Goal: Task Accomplishment & Management: Manage account settings

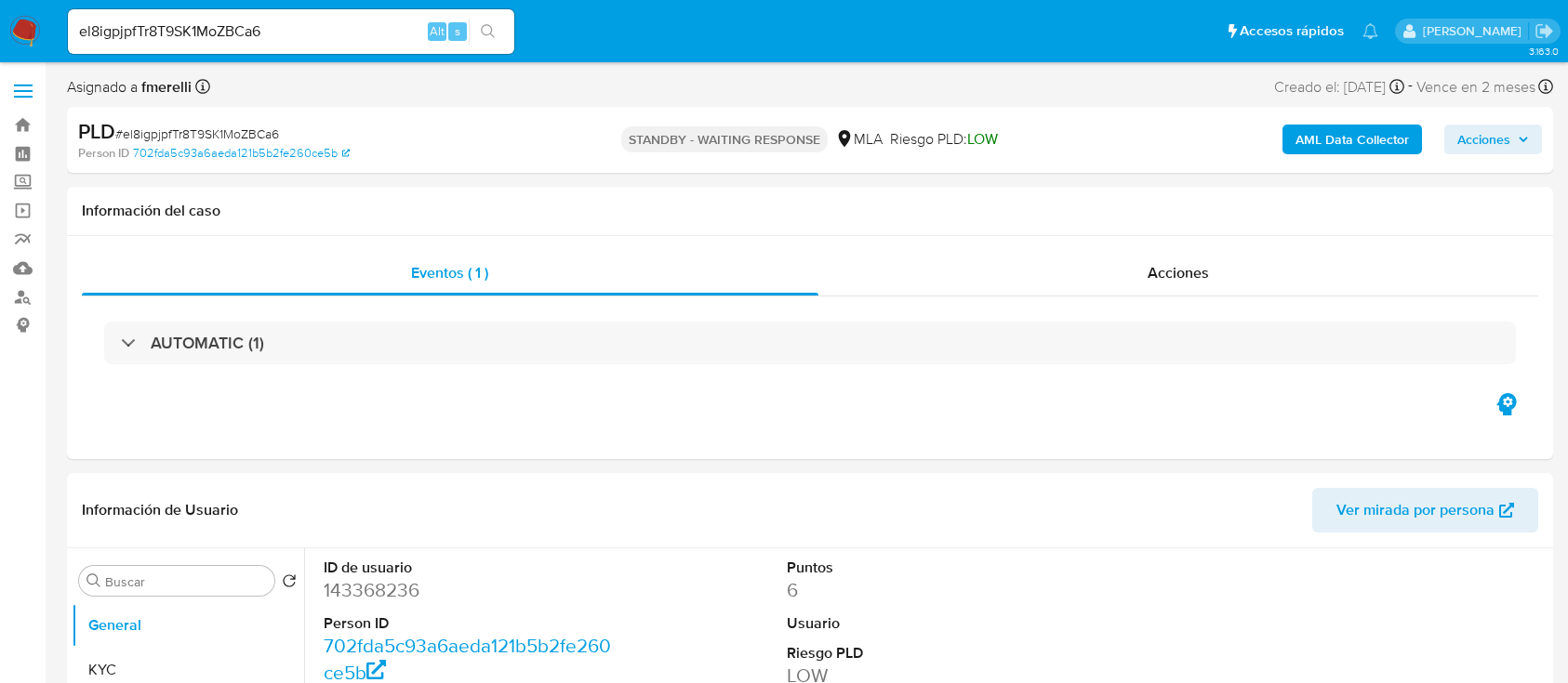
select select "10"
click at [372, 39] on input "el8igpjpfTr8T9SK1MoZBCa6" at bounding box center [291, 32] width 446 height 24
paste input "F0qVwWD5RDt0uYAcFNpQcAFm"
type input "F0qVwWD5RDt0uYAcFNpQcAFm"
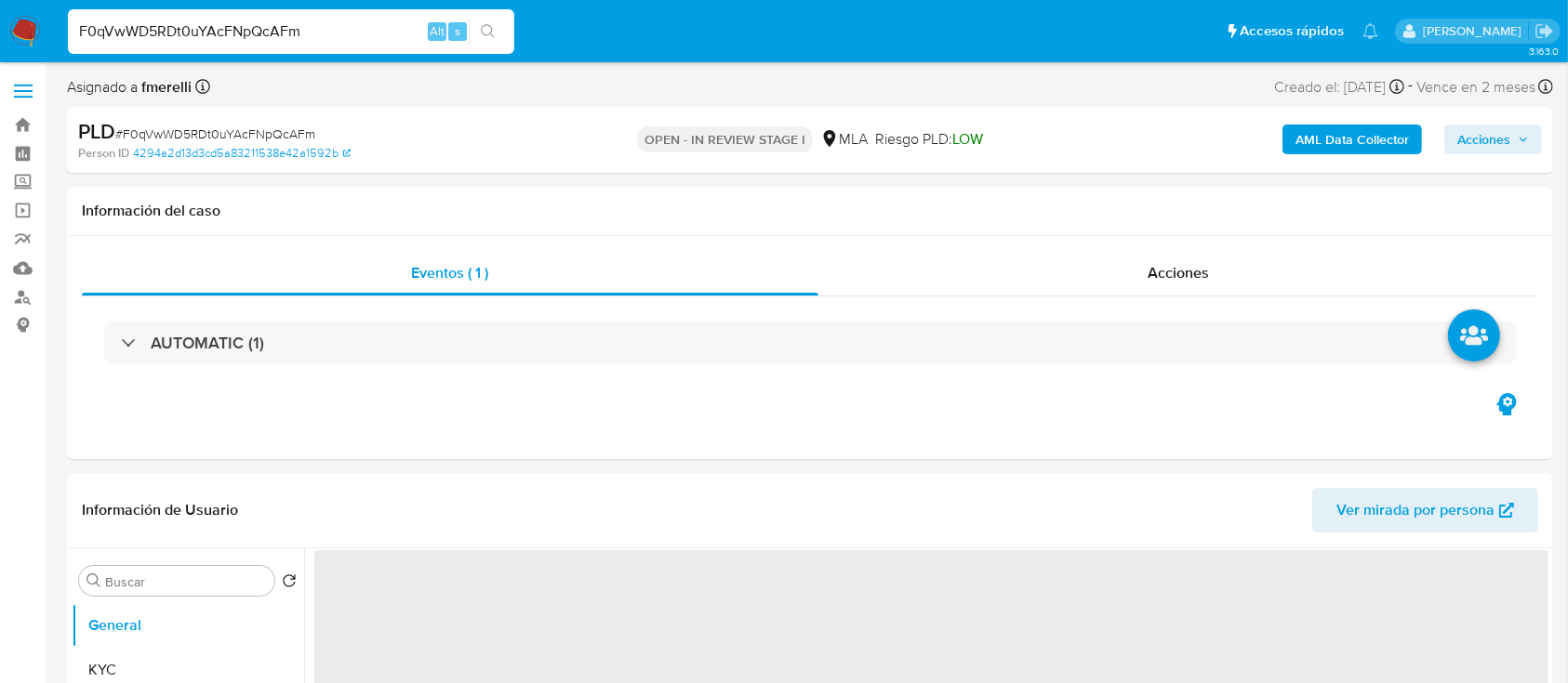
select select "10"
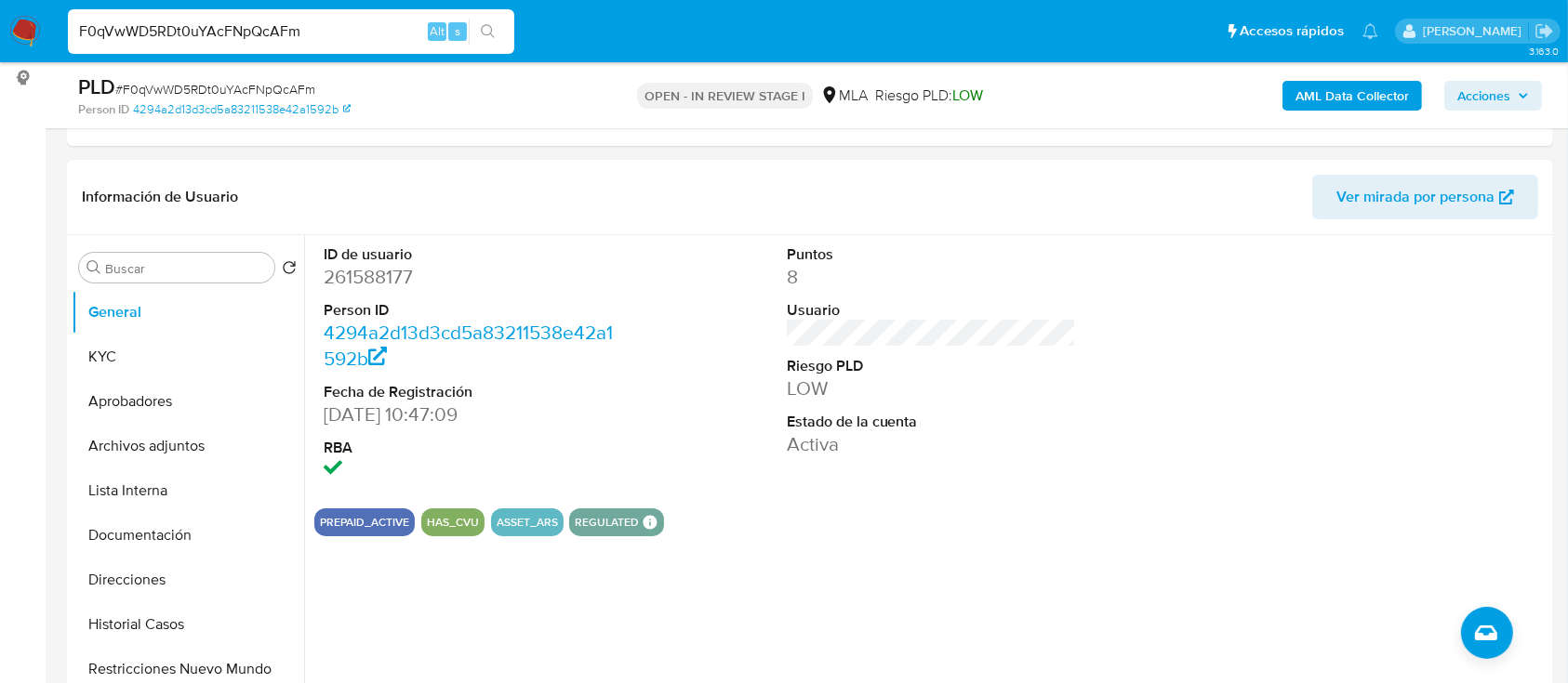
scroll to position [496, 0]
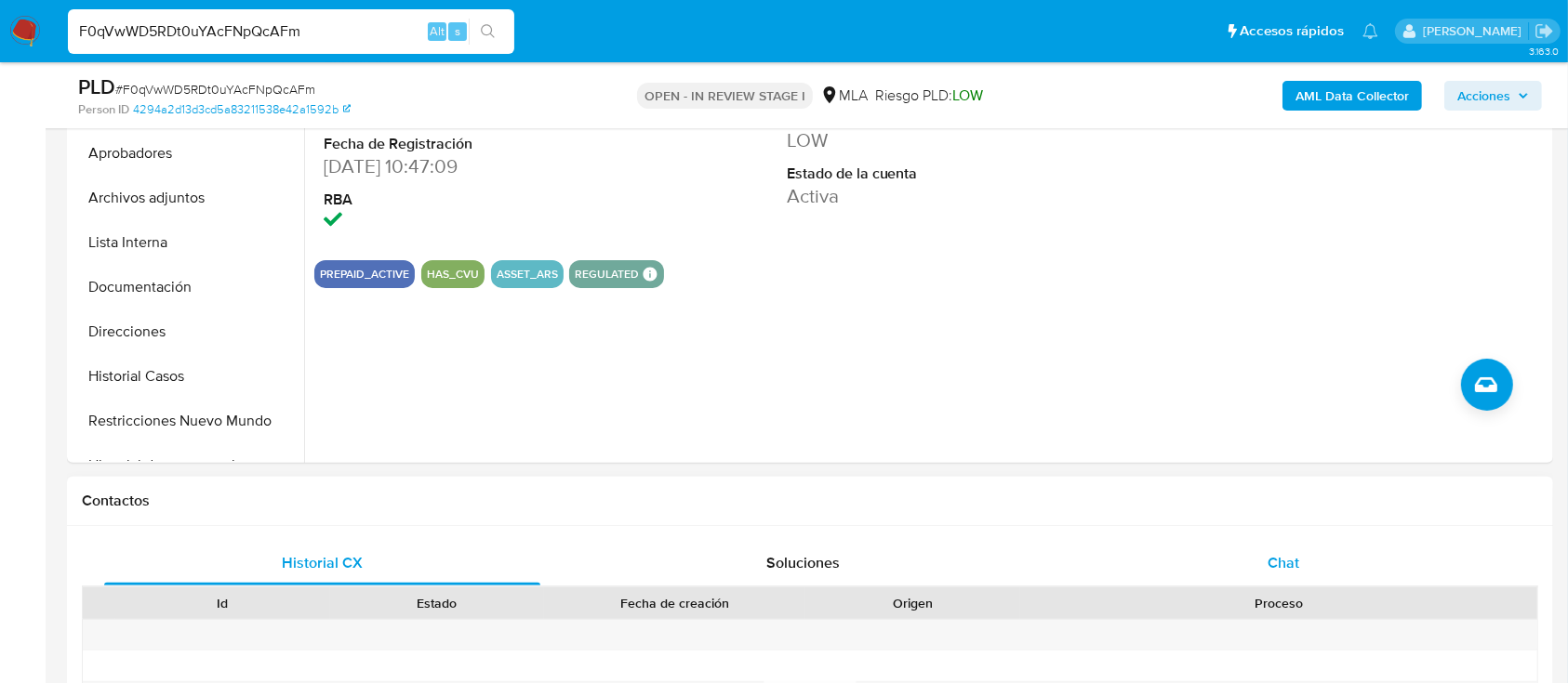
click at [1264, 546] on div "Chat" at bounding box center [1283, 563] width 436 height 45
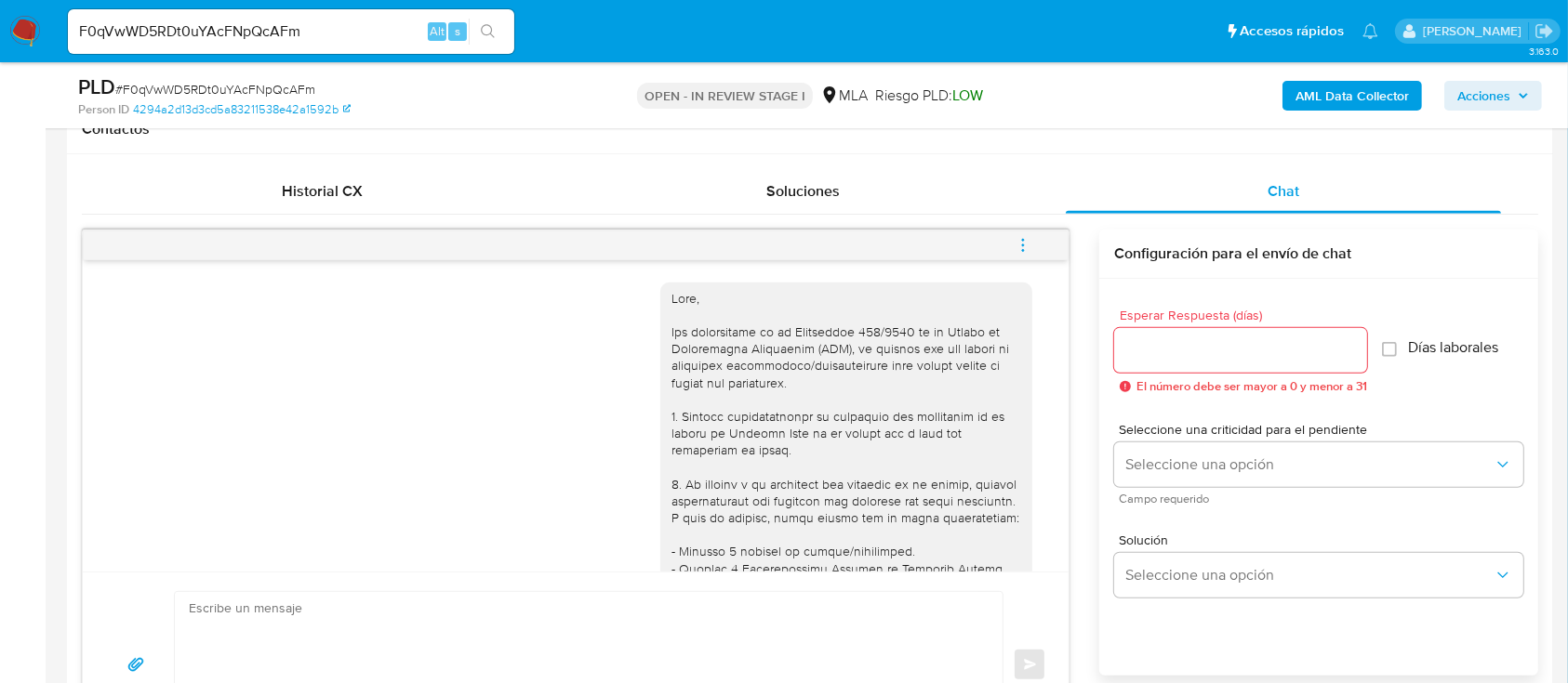
scroll to position [247, 0]
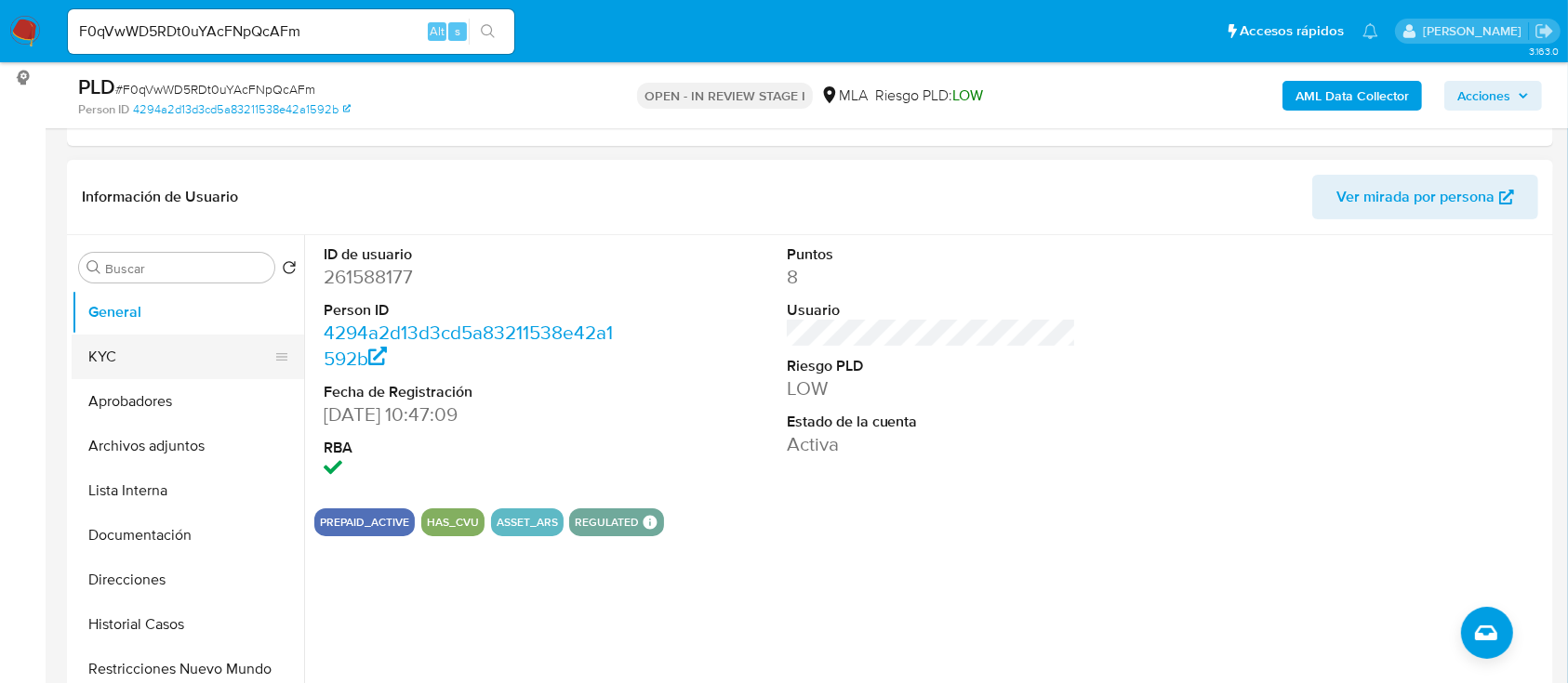
click at [126, 363] on button "KYC" at bounding box center [180, 357] width 217 height 45
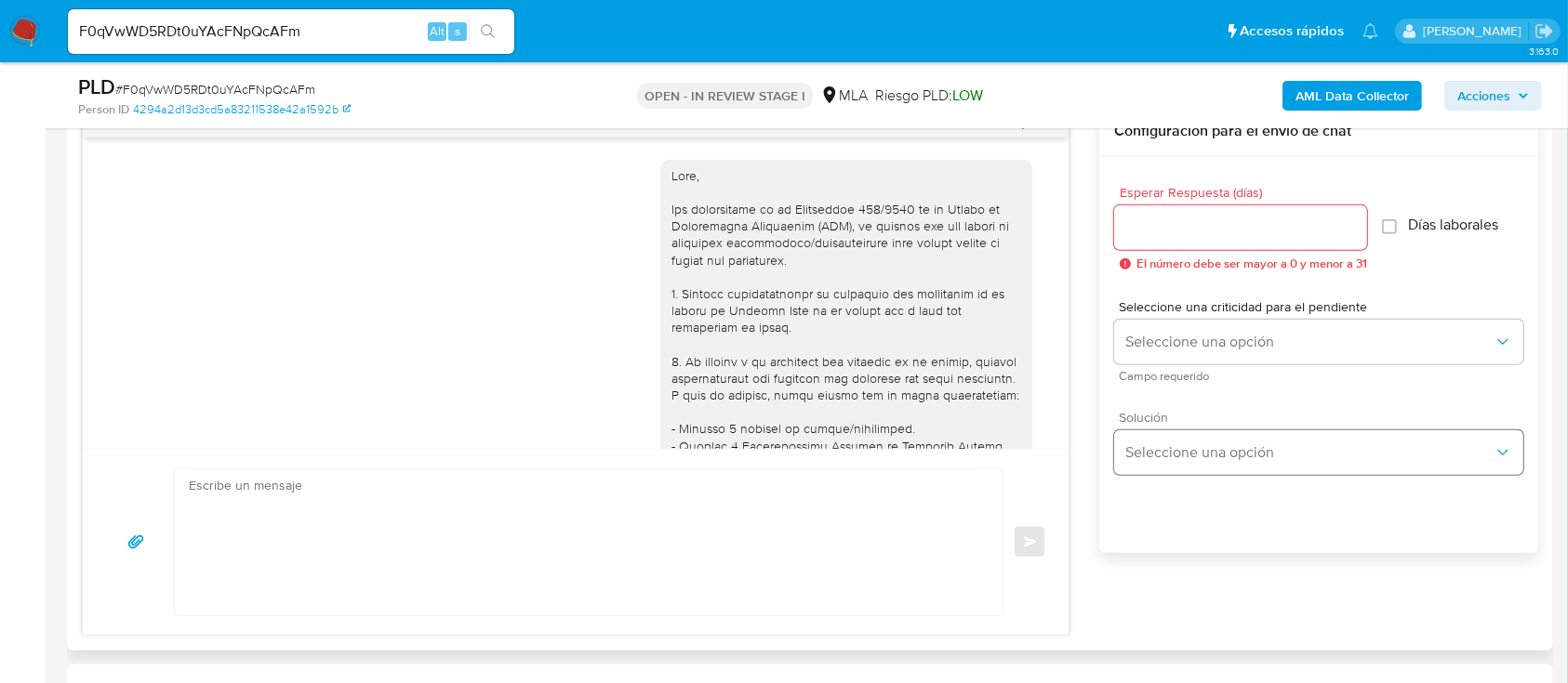
scroll to position [991, 0]
drag, startPoint x: 869, startPoint y: 573, endPoint x: 862, endPoint y: 561, distance: 13.9
click at [863, 571] on textarea at bounding box center [583, 542] width 790 height 146
paste textarea "Hola , En función de las operaciones registradas en tu cuenta de Mercado Pago, …"
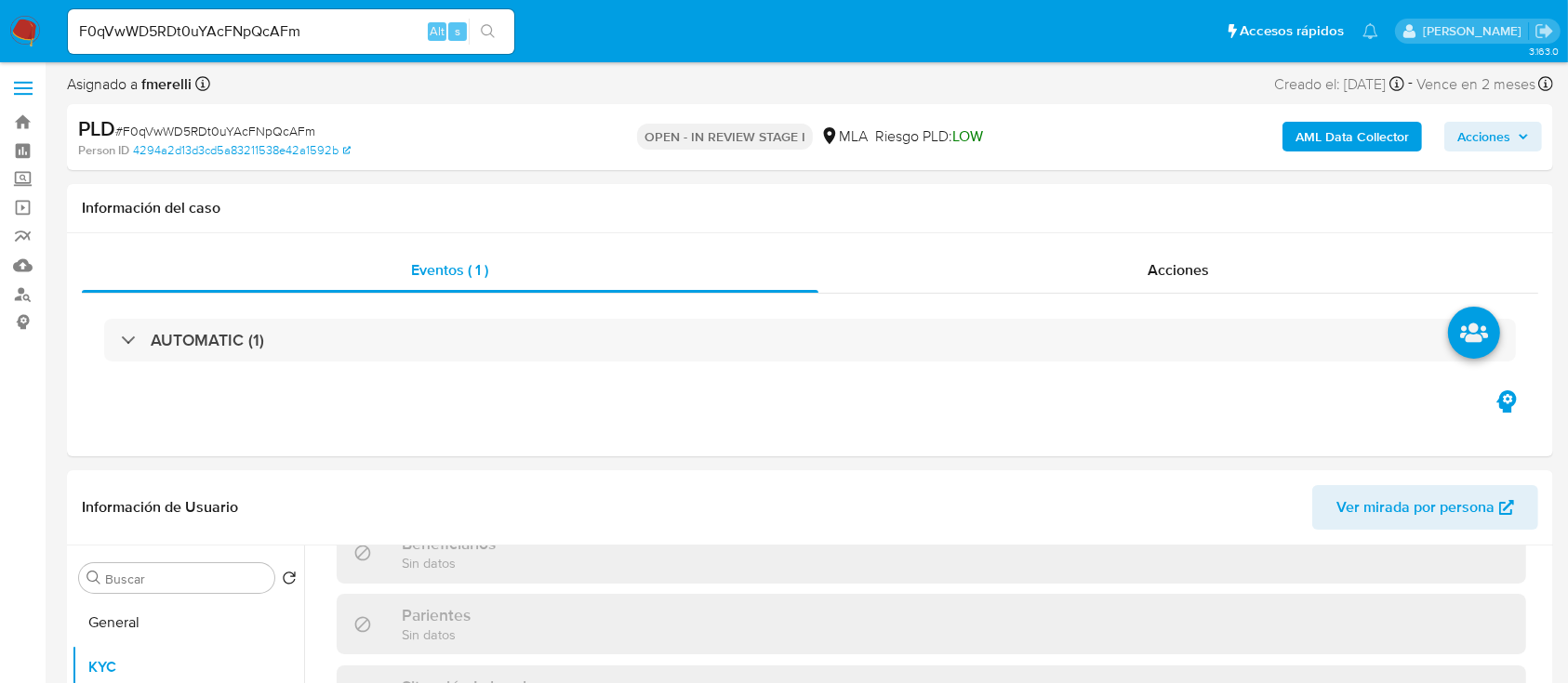
scroll to position [0, 0]
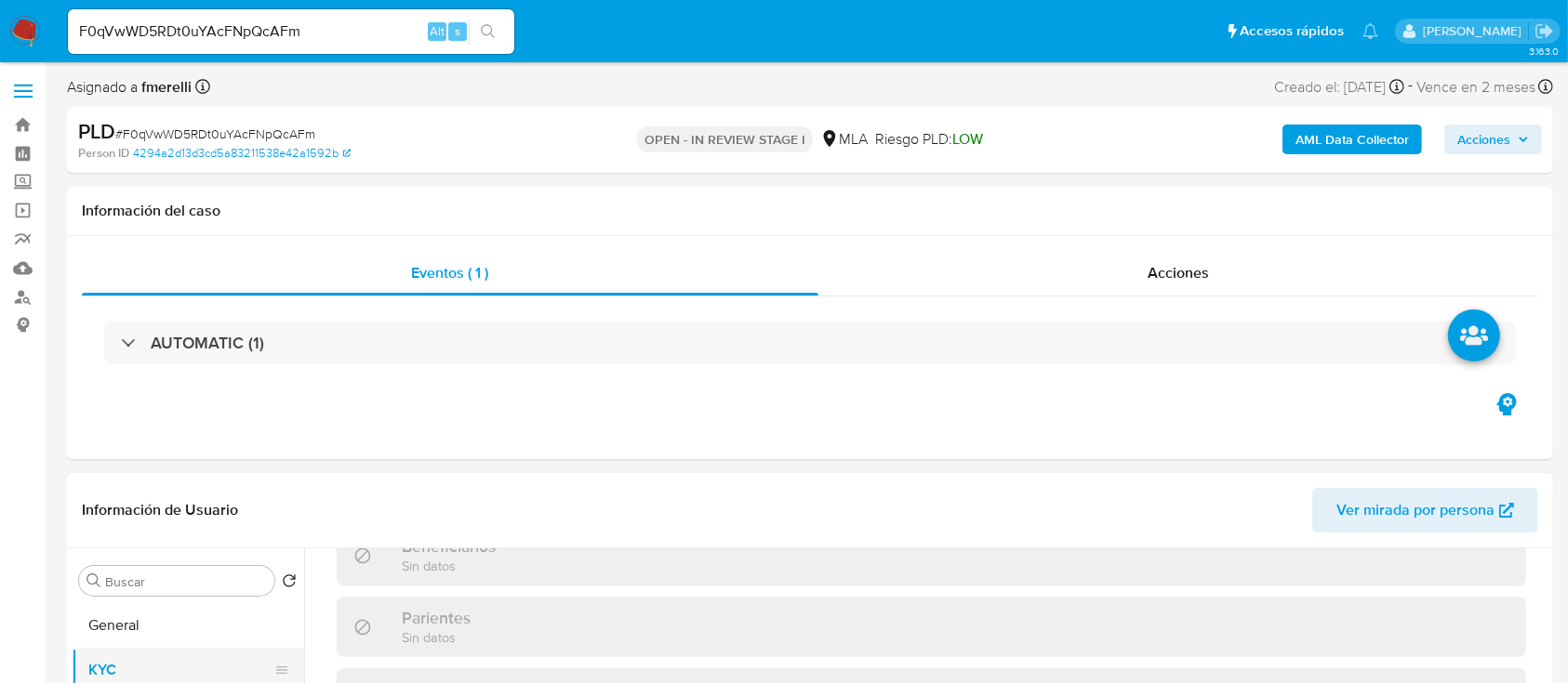
click at [149, 664] on button "KYC" at bounding box center [180, 671] width 217 height 45
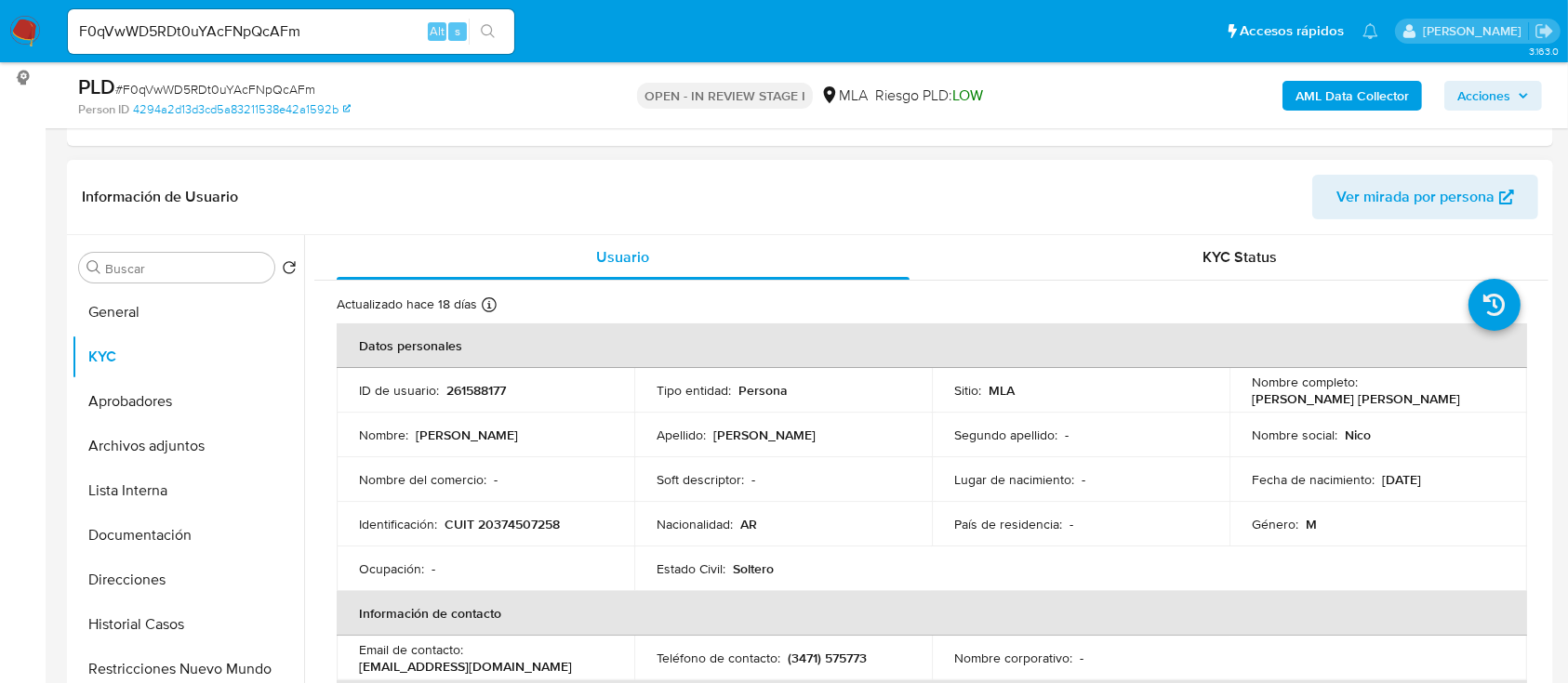
drag, startPoint x: 1250, startPoint y: 400, endPoint x: 1444, endPoint y: 397, distance: 194.0
click at [1444, 397] on div "Nombre completo : Eugenio Nicolas Miranda Orazzi" at bounding box center [1379, 391] width 253 height 34
copy p "Eugenio Nicolas Miranda Orazzi"
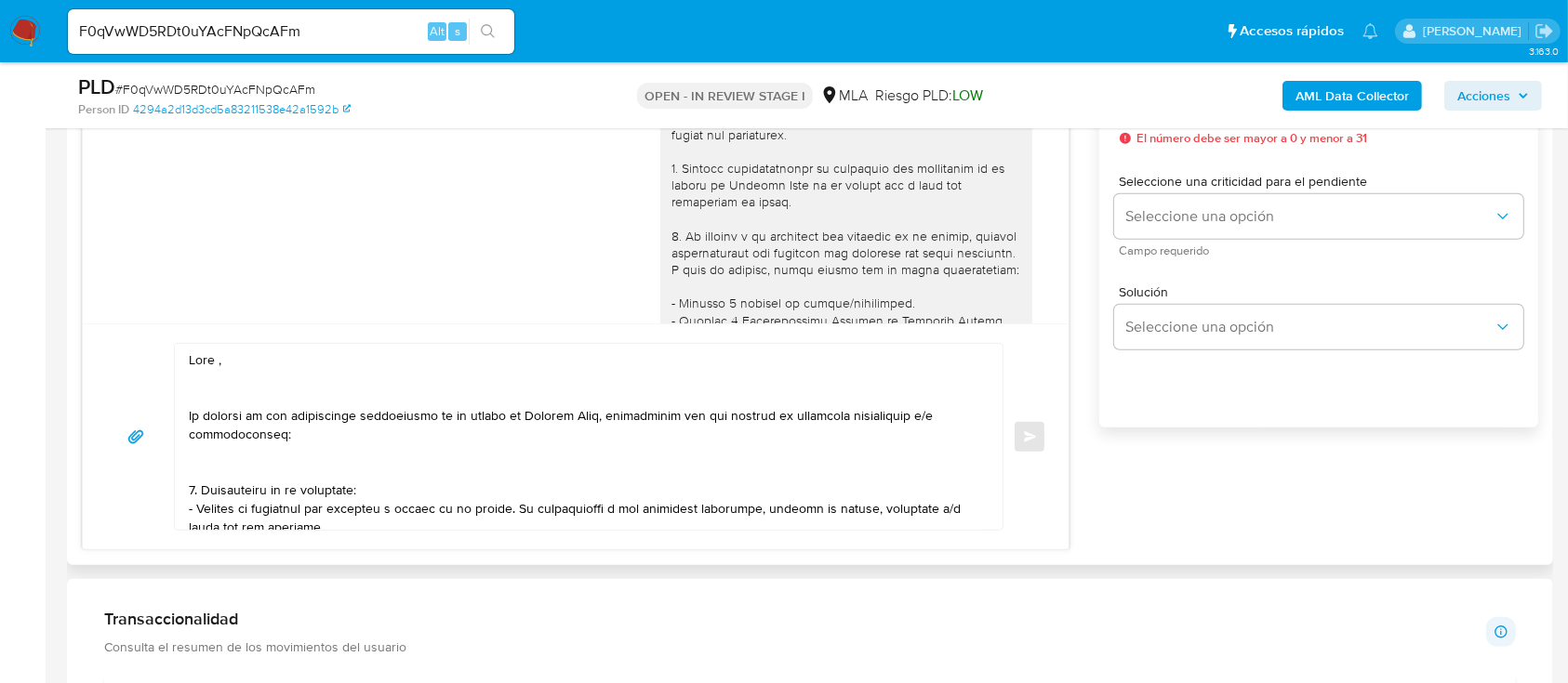
click at [246, 366] on textarea at bounding box center [583, 437] width 790 height 186
paste textarea "Eugenio Nicolas Miranda Orazzi"
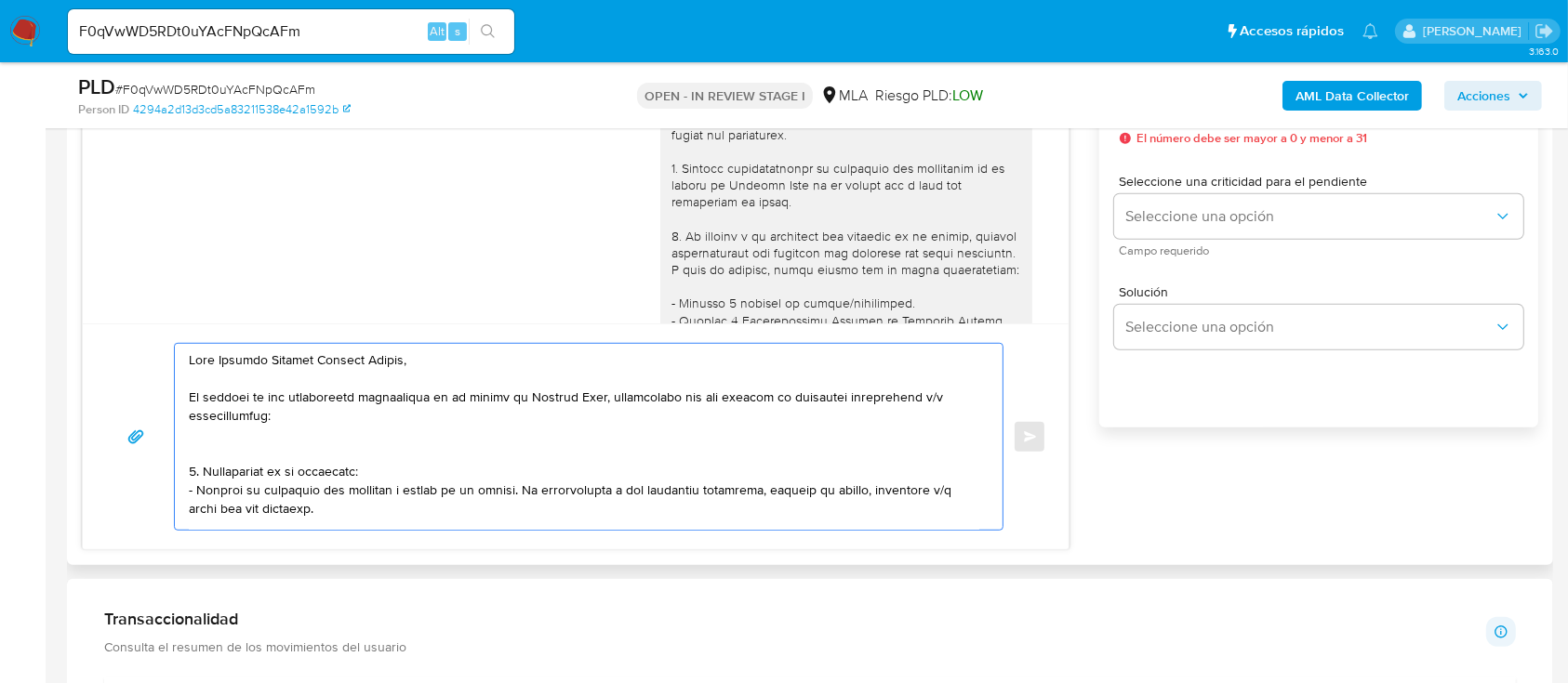
click at [342, 418] on textarea at bounding box center [583, 437] width 790 height 186
click at [349, 447] on textarea at bounding box center [583, 437] width 790 height 186
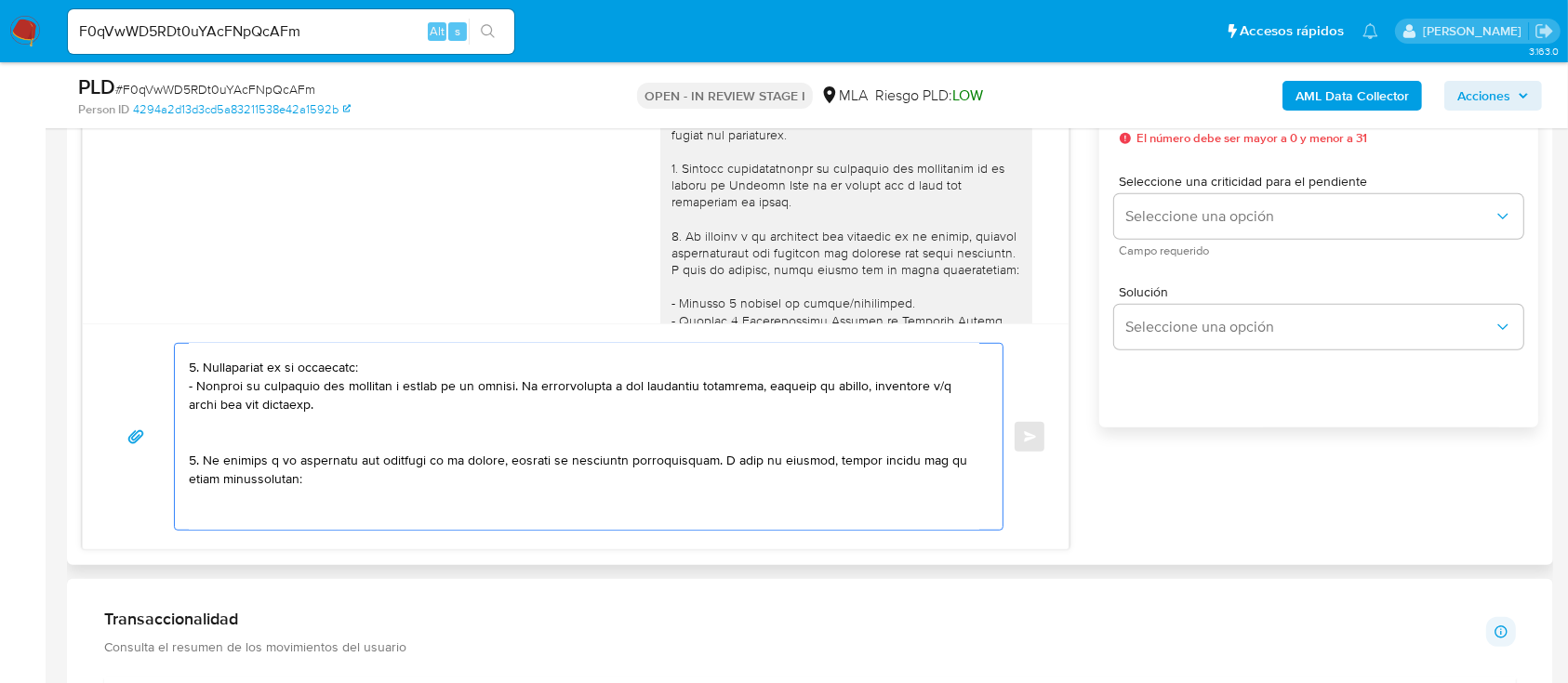
scroll to position [124, 0]
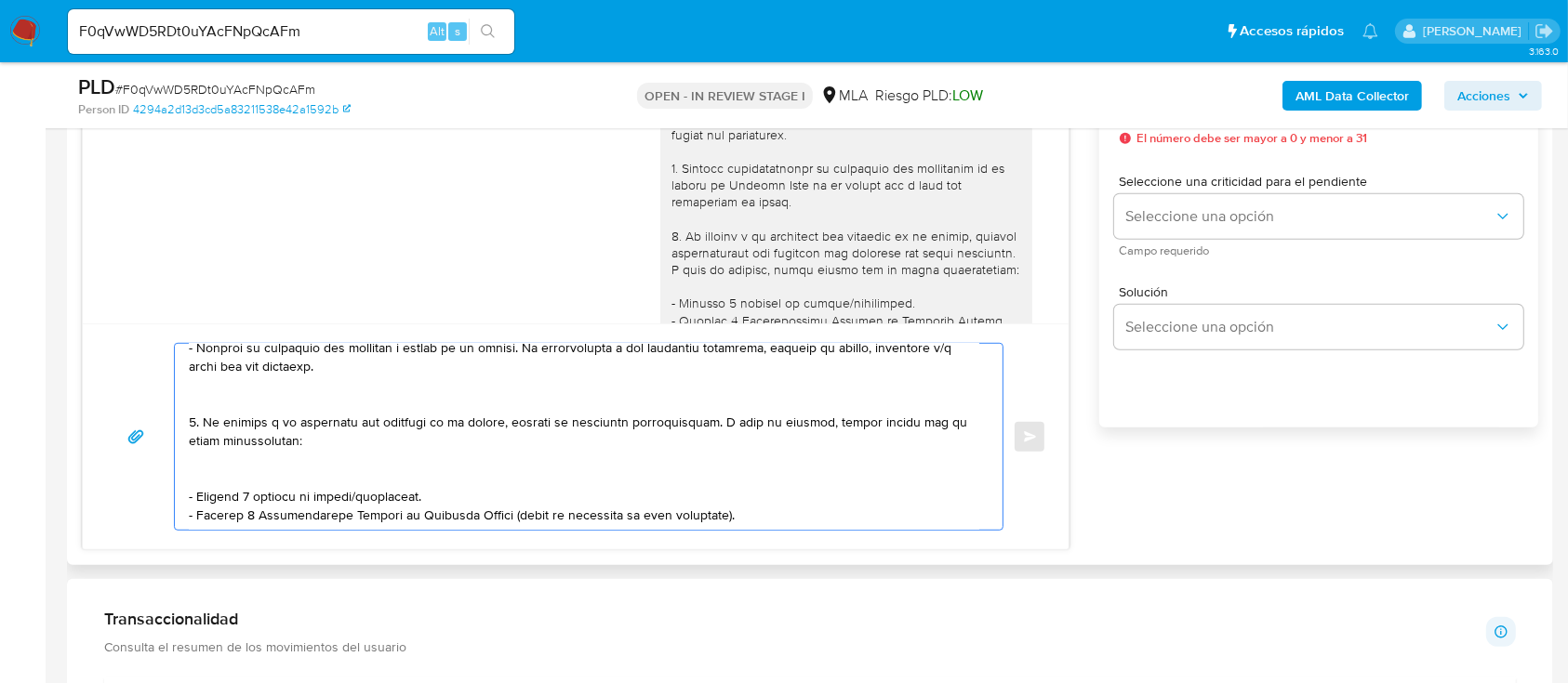
click at [277, 400] on textarea at bounding box center [583, 437] width 790 height 186
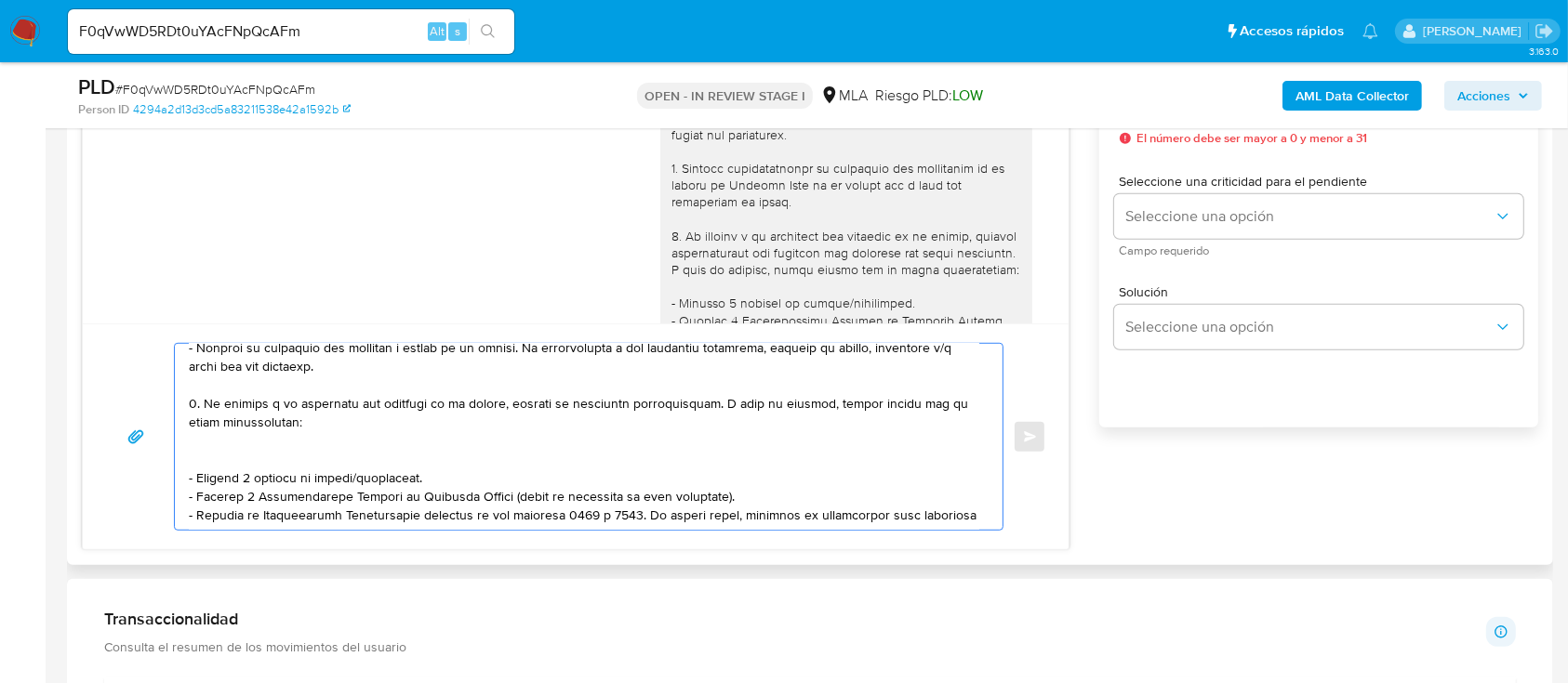
click at [264, 450] on textarea at bounding box center [583, 437] width 790 height 186
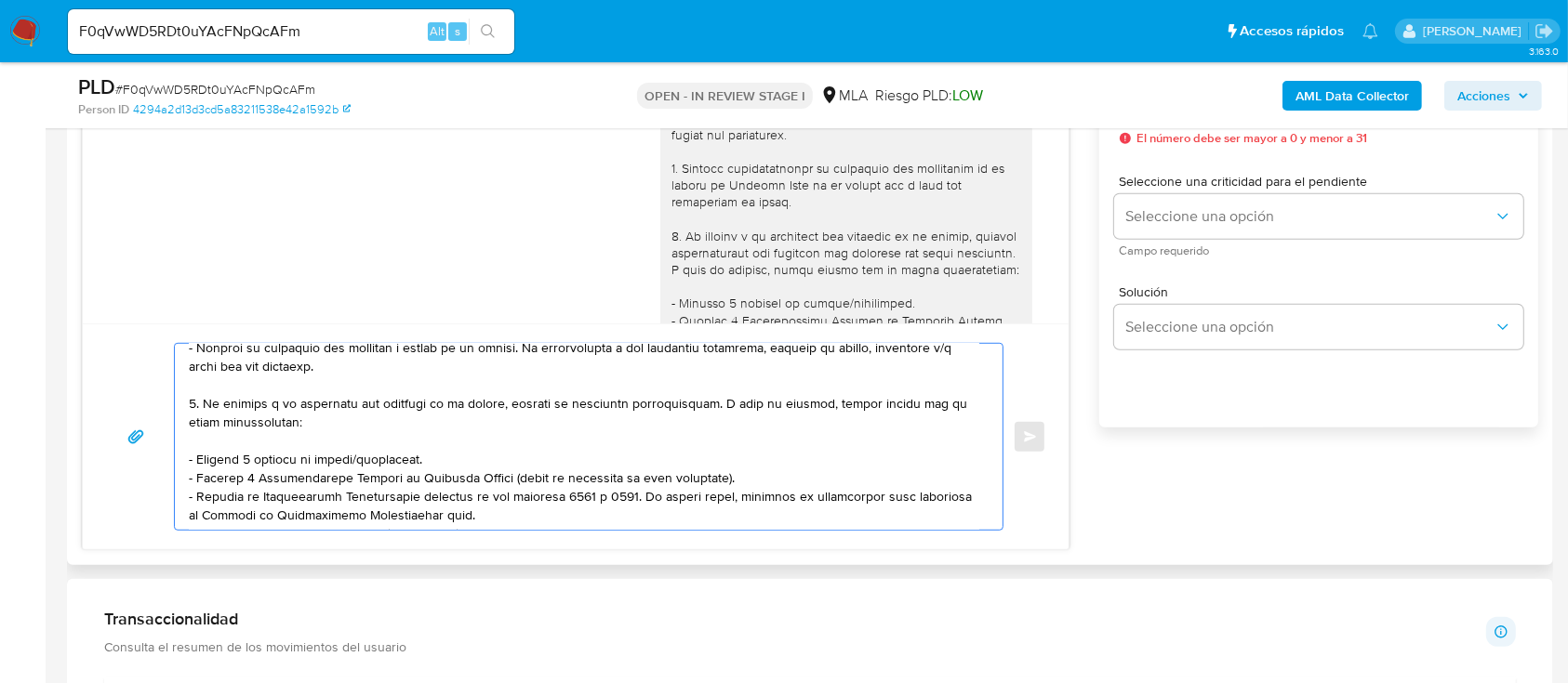
click at [308, 460] on textarea at bounding box center [583, 437] width 790 height 186
drag, startPoint x: 308, startPoint y: 460, endPoint x: 305, endPoint y: 449, distance: 11.4
click at [308, 459] on textarea at bounding box center [583, 437] width 790 height 186
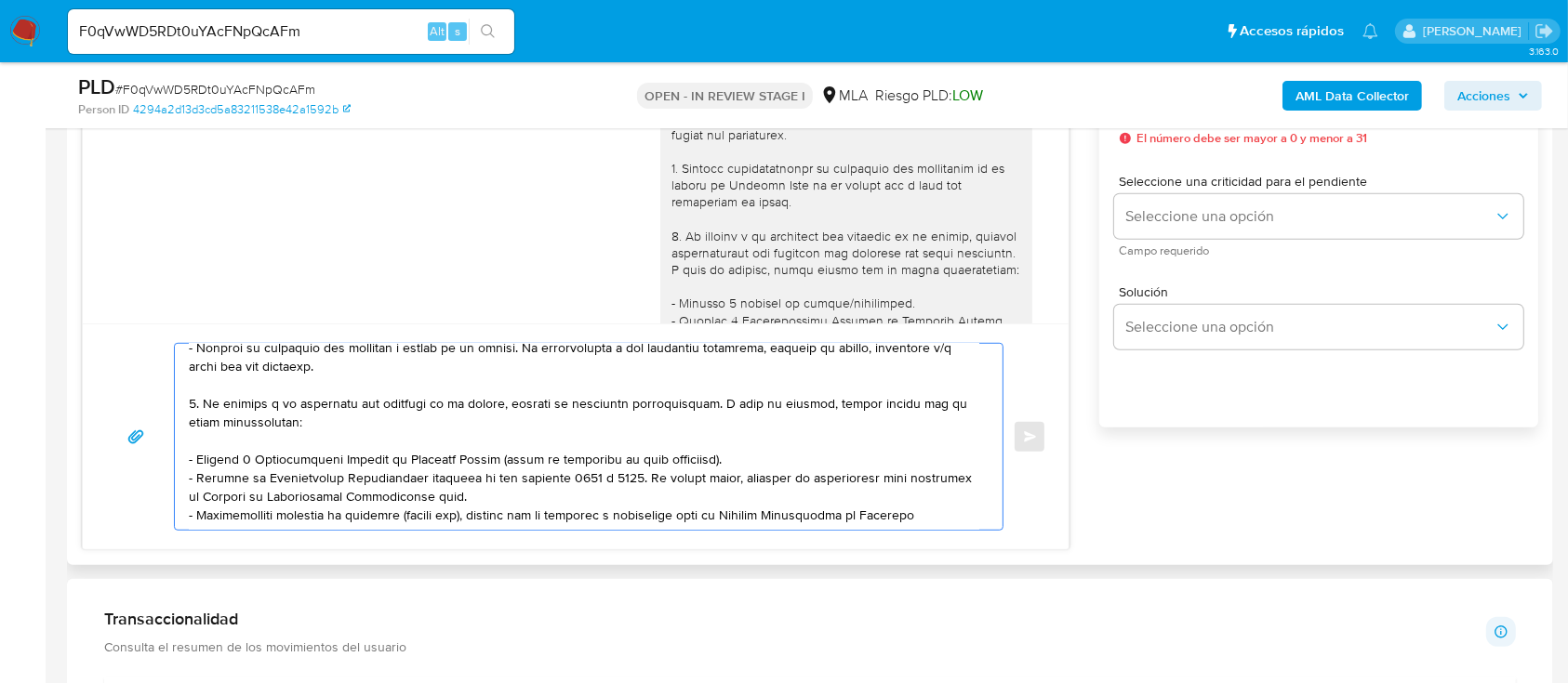
click at [665, 509] on textarea at bounding box center [583, 437] width 790 height 186
paste textarea "https://www.mercadopago.com.ar/ayuda/30181"
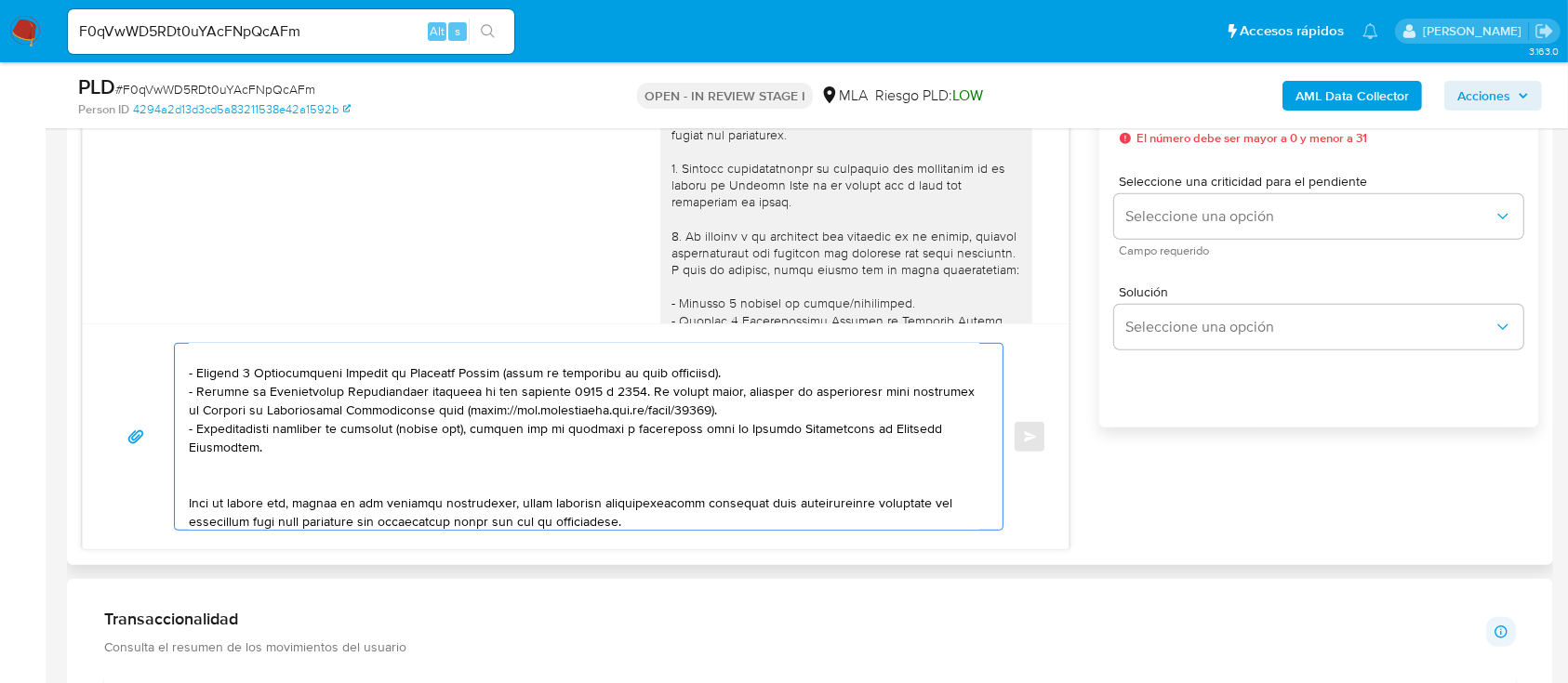
scroll to position [247, 0]
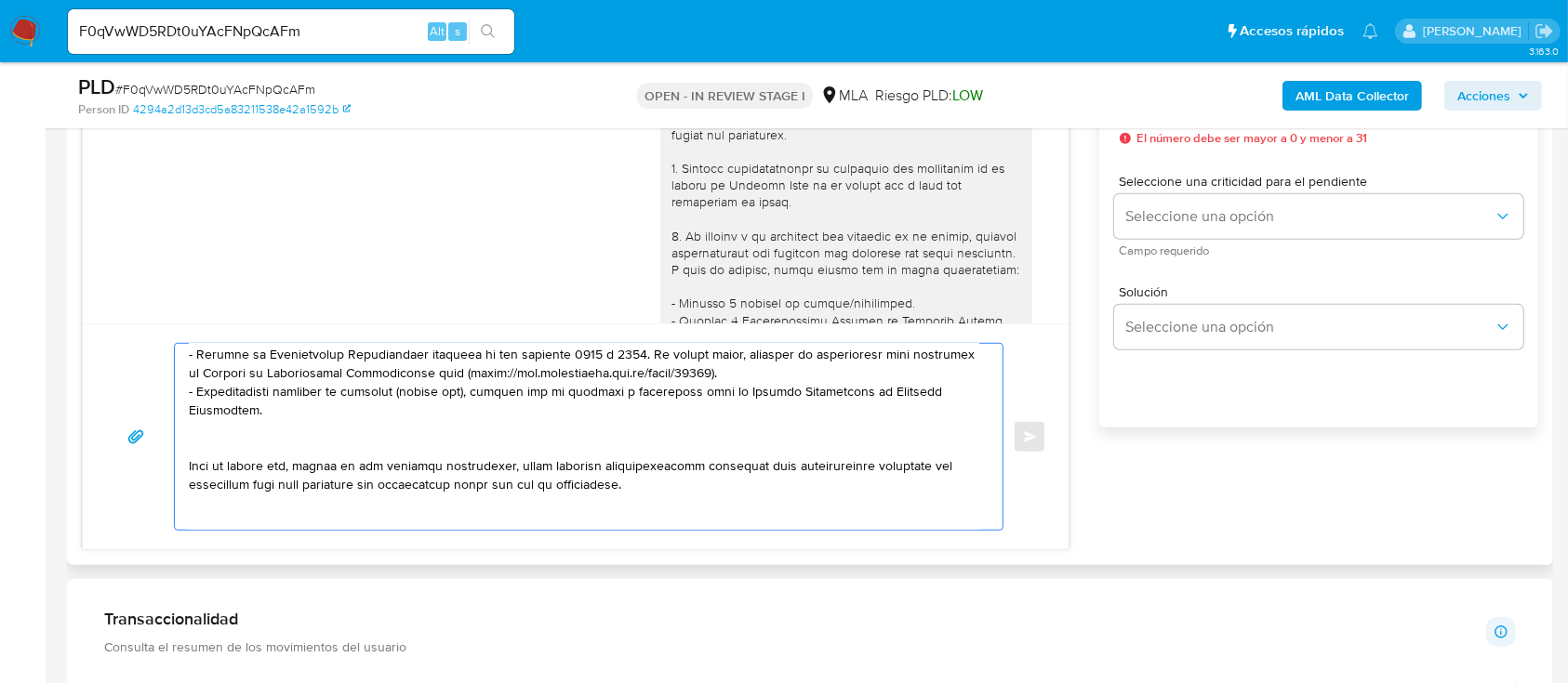
drag, startPoint x: 468, startPoint y: 465, endPoint x: 473, endPoint y: 456, distance: 10.3
click at [468, 463] on textarea at bounding box center [583, 437] width 790 height 186
click at [462, 427] on textarea at bounding box center [583, 437] width 790 height 186
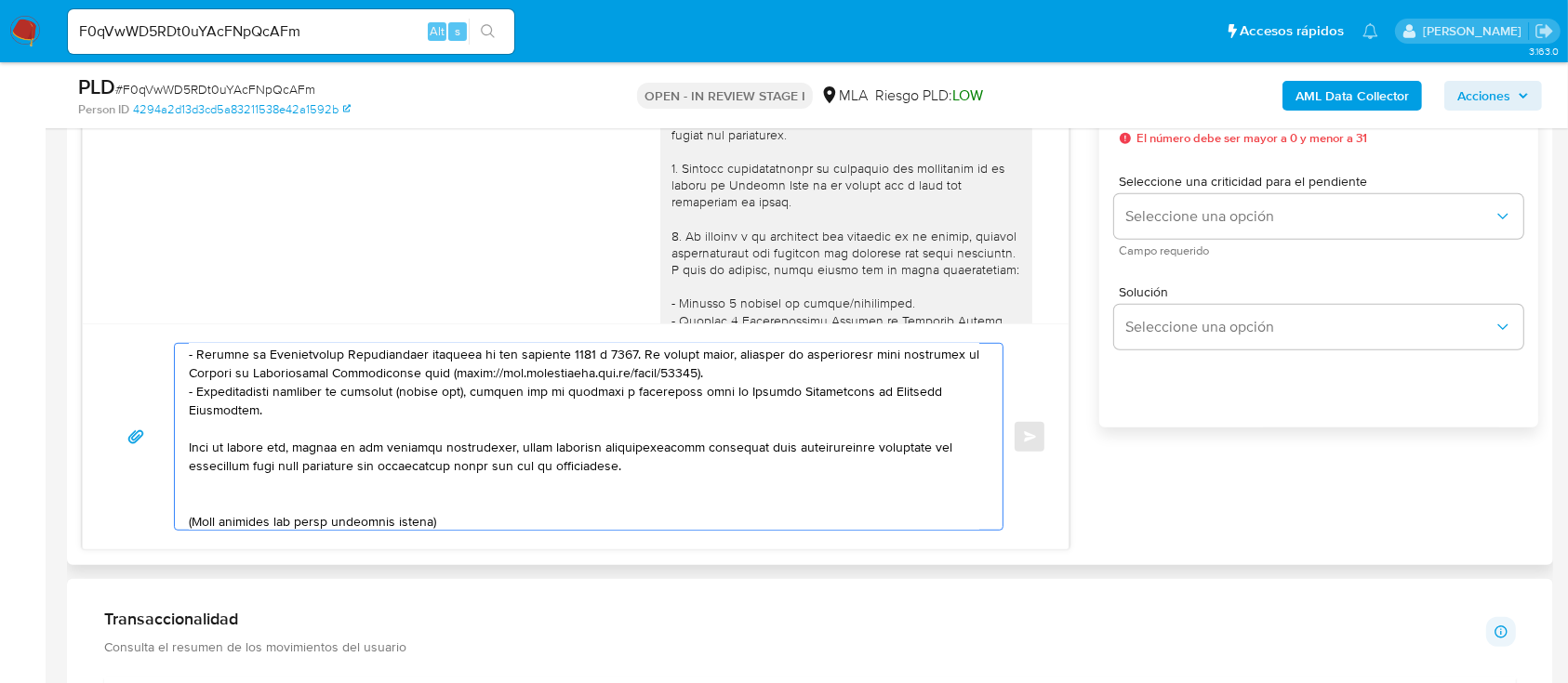
scroll to position [372, 0]
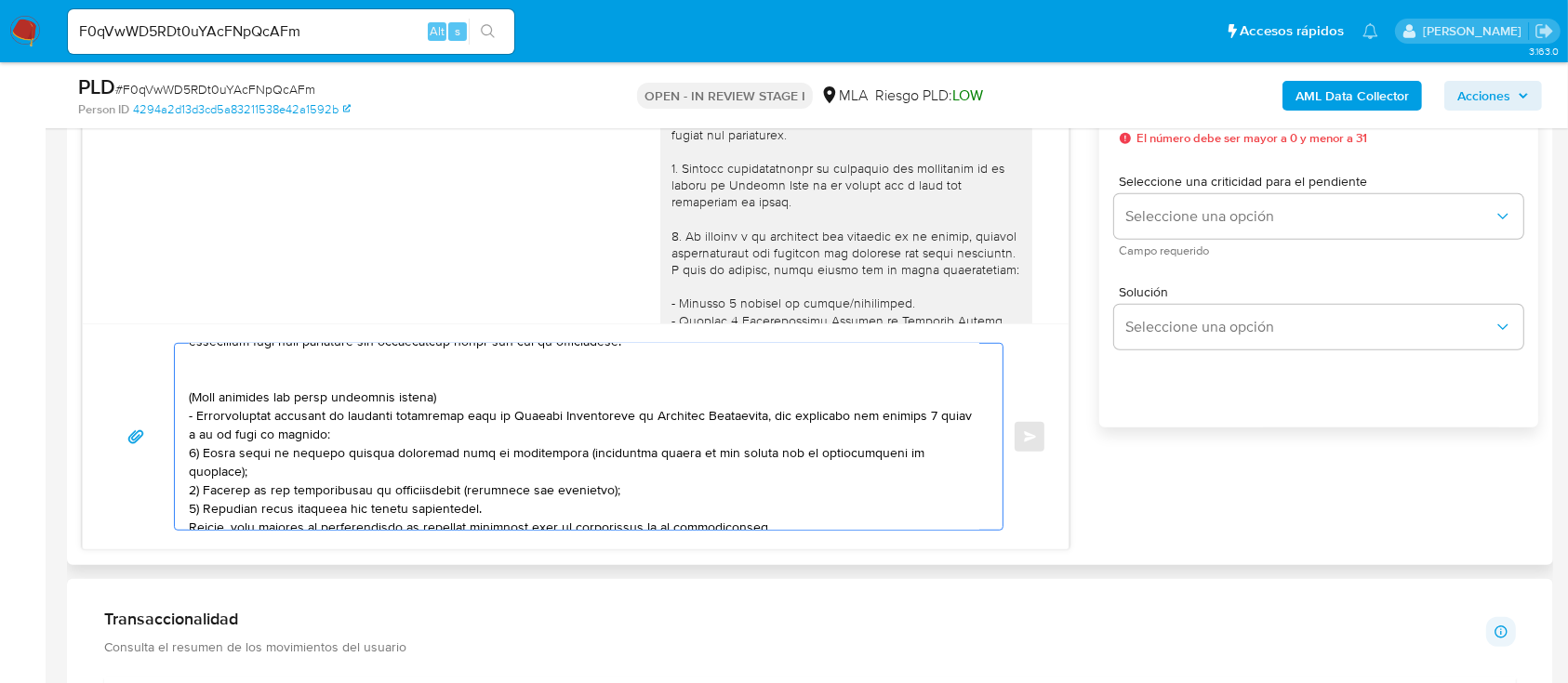
click at [365, 370] on textarea at bounding box center [583, 437] width 790 height 186
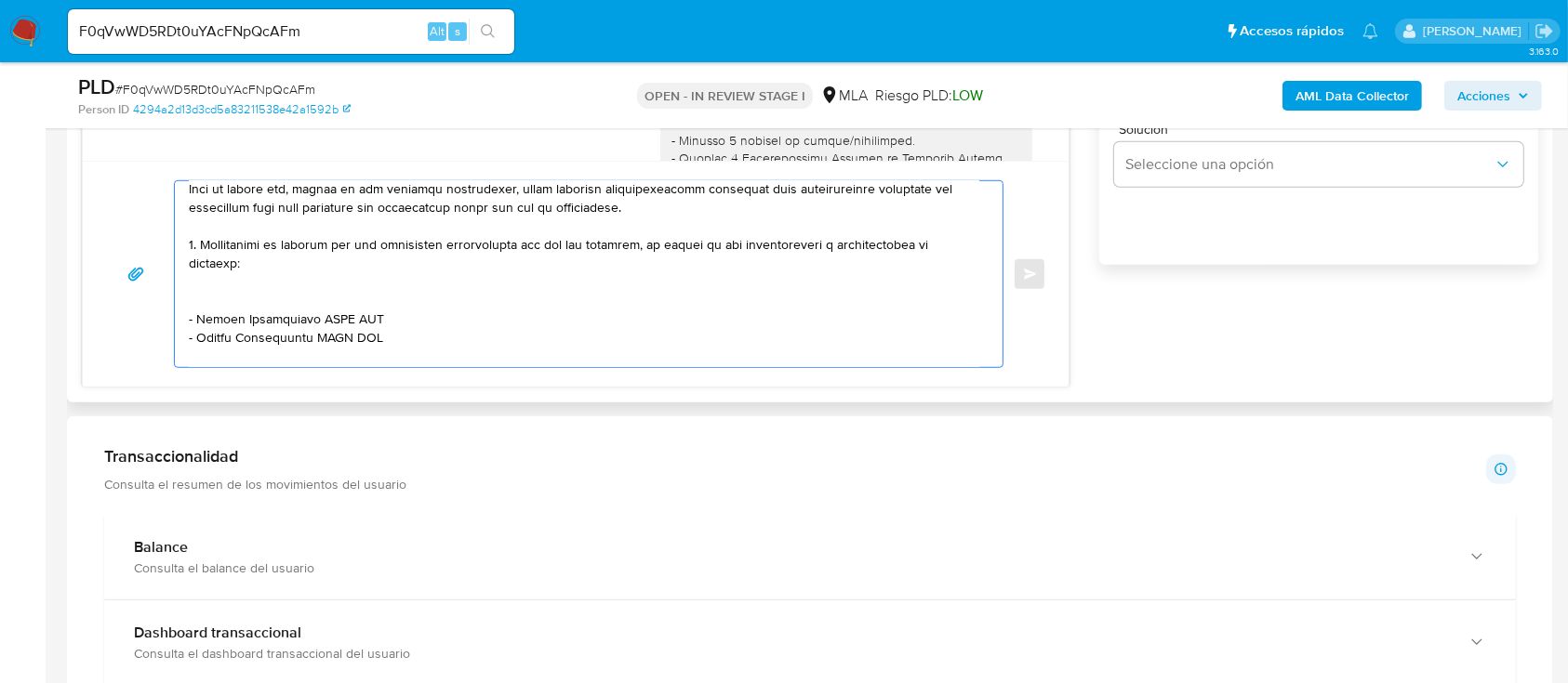
scroll to position [1240, 0]
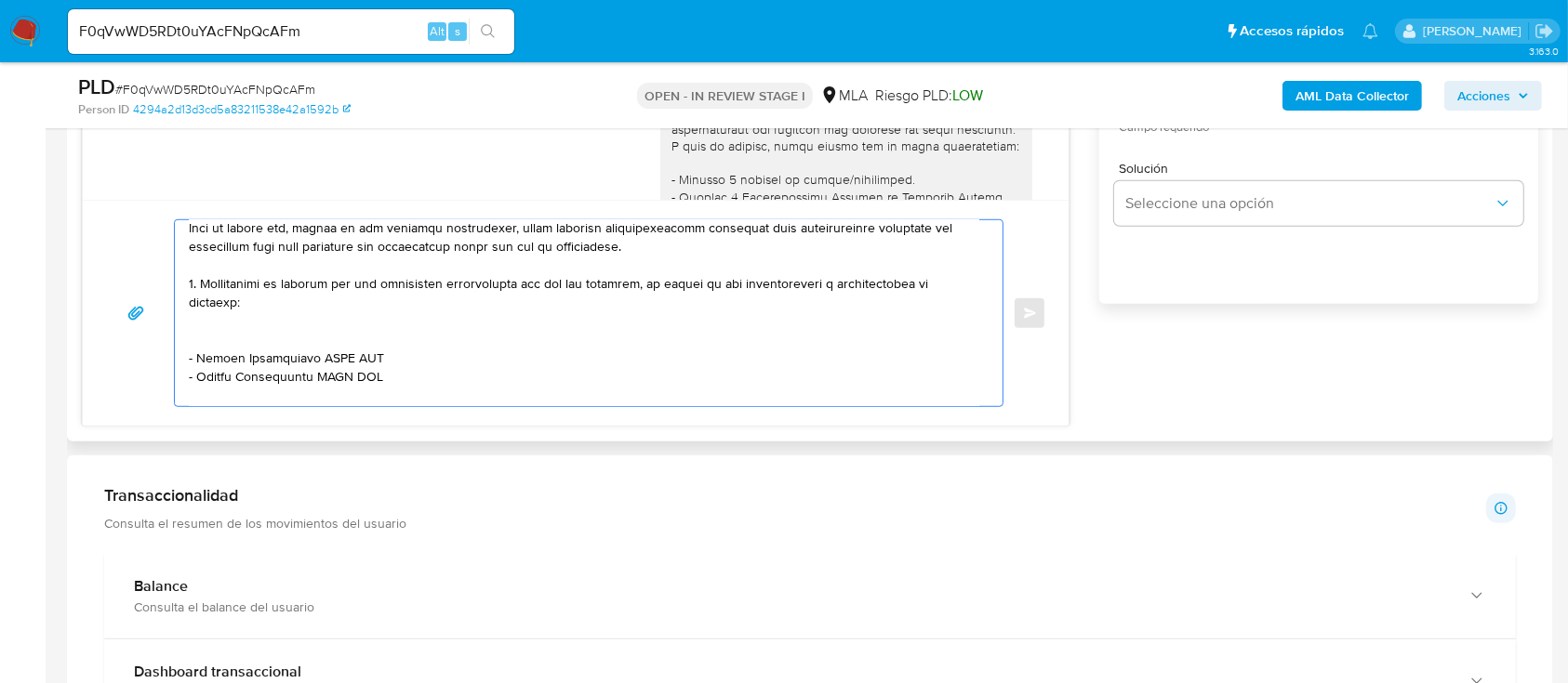
click at [321, 349] on textarea at bounding box center [583, 313] width 790 height 186
paste textarea "RUTA 40 E HIJOS S. R. L."
paste textarea "30718247027"
paste textarea "Damian Alejandro Meyer"
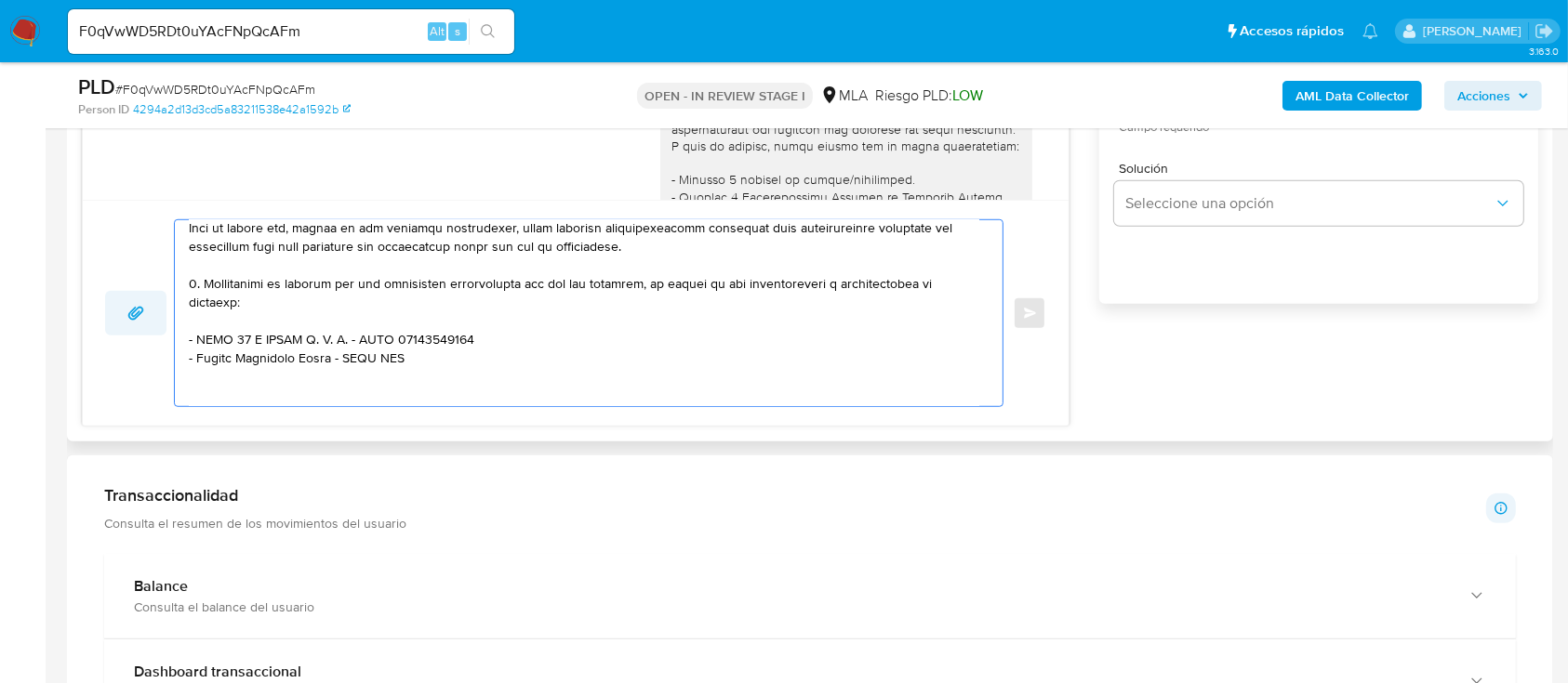
paste textarea "20276972449"
paste textarea "FERNANDEZ RODRIGO HUGO"
paste textarea "23355439089"
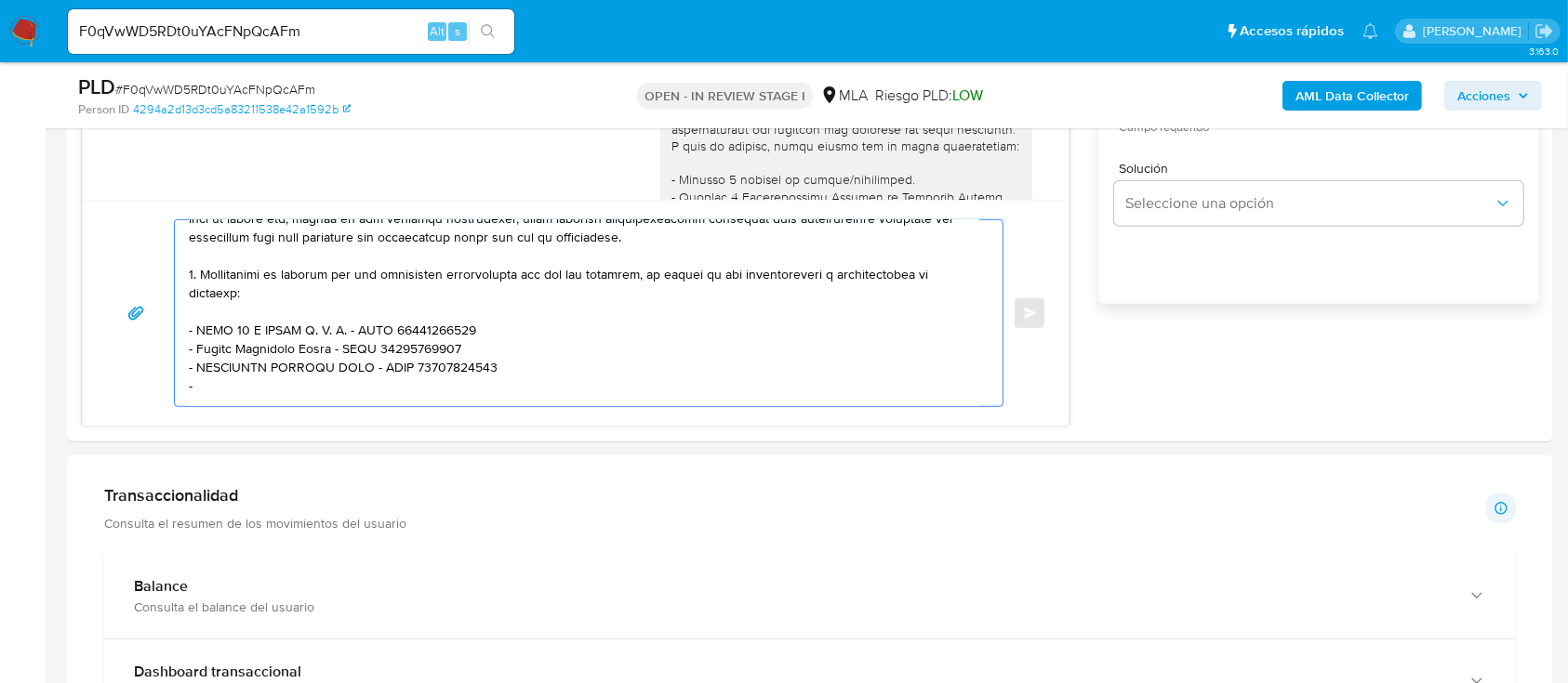
paste textarea "Orazzi, Eugenio Pablo"
paste textarea "20061813277"
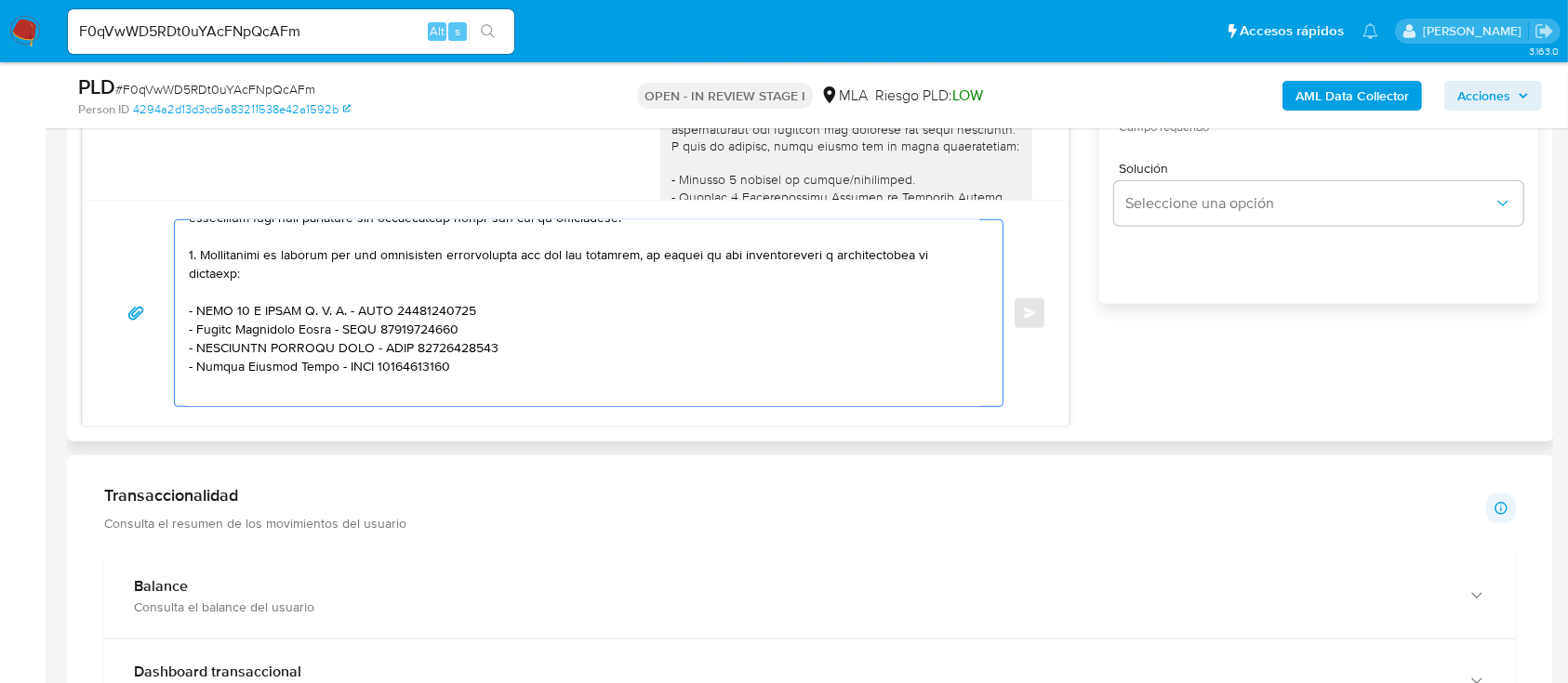
drag, startPoint x: 413, startPoint y: 290, endPoint x: 306, endPoint y: 388, distance: 145.1
click at [306, 388] on textarea at bounding box center [583, 313] width 790 height 186
paste textarea "Alfredo Omar Toriggino"
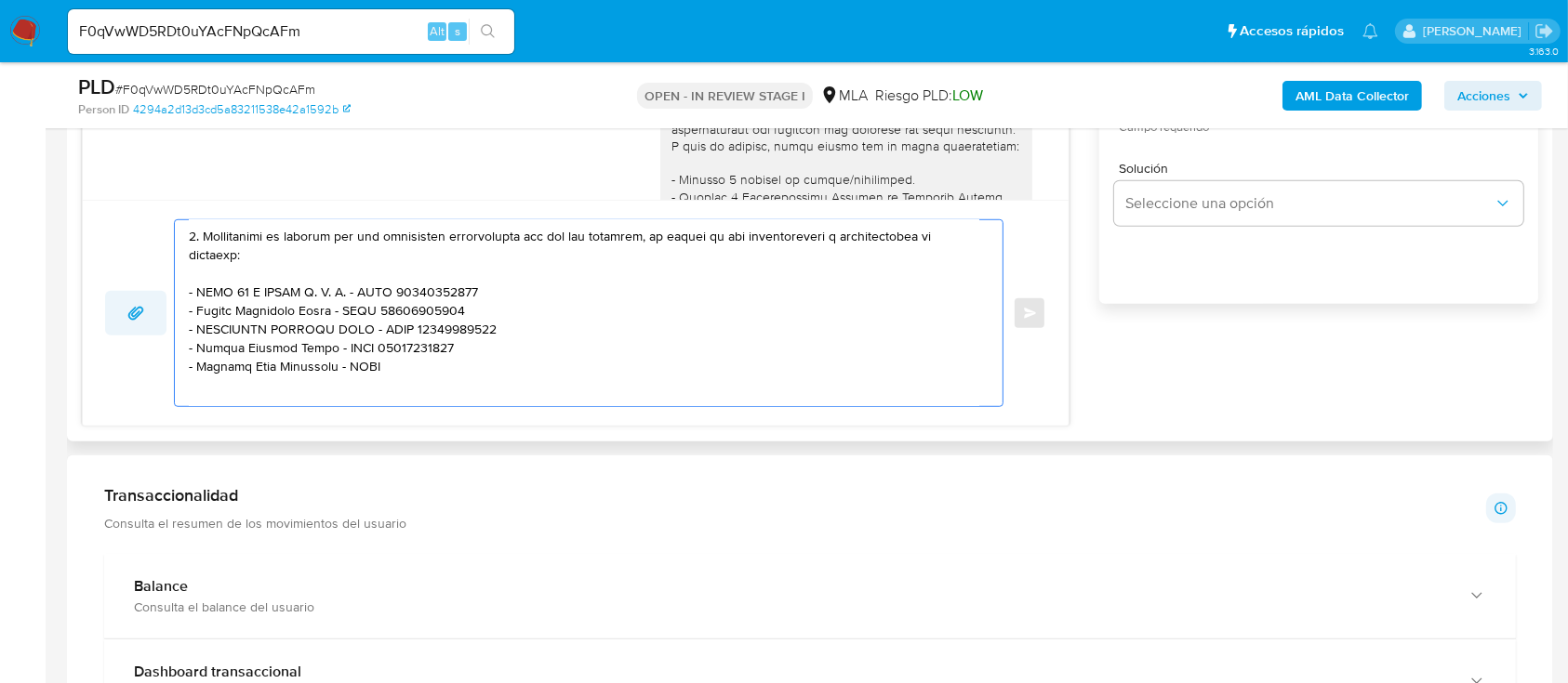
paste textarea "23183807439"
paste textarea "Chia Monica Viviana"
paste textarea "27236762772"
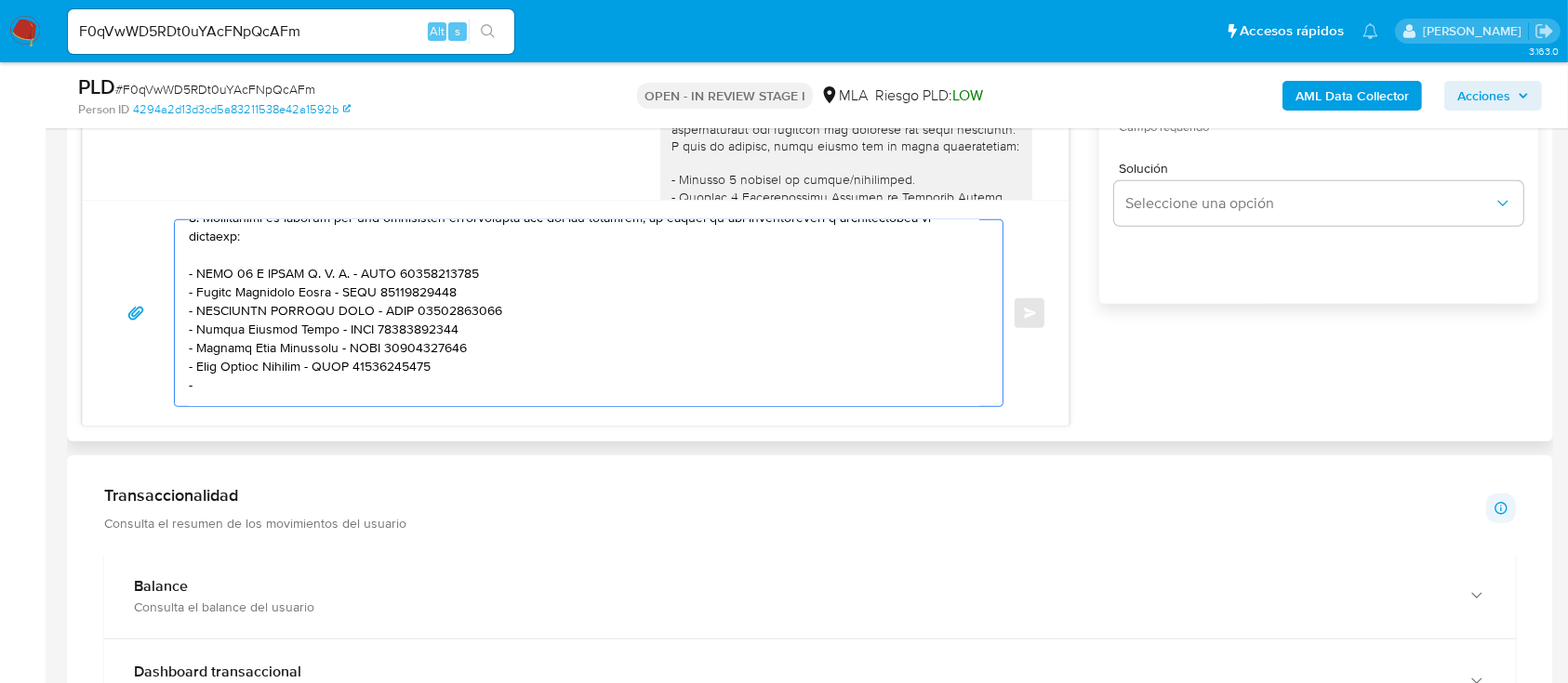
paste textarea "Raúl Victor de Mato"
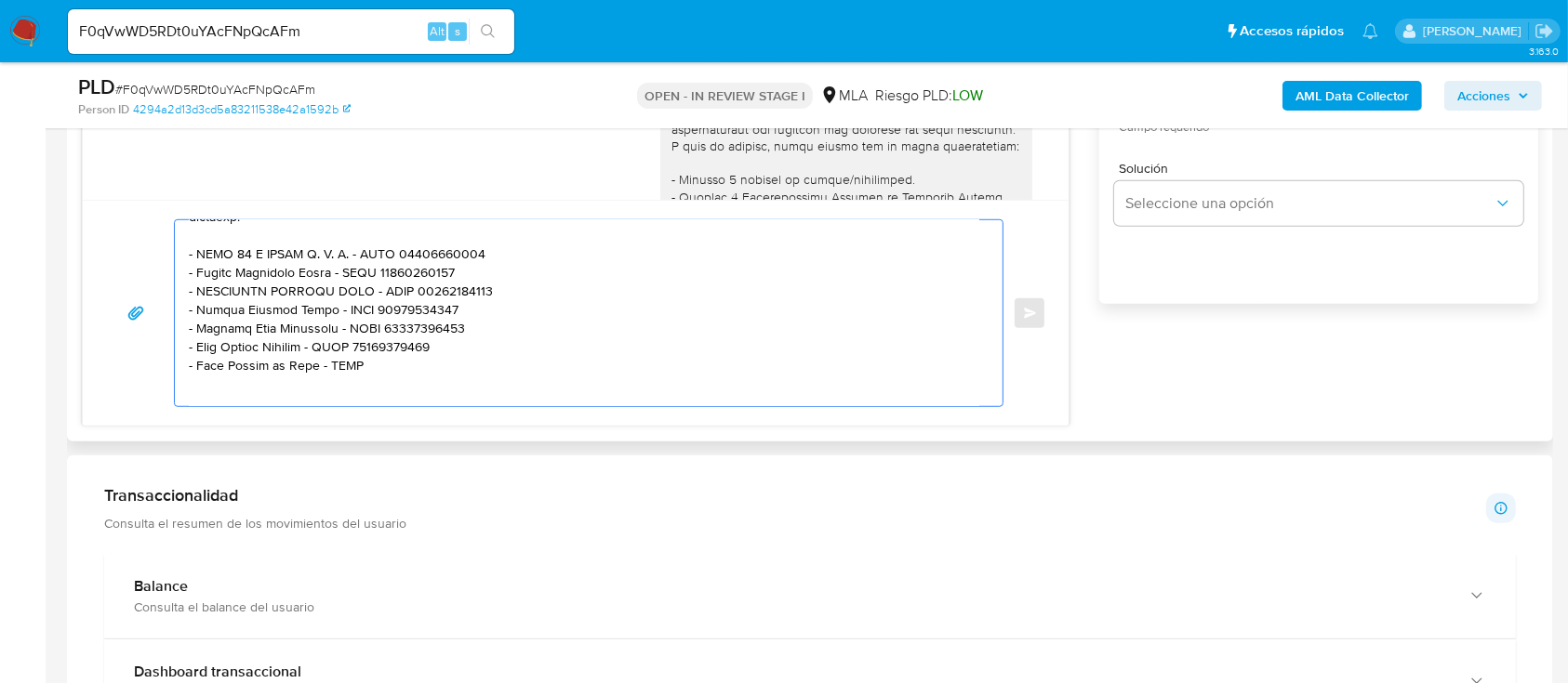
paste textarea "20347335380"
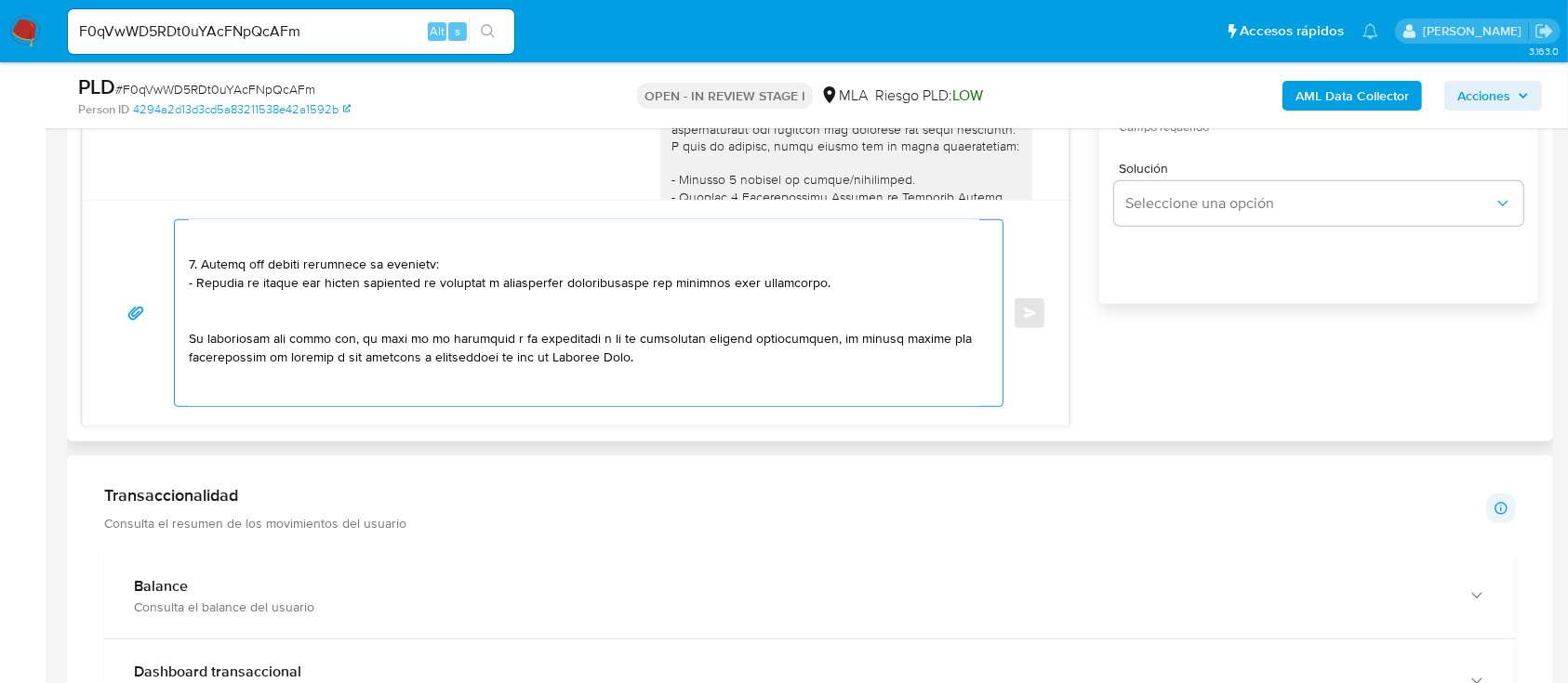
scroll to position [552, 0]
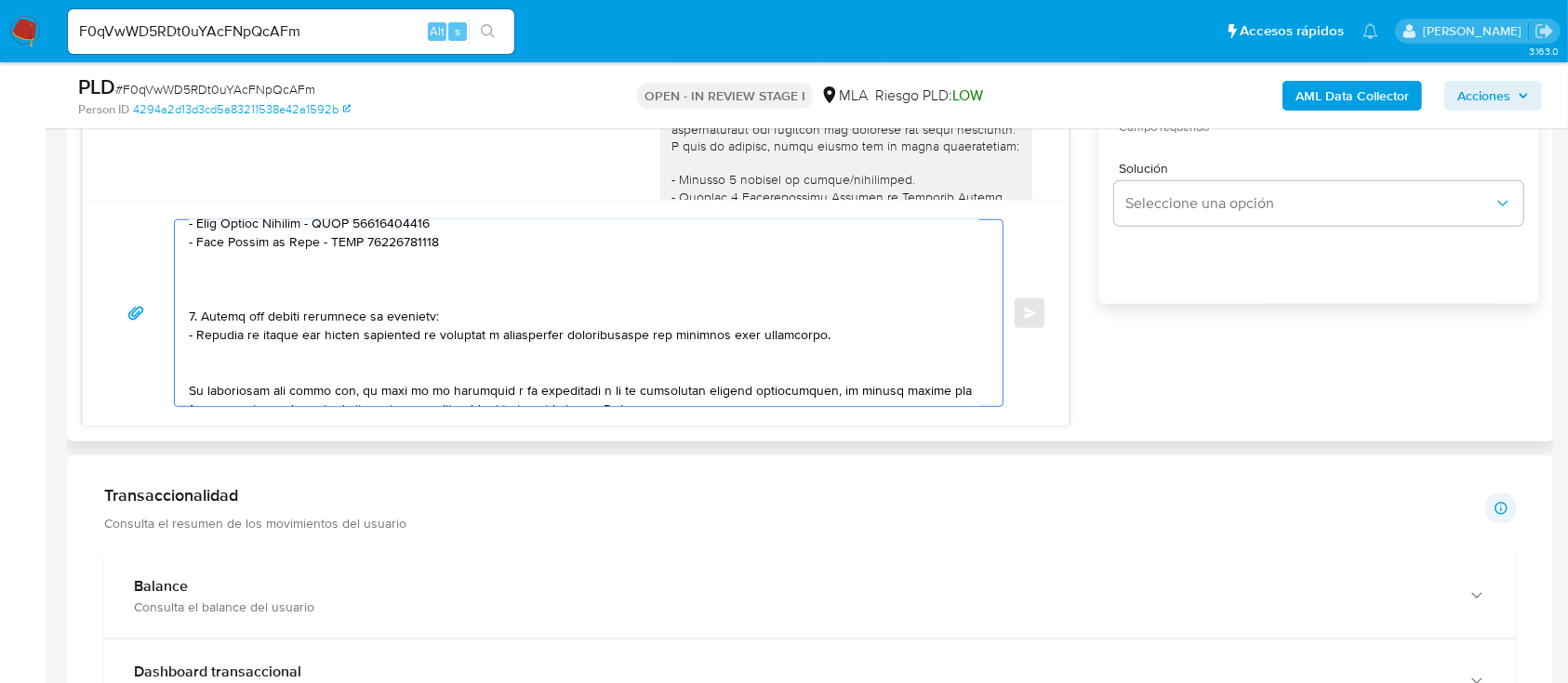
drag, startPoint x: 246, startPoint y: 304, endPoint x: 238, endPoint y: 374, distance: 70.5
click at [238, 374] on textarea at bounding box center [583, 313] width 790 height 186
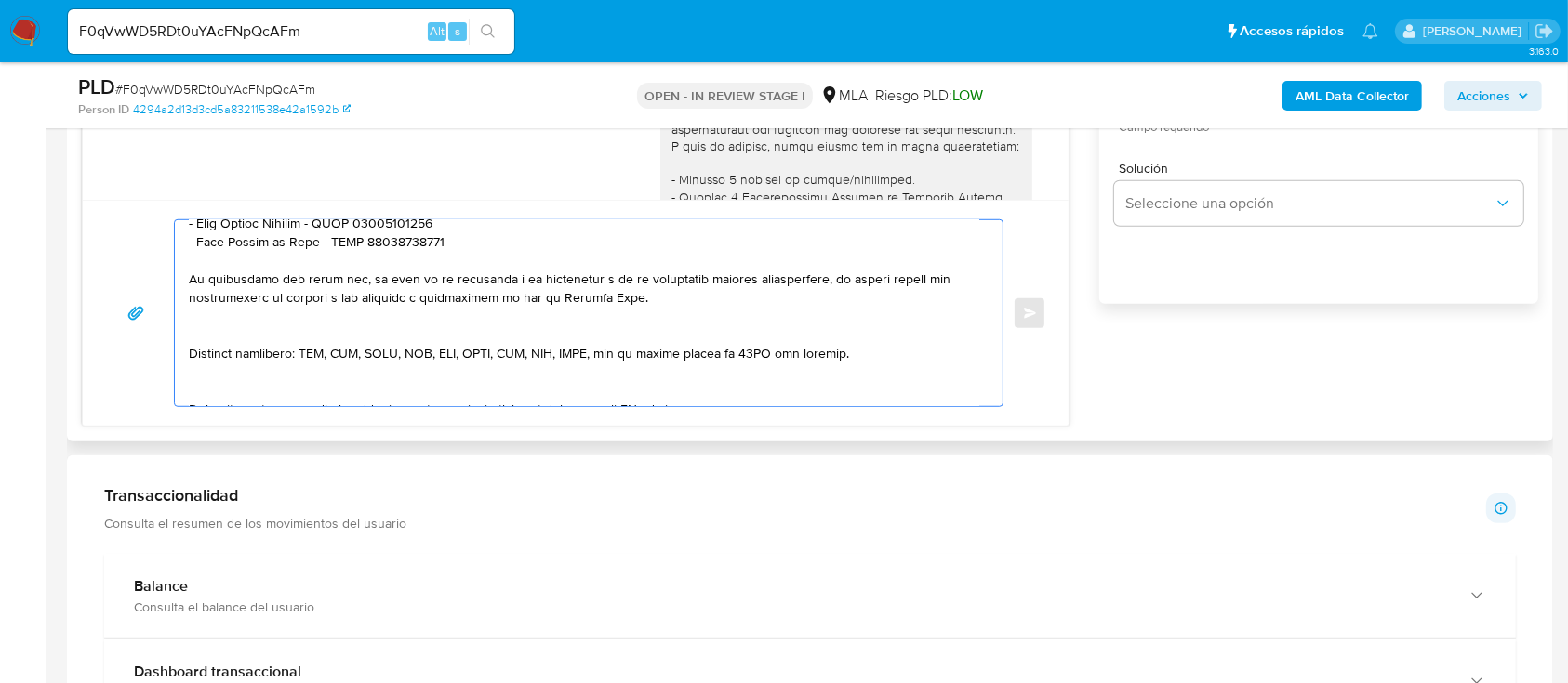
click at [264, 338] on textarea at bounding box center [583, 313] width 790 height 186
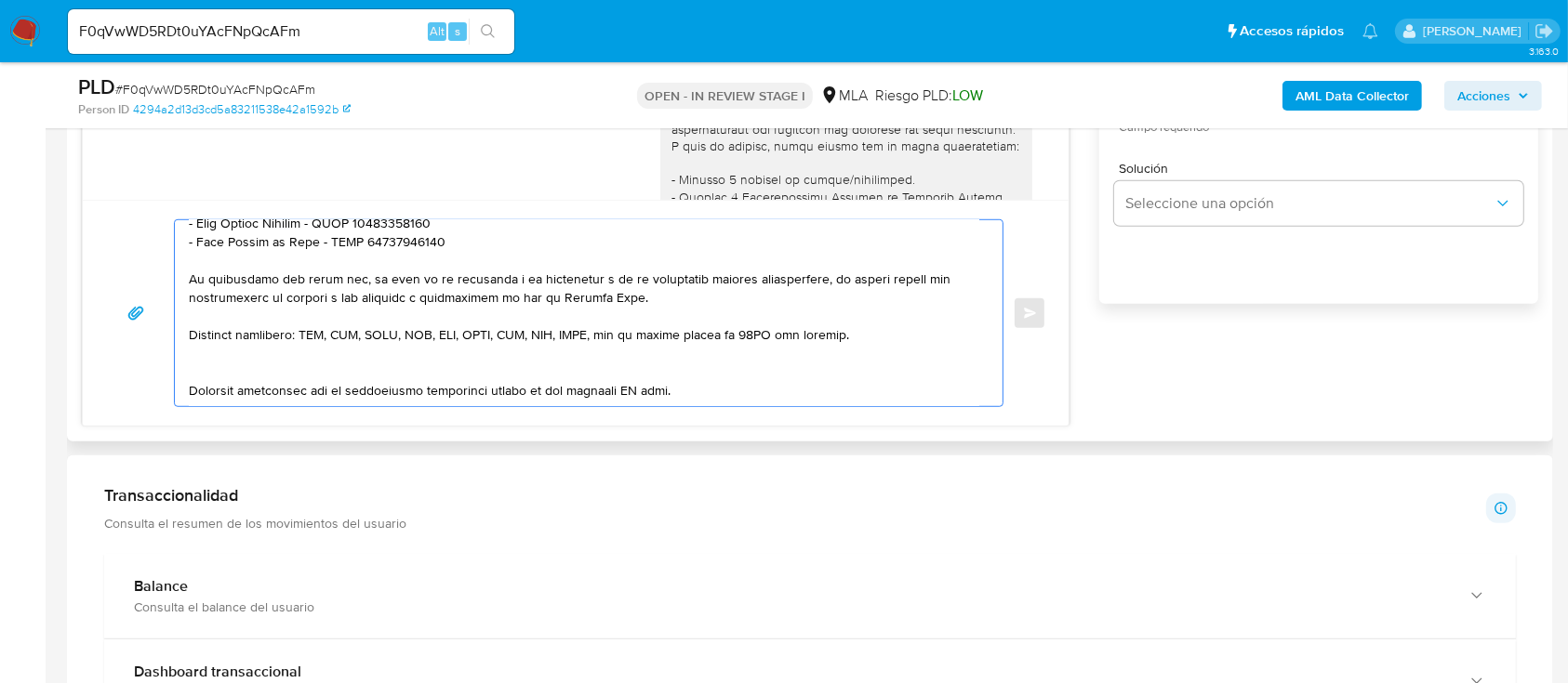
click at [262, 377] on textarea at bounding box center [583, 313] width 790 height 186
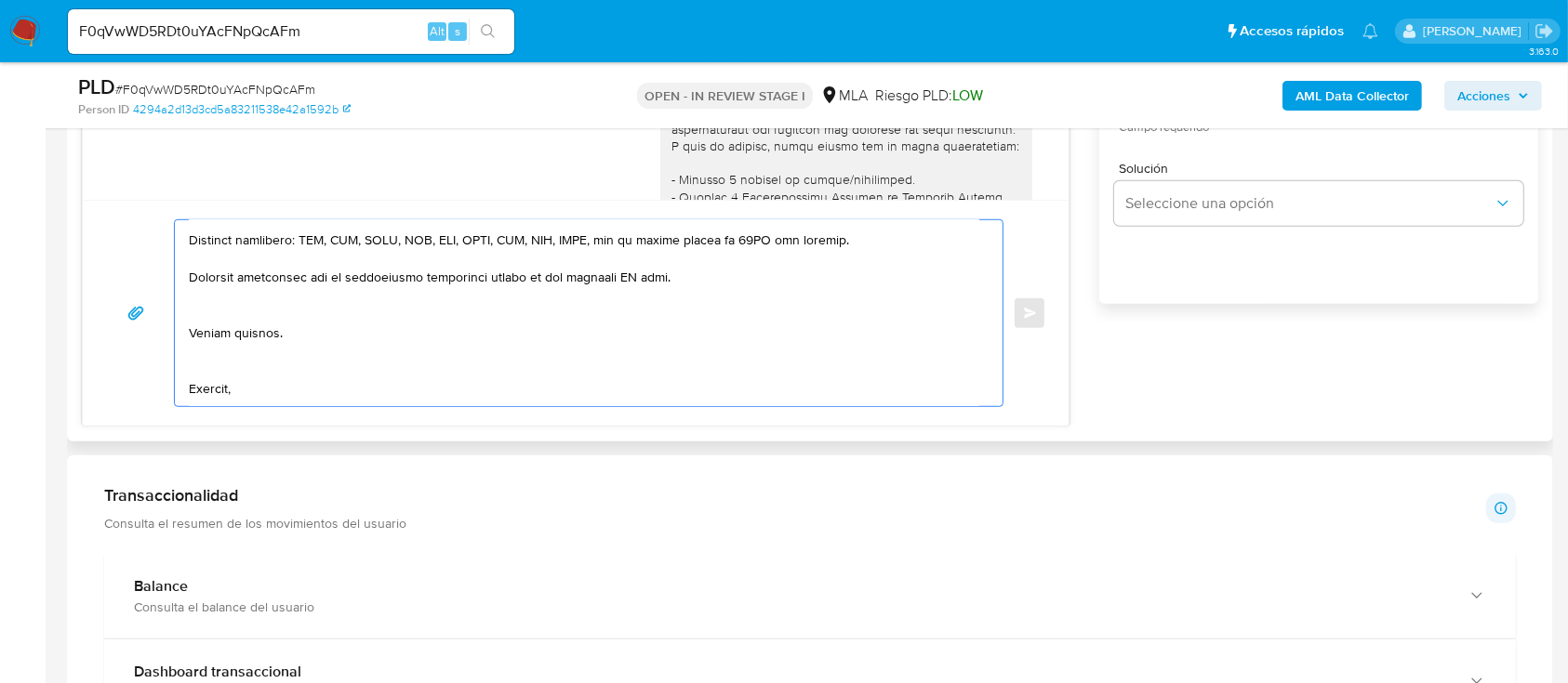
scroll to position [676, 0]
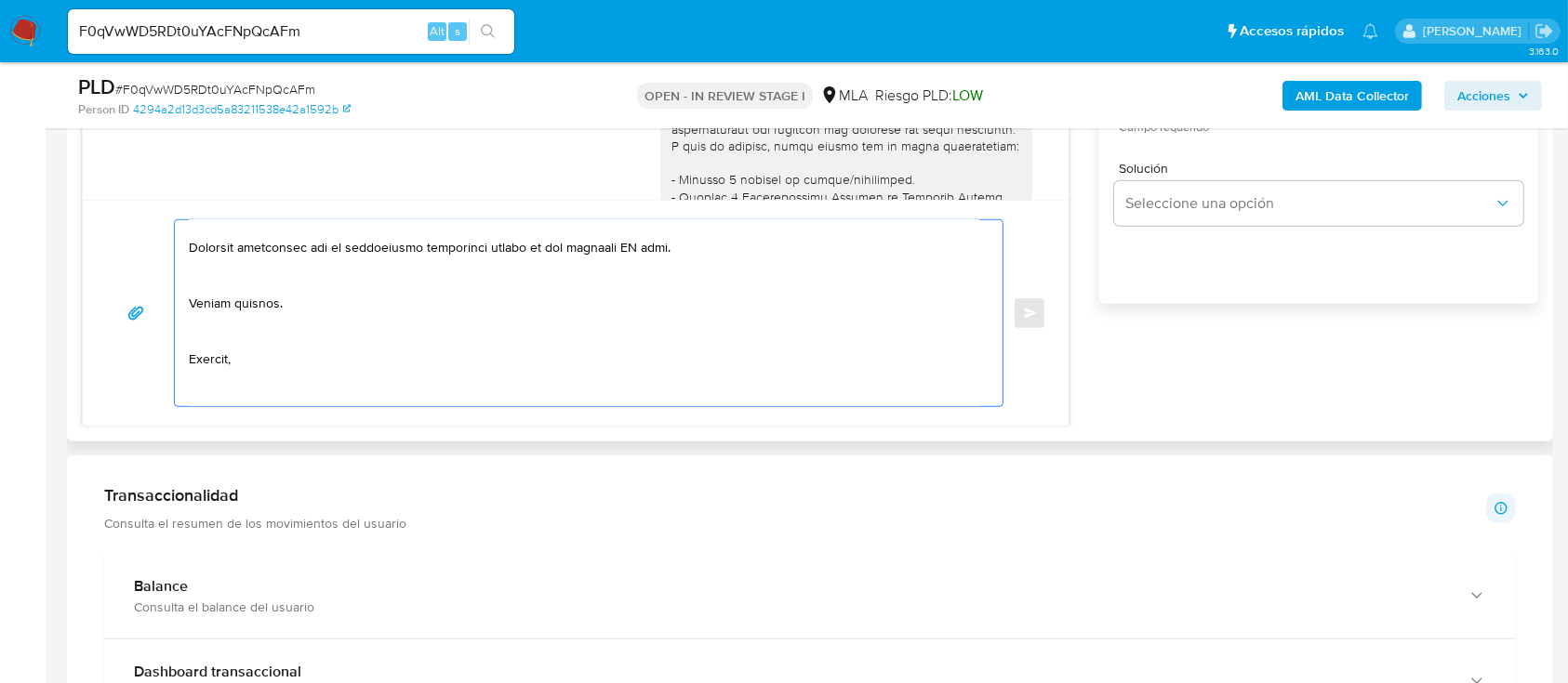
click at [286, 280] on textarea at bounding box center [583, 313] width 790 height 186
click at [248, 327] on textarea at bounding box center [583, 313] width 790 height 186
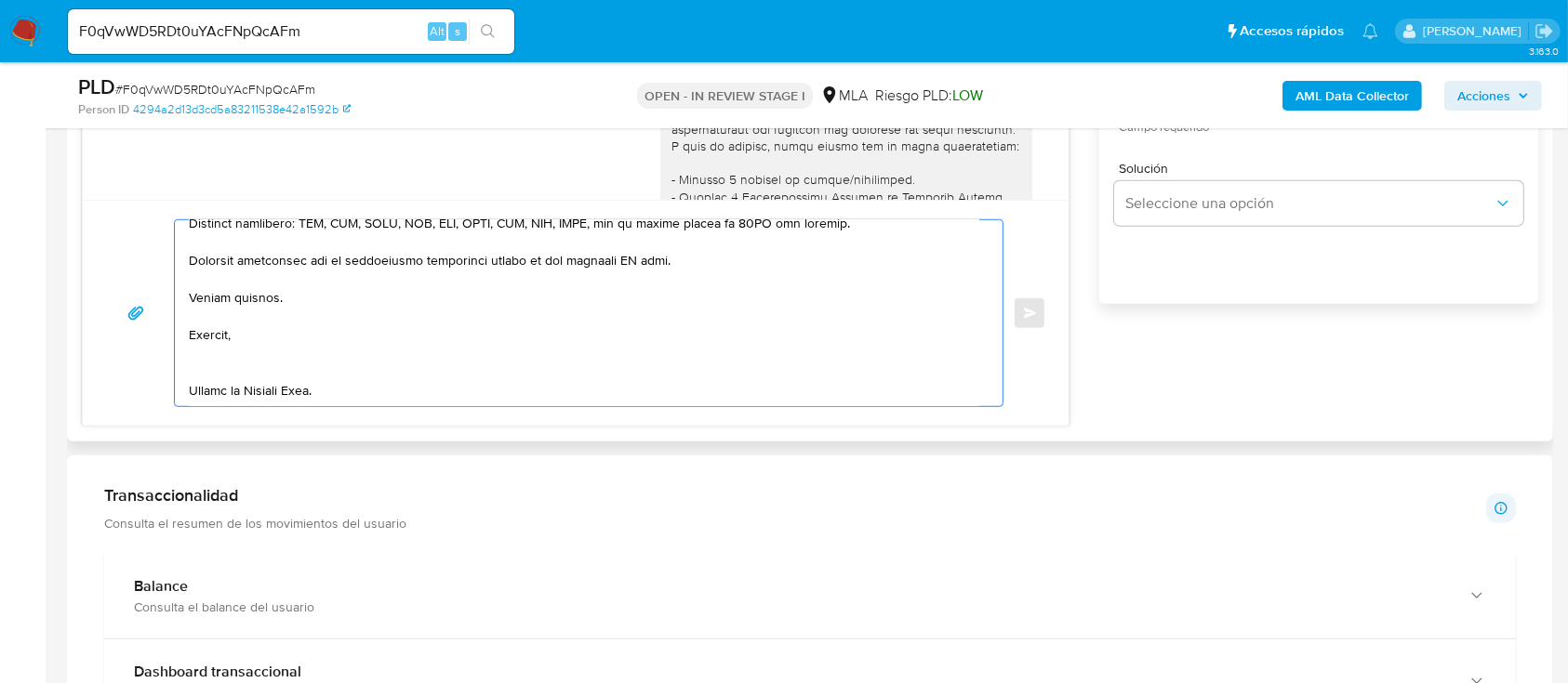
click at [243, 373] on textarea at bounding box center [583, 313] width 790 height 186
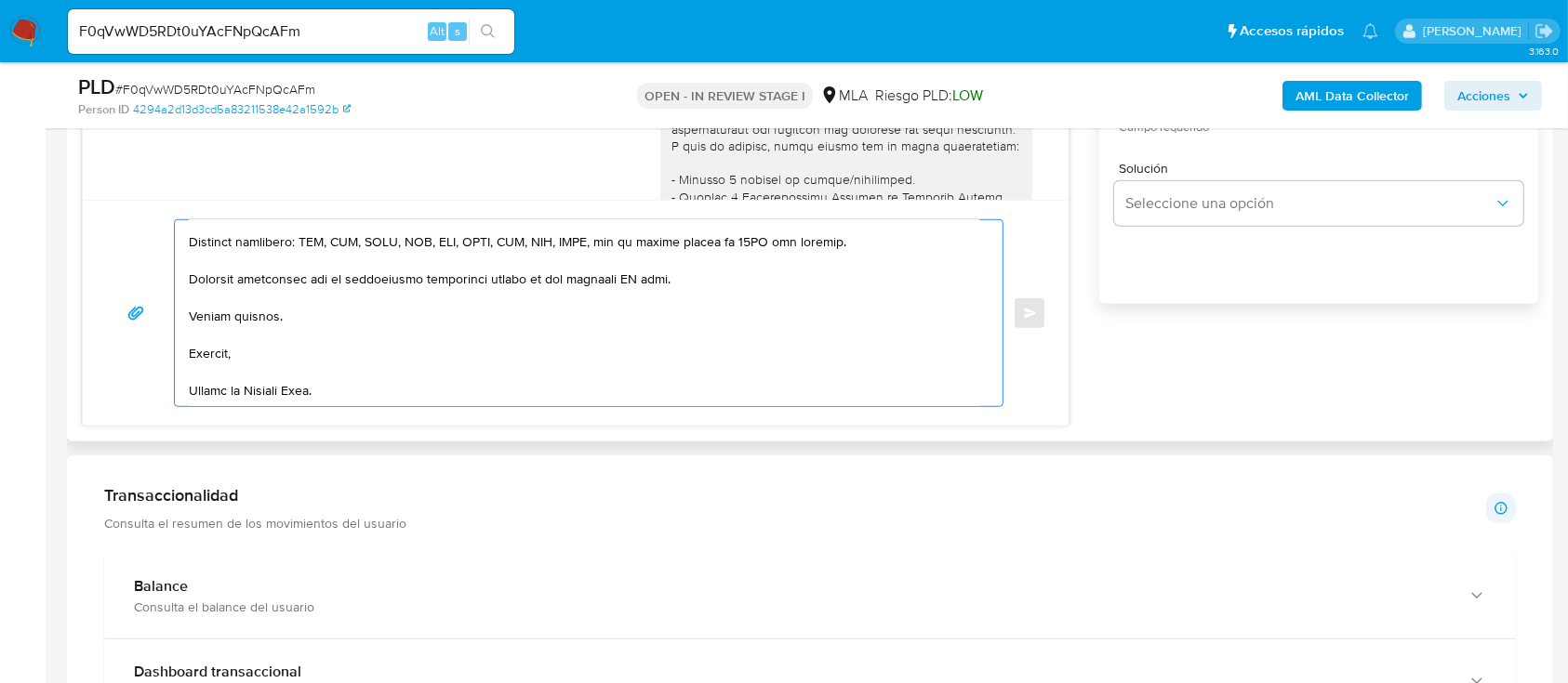
click at [270, 396] on textarea at bounding box center [583, 313] width 790 height 186
click at [628, 262] on textarea at bounding box center [583, 313] width 790 height 186
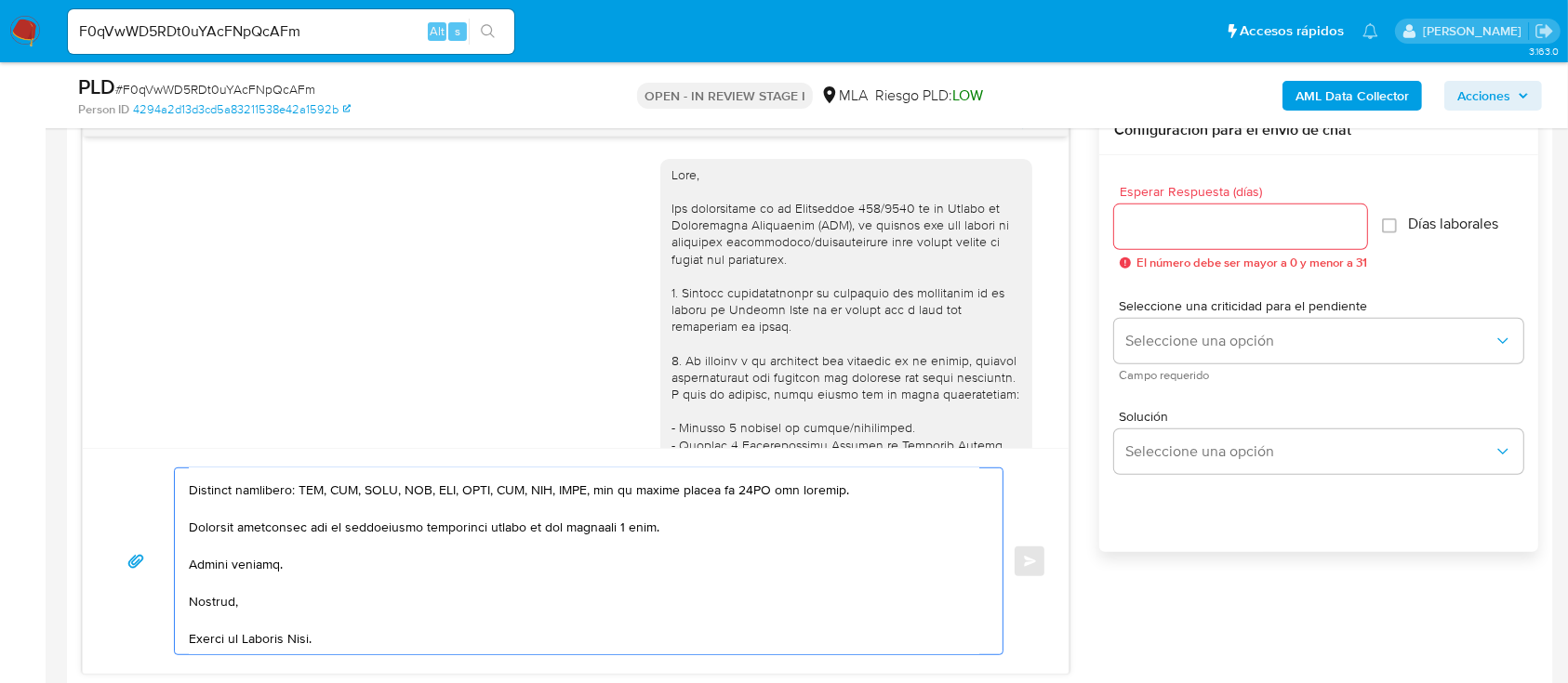
type textarea "Hola Eugenio Nicolas Miranda Orazzi, En función de las operaciones registradas …"
click at [1186, 215] on input "Esperar Respuesta (días)" at bounding box center [1241, 227] width 253 height 24
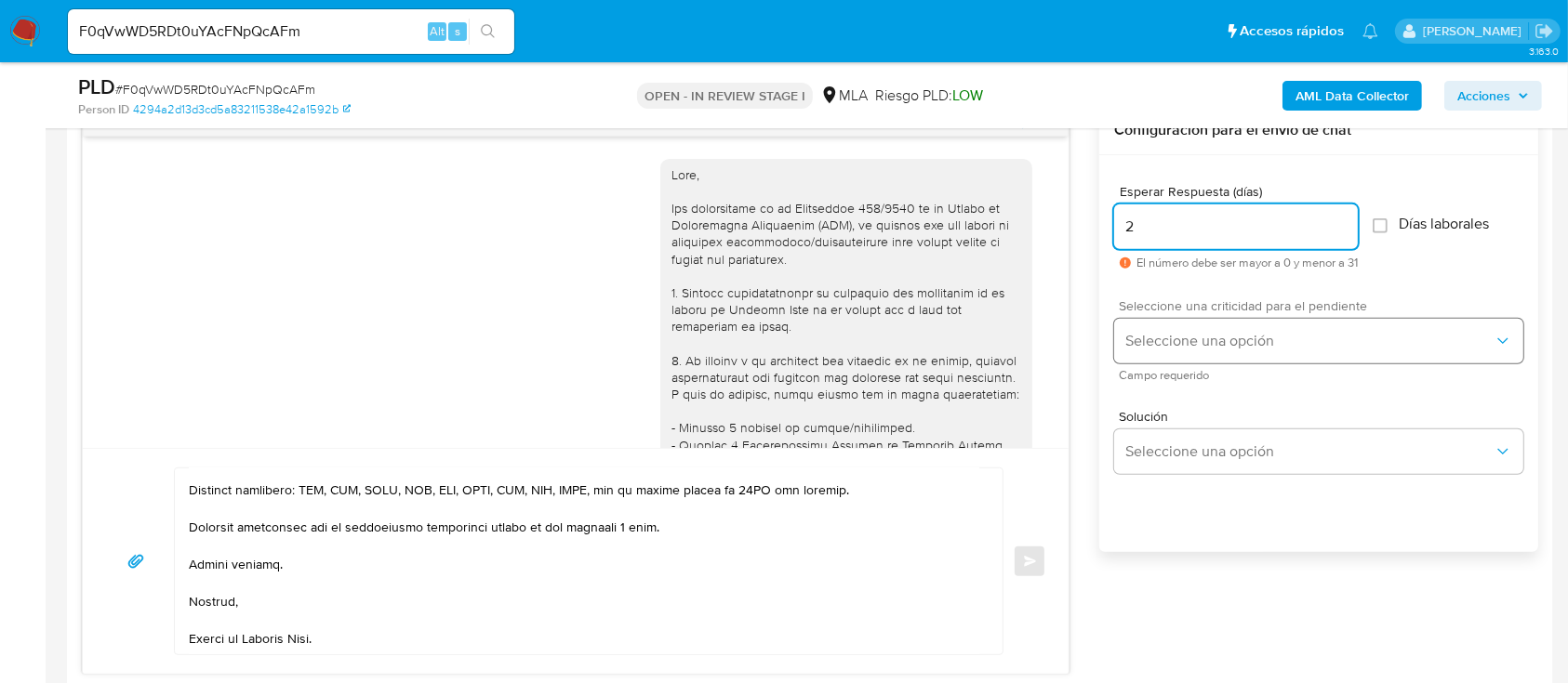
type input "2"
click at [1163, 325] on button "Seleccione una opción" at bounding box center [1319, 341] width 410 height 45
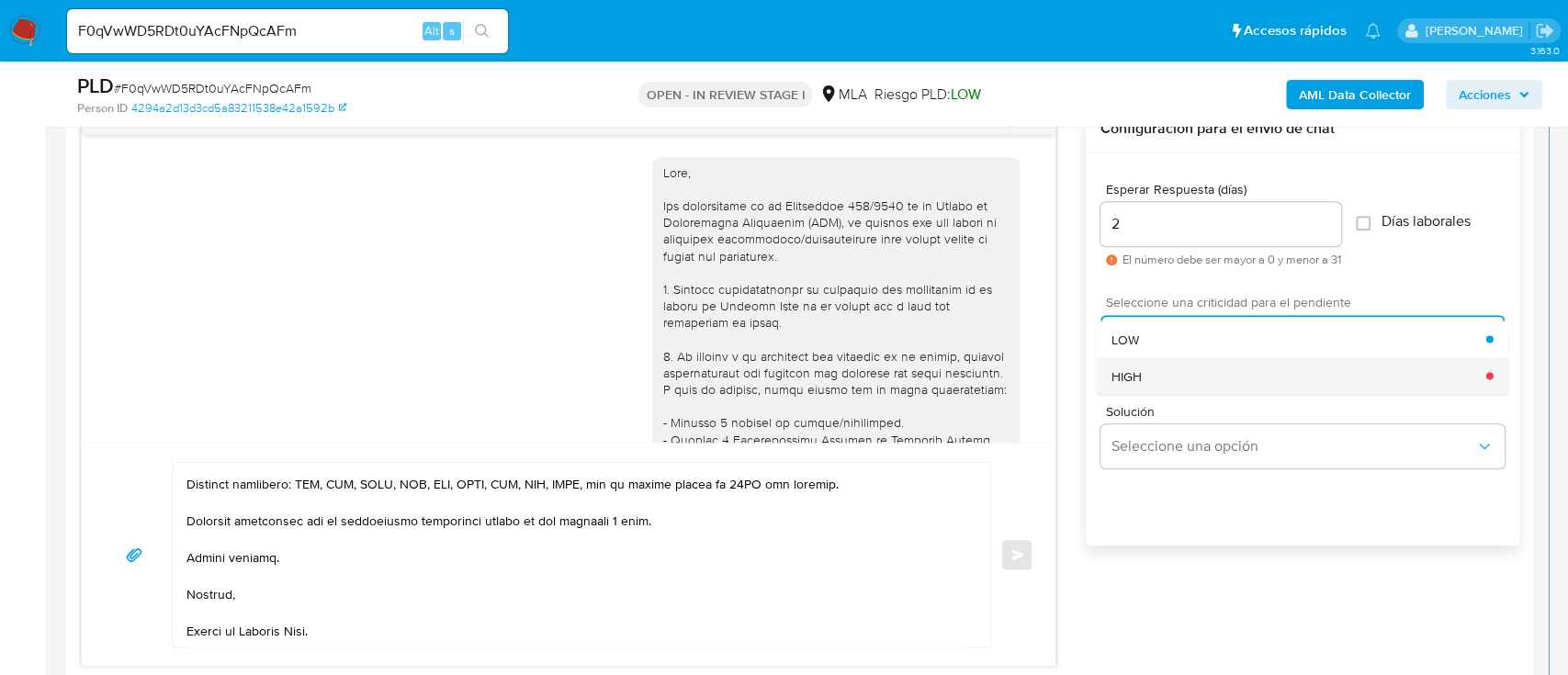
click at [1133, 379] on span "HIGH" at bounding box center [1126, 376] width 31 height 17
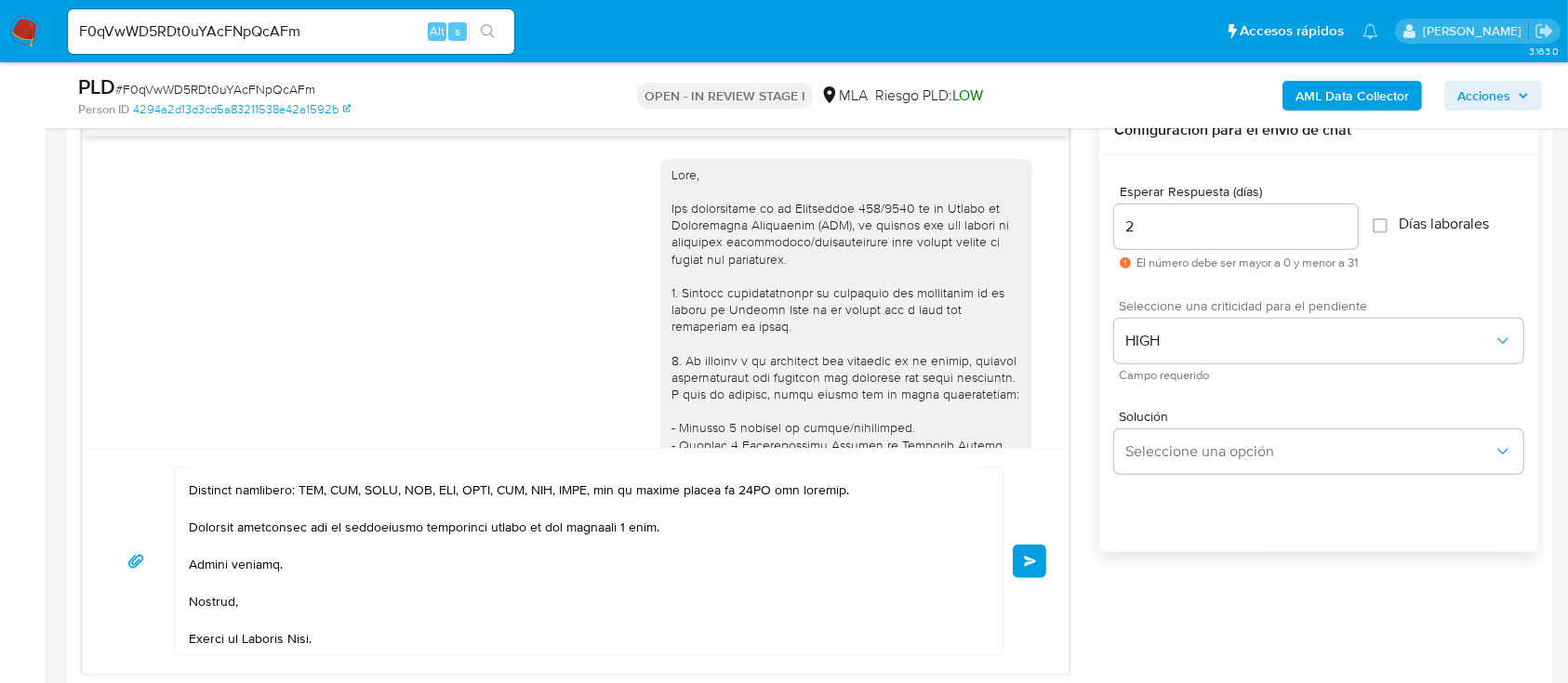
click at [1028, 565] on button "Enviar" at bounding box center [1030, 561] width 34 height 34
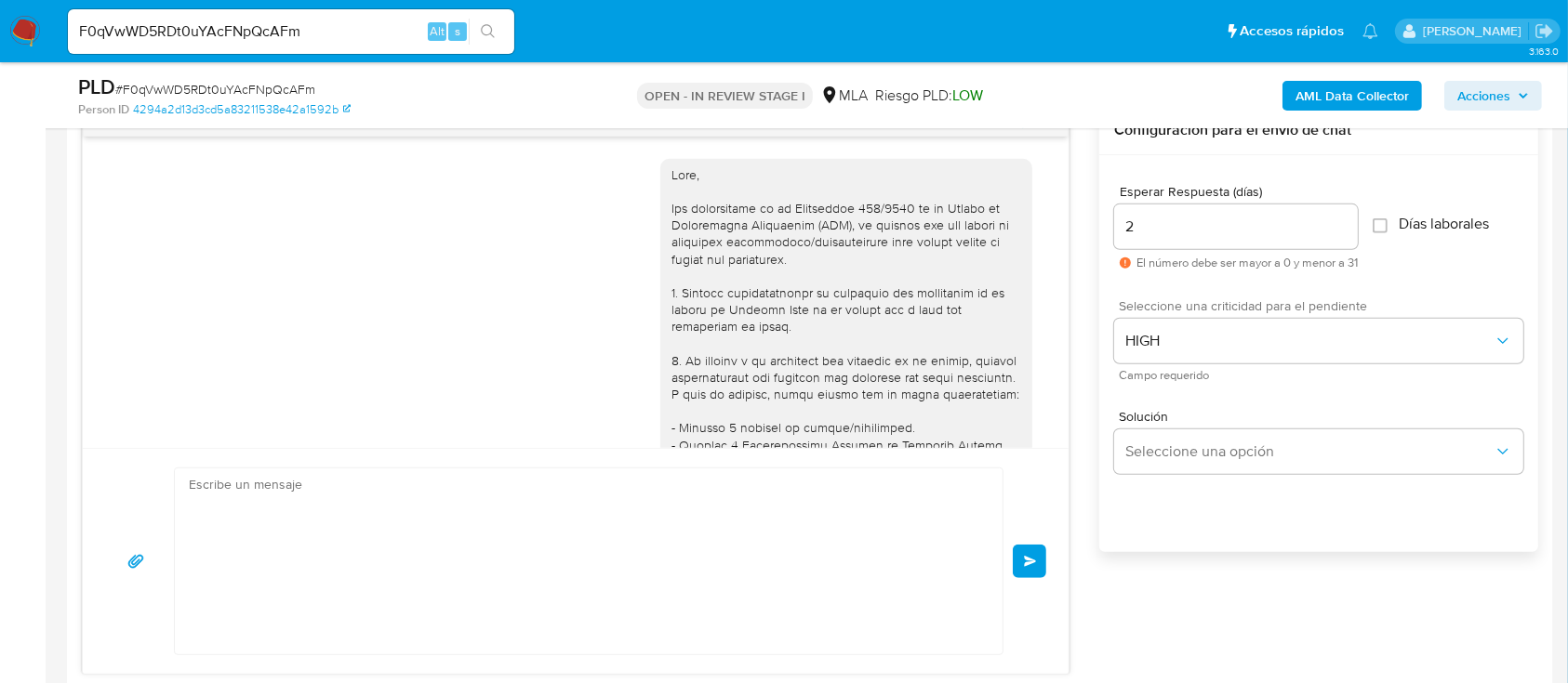
scroll to position [2202, 0]
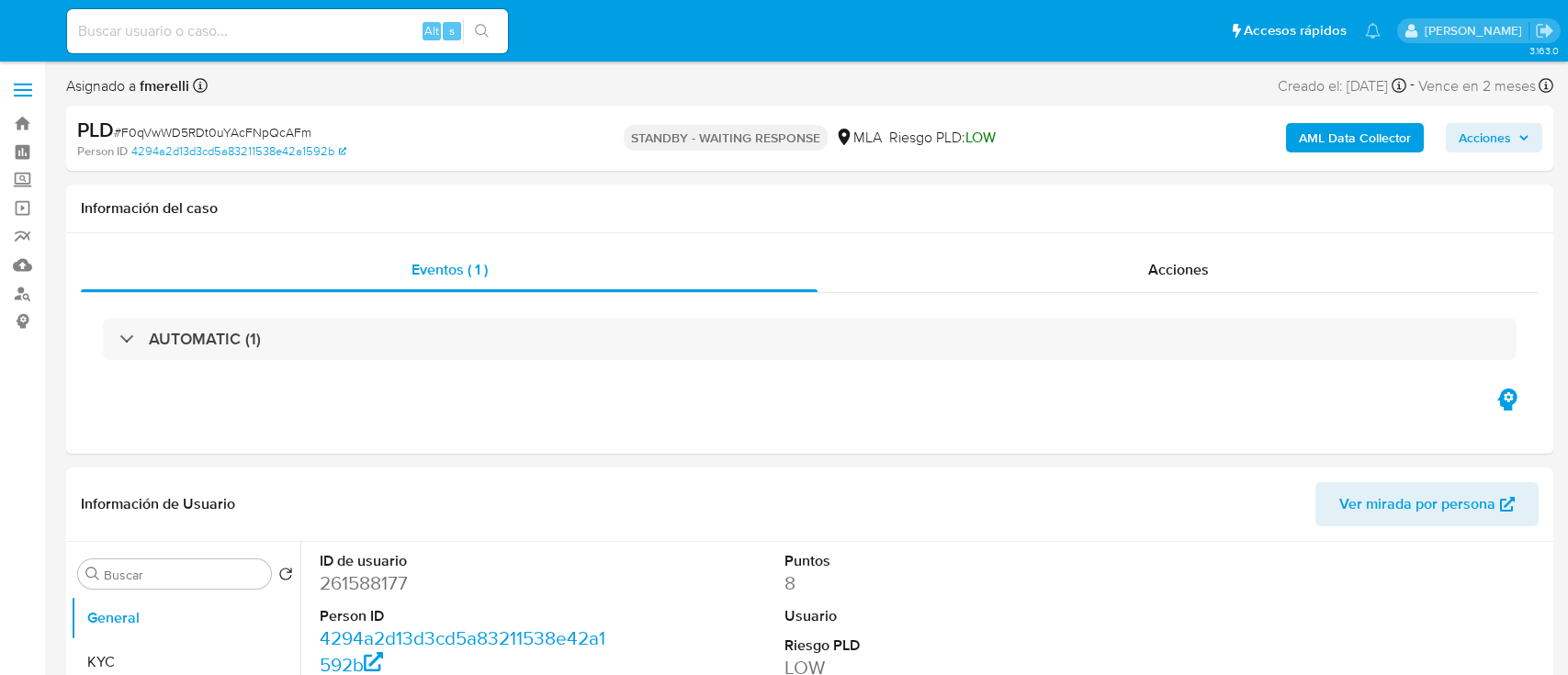
select select "10"
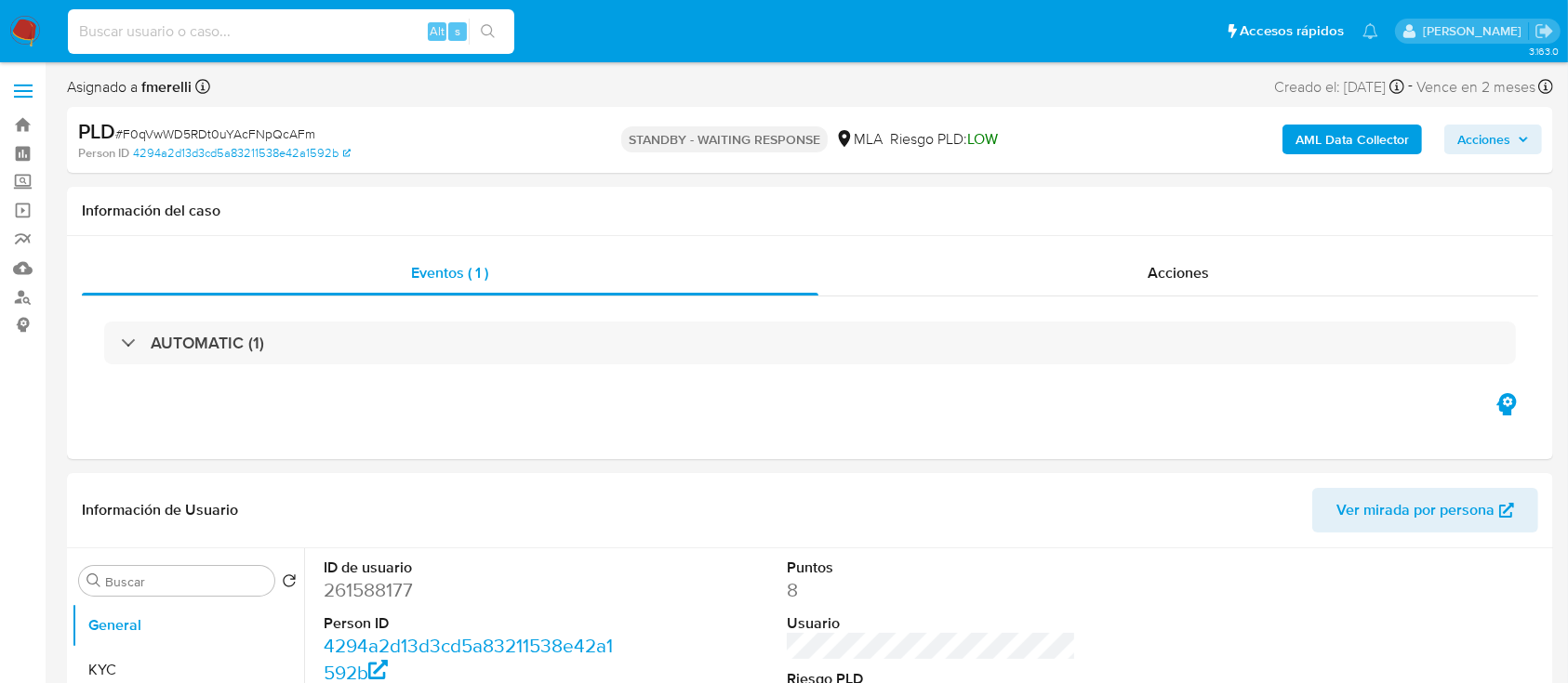
click at [386, 26] on input at bounding box center [291, 32] width 446 height 24
paste input "Ot38TU7RuIUG3vX9LK5eG4ix"
type input "Ot38TU7RuIUG3vX9LK5eG4ix"
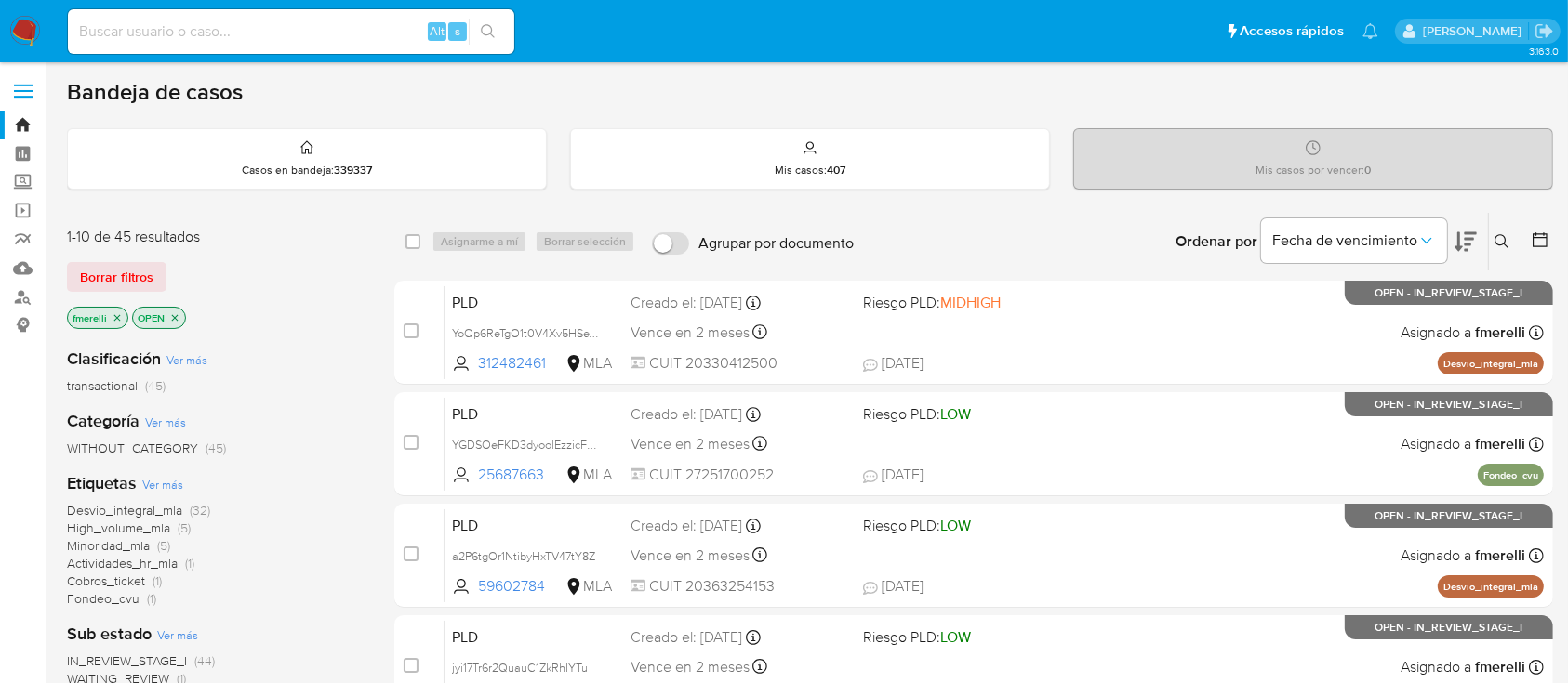
drag, startPoint x: 358, startPoint y: 39, endPoint x: 370, endPoint y: 39, distance: 12.0
click at [358, 39] on input at bounding box center [291, 32] width 446 height 24
paste input "8Ip9lU5oVpJuE6MoUsH8thNe"
type input "8Ip9lU5oVpJuE6MoUsH8thNe"
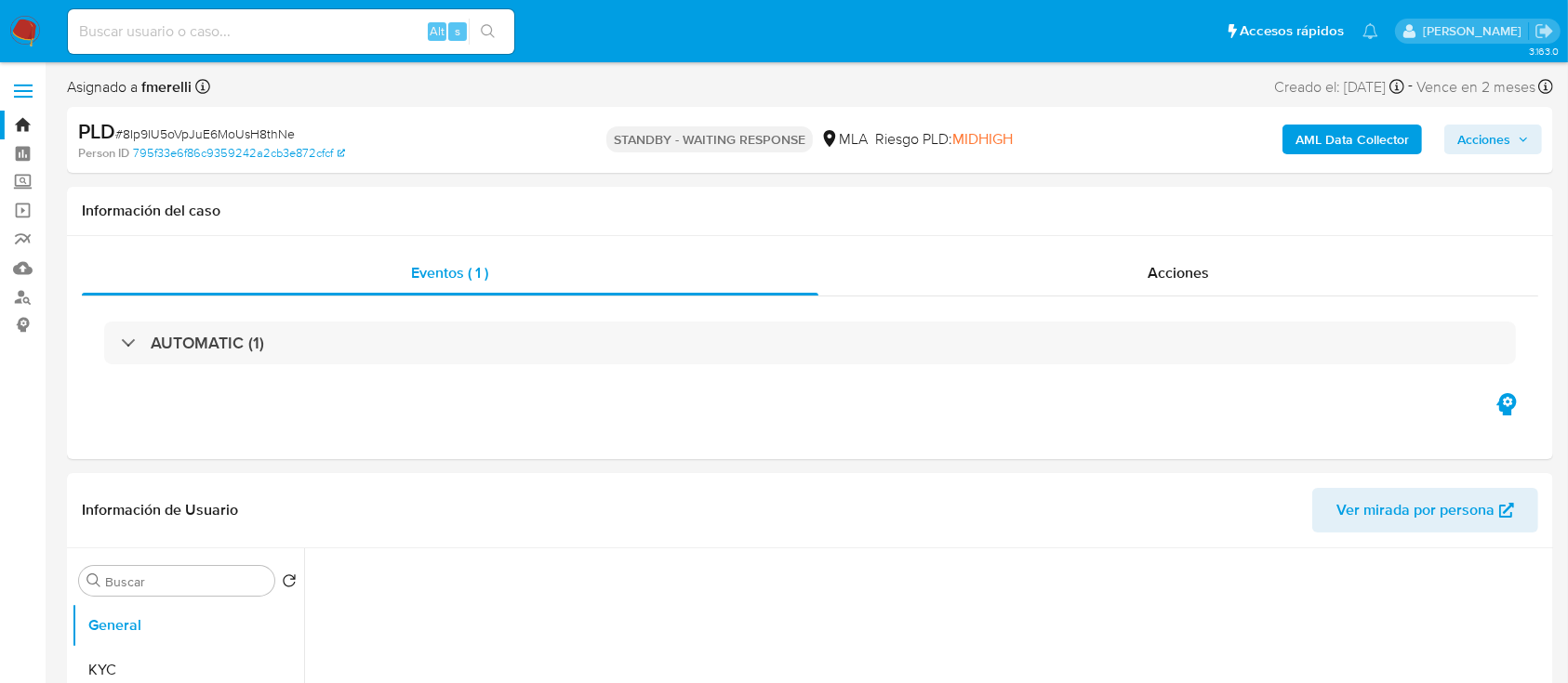
click at [338, 20] on input at bounding box center [291, 32] width 446 height 24
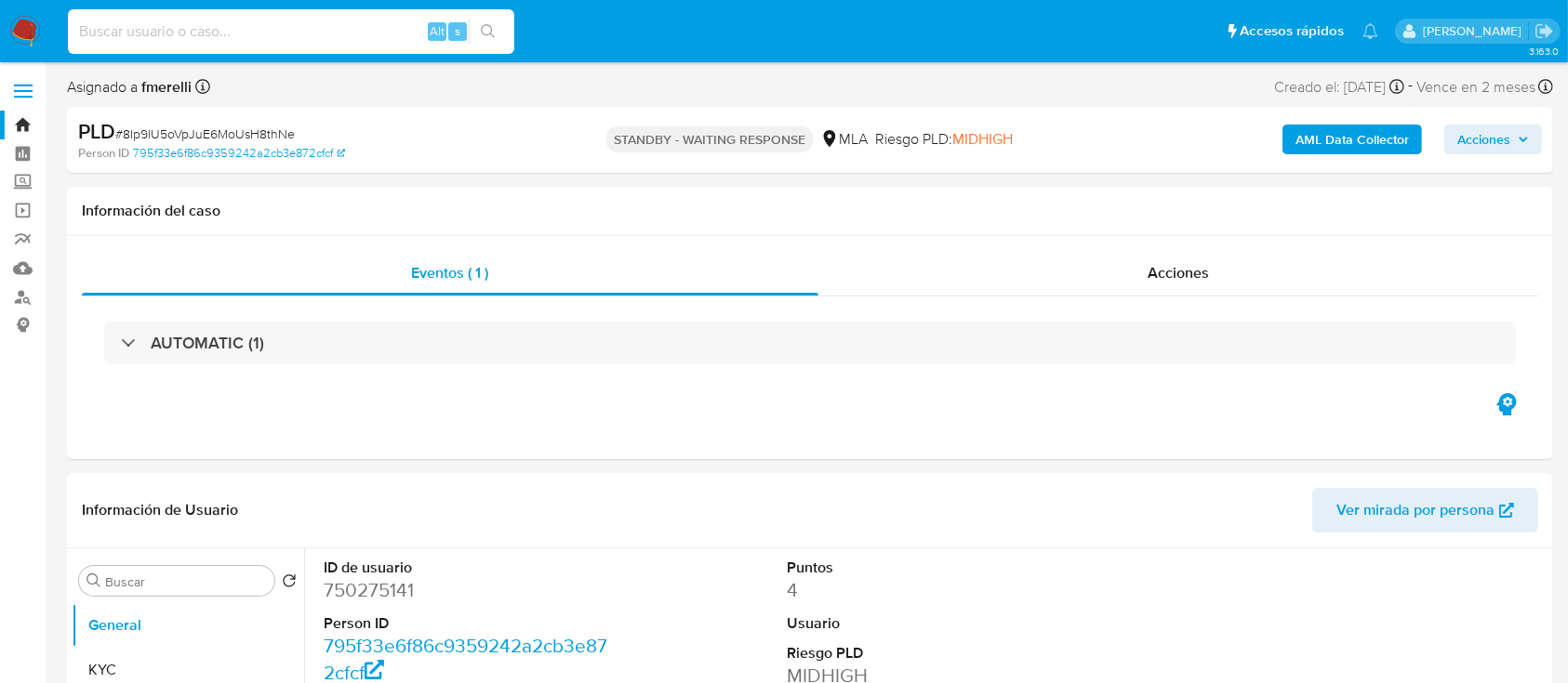
click at [338, 20] on input at bounding box center [291, 32] width 446 height 24
paste input "k6MtGgW5UNSJcsOgKxgtDC0b"
type input "k6MtGgW5UNSJcsOgKxgtDC0b"
select select "10"
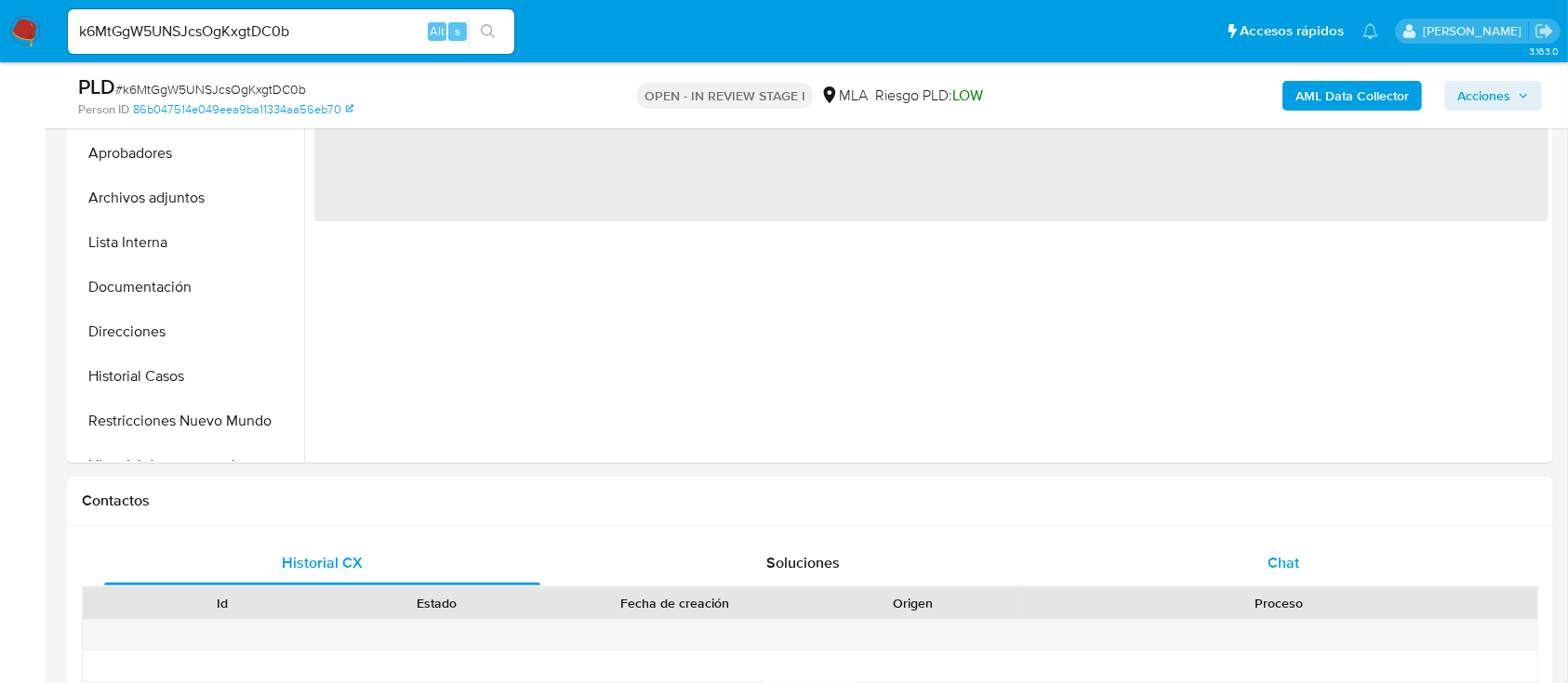
click at [1249, 580] on div "Chat" at bounding box center [1283, 563] width 436 height 45
select select "10"
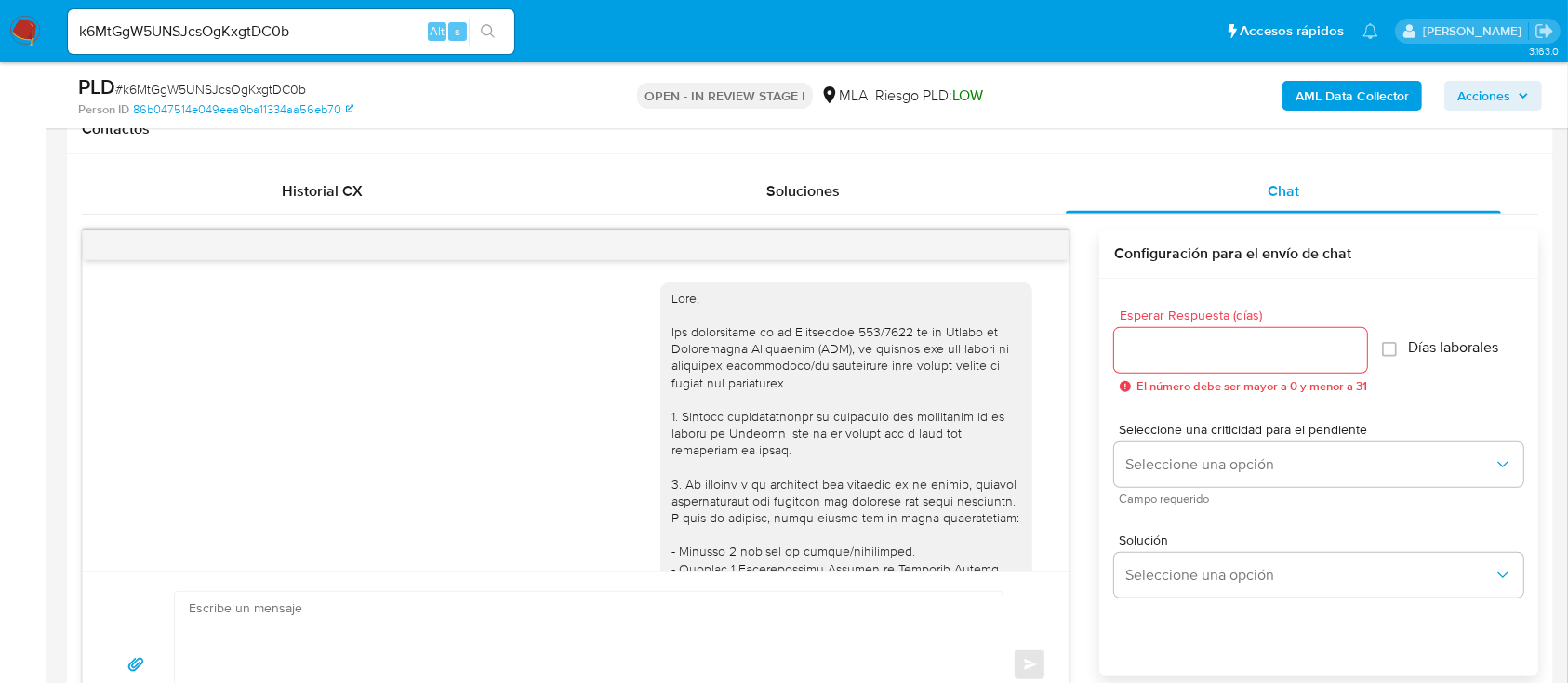
scroll to position [1908, 0]
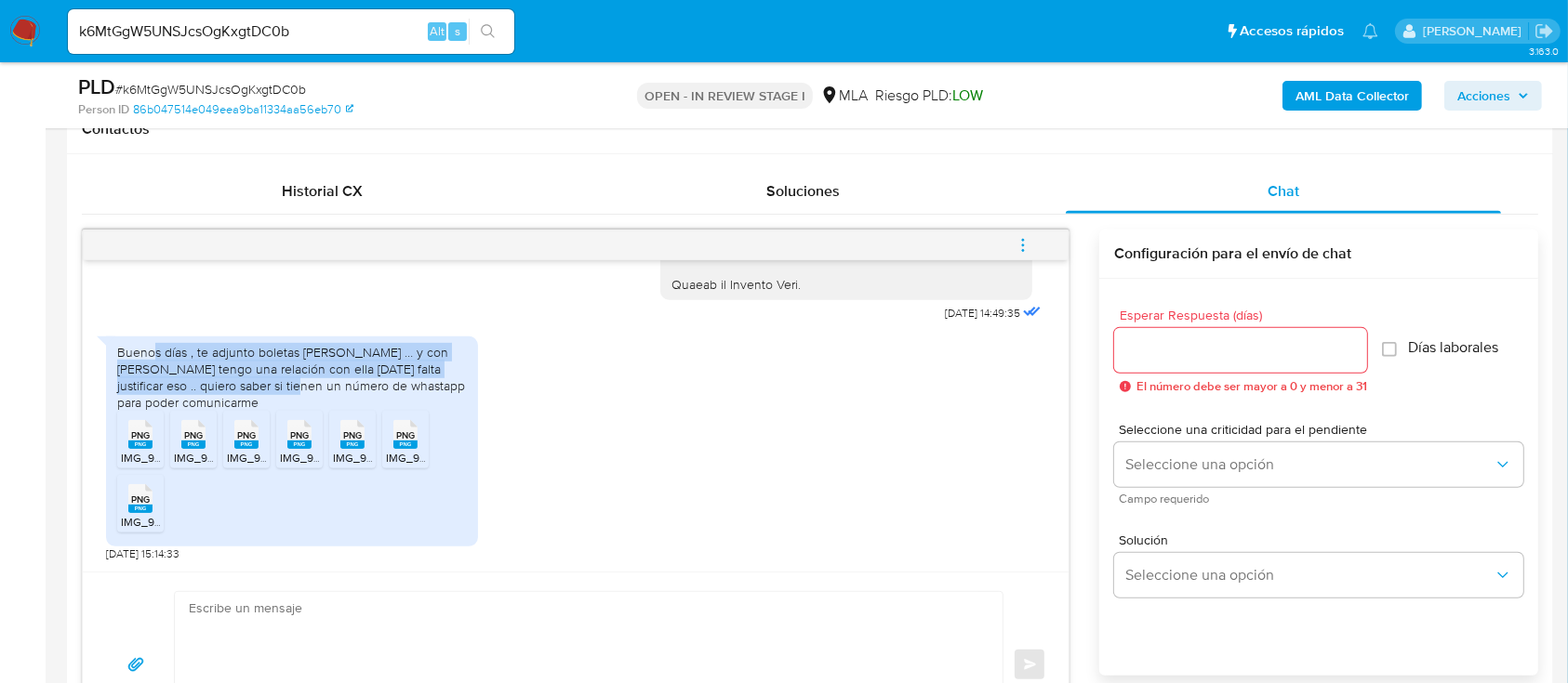
drag, startPoint x: 172, startPoint y: 349, endPoint x: 263, endPoint y: 381, distance: 96.5
click at [262, 381] on div "Buenos días , te adjunto boletas de facundo nahuel … y con Giuliana Camila Marr…" at bounding box center [291, 378] width 350 height 67
drag, startPoint x: 288, startPoint y: 384, endPoint x: 475, endPoint y: 395, distance: 187.3
click at [475, 395] on div "Buenos días , te adjunto boletas de facundo nahuel … y con Giuliana Camila Marr…" at bounding box center [291, 441] width 372 height 211
click at [383, 383] on div "Buenos días , te adjunto boletas de facundo nahuel … y con Giuliana Camila Marr…" at bounding box center [291, 378] width 350 height 67
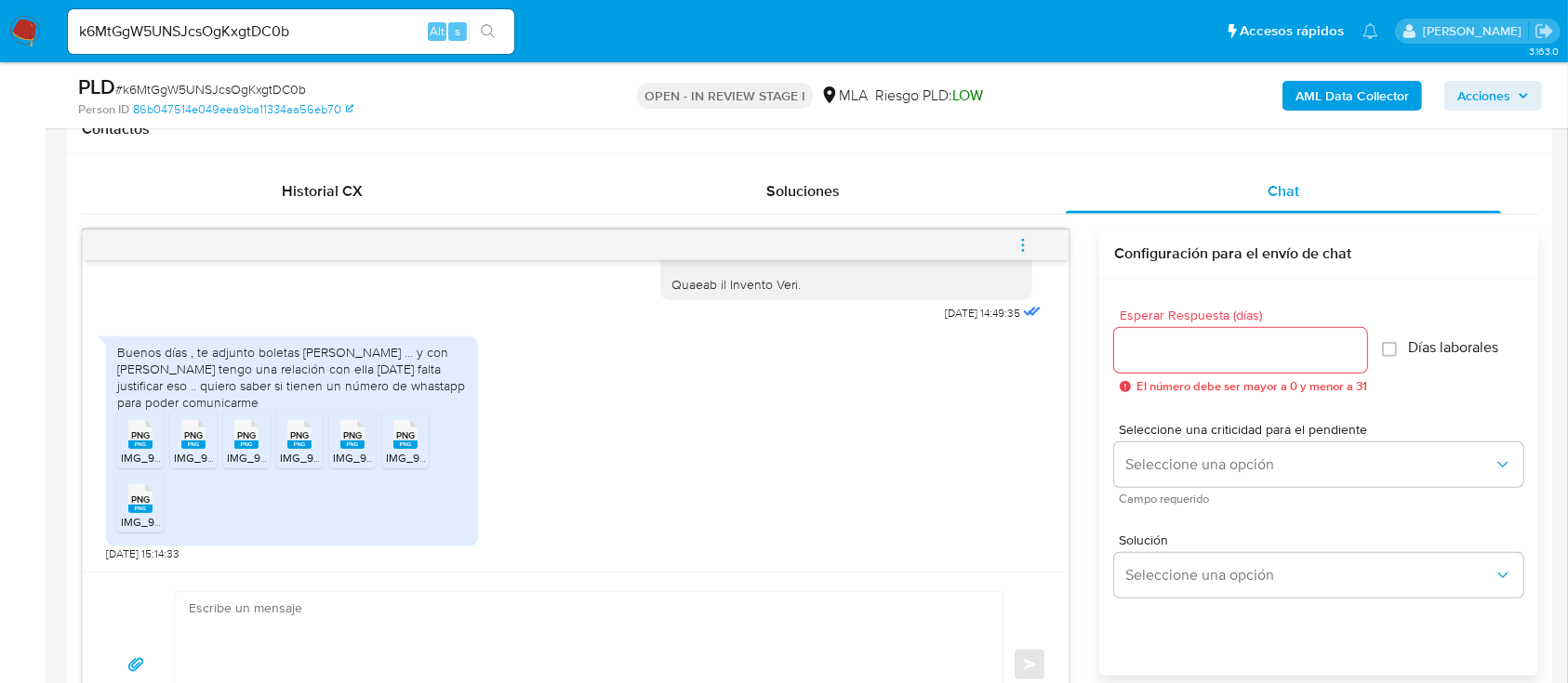
click at [148, 446] on rect at bounding box center [141, 444] width 24 height 8
click at [192, 429] on span "PNG" at bounding box center [193, 435] width 19 height 12
click at [251, 437] on span "PNG" at bounding box center [246, 435] width 19 height 12
click at [307, 437] on span "PNG" at bounding box center [300, 435] width 19 height 12
click at [361, 437] on span "PNG" at bounding box center [352, 435] width 19 height 12
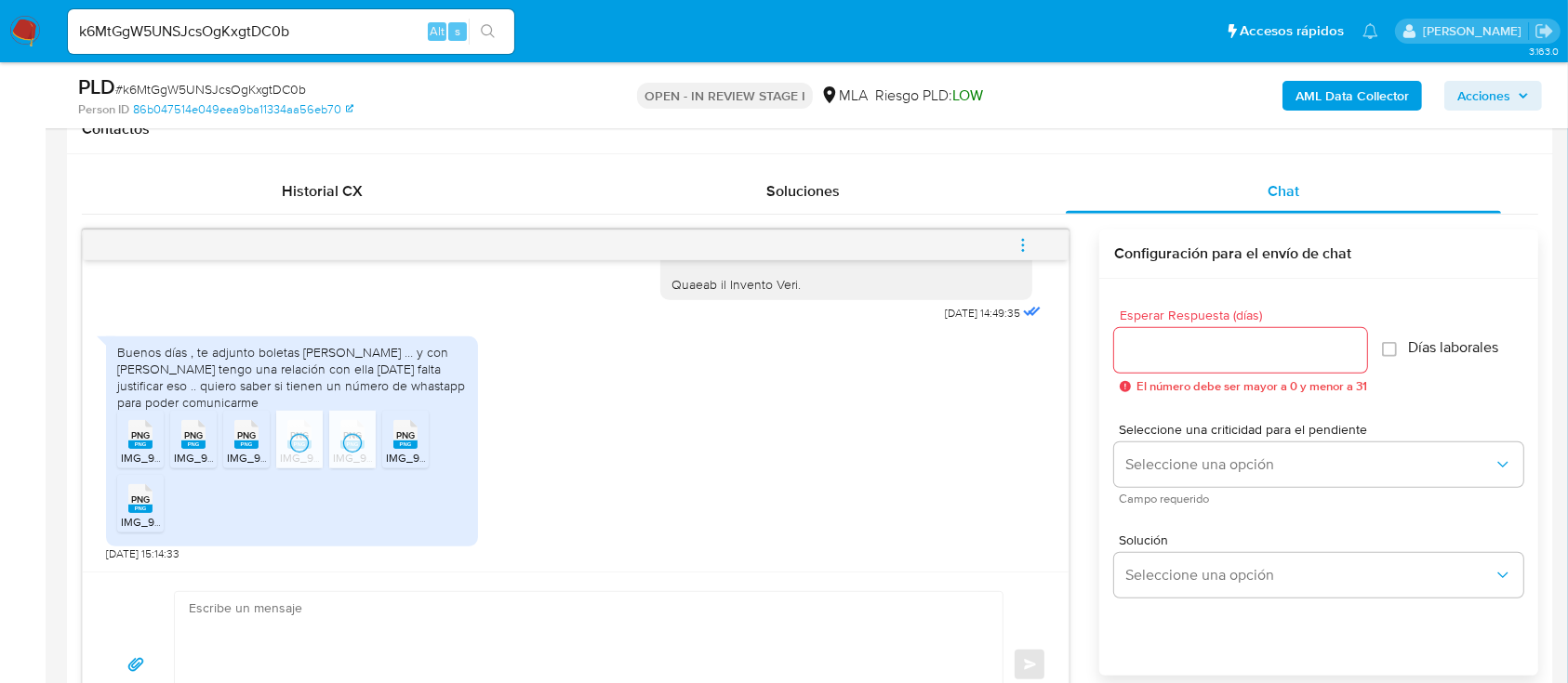
drag, startPoint x: 403, startPoint y: 440, endPoint x: 181, endPoint y: 504, distance: 231.0
click at [403, 440] on rect at bounding box center [406, 444] width 24 height 8
click at [142, 511] on rect at bounding box center [141, 509] width 24 height 8
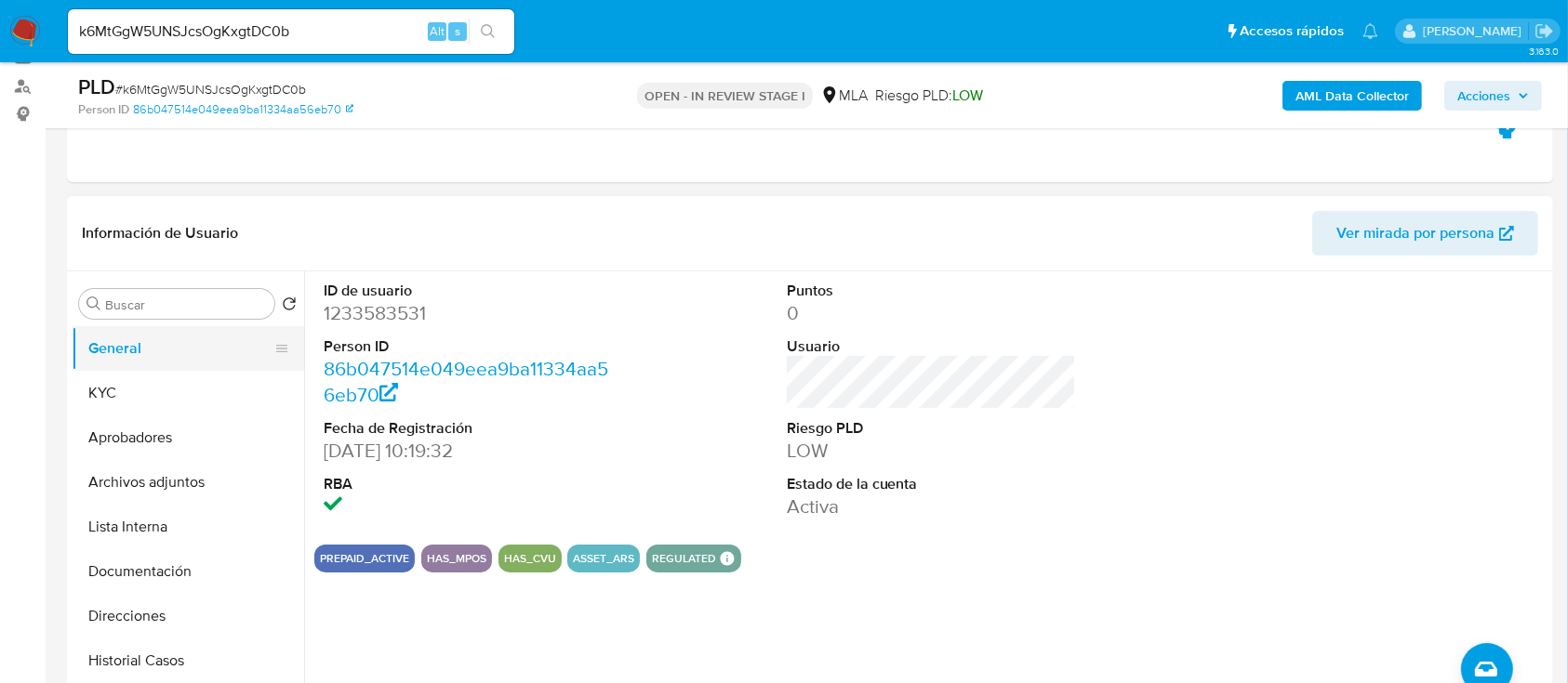
scroll to position [124, 0]
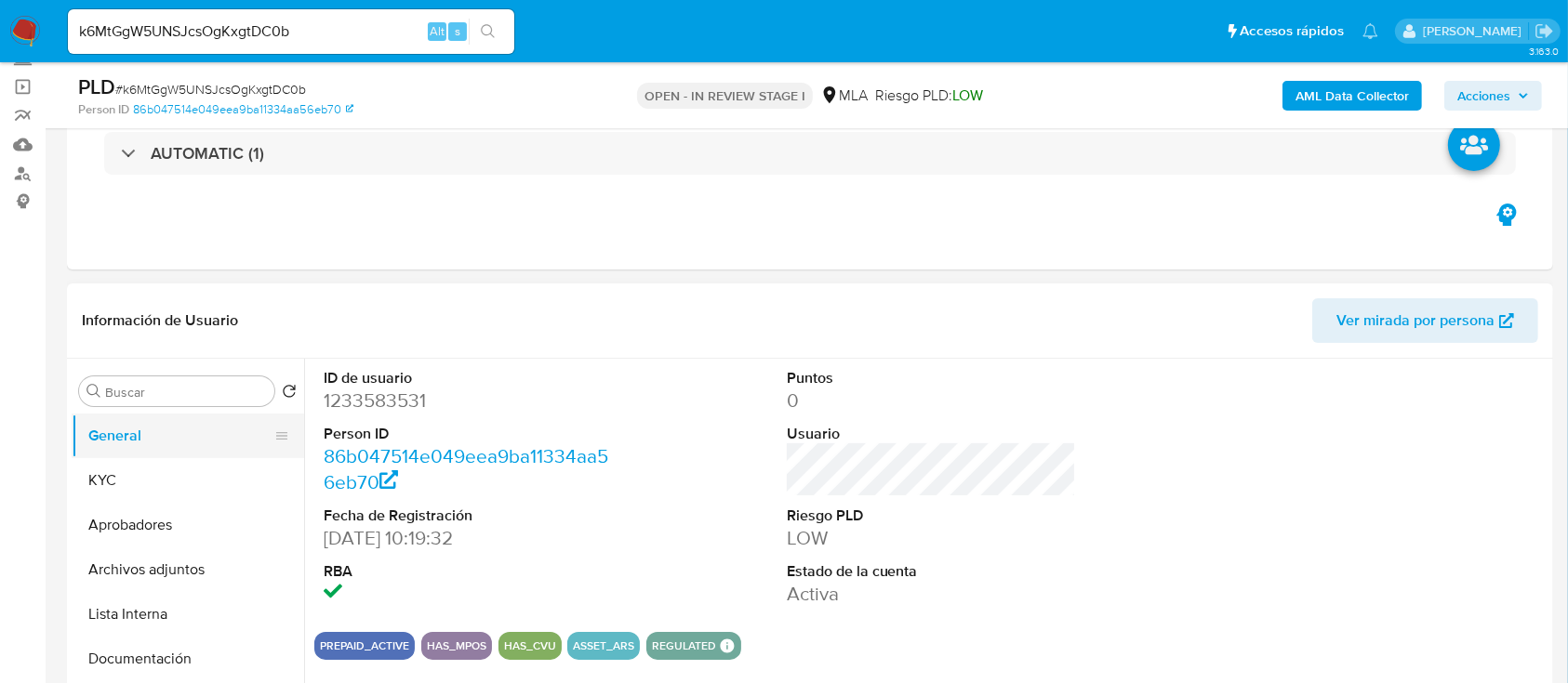
click at [174, 435] on button "General" at bounding box center [180, 437] width 217 height 45
drag, startPoint x: 172, startPoint y: 471, endPoint x: 228, endPoint y: 470, distance: 56.0
click at [174, 471] on button "KYC" at bounding box center [180, 481] width 217 height 45
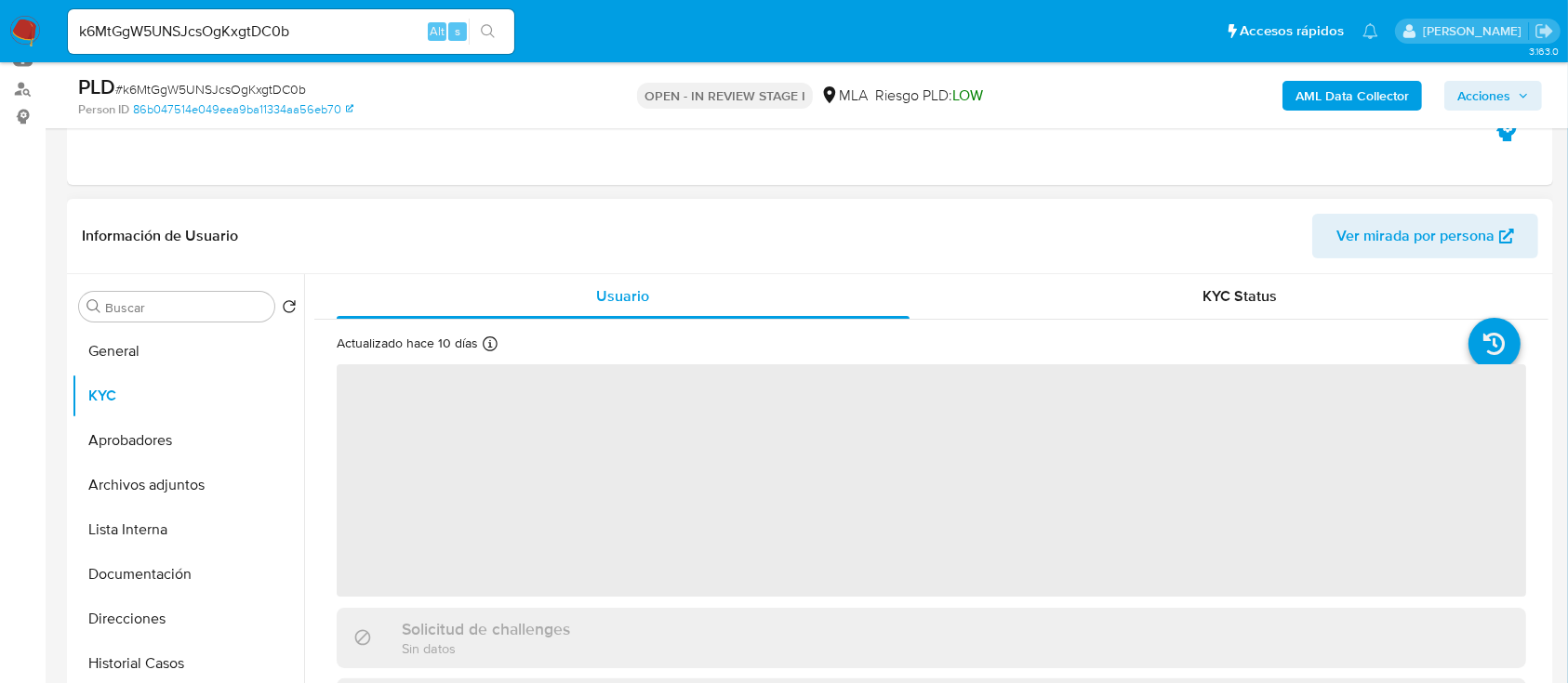
scroll to position [247, 0]
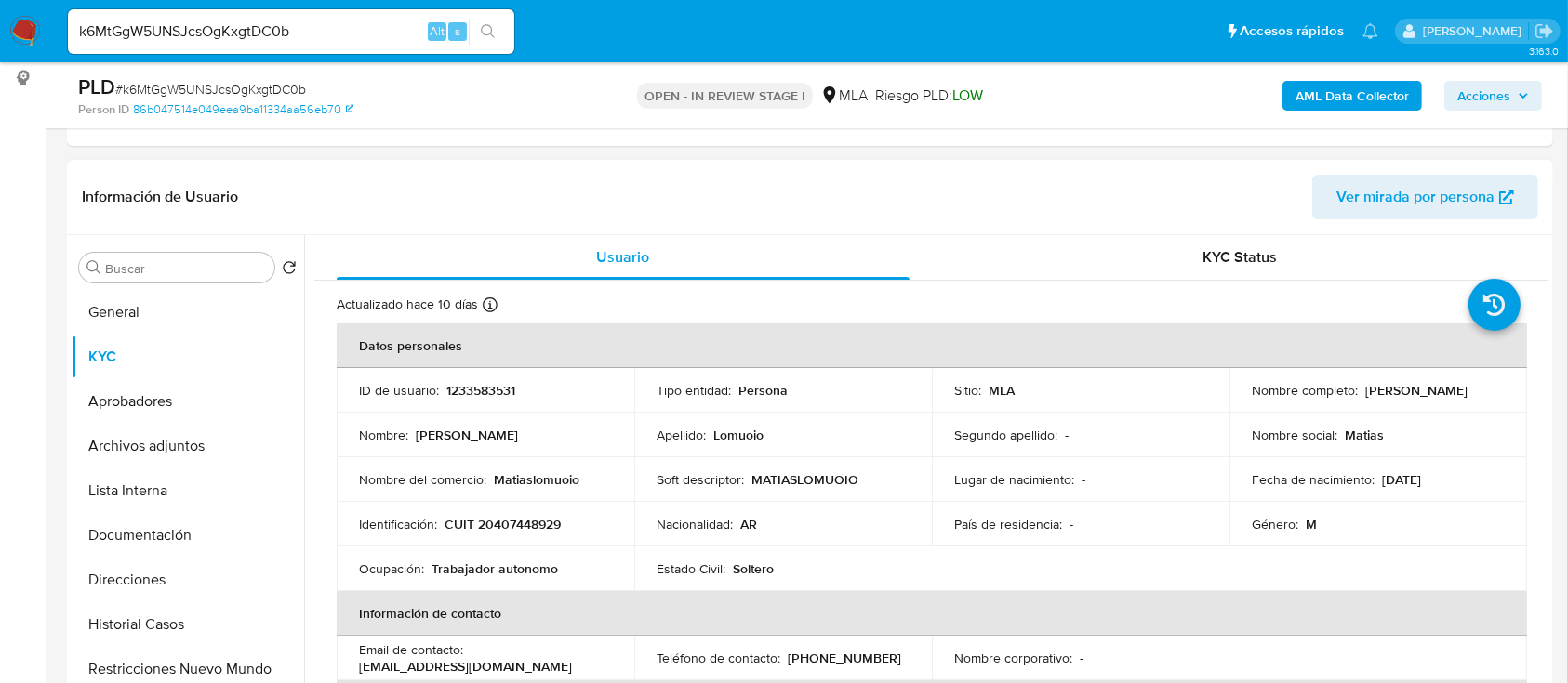
drag, startPoint x: 1250, startPoint y: 401, endPoint x: 1398, endPoint y: 406, distance: 148.1
click at [1398, 399] on div "Nombre completo : Matias Gabriel Lomuoio" at bounding box center [1379, 391] width 253 height 17
copy p "Matias Gabriel Lomuoio"
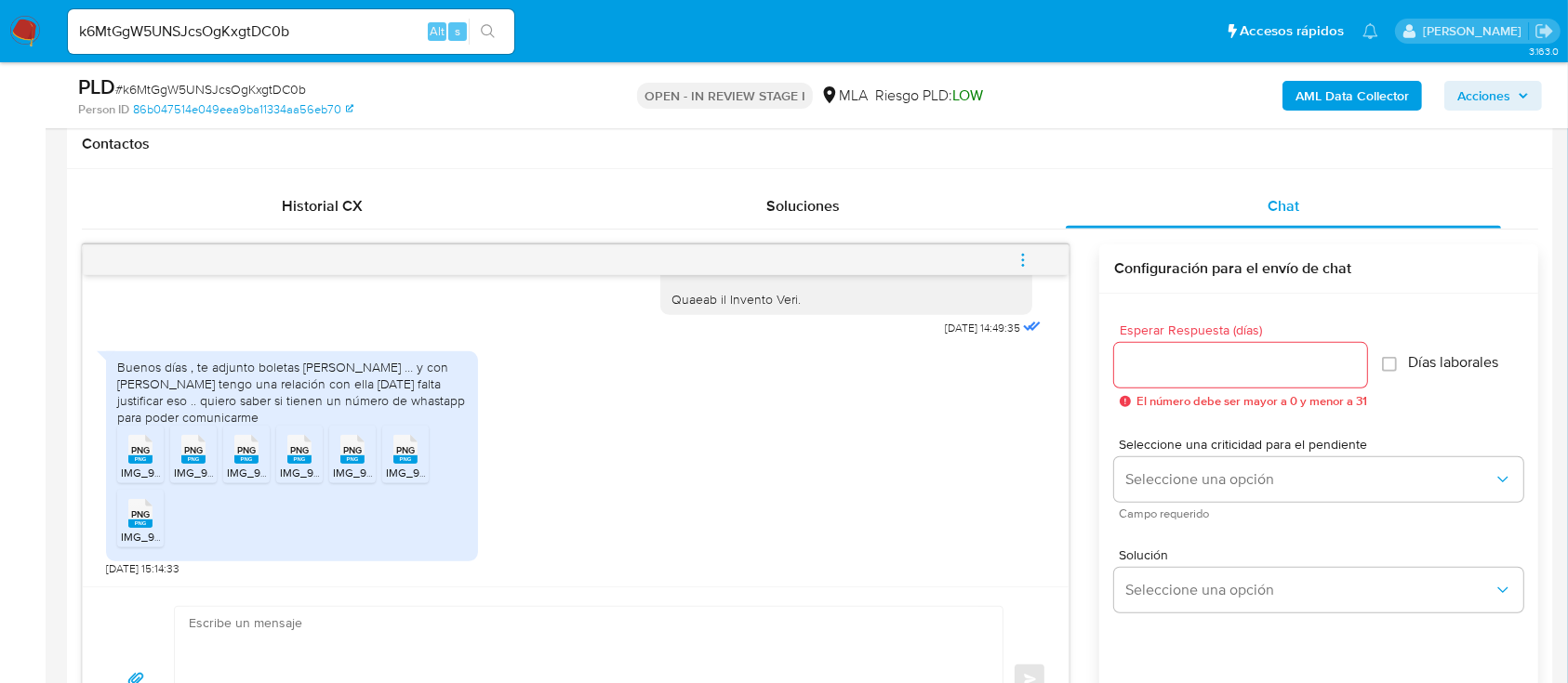
scroll to position [868, 0]
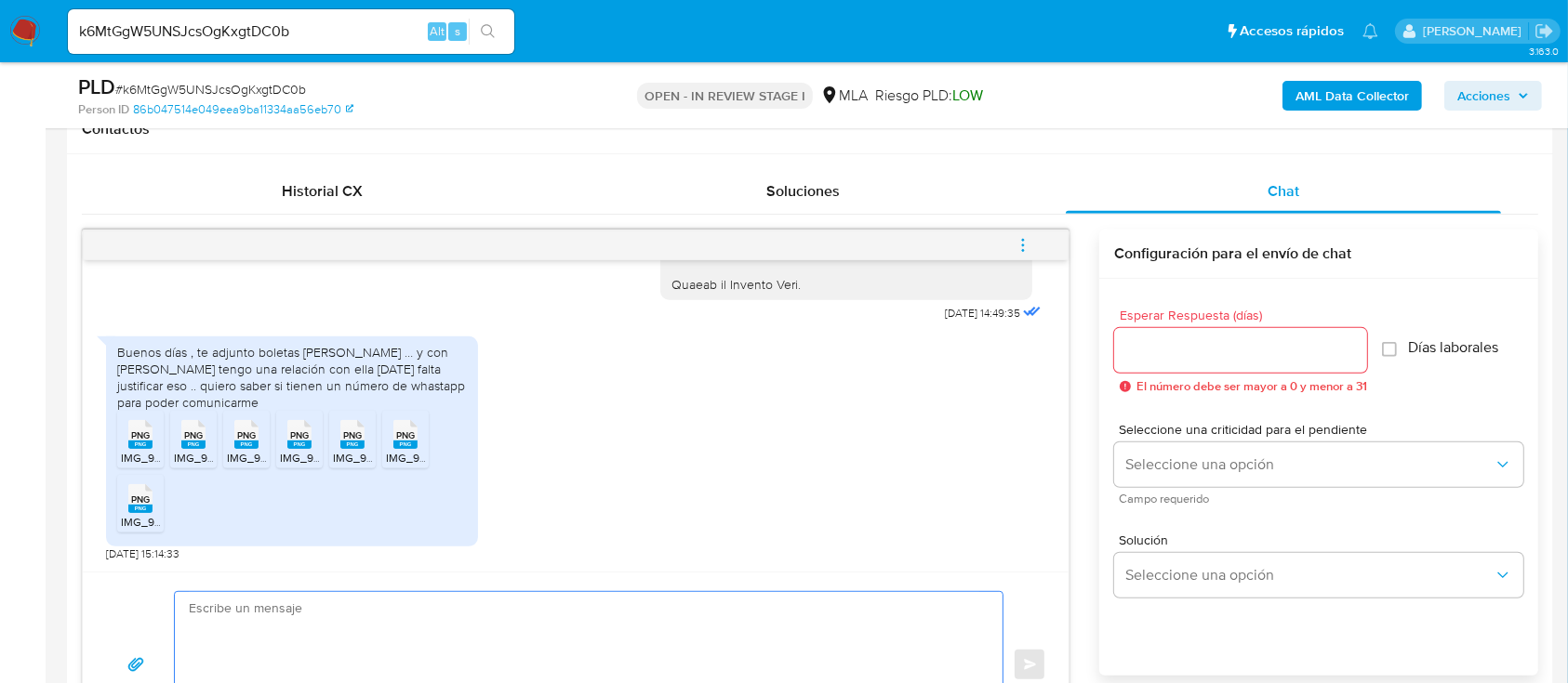
click at [539, 618] on textarea at bounding box center [583, 665] width 790 height 146
paste textarea "Matias Gabriel Lomuoio"
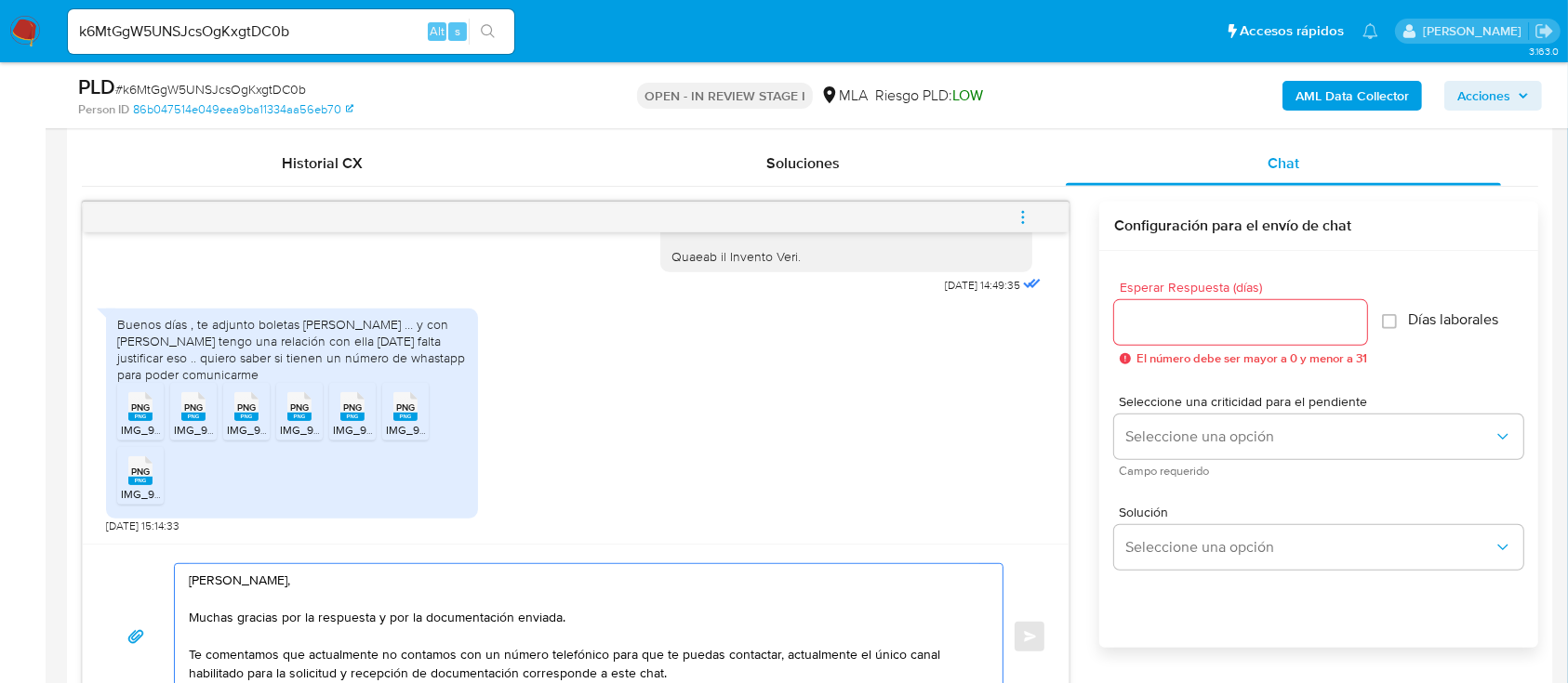
scroll to position [914, 0]
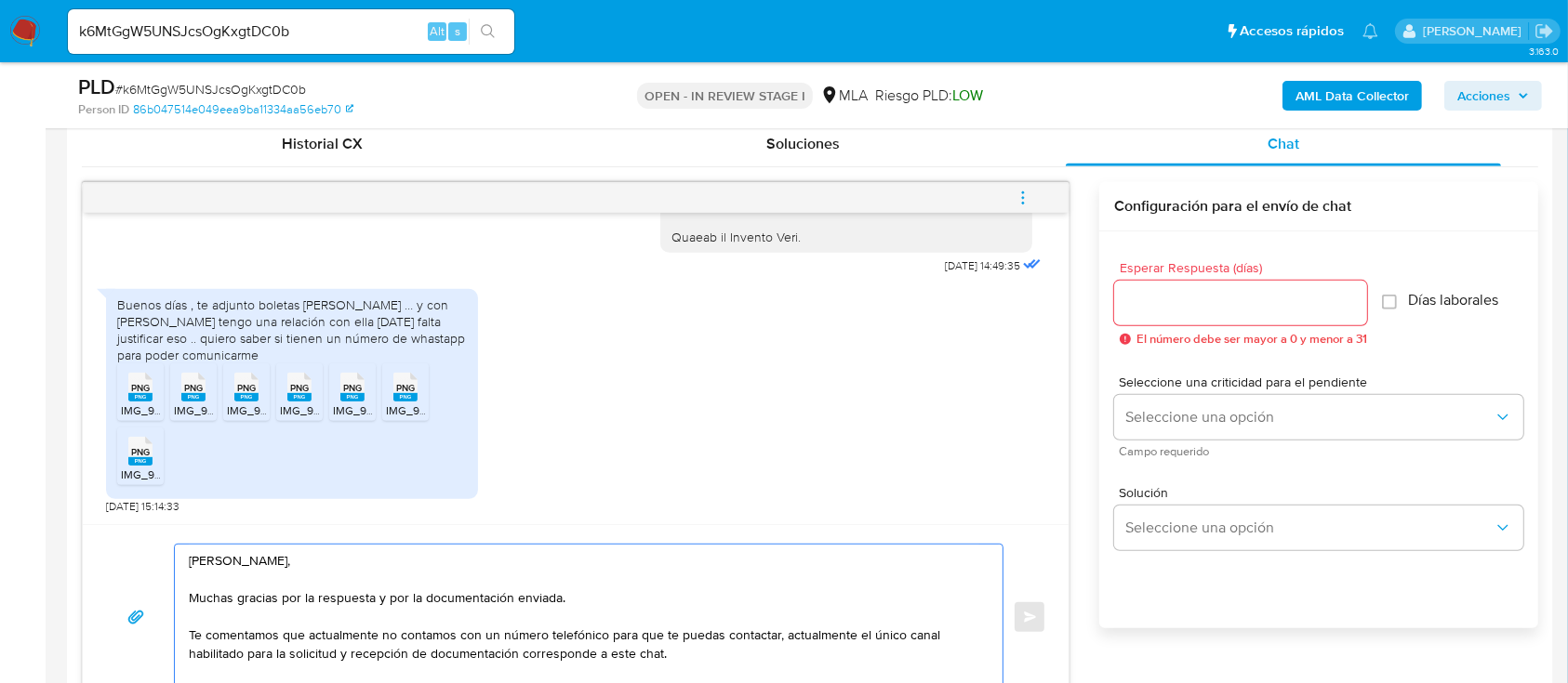
drag, startPoint x: 281, startPoint y: 635, endPoint x: 914, endPoint y: 639, distance: 633.0
click at [914, 639] on textarea "Hola Matias Gabriel, Muchas gracias por la respuesta y por la documentación env…" at bounding box center [583, 617] width 790 height 146
click at [820, 657] on textarea "Hola Matias Gabriel, Muchas gracias por la respuesta y por la documentación env…" at bounding box center [583, 617] width 790 height 146
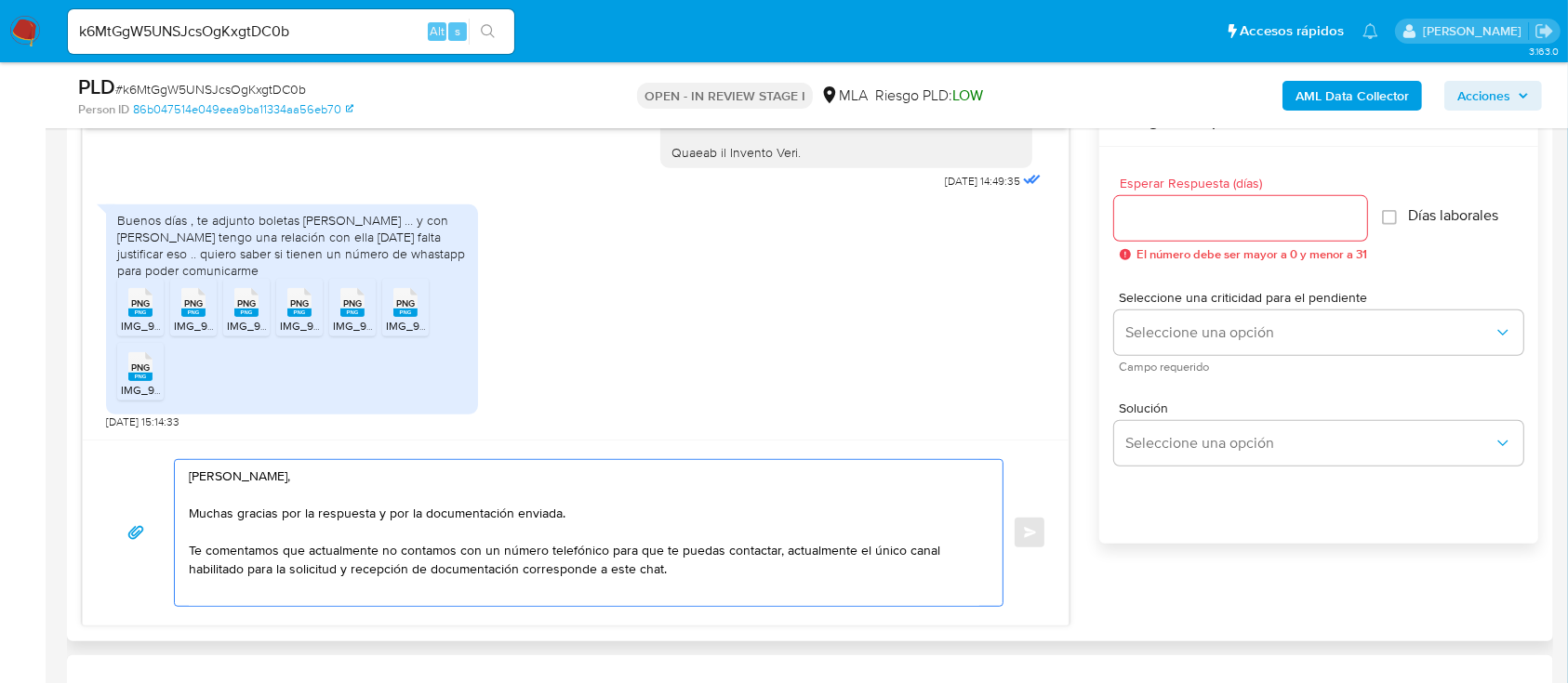
scroll to position [1038, 0]
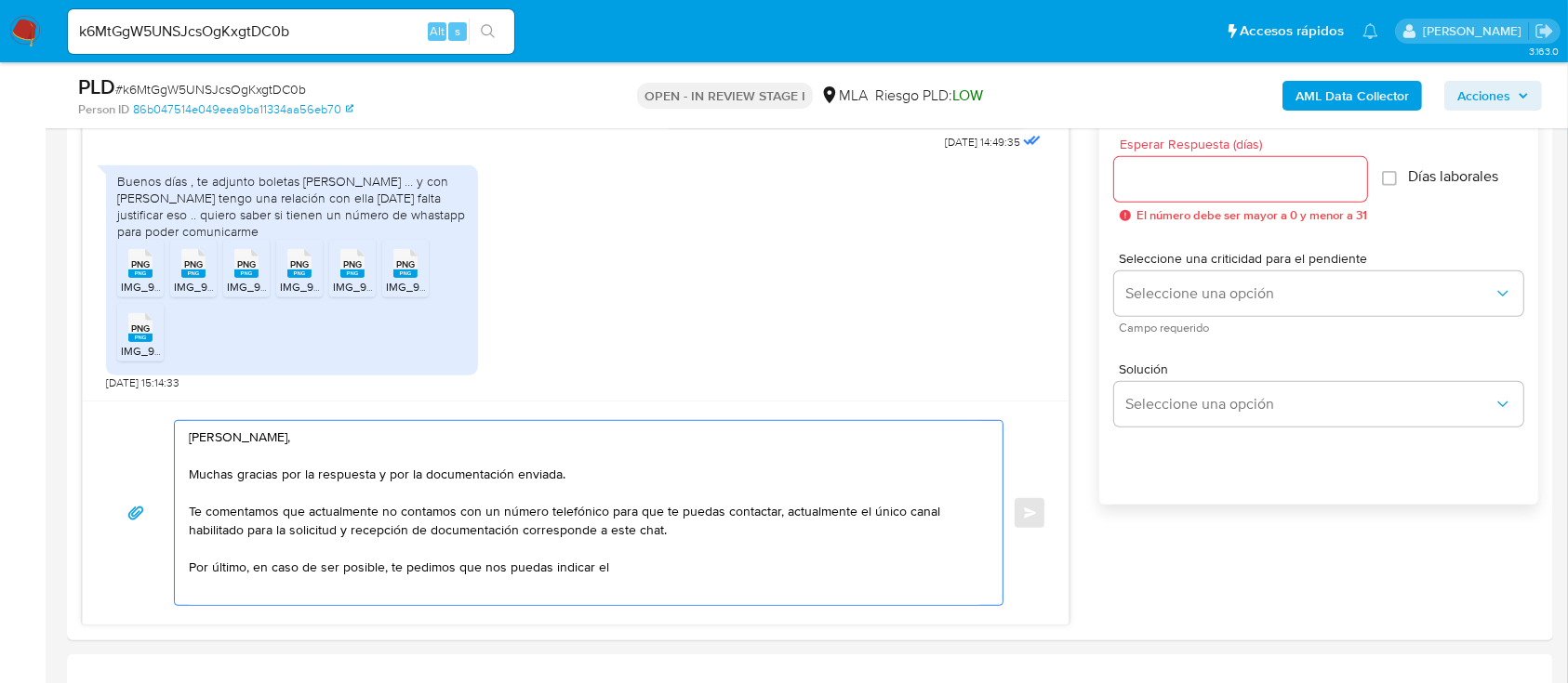
paste textarea "el nombre, domicilio y/o sitio web del comercio"
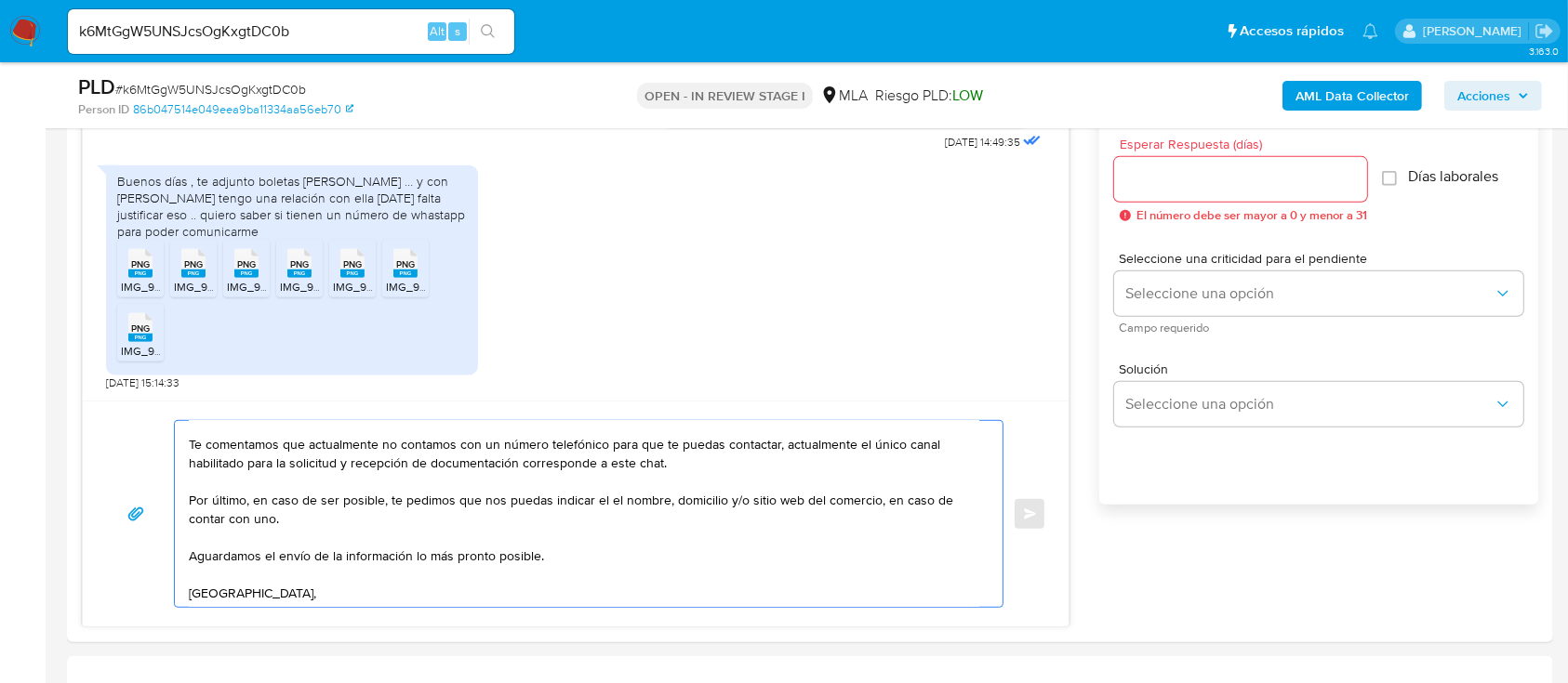
scroll to position [105, 0]
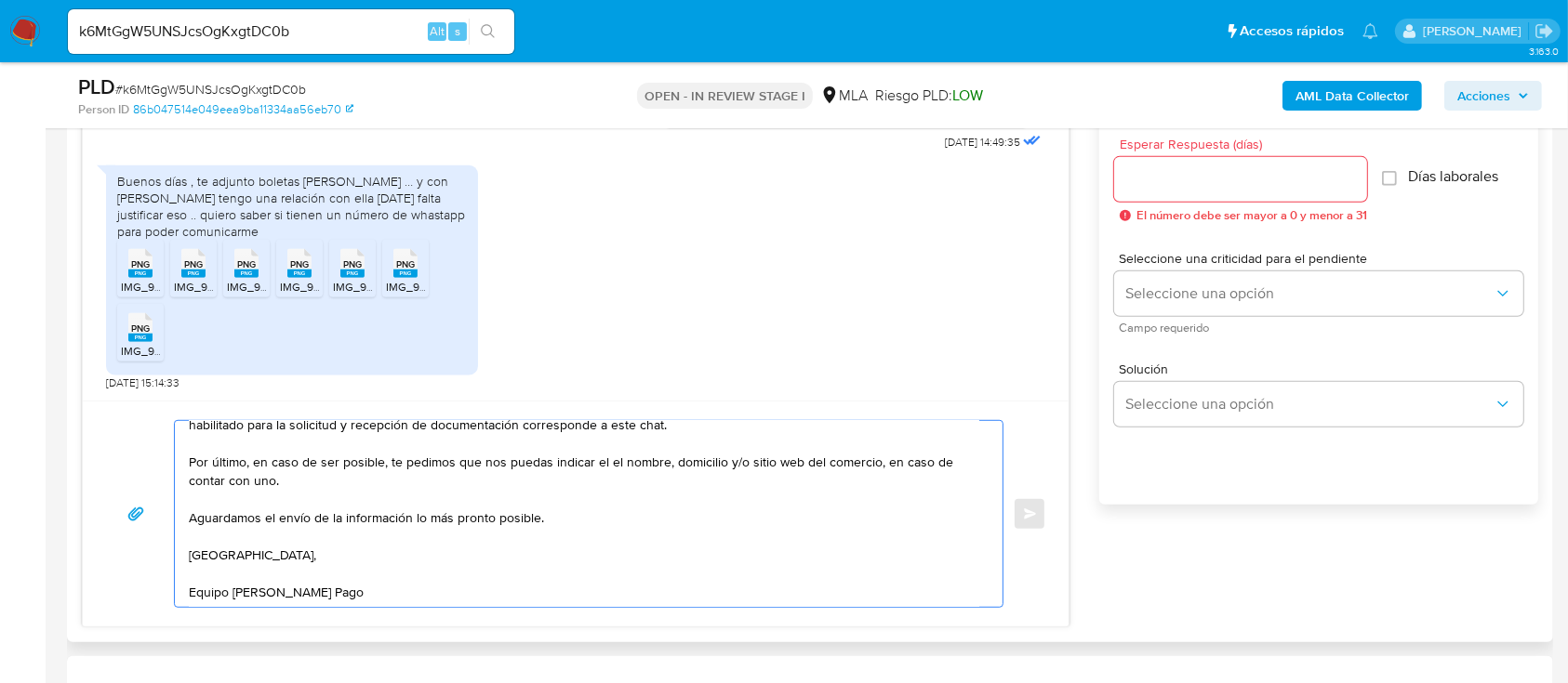
type textarea "Hola Matias Gabriel, Muchas gracias por la respuesta y por la documentación env…"
click at [1233, 189] on input "Esperar Respuesta (días)" at bounding box center [1241, 180] width 253 height 24
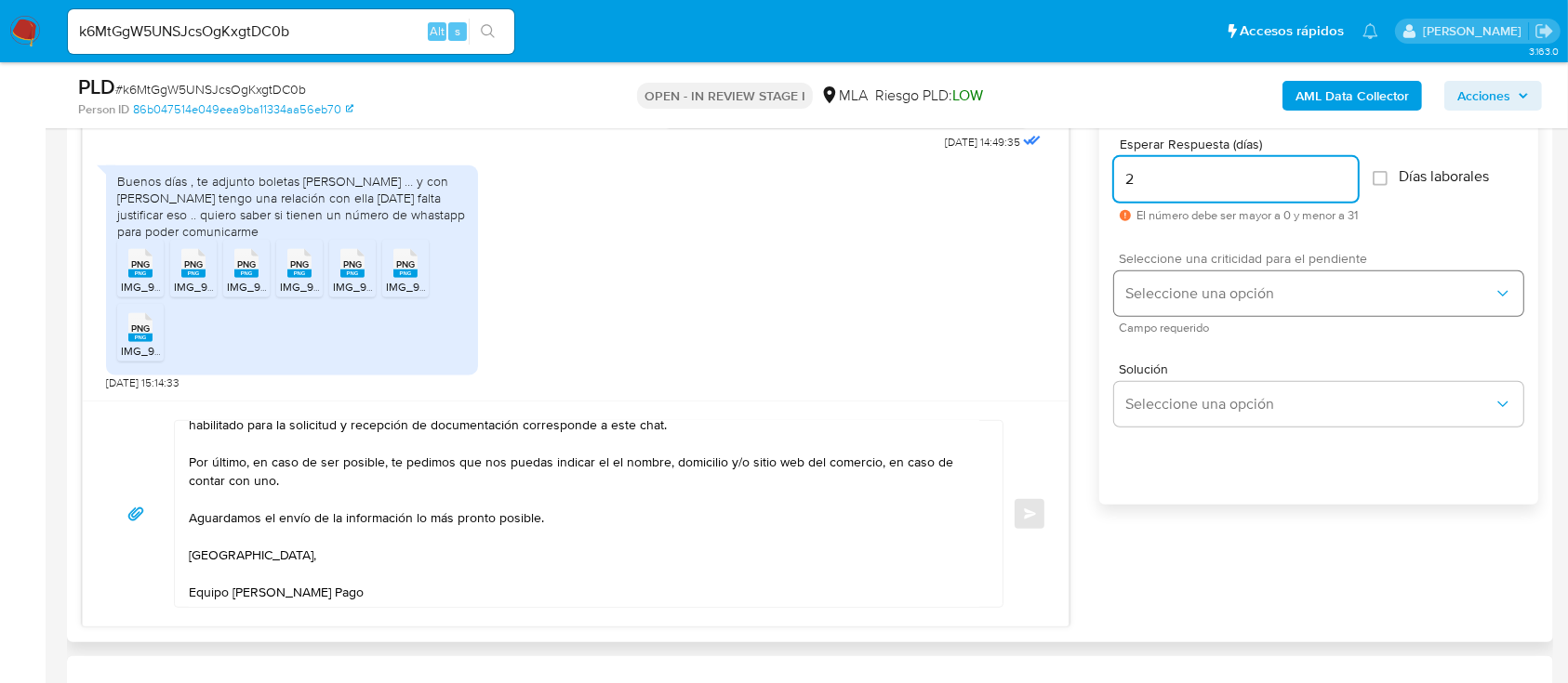
type input "2"
click at [1210, 290] on span "Seleccione una opción" at bounding box center [1309, 294] width 368 height 19
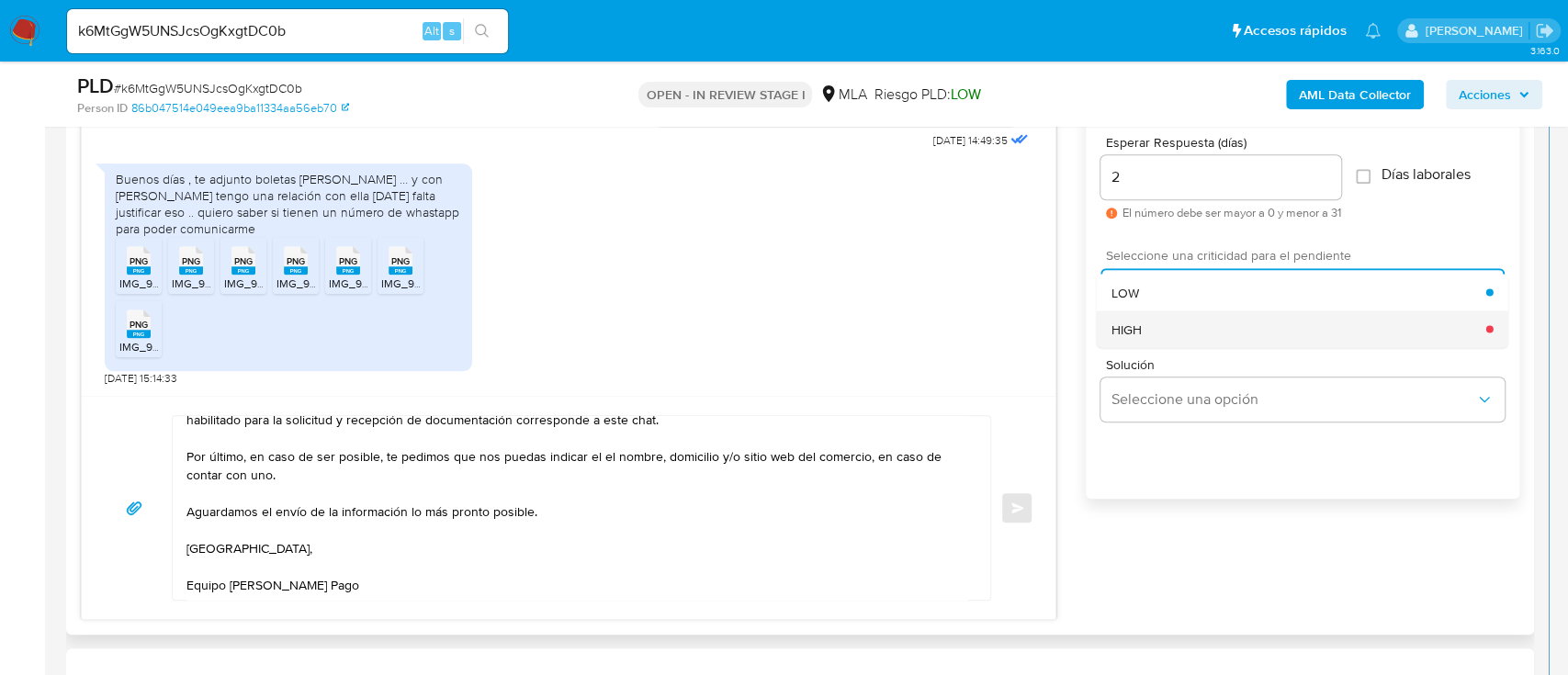
click at [1186, 332] on div "HIGH" at bounding box center [1299, 329] width 375 height 37
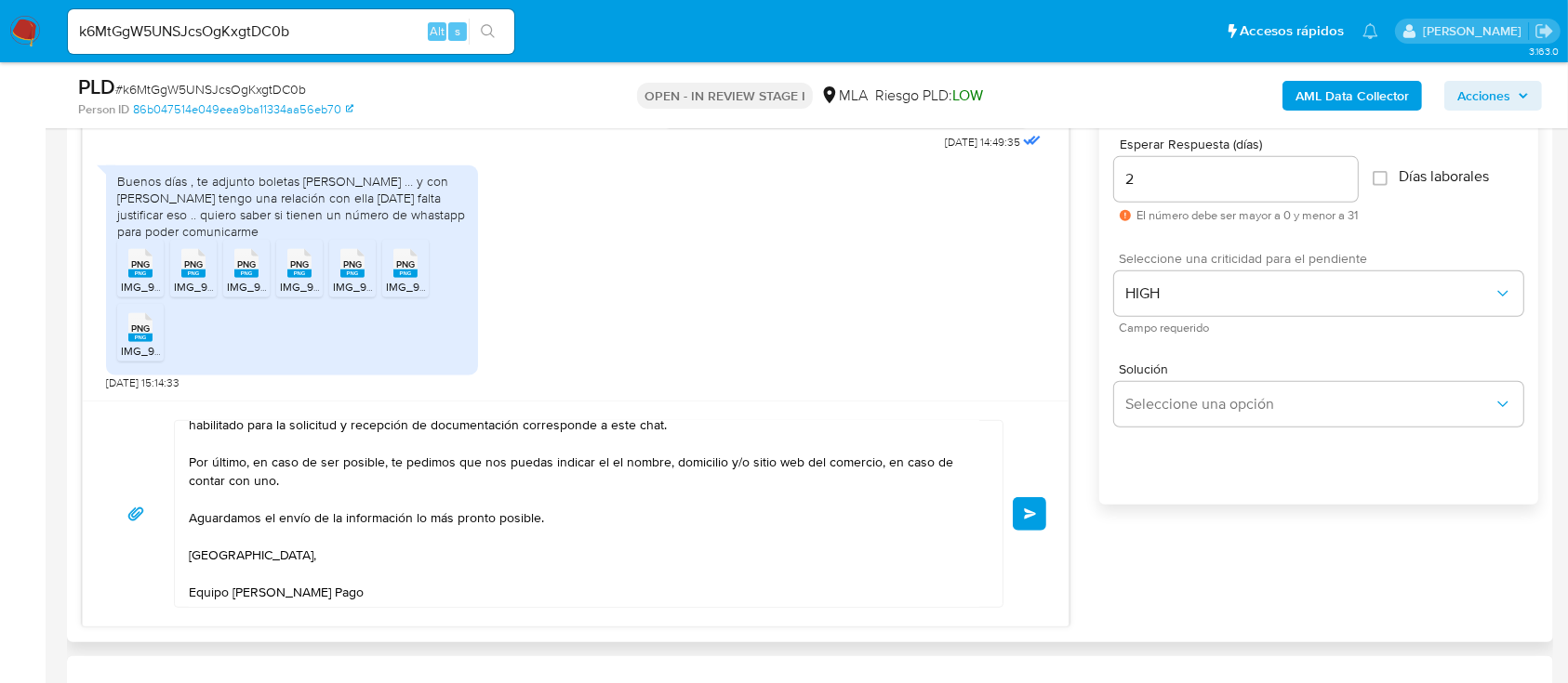
click at [1034, 527] on button "Enviar" at bounding box center [1030, 514] width 34 height 34
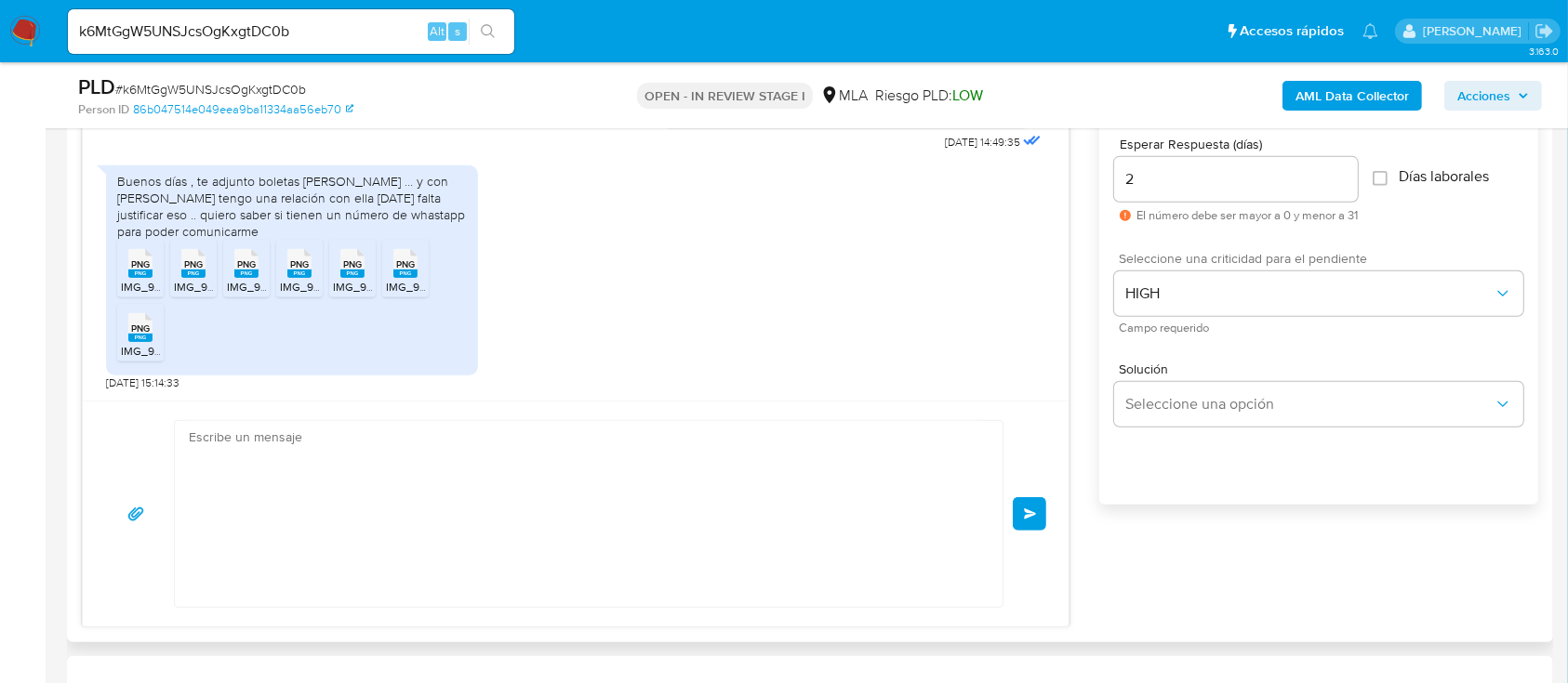
scroll to position [2283, 0]
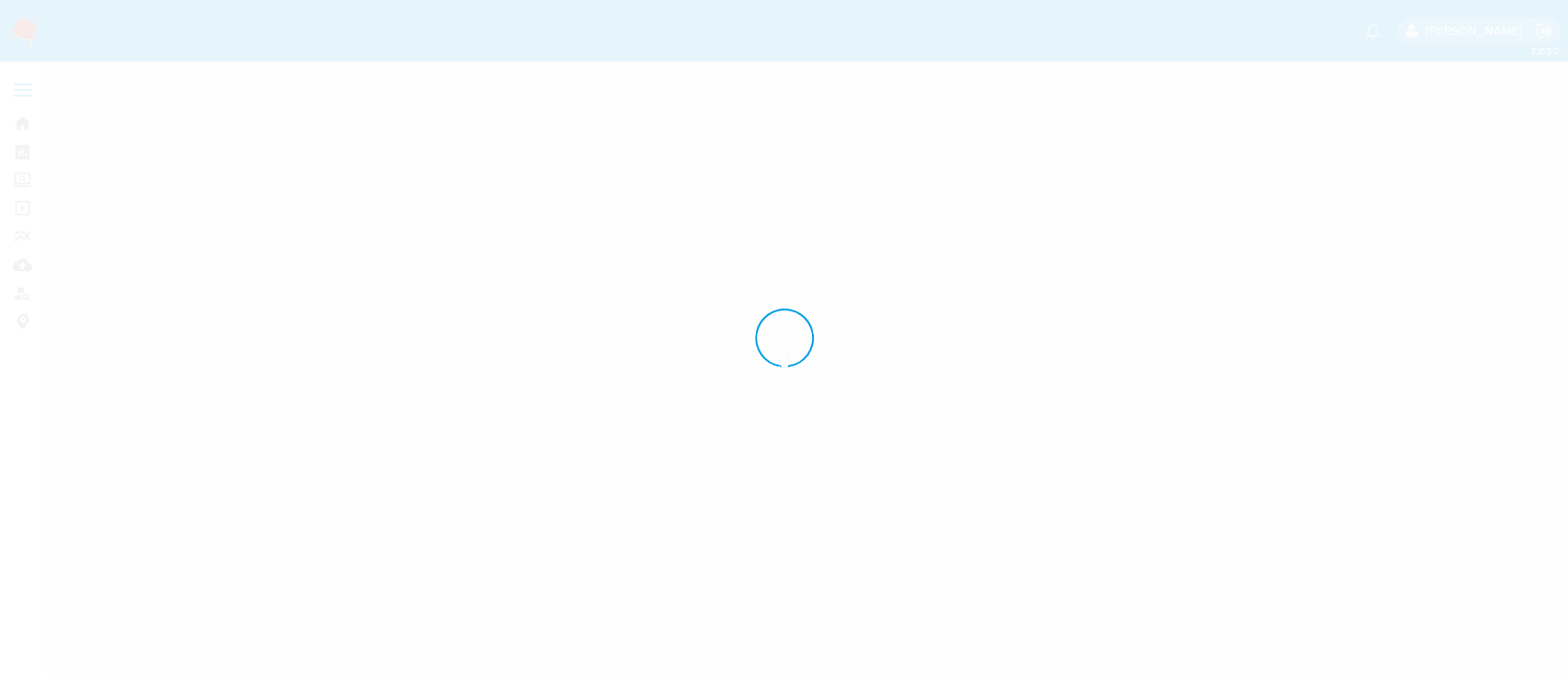
click at [362, 40] on div at bounding box center [784, 337] width 1568 height 675
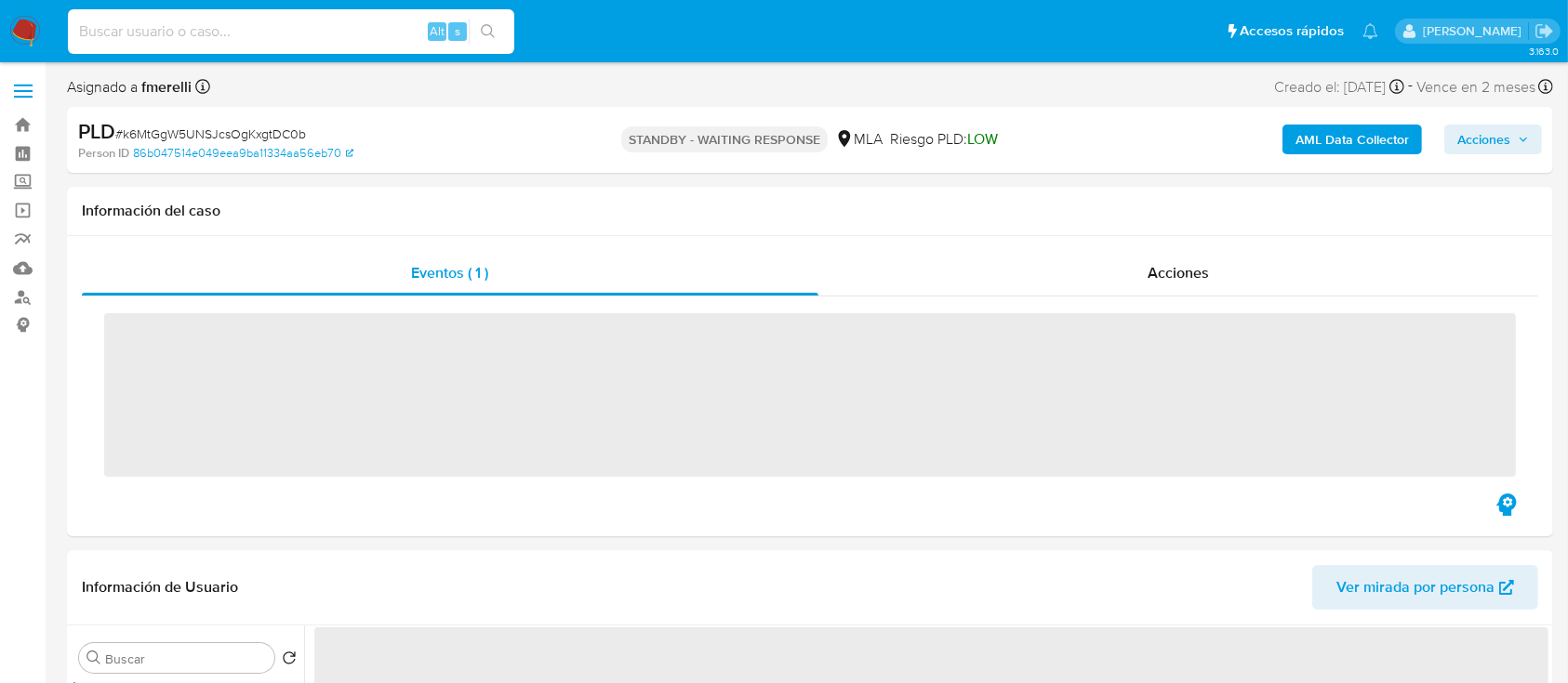
click at [351, 34] on input at bounding box center [291, 32] width 446 height 24
paste input "pATvOqubuaxQHTTuM1YW5h3n"
type input "pATvOqubuaxQHTTuM1YW5h3n"
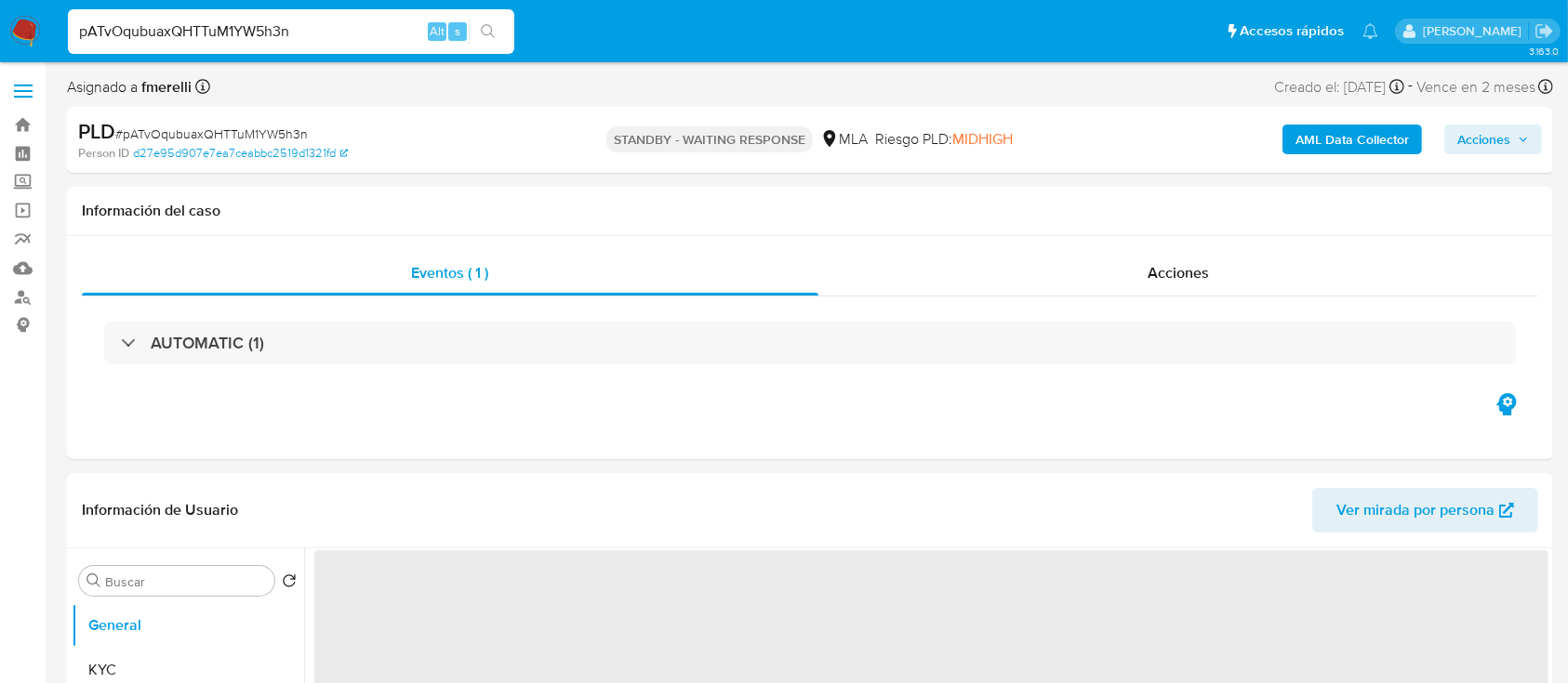
select select "10"
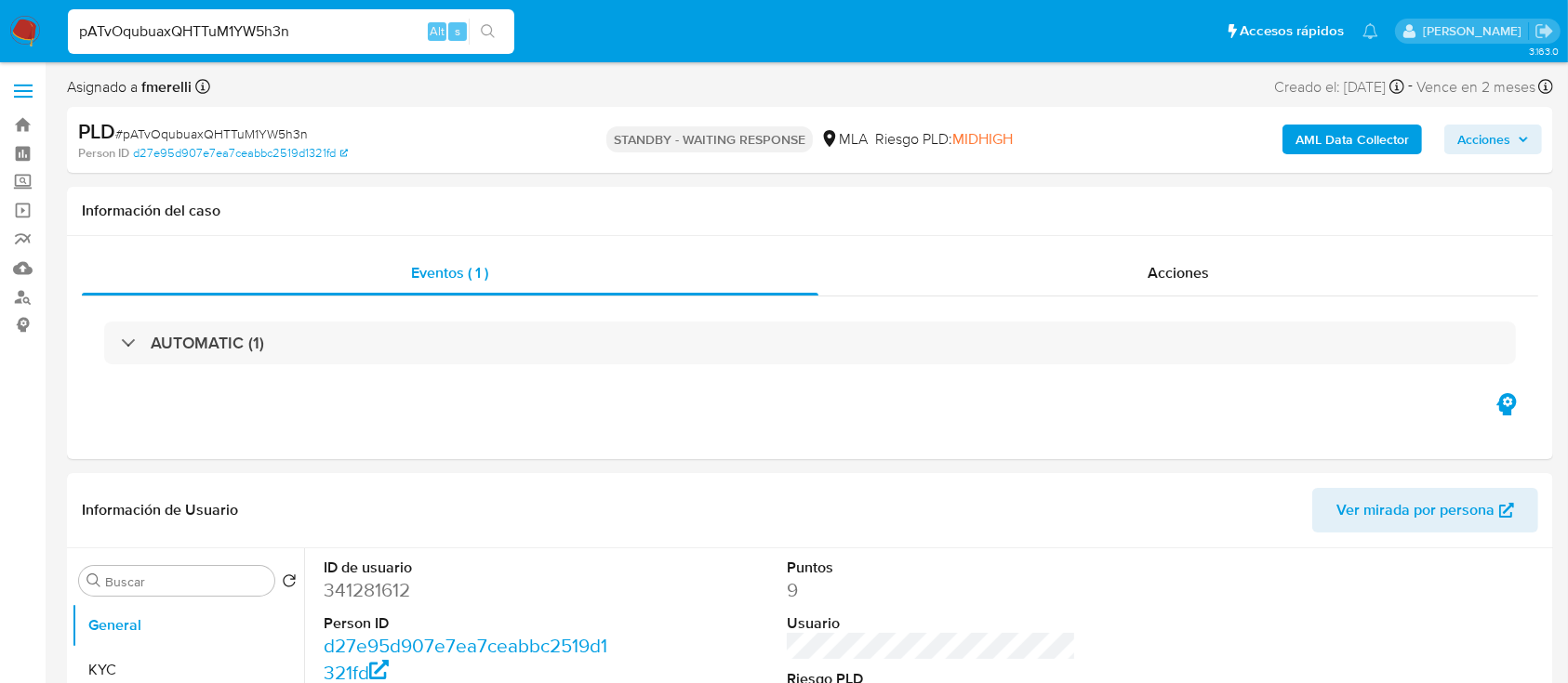
click at [382, 40] on input "pATvOqubuaxQHTTuM1YW5h3n" at bounding box center [291, 32] width 446 height 24
paste input "F0qVwWD5RDt0uYAcFNpQcAFm"
type input "F0qVwWD5RDt0uYAcFNpQcAFm"
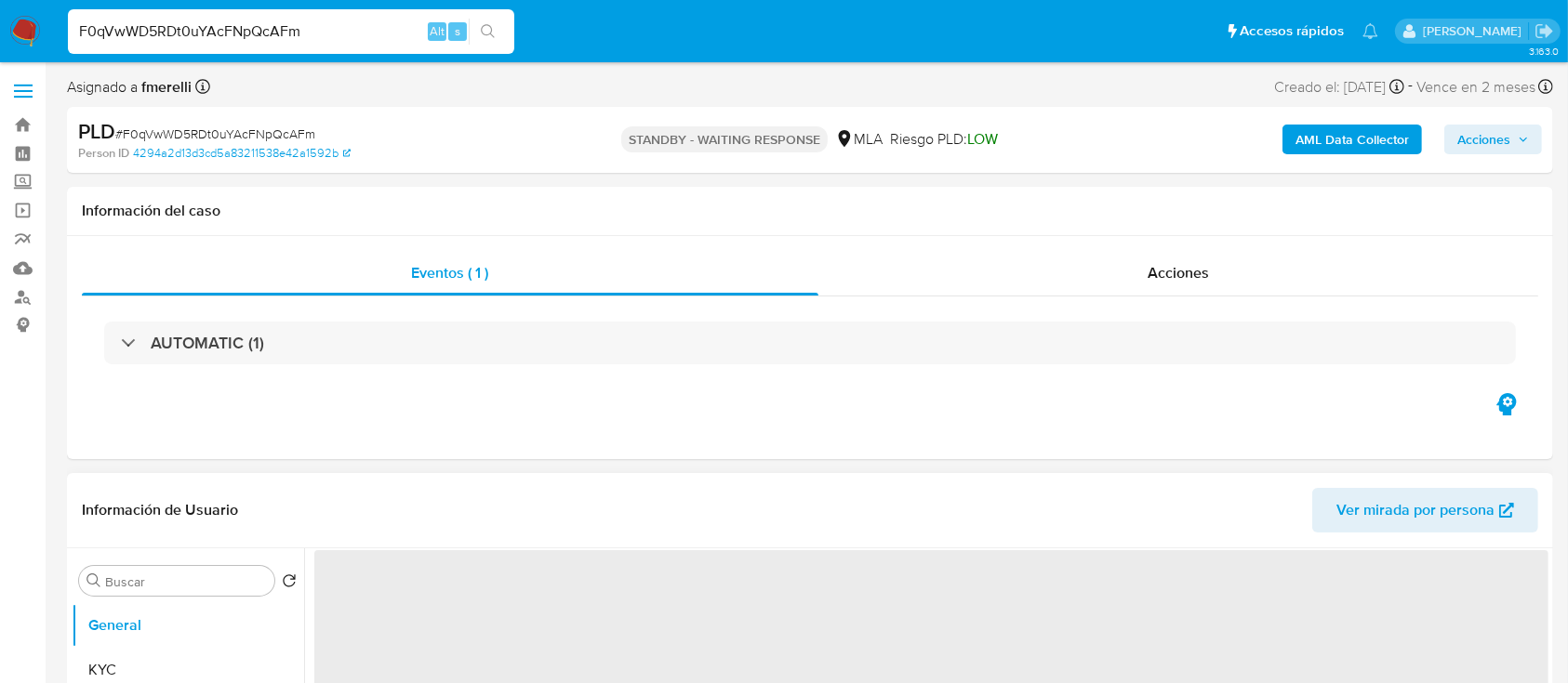
select select "10"
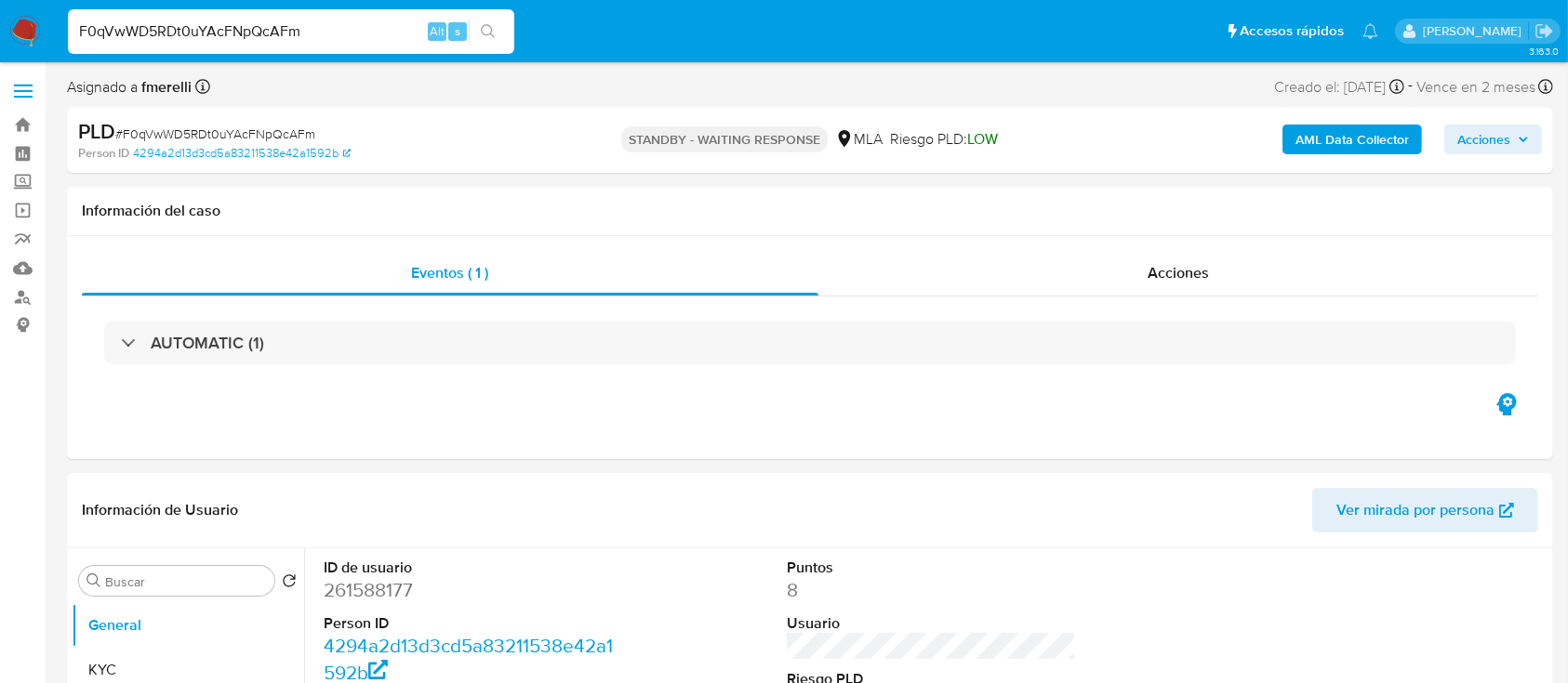
click at [301, 41] on input "F0qVwWD5RDt0uYAcFNpQcAFm" at bounding box center [291, 32] width 446 height 24
paste input "8Ip9lU5oVpJuE6MoUsH8thNe"
type input "8Ip9lU5oVpJuE6MoUsH8thNe"
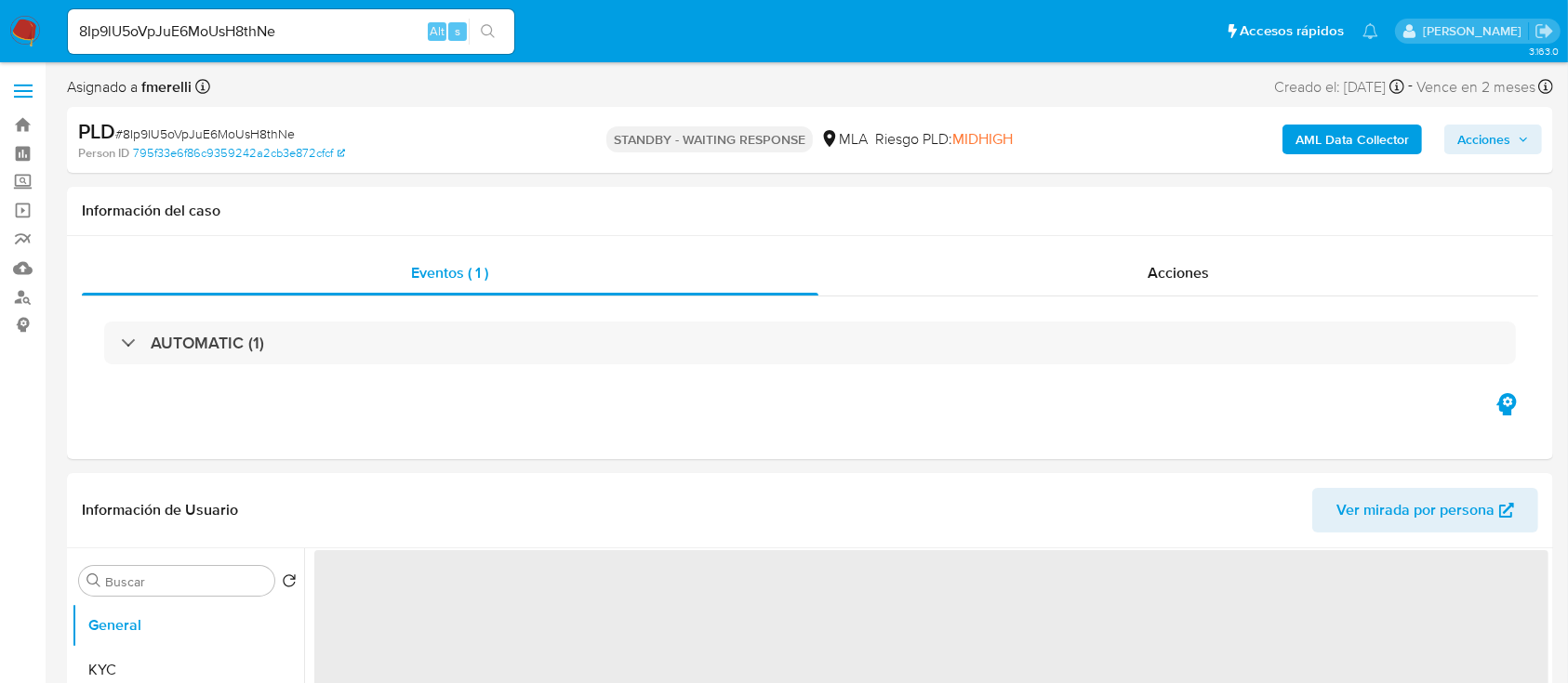
select select "10"
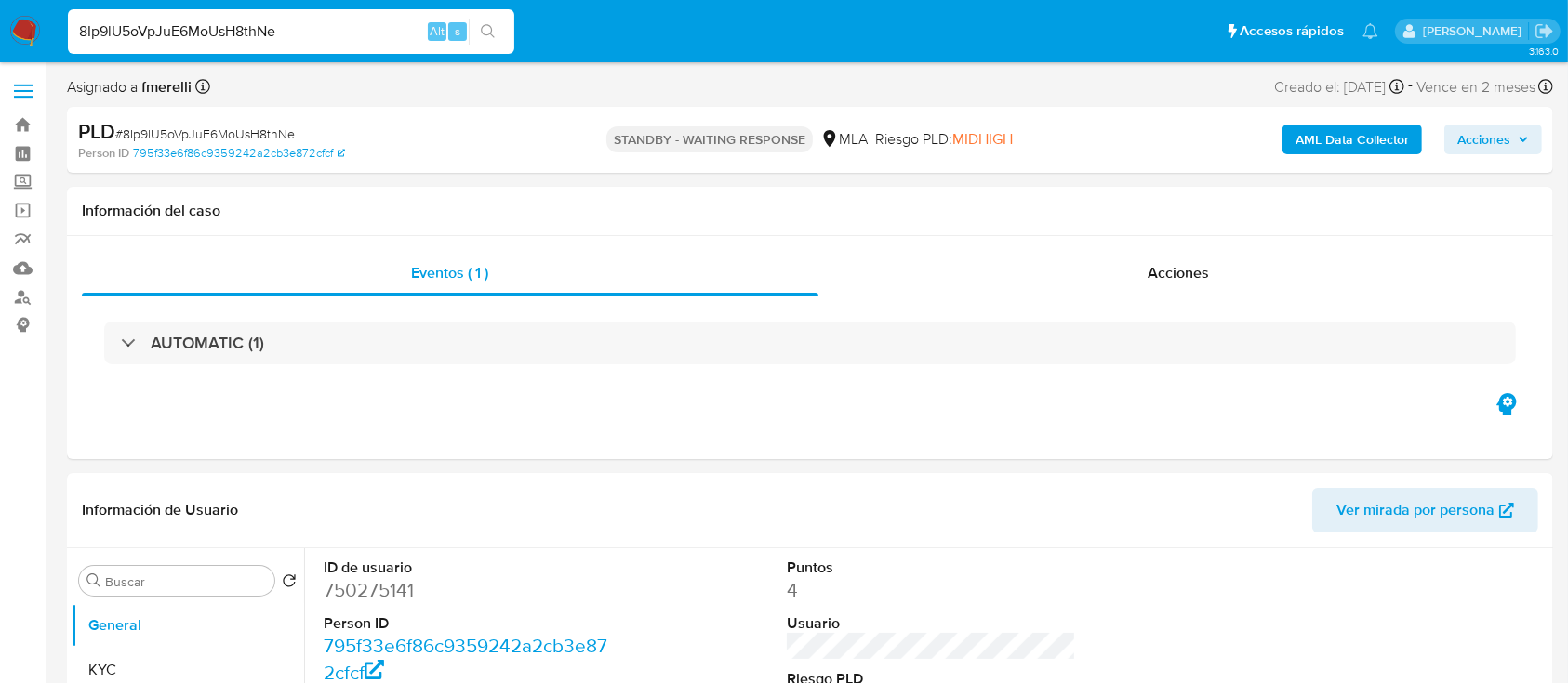
click at [349, 34] on input "8Ip9lU5oVpJuE6MoUsH8thNe" at bounding box center [291, 32] width 446 height 24
paste input "Ot38TU7RuIUG3vX9LK5eG4ix"
type input "Ot38TU7RuIUG3vX9LK5eG4ix"
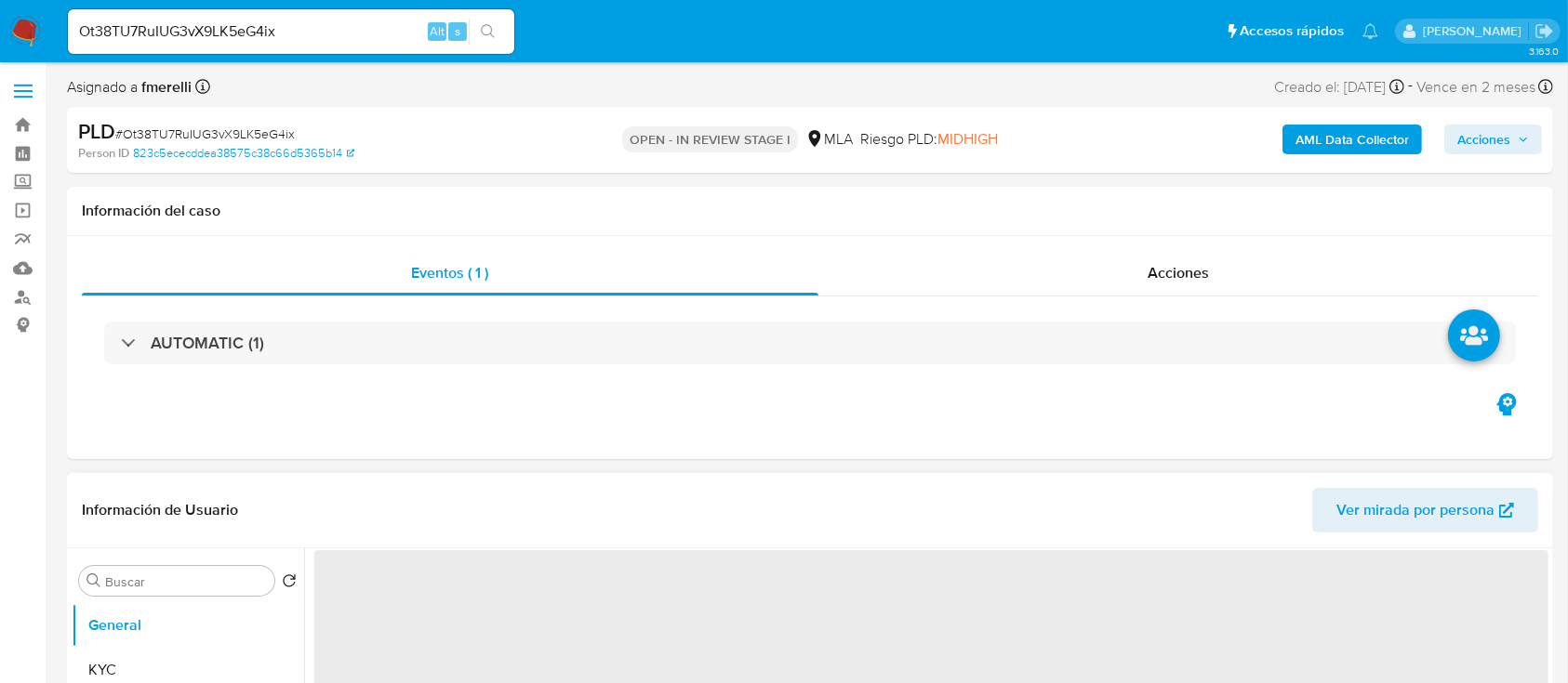
select select "10"
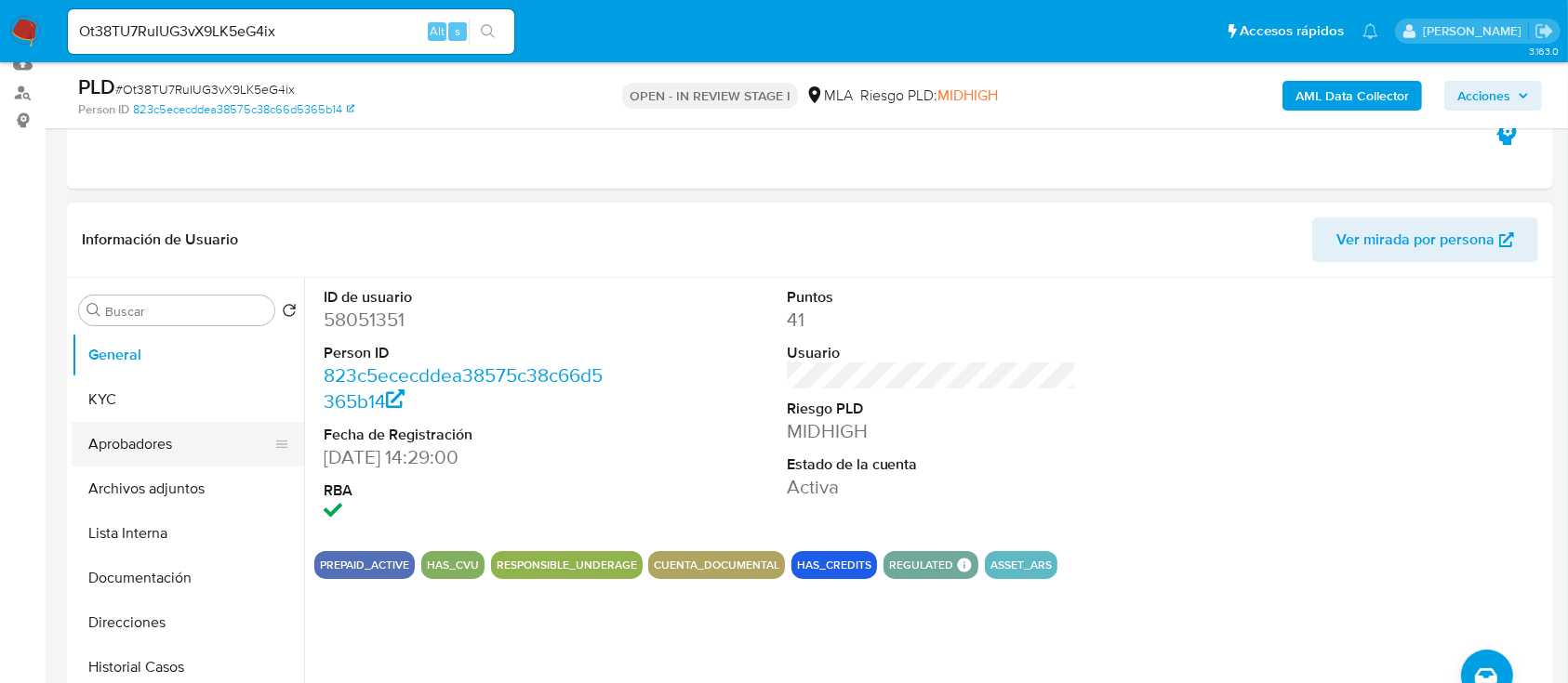
scroll to position [247, 0]
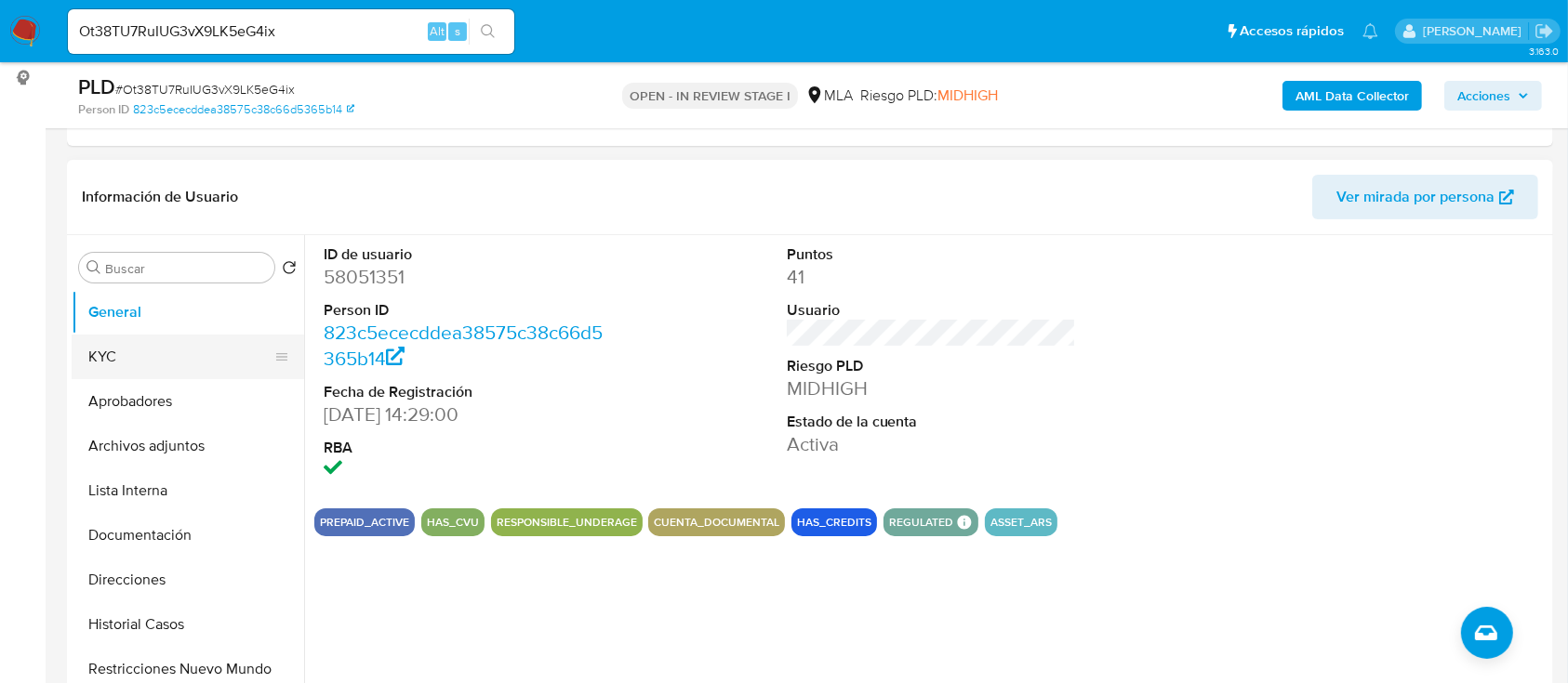
click at [135, 349] on button "KYC" at bounding box center [180, 357] width 217 height 45
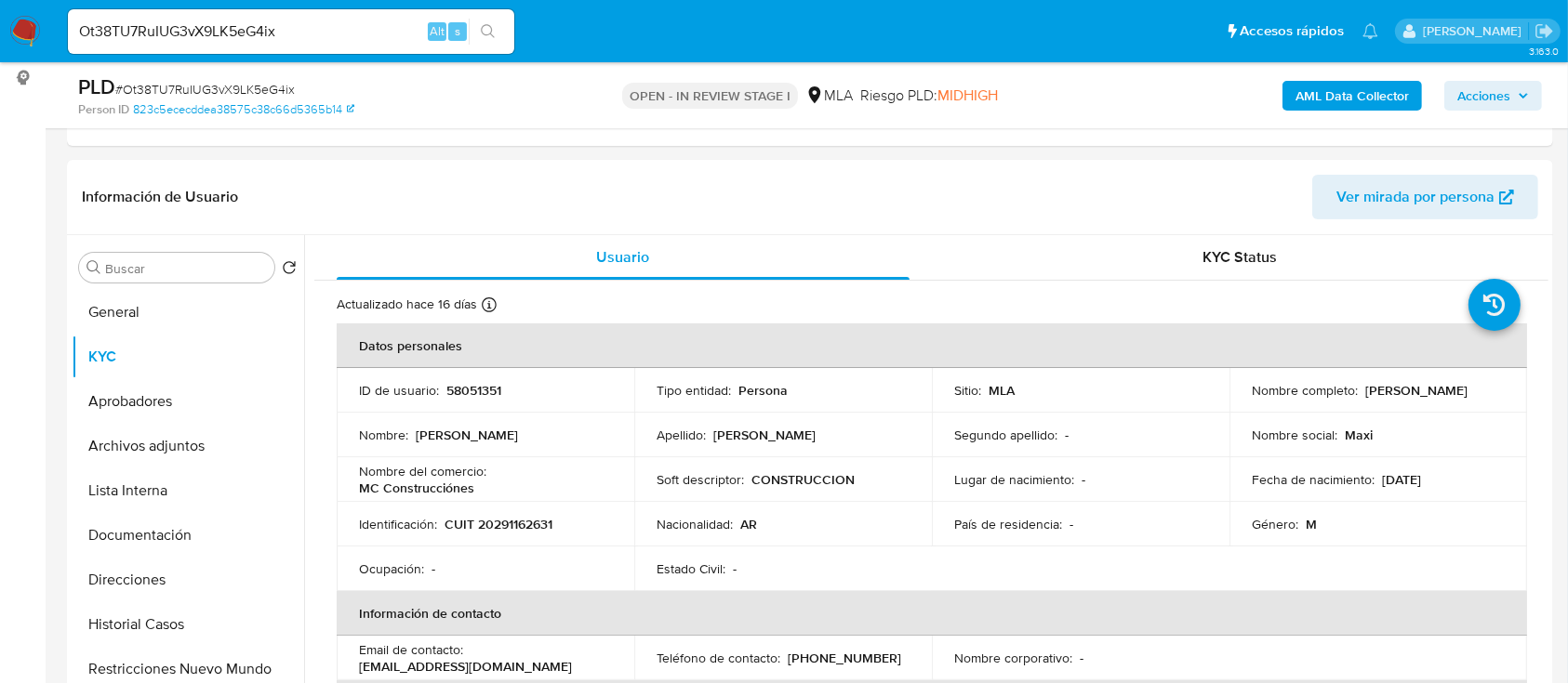
drag, startPoint x: 864, startPoint y: 12, endPoint x: 499, endPoint y: 564, distance: 661.8
click at [521, 611] on th "Información de contacto" at bounding box center [932, 614] width 1190 height 45
drag, startPoint x: 498, startPoint y: 524, endPoint x: 549, endPoint y: 525, distance: 51.0
click at [549, 525] on p "CUIT 20291162631" at bounding box center [498, 525] width 108 height 17
drag, startPoint x: 495, startPoint y: 523, endPoint x: 550, endPoint y: 522, distance: 55.0
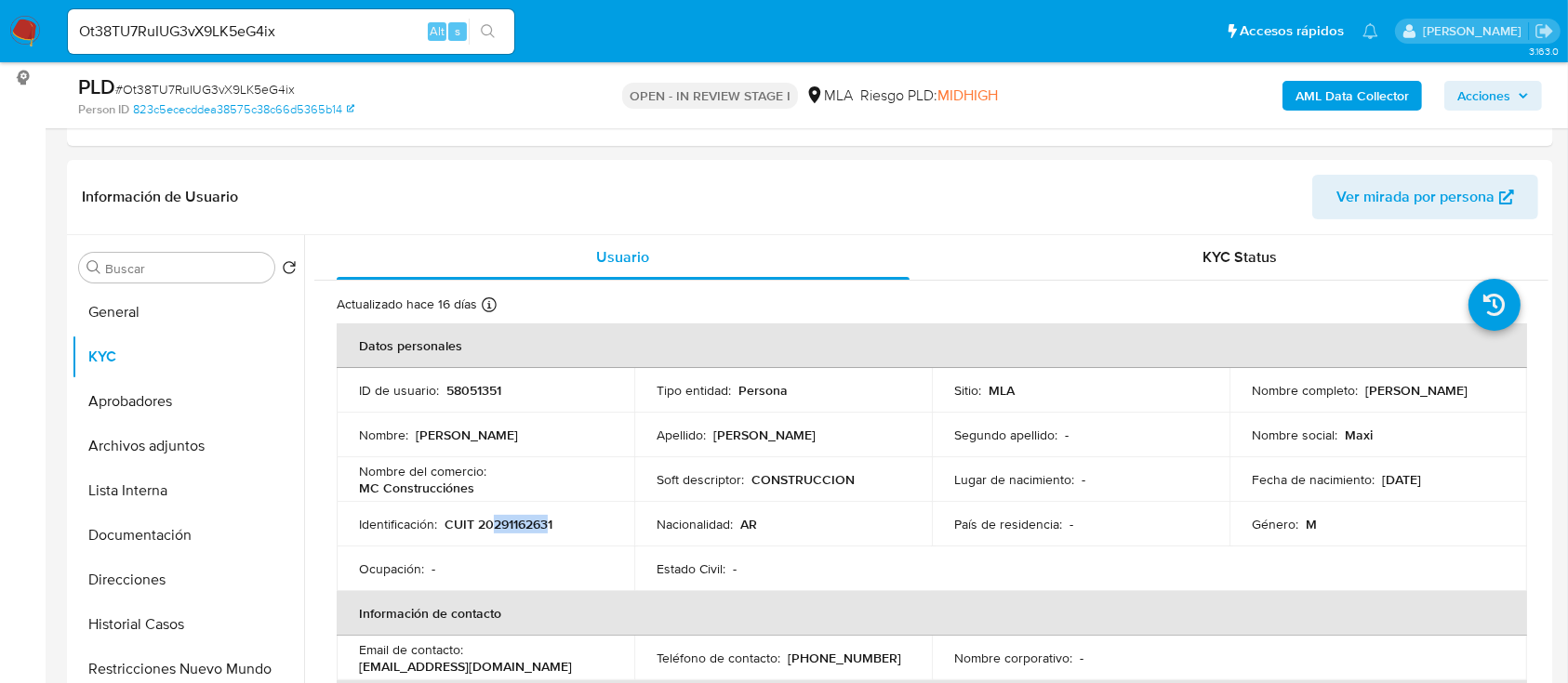
click at [550, 522] on p "CUIT 20291162631" at bounding box center [498, 525] width 108 height 17
copy p "29116263"
click at [169, 538] on button "Documentación" at bounding box center [180, 536] width 217 height 45
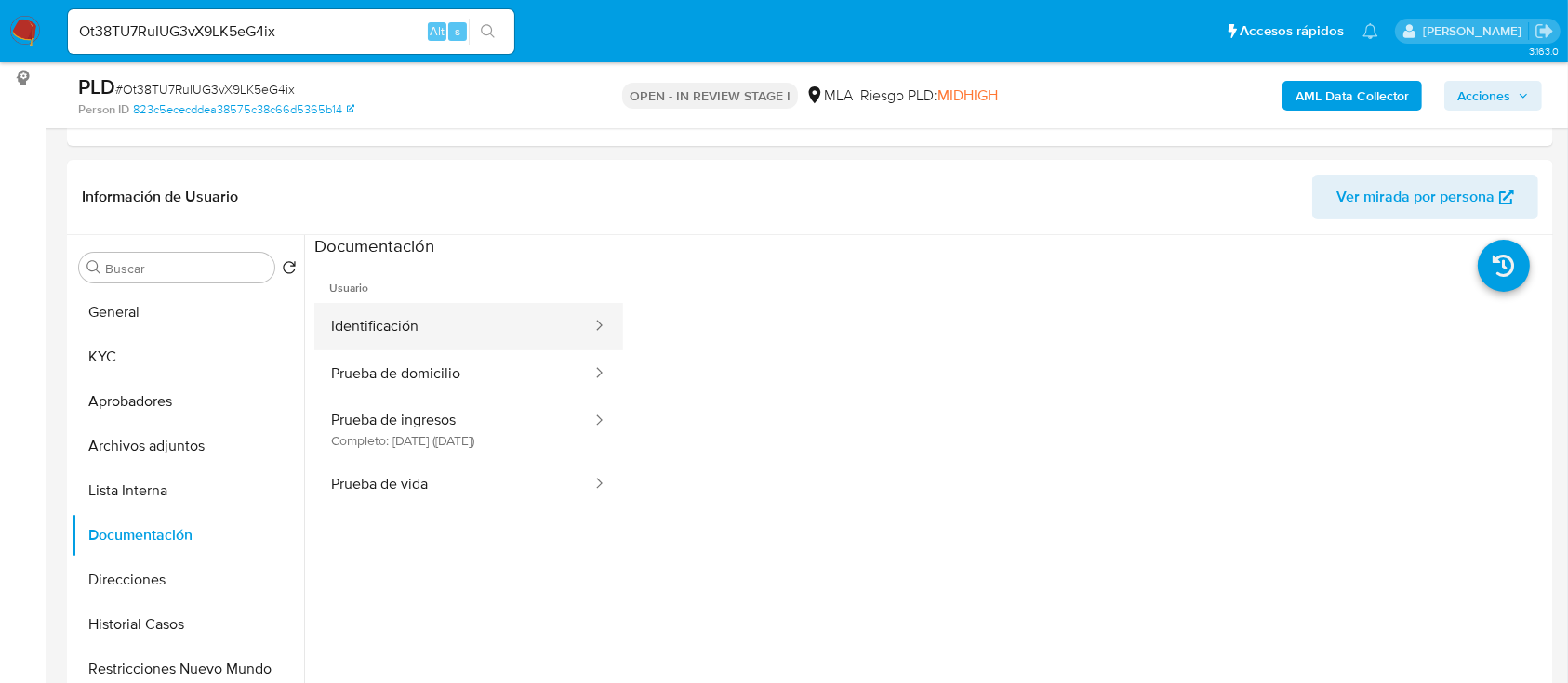
click at [403, 338] on button "Identificación" at bounding box center [454, 326] width 279 height 48
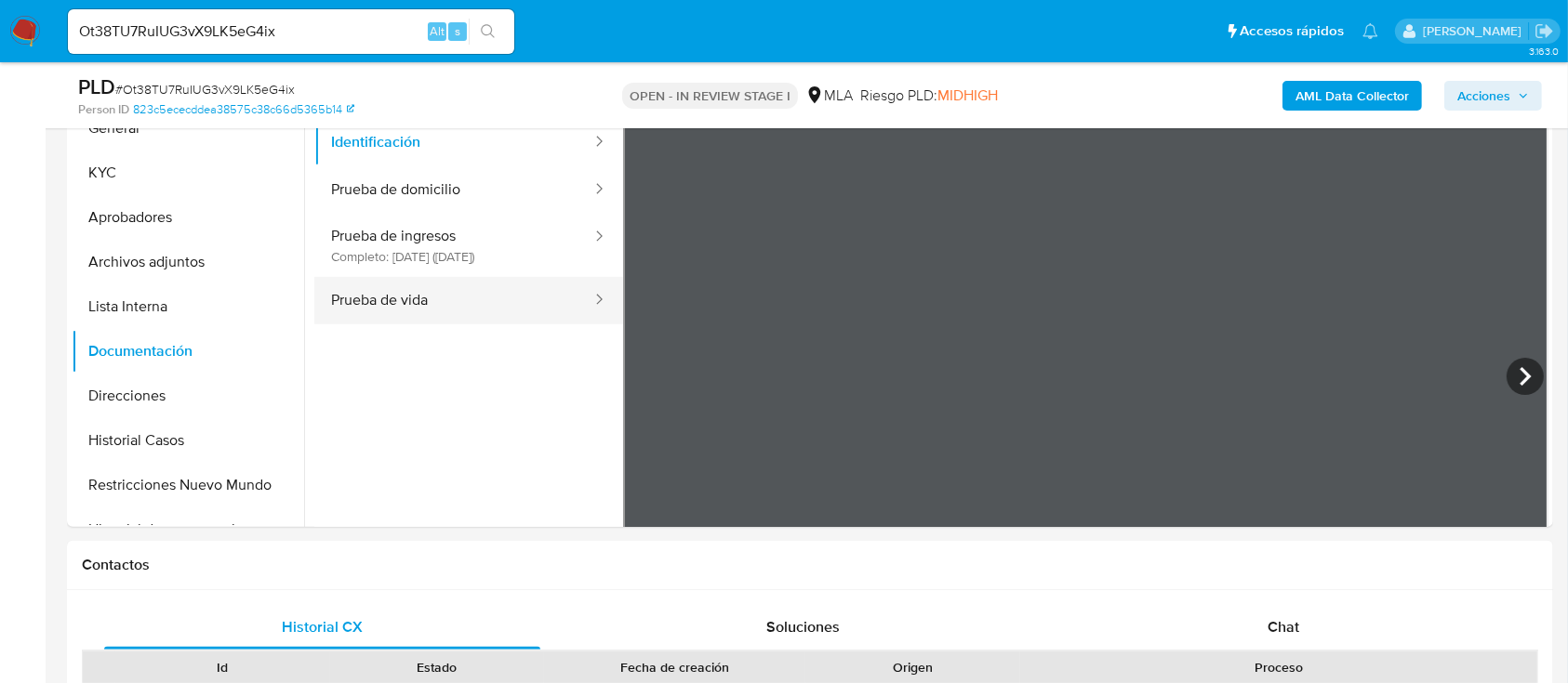
scroll to position [326, 0]
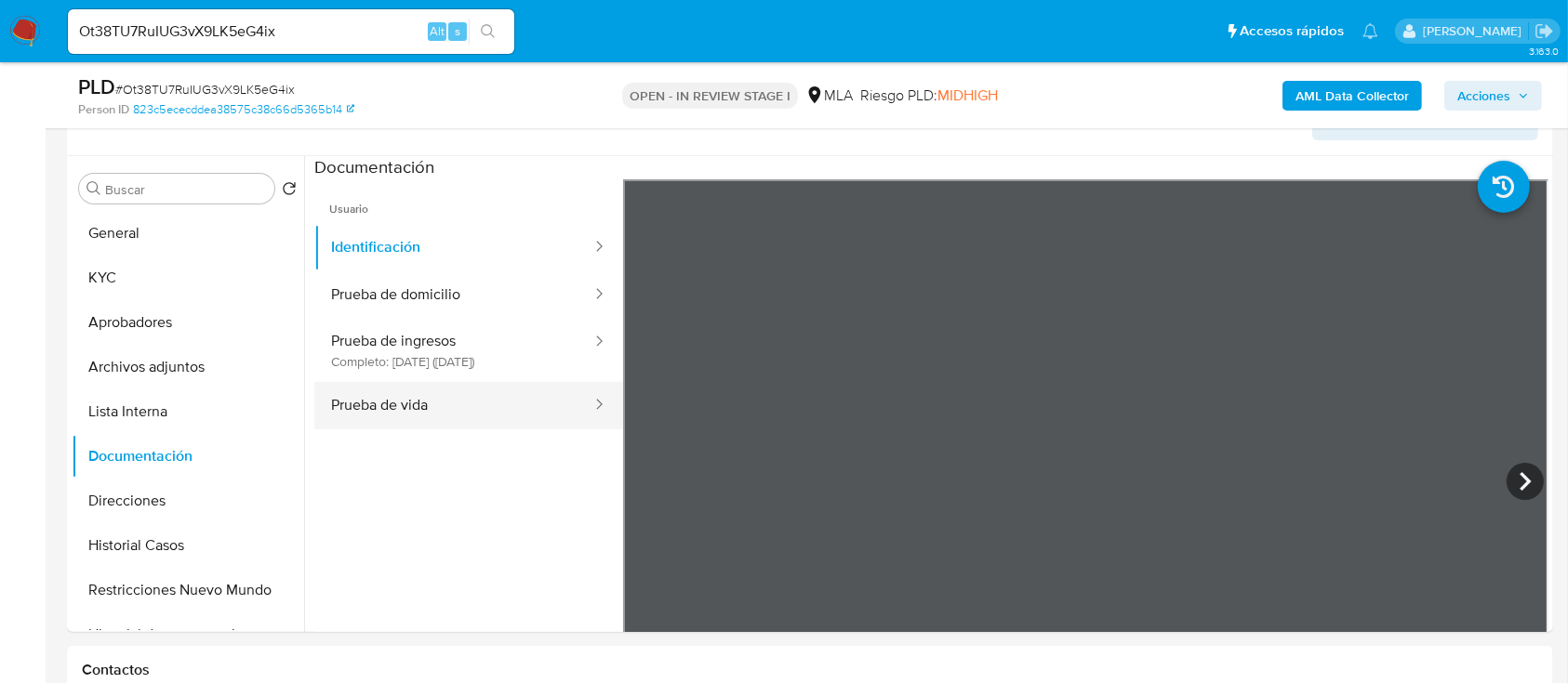
click at [443, 410] on button "Prueba de vida" at bounding box center [454, 406] width 279 height 48
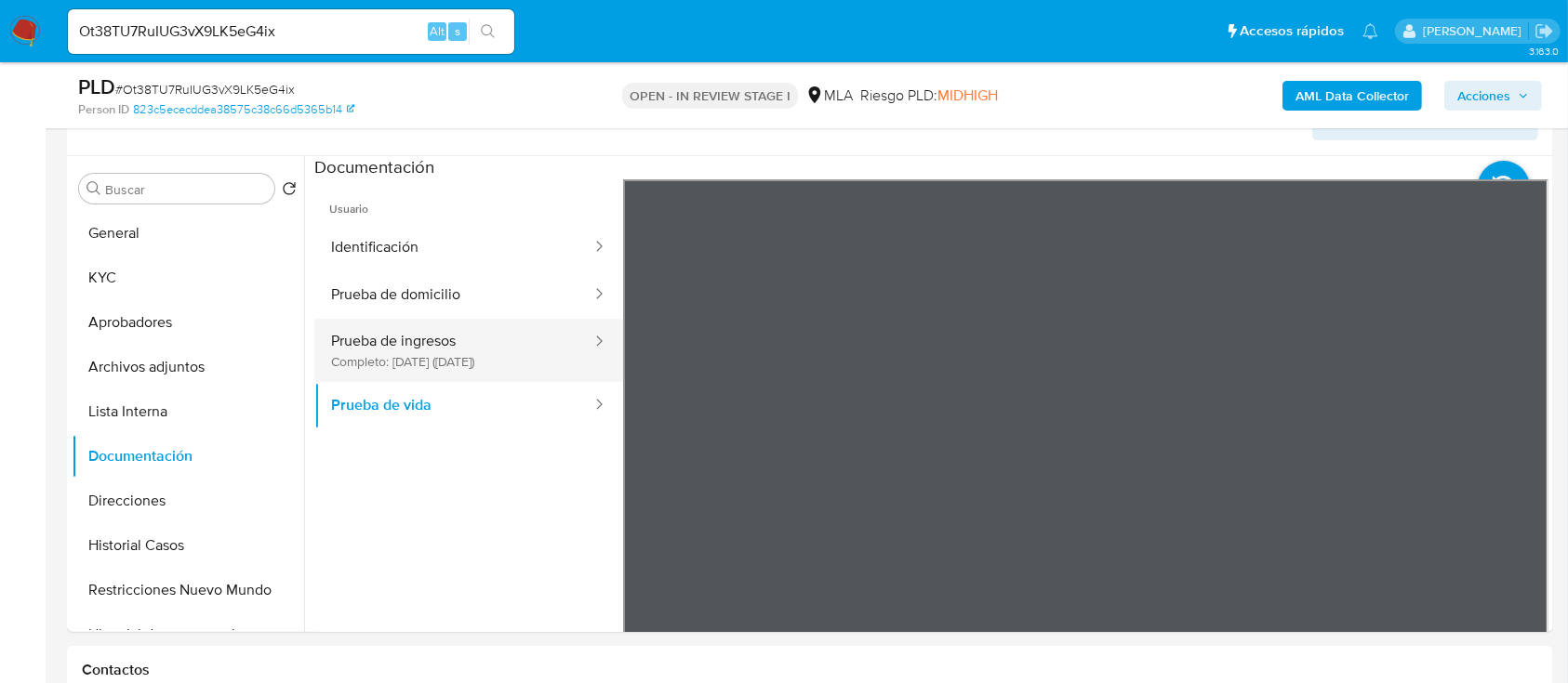
click at [497, 375] on button "Prueba de ingresos Completo: 07/11/2022 (hace 3 años)" at bounding box center [454, 349] width 279 height 63
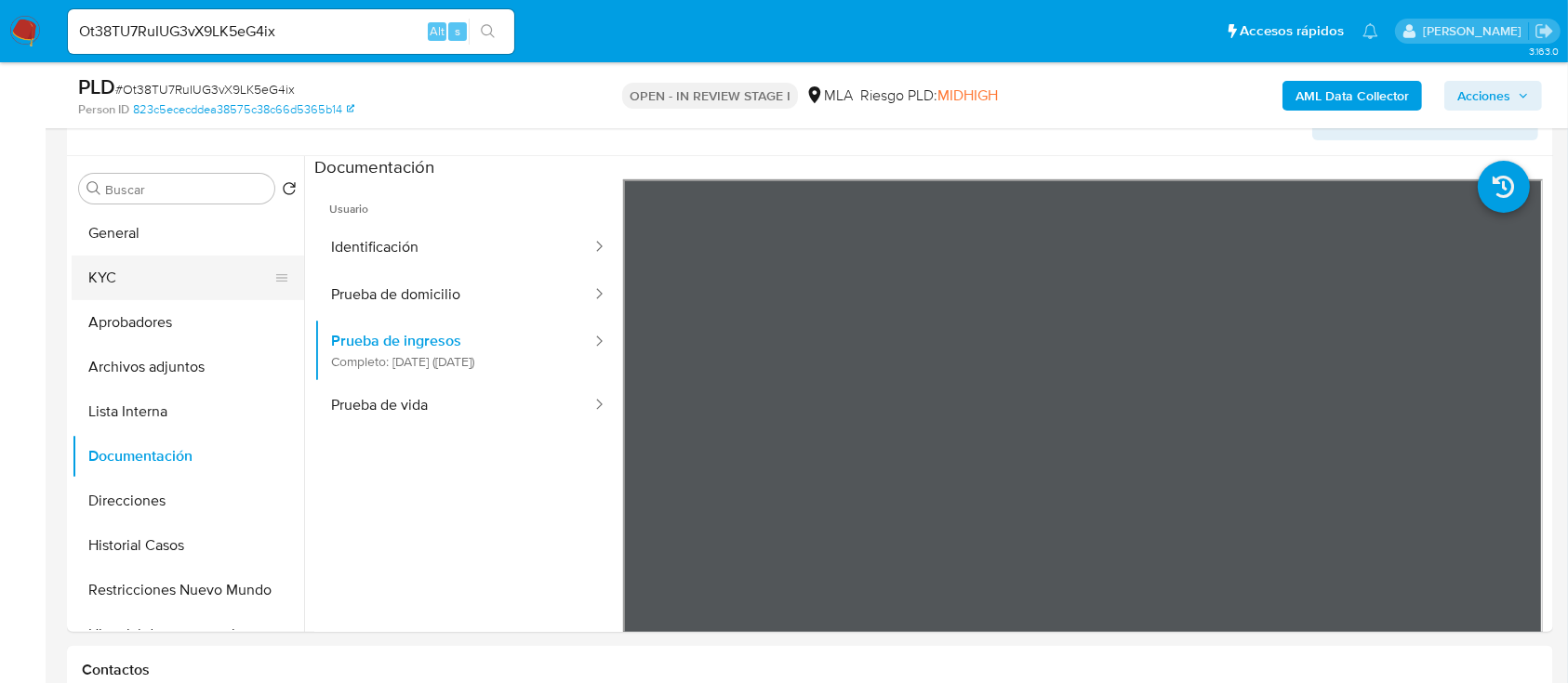
click at [178, 289] on button "KYC" at bounding box center [180, 278] width 217 height 45
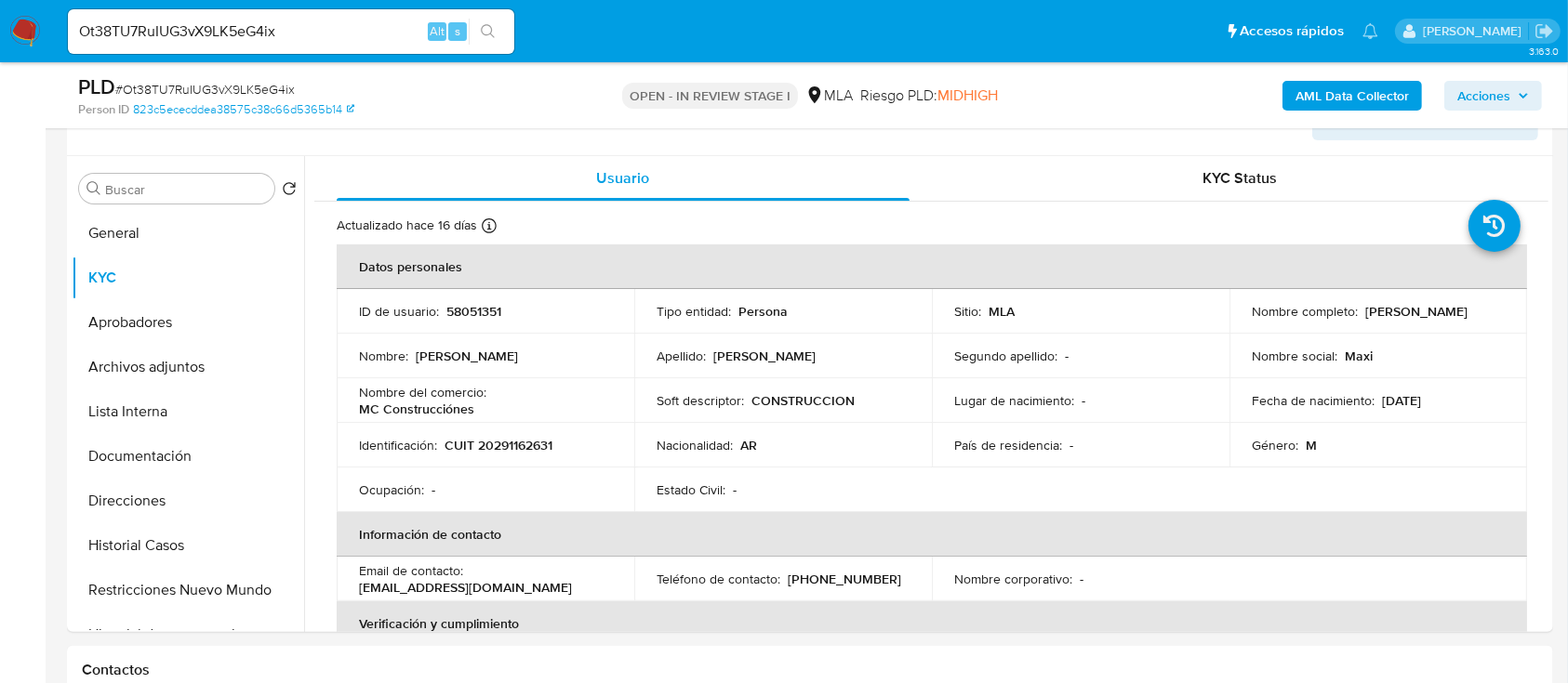
click at [514, 454] on td "Identificación : CUIT 20291162631" at bounding box center [485, 445] width 298 height 45
click at [523, 438] on p "CUIT 20291162631" at bounding box center [498, 445] width 108 height 17
copy p "20291162631"
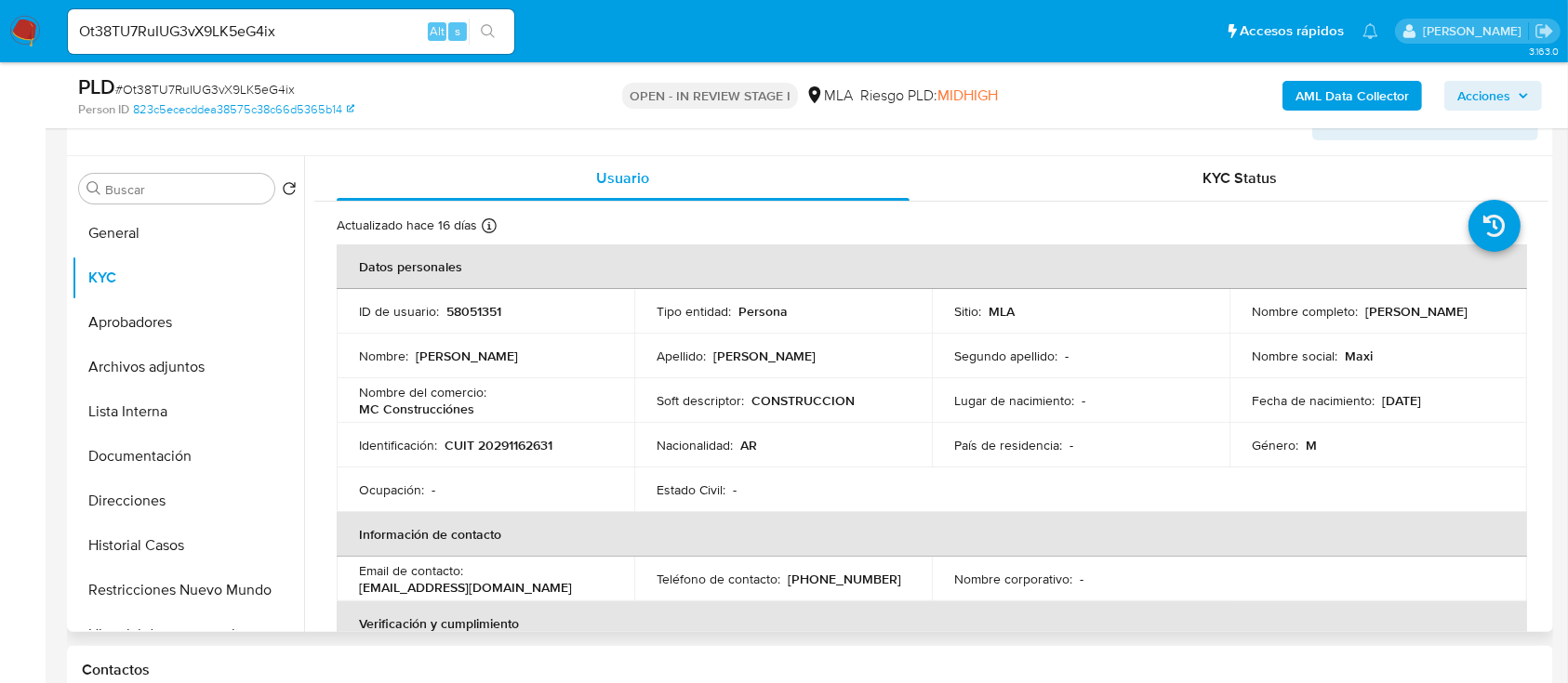
click at [488, 323] on td "ID de usuario : 58051351" at bounding box center [485, 312] width 298 height 45
click at [477, 308] on p "58051351" at bounding box center [473, 311] width 55 height 17
copy p "58051351"
drag, startPoint x: 484, startPoint y: 413, endPoint x: 342, endPoint y: 419, distance: 142.1
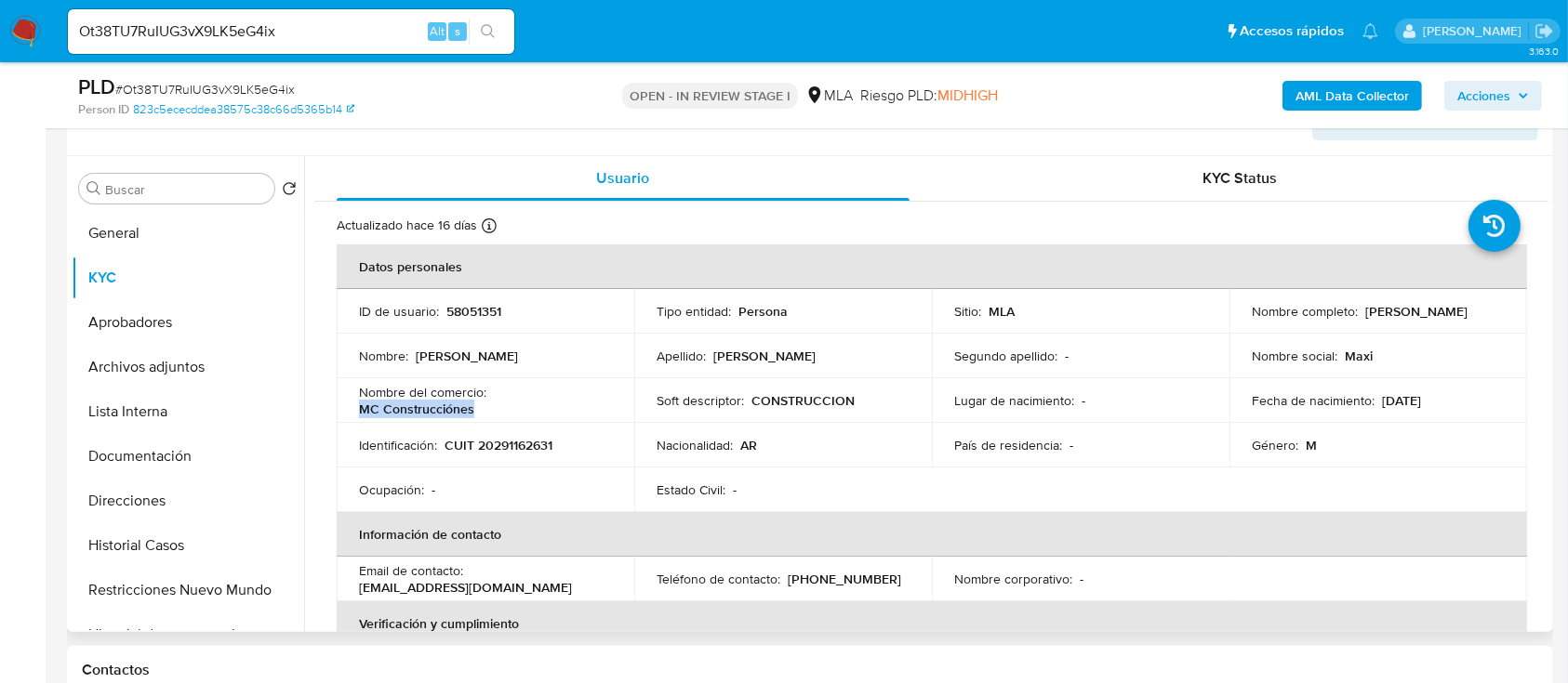
click at [342, 419] on td "Nombre del comercio : MC Construcciónes" at bounding box center [485, 401] width 298 height 45
copy p "MC Construcciónes"
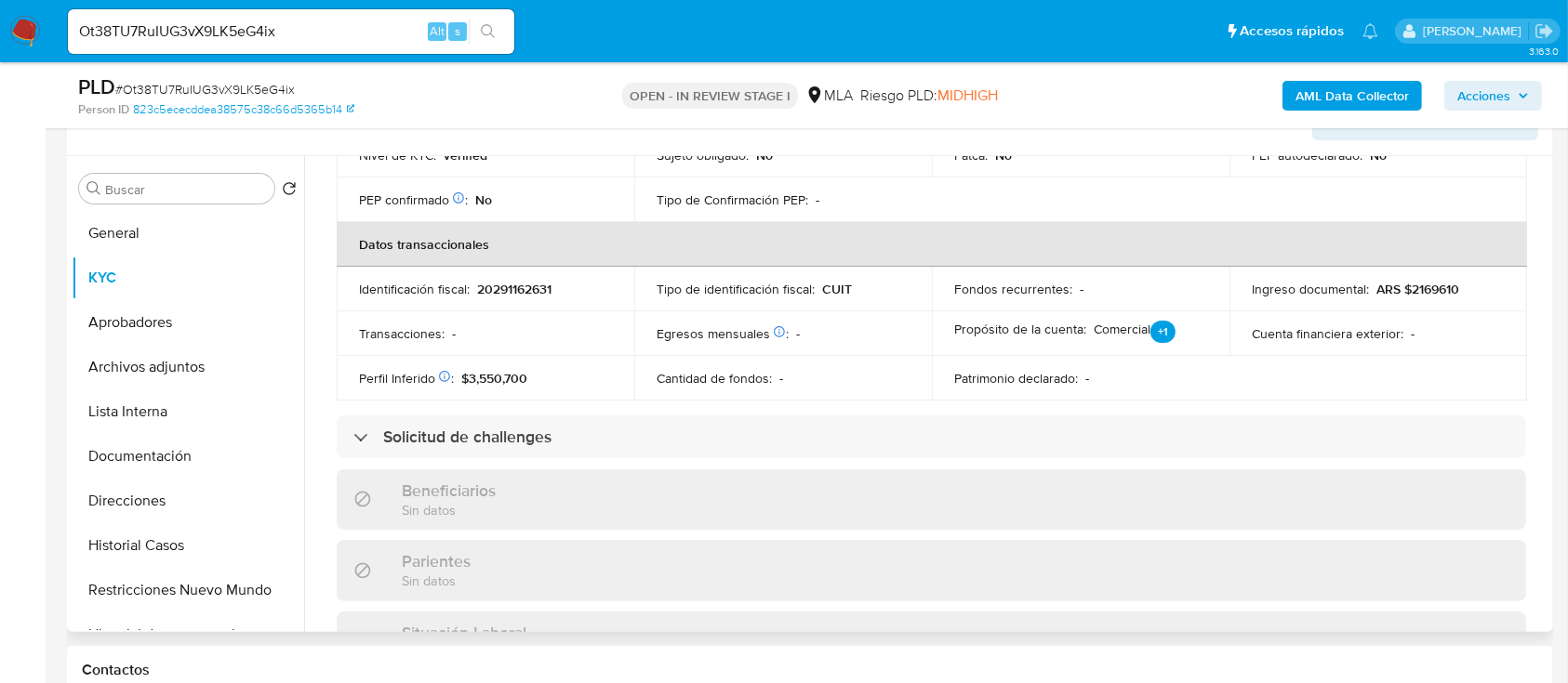
scroll to position [868, 0]
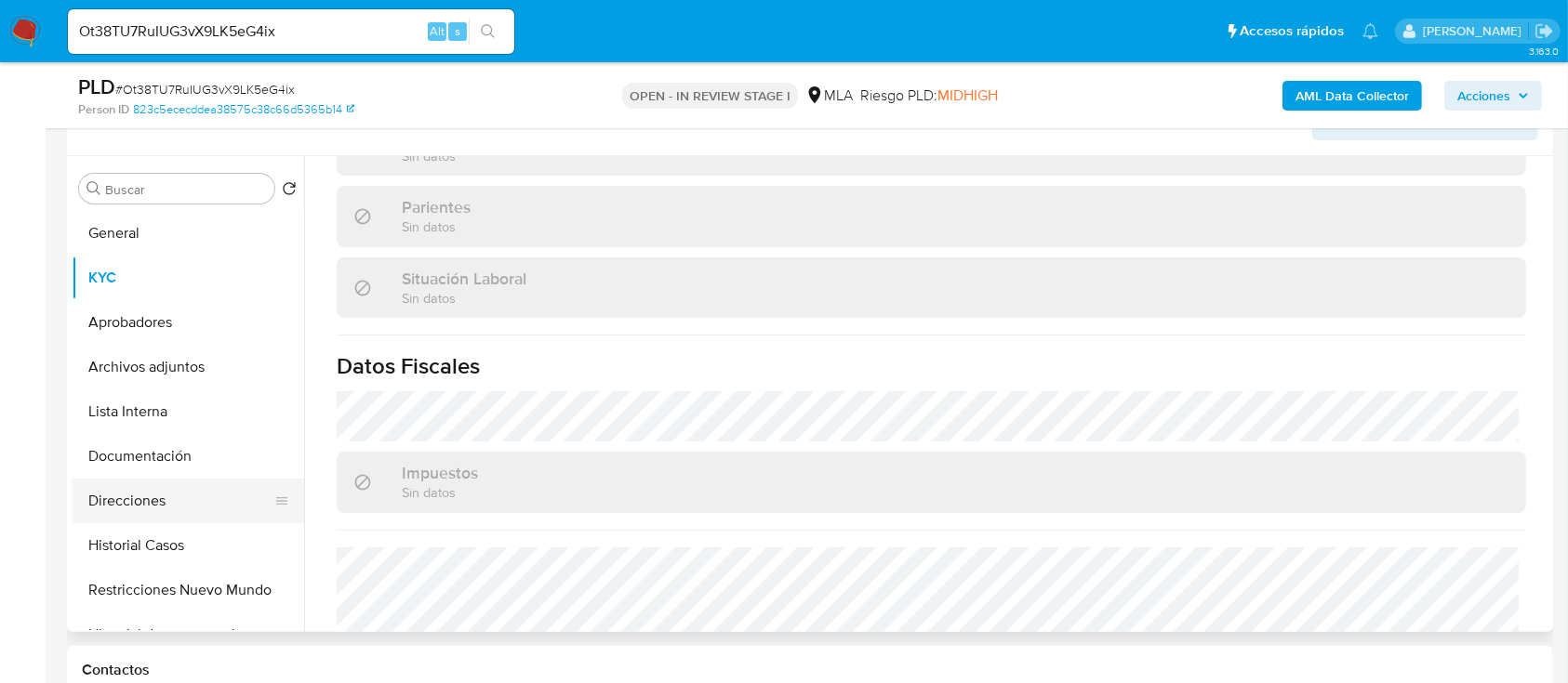
click at [140, 479] on button "Direcciones" at bounding box center [180, 501] width 217 height 45
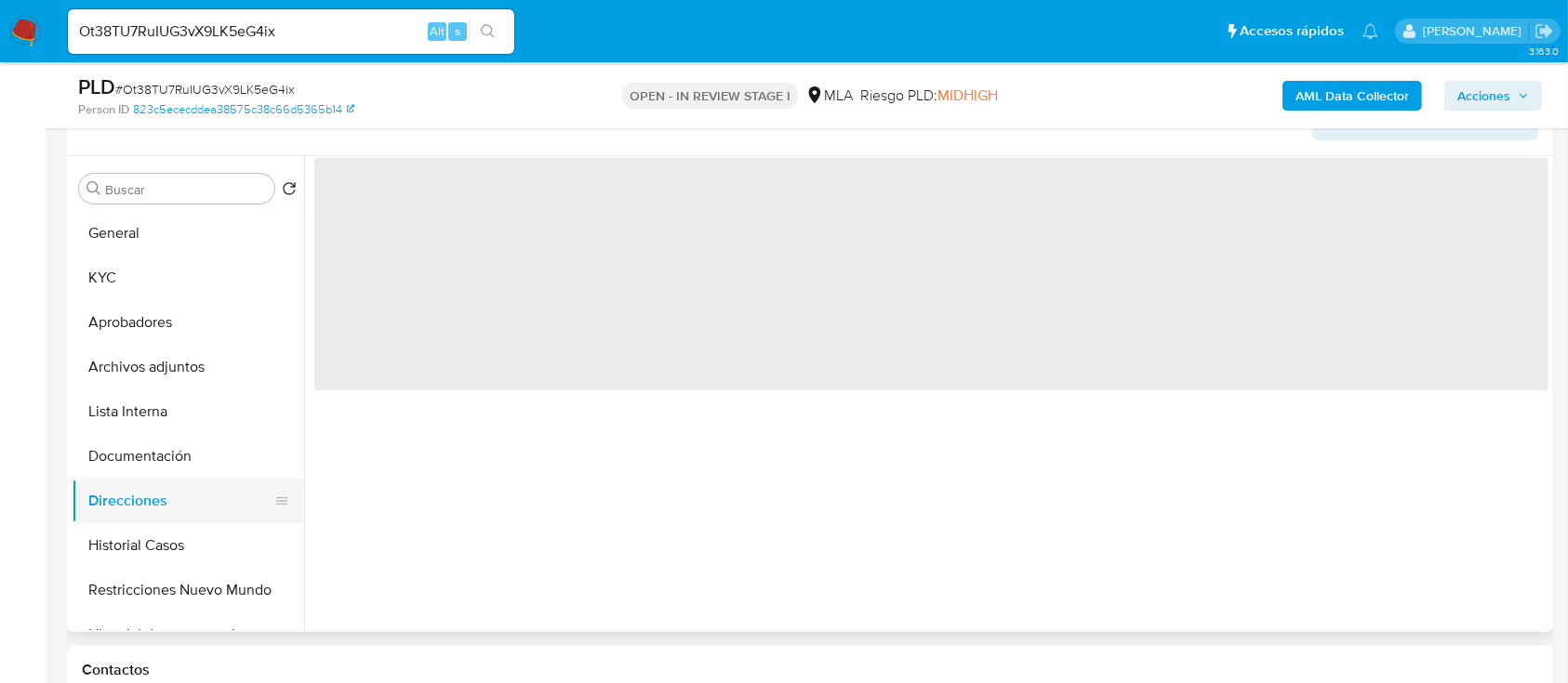
scroll to position [0, 0]
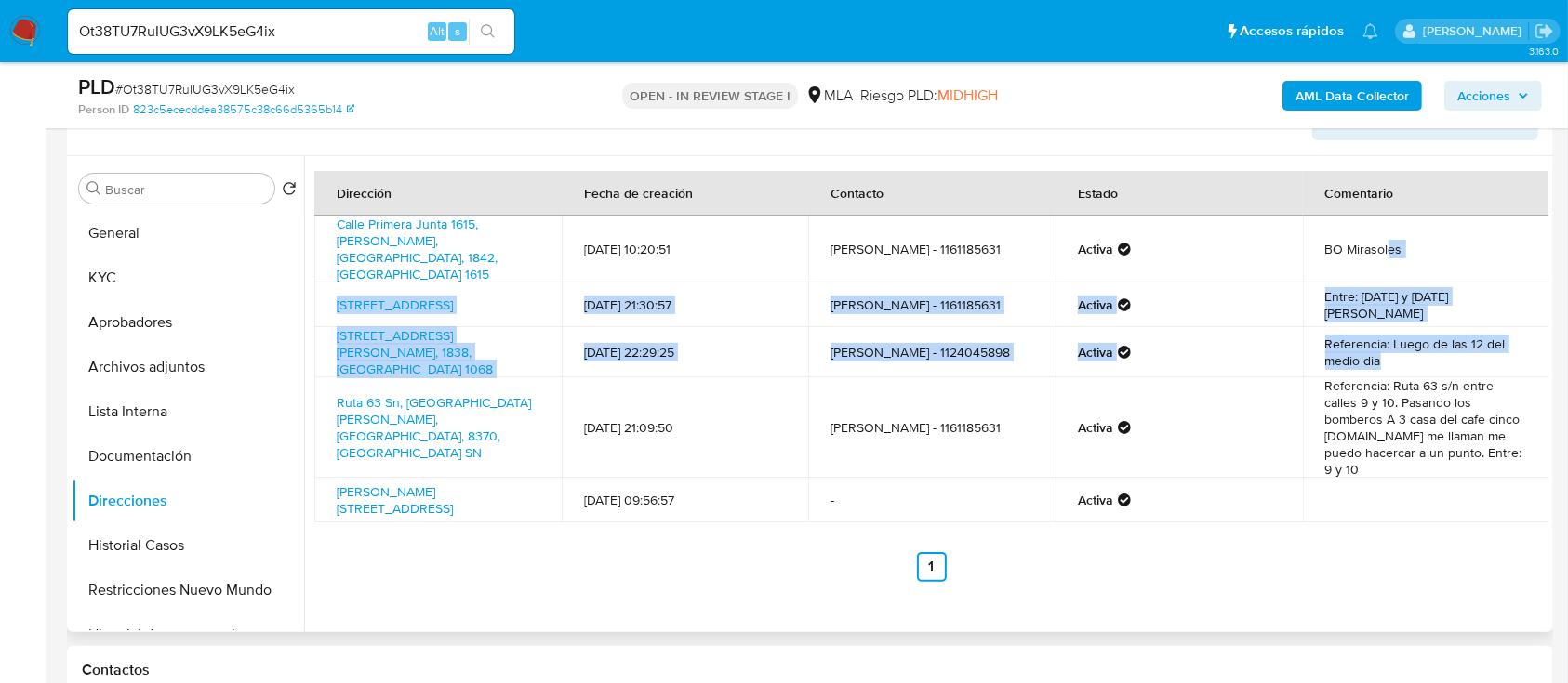
drag, startPoint x: 1380, startPoint y: 239, endPoint x: 1398, endPoint y: 356, distance: 118.4
click at [1398, 356] on tbody "Calle Primera Junta 1615, Esteban Echeverría, Buenos Aires, 1842, Argentina 161…" at bounding box center [932, 368] width 1235 height 306
click at [1398, 356] on td "Referencia: Luego de las 12 del medio dia" at bounding box center [1426, 352] width 247 height 51
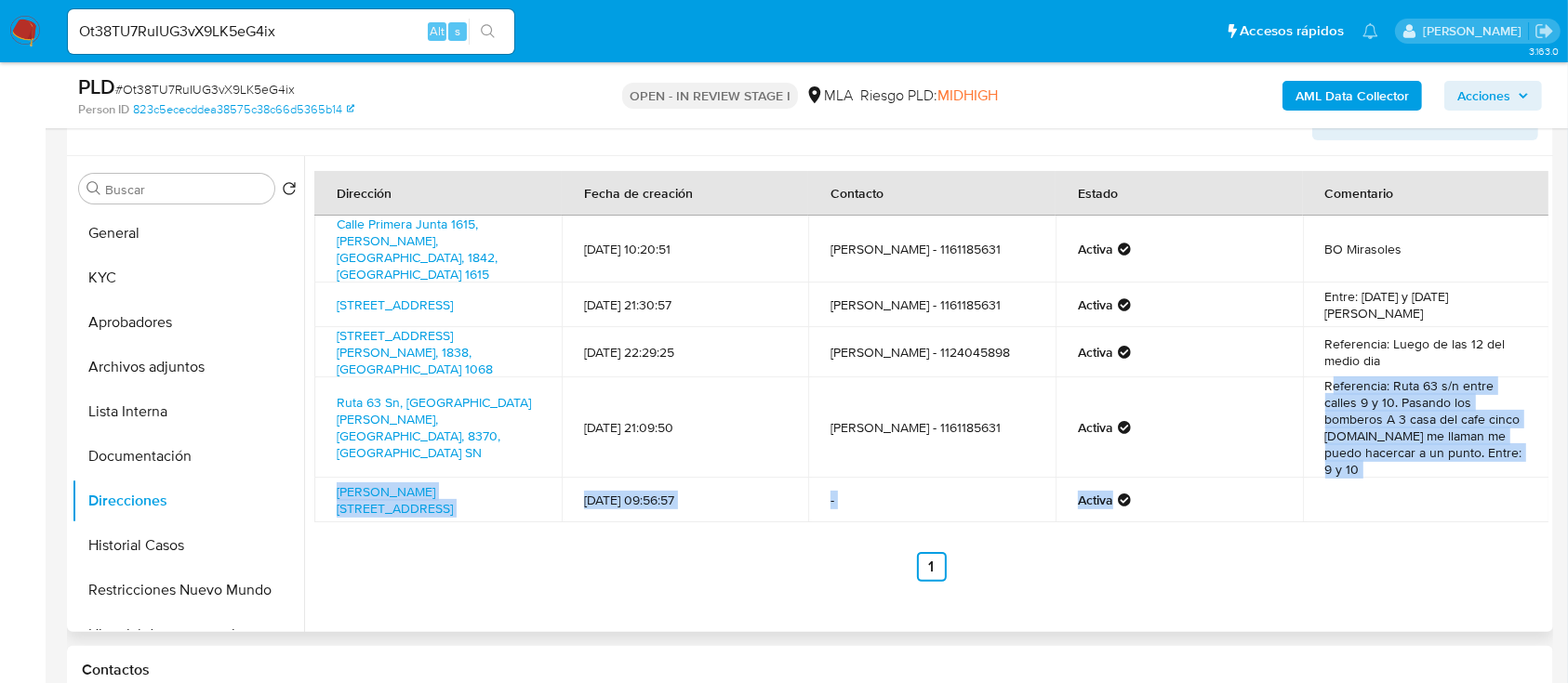
drag, startPoint x: 1324, startPoint y: 379, endPoint x: 1289, endPoint y: 450, distance: 79.2
click at [1406, 453] on tbody "Calle Primera Junta 1615, Esteban Echeverría, Buenos Aires, 1842, Argentina 161…" at bounding box center [932, 368] width 1235 height 306
click at [131, 291] on button "KYC" at bounding box center [180, 278] width 217 height 45
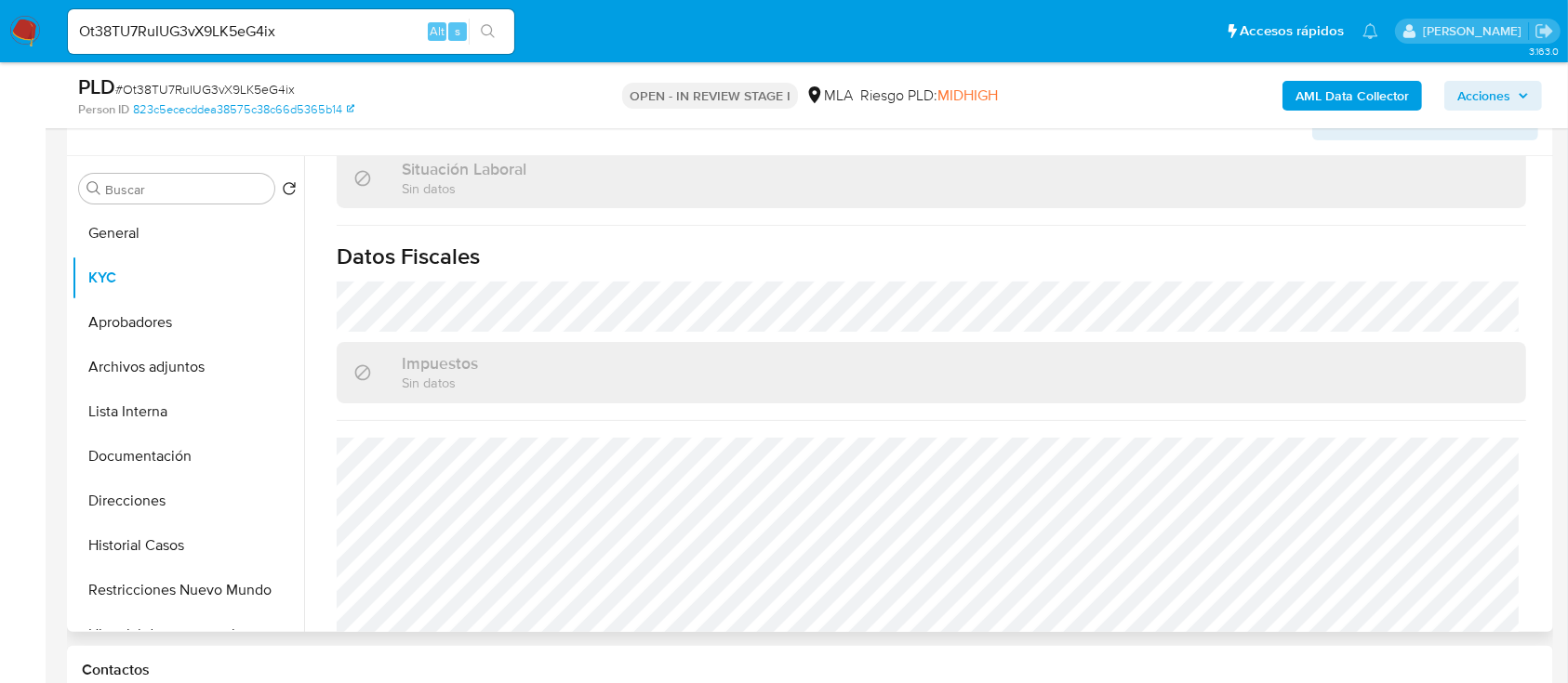
scroll to position [991, 0]
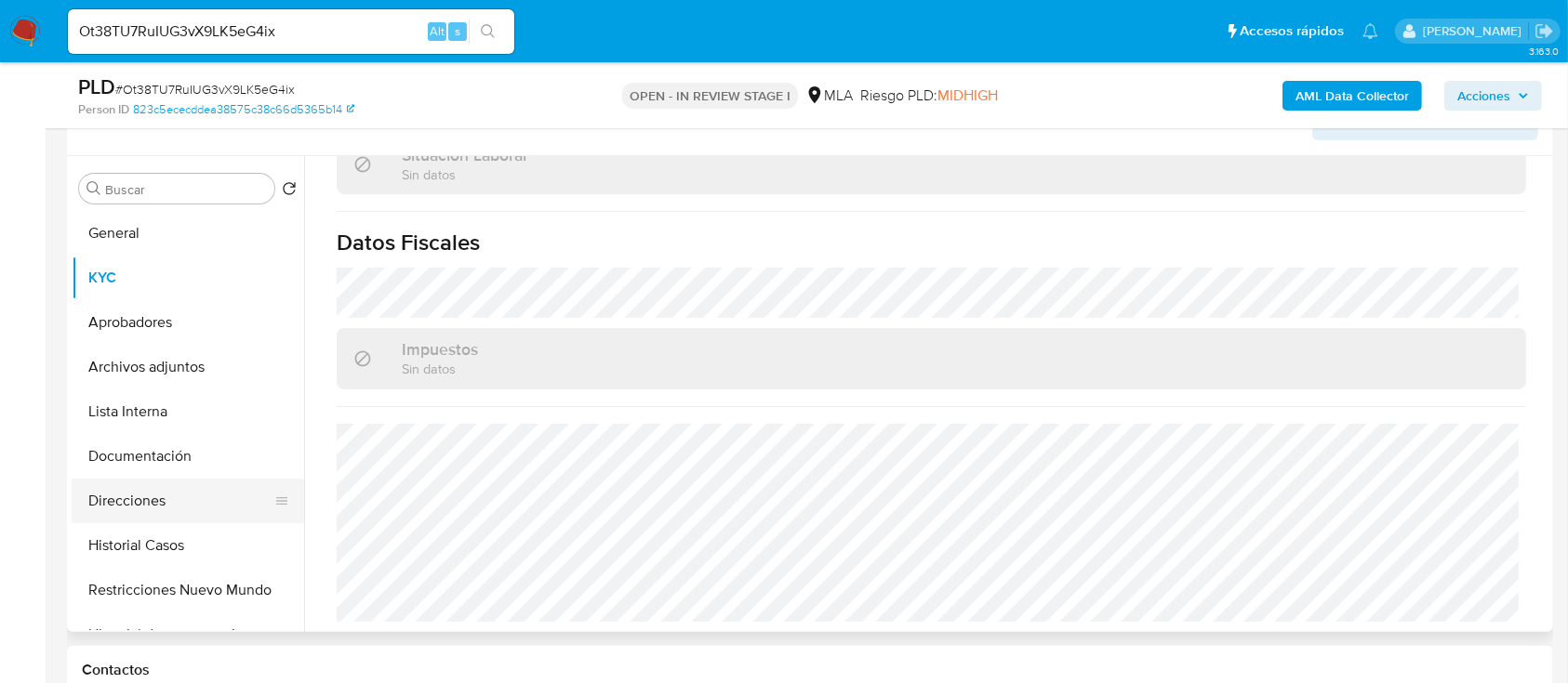
click at [126, 491] on button "Direcciones" at bounding box center [180, 501] width 217 height 45
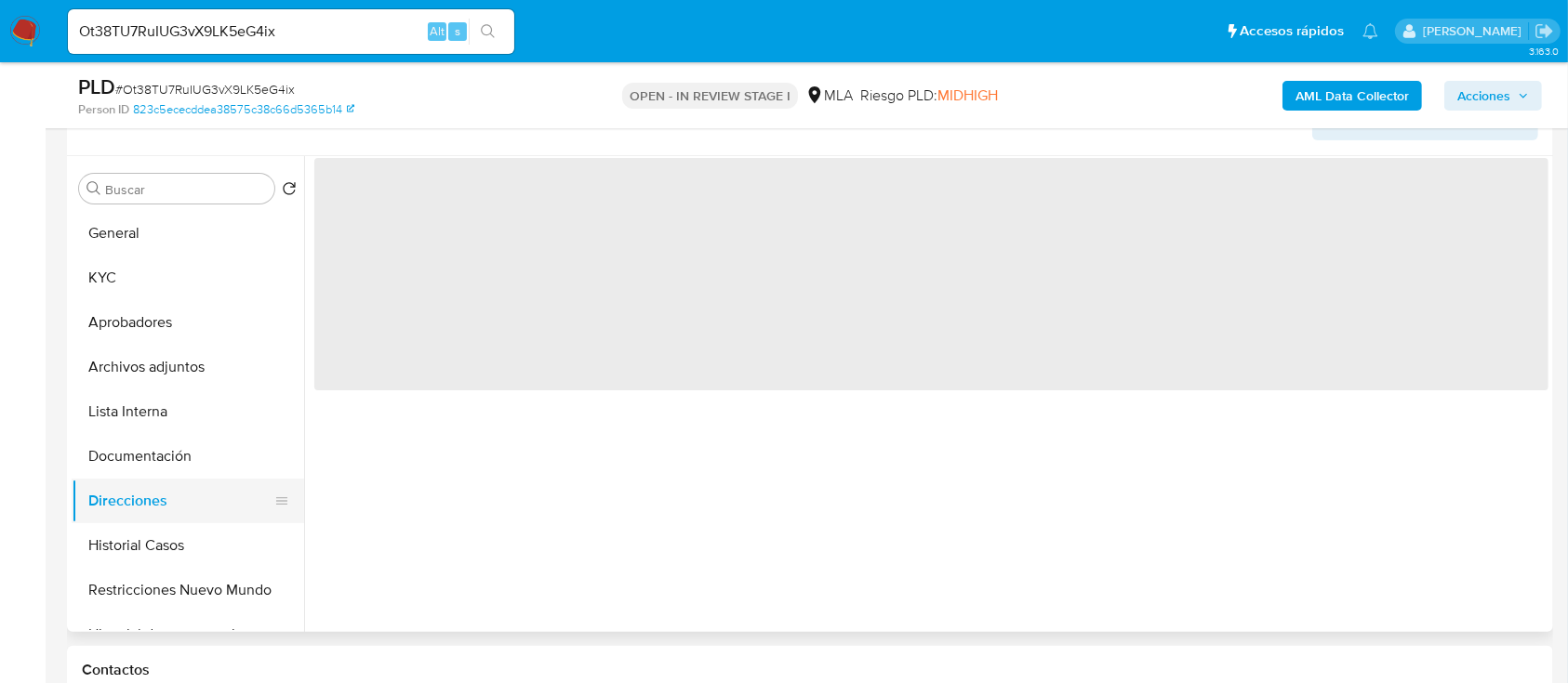
scroll to position [0, 0]
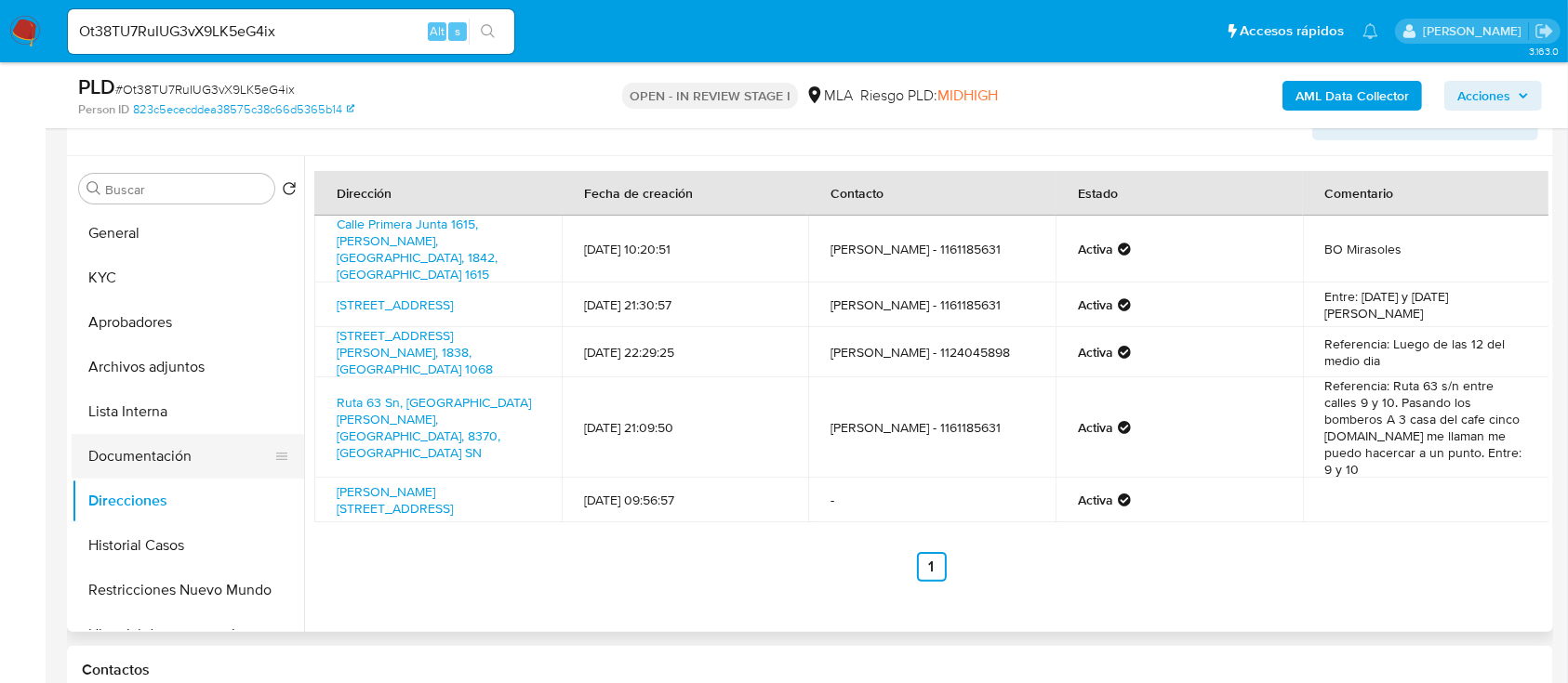
click at [179, 453] on button "Documentación" at bounding box center [180, 456] width 217 height 45
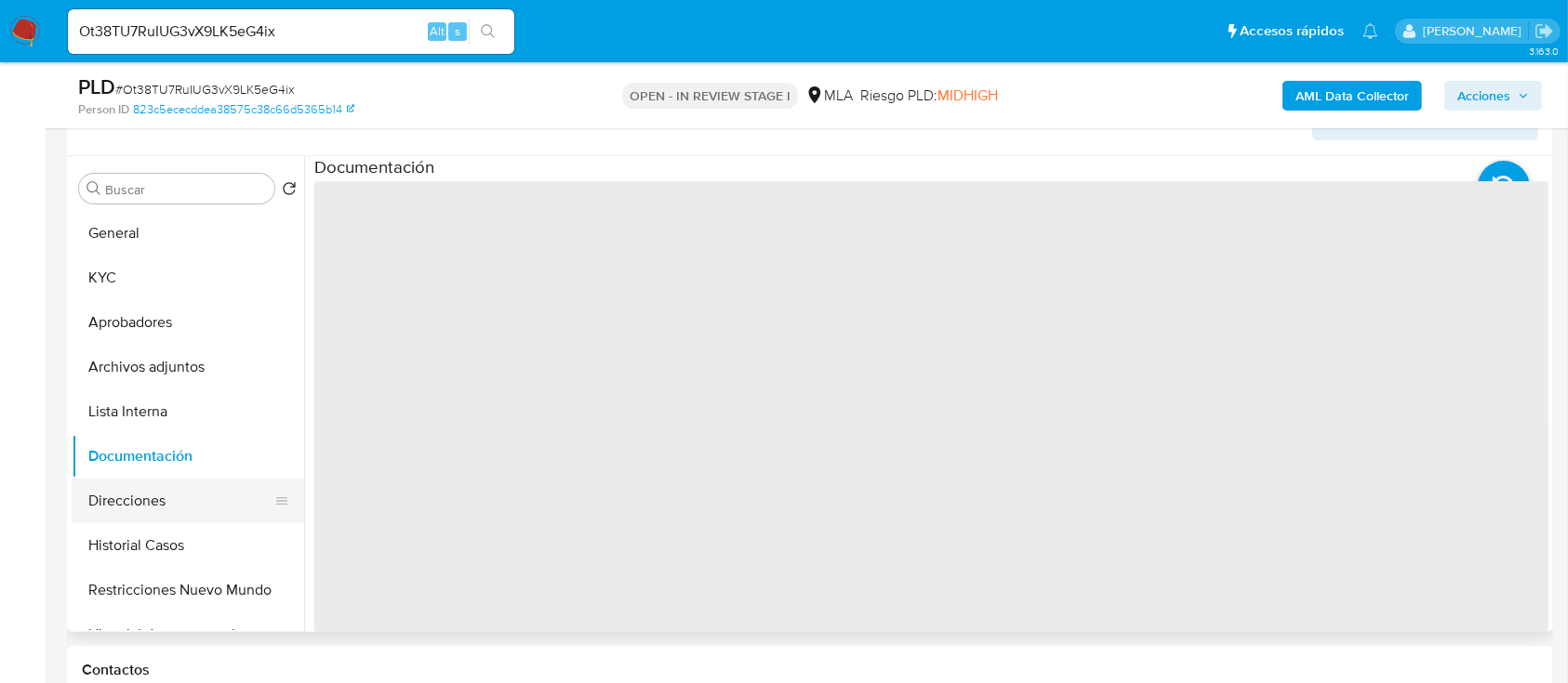
click at [168, 499] on button "Direcciones" at bounding box center [180, 501] width 217 height 45
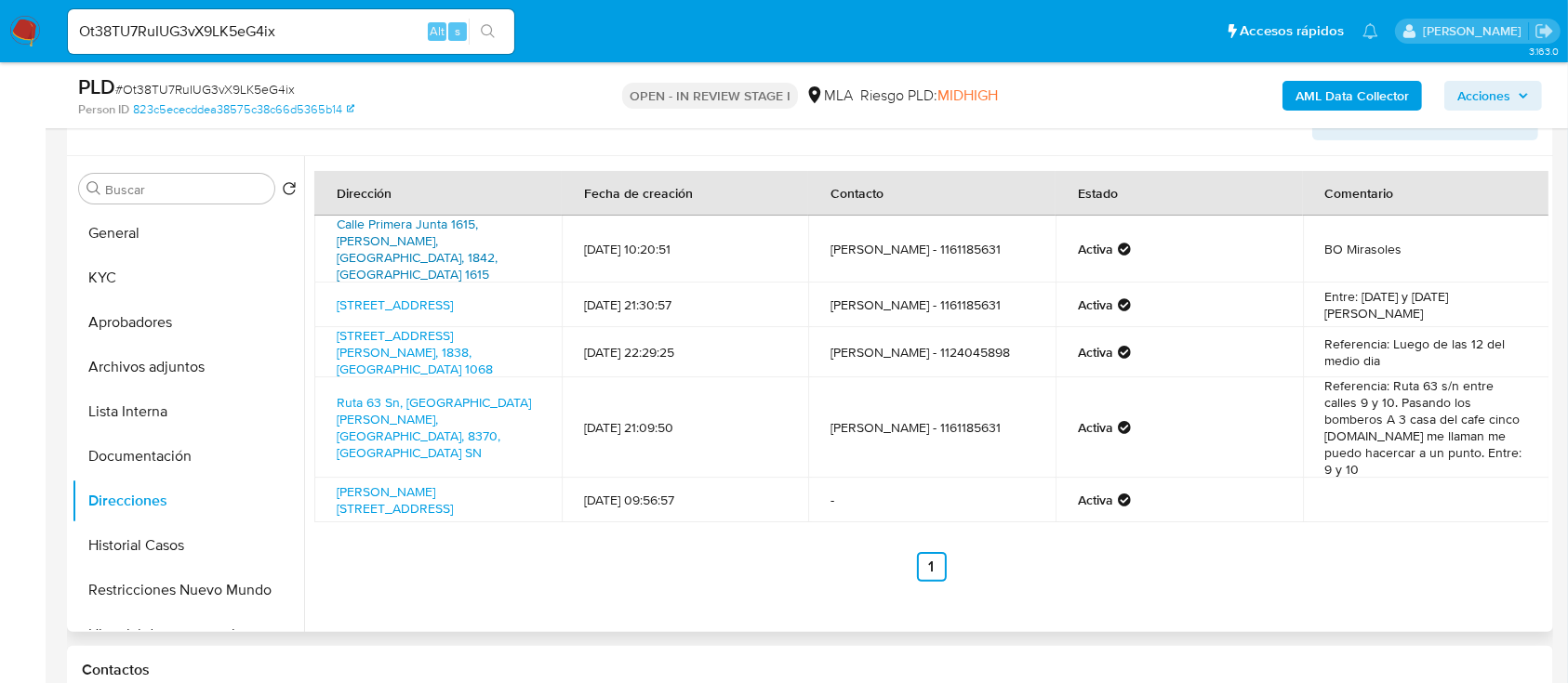
click at [367, 238] on link "Calle Primera Junta 1615, Esteban Echeverría, Buenos Aires, 1842, Argentina 1615" at bounding box center [417, 248] width 161 height 68
click at [378, 296] on link "Calle Primera Junta 537, Monte Grande, Buenos Aires, 1842, Argentina 537" at bounding box center [395, 305] width 116 height 19
click at [410, 351] on link "Boulevard Buenos Aires 1068, Esteban Echeverría, Buenos Aires, 1838, Argentina …" at bounding box center [414, 352] width 157 height 52
click at [130, 236] on button "General" at bounding box center [180, 233] width 217 height 45
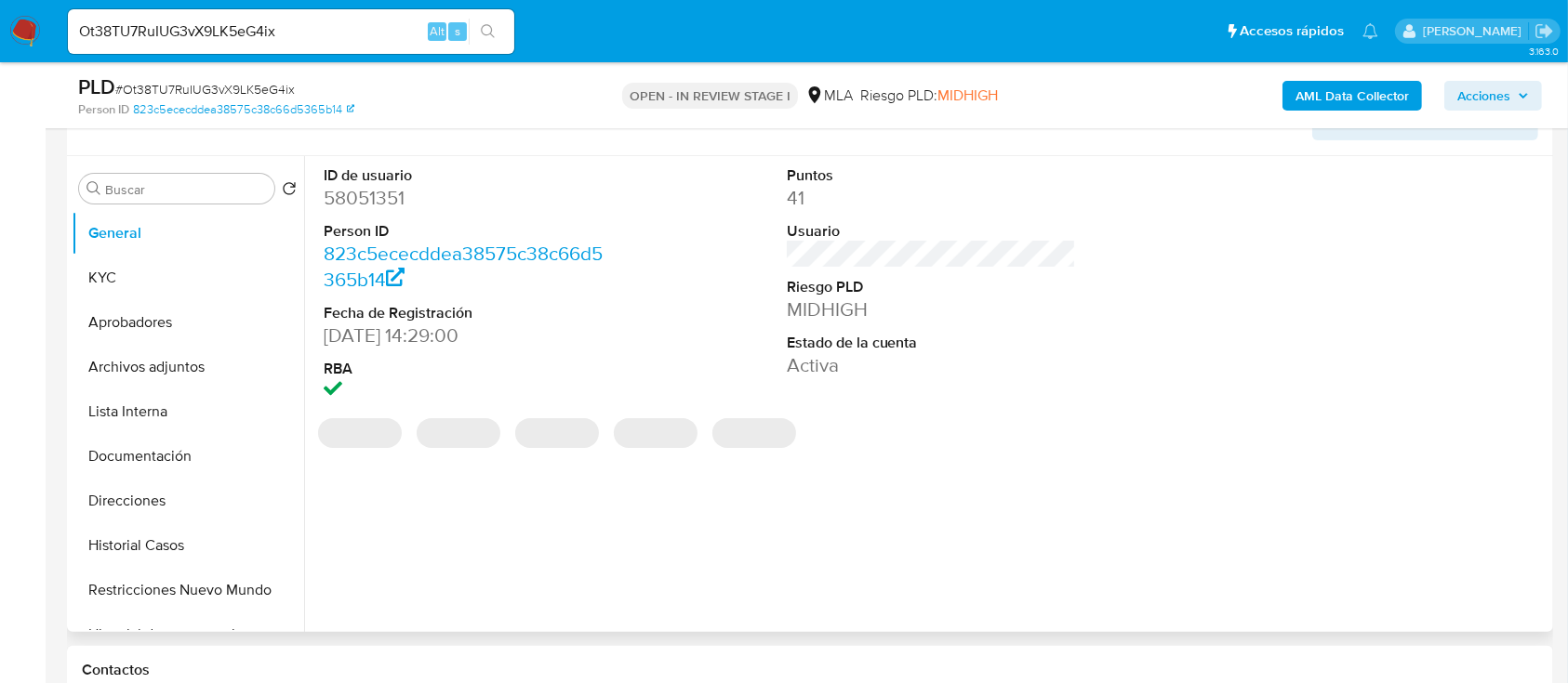
click at [394, 216] on dl "ID de usuario 58051351 Person ID 823c5ececddea38575c38c66d5365b14 Fecha de Regi…" at bounding box center [469, 286] width 291 height 240
click at [380, 208] on dd "58051351" at bounding box center [469, 198] width 291 height 26
copy dd "58051351"
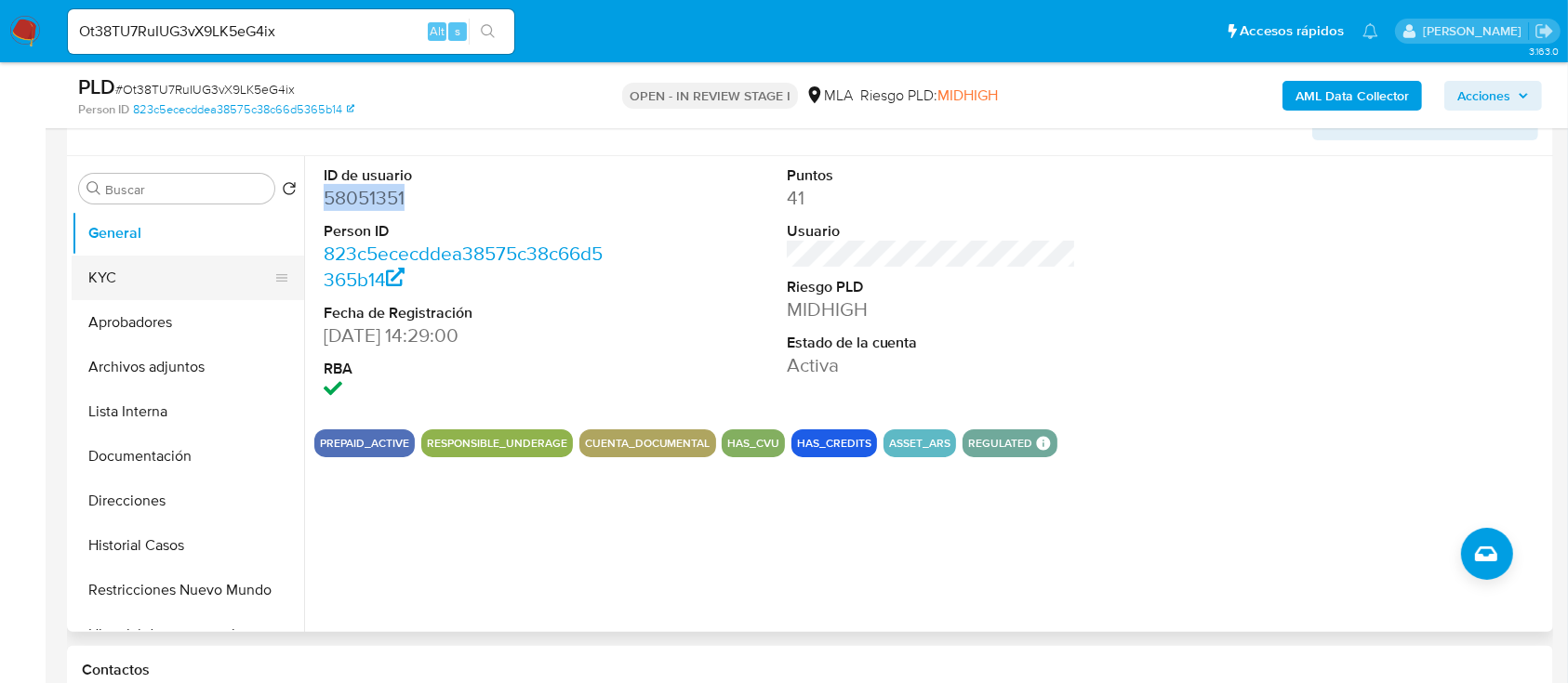
click at [187, 285] on button "KYC" at bounding box center [180, 278] width 217 height 45
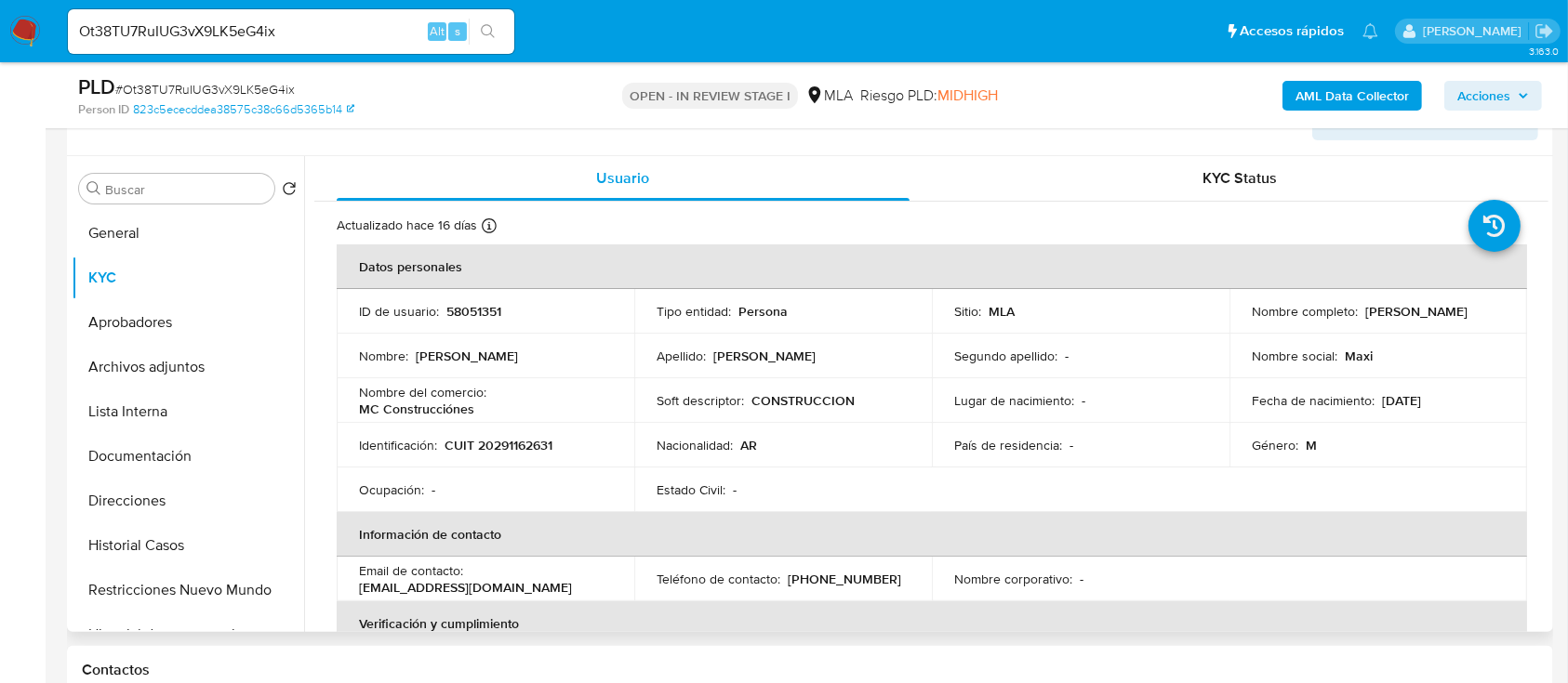
click at [524, 439] on p "CUIT 20291162631" at bounding box center [498, 445] width 108 height 17
copy p "20291162631"
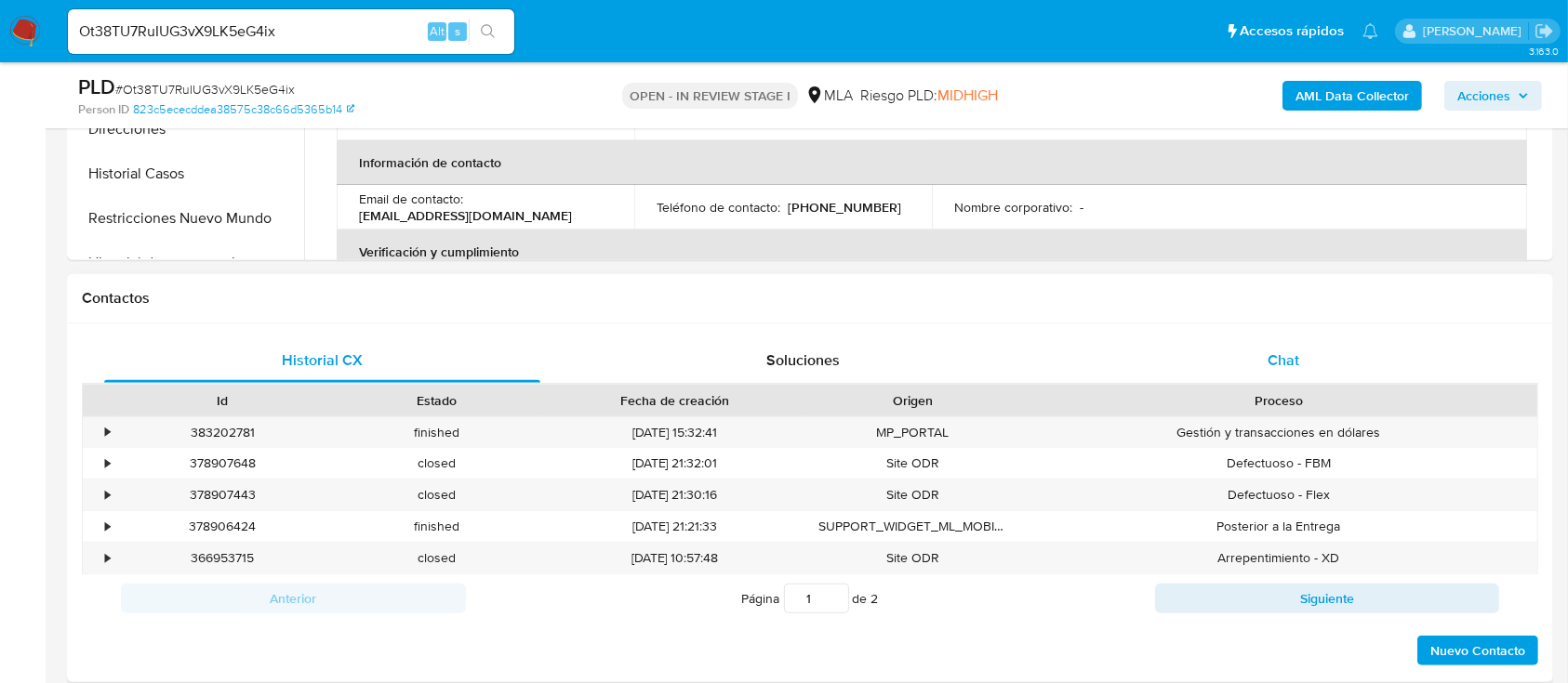
click at [1272, 365] on span "Chat" at bounding box center [1283, 360] width 32 height 22
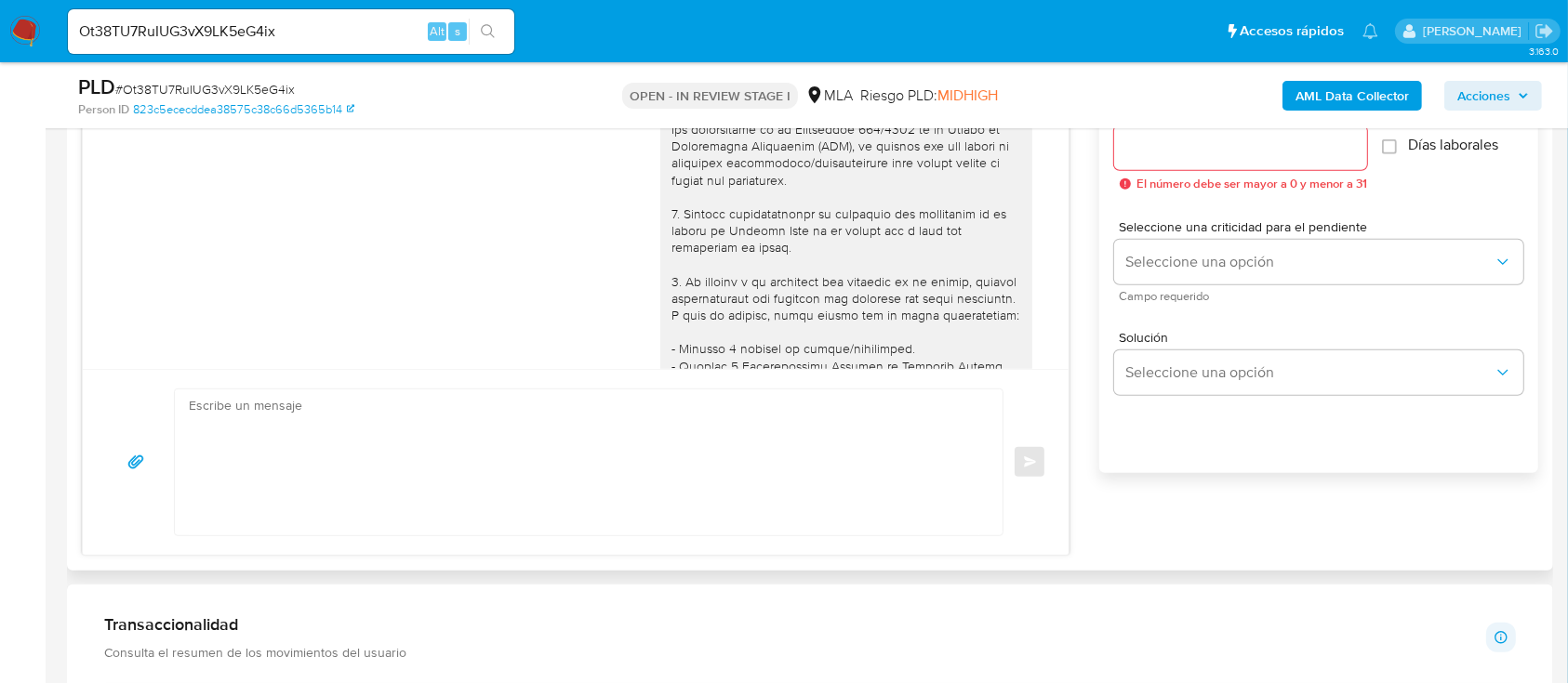
scroll to position [1150, 0]
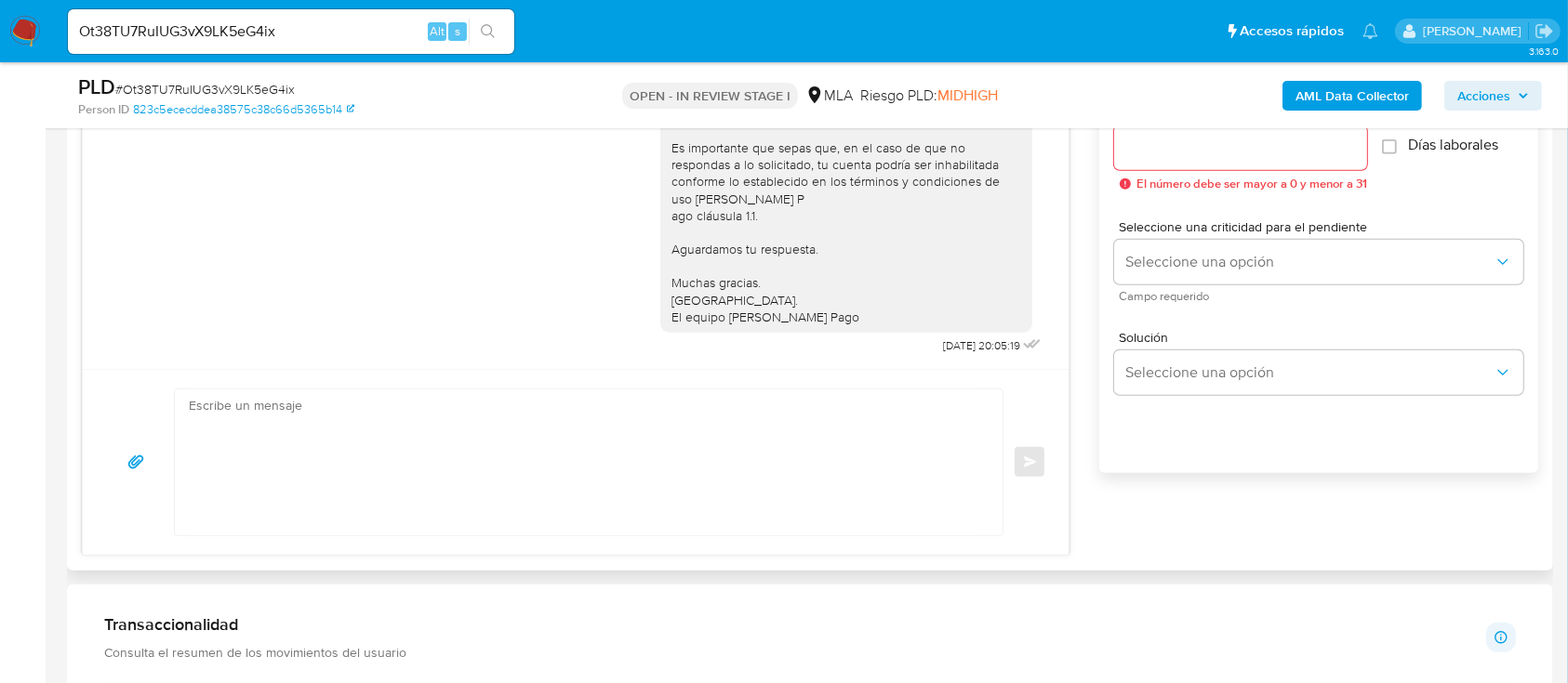
click at [495, 406] on textarea at bounding box center [583, 463] width 790 height 146
paste textarea "Lore , Ip dolorsi am con adipiscinge seddoeiusmo te in utlabo et Dolorem Aliq, …"
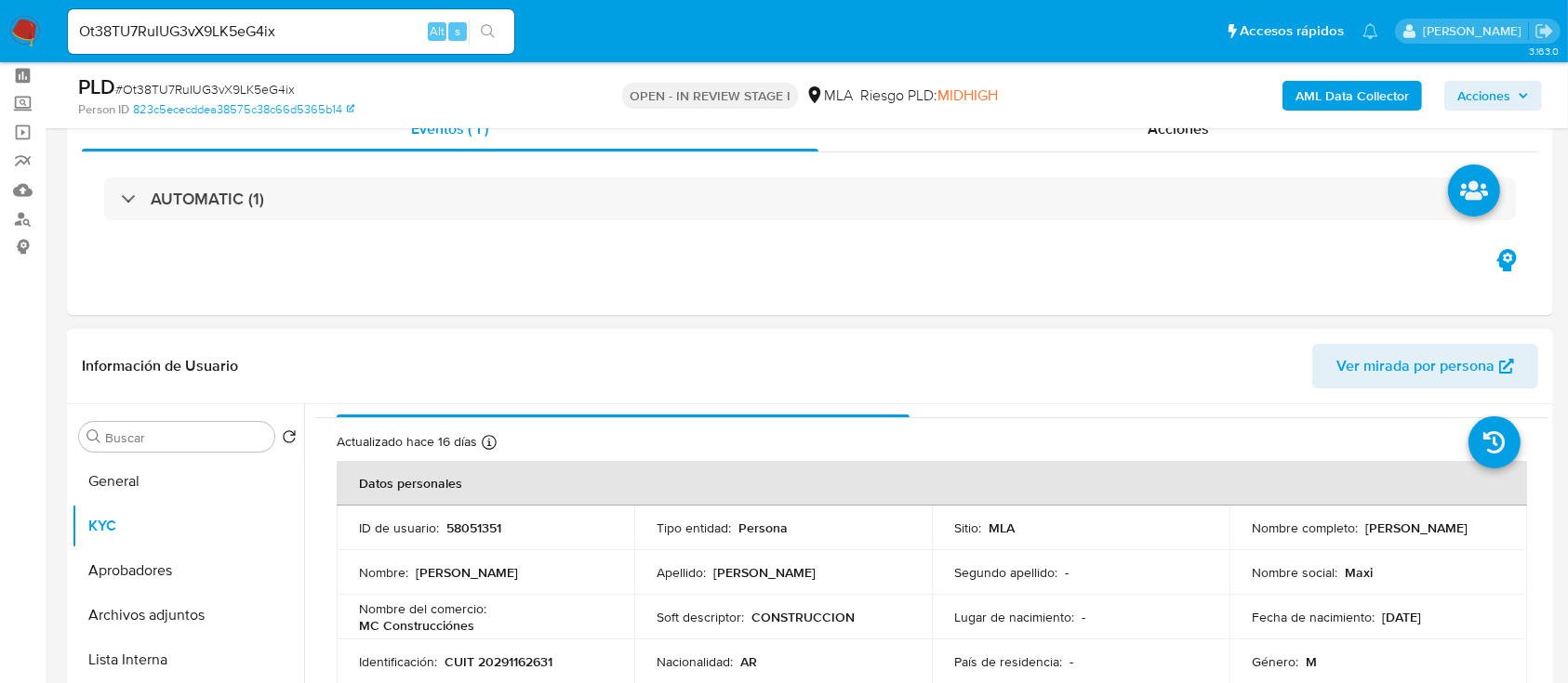
scroll to position [0, 0]
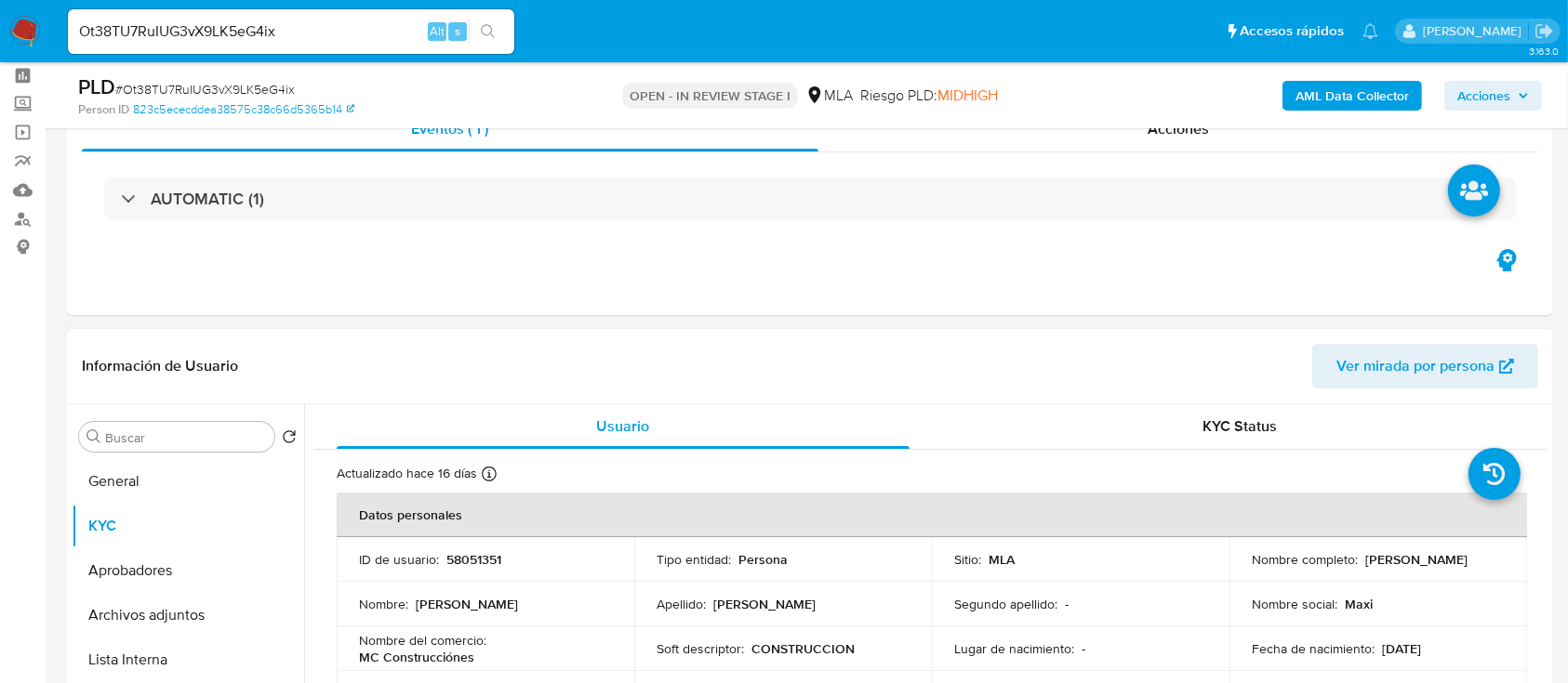
drag, startPoint x: 1239, startPoint y: 574, endPoint x: 1416, endPoint y: 573, distance: 177.0
click at [1416, 573] on td "Nombre completo : Maximiliano Ezequiel Fuchs" at bounding box center [1379, 560] width 298 height 45
copy p "Maximiliano Ezequiel Fuchs"
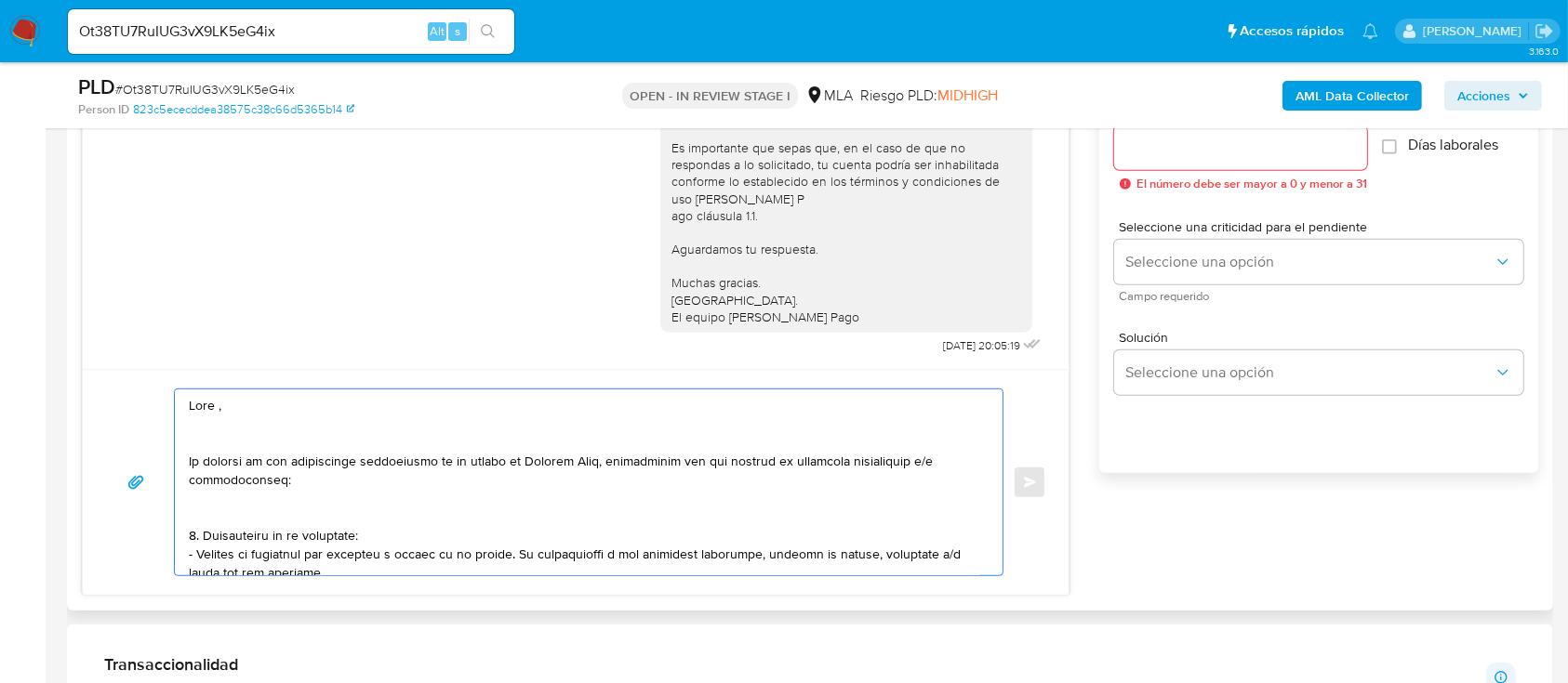
click at [273, 398] on textarea at bounding box center [583, 483] width 790 height 186
paste textarea "Maximiliano Ezequiel Fuchs"
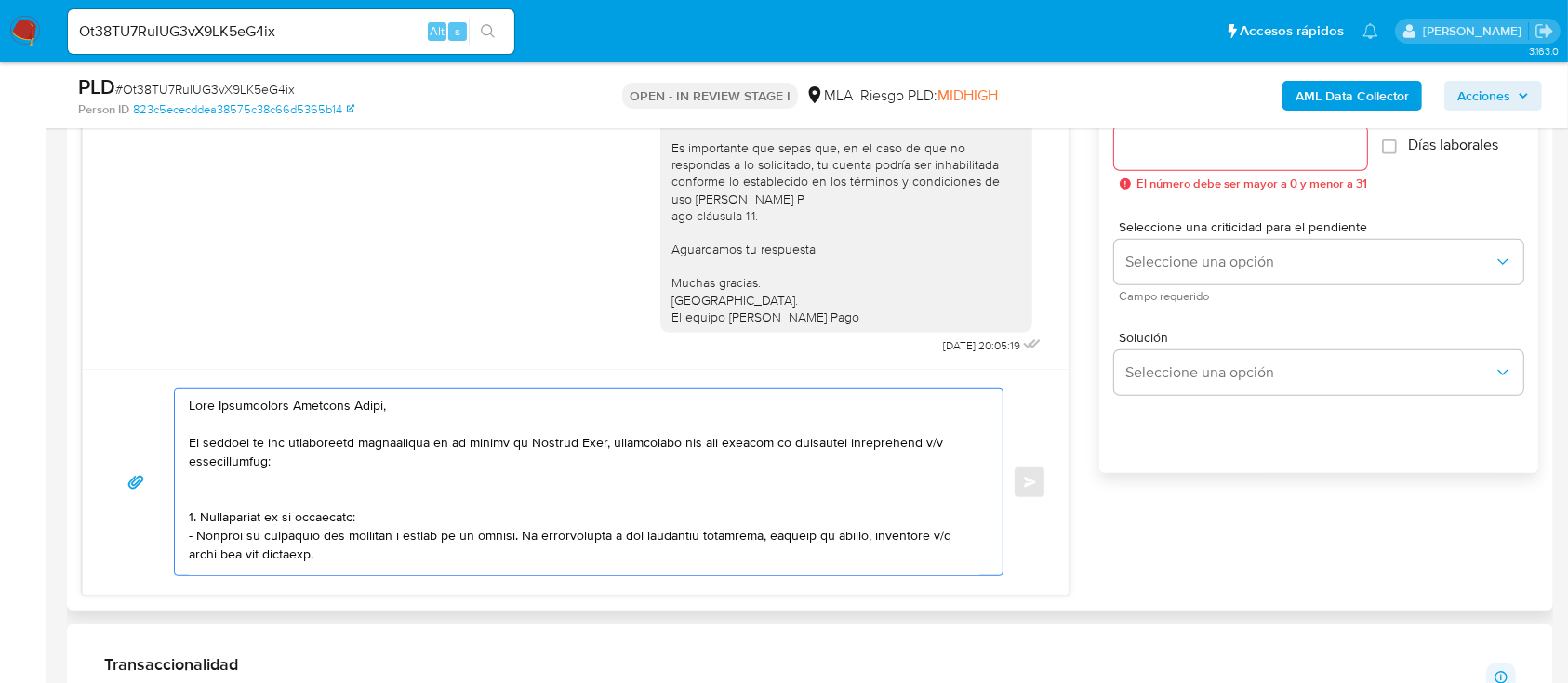
click at [312, 480] on textarea at bounding box center [583, 483] width 790 height 186
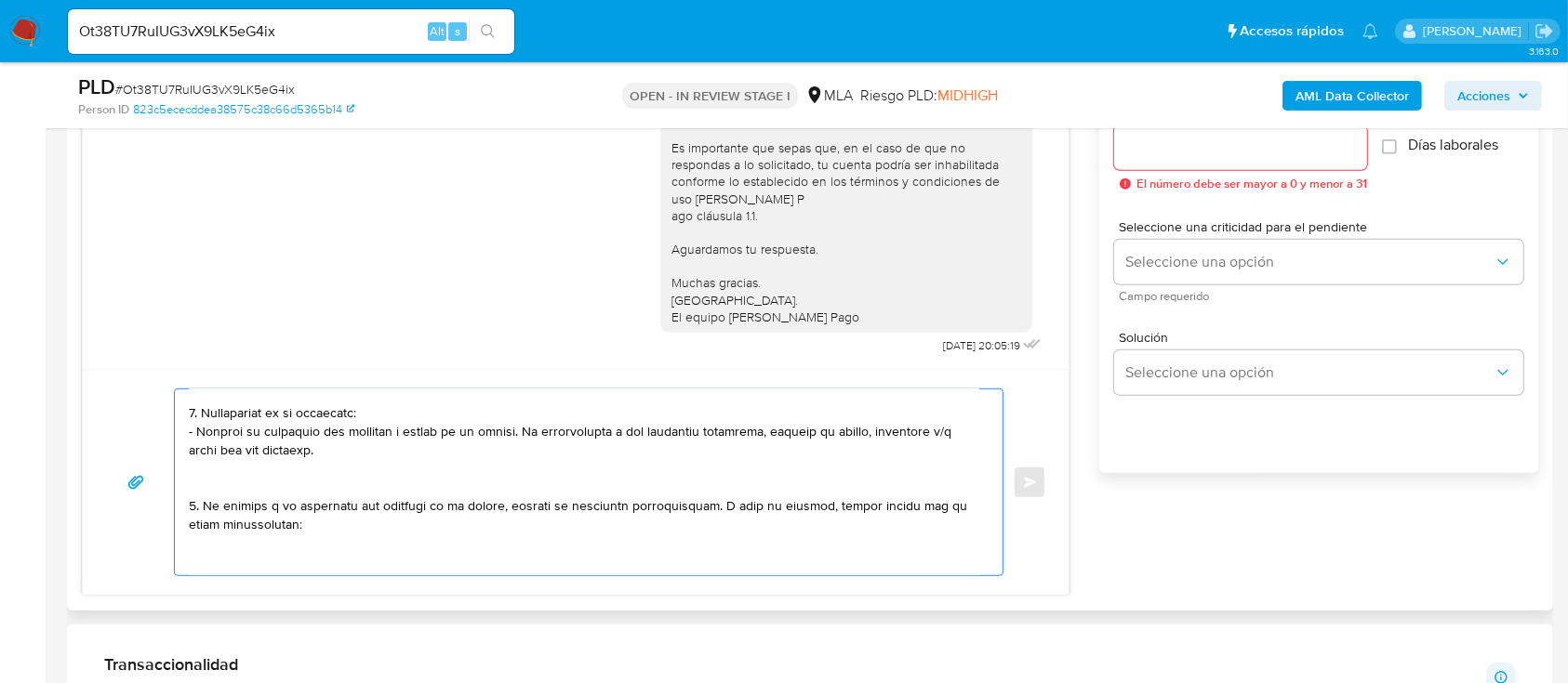
scroll to position [124, 0]
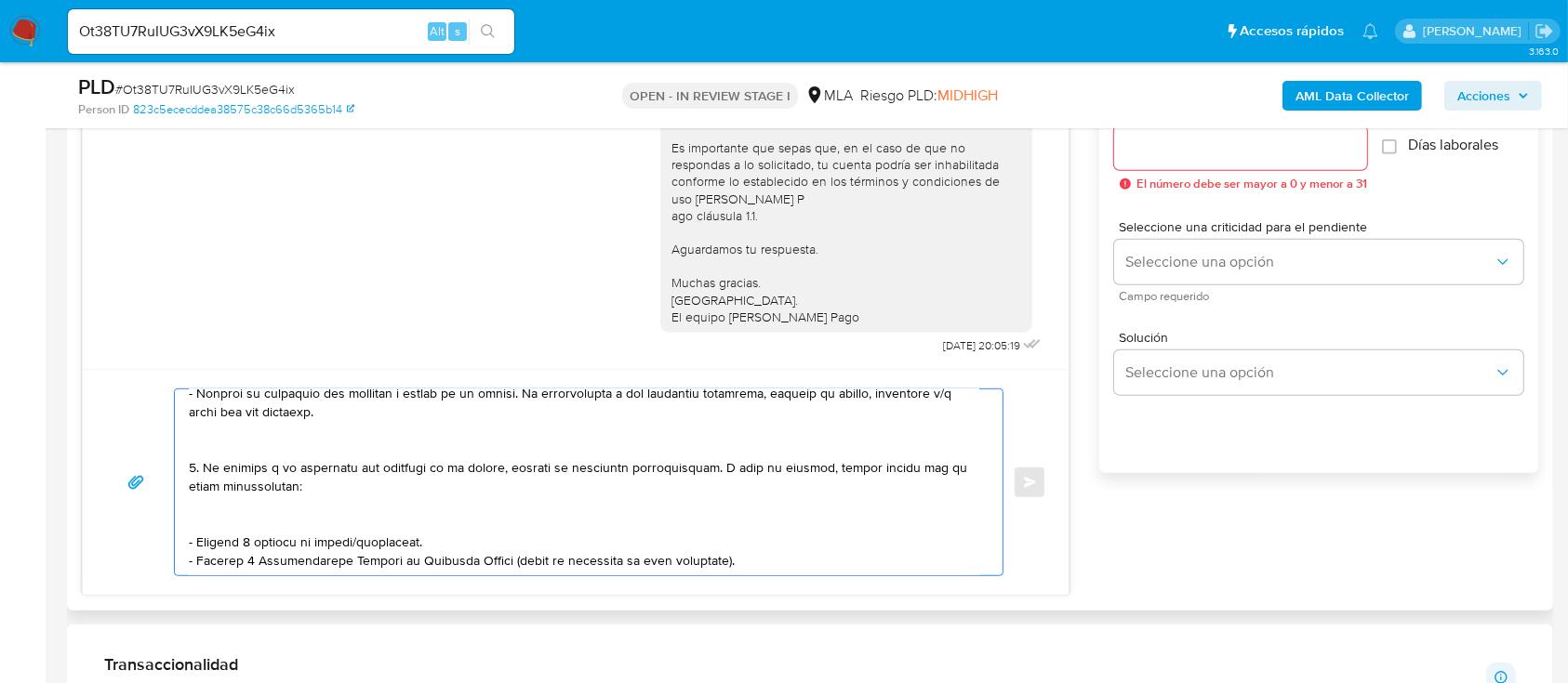
click at [306, 452] on textarea at bounding box center [583, 483] width 790 height 186
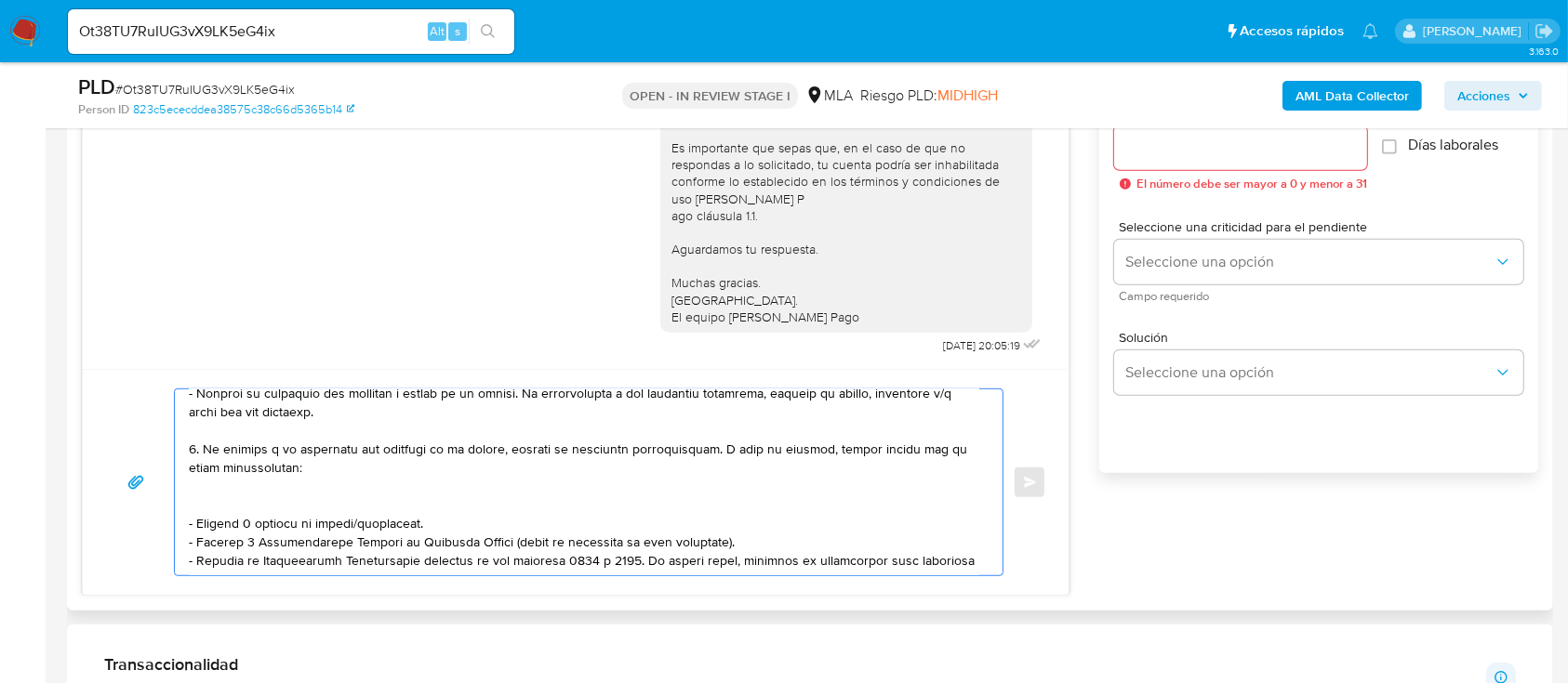
click at [276, 502] on textarea at bounding box center [583, 483] width 790 height 186
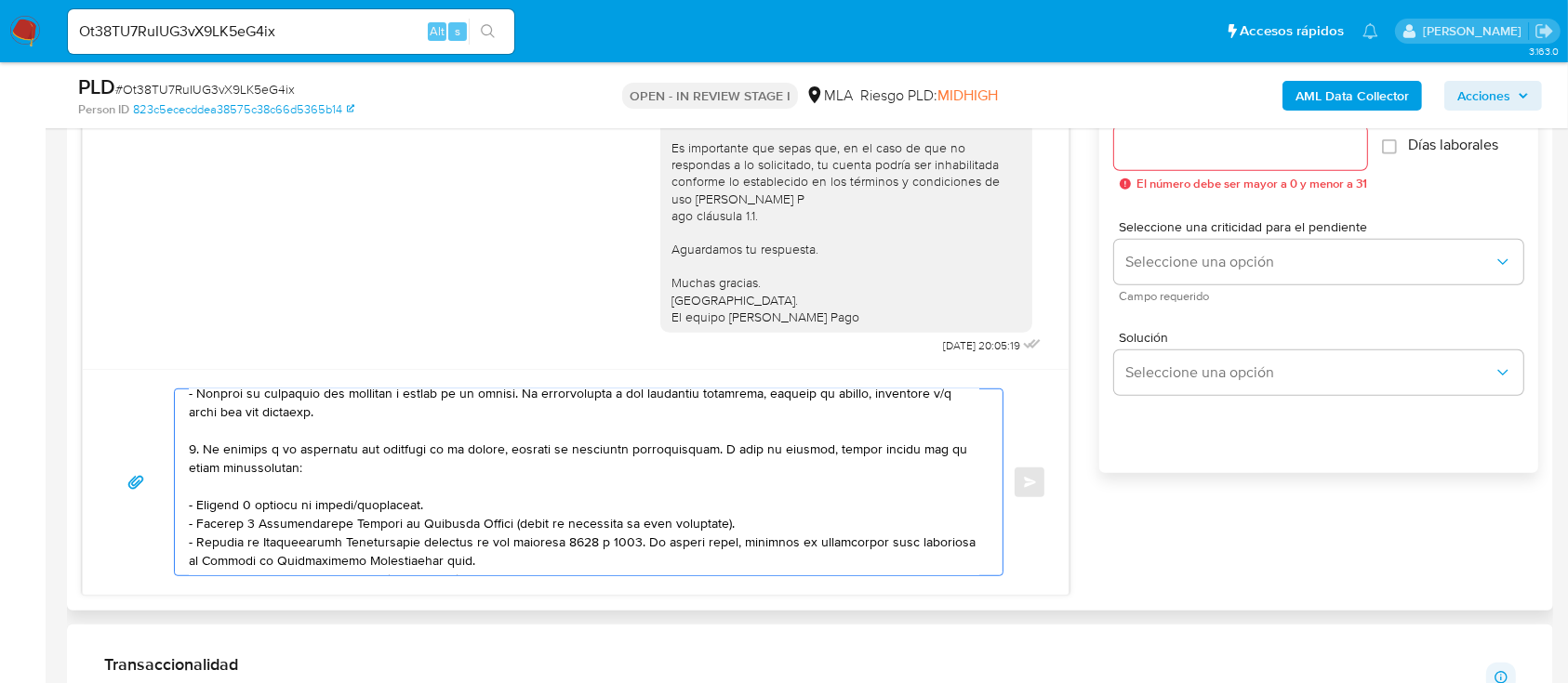
click at [355, 501] on textarea at bounding box center [583, 483] width 790 height 186
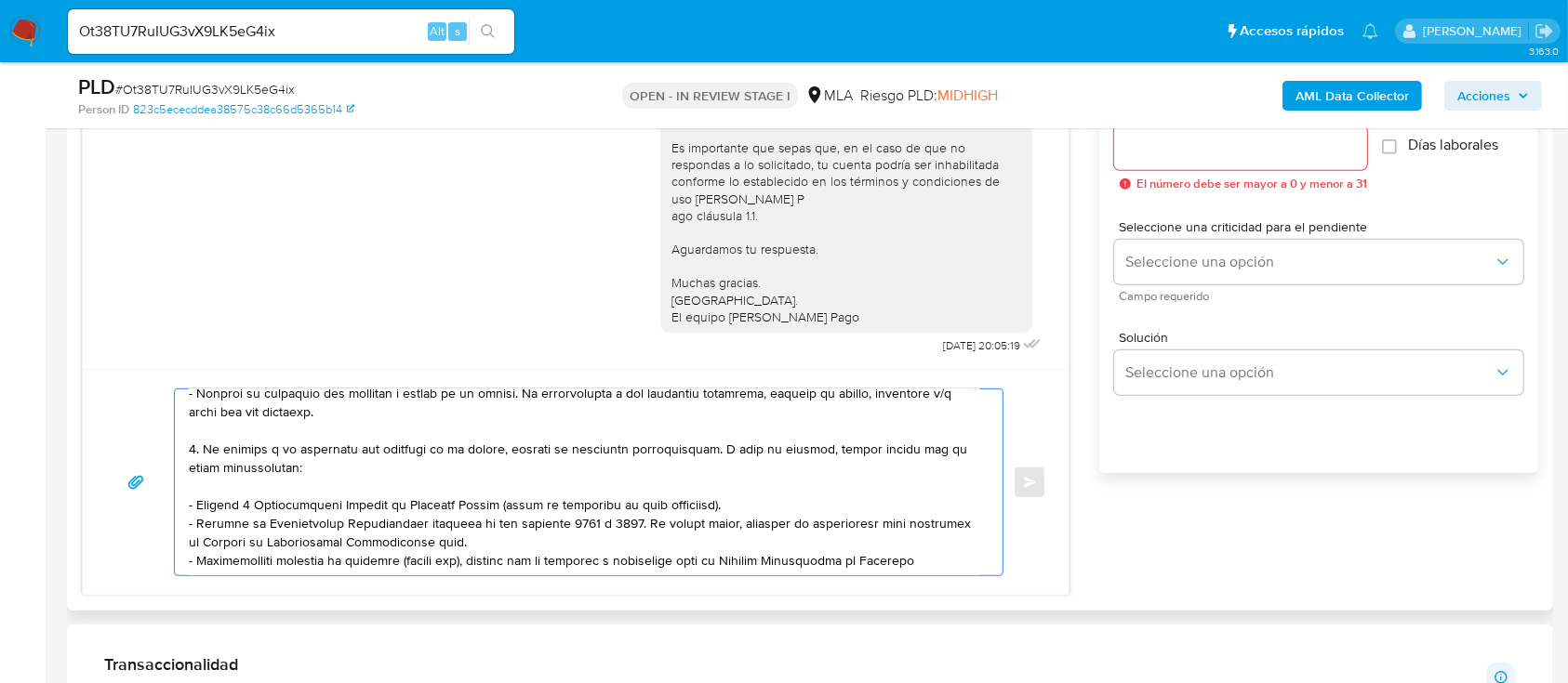
click at [575, 544] on textarea at bounding box center [583, 483] width 790 height 186
paste textarea "[URL][DOMAIN_NAME]"
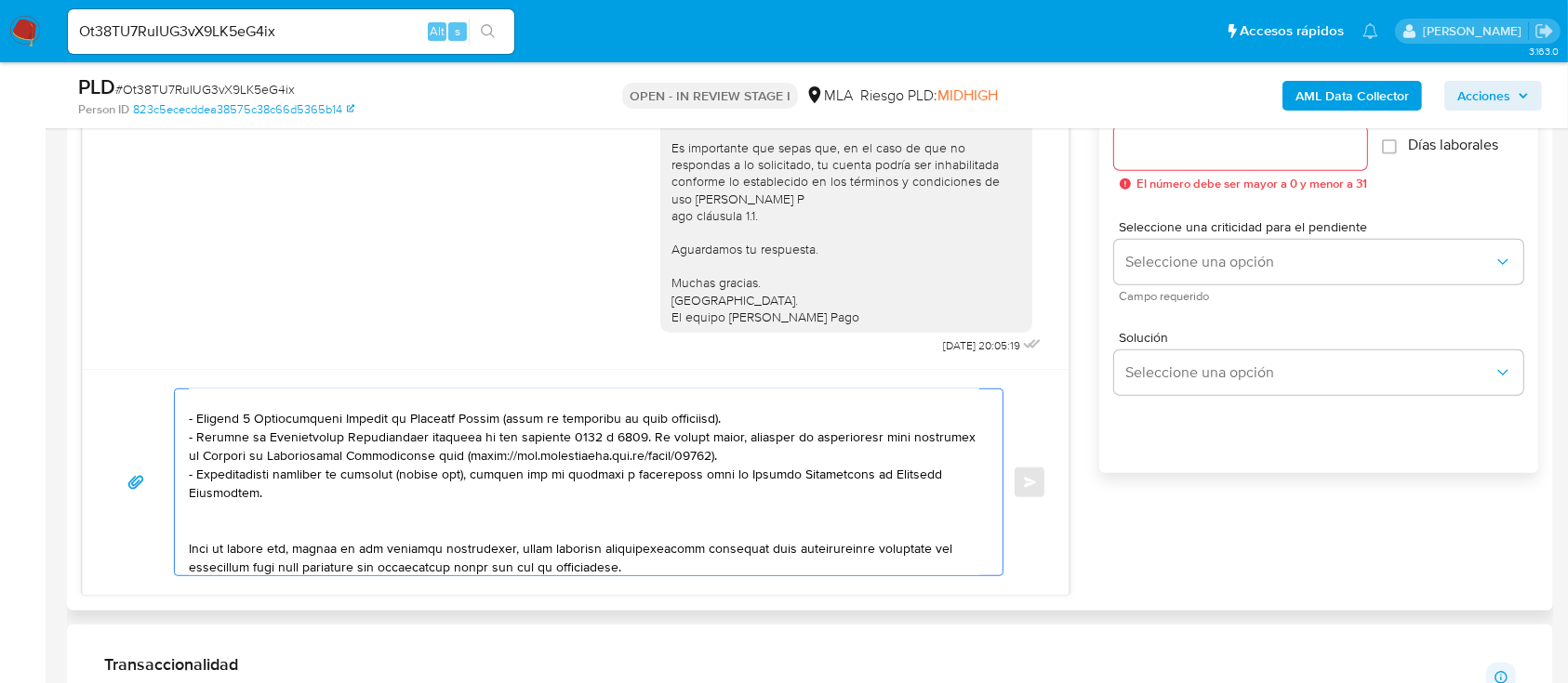
scroll to position [247, 0]
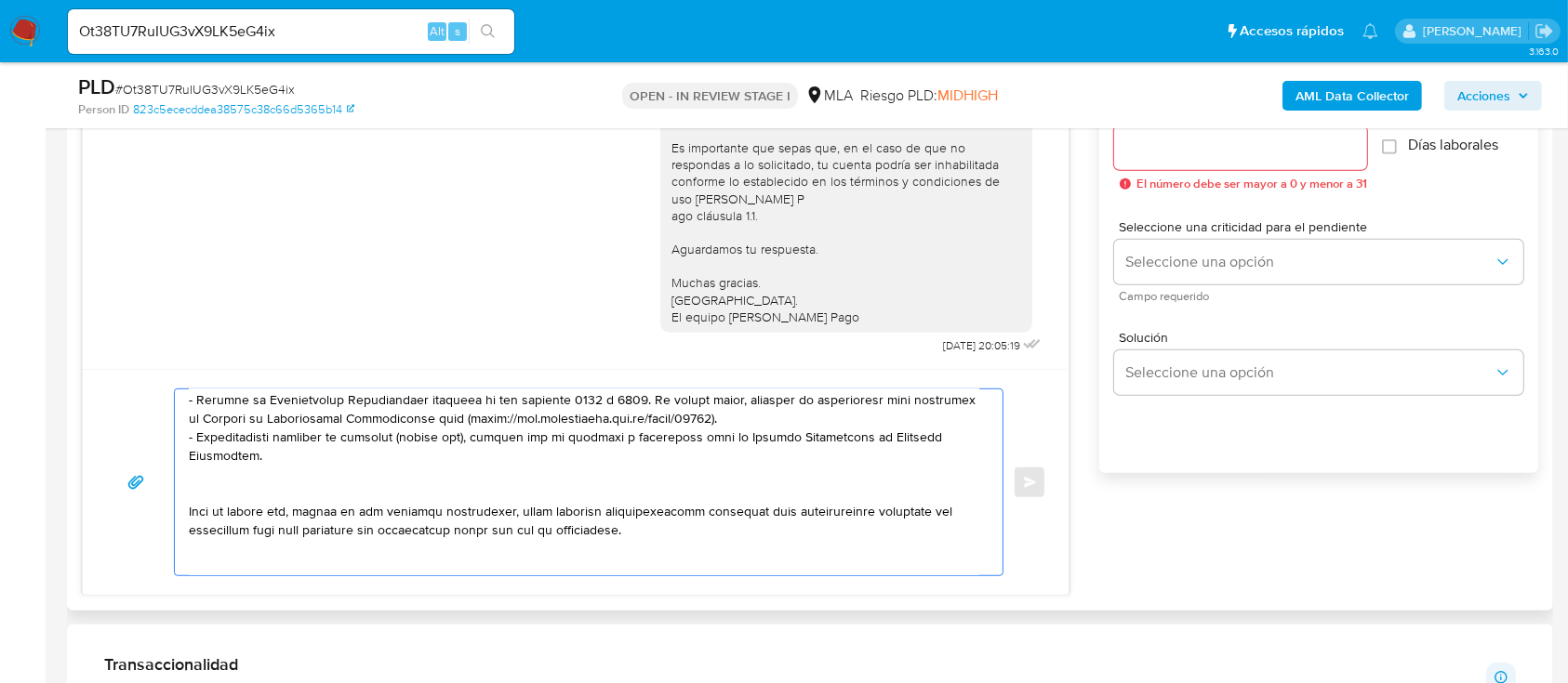
click at [316, 501] on textarea at bounding box center [583, 483] width 790 height 186
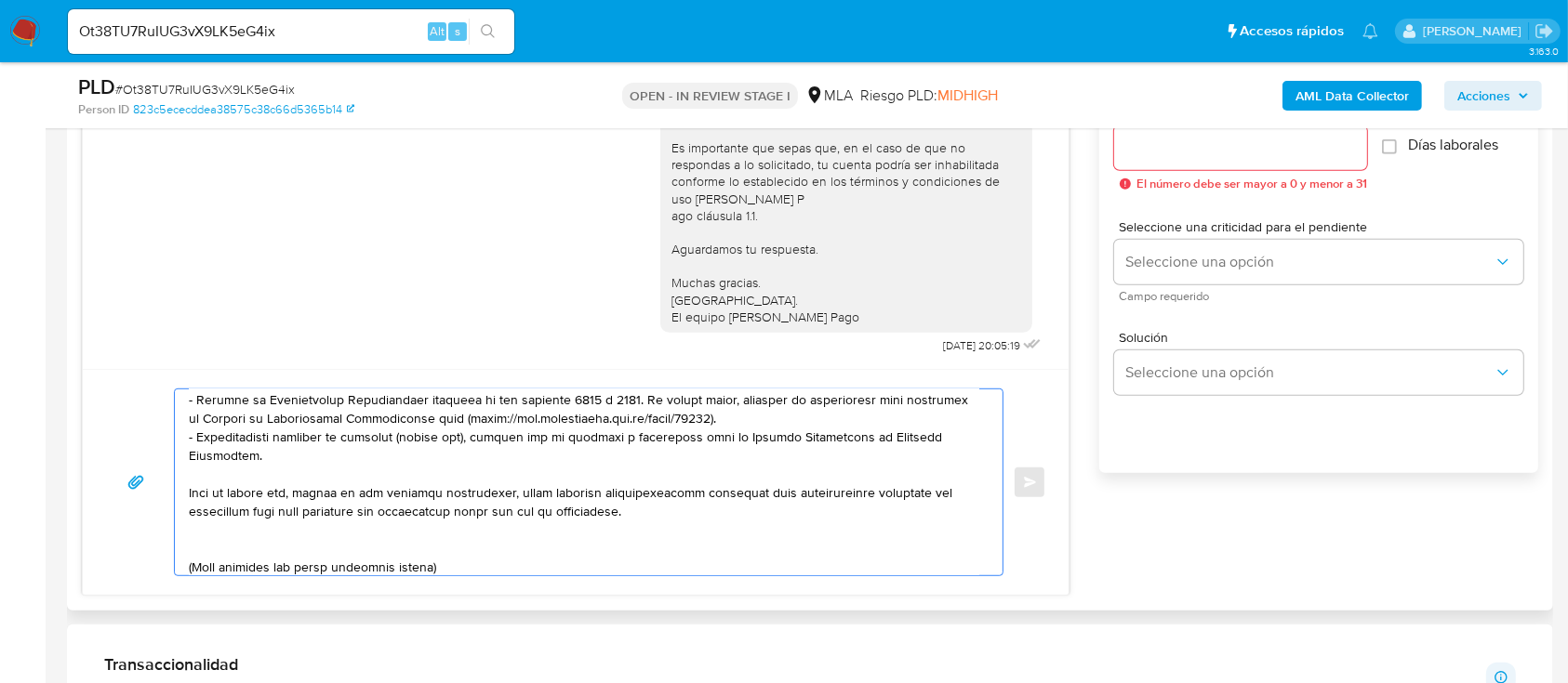
click at [291, 542] on textarea at bounding box center [583, 483] width 790 height 186
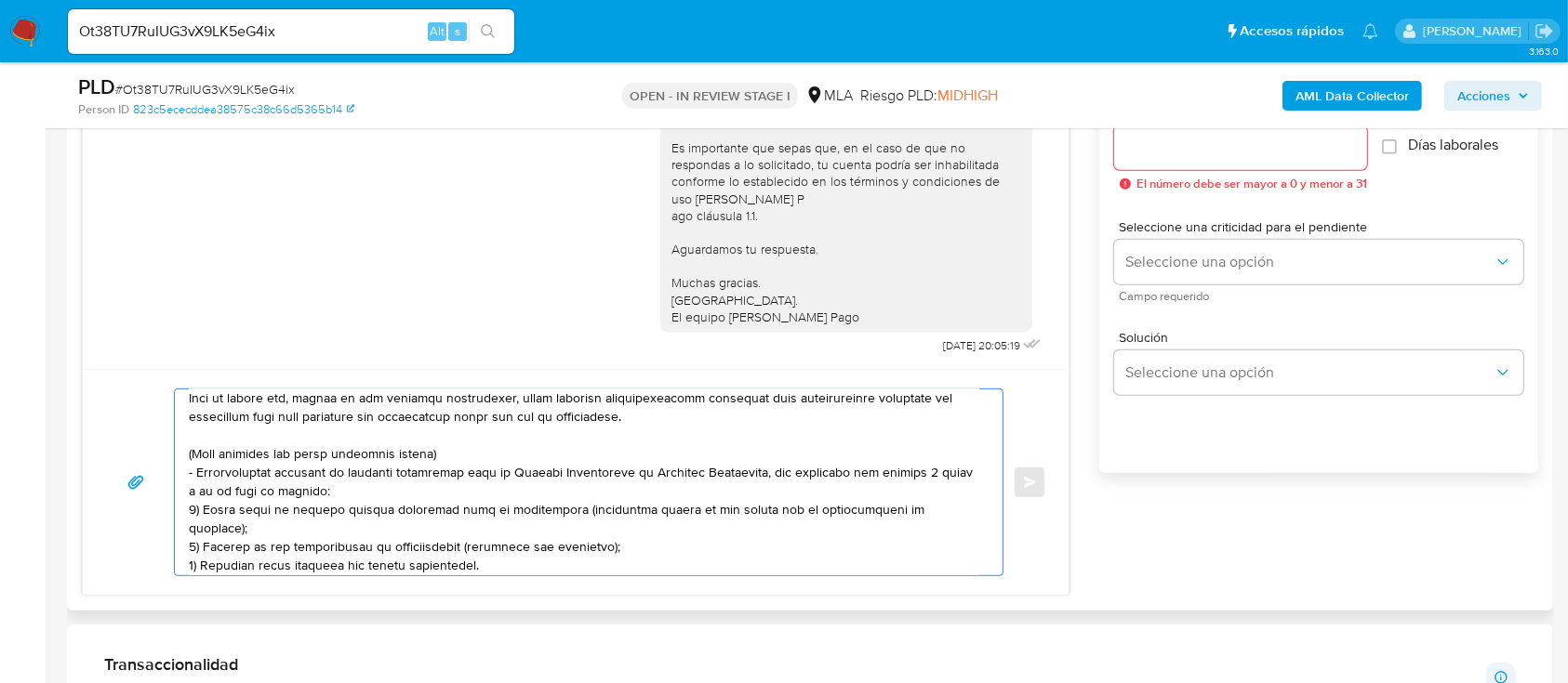
scroll to position [372, 0]
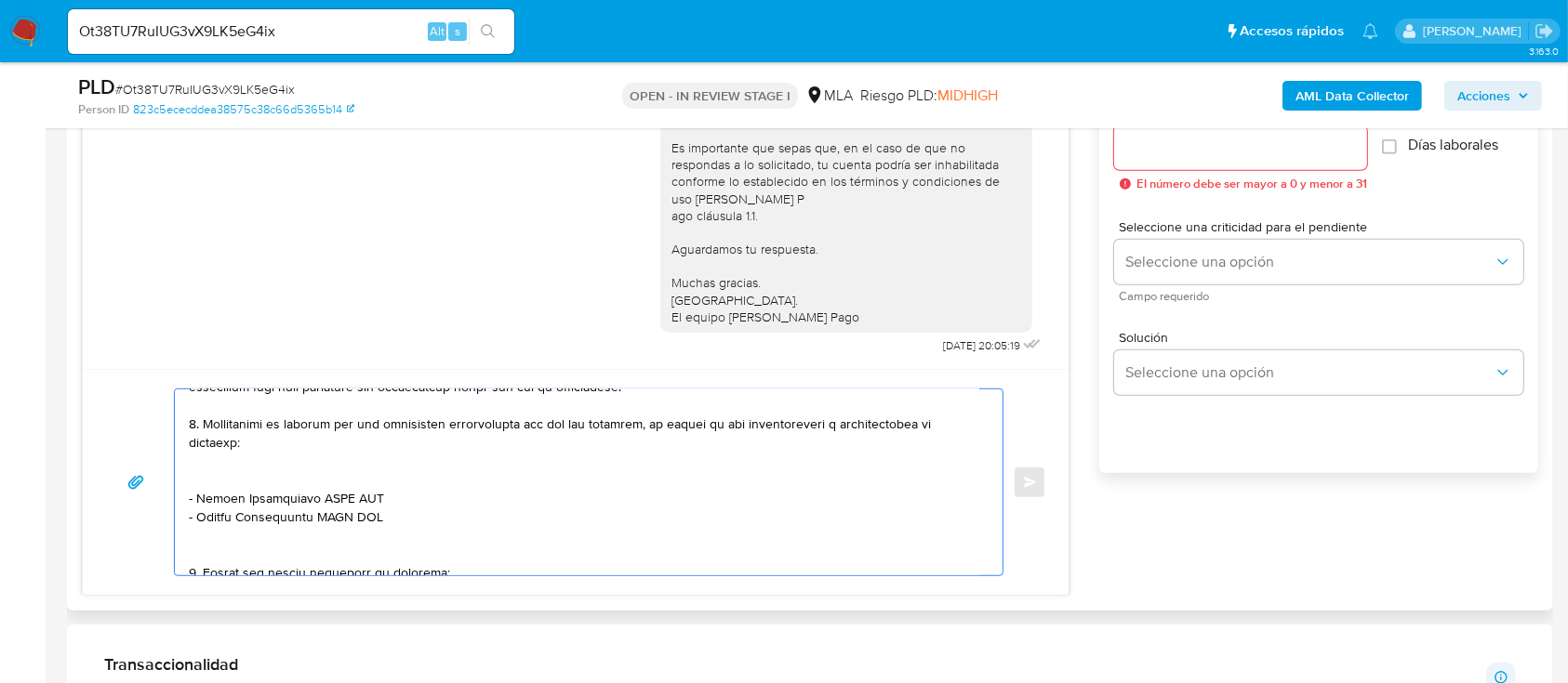
click at [221, 486] on textarea at bounding box center [583, 483] width 790 height 186
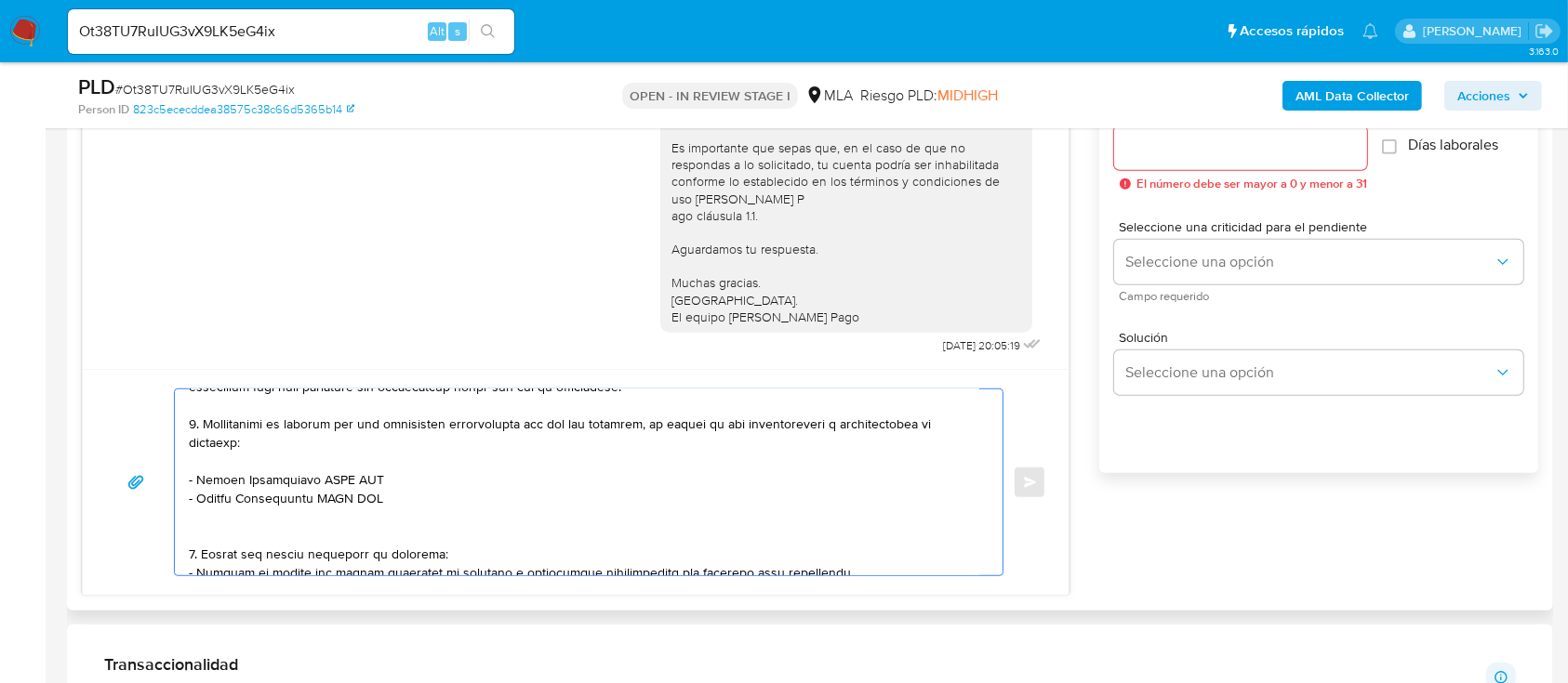
paste textarea "Axel Joel Loayza"
paste textarea "20384046186"
paste textarea "Rodrigo Manuel Nuñez"
paste textarea "20273397710"
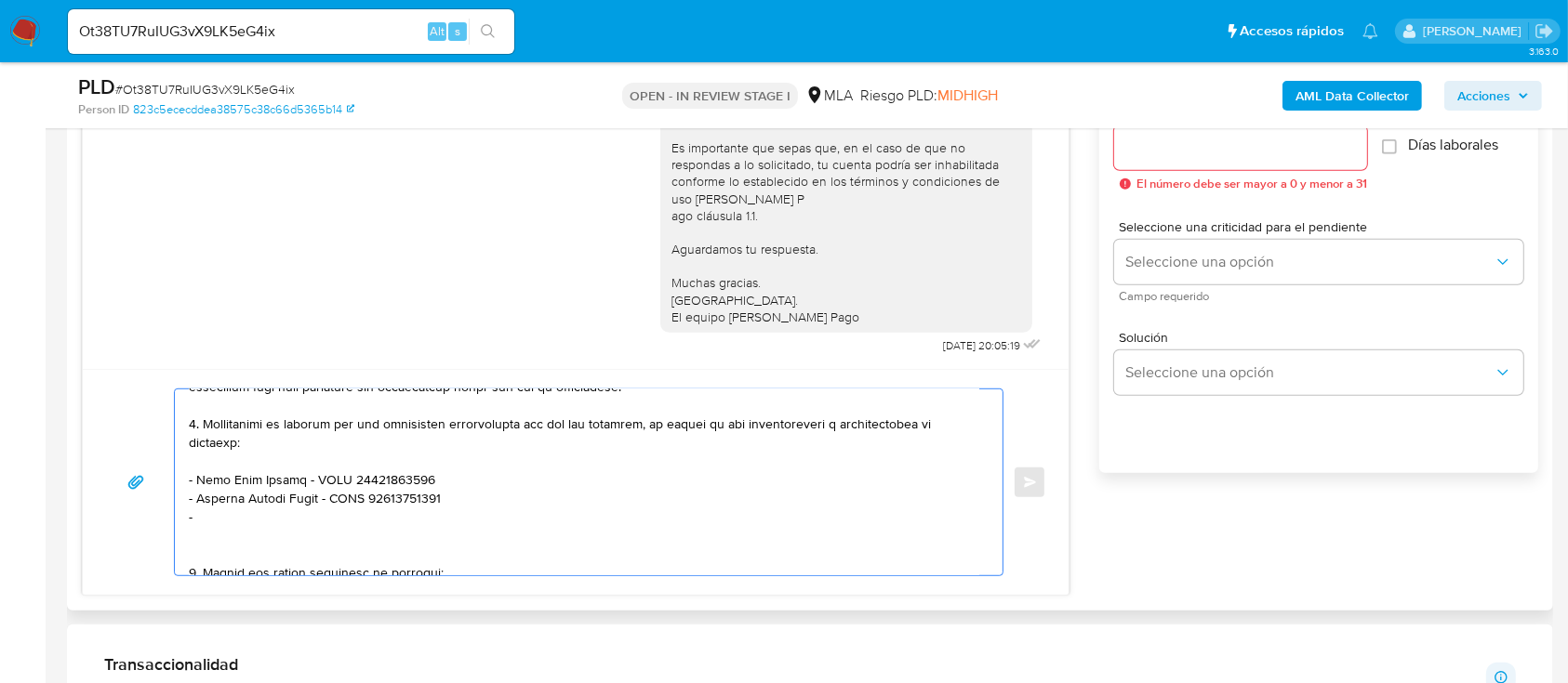
paste textarea "Emiliano Nahuel Benitez"
paste textarea "20438983539"
paste textarea "Diego Sebastian Figueroa"
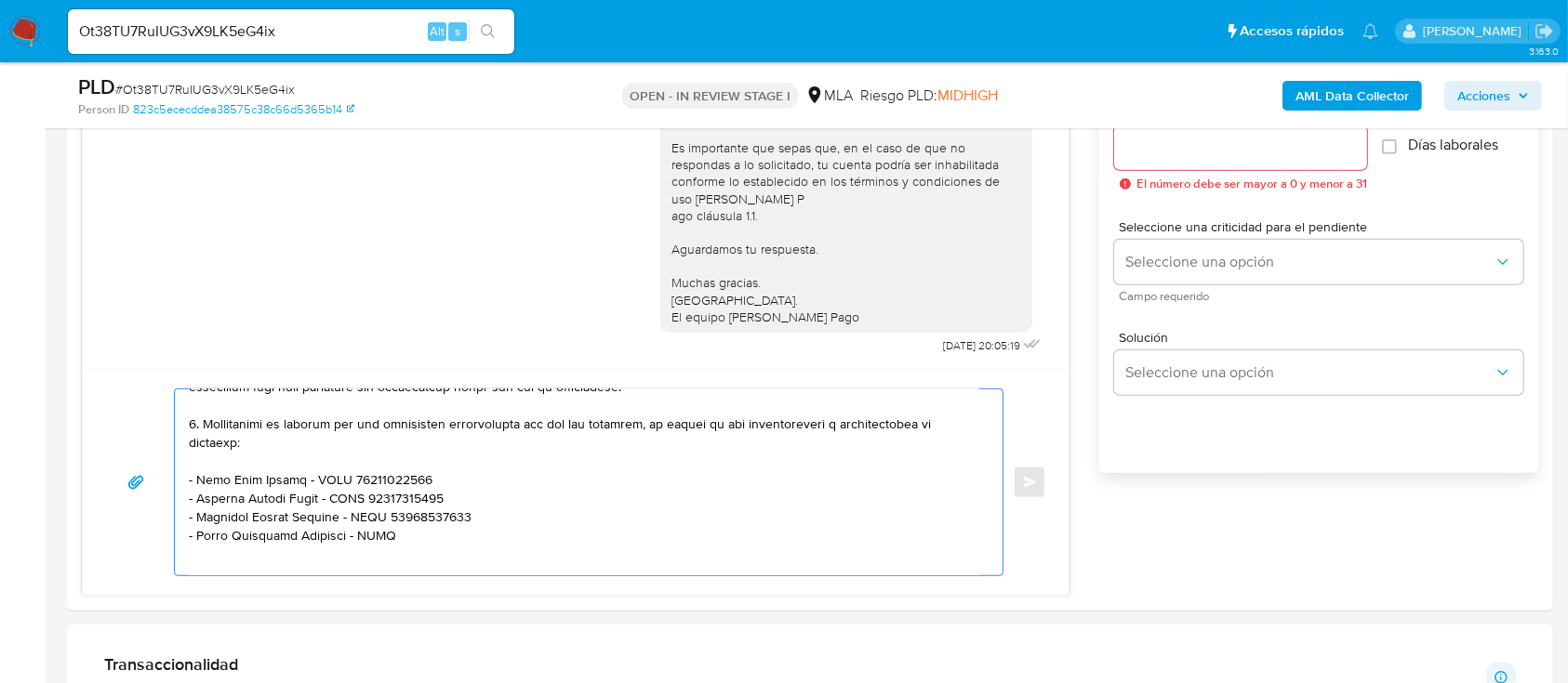
paste textarea "23319540369"
paste textarea "Hoffmann Iarek Arian"
paste textarea "20385895152"
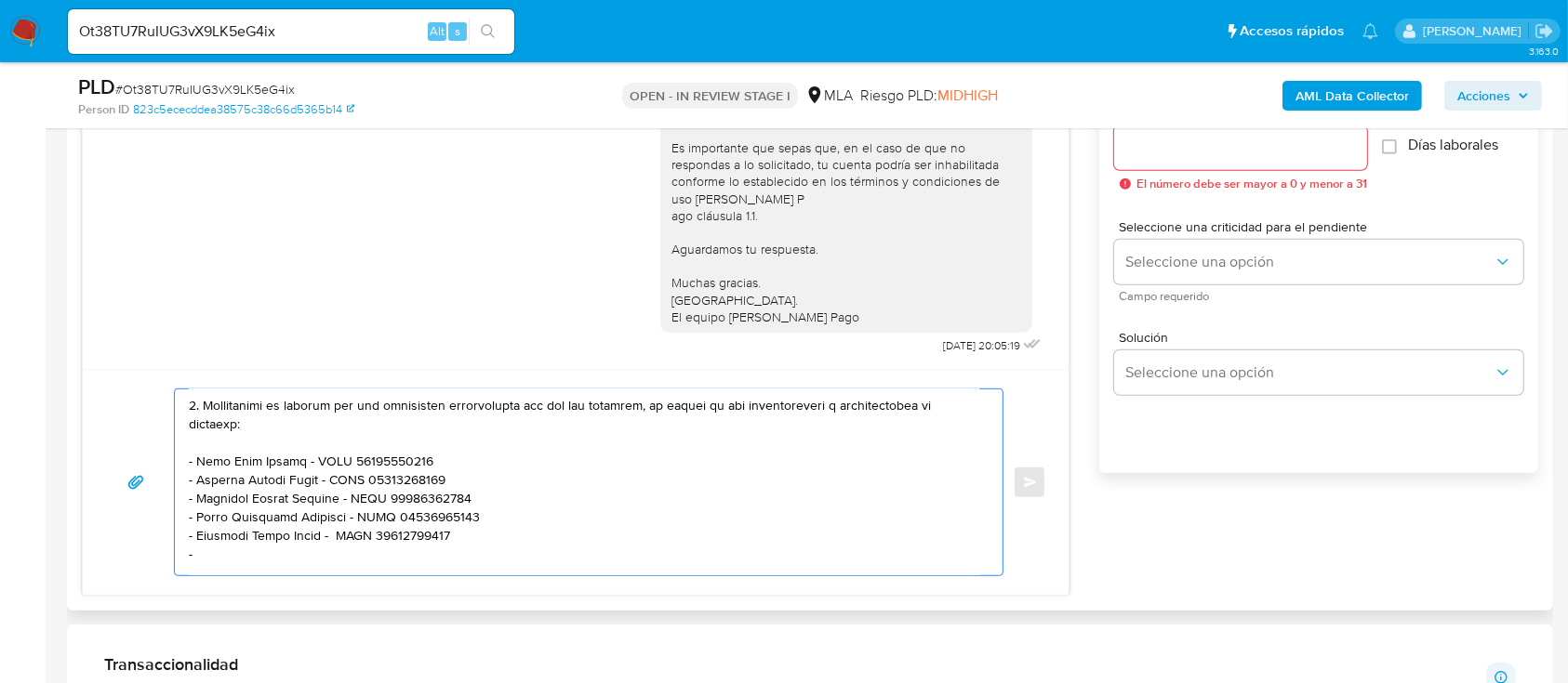
paste textarea "Maria Benita,dragone"
paste textarea "27202890402"
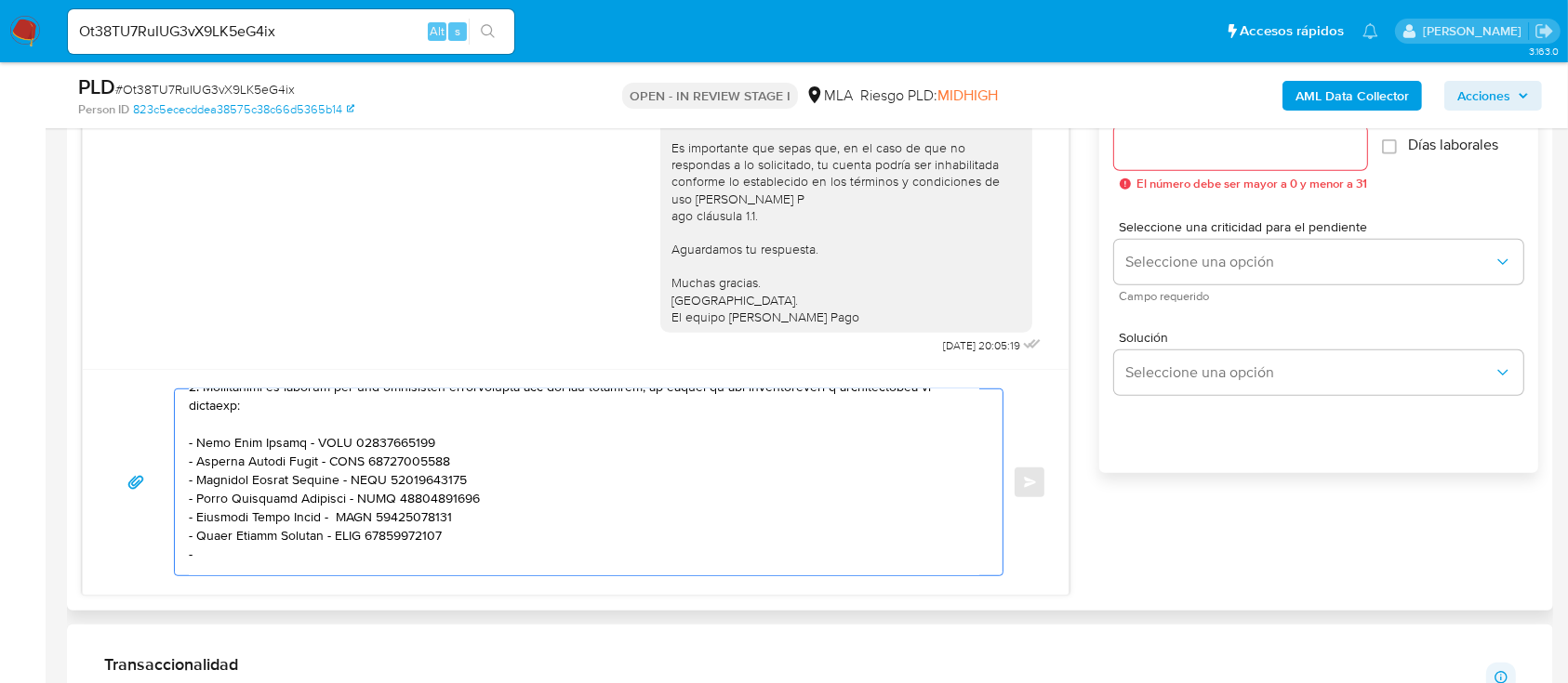
paste textarea "Stefani Aniela"
paste textarea "27310486391"
drag, startPoint x: 196, startPoint y: 429, endPoint x: 237, endPoint y: 540, distance: 118.3
click at [237, 540] on textarea at bounding box center [583, 483] width 790 height 186
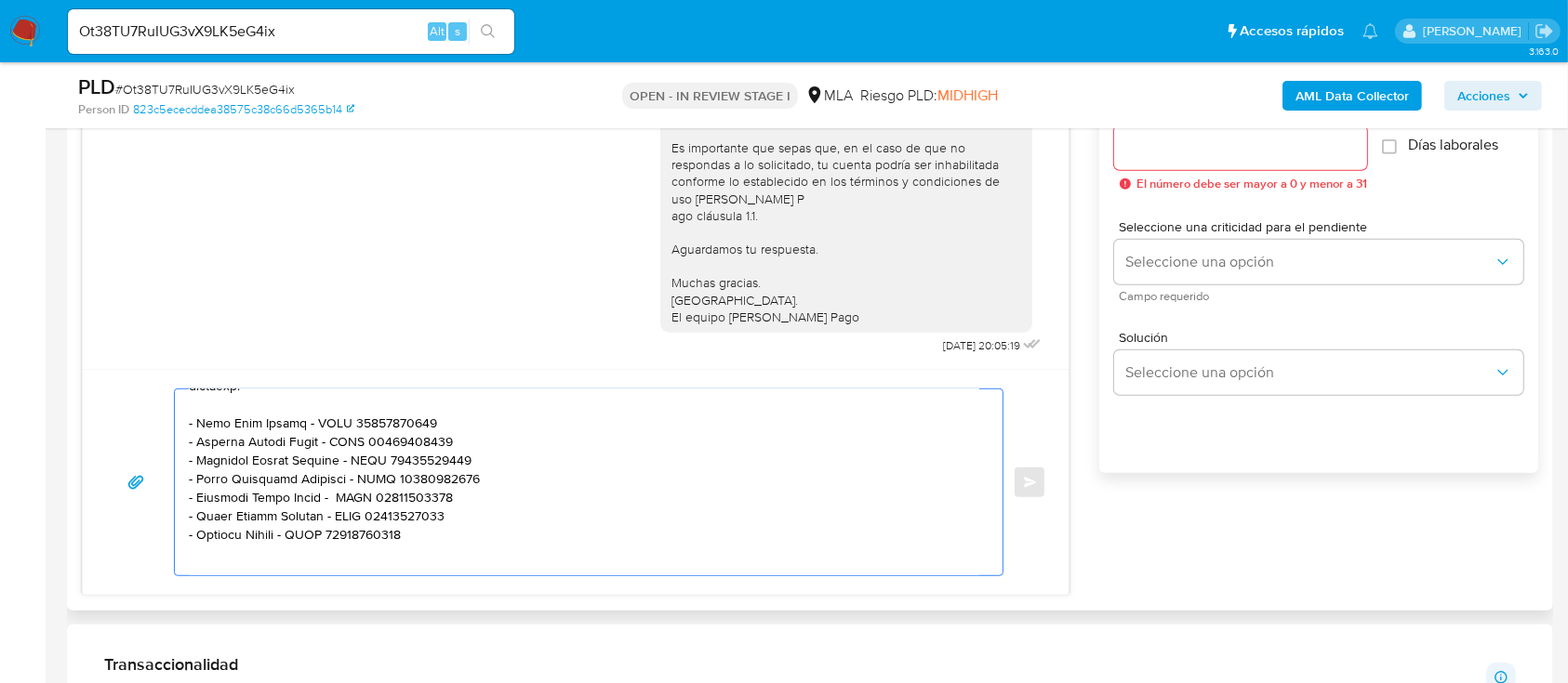
scroll to position [552, 0]
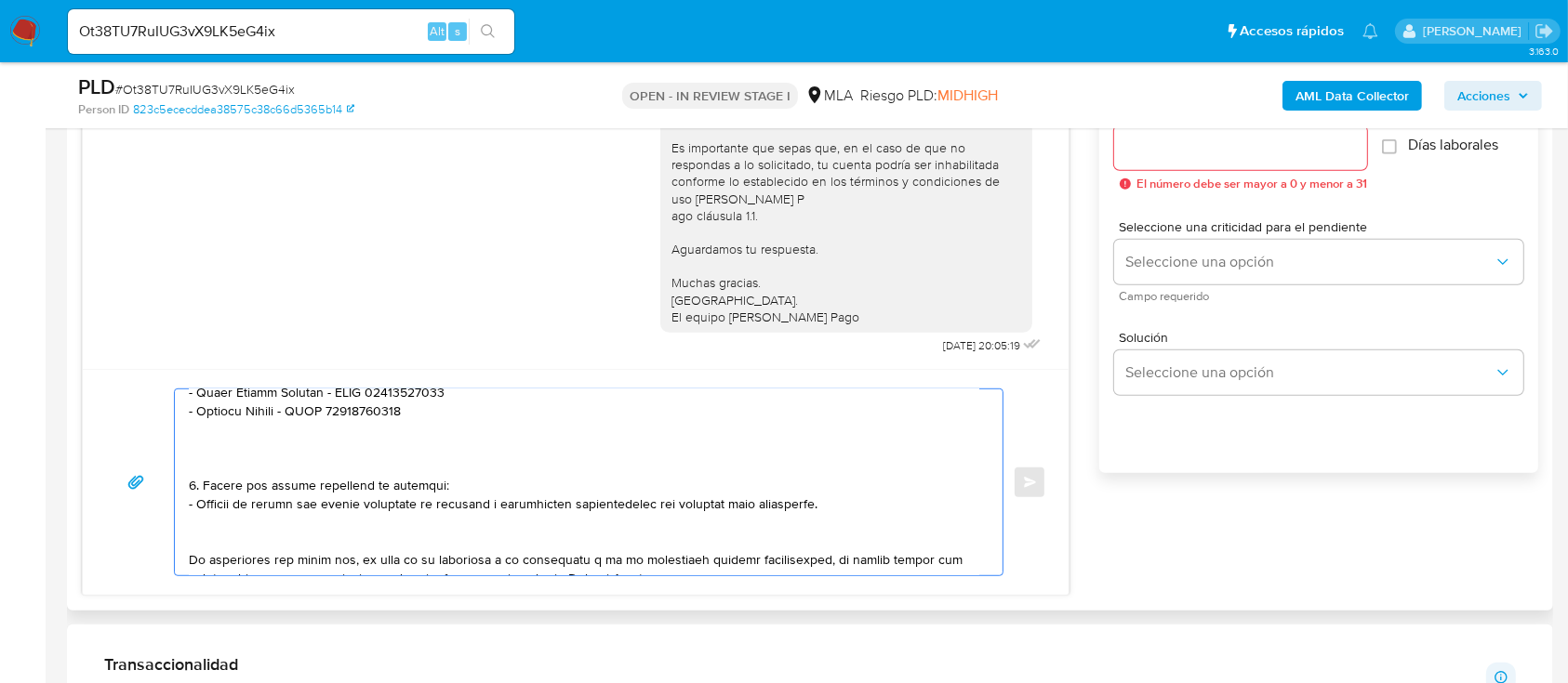
drag, startPoint x: 254, startPoint y: 457, endPoint x: 234, endPoint y: 547, distance: 92.2
click at [234, 547] on textarea at bounding box center [583, 483] width 790 height 186
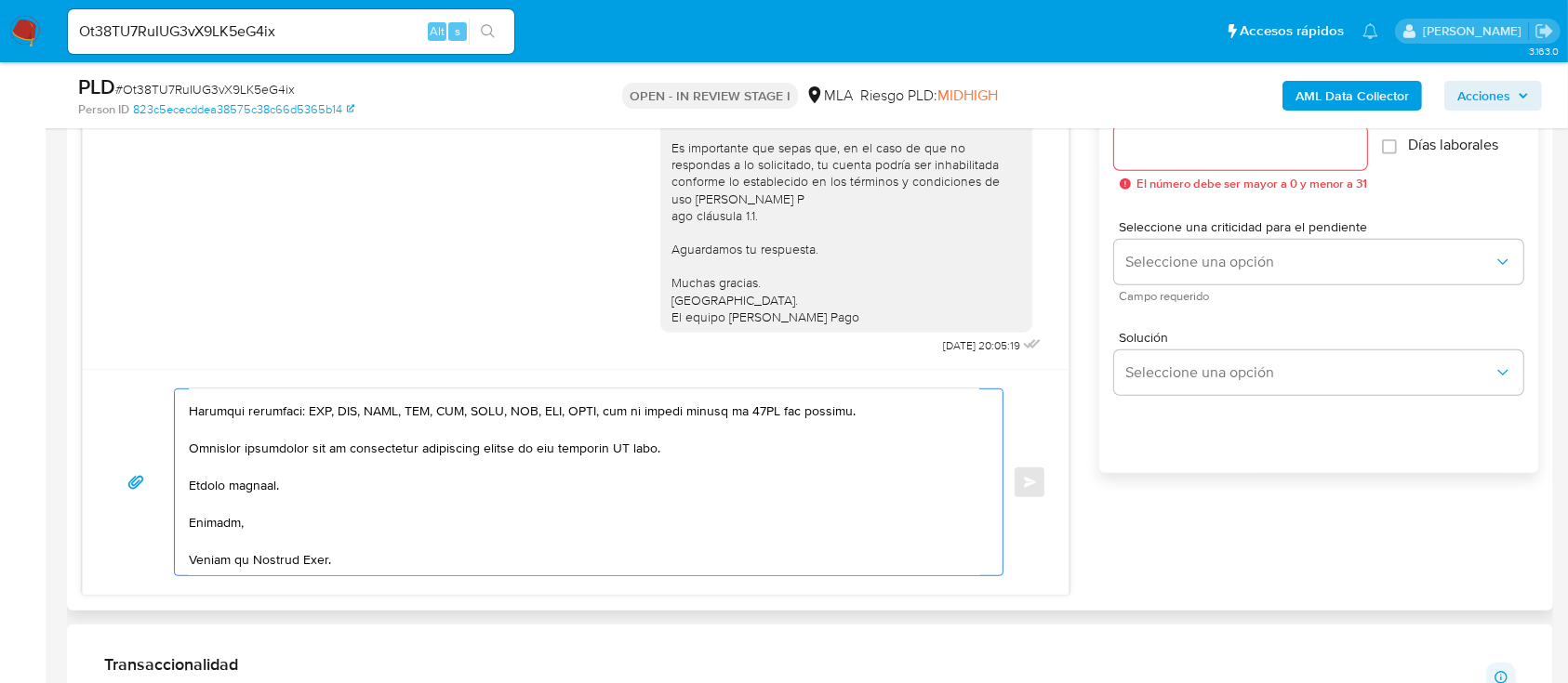
scroll to position [662, 0]
click at [637, 442] on textarea at bounding box center [583, 483] width 790 height 186
type textarea "Hola Maximiliano Ezequiel Fuchs, En función de las operaciones registradas en t…"
click at [1242, 141] on input "Esperar Respuesta (días)" at bounding box center [1241, 148] width 253 height 24
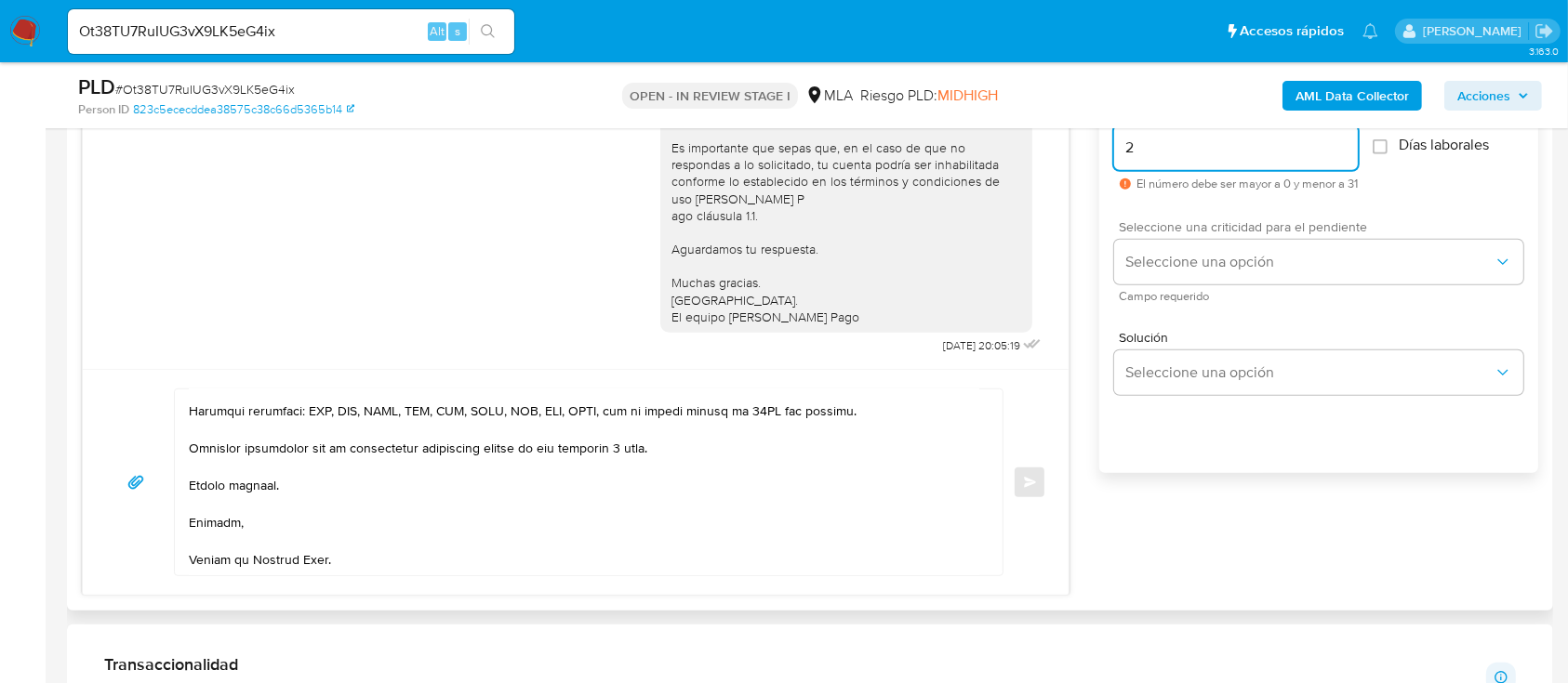
type input "2"
click at [1178, 292] on span "Campo requerido" at bounding box center [1323, 297] width 410 height 9
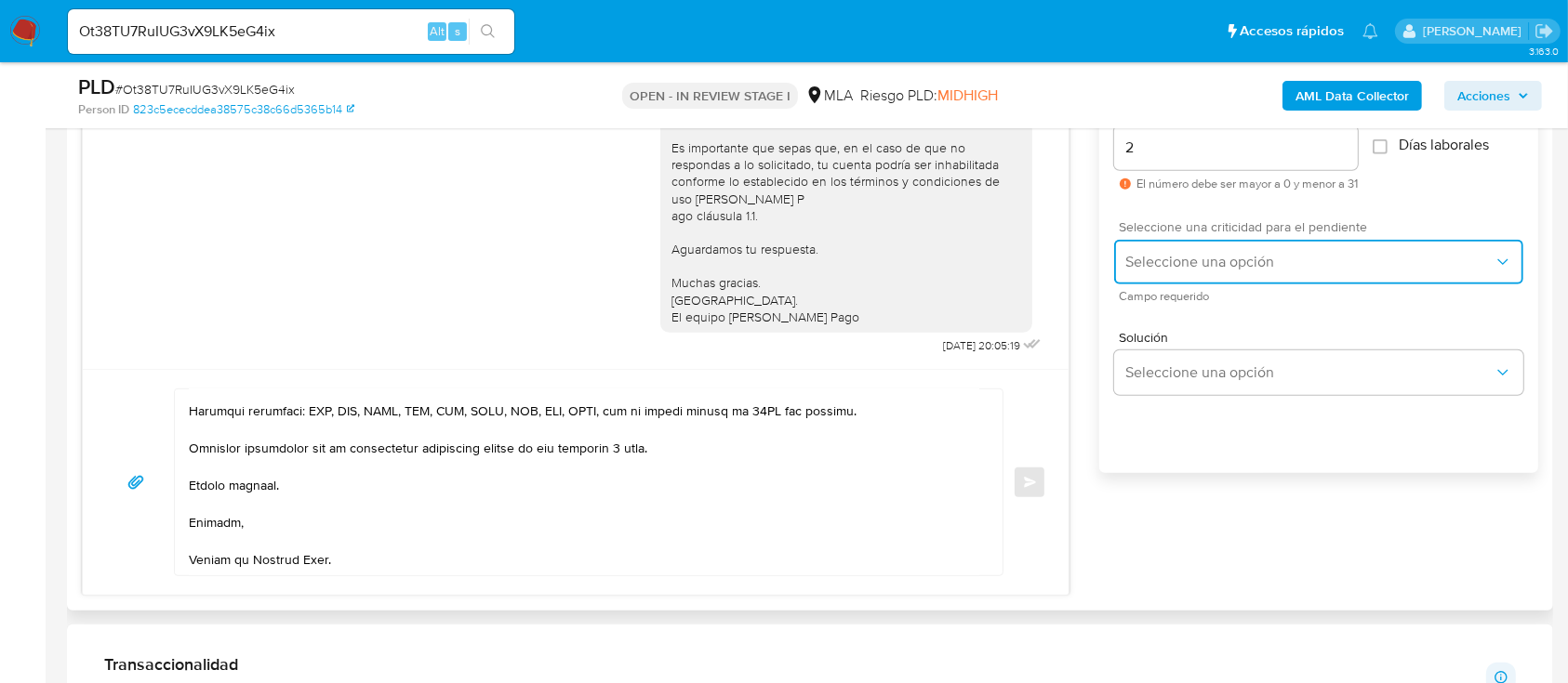
click at [1180, 265] on span "Seleccione una opción" at bounding box center [1309, 262] width 368 height 19
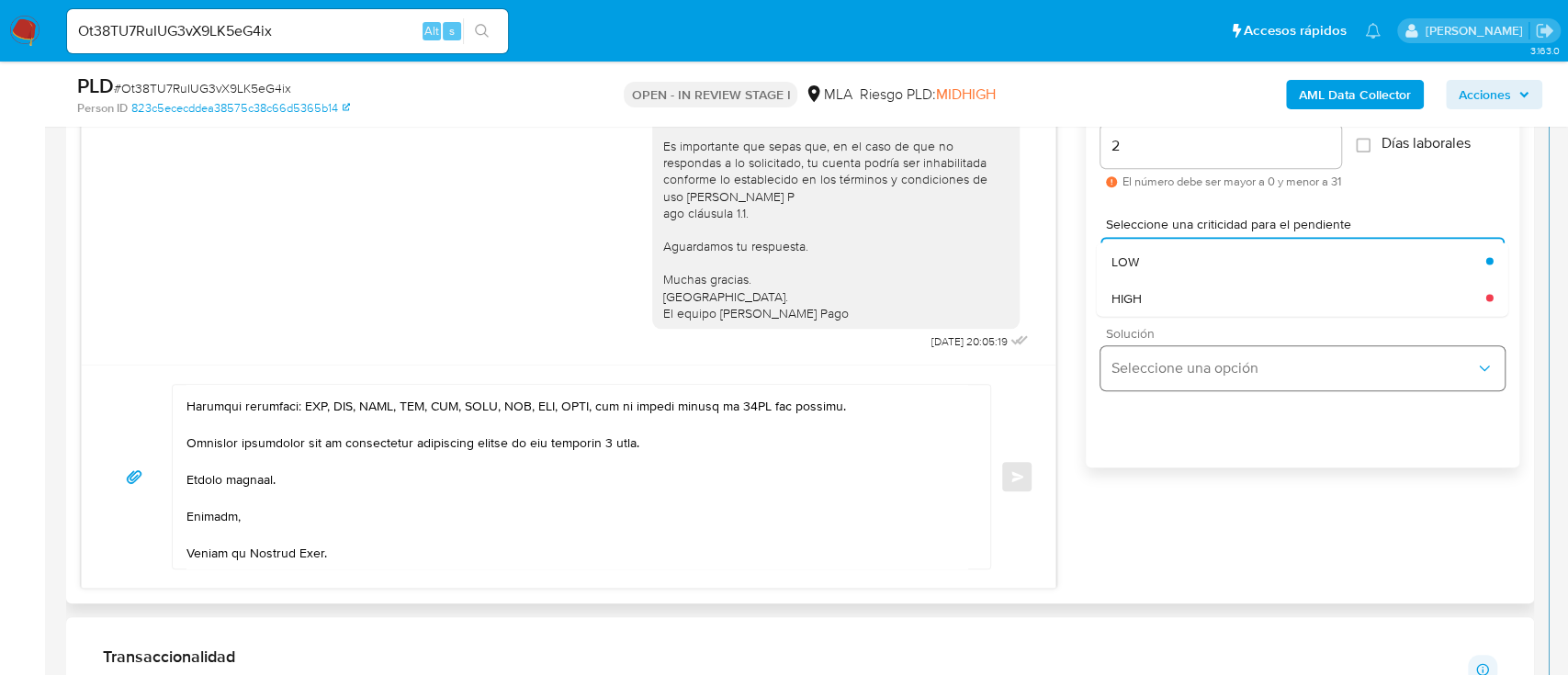
drag, startPoint x: 1139, startPoint y: 296, endPoint x: 1106, endPoint y: 356, distance: 68.5
click at [1139, 295] on span "HIGH" at bounding box center [1126, 298] width 31 height 17
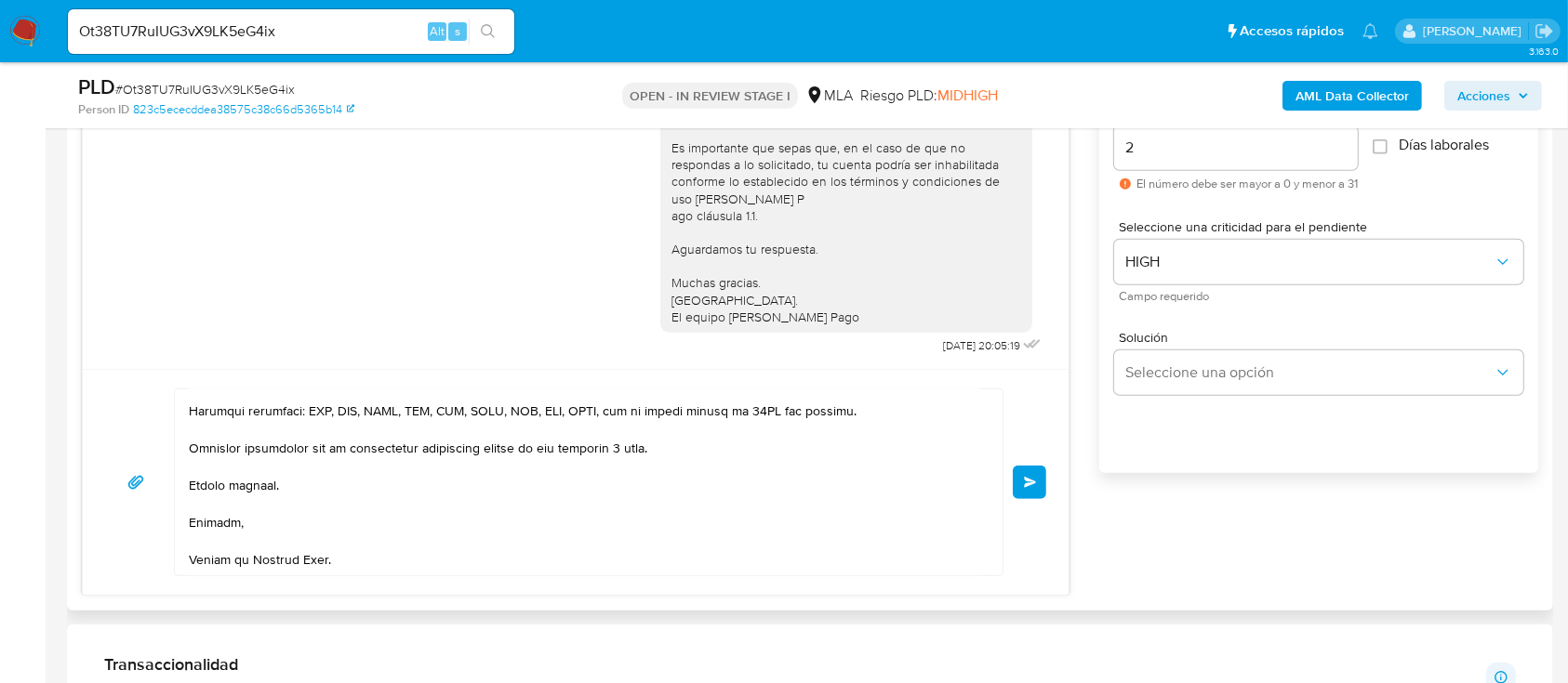
click at [1028, 489] on button "Enviar" at bounding box center [1030, 483] width 34 height 34
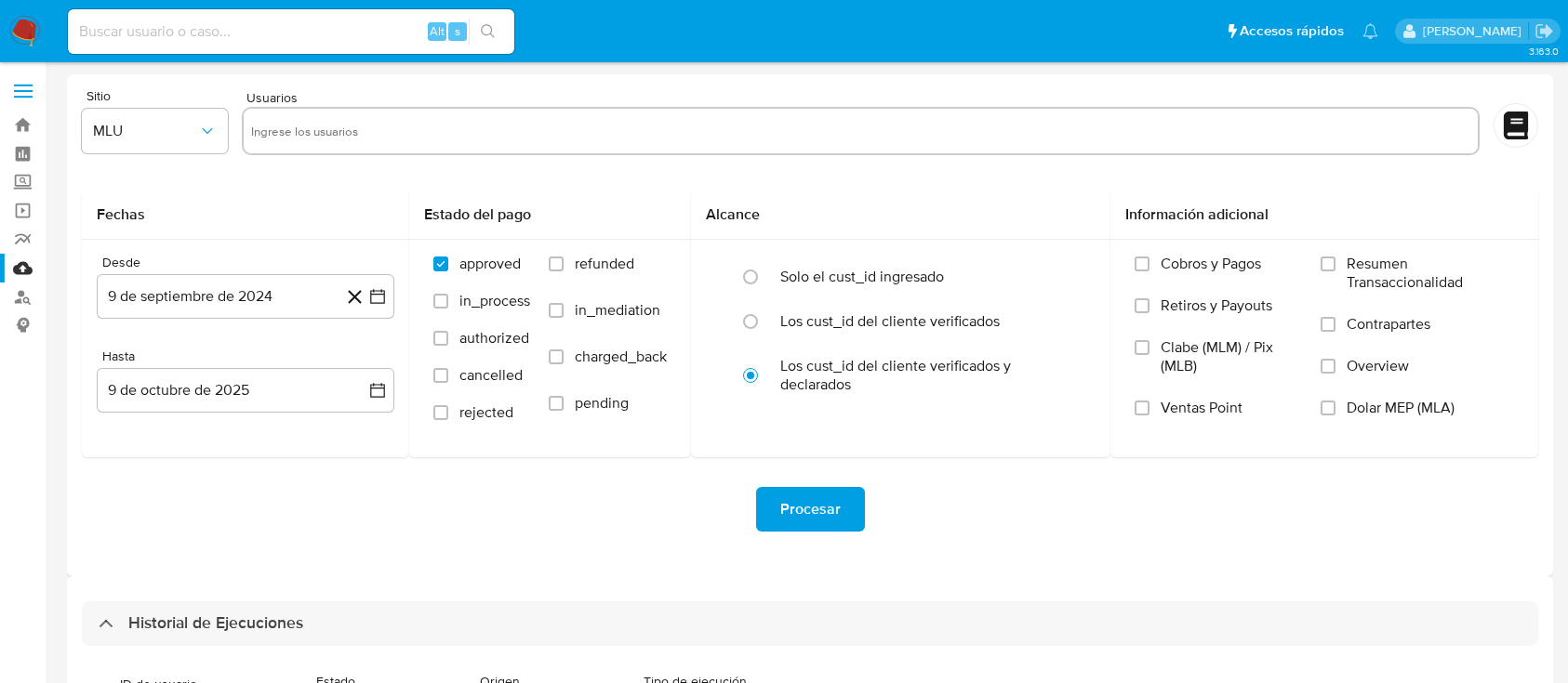
select select "10"
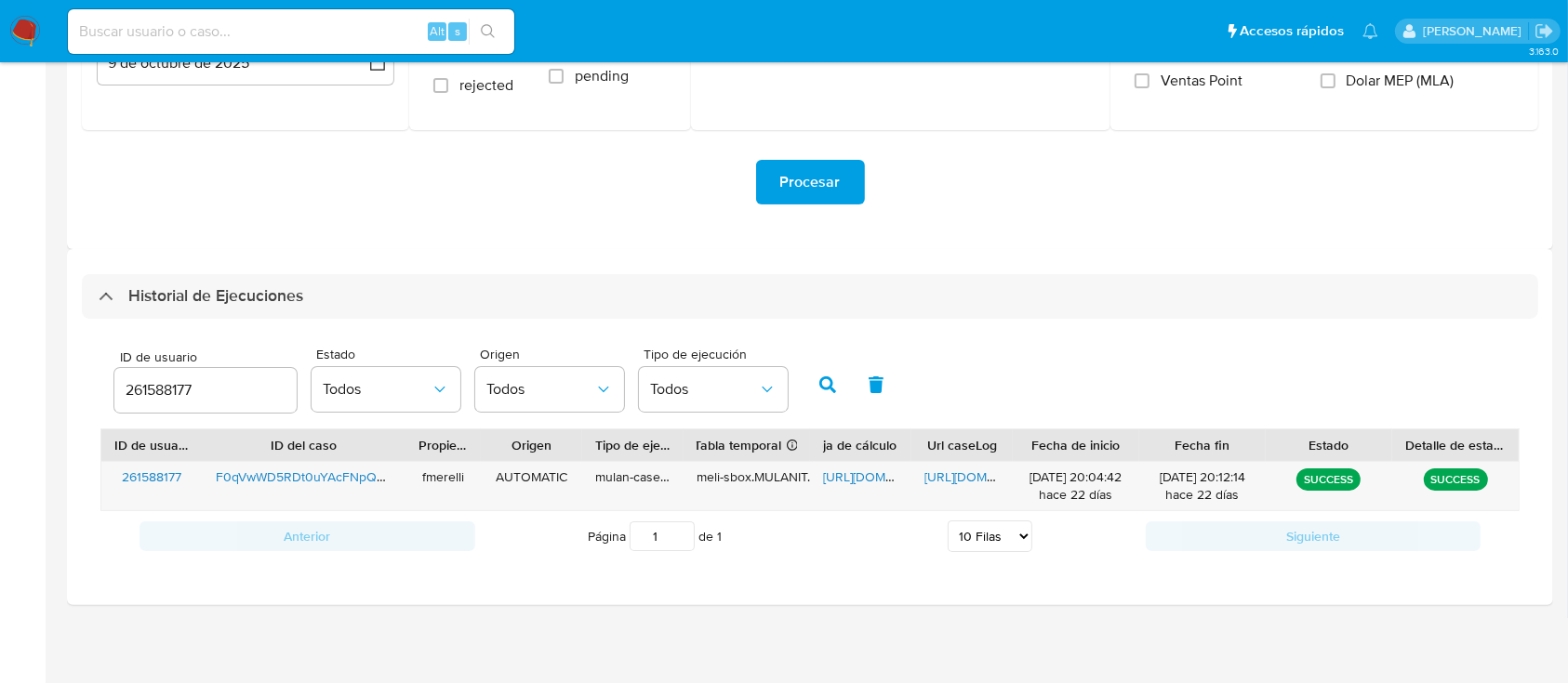
click at [180, 400] on input "261588177" at bounding box center [205, 391] width 182 height 24
click at [176, 391] on input "261588177" at bounding box center [205, 391] width 182 height 24
click at [827, 385] on icon "button" at bounding box center [828, 385] width 17 height 17
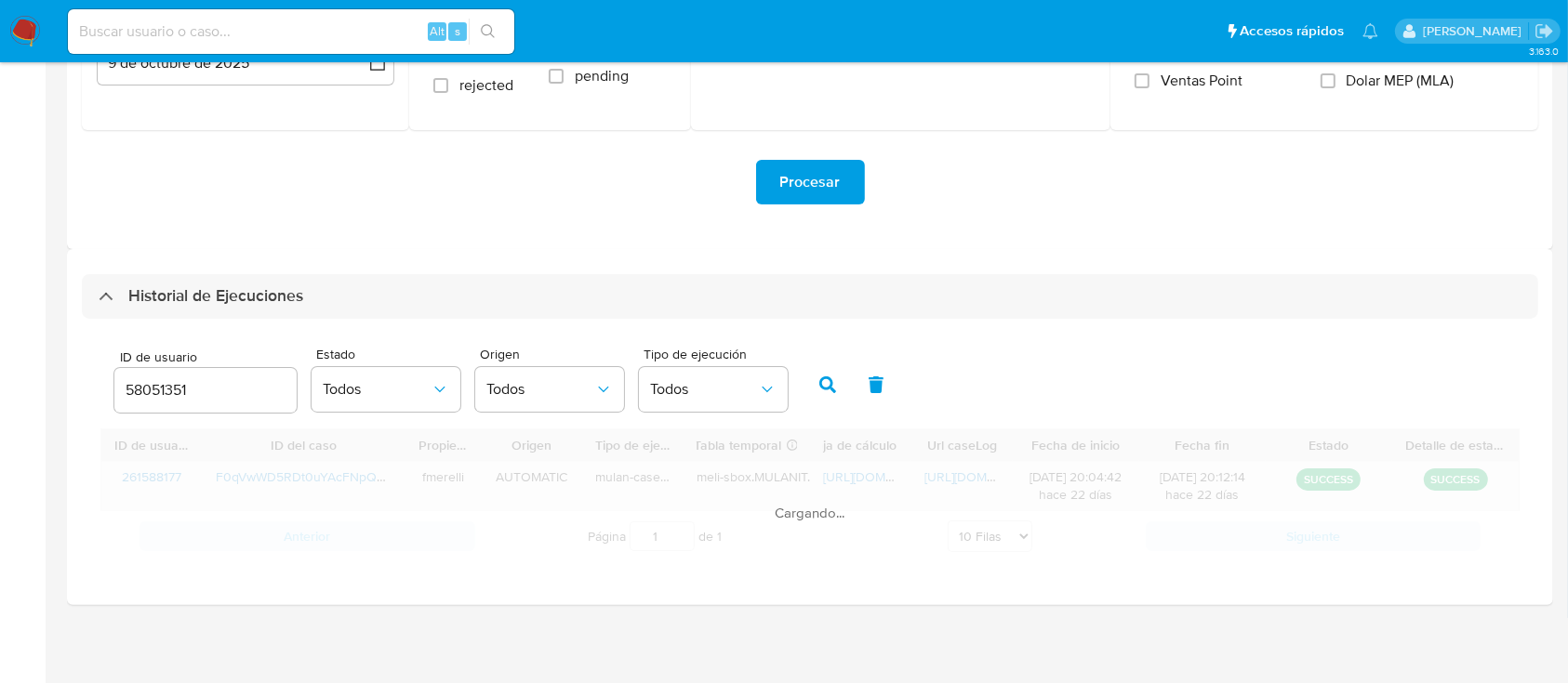
click at [933, 480] on div "Cargando..." at bounding box center [810, 495] width 1419 height 133
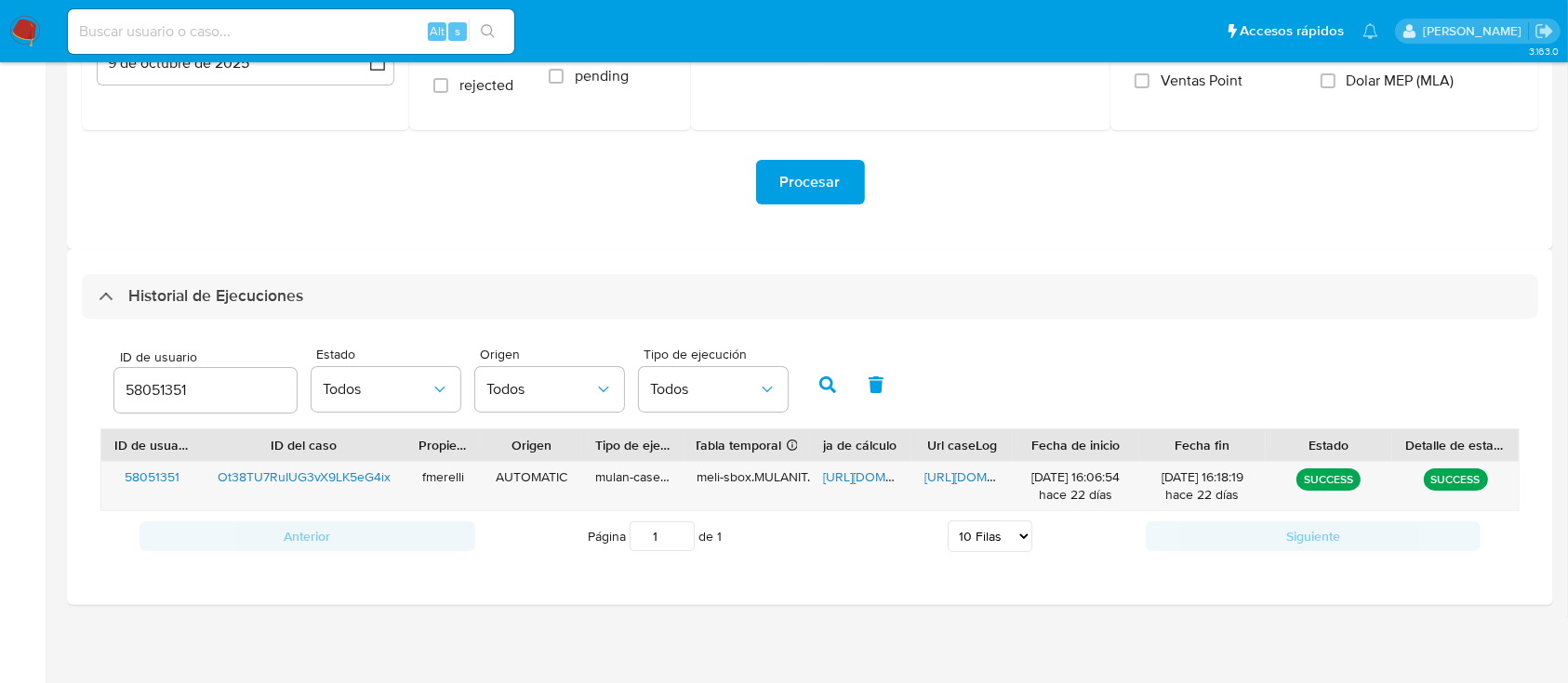
click at [933, 480] on span "[URL][DOMAIN_NAME]" at bounding box center [988, 477] width 128 height 19
click at [841, 494] on div "[URL][DOMAIN_NAME]" at bounding box center [860, 486] width 101 height 49
click at [848, 473] on span "[URL][DOMAIN_NAME]" at bounding box center [887, 477] width 128 height 19
click at [152, 393] on input "58051351" at bounding box center [205, 391] width 182 height 24
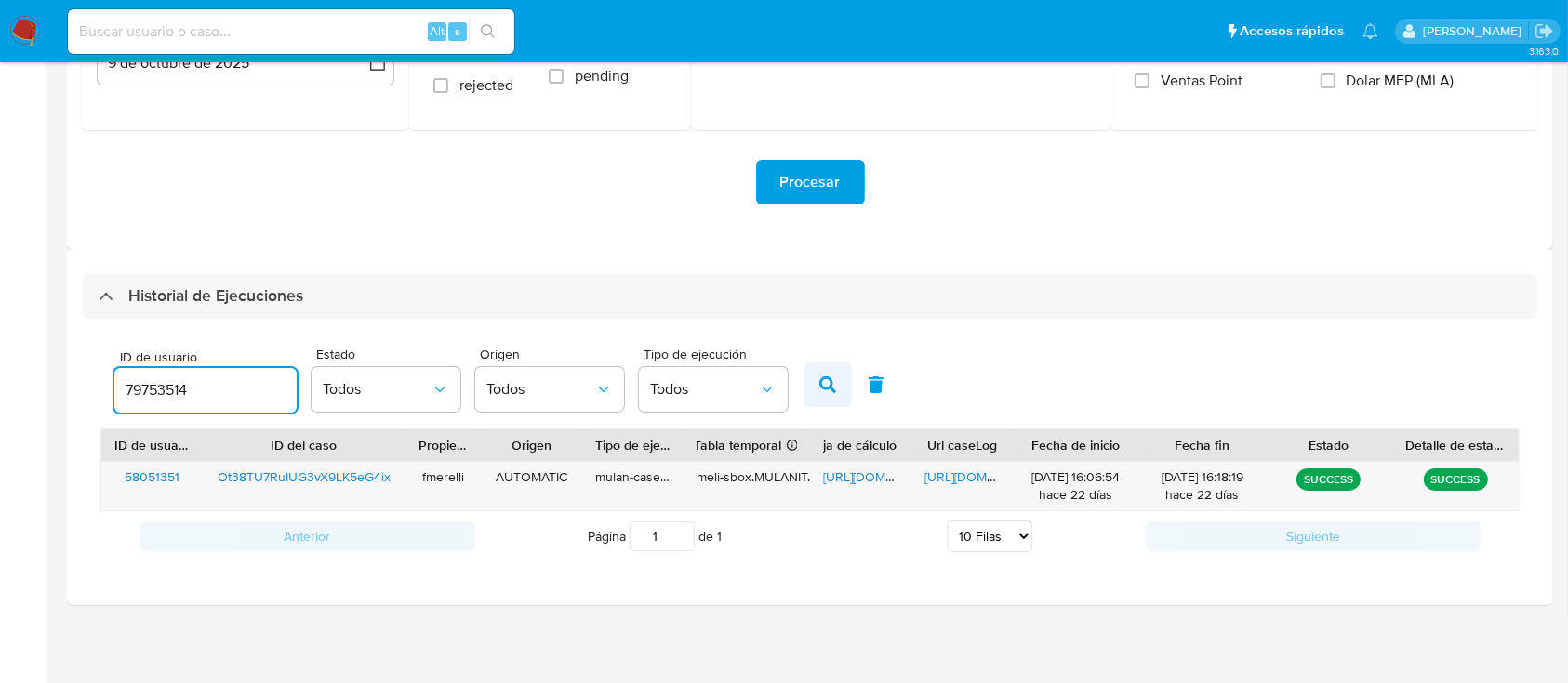
click at [831, 381] on icon "button" at bounding box center [828, 385] width 17 height 17
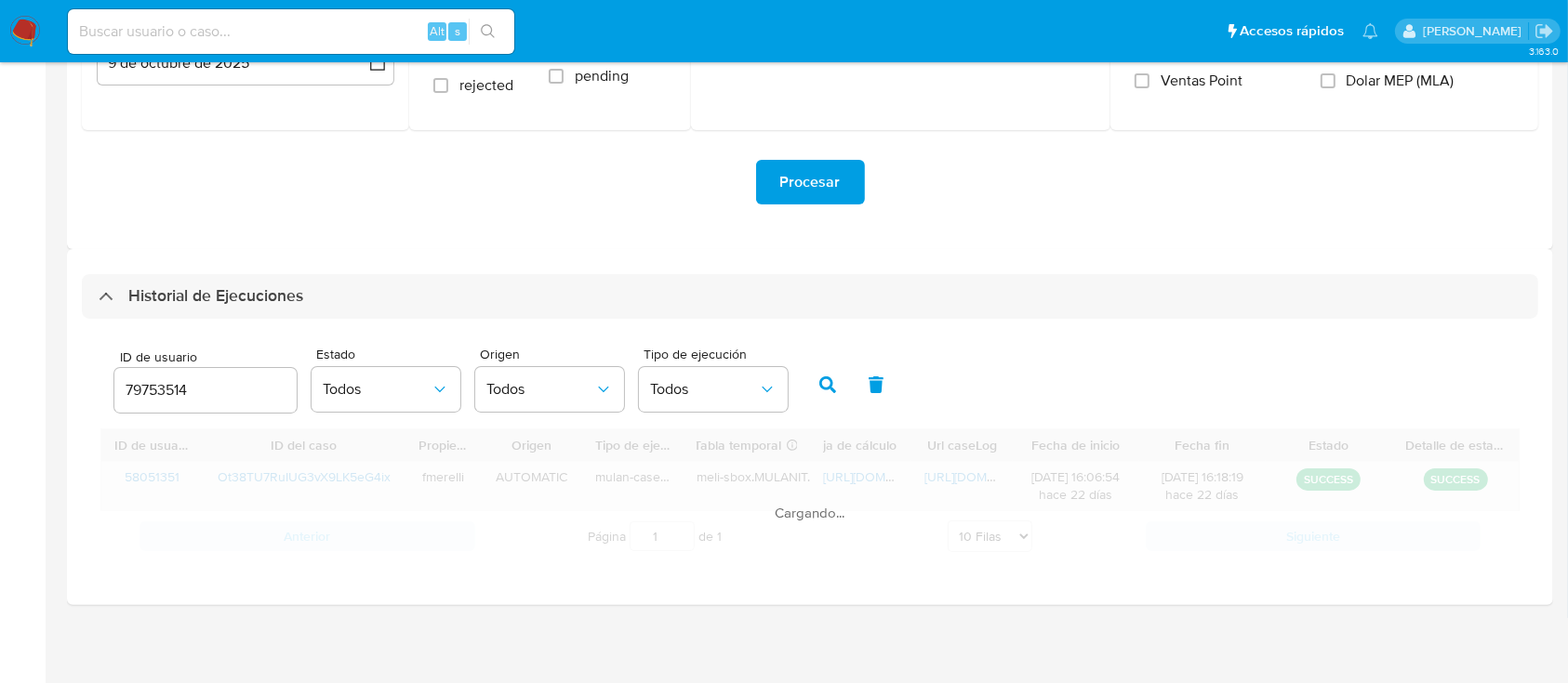
click at [959, 476] on div "Cargando..." at bounding box center [810, 495] width 1419 height 133
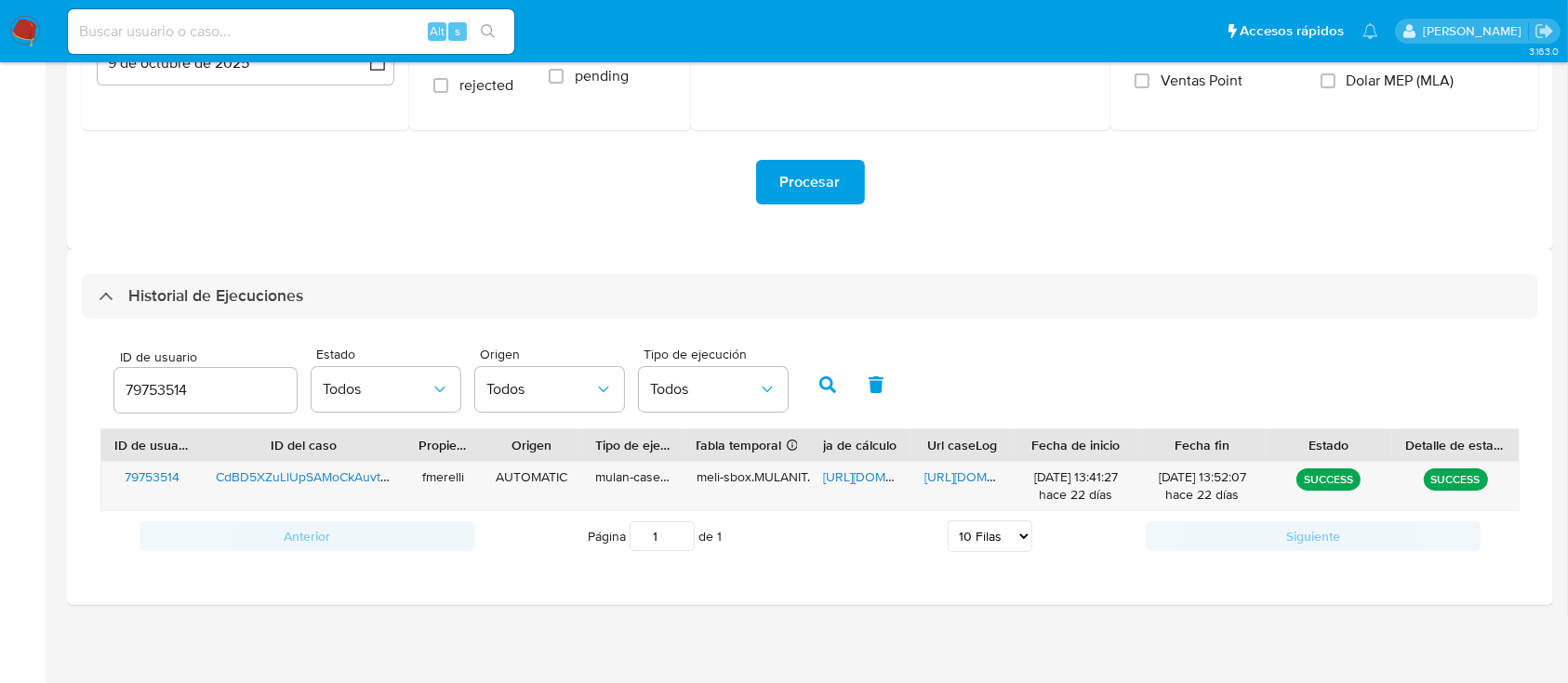
click at [959, 476] on span "[URL][DOMAIN_NAME]" at bounding box center [988, 477] width 128 height 19
click at [156, 393] on input "79753514" at bounding box center [205, 391] width 182 height 24
click at [825, 388] on icon "button" at bounding box center [828, 385] width 17 height 17
click at [873, 469] on span "https://docs.google.com/spreadsheets/d/15ltme0H_oicB2qQrBbKakFElVS7_pV7gP5-tkKa…" at bounding box center [887, 477] width 128 height 19
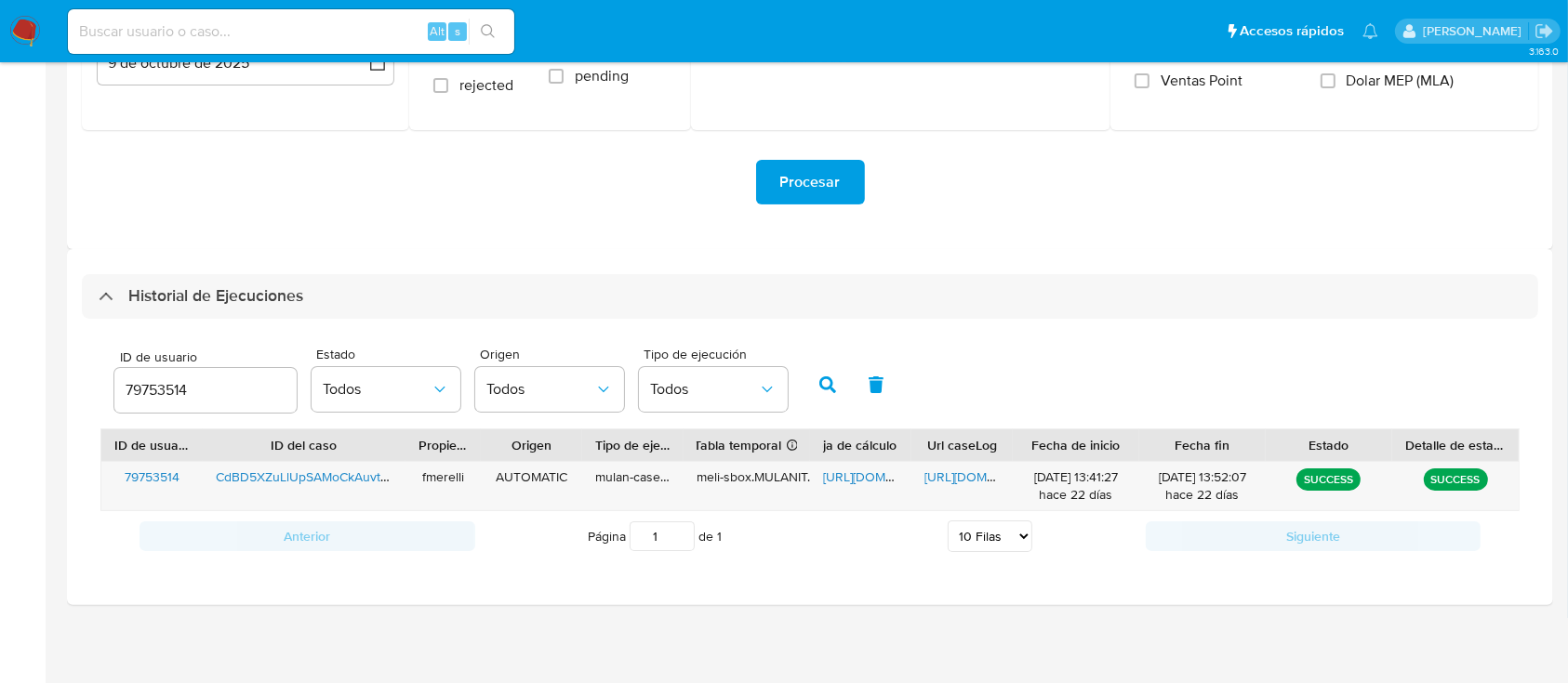
click at [158, 403] on div "79753514" at bounding box center [205, 391] width 182 height 45
click at [160, 386] on input "79753514" at bounding box center [205, 391] width 182 height 24
paste input "214983289"
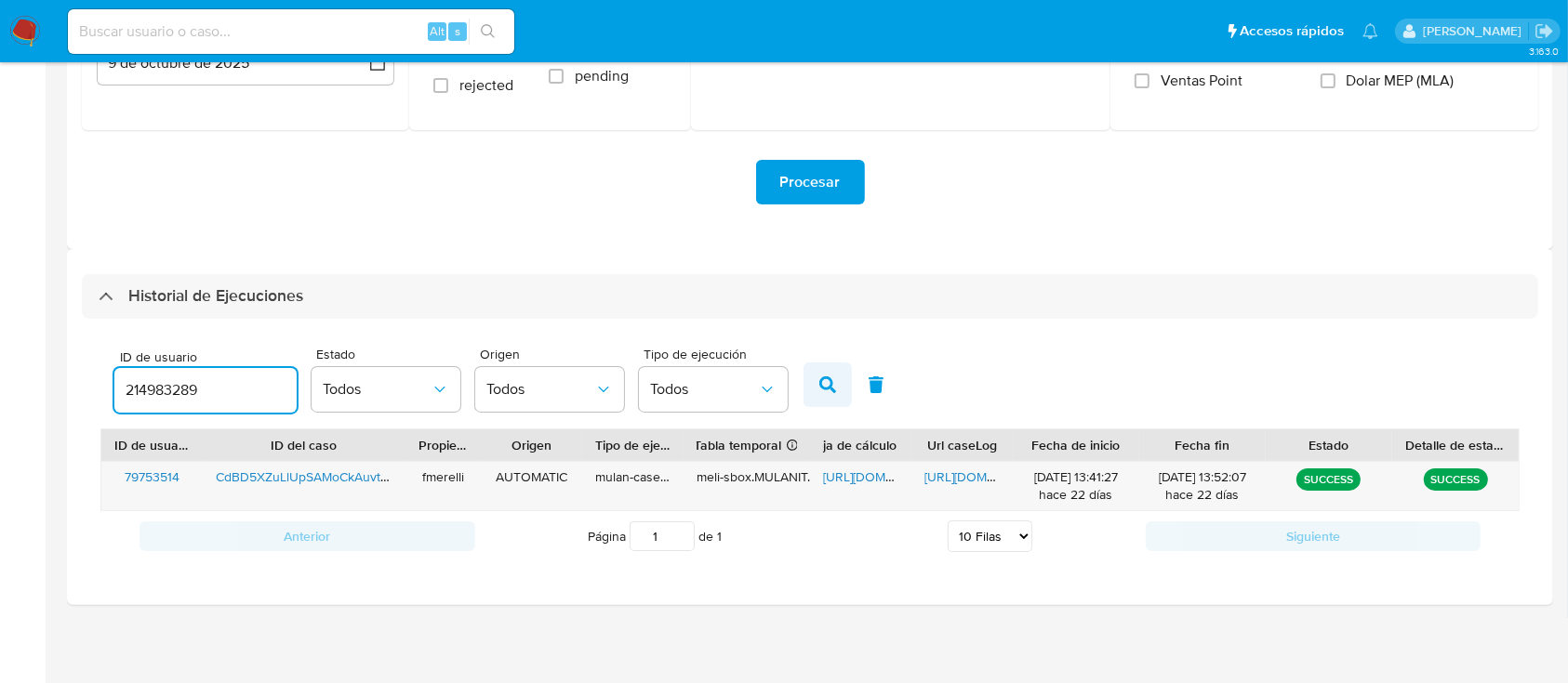
type input "214983289"
click at [831, 382] on icon "button" at bounding box center [828, 385] width 17 height 17
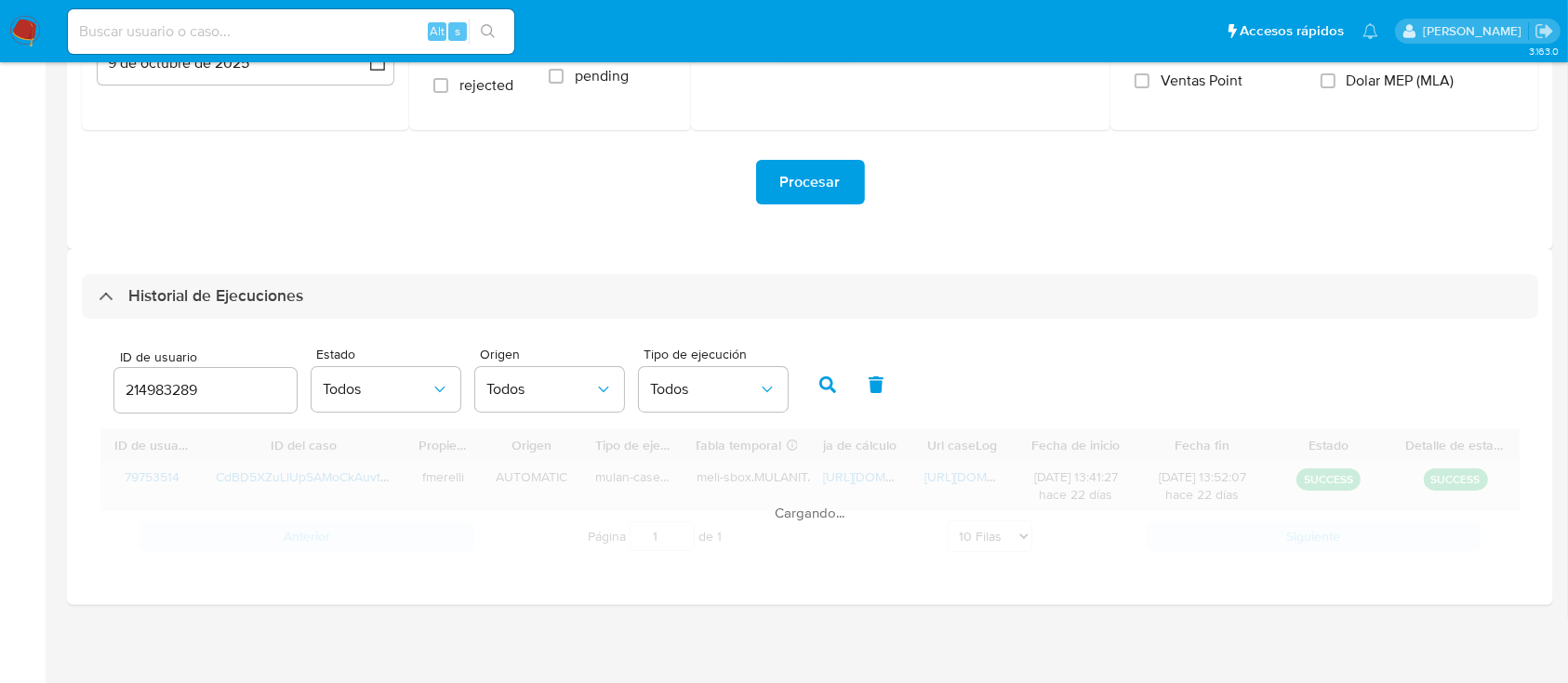
click at [952, 478] on span "https://docs.google.com/document/d/1NFqTAdOXRqJo-yPQ5024MJLQXgqm5Usk0RI-iGPyJic…" at bounding box center [988, 477] width 128 height 19
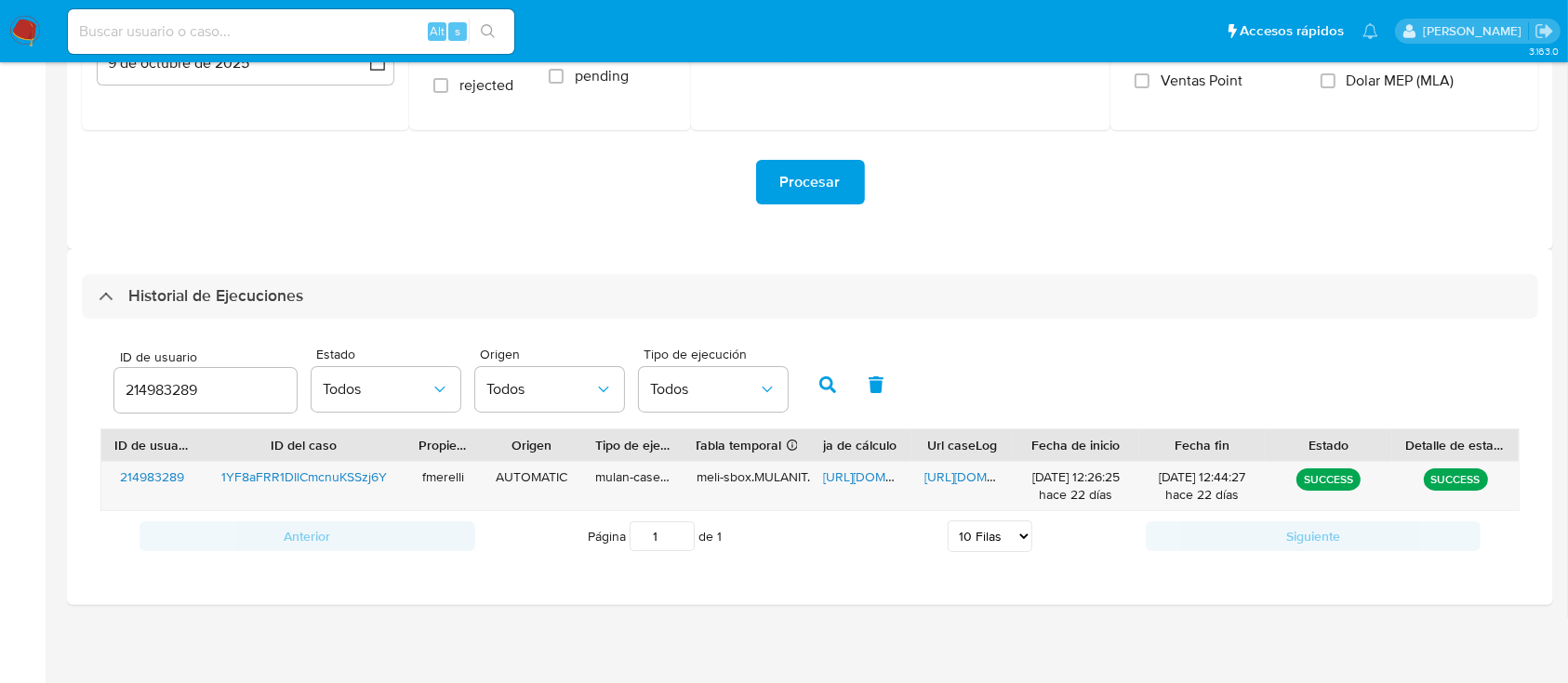
click at [150, 383] on input "214983289" at bounding box center [205, 391] width 182 height 24
click at [833, 480] on span "https://docs.google.com/spreadsheets/d/1r19gcmfUvwEp0UItAXzQI2tVbfjA-mUeiUORb5e…" at bounding box center [887, 477] width 128 height 19
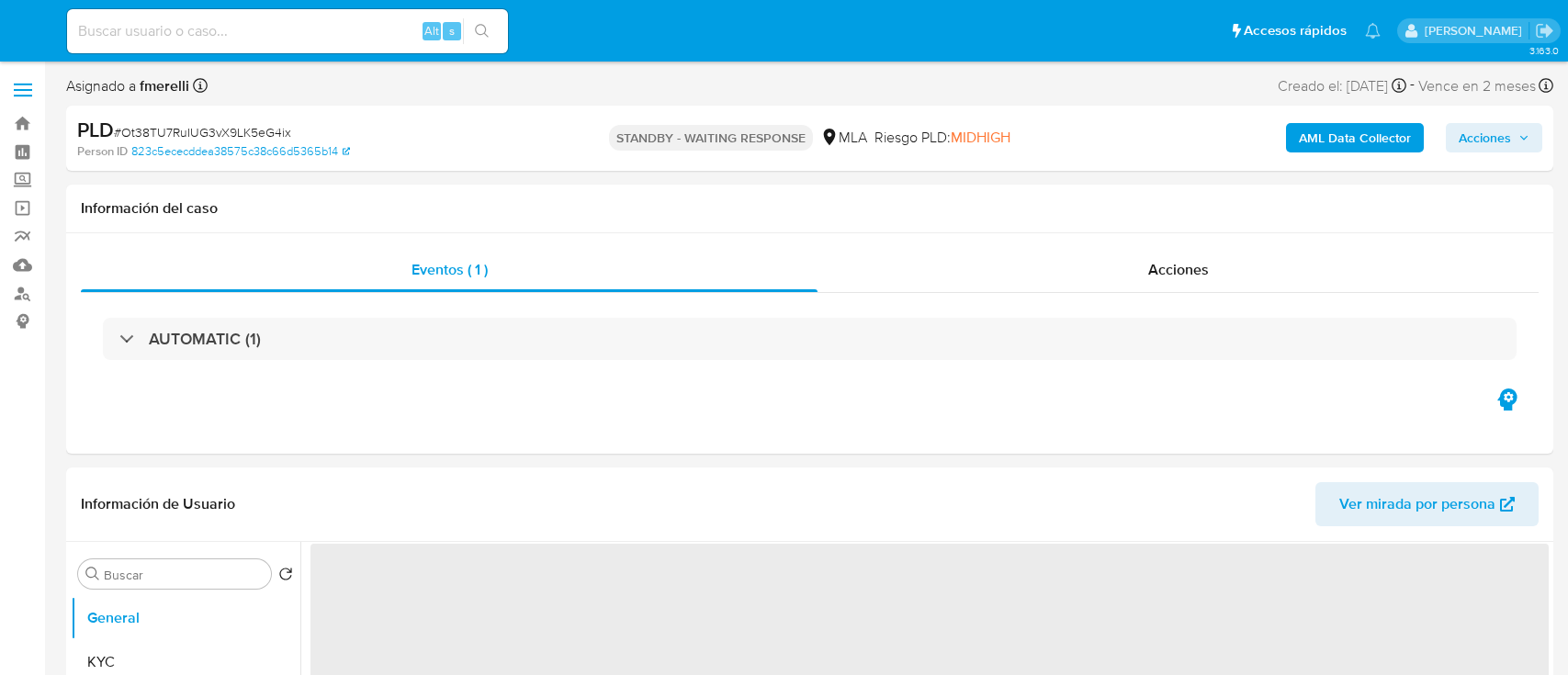
select select "10"
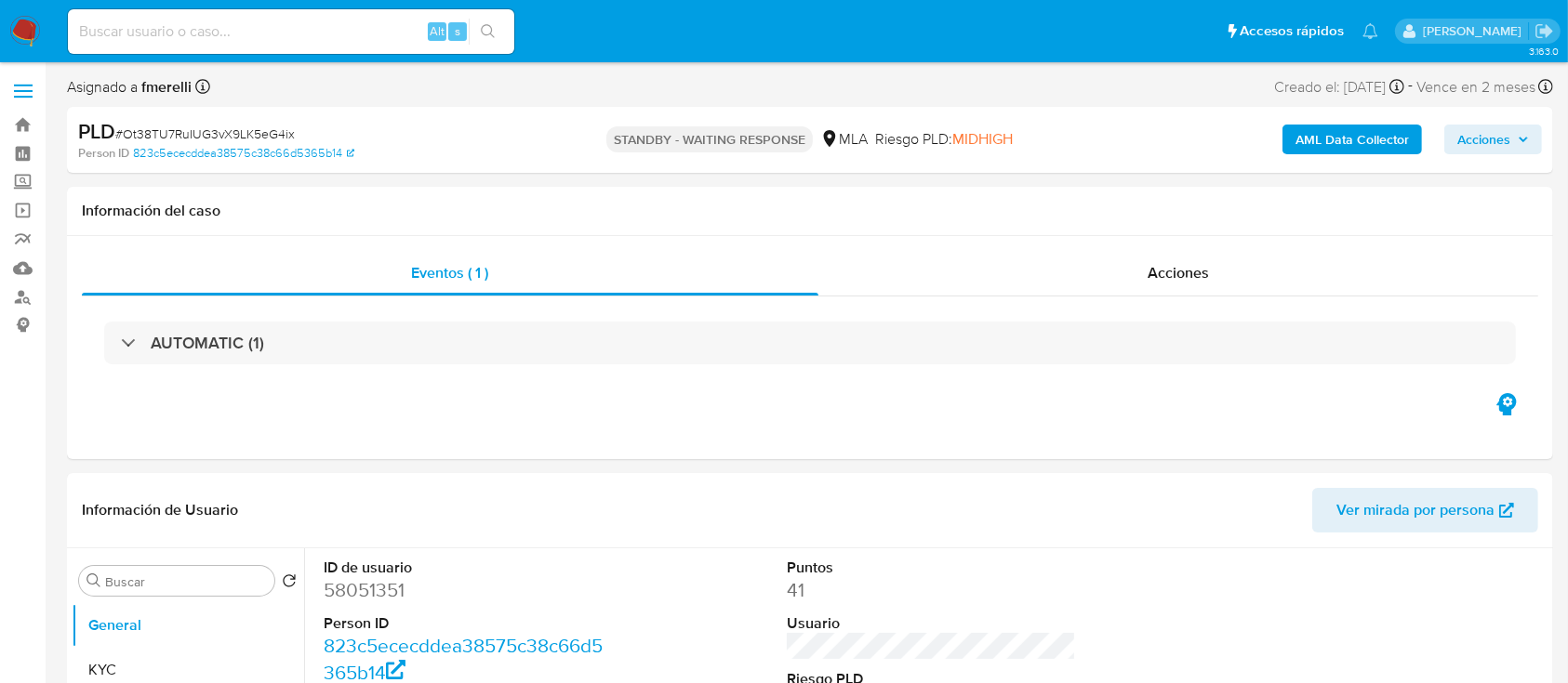
click at [300, 31] on input at bounding box center [291, 32] width 446 height 24
paste input "k6MtGgW5UNSJcsOgKxgtDC0b"
type input "k6MtGgW5UNSJcsOgKxgtDC0b"
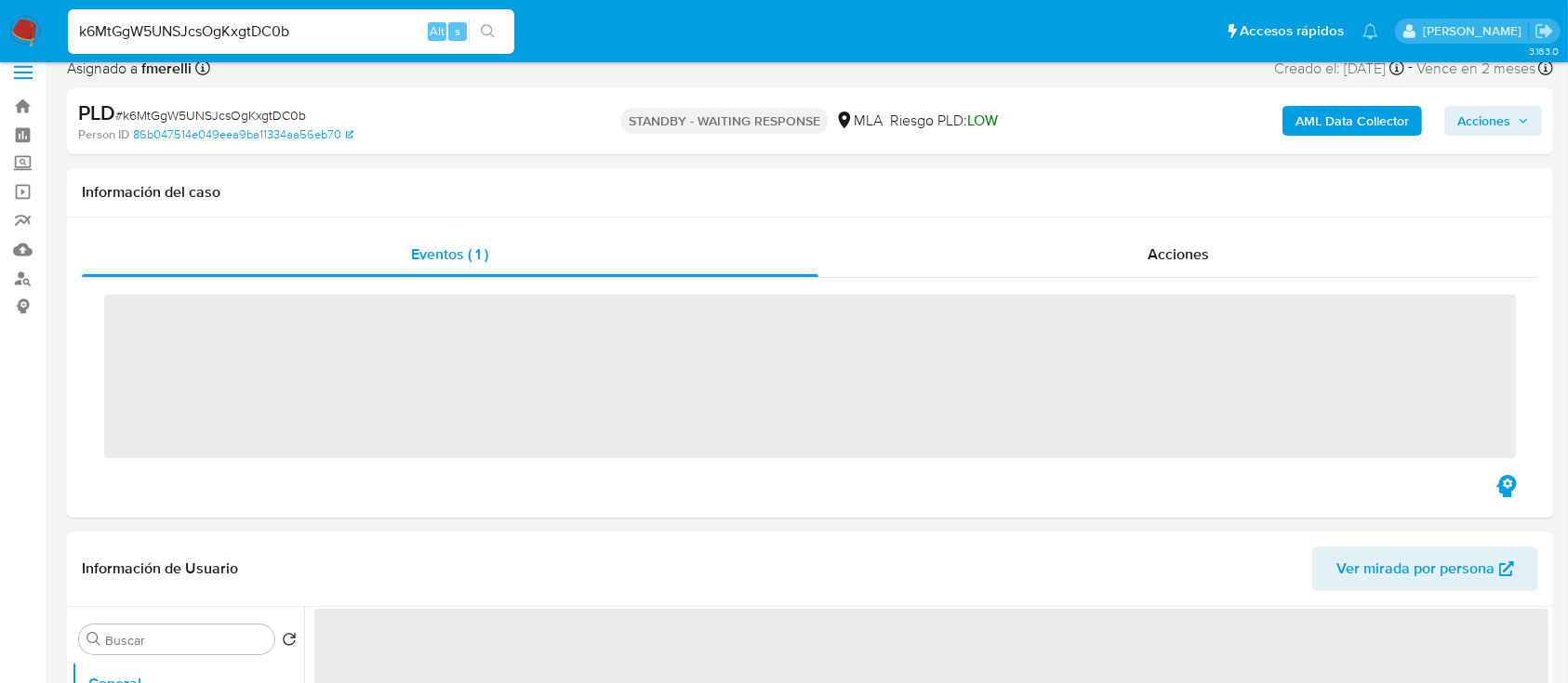
scroll to position [496, 0]
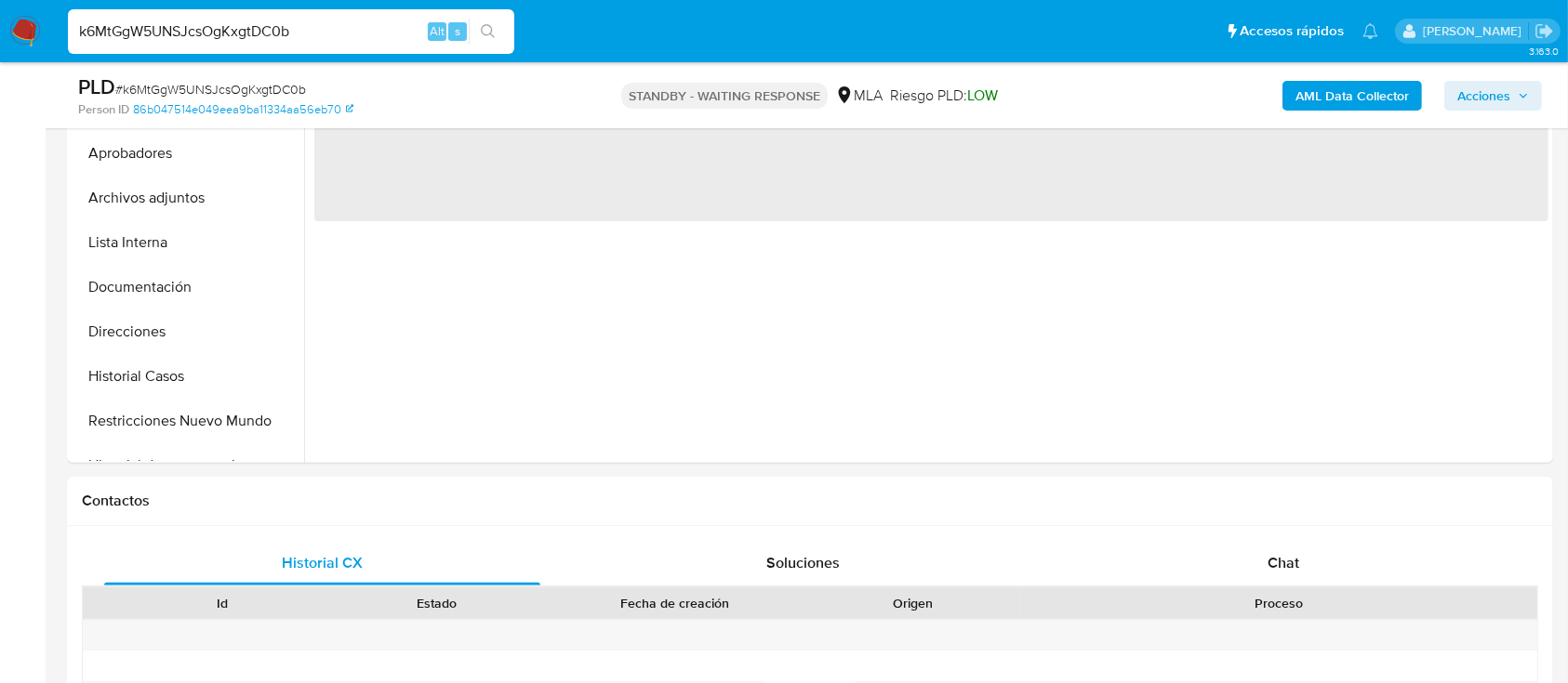
select select "10"
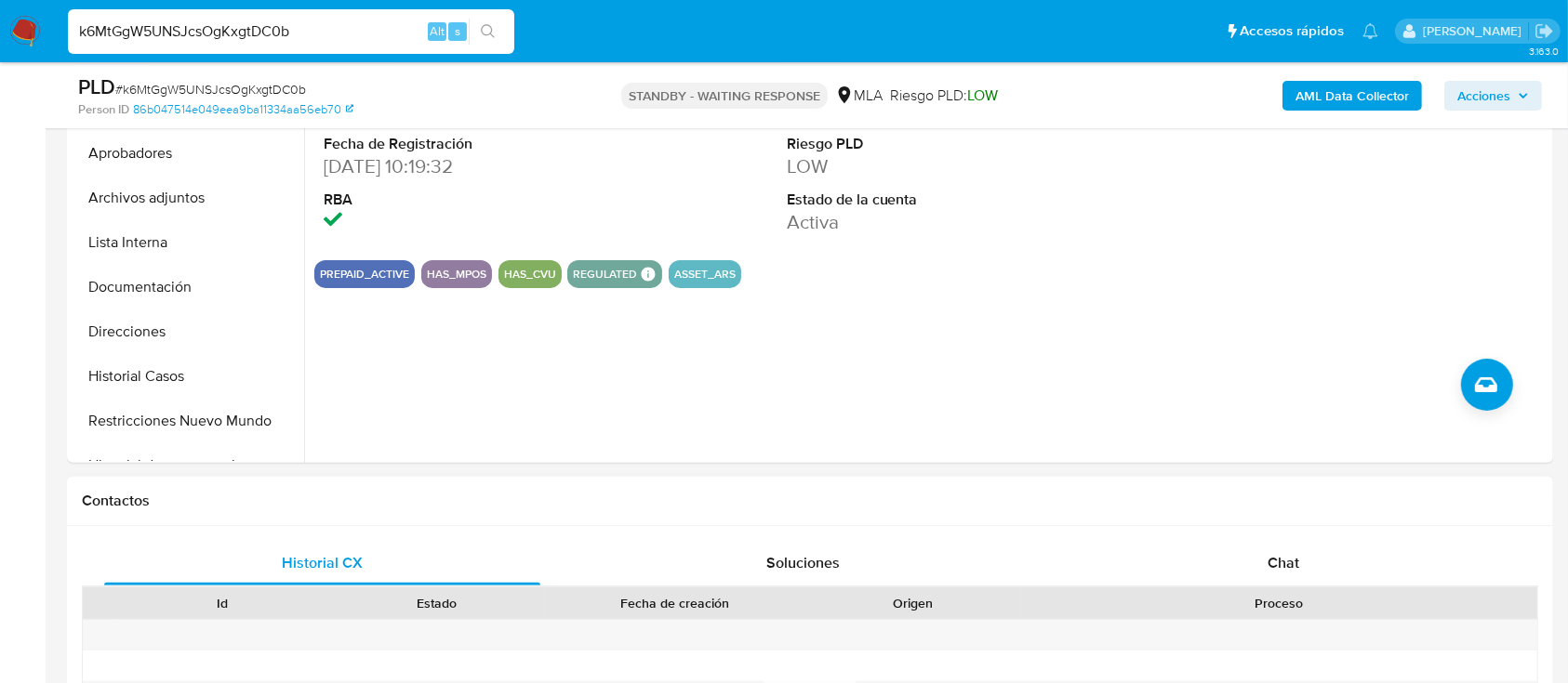
click at [1197, 527] on div "Historial CX Soluciones Chat Id Estado Fecha de creación Origen Proceso Anterio…" at bounding box center [810, 683] width 1486 height 314
click at [1190, 553] on div "Chat" at bounding box center [1283, 563] width 436 height 45
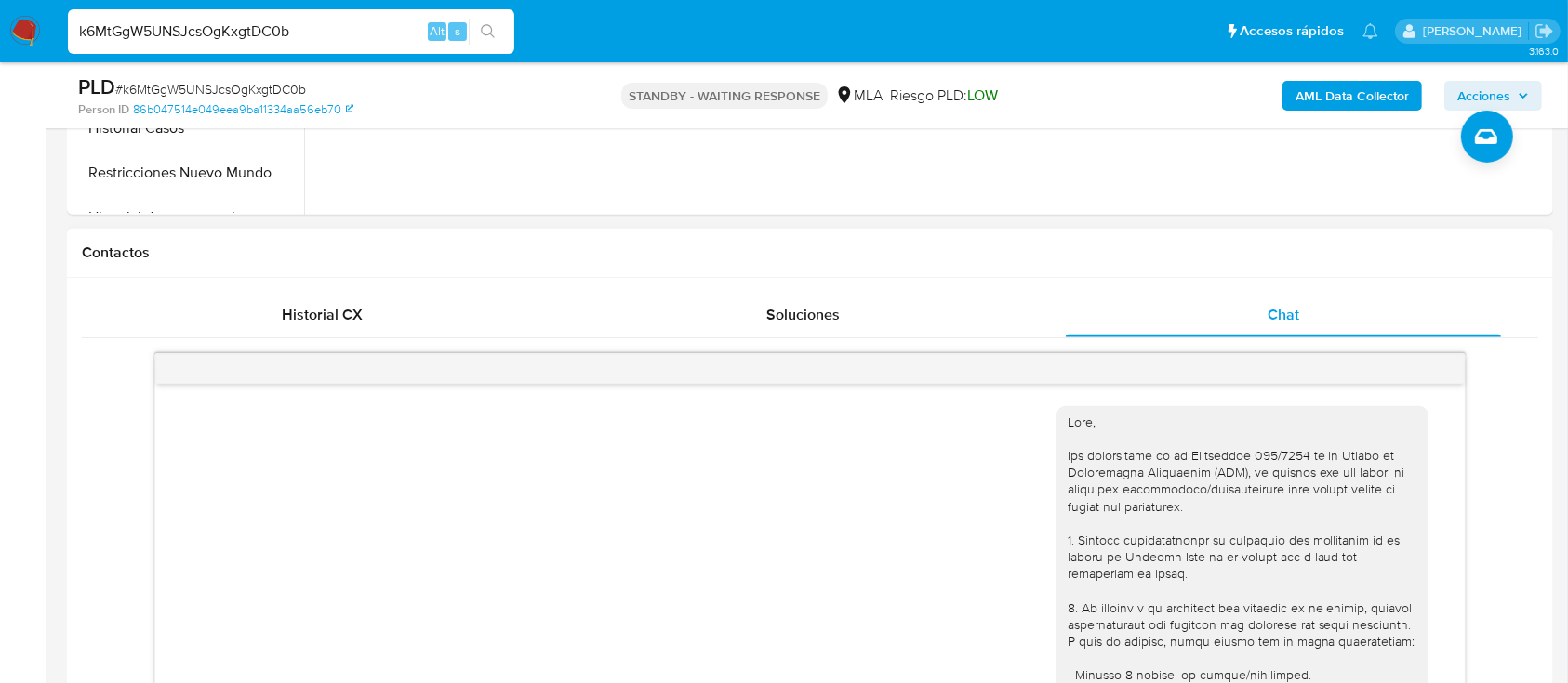
scroll to position [2283, 0]
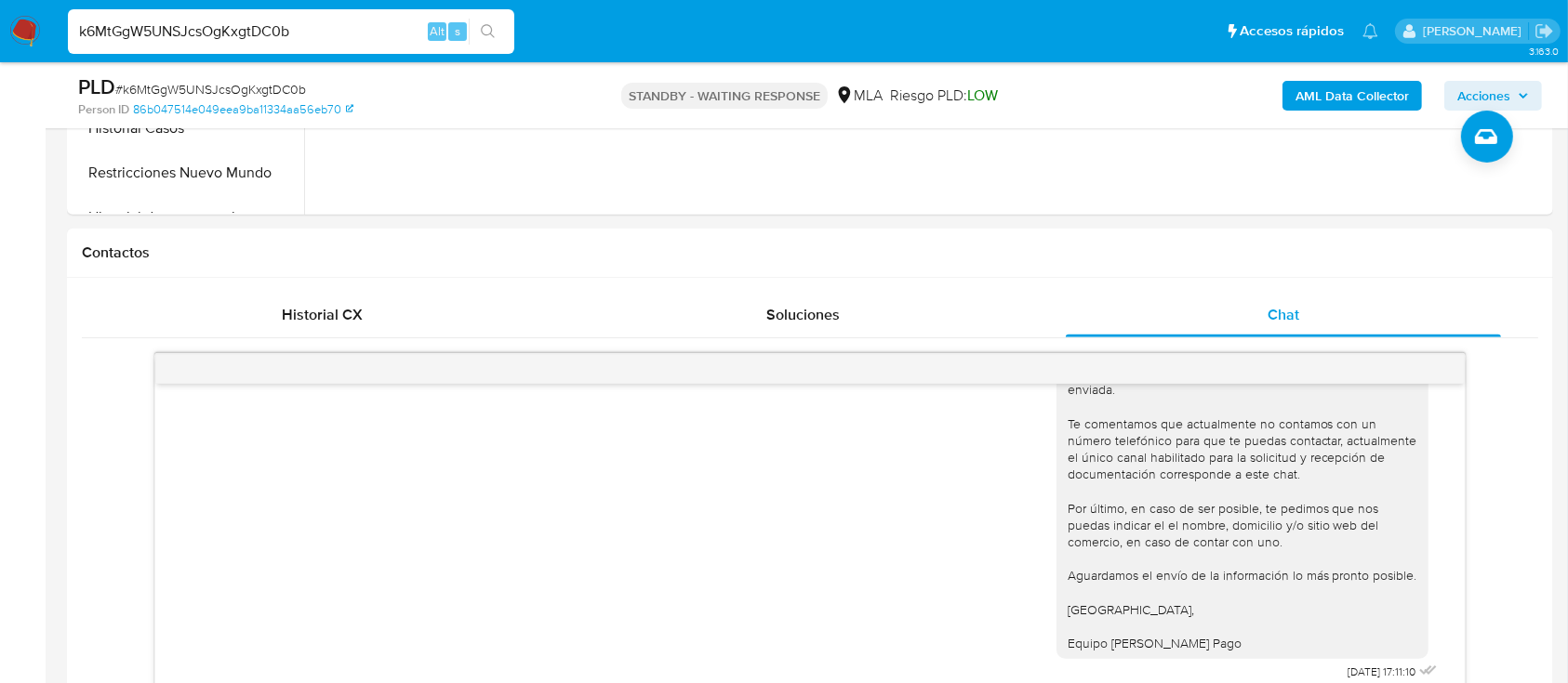
click at [341, 25] on input "k6MtGgW5UNSJcsOgKxgtDC0b" at bounding box center [291, 32] width 446 height 24
paste input "BhHpKPyJ2rdzsc2zd1BrDAFO"
type input "BhHpKPyJ2rdzsc2zd1BrDAFO"
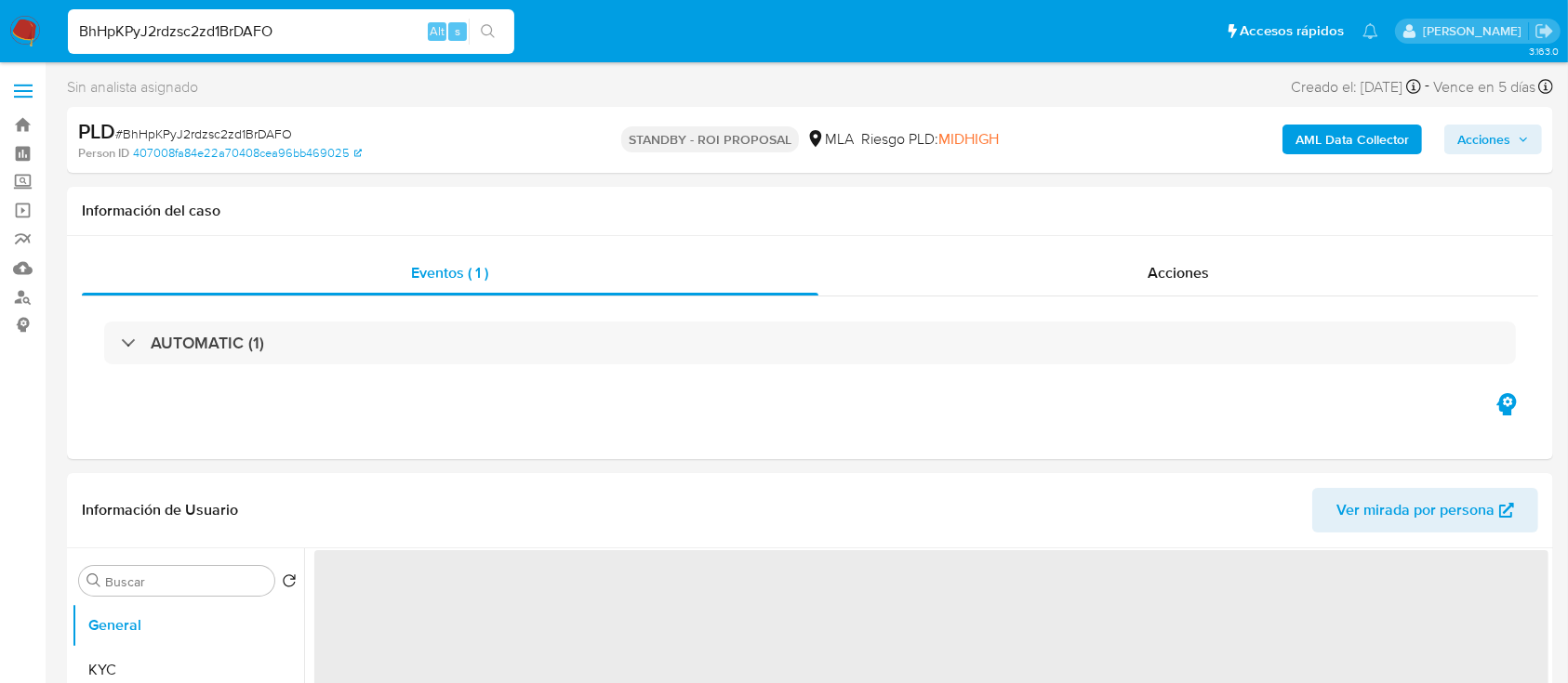
select select "10"
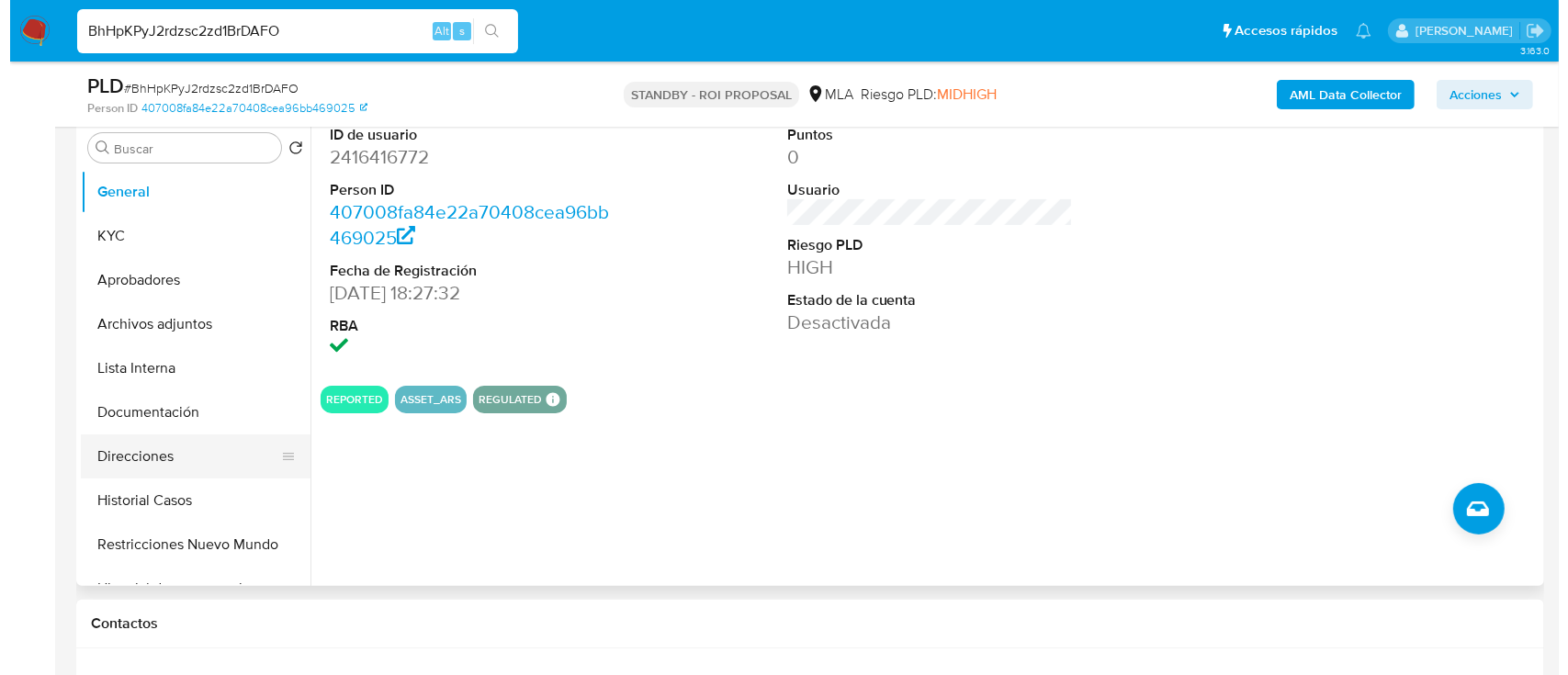
scroll to position [368, 0]
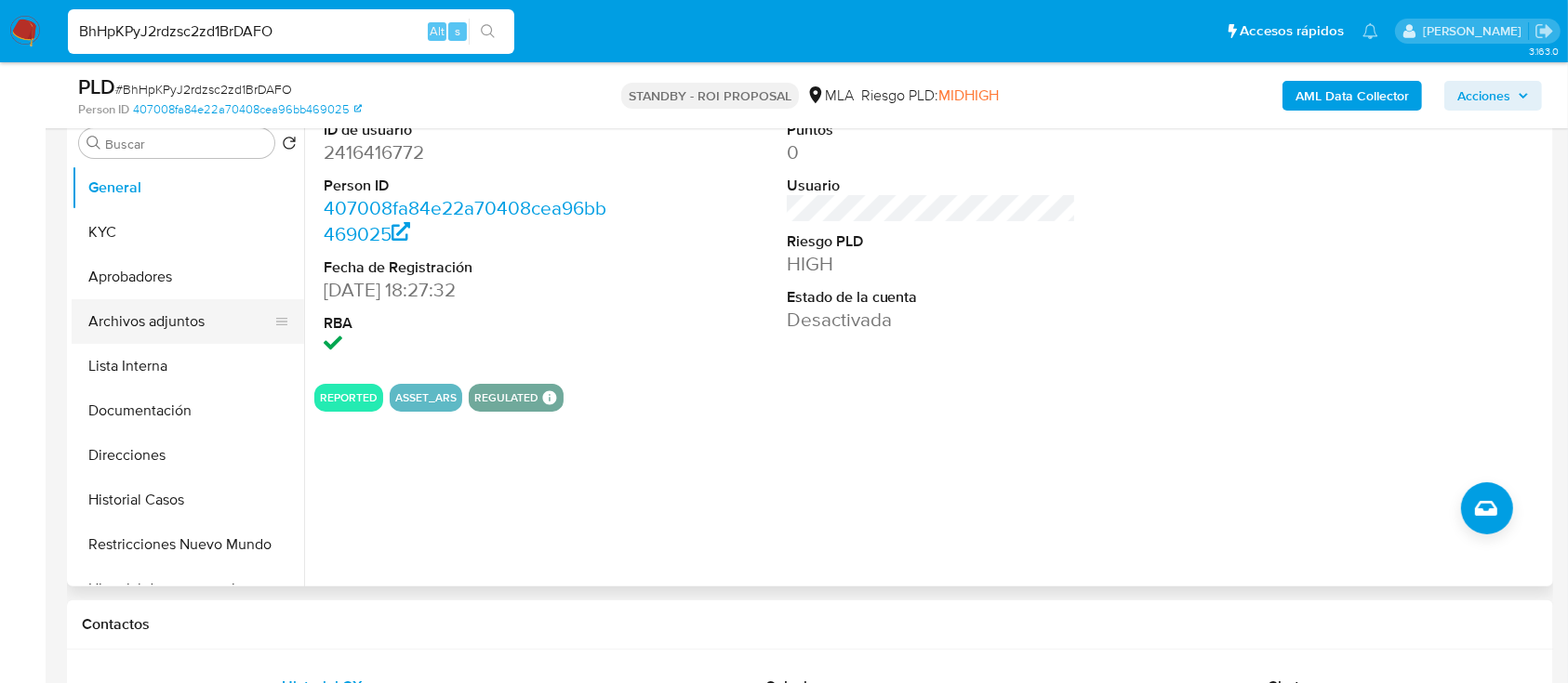
click at [157, 312] on button "Archivos adjuntos" at bounding box center [180, 321] width 217 height 45
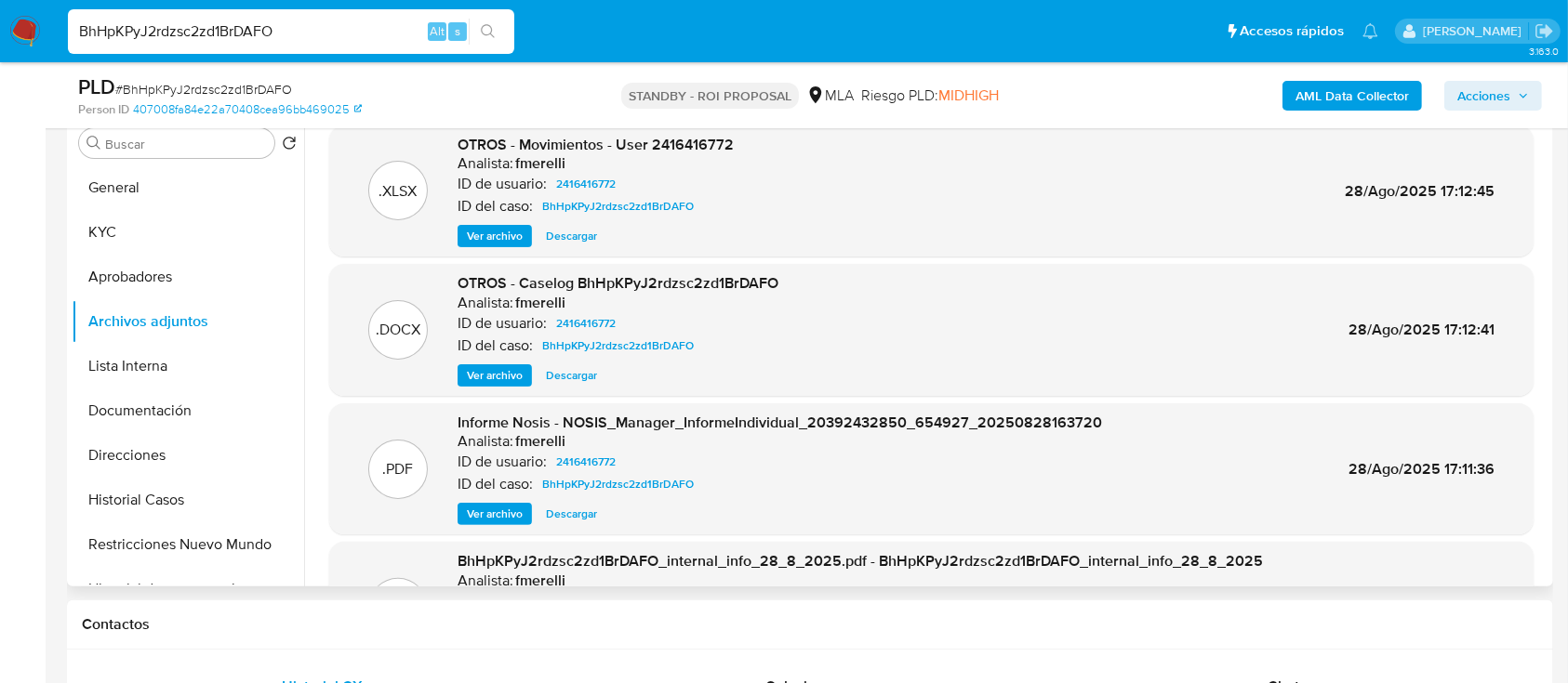
click at [487, 376] on span "Ver archivo" at bounding box center [495, 376] width 56 height 19
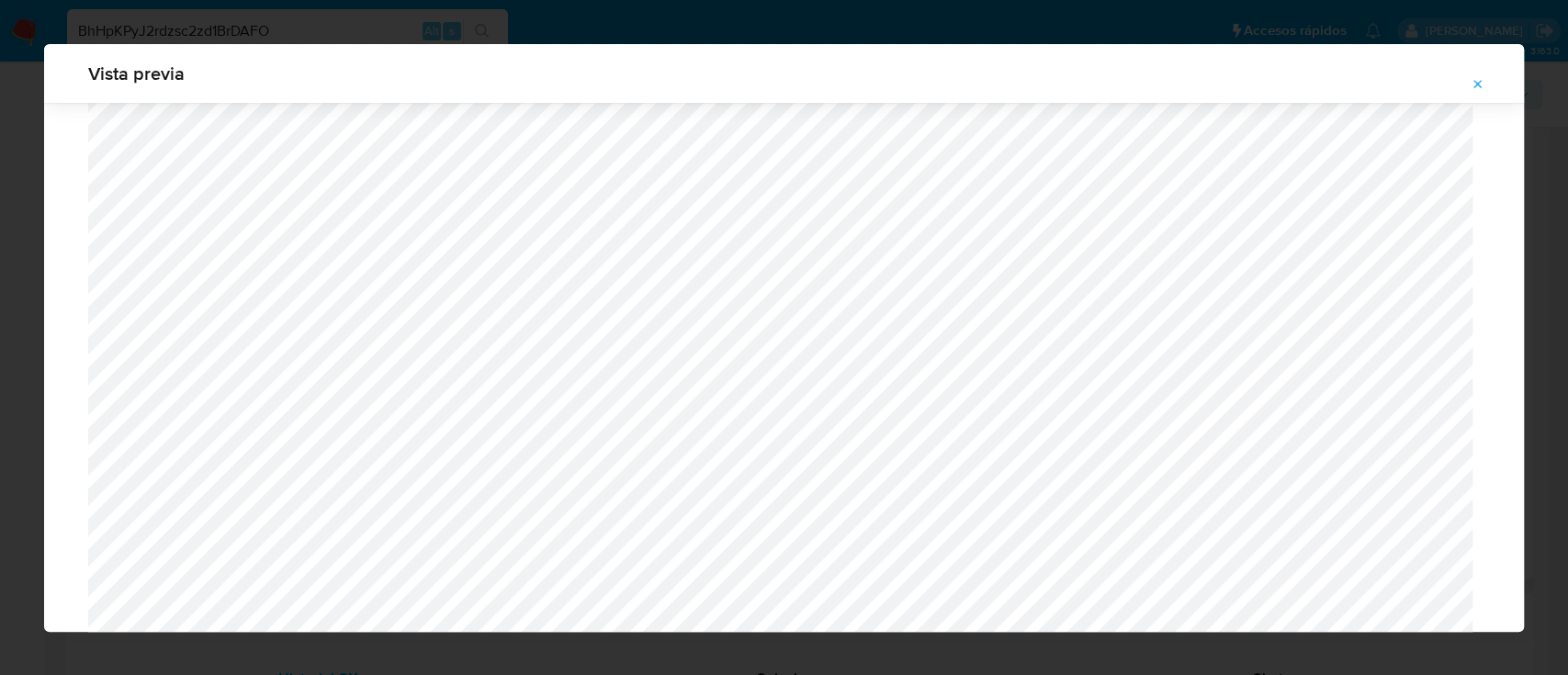
scroll to position [1556, 0]
click at [1475, 81] on icon "Attachment preview" at bounding box center [1478, 83] width 8 height 8
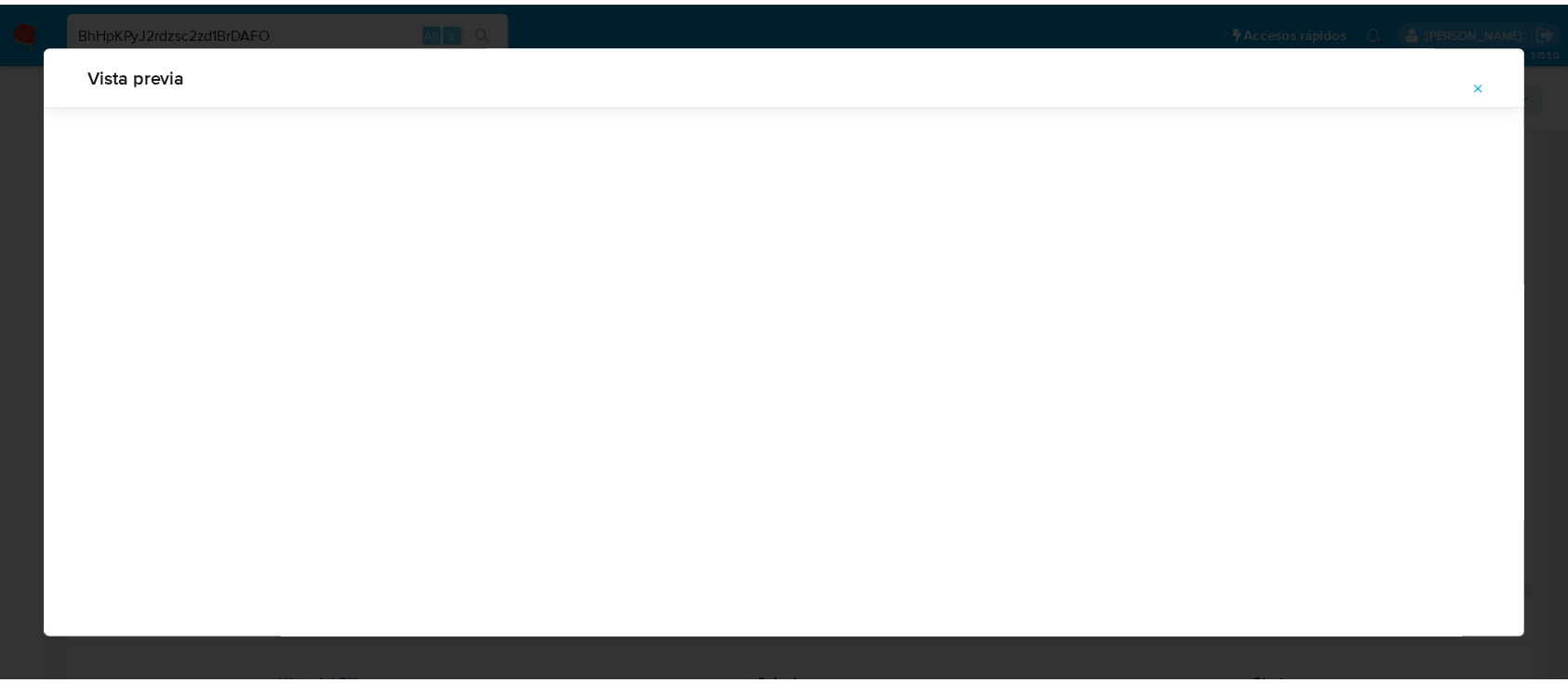
scroll to position [60, 0]
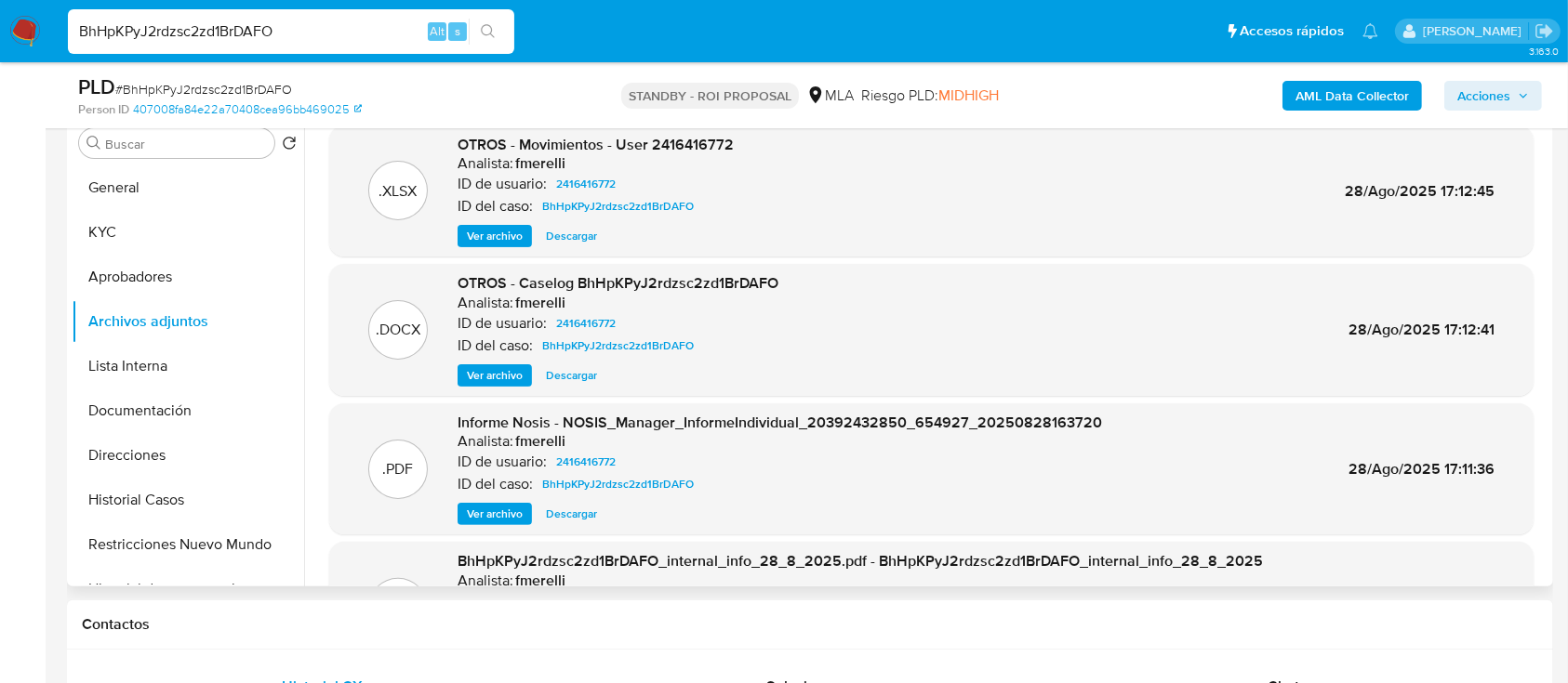
click at [179, 34] on input "BhHpKPyJ2rdzsc2zd1BrDAFO" at bounding box center [291, 32] width 446 height 24
paste input "T9PJ1OUocYY3ZHcYsKjqEqOf"
type input "T9PJ1OUocYY3ZHcYsKjqEqOf"
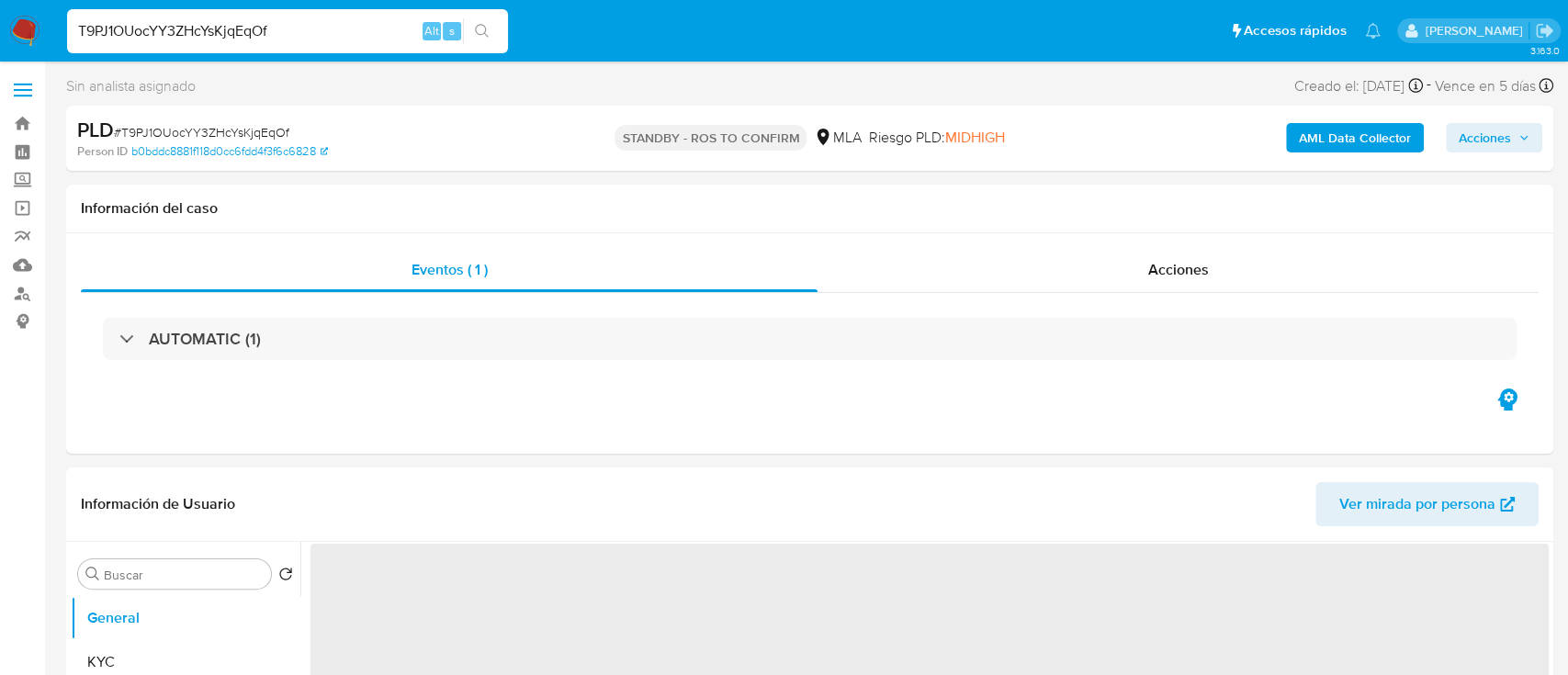
select select "10"
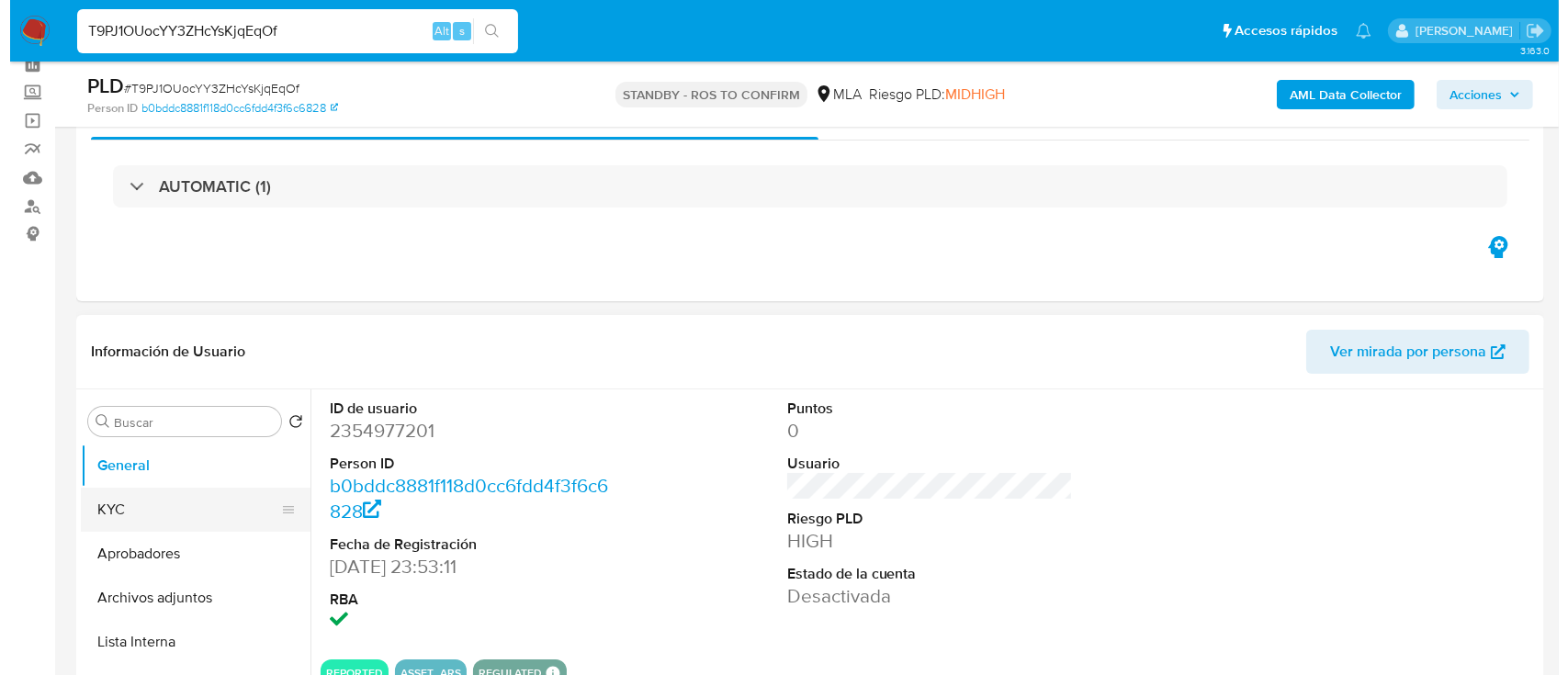
scroll to position [122, 0]
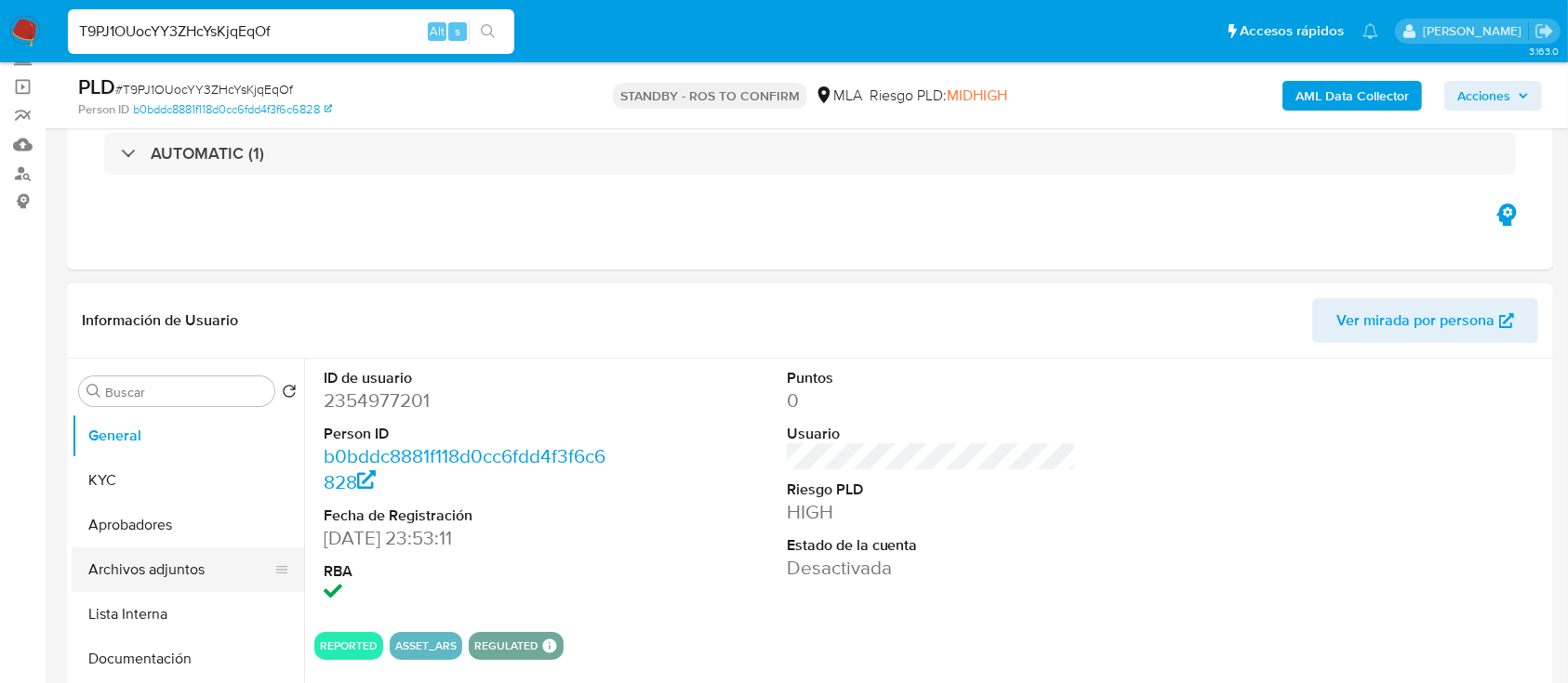
click at [201, 569] on button "Archivos adjuntos" at bounding box center [180, 570] width 217 height 45
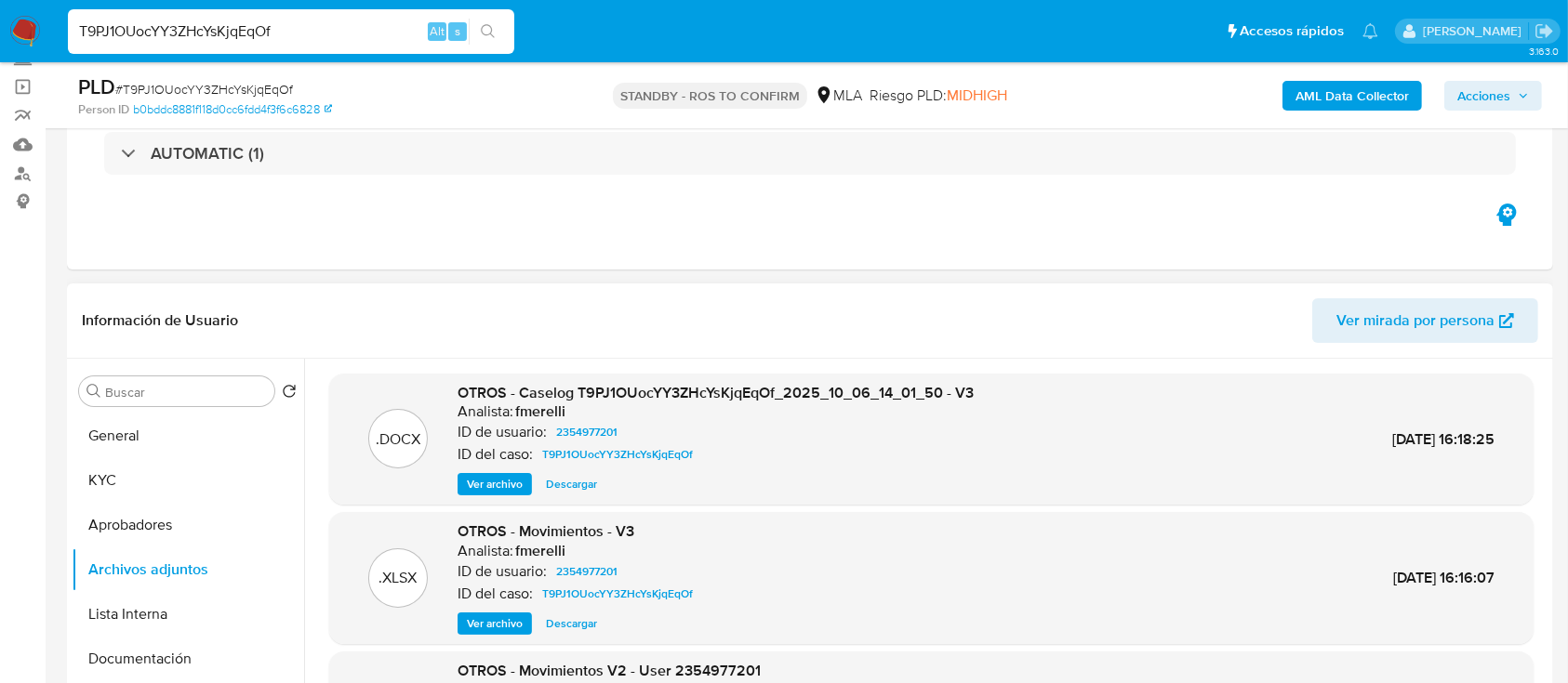
click at [487, 494] on span "Ver archivo" at bounding box center [495, 484] width 56 height 19
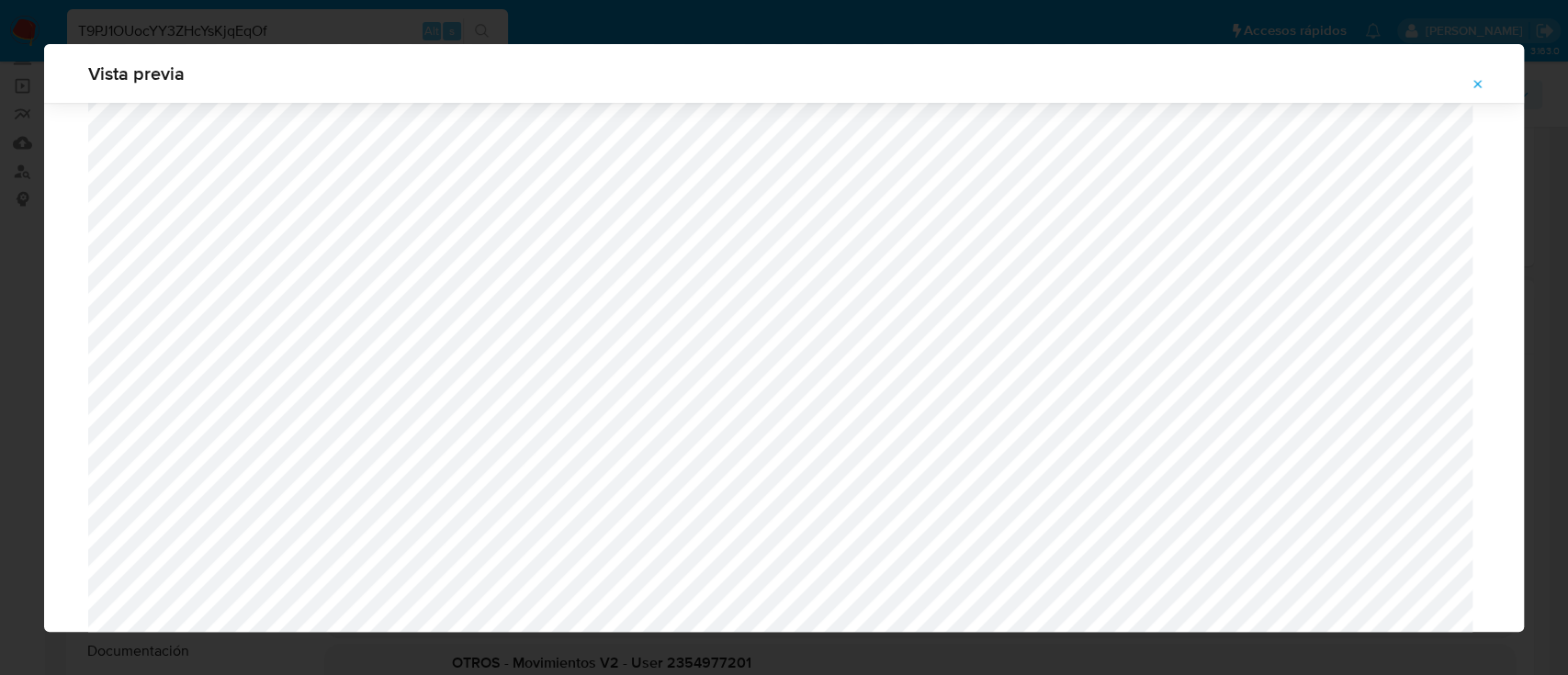
scroll to position [1556, 0]
click at [1473, 94] on span "Attachment preview" at bounding box center [1478, 84] width 15 height 26
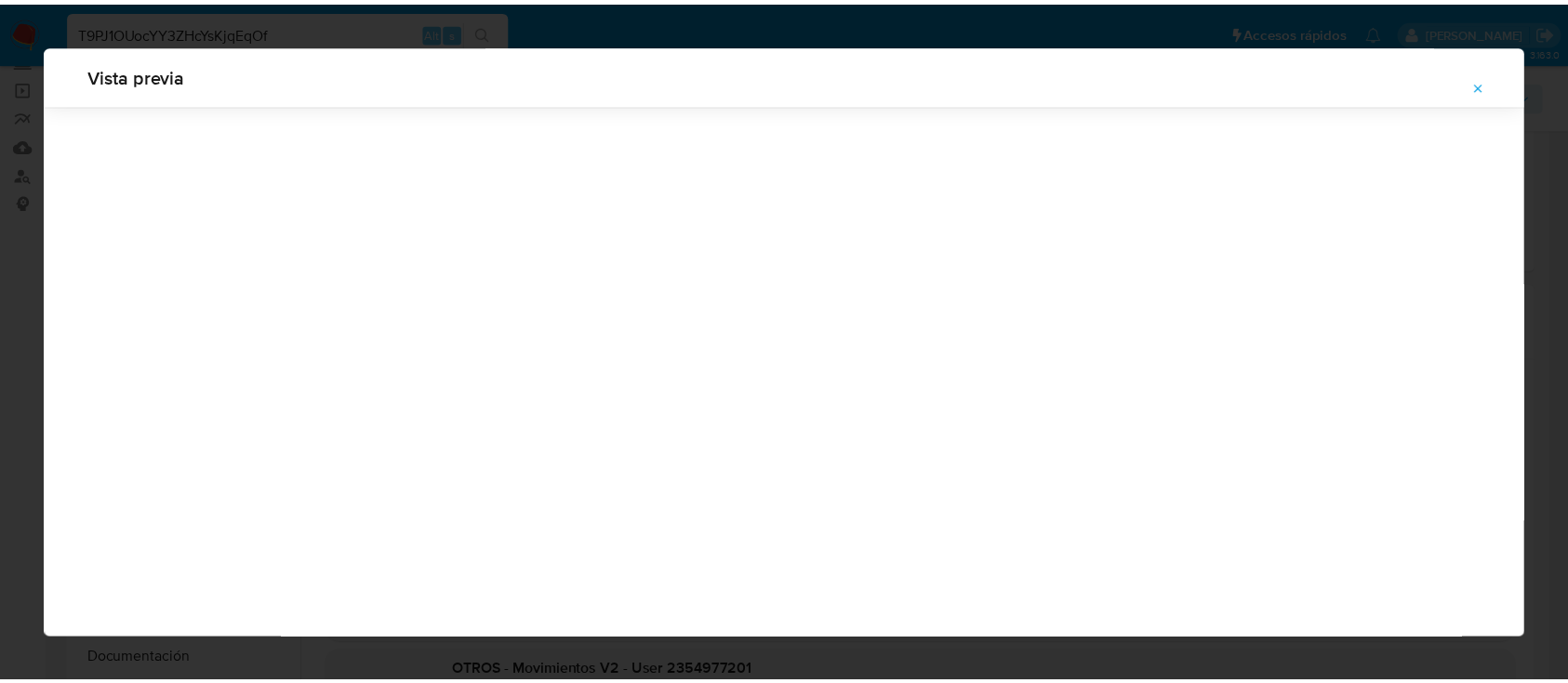
scroll to position [60, 0]
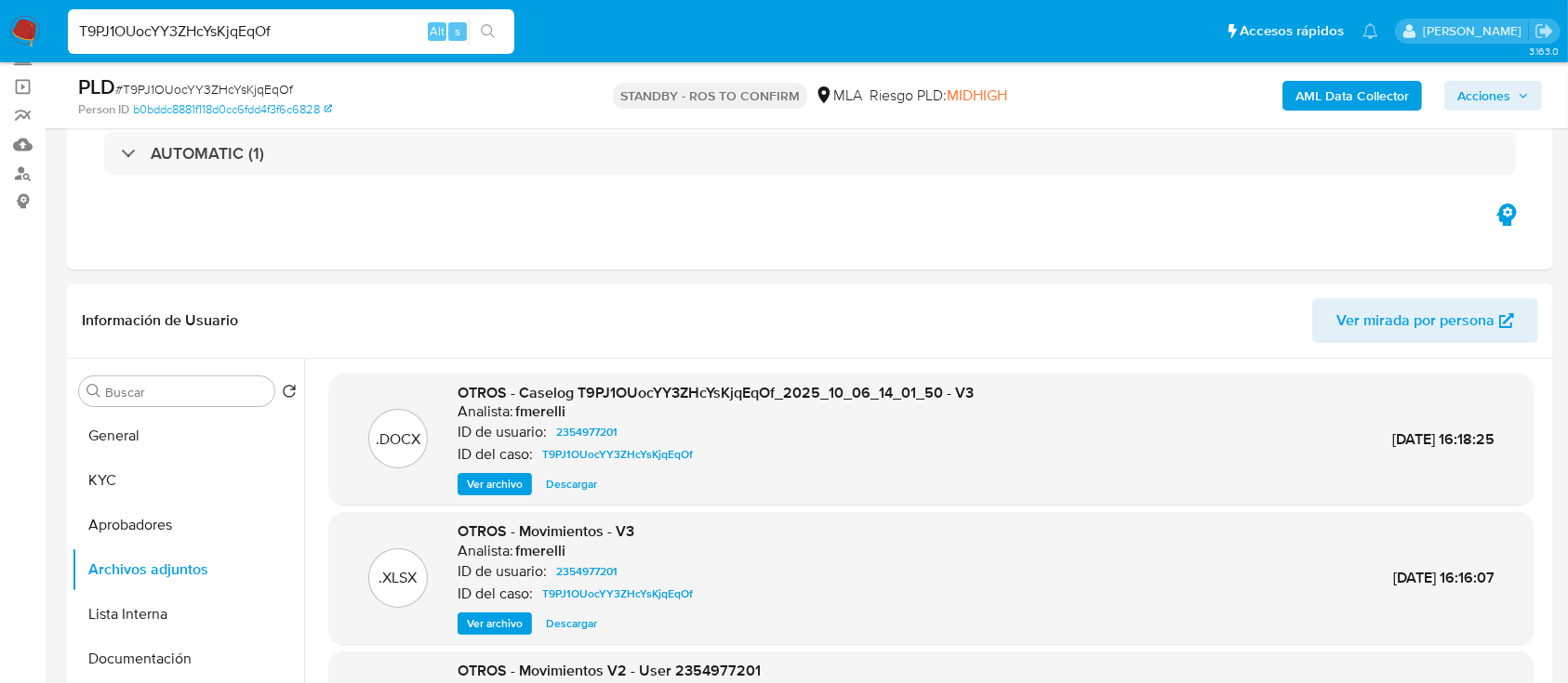
click at [29, 34] on img at bounding box center [25, 32] width 32 height 32
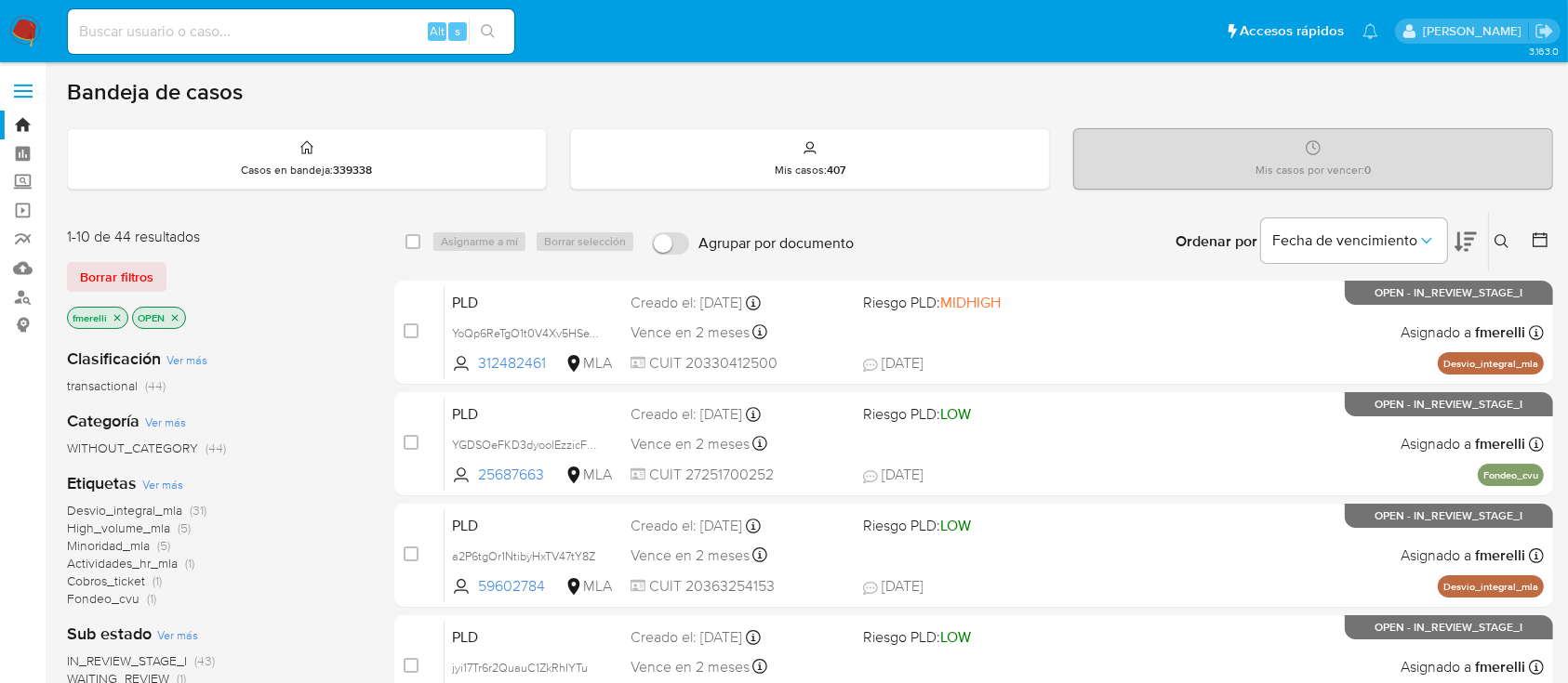
click at [314, 20] on input at bounding box center [291, 32] width 446 height 24
paste input "CdBD5XZuLlUpSAMoCkAuvt26"
type input "CdBD5XZuLlUpSAMoCkAuvt26"
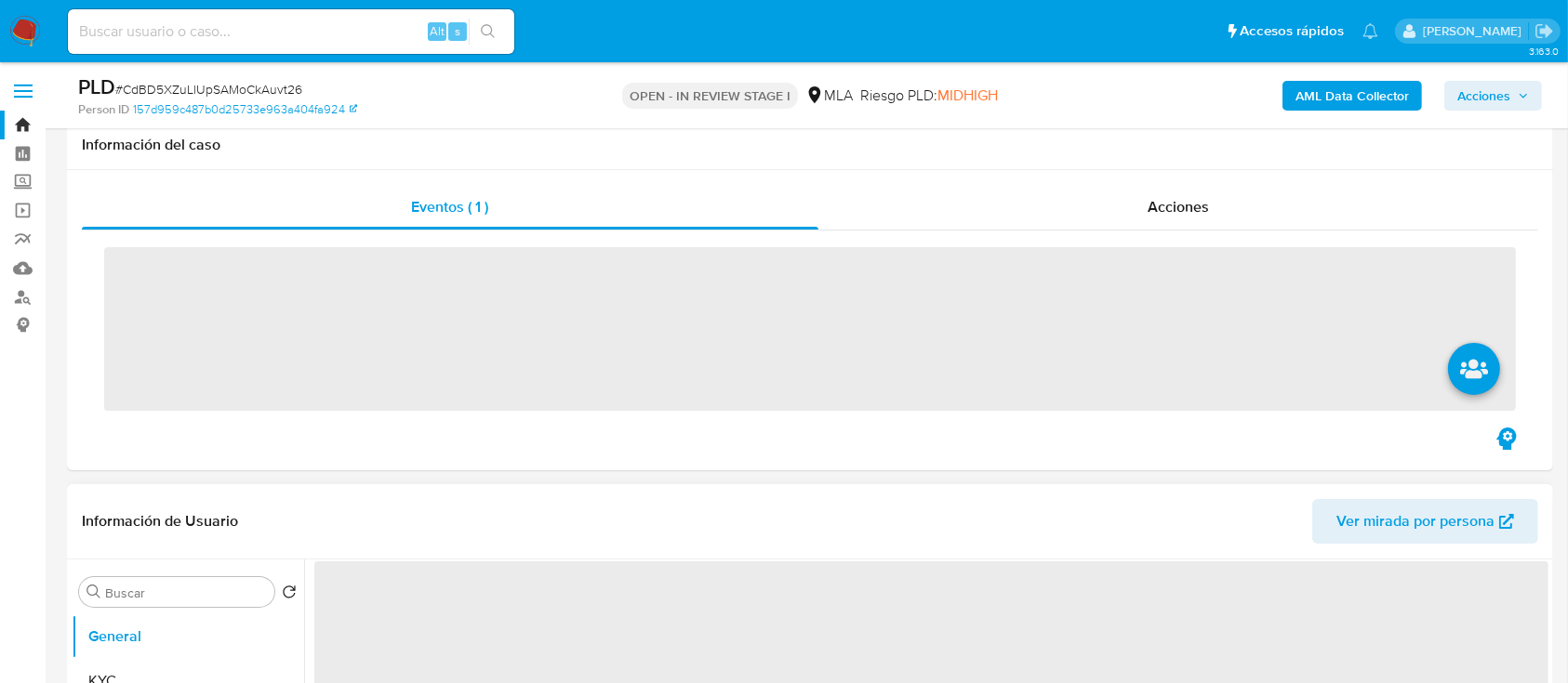
scroll to position [496, 0]
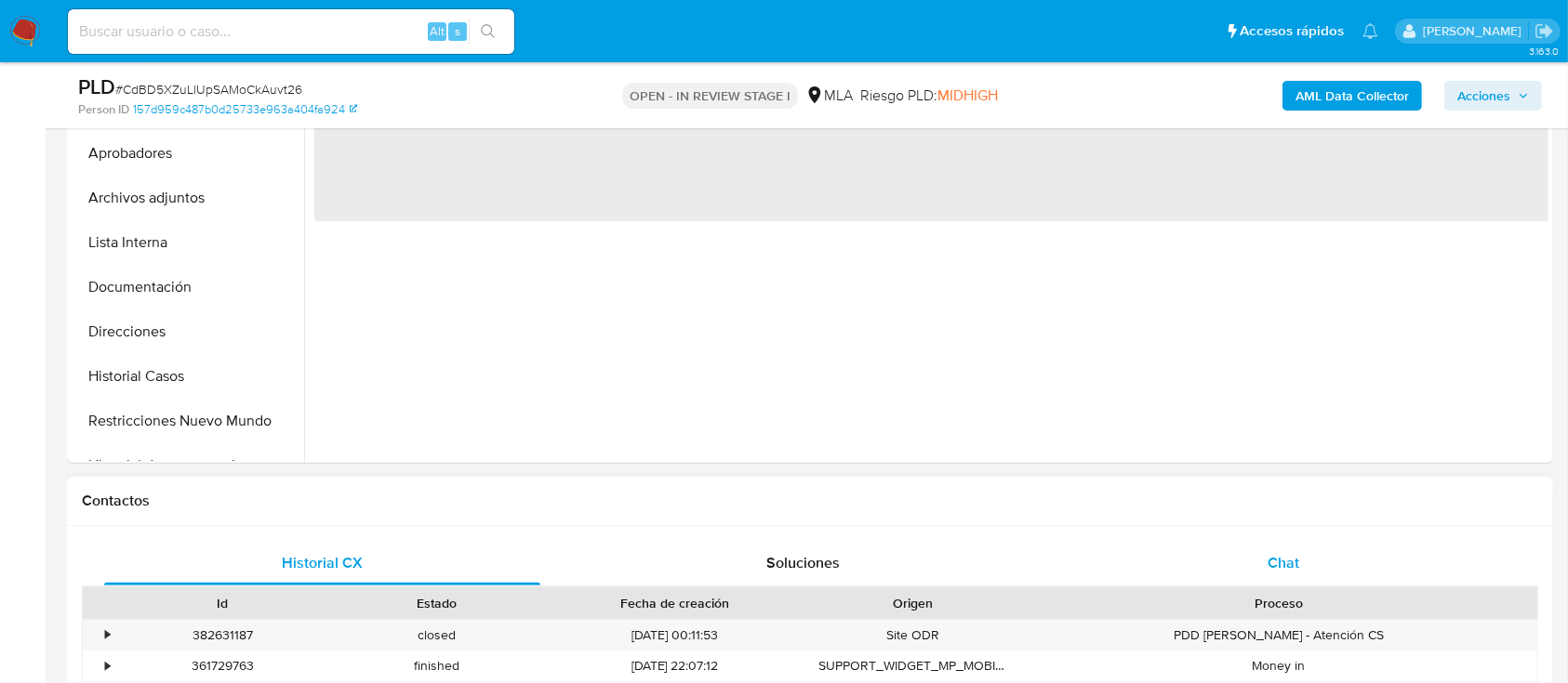
click at [1214, 572] on div "Chat" at bounding box center [1283, 563] width 436 height 45
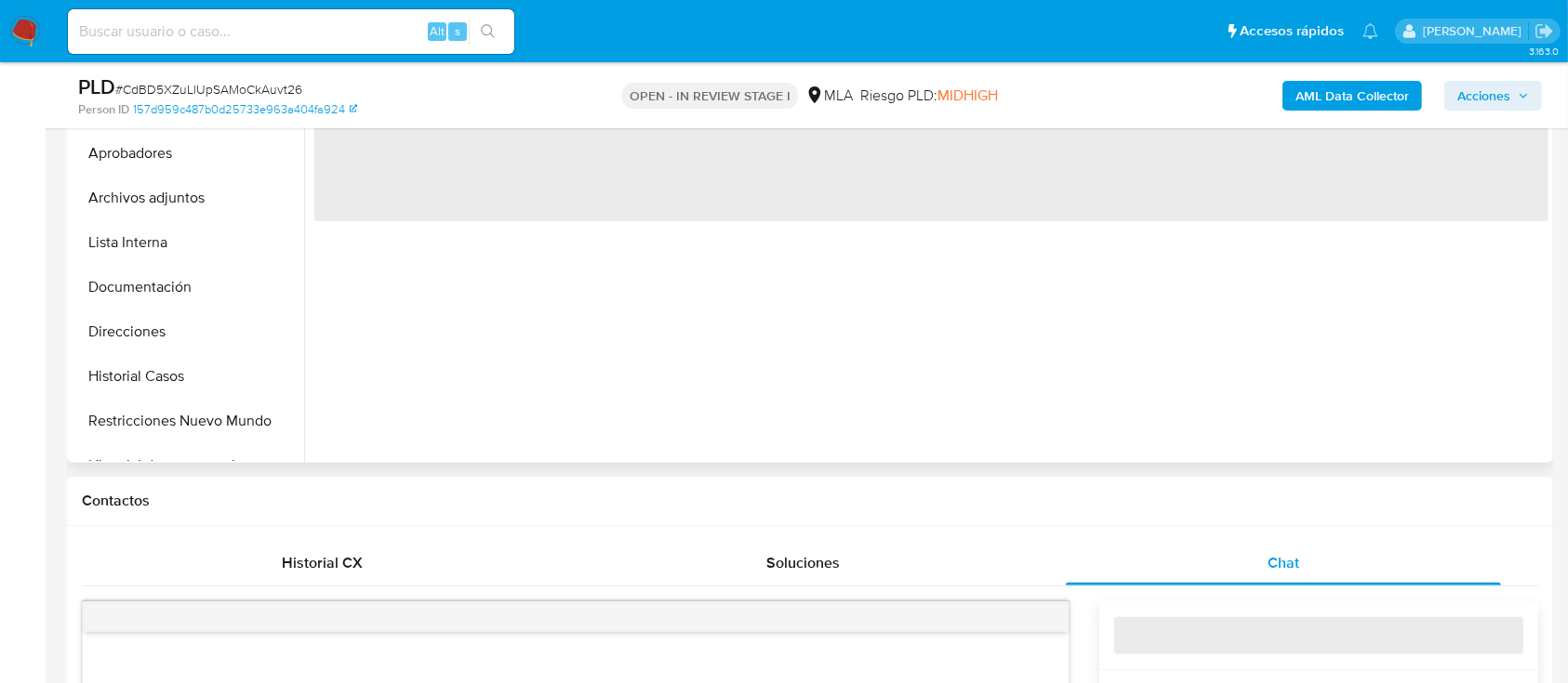
select select "10"
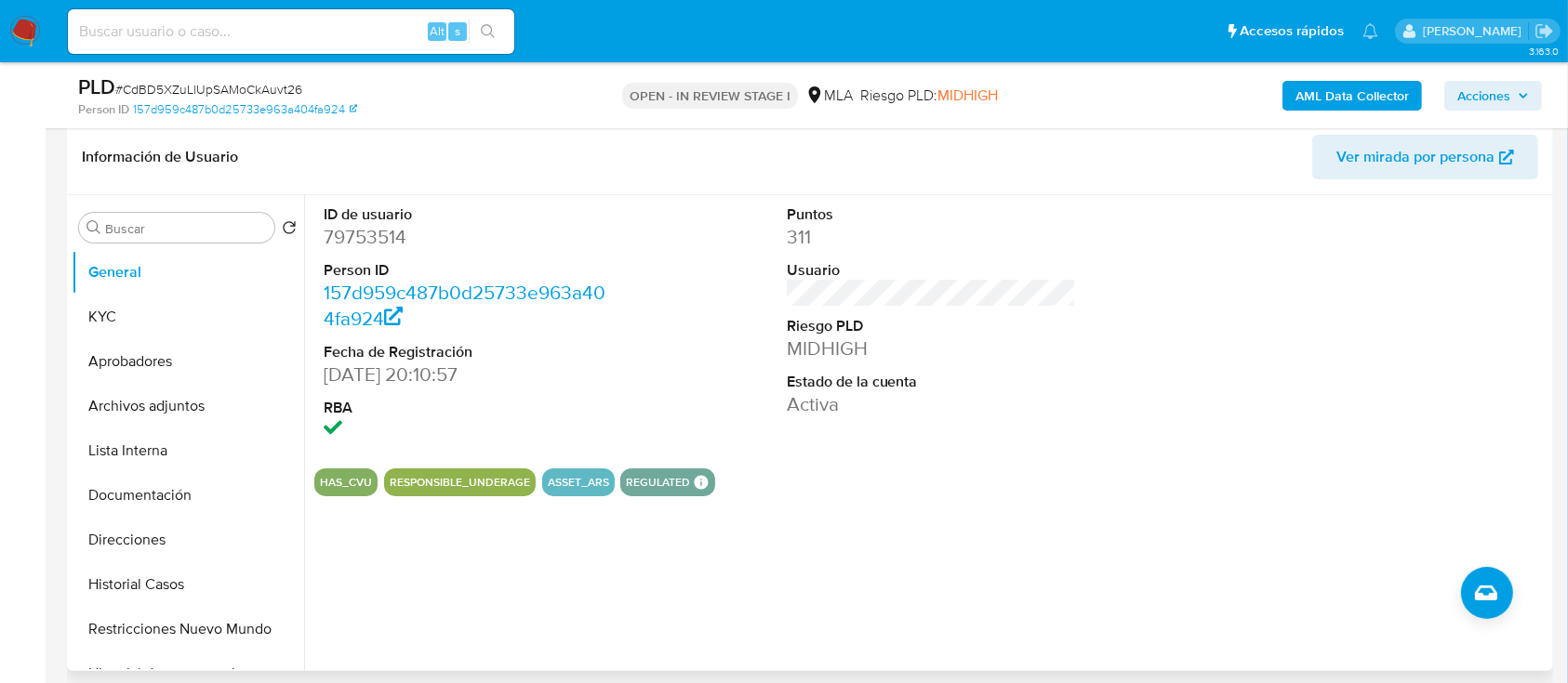
scroll to position [124, 0]
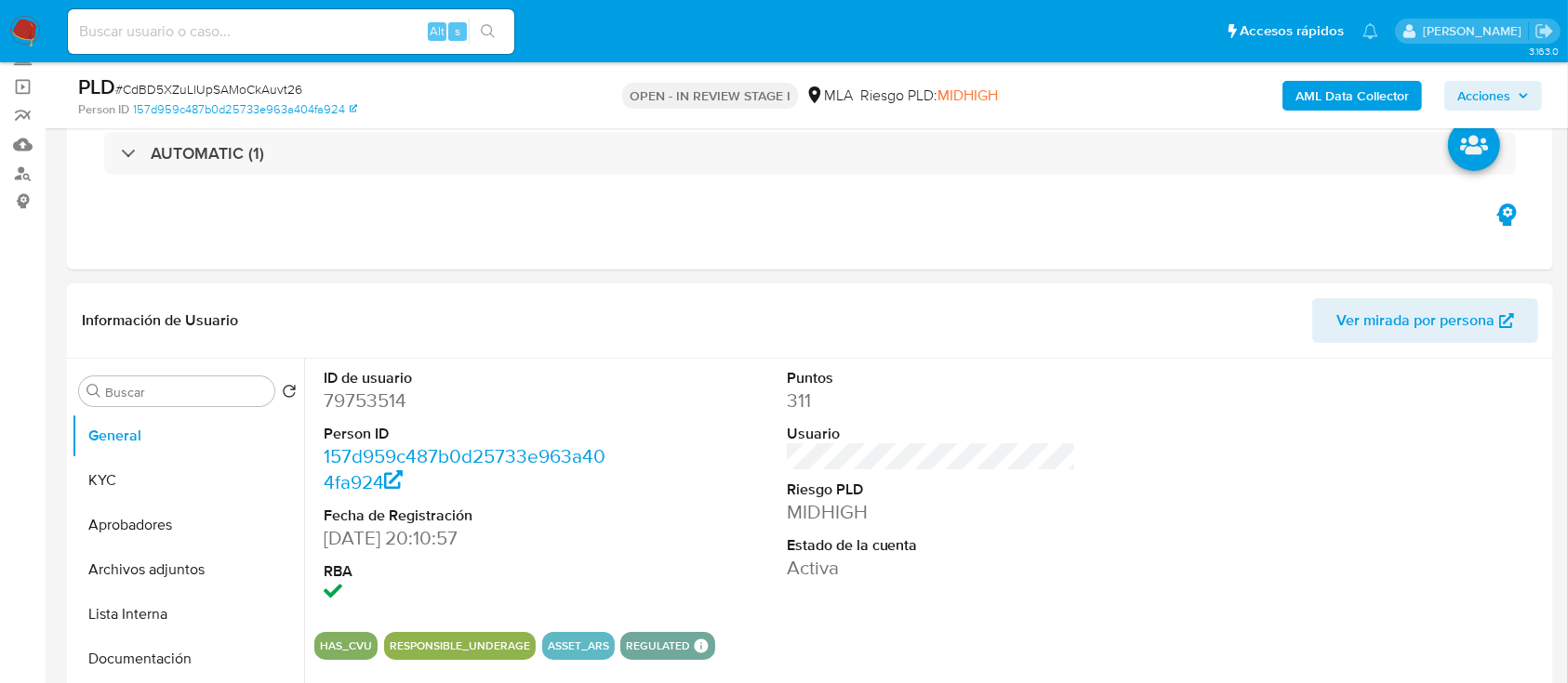
click at [363, 396] on dd "79753514" at bounding box center [469, 401] width 291 height 26
copy dd "79753514"
click at [384, 18] on div "Alt s" at bounding box center [291, 32] width 446 height 45
click at [370, 23] on input at bounding box center [291, 32] width 446 height 24
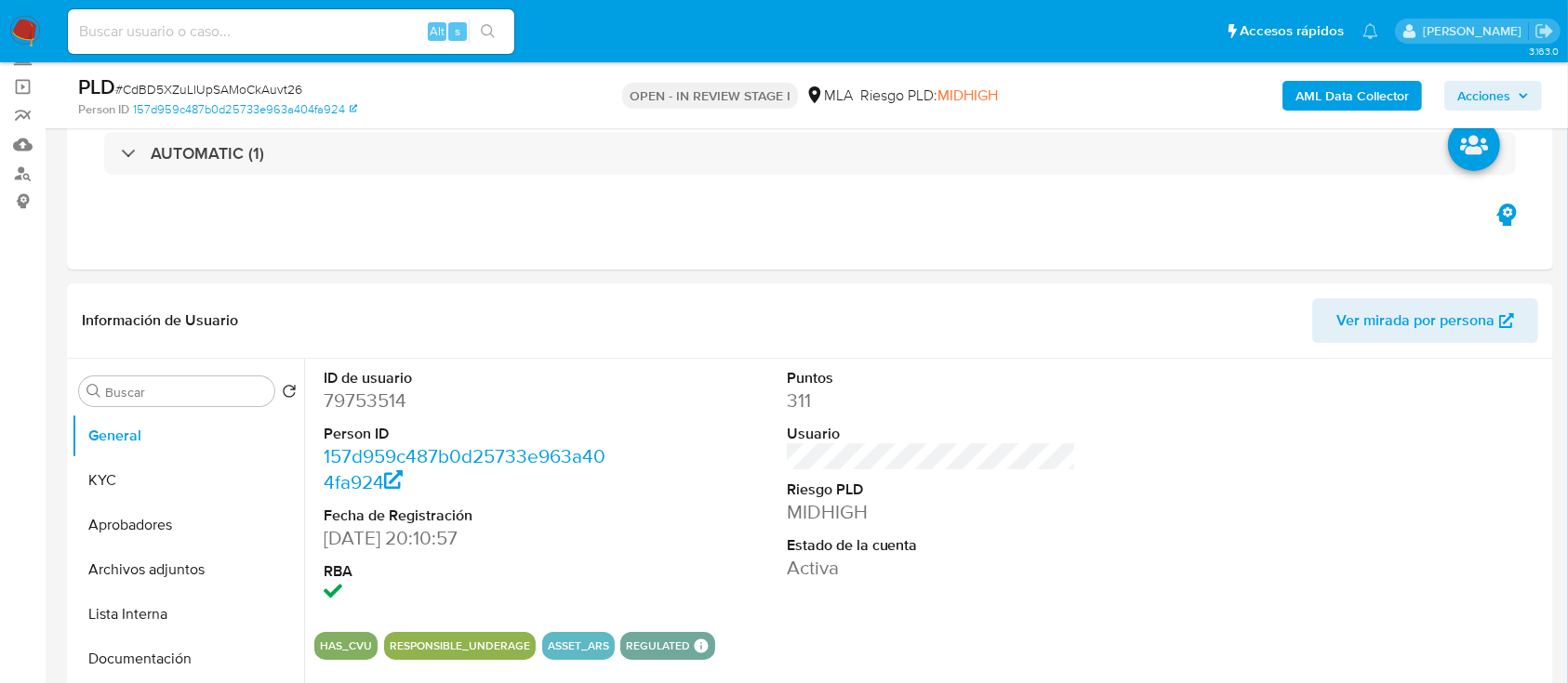
paste input "XIFihx0XkqHd2Q6grduIYily"
type input "XIFihx0XkqHd2Q6grduIYily"
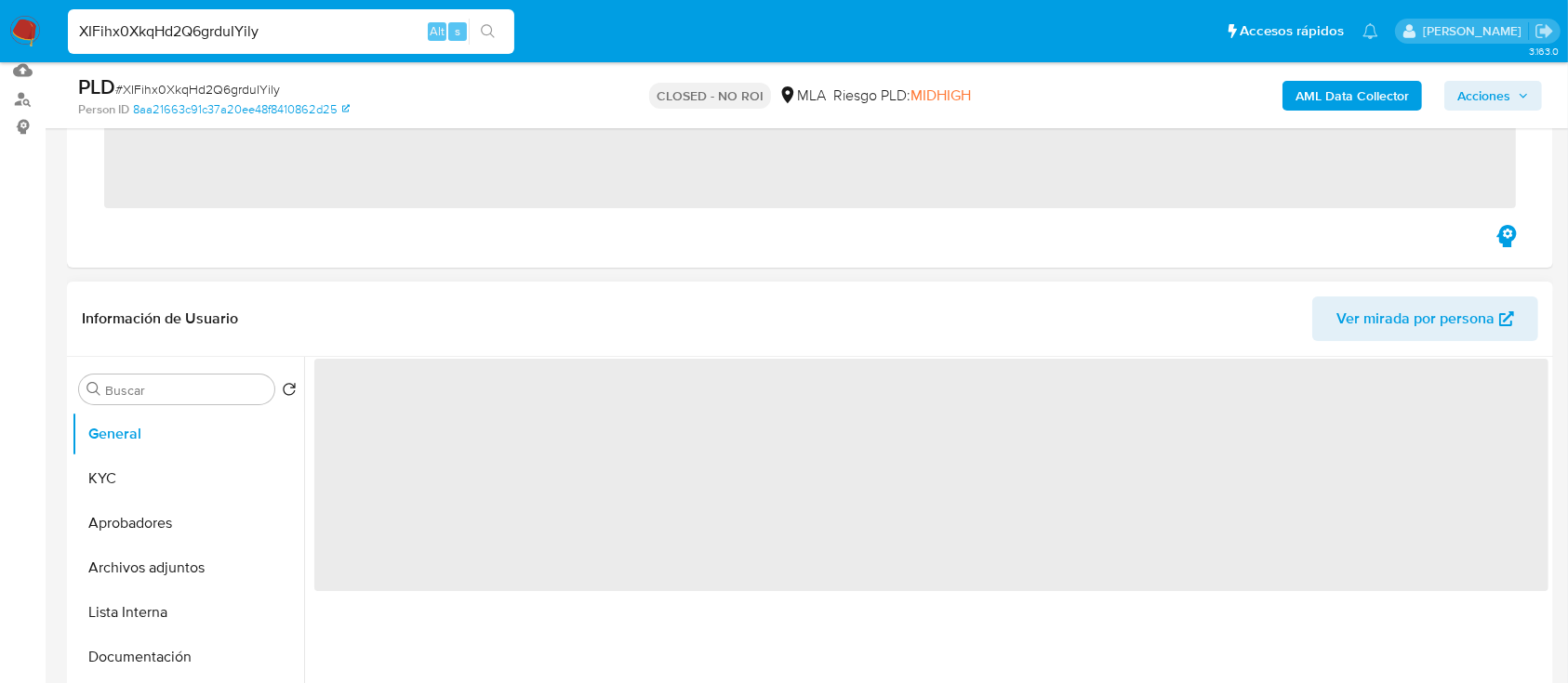
scroll to position [372, 0]
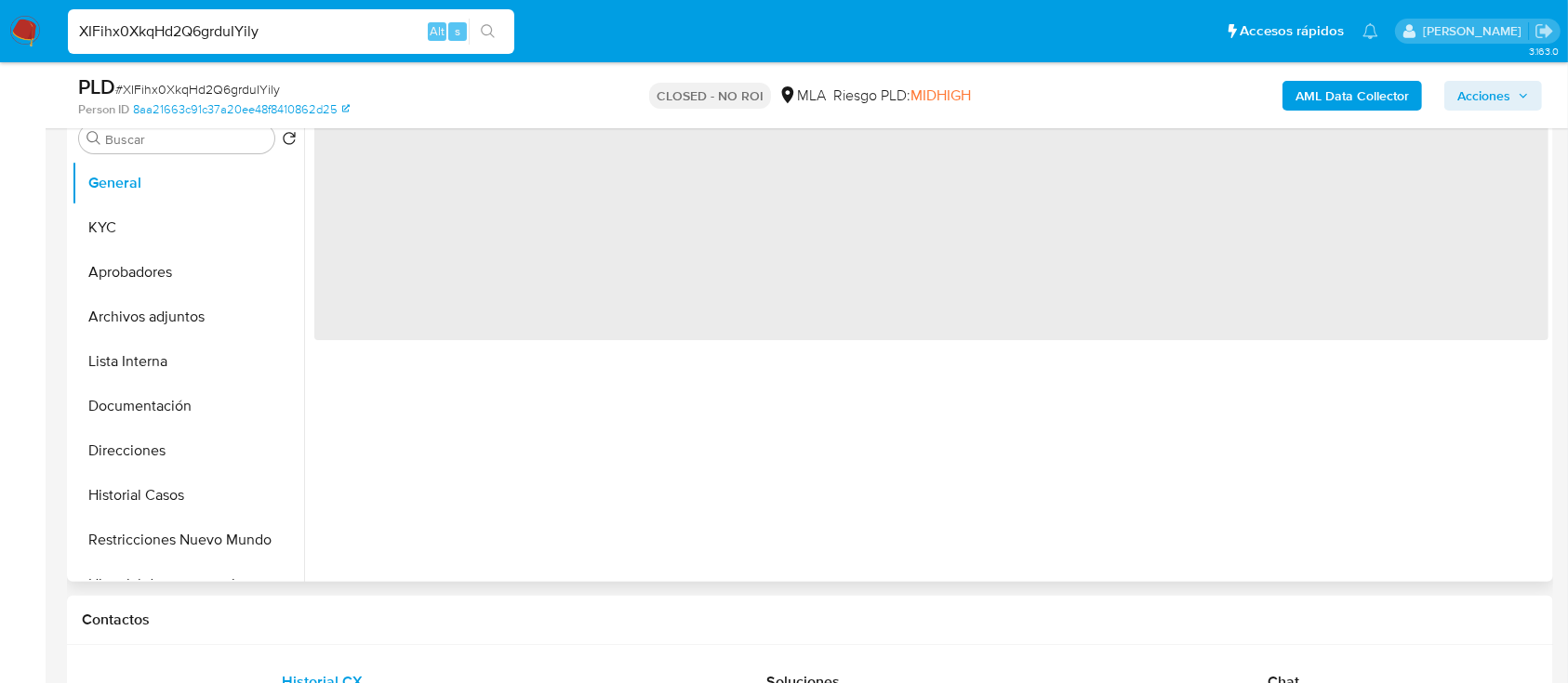
select select "10"
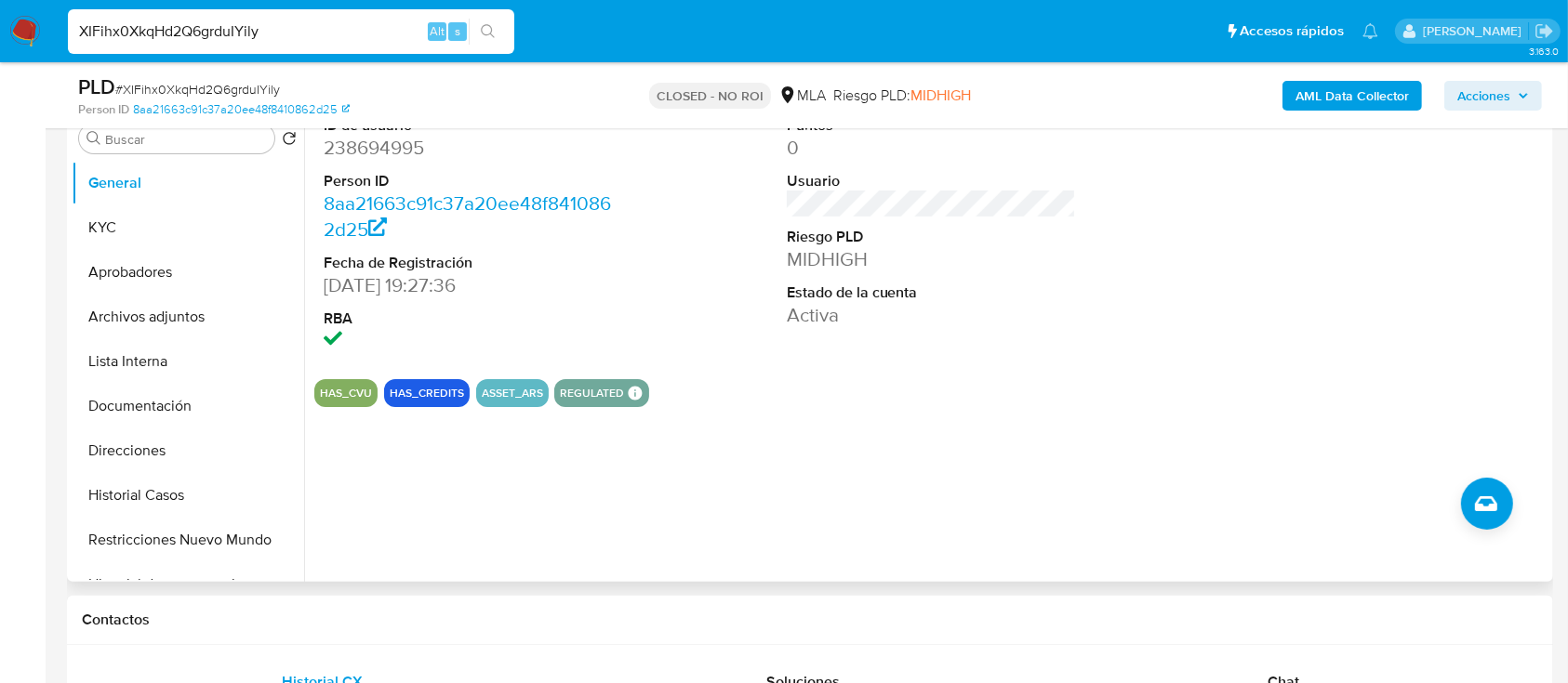
click at [382, 36] on input "XIFihx0XkqHd2Q6grduIYily" at bounding box center [291, 32] width 446 height 24
paste input "1ZIUOtfvu15VYChIM7js4jOk"
type input "1ZIUOtfvu15VYChIM7js4jOk"
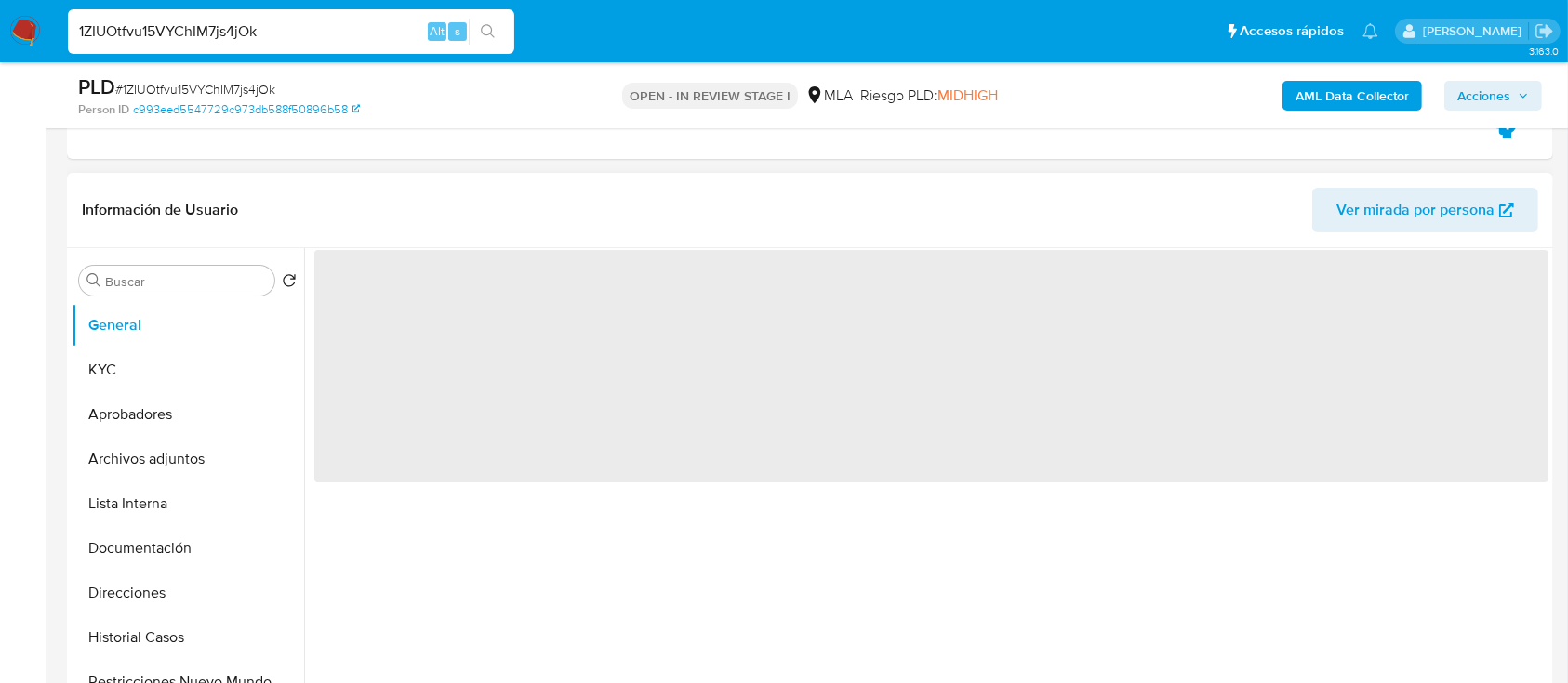
scroll to position [372, 0]
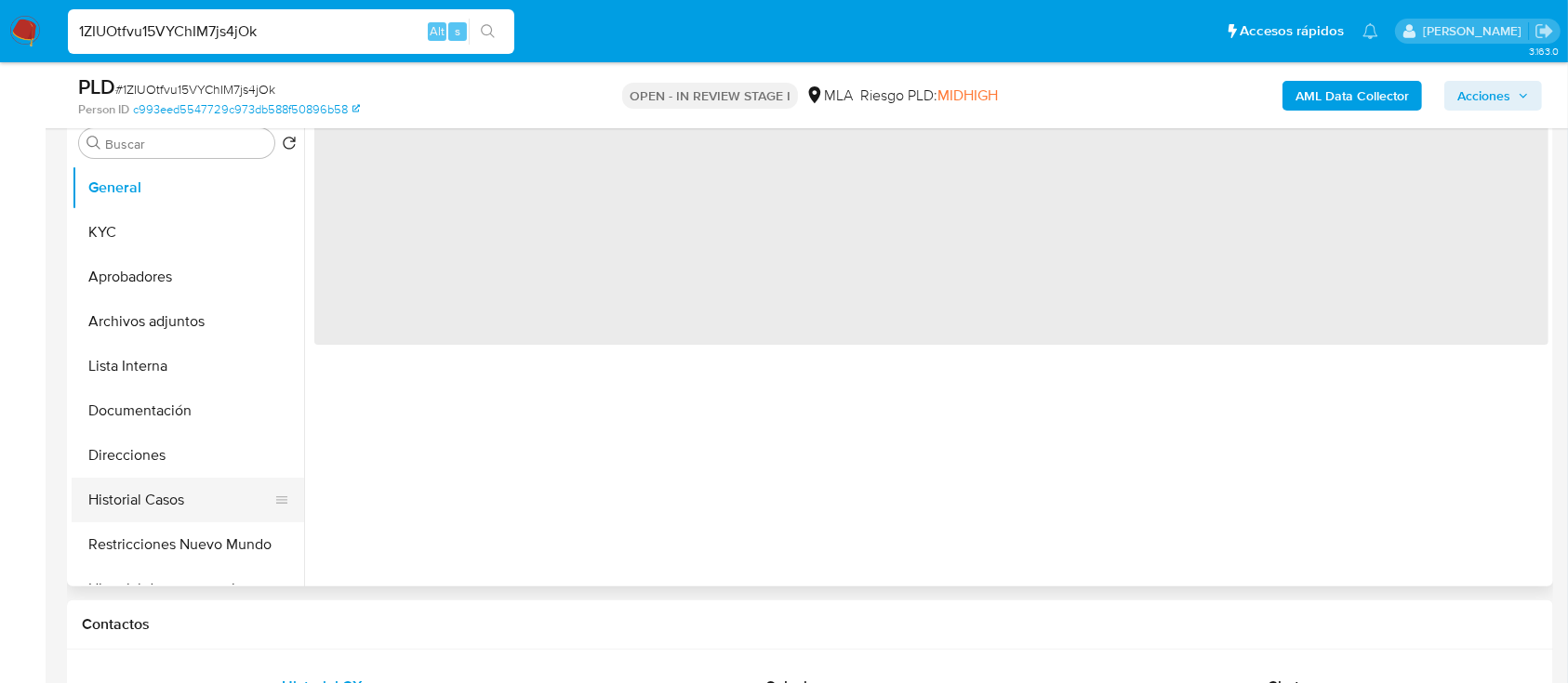
click at [152, 480] on button "Historial Casos" at bounding box center [180, 500] width 217 height 45
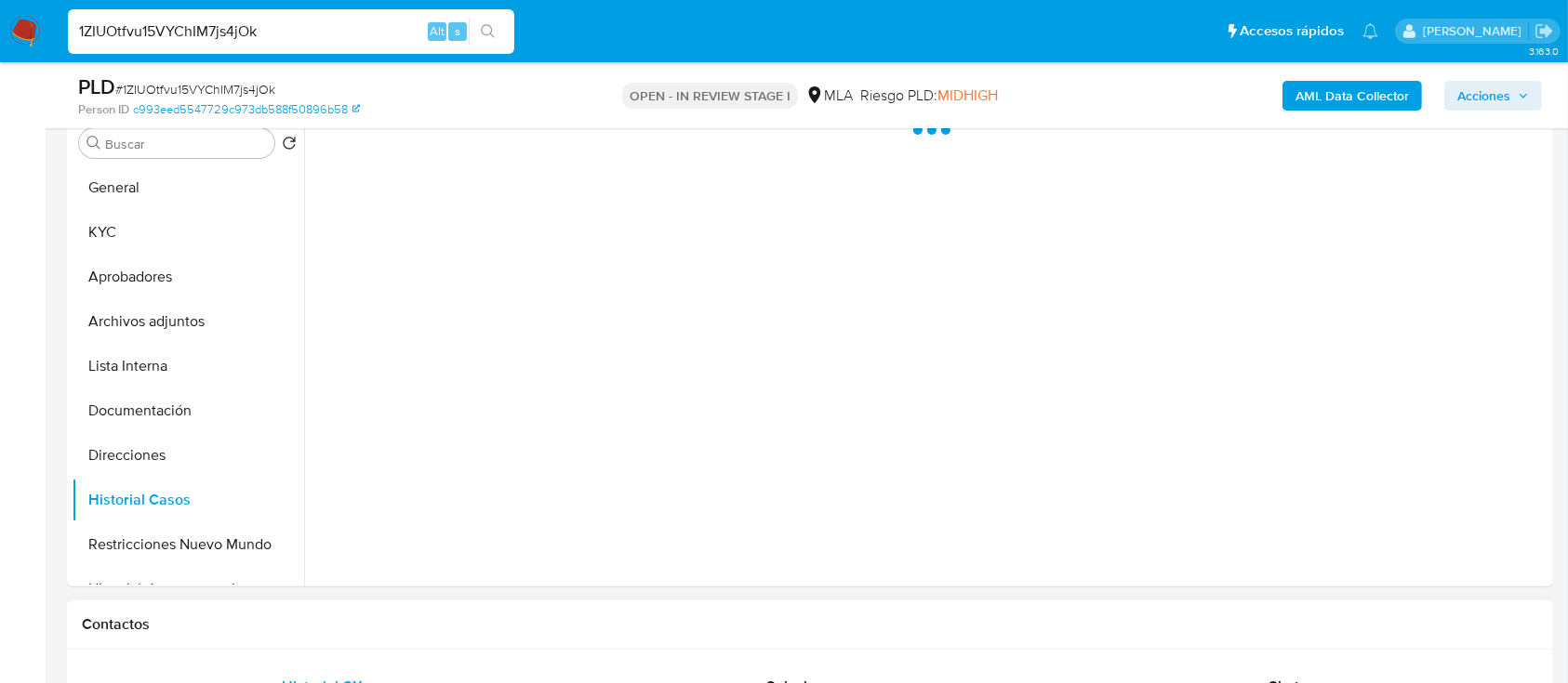
select select "10"
click at [1125, 669] on div "Chat" at bounding box center [1283, 687] width 436 height 45
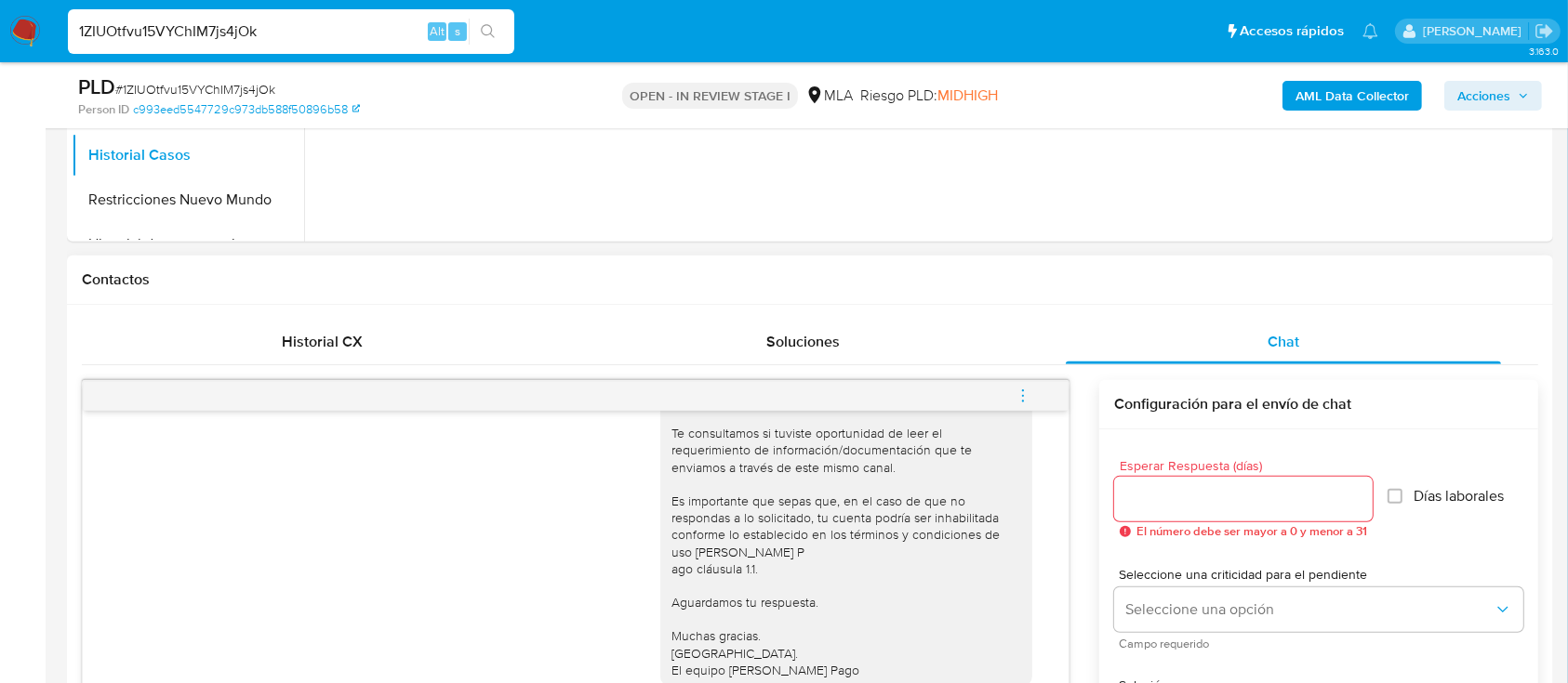
scroll to position [744, 0]
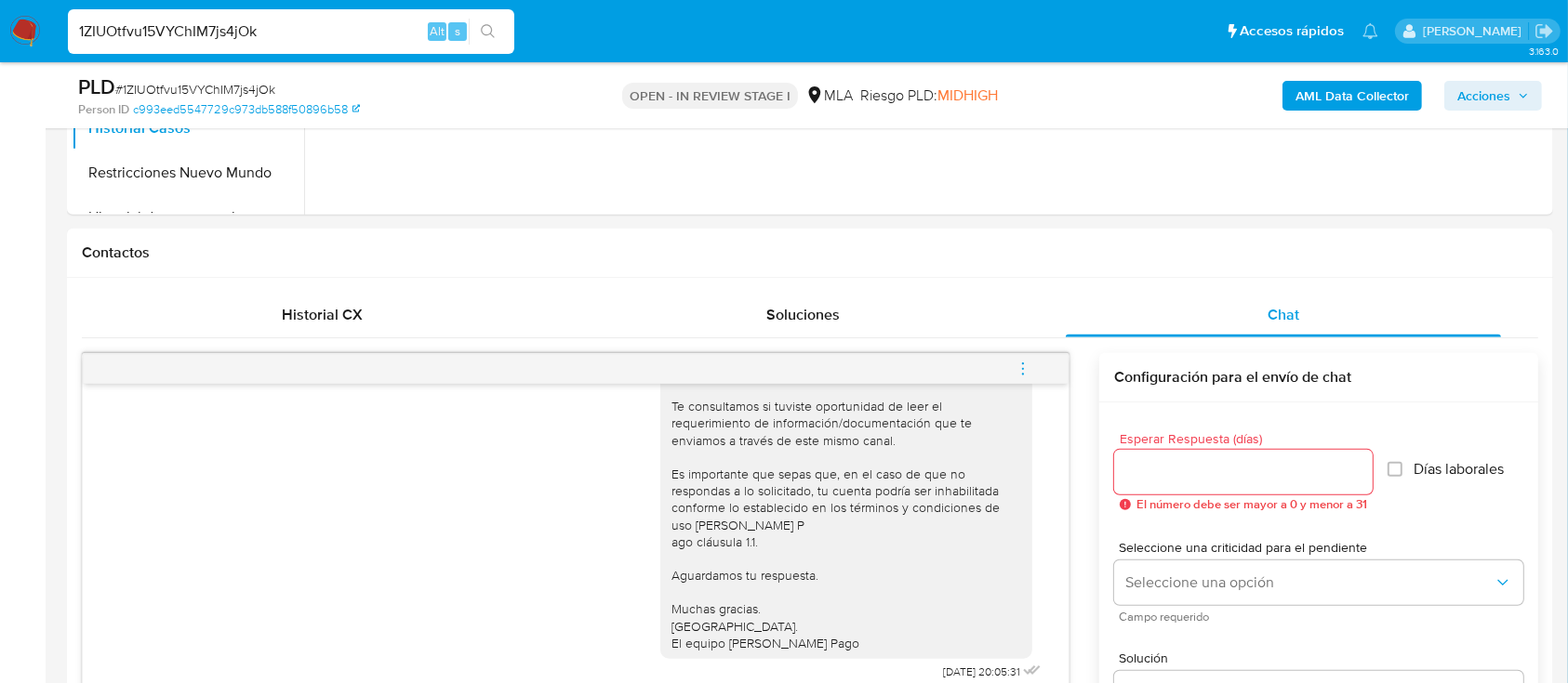
click at [374, 27] on input "1ZIUOtfvu15VYChIM7js4jOk" at bounding box center [291, 32] width 446 height 24
paste input "CdBD5XZuLlUpSAMoCkAuvt26"
type input "CdBD5XZuLlUpSAMoCkAuvt26"
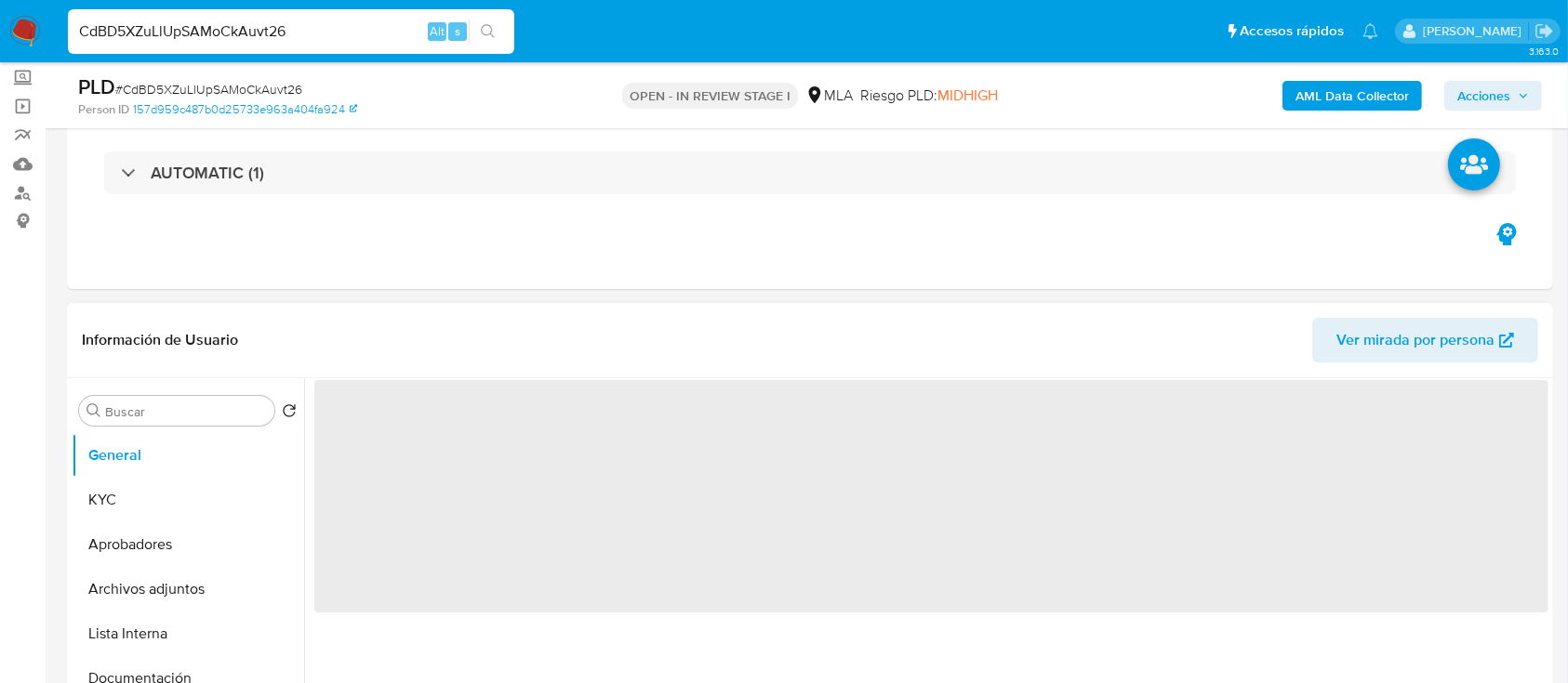
scroll to position [372, 0]
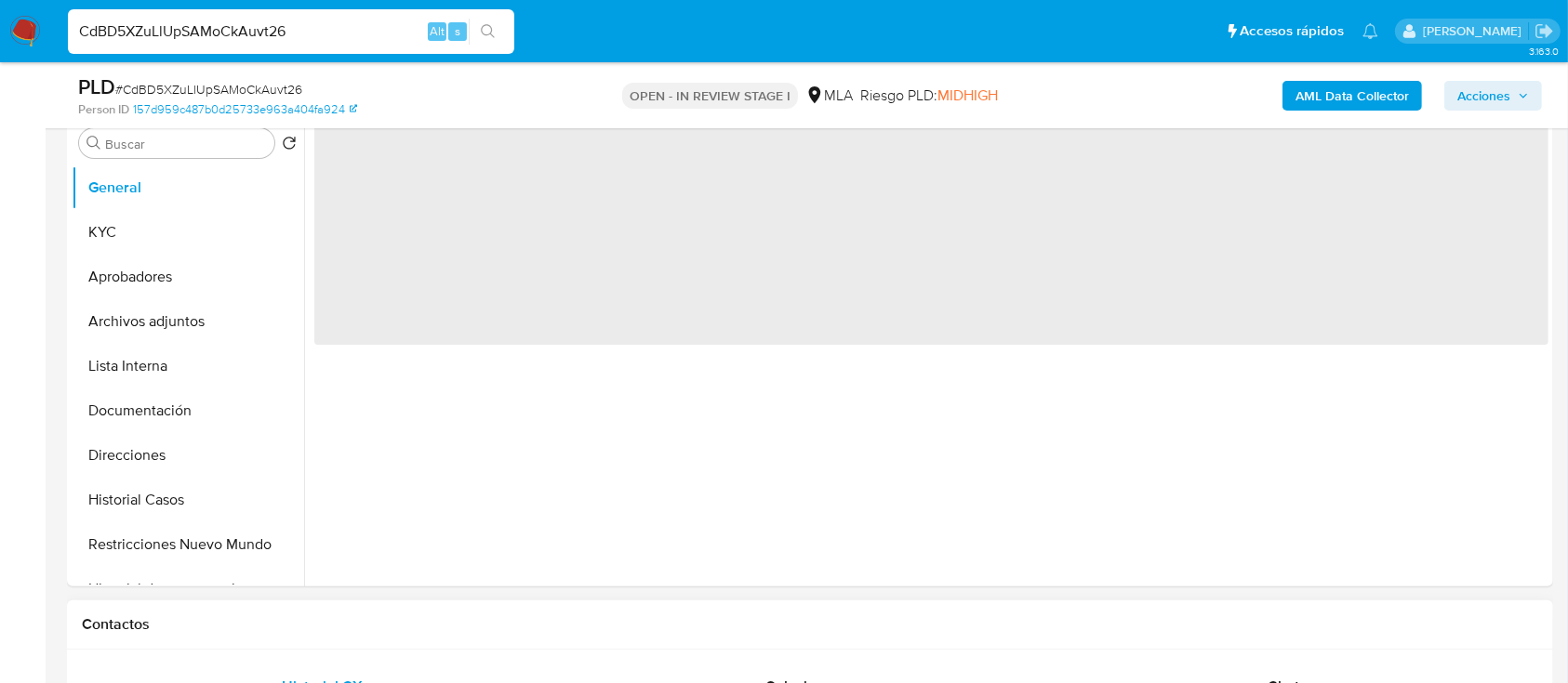
select select "10"
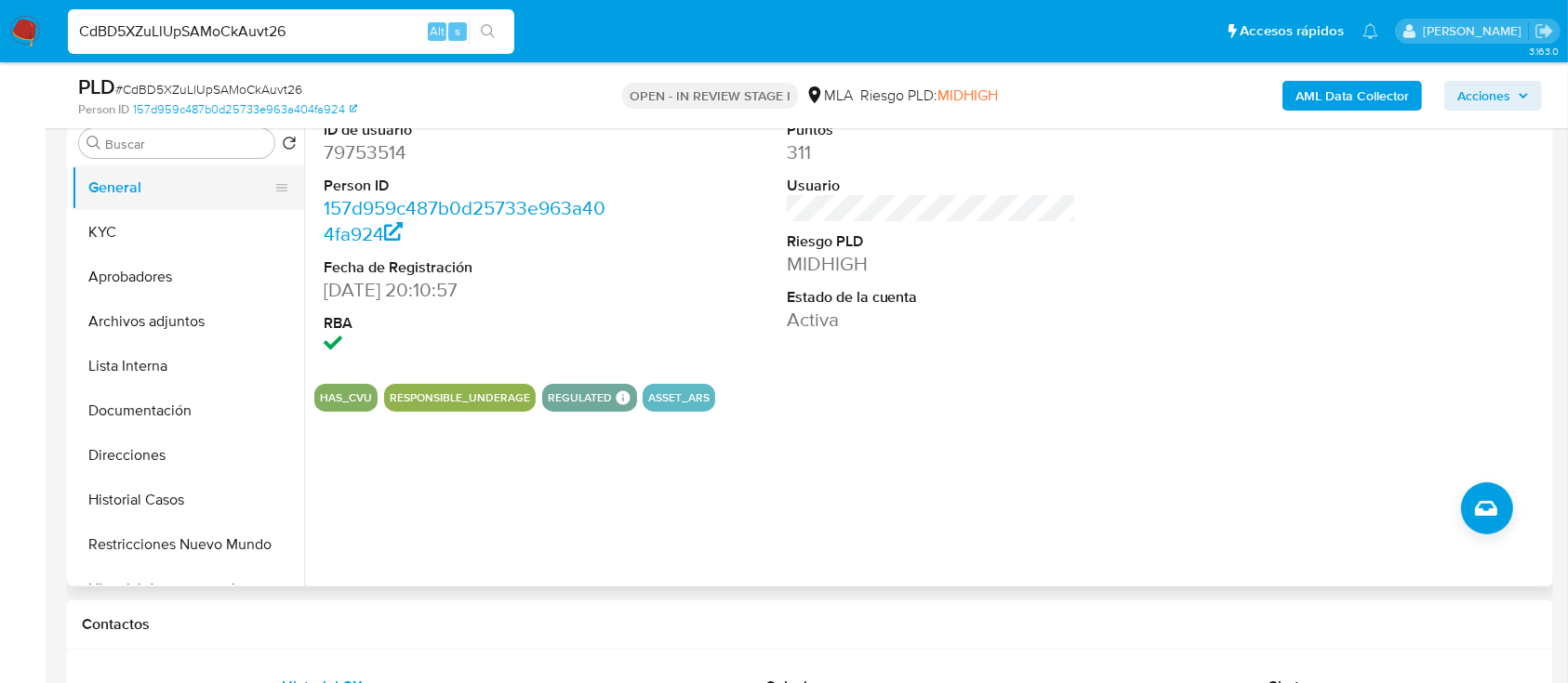
click at [146, 186] on button "General" at bounding box center [180, 188] width 217 height 45
click at [357, 162] on dd "79753514" at bounding box center [469, 153] width 291 height 26
copy dd "79753514"
drag, startPoint x: 372, startPoint y: 4, endPoint x: 142, endPoint y: 247, distance: 334.6
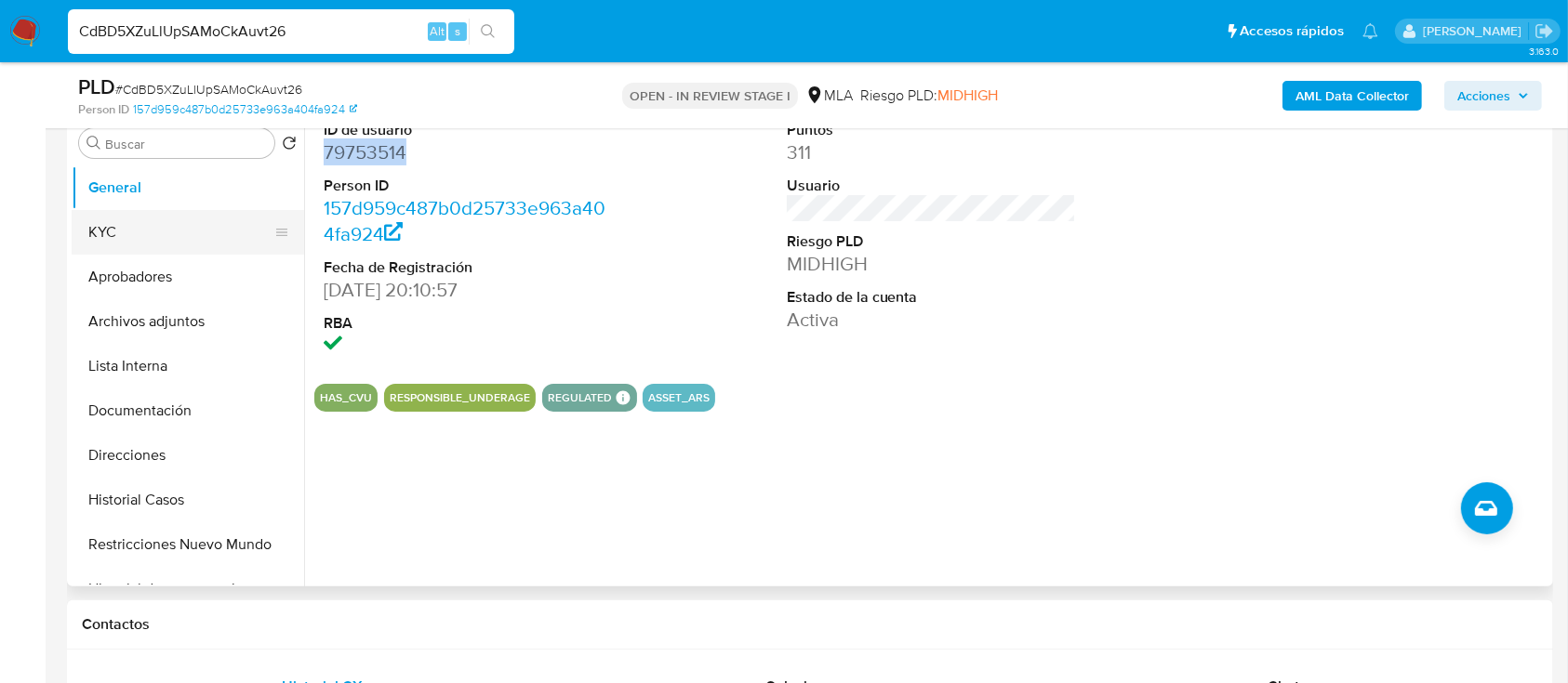
click at [142, 247] on button "KYC" at bounding box center [180, 232] width 217 height 45
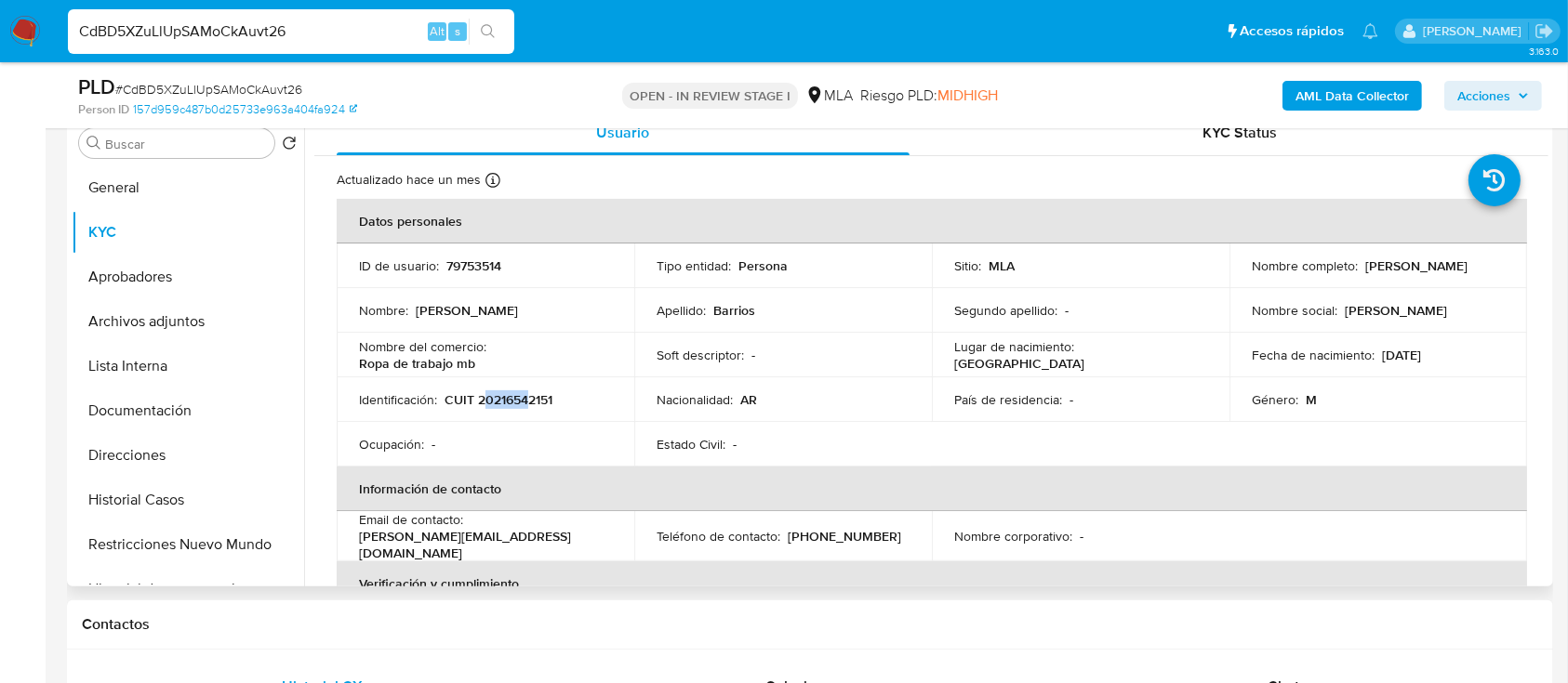
drag, startPoint x: 487, startPoint y: 402, endPoint x: 522, endPoint y: 402, distance: 35.0
click at [530, 402] on p "CUIT 20216542151" at bounding box center [498, 400] width 108 height 17
click at [519, 406] on p "CUIT 20216542151" at bounding box center [498, 400] width 108 height 17
click at [490, 405] on p "CUIT 20216542151" at bounding box center [498, 400] width 108 height 17
click at [510, 401] on p "CUIT 20216542151" at bounding box center [498, 400] width 108 height 17
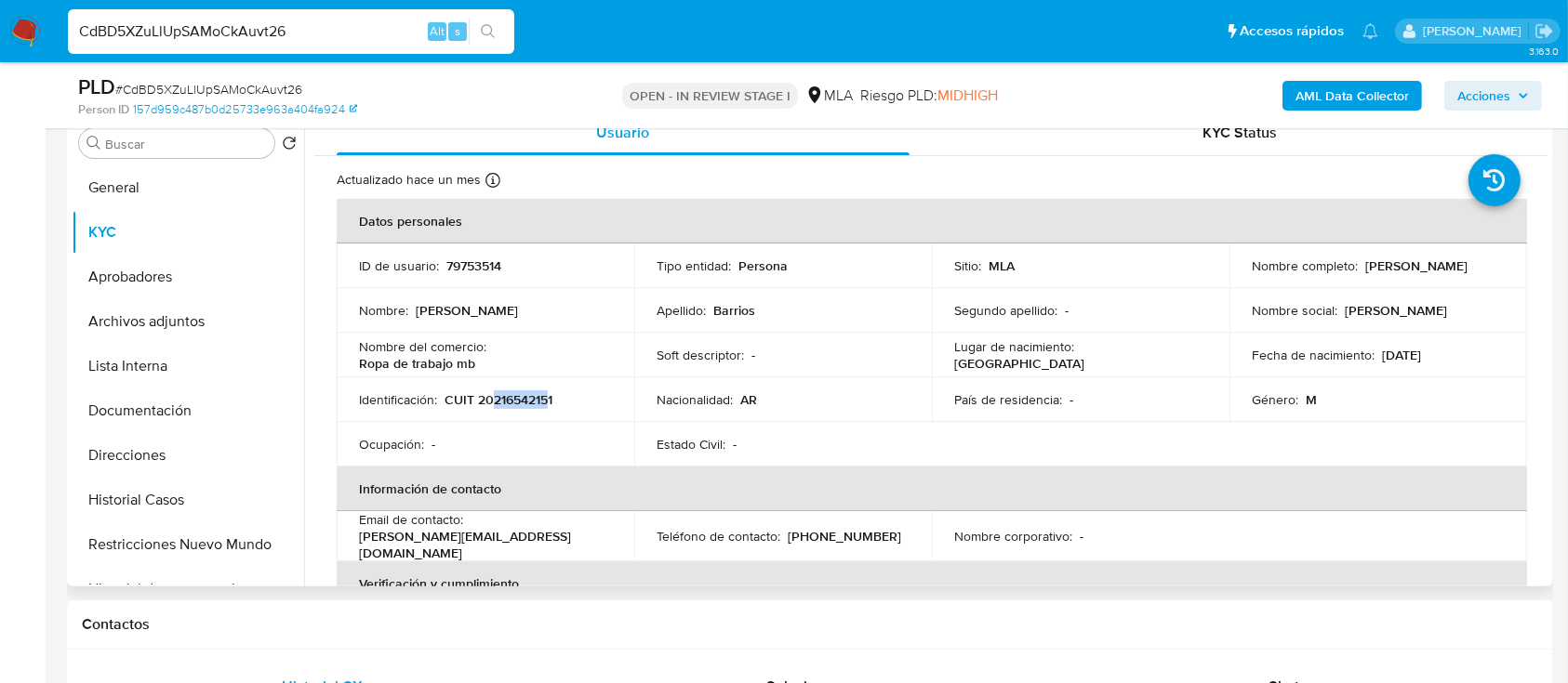
drag, startPoint x: 549, startPoint y: 402, endPoint x: 493, endPoint y: 398, distance: 56.1
click at [493, 398] on p "CUIT 20216542151" at bounding box center [498, 400] width 108 height 17
copy p "21654215"
click at [127, 414] on button "Documentación" at bounding box center [180, 411] width 217 height 45
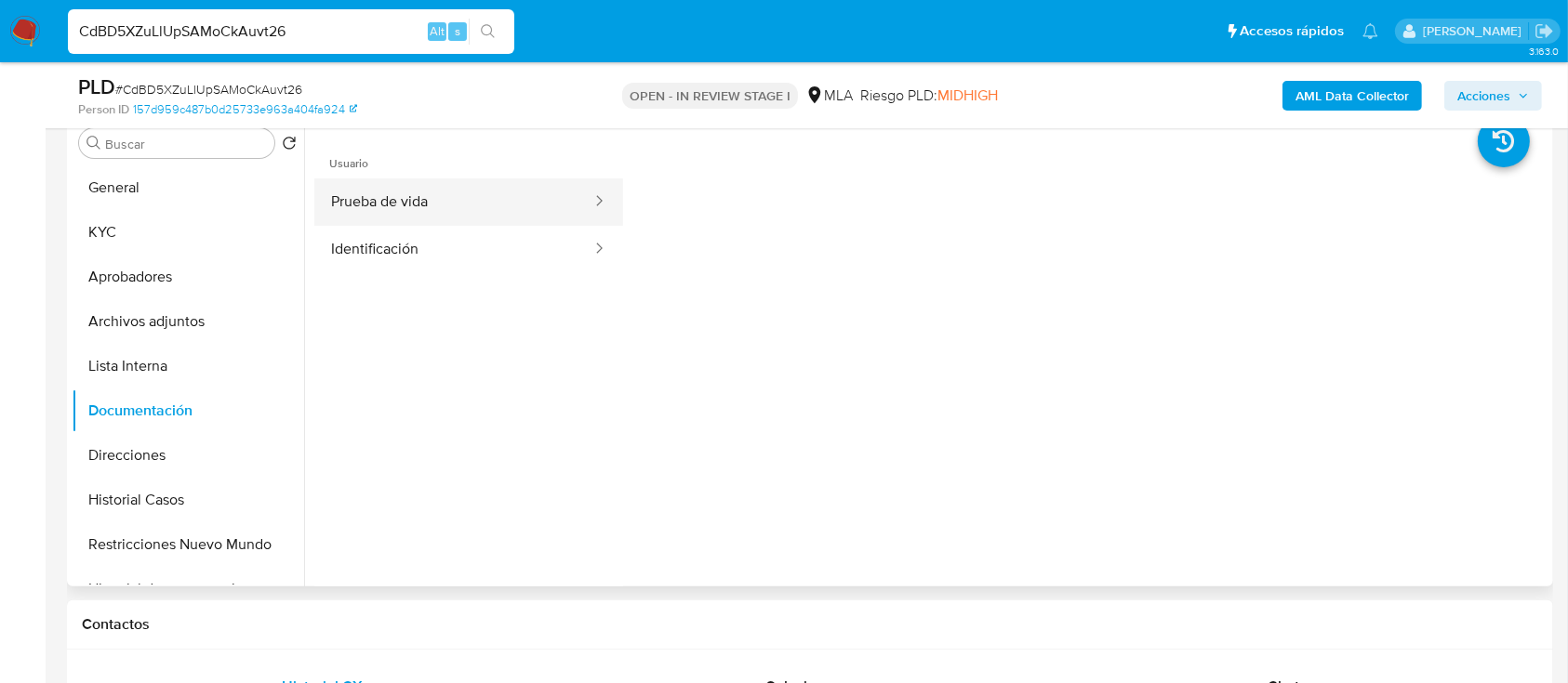
click at [429, 215] on button "Prueba de vida" at bounding box center [454, 202] width 279 height 48
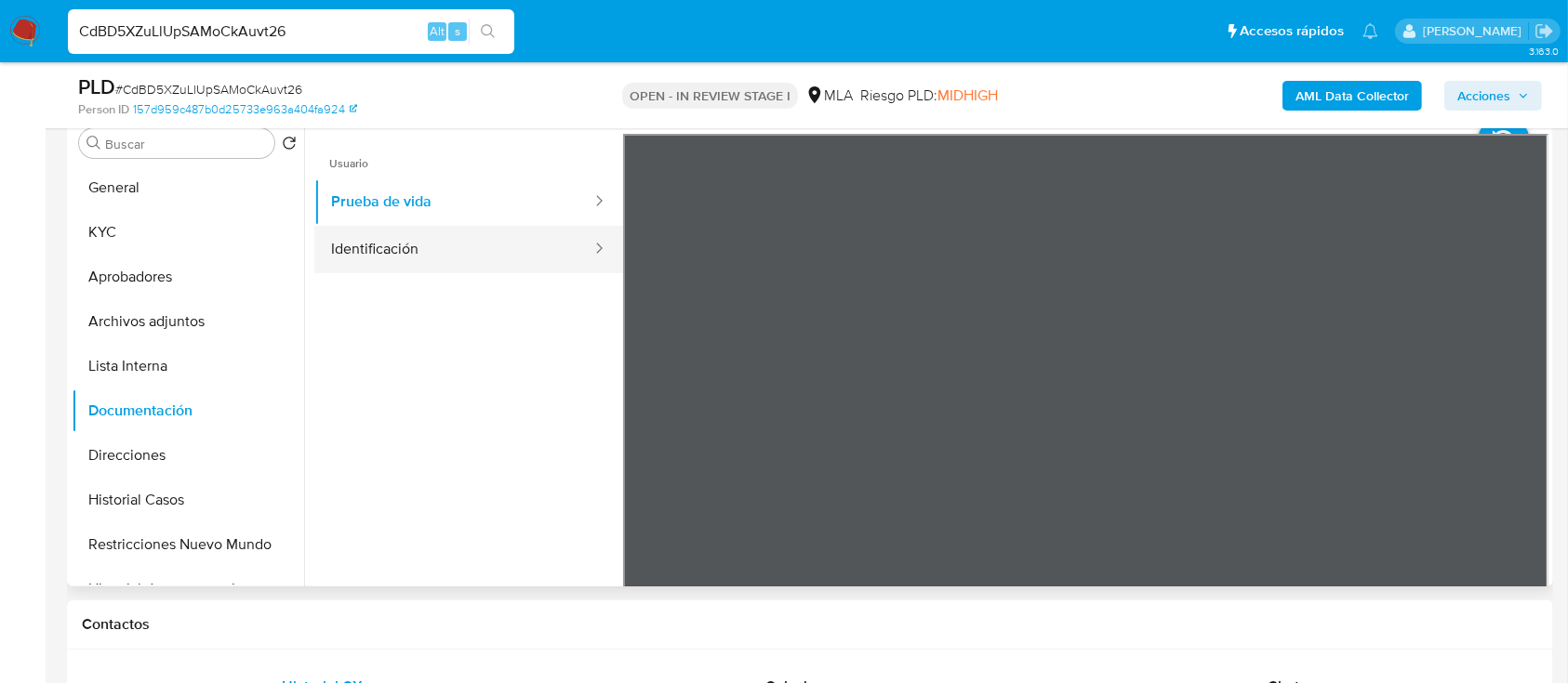
click at [441, 245] on button "Identificación" at bounding box center [454, 249] width 279 height 48
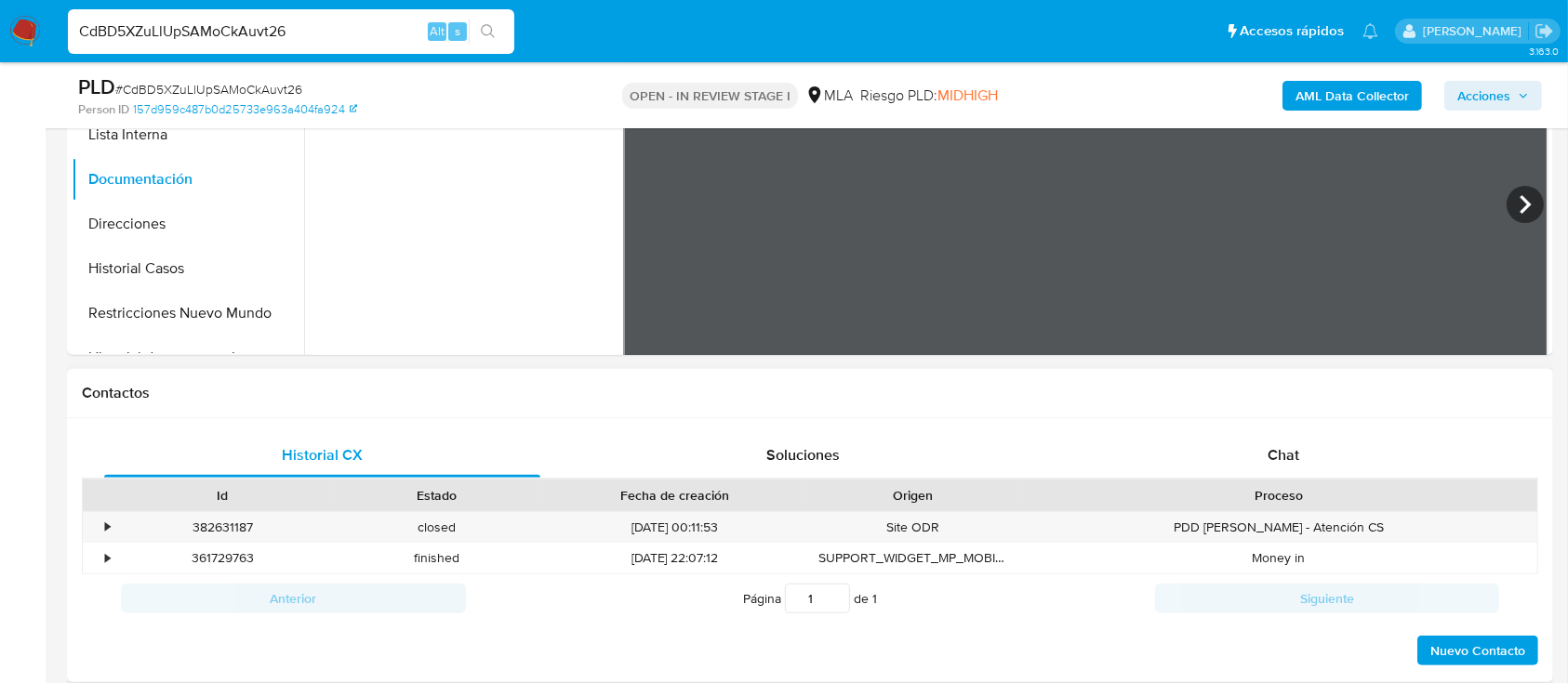
scroll to position [231, 0]
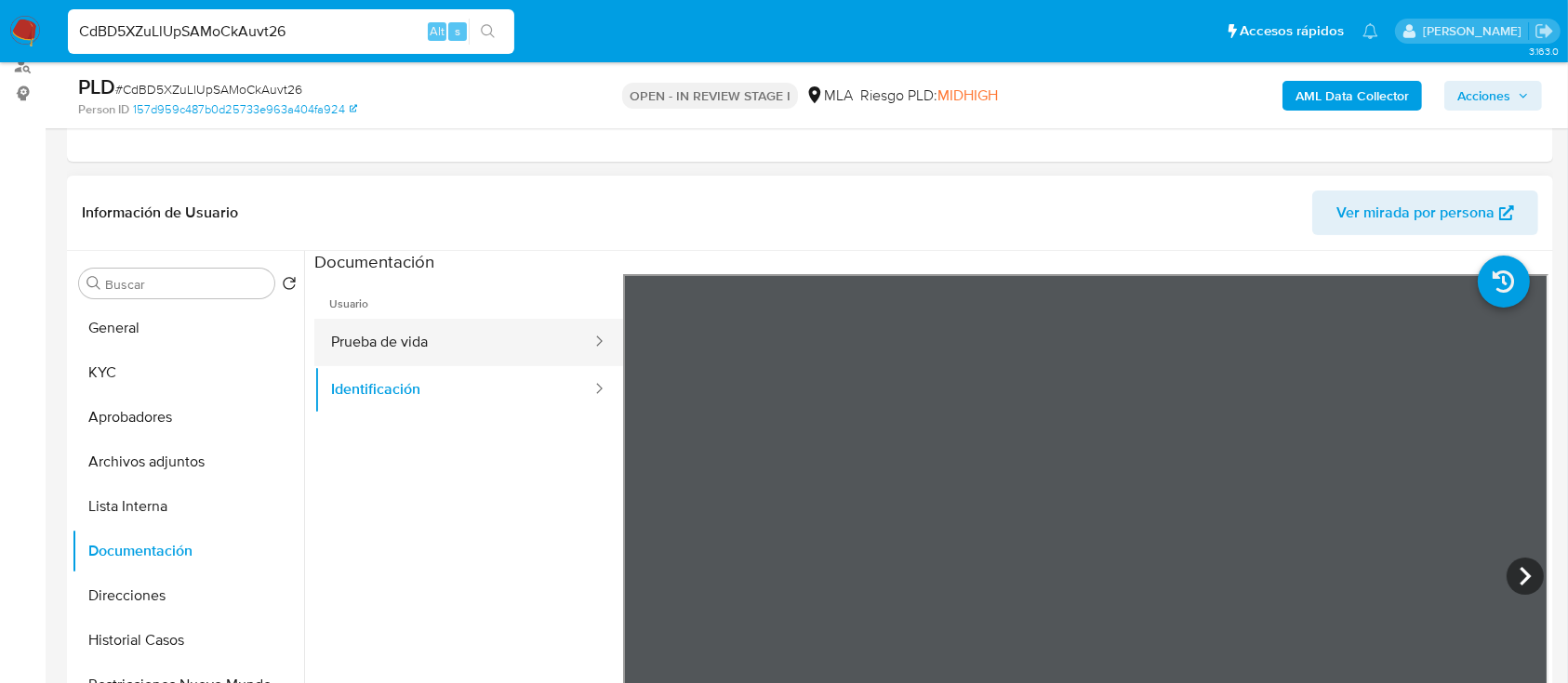
click at [448, 323] on button "Prueba de vida" at bounding box center [454, 342] width 279 height 48
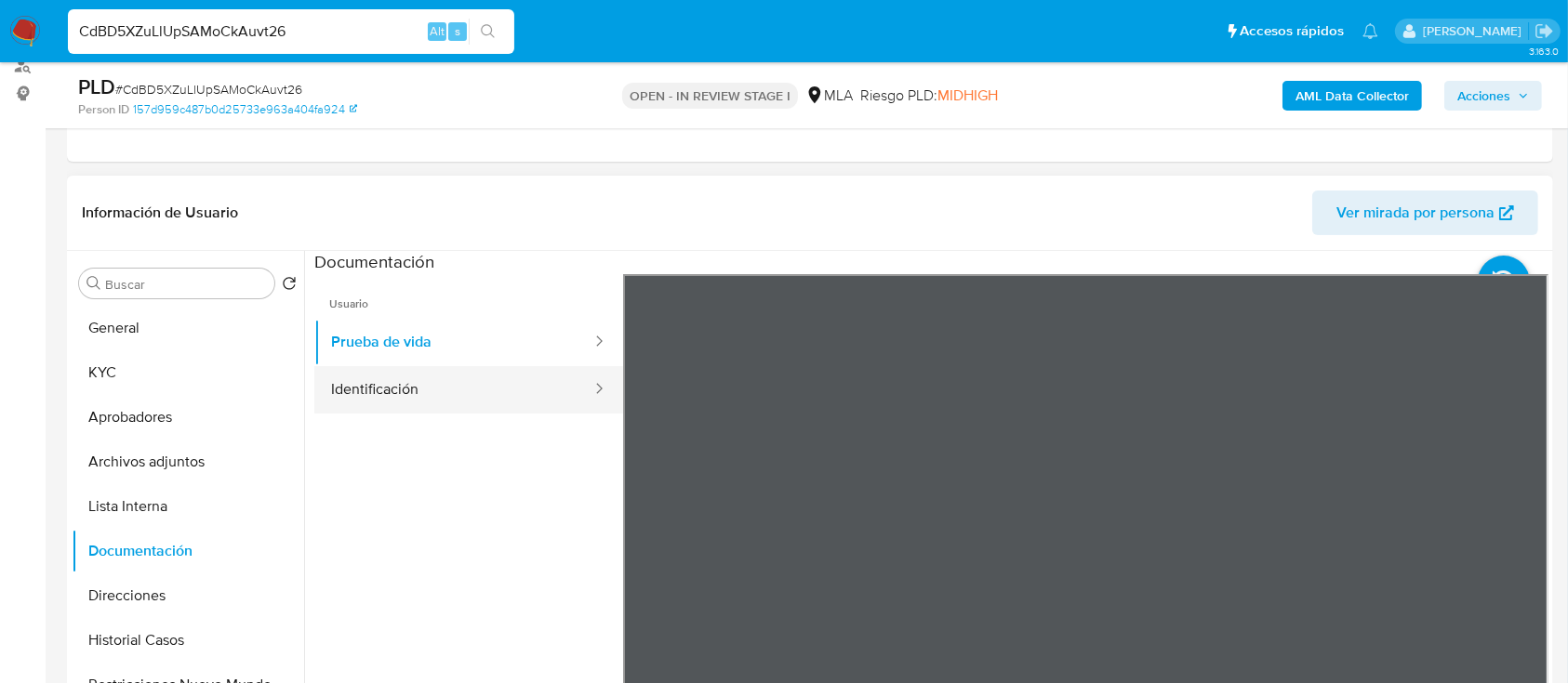
drag, startPoint x: 432, startPoint y: 379, endPoint x: 567, endPoint y: 383, distance: 135.1
click at [432, 380] on button "Identificación" at bounding box center [454, 390] width 279 height 48
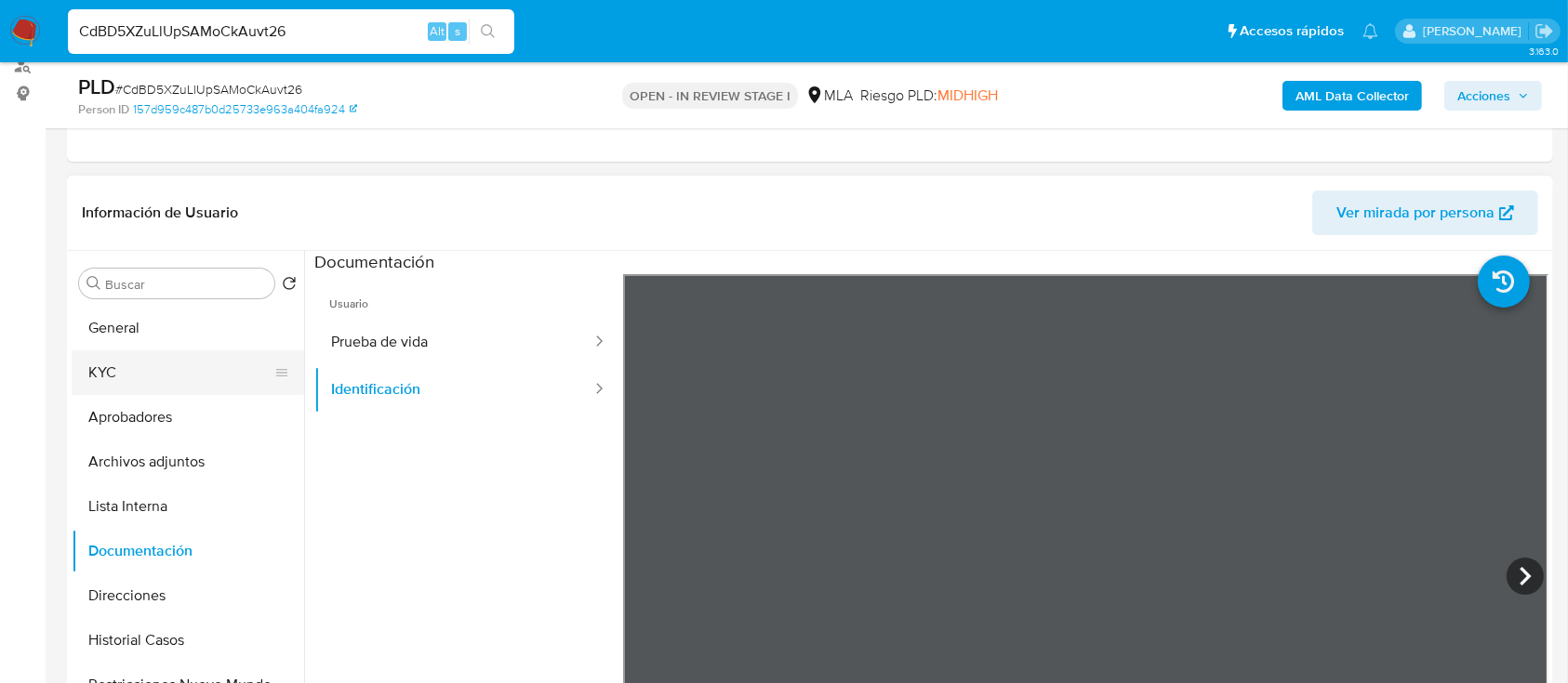
click at [112, 376] on button "KYC" at bounding box center [180, 373] width 217 height 45
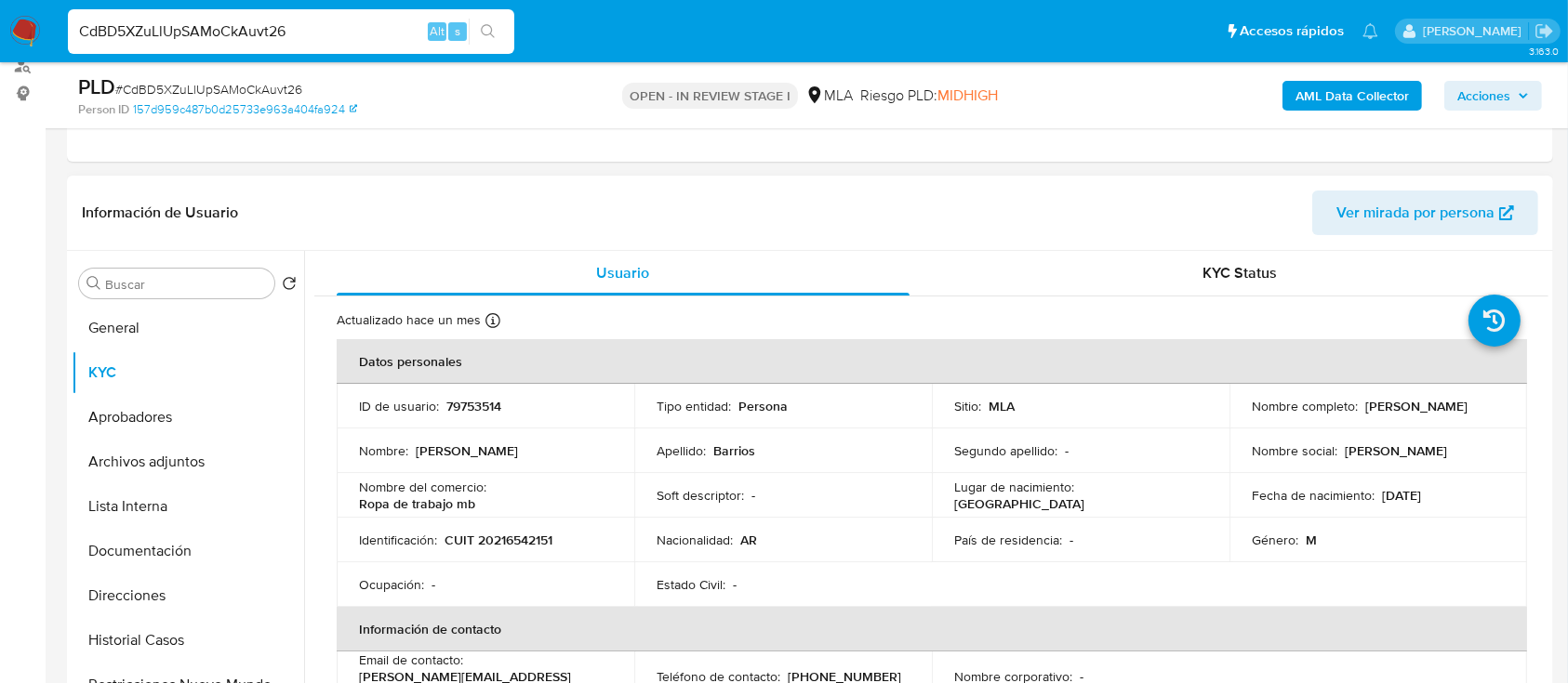
click at [540, 539] on p "CUIT 20216542151" at bounding box center [498, 541] width 108 height 17
copy p "20216542151"
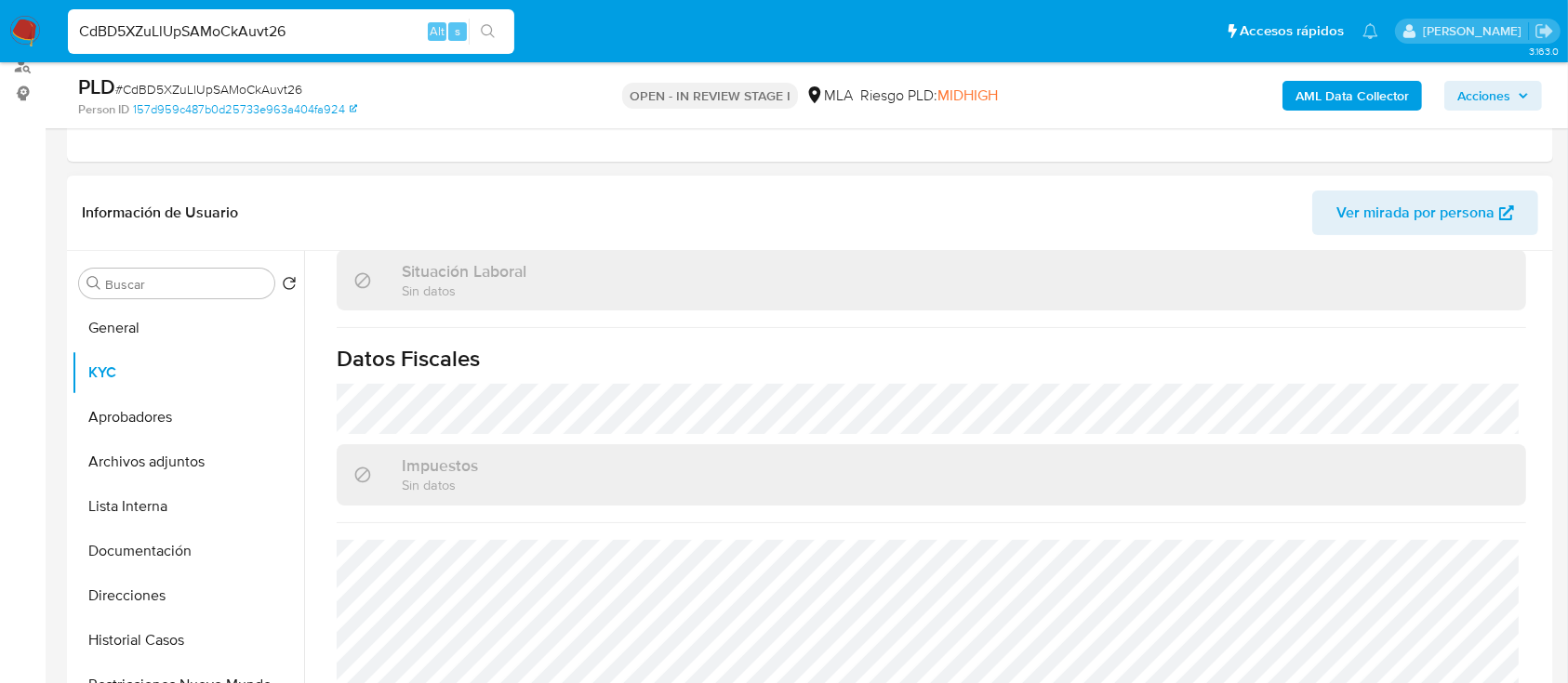
scroll to position [991, 0]
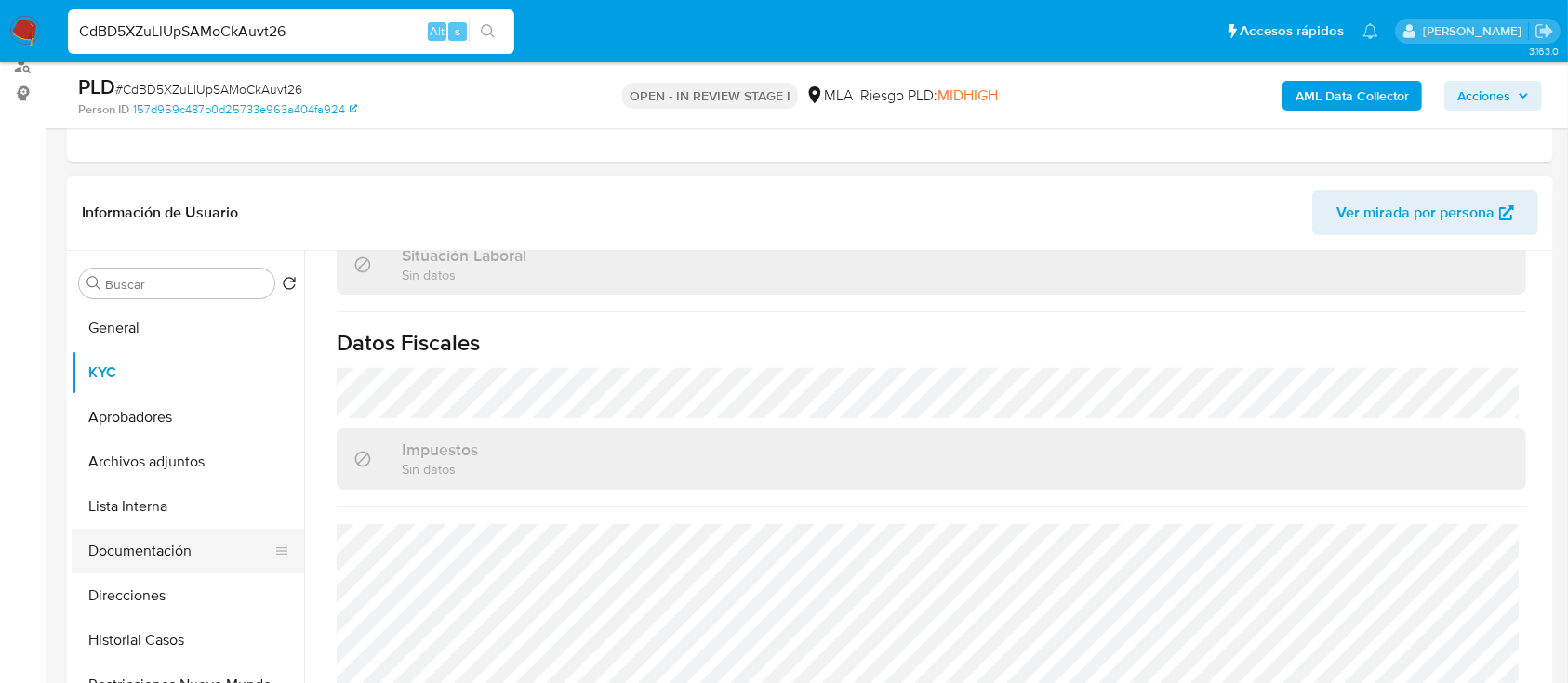
click at [149, 569] on button "Documentación" at bounding box center [180, 552] width 217 height 45
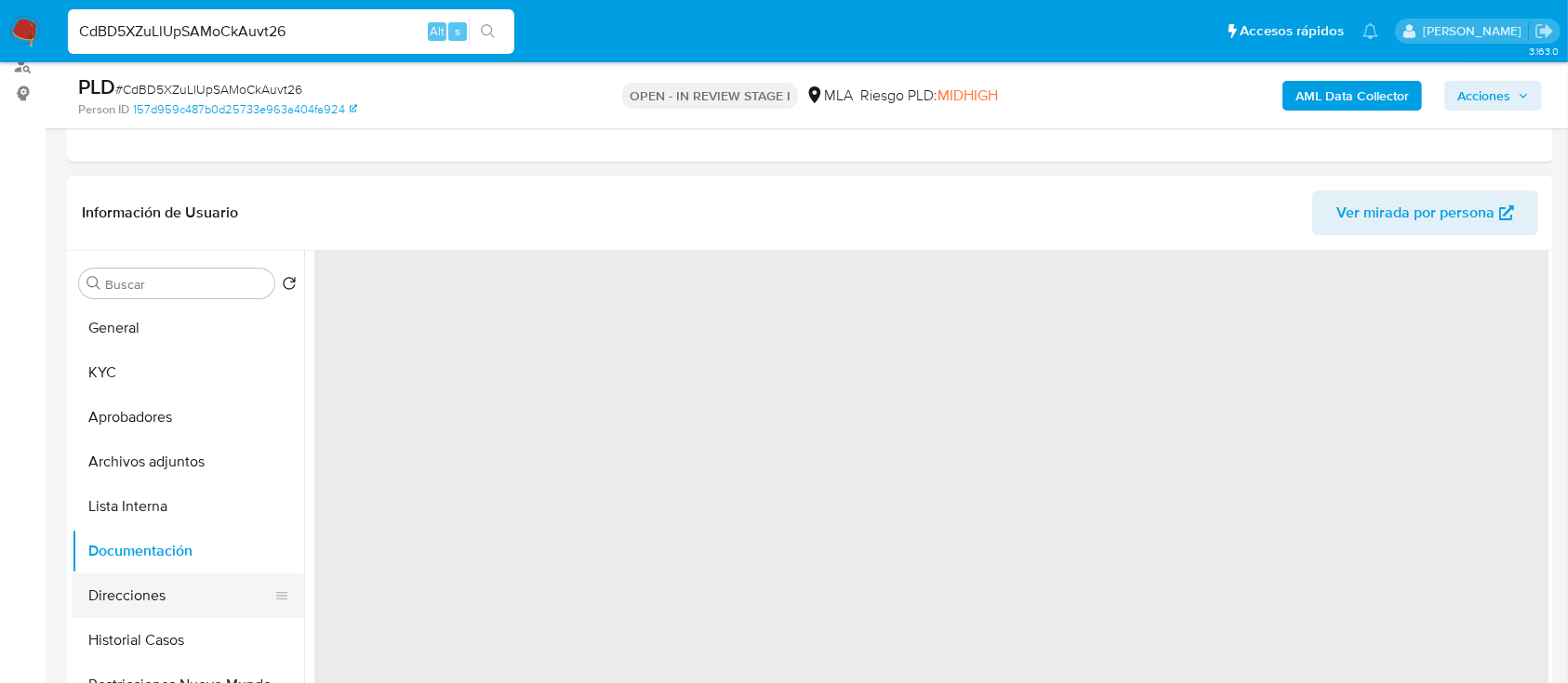
scroll to position [0, 0]
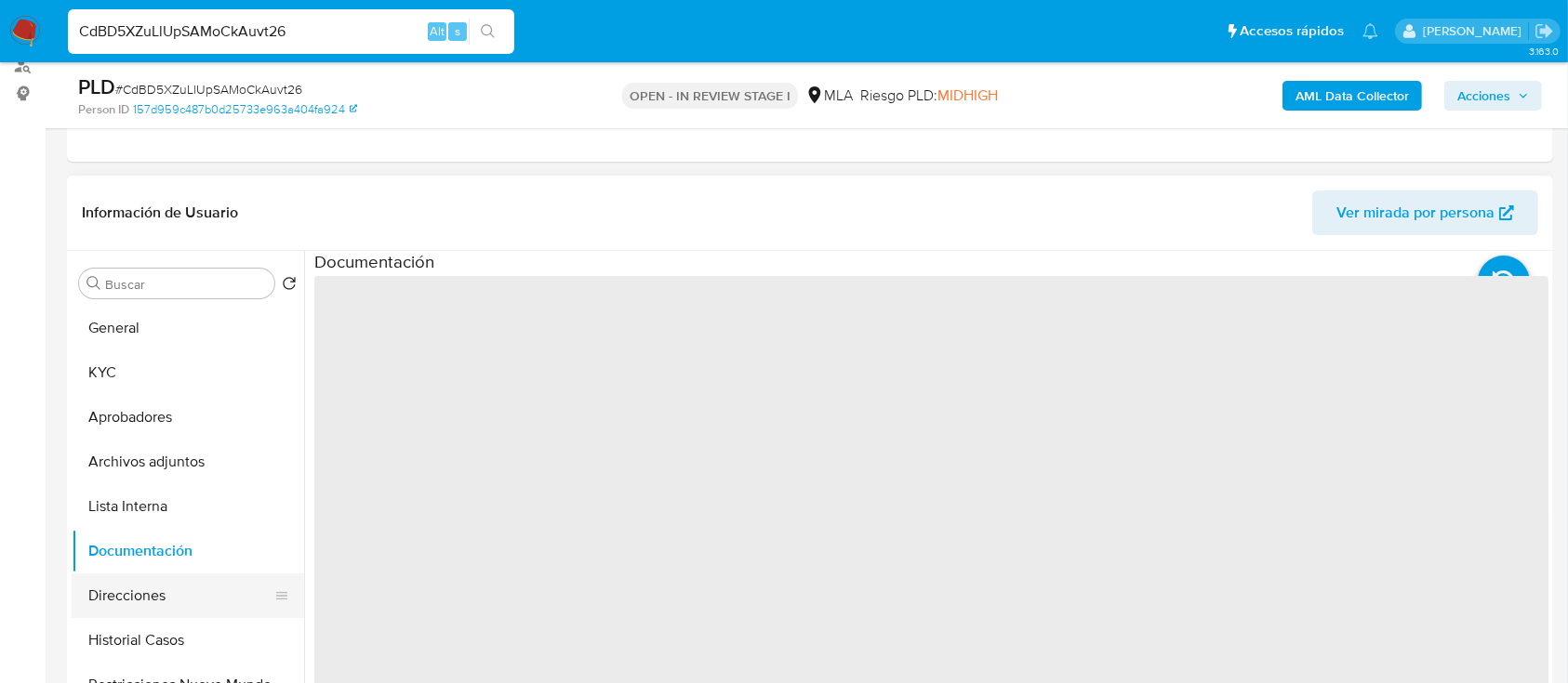
click at [153, 585] on button "Direcciones" at bounding box center [180, 596] width 217 height 45
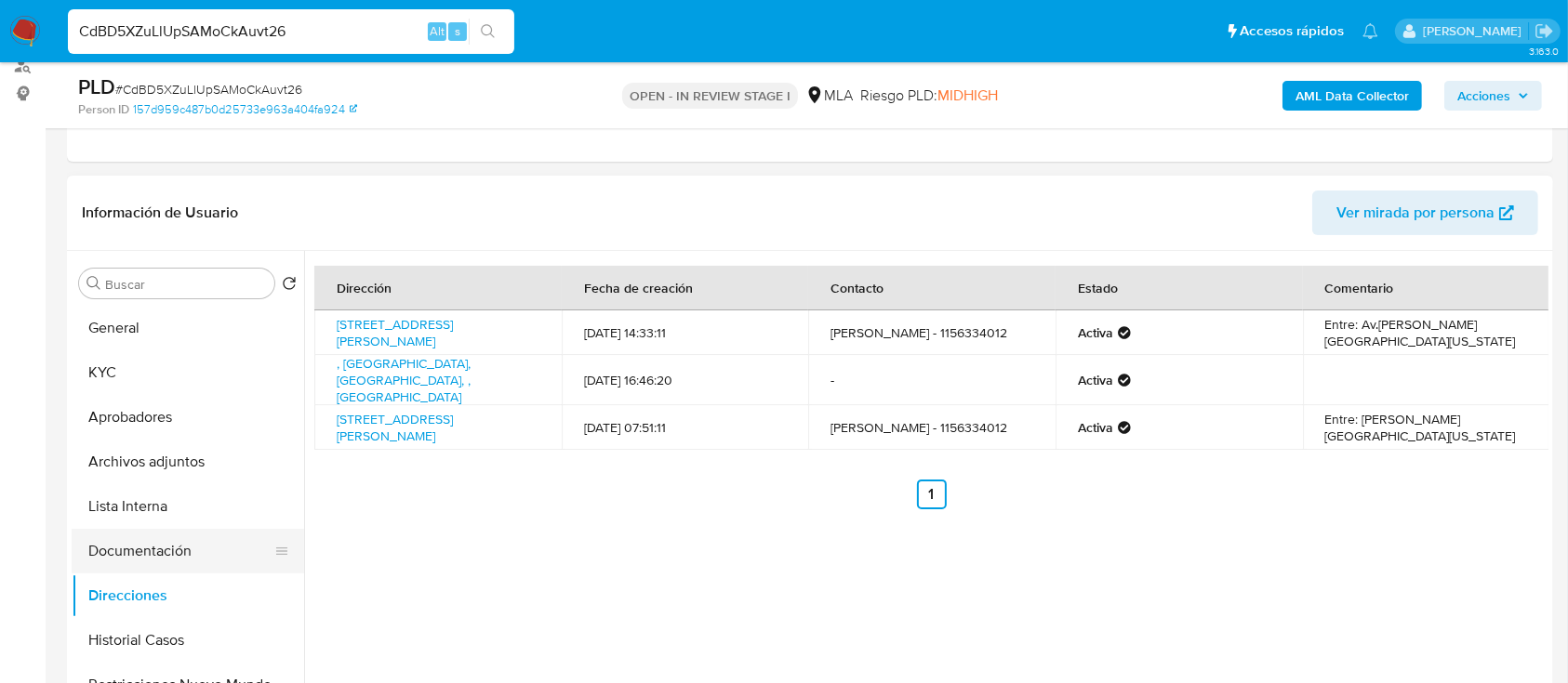
drag, startPoint x: 87, startPoint y: 375, endPoint x: 296, endPoint y: 570, distance: 285.8
click at [88, 375] on button "KYC" at bounding box center [187, 373] width 232 height 45
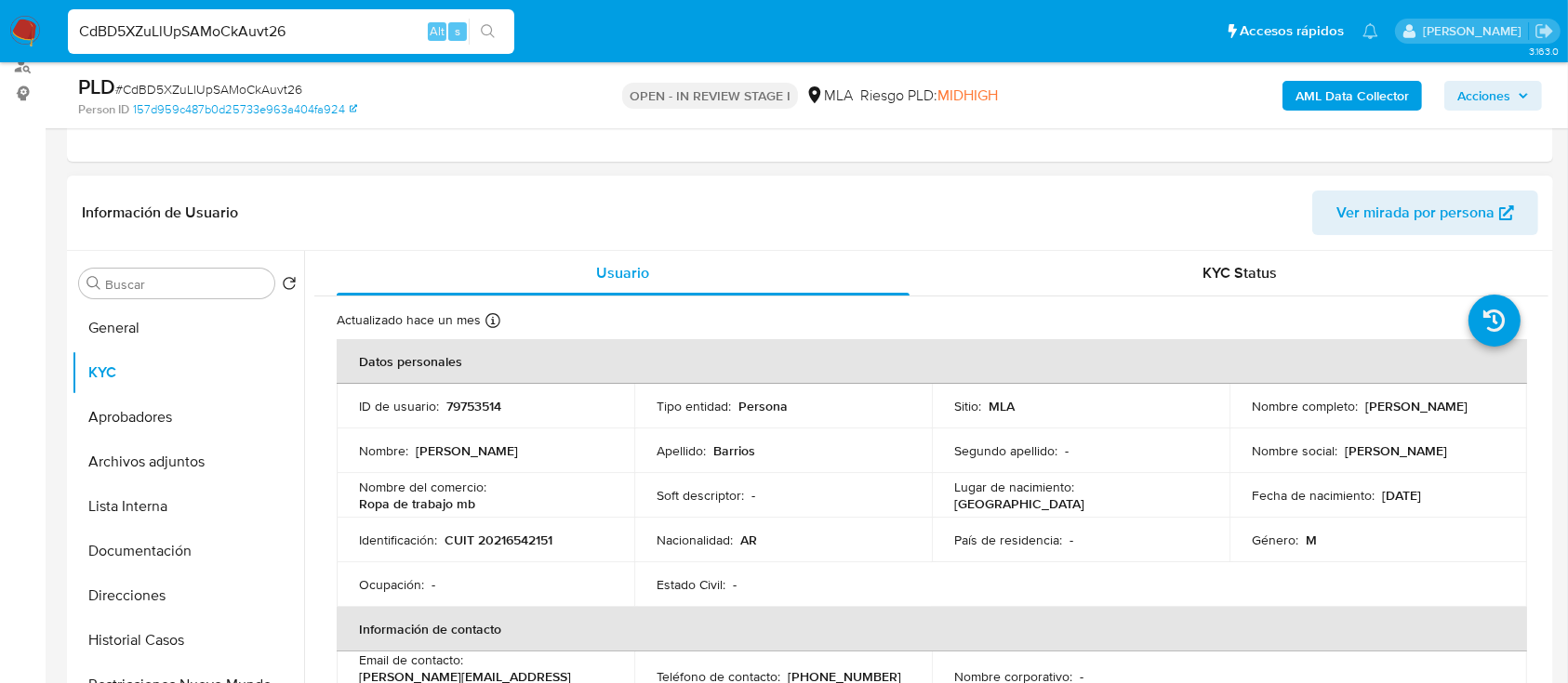
click at [485, 402] on p "79753514" at bounding box center [473, 407] width 55 height 17
copy p "79753514"
click at [512, 543] on p "CUIT 20216542151" at bounding box center [498, 541] width 108 height 17
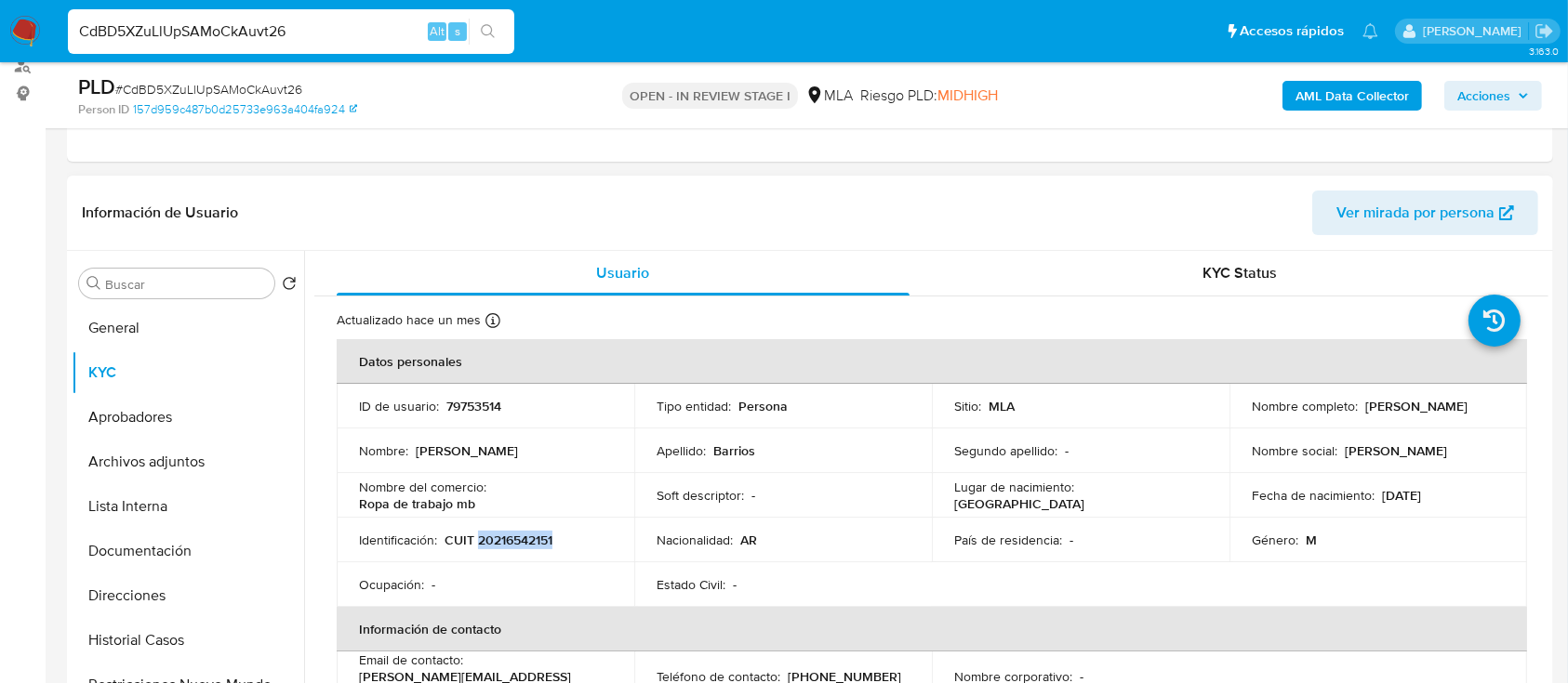
copy p "20216542151"
drag, startPoint x: 361, startPoint y: 507, endPoint x: 506, endPoint y: 510, distance: 145.0
click at [506, 510] on div "Nombre del comercio : Ropa de trabajo mb" at bounding box center [485, 496] width 253 height 34
copy p "Ropa de trabajo mb"
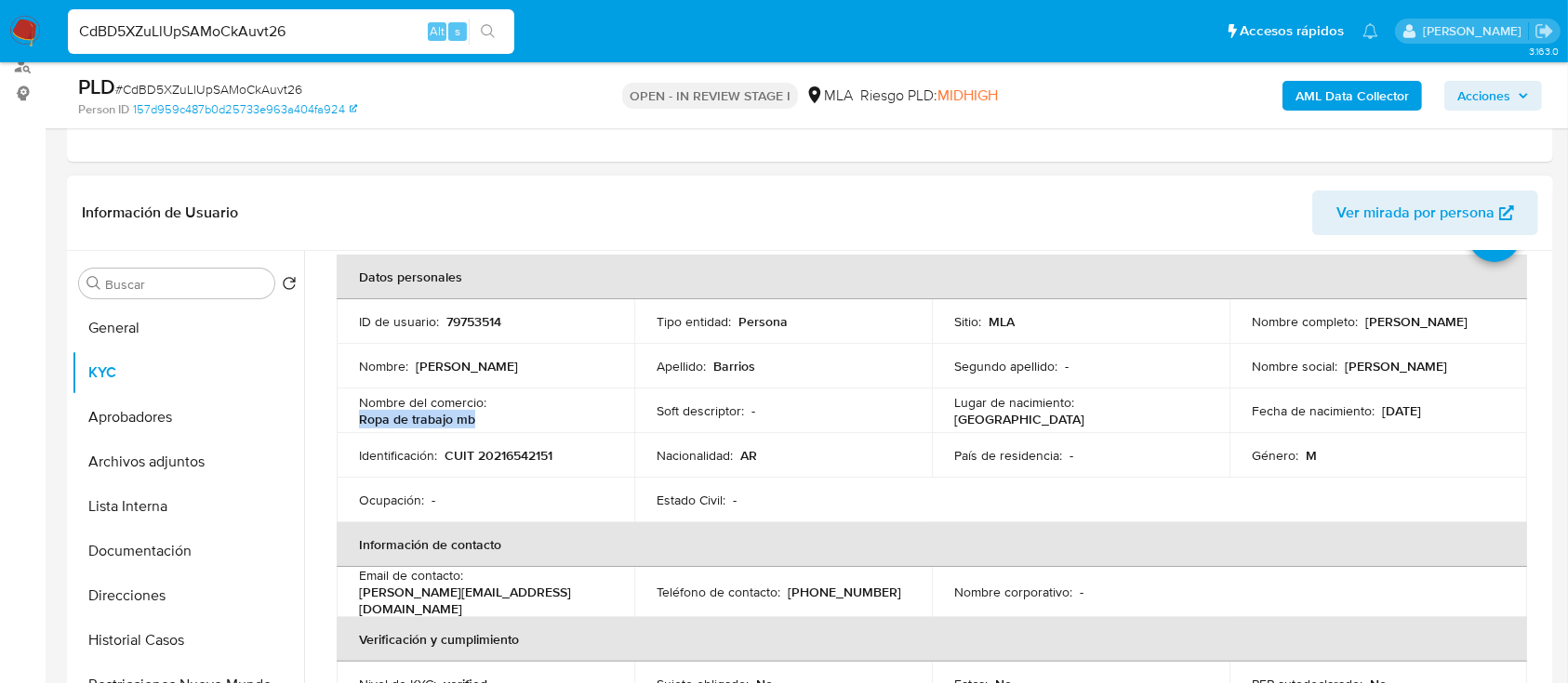
scroll to position [124, 0]
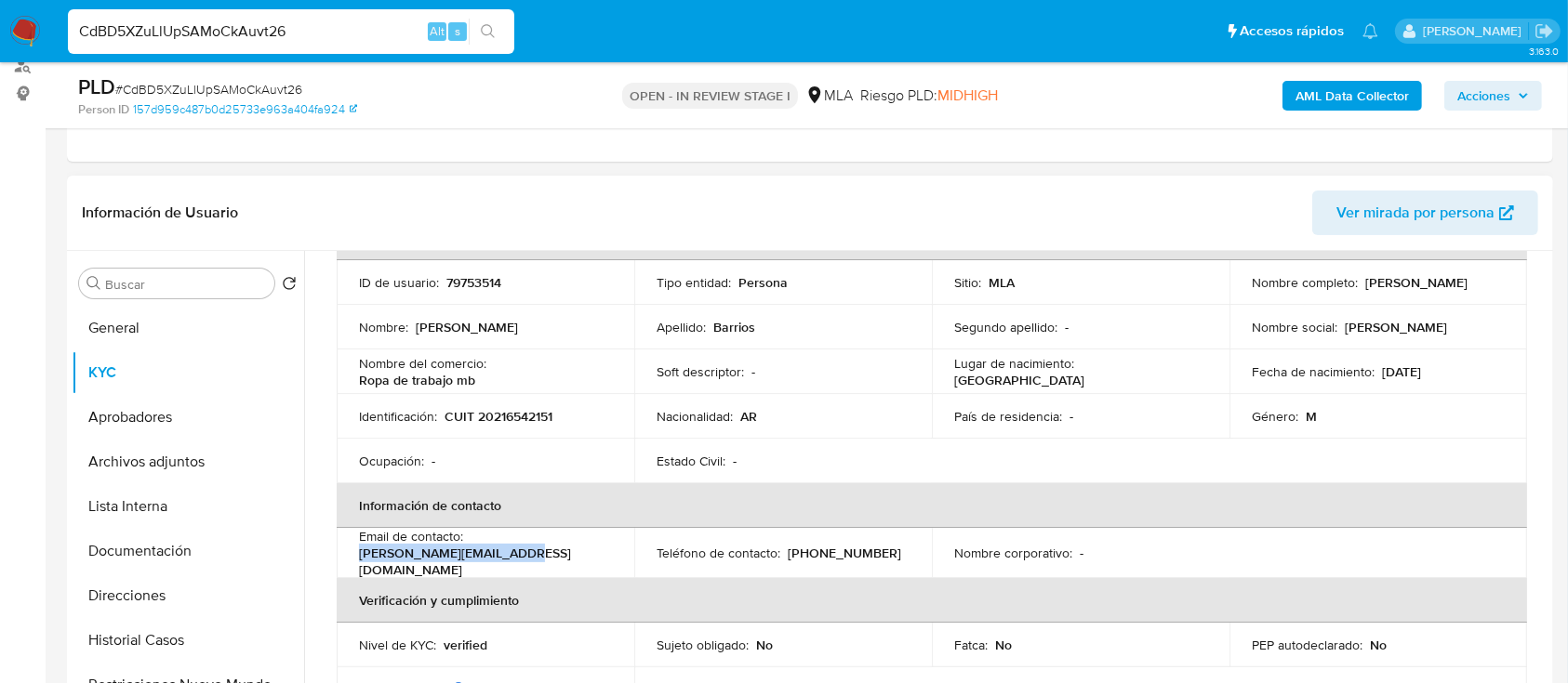
drag, startPoint x: 450, startPoint y: 561, endPoint x: 353, endPoint y: 561, distance: 97.0
click at [353, 561] on td "Email de contacto : marcelo-0907@hotmail.com" at bounding box center [485, 554] width 298 height 51
copy p "marcelo-0907@hotmail.com"
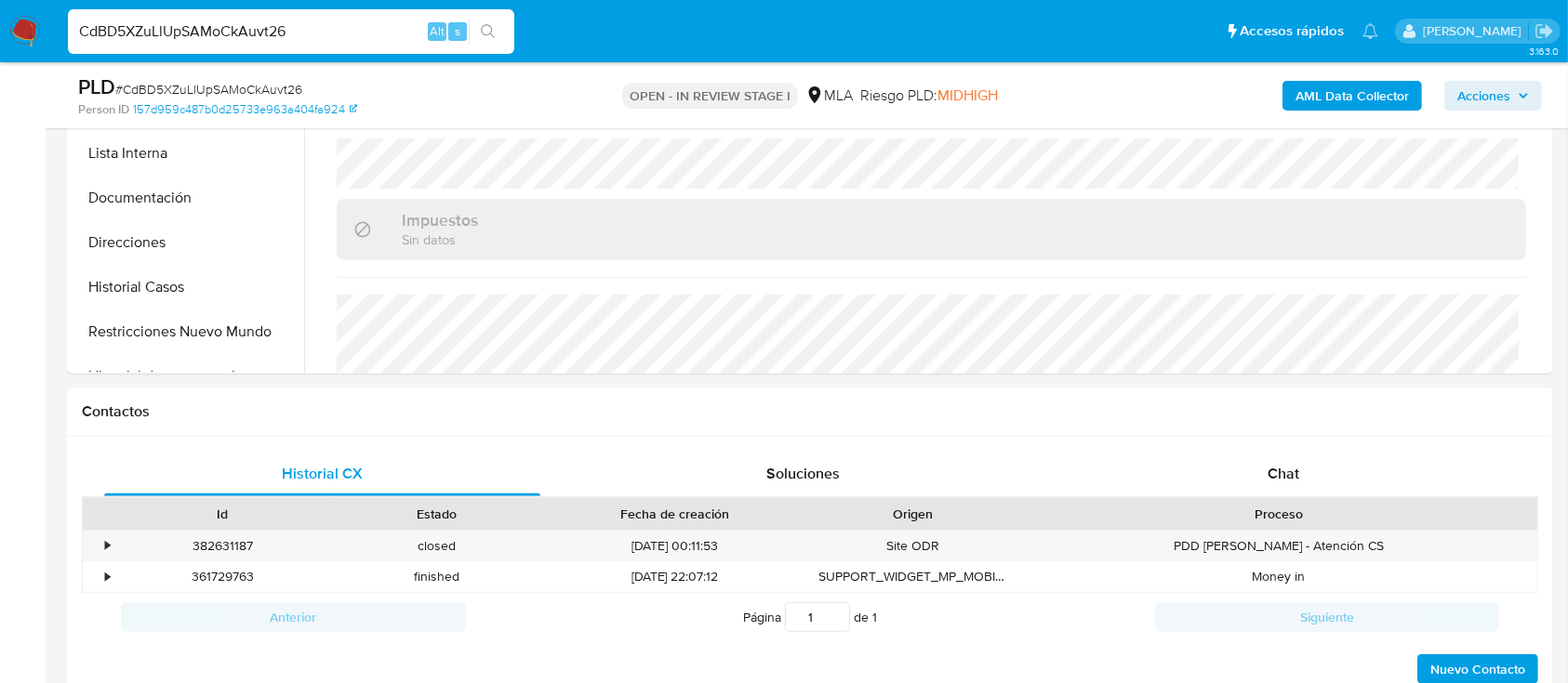
scroll to position [868, 0]
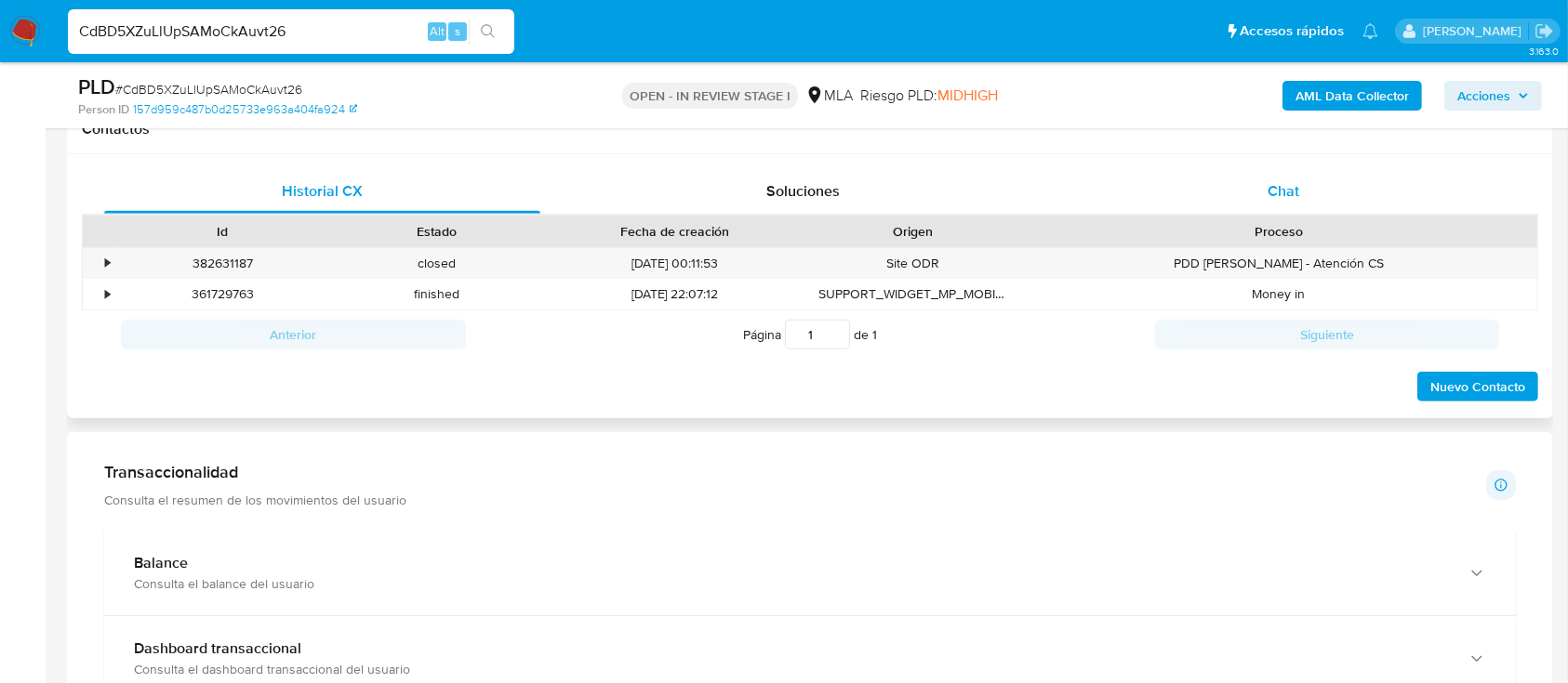
click at [1269, 187] on span "Chat" at bounding box center [1283, 190] width 32 height 22
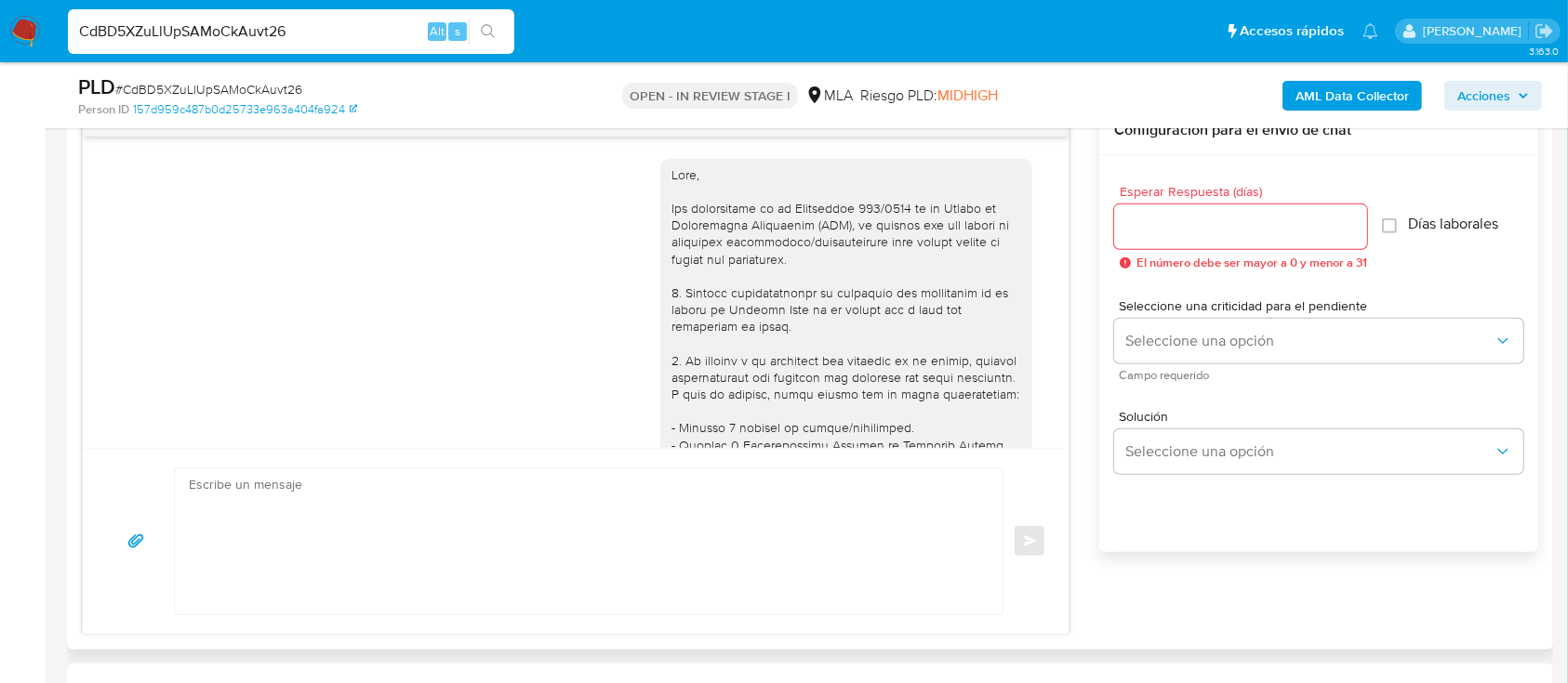
scroll to position [1026, 0]
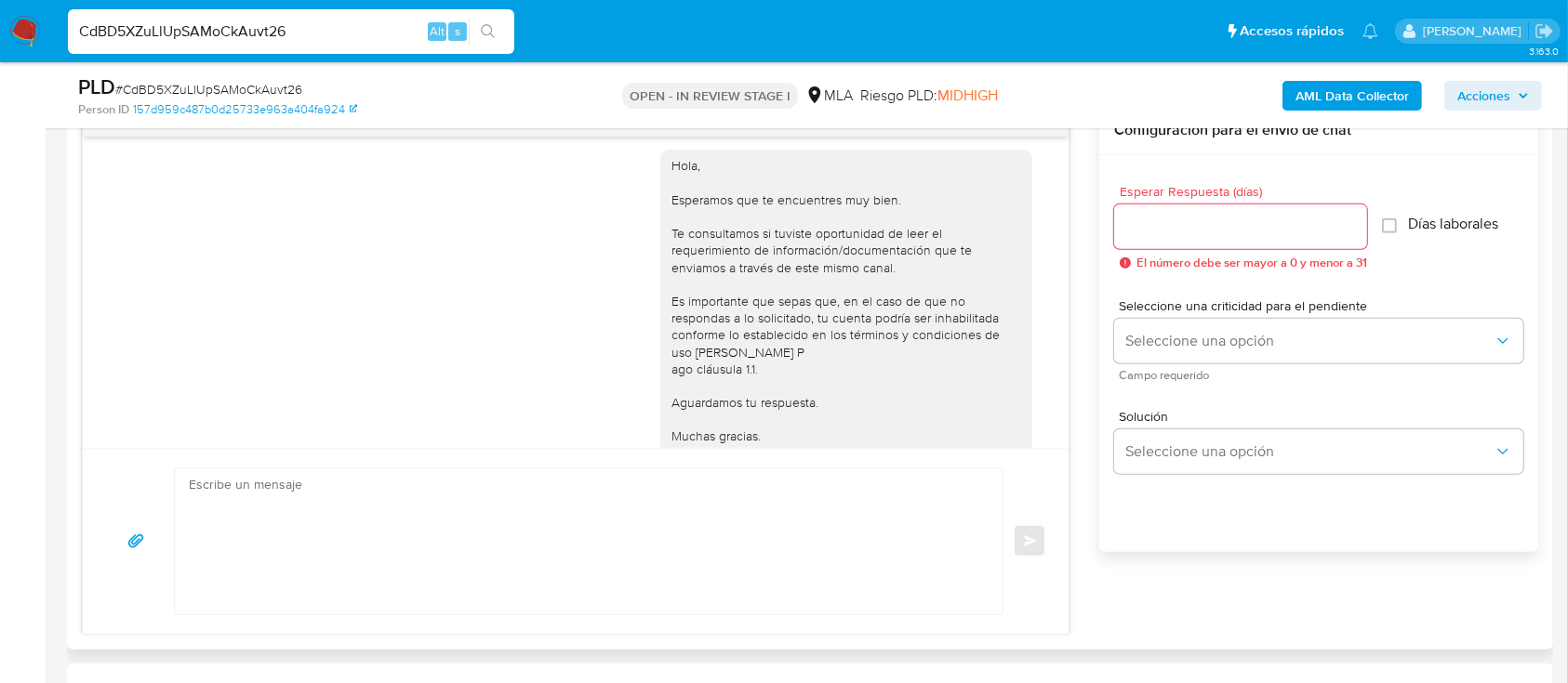
click at [742, 525] on textarea at bounding box center [583, 542] width 790 height 146
paste textarea "Hola , En función de las operaciones registradas en tu cuenta de Mercado Pago, …"
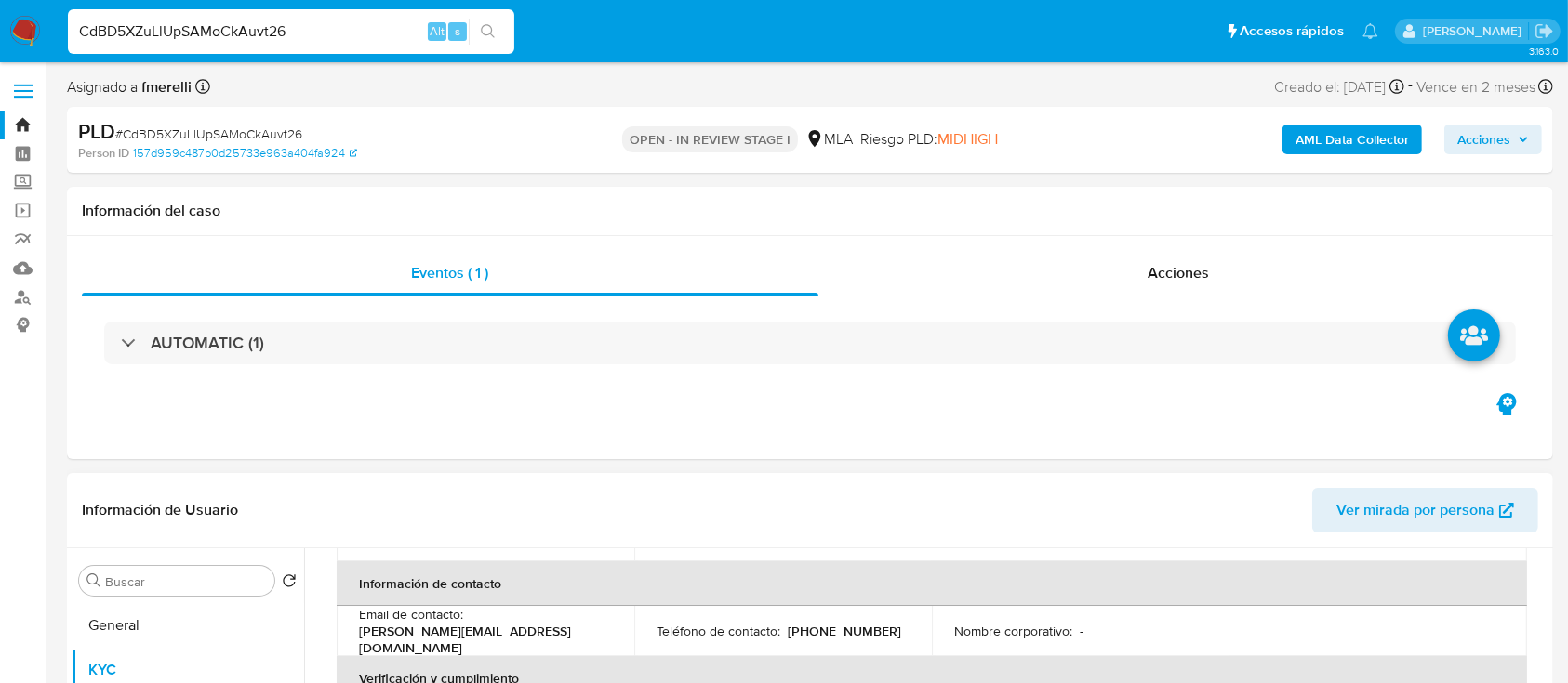
scroll to position [124, 0]
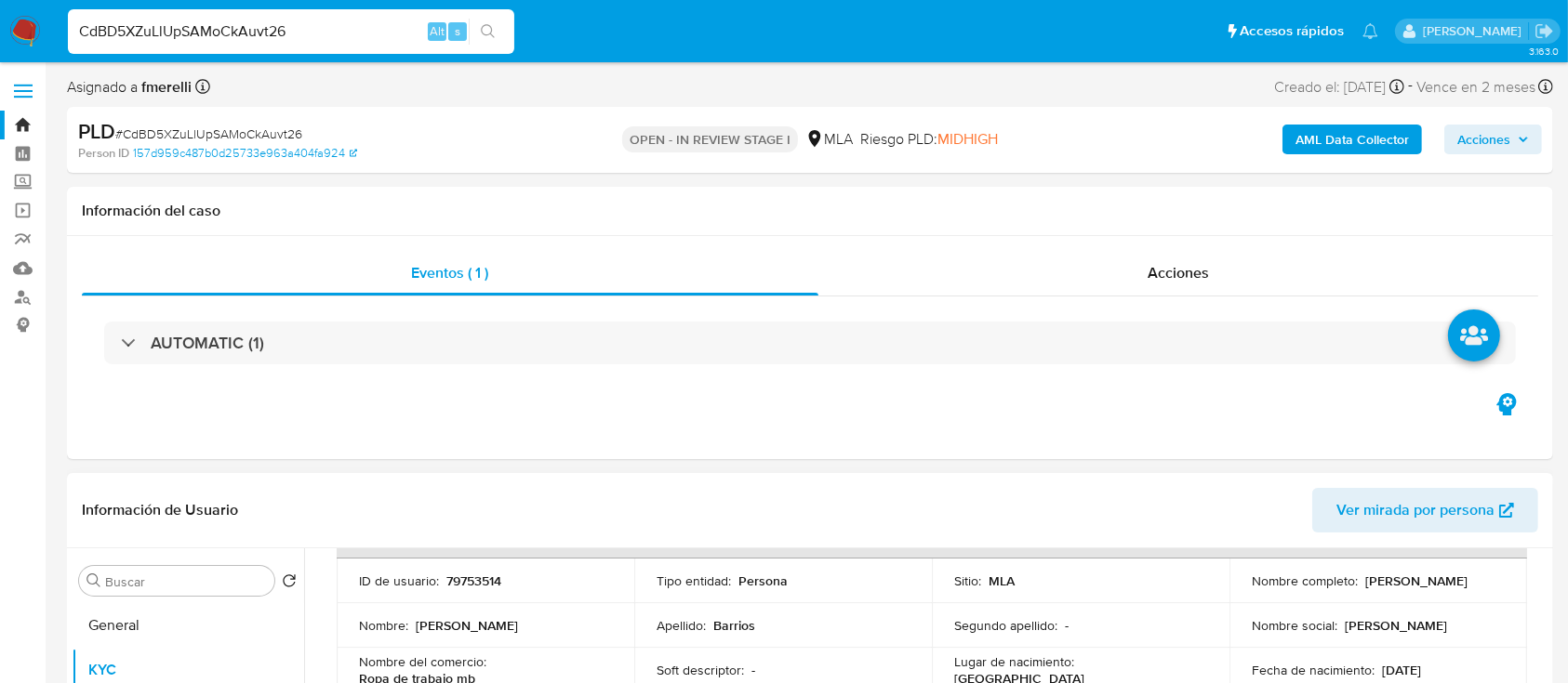
drag, startPoint x: 1249, startPoint y: 590, endPoint x: 1396, endPoint y: 597, distance: 147.2
click at [1396, 597] on td "Nombre completo : Marcelo Alejandro Barrios" at bounding box center [1379, 581] width 298 height 45
copy p "Marcelo Alejandro Barrios"
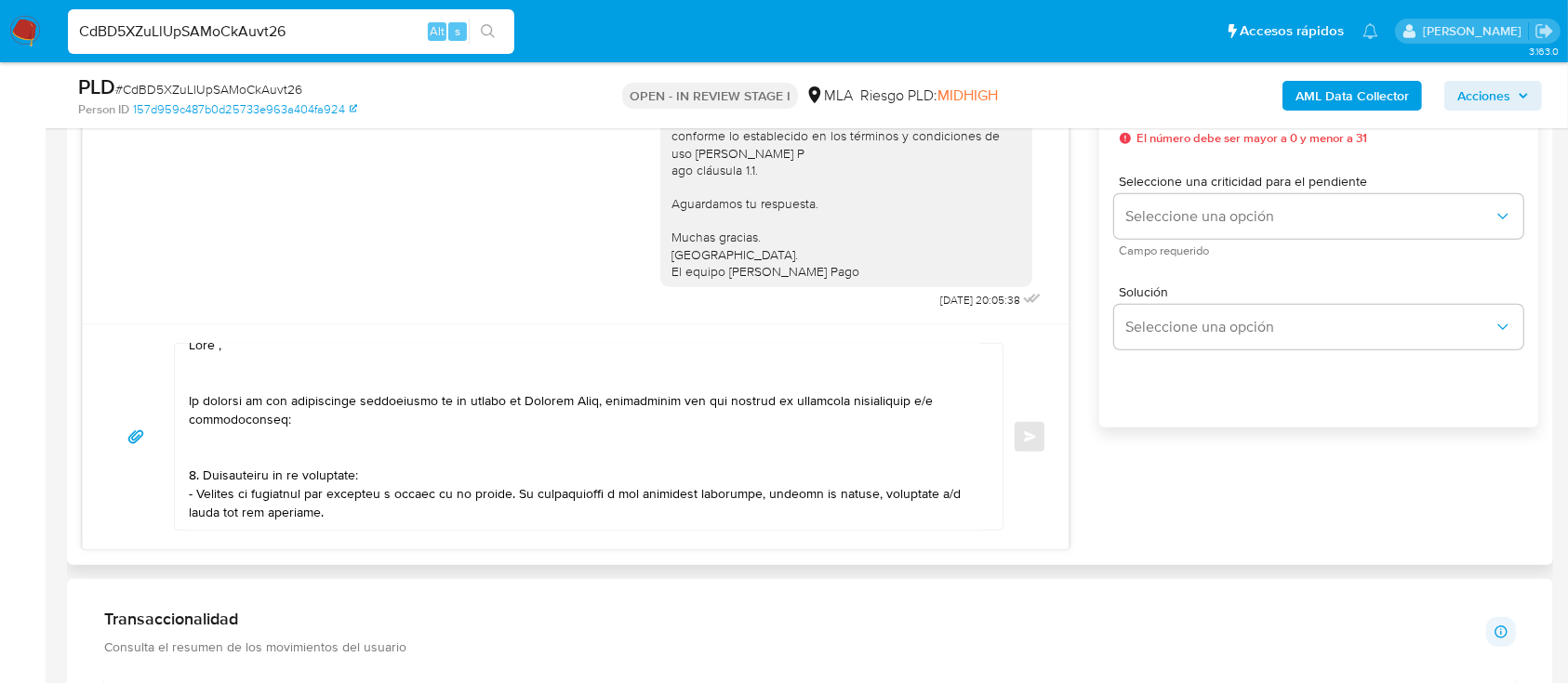
scroll to position [0, 0]
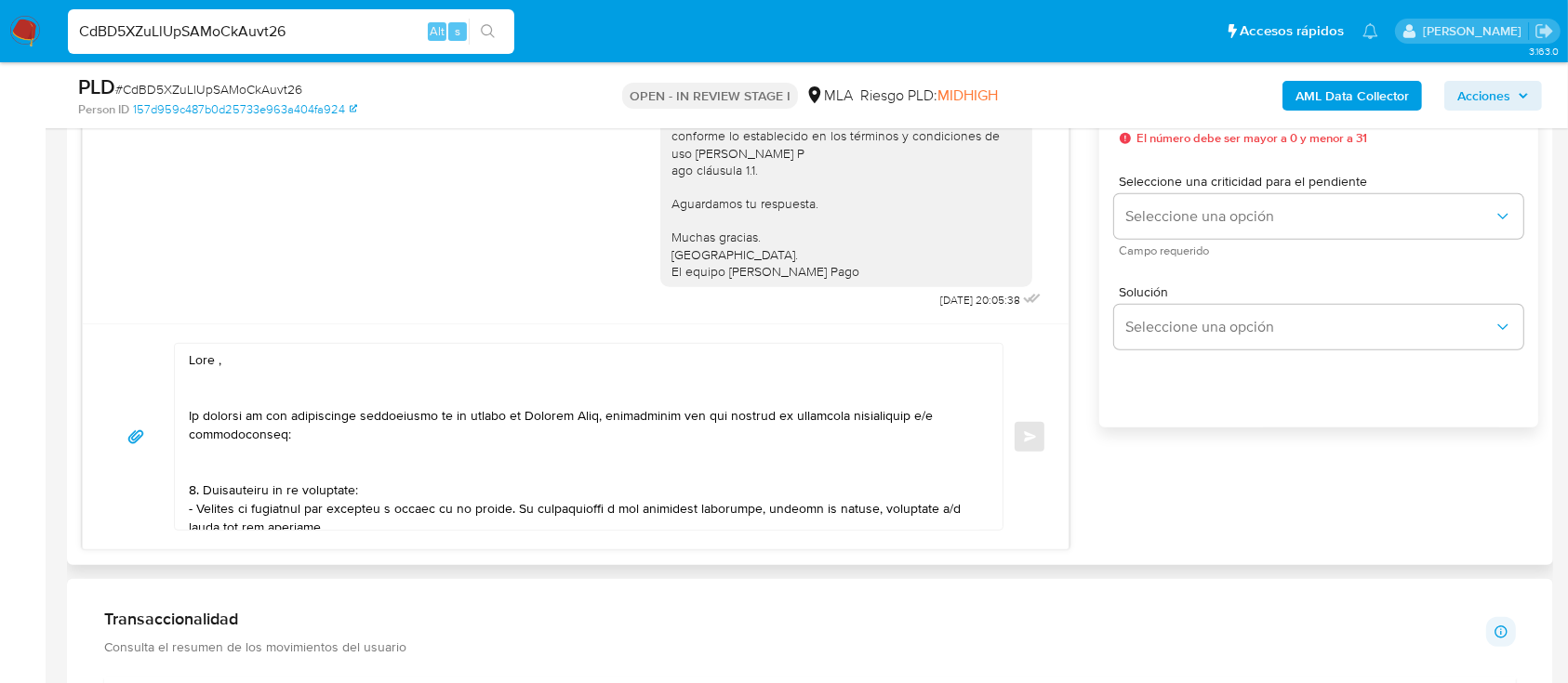
drag, startPoint x: 283, startPoint y: 364, endPoint x: 305, endPoint y: 368, distance: 22.4
click at [279, 359] on textarea at bounding box center [583, 437] width 790 height 186
paste textarea "Marcelo Alejandro Barrios"
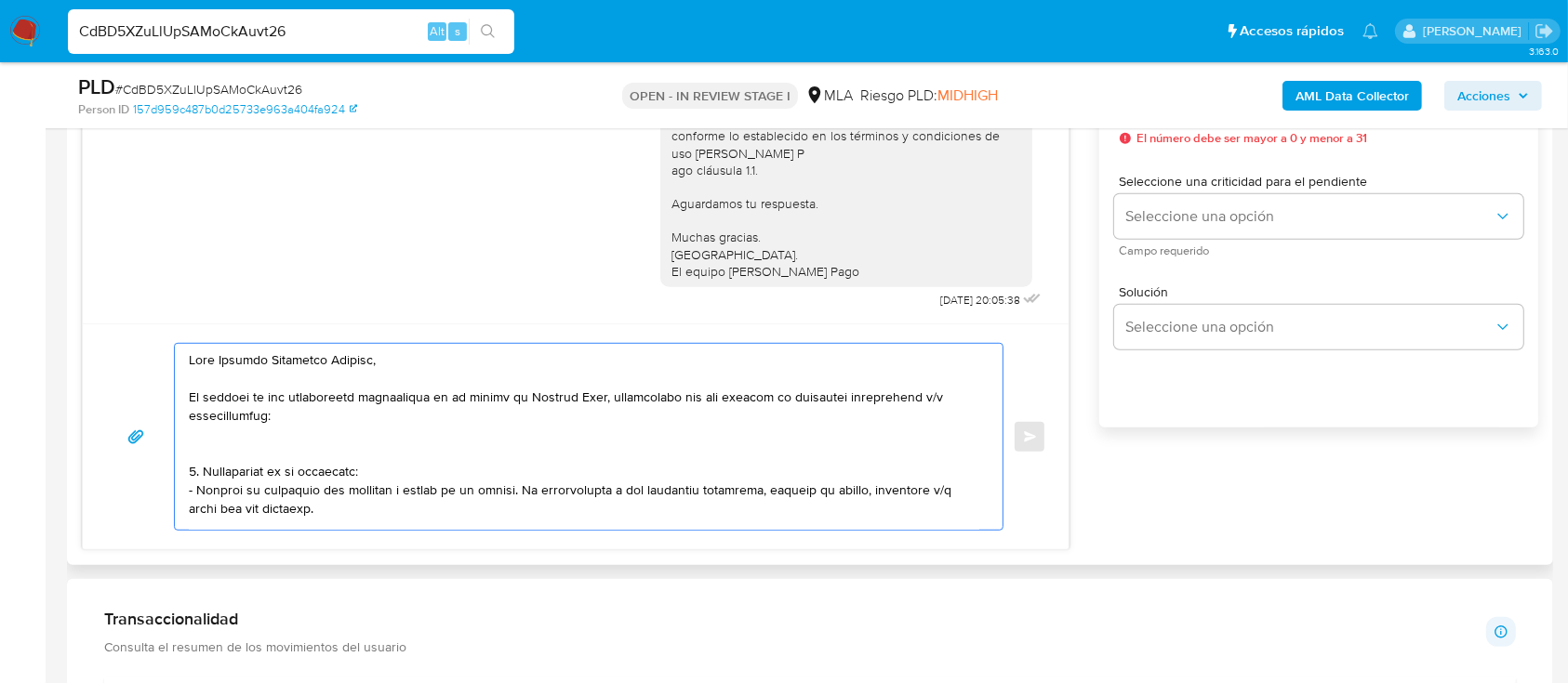
click at [251, 447] on textarea at bounding box center [583, 437] width 790 height 186
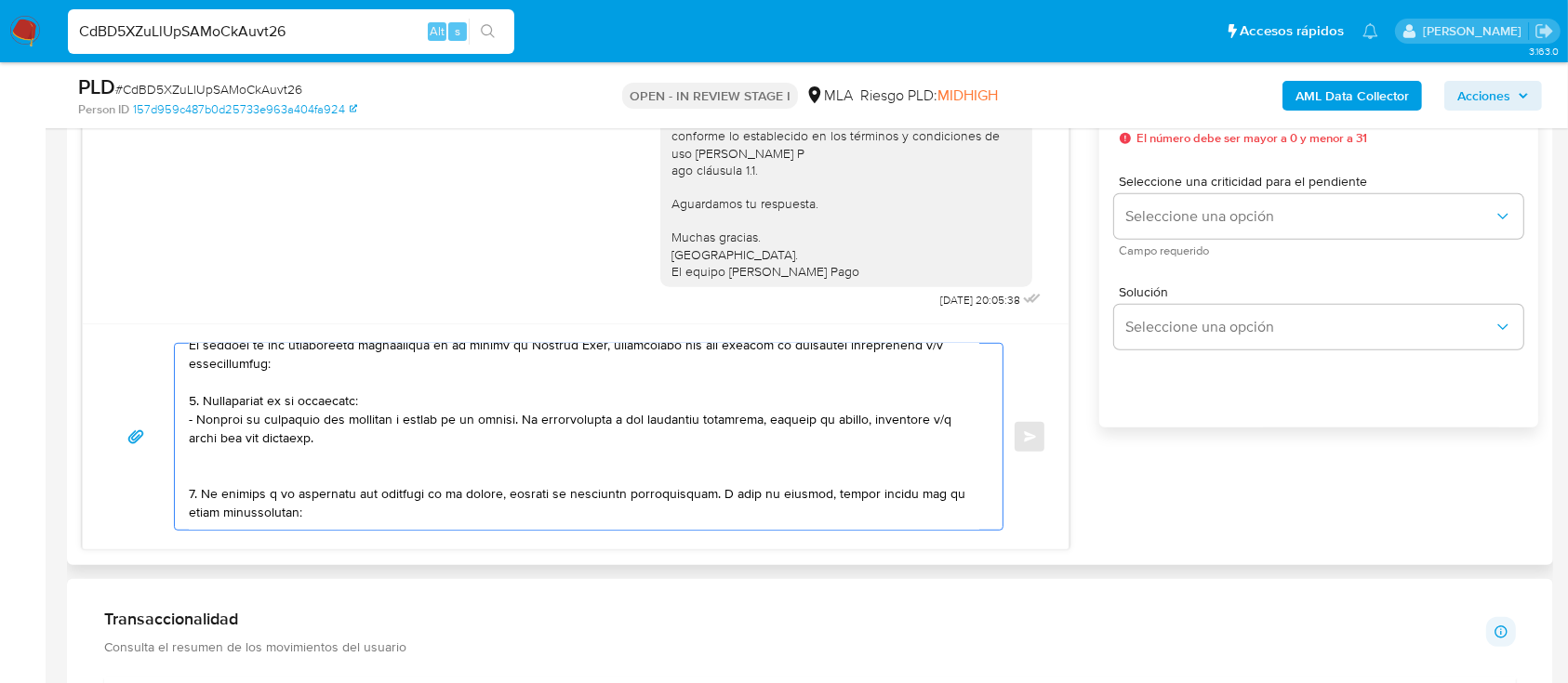
scroll to position [124, 0]
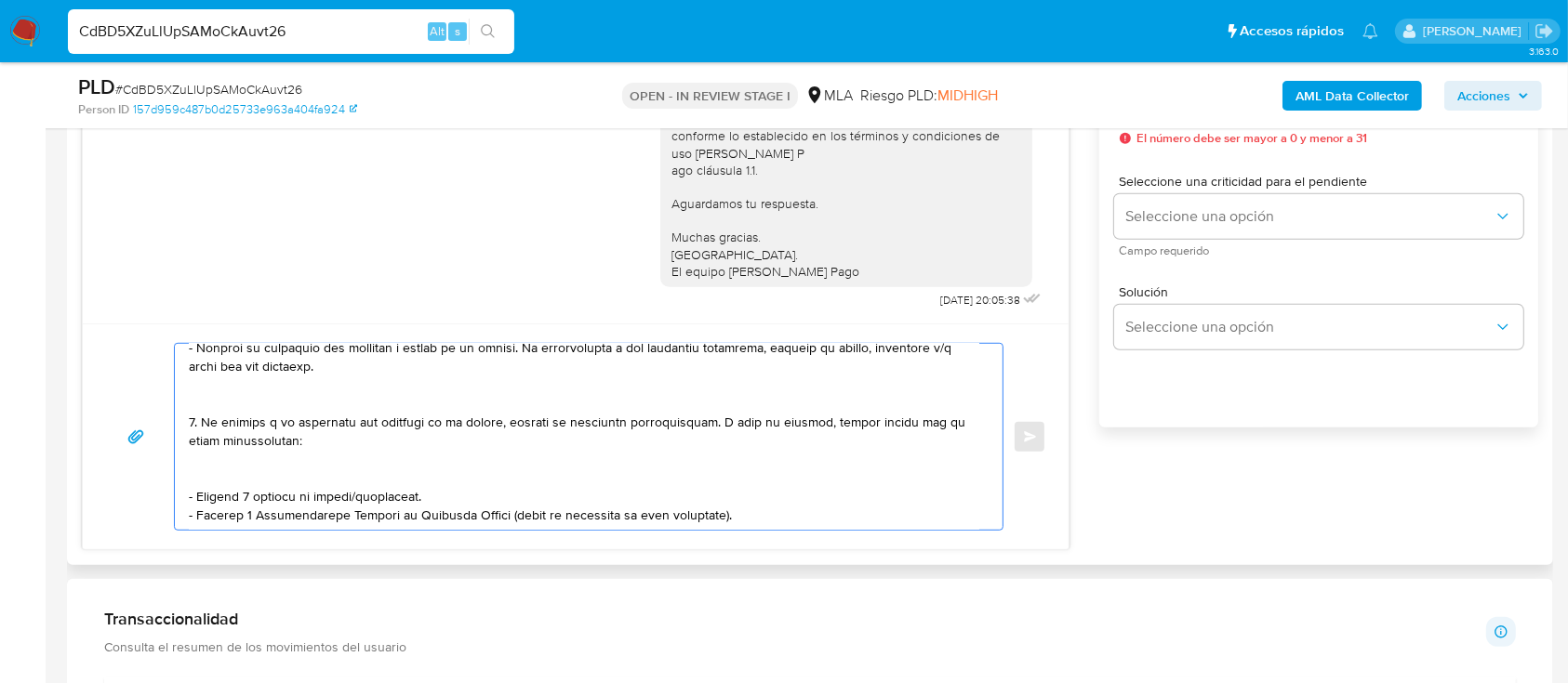
click at [286, 415] on textarea at bounding box center [583, 437] width 790 height 186
click at [291, 406] on textarea at bounding box center [583, 437] width 790 height 186
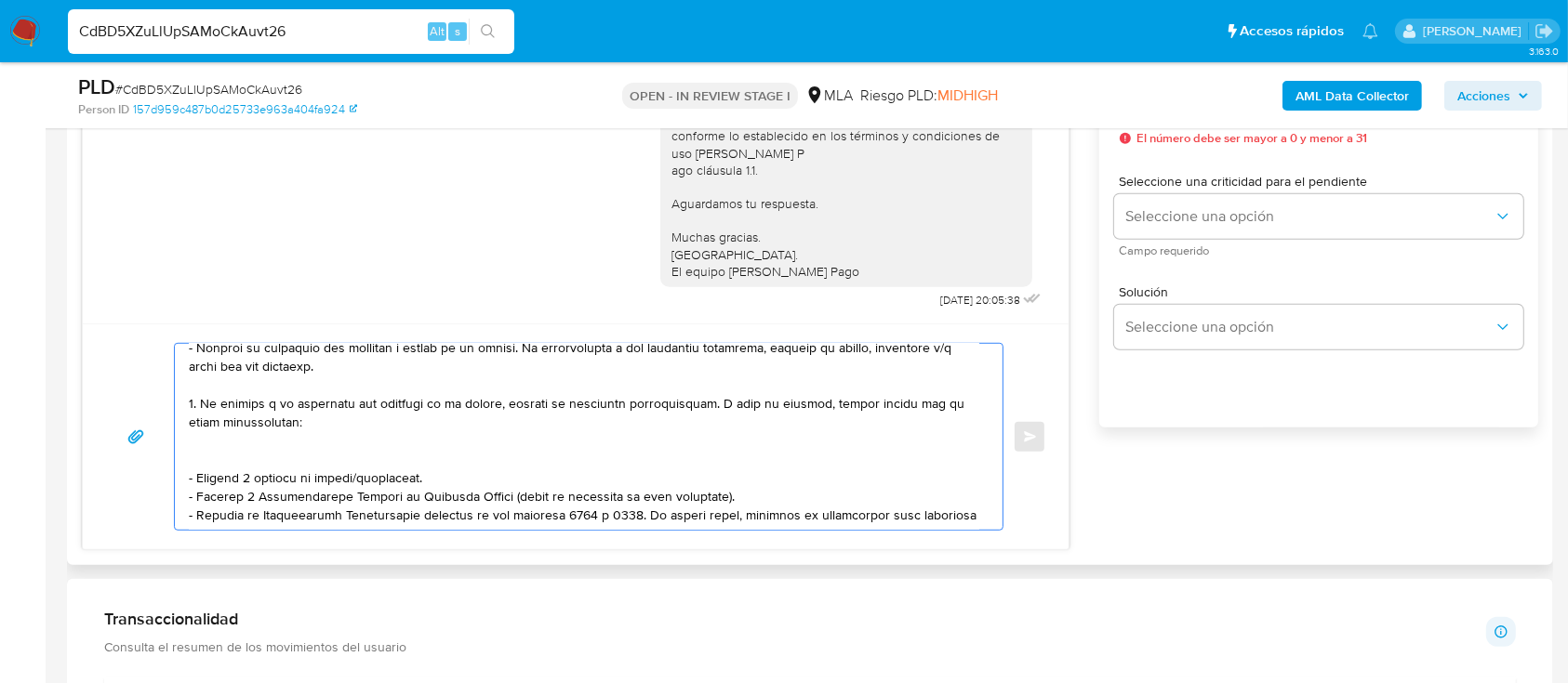
click at [276, 450] on textarea at bounding box center [583, 437] width 790 height 186
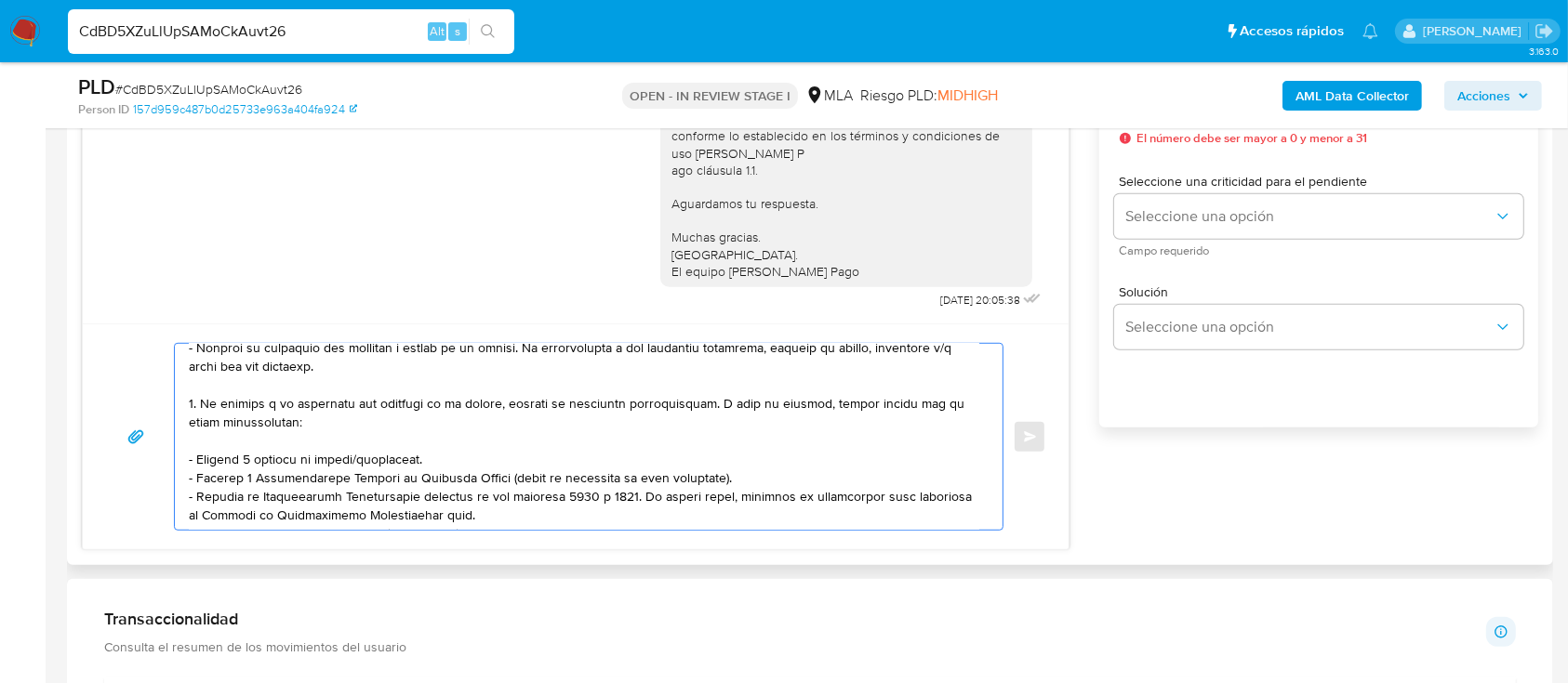
click at [380, 465] on textarea at bounding box center [583, 437] width 790 height 186
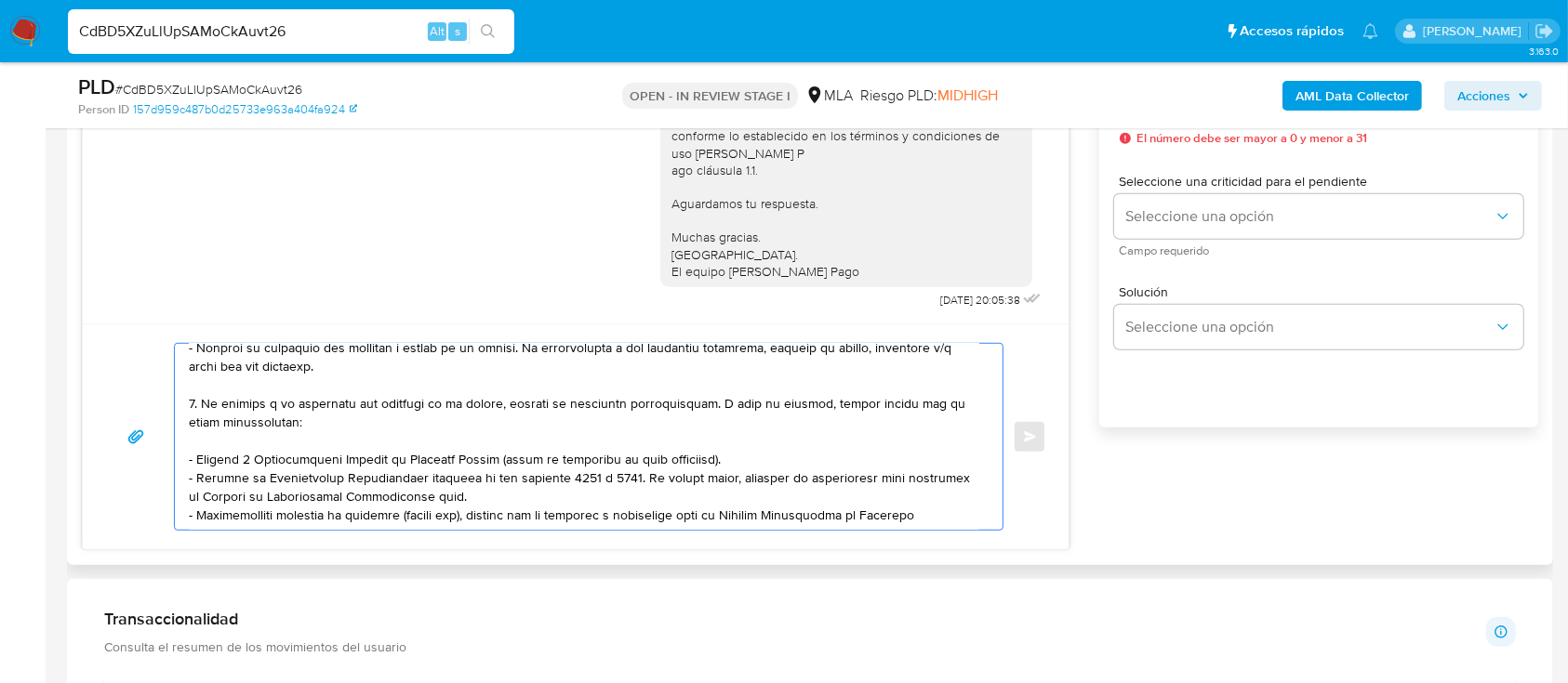
click at [539, 494] on textarea at bounding box center [583, 437] width 790 height 186
paste textarea "https://www.mercadopago.com.ar/ayuda/30181"
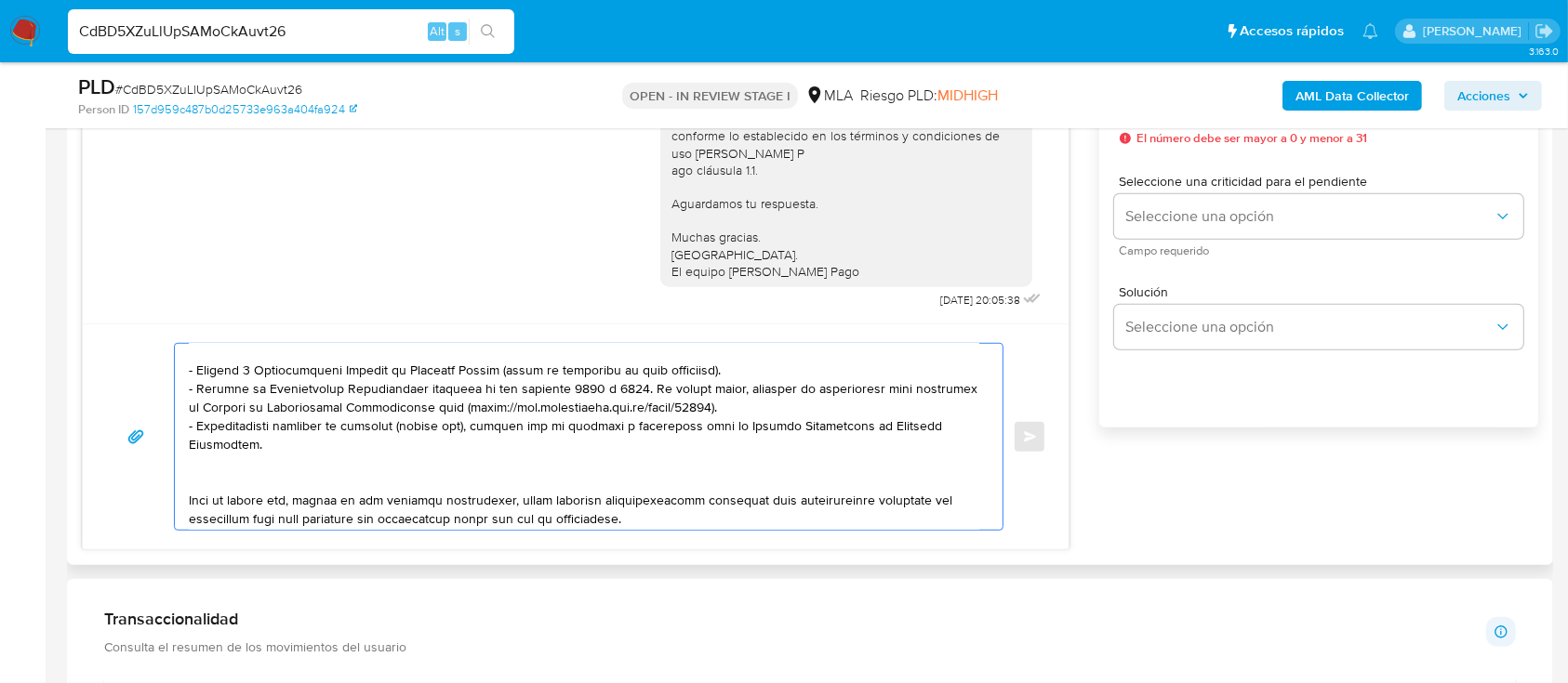
scroll to position [247, 0]
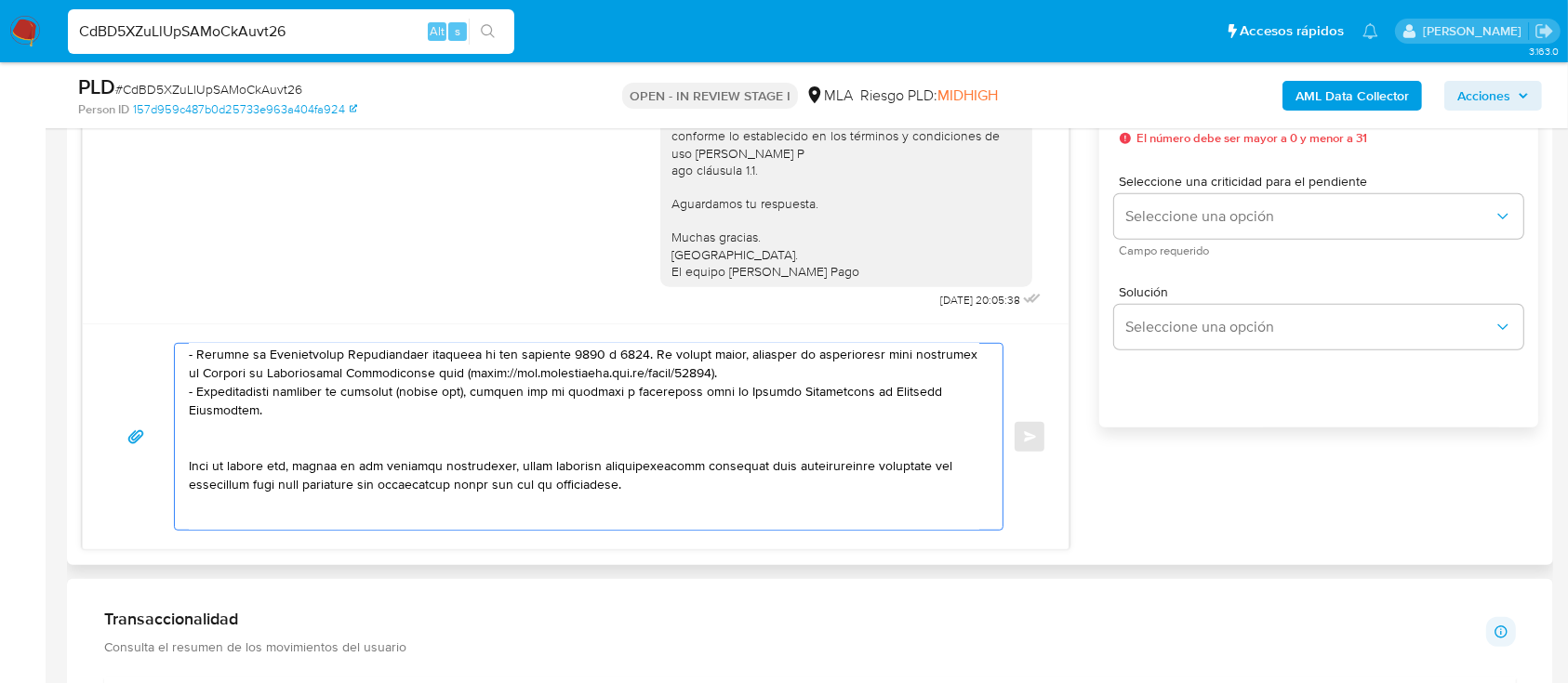
click at [421, 453] on textarea at bounding box center [583, 437] width 790 height 186
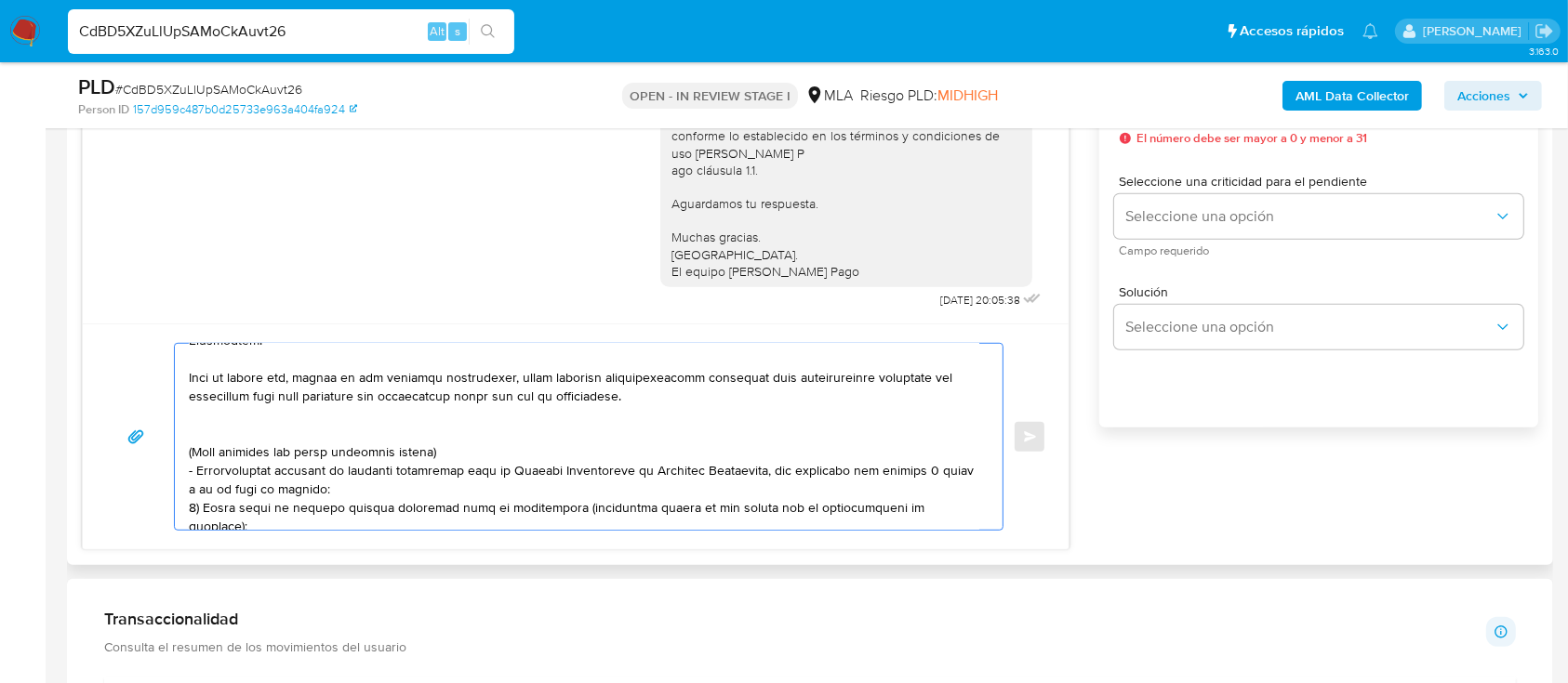
scroll to position [372, 0]
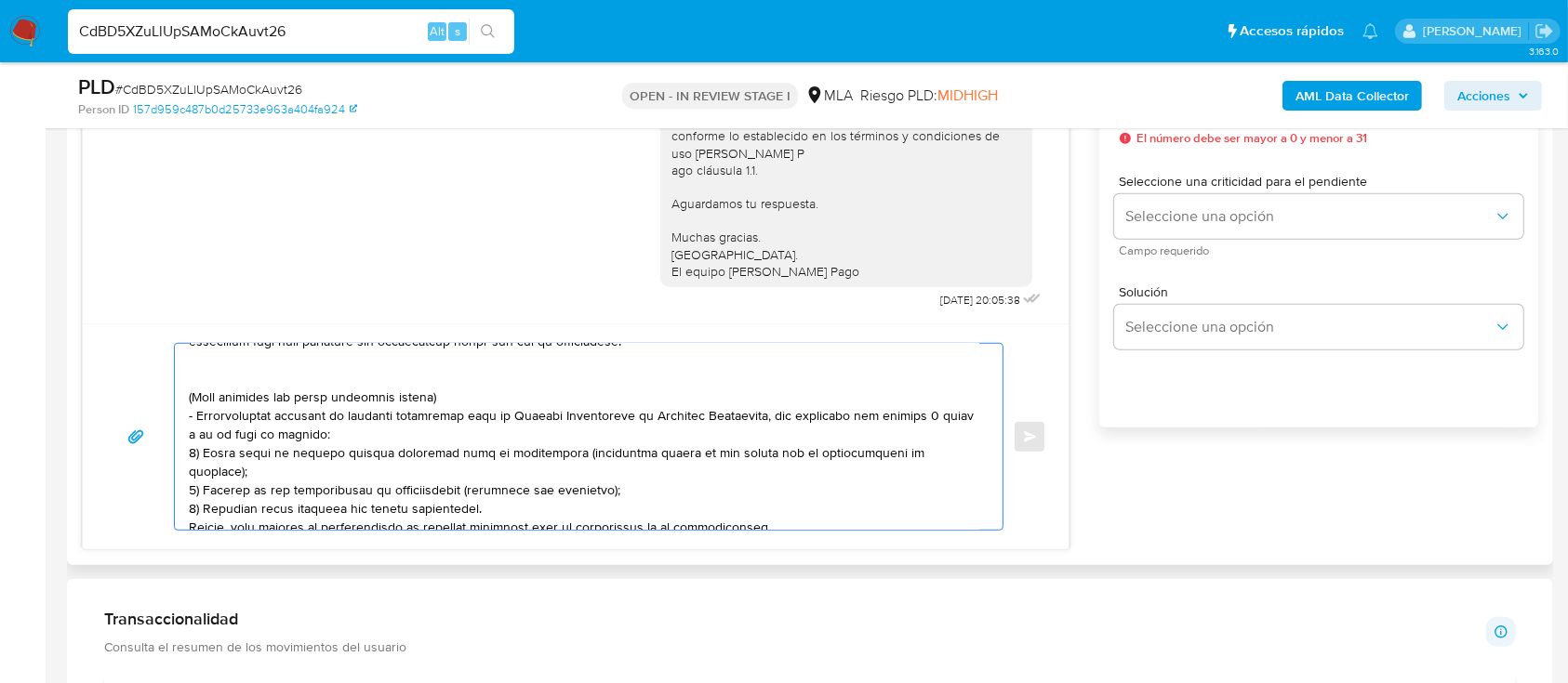
click at [348, 376] on textarea at bounding box center [583, 437] width 790 height 186
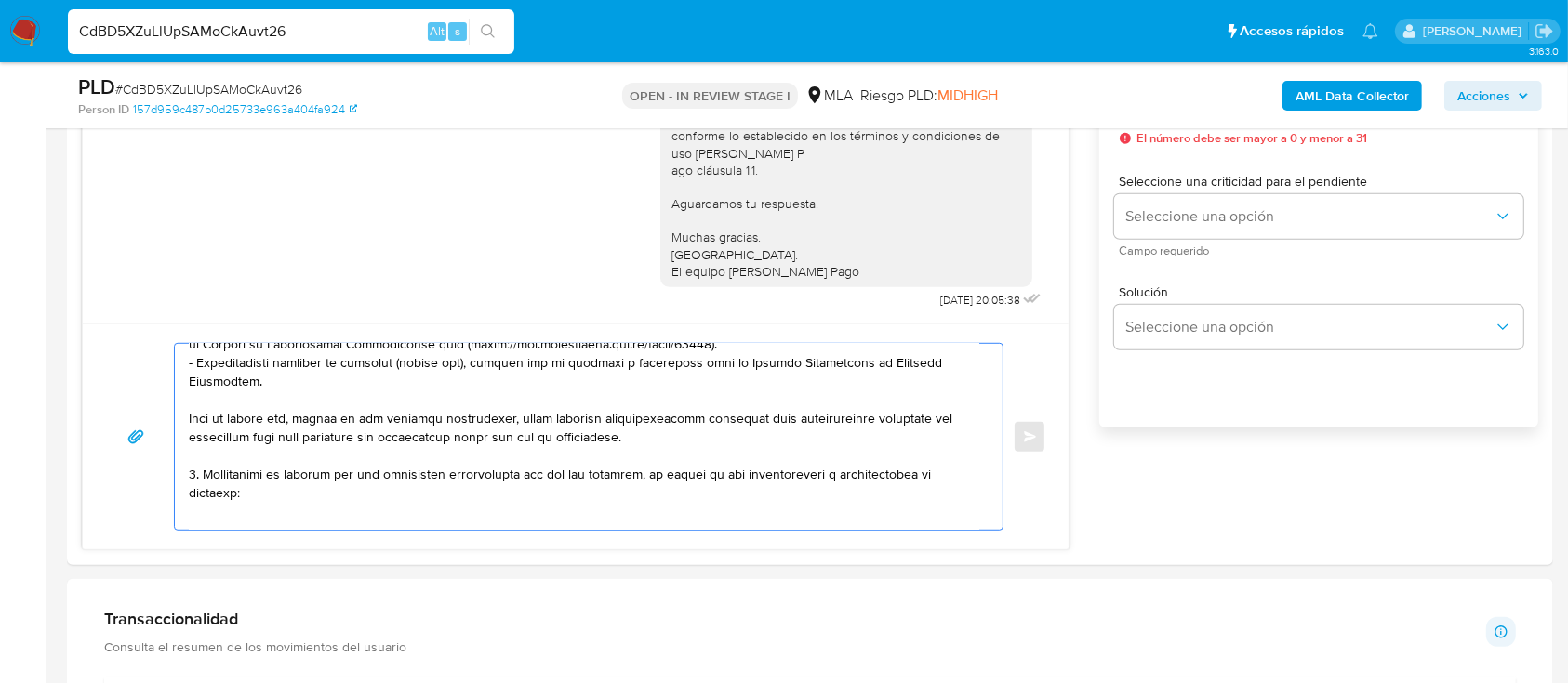
scroll to position [296, 0]
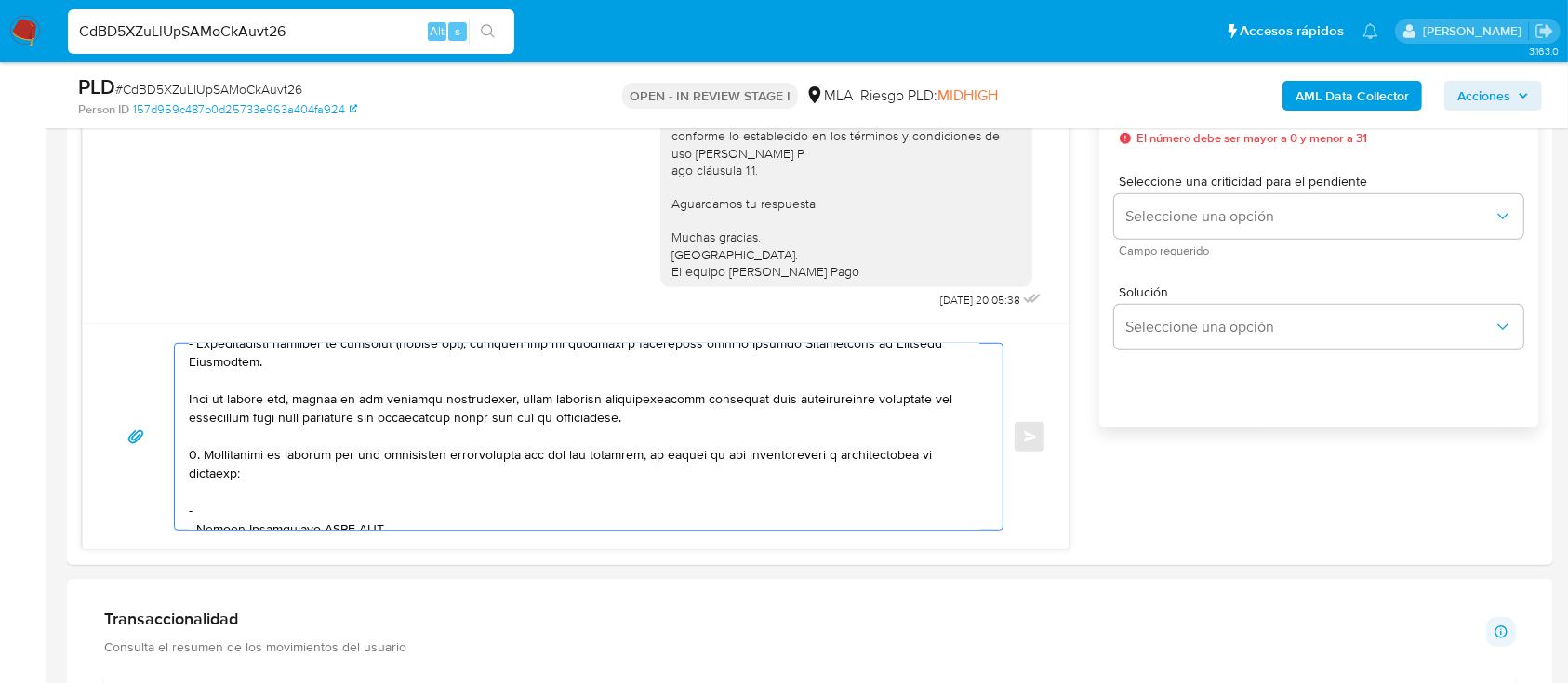
paste textarea "MARIANA CIMINELLI"
paste textarea "27251849701"
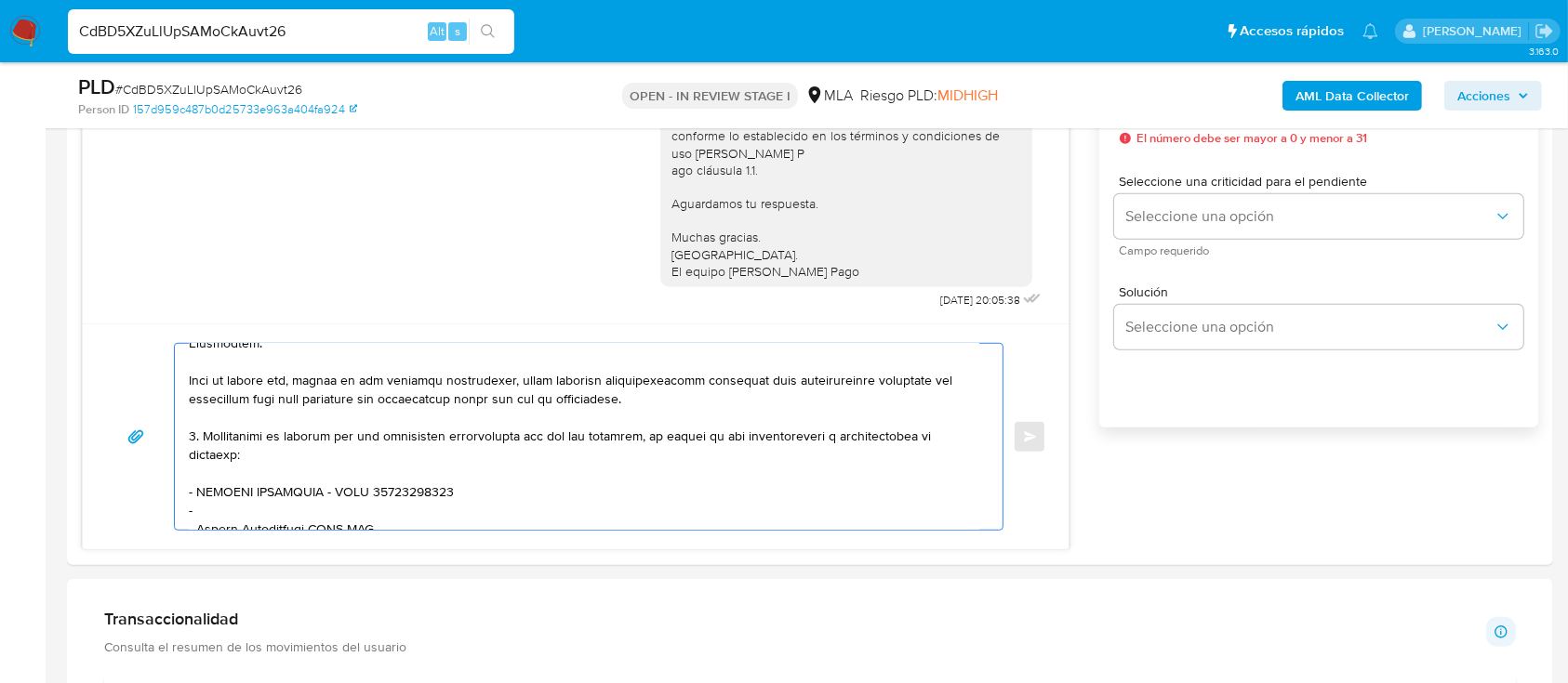
paste textarea "MULTICONTROL S A"
paste textarea "30600176664"
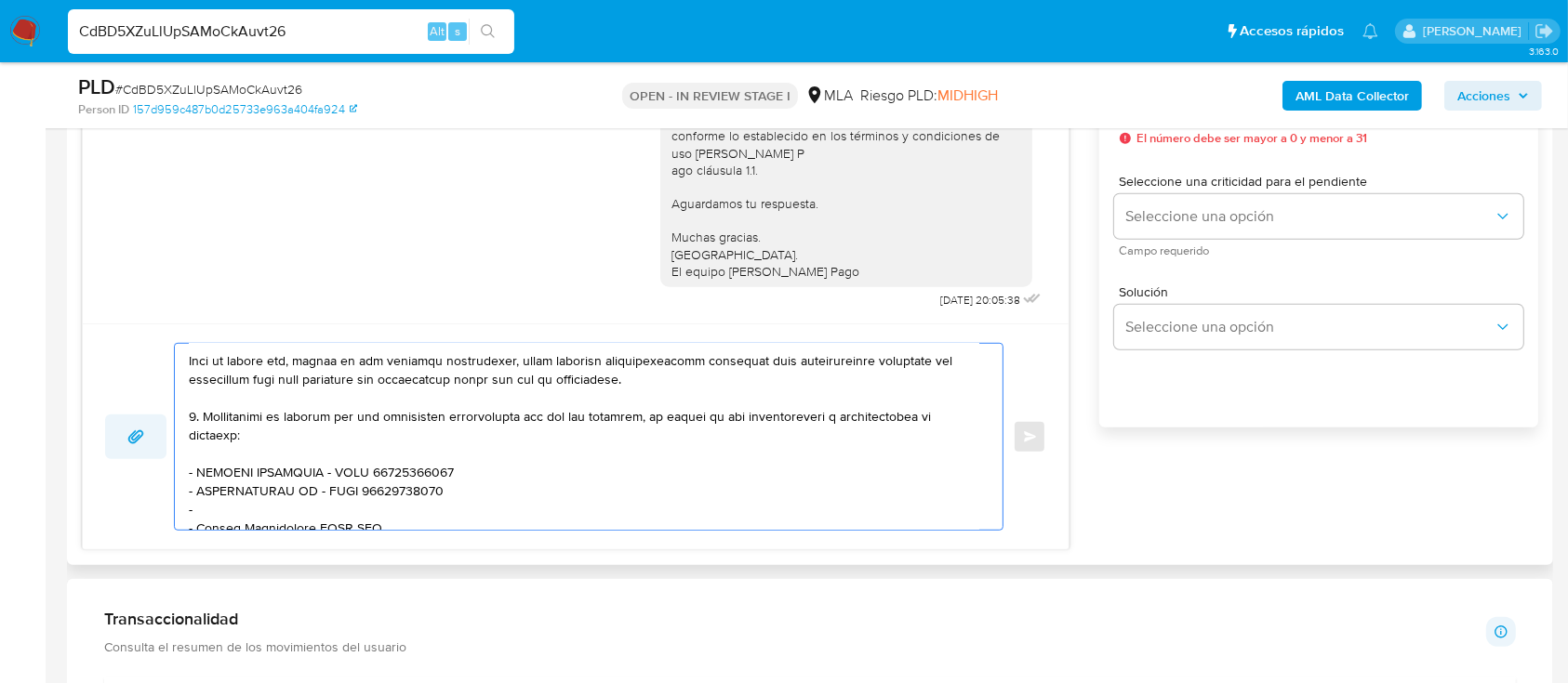
paste textarea "Silvia Beatriz Moran"
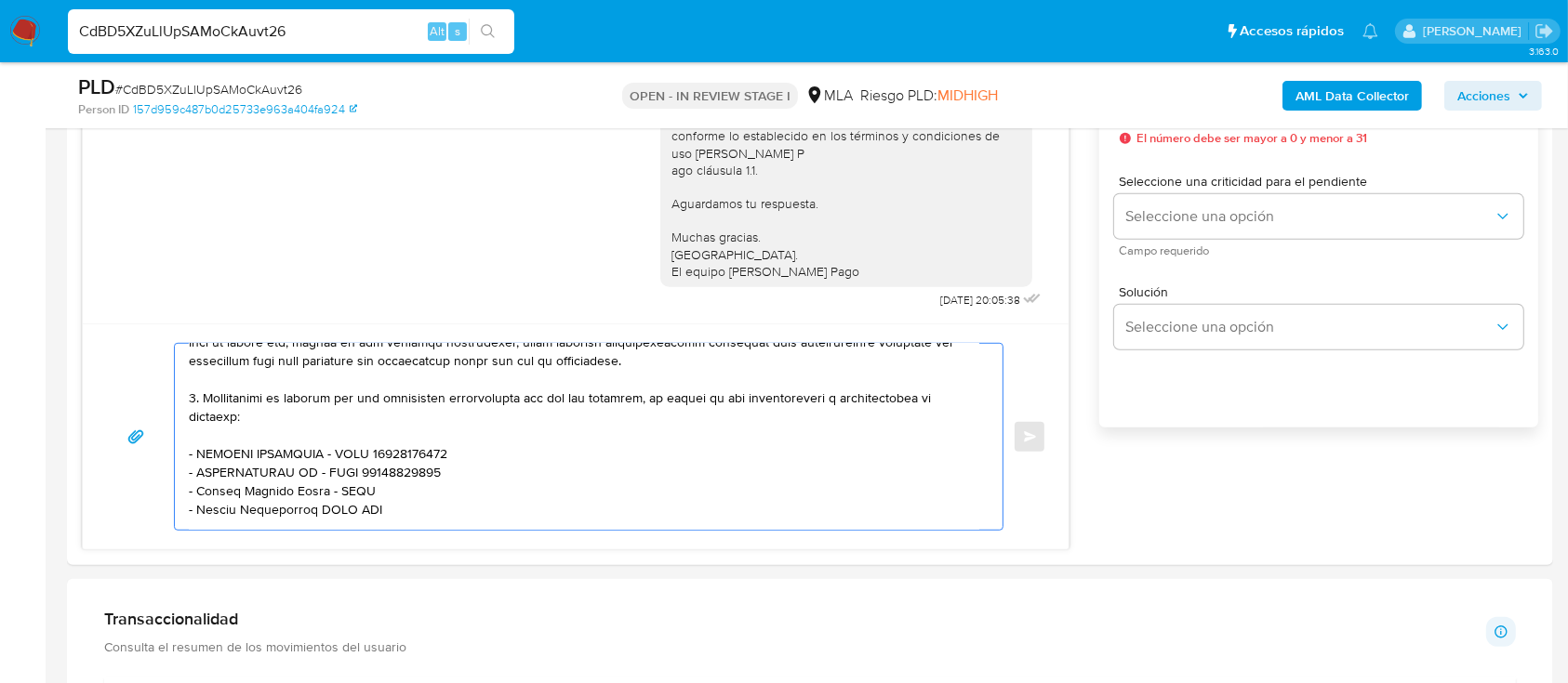
paste textarea "27267735978"
paste textarea "Victor Hugo Carrizo"
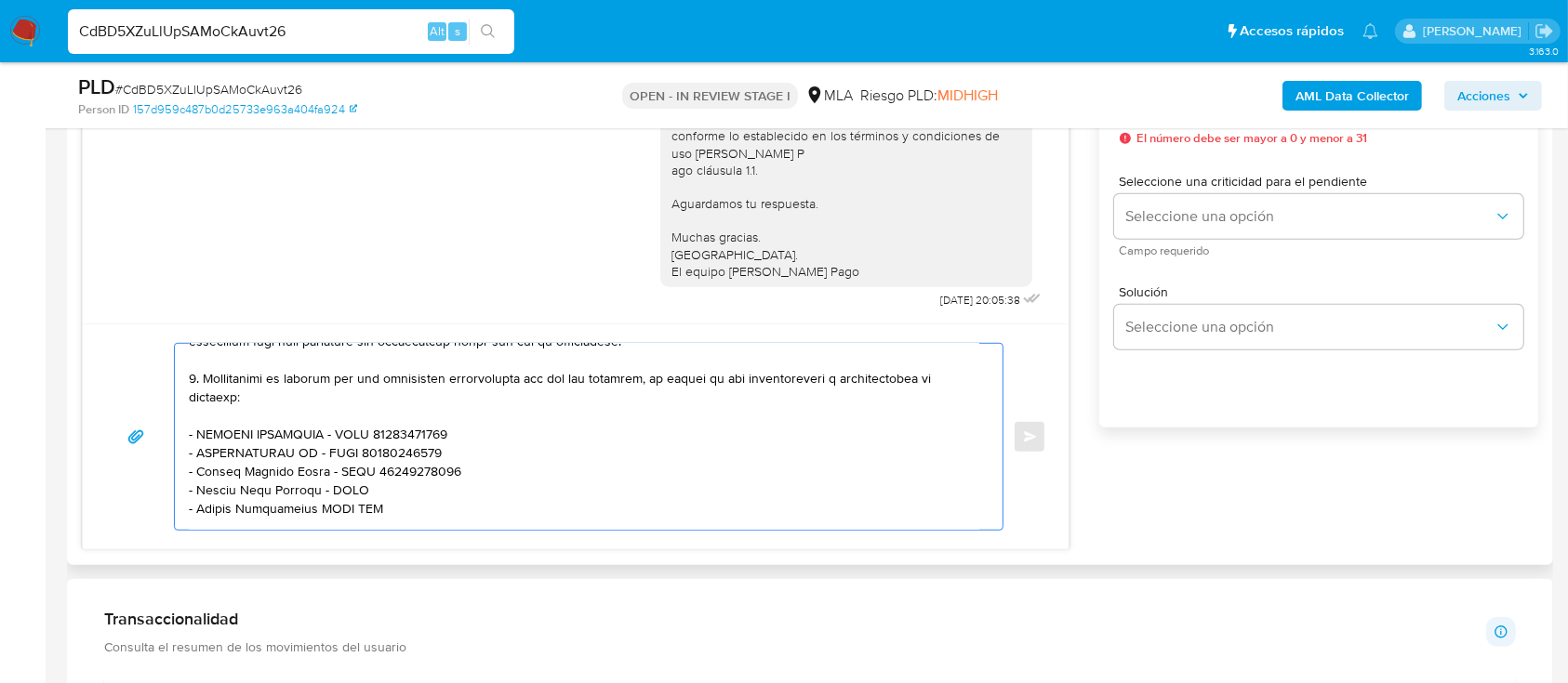
paste textarea "20313826458"
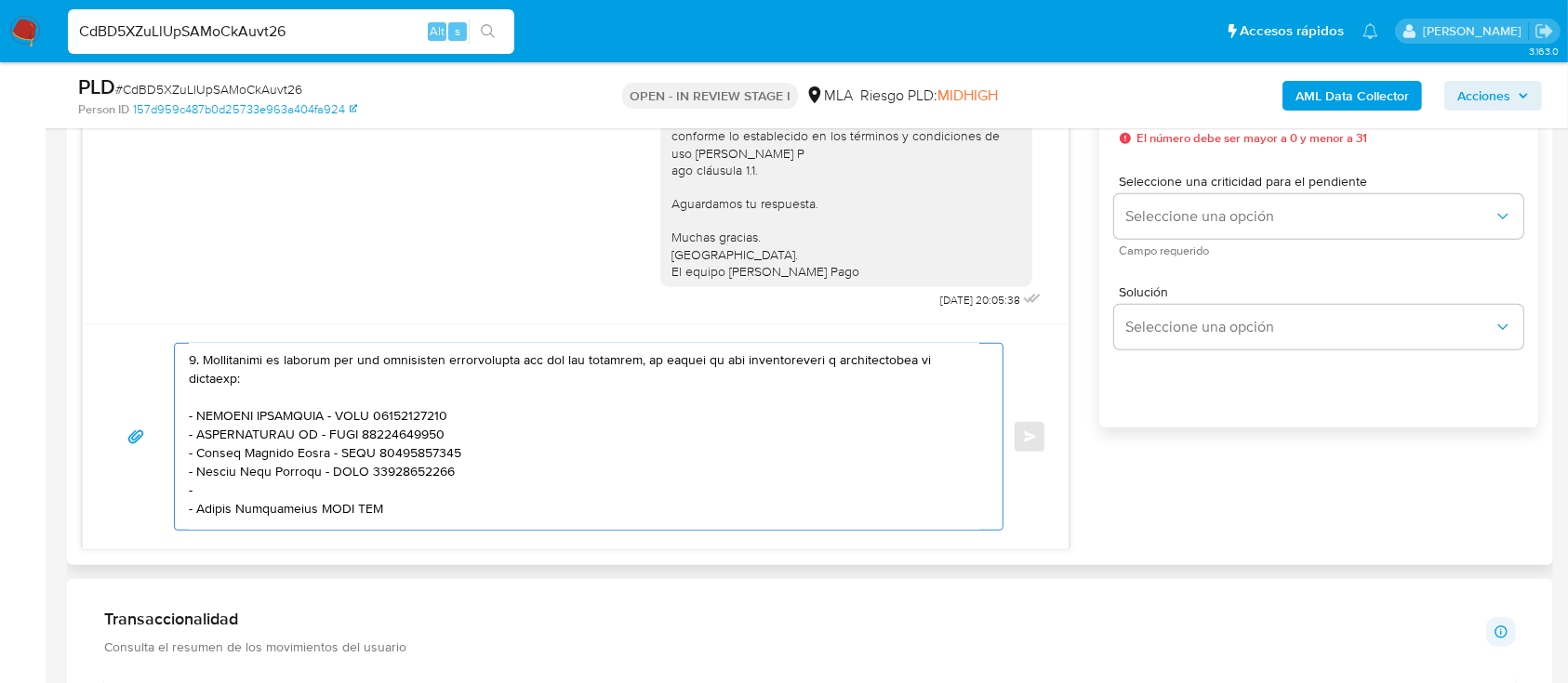
paste textarea "Aaron Elias Jaramillo Ortiz"
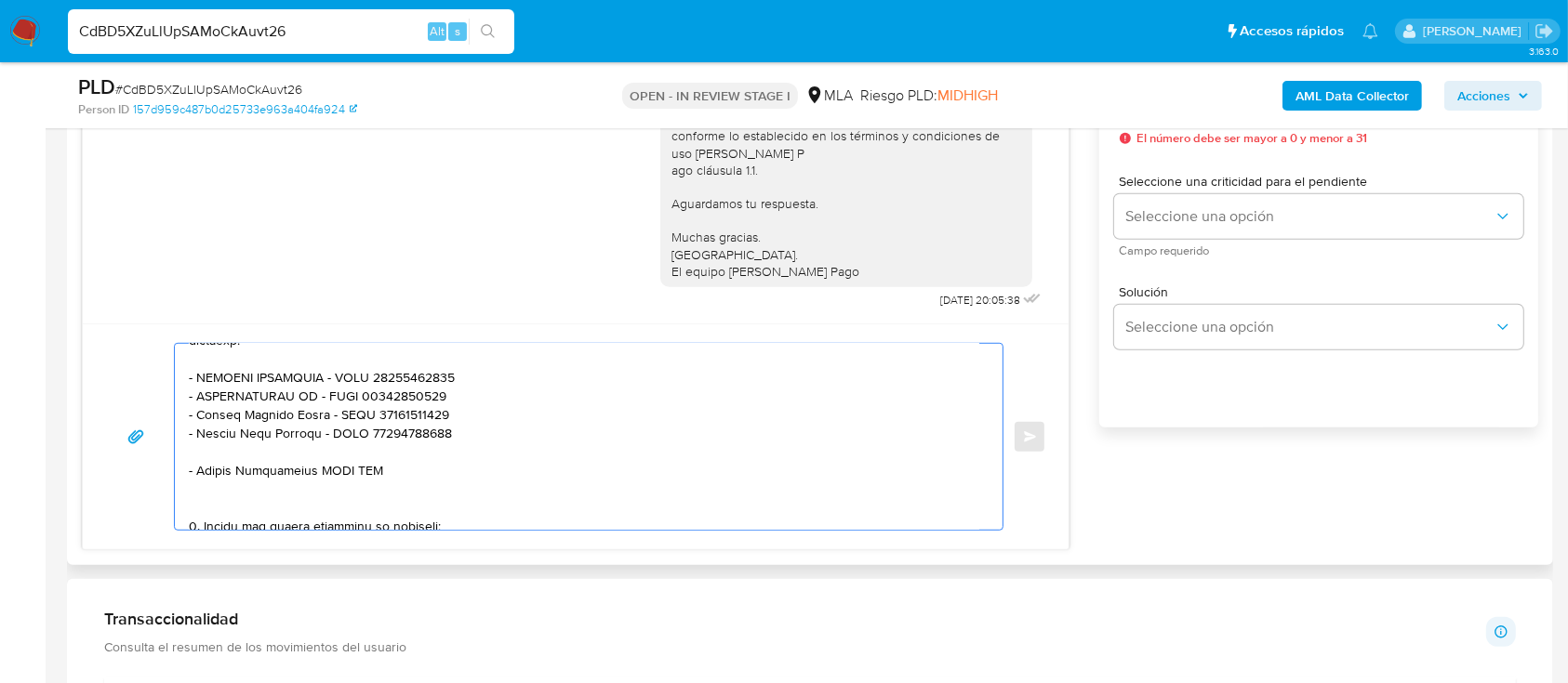
scroll to position [447, 0]
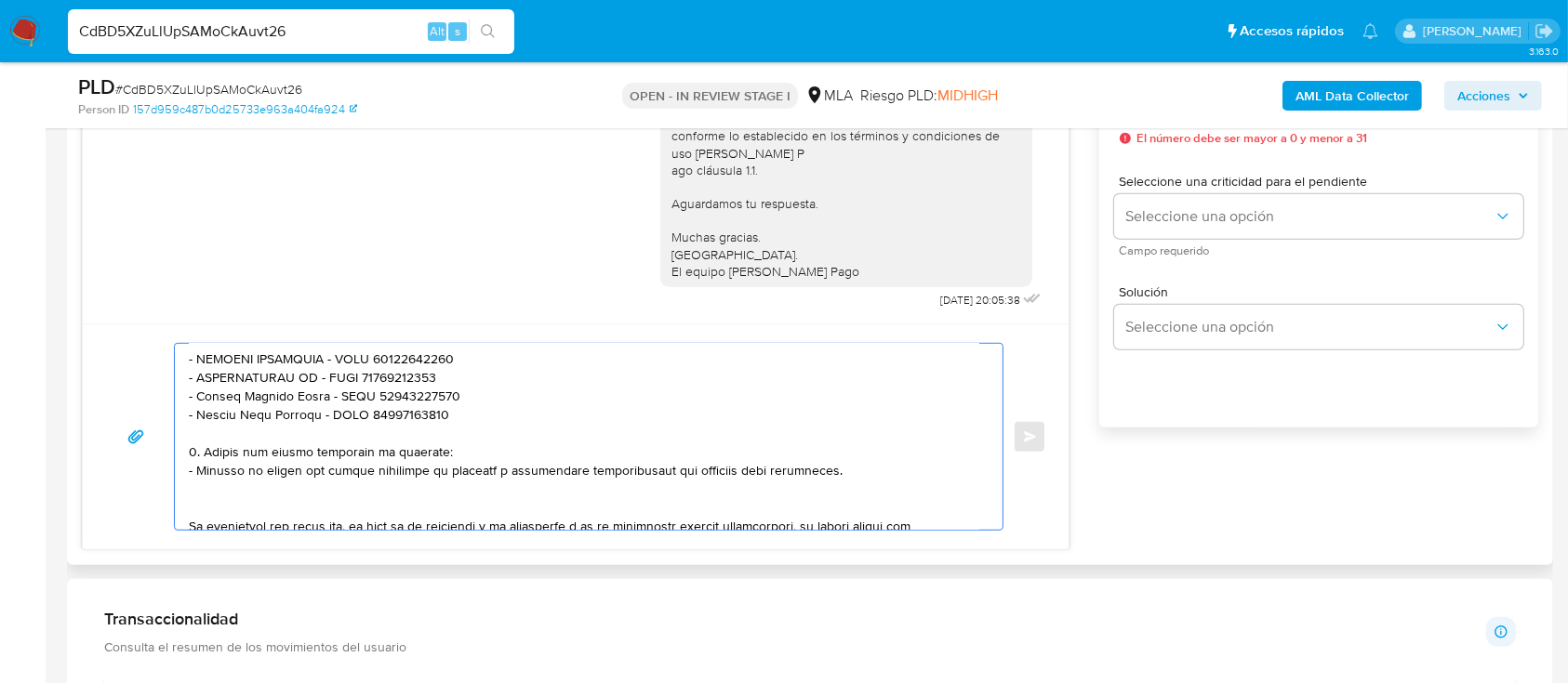
drag, startPoint x: 201, startPoint y: 465, endPoint x: 499, endPoint y: 535, distance: 306.1
click at [466, 483] on textarea at bounding box center [583, 437] width 790 height 186
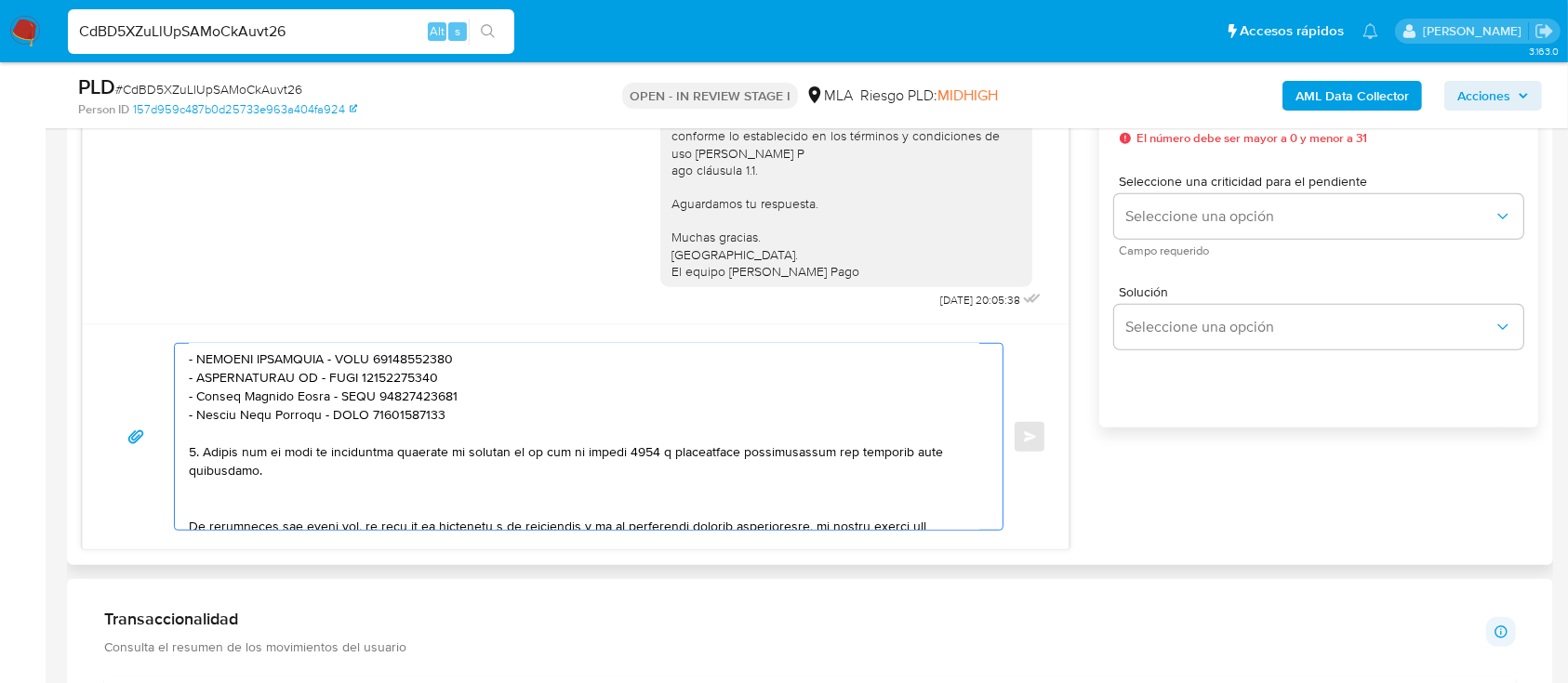
click at [227, 497] on textarea at bounding box center [583, 437] width 790 height 186
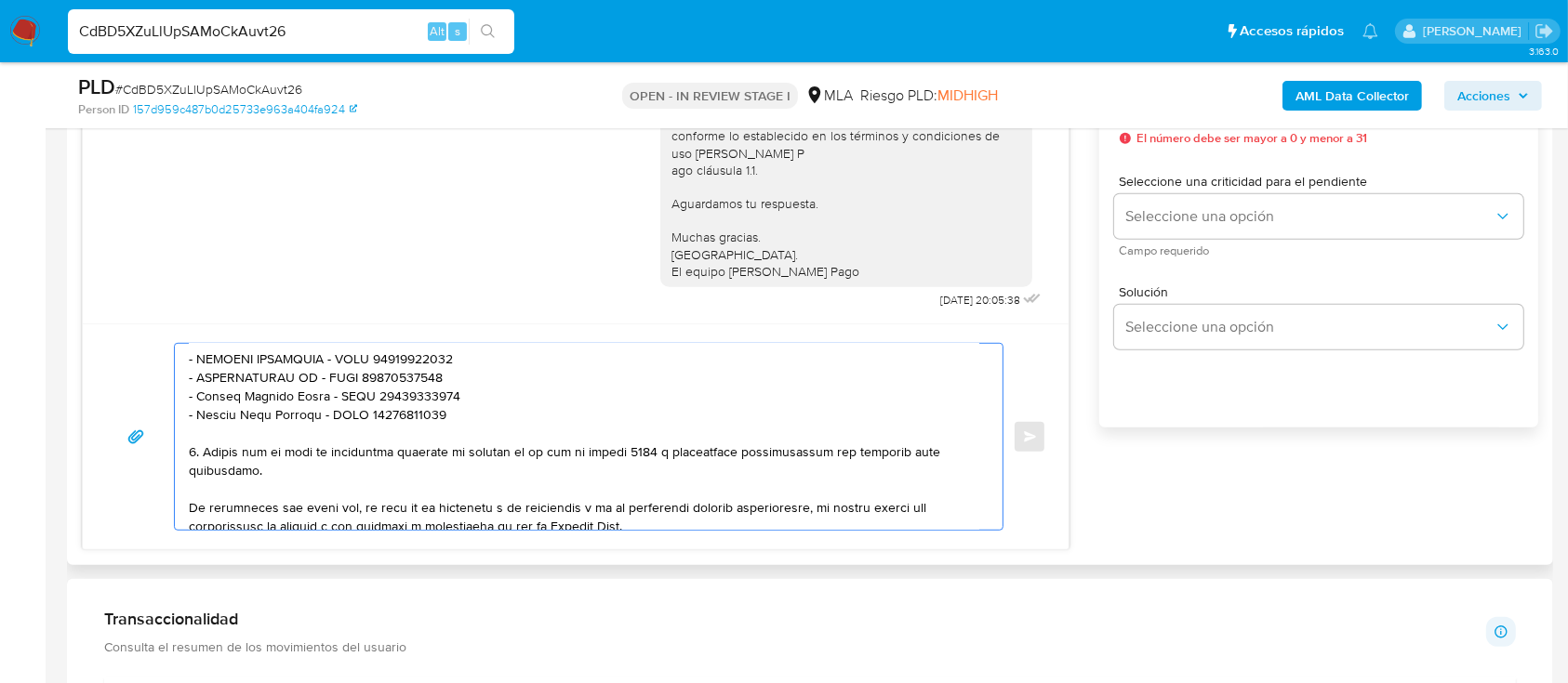
scroll to position [572, 0]
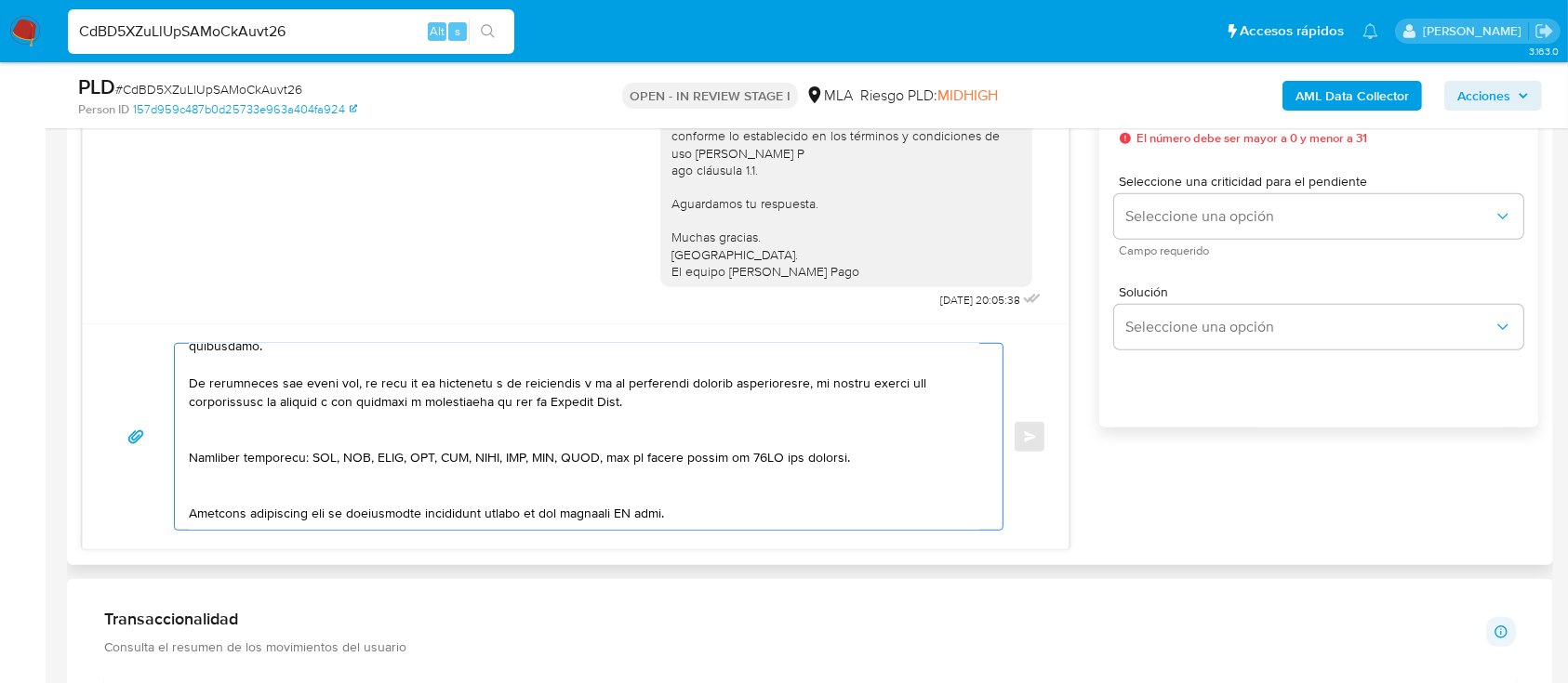
click at [278, 448] on textarea at bounding box center [583, 437] width 790 height 186
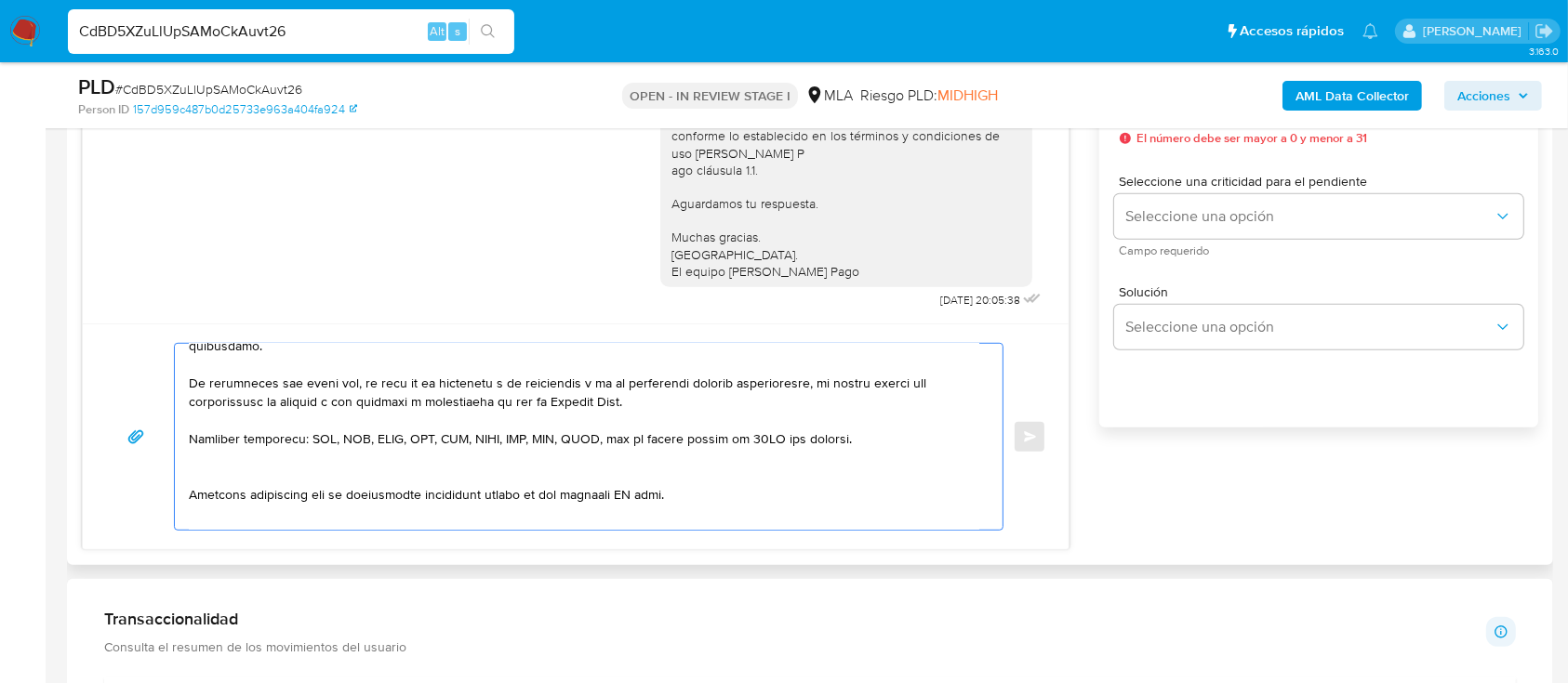
drag, startPoint x: 255, startPoint y: 487, endPoint x: 246, endPoint y: 518, distance: 32.3
click at [255, 486] on textarea at bounding box center [583, 437] width 790 height 186
click at [245, 522] on textarea at bounding box center [583, 437] width 790 height 186
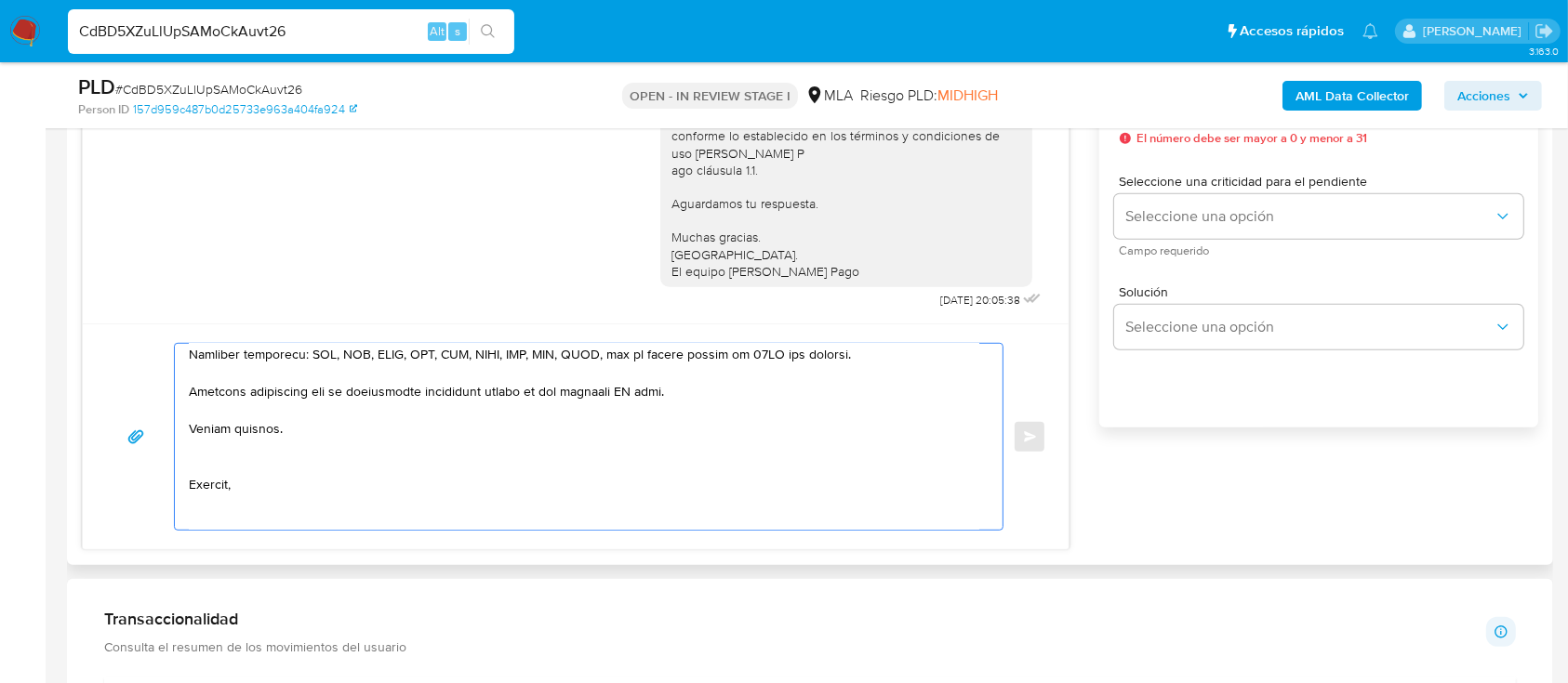
scroll to position [695, 0]
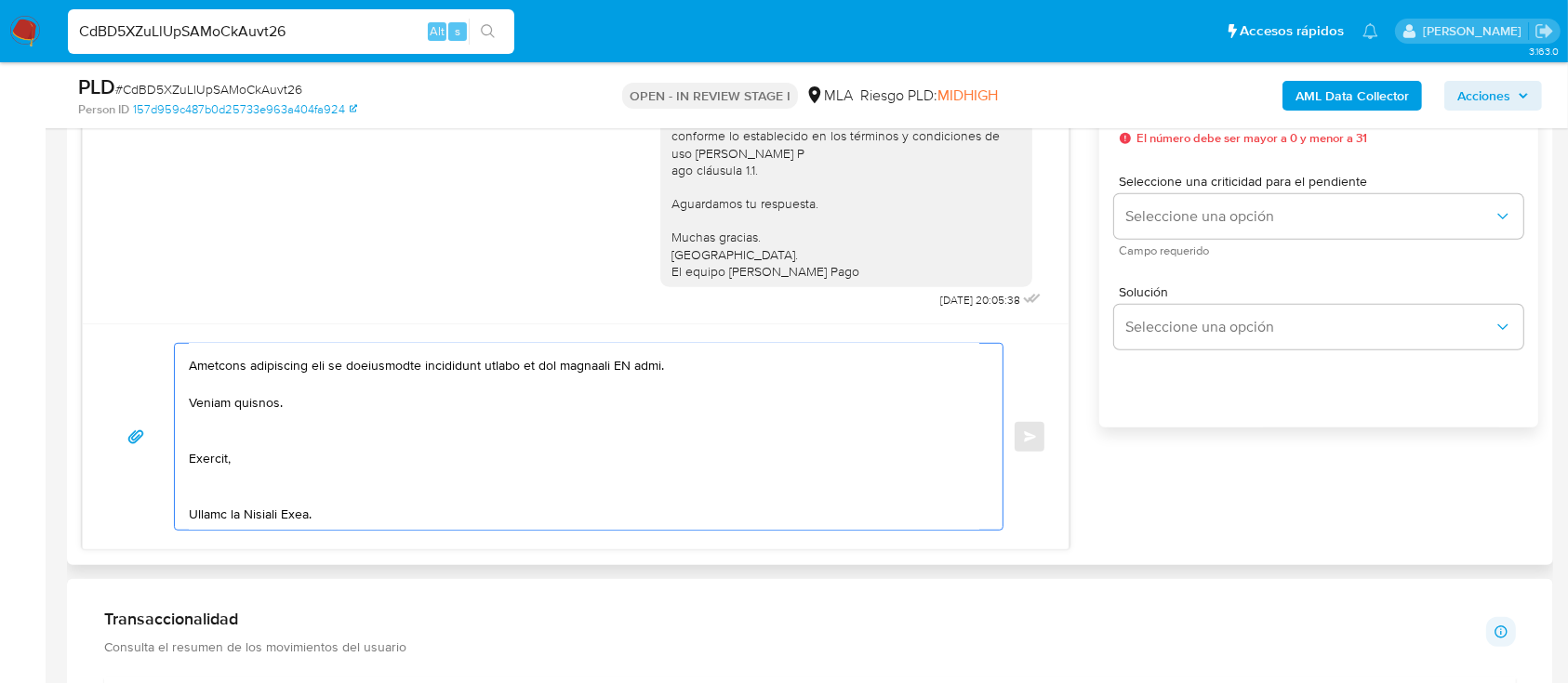
click at [251, 450] on textarea at bounding box center [583, 437] width 790 height 186
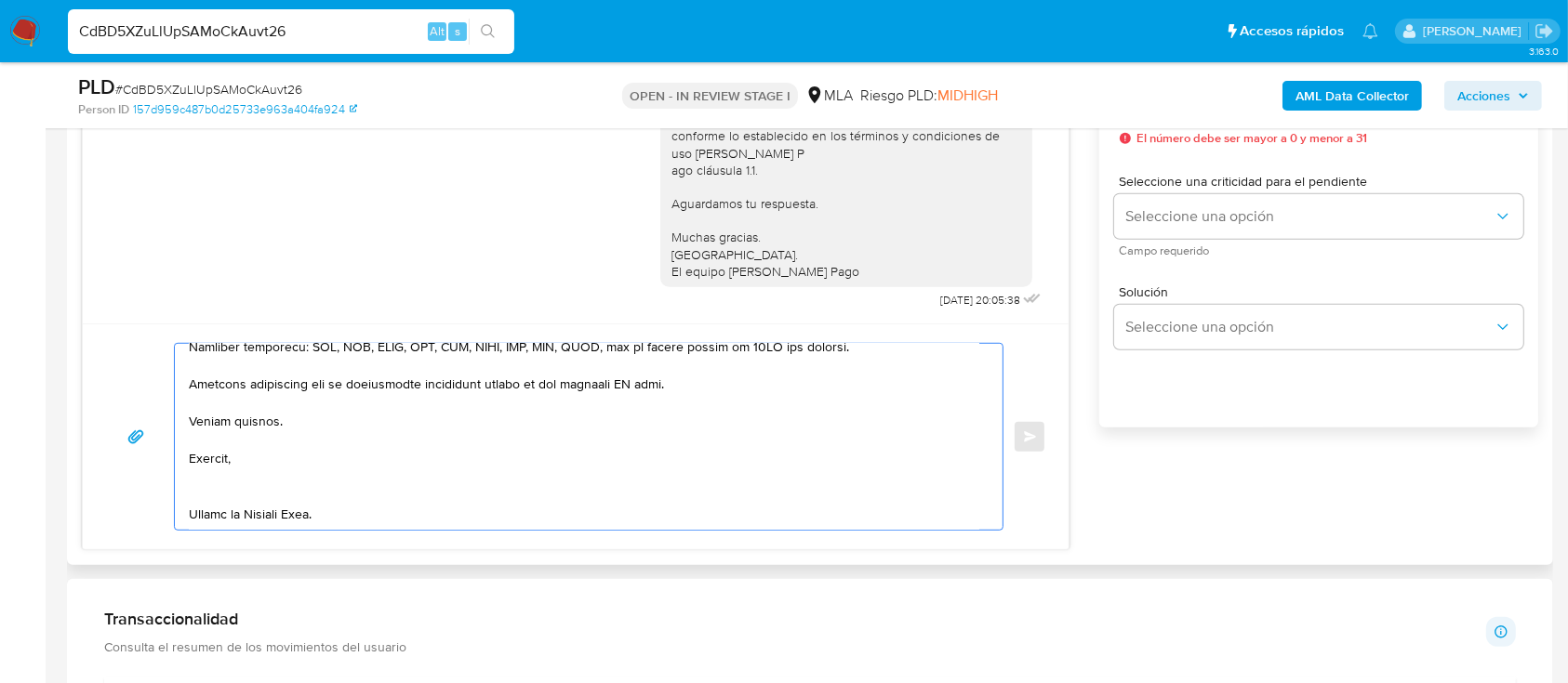
click at [251, 470] on textarea at bounding box center [583, 437] width 790 height 186
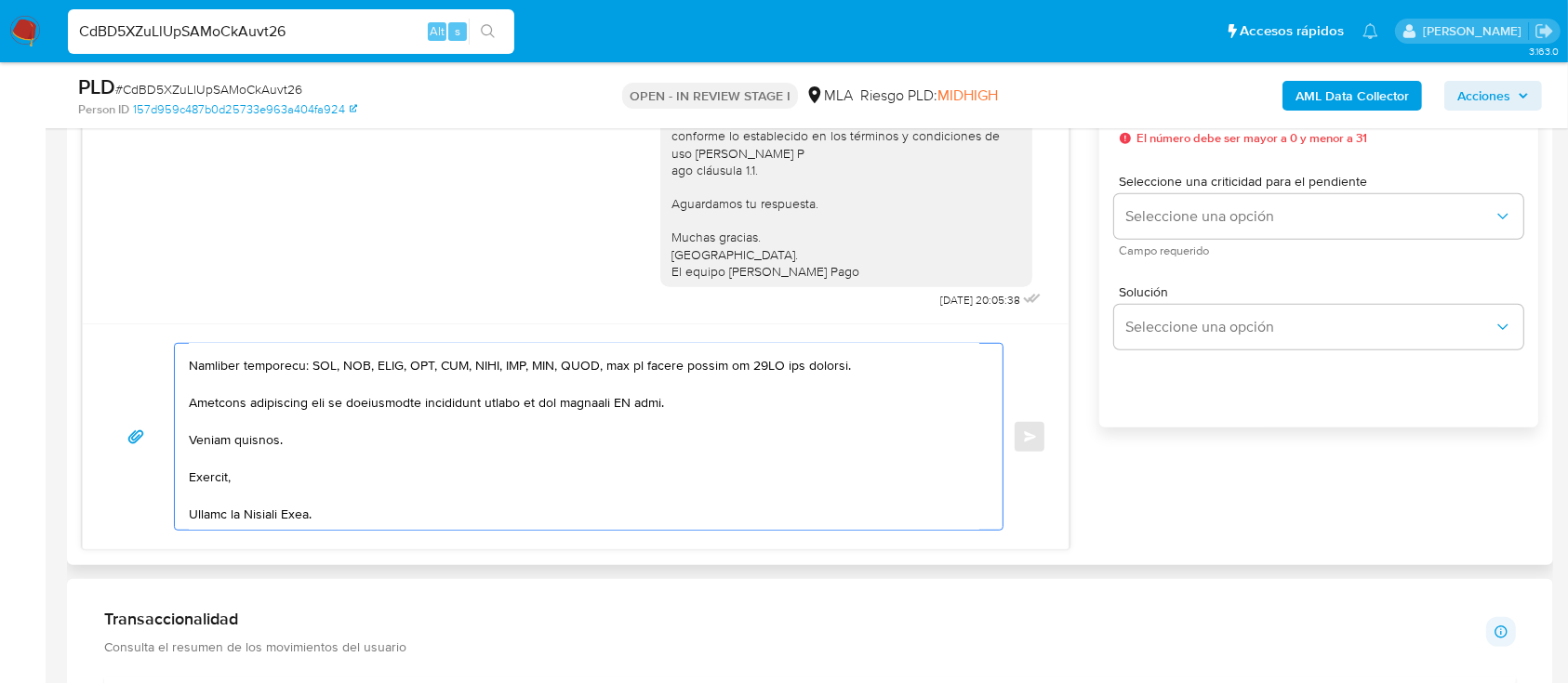
click at [242, 520] on textarea at bounding box center [583, 437] width 790 height 186
click at [624, 402] on textarea at bounding box center [583, 437] width 790 height 186
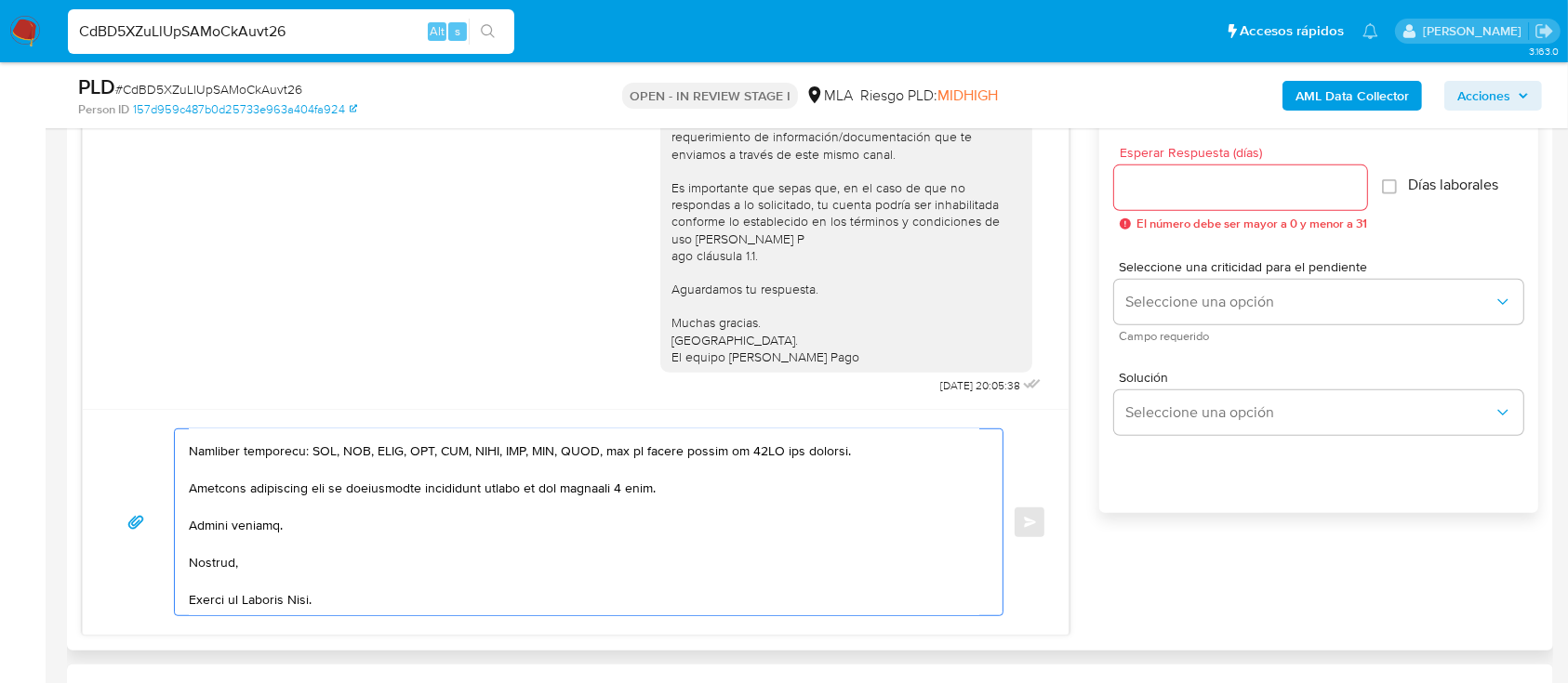
scroll to position [991, 0]
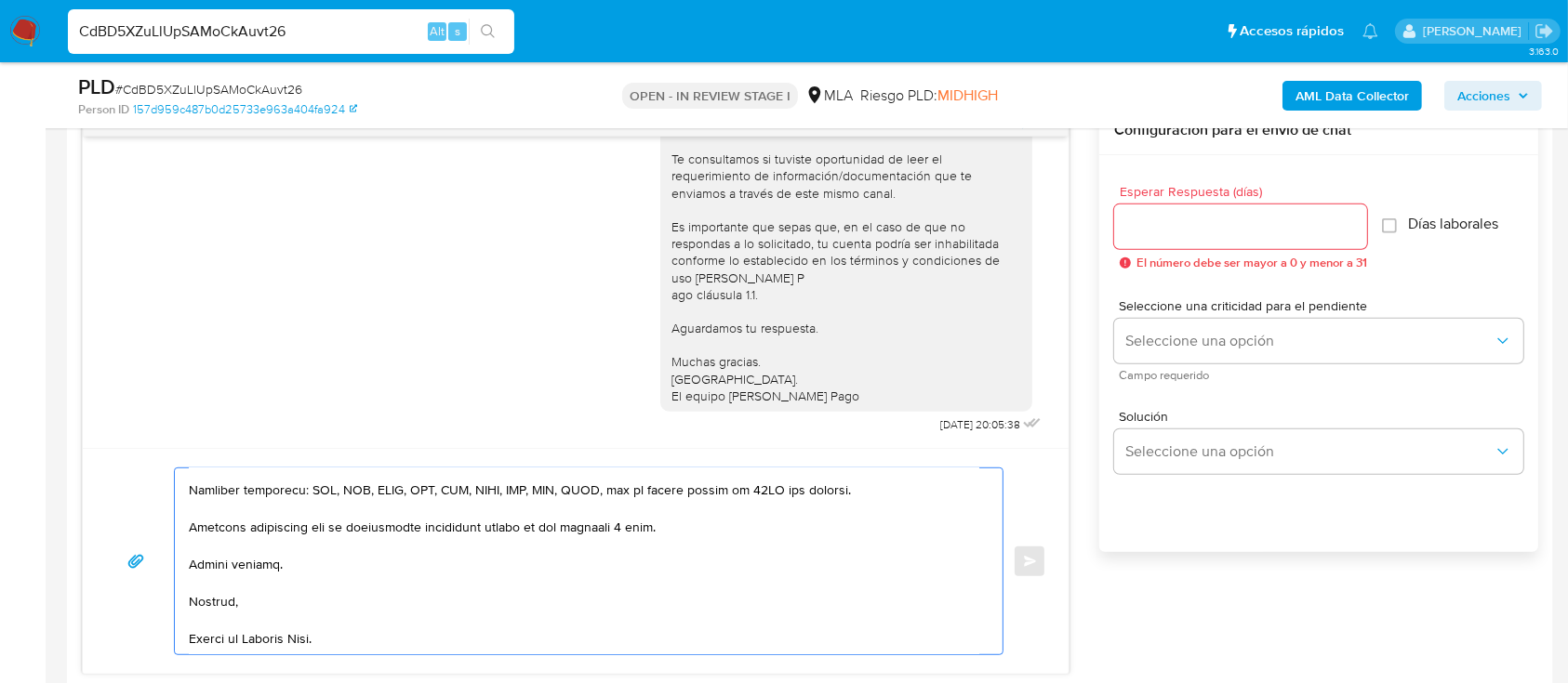
type textarea "Hola Marcelo Alejandro Barrios, En función de las operaciones registradas en tu…"
click at [1216, 224] on input "Esperar Respuesta (días)" at bounding box center [1241, 227] width 253 height 24
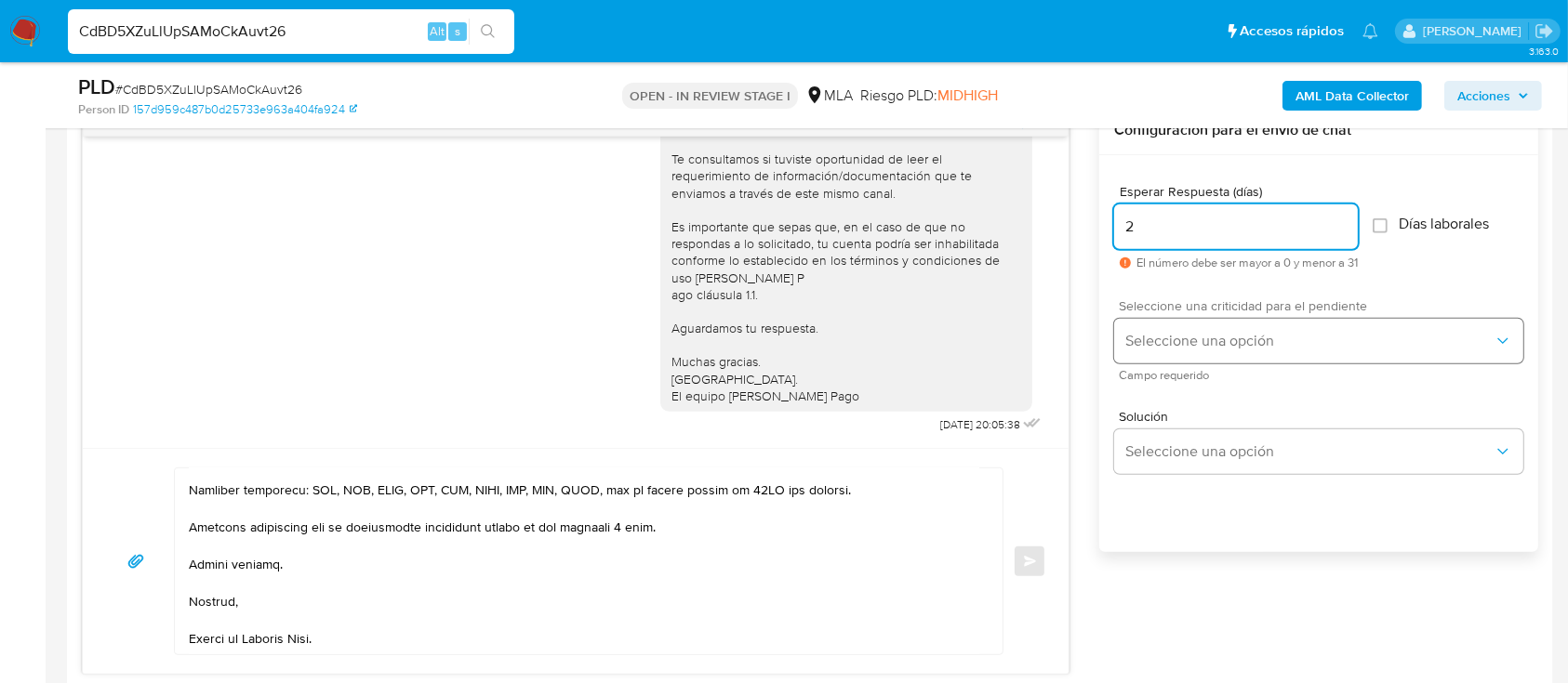
type input "2"
click at [1160, 339] on span "Seleccione una opción" at bounding box center [1309, 341] width 368 height 19
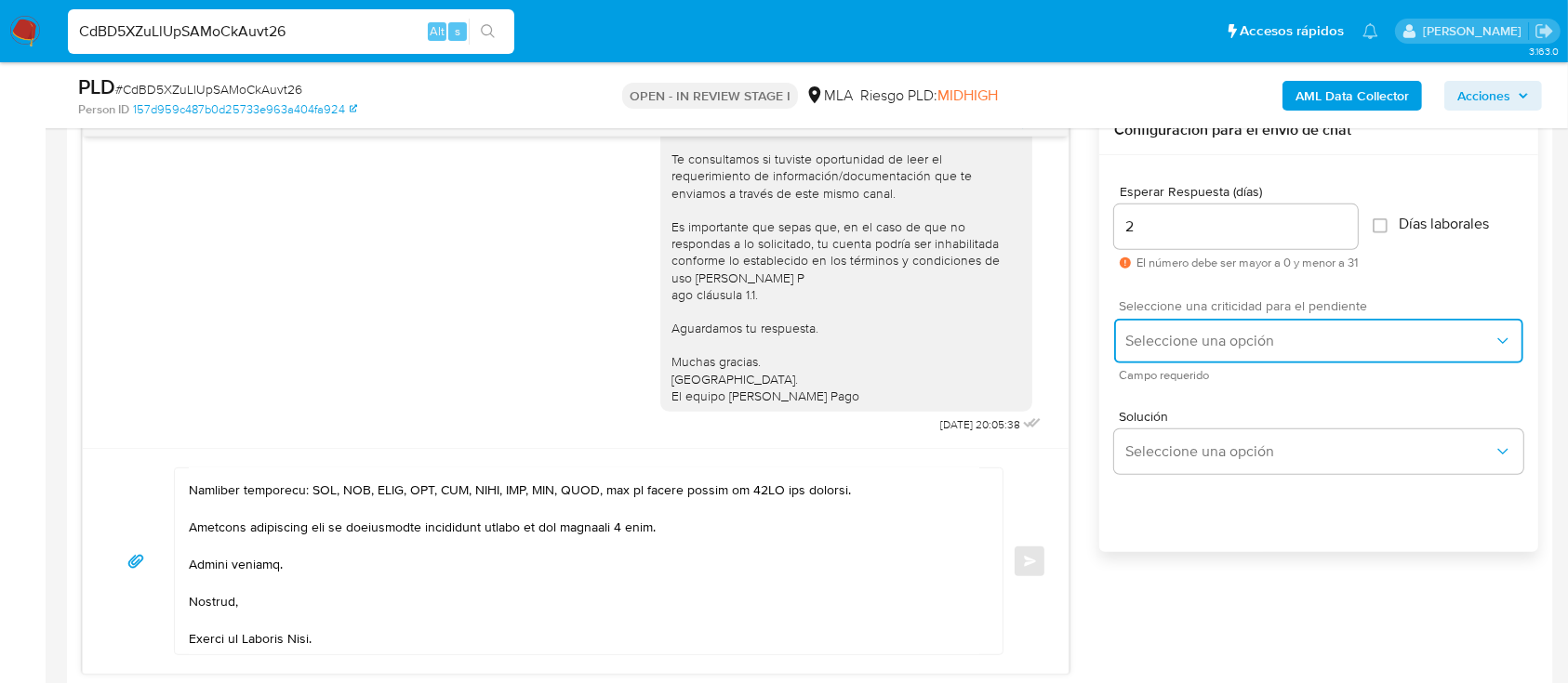
click at [1160, 343] on span "Seleccione una opción" at bounding box center [1309, 341] width 368 height 19
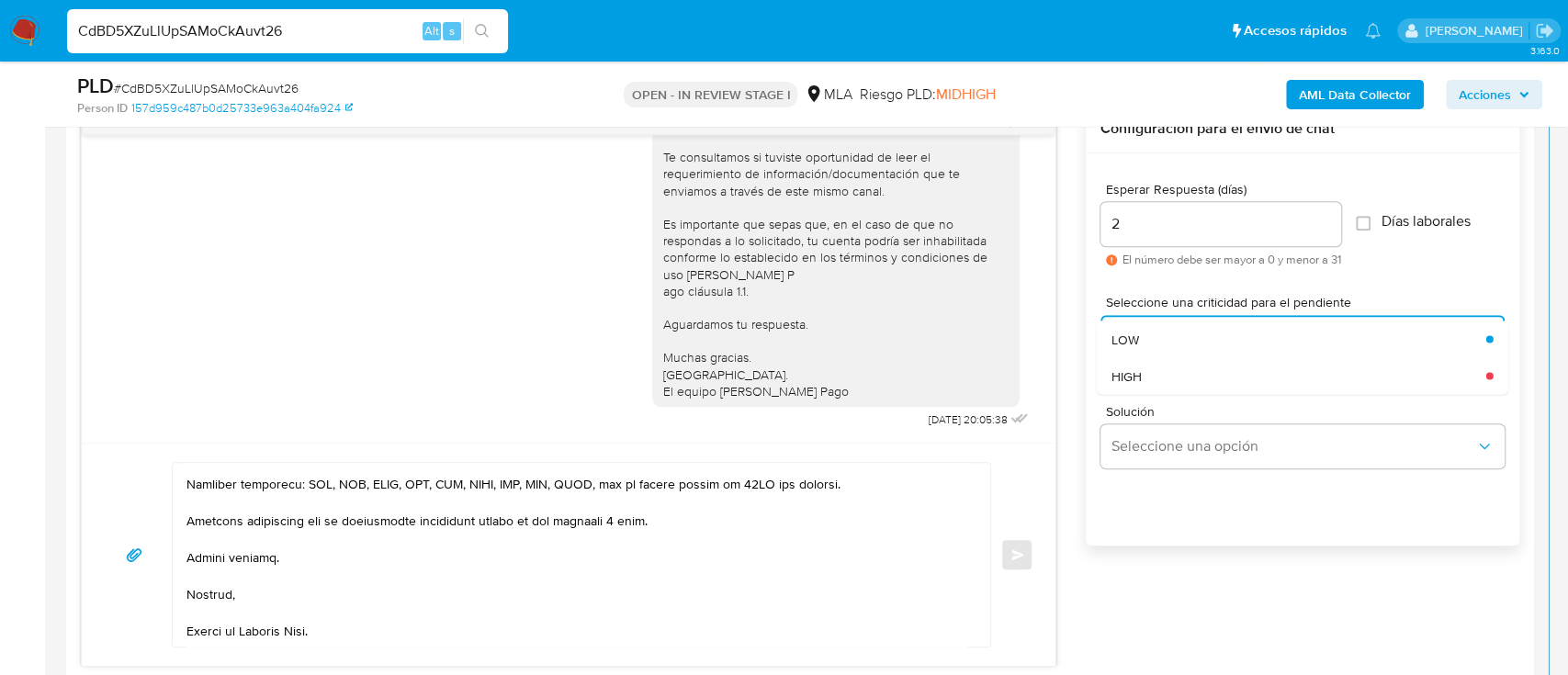
click at [1142, 373] on div "HIGH" at bounding box center [1299, 376] width 375 height 37
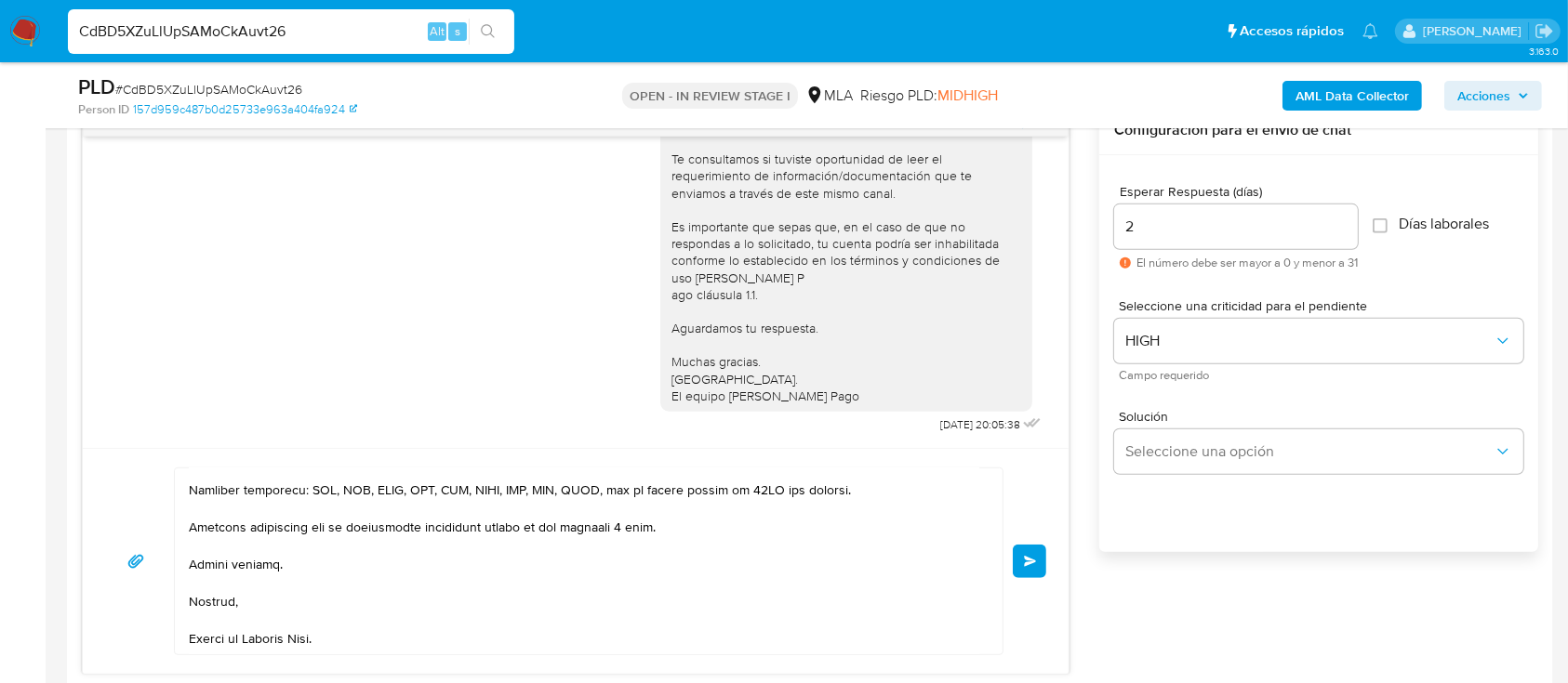
click at [1020, 560] on button "Enviar" at bounding box center [1030, 561] width 34 height 34
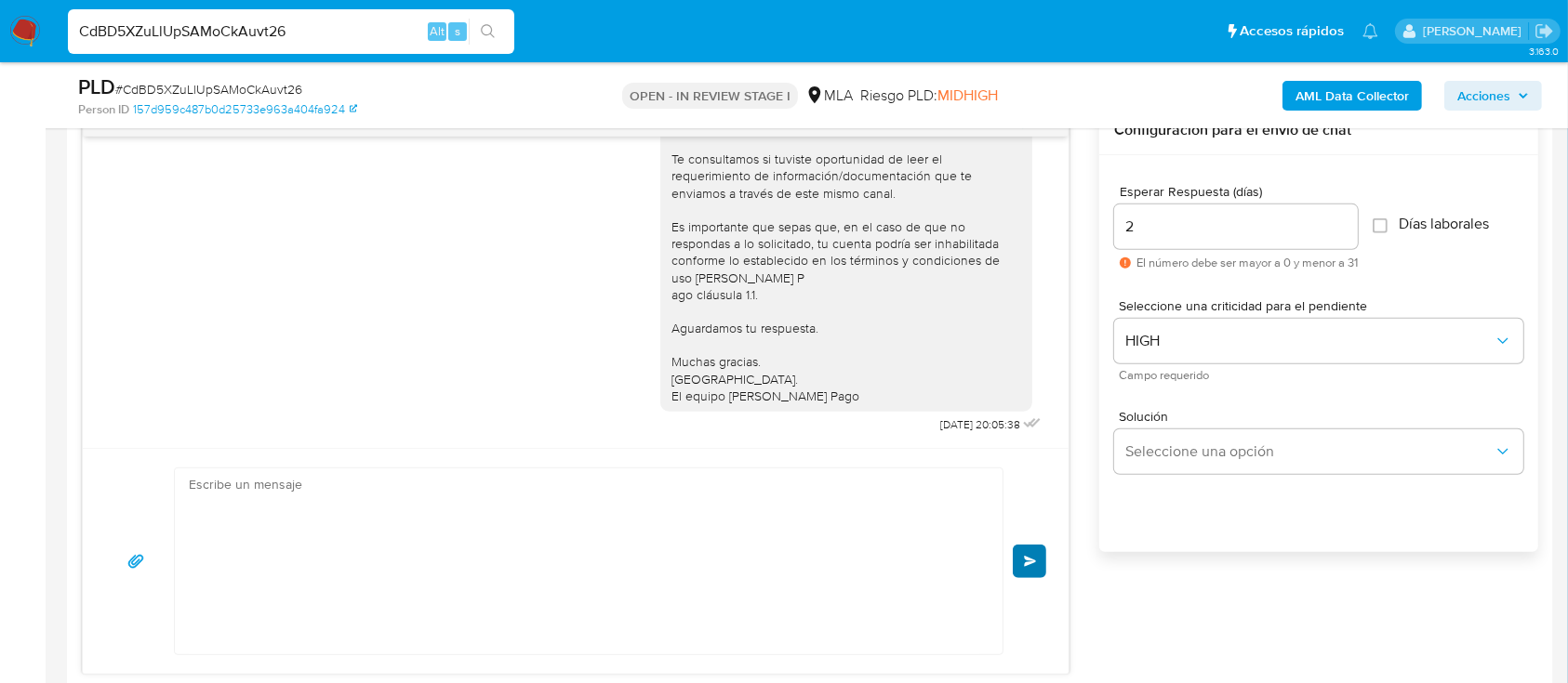
scroll to position [2202, 0]
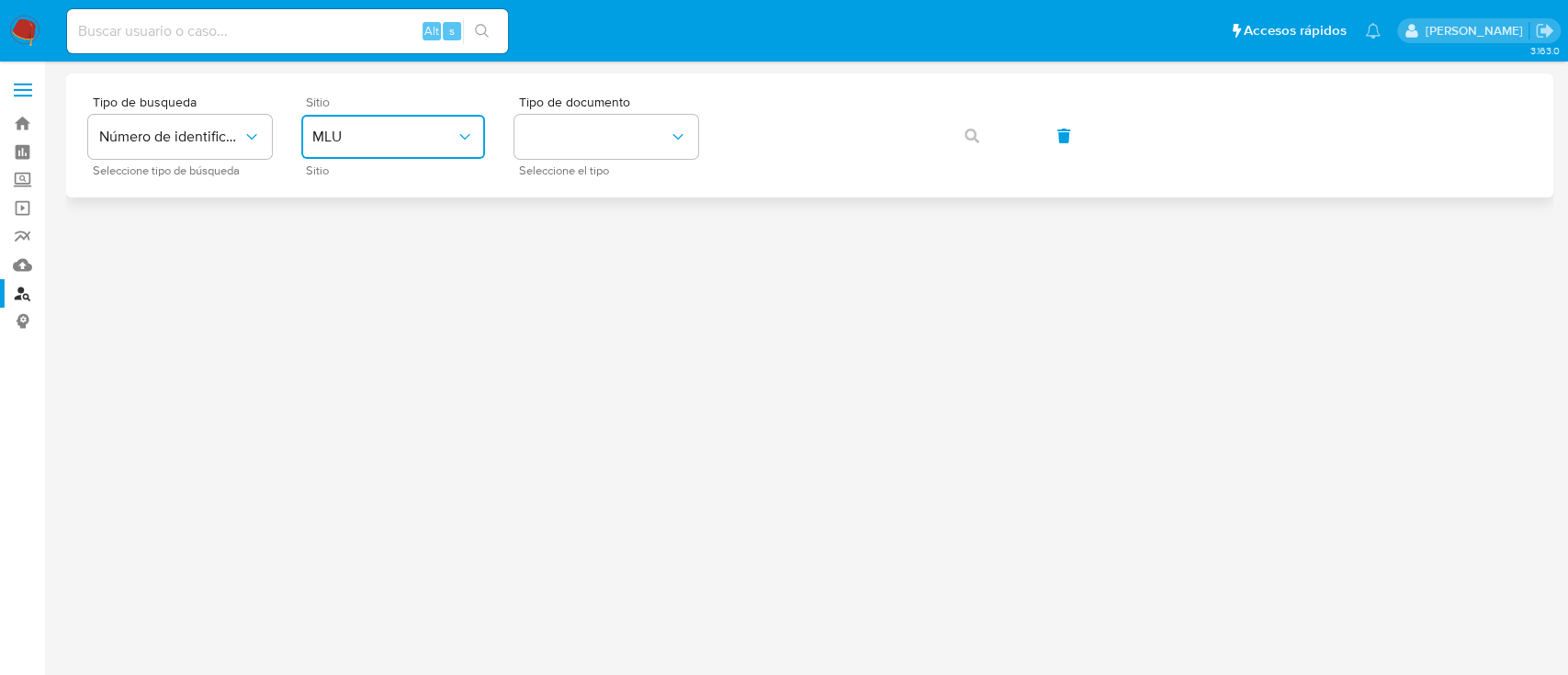
drag, startPoint x: 398, startPoint y: 135, endPoint x: 402, endPoint y: 162, distance: 27.3
click at [398, 138] on span "MLU" at bounding box center [383, 137] width 143 height 19
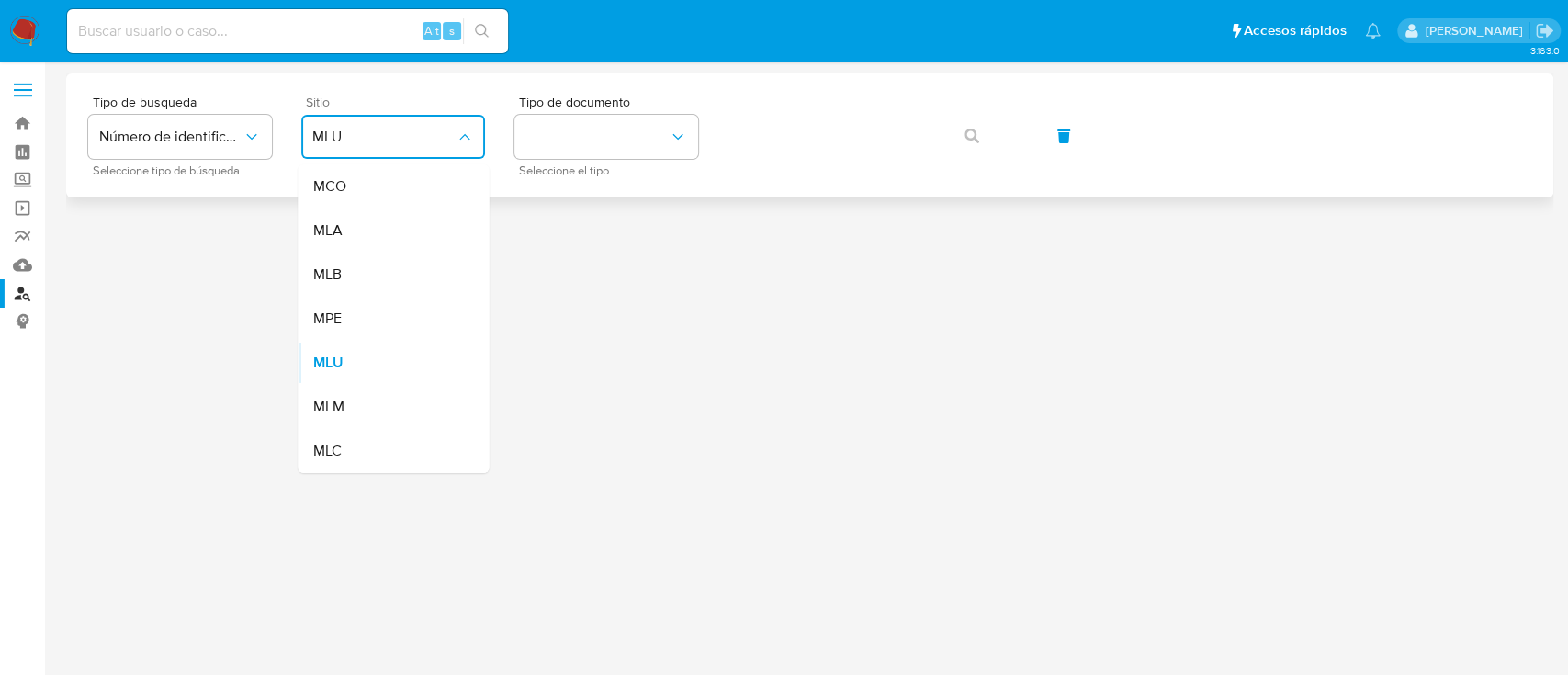
click at [404, 241] on div "MLA" at bounding box center [387, 231] width 151 height 44
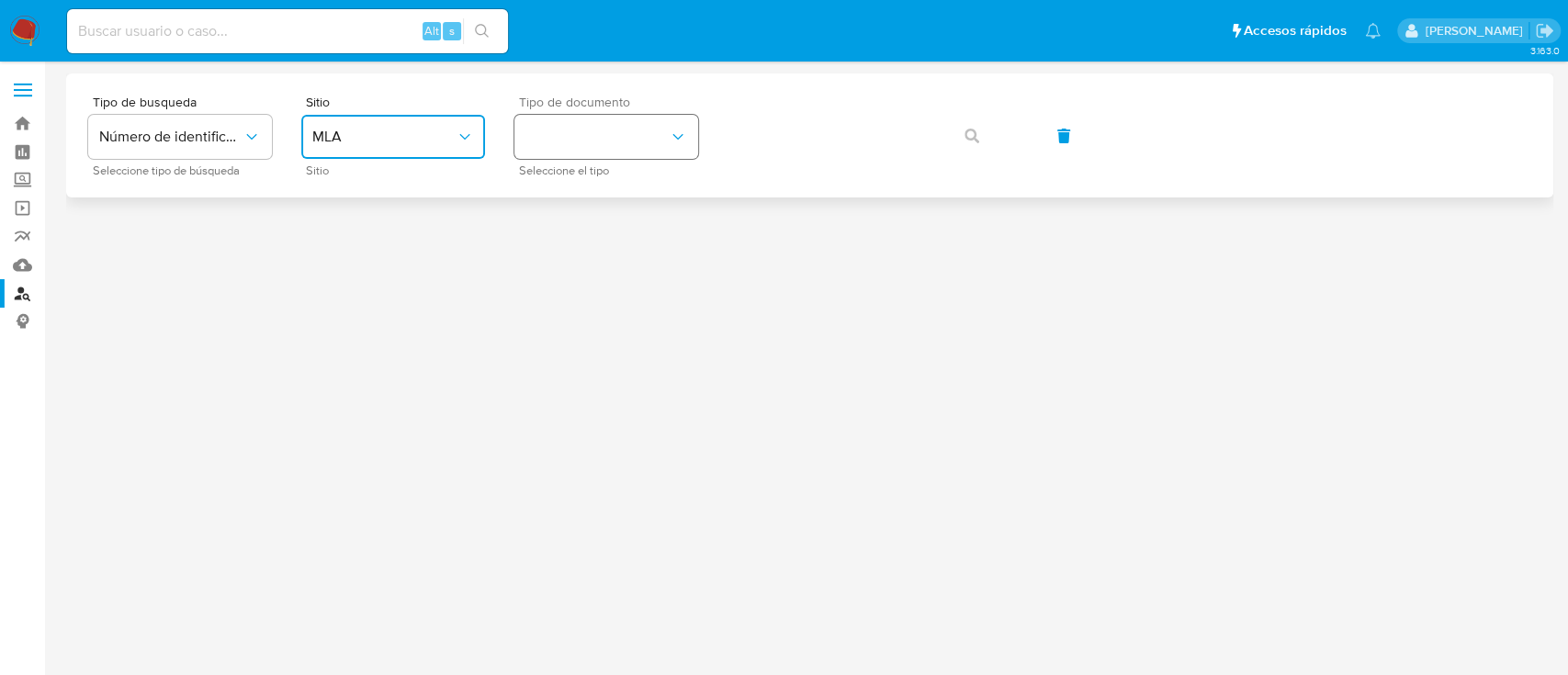
drag, startPoint x: 567, startPoint y: 126, endPoint x: 572, endPoint y: 139, distance: 13.9
click at [568, 129] on button "identificationType" at bounding box center [606, 137] width 183 height 44
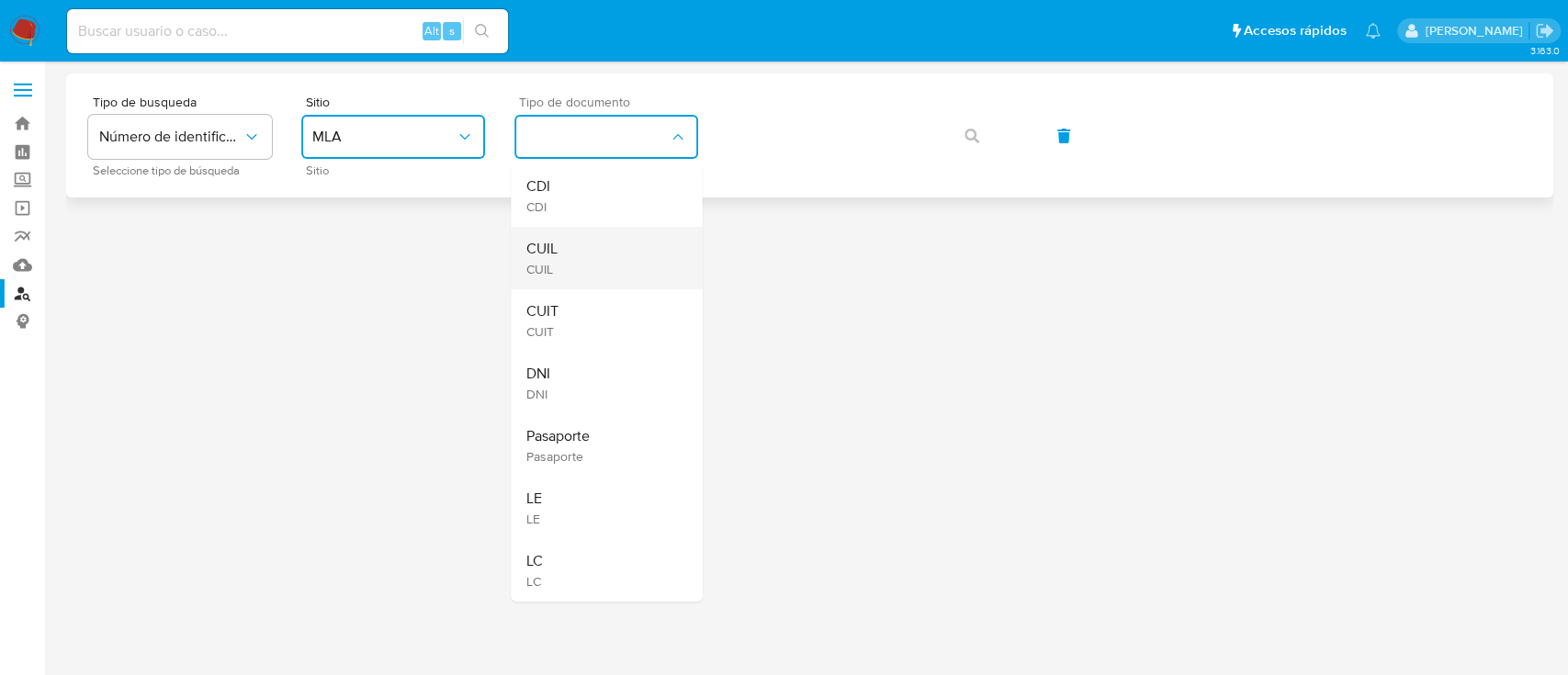
click at [580, 256] on div "CUIL CUIL" at bounding box center [601, 257] width 151 height 62
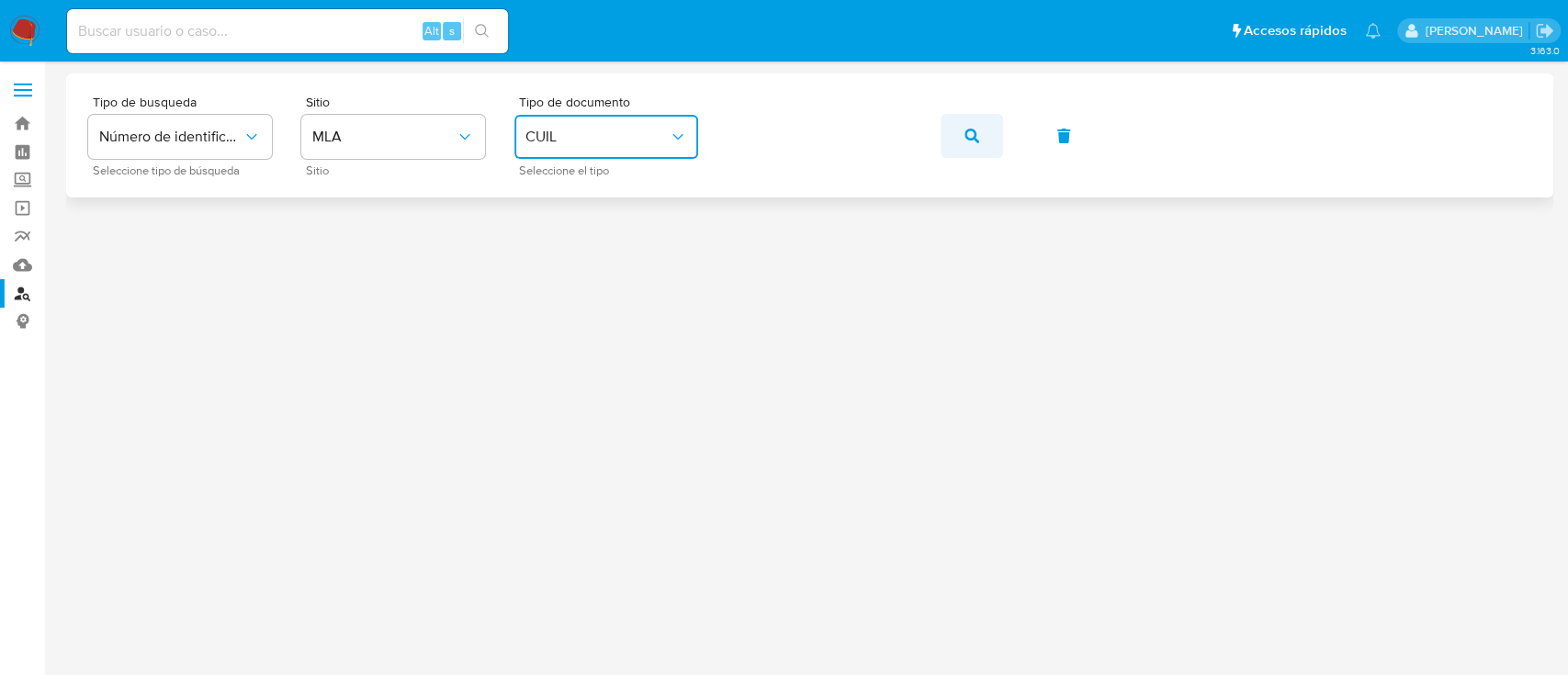
click at [988, 149] on button "button" at bounding box center [971, 136] width 62 height 44
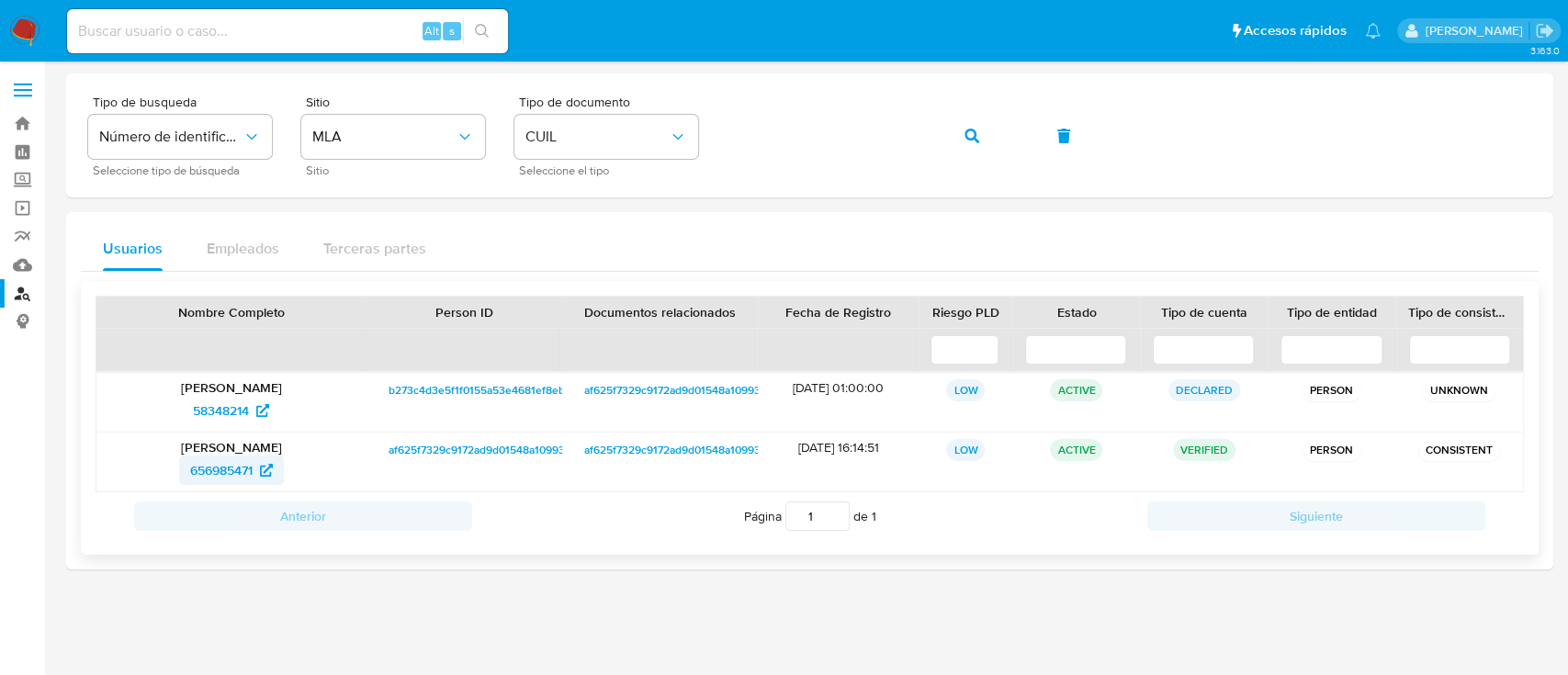
click at [222, 467] on span "656985471" at bounding box center [220, 470] width 62 height 30
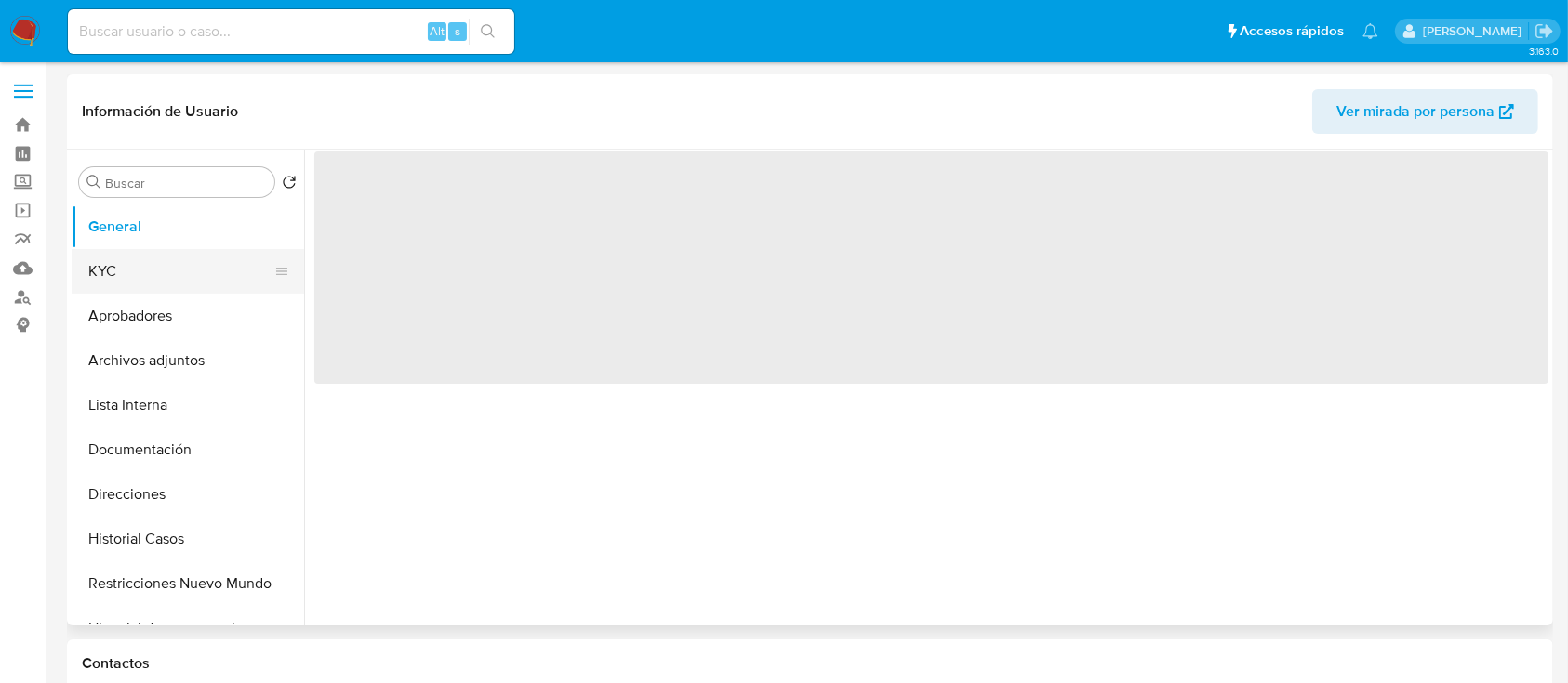
click at [134, 277] on button "KYC" at bounding box center [180, 272] width 217 height 45
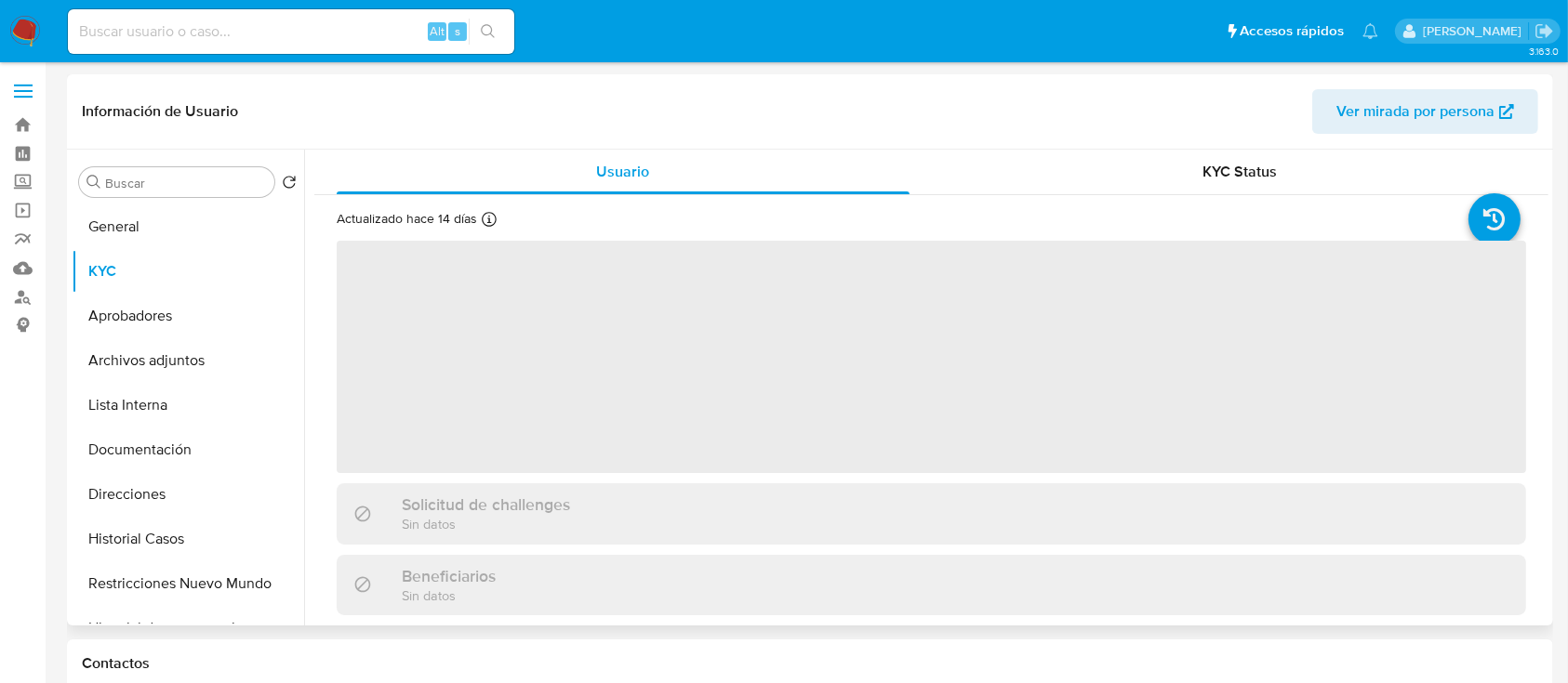
select select "10"
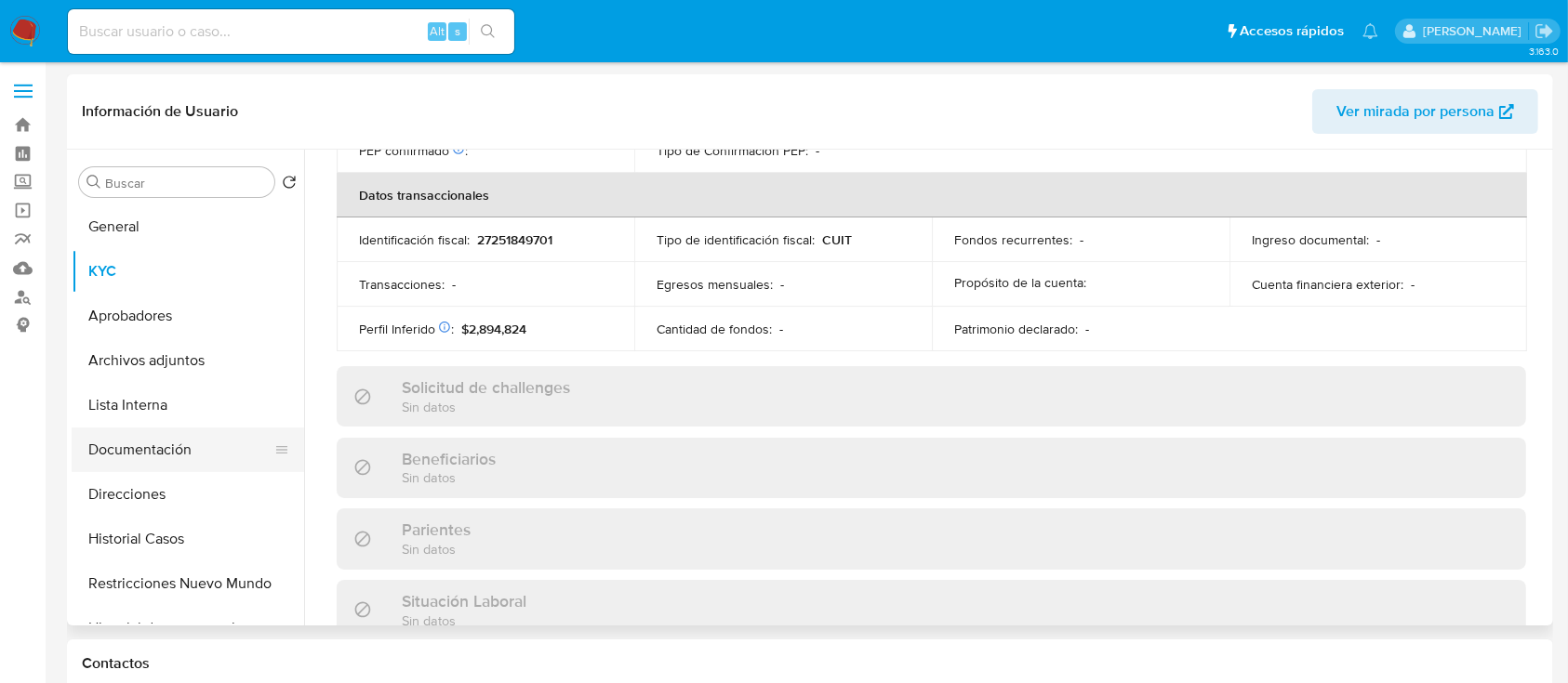
scroll to position [979, 0]
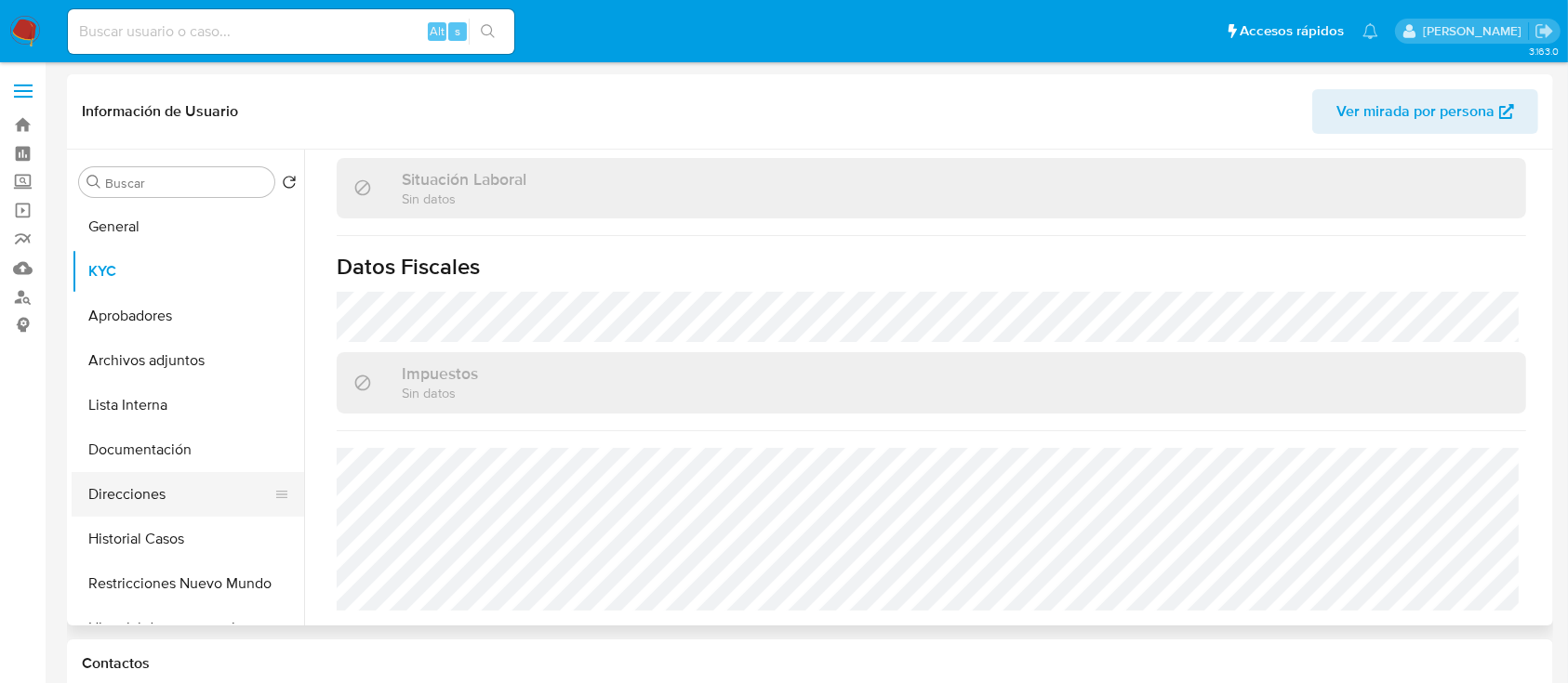
click at [165, 501] on button "Direcciones" at bounding box center [180, 495] width 217 height 45
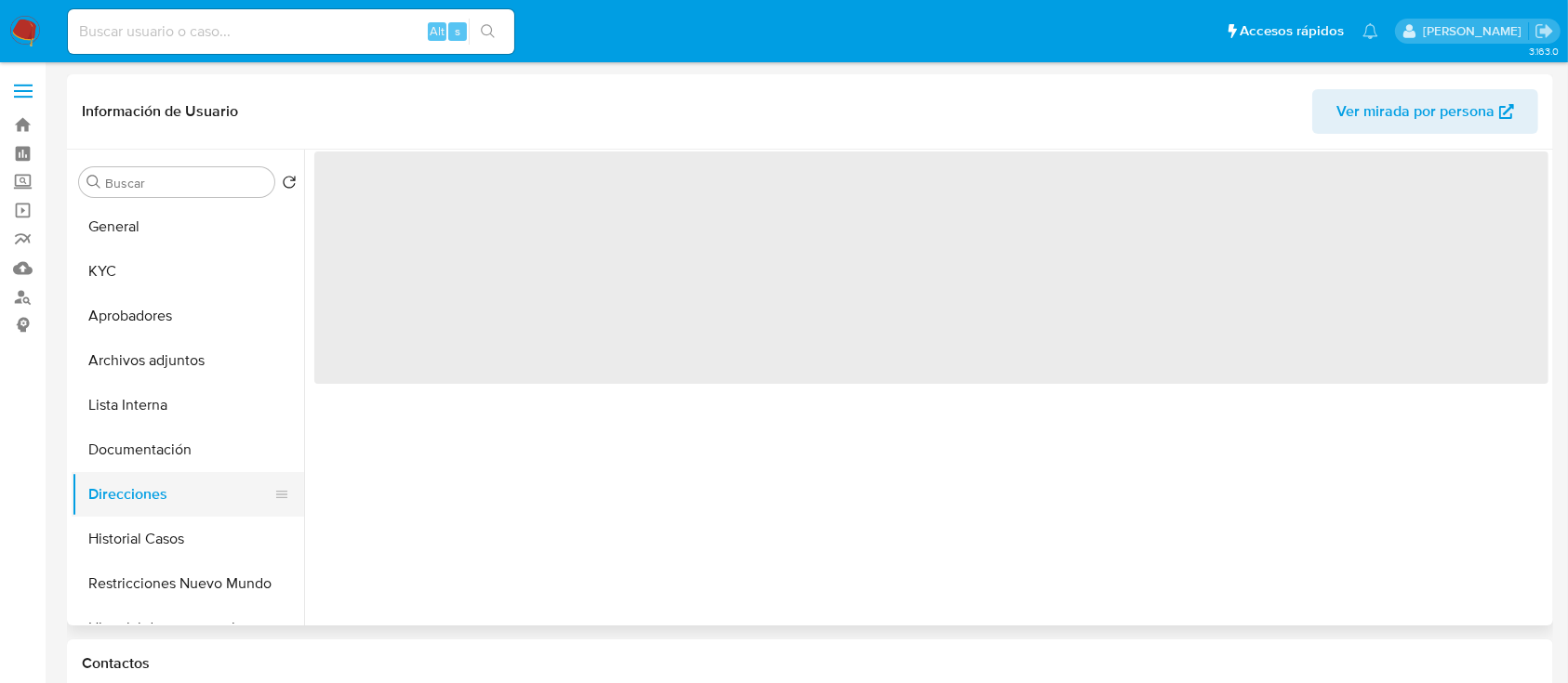
scroll to position [0, 0]
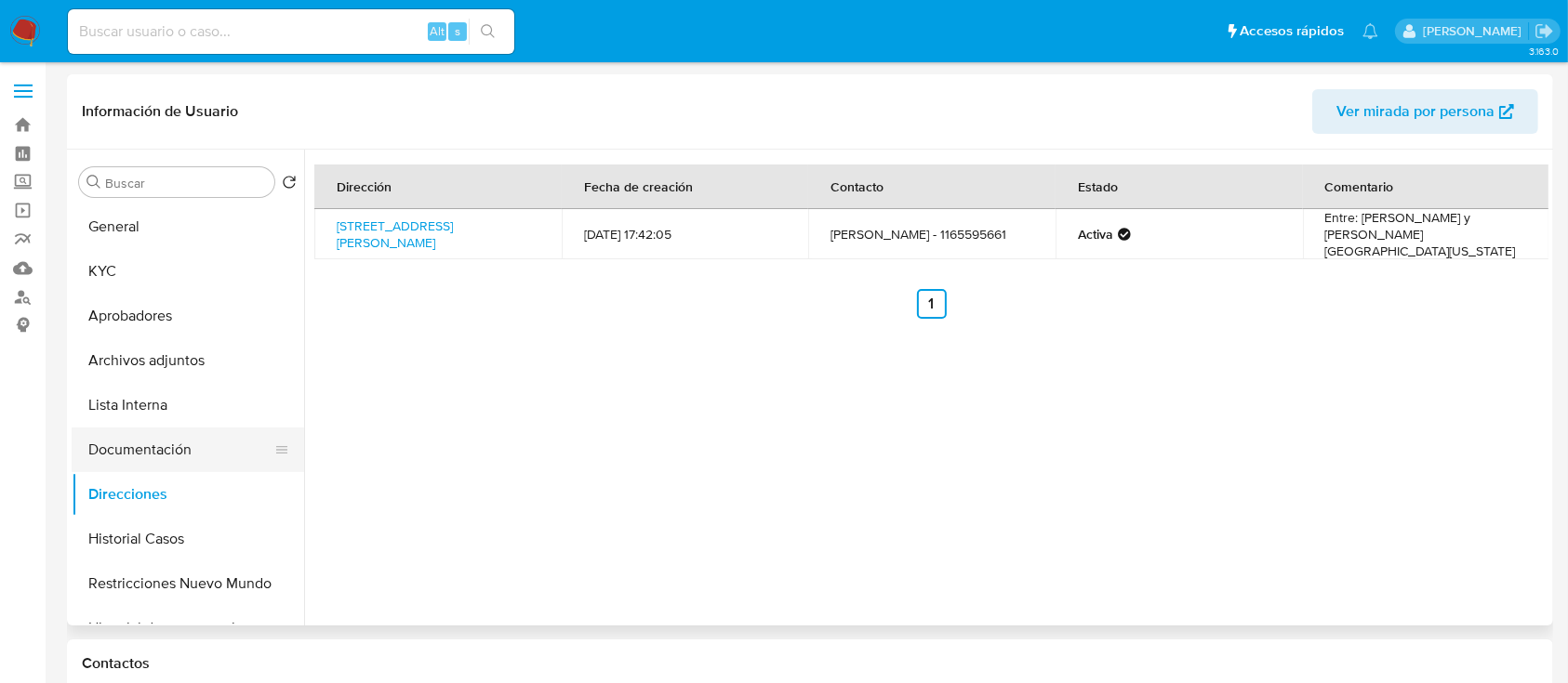
click at [169, 438] on button "Documentación" at bounding box center [180, 450] width 217 height 45
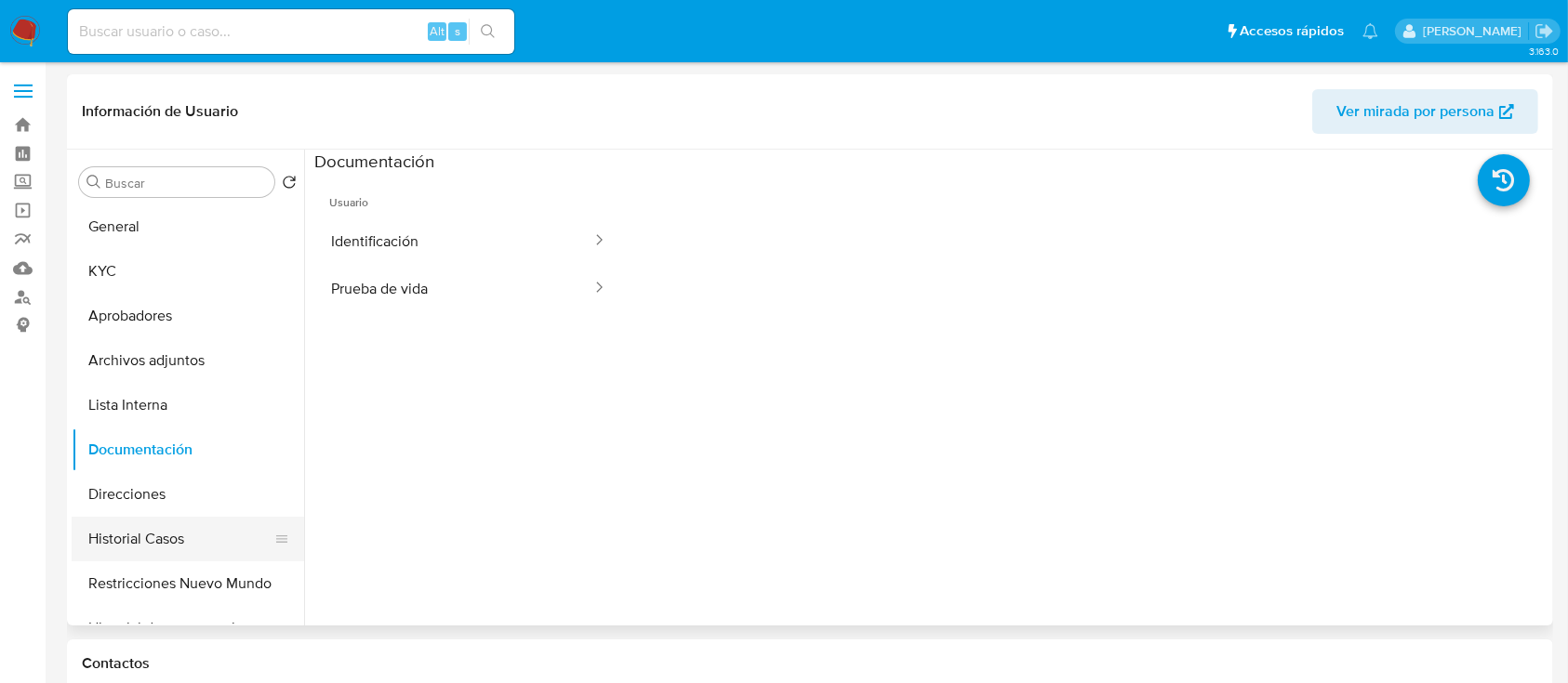
click at [192, 538] on button "Historial Casos" at bounding box center [180, 540] width 217 height 45
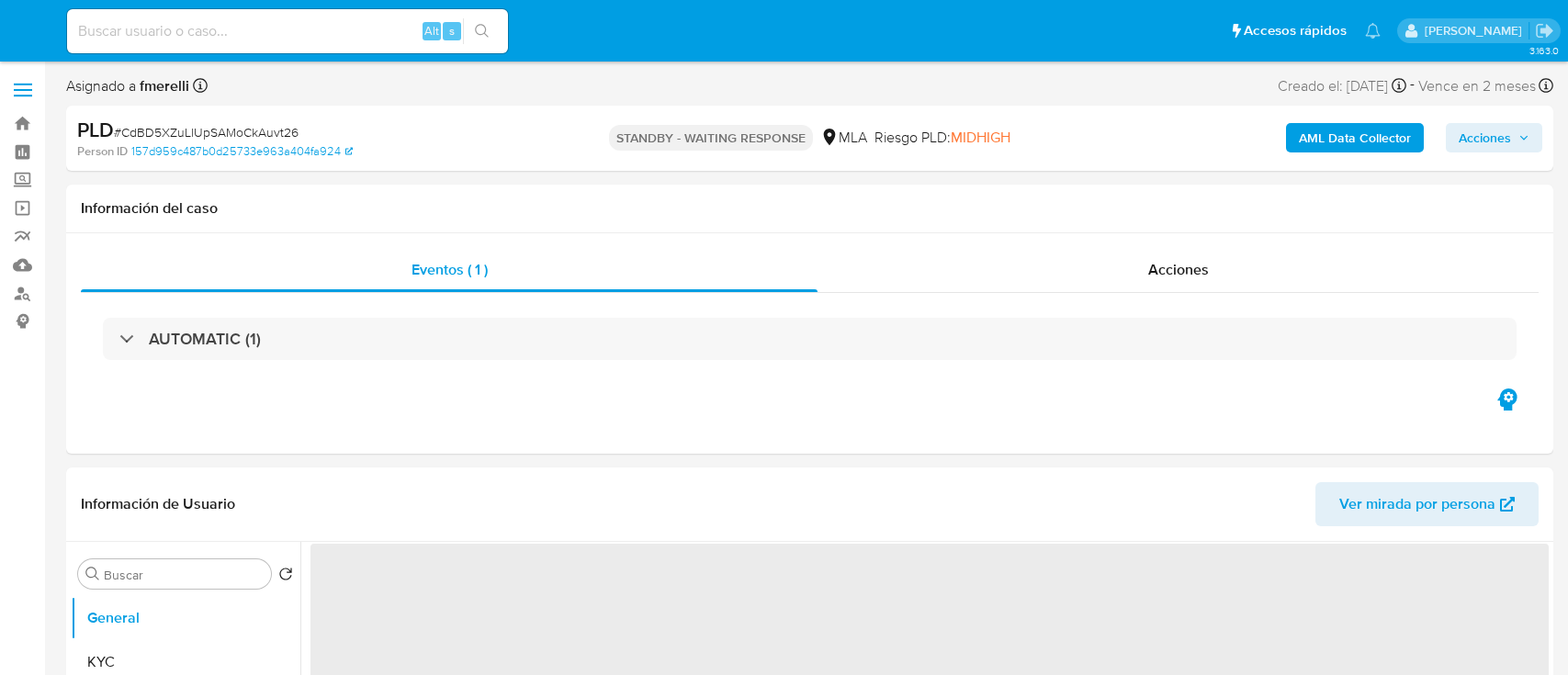
select select "10"
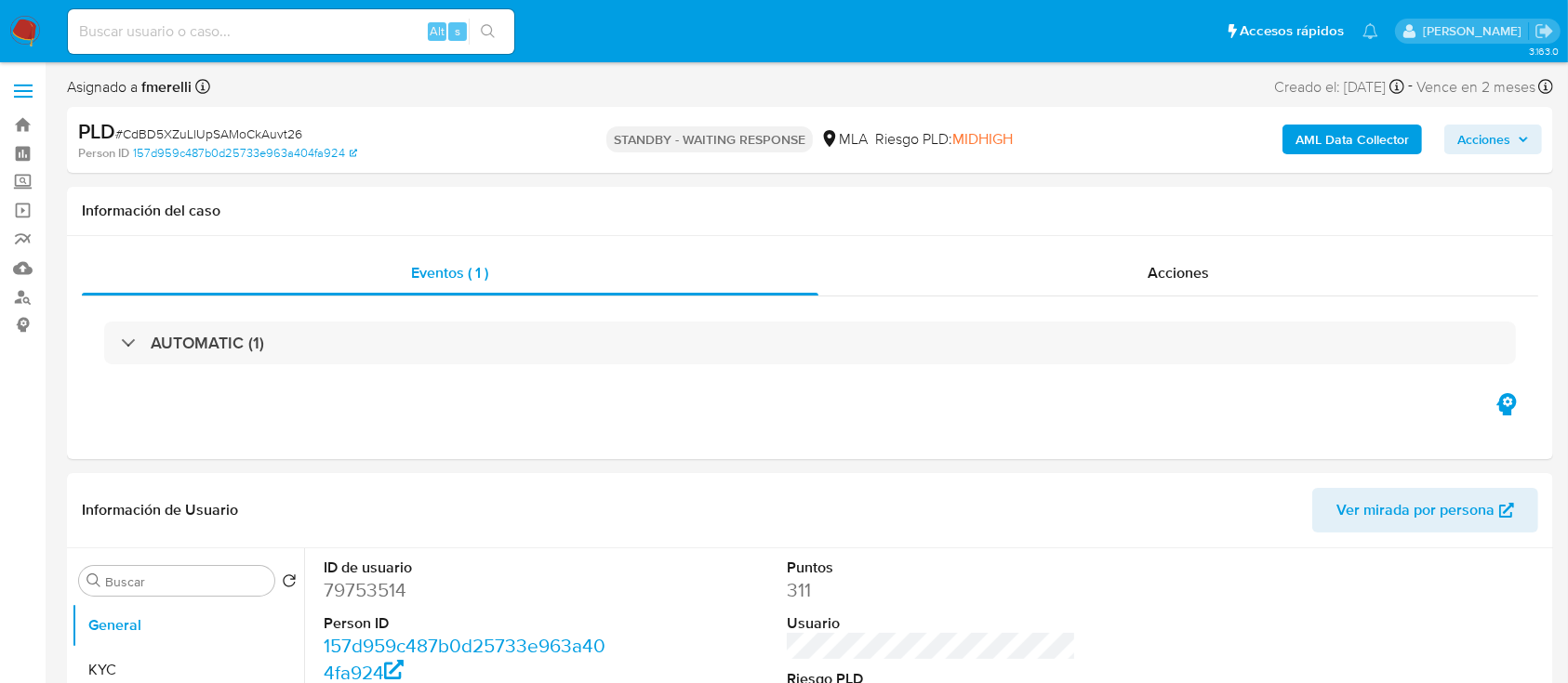
select select "10"
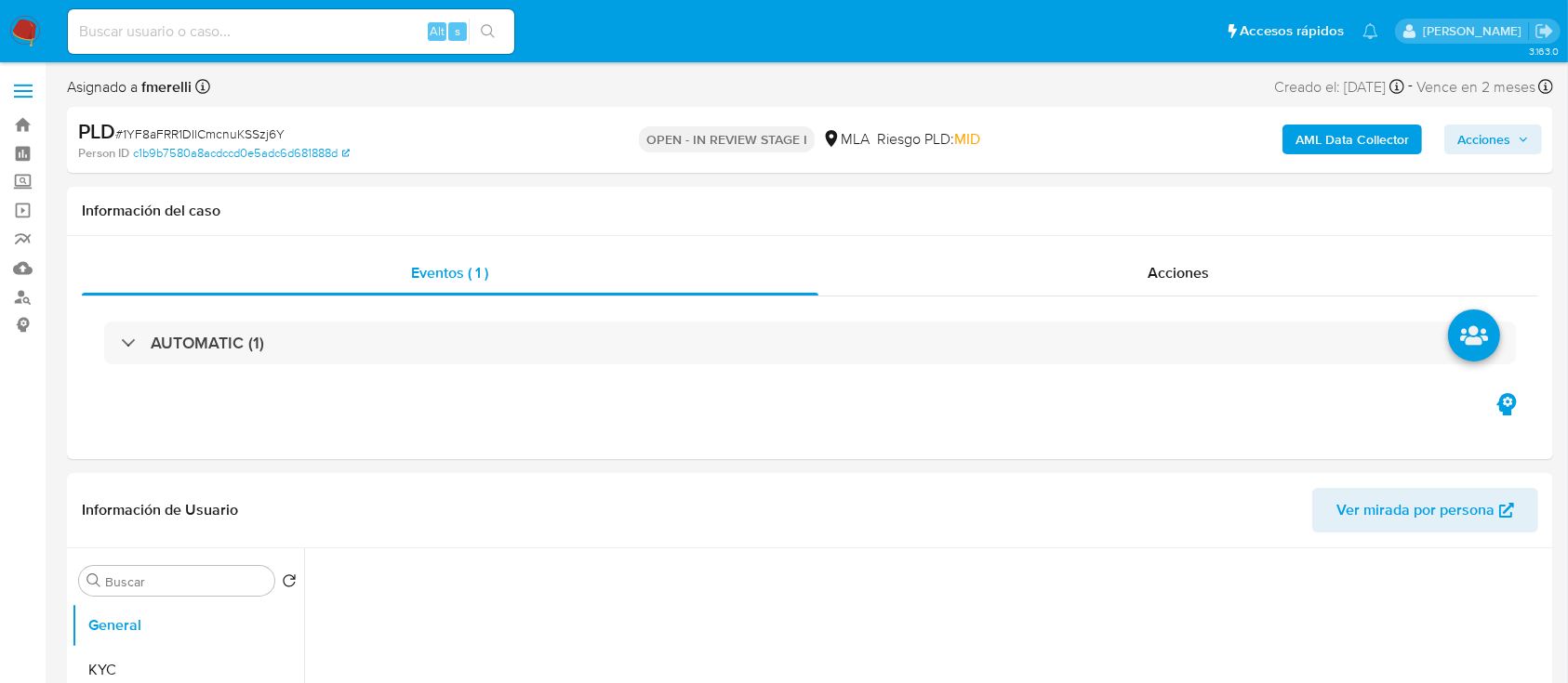
select select "10"
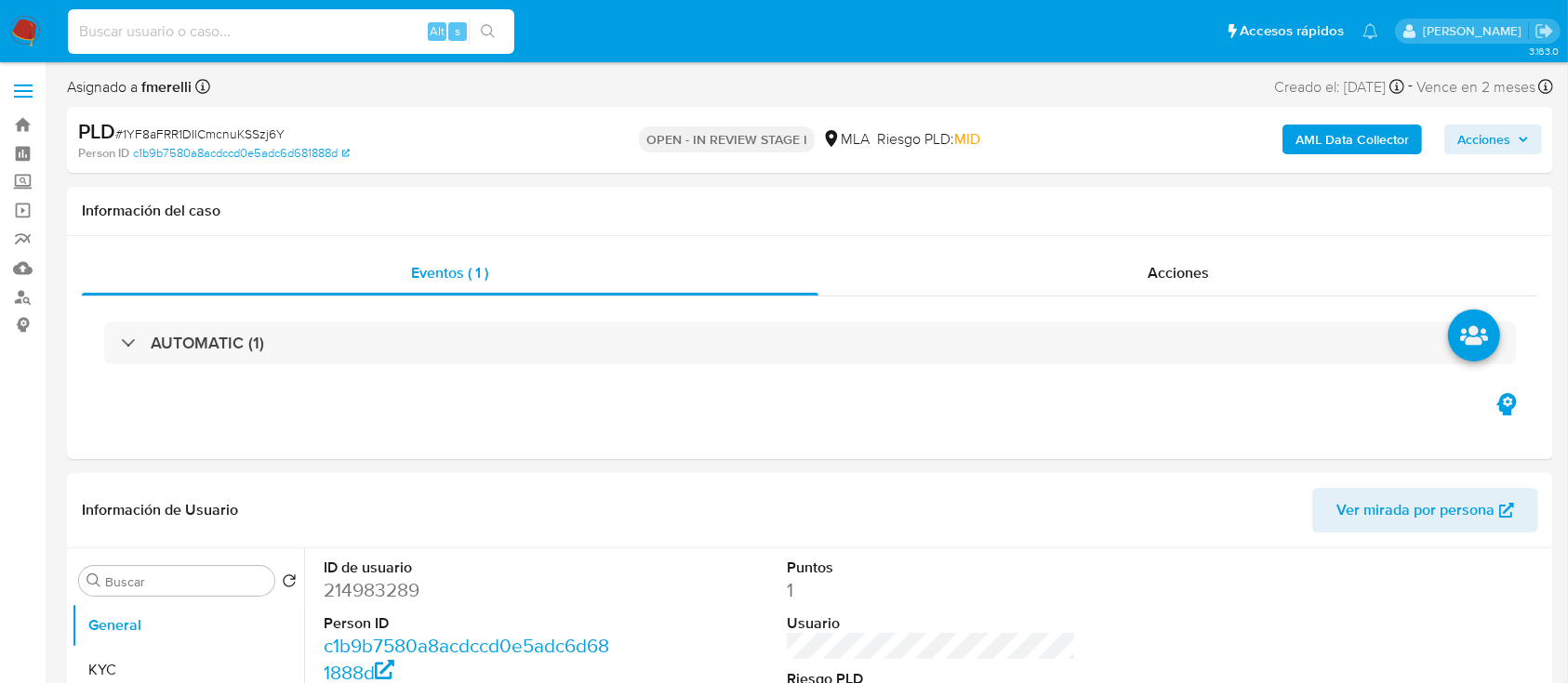
click at [296, 35] on input at bounding box center [291, 32] width 446 height 24
paste input "k6MtGgW5UNSJcsOgKxgtDC0b"
type input "k6MtGgW5UNSJcsOgKxgtDC0b"
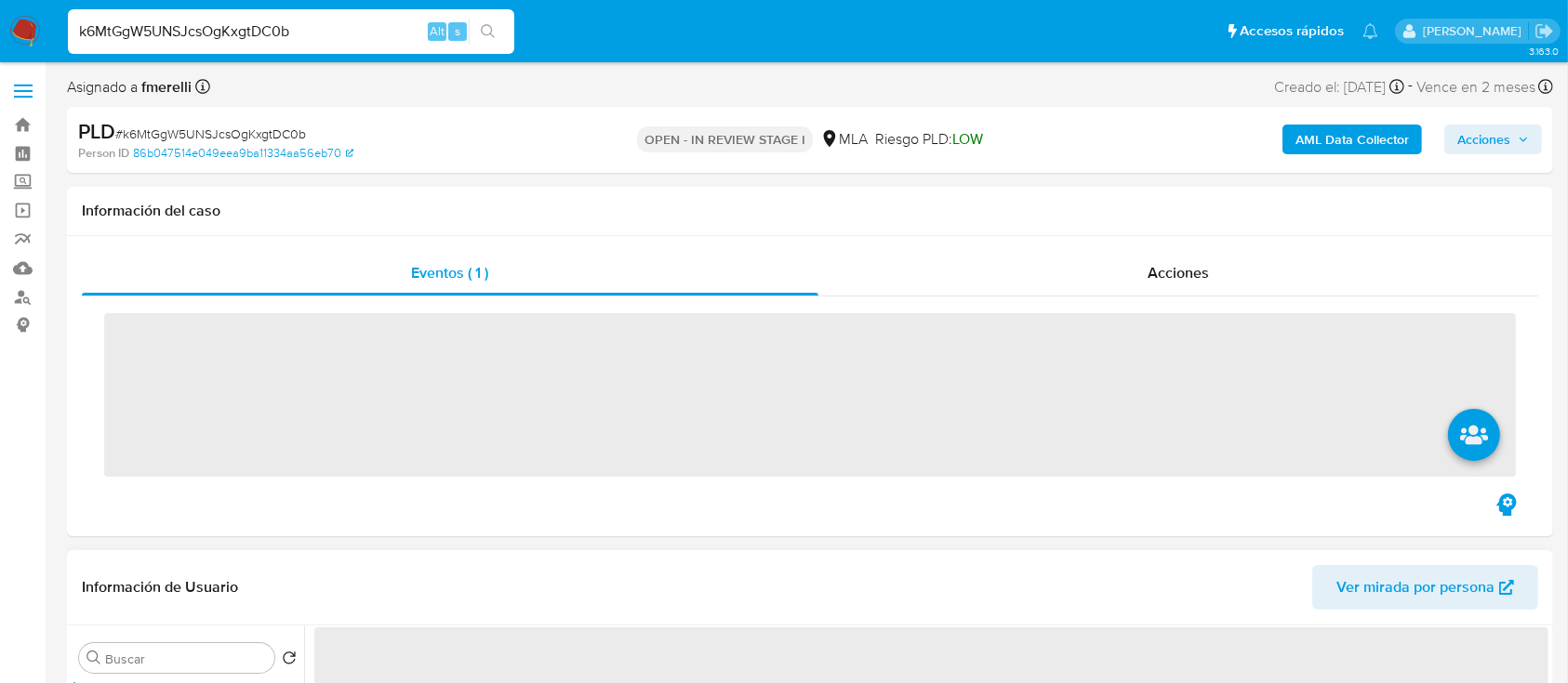
scroll to position [372, 0]
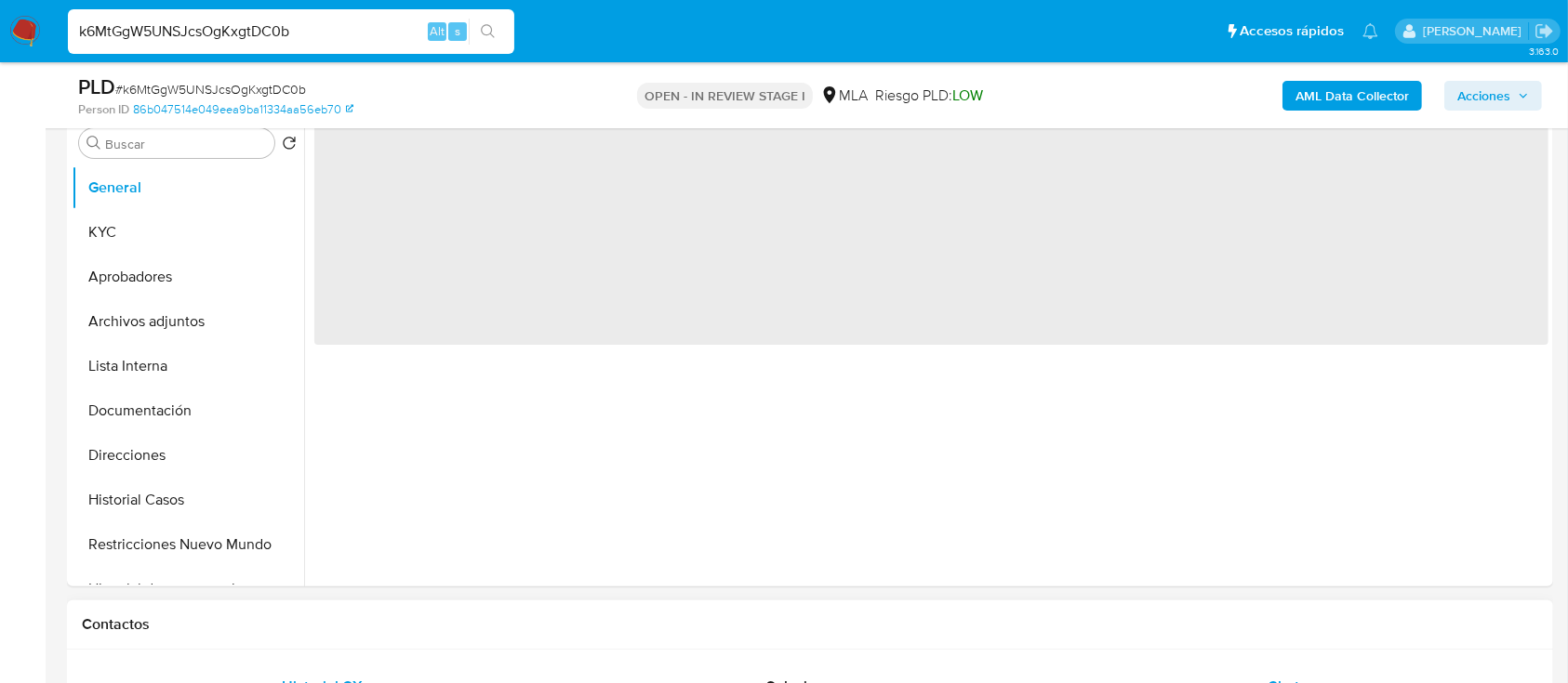
click at [1262, 674] on div "Chat" at bounding box center [1283, 687] width 436 height 45
select select "10"
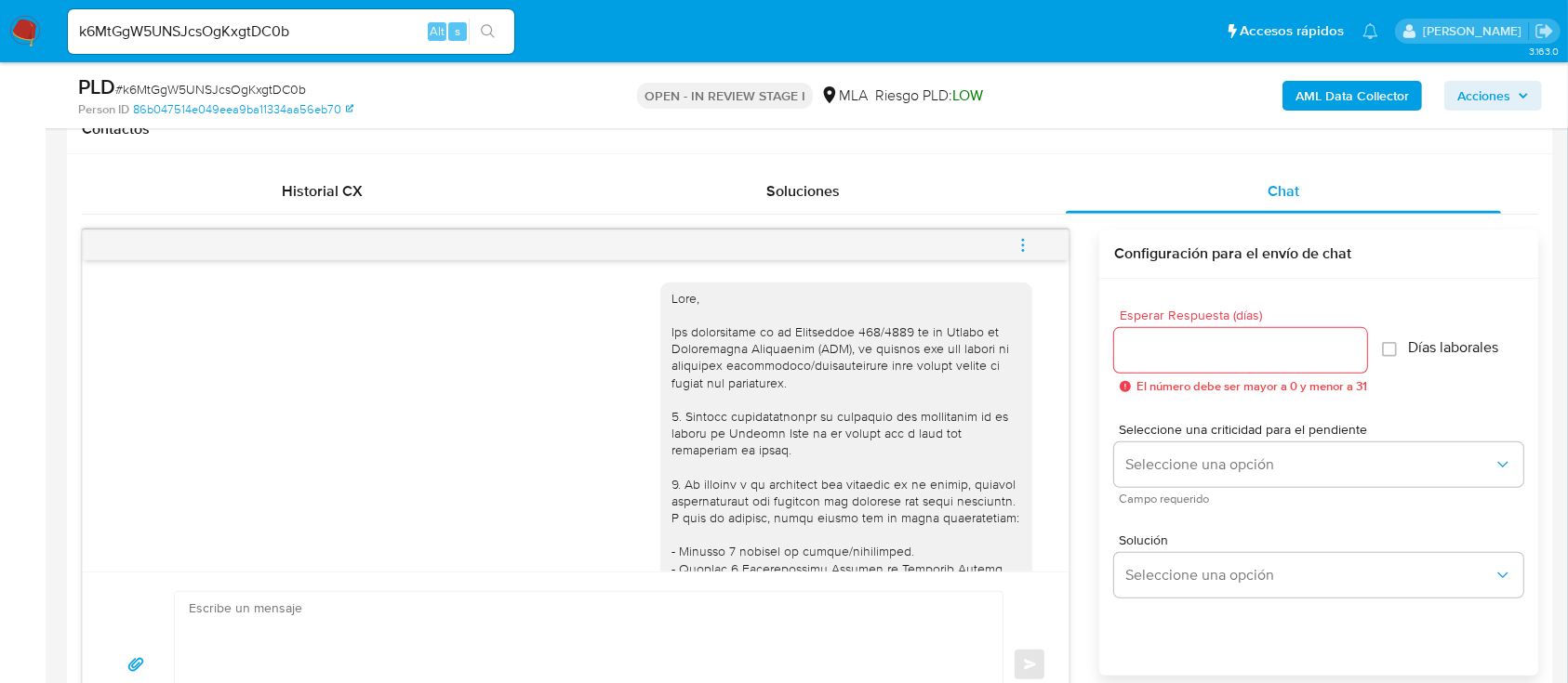
scroll to position [2372, 0]
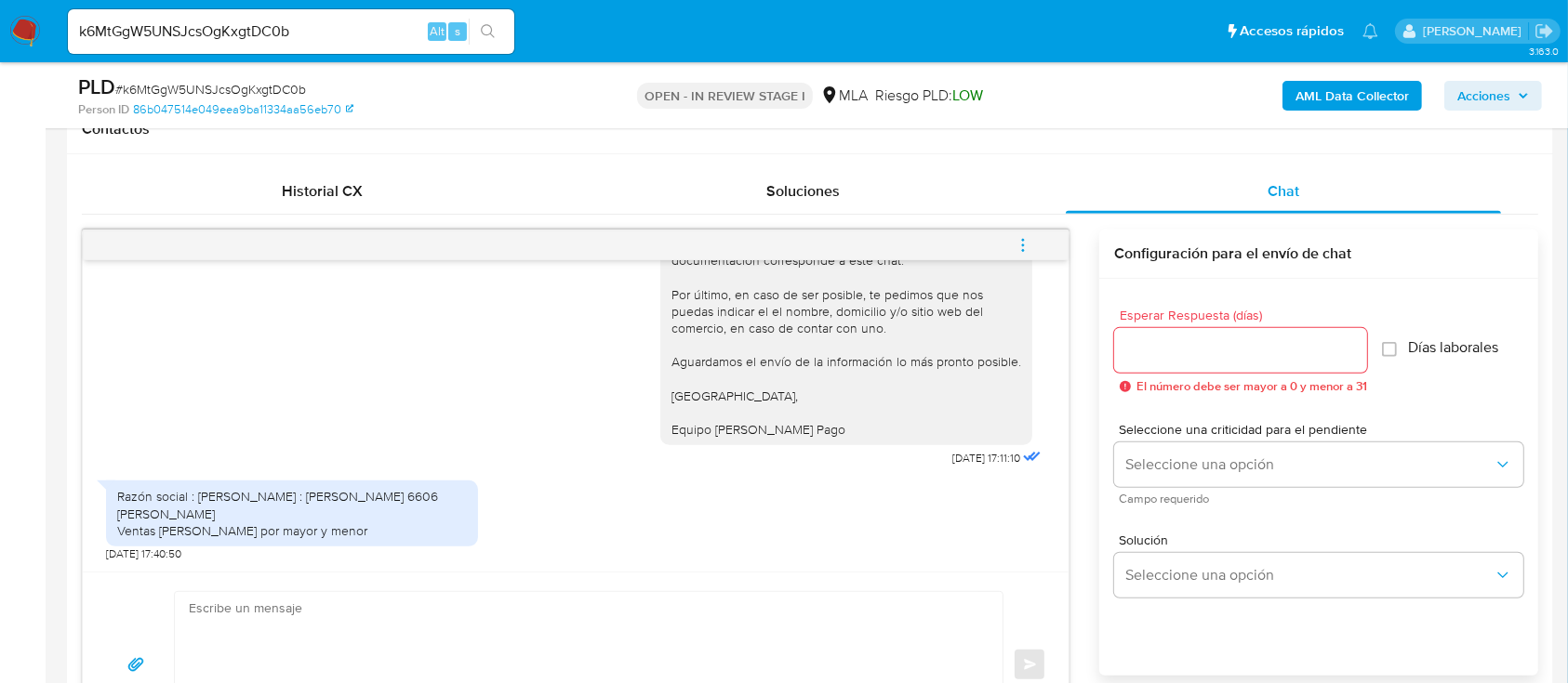
drag, startPoint x: 109, startPoint y: 494, endPoint x: 370, endPoint y: 538, distance: 264.7
click at [370, 538] on div "Razón social : [PERSON_NAME] : [PERSON_NAME] 6606 [PERSON_NAME] Ventas [PERSON_…" at bounding box center [291, 513] width 372 height 66
click at [319, 32] on input "k6MtGgW5UNSJcsOgKxgtDC0b" at bounding box center [291, 32] width 446 height 24
paste input "1YF8aFRR1DIlCmcnuKSSzj6Y"
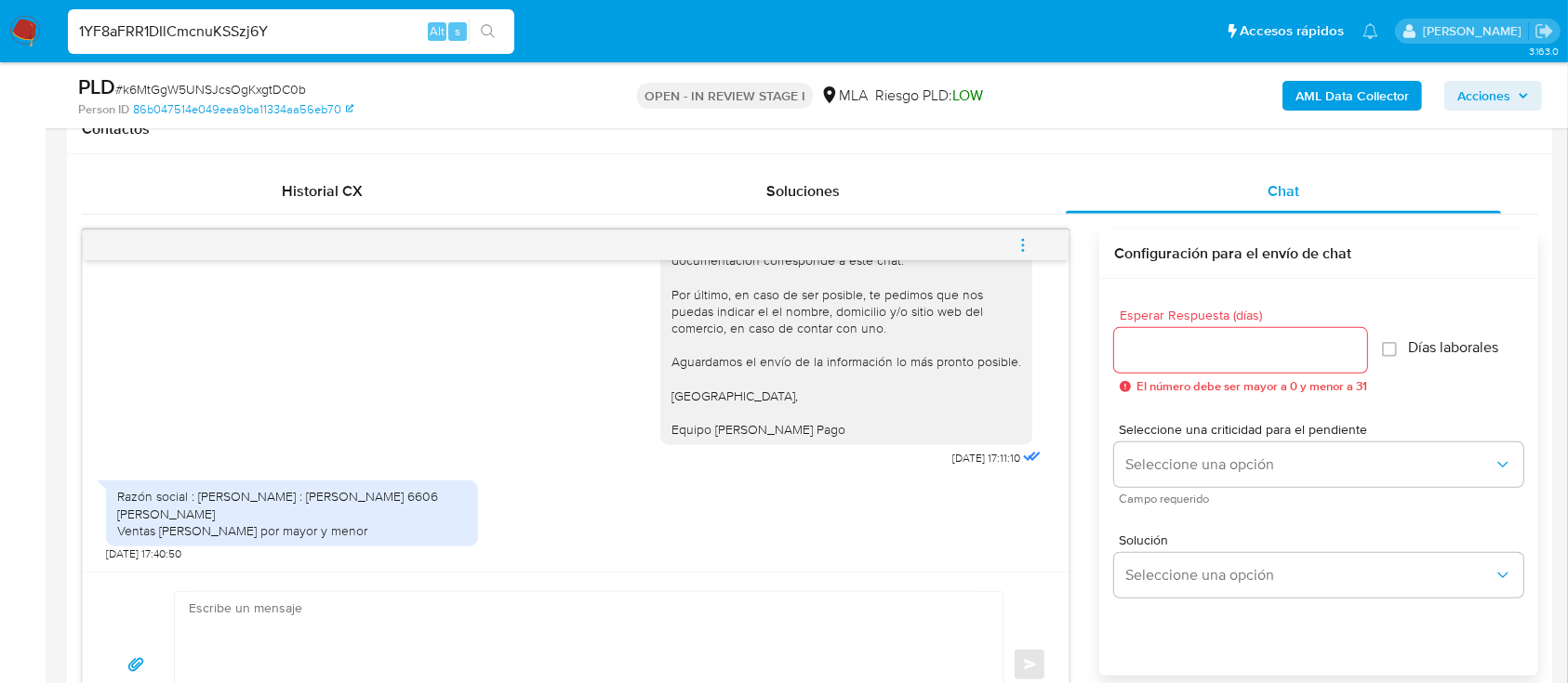
type input "1YF8aFRR1DIlCmcnuKSSzj6Y"
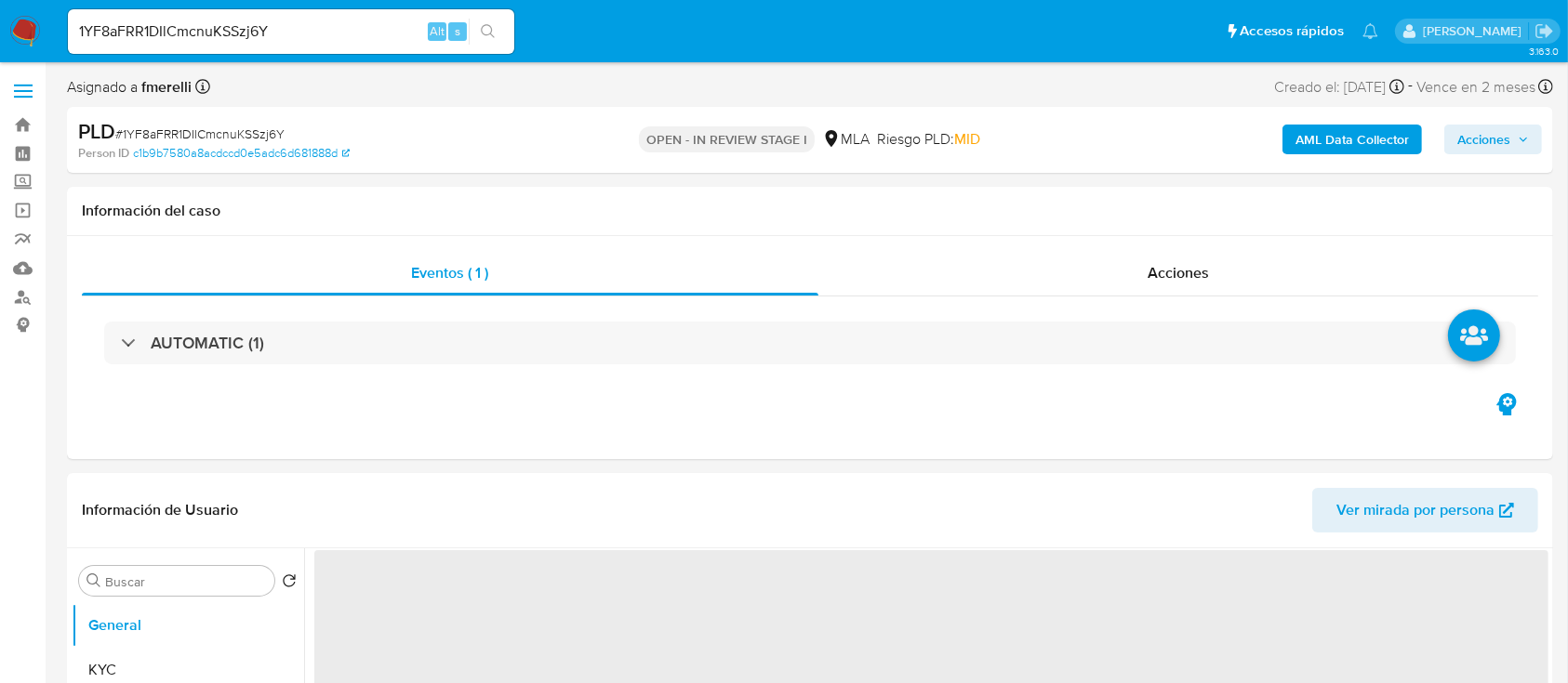
select select "10"
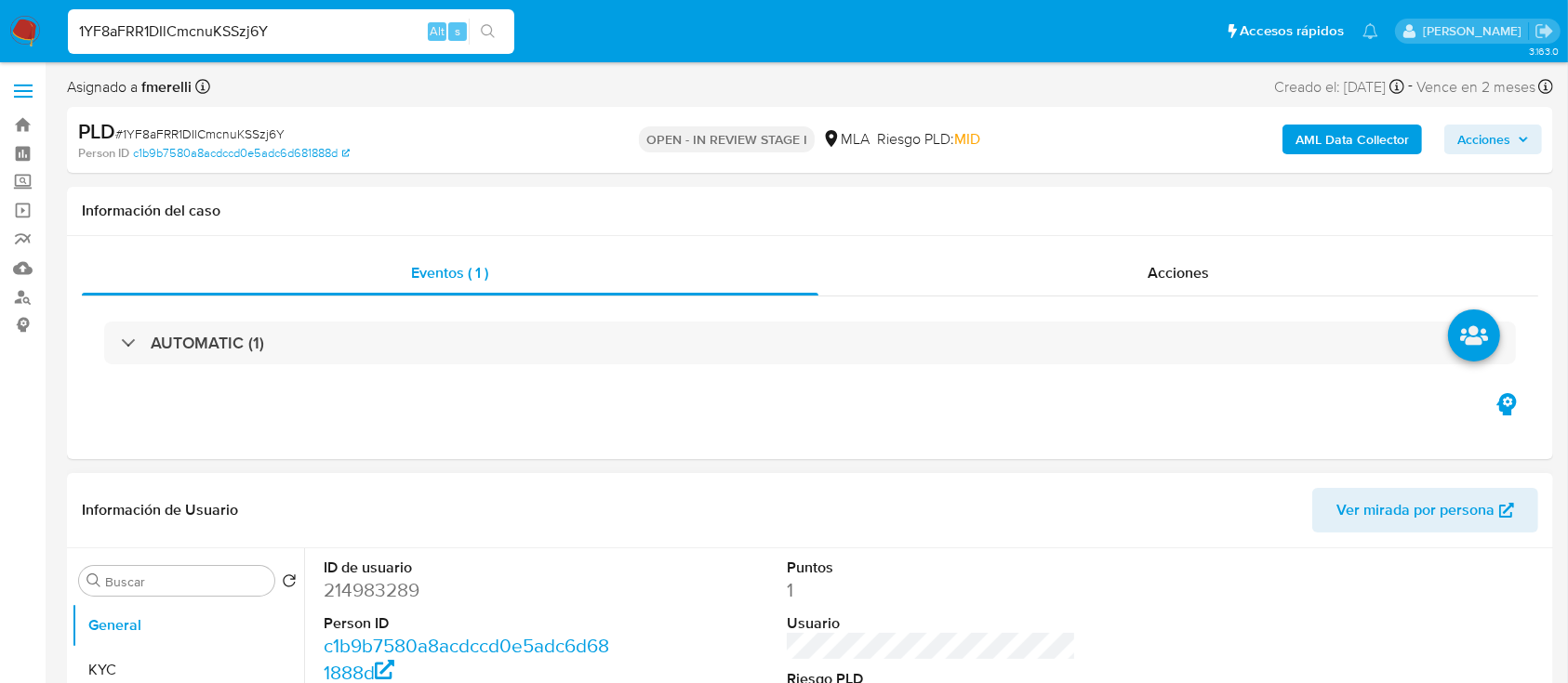
scroll to position [124, 0]
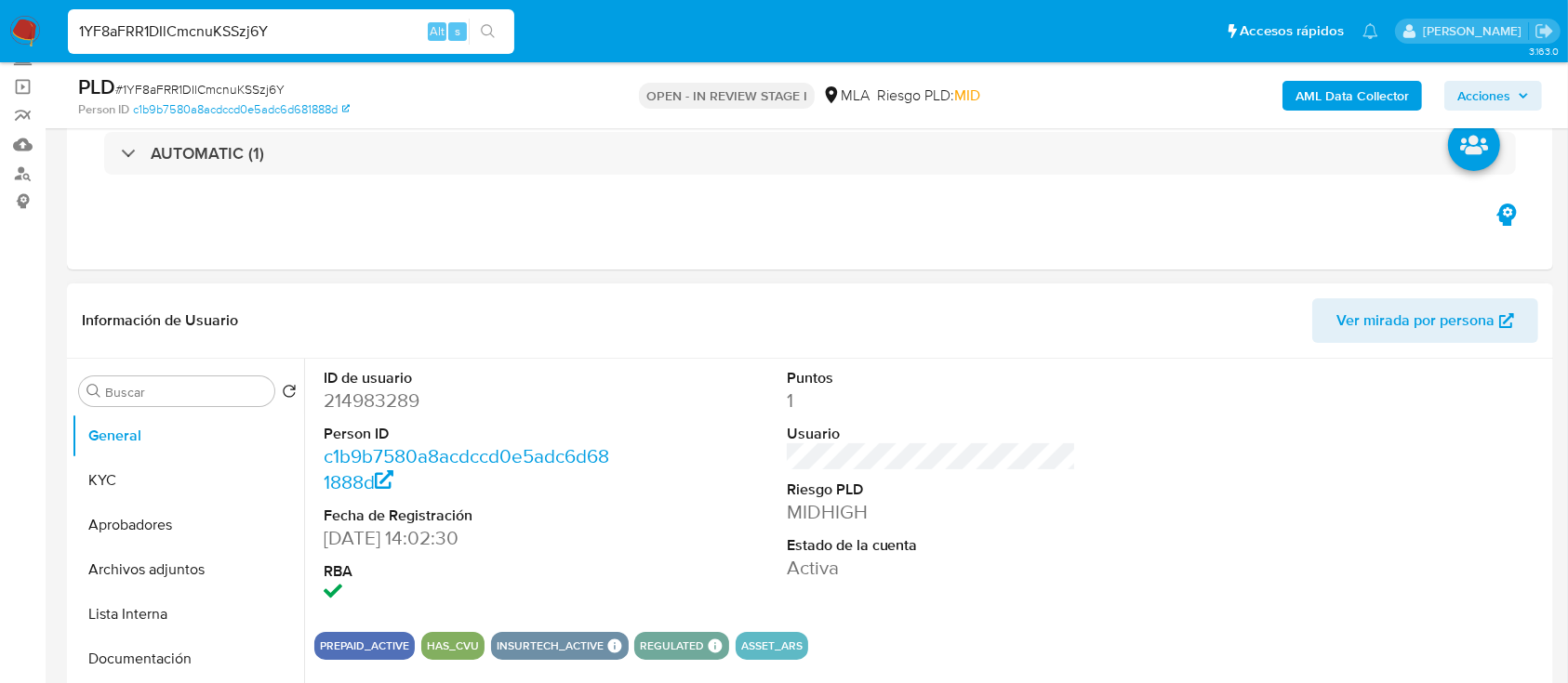
click at [392, 393] on dd "214983289" at bounding box center [469, 401] width 291 height 26
copy dd "214983289"
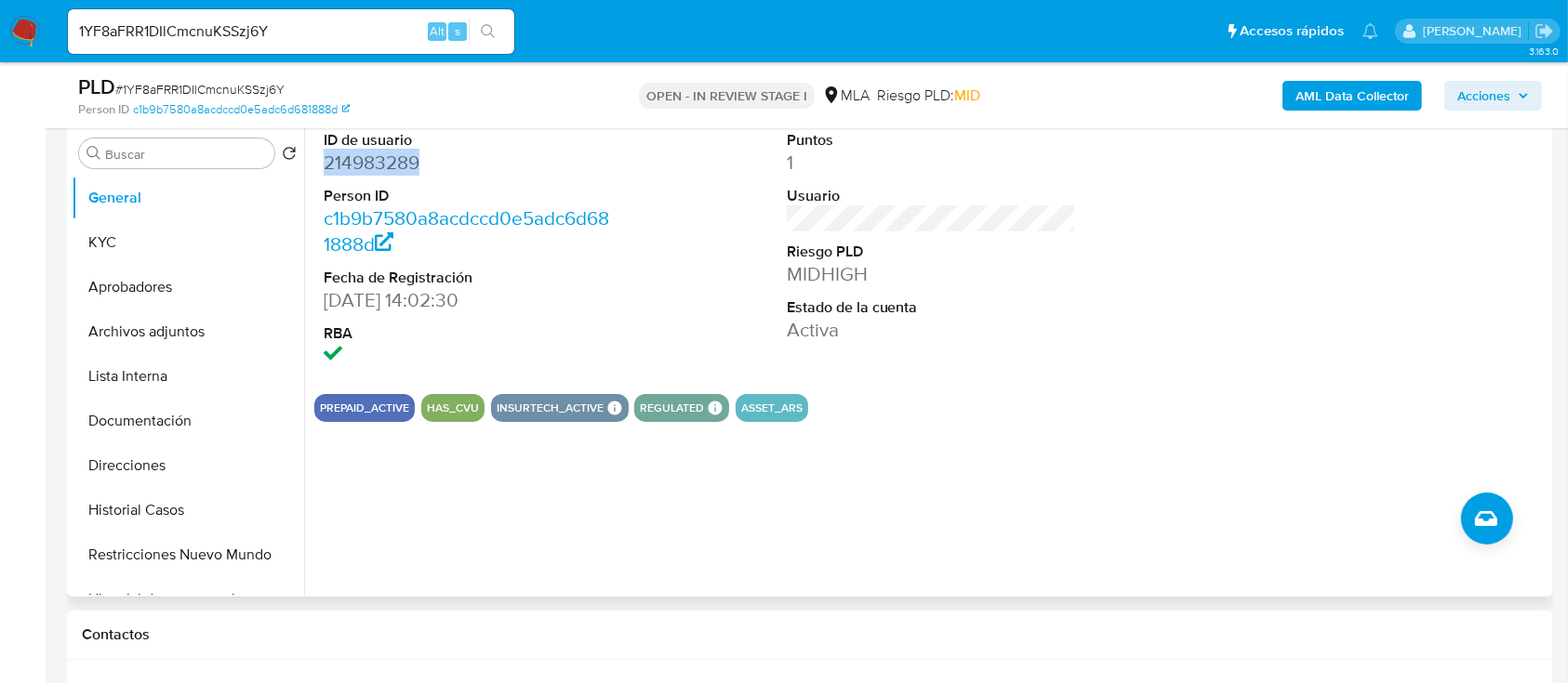
scroll to position [372, 0]
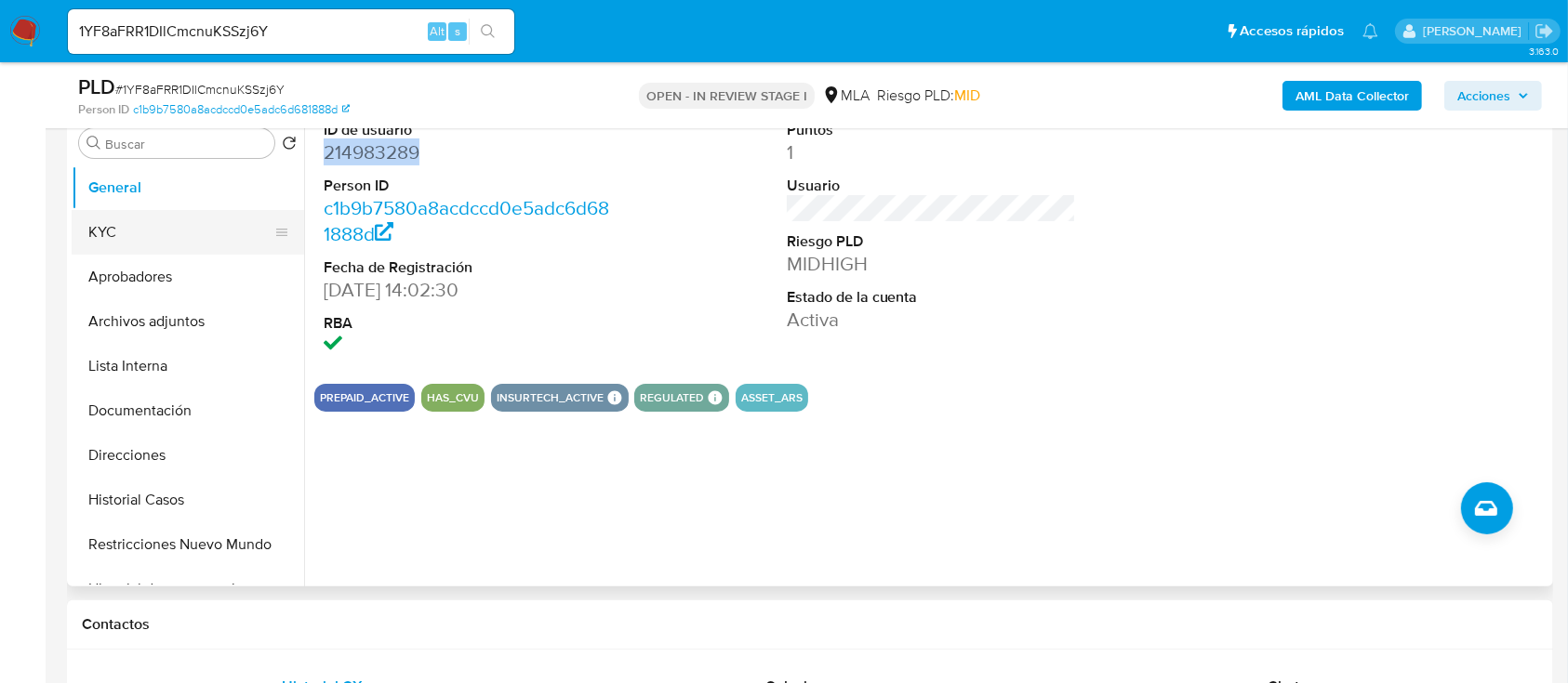
click at [164, 260] on button "Aprobadores" at bounding box center [187, 277] width 232 height 45
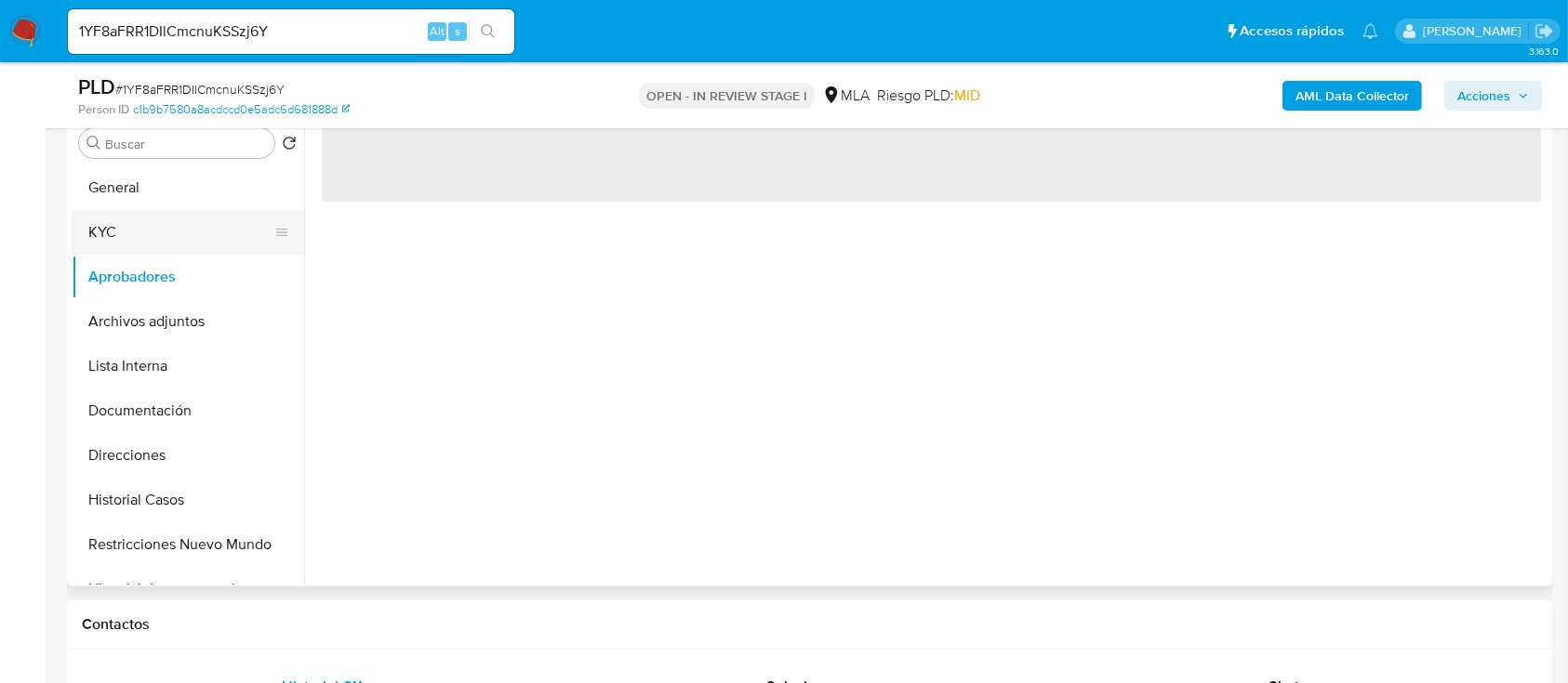
click at [168, 229] on button "KYC" at bounding box center [180, 232] width 217 height 45
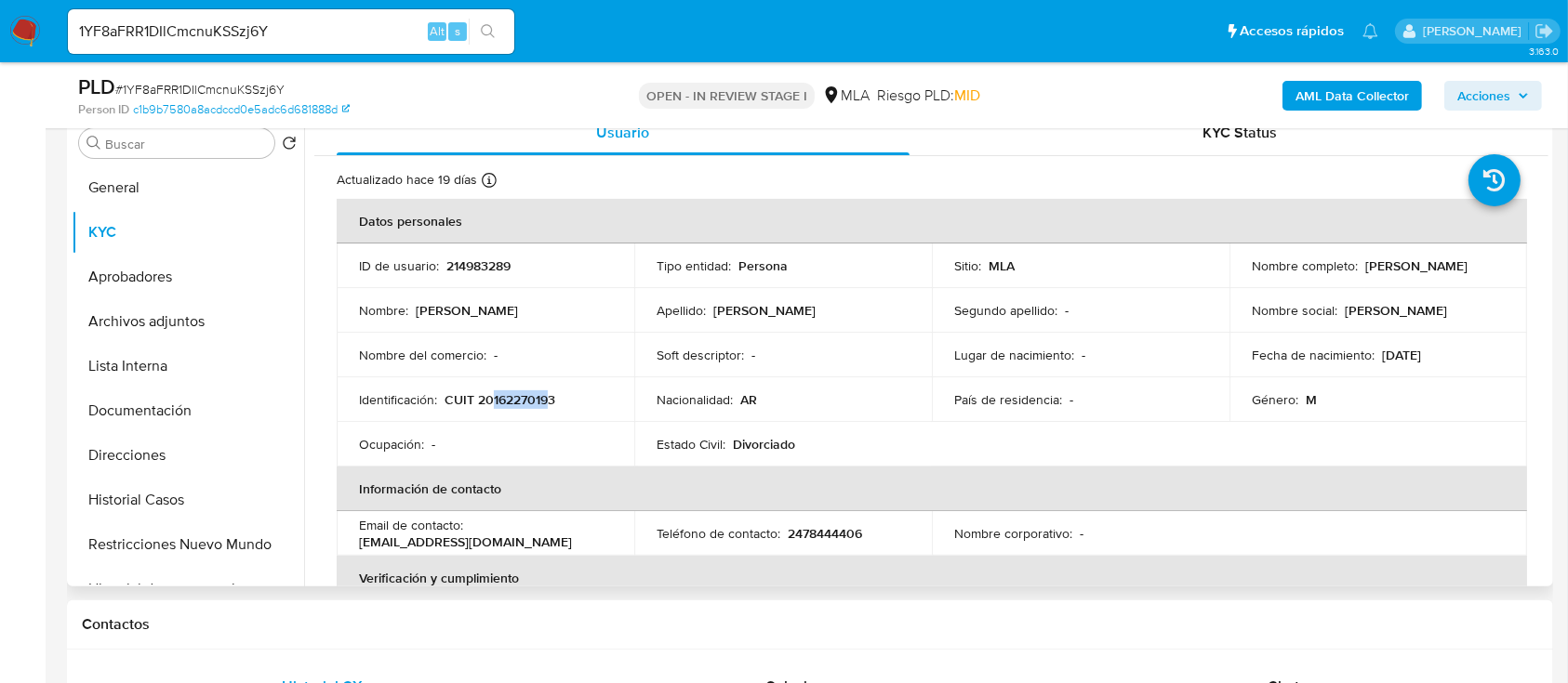
drag, startPoint x: 492, startPoint y: 406, endPoint x: 548, endPoint y: 398, distance: 56.6
click at [548, 398] on p "CUIT 20162270193" at bounding box center [500, 400] width 111 height 17
copy p "16227019"
click at [172, 396] on button "Documentación" at bounding box center [180, 411] width 217 height 45
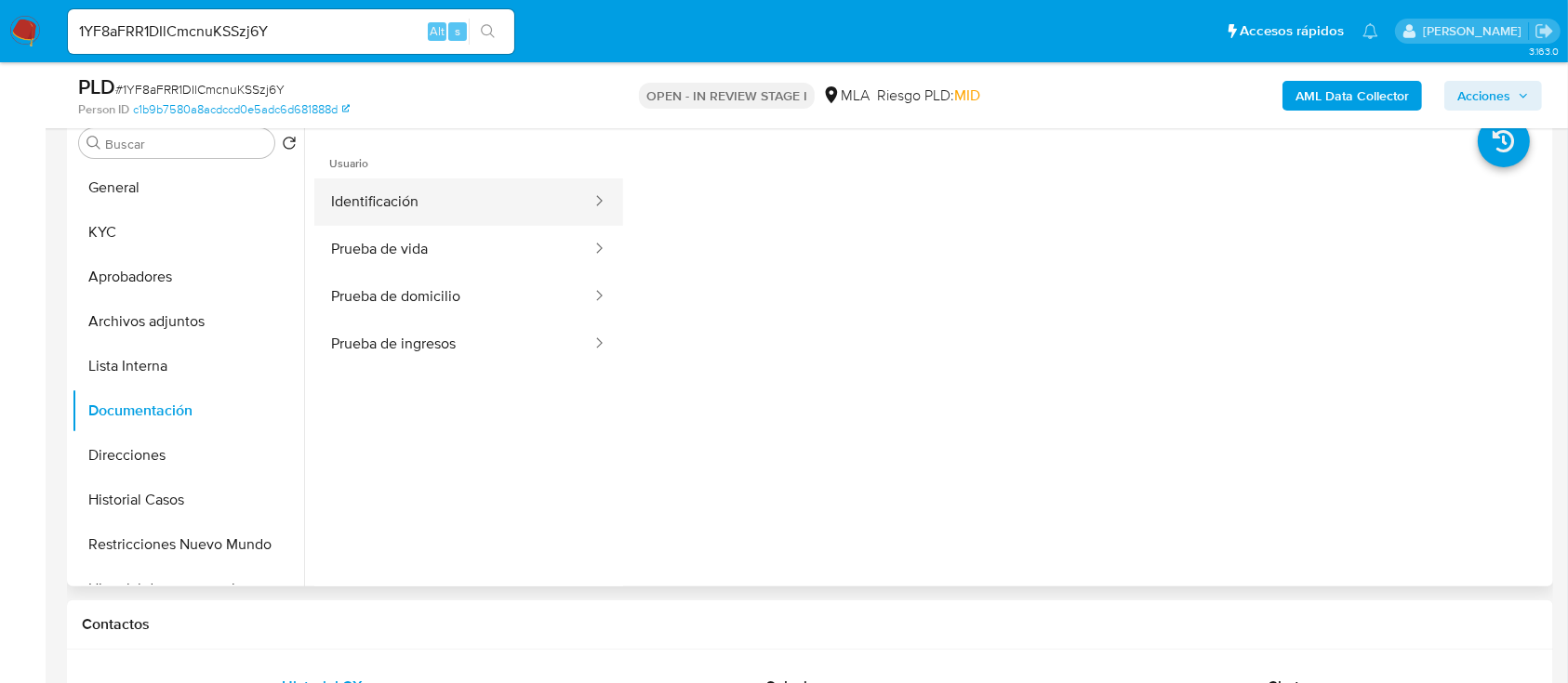
click at [416, 222] on button "Identificación" at bounding box center [454, 202] width 279 height 48
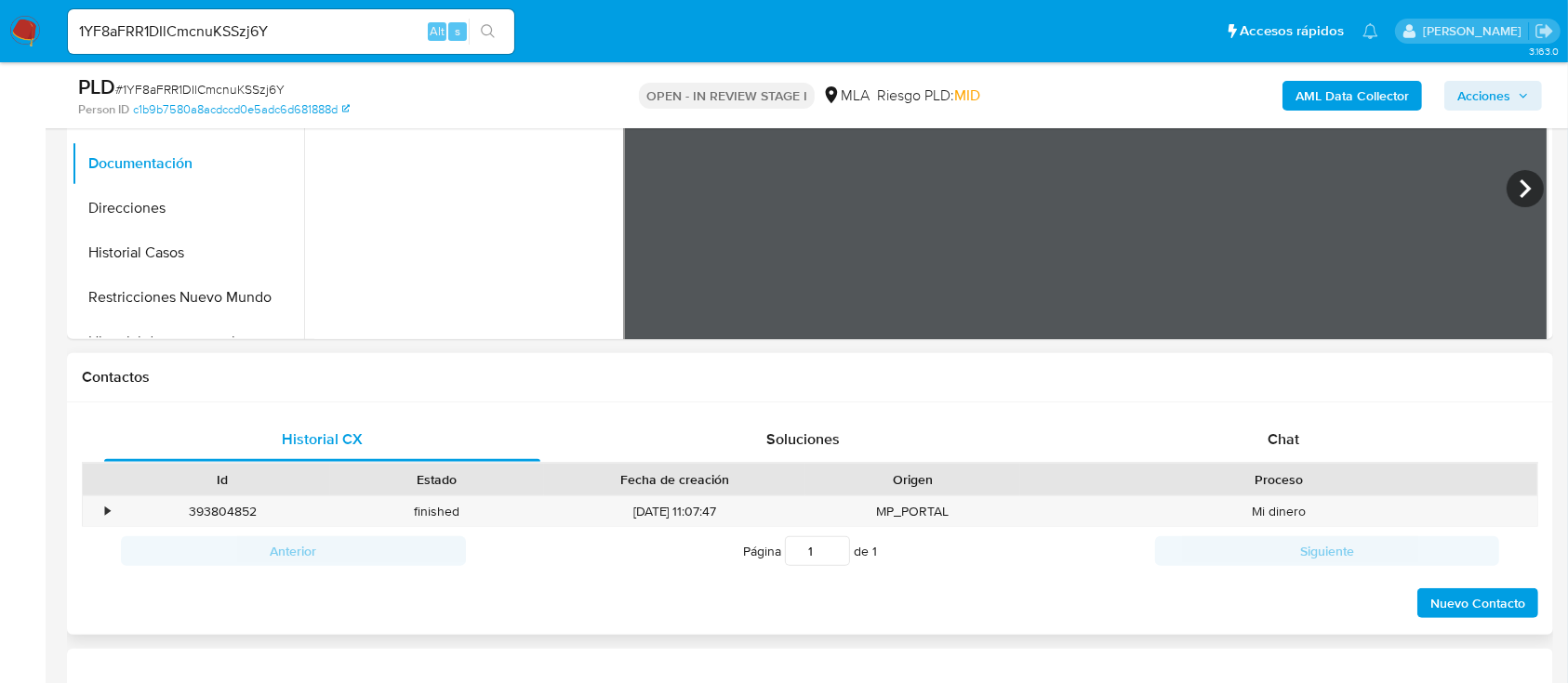
scroll to position [200, 0]
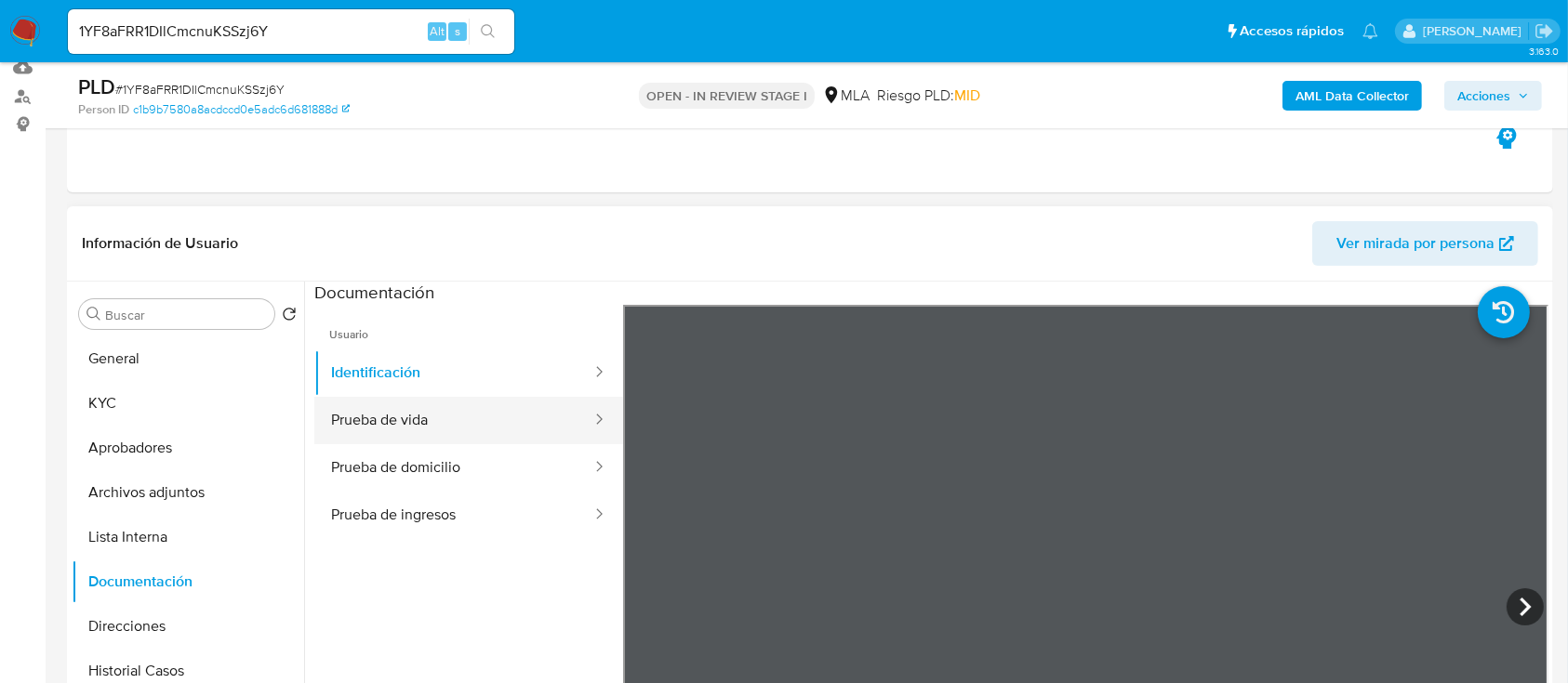
click at [439, 431] on button "Prueba de vida" at bounding box center [454, 421] width 279 height 48
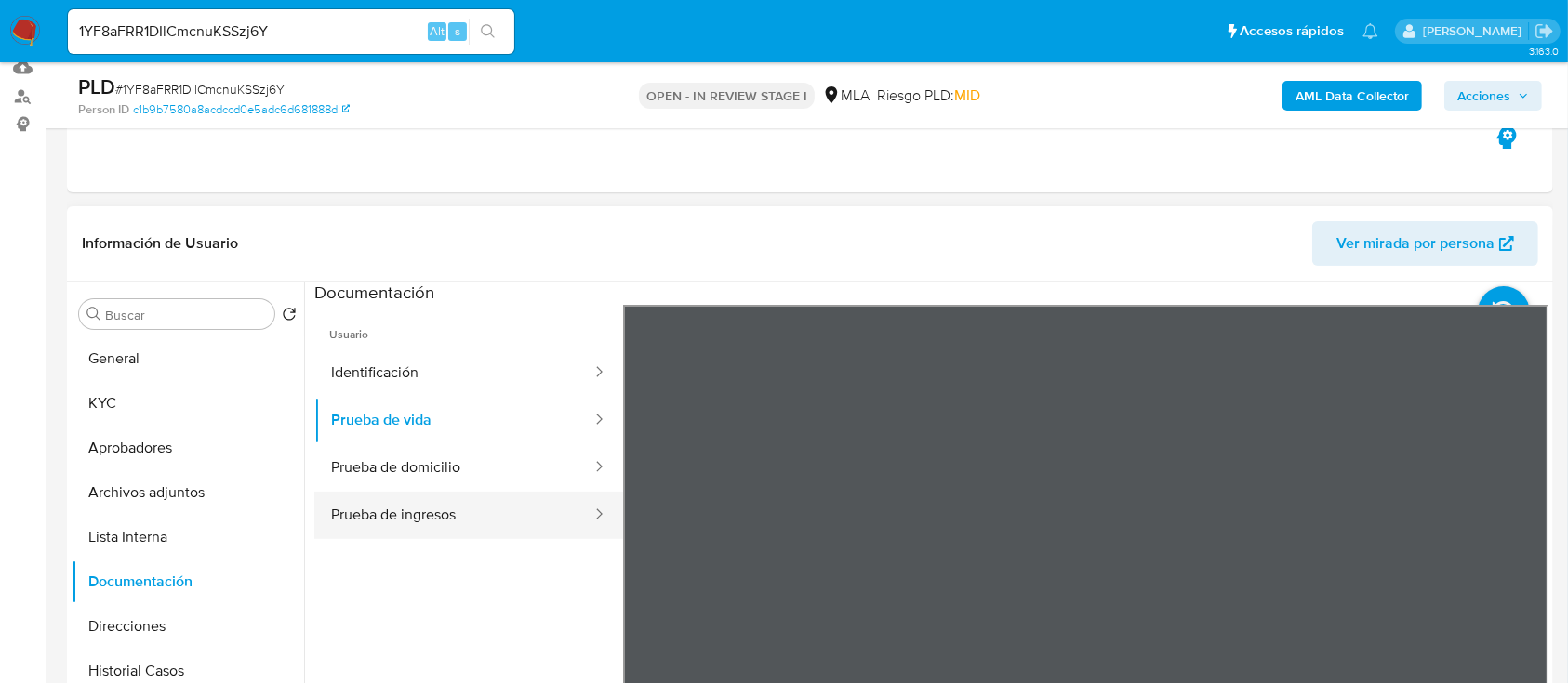
click at [432, 515] on button "Prueba de ingresos" at bounding box center [454, 515] width 279 height 48
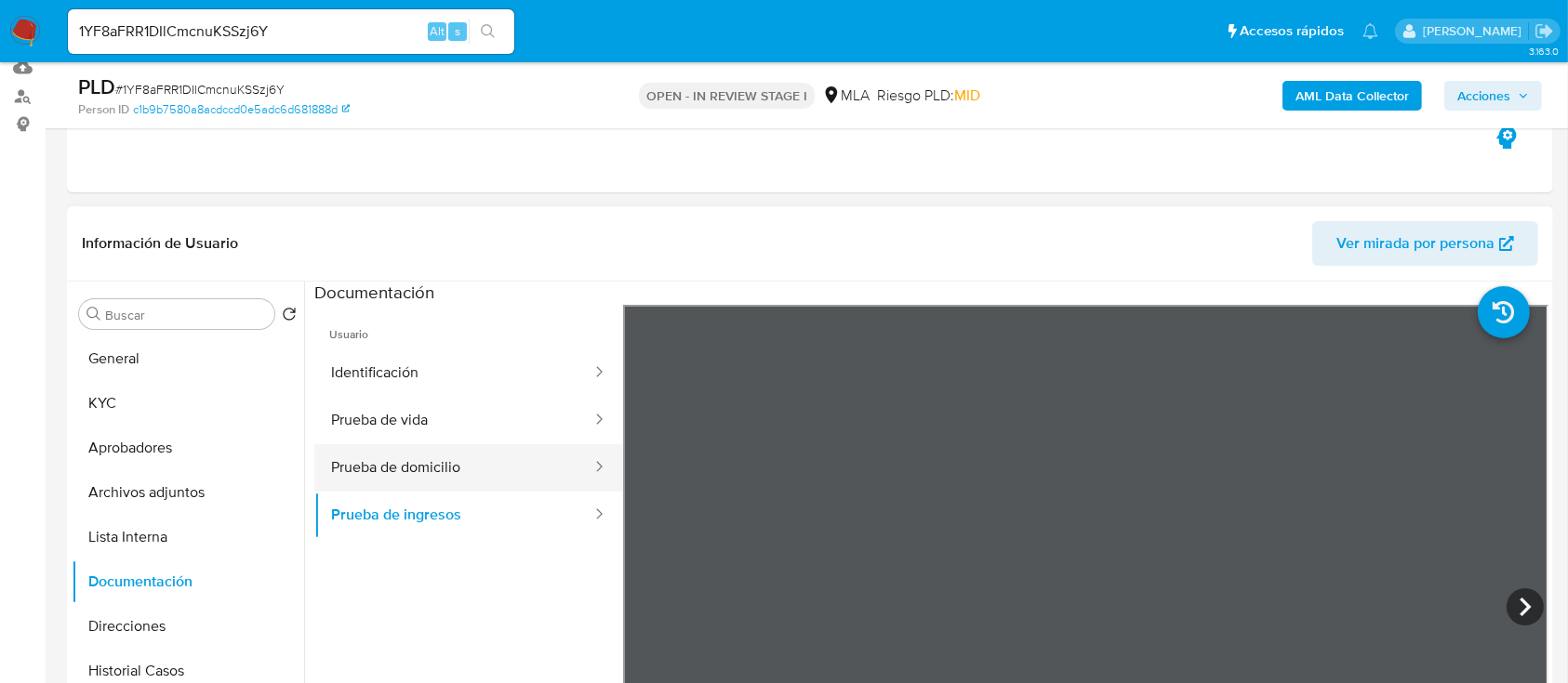
click at [489, 471] on button "Prueba de domicilio" at bounding box center [454, 468] width 279 height 48
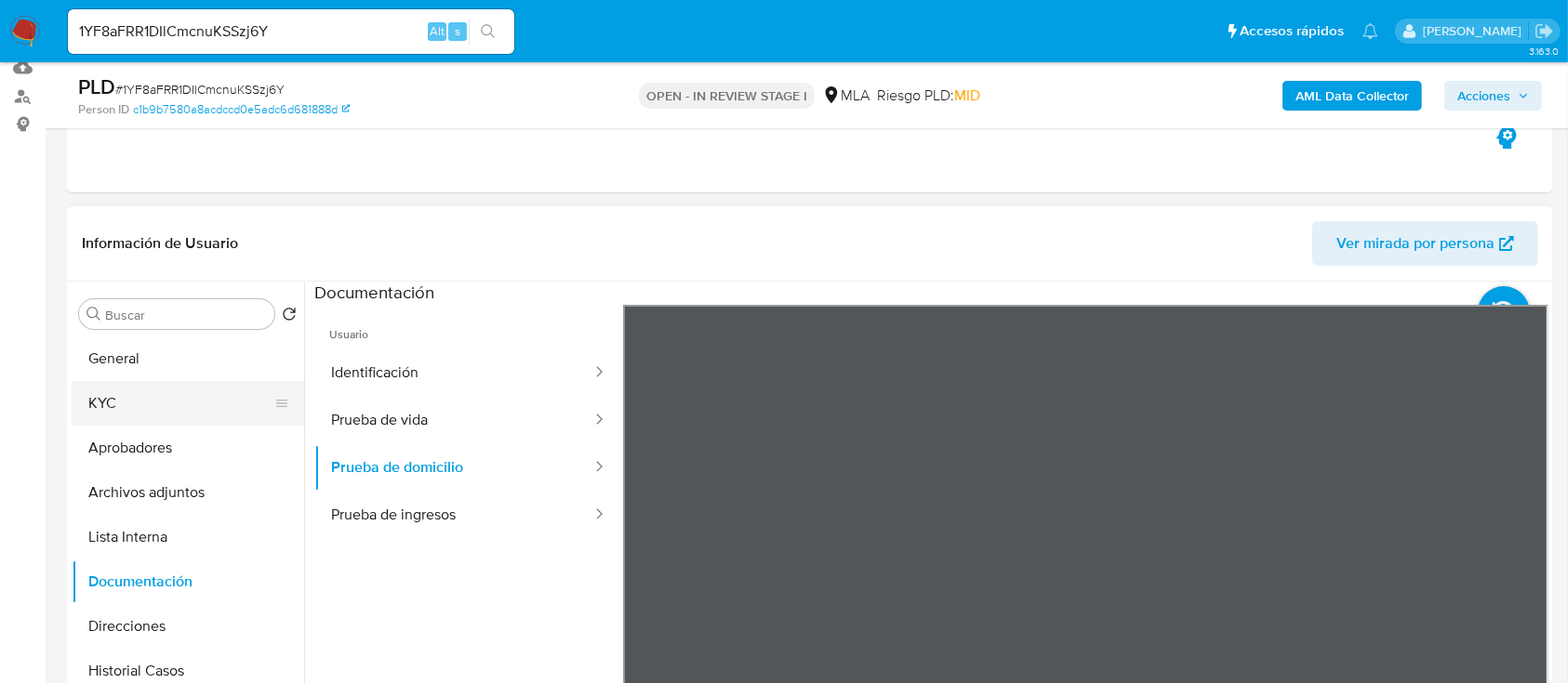
click at [193, 411] on button "KYC" at bounding box center [180, 404] width 217 height 45
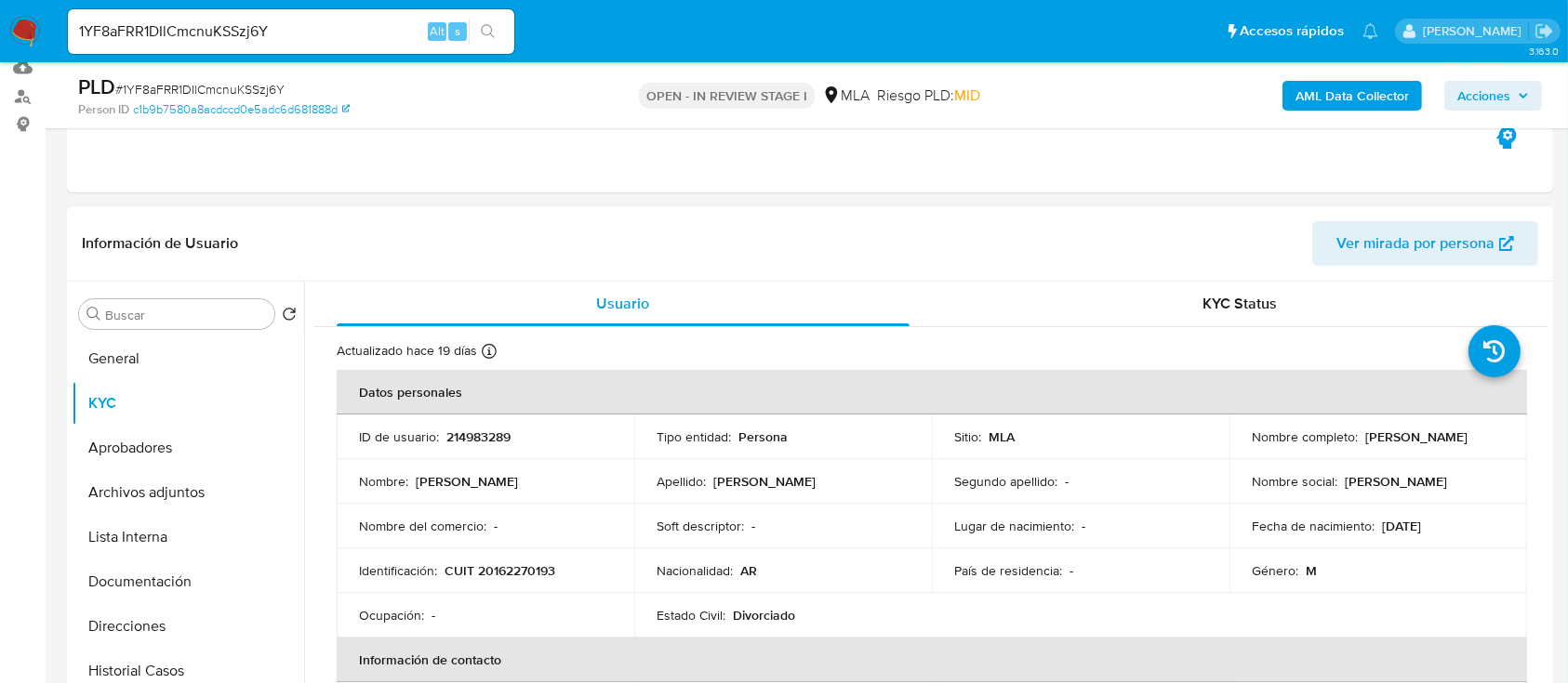
click at [517, 566] on p "CUIT 20162270193" at bounding box center [500, 571] width 111 height 17
copy p "20162270193"
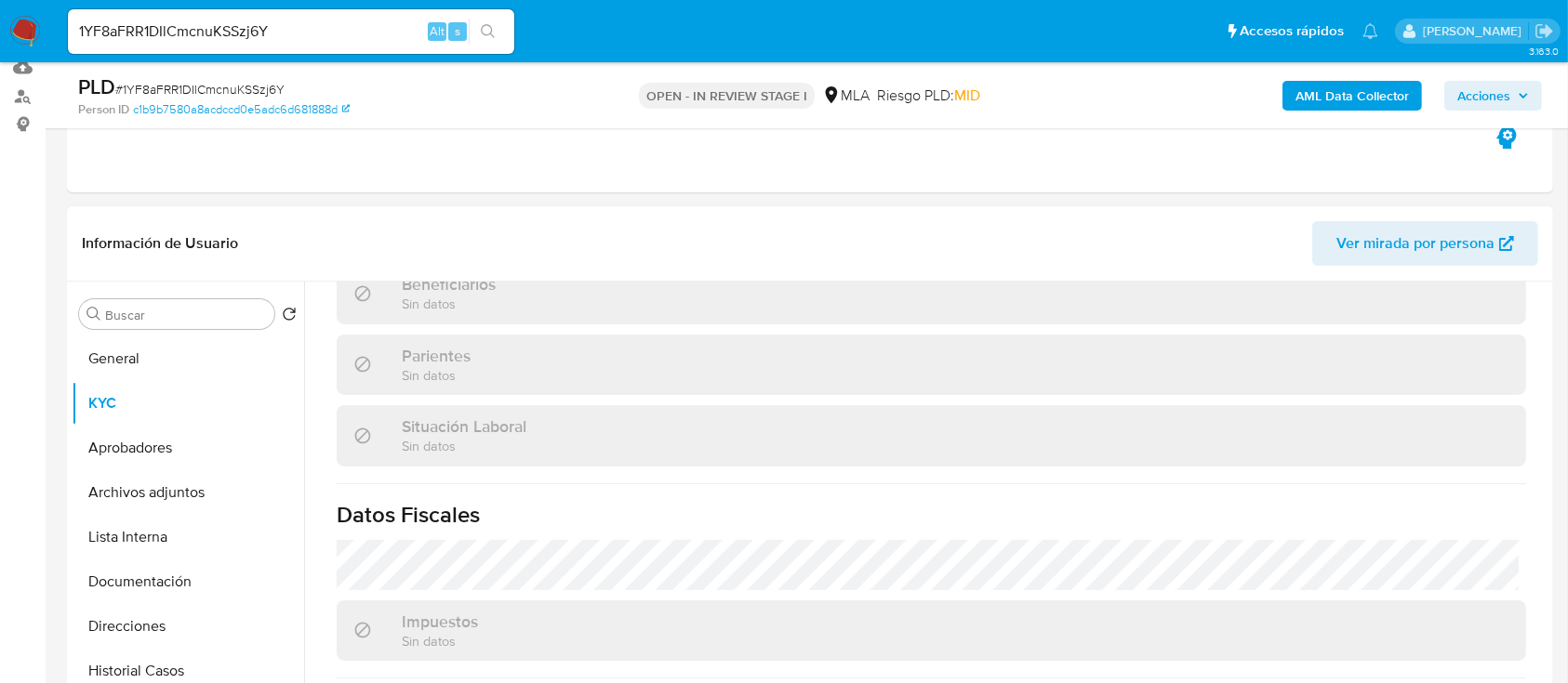
scroll to position [979, 0]
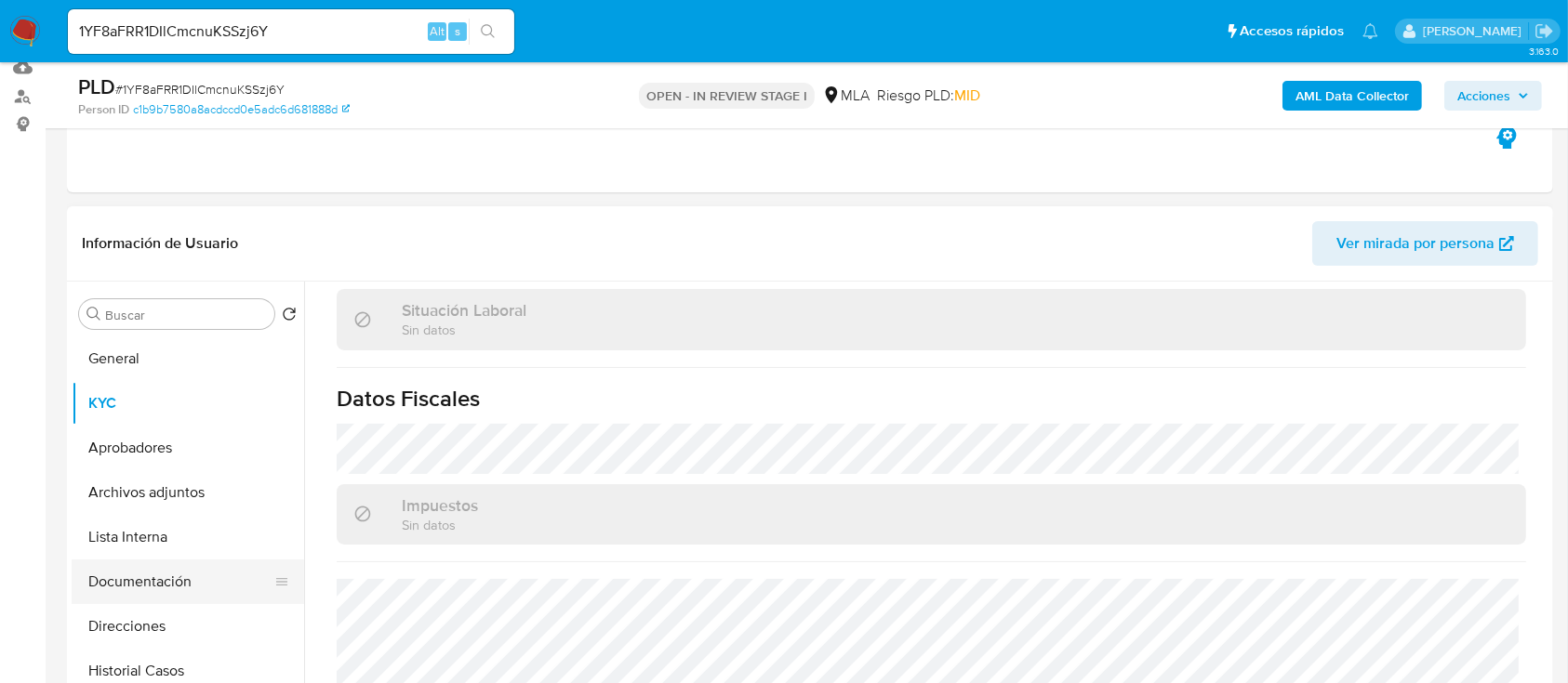
click at [177, 581] on button "Documentación" at bounding box center [180, 582] width 217 height 45
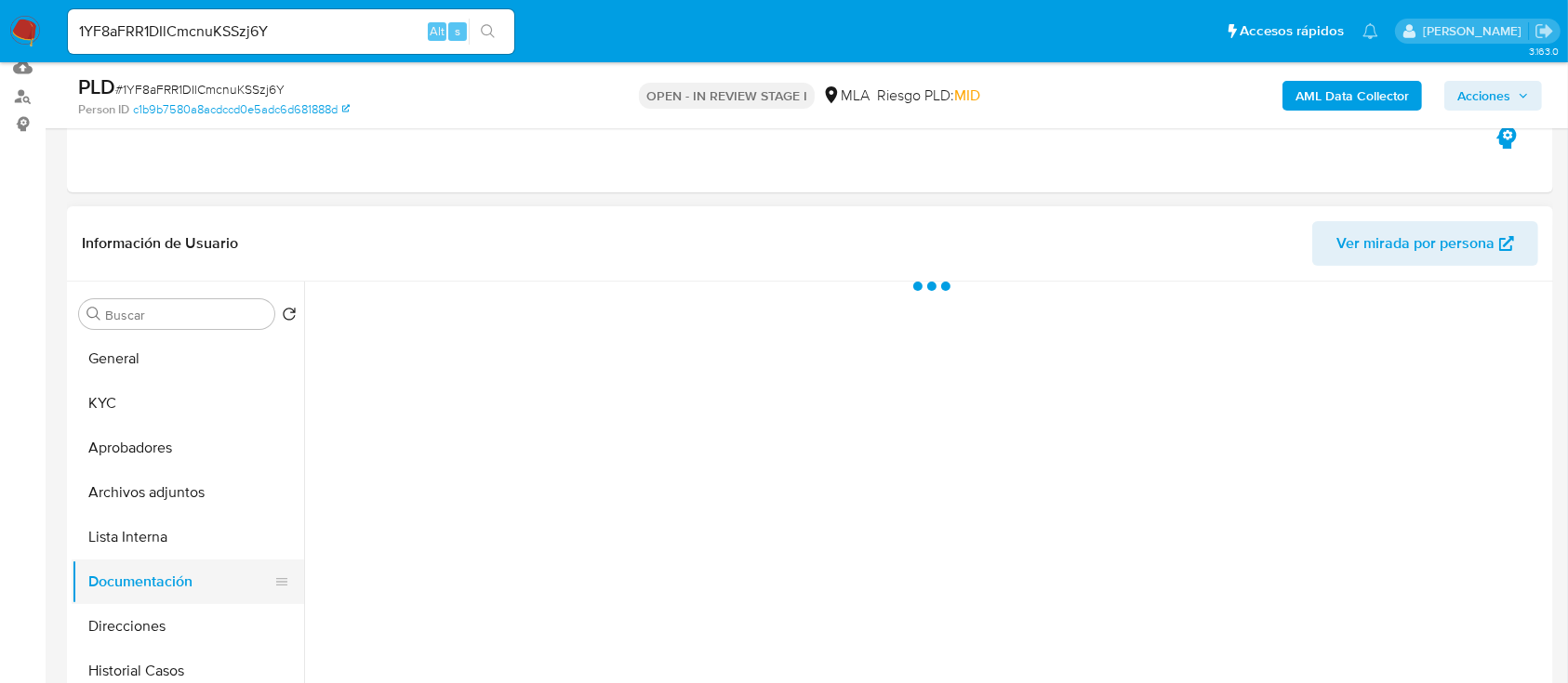
scroll to position [0, 0]
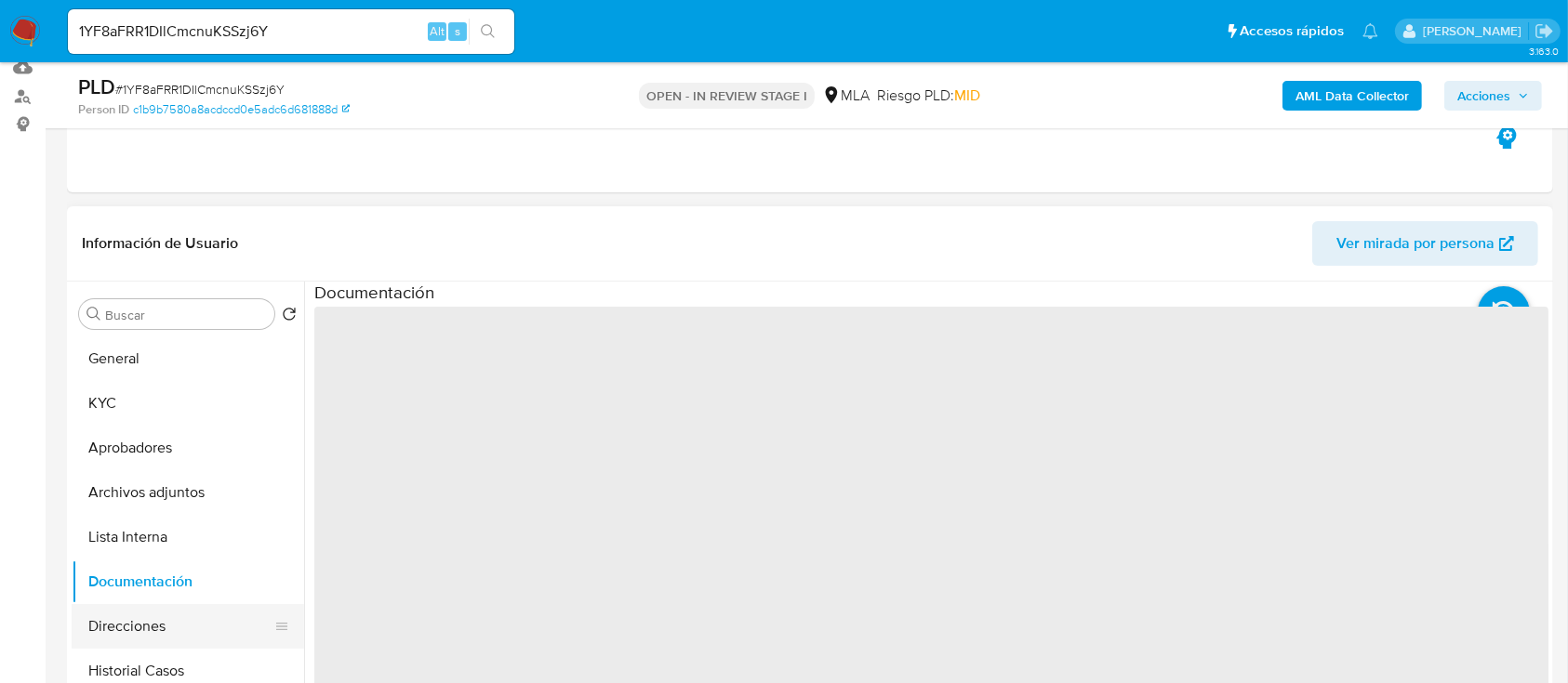
click at [181, 612] on button "Direcciones" at bounding box center [180, 627] width 217 height 45
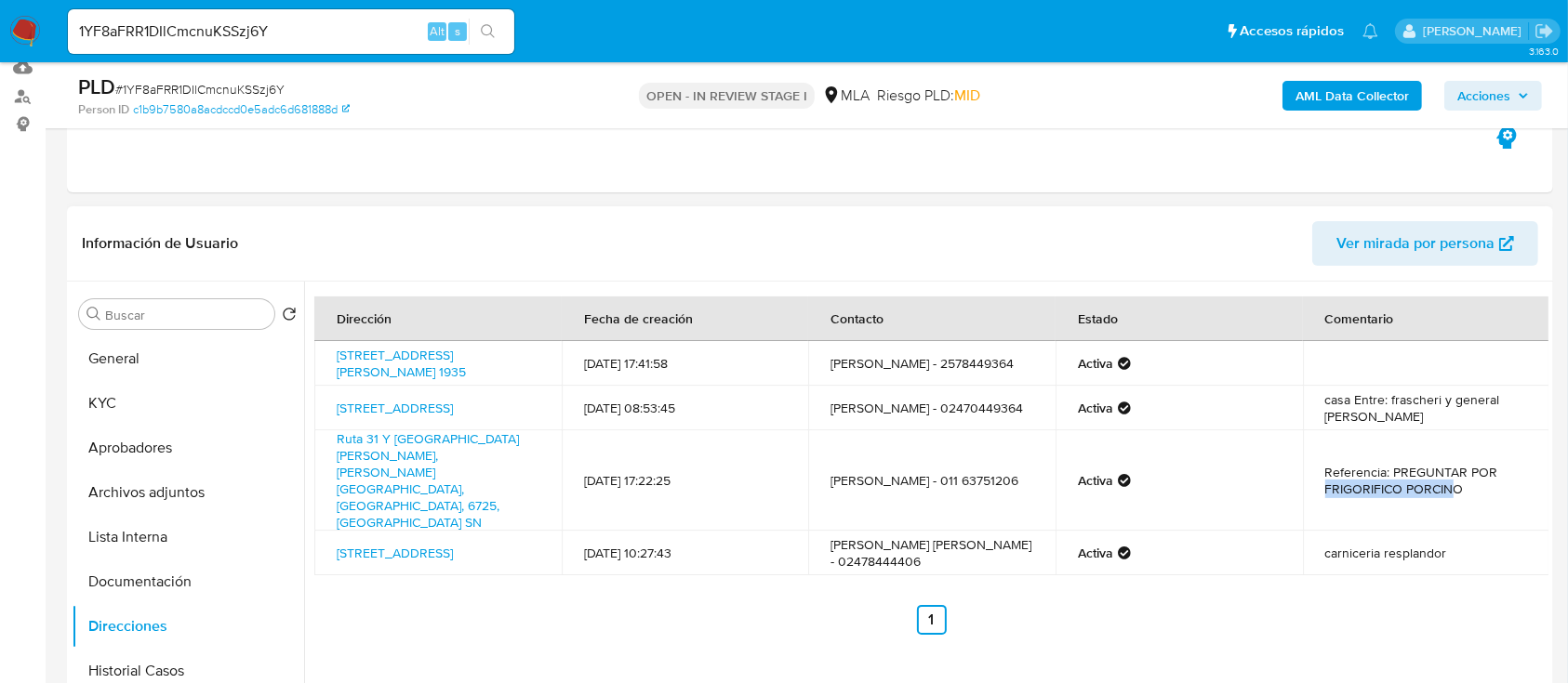
drag, startPoint x: 1323, startPoint y: 465, endPoint x: 1453, endPoint y: 470, distance: 130.1
click at [1451, 470] on td "Referencia: PREGUNTAR POR FRIGORIFICO PORCINO" at bounding box center [1426, 480] width 247 height 100
click at [1456, 470] on td "Referencia: PREGUNTAR POR FRIGORIFICO PORCINO" at bounding box center [1426, 480] width 247 height 100
drag, startPoint x: 1375, startPoint y: 467, endPoint x: 1267, endPoint y: 456, distance: 108.6
click at [1267, 456] on tr "Ruta 31 Y San Martin Sn, Carmen De Areco, Buenos Aires, 6725, Argentina SN 17/0…" at bounding box center [932, 480] width 1235 height 100
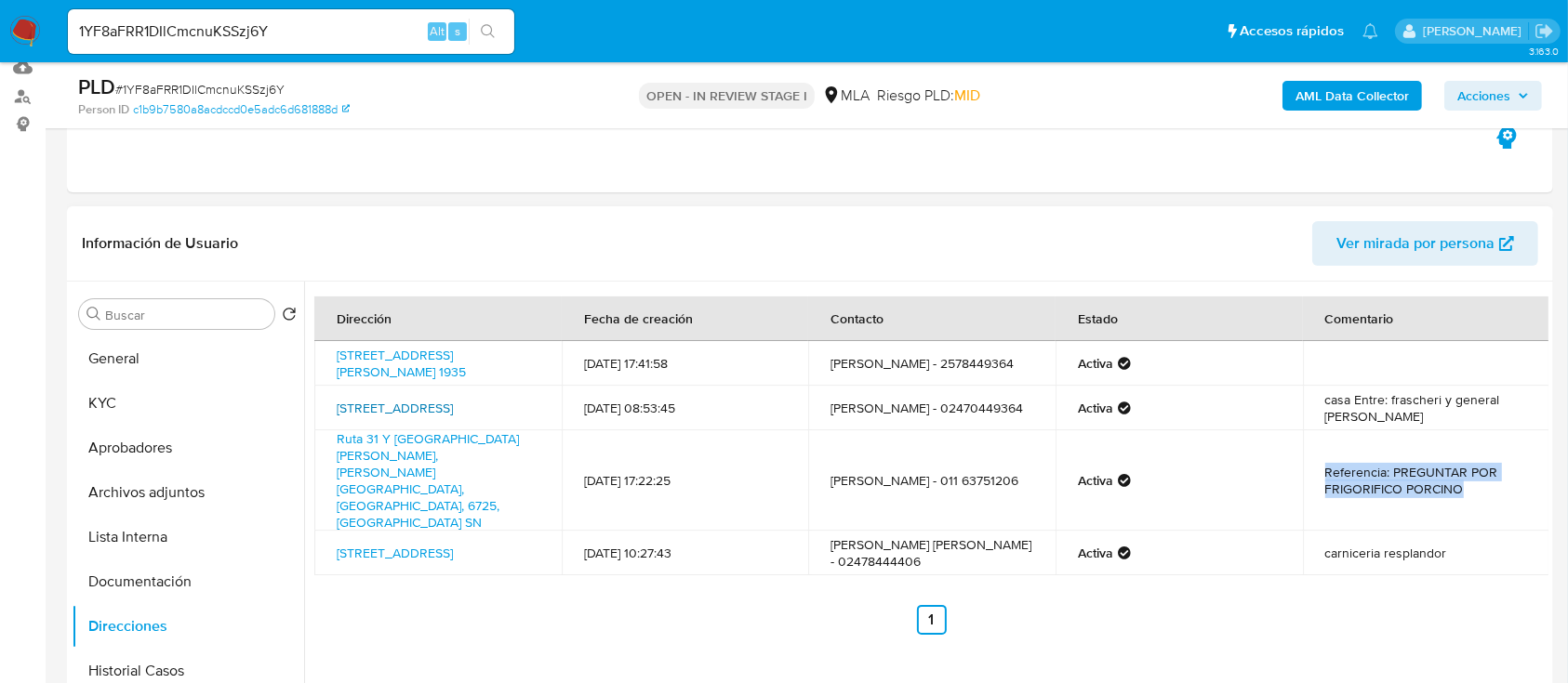
click at [453, 416] on link "P Roca 326, Arrecifes, Buenos Aires, 2740, Argentina 326" at bounding box center [395, 408] width 116 height 19
click at [99, 391] on button "KYC" at bounding box center [180, 404] width 217 height 45
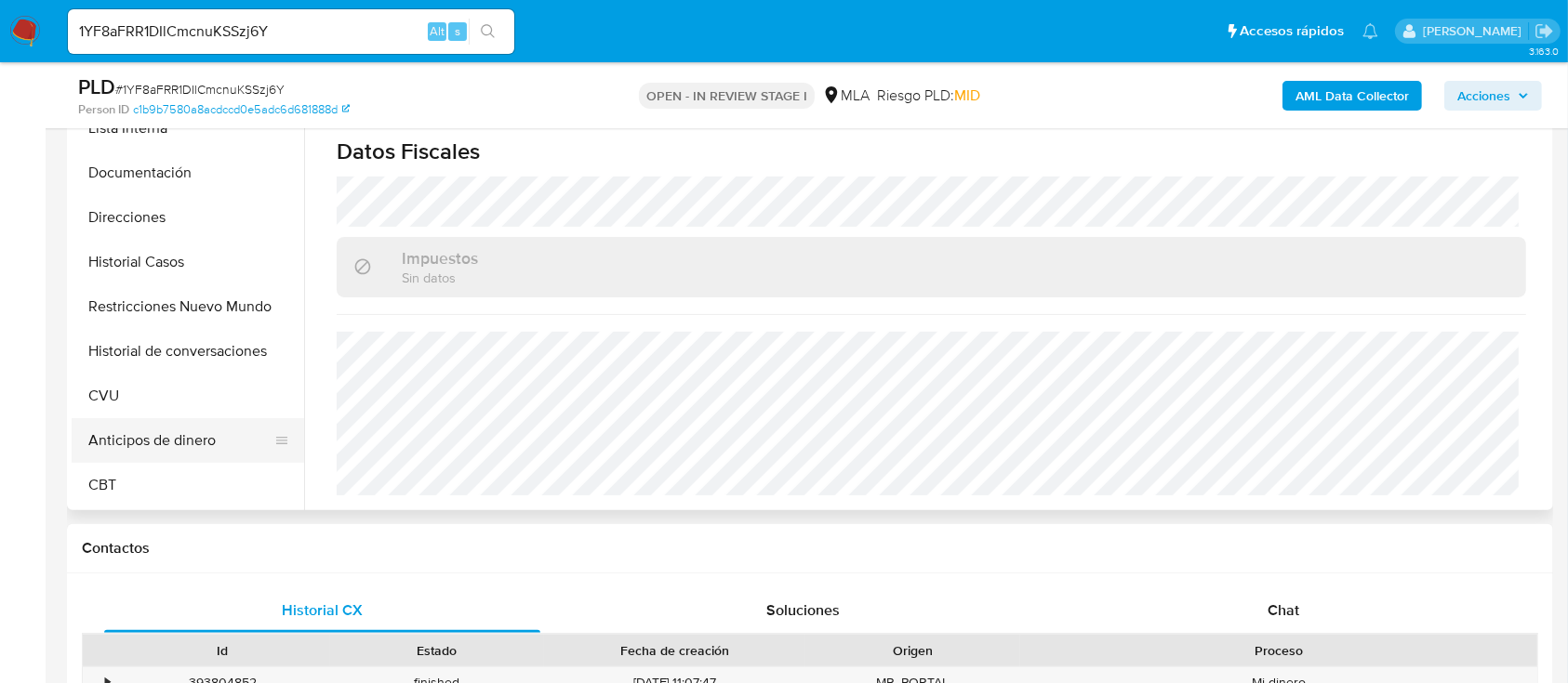
scroll to position [247, 0]
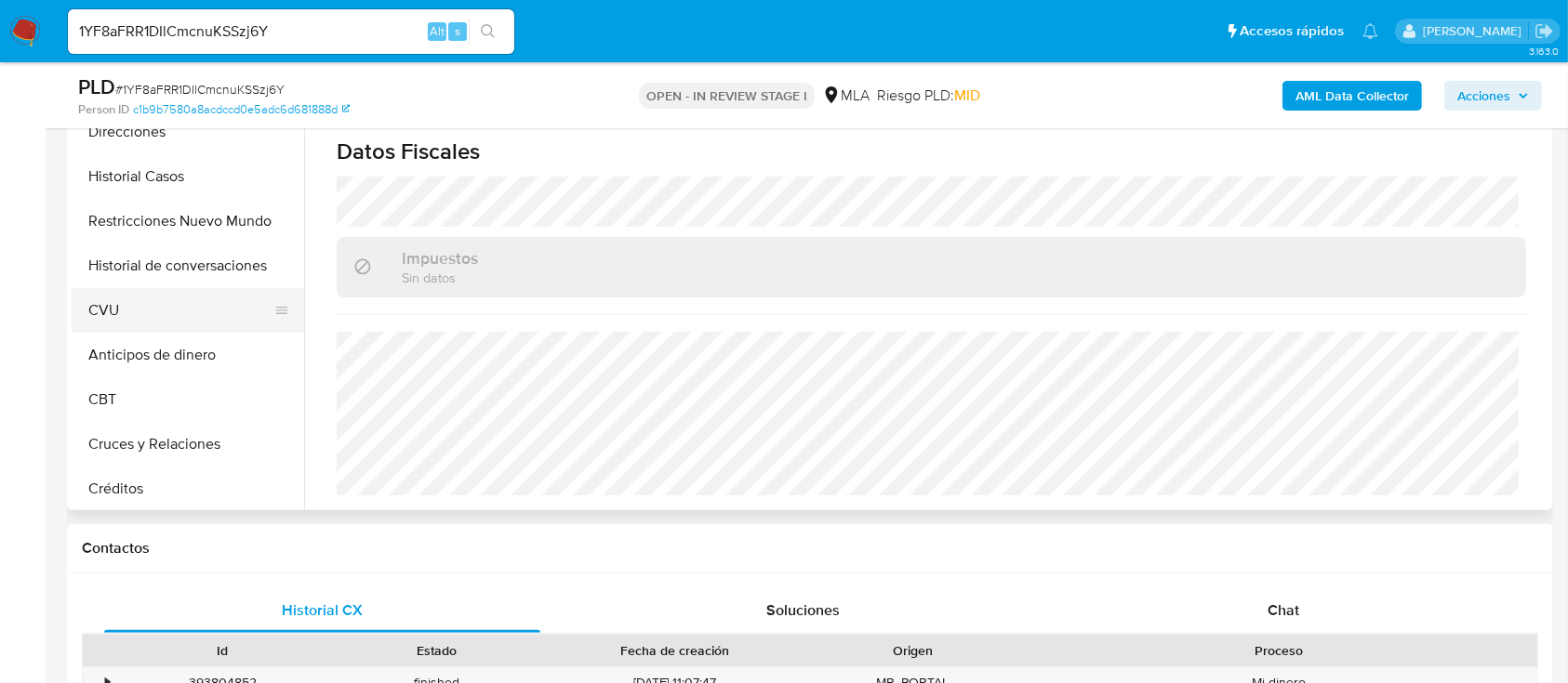
click at [173, 311] on button "CVU" at bounding box center [180, 311] width 217 height 45
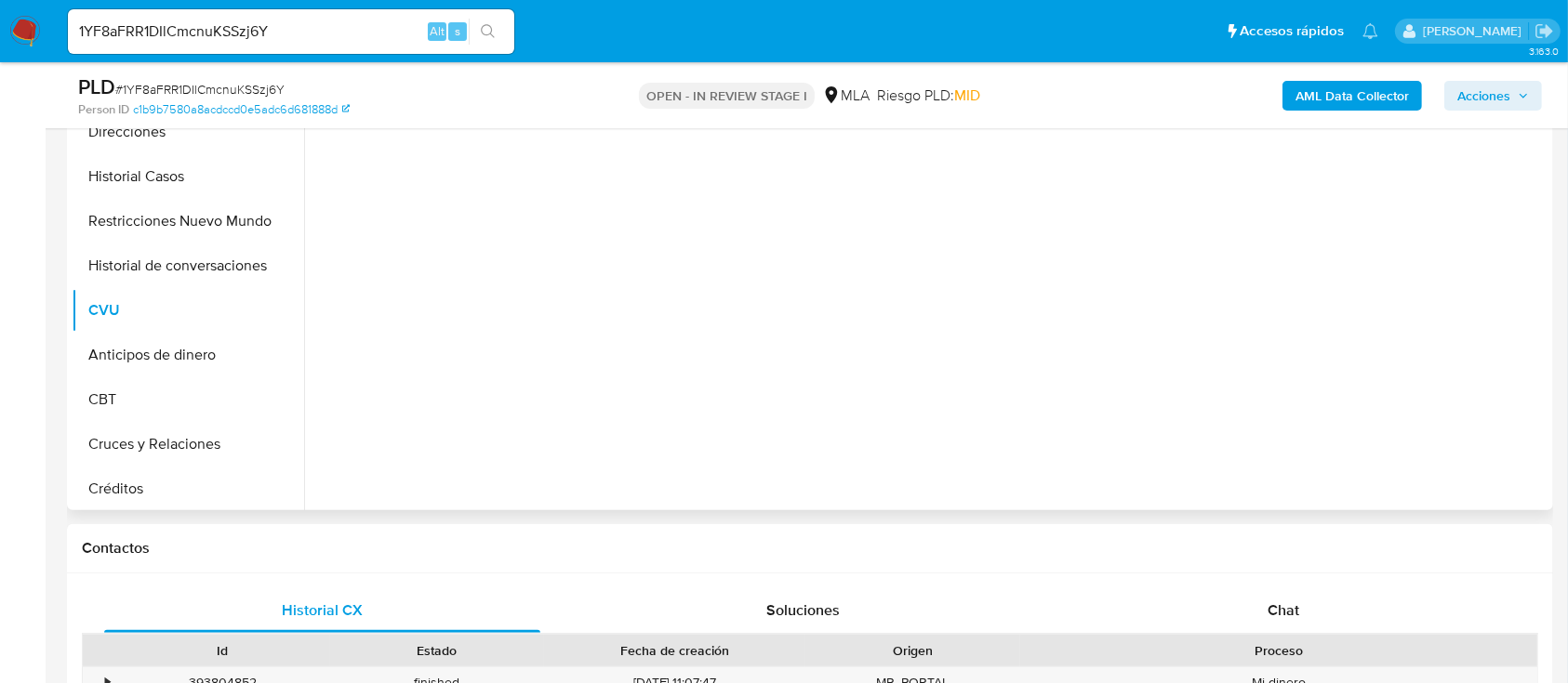
scroll to position [324, 0]
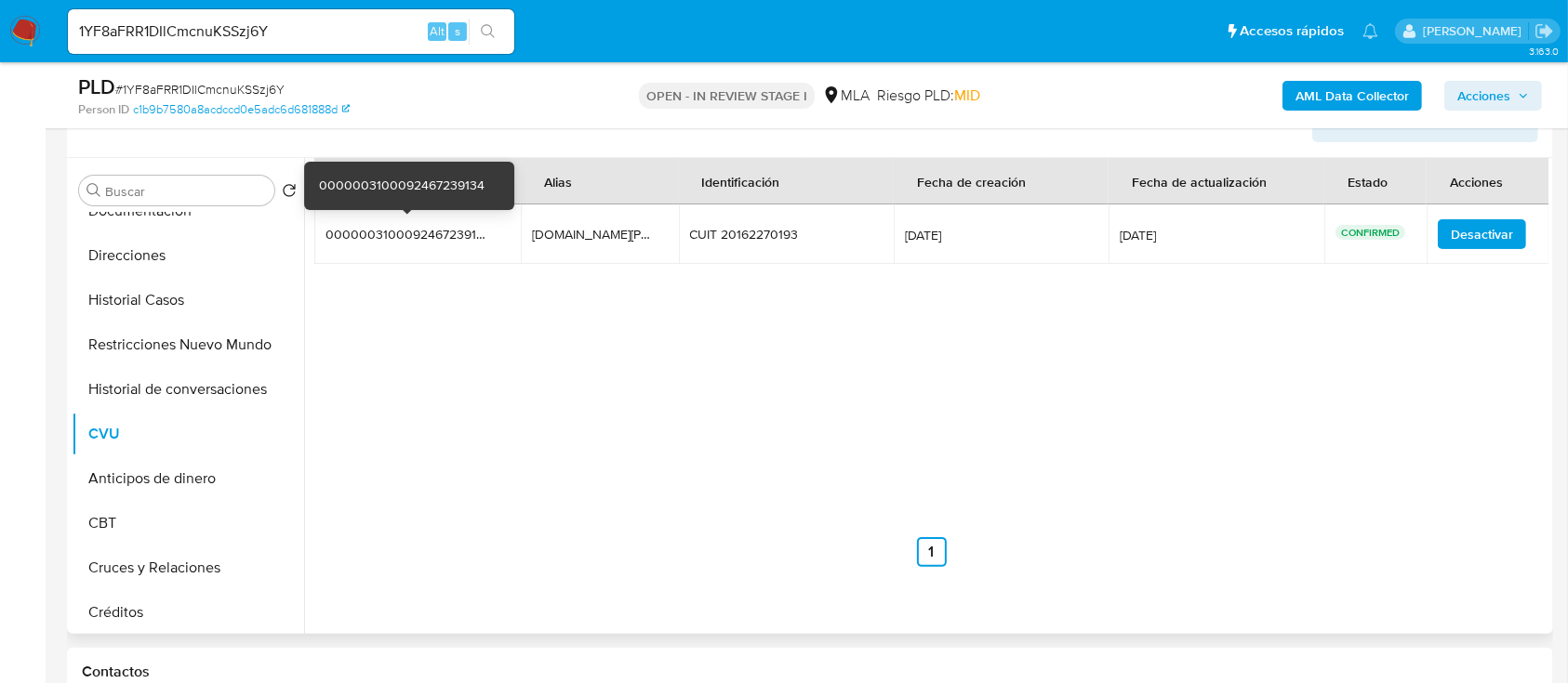
drag, startPoint x: 615, startPoint y: 246, endPoint x: 454, endPoint y: 234, distance: 161.4
click at [454, 234] on tr "0000003100092467239134 0000003100092467239134 guille.pascual.al guille.pascual.…" at bounding box center [932, 234] width 1235 height 60
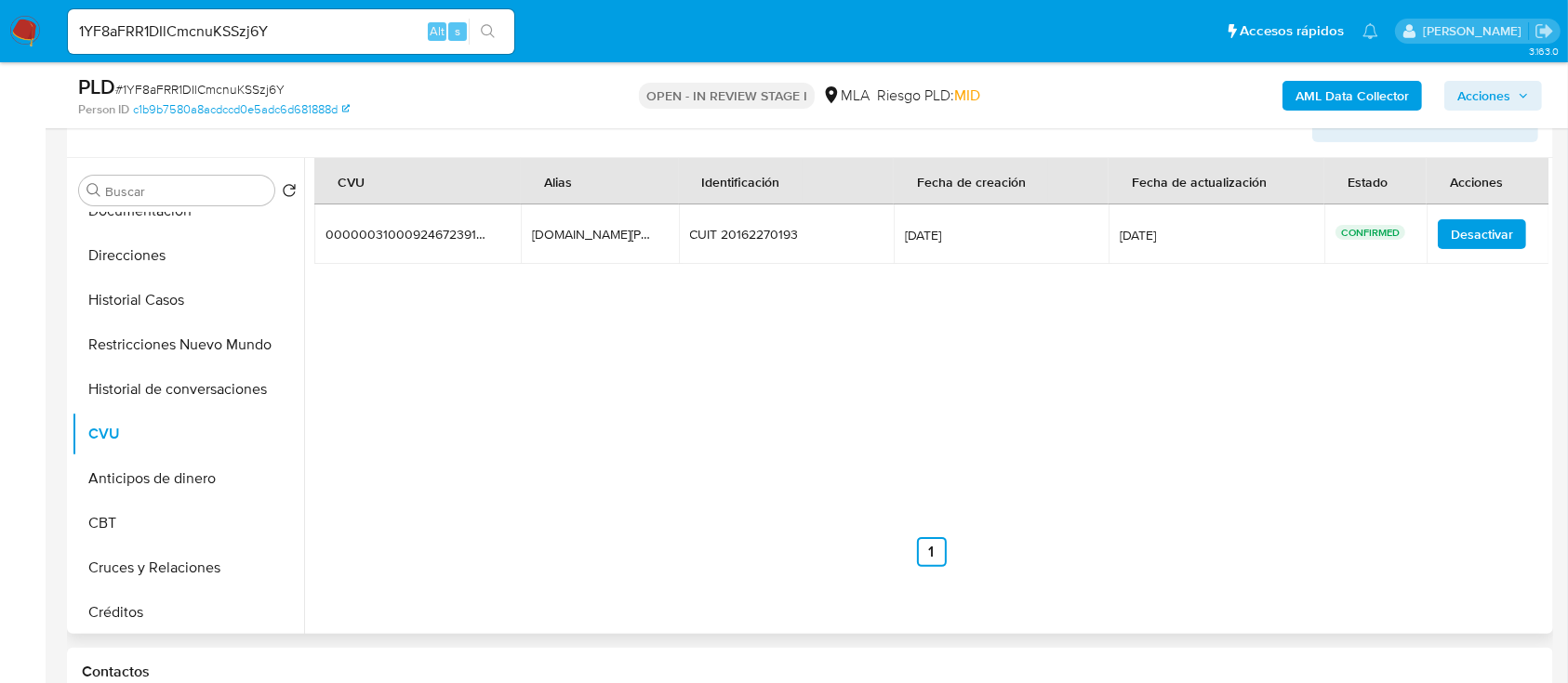
click at [458, 402] on div "CVU Alias Identificación Fecha de creación Fecha de actualización Estado Accion…" at bounding box center [931, 363] width 1234 height 409
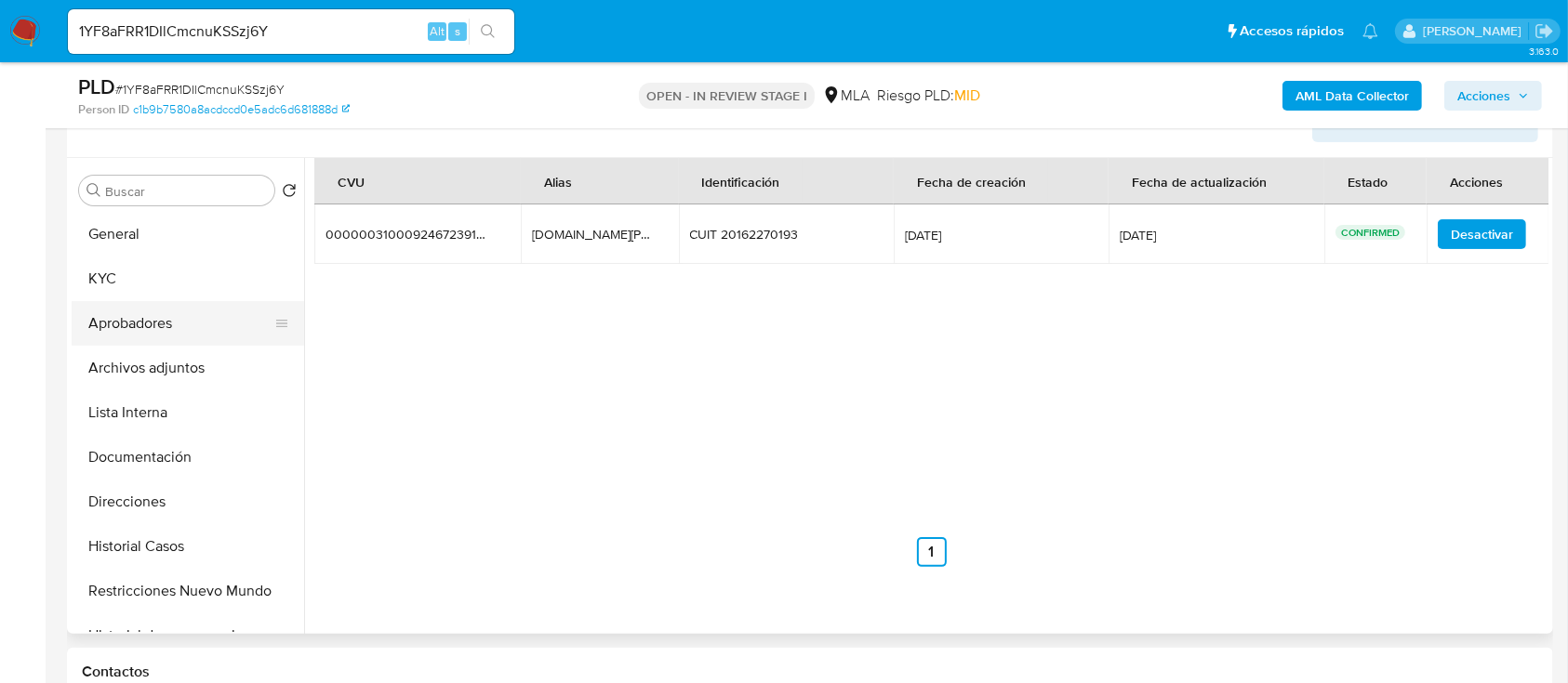
scroll to position [0, 0]
click at [146, 273] on button "KYC" at bounding box center [180, 280] width 217 height 45
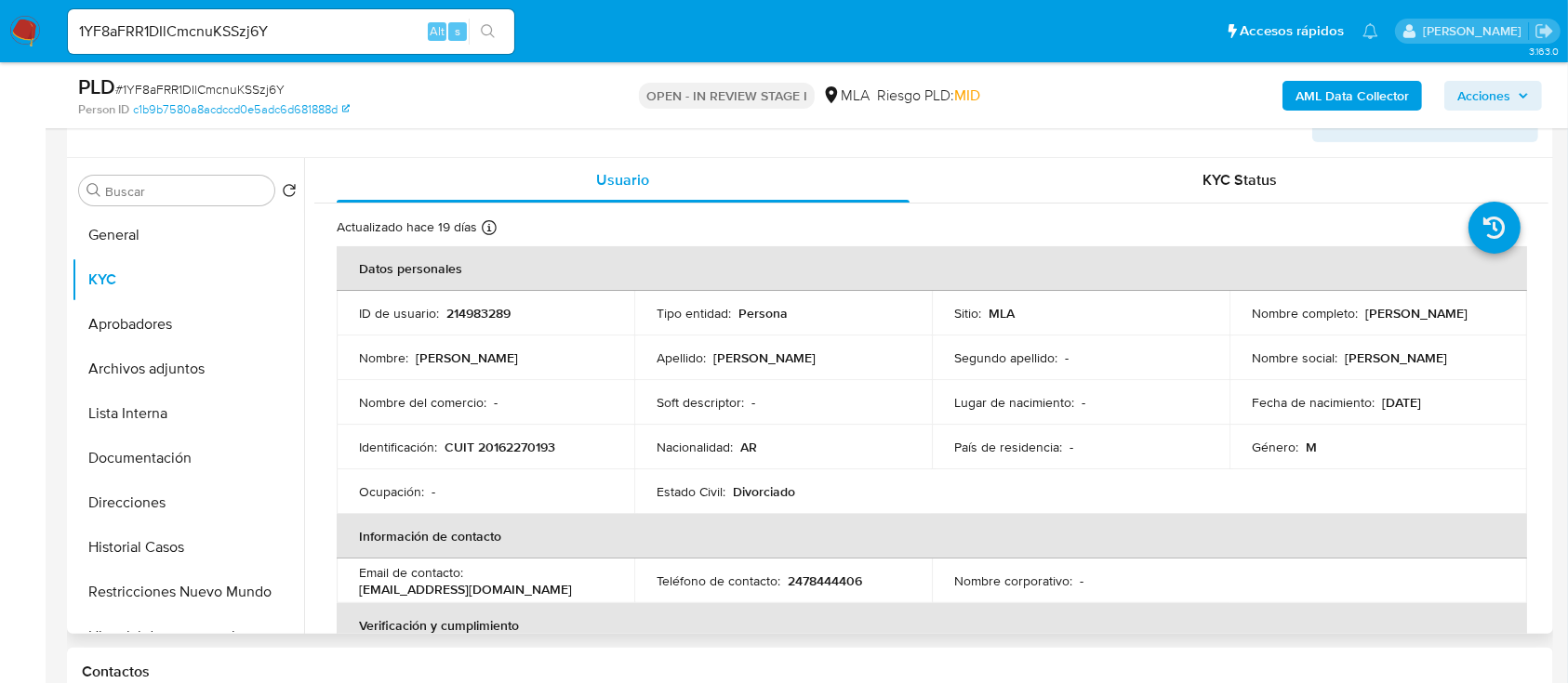
click at [484, 328] on td "ID de usuario : 214983289" at bounding box center [485, 314] width 298 height 45
click at [495, 315] on p "214983289" at bounding box center [478, 313] width 64 height 17
copy p "214983289"
click at [508, 440] on p "CUIT 20162270193" at bounding box center [500, 447] width 111 height 17
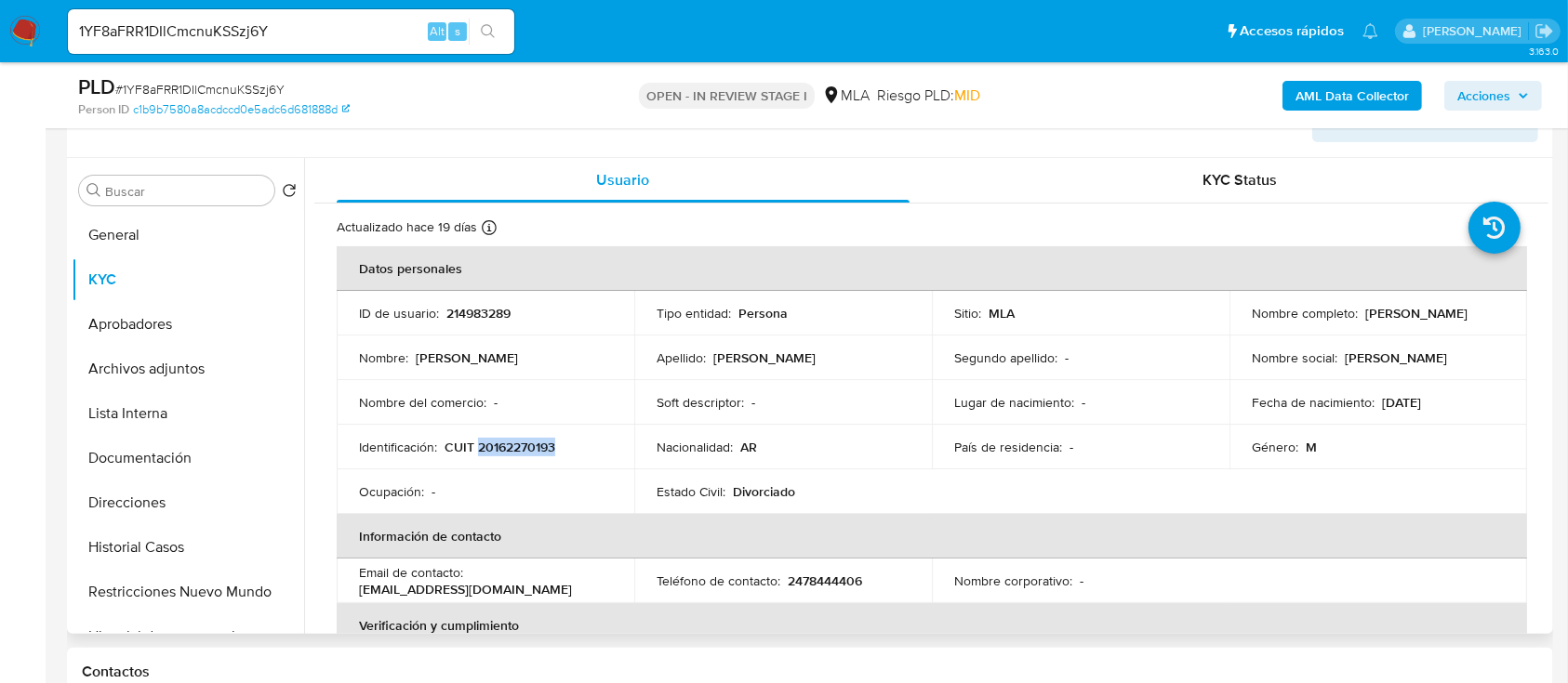
click at [508, 440] on p "CUIT 20162270193" at bounding box center [500, 447] width 111 height 17
copy p "20162270193"
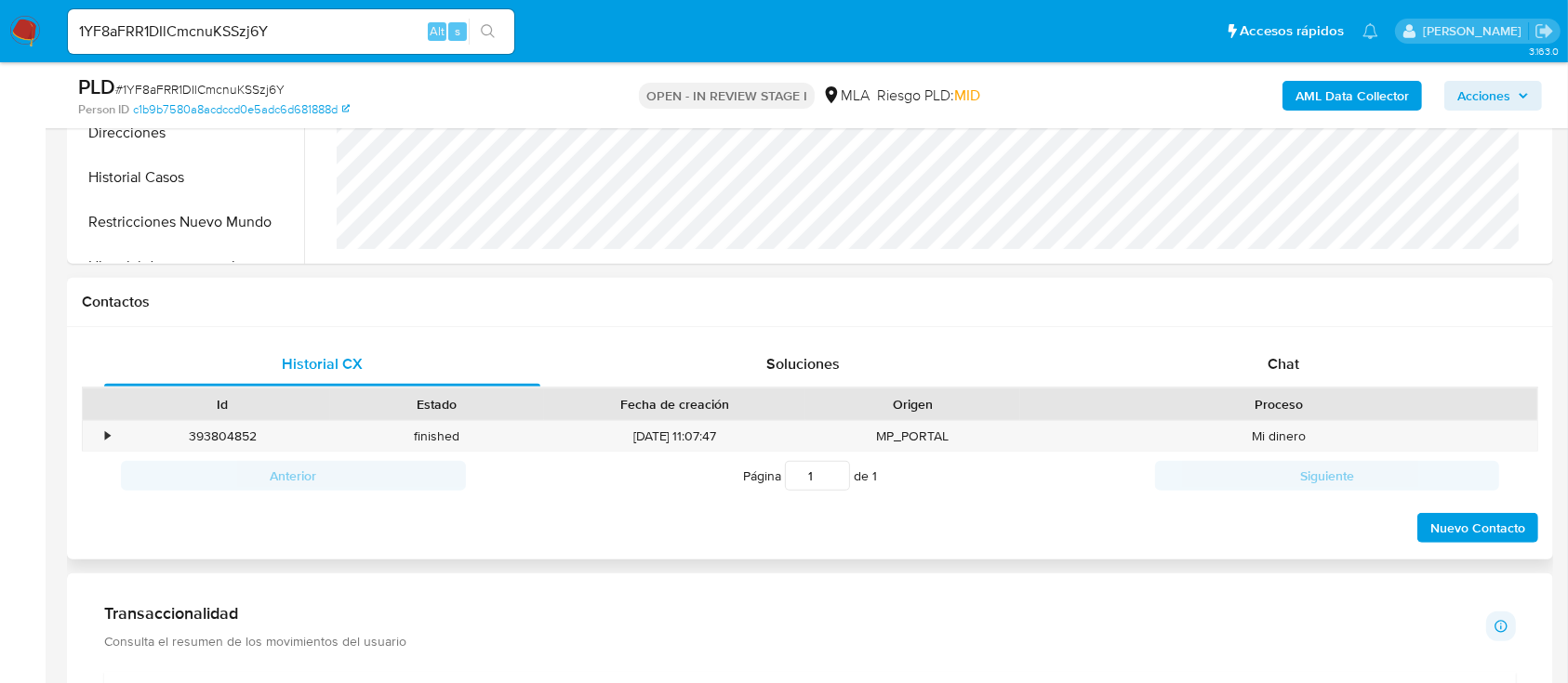
scroll to position [696, 0]
click at [1286, 325] on div "Historial CX Soluciones Chat Id Estado Fecha de creación Origen Proceso • 39380…" at bounding box center [810, 441] width 1486 height 233
click at [1261, 345] on div "Chat" at bounding box center [1283, 363] width 436 height 45
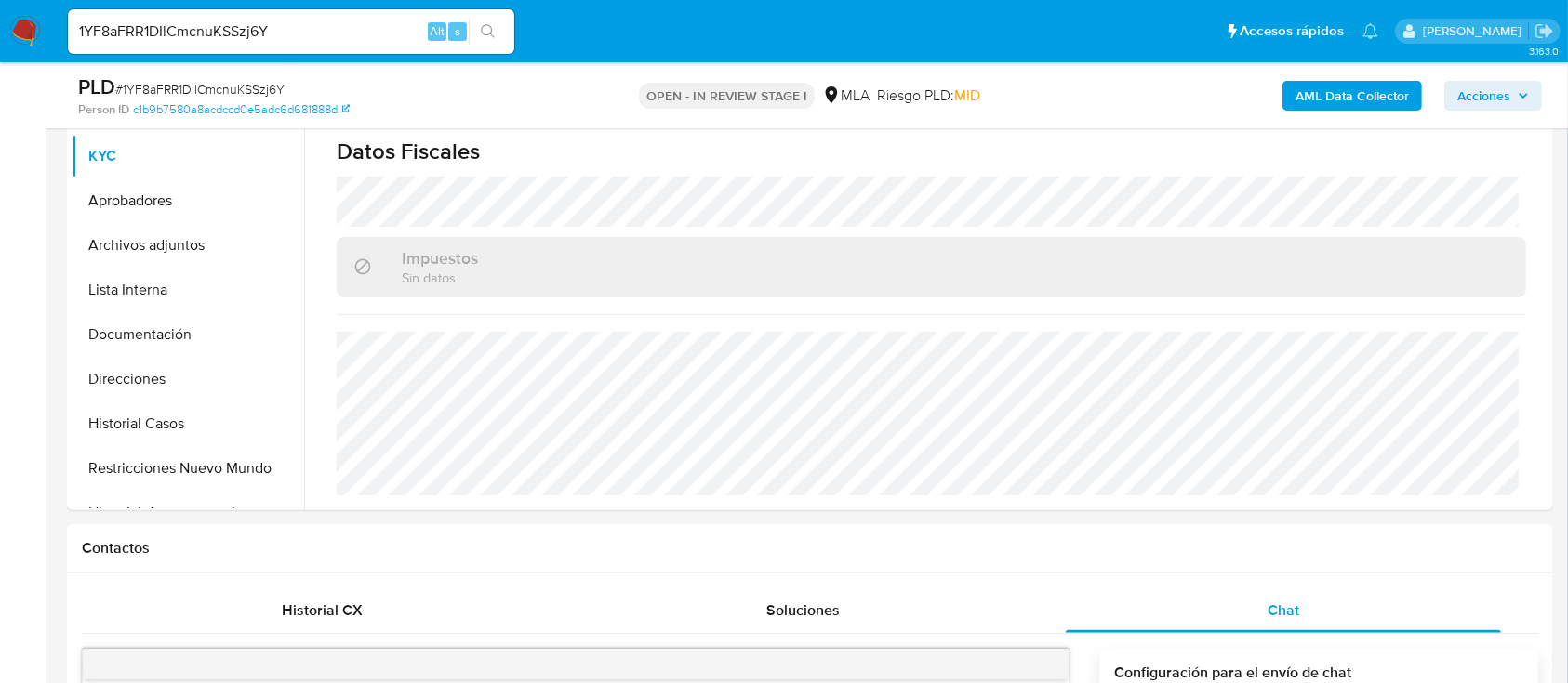
scroll to position [1150, 0]
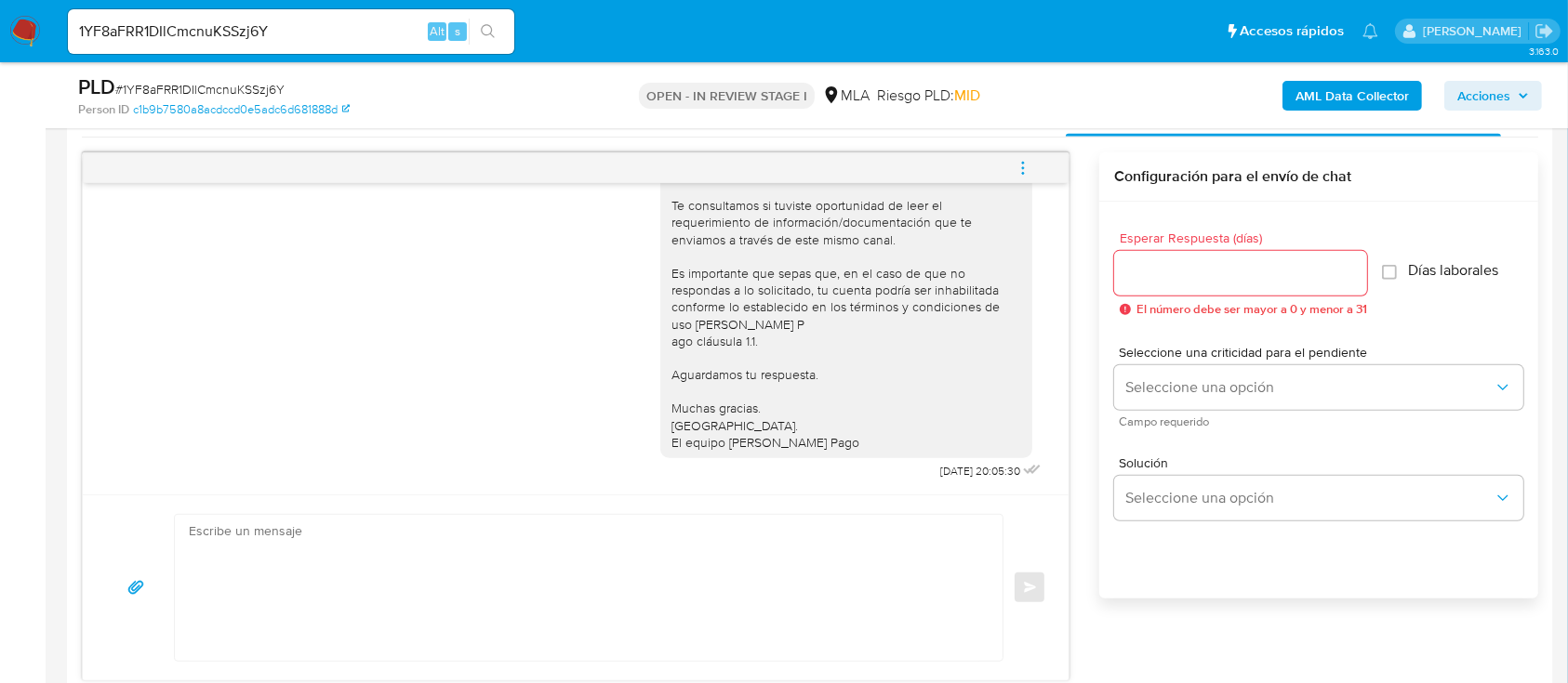
click at [583, 633] on textarea at bounding box center [583, 588] width 790 height 146
paste textarea "Hola , En función de las operaciones registradas en tu cuenta de Mercado Pago, …"
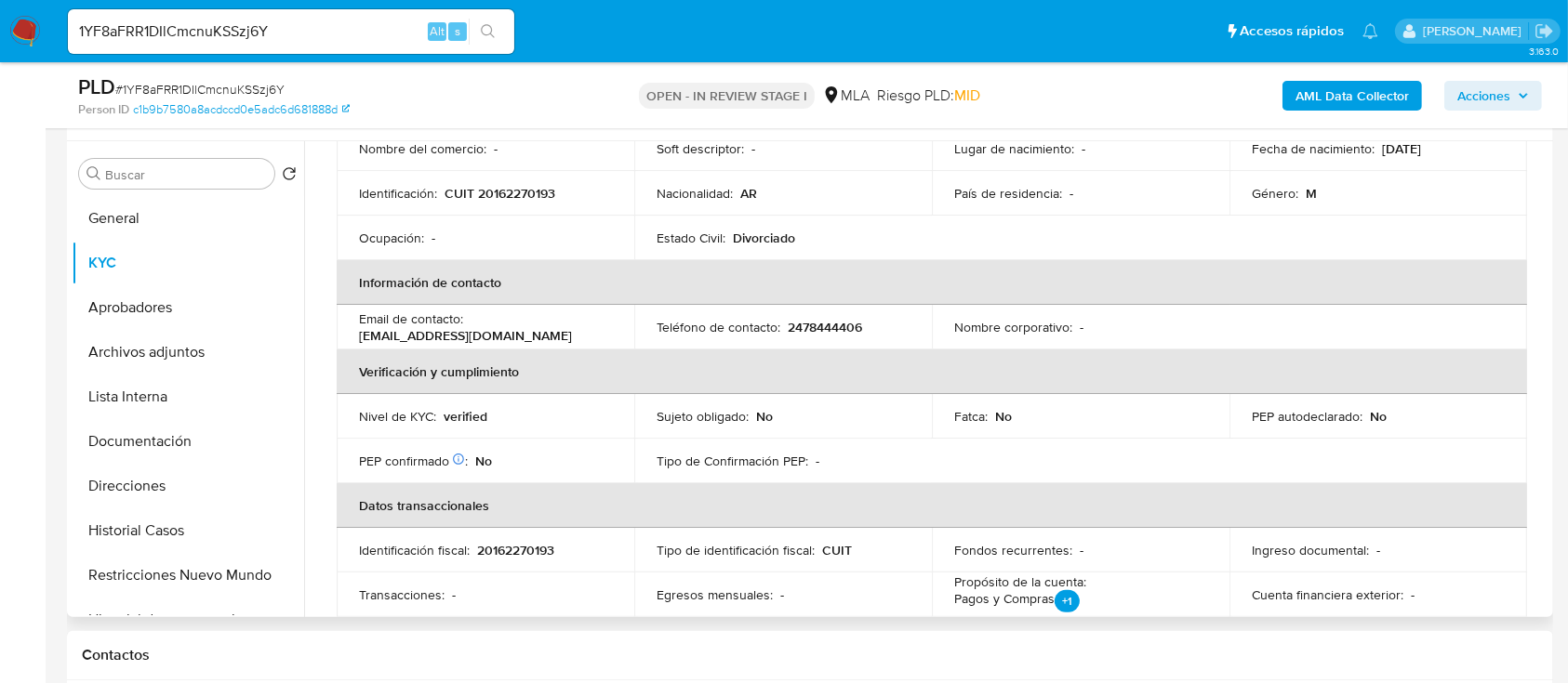
scroll to position [0, 0]
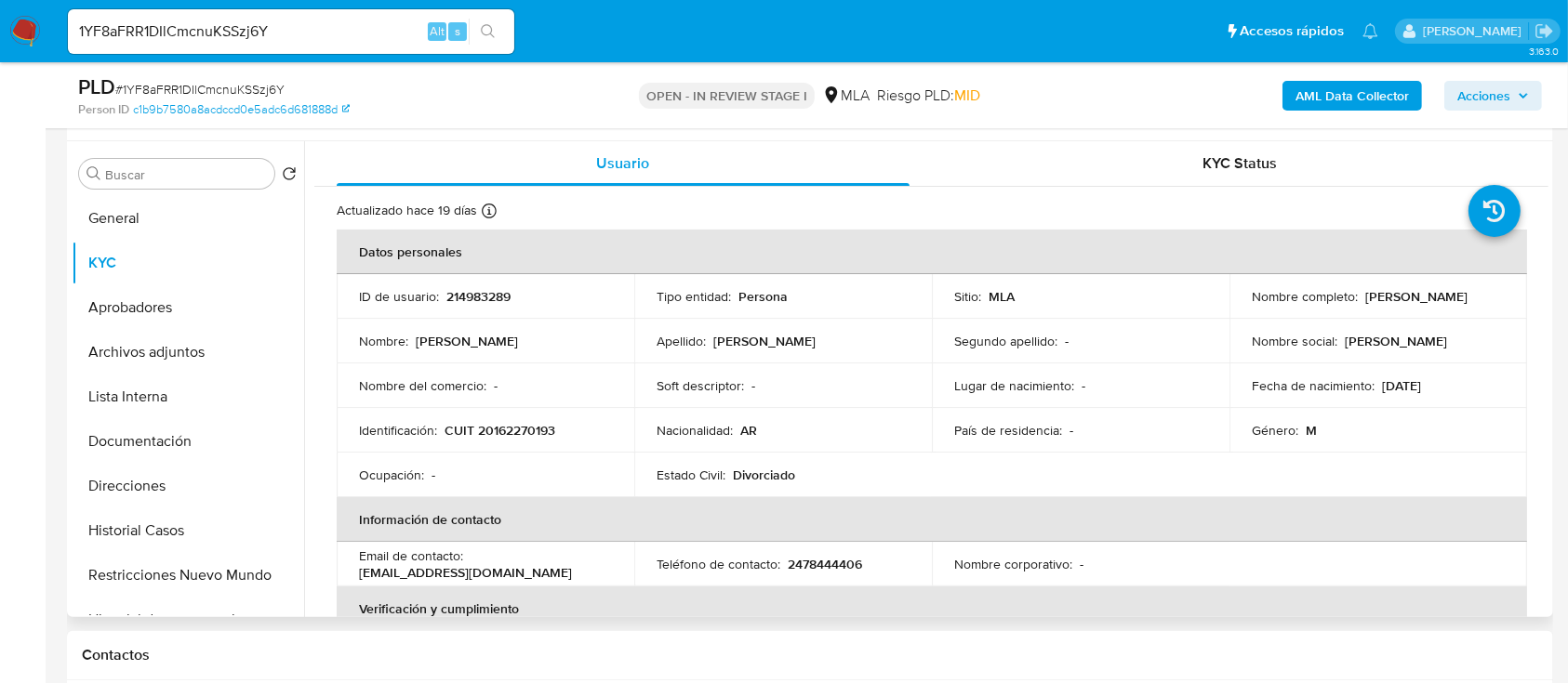
drag, startPoint x: 1250, startPoint y: 308, endPoint x: 1441, endPoint y: 304, distance: 191.0
click at [1441, 304] on div "Nombre completo : Guillermo Martin Pascual" at bounding box center [1379, 297] width 253 height 17
copy p "Guillermo Martin Pascual"
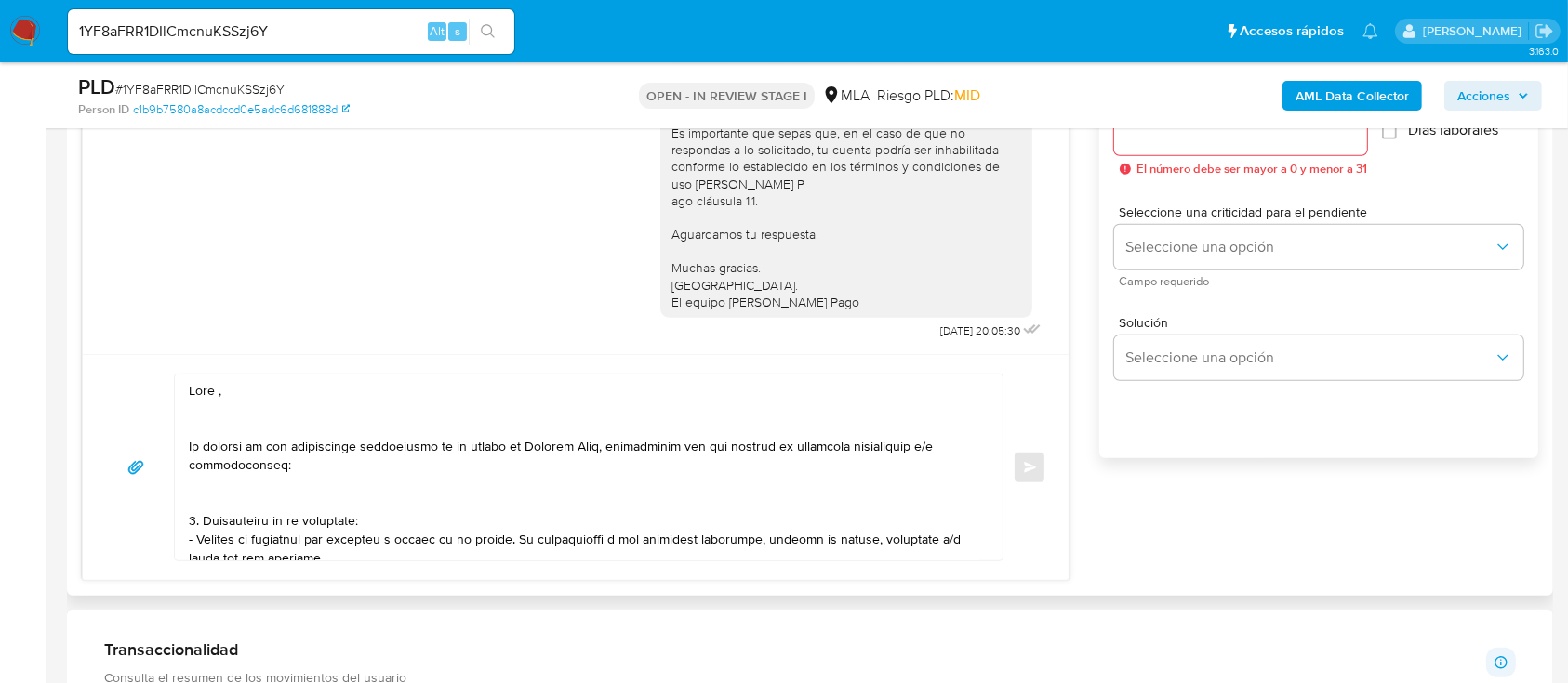
click at [299, 385] on textarea at bounding box center [583, 468] width 790 height 186
paste textarea "Guillermo Martin Pascual"
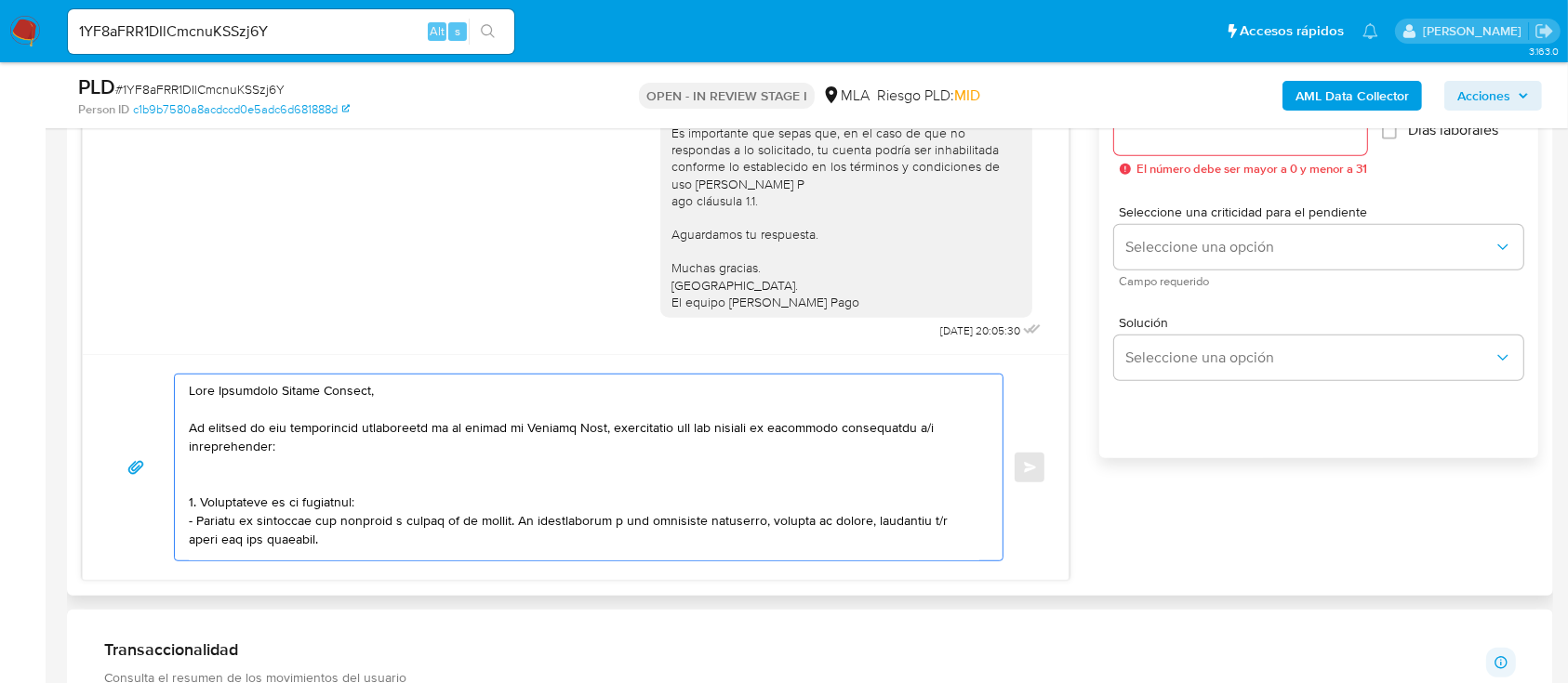
click at [281, 474] on textarea at bounding box center [583, 468] width 790 height 186
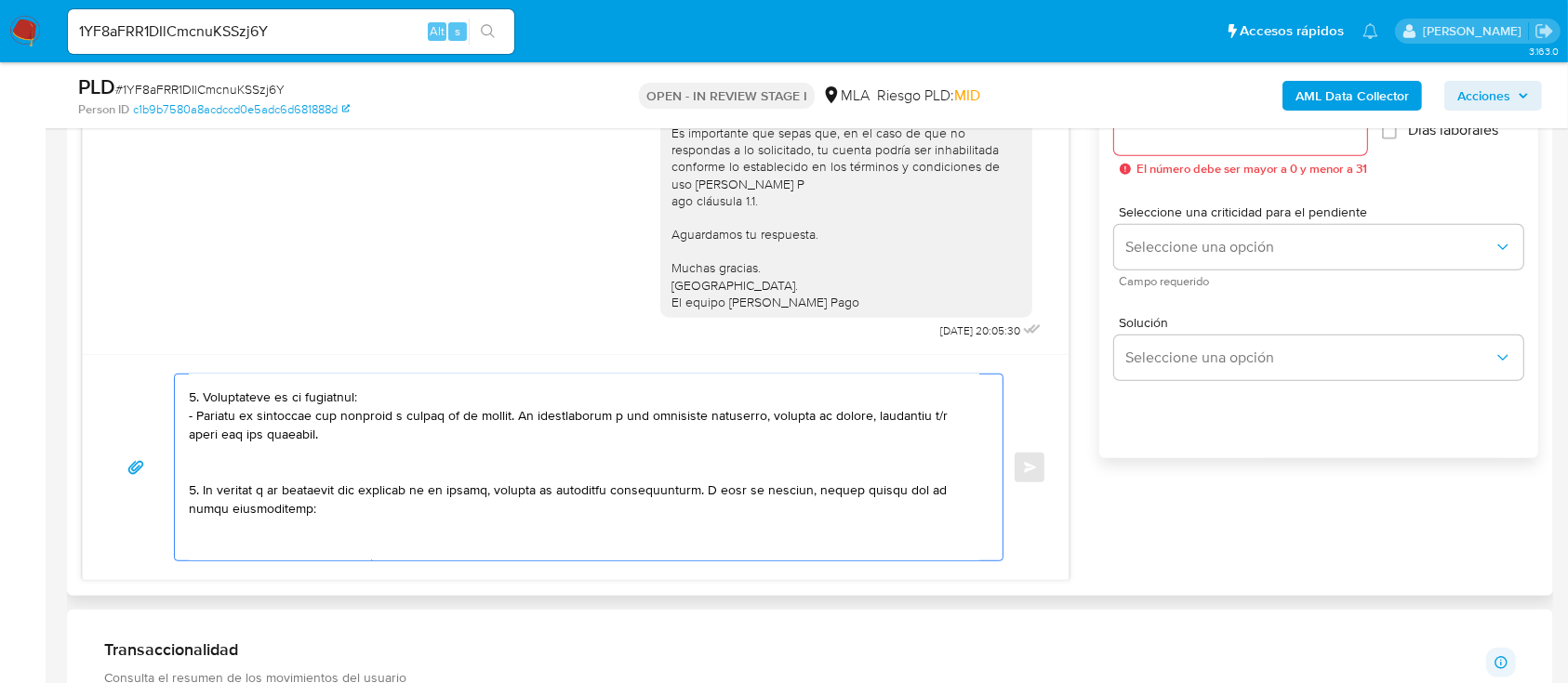
scroll to position [124, 0]
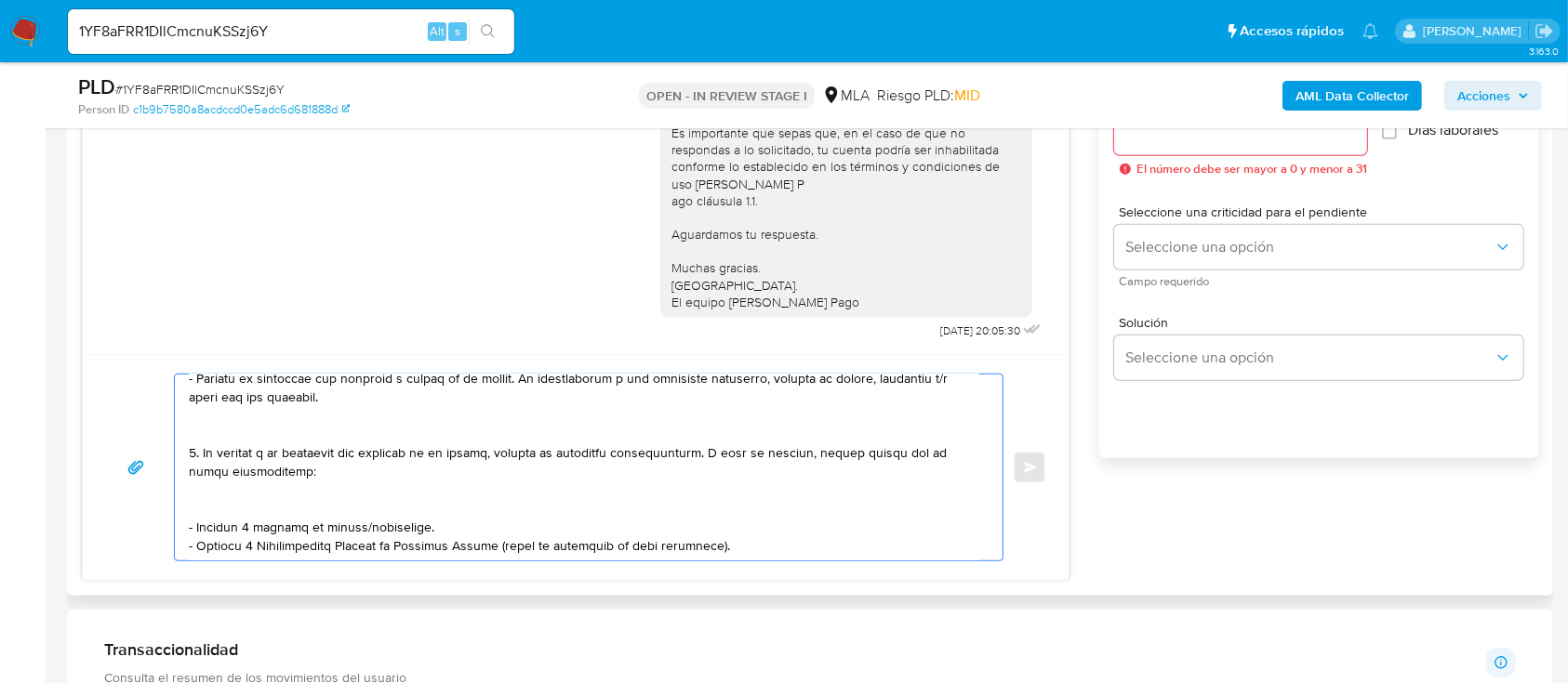
click at [311, 427] on textarea at bounding box center [583, 468] width 790 height 186
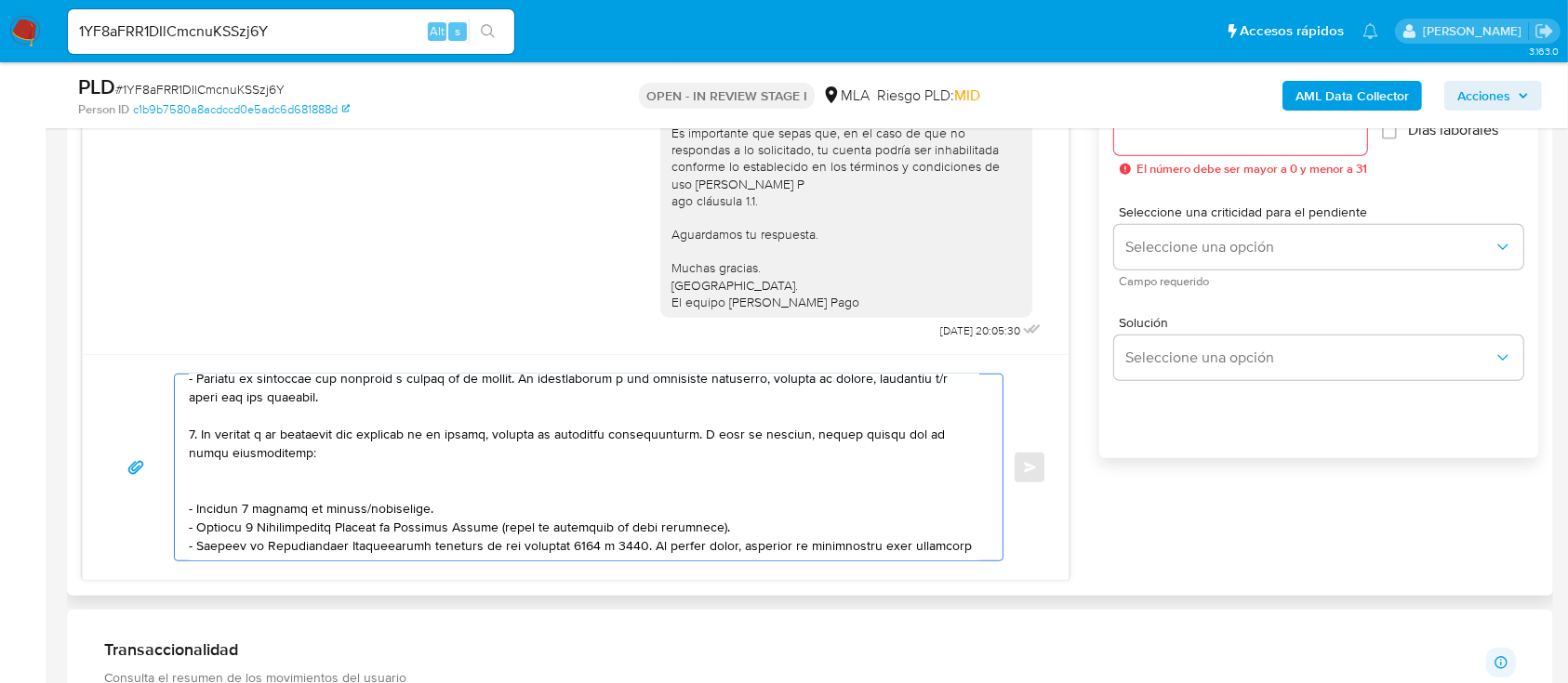
click at [270, 479] on textarea at bounding box center [583, 468] width 790 height 186
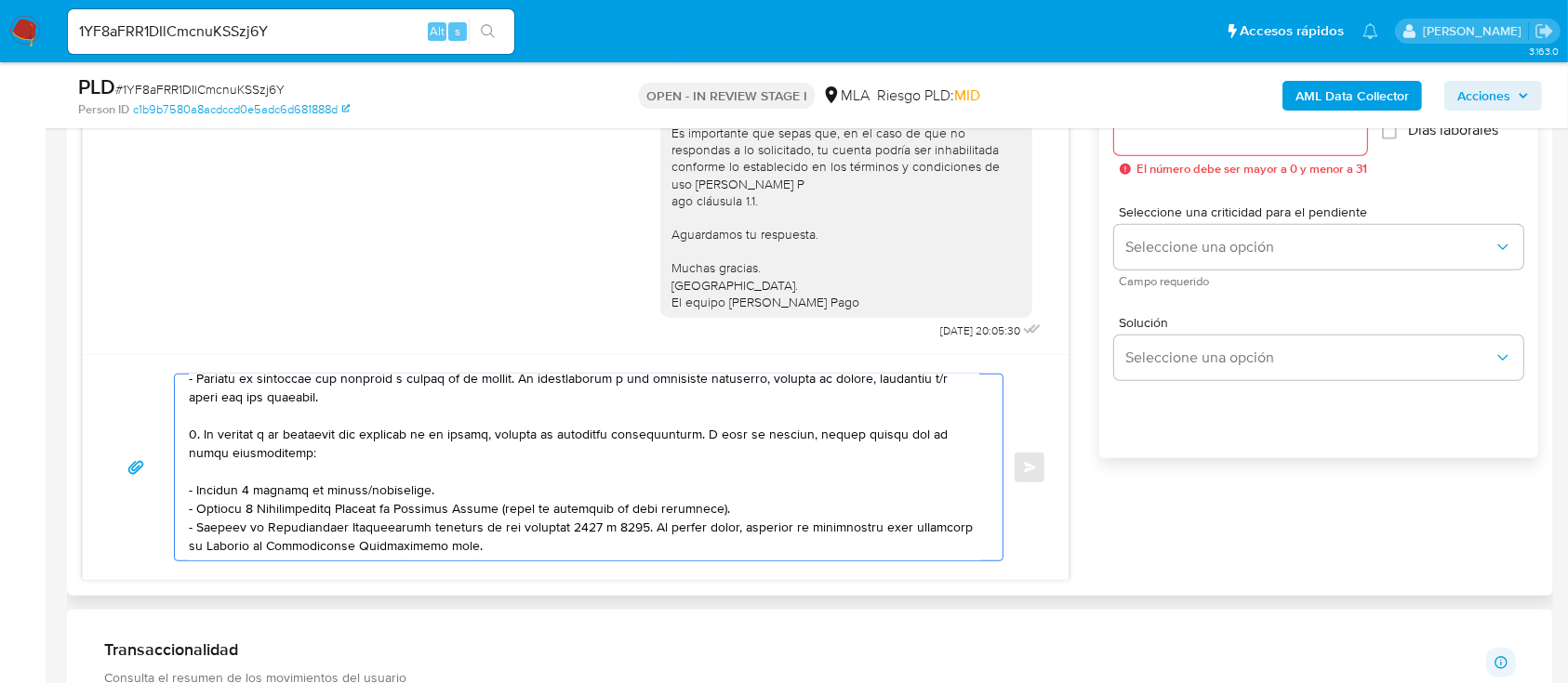
click at [311, 490] on textarea at bounding box center [583, 468] width 790 height 186
click at [311, 489] on textarea at bounding box center [583, 468] width 790 height 186
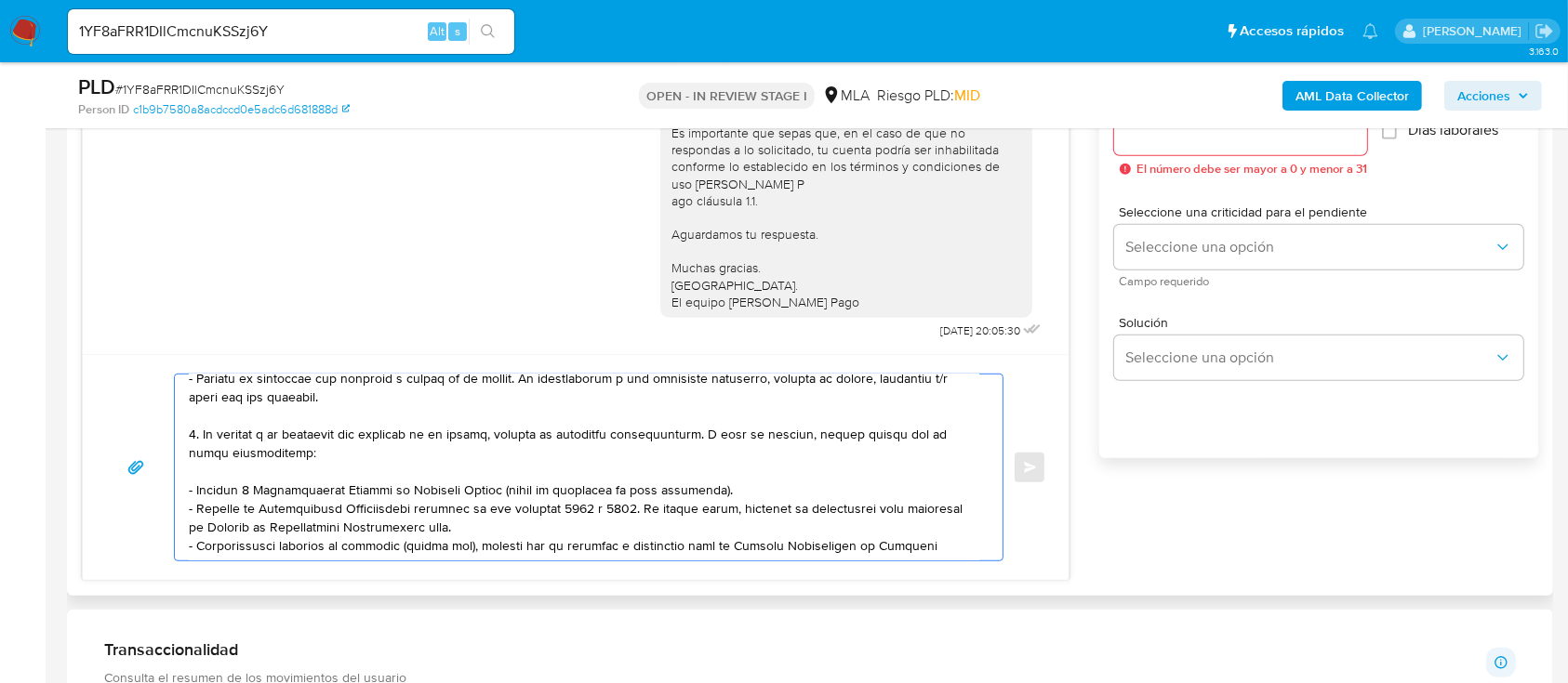
click at [562, 542] on textarea at bounding box center [583, 468] width 790 height 186
click at [566, 540] on textarea at bounding box center [583, 468] width 790 height 186
paste textarea "https://www.mercadopago.com.ar/ayuda/30181"
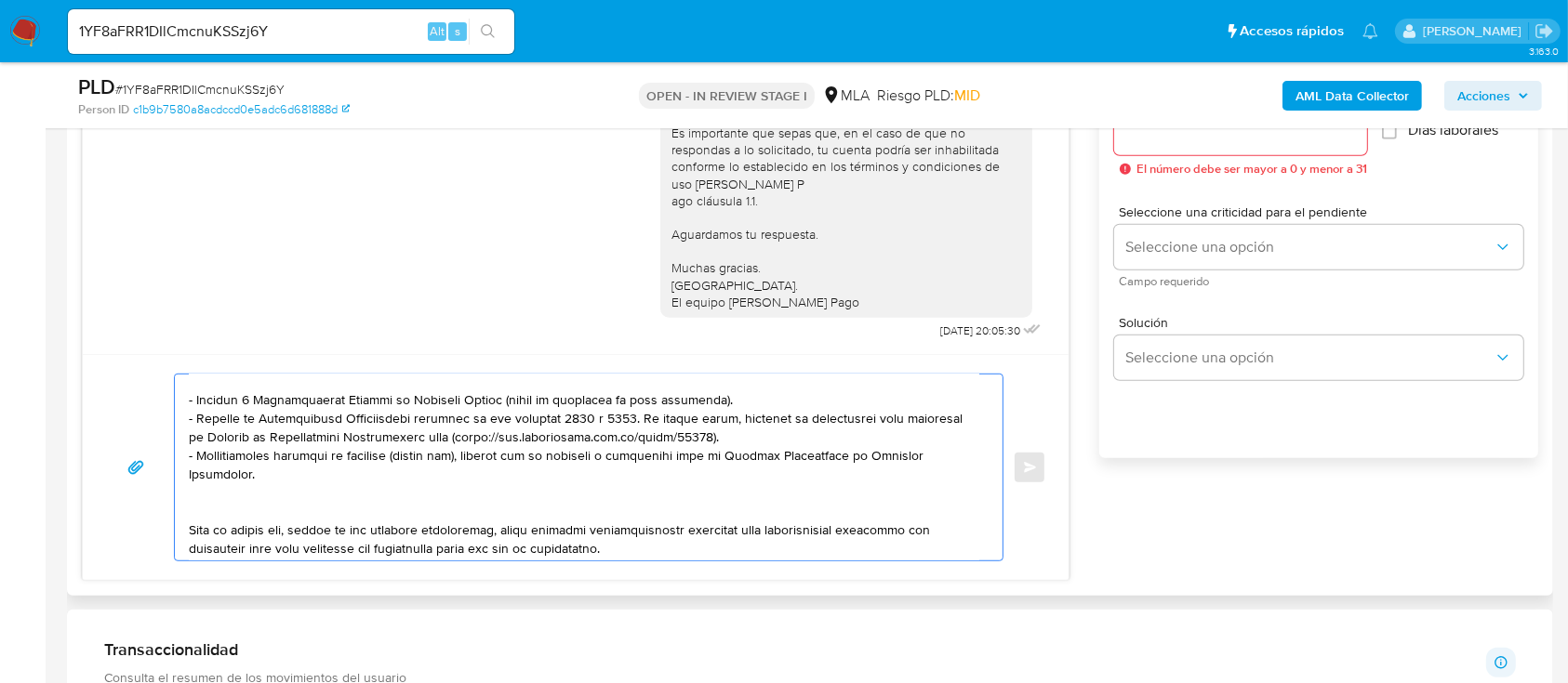
scroll to position [247, 0]
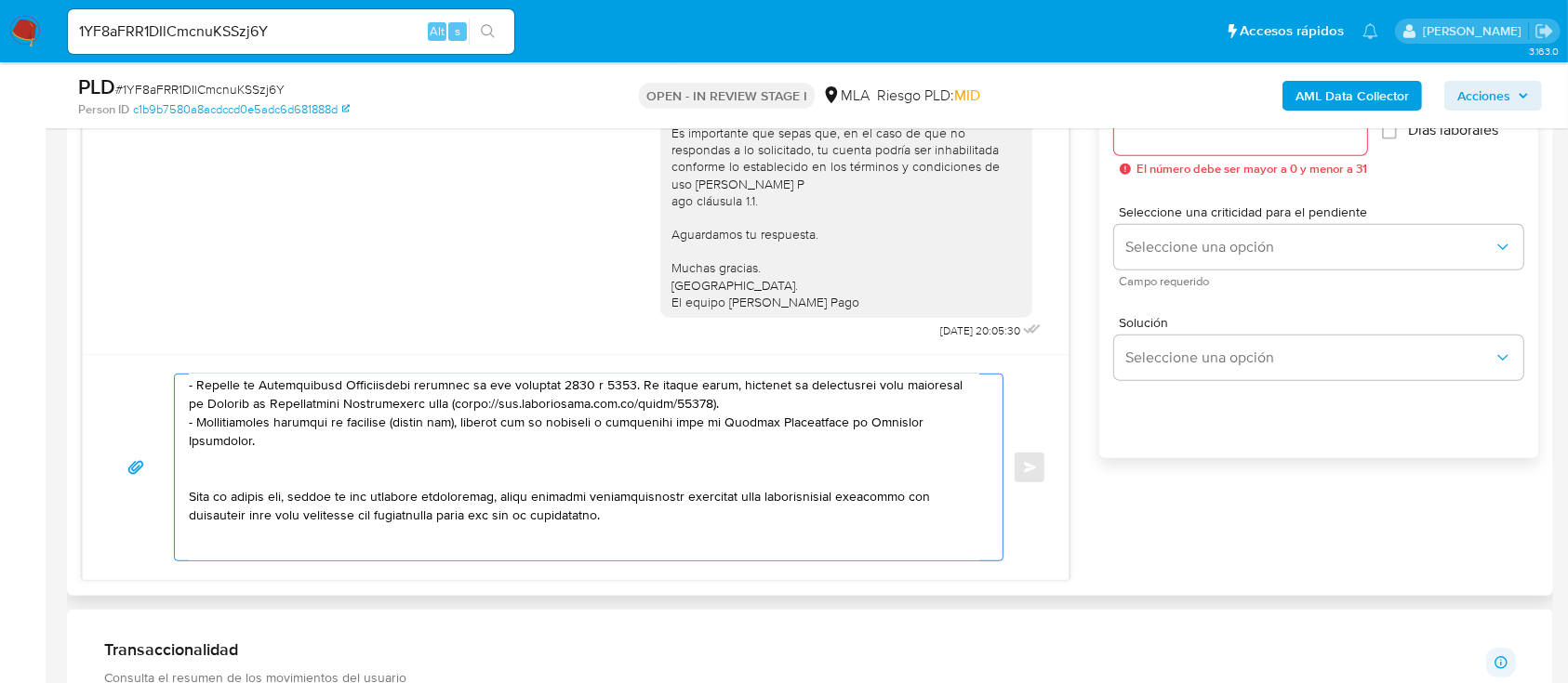
drag, startPoint x: 400, startPoint y: 497, endPoint x: 402, endPoint y: 481, distance: 16.1
click at [400, 488] on textarea at bounding box center [583, 468] width 790 height 186
click at [403, 476] on textarea at bounding box center [583, 468] width 790 height 186
click at [396, 470] on textarea at bounding box center [583, 468] width 790 height 186
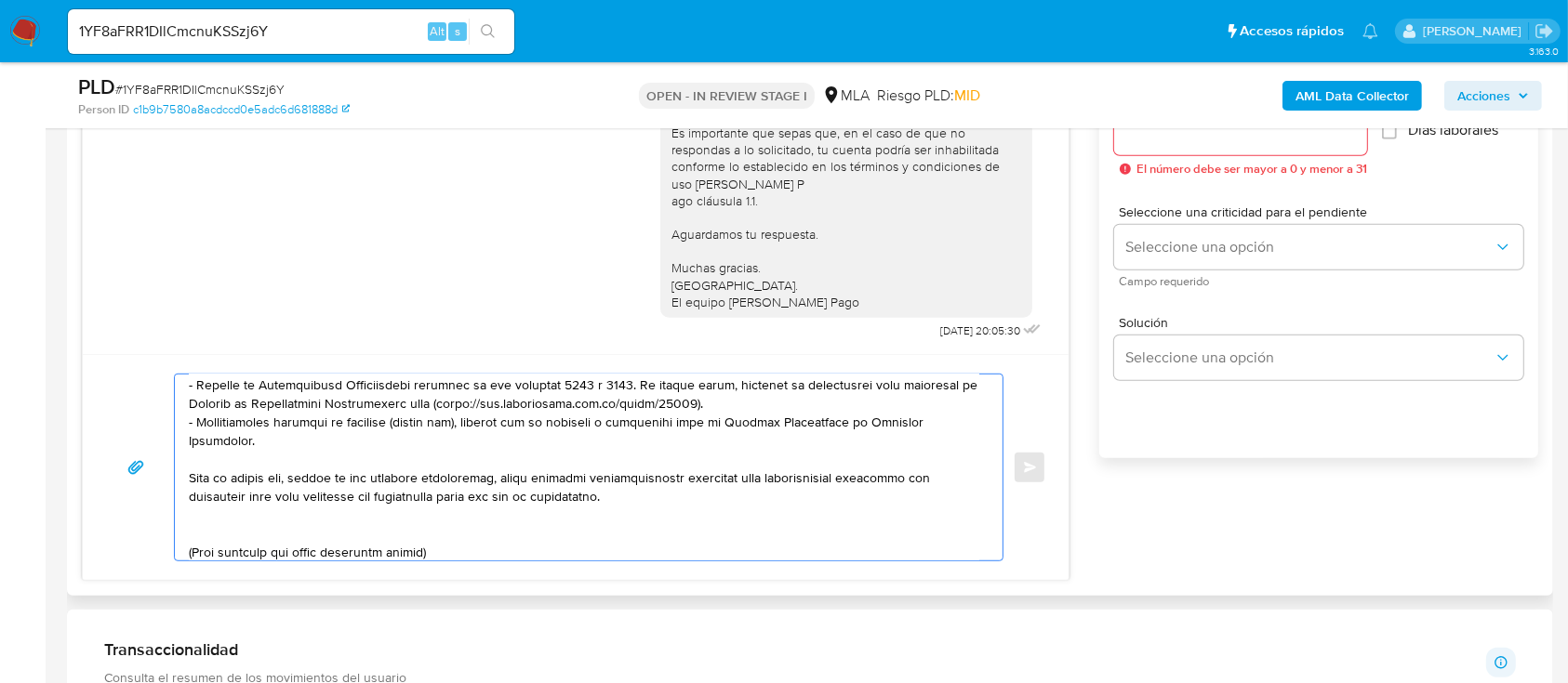
click at [363, 527] on textarea at bounding box center [583, 468] width 790 height 186
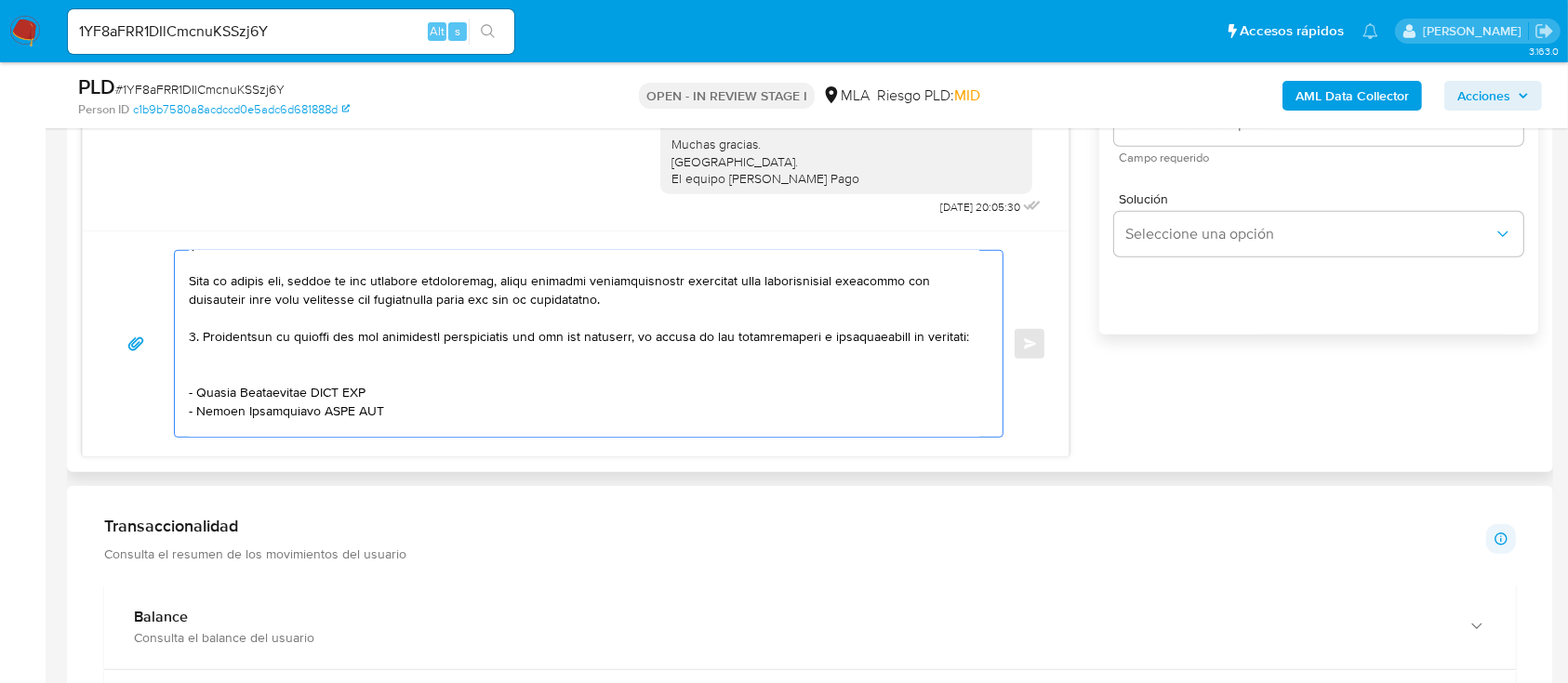
scroll to position [343, 0]
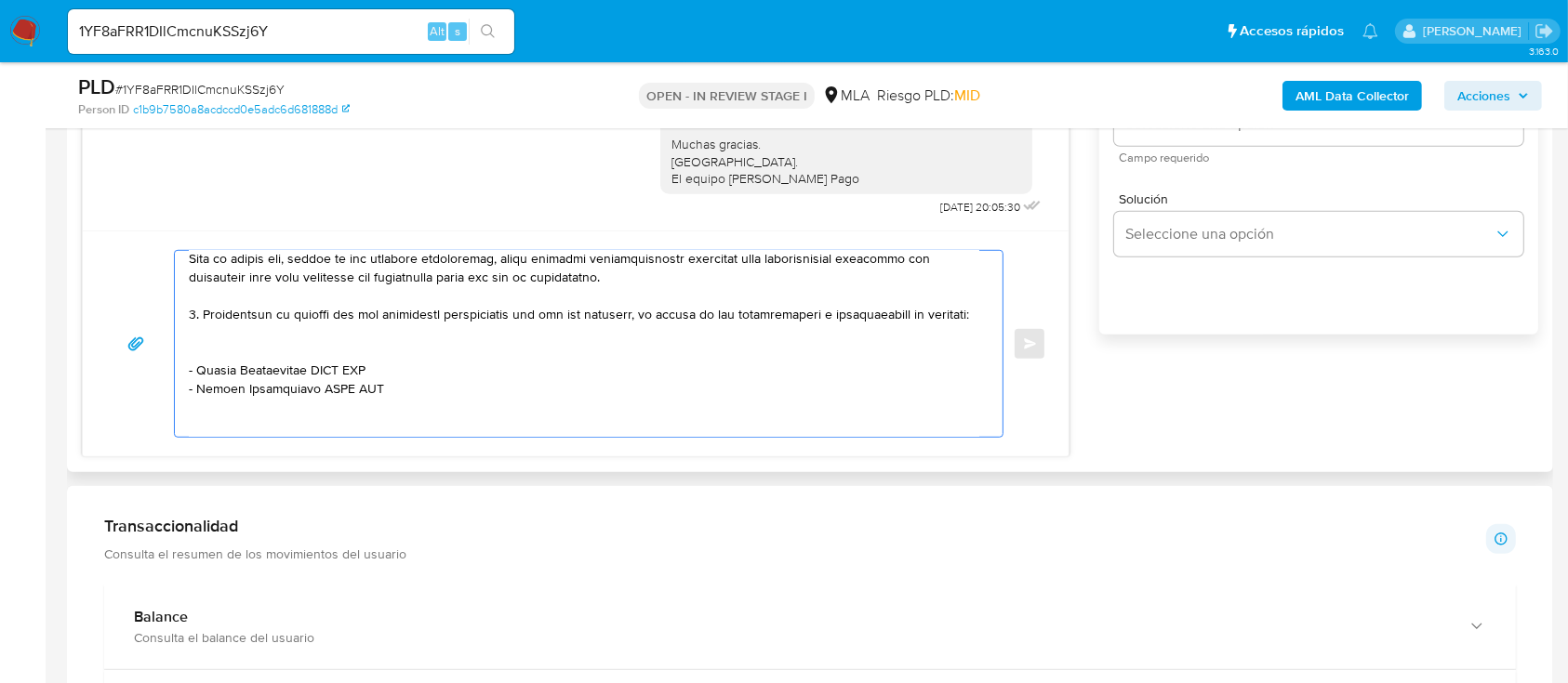
click at [233, 377] on textarea at bounding box center [583, 344] width 790 height 186
paste textarea "Fernando Ariel Olmos"
paste textarea "20311957806"
paste textarea "ALBERTI MERCEDES"
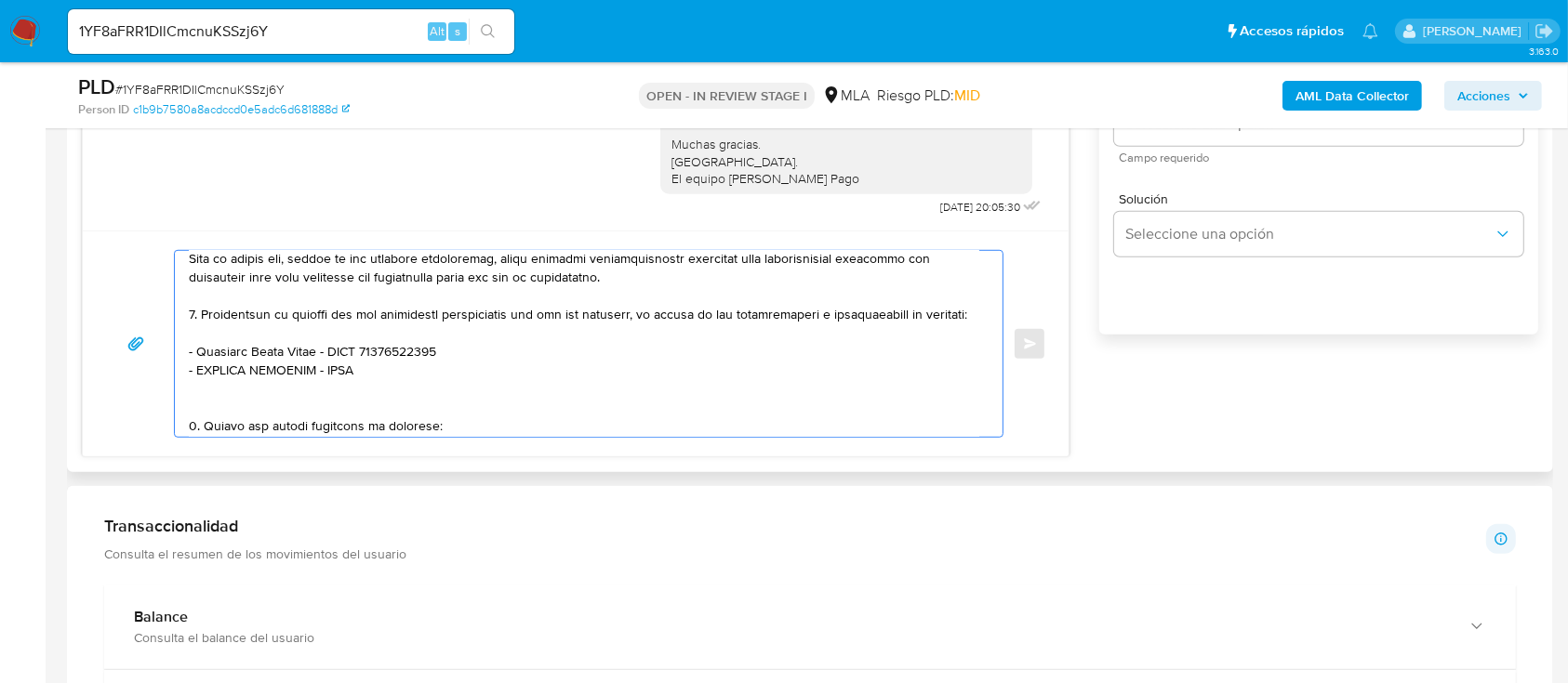
paste textarea "27037154178"
paste textarea "Marcos Alberto Fontana"
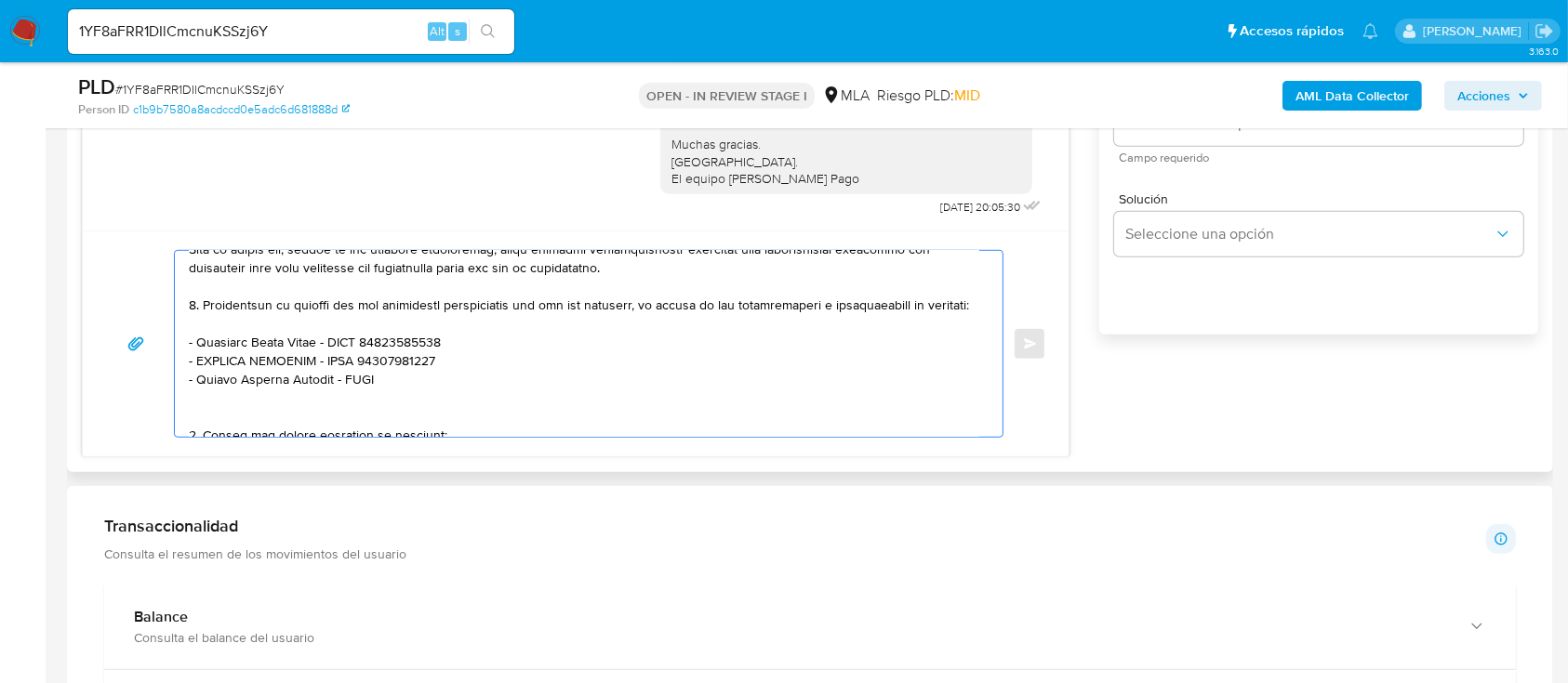
paste textarea "20270849688"
paste textarea "Oppizzi Martin Eduardo"
paste textarea "20173323906"
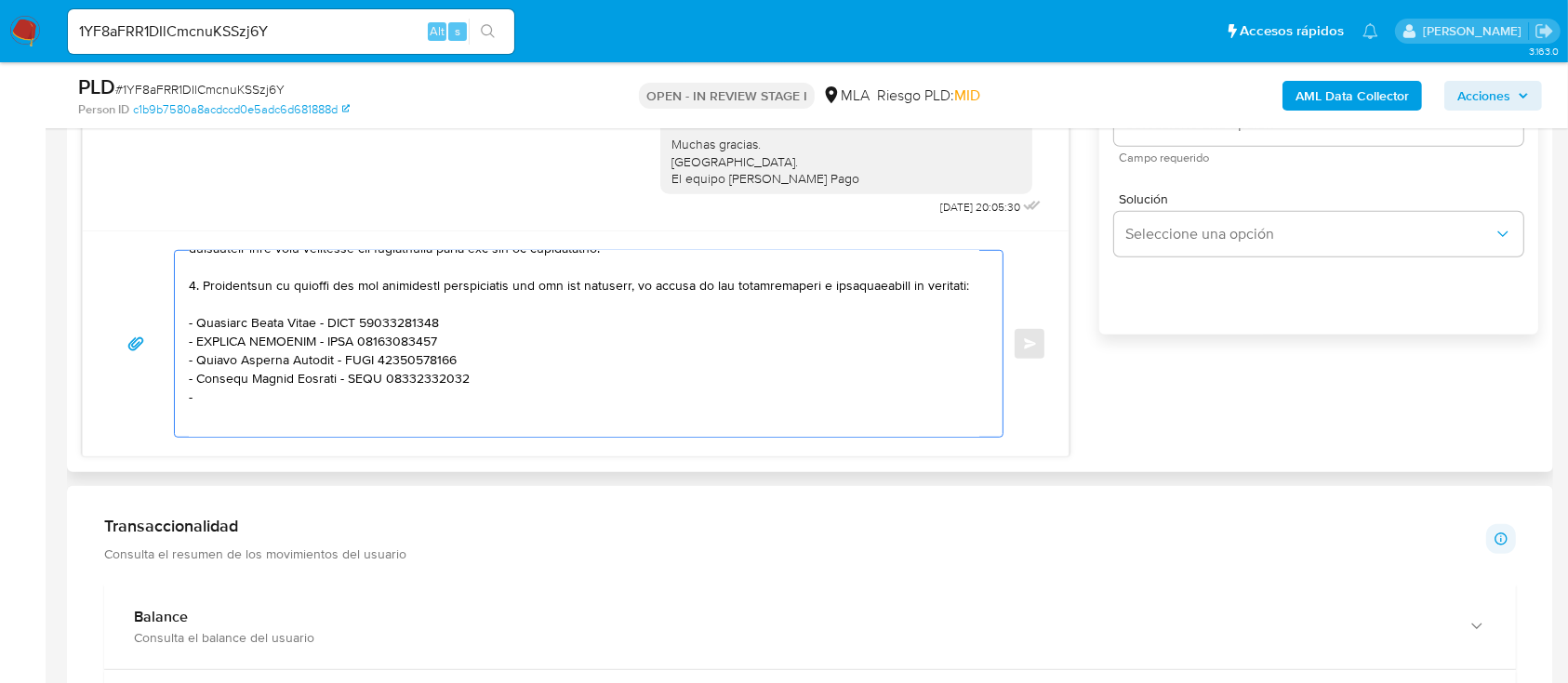
paste textarea "Maria Florencia Beato"
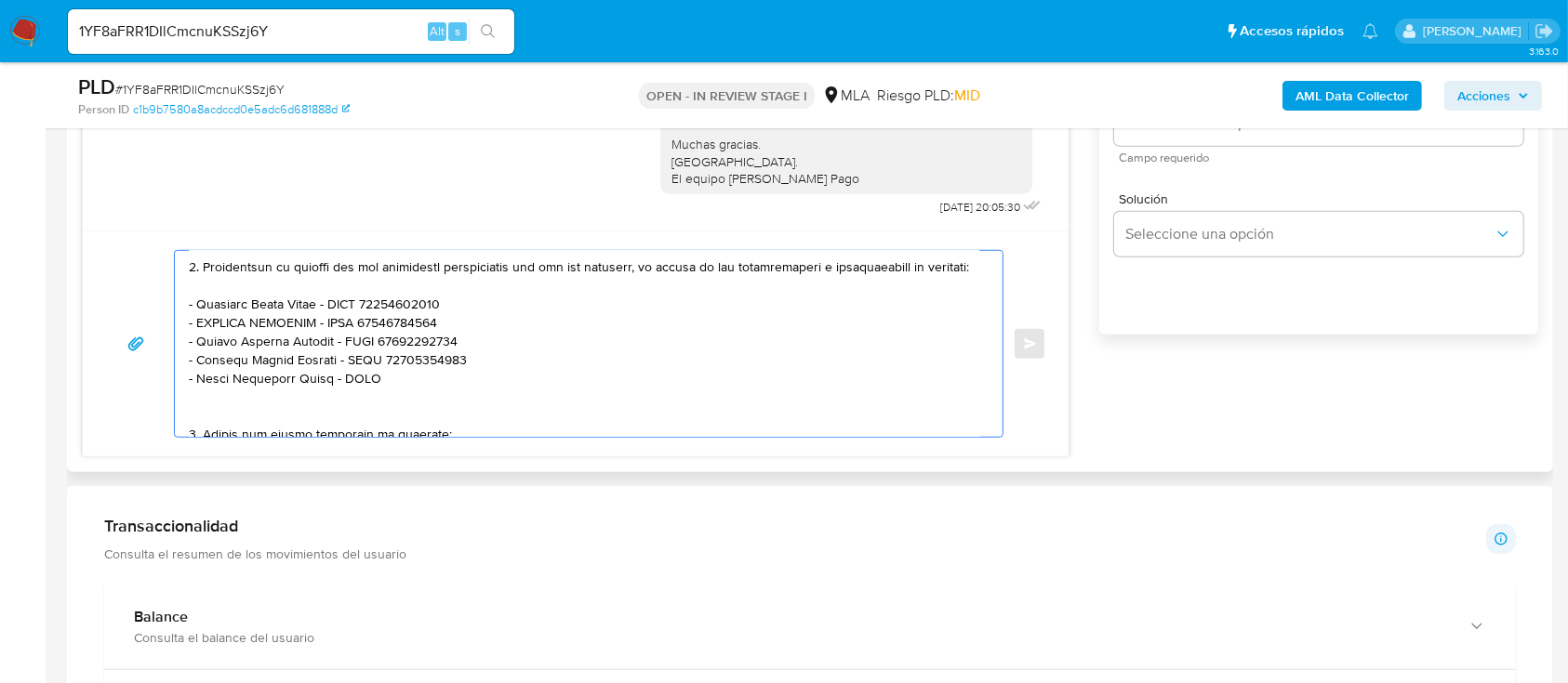
paste textarea "27225501446"
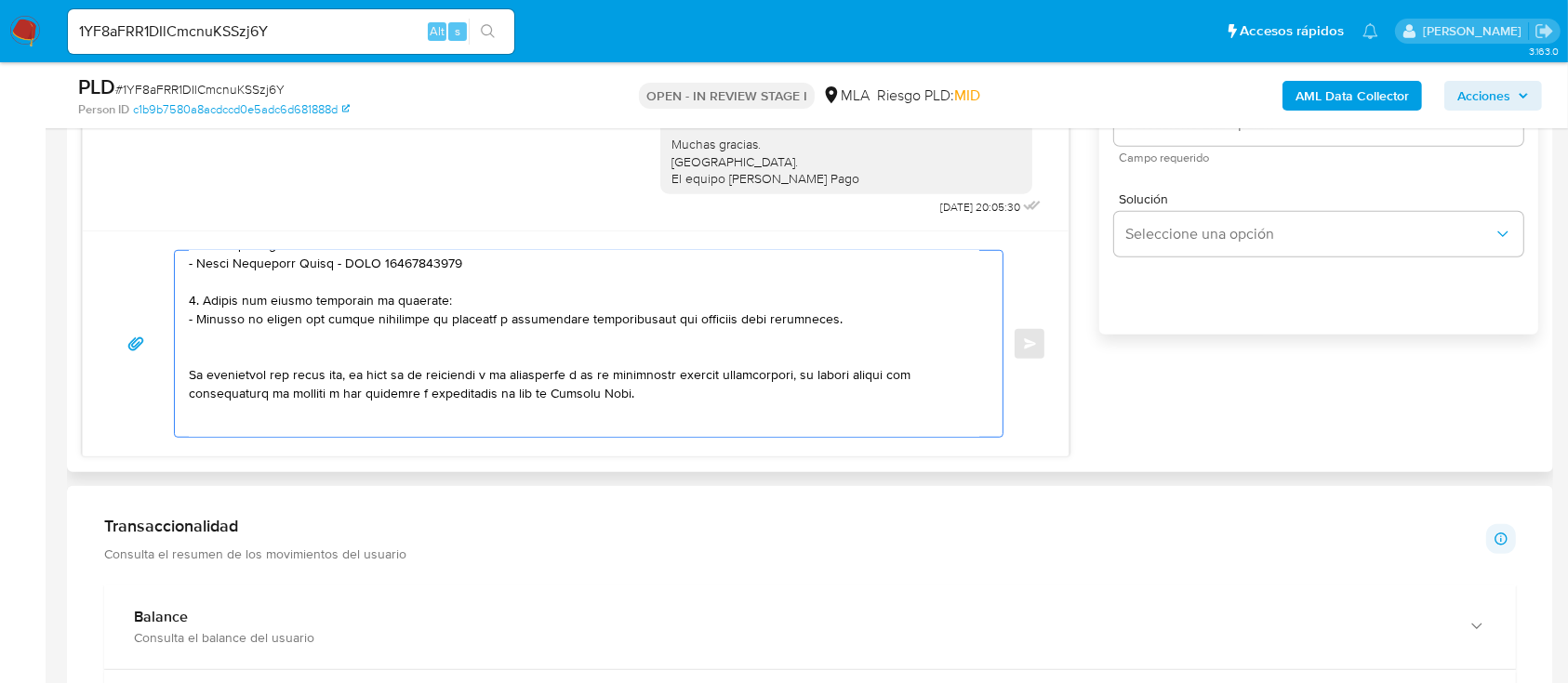
scroll to position [514, 0]
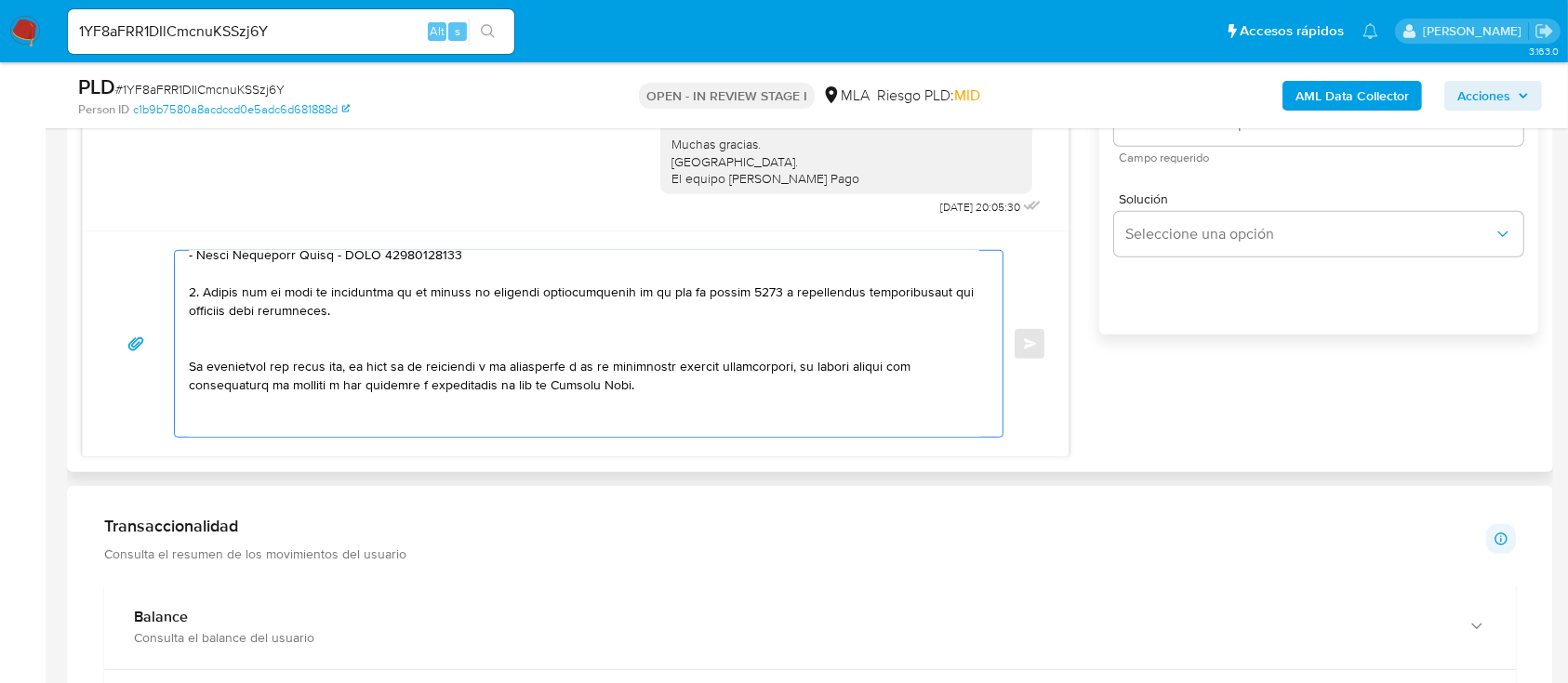
click at [342, 372] on textarea at bounding box center [583, 344] width 790 height 186
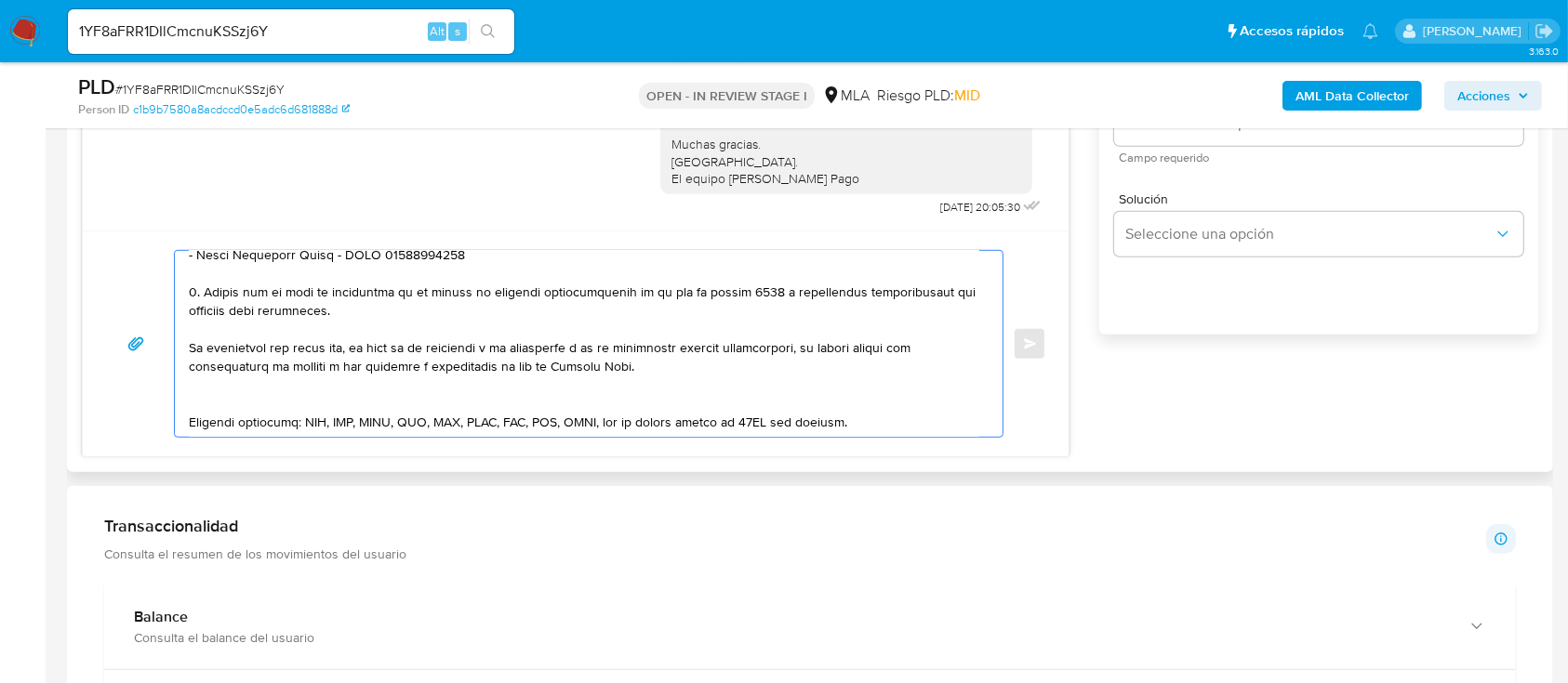
click at [292, 416] on textarea at bounding box center [583, 344] width 790 height 186
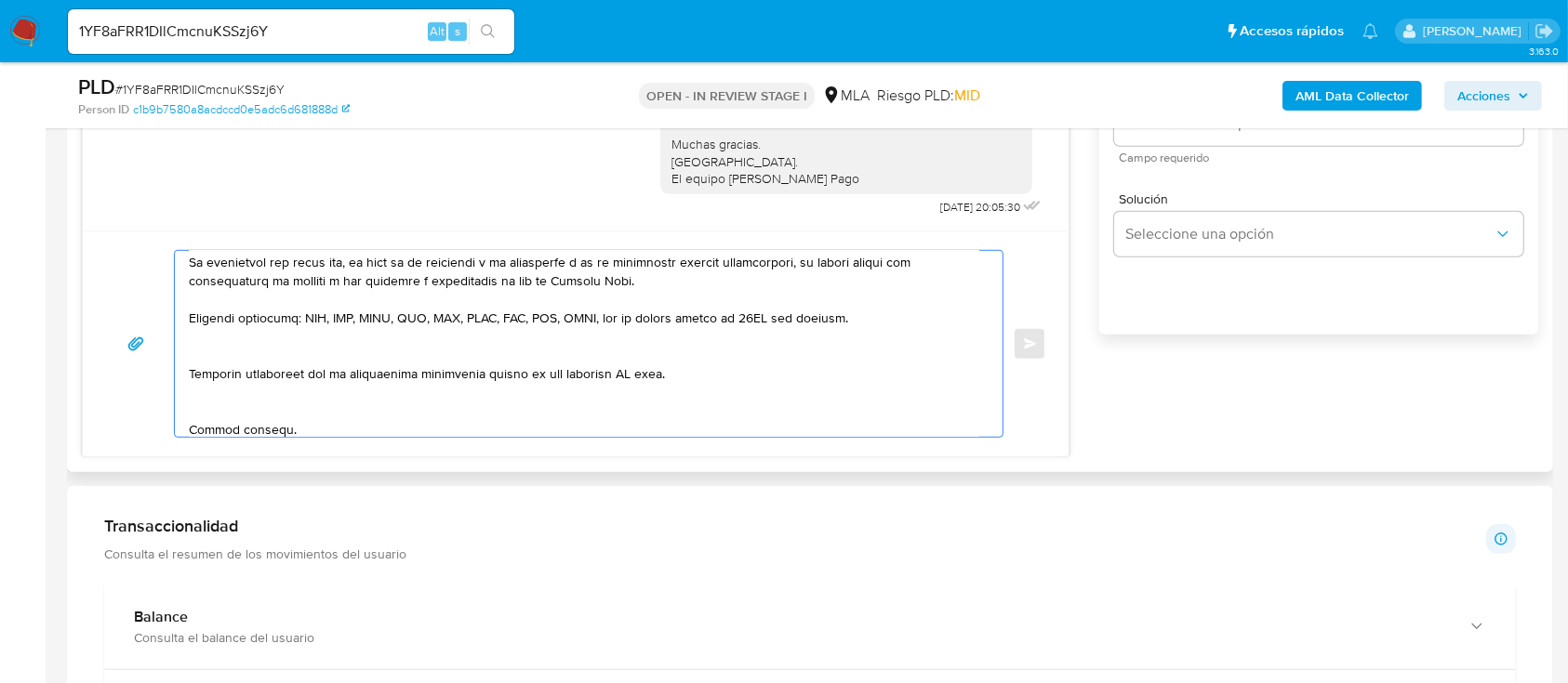
scroll to position [639, 0]
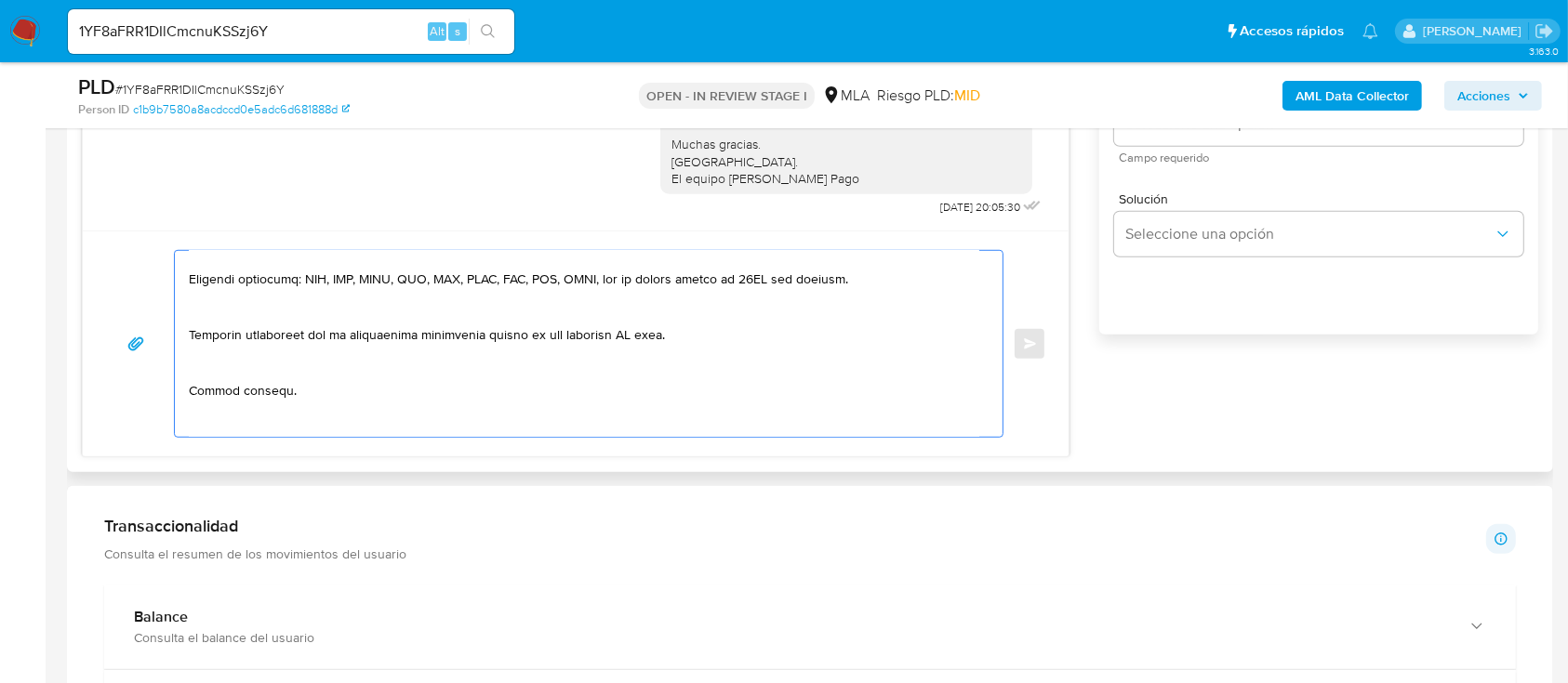
click at [320, 350] on textarea at bounding box center [583, 344] width 790 height 186
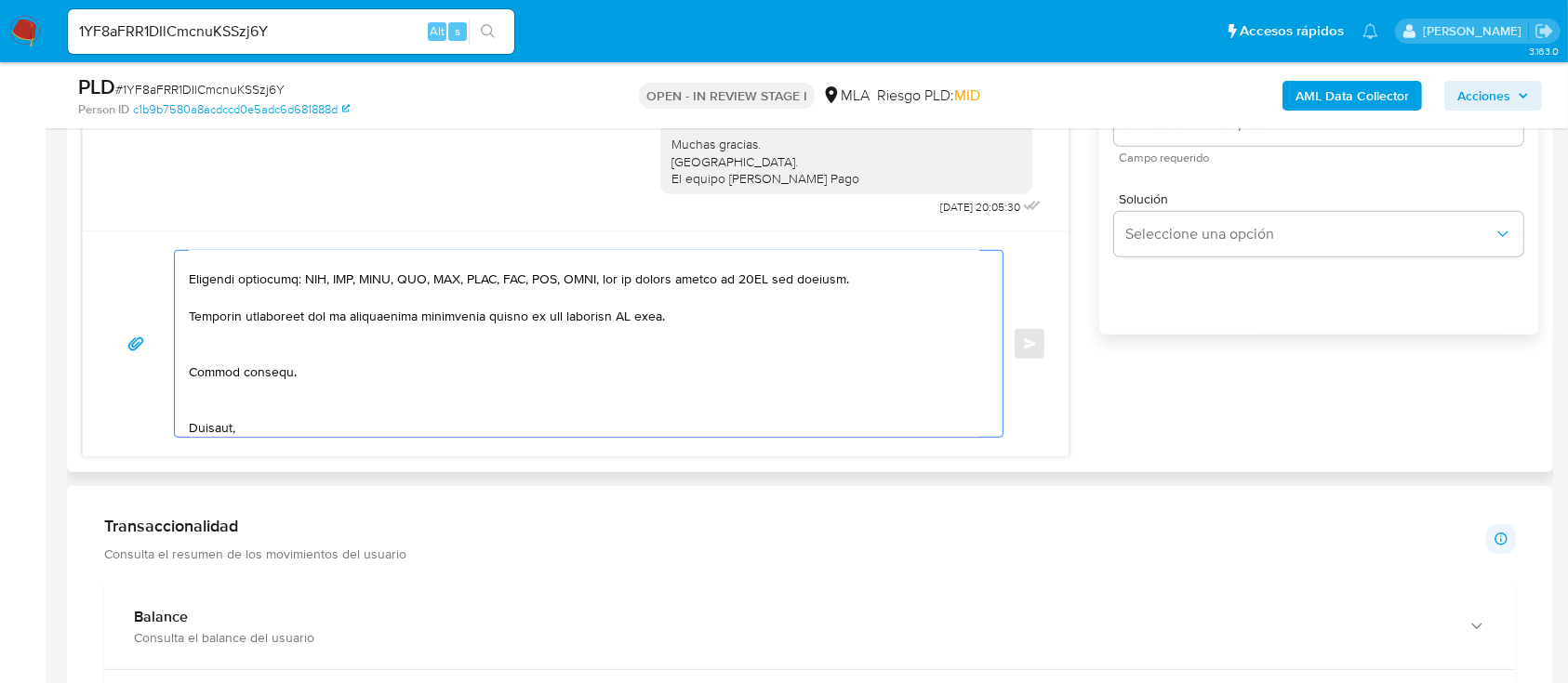
click at [273, 384] on textarea at bounding box center [583, 344] width 790 height 186
click at [257, 408] on textarea at bounding box center [583, 344] width 790 height 186
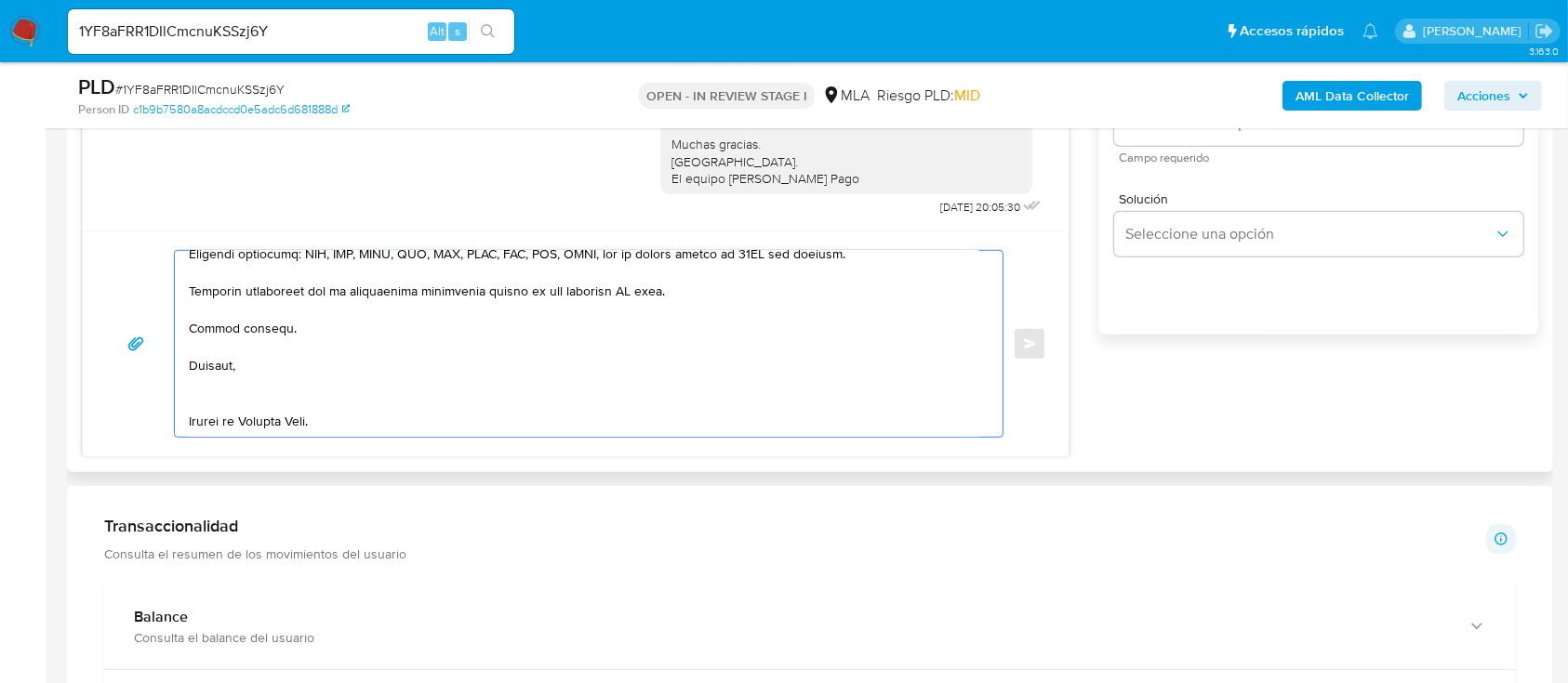
click at [231, 381] on textarea at bounding box center [583, 344] width 790 height 186
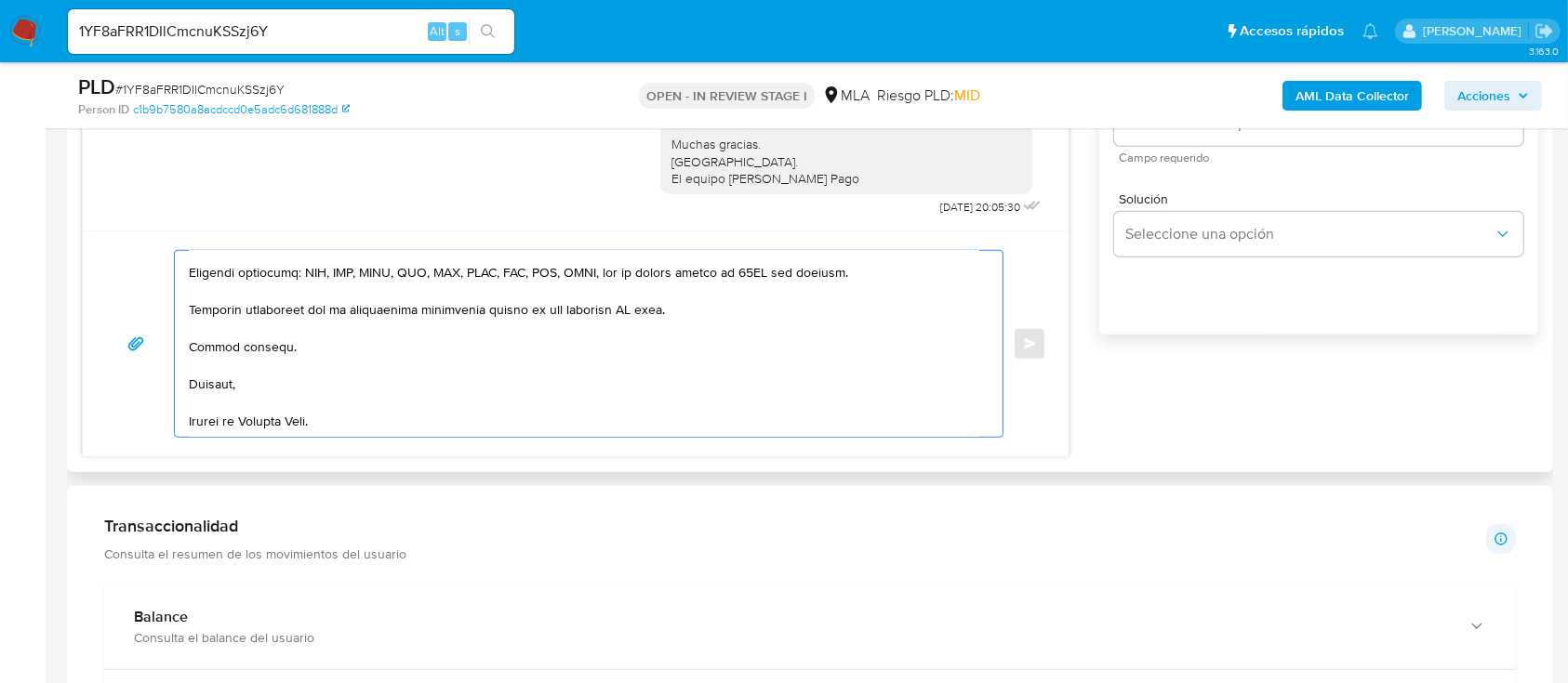
click at [203, 420] on textarea at bounding box center [583, 344] width 790 height 186
click at [627, 305] on textarea at bounding box center [583, 344] width 790 height 186
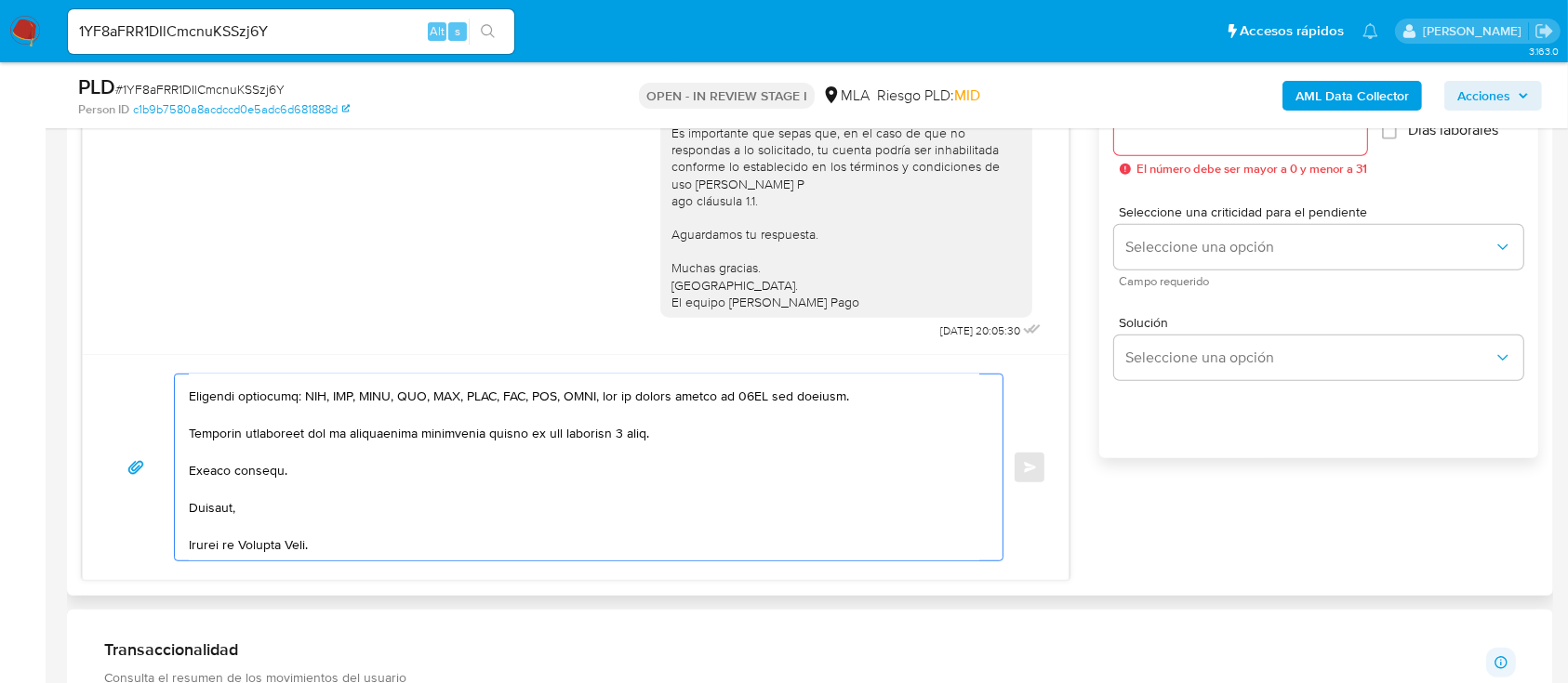
scroll to position [837, 0]
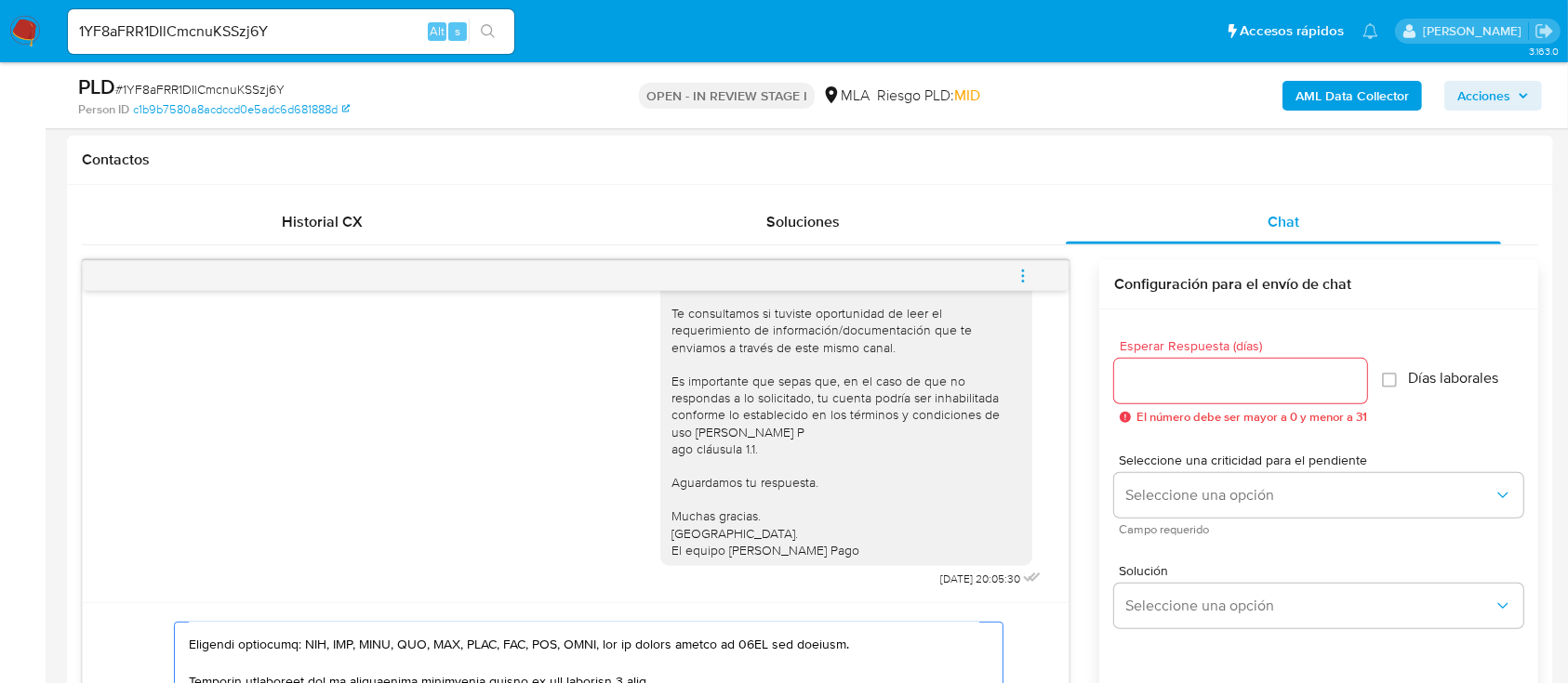
type textarea "Hola Guillermo Martin Pascual, En función de las operaciones registradas en tu …"
click at [1145, 364] on div at bounding box center [1241, 381] width 253 height 45
click at [1145, 376] on input "Esperar Respuesta (días)" at bounding box center [1241, 381] width 253 height 24
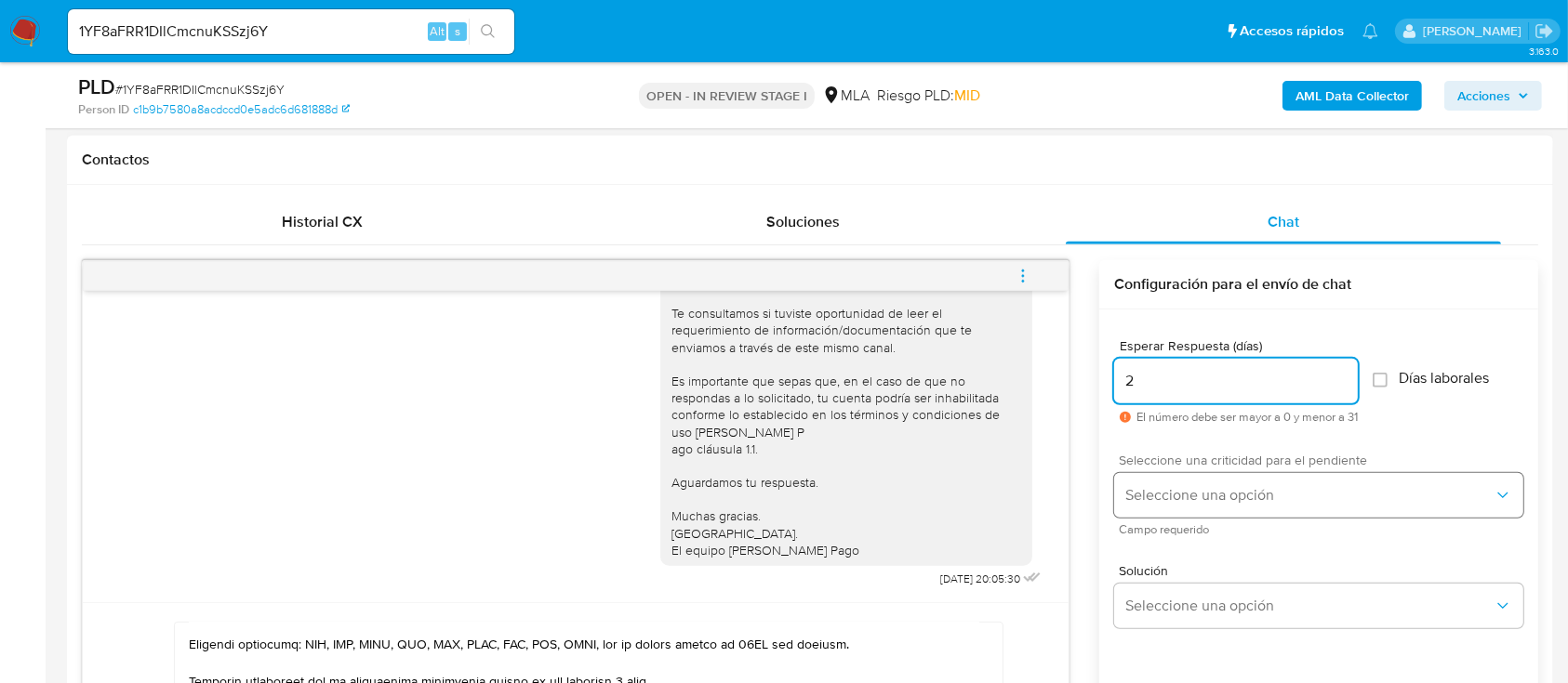
type input "2"
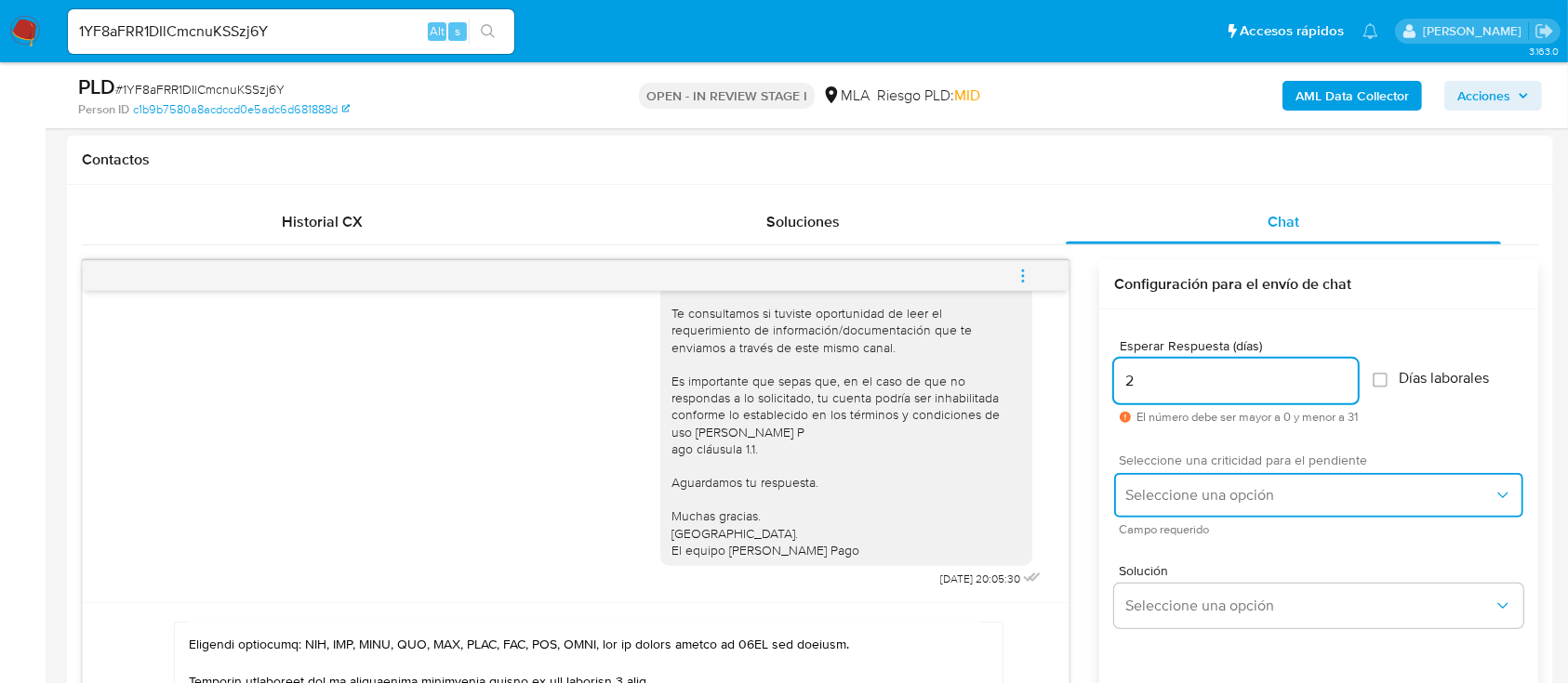
click at [1157, 480] on button "Seleccione una opción" at bounding box center [1319, 496] width 410 height 45
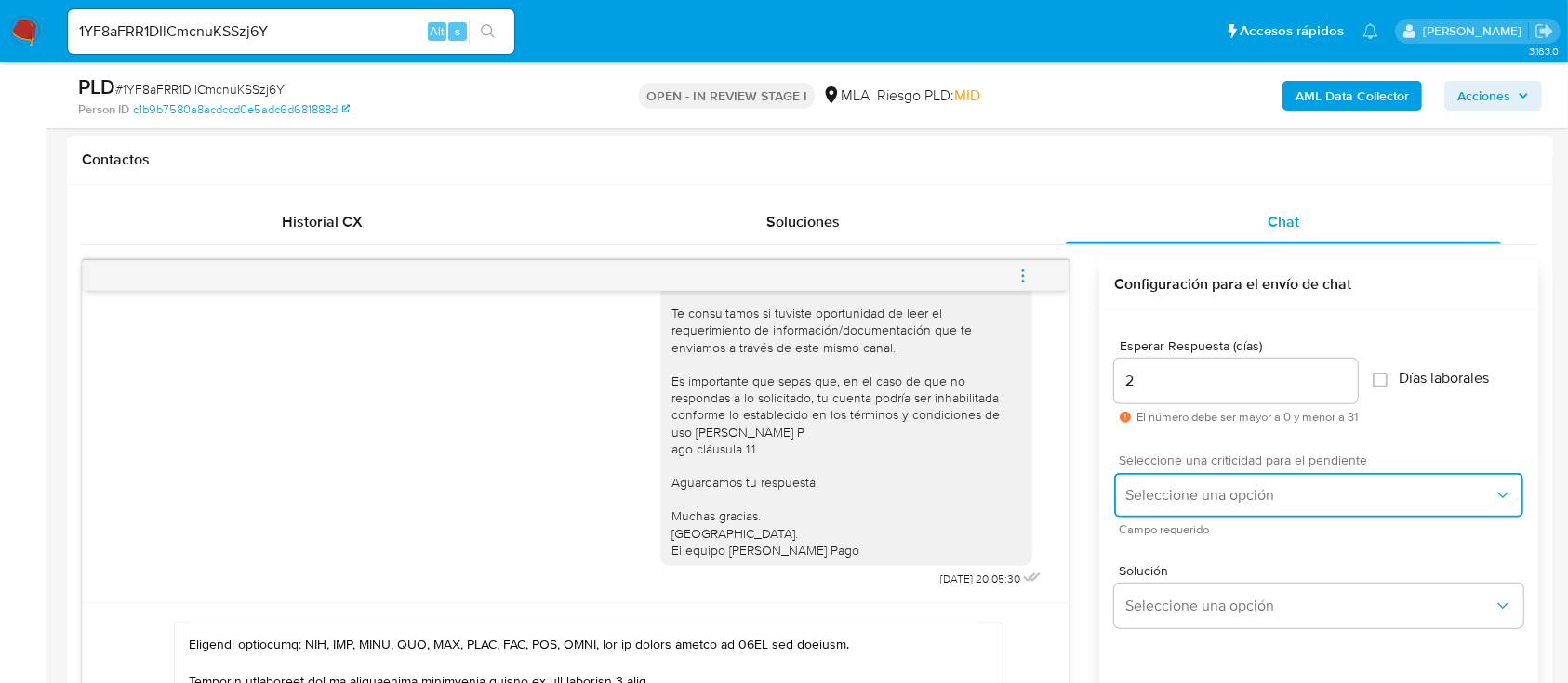
click at [1154, 505] on button "Seleccione una opción" at bounding box center [1319, 496] width 410 height 45
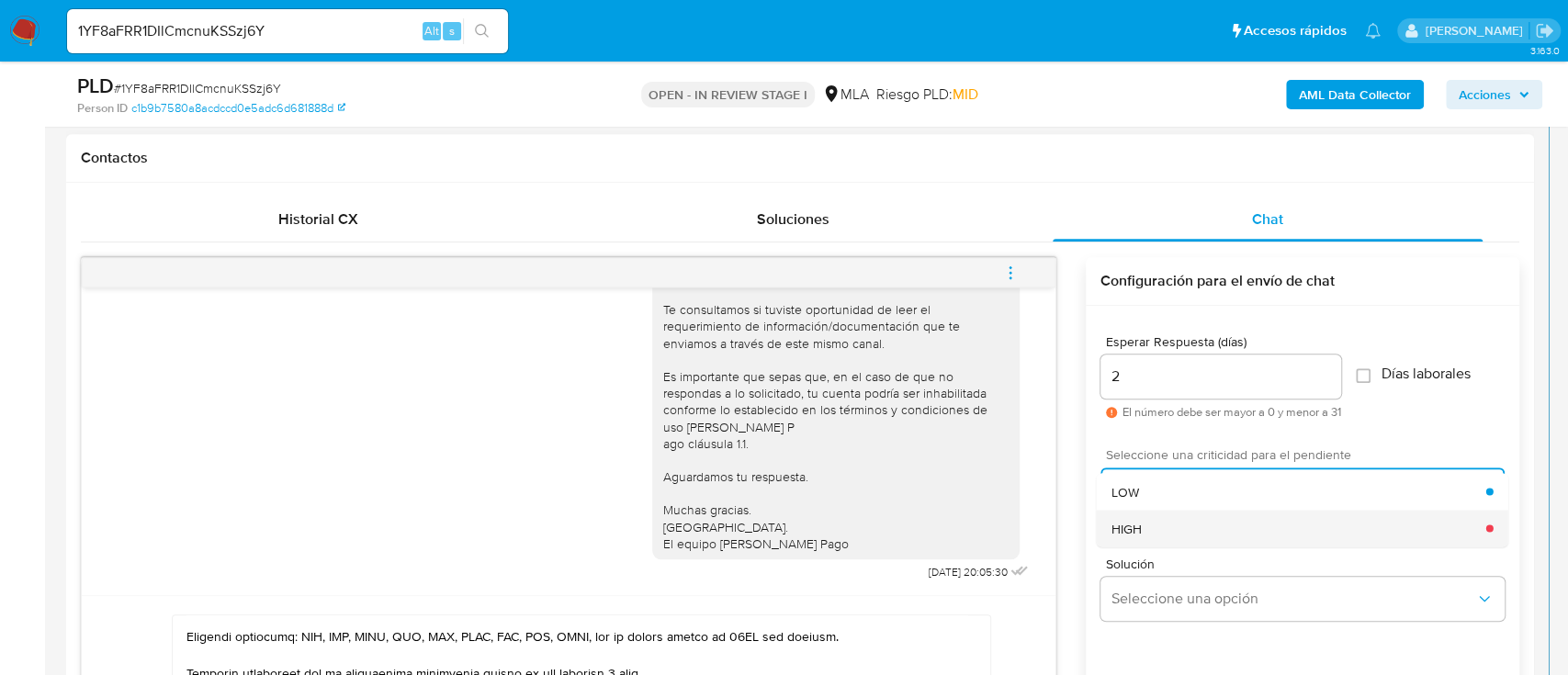
click at [1146, 537] on div "HIGH" at bounding box center [1299, 529] width 375 height 37
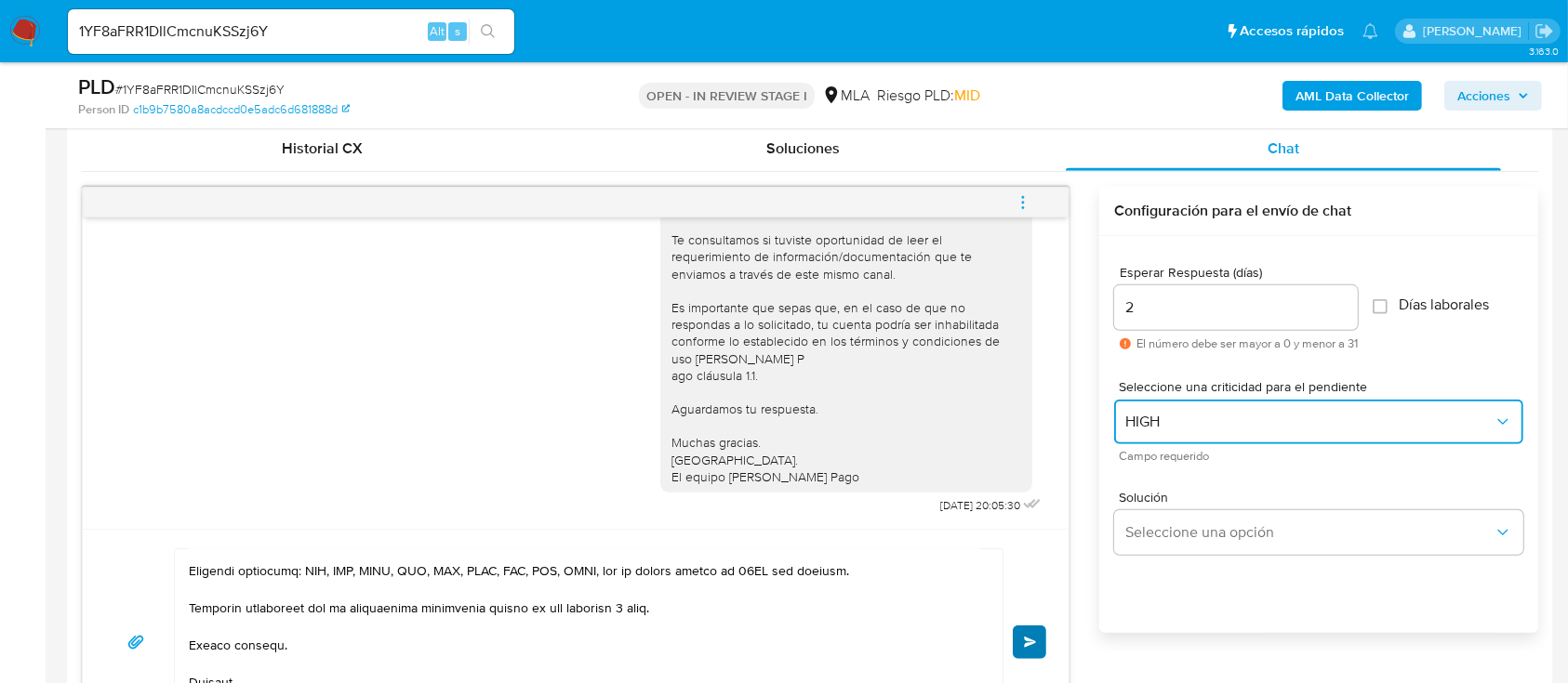
scroll to position [960, 0]
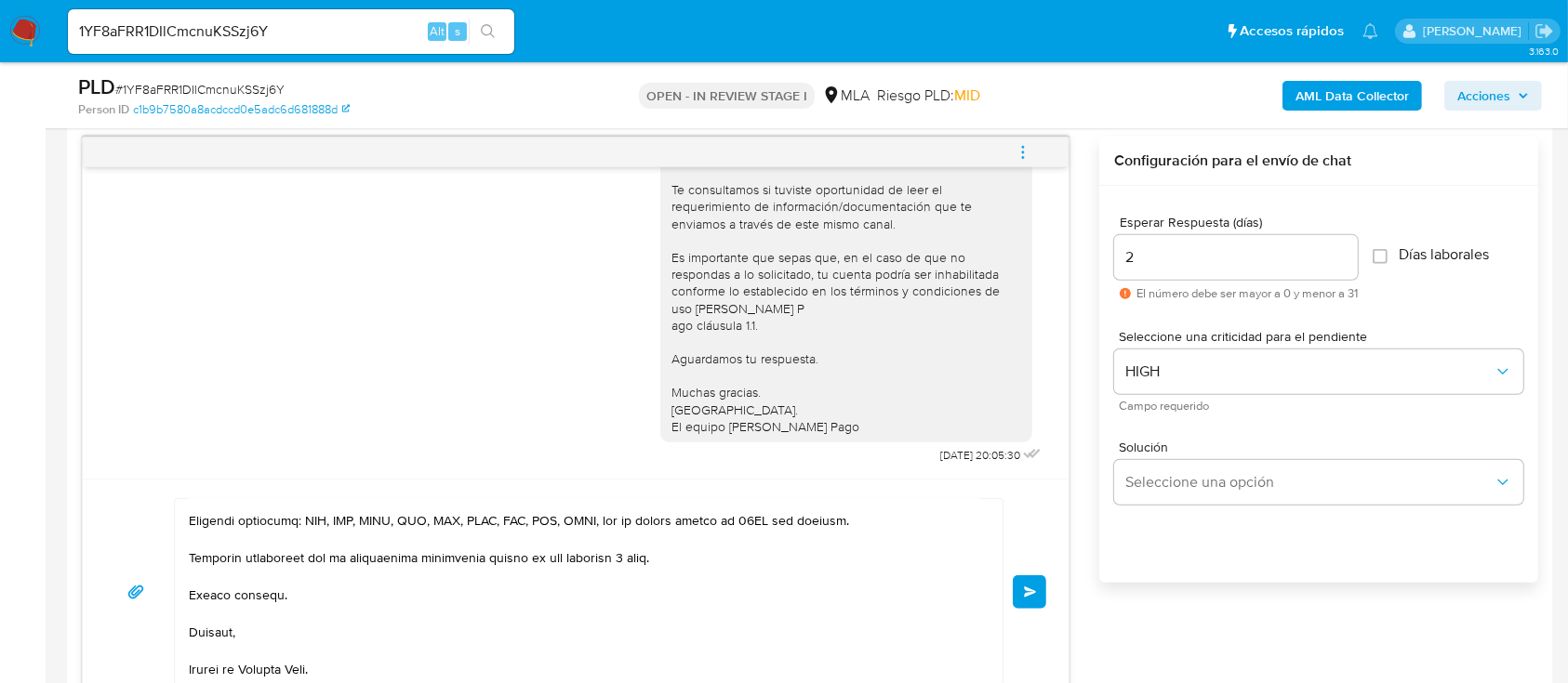
click at [1023, 579] on button "Enviar" at bounding box center [1030, 592] width 34 height 34
click at [1026, 591] on span "Enviar" at bounding box center [1030, 592] width 13 height 11
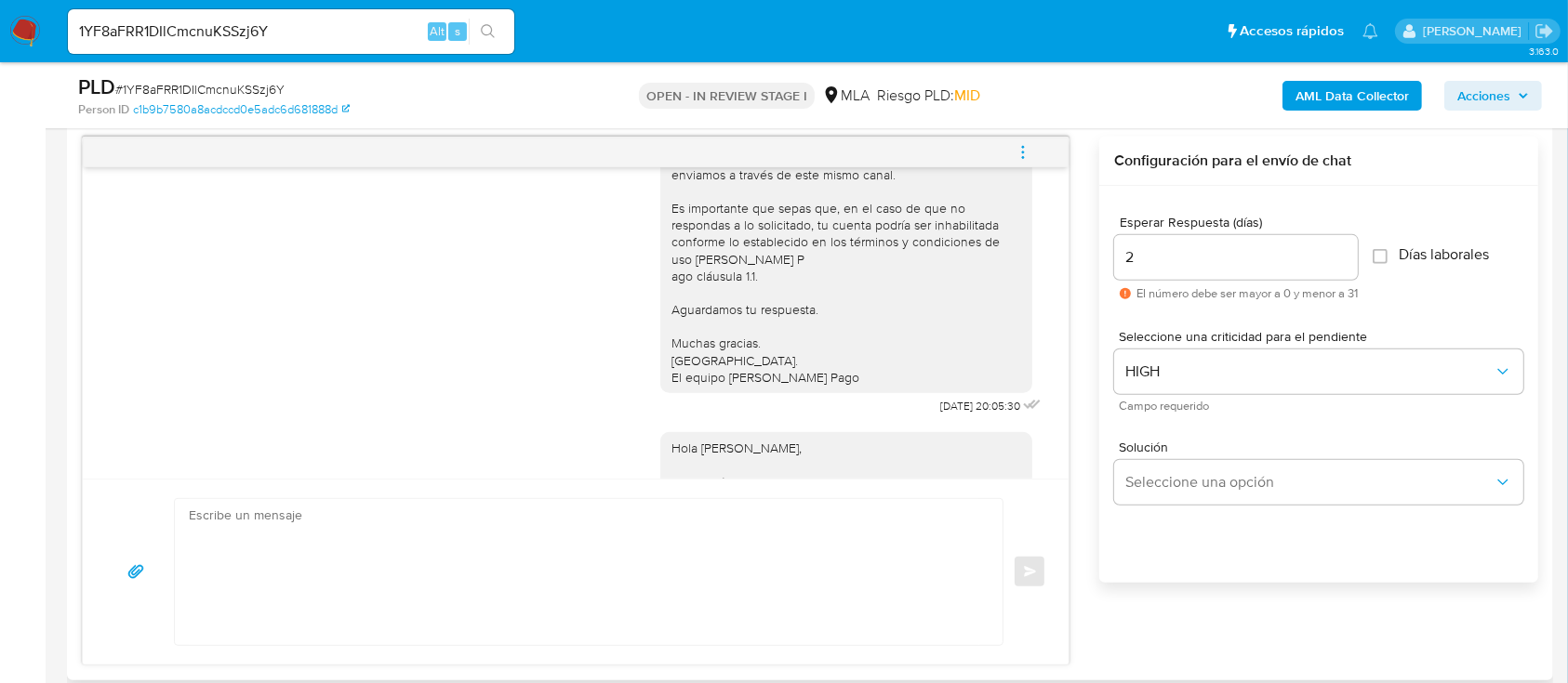
scroll to position [0, 0]
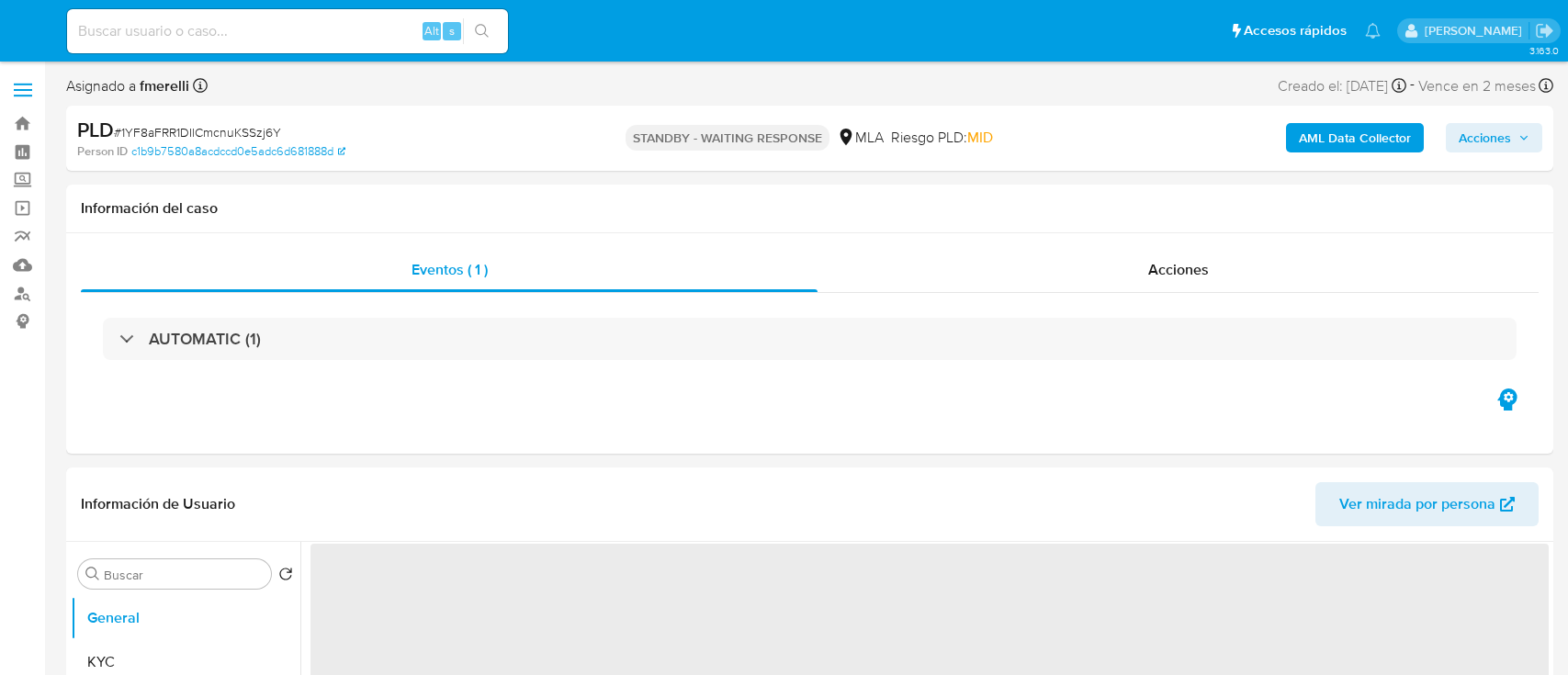
select select "10"
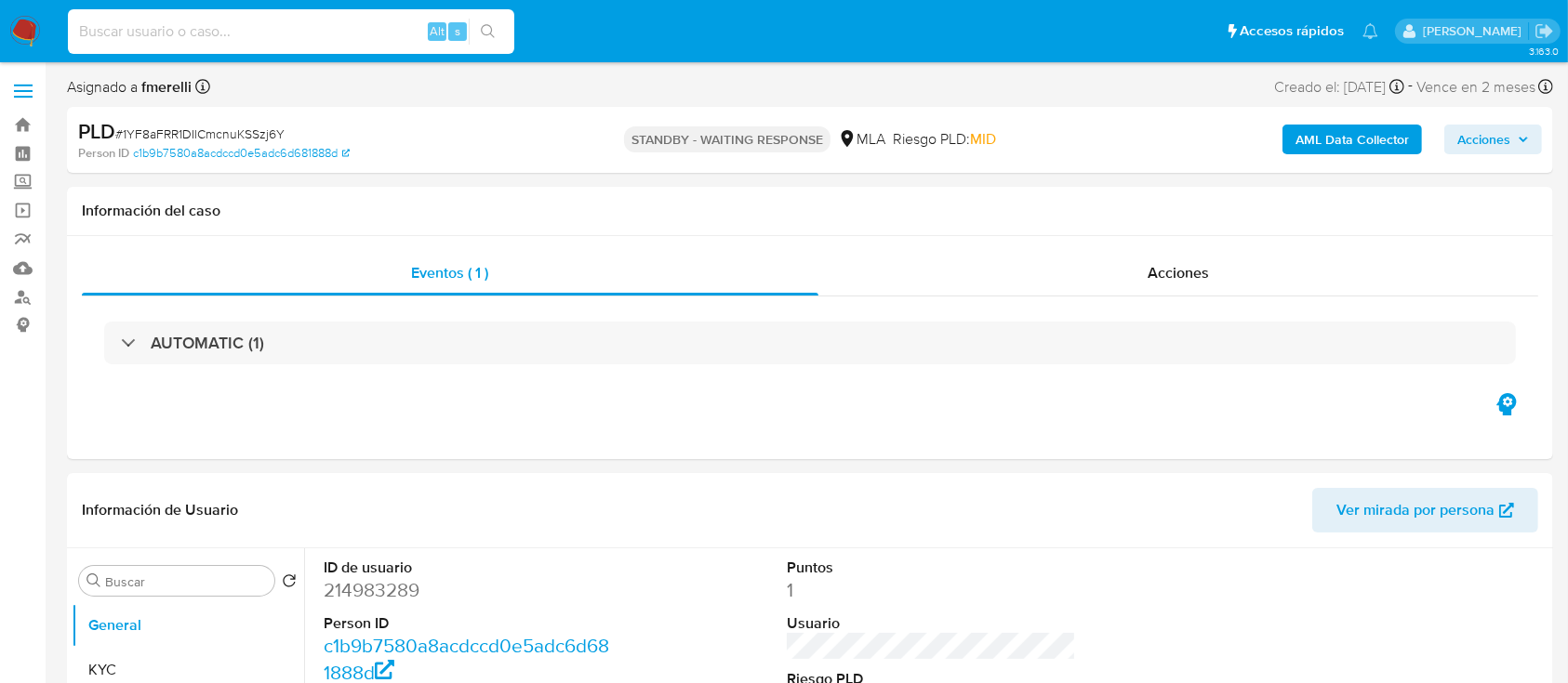
click at [380, 33] on input at bounding box center [291, 32] width 446 height 24
paste input "8Ip9lU5oVpJuE6MoUsH8thNe"
type input "8Ip9lU5oVpJuE6MoUsH8thNe"
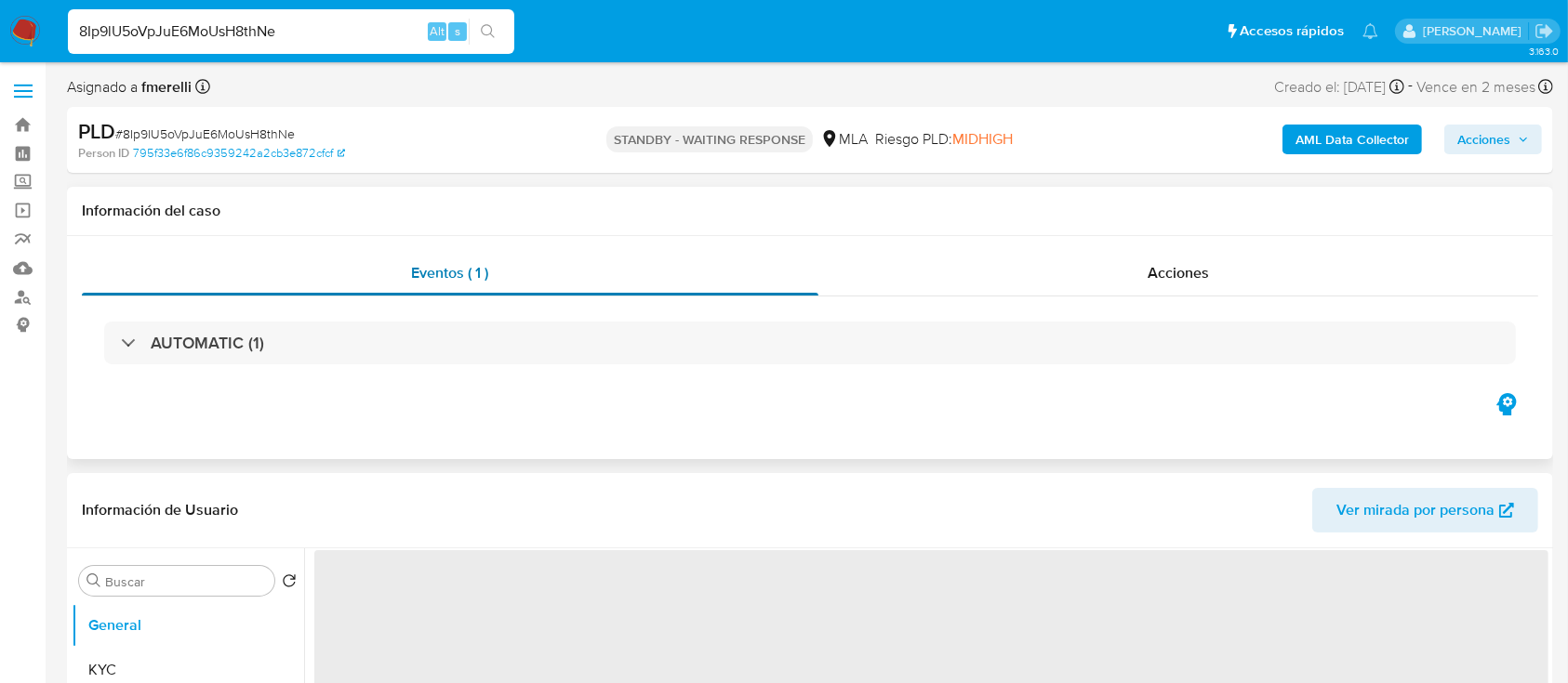
select select "10"
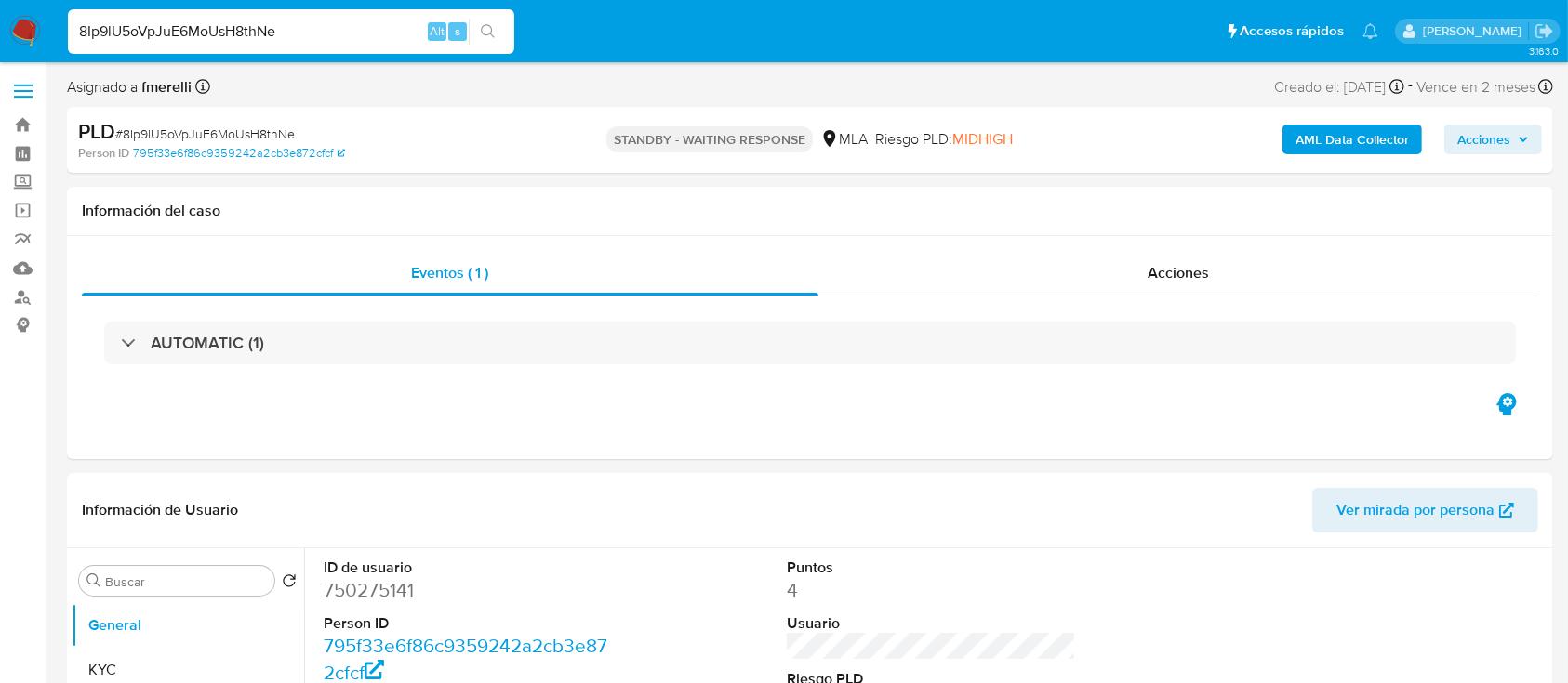
click at [320, 35] on input "8Ip9lU5oVpJuE6MoUsH8thNe" at bounding box center [291, 32] width 446 height 24
paste input "pATvOqubuaxQHTTuM1YW5h3n"
type input "pATvOqubuaxQHTTuM1YW5h3n"
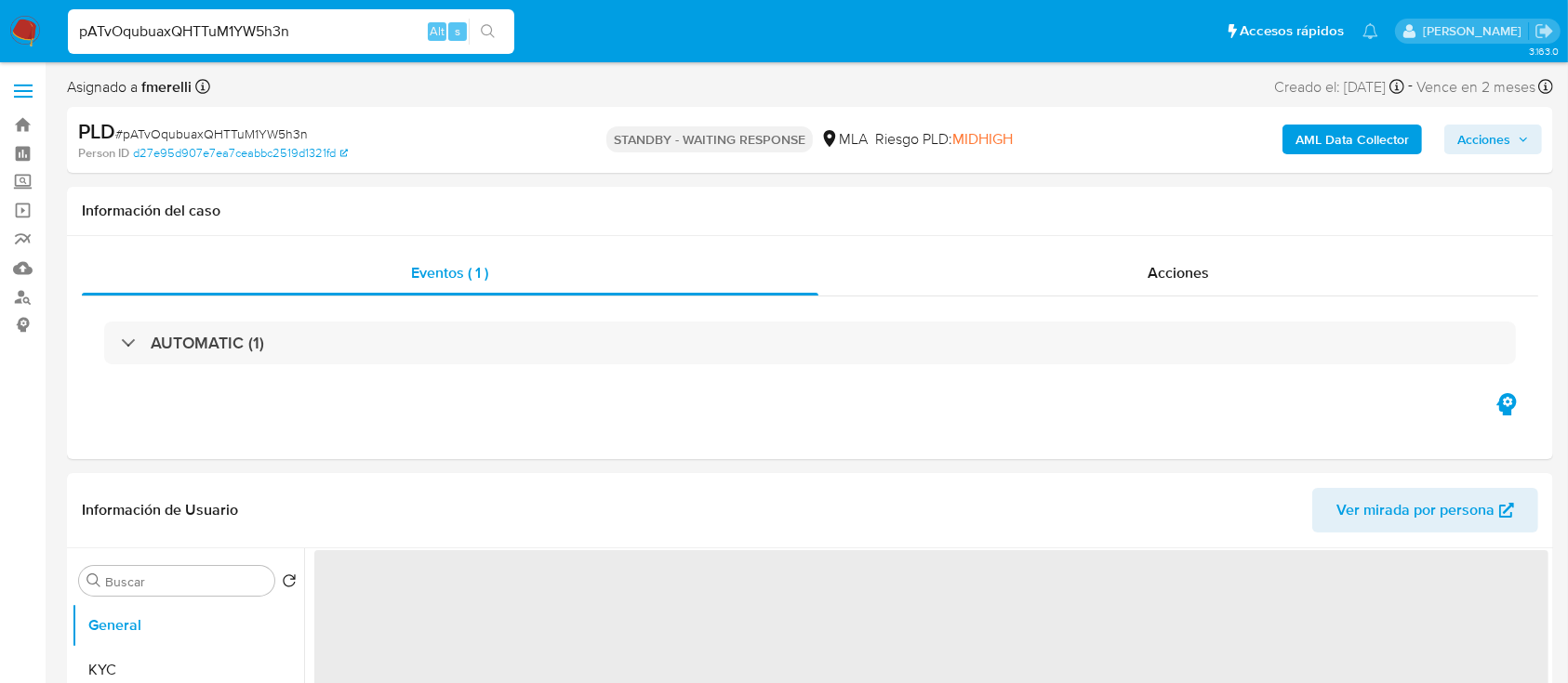
select select "10"
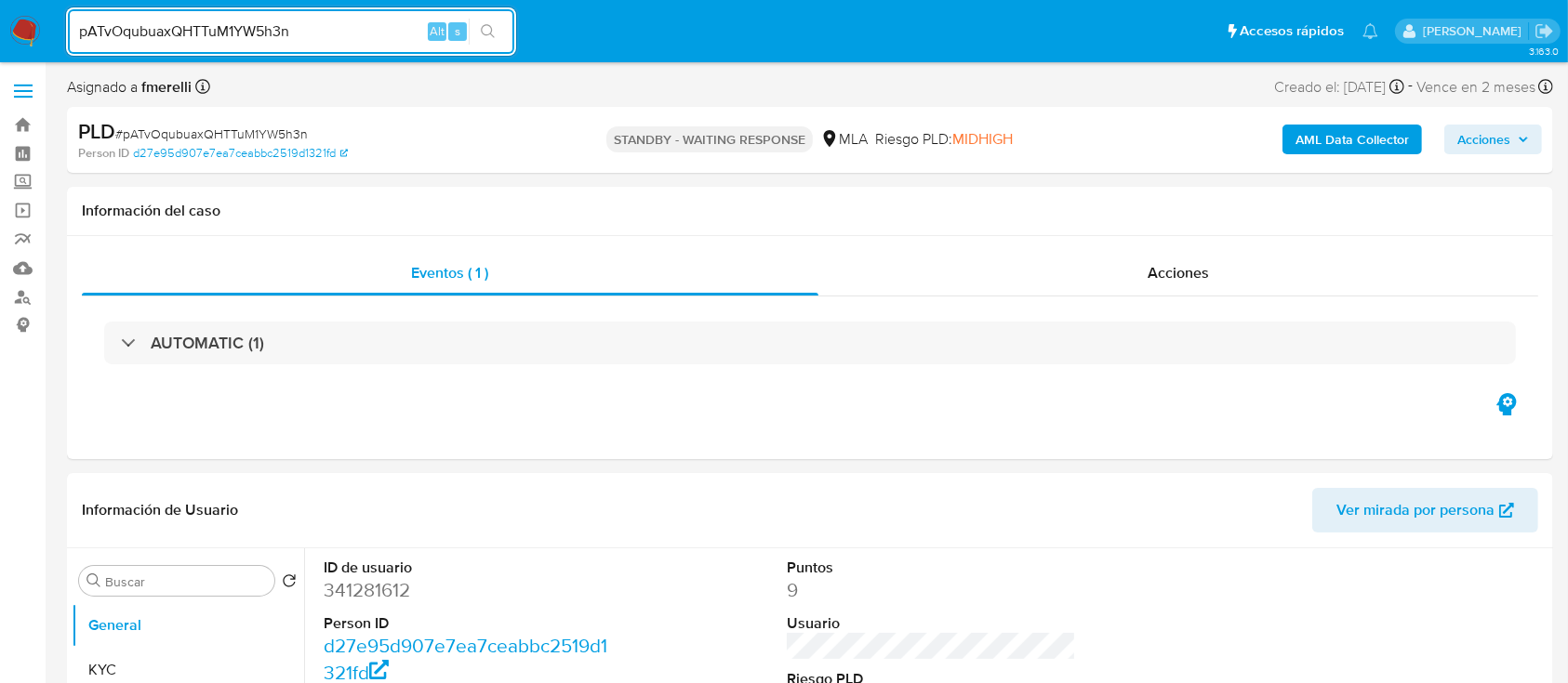
click at [364, 35] on input "pATvOqubuaxQHTTuM1YW5h3n" at bounding box center [291, 32] width 446 height 24
paste input "F0qVwWD5RDt0uYAcFNpQcAFm"
type input "F0qVwWD5RDt0uYAcFNpQcAFm"
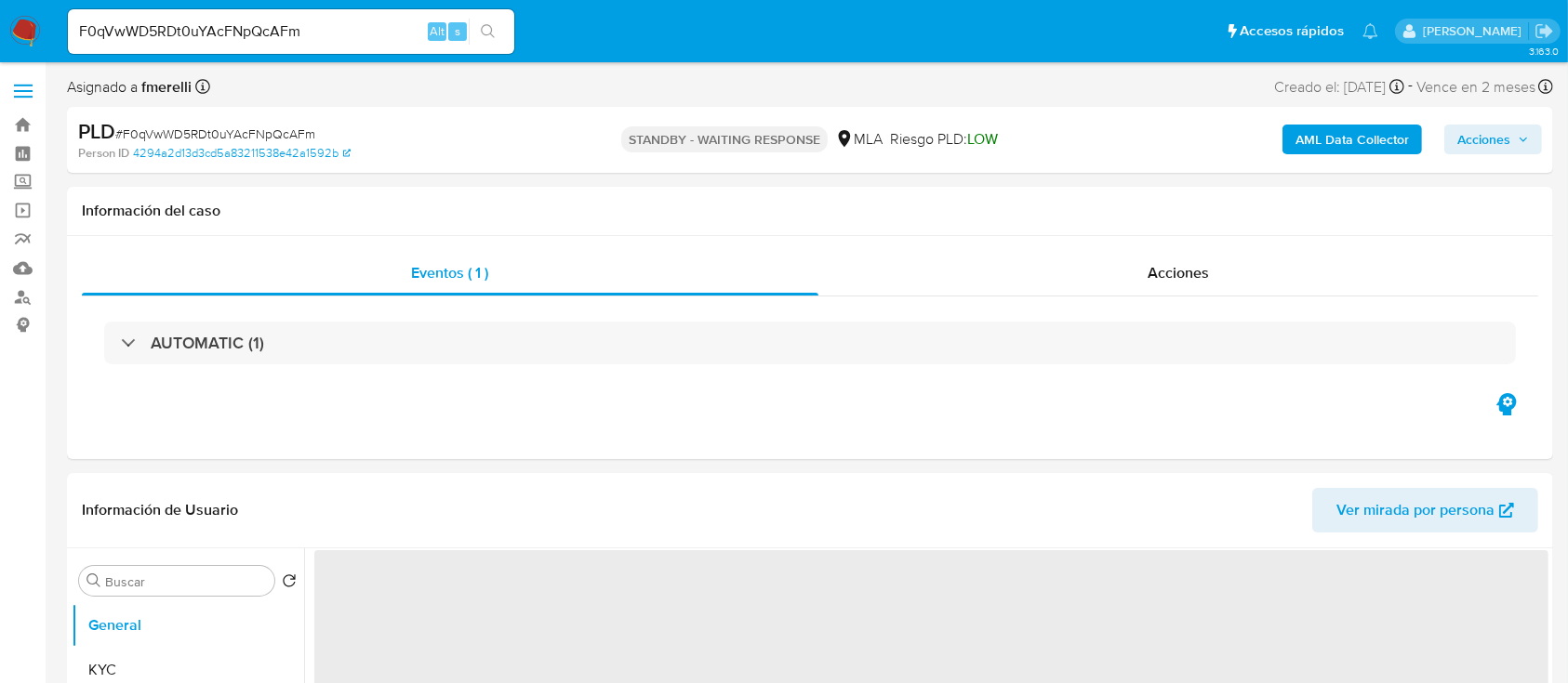
select select "10"
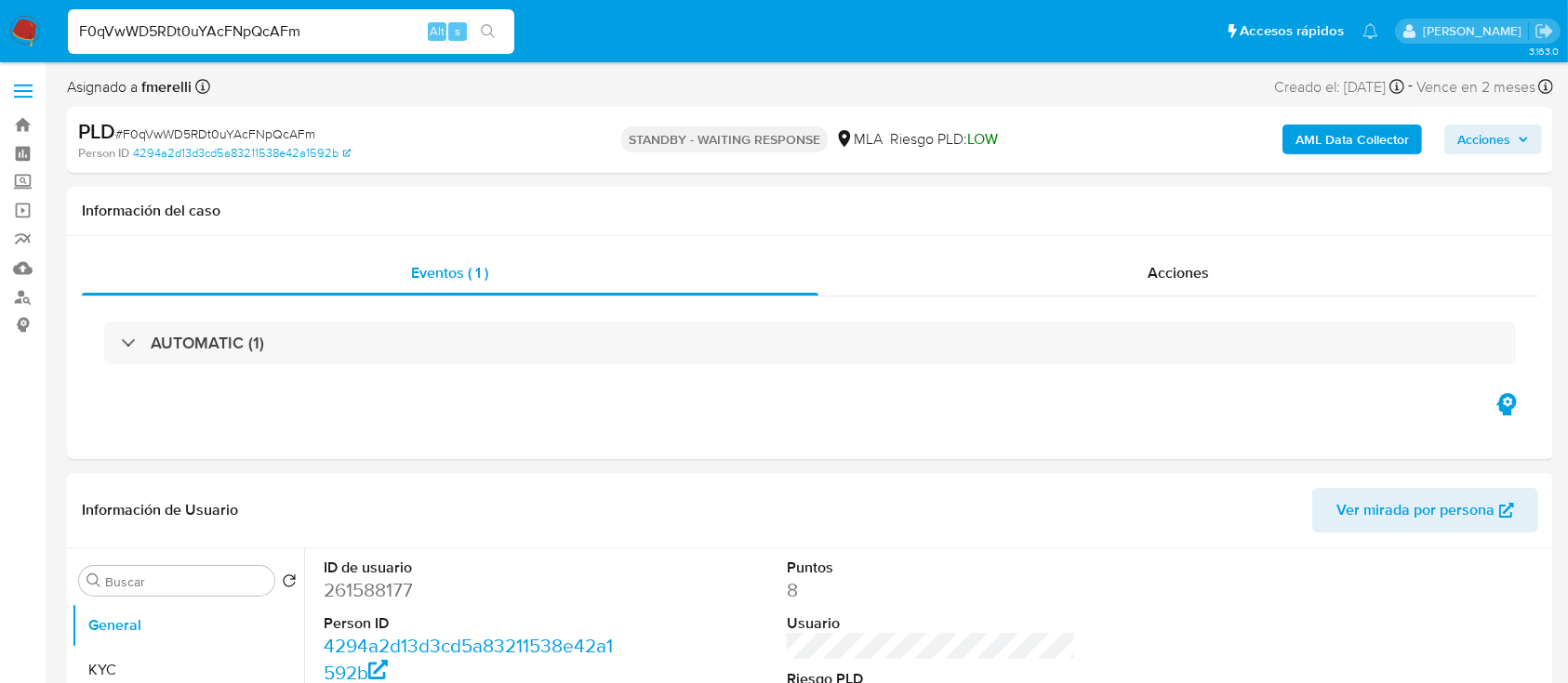
click at [381, 36] on input "F0qVwWD5RDt0uYAcFNpQcAFm" at bounding box center [291, 32] width 446 height 24
paste input "Ot38TU7RuIUG3vX9LK5eG4ix"
type input "Ot38TU7RuIUG3vX9LK5eG4ix"
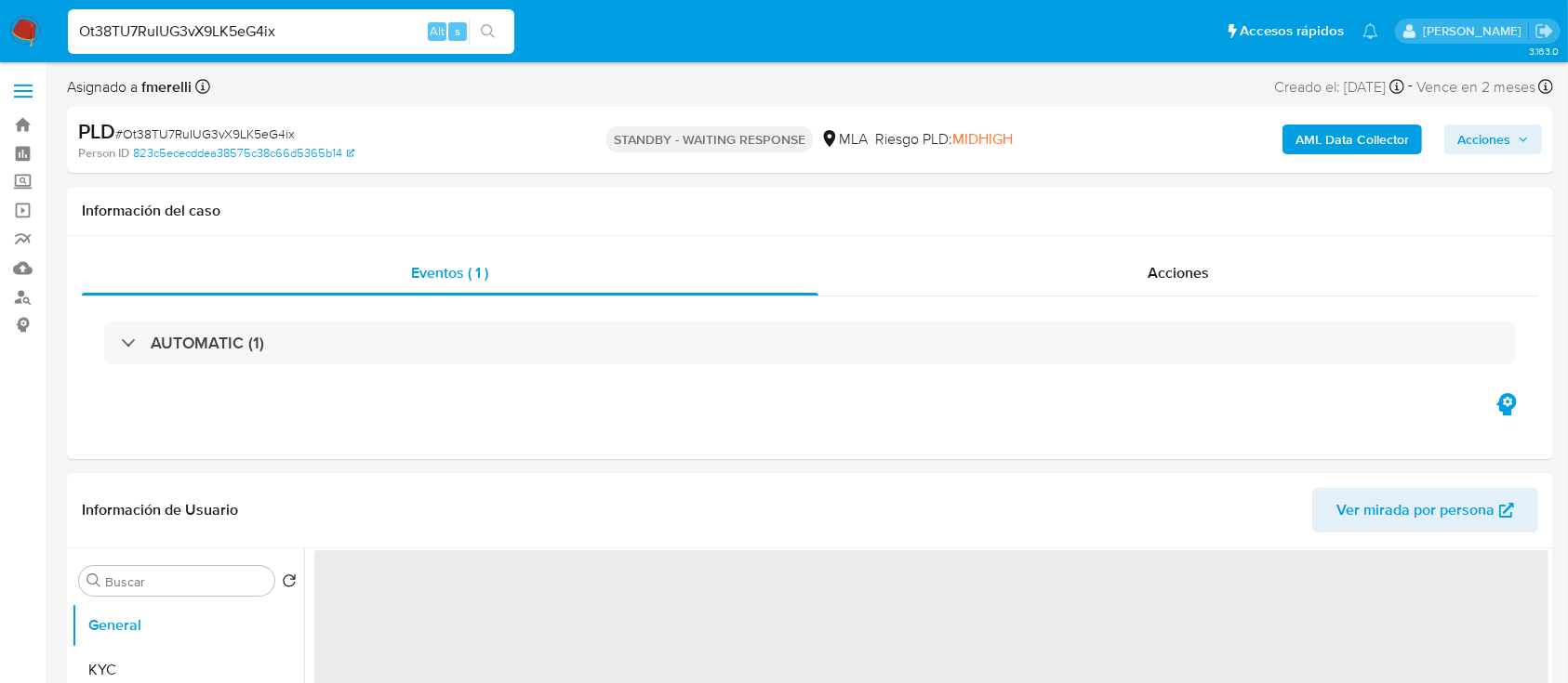
select select "10"
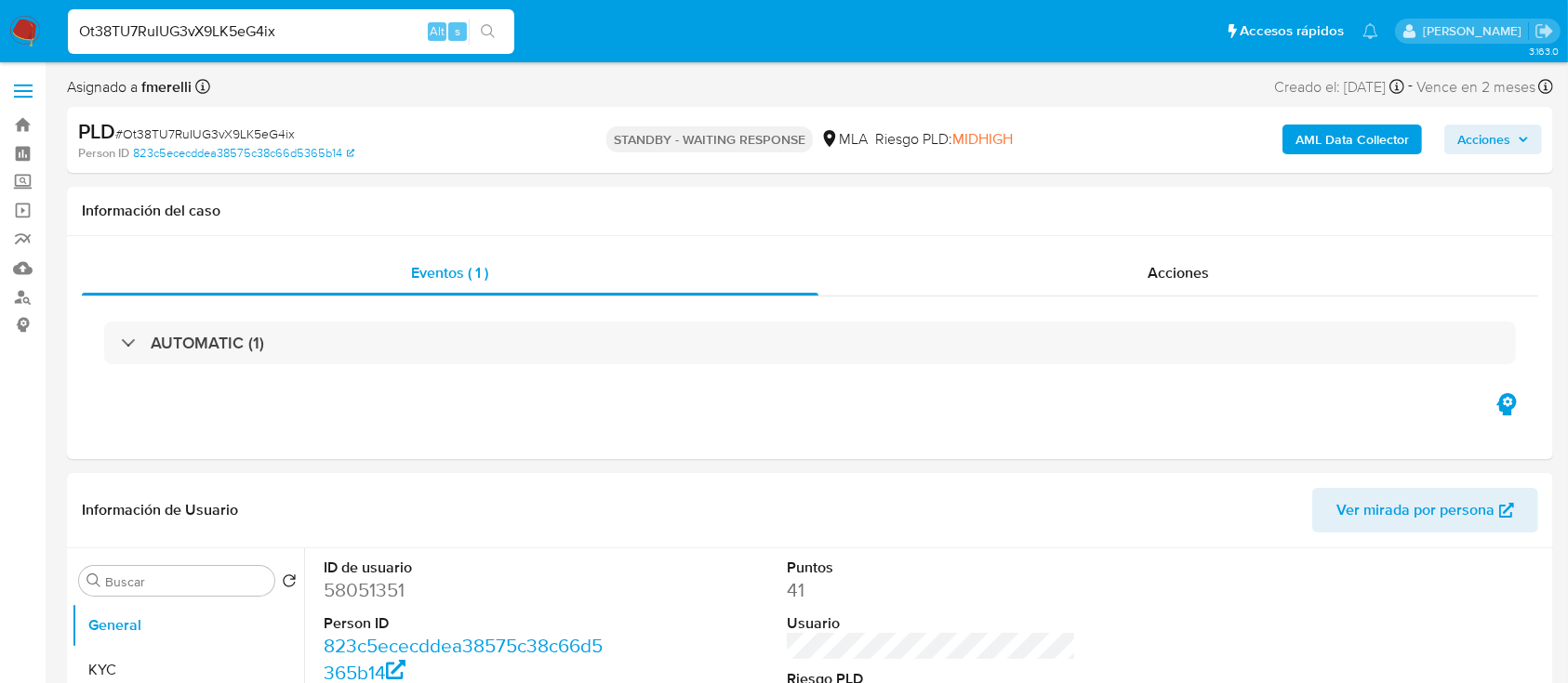
click at [335, 26] on input "Ot38TU7RuIUG3vX9LK5eG4ix" at bounding box center [291, 32] width 446 height 24
paste input "CdBD5XZuLlUpSAMoCkAuvt26"
type input "CdBD5XZuLlUpSAMoCkAuvt26"
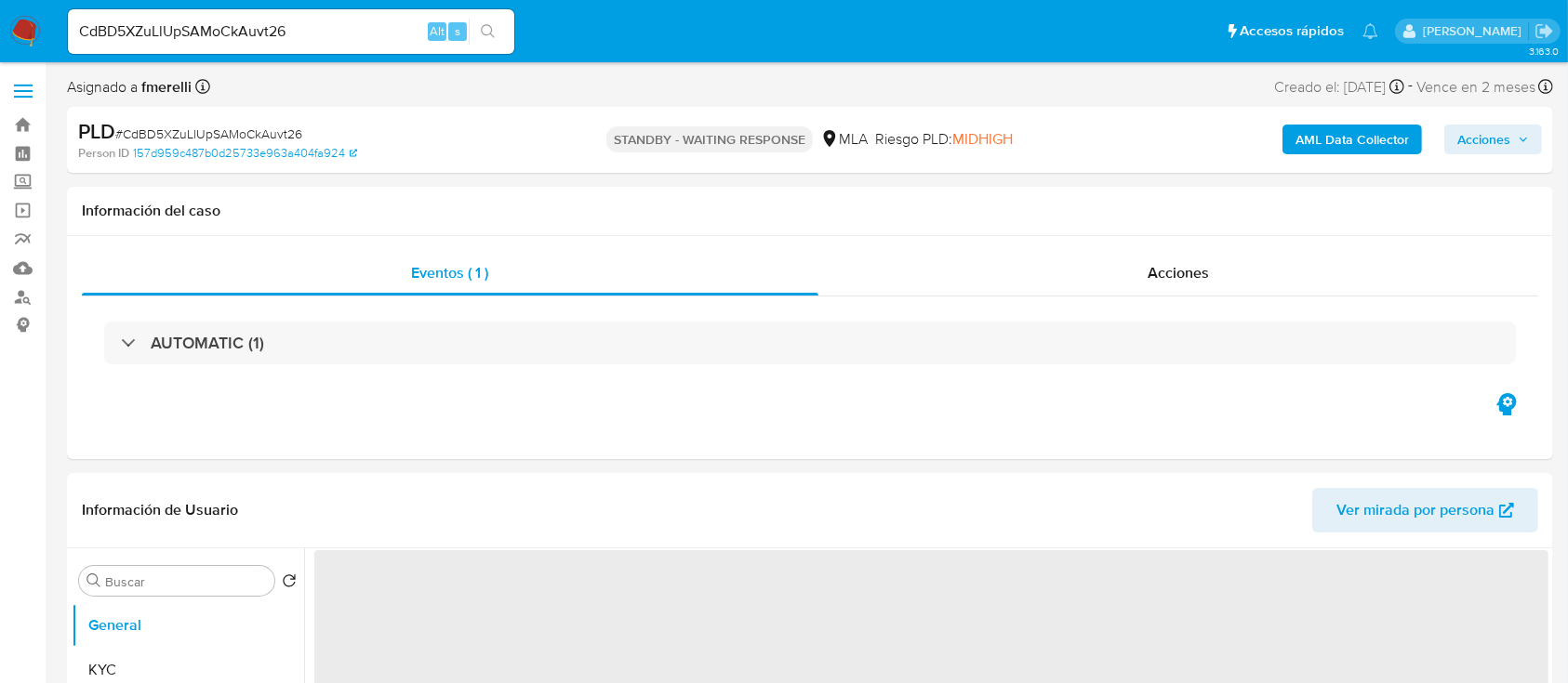
select select "10"
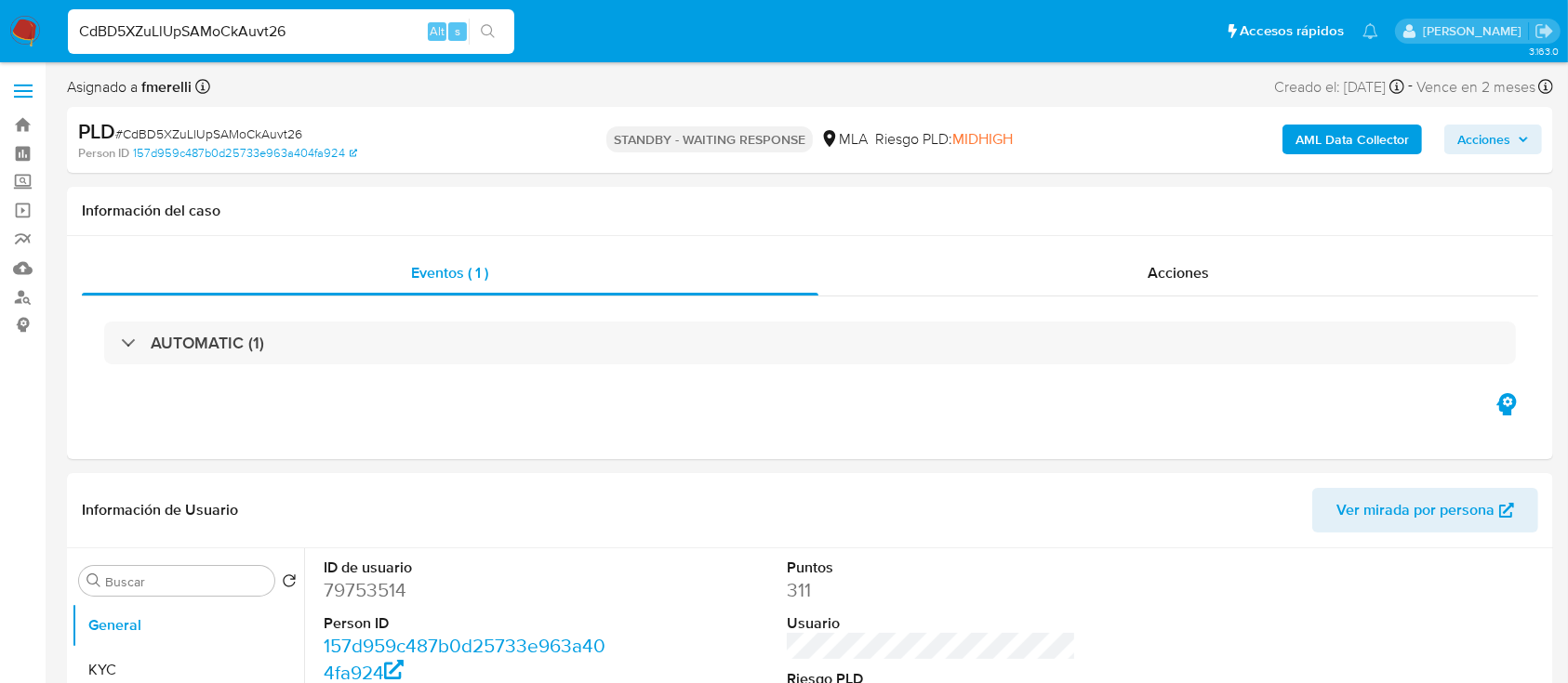
click at [267, 29] on input "CdBD5XZuLlUpSAMoCkAuvt26" at bounding box center [291, 32] width 446 height 24
paste input "k6MtGgW5UNSJcsOgKxgtDC0b"
type input "k6MtGgW5UNSJcsOgKxgtDC0b"
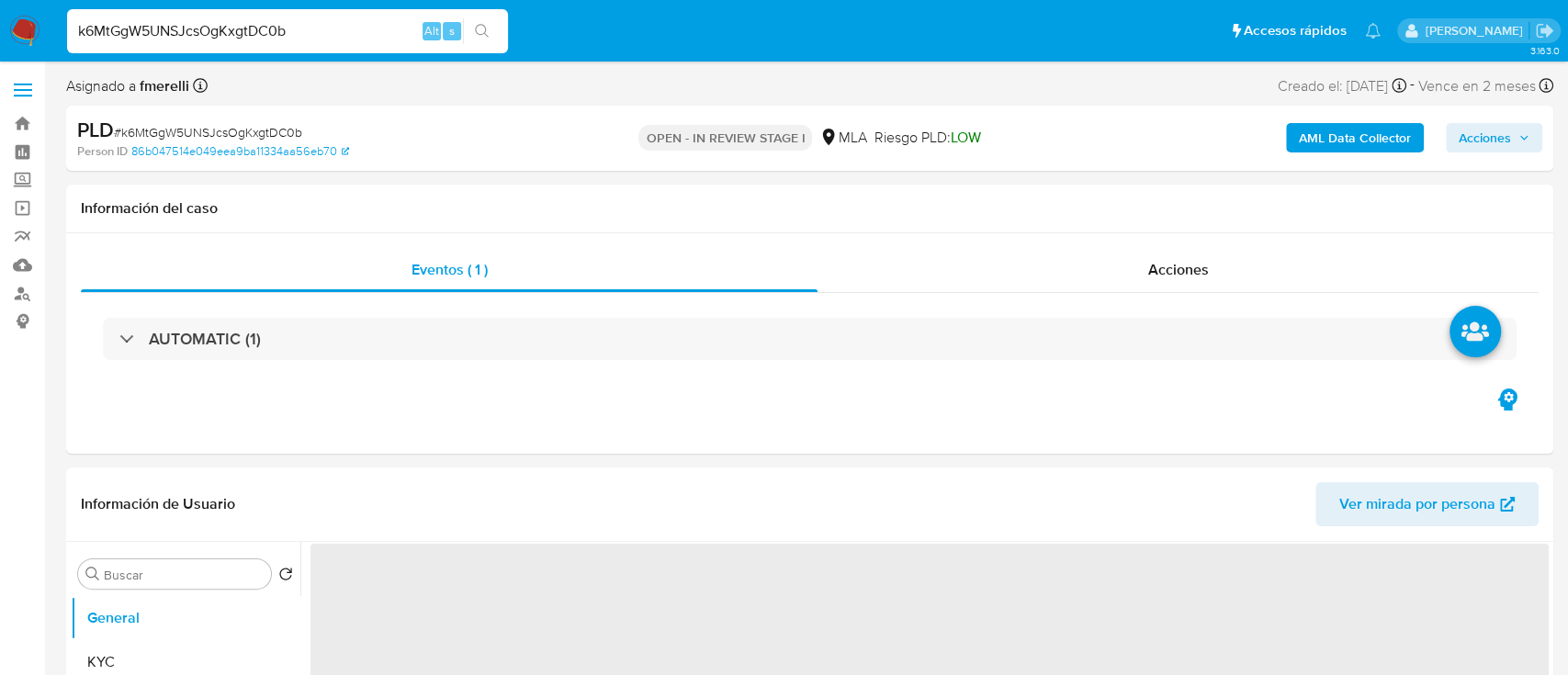
select select "10"
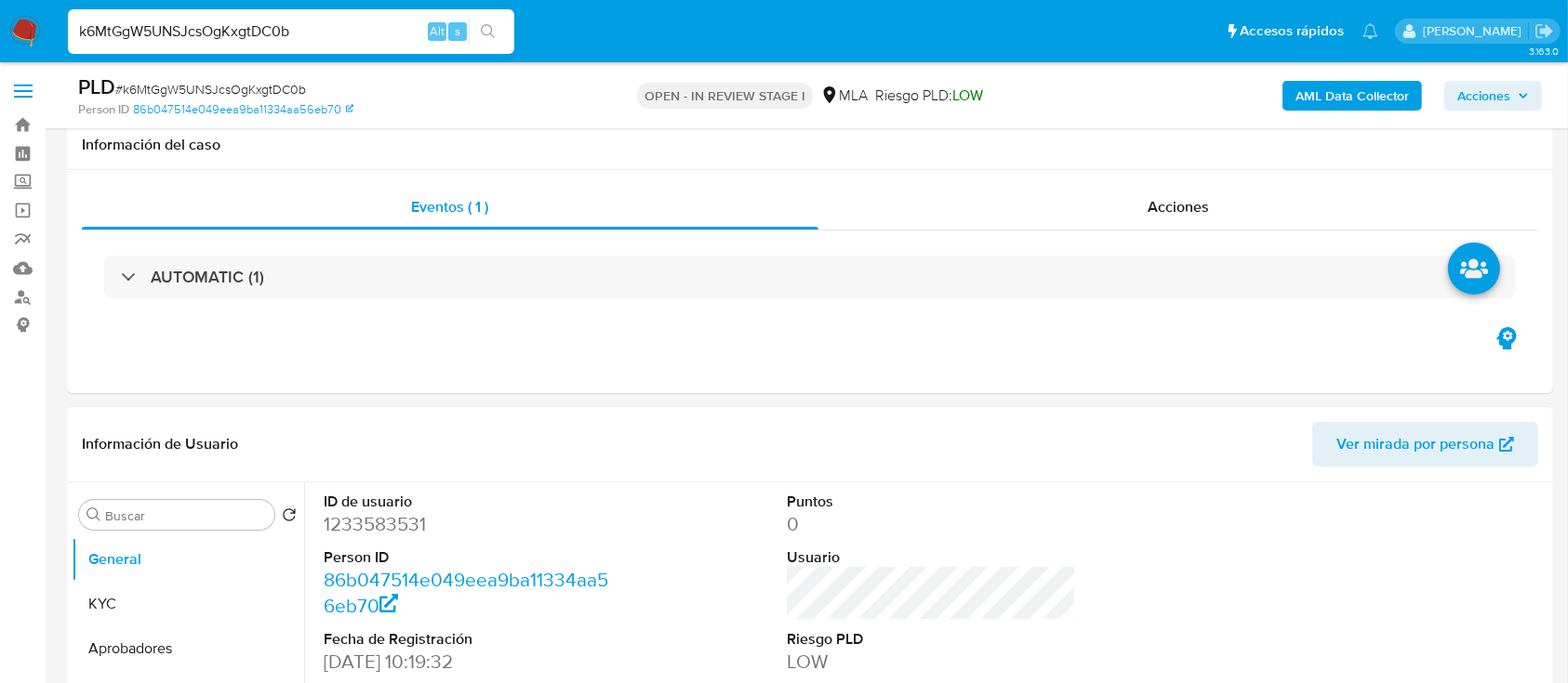
scroll to position [496, 0]
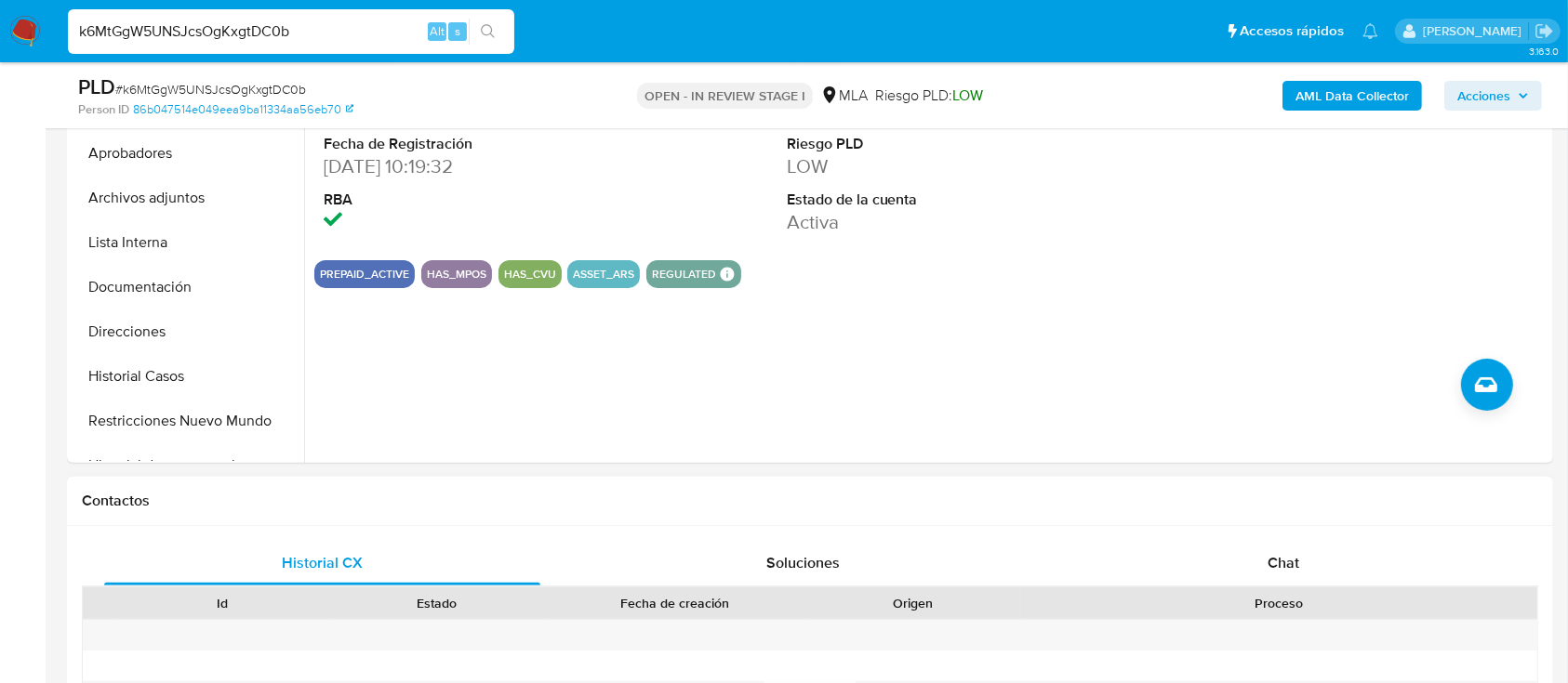
click at [1171, 564] on div "Chat" at bounding box center [1283, 563] width 436 height 45
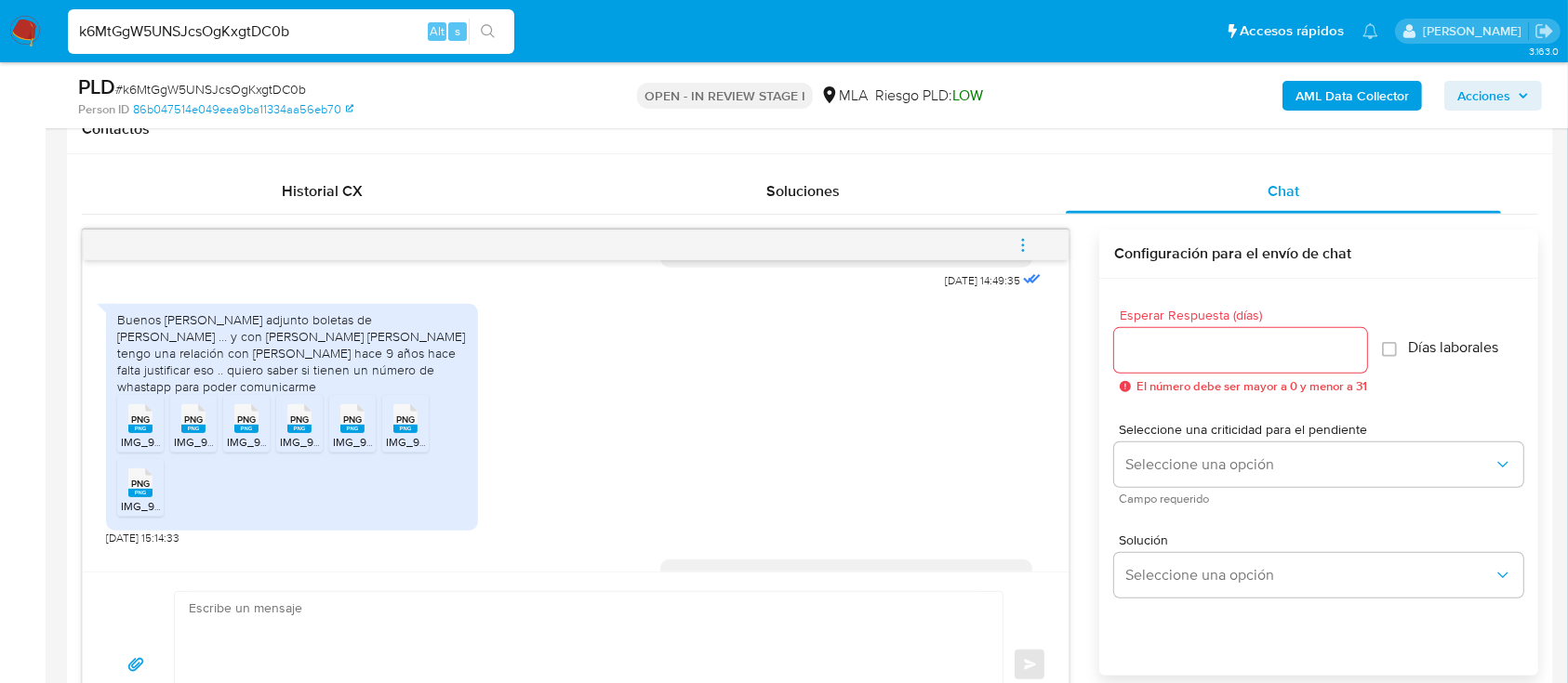
scroll to position [1877, 0]
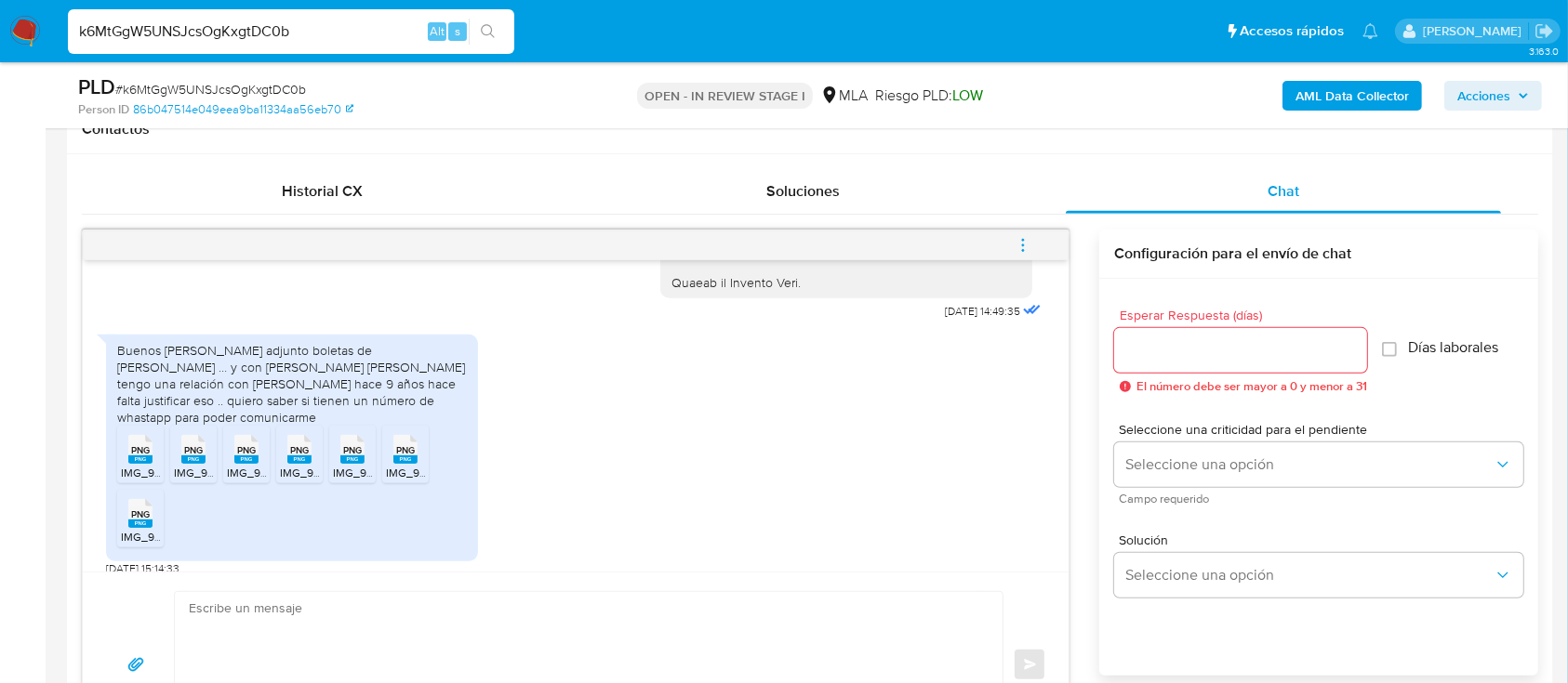
click at [138, 481] on span "IMG_9737.png" at bounding box center [157, 472] width 72 height 16
click at [180, 481] on span "IMG_9738.png" at bounding box center [211, 472] width 74 height 16
click at [268, 483] on li "PNG PNG IMG_9734.png" at bounding box center [246, 454] width 47 height 58
click at [298, 481] on span "IMG_9735.png" at bounding box center [317, 472] width 74 height 16
click at [352, 464] on rect at bounding box center [352, 459] width 24 height 8
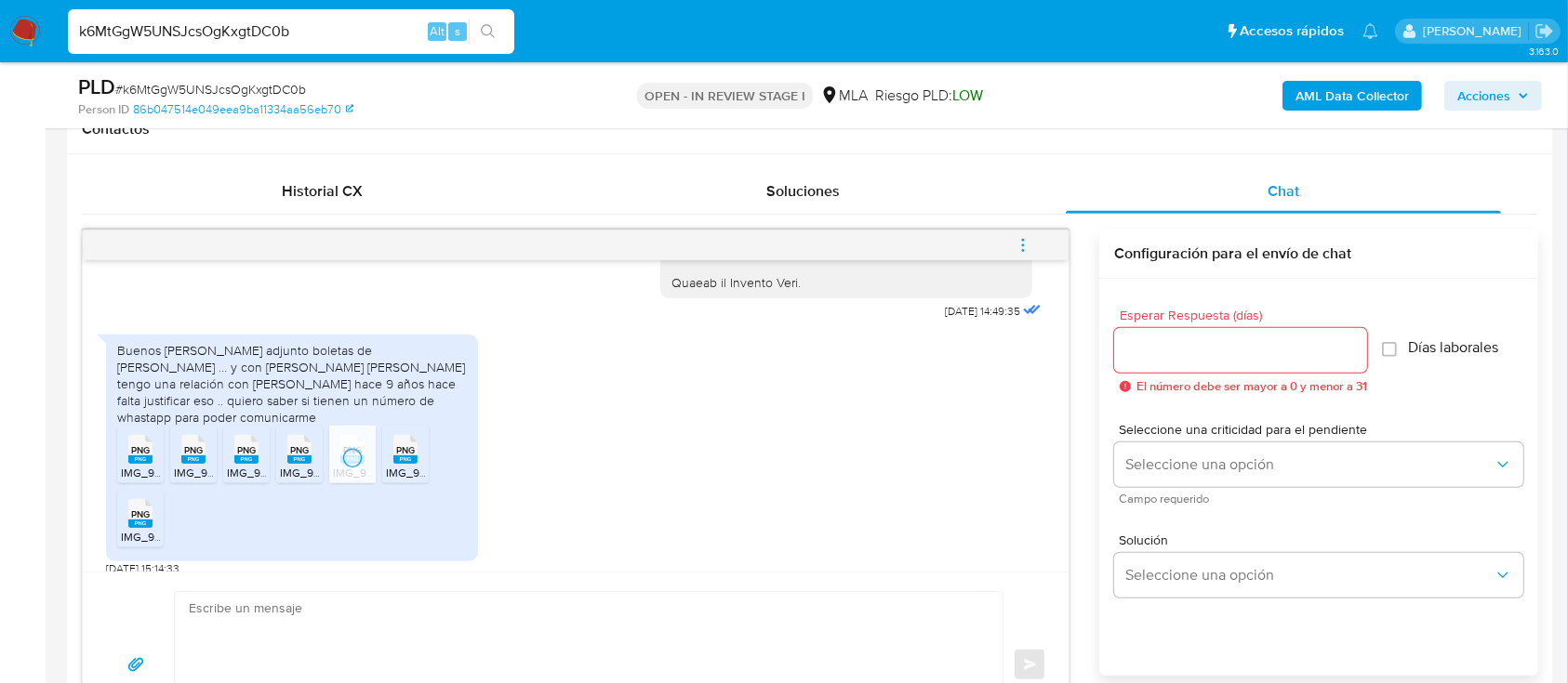
click at [413, 464] on rect at bounding box center [406, 459] width 24 height 8
drag, startPoint x: 131, startPoint y: 549, endPoint x: 206, endPoint y: 569, distance: 77.6
click at [132, 544] on span "IMG_9736.png" at bounding box center [157, 537] width 74 height 16
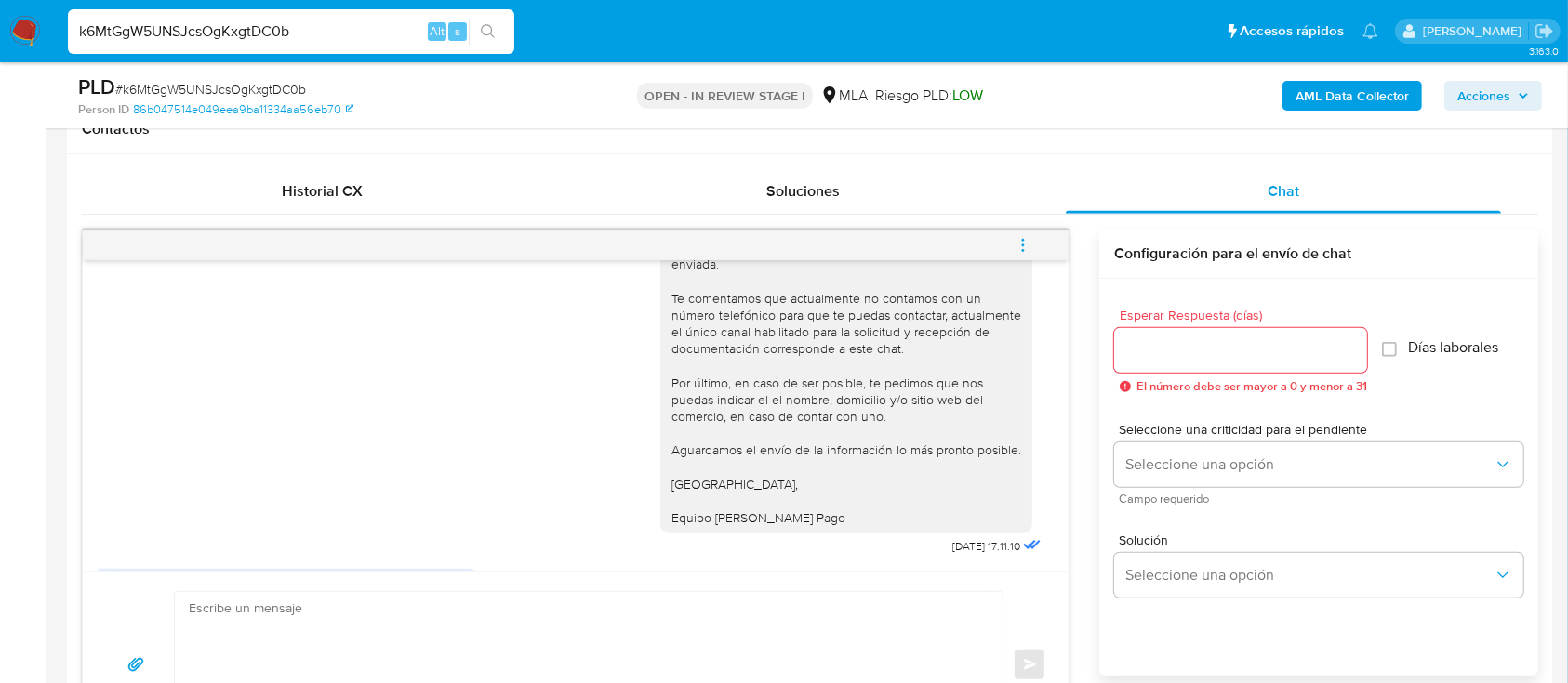
scroll to position [2372, 0]
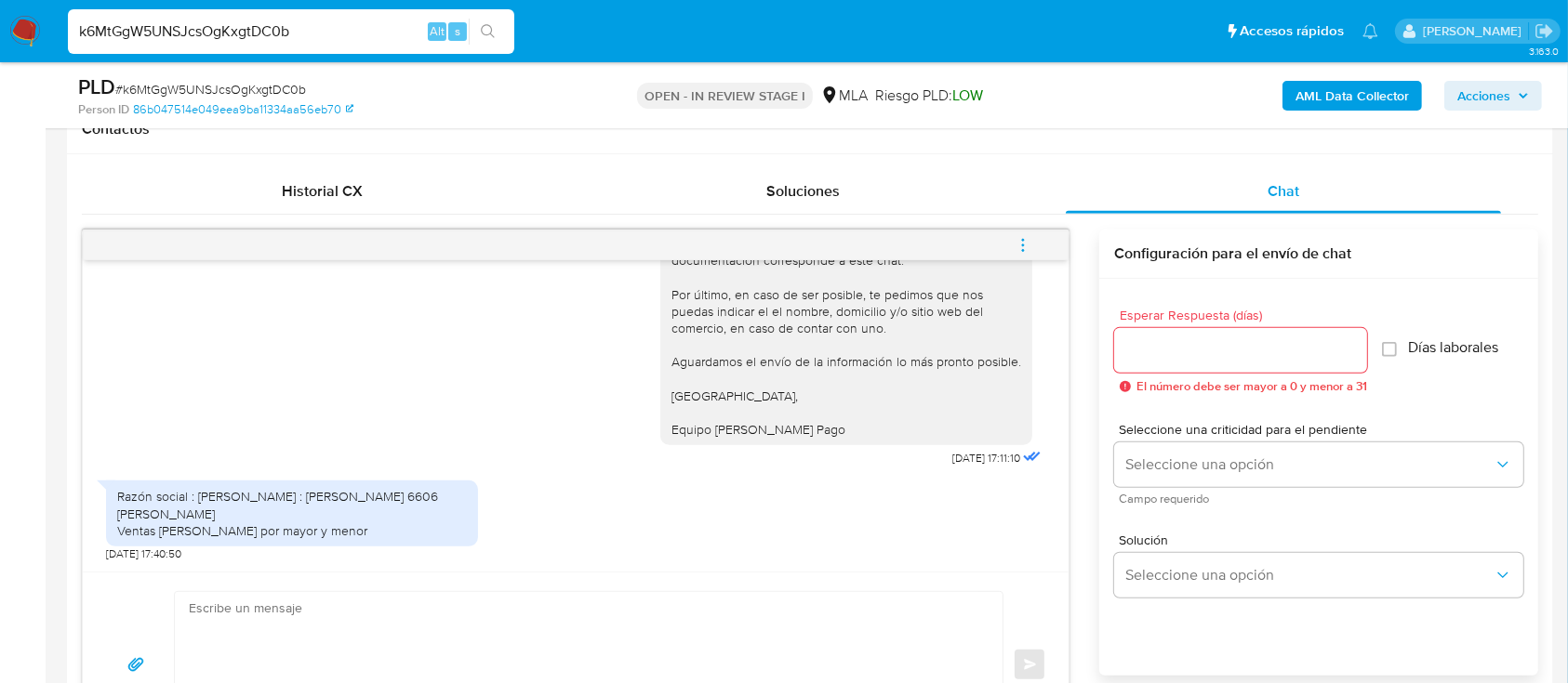
click at [461, 602] on textarea at bounding box center [583, 665] width 790 height 146
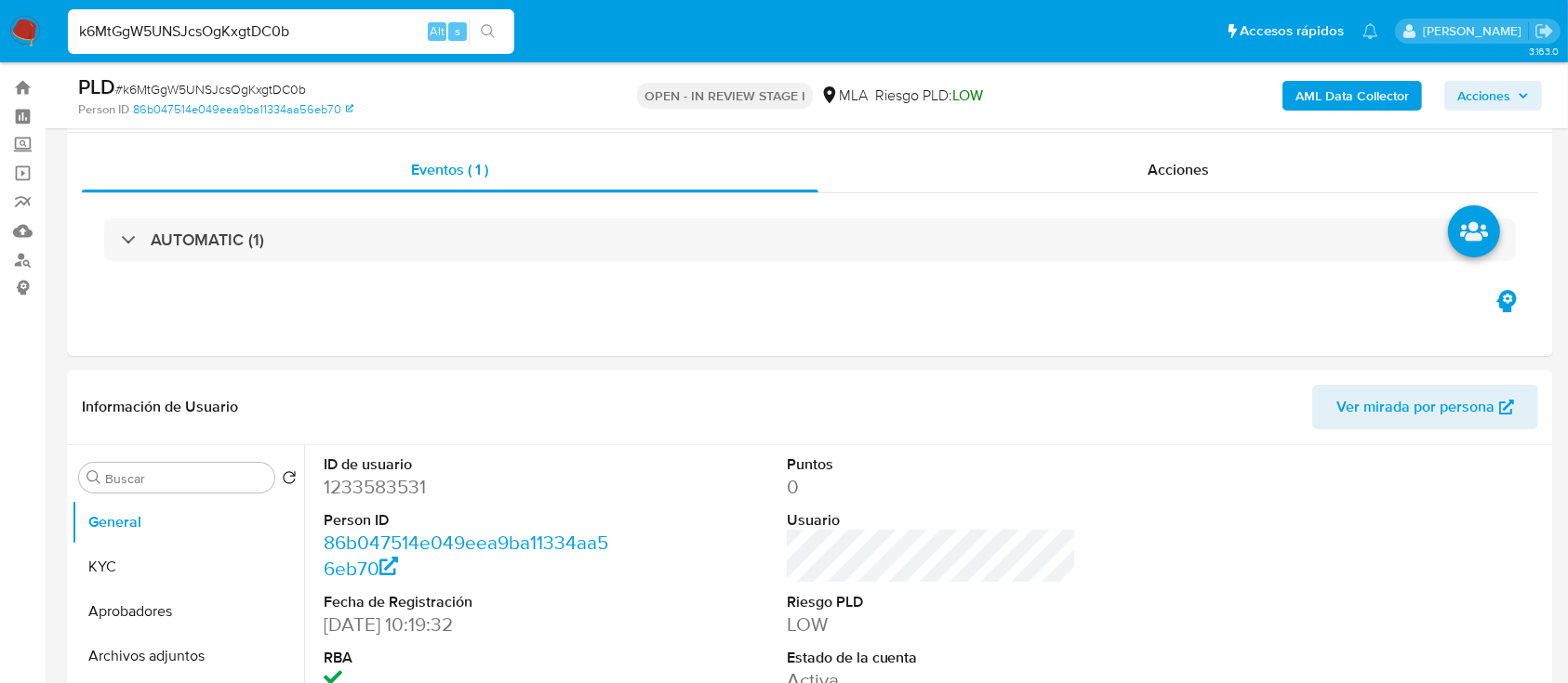
scroll to position [0, 0]
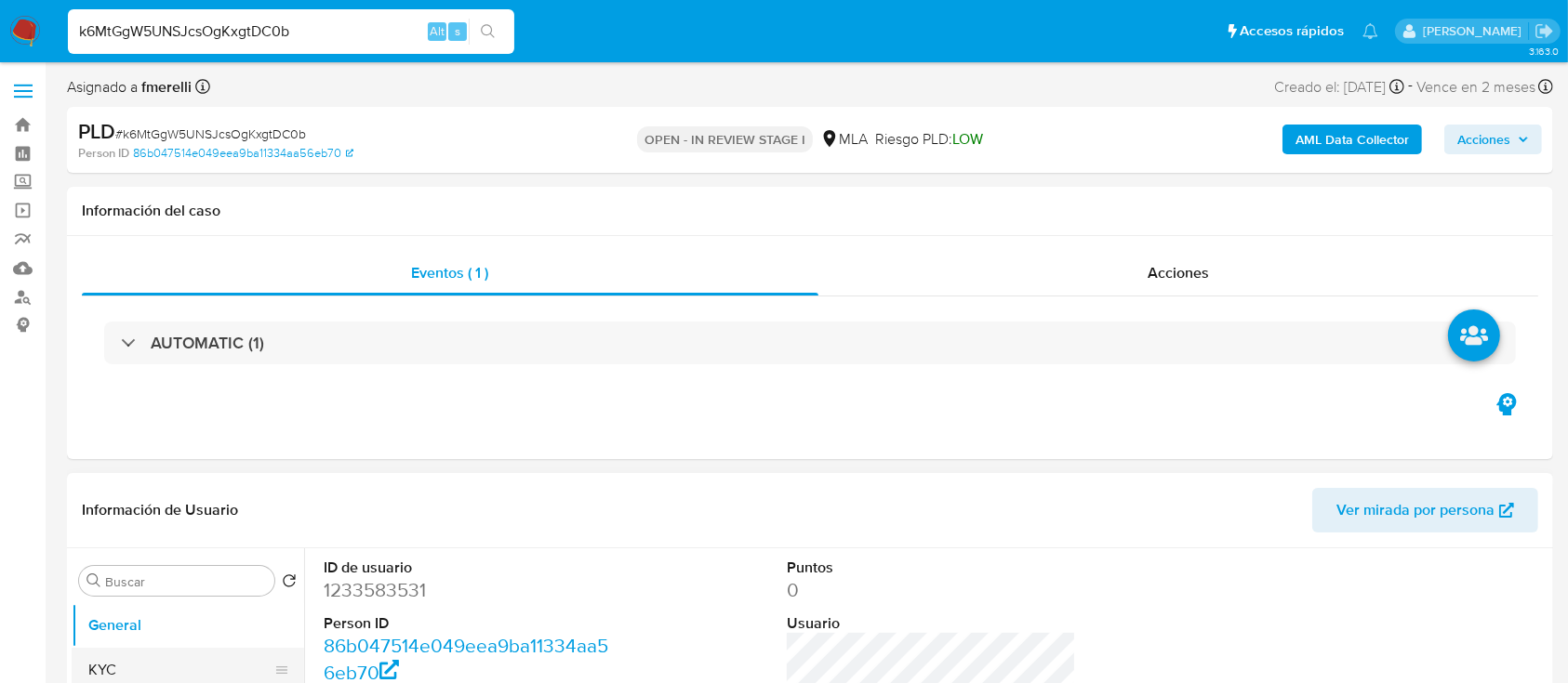
click at [114, 668] on button "KYC" at bounding box center [180, 671] width 217 height 45
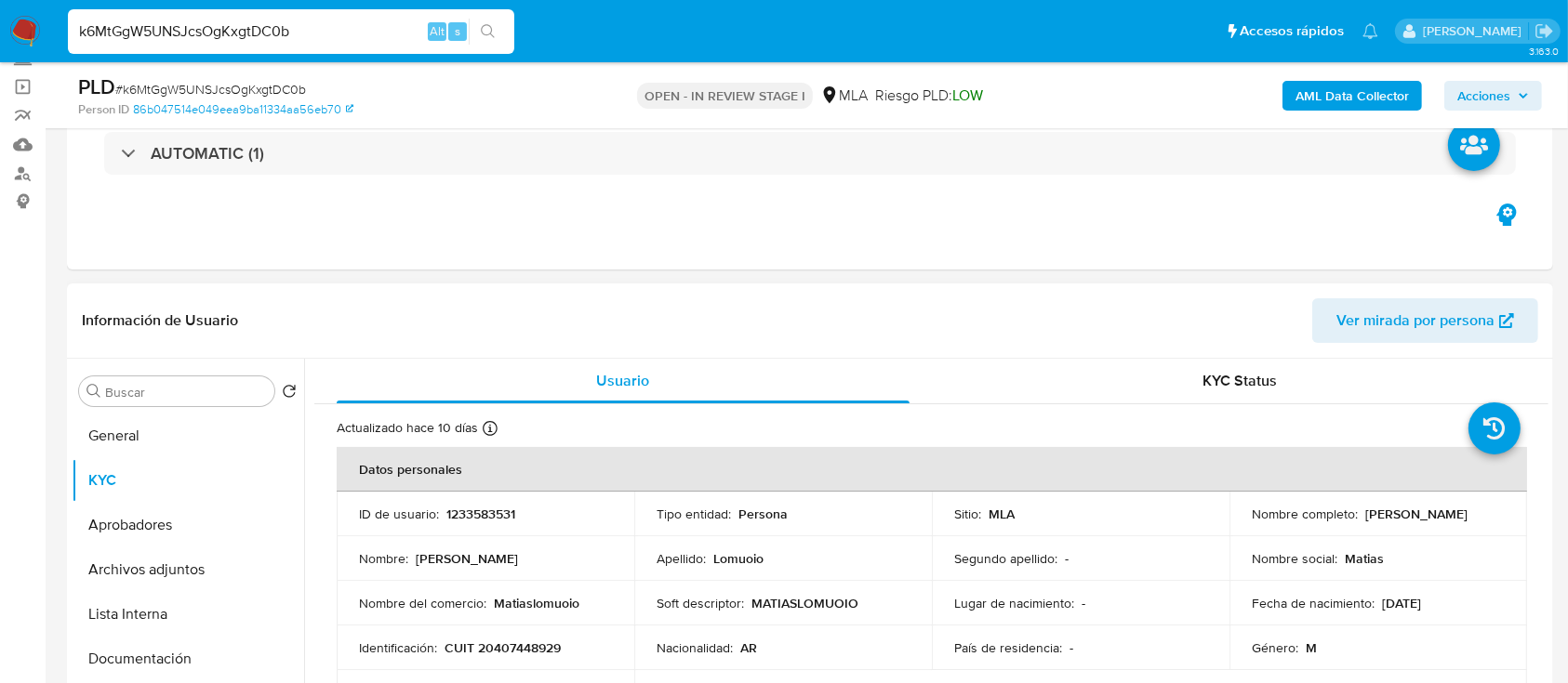
drag, startPoint x: 1244, startPoint y: 527, endPoint x: 1399, endPoint y: 530, distance: 155.0
click at [1399, 530] on td "Nombre completo : Matias Gabriel Lomuoio" at bounding box center [1379, 514] width 298 height 45
copy p "Matias Gabriel Lomuoio"
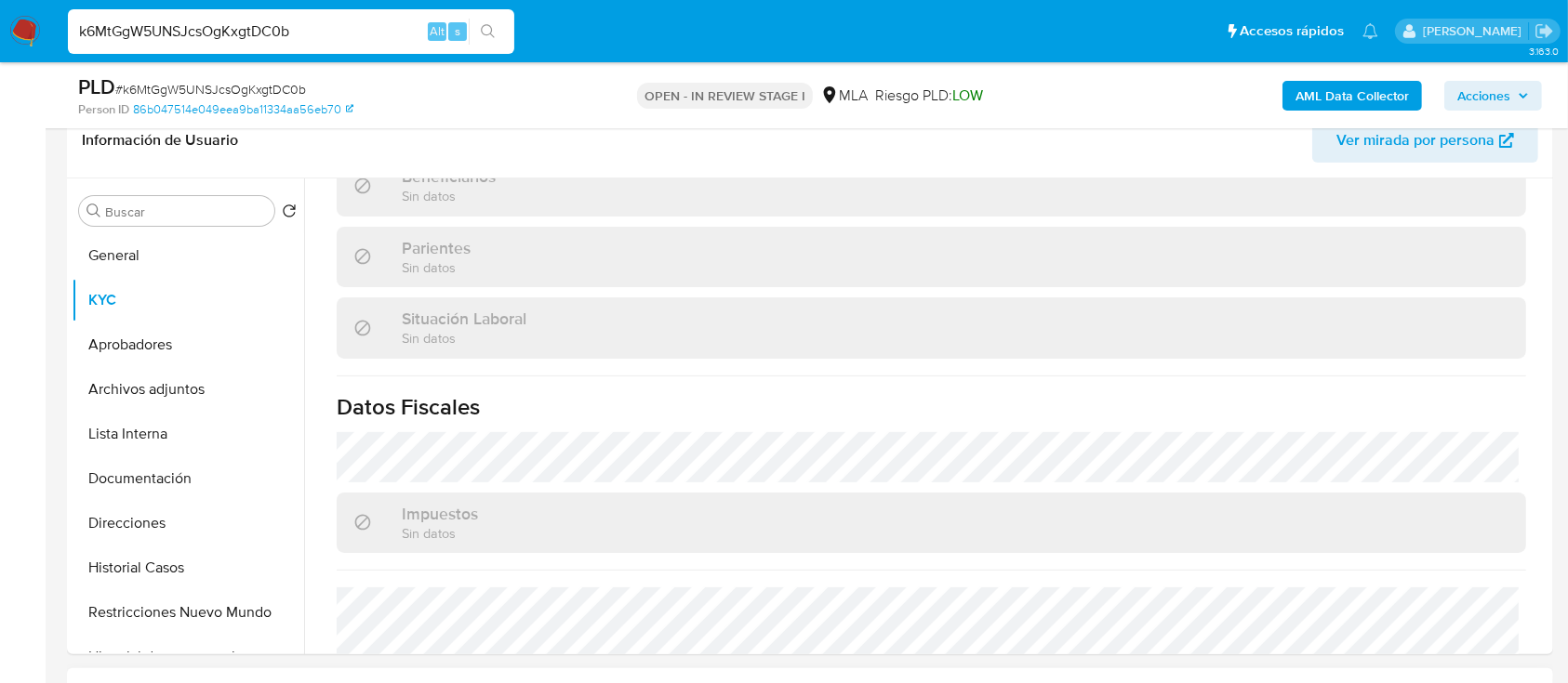
scroll to position [868, 0]
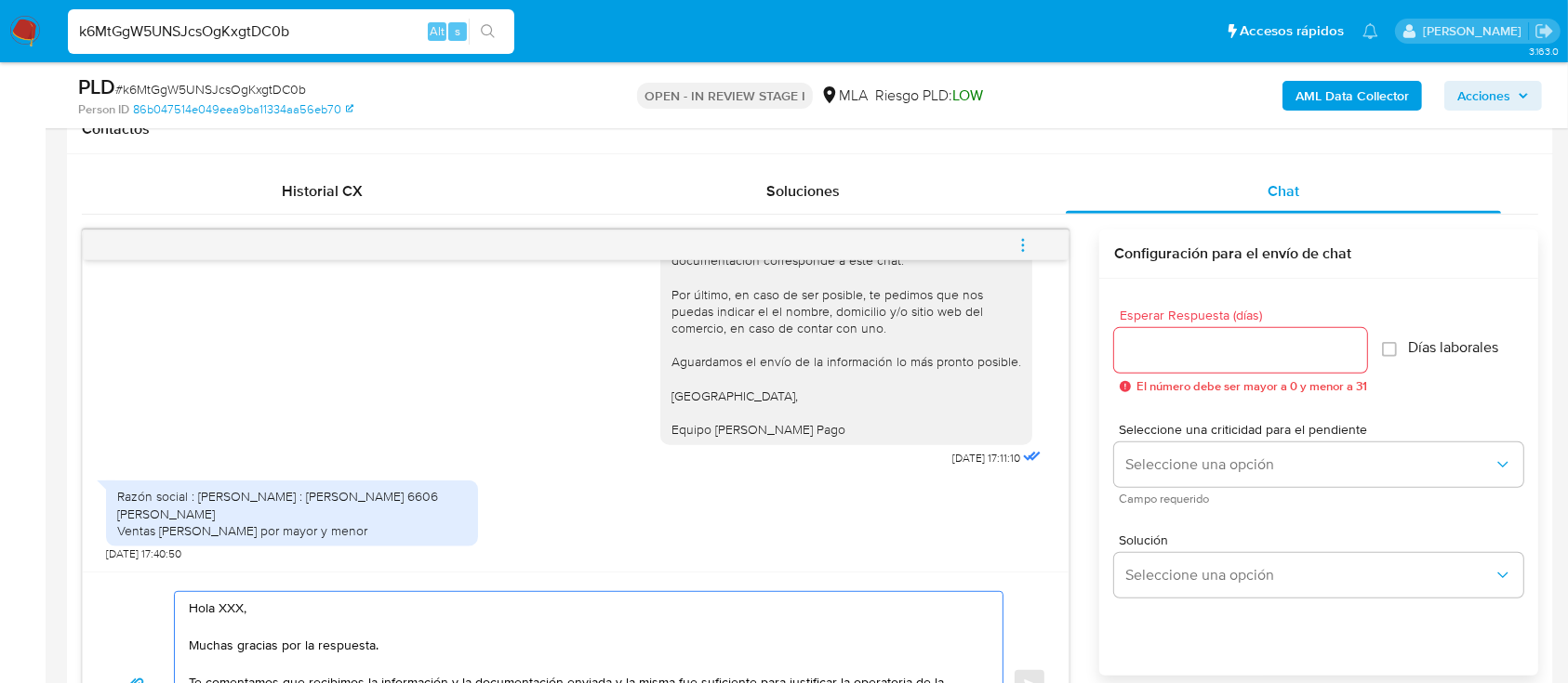
click at [227, 604] on textarea "Hola XXX, Muchas gracias por la respuesta. Te comentamos que recibimos la infor…" at bounding box center [583, 685] width 790 height 186
paste textarea "Matias Gabriel Lomuoio"
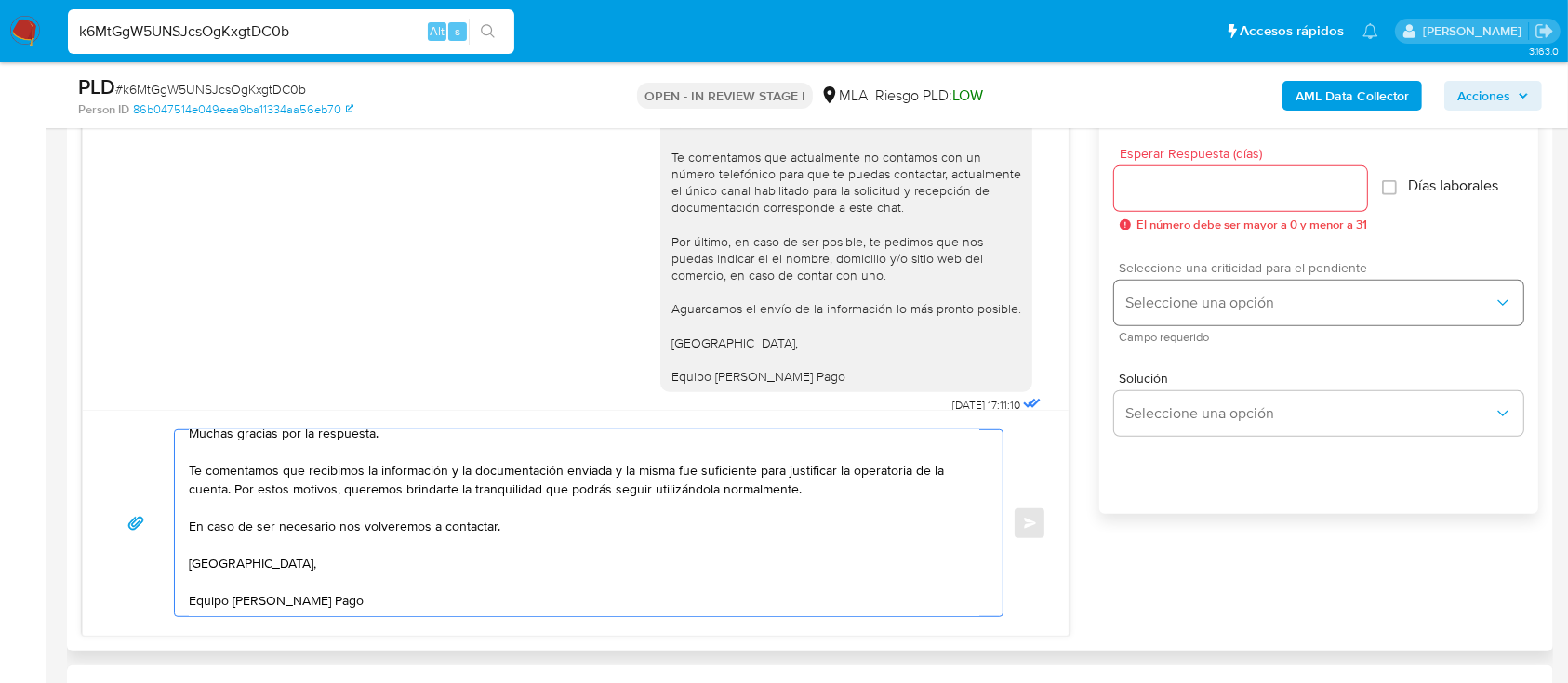
scroll to position [991, 0]
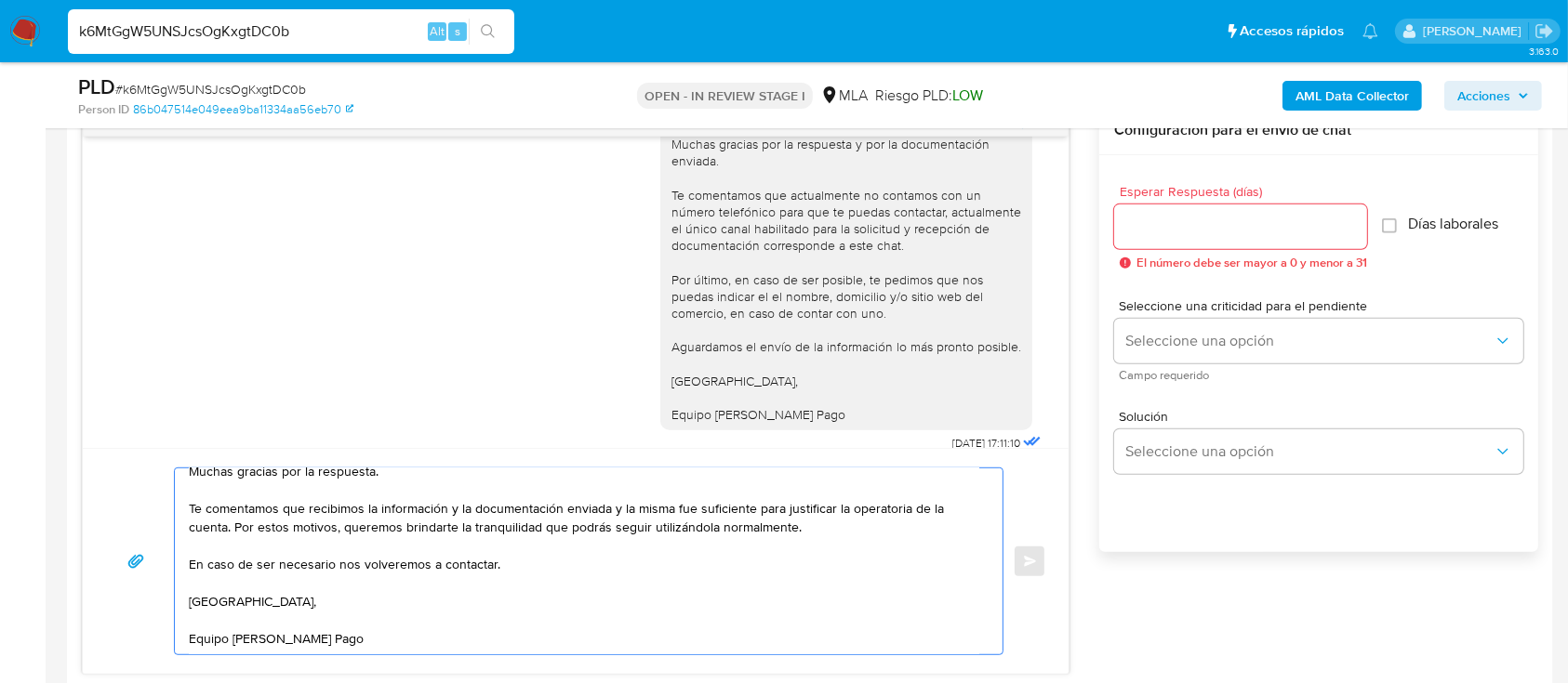
type textarea "Hola Matias Gabriel Lomuoio, Muchas gracias por la respuesta. Te comentamos que…"
click at [1211, 237] on div at bounding box center [1241, 227] width 253 height 45
click at [1201, 233] on input "Esperar Respuesta (días)" at bounding box center [1241, 227] width 253 height 24
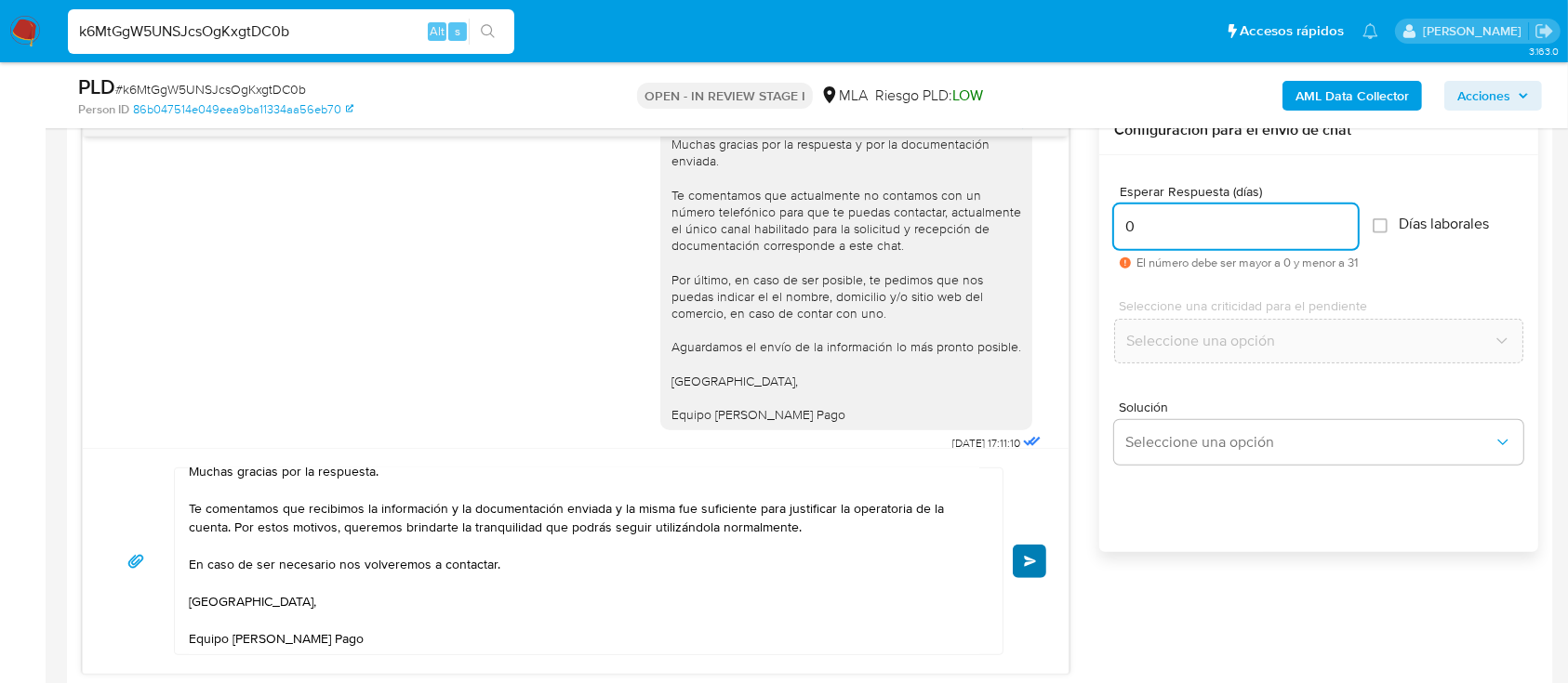
type input "0"
click at [1021, 569] on button "Enviar" at bounding box center [1030, 561] width 34 height 34
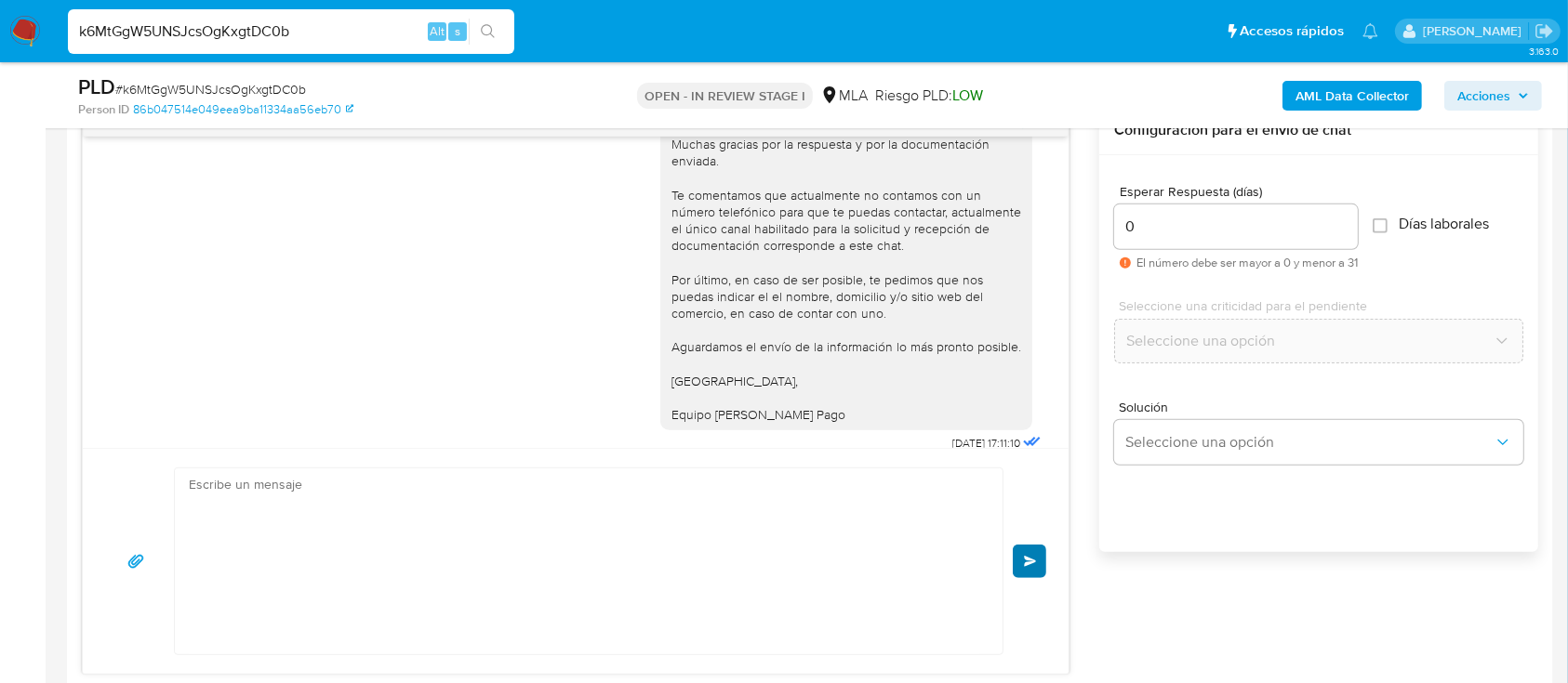
scroll to position [2680, 0]
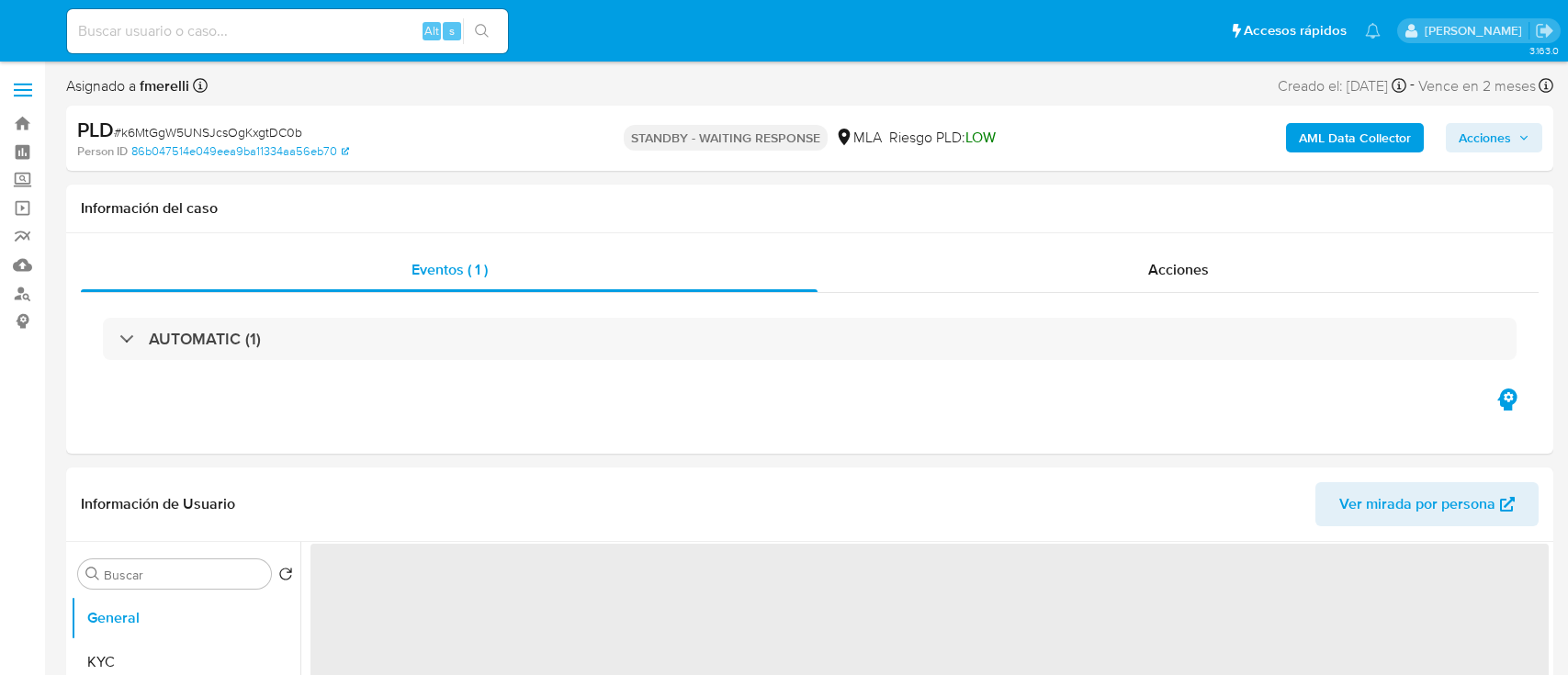
select select "10"
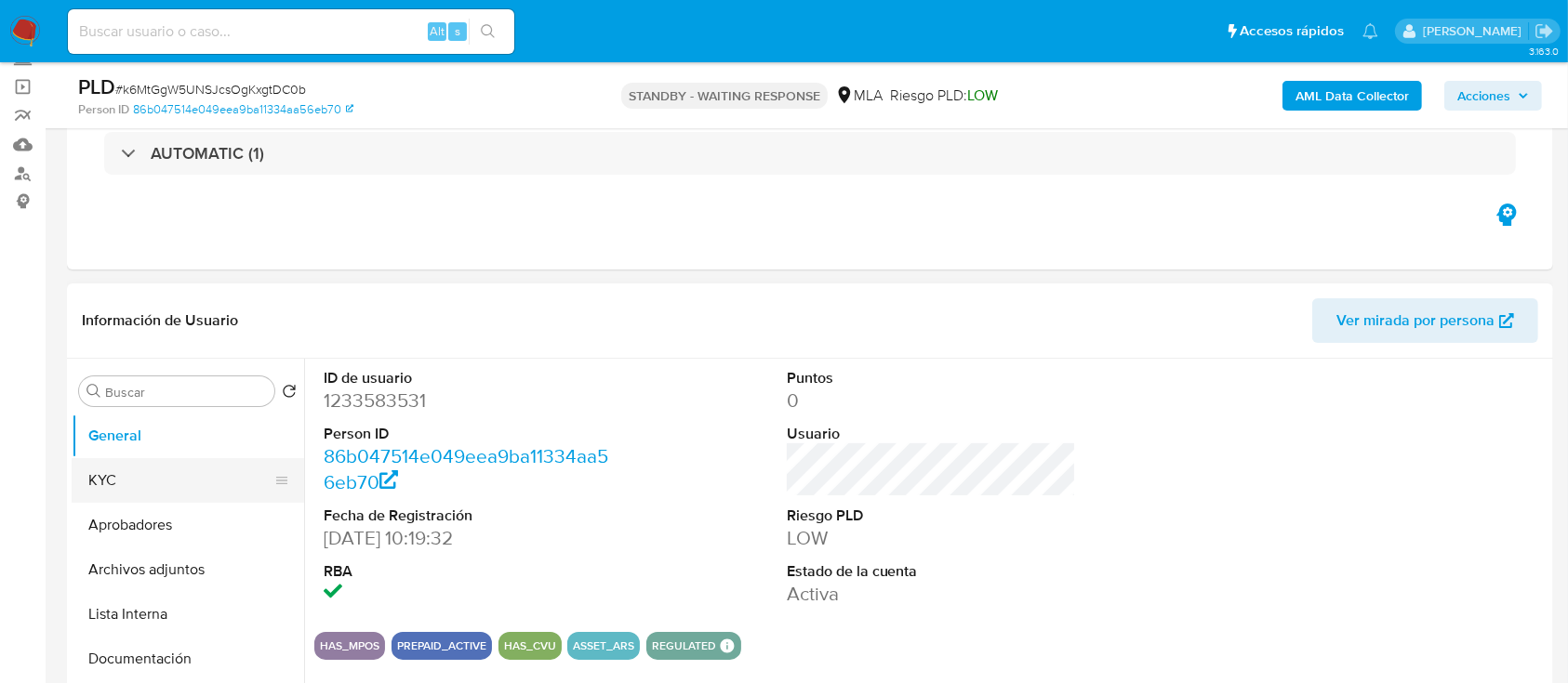
click at [107, 480] on button "KYC" at bounding box center [180, 481] width 217 height 45
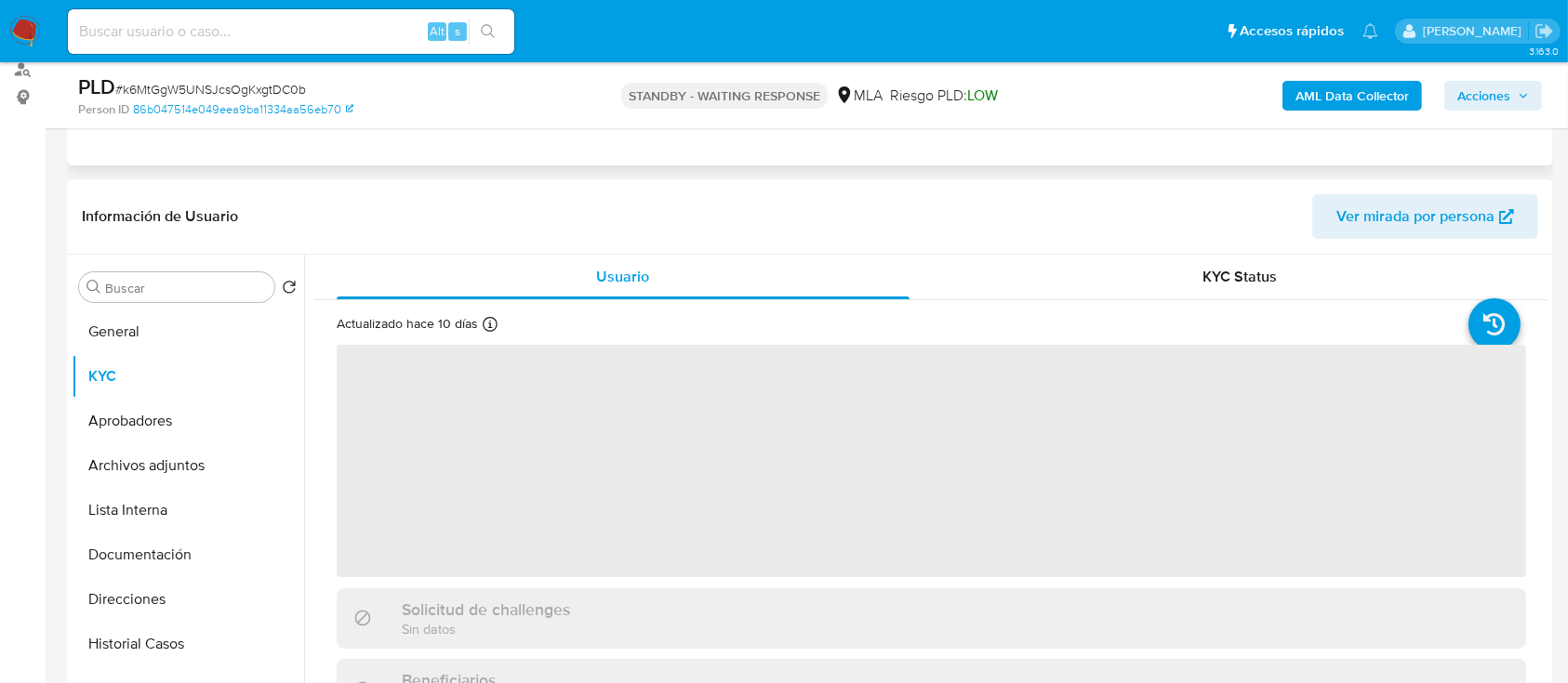
scroll to position [372, 0]
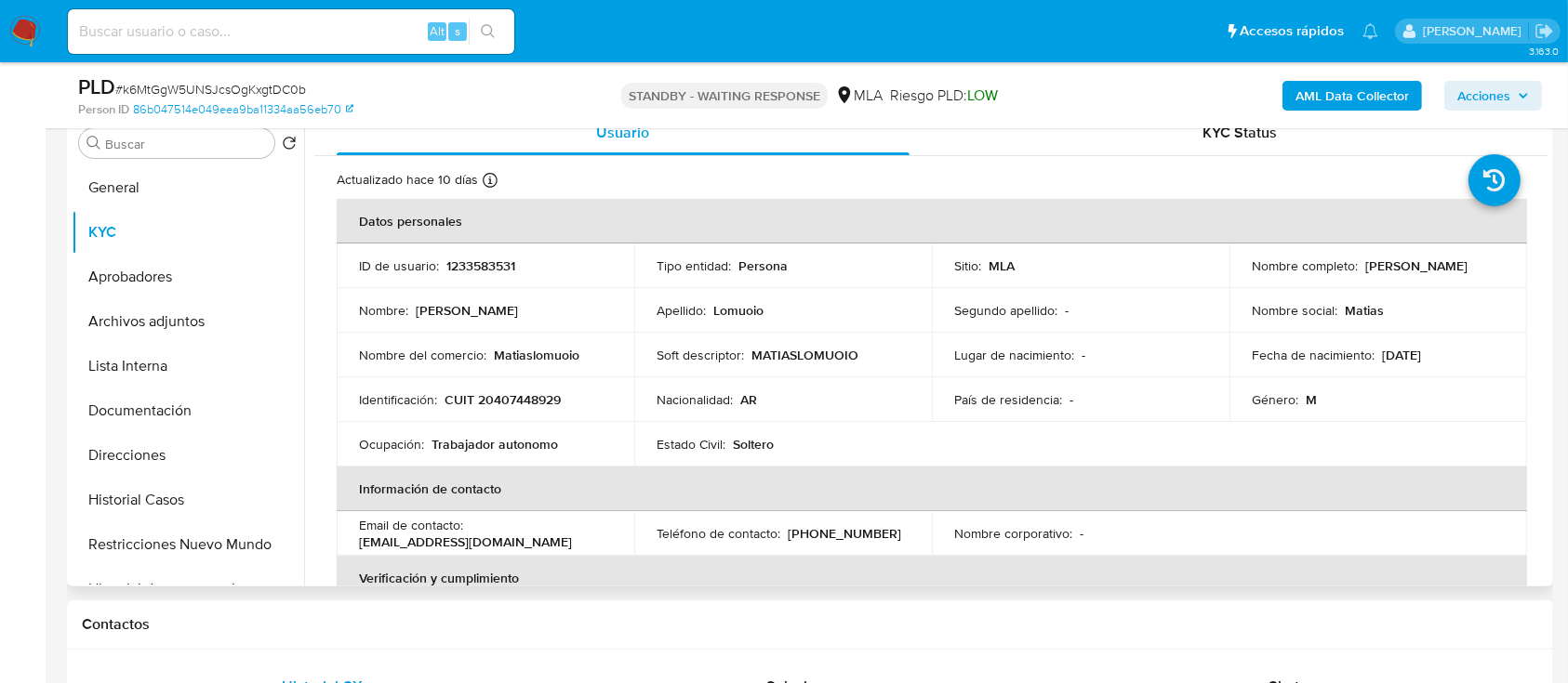
click at [529, 402] on p "CUIT 20407448929" at bounding box center [502, 400] width 116 height 17
copy p "20407448929"
click at [214, 181] on button "General" at bounding box center [180, 188] width 217 height 45
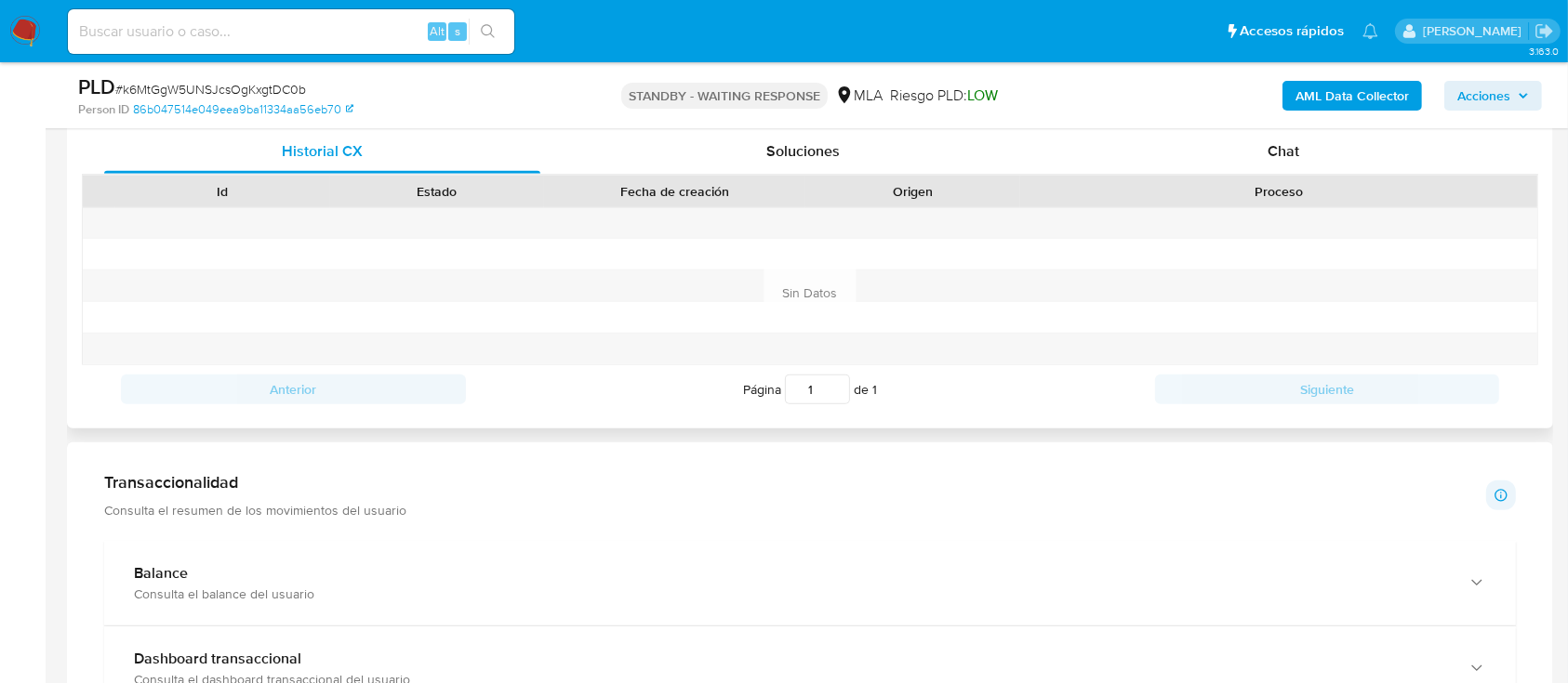
scroll to position [744, 0]
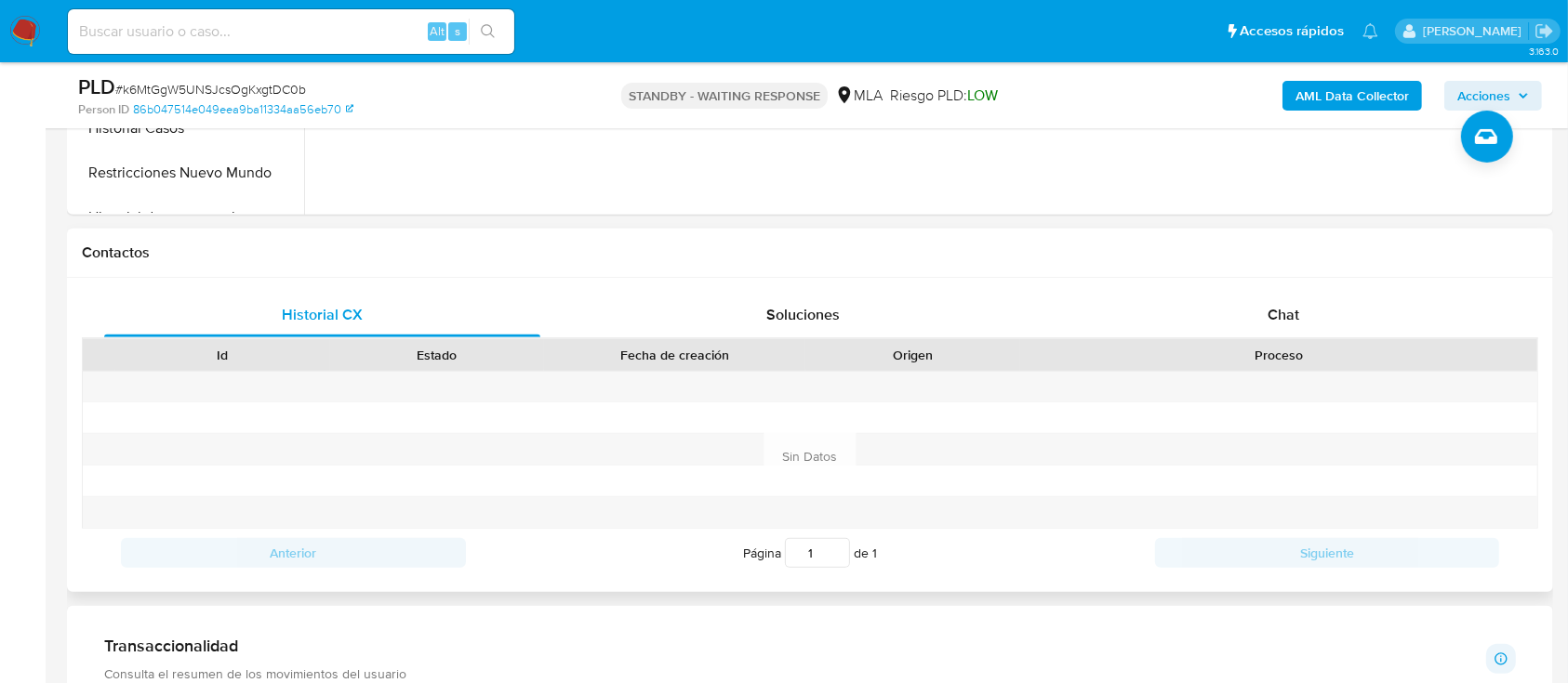
click at [1269, 290] on div "Historial CX Soluciones Chat Id Estado Fecha de creación Origen Proceso Anterio…" at bounding box center [810, 435] width 1486 height 314
click at [1262, 330] on div "Chat" at bounding box center [1283, 316] width 436 height 45
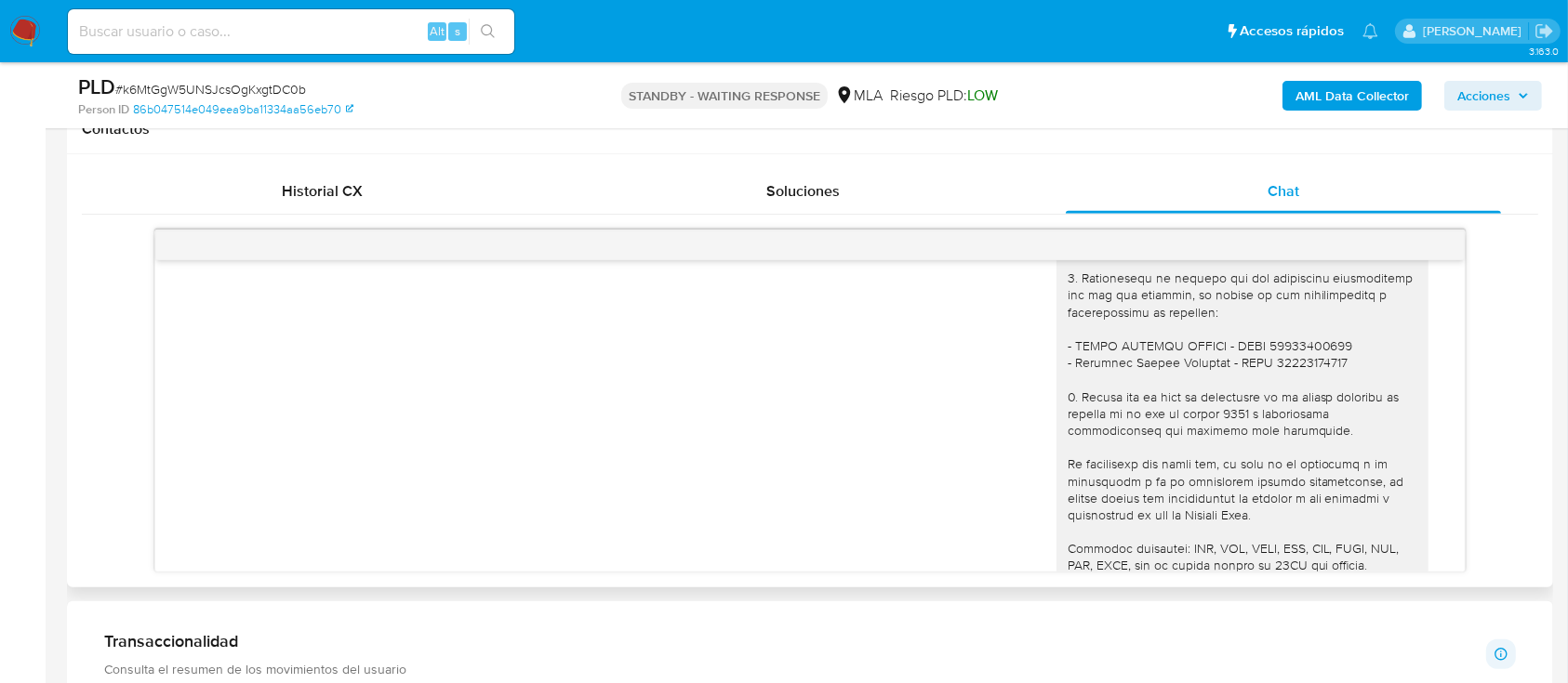
scroll to position [1441, 0]
drag, startPoint x: 1054, startPoint y: 379, endPoint x: 1362, endPoint y: 400, distance: 308.7
click at [1362, 400] on div at bounding box center [1242, 381] width 350 height 693
copy div "[PERSON_NAME] - CUIT 20355827713 - [PERSON_NAME] - CUIT 27421997476"
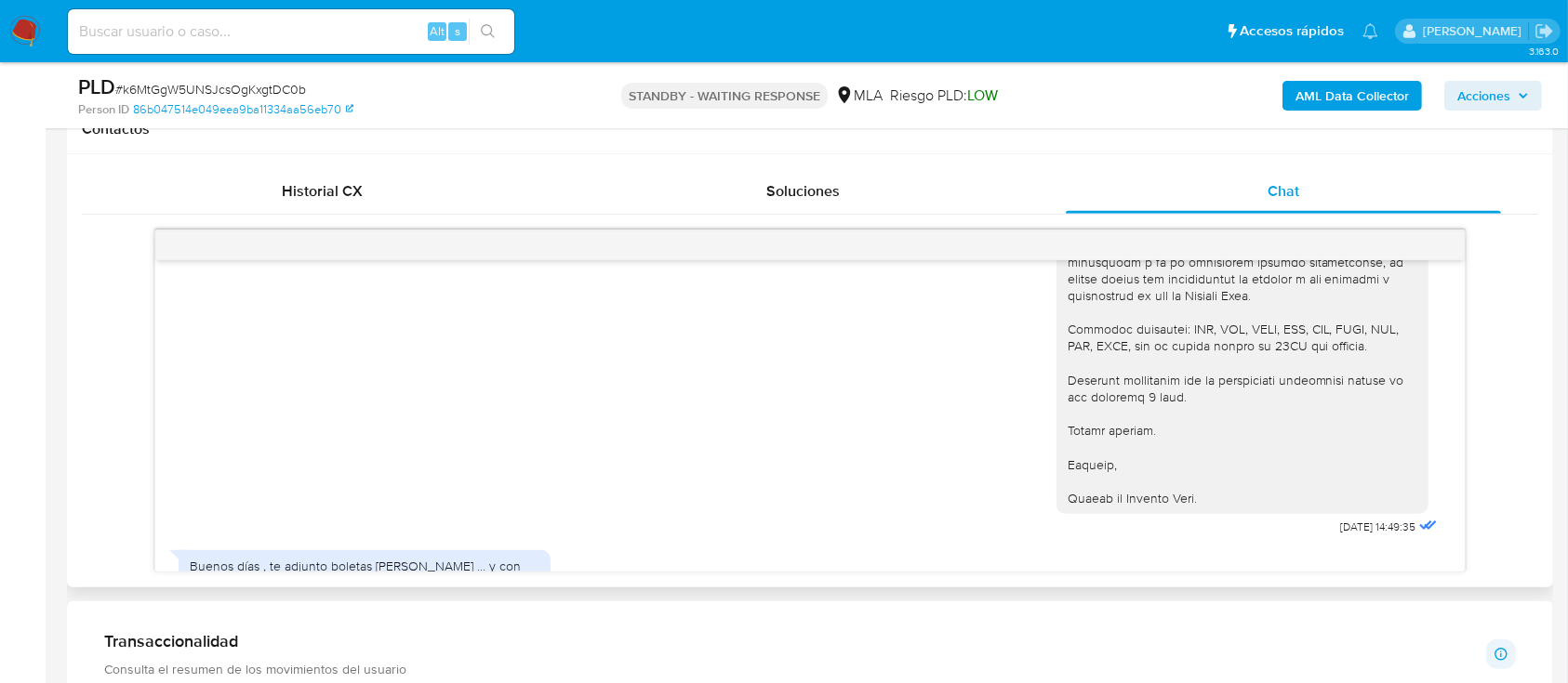
scroll to position [1937, 0]
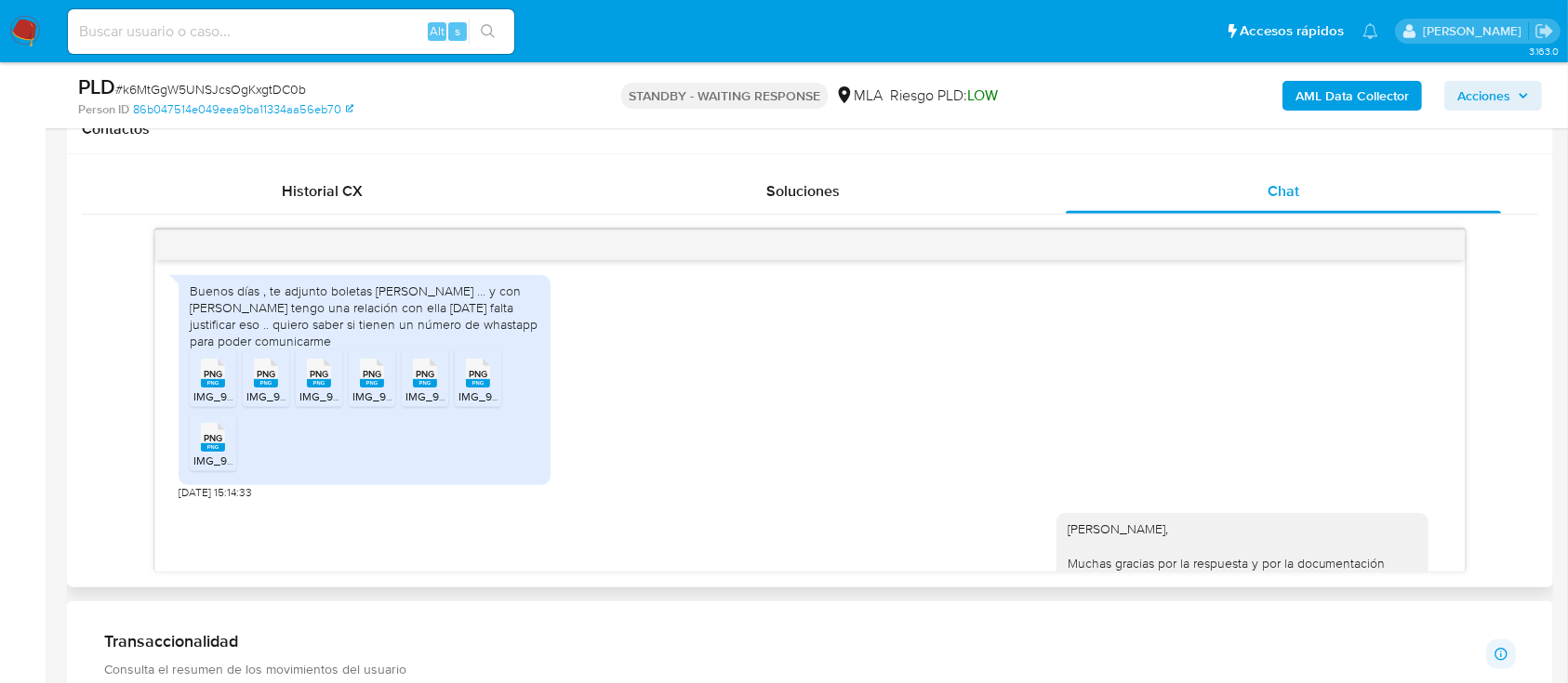
drag, startPoint x: 231, startPoint y: 345, endPoint x: 506, endPoint y: 372, distance: 276.3
click at [507, 350] on div "Buenos días , te adjunto boletas [PERSON_NAME] … y con [PERSON_NAME] tengo una …" at bounding box center [364, 317] width 350 height 67
click at [15, 561] on aside "Bandeja Tablero Screening Búsqueda en Listas Watchlist Herramientas Operaciones…" at bounding box center [22, 568] width 46 height 2871
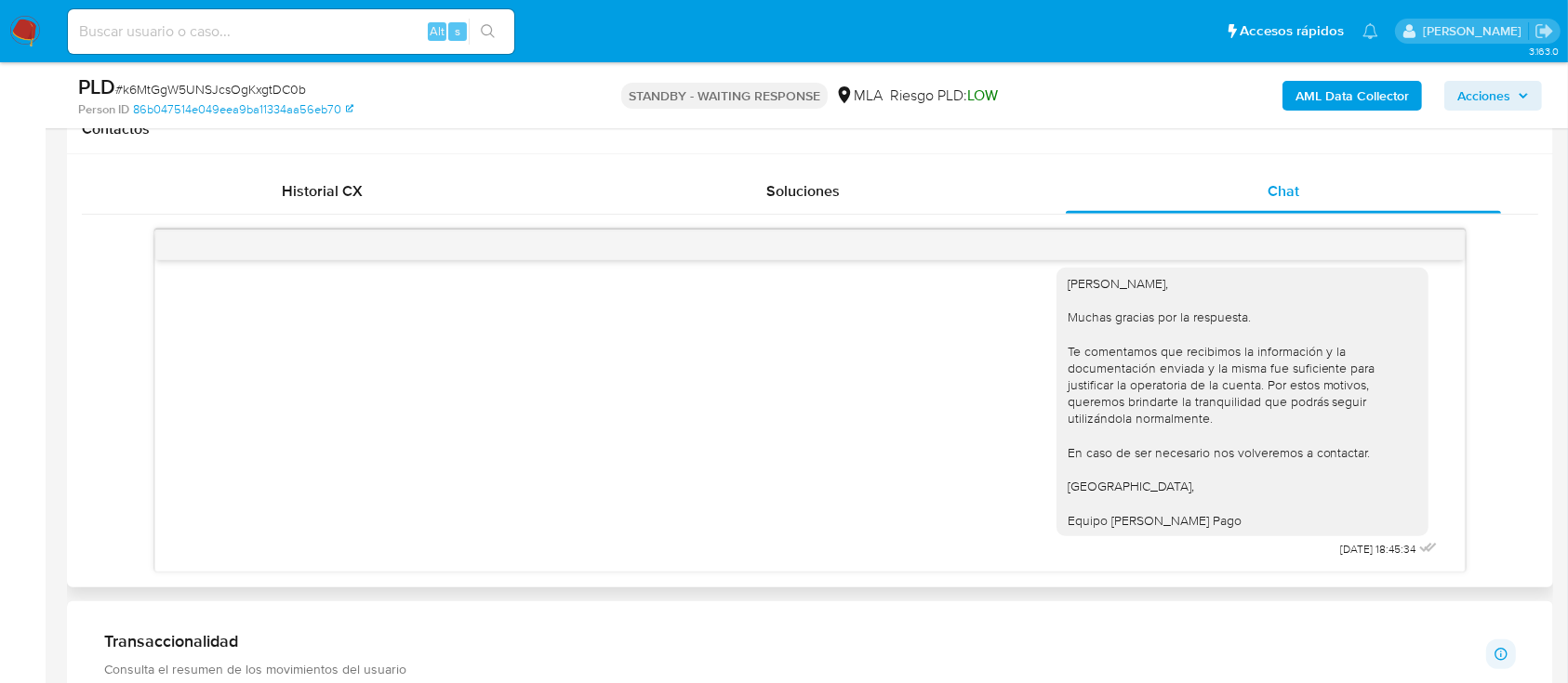
scroll to position [2680, 0]
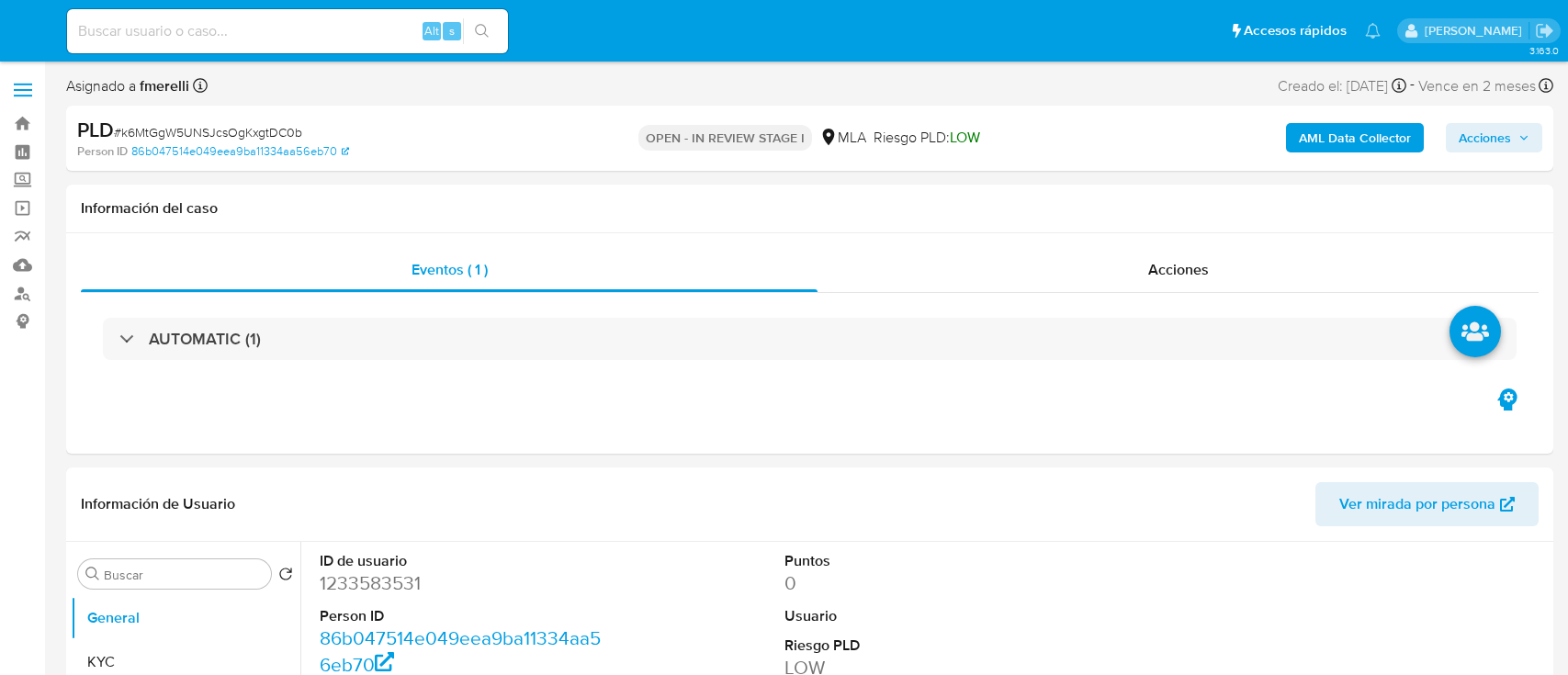
select select "10"
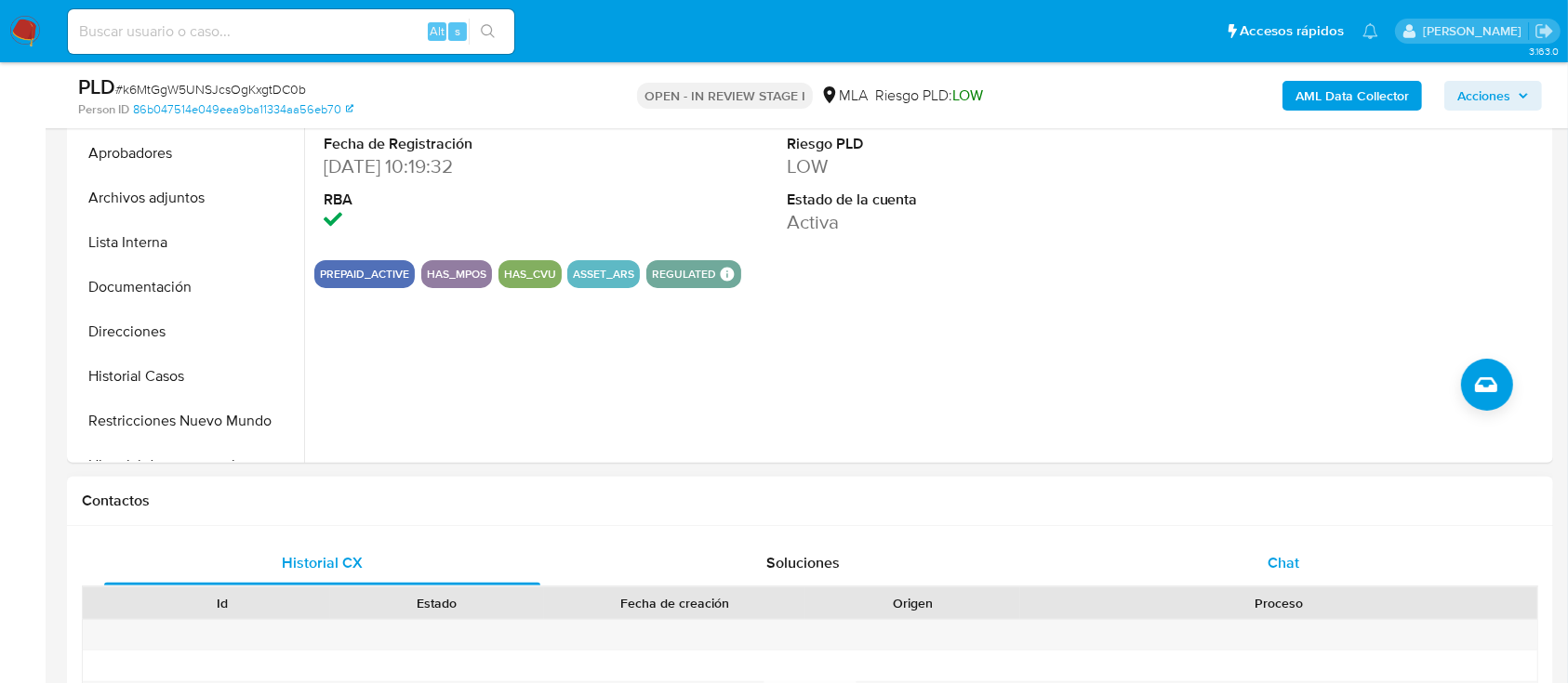
click at [1231, 559] on div "Chat" at bounding box center [1283, 563] width 436 height 45
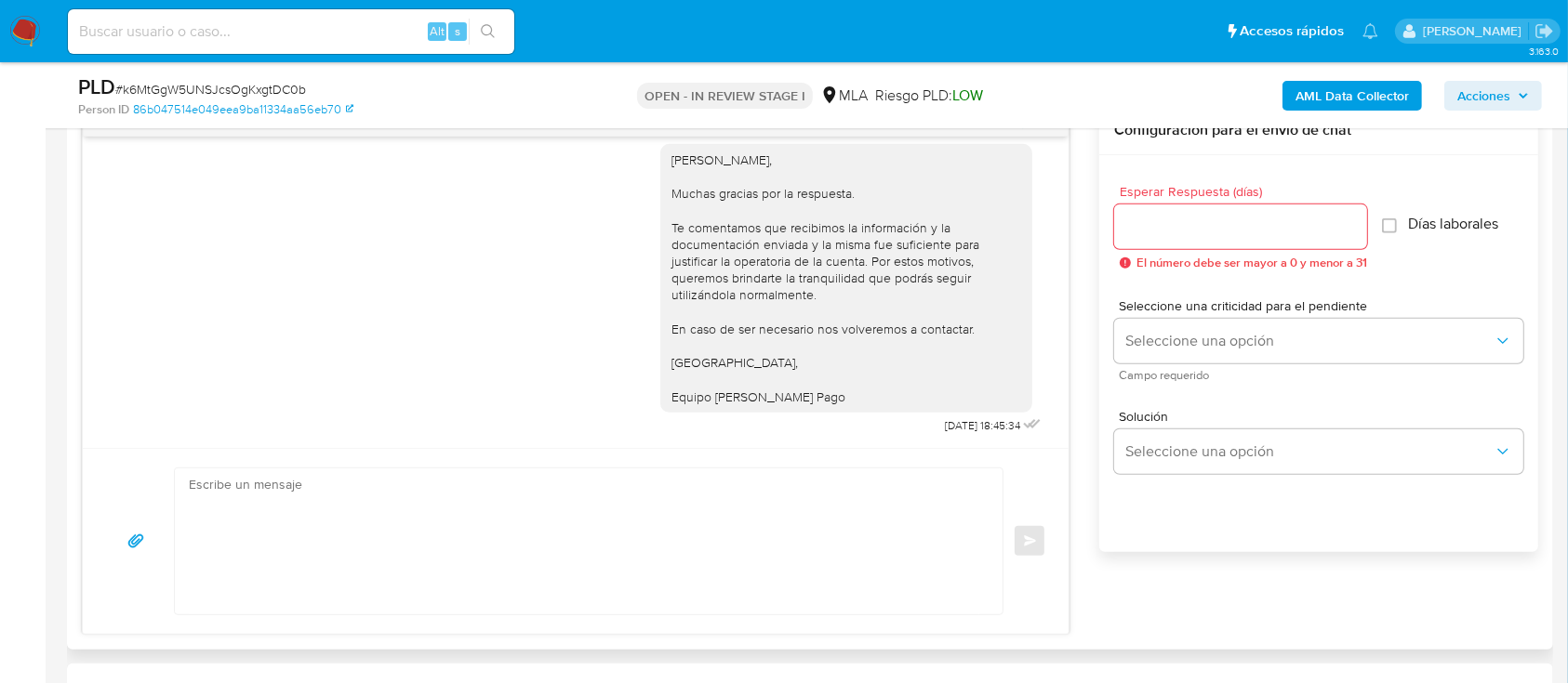
scroll to position [868, 0]
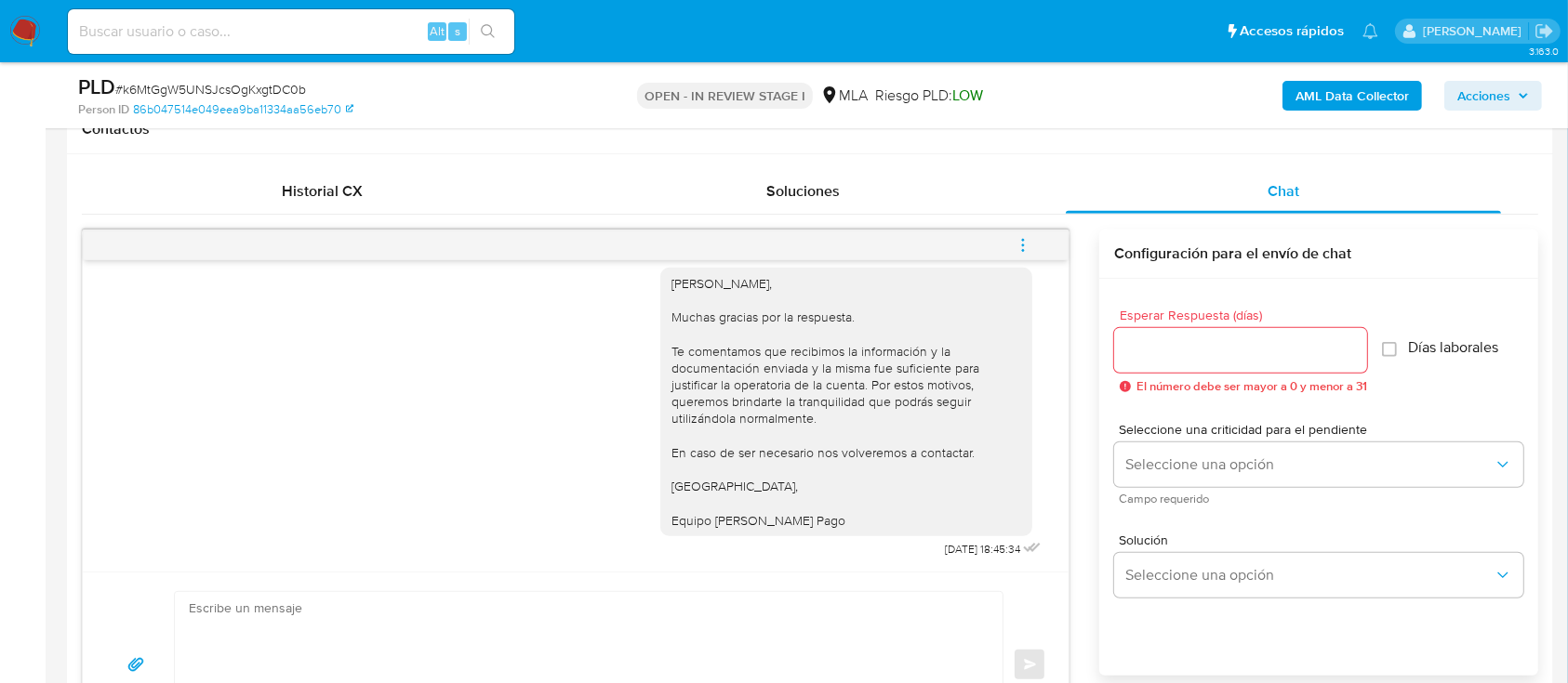
click at [1026, 248] on icon "menu-action" at bounding box center [1023, 245] width 17 height 17
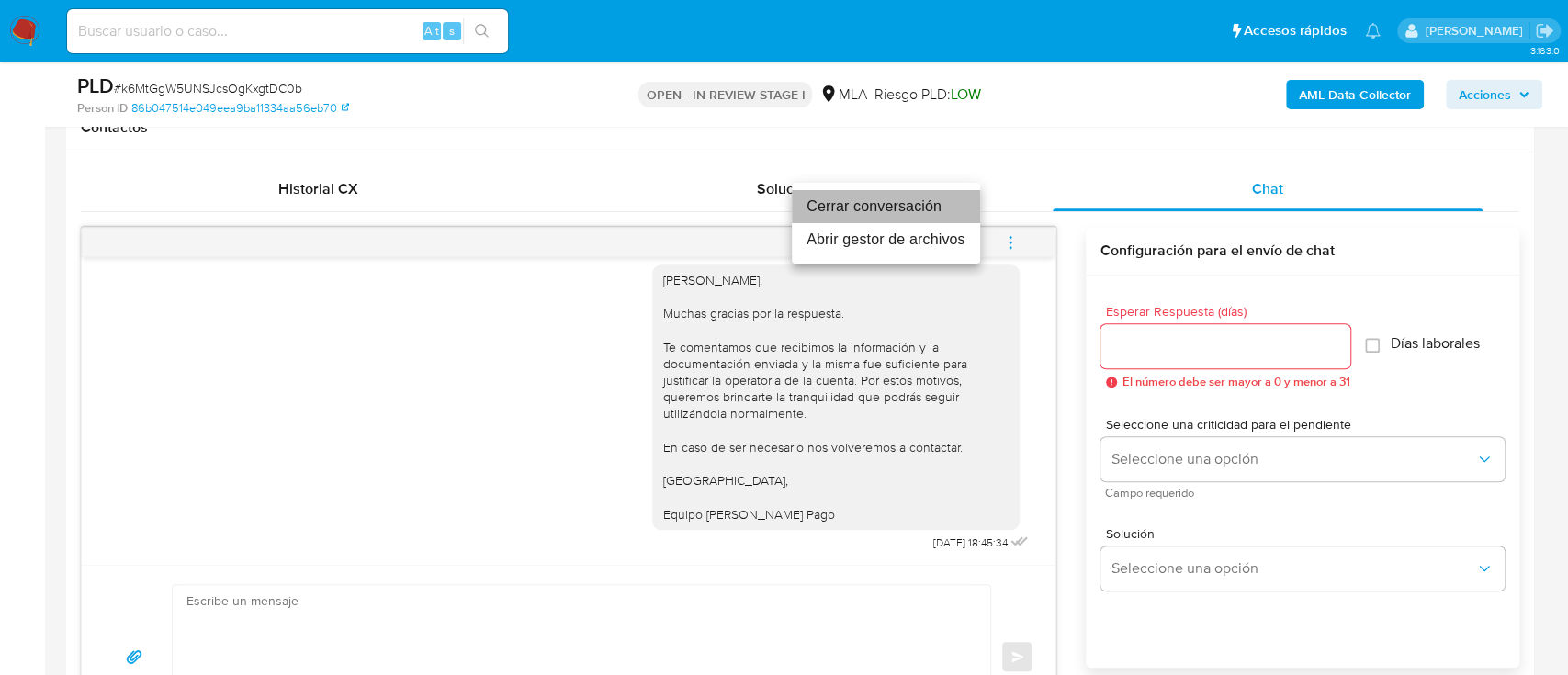
click at [871, 197] on li "Cerrar conversación" at bounding box center [885, 206] width 188 height 33
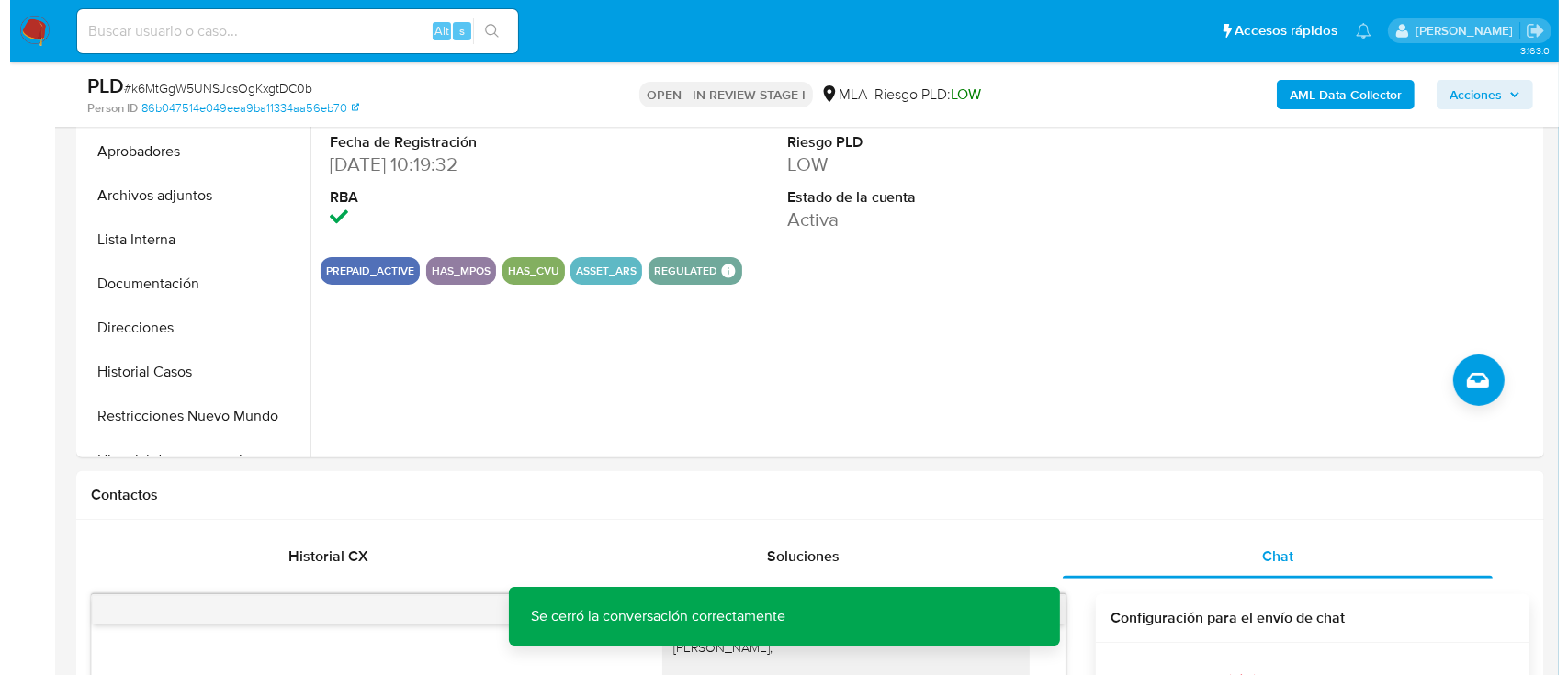
scroll to position [368, 0]
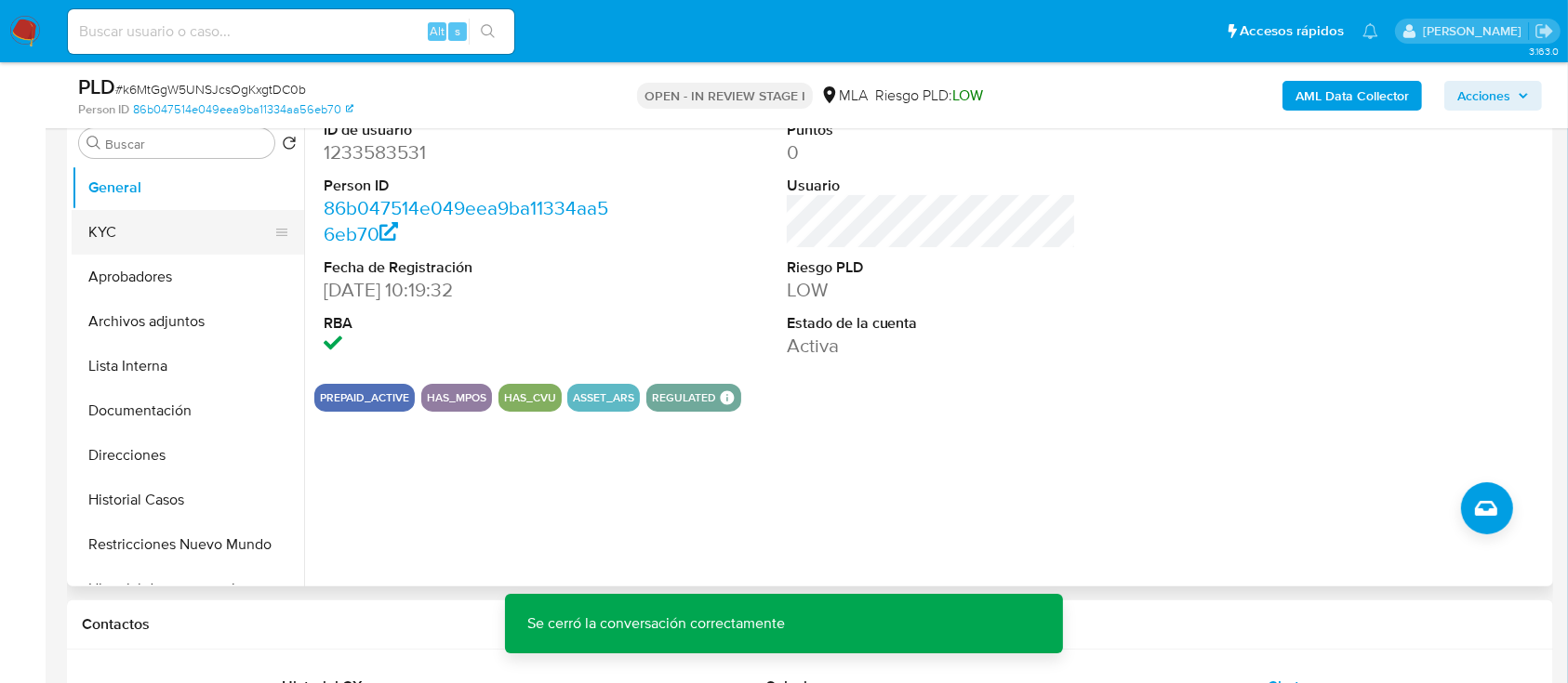
click at [147, 220] on button "KYC" at bounding box center [180, 232] width 217 height 45
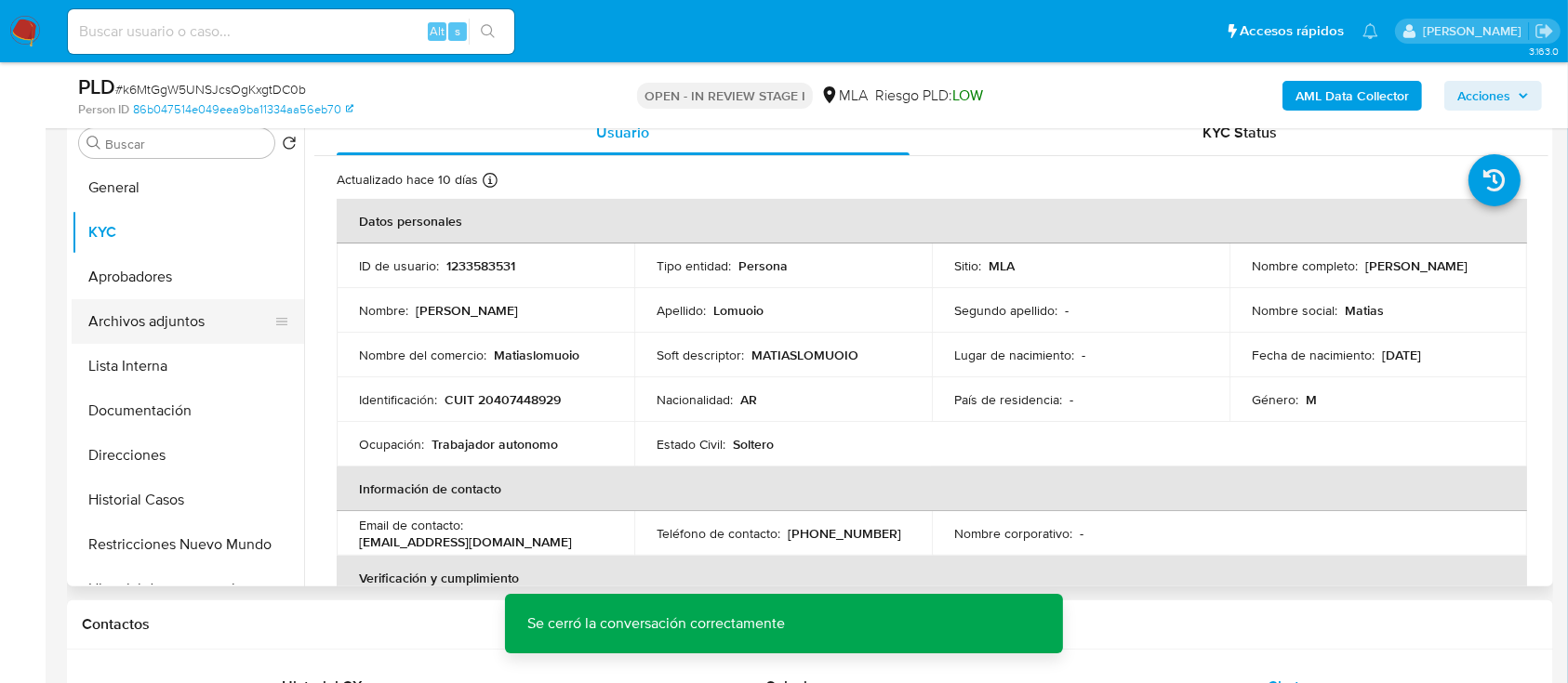
click at [215, 317] on button "Archivos adjuntos" at bounding box center [180, 321] width 217 height 45
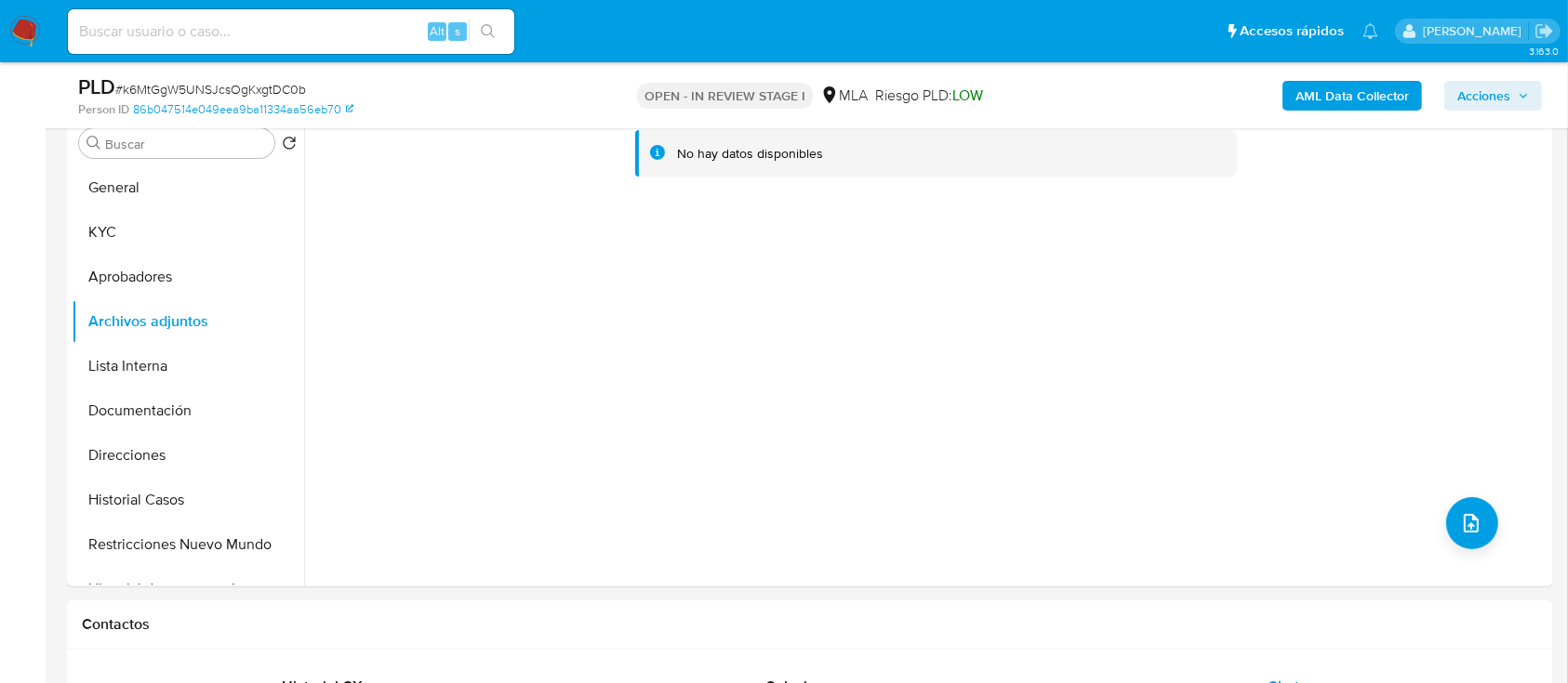
click at [1340, 87] on b "AML Data Collector" at bounding box center [1351, 96] width 113 height 30
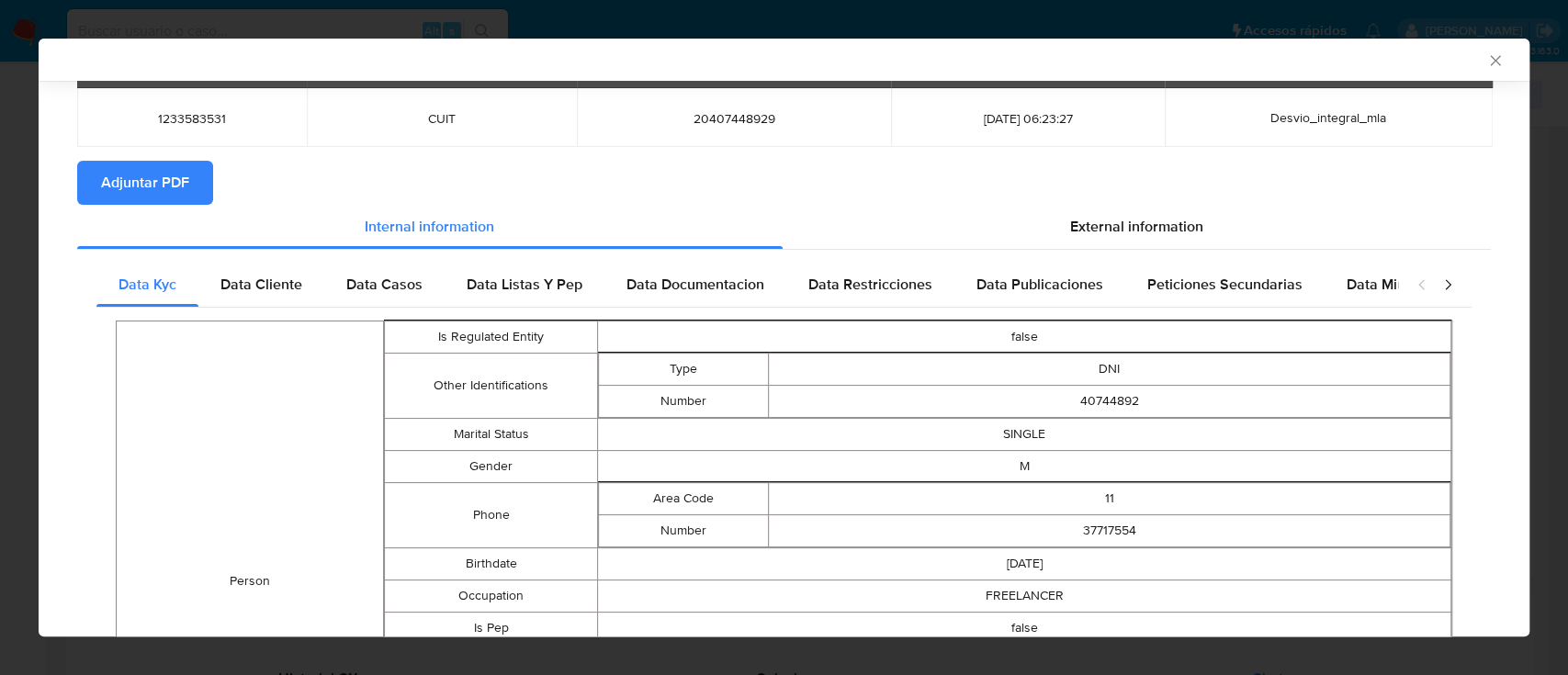
scroll to position [0, 0]
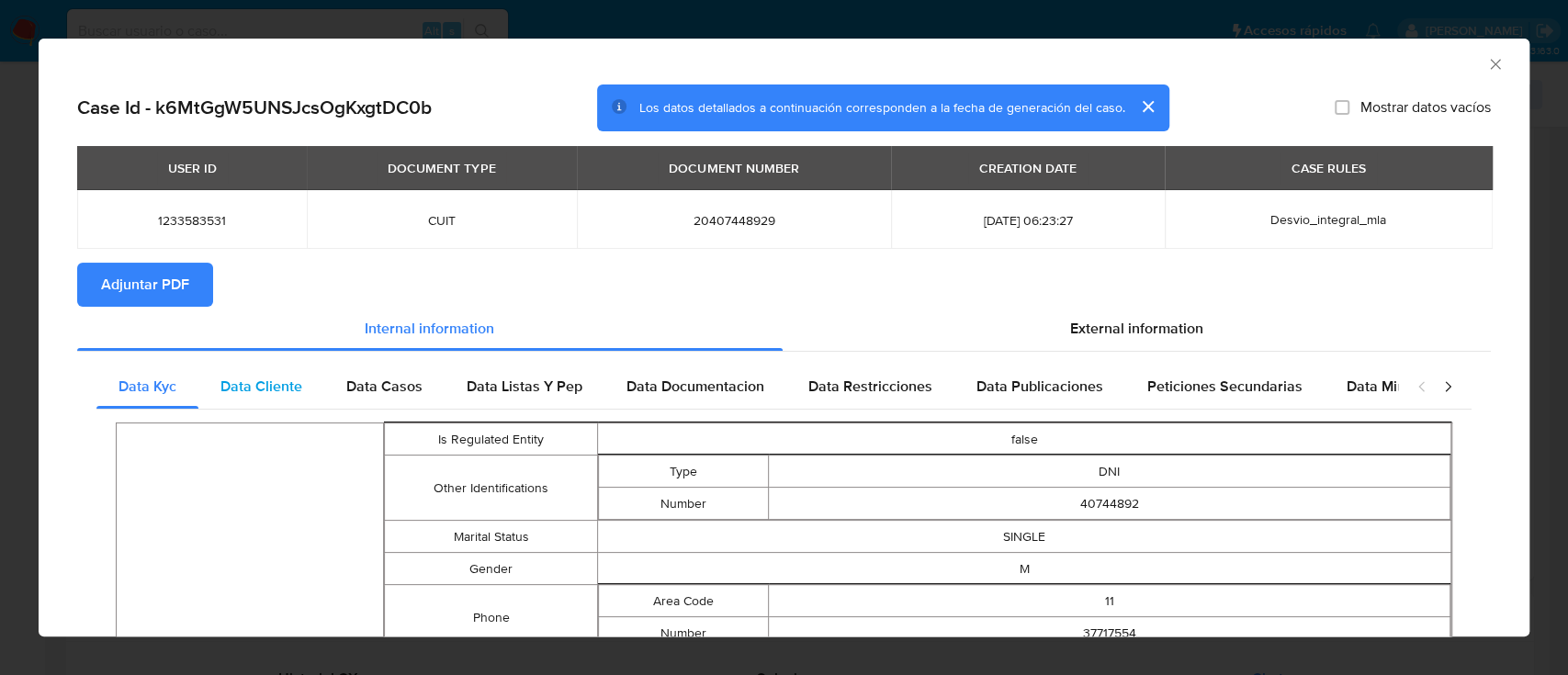
click at [265, 379] on span "Data Cliente" at bounding box center [261, 386] width 81 height 21
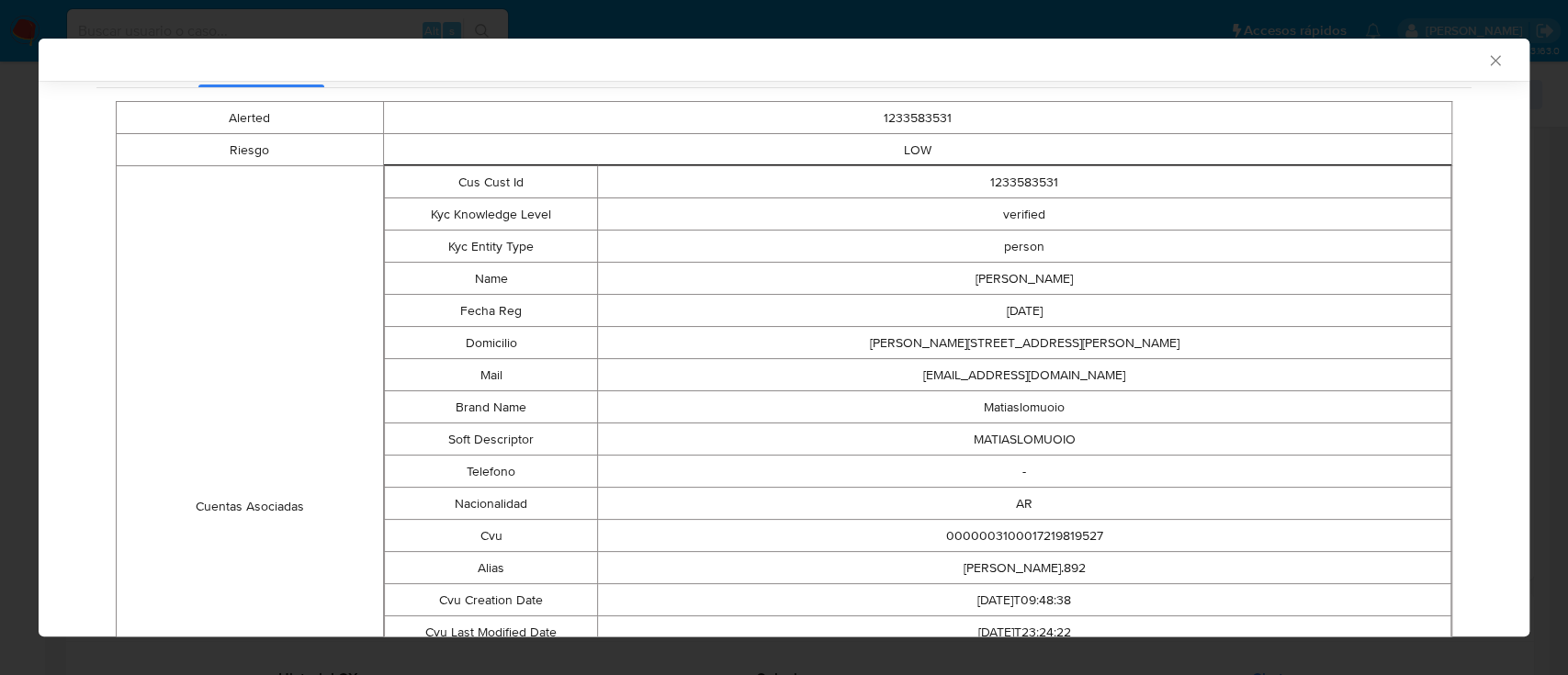
scroll to position [363, 0]
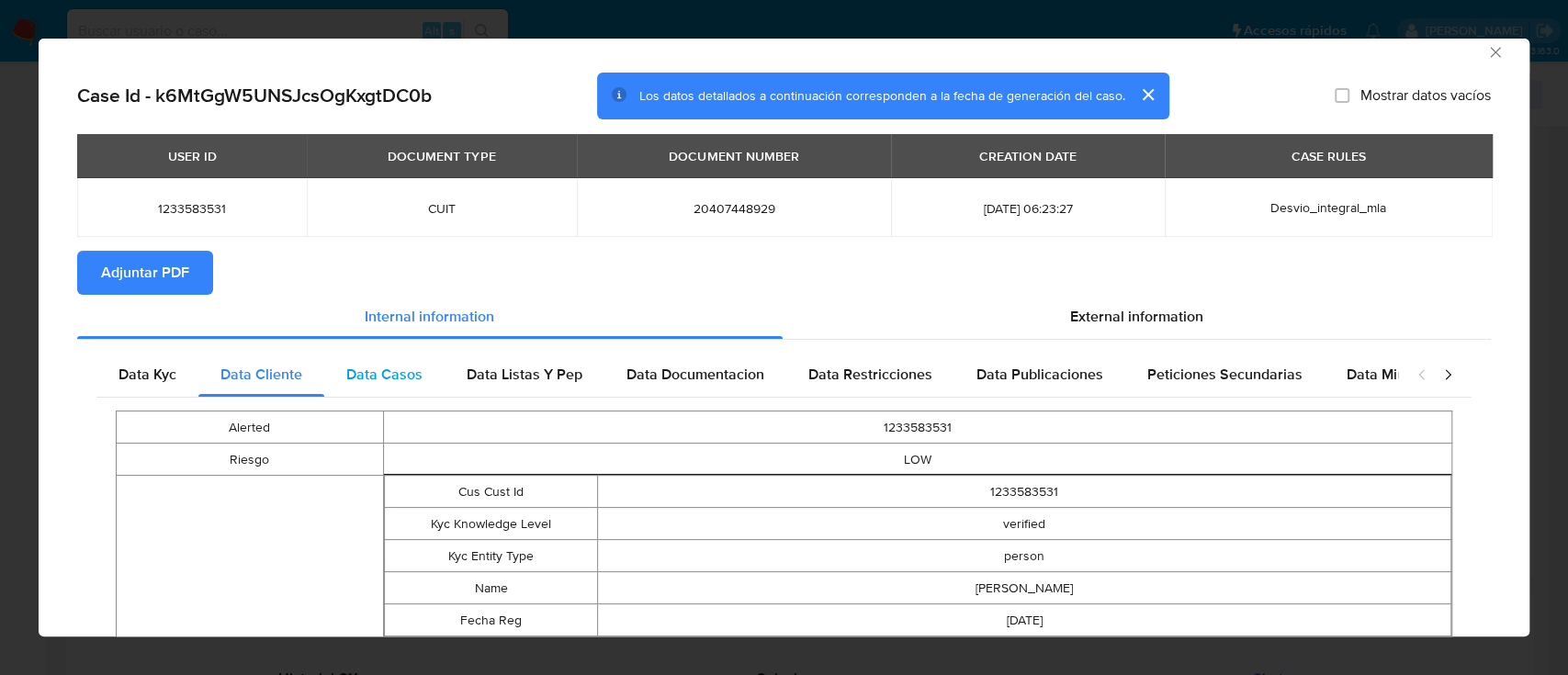
click at [376, 384] on span "Data Casos" at bounding box center [384, 374] width 76 height 21
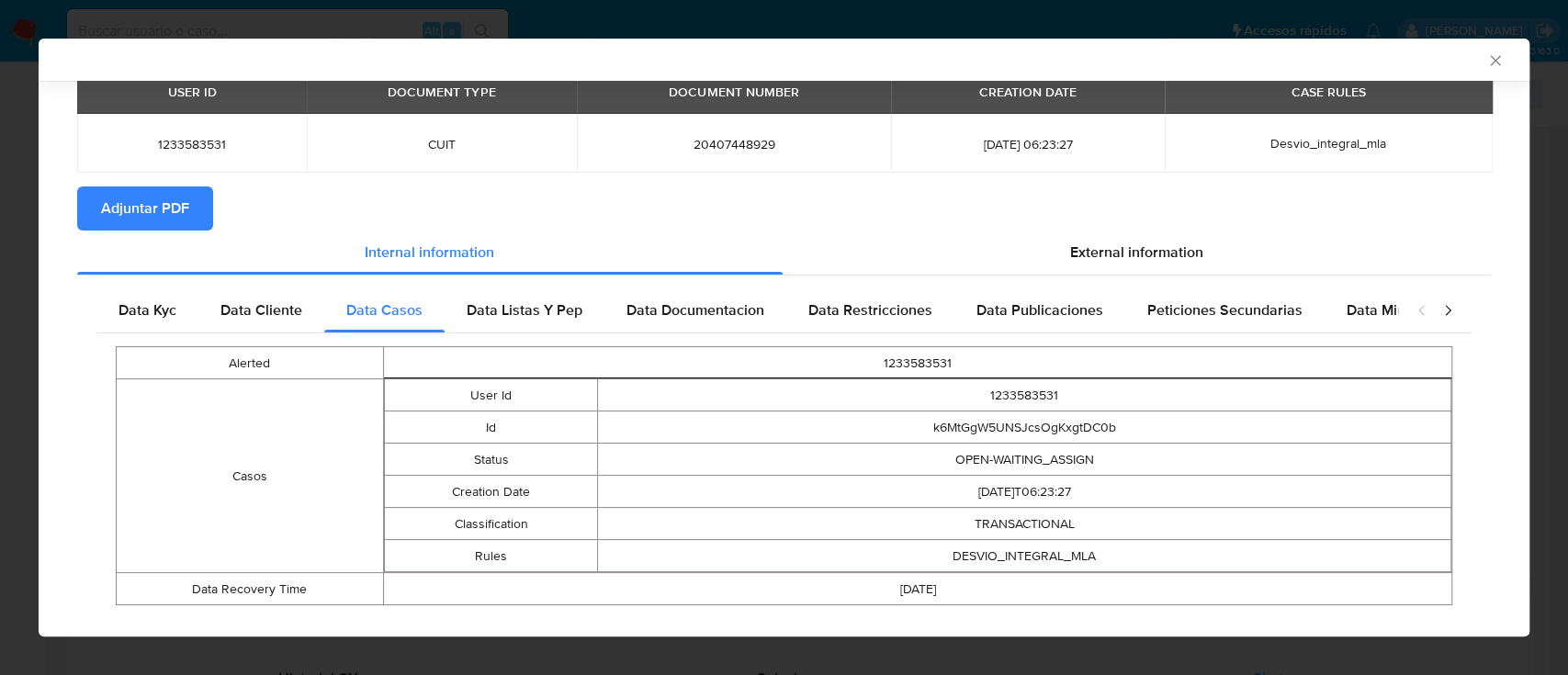
scroll to position [105, 0]
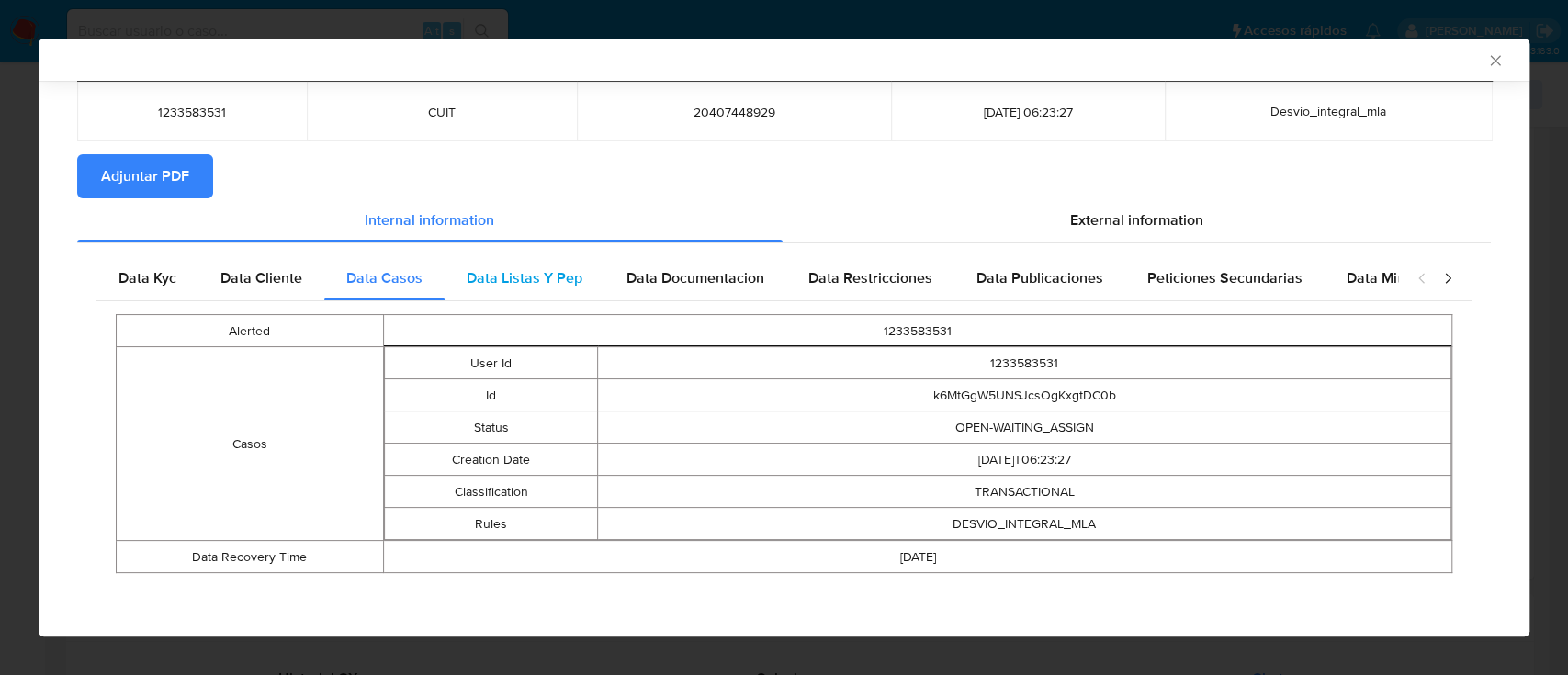
click at [550, 290] on div "Data Listas Y Pep" at bounding box center [524, 279] width 160 height 44
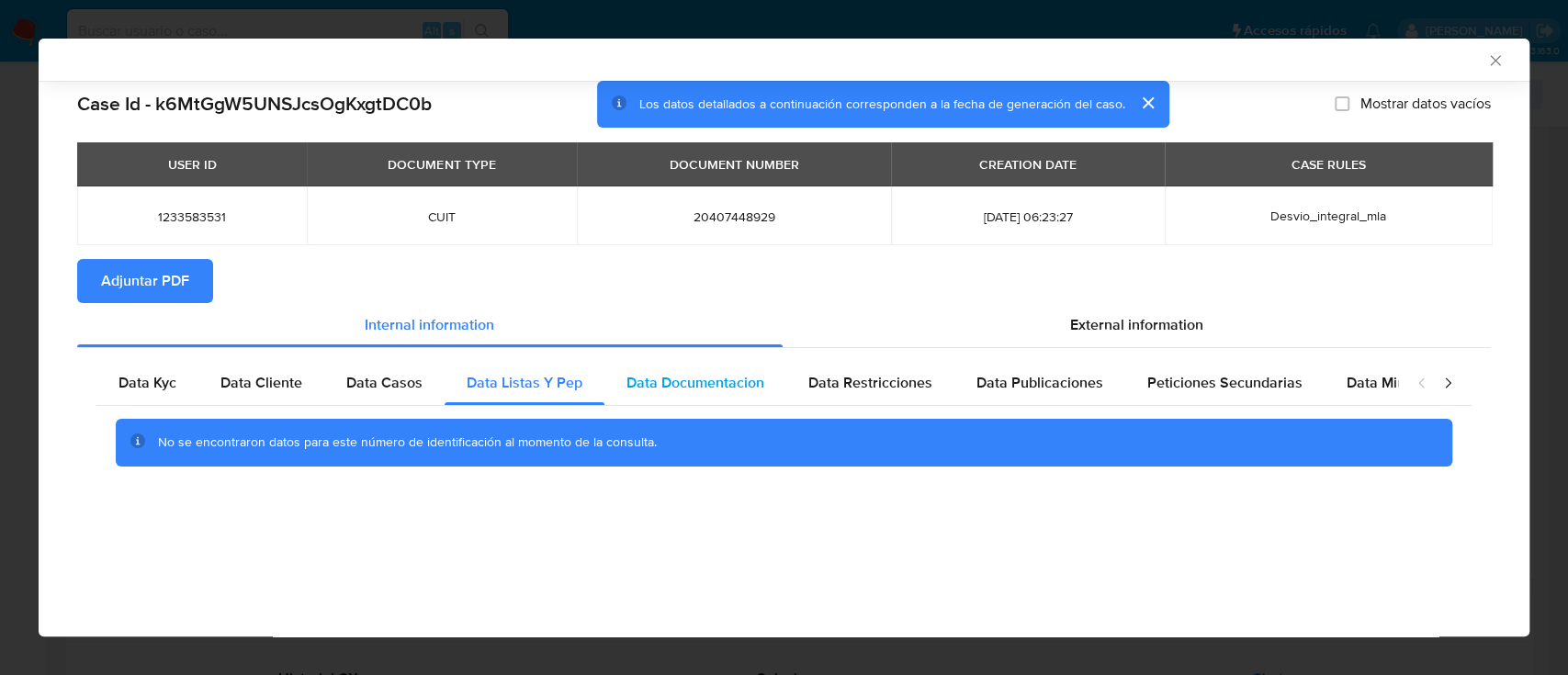
click at [677, 389] on span "Data Documentacion" at bounding box center [695, 382] width 138 height 21
click at [861, 384] on span "Data Restricciones" at bounding box center [870, 382] width 124 height 21
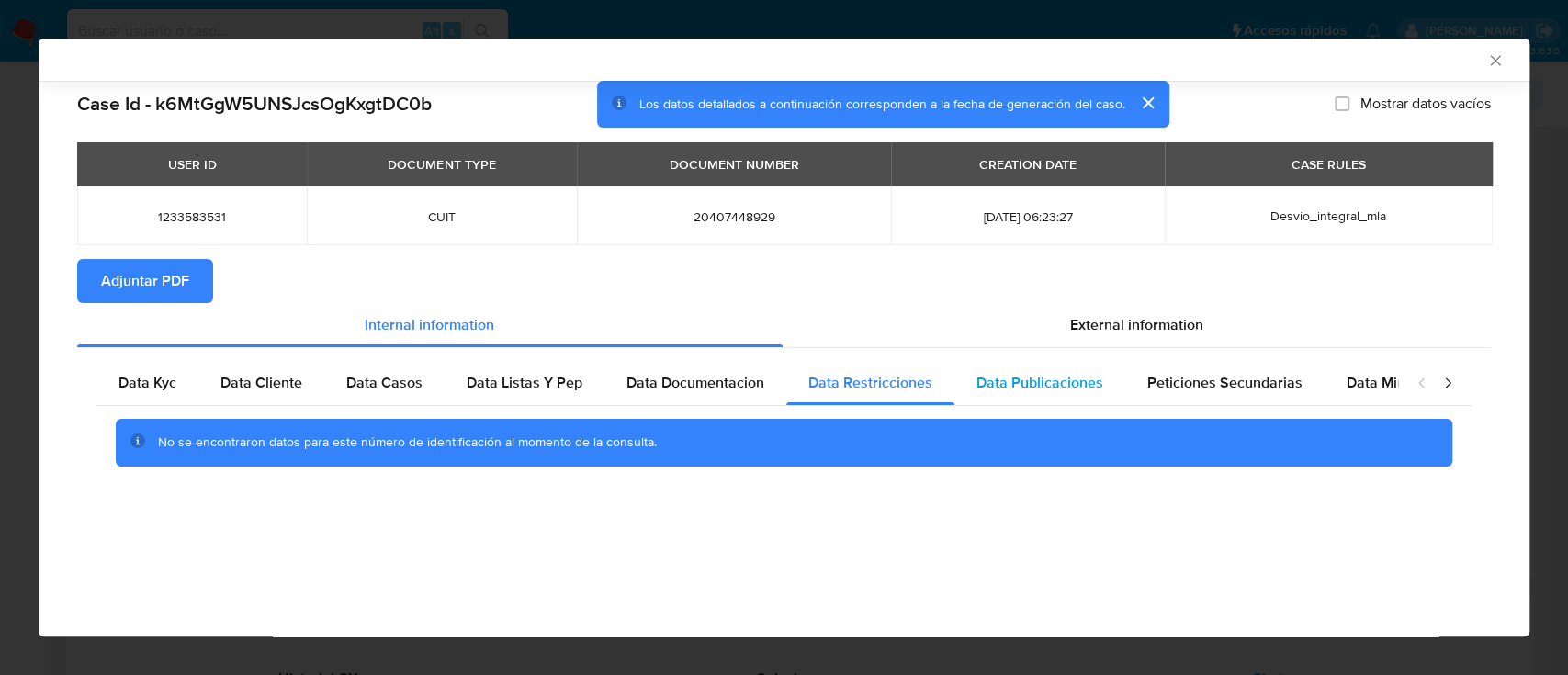
click at [1010, 393] on span "Data Publicaciones" at bounding box center [1039, 382] width 127 height 21
click at [1269, 402] on div "Peticiones Secundarias" at bounding box center [1224, 383] width 199 height 44
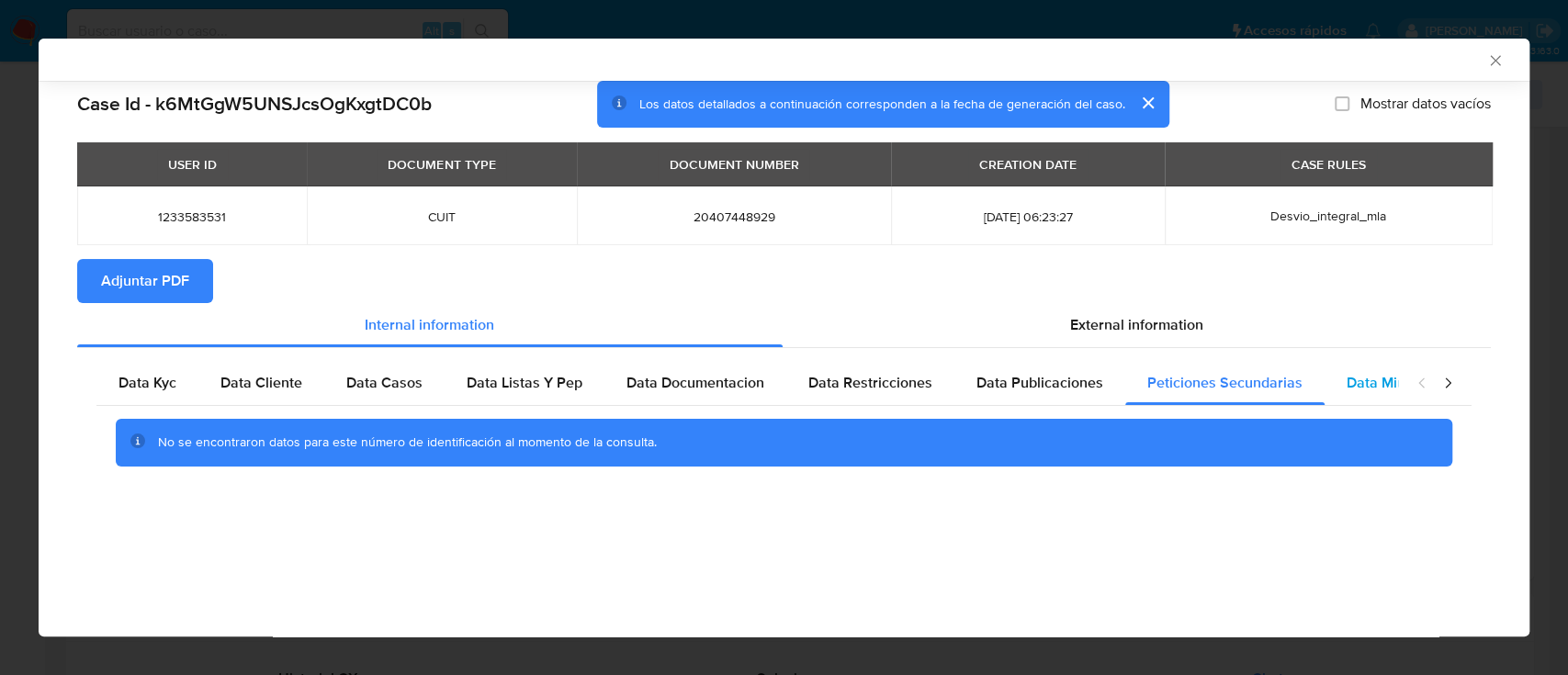
click at [1359, 386] on span "Data Minoridad" at bounding box center [1397, 382] width 101 height 21
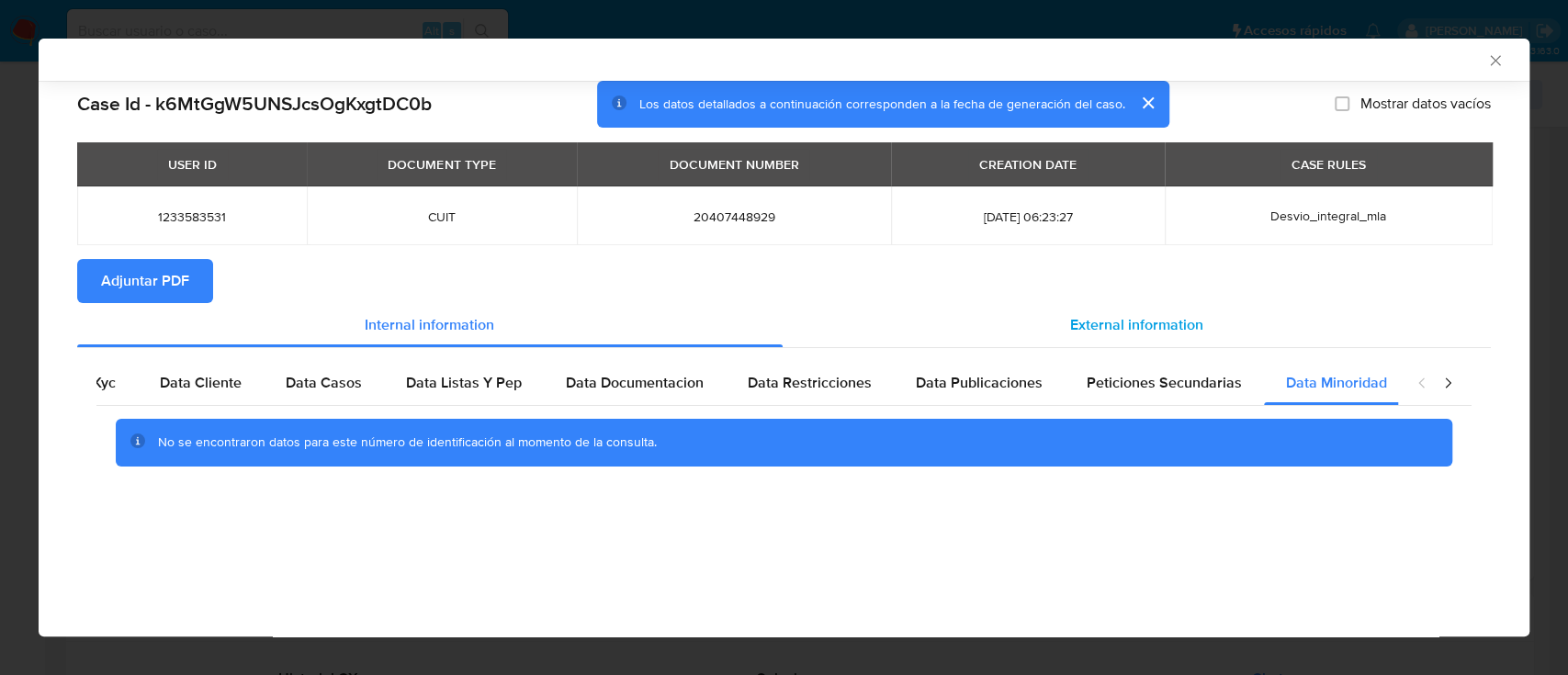
scroll to position [0, 61]
click at [1092, 313] on div "External information" at bounding box center [1137, 325] width 709 height 44
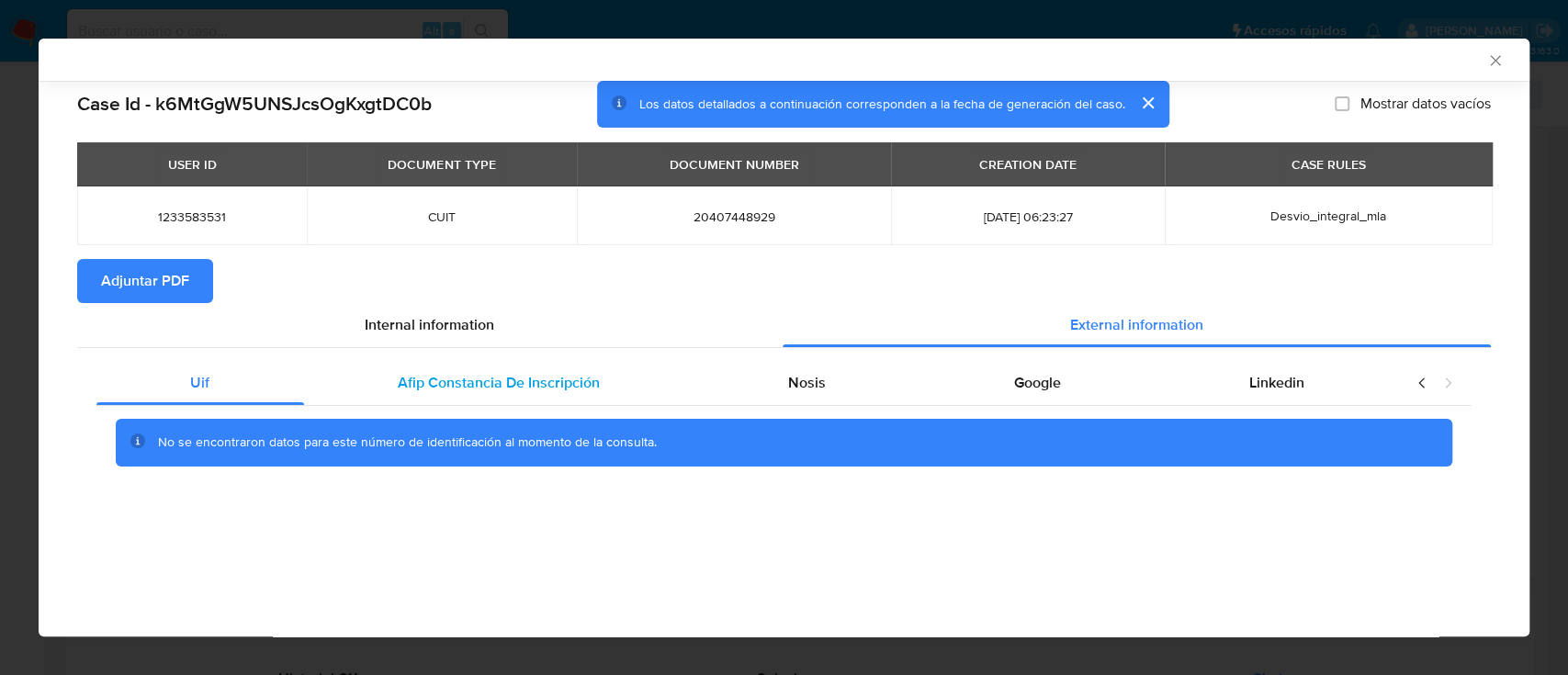
click at [507, 377] on span "Afip Constancia De Inscripción" at bounding box center [499, 382] width 202 height 21
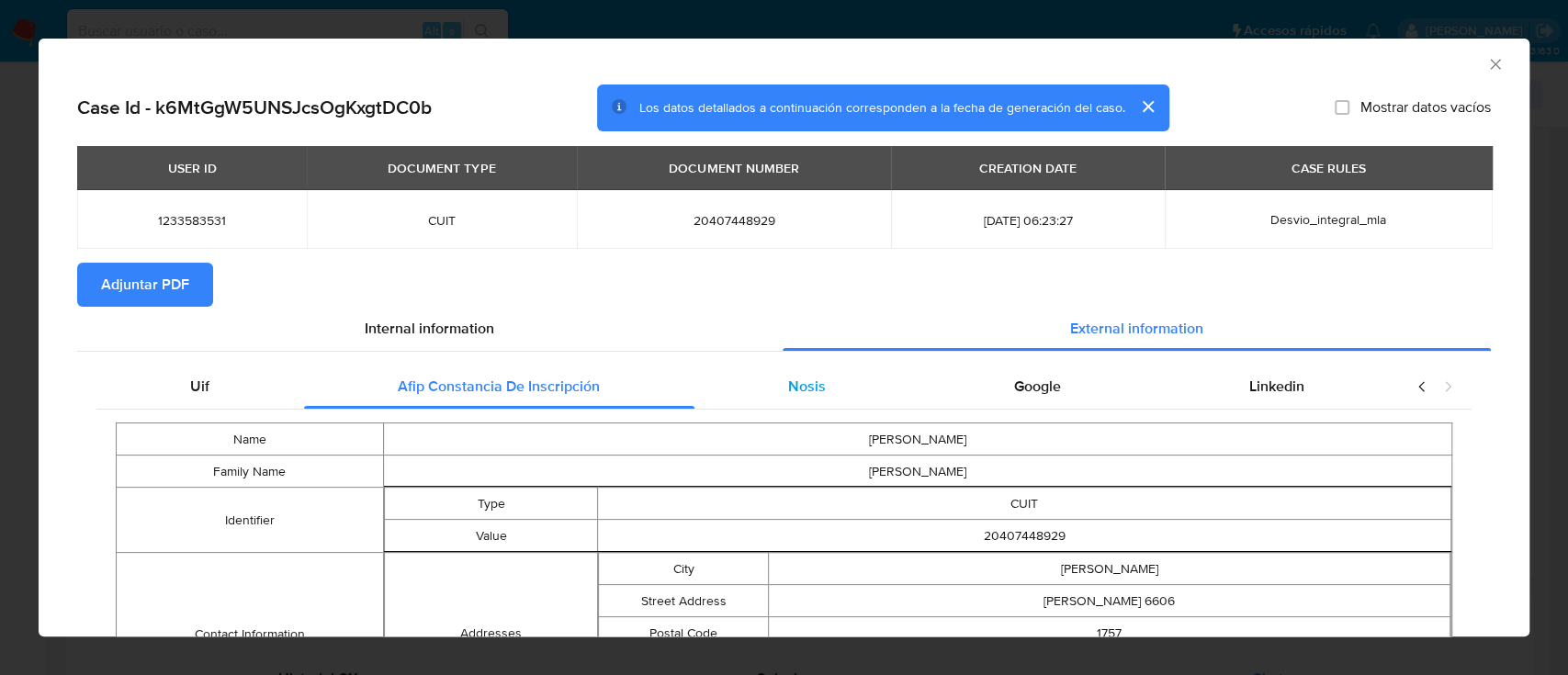
click at [767, 394] on div "Nosis" at bounding box center [807, 387] width 226 height 44
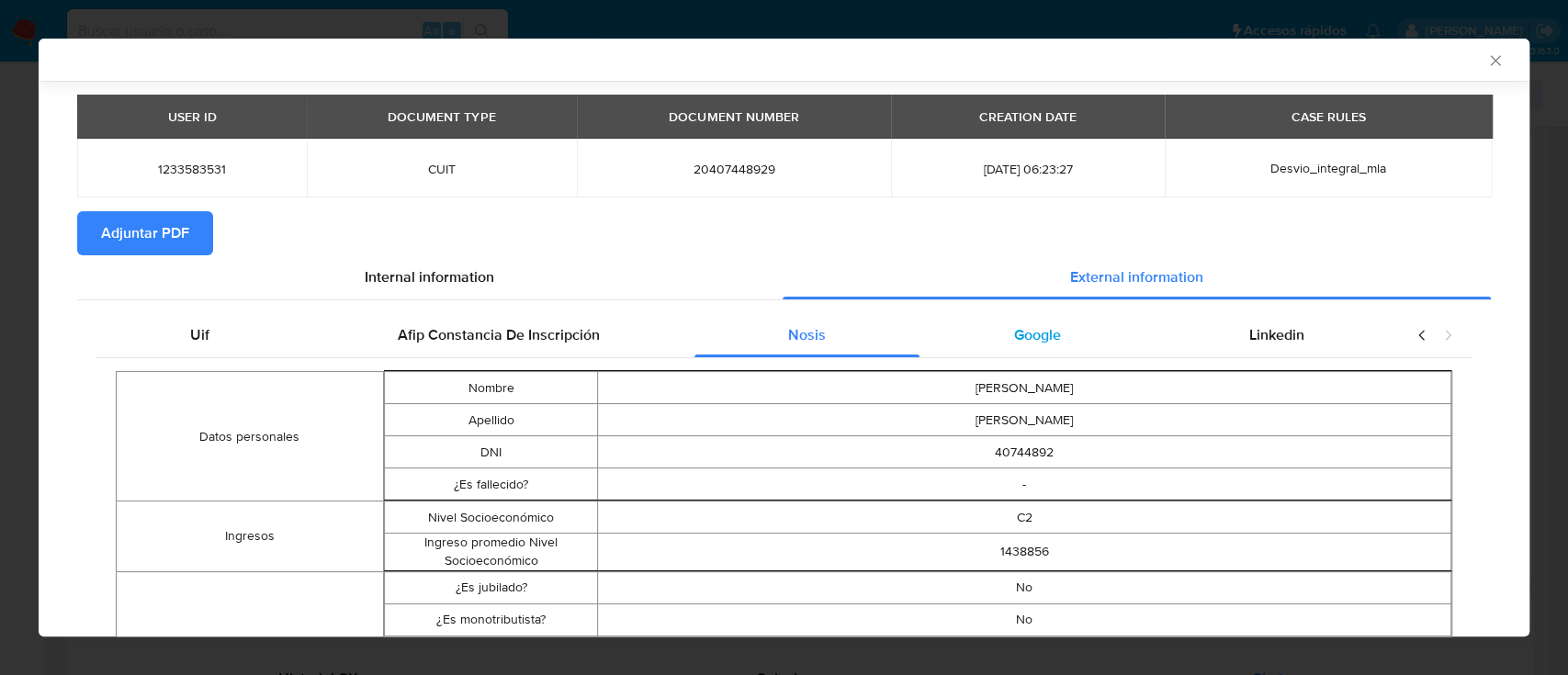
scroll to position [44, 0]
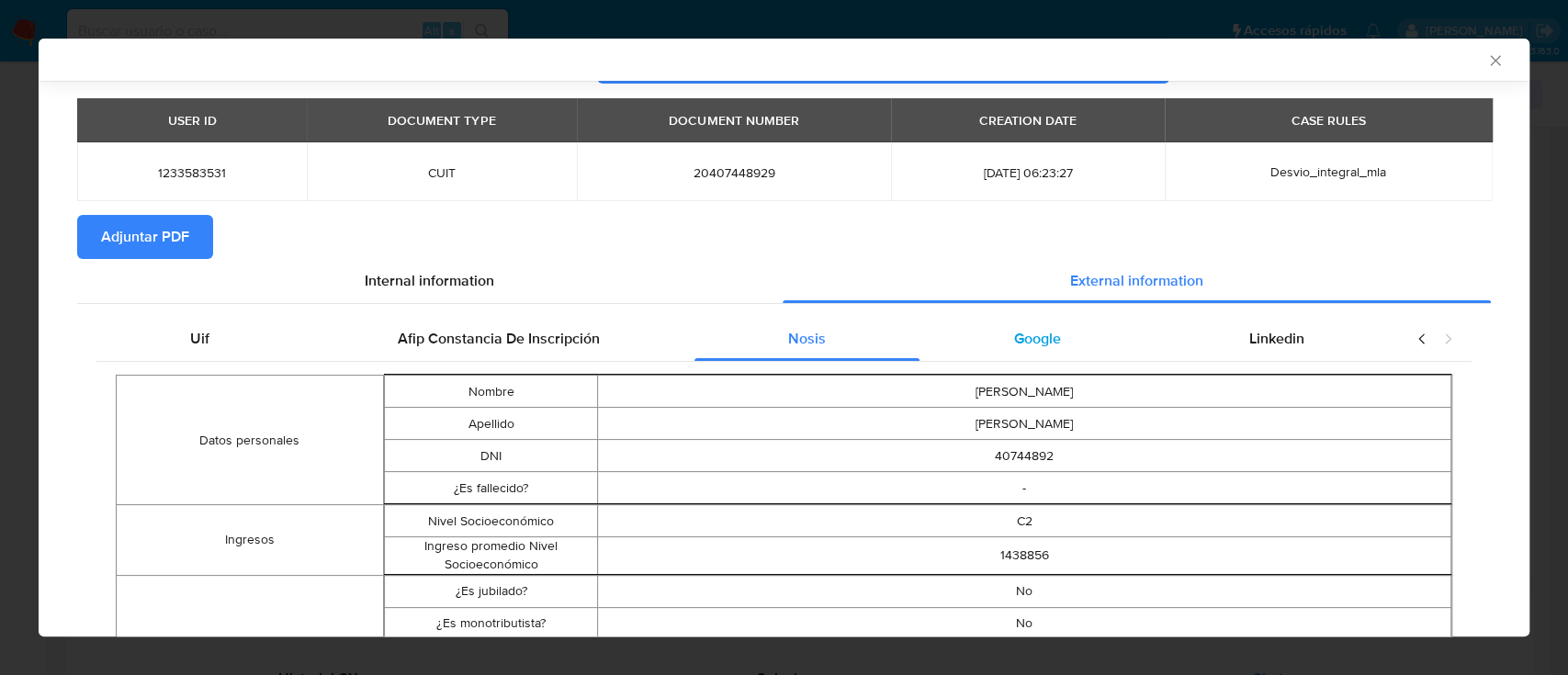
click at [1025, 348] on span "Google" at bounding box center [1037, 338] width 47 height 21
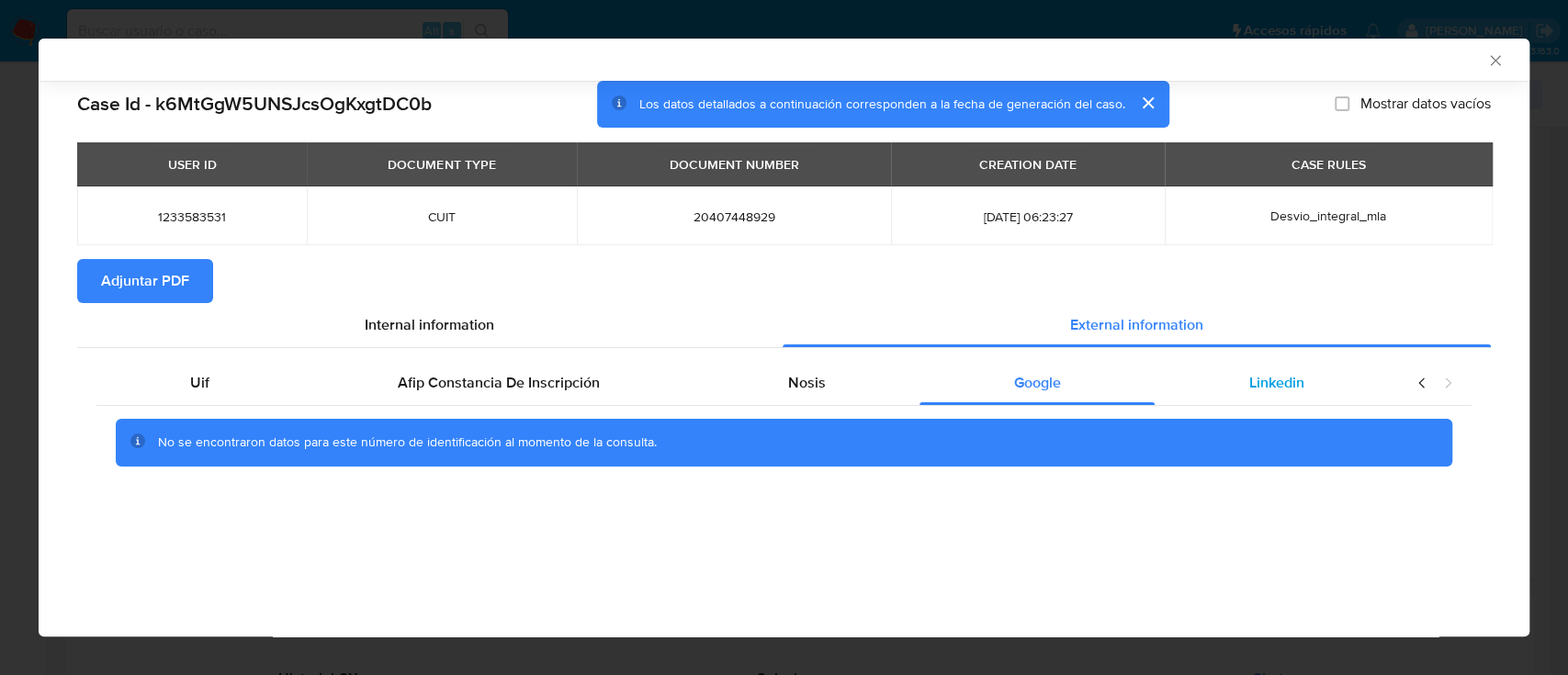
click at [1306, 394] on div "Linkedin" at bounding box center [1276, 383] width 243 height 44
click at [185, 291] on span "Adjuntar PDF" at bounding box center [144, 281] width 88 height 41
drag, startPoint x: 641, startPoint y: 512, endPoint x: 969, endPoint y: 383, distance: 352.5
click at [641, 512] on div "Case Id - k6MtGgW5UNSJcsOgKxgtDC0b Los datos detallados a continuación correspo…" at bounding box center [784, 306] width 1490 height 451
click at [1492, 59] on icon "Cerrar ventana" at bounding box center [1494, 60] width 10 height 10
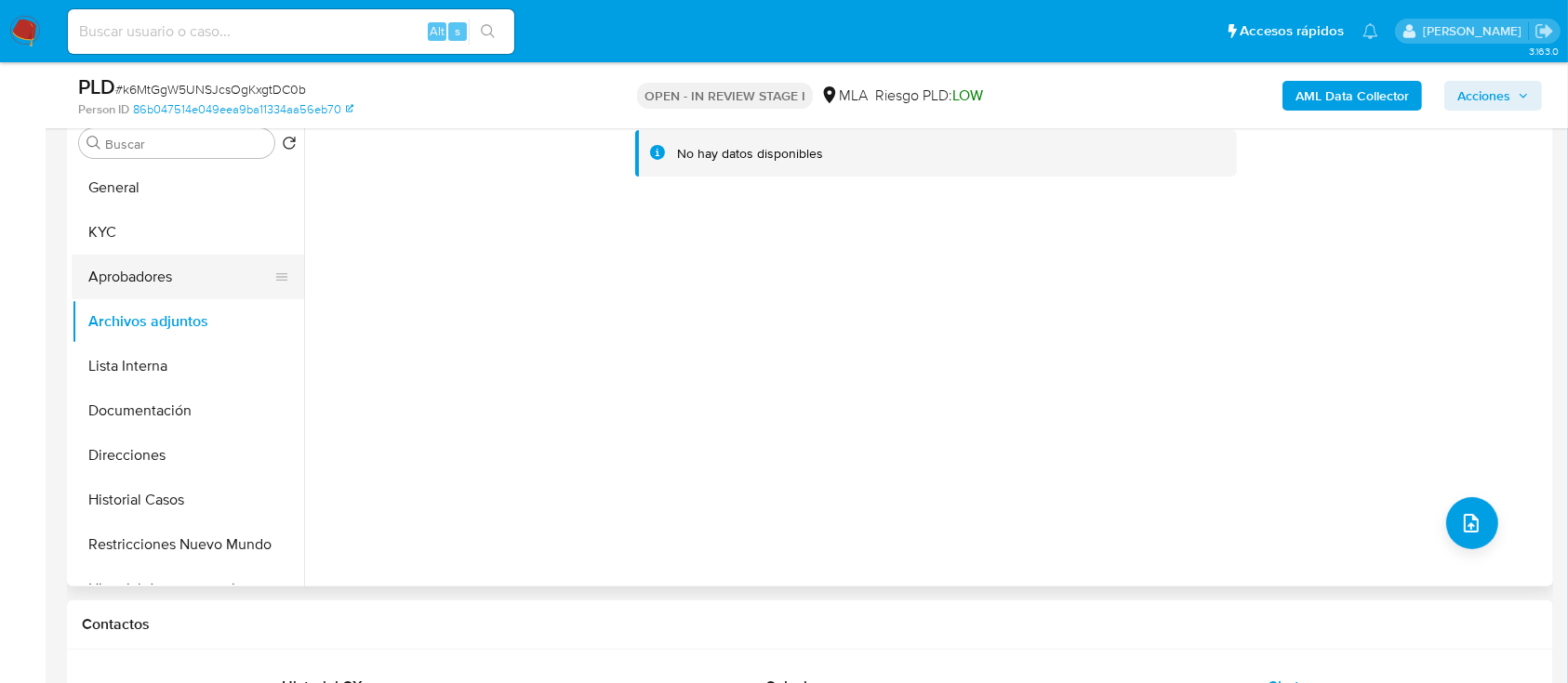
click at [132, 245] on button "KYC" at bounding box center [187, 232] width 232 height 45
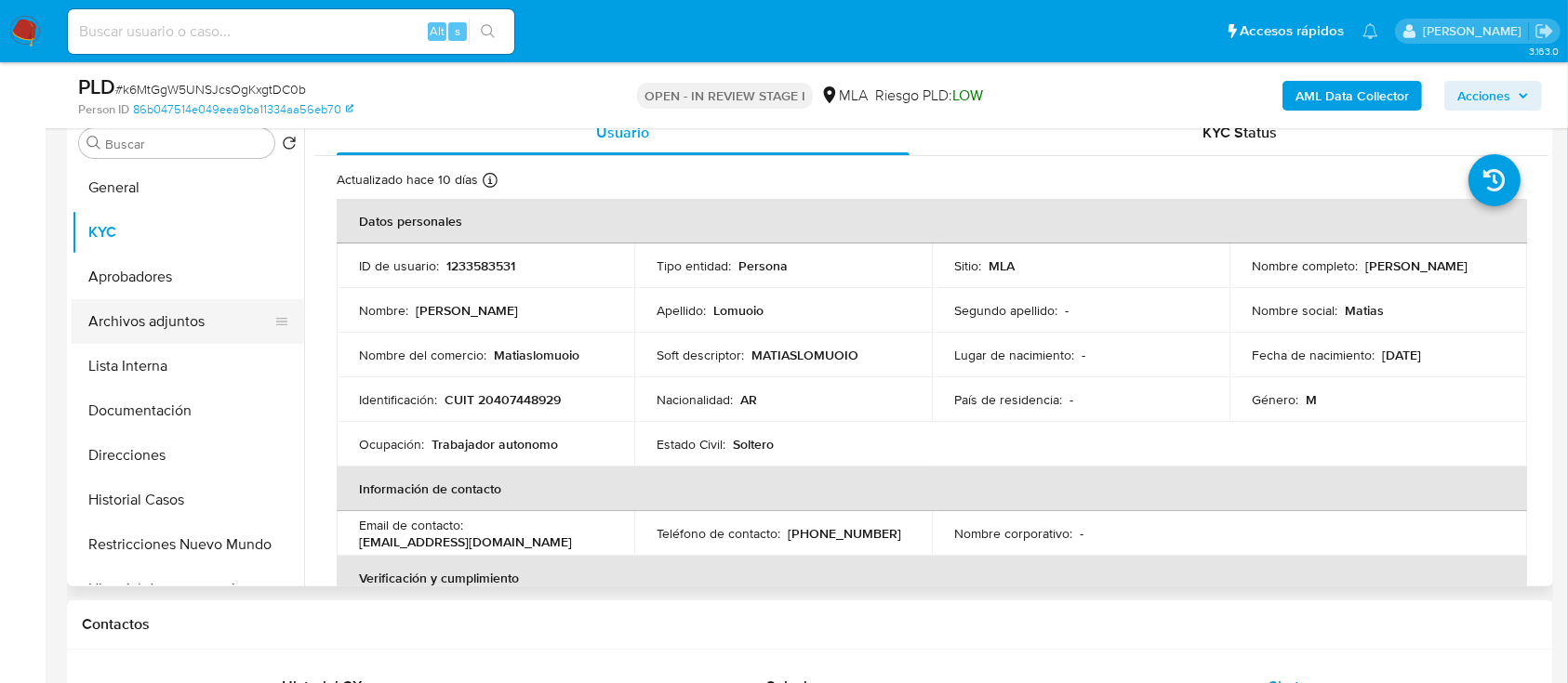
click at [127, 316] on button "Archivos adjuntos" at bounding box center [180, 321] width 217 height 45
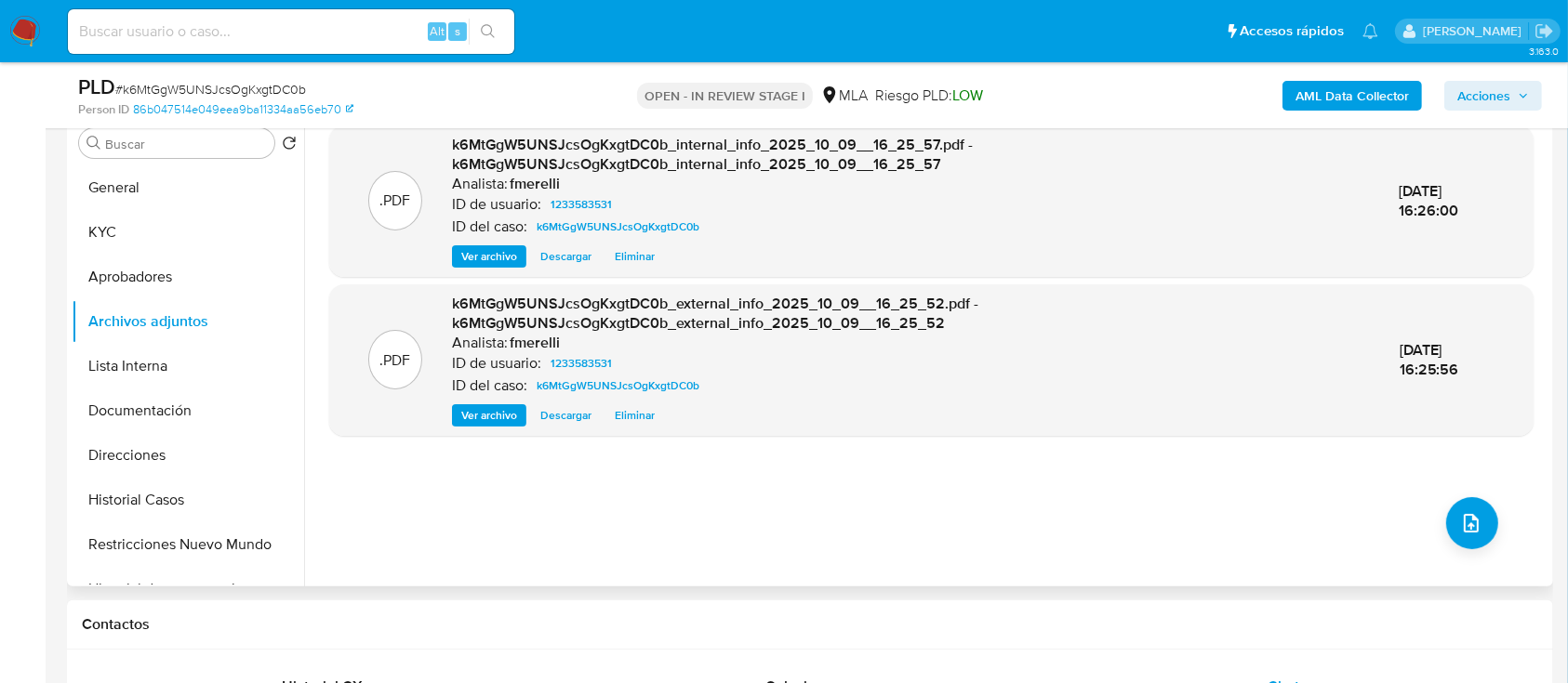
click at [495, 262] on span "Ver archivo" at bounding box center [489, 257] width 56 height 19
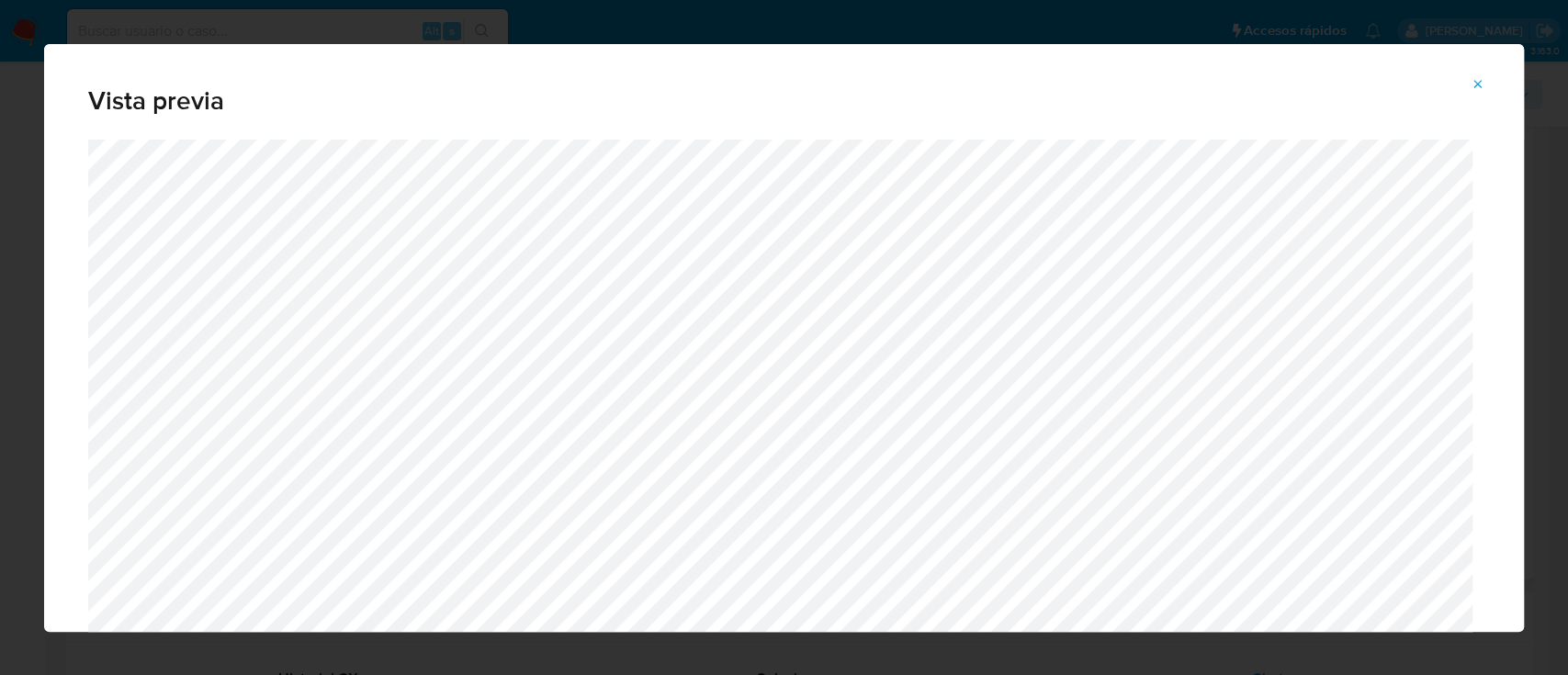
click at [1466, 75] on button "Attachment preview" at bounding box center [1478, 84] width 41 height 30
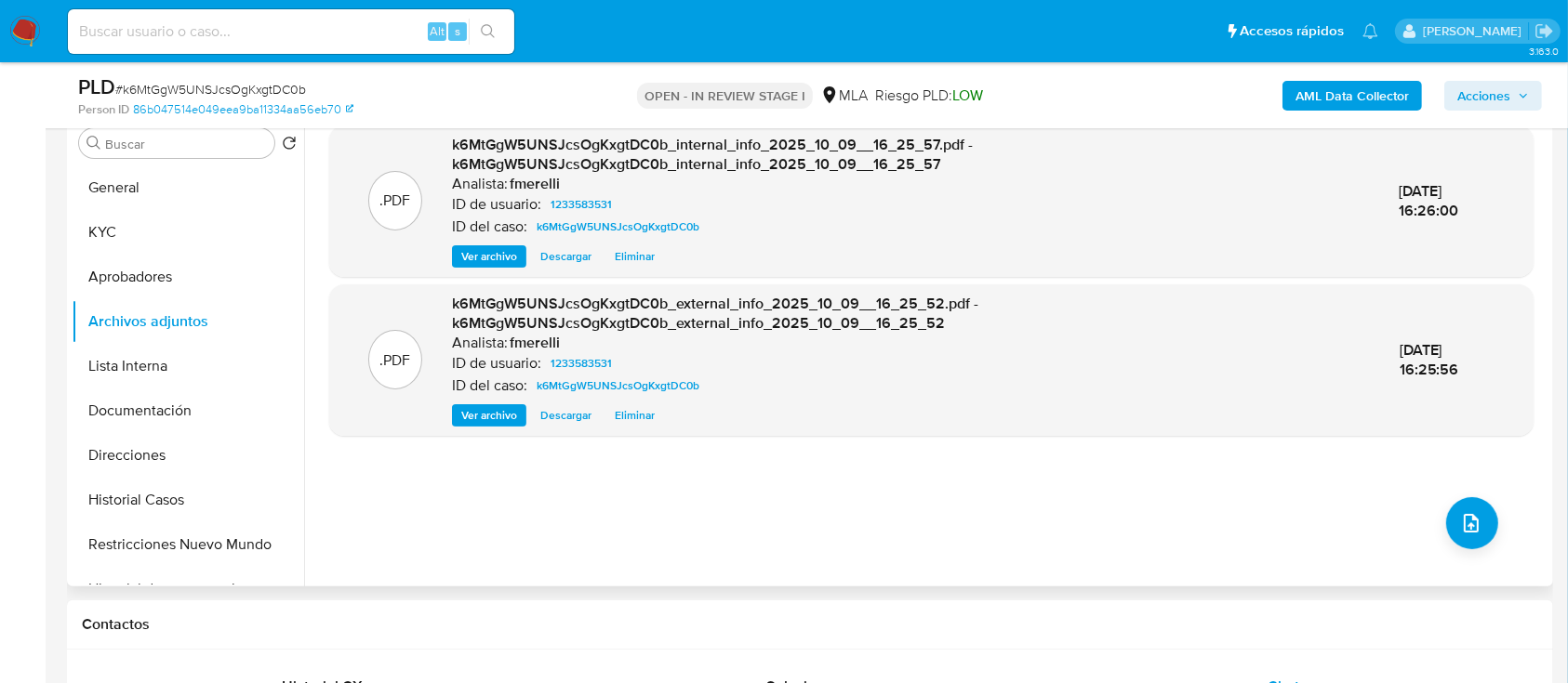
click at [488, 416] on span "Ver archivo" at bounding box center [489, 416] width 56 height 19
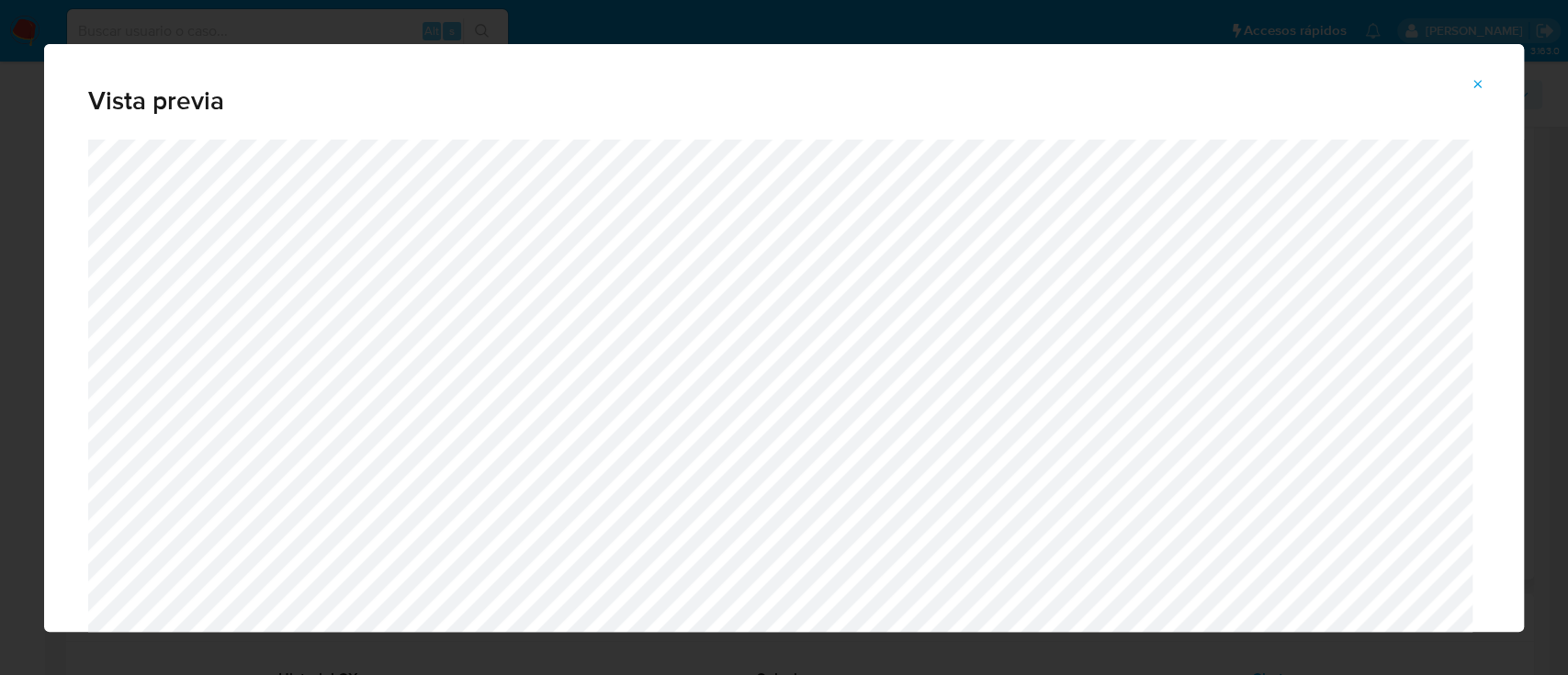
click at [1479, 82] on icon "Attachment preview" at bounding box center [1478, 84] width 15 height 15
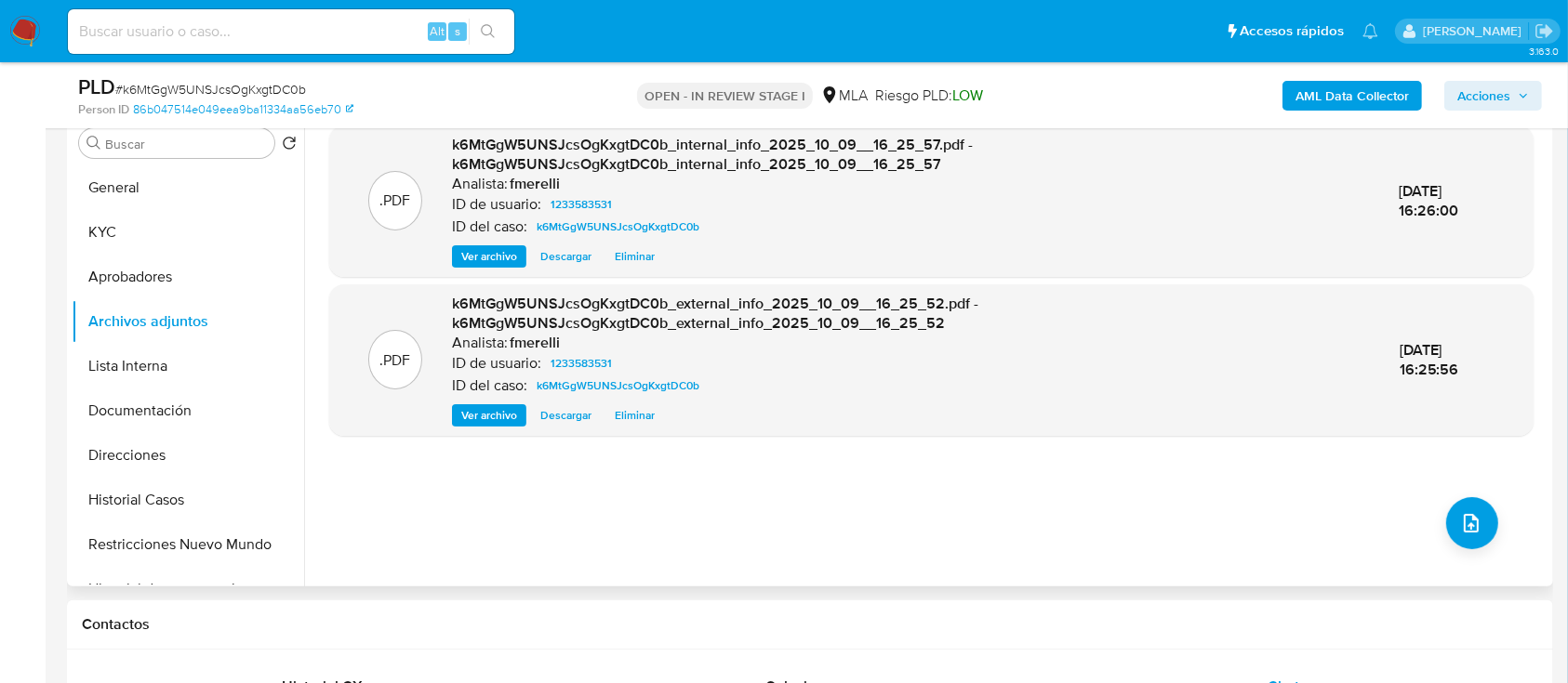
click at [1428, 526] on div ".PDF k6MtGgW5UNSJcsOgKxgtDC0b_internal_info_2025_10_09__16_25_57.pdf - k6MtGgW5…" at bounding box center [931, 349] width 1204 height 446
click at [1451, 525] on button "upload-file" at bounding box center [1472, 524] width 52 height 52
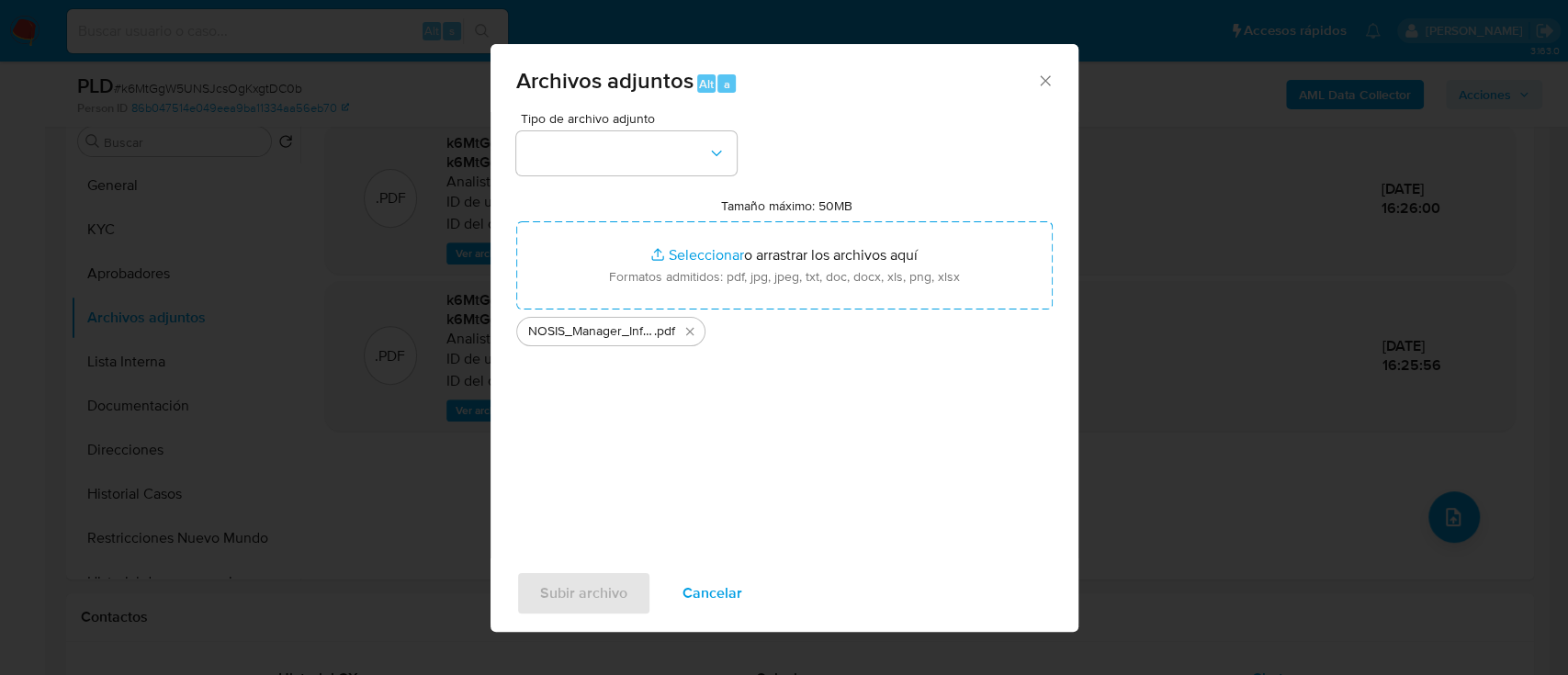
click at [515, 520] on div "Tipo de archivo adjunto Tamaño máximo: 50MB Seleccionar archivos Seleccionar o …" at bounding box center [784, 335] width 588 height 446
click at [610, 146] on button "button" at bounding box center [627, 154] width 220 height 44
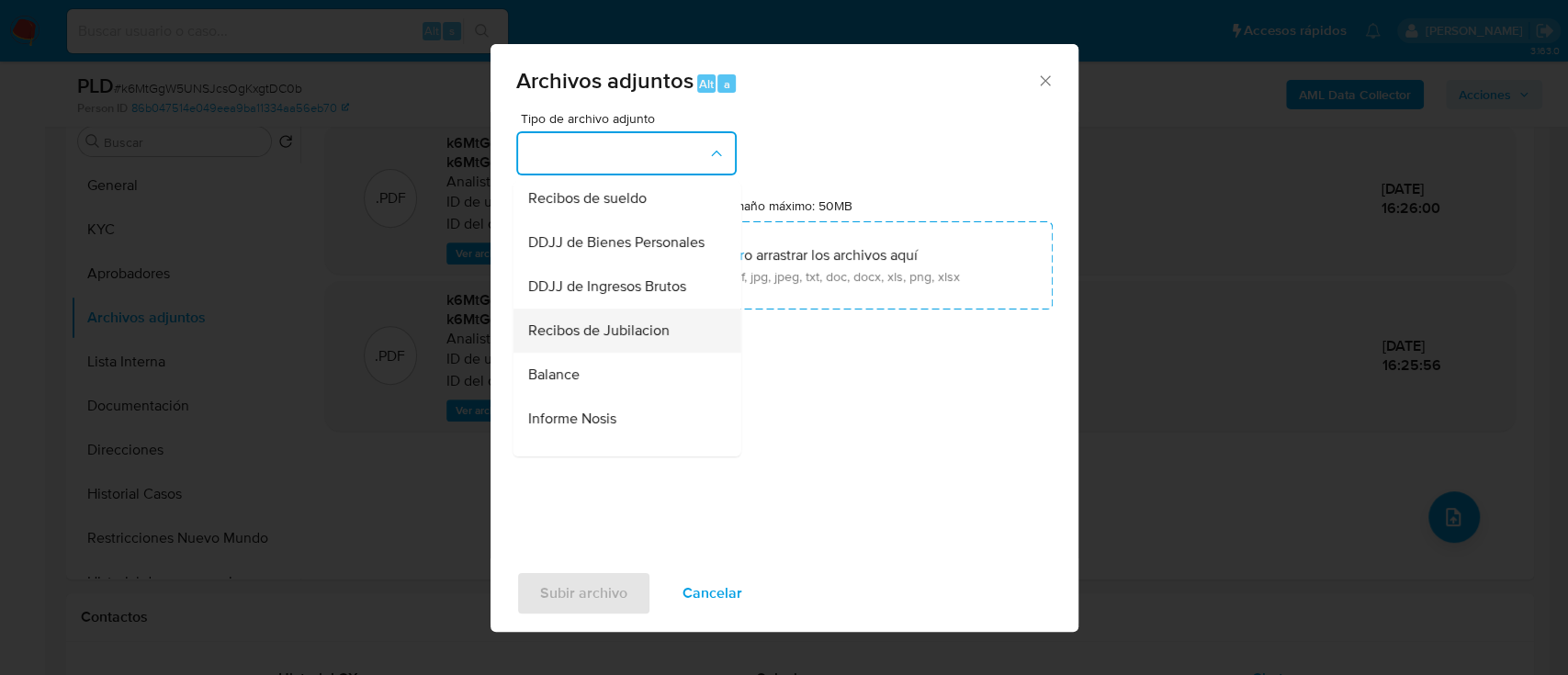
scroll to position [612, 0]
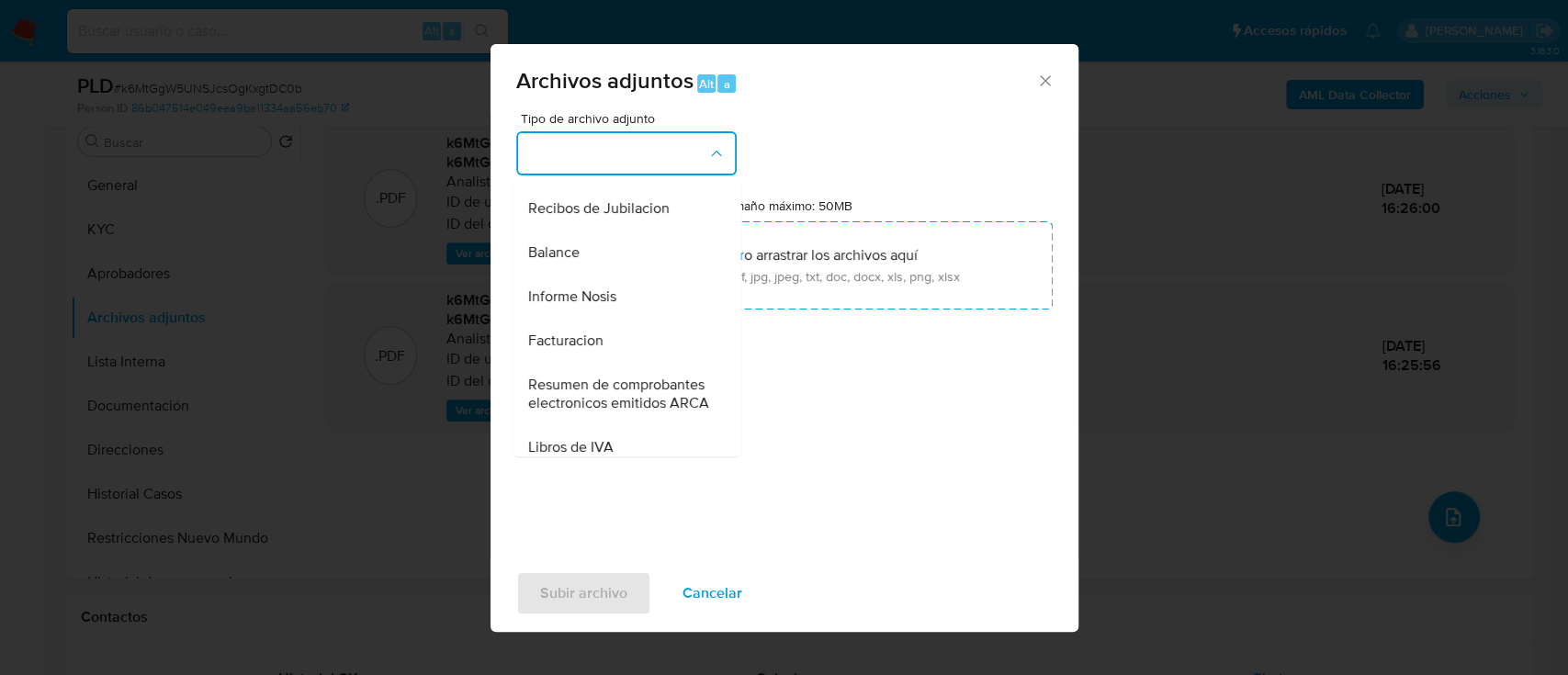
click at [634, 319] on div "Informe Nosis" at bounding box center [621, 297] width 187 height 44
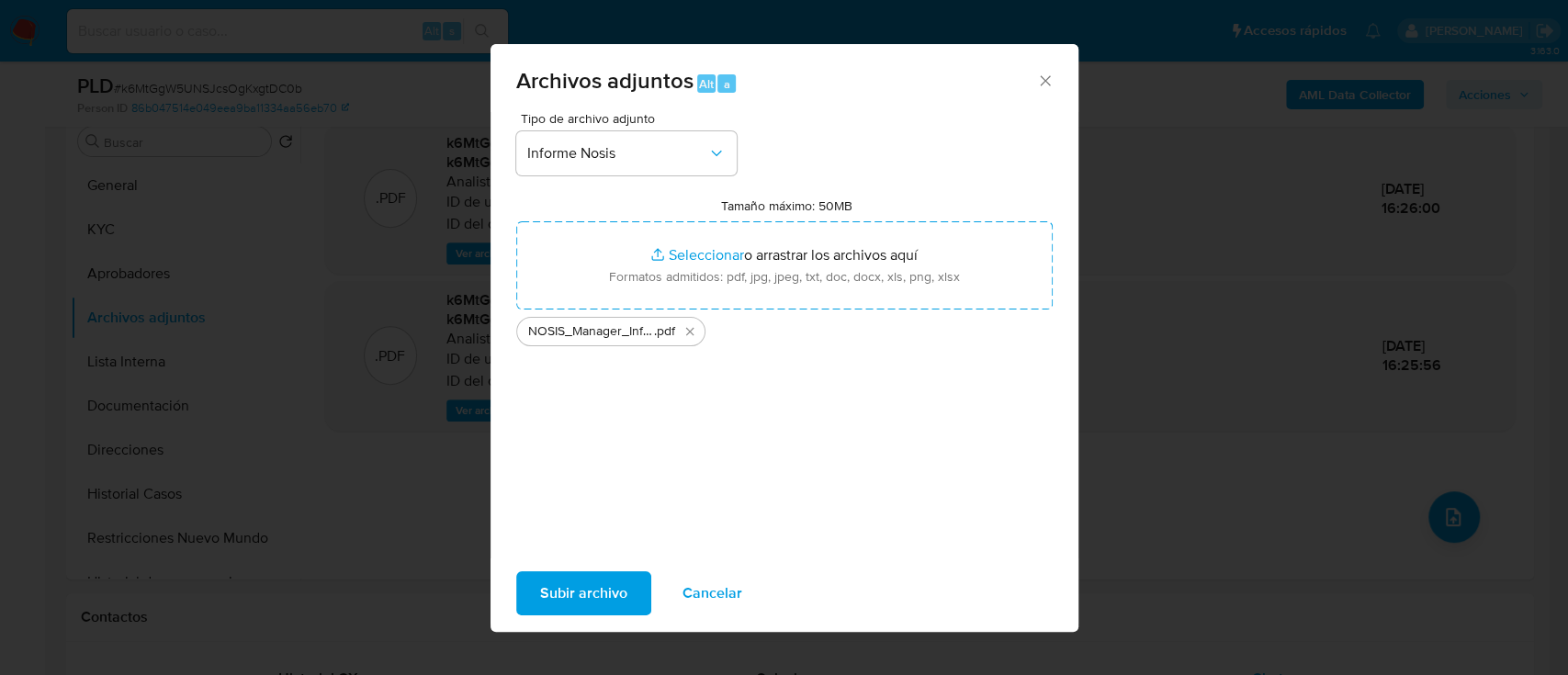
click at [591, 577] on span "Subir archivo" at bounding box center [583, 594] width 87 height 41
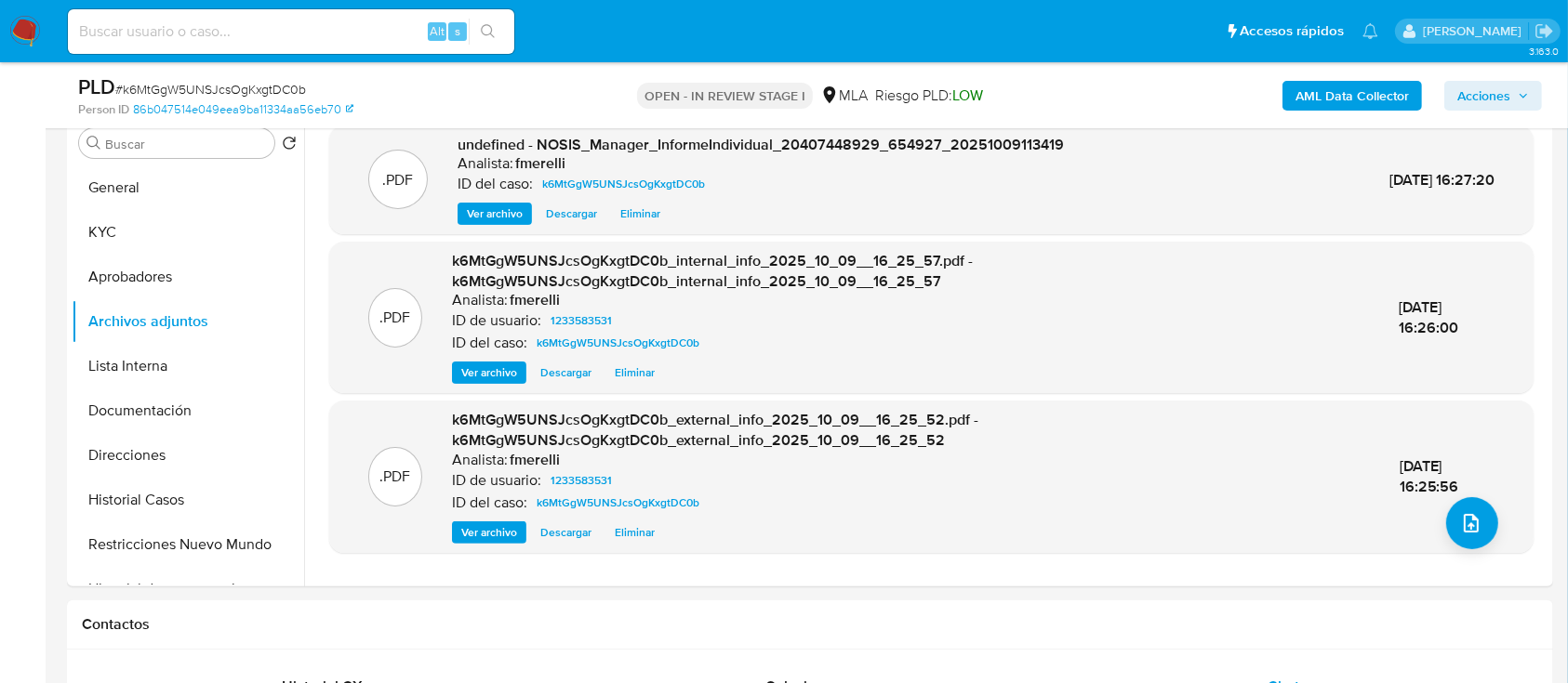
click at [485, 215] on span "Ver archivo" at bounding box center [495, 214] width 56 height 19
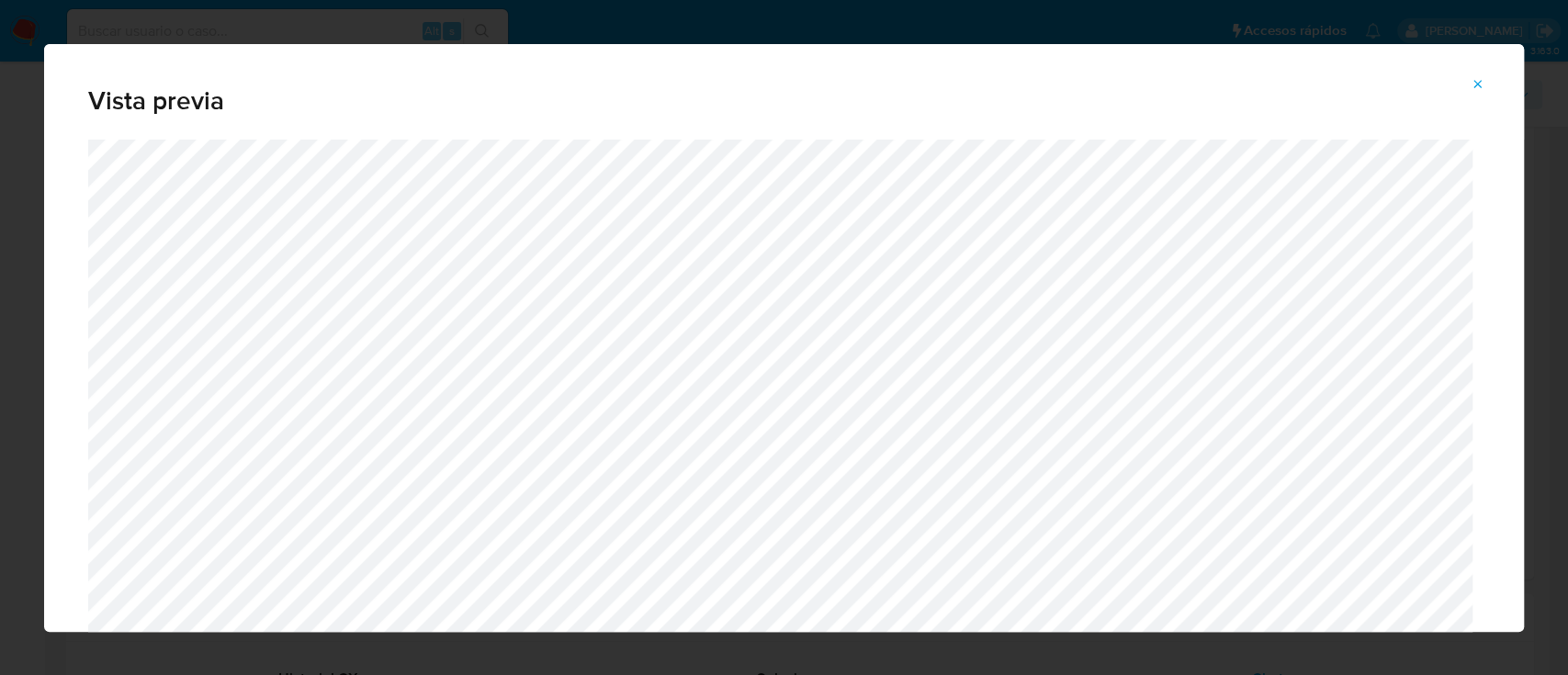
click at [1480, 81] on icon "Attachment preview" at bounding box center [1478, 83] width 8 height 8
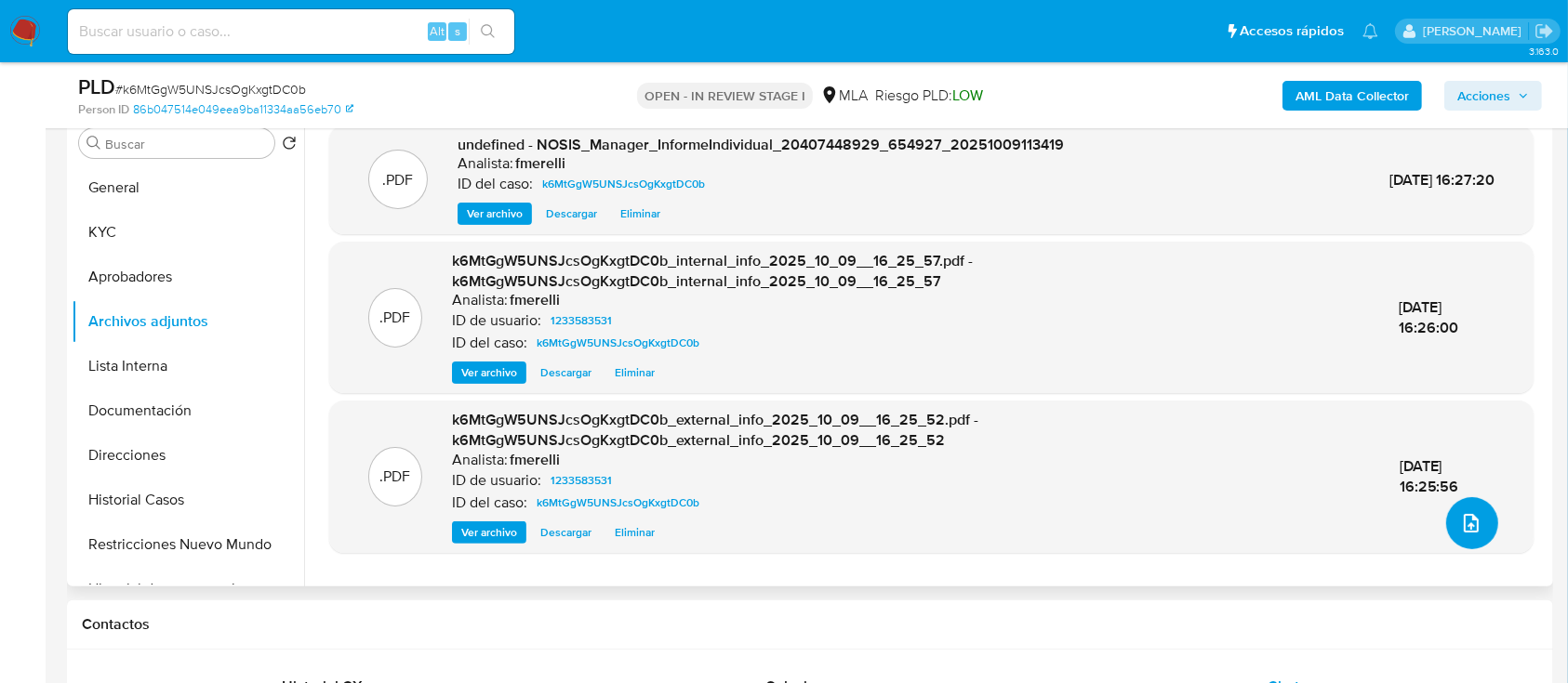
click at [1460, 525] on icon "upload-file" at bounding box center [1471, 524] width 22 height 22
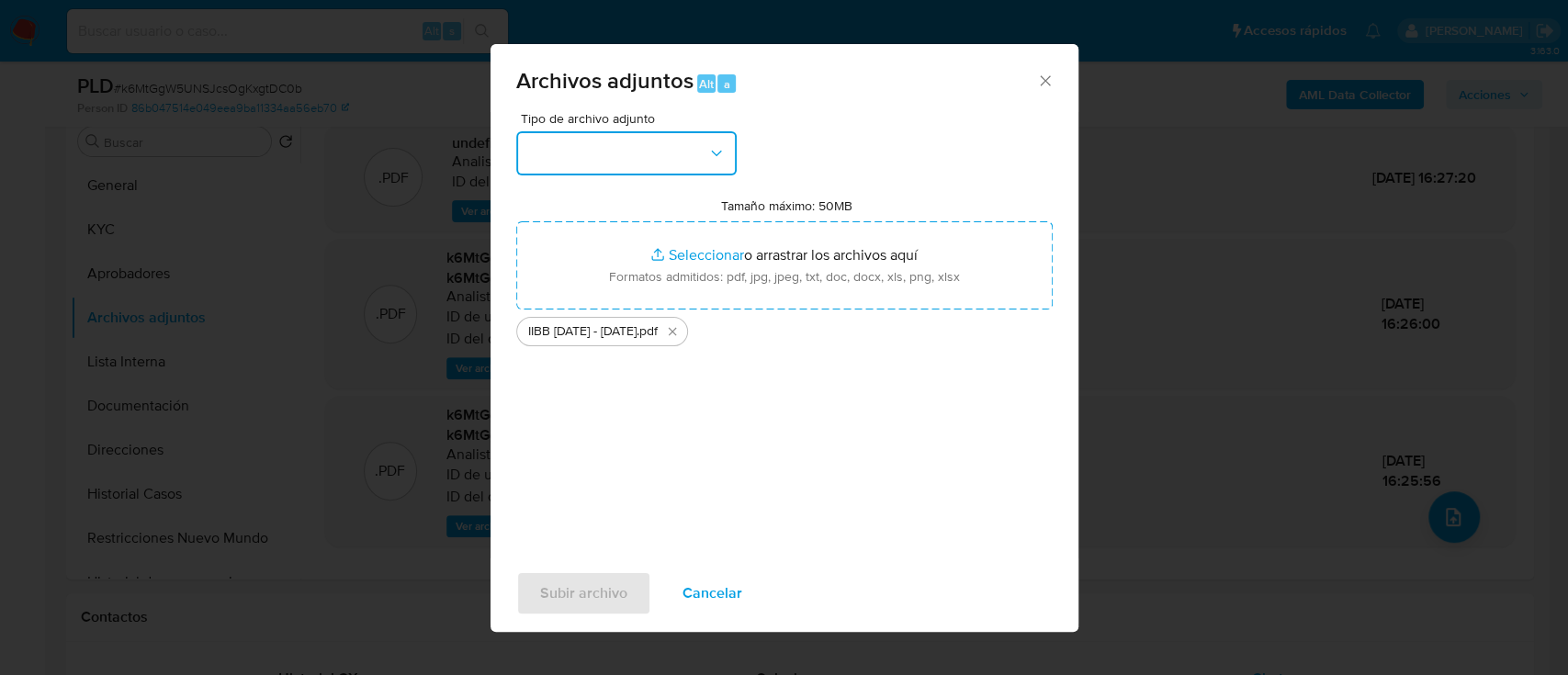
click at [659, 160] on button "button" at bounding box center [627, 154] width 220 height 44
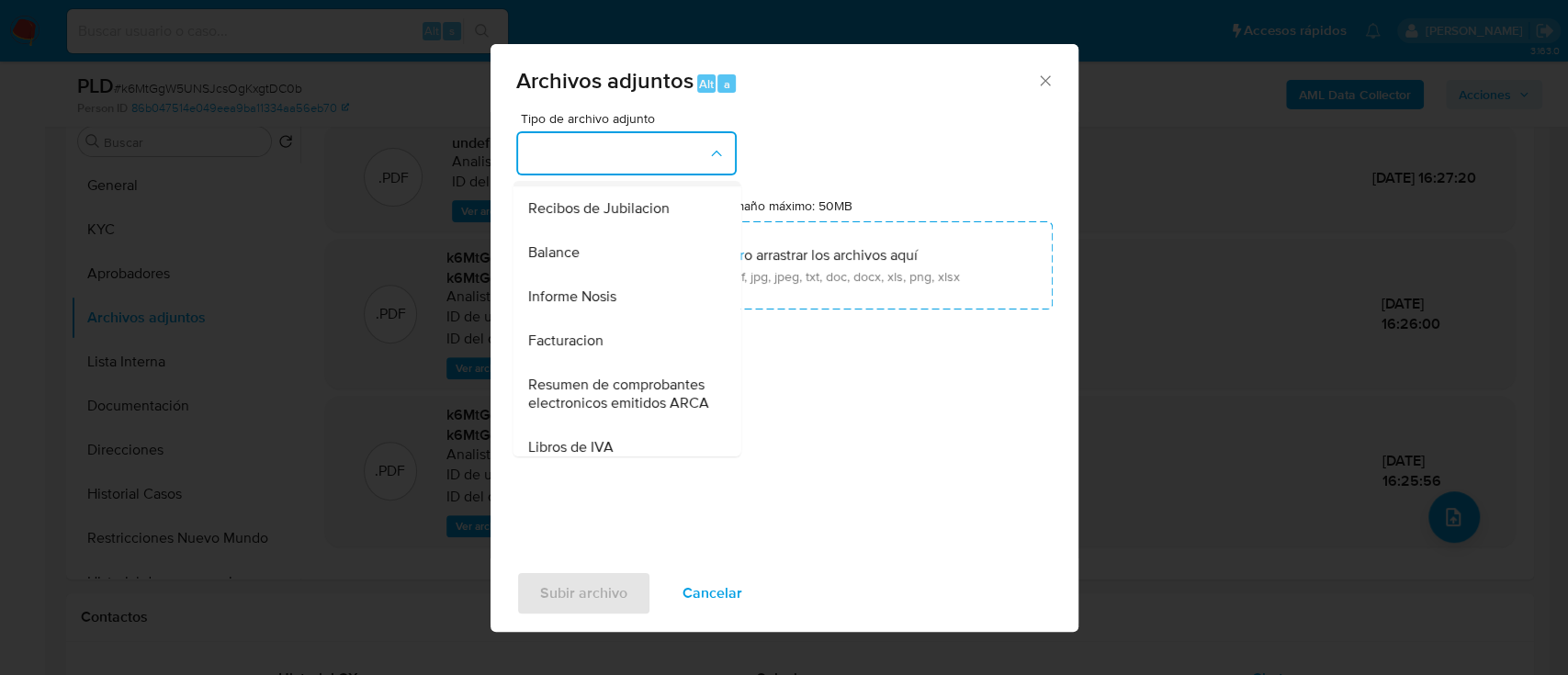
click at [671, 186] on div "DDJJ de Ingresos Brutos" at bounding box center [621, 165] width 187 height 44
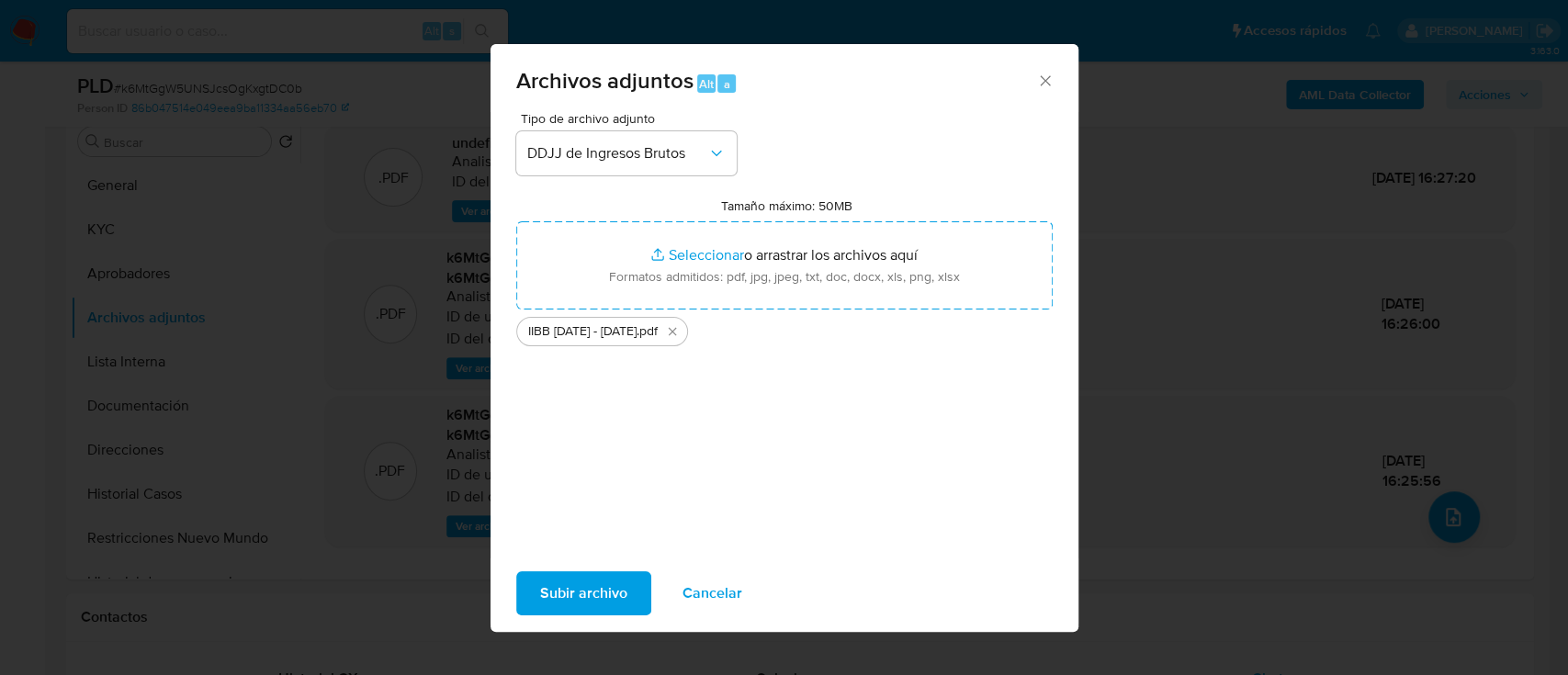
click at [598, 587] on span "Subir archivo" at bounding box center [583, 594] width 87 height 41
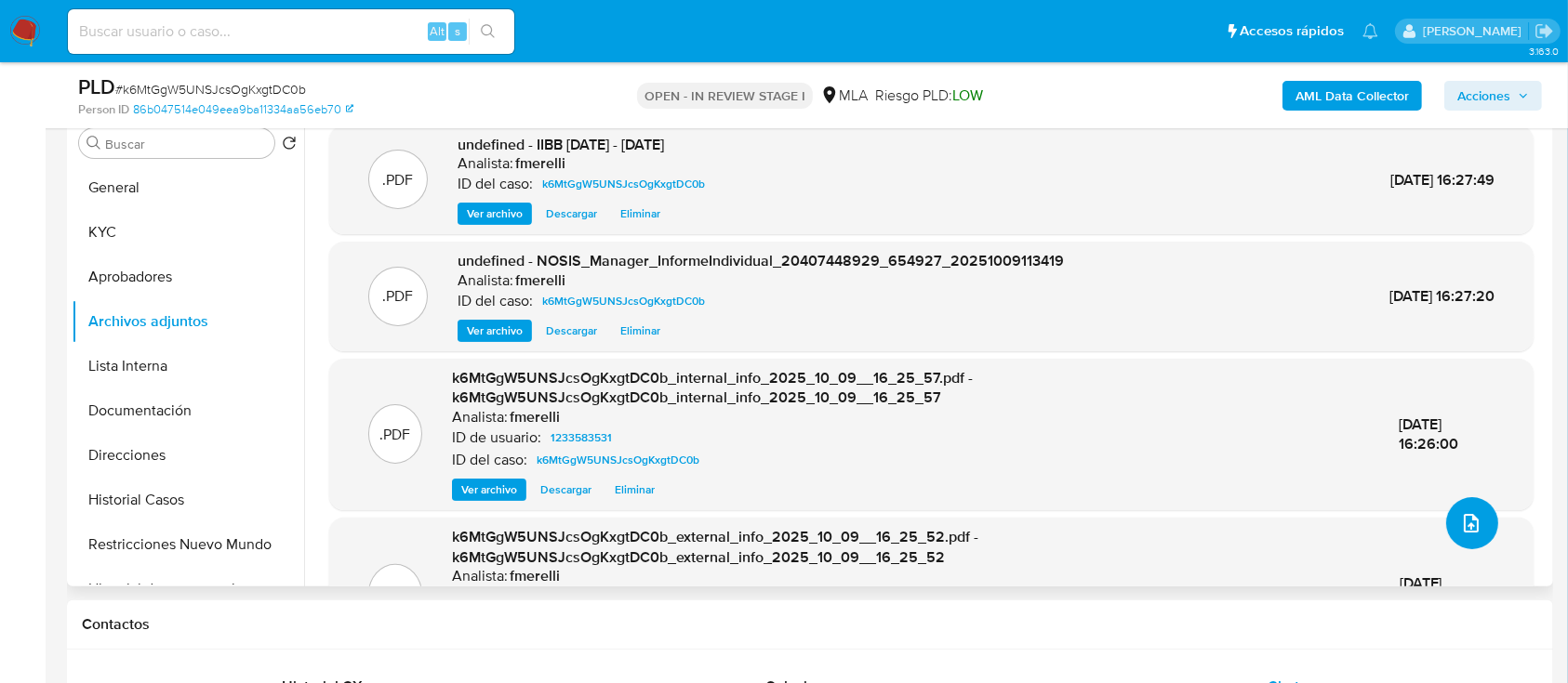
click at [1460, 521] on icon "upload-file" at bounding box center [1471, 524] width 22 height 22
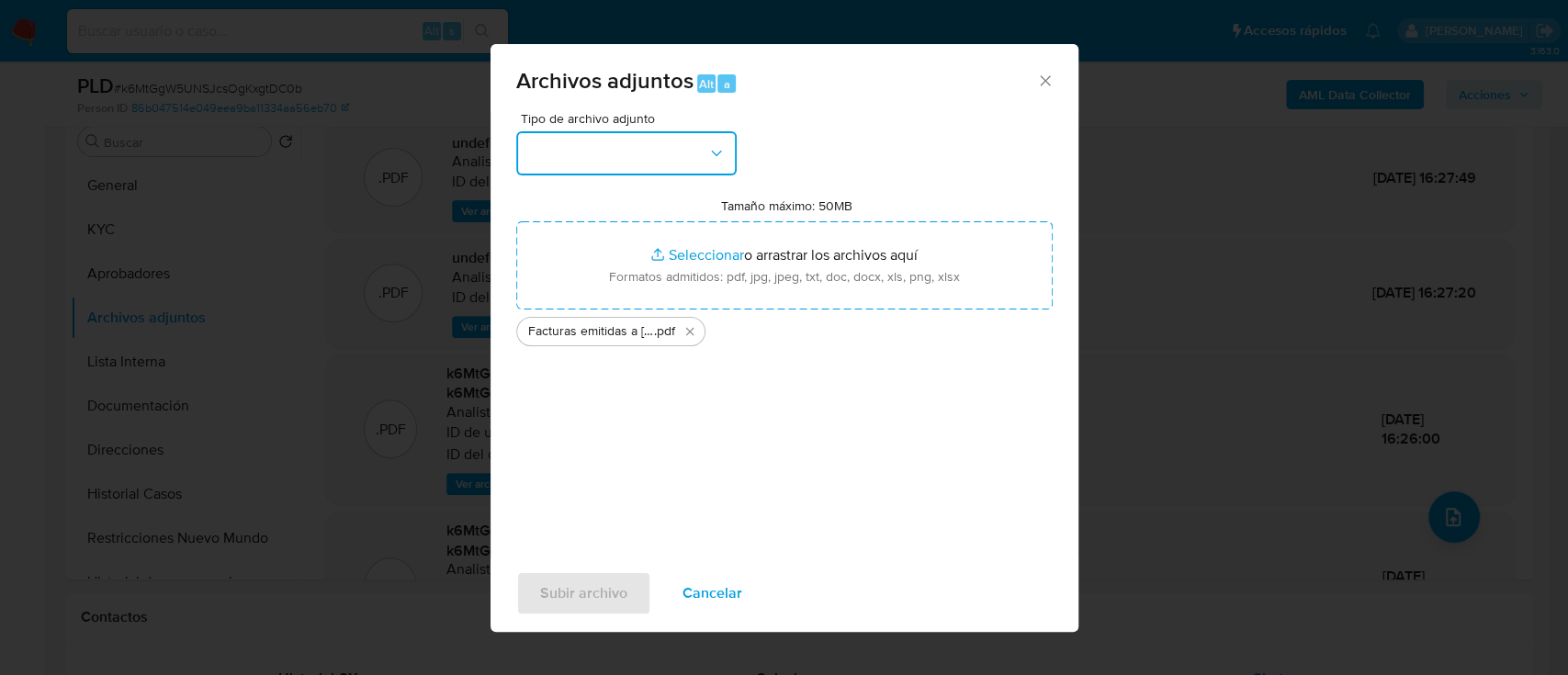
click at [685, 160] on button "button" at bounding box center [627, 154] width 220 height 44
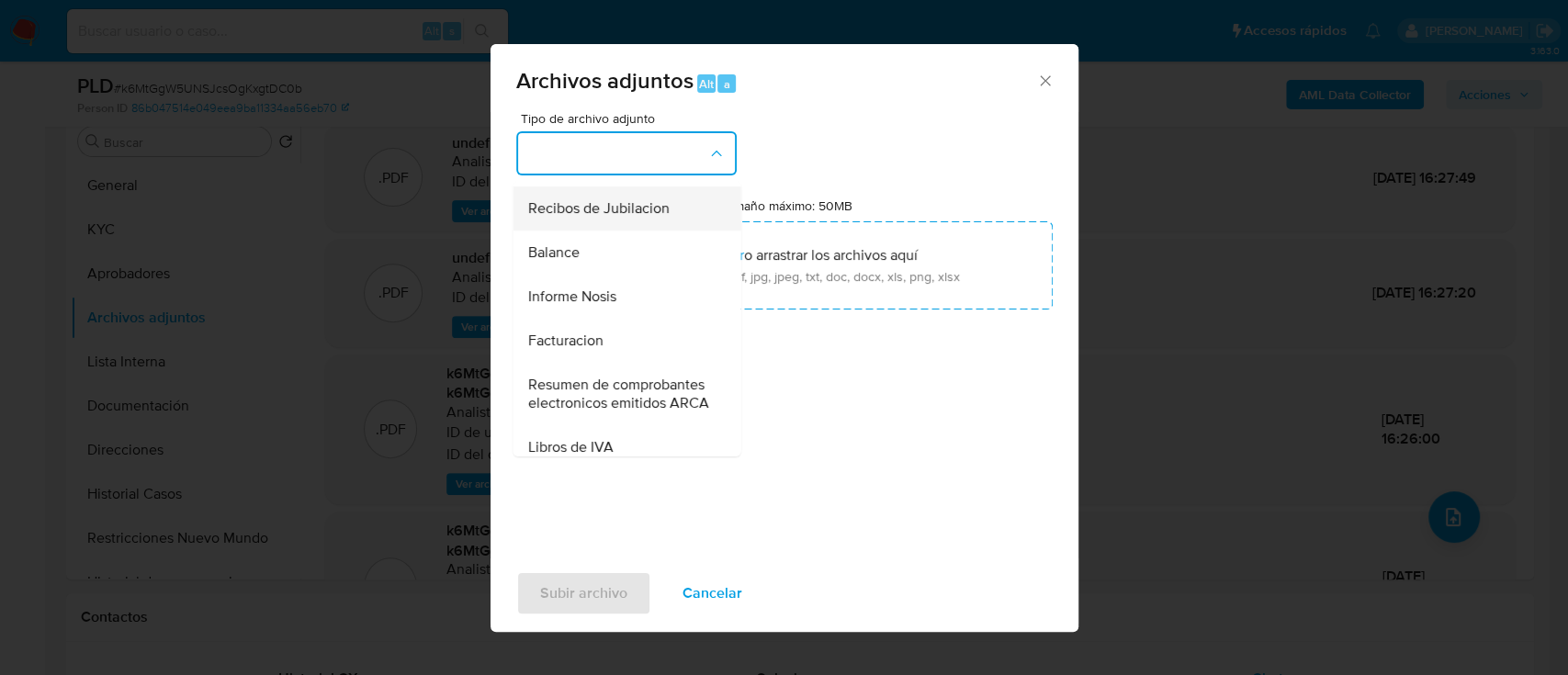
scroll to position [735, 0]
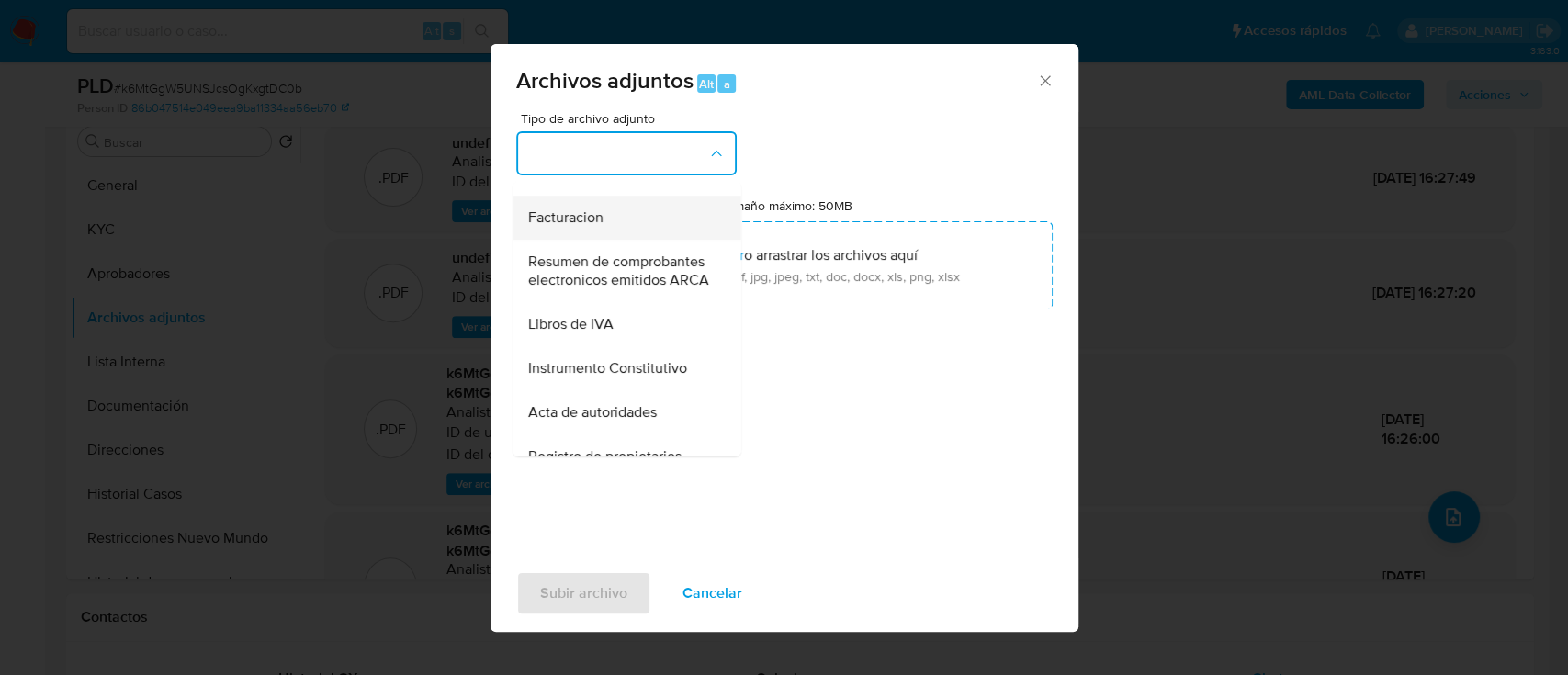
click at [633, 240] on div "Facturacion" at bounding box center [621, 218] width 187 height 44
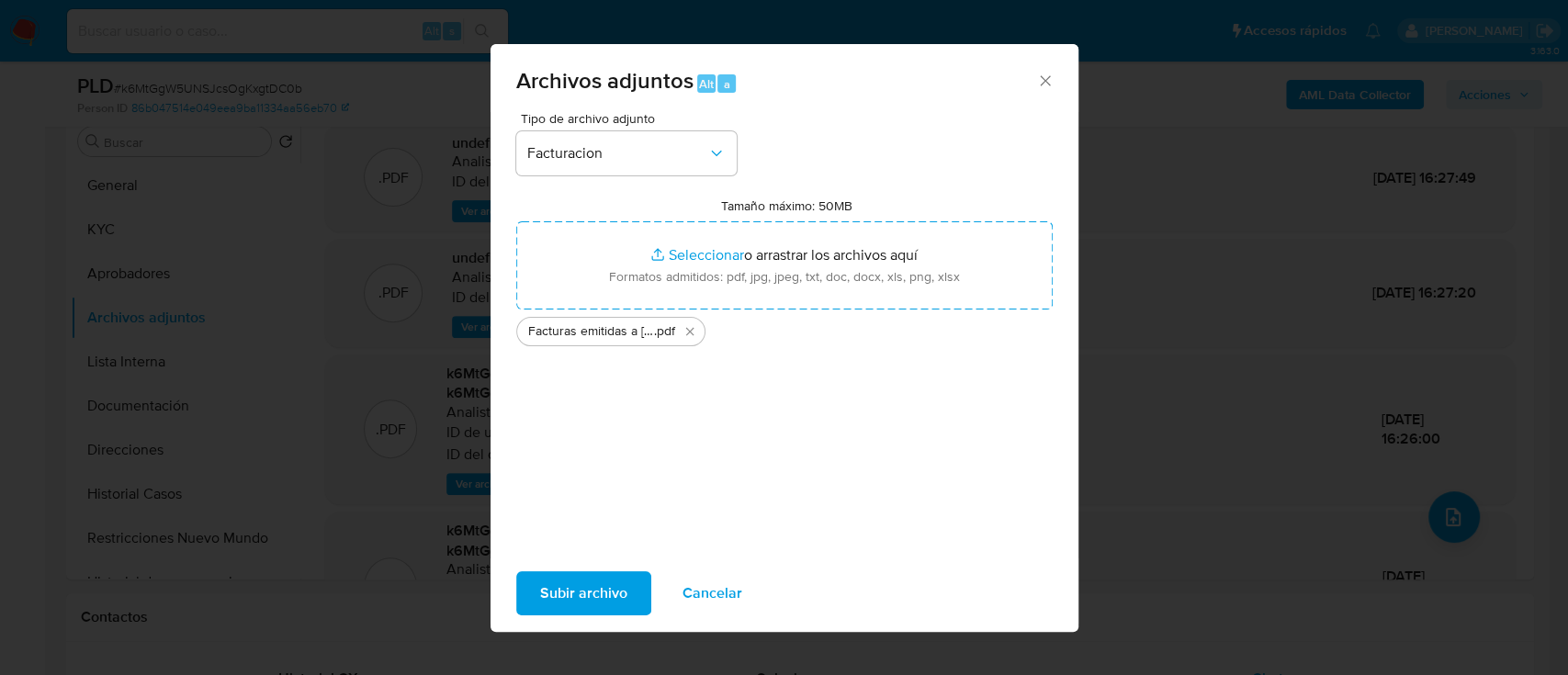
click at [616, 586] on span "Subir archivo" at bounding box center [583, 594] width 87 height 41
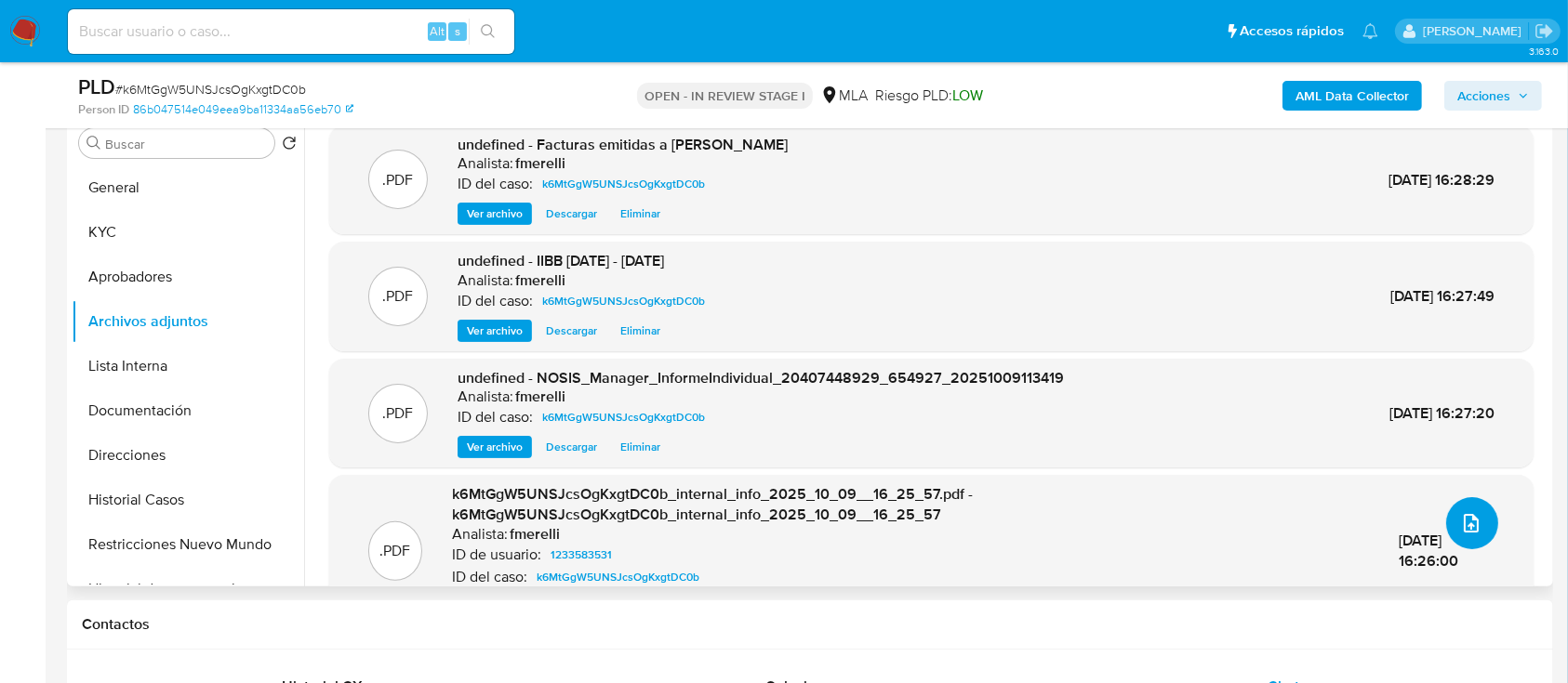
click at [1473, 514] on span "upload-file" at bounding box center [1471, 524] width 22 height 22
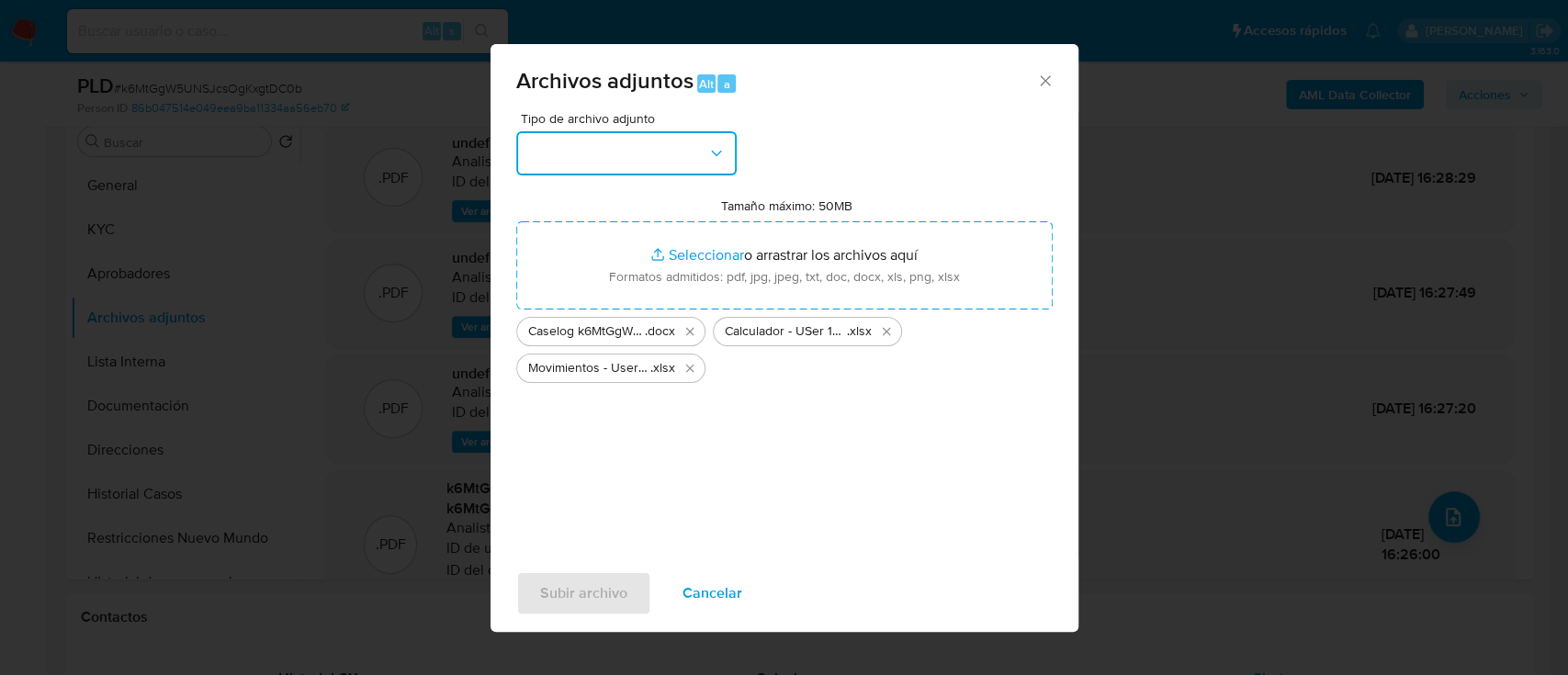
click at [580, 147] on button "button" at bounding box center [627, 154] width 220 height 44
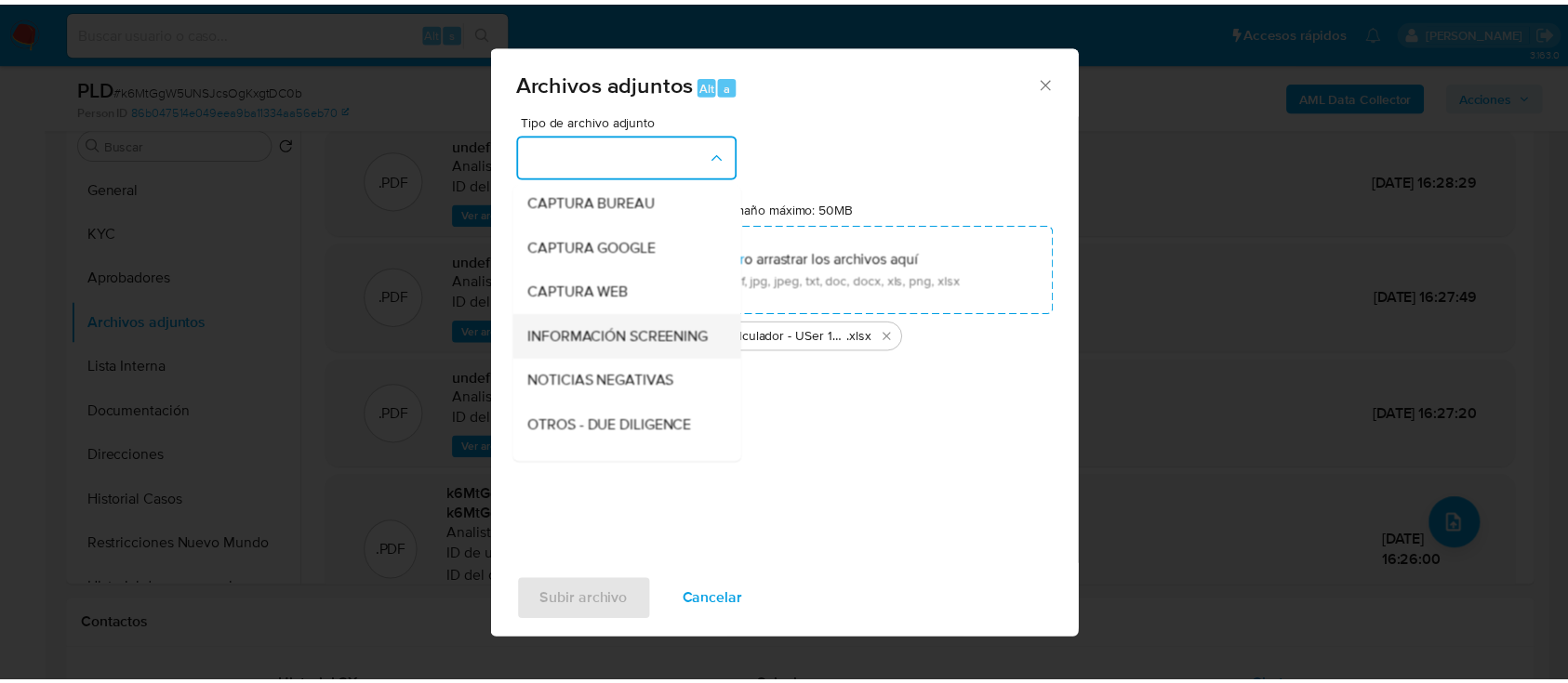
scroll to position [124, 0]
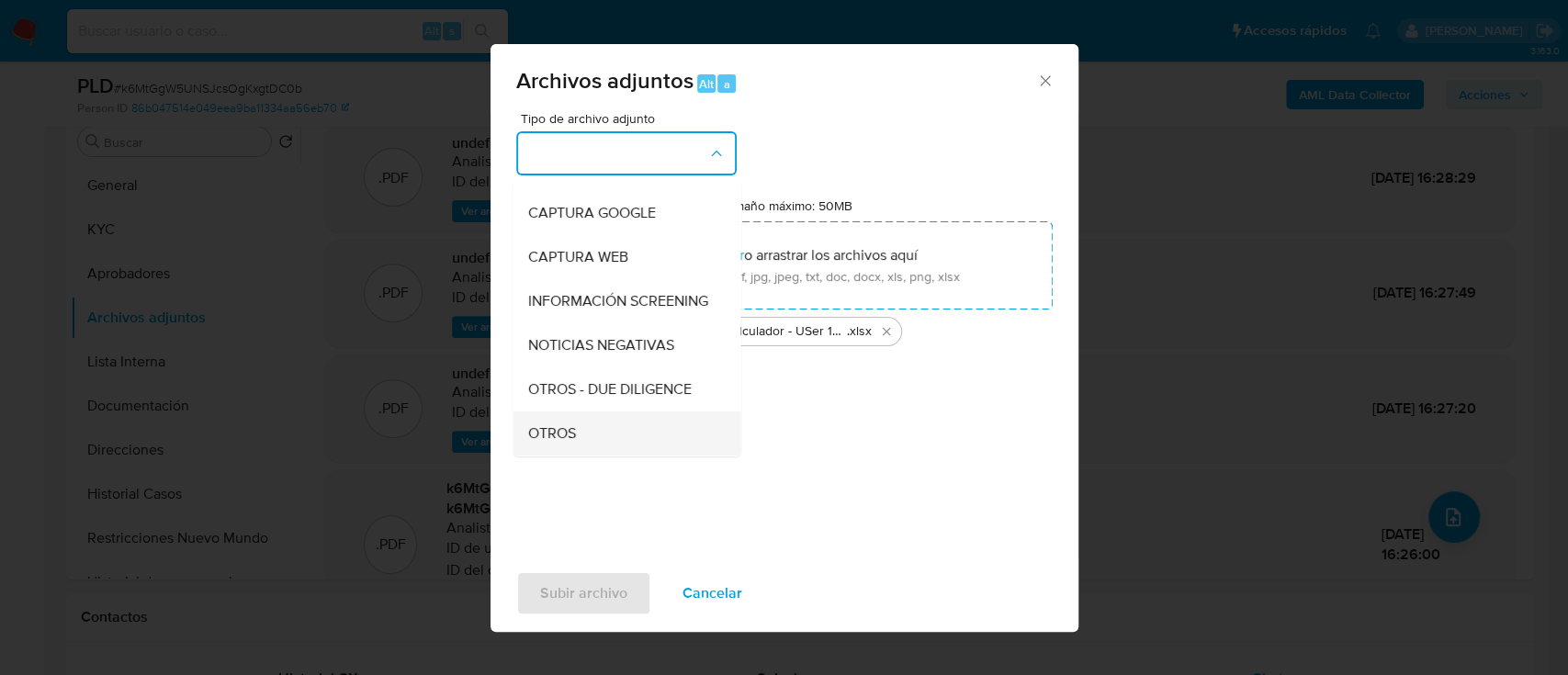
click at [599, 445] on div "OTROS" at bounding box center [621, 434] width 187 height 44
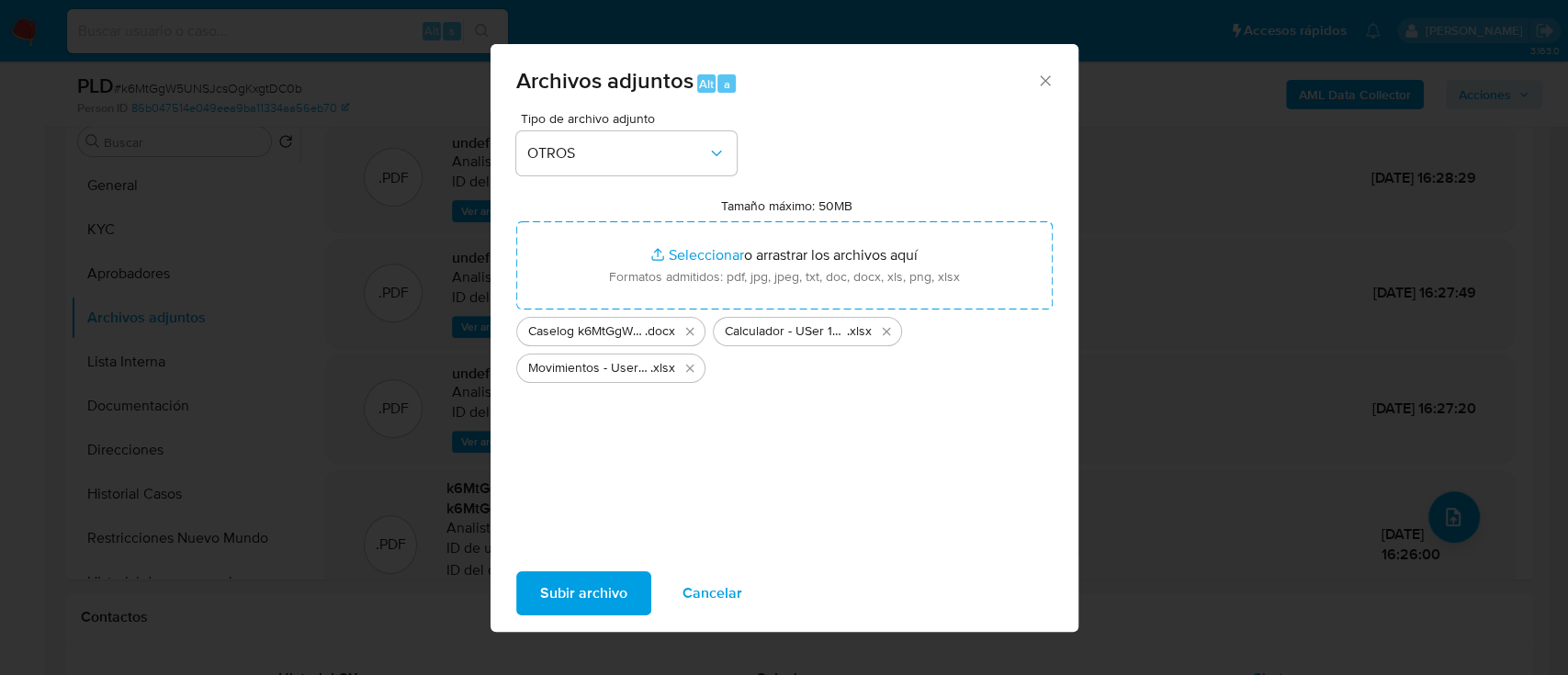
click at [552, 602] on span "Subir archivo" at bounding box center [583, 594] width 87 height 41
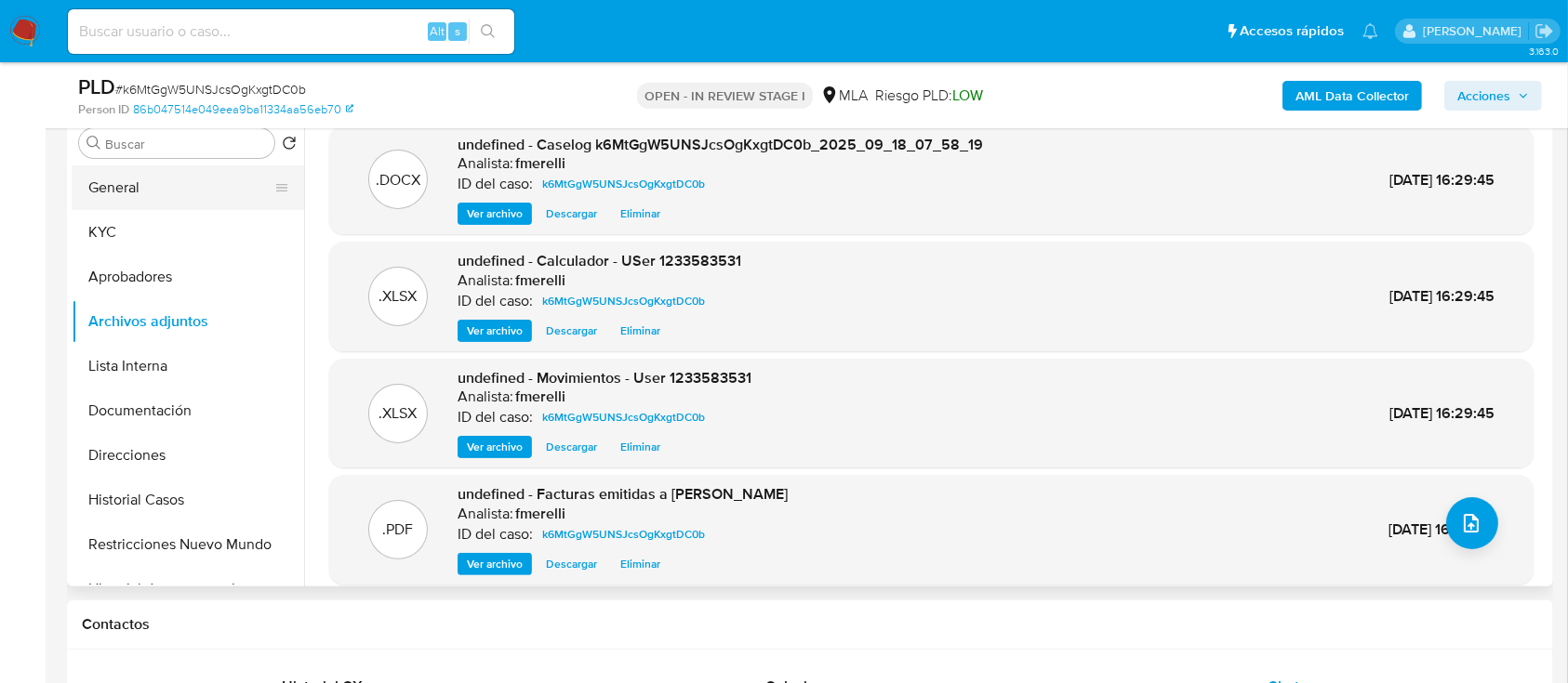
click at [213, 182] on button "General" at bounding box center [180, 188] width 217 height 45
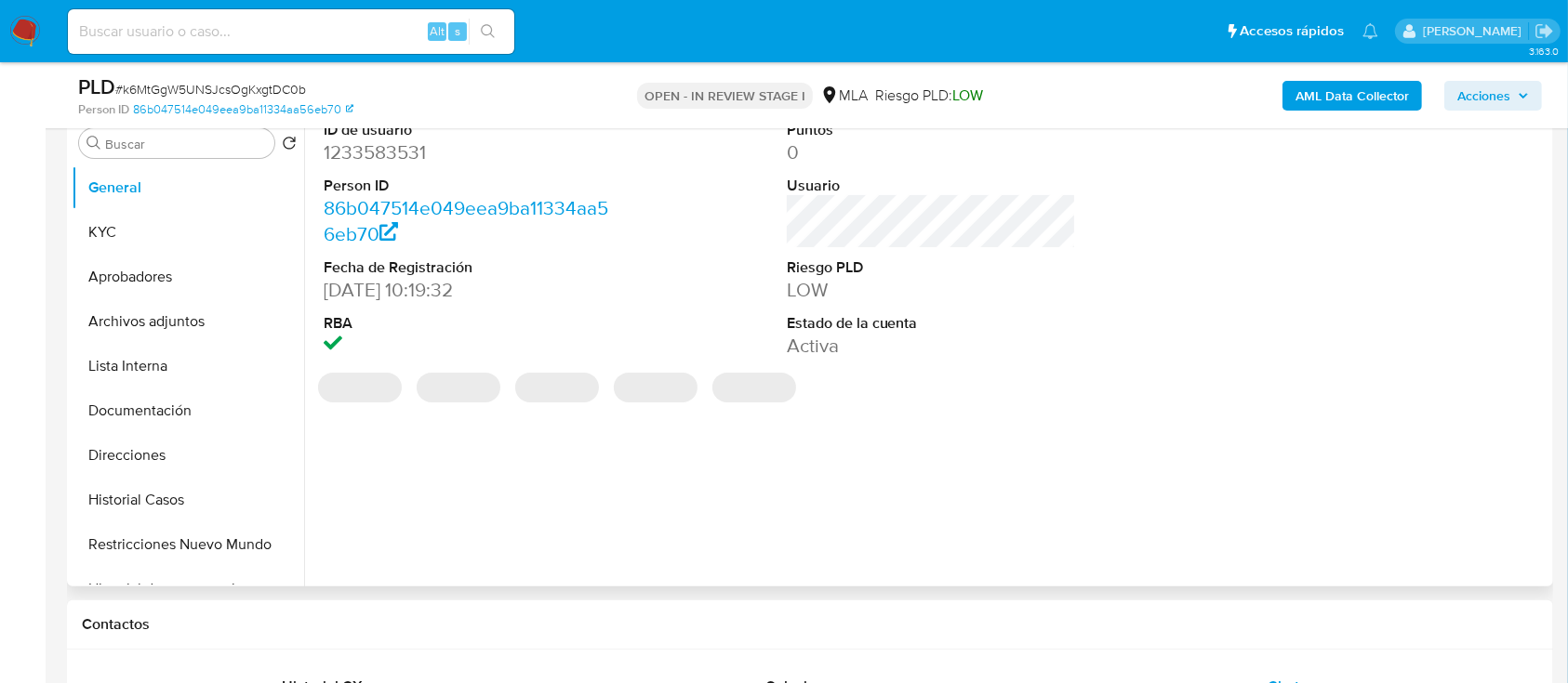
click at [380, 154] on dd "1233583531" at bounding box center [469, 153] width 291 height 26
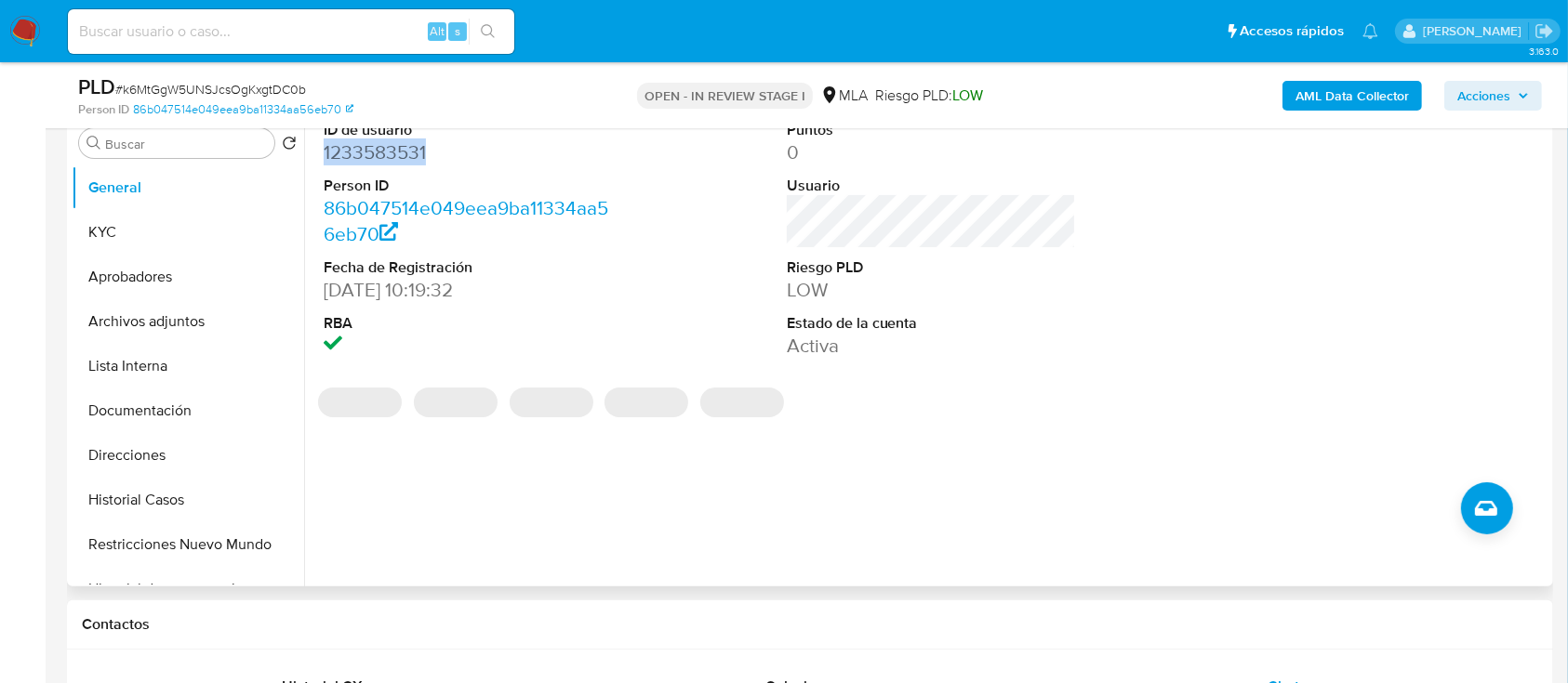
copy dd "1233583531"
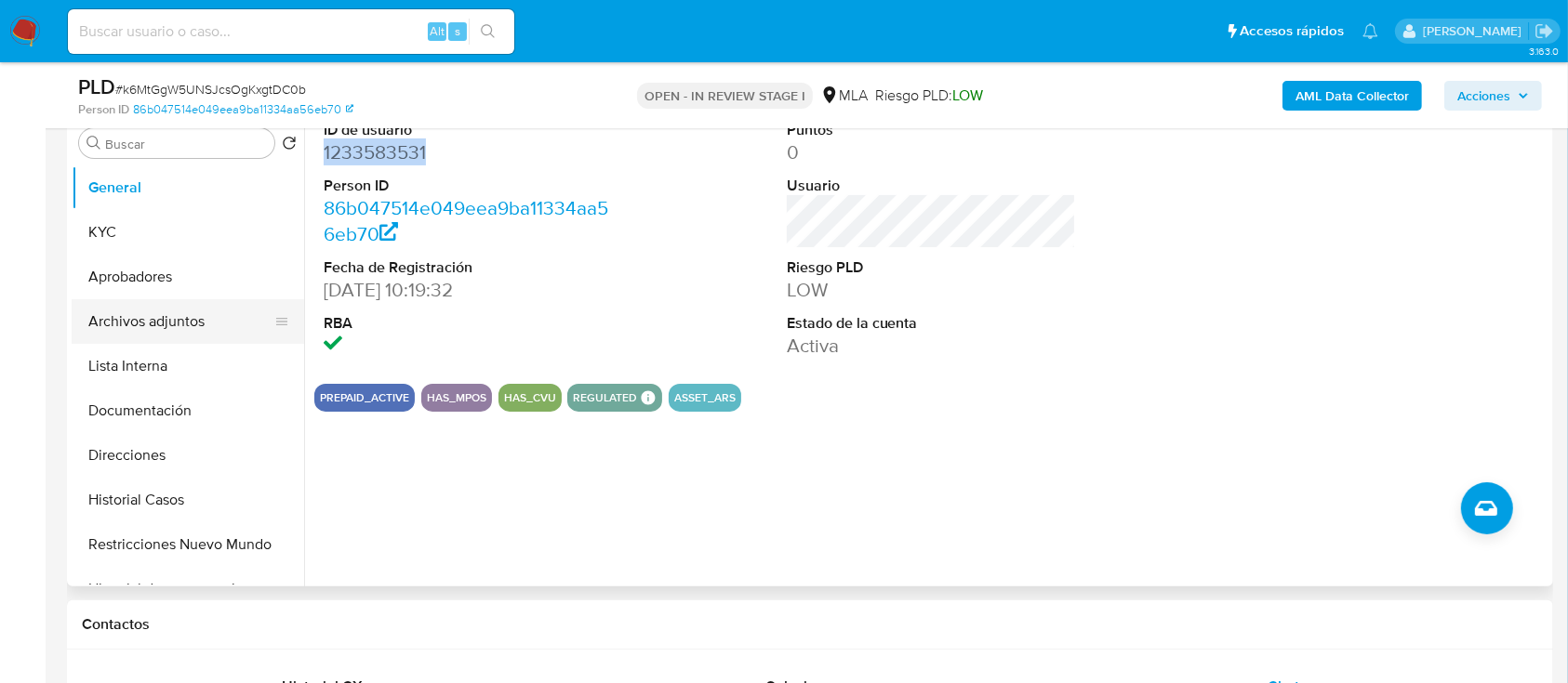
click at [171, 333] on button "Archivos adjuntos" at bounding box center [180, 321] width 217 height 45
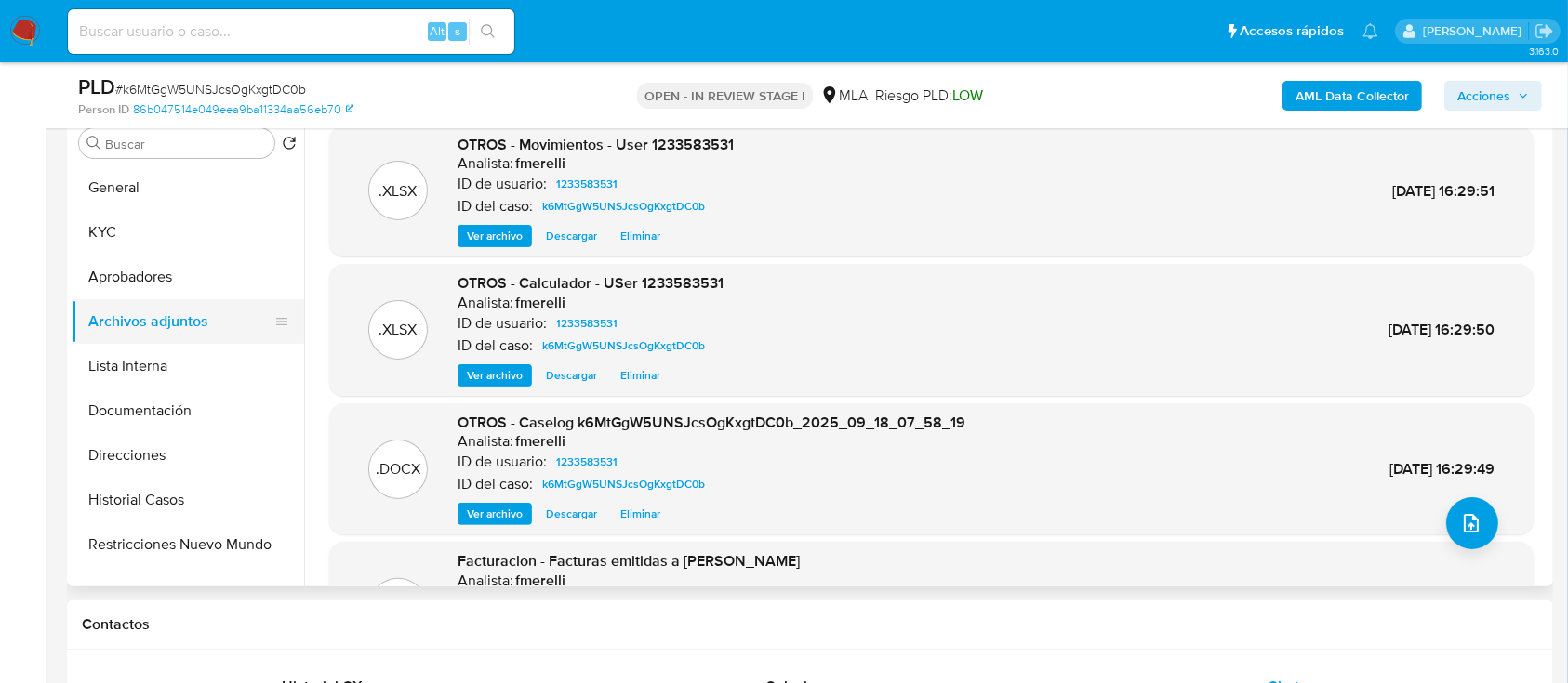
scroll to position [156, 0]
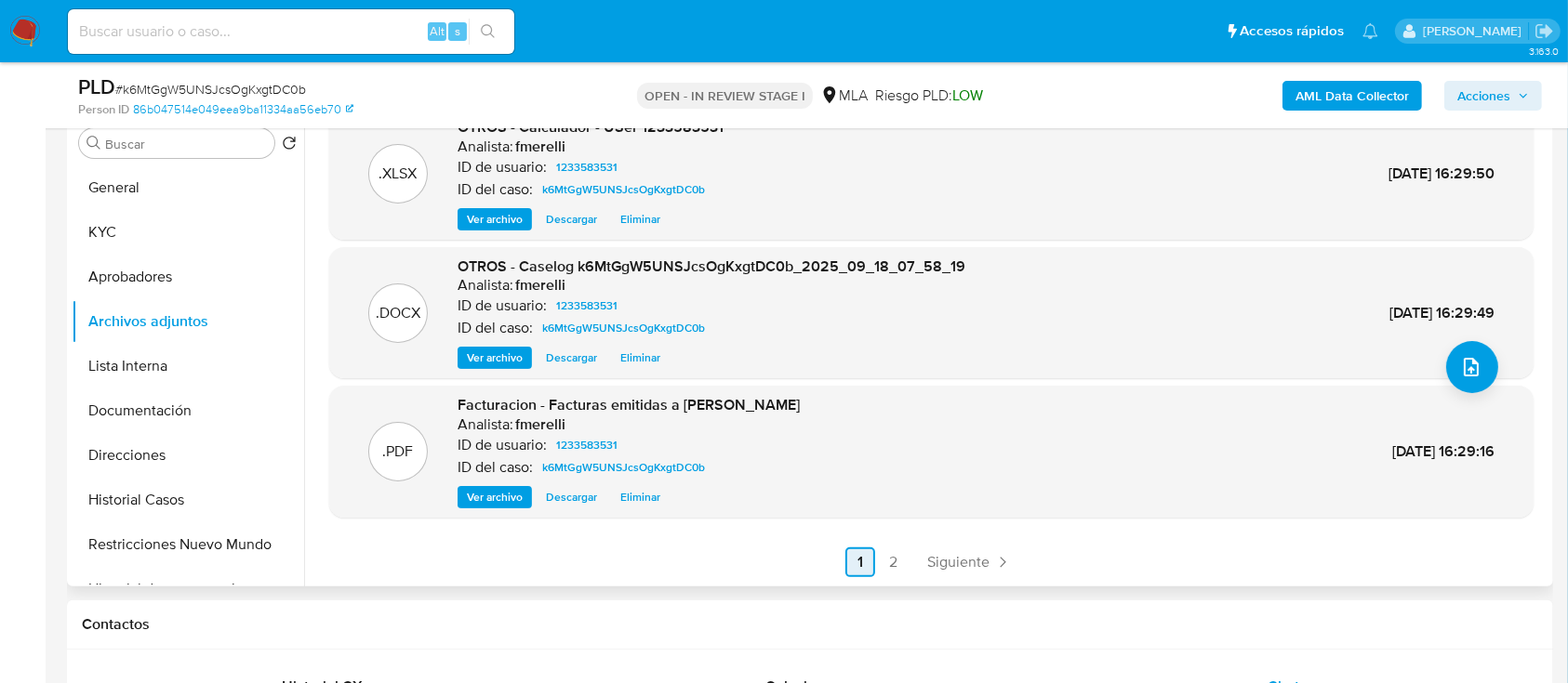
click at [945, 558] on span "Siguiente" at bounding box center [958, 562] width 62 height 15
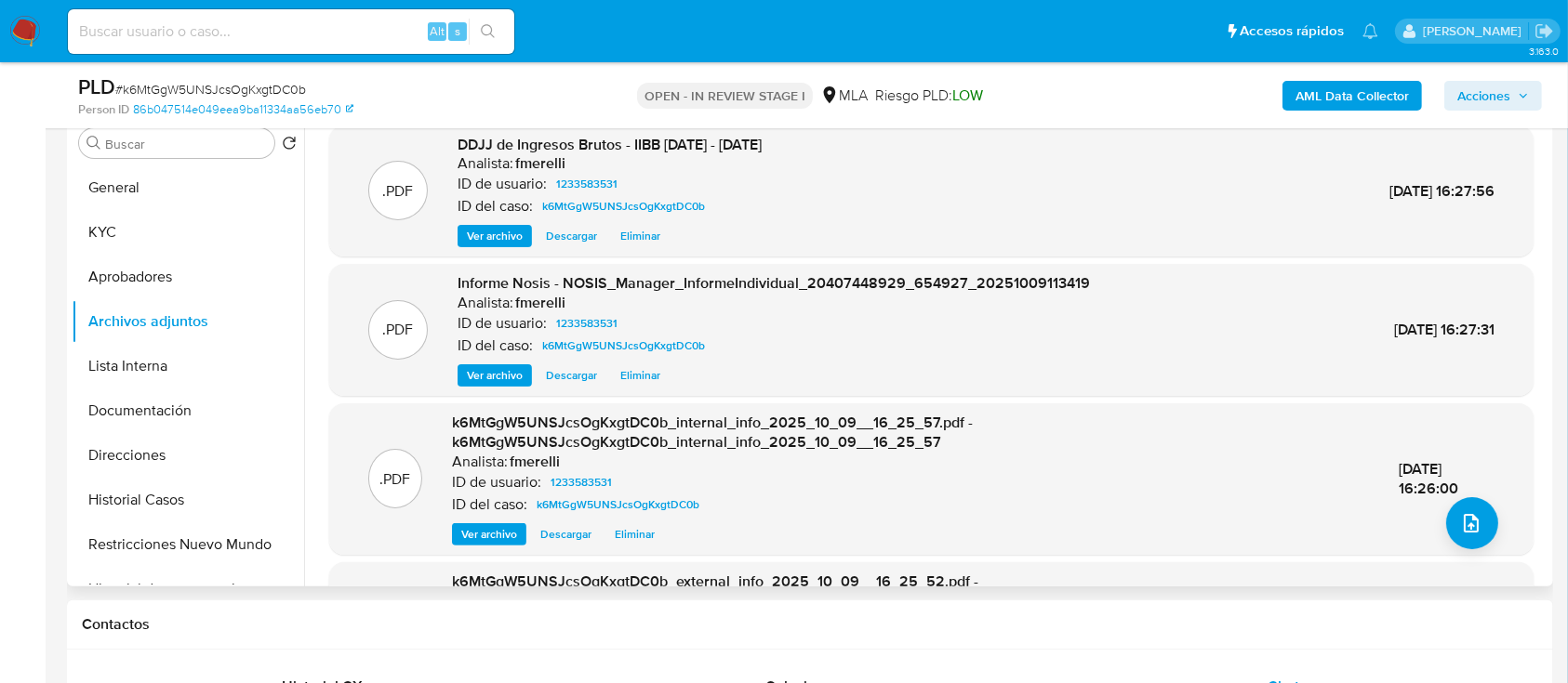
scroll to position [196, 0]
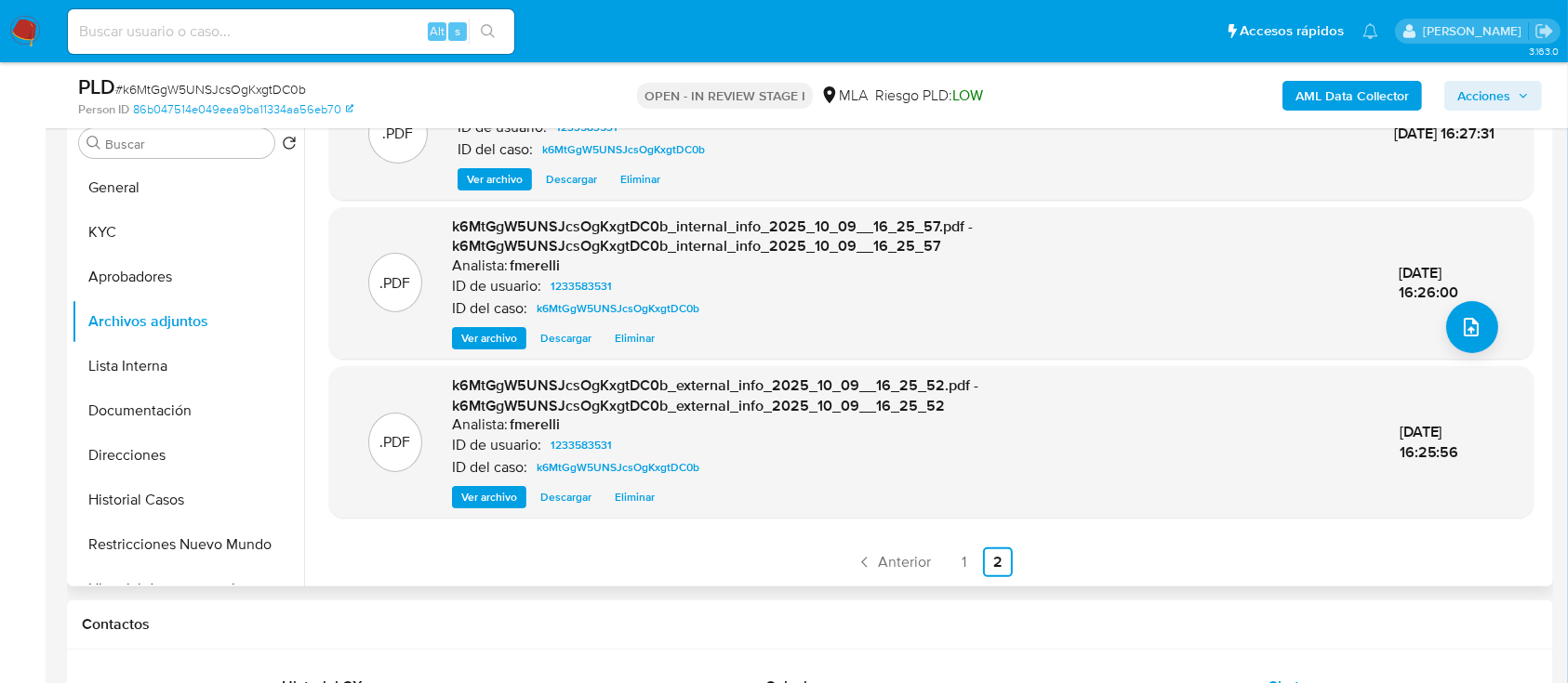
click at [226, 85] on span "# k6MtGgW5UNSJcsOgKxgtDC0b" at bounding box center [210, 89] width 190 height 19
copy span "k6MtGgW5UNSJcsOgKxgtDC0b"
click at [884, 561] on span "Anterior" at bounding box center [904, 562] width 53 height 15
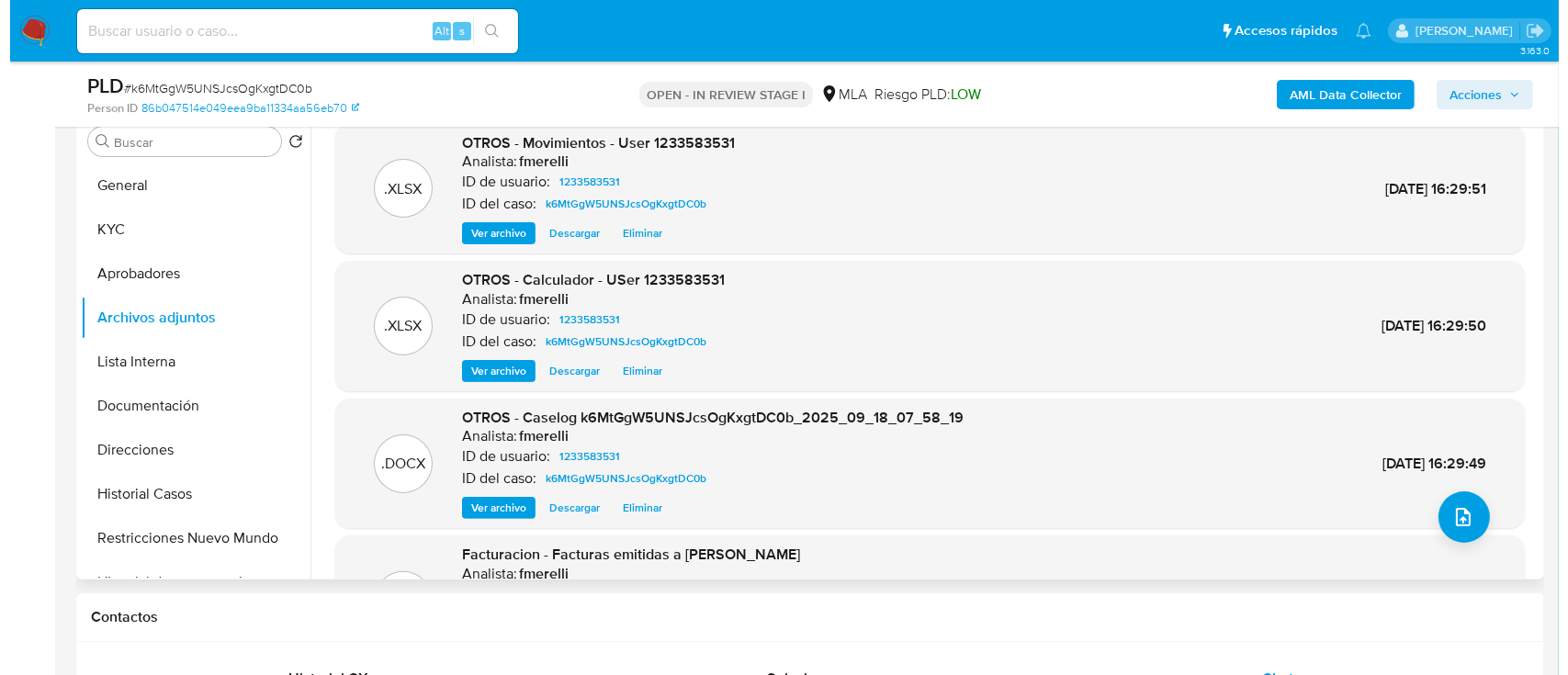
scroll to position [155, 0]
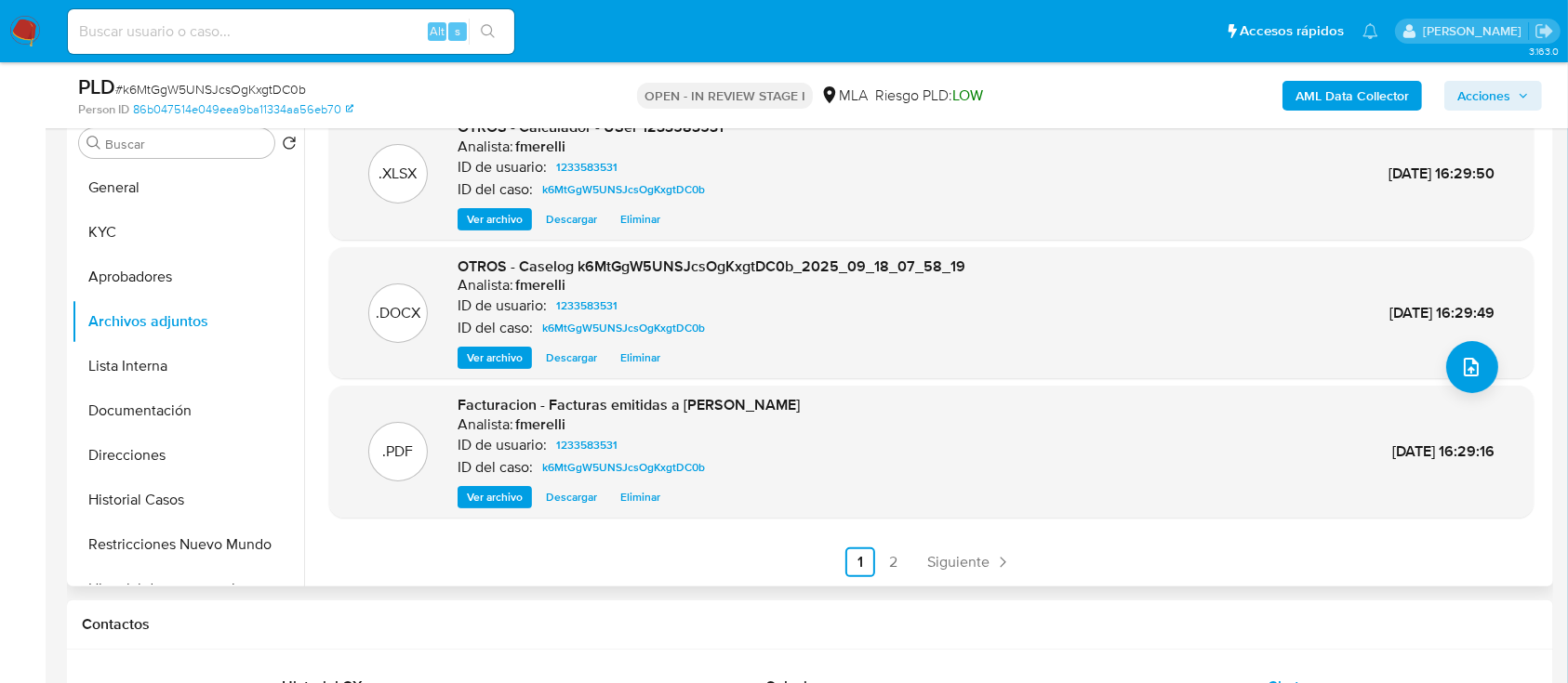
click at [482, 349] on span "Ver archivo" at bounding box center [495, 358] width 56 height 19
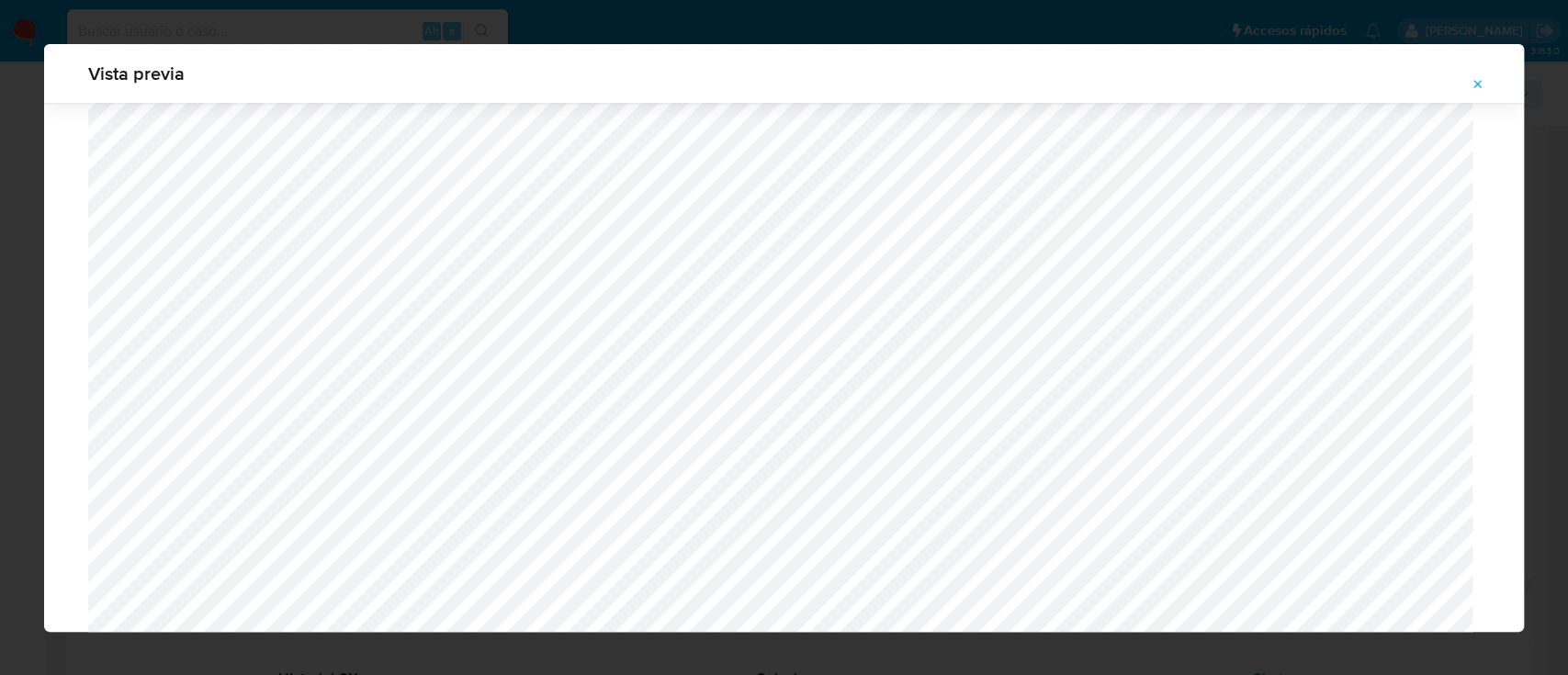
scroll to position [1797, 0]
click at [1487, 76] on button "Attachment preview" at bounding box center [1478, 84] width 41 height 30
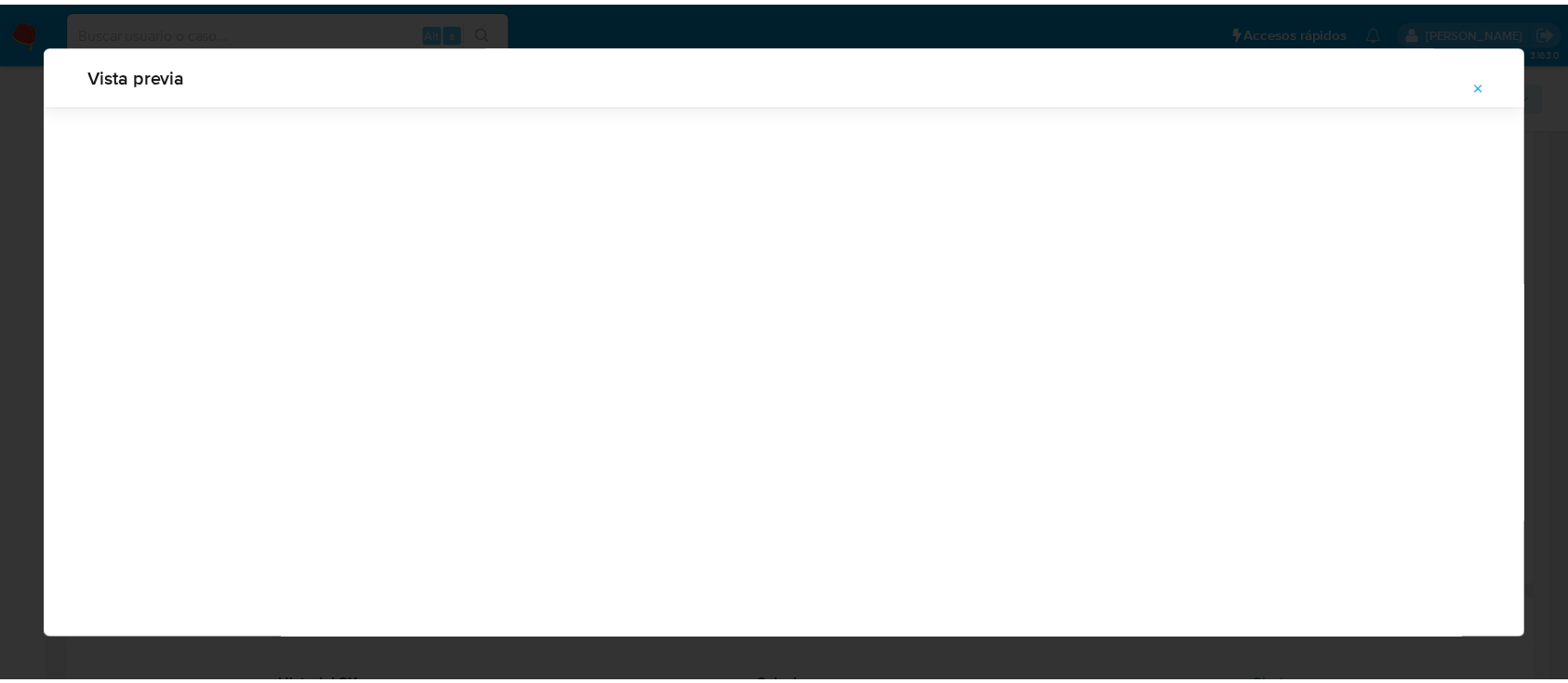
scroll to position [60, 0]
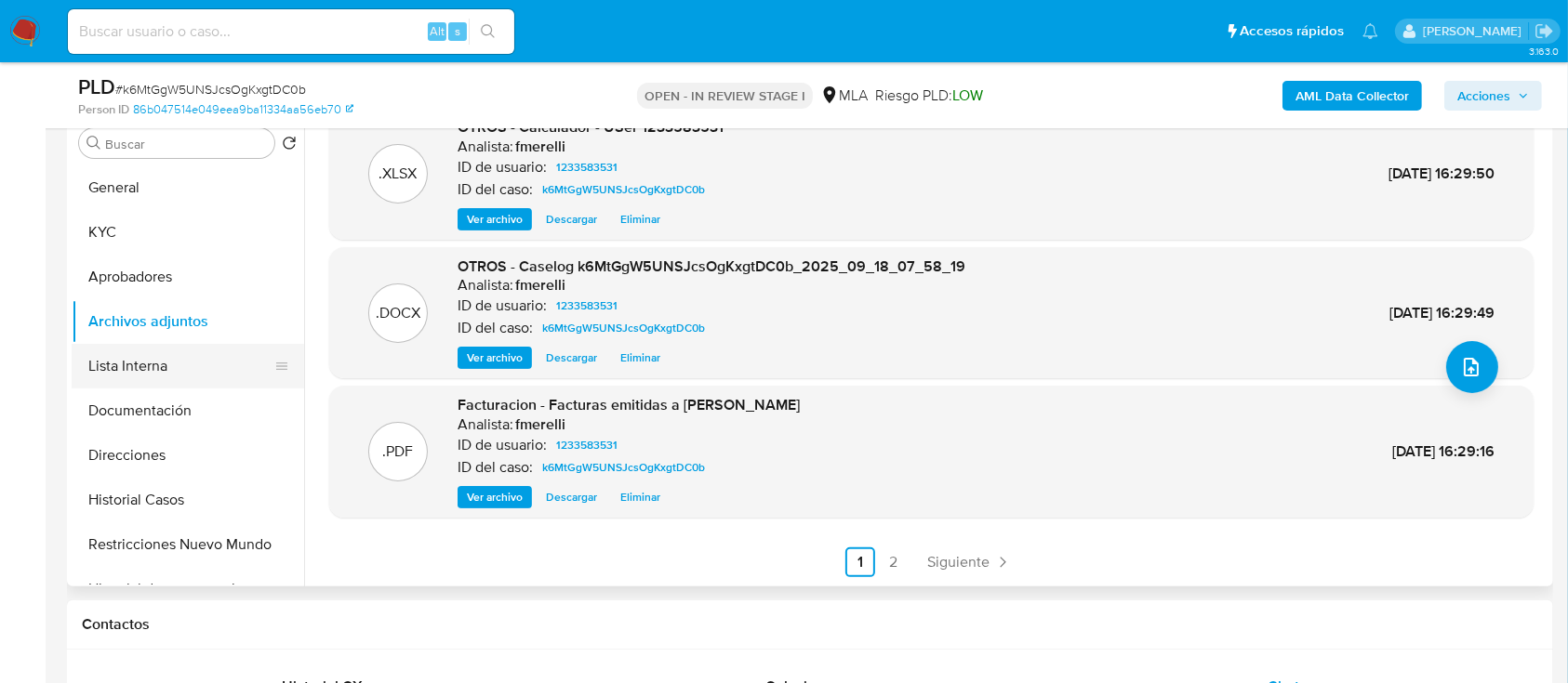
click at [163, 362] on button "Lista Interna" at bounding box center [180, 366] width 217 height 45
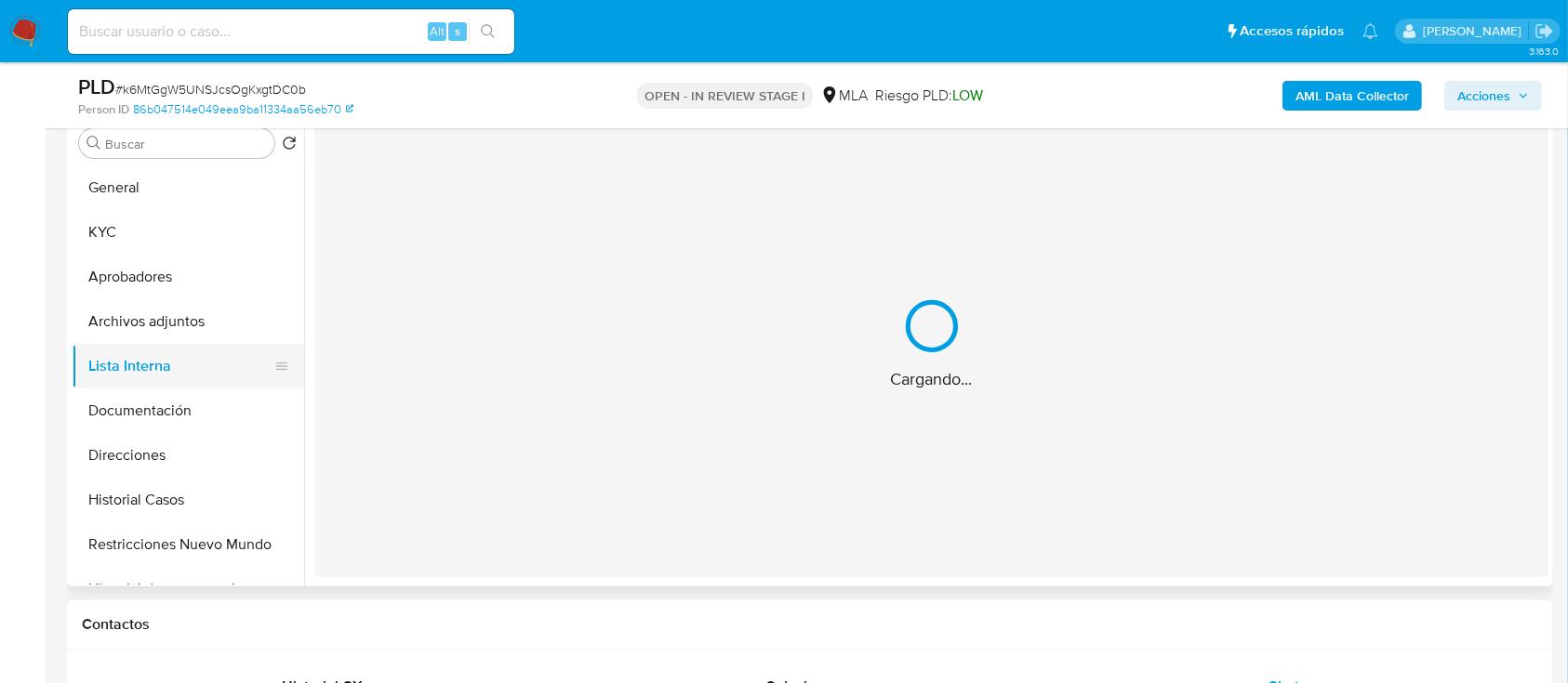
scroll to position [0, 0]
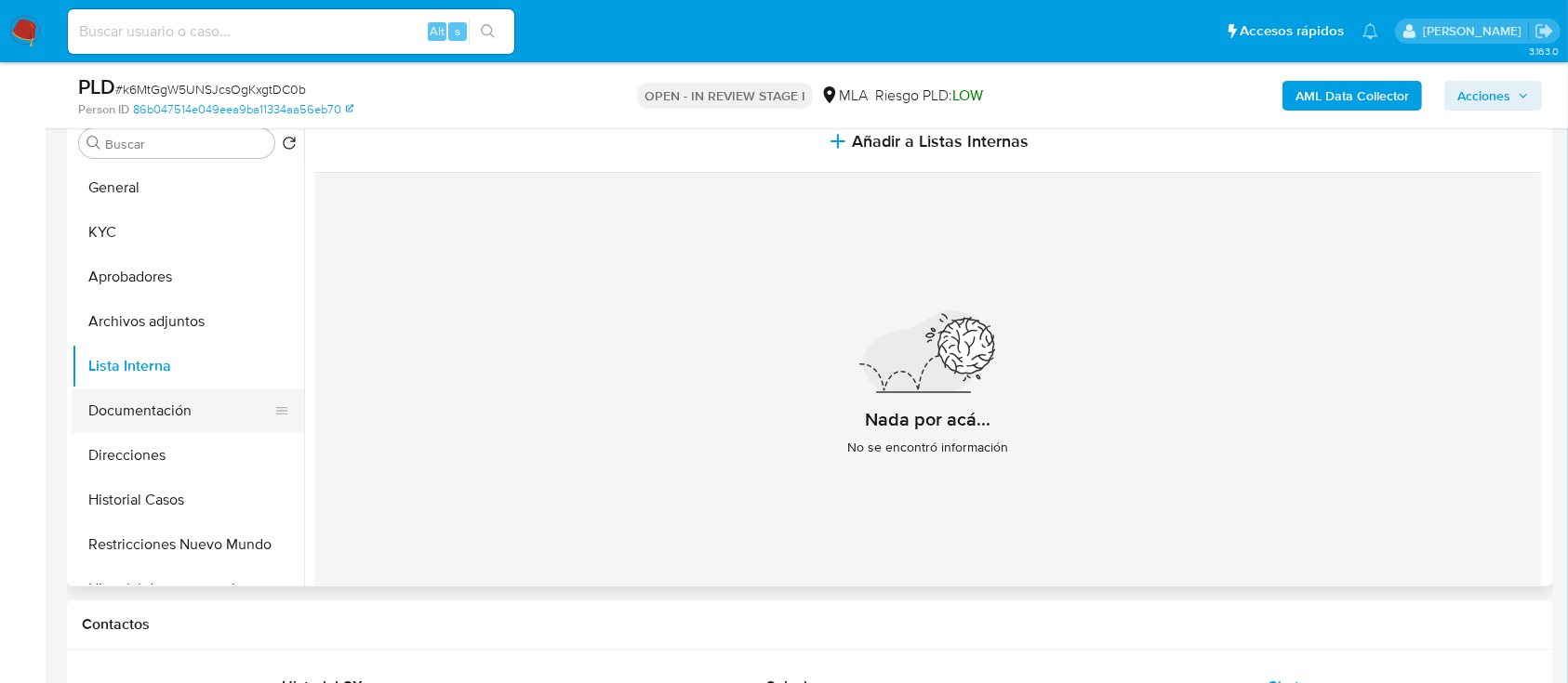
click at [155, 416] on button "Documentación" at bounding box center [180, 411] width 217 height 45
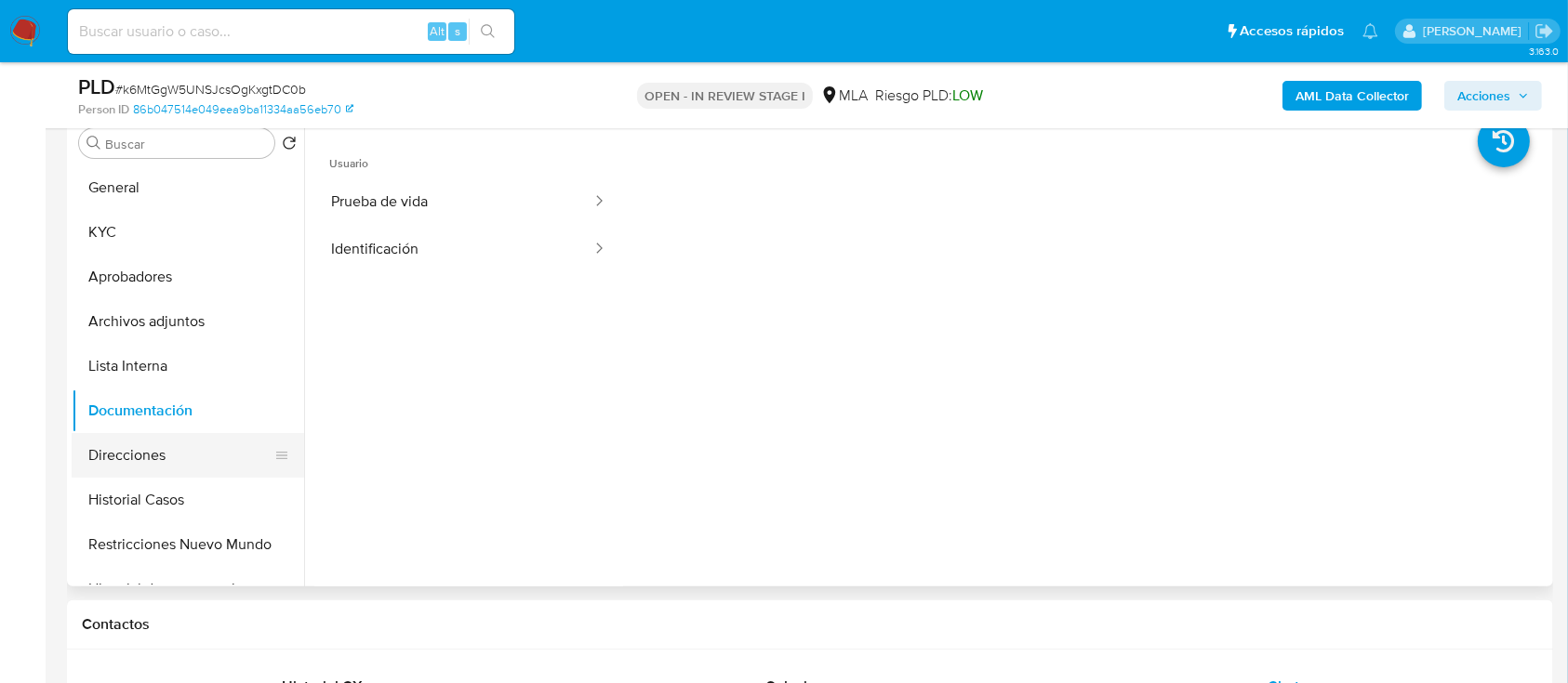
click at [165, 447] on button "Direcciones" at bounding box center [180, 455] width 217 height 45
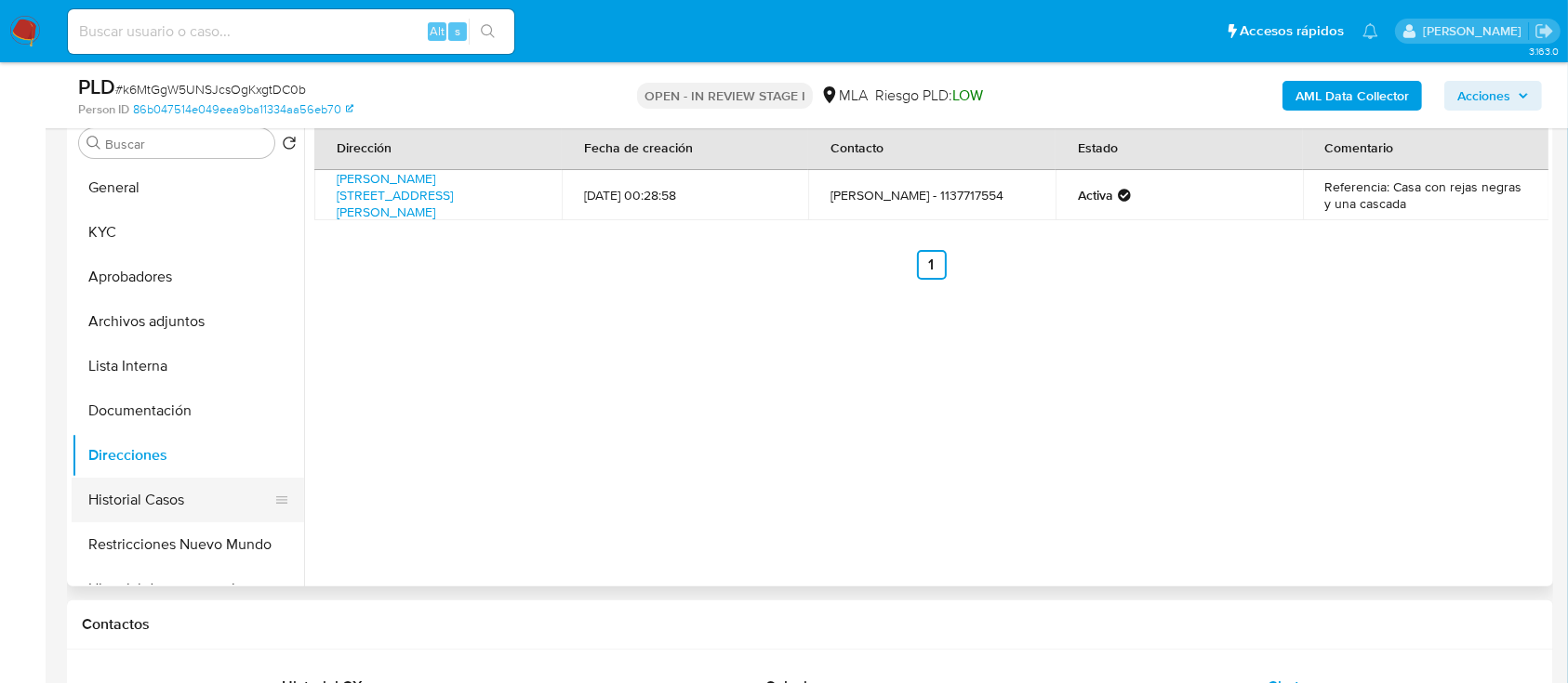
click at [134, 498] on button "Historial Casos" at bounding box center [180, 500] width 217 height 45
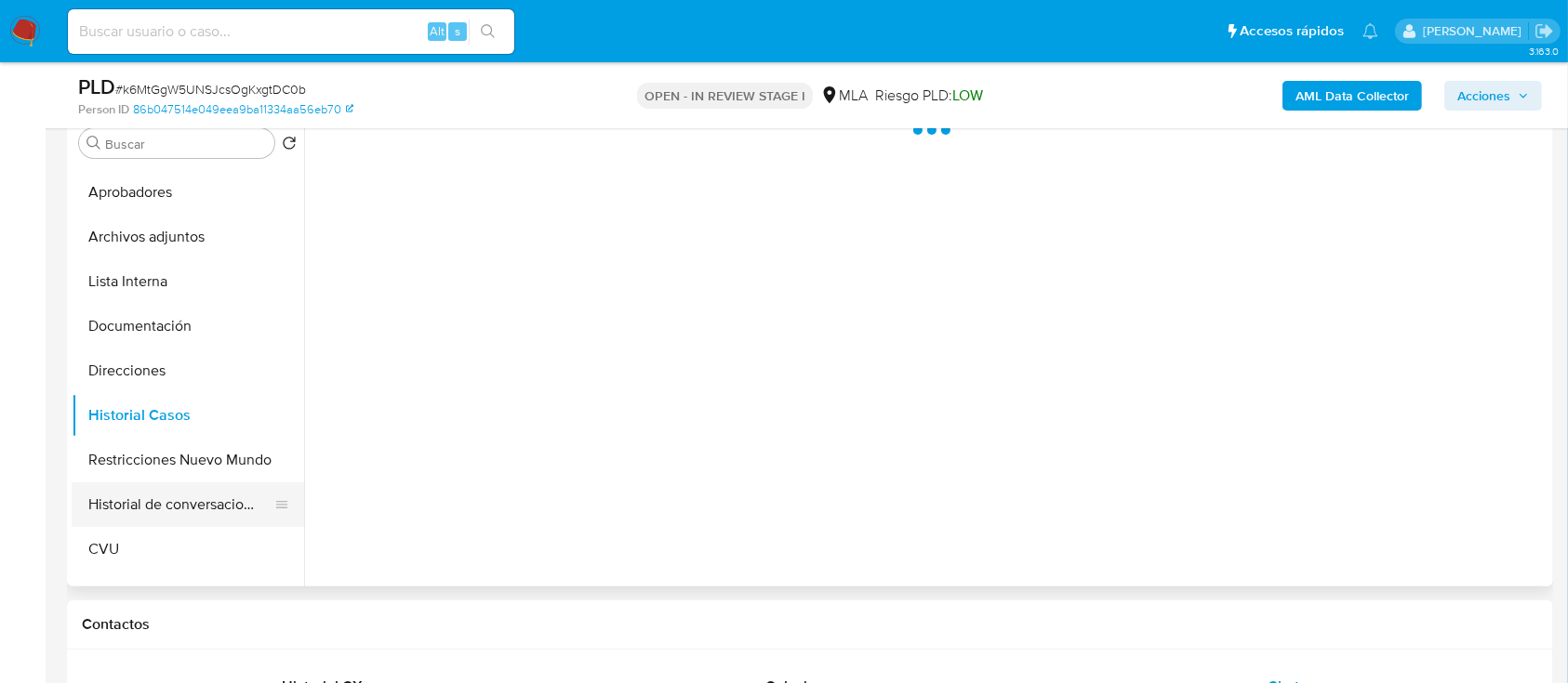
scroll to position [124, 0]
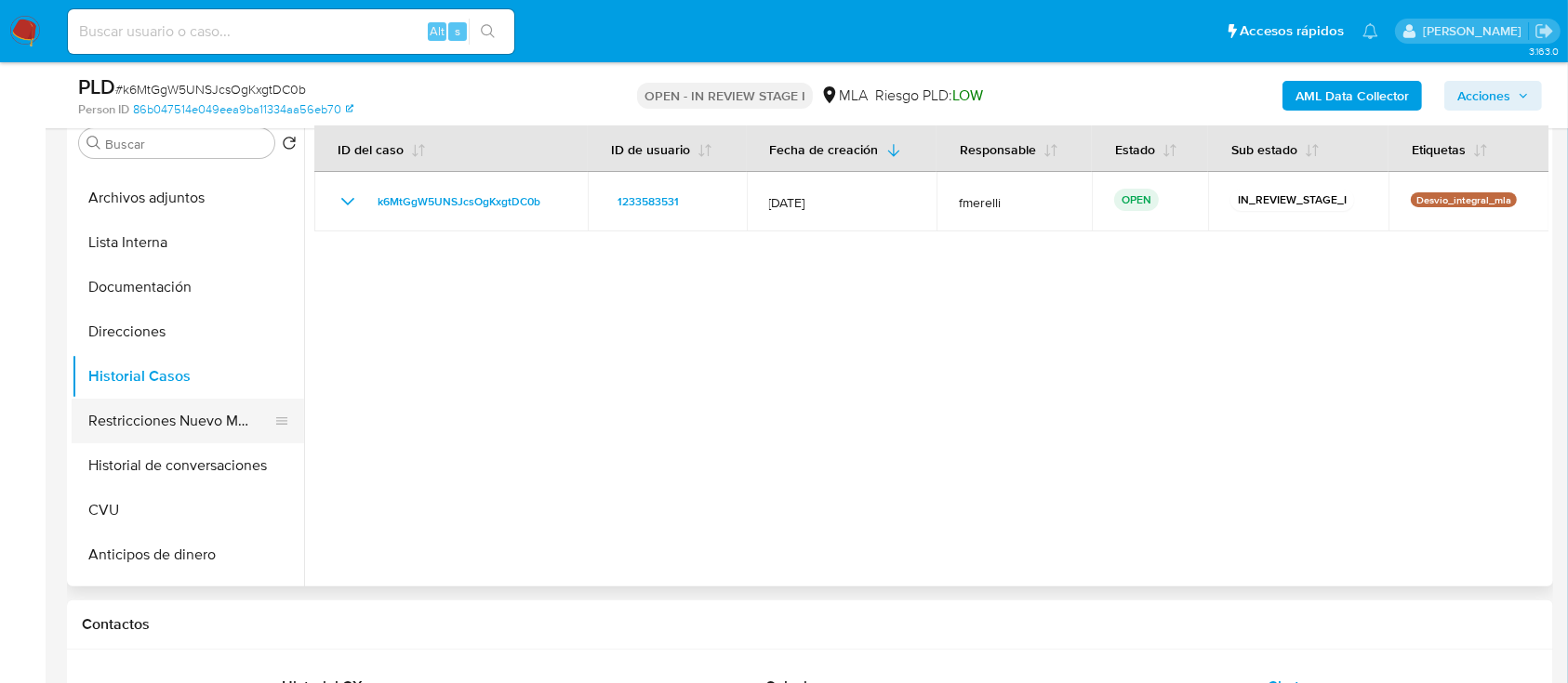
click at [110, 418] on button "Restricciones Nuevo Mundo" at bounding box center [180, 422] width 217 height 45
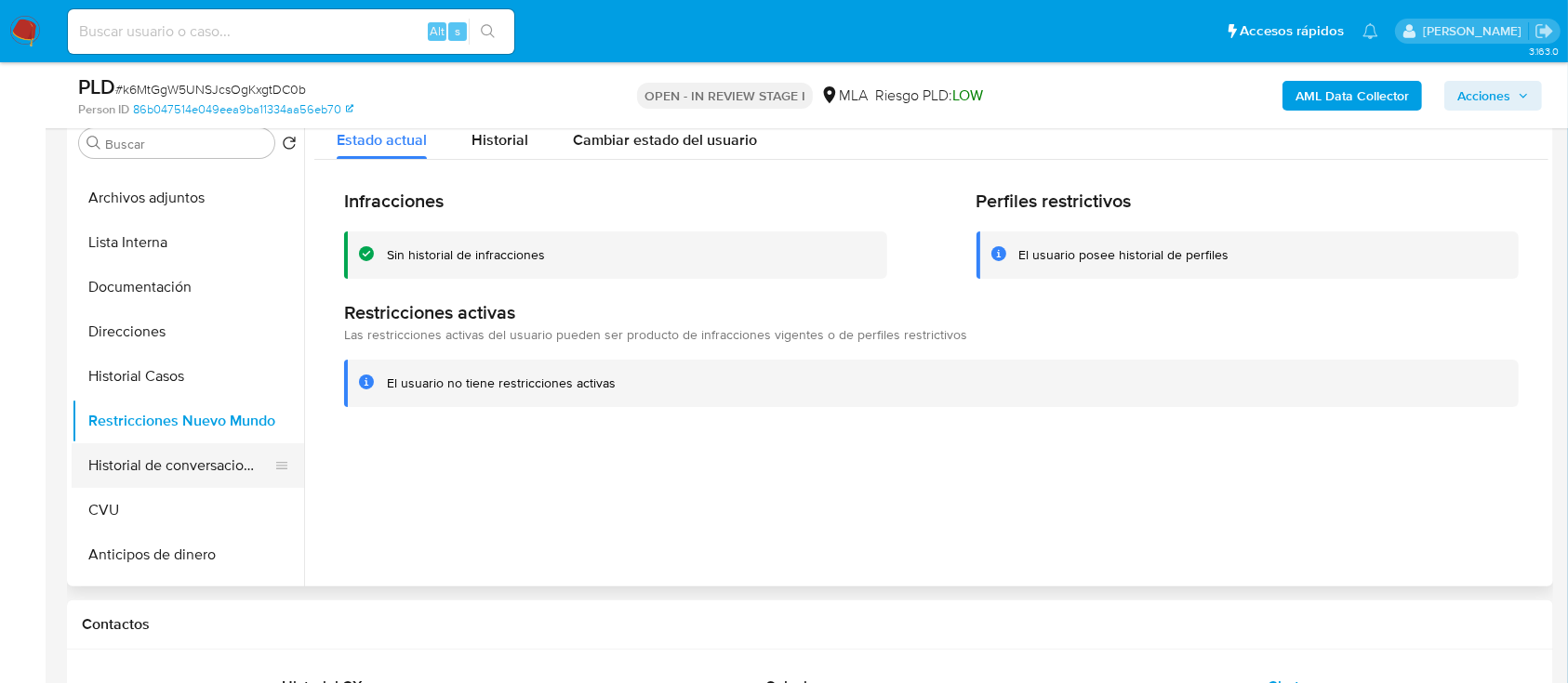
click at [148, 450] on button "Historial de conversaciones" at bounding box center [180, 466] width 217 height 45
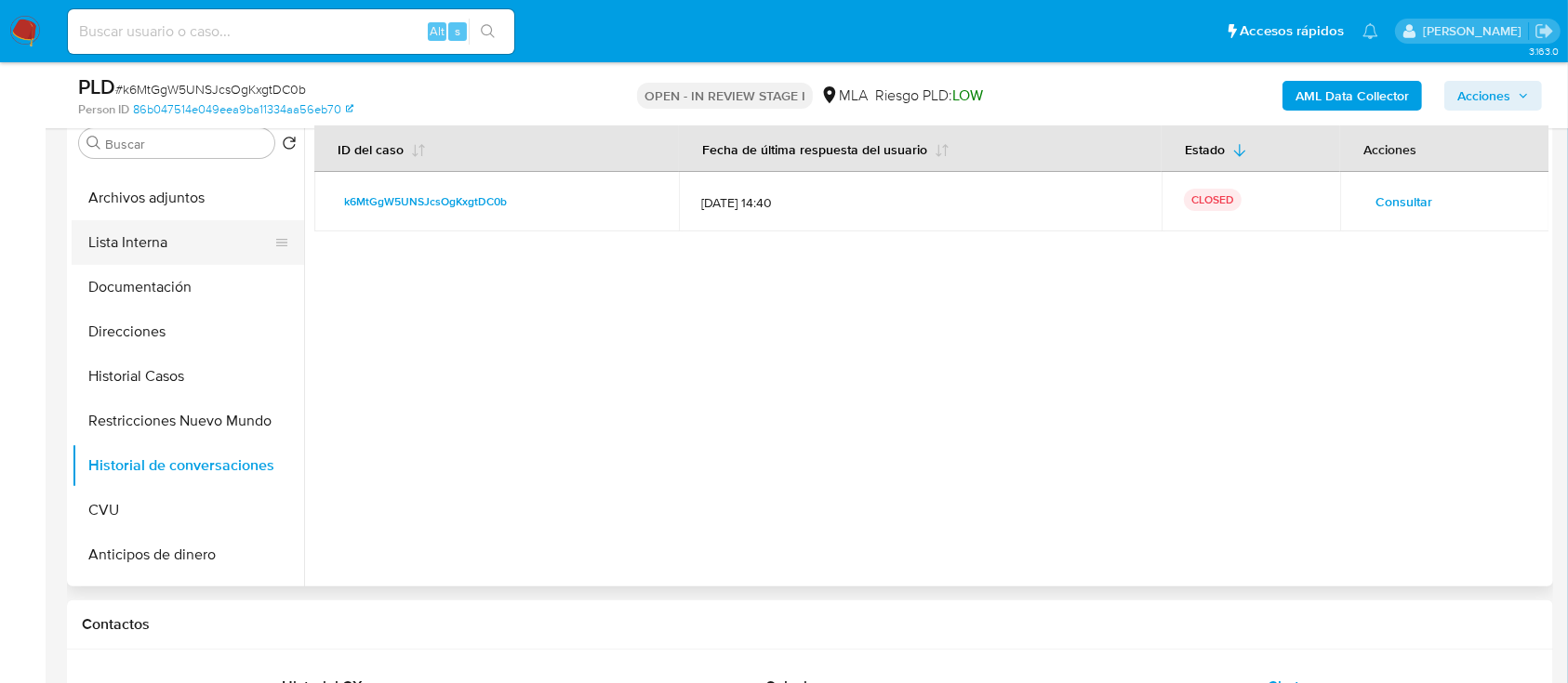
scroll to position [0, 0]
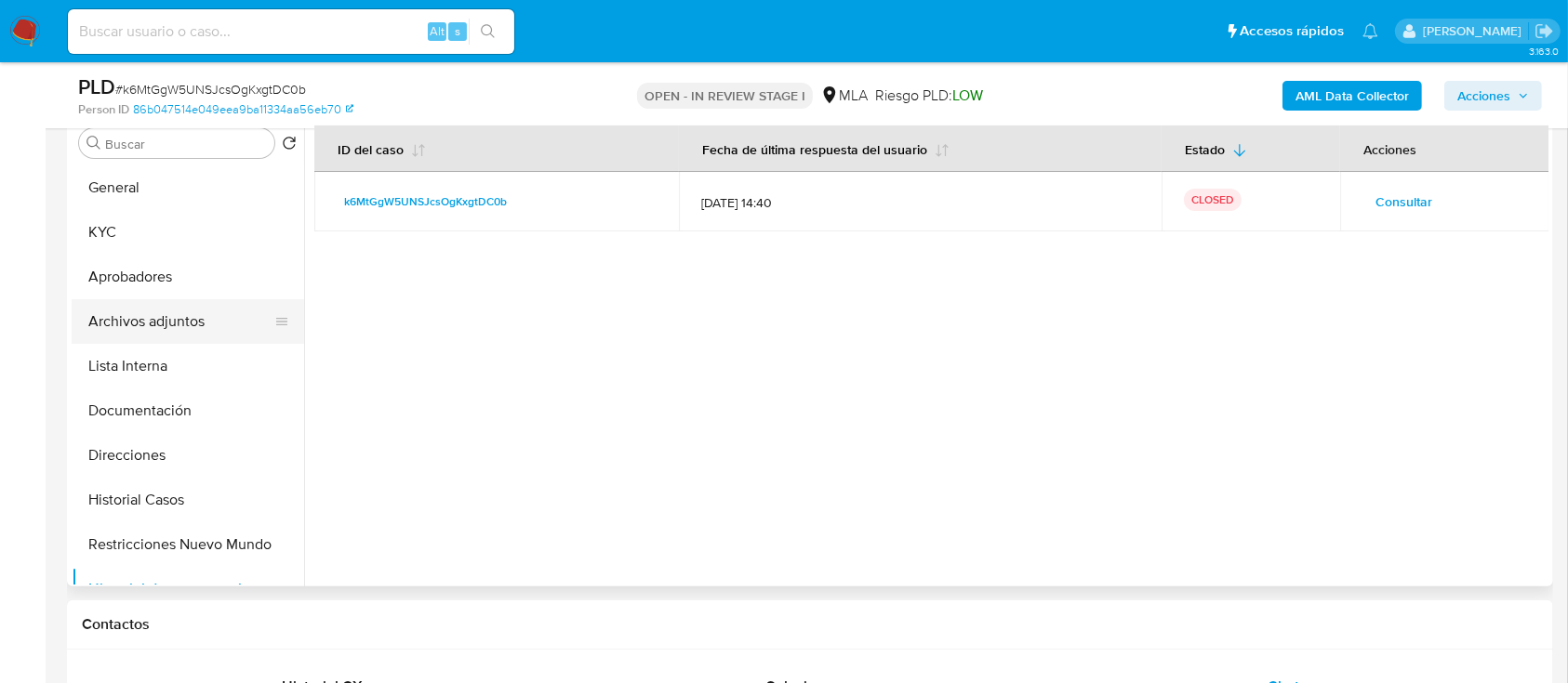
click at [182, 312] on button "Archivos adjuntos" at bounding box center [180, 321] width 217 height 45
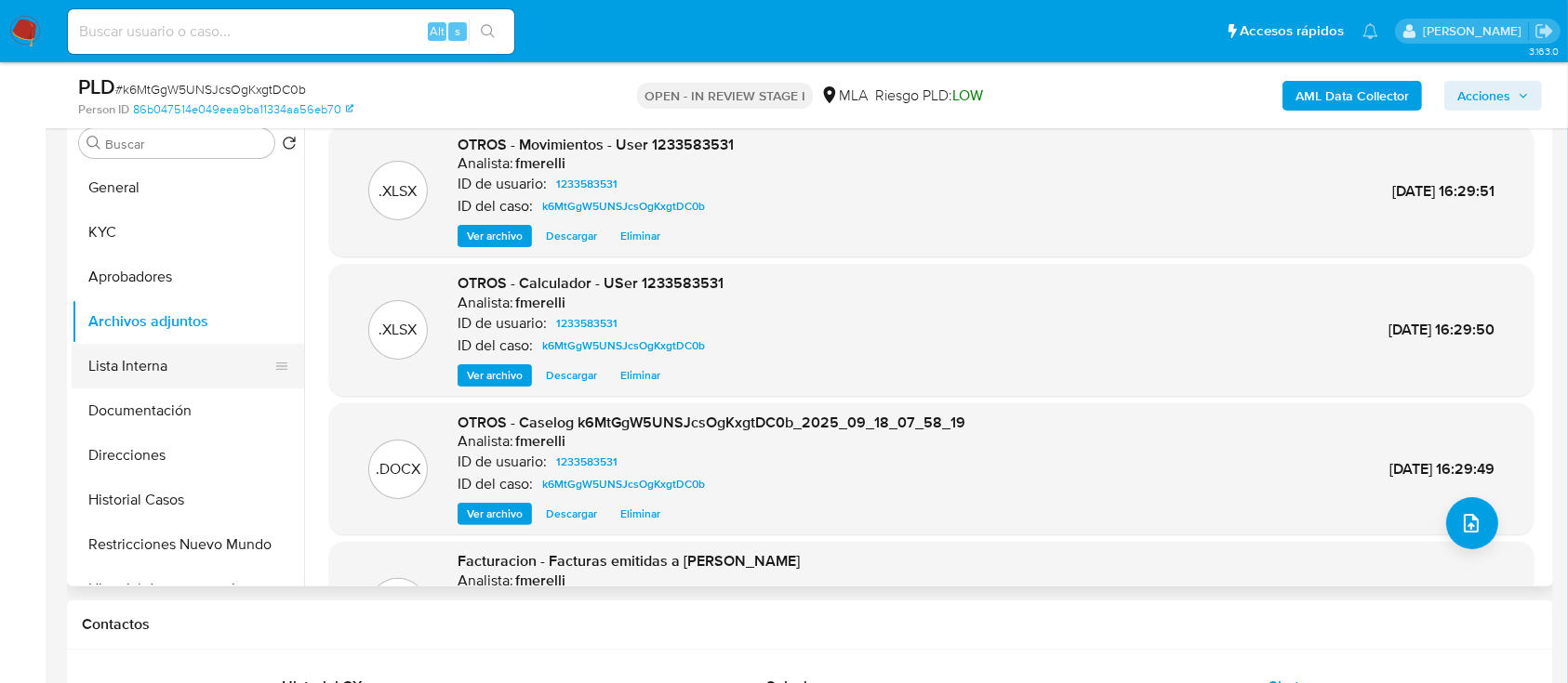
click at [172, 361] on button "Lista Interna" at bounding box center [180, 366] width 217 height 45
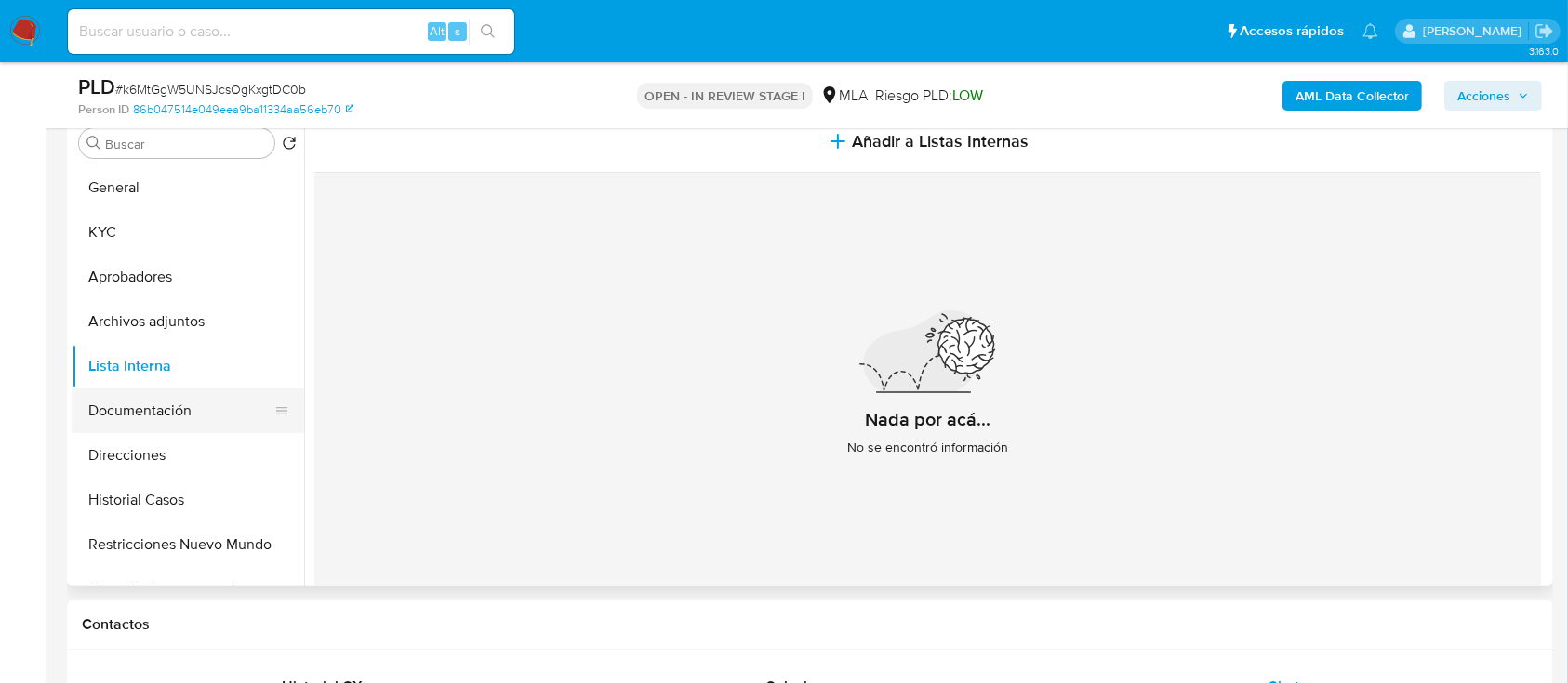
click at [187, 412] on button "Documentación" at bounding box center [180, 411] width 217 height 45
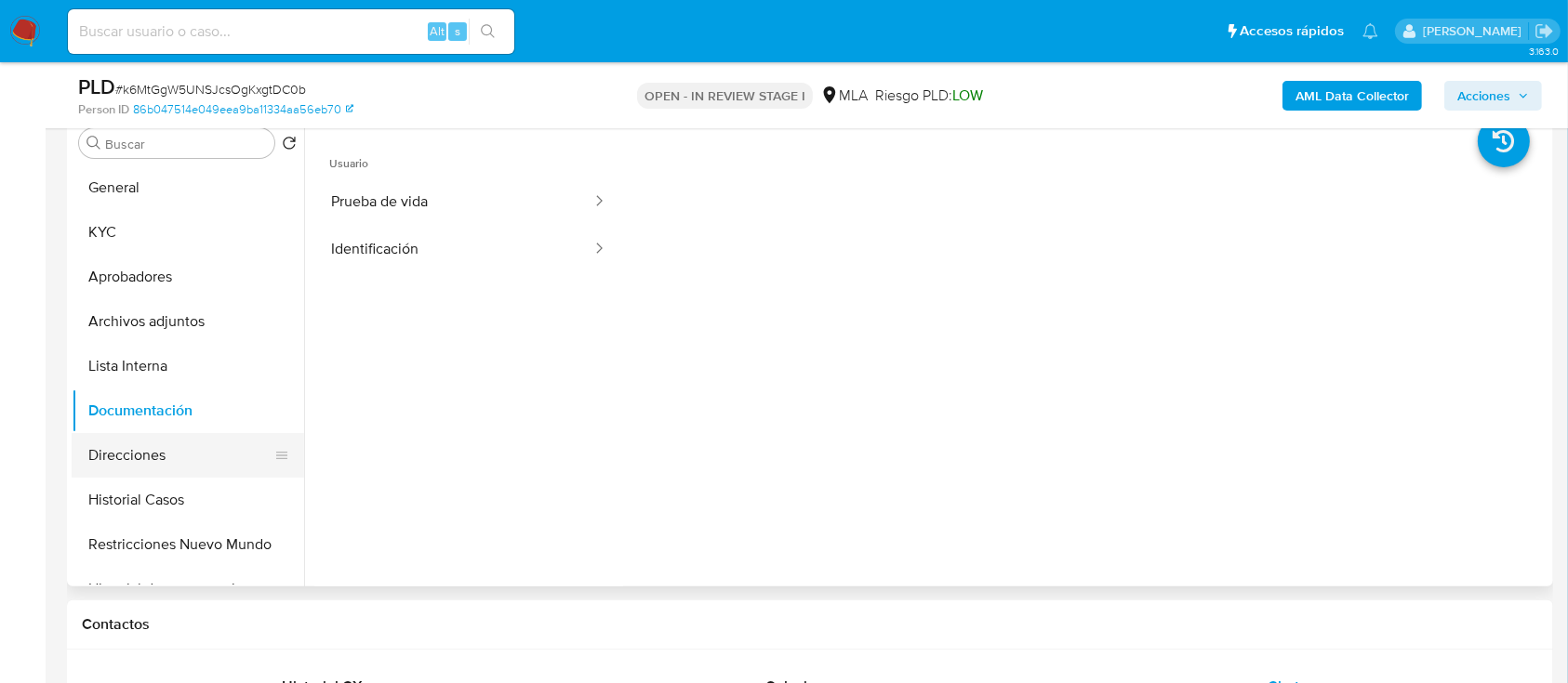
click at [168, 449] on button "Direcciones" at bounding box center [180, 455] width 217 height 45
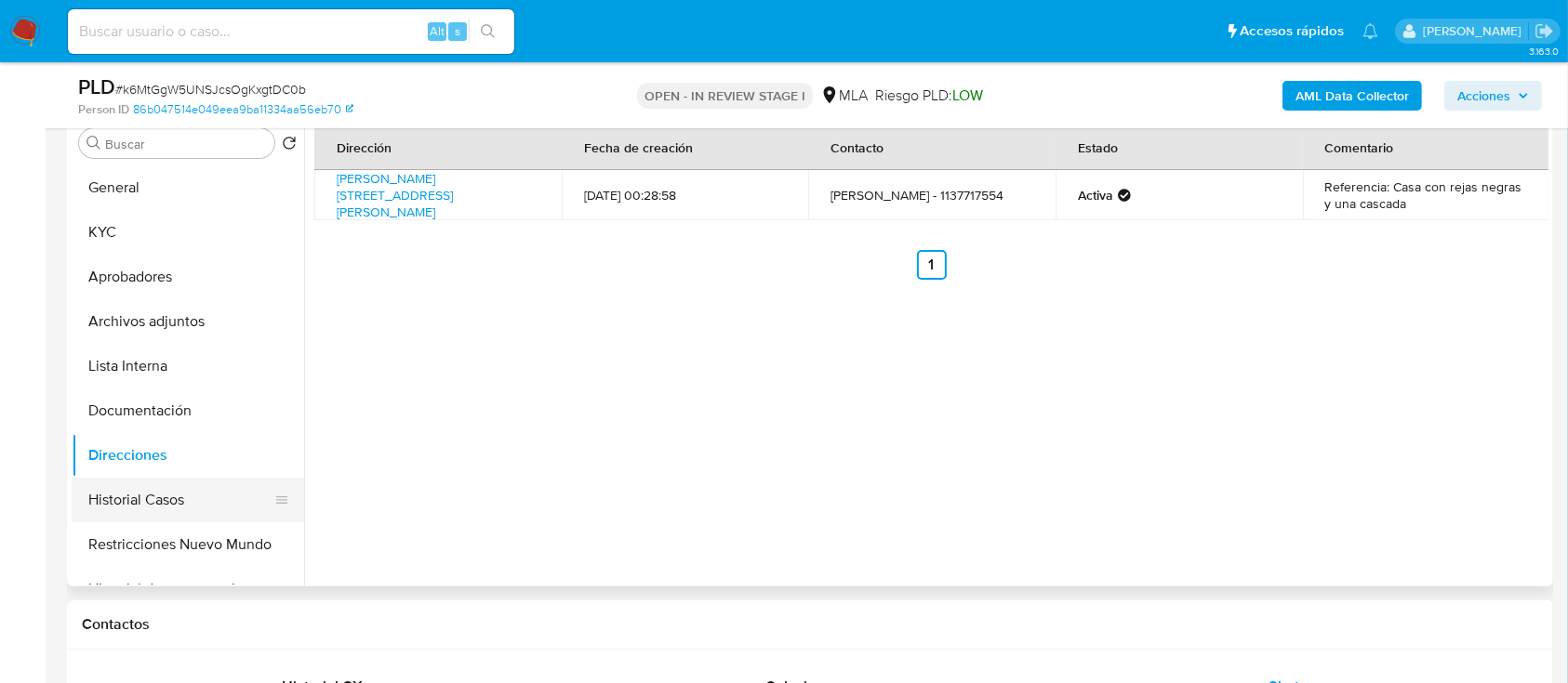
click at [147, 510] on button "Historial Casos" at bounding box center [180, 500] width 217 height 45
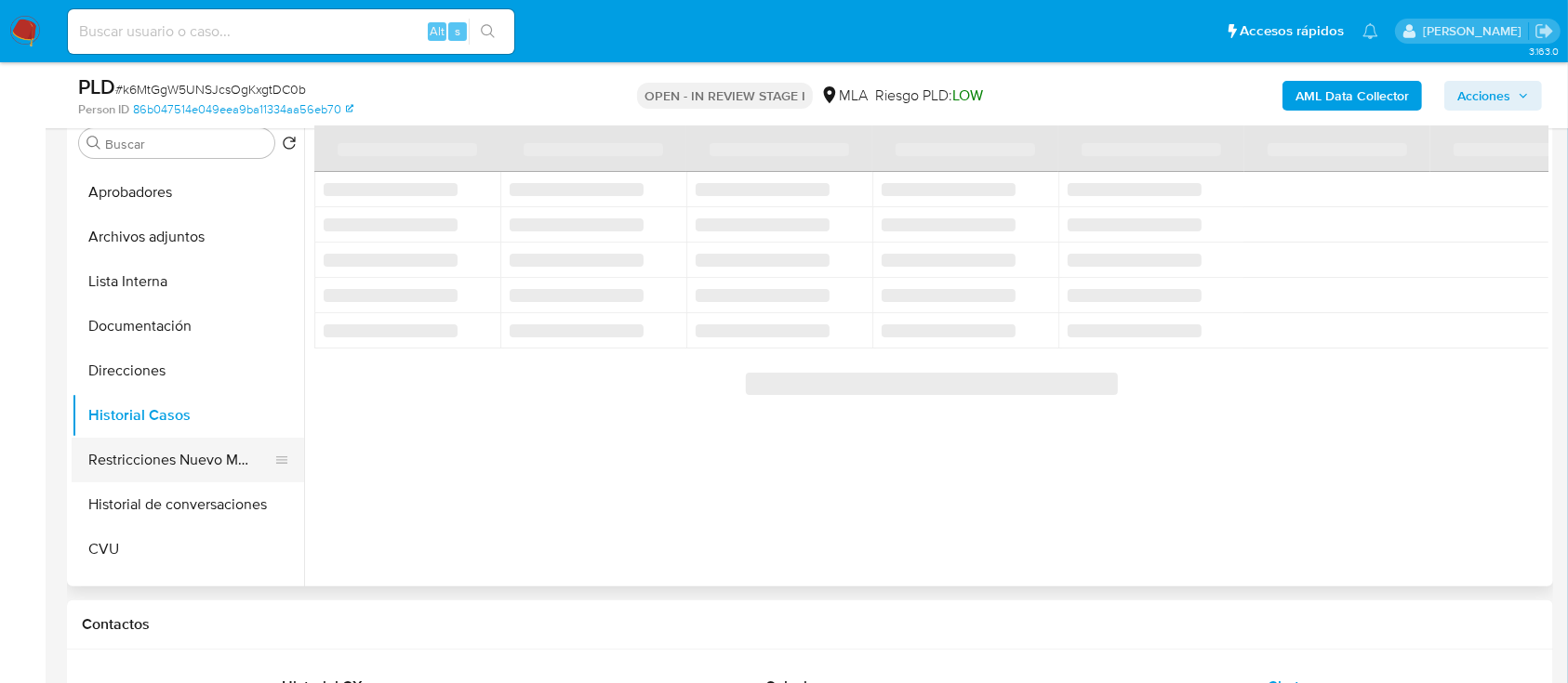
scroll to position [124, 0]
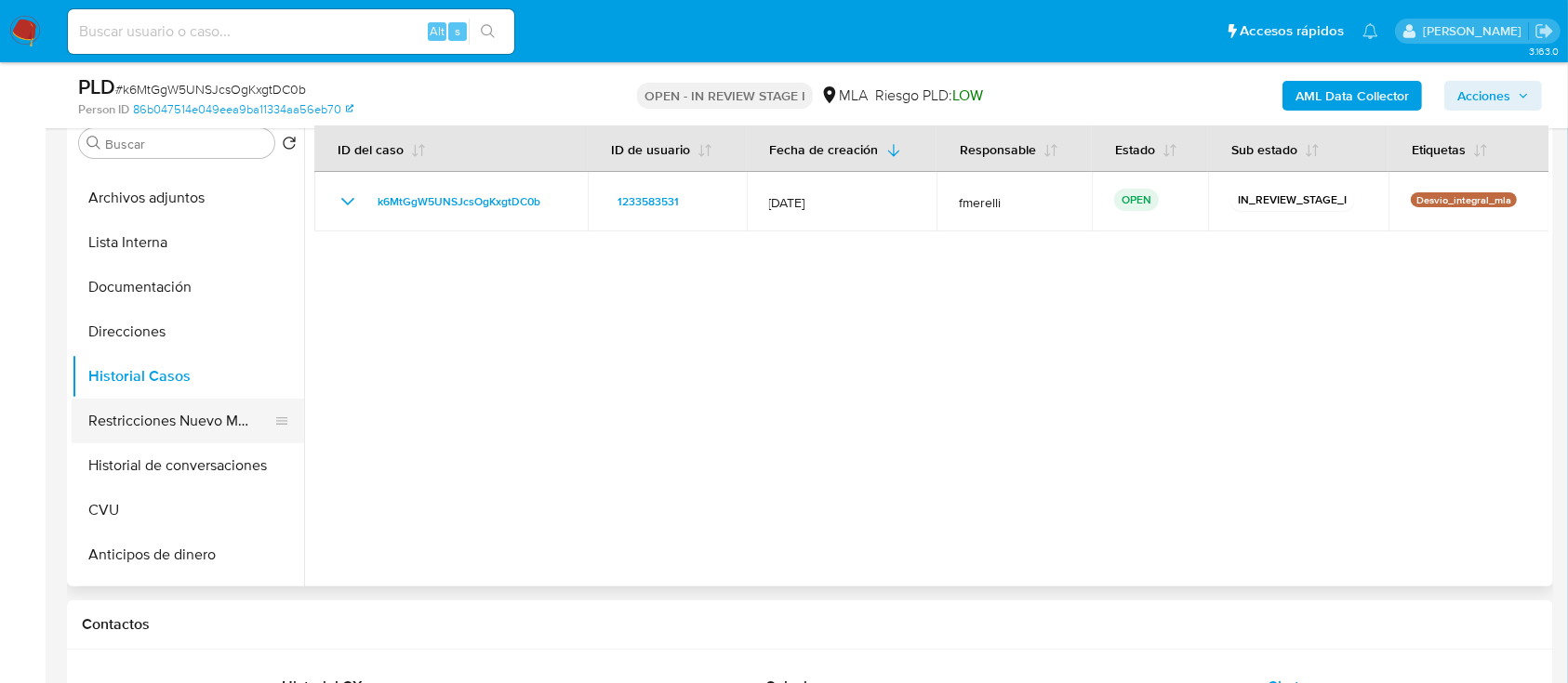
click at [181, 418] on button "Restricciones Nuevo Mundo" at bounding box center [180, 422] width 217 height 45
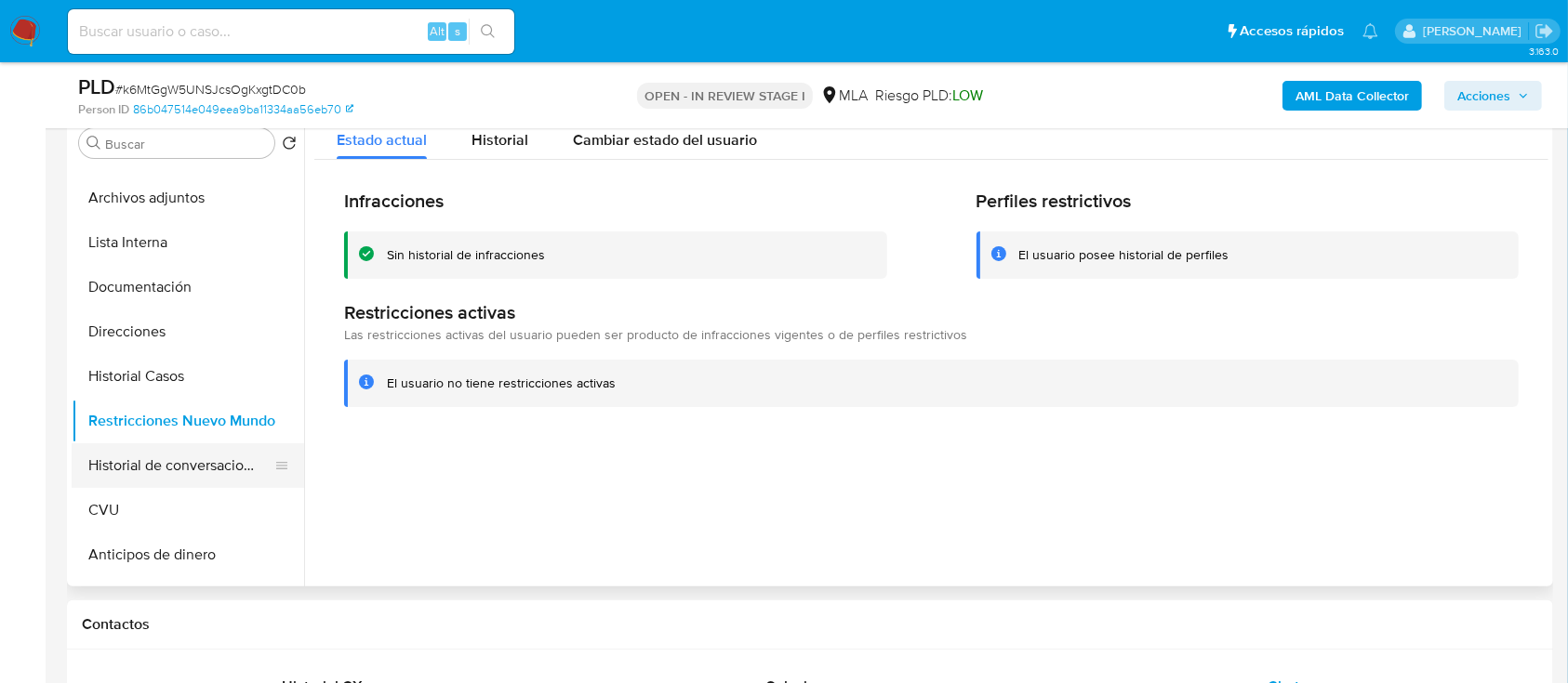
click at [172, 465] on button "Historial de conversaciones" at bounding box center [180, 466] width 217 height 45
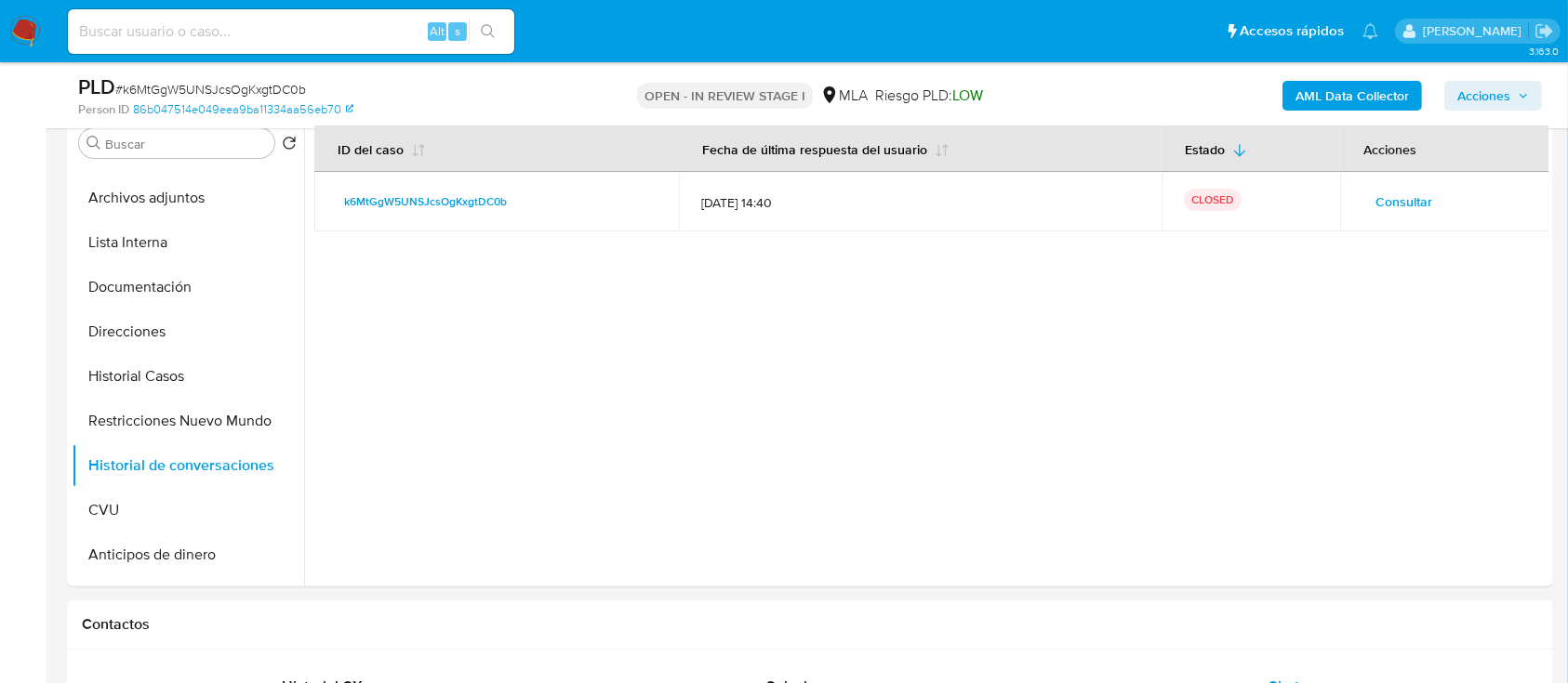
click at [1494, 93] on span "Acciones" at bounding box center [1484, 96] width 53 height 30
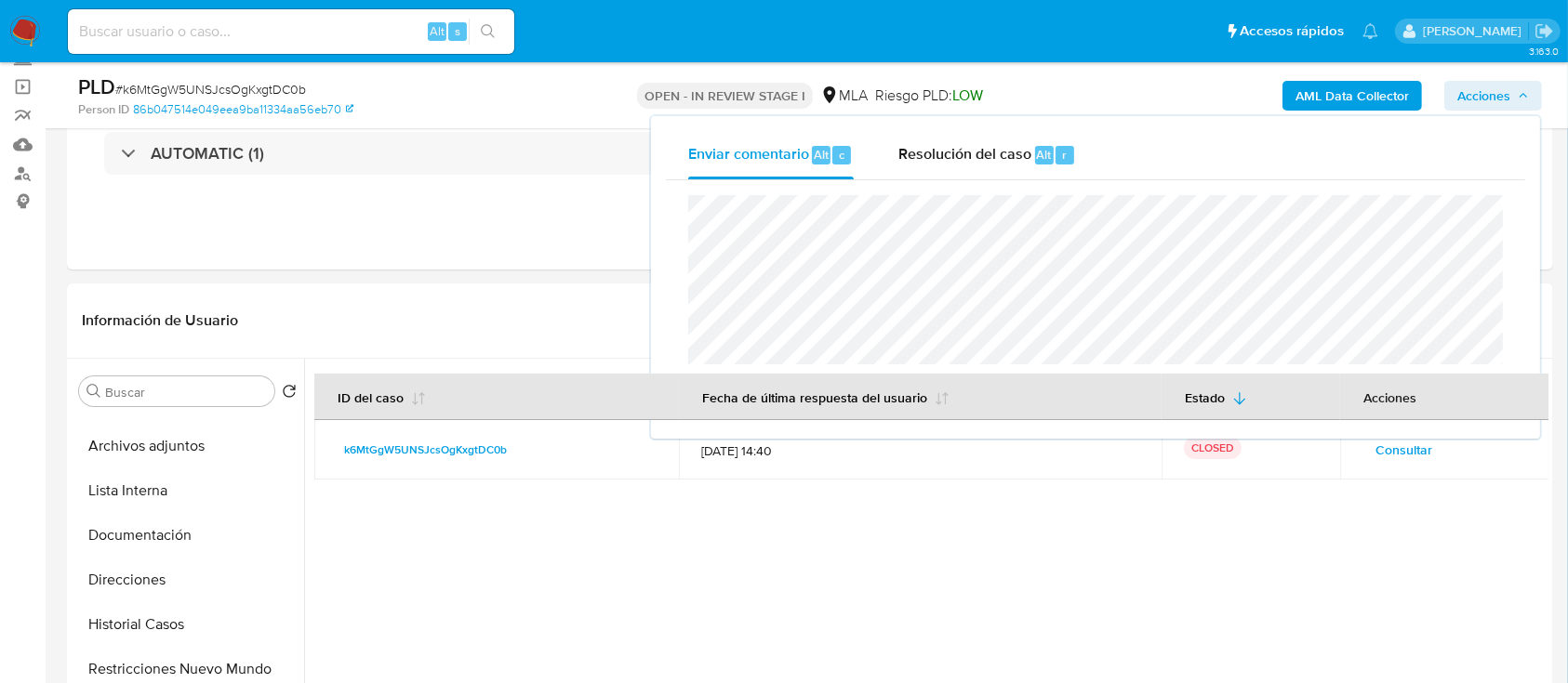
click at [960, 183] on div "Enviar" at bounding box center [1095, 302] width 859 height 244
click at [972, 161] on span "Resolución del caso" at bounding box center [964, 154] width 133 height 22
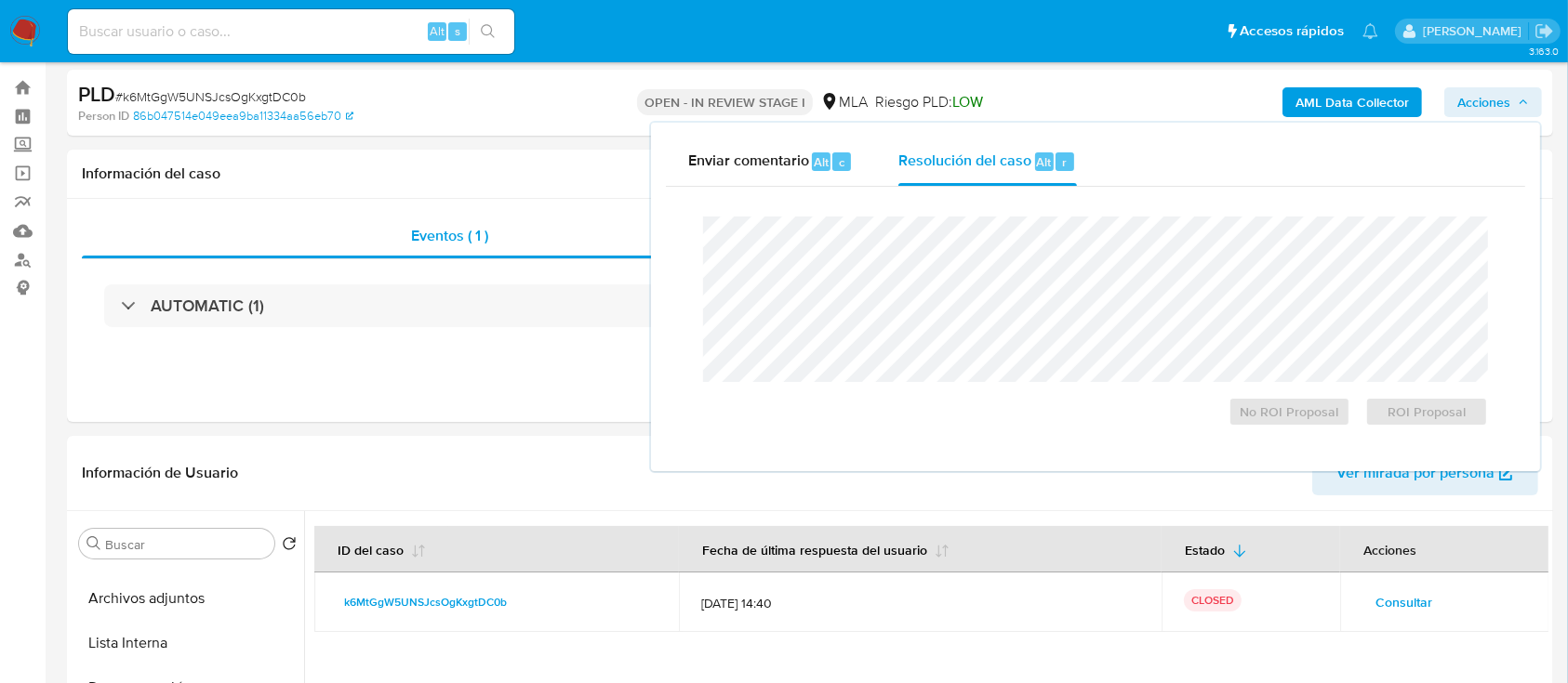
scroll to position [0, 0]
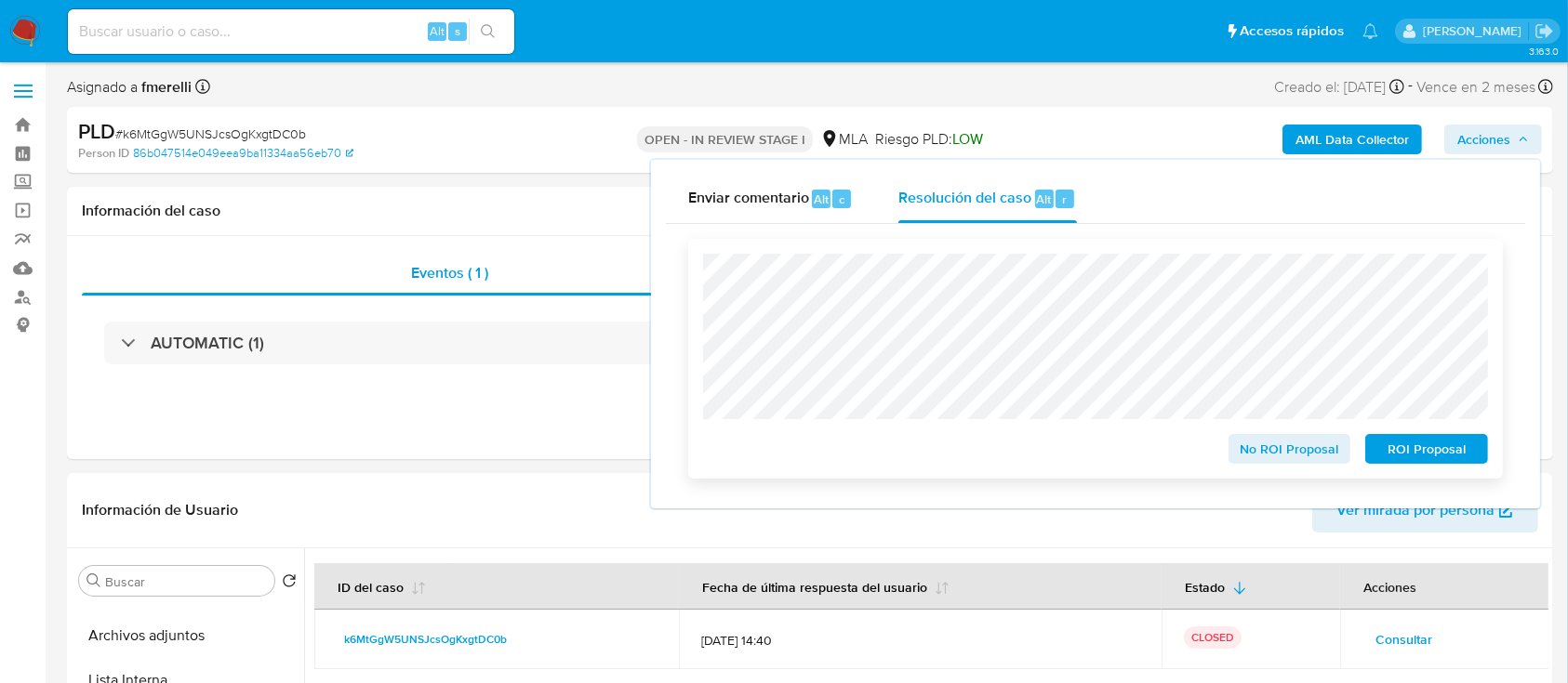
click at [1242, 453] on span "No ROI Proposal" at bounding box center [1290, 449] width 97 height 26
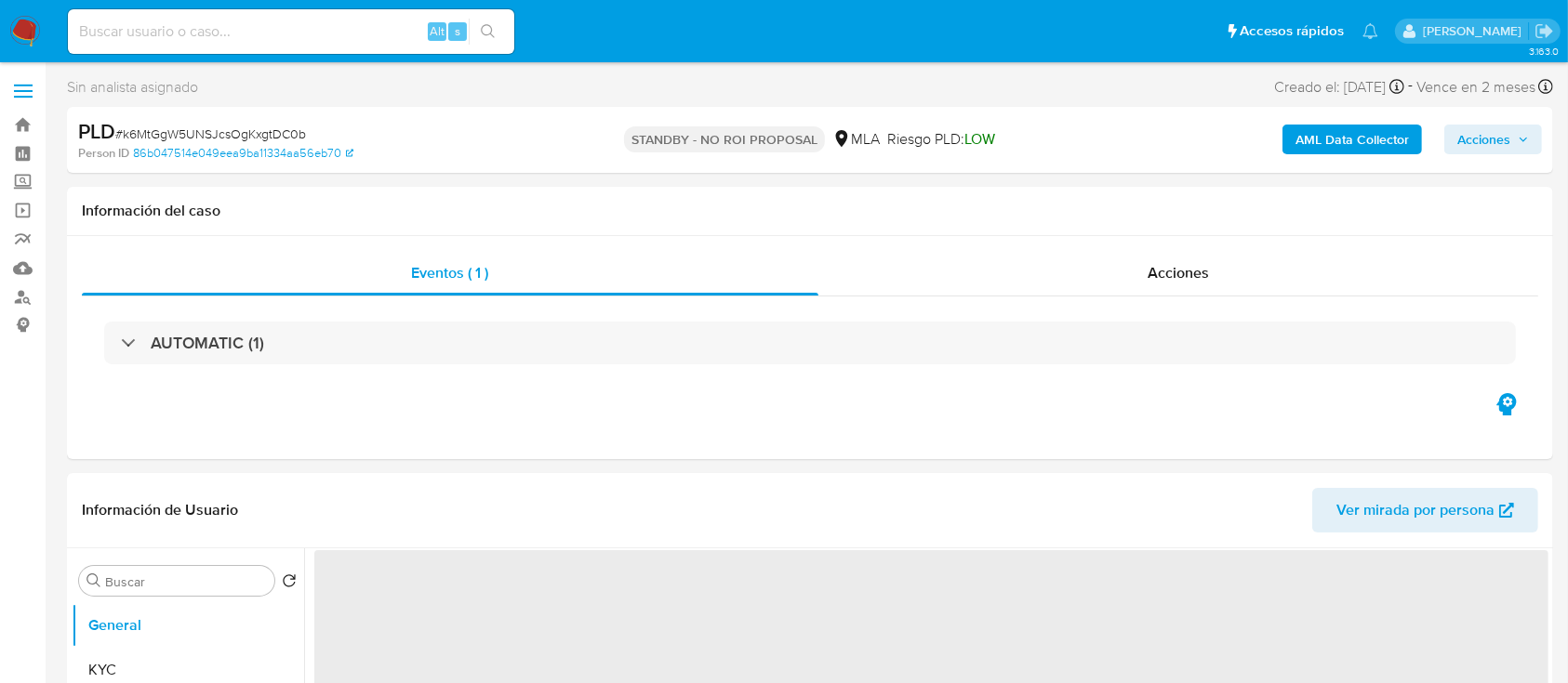
select select "10"
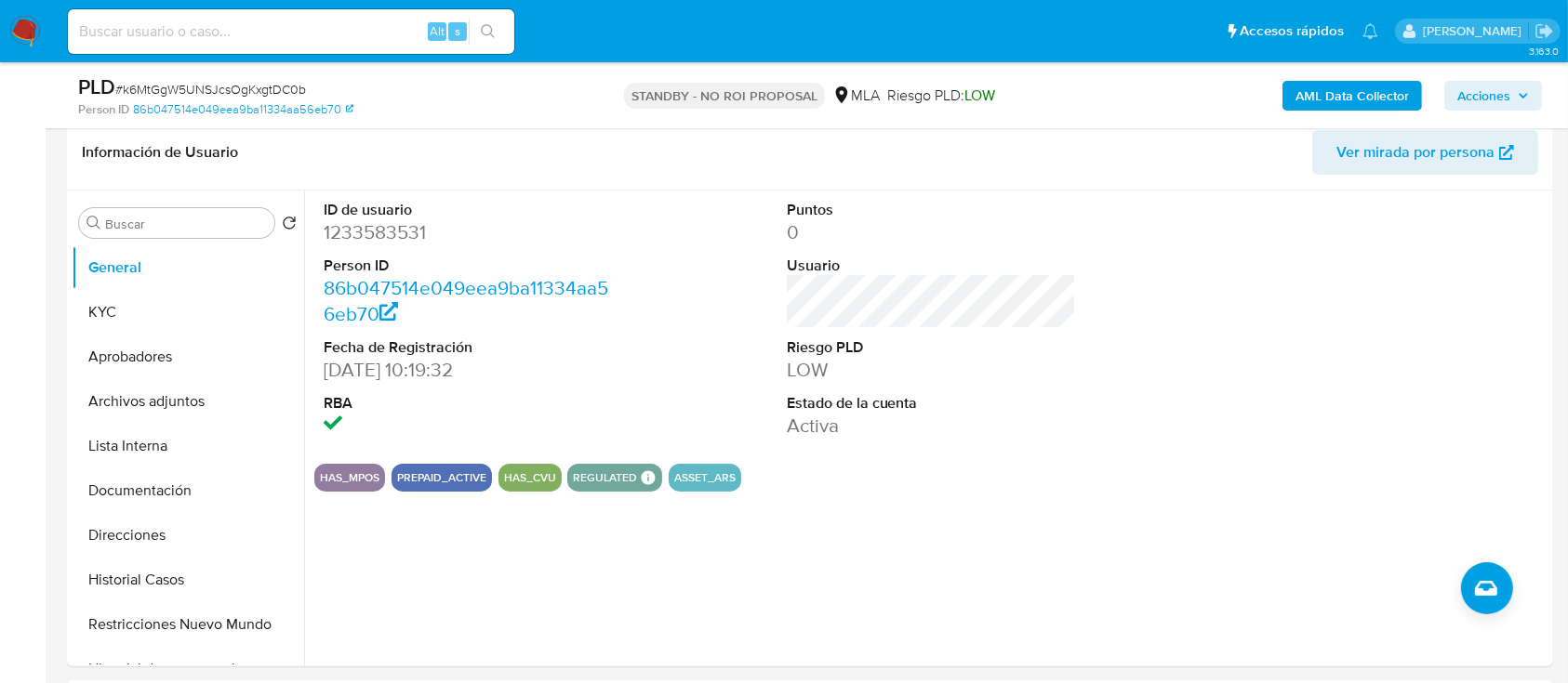
scroll to position [372, 0]
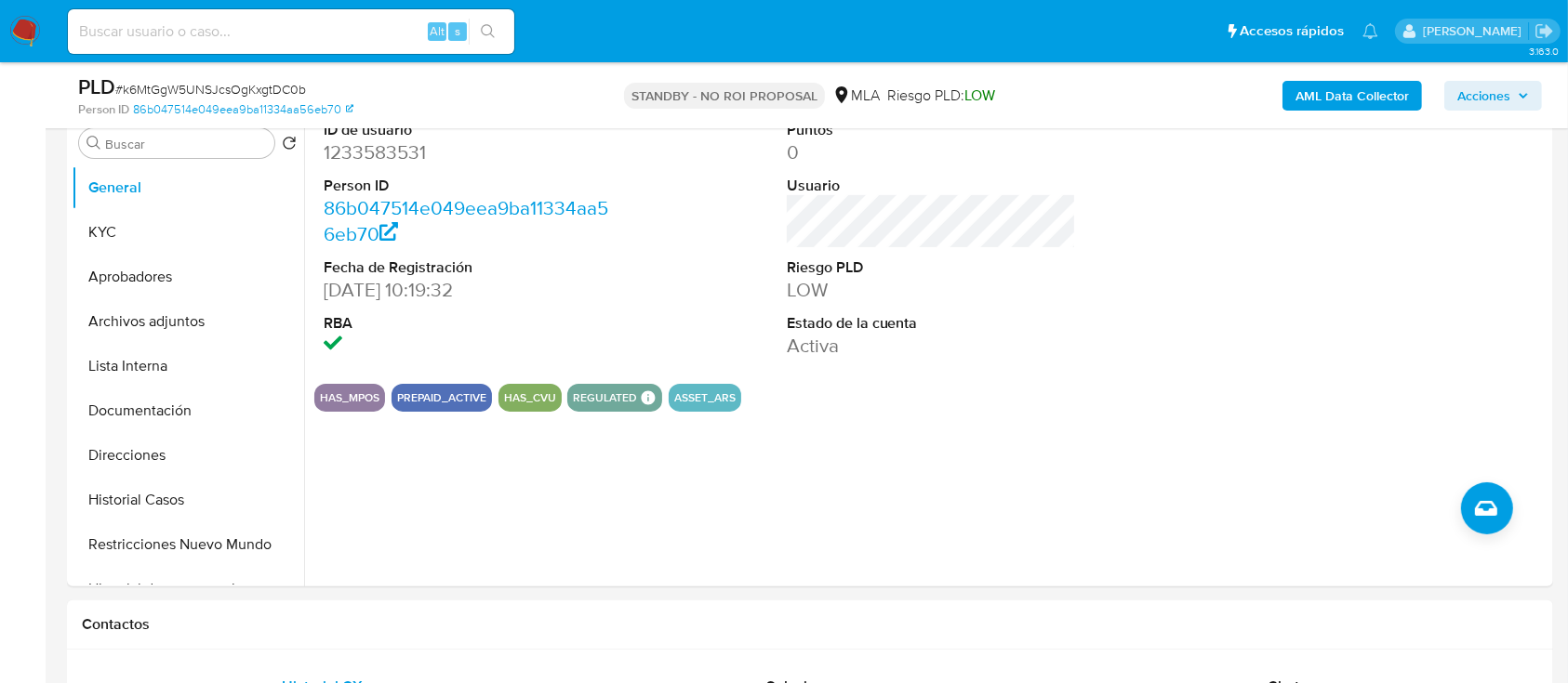
click at [19, 34] on img at bounding box center [25, 32] width 32 height 32
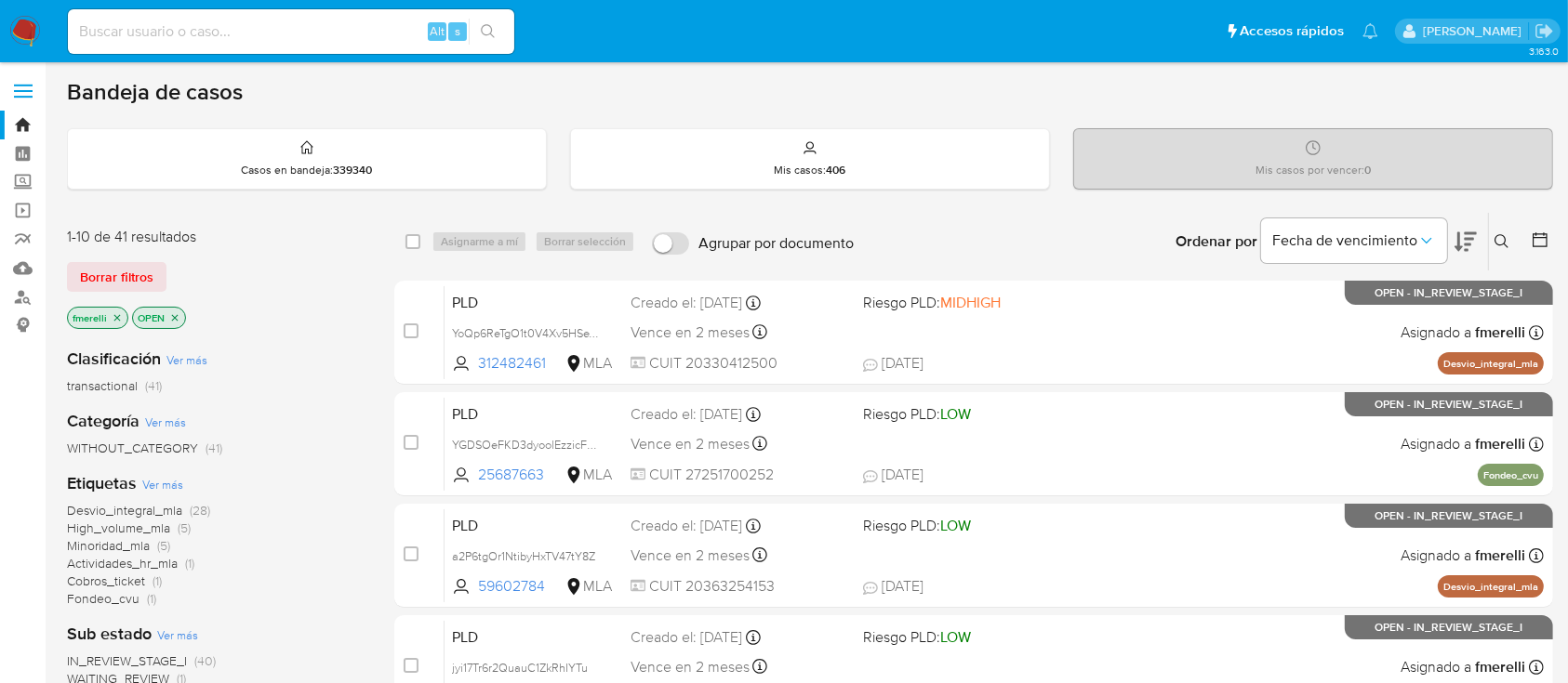
click at [298, 52] on div "Alt s" at bounding box center [291, 32] width 446 height 45
click at [320, 35] on input at bounding box center [291, 32] width 446 height 24
paste input "8Ip9lU5oVpJuE6MoUsH8thNe"
type input "8Ip9lU5oVpJuE6MoUsH8thNe"
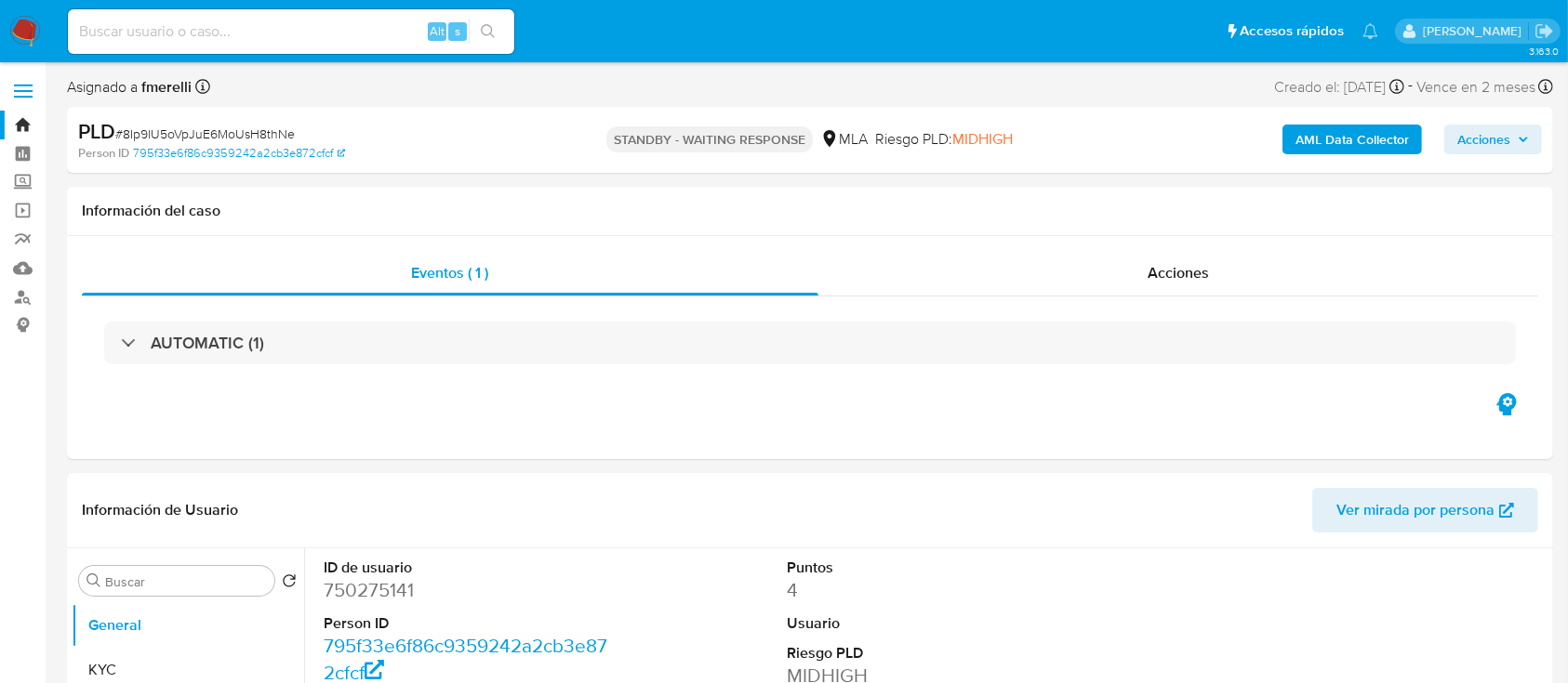
click at [310, 19] on div "Alt s" at bounding box center [291, 32] width 446 height 45
select select "10"
click at [297, 35] on input at bounding box center [291, 32] width 446 height 24
paste input "pATvOqubuaxQHTTuM1YW5h3n"
type input "pATvOqubuaxQHTTuM1YW5h3n"
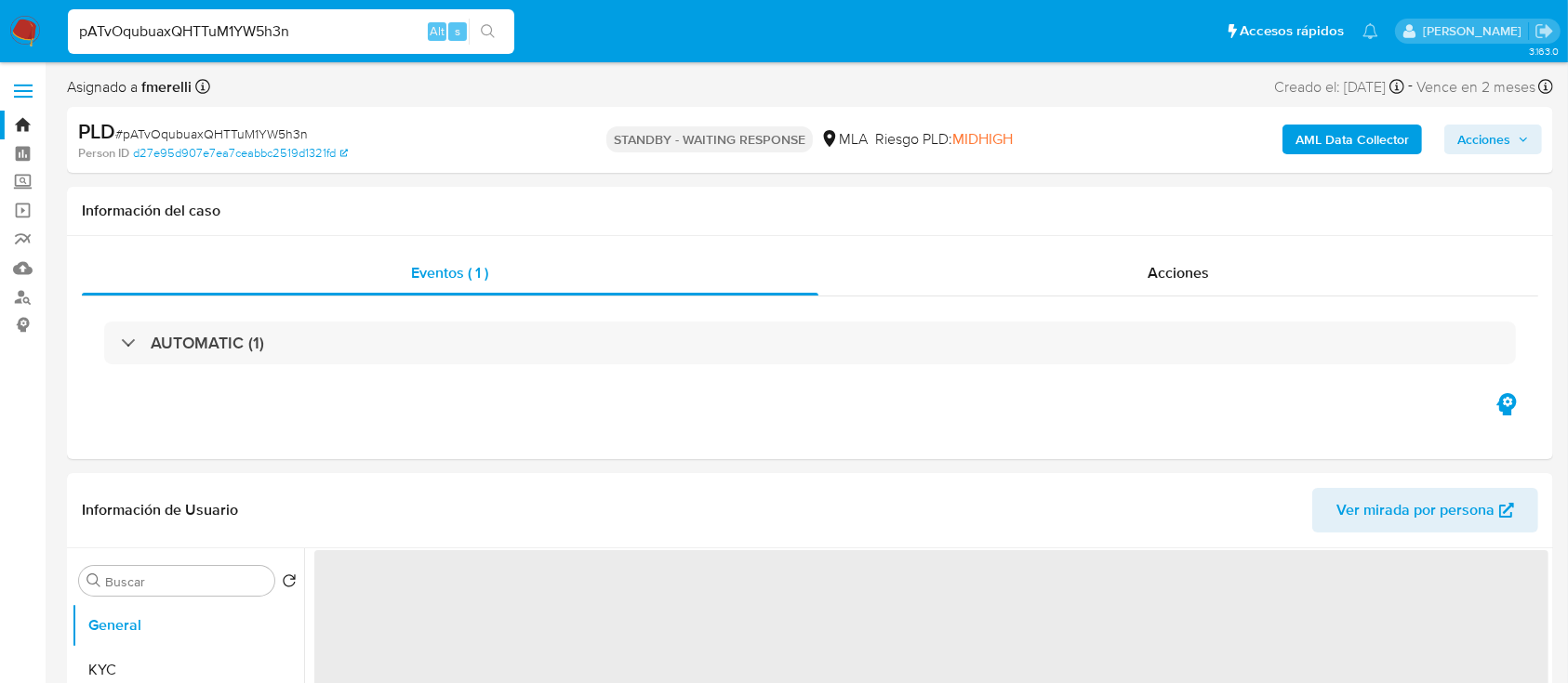
select select "10"
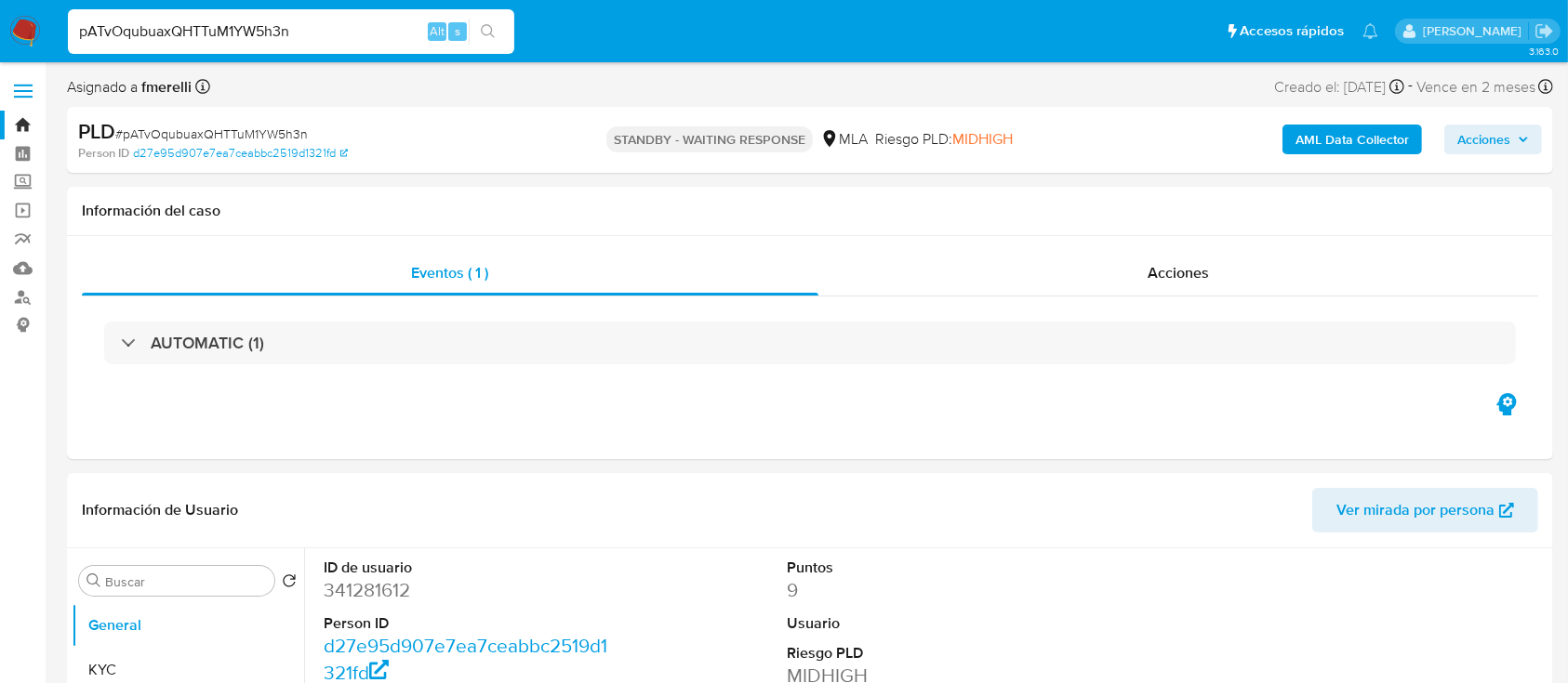
click at [364, 38] on input "pATvOqubuaxQHTTuM1YW5h3n" at bounding box center [291, 32] width 446 height 24
paste input "F0qVwWD5RDt0uYAcFNpQcAFm"
type input "F0qVwWD5RDt0uYAcFNpQcAFm"
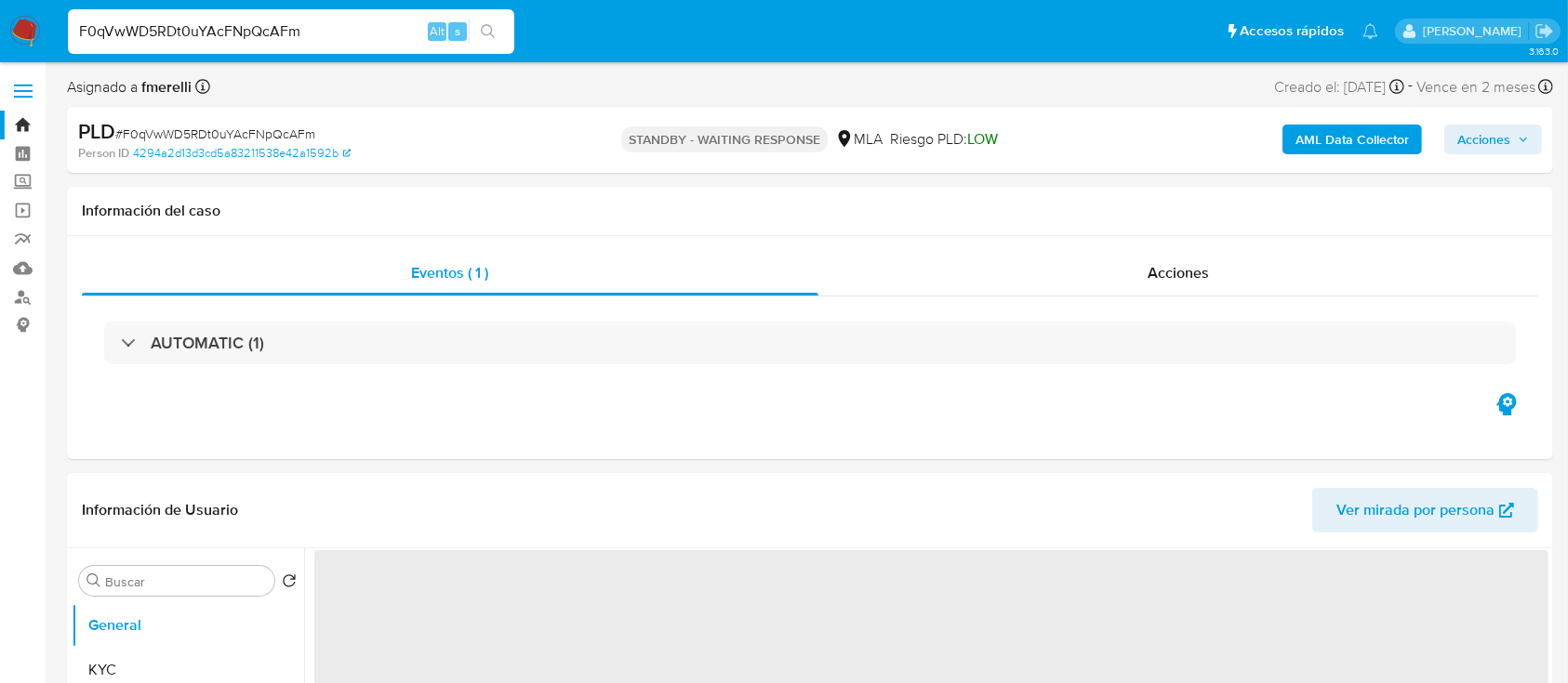
select select "10"
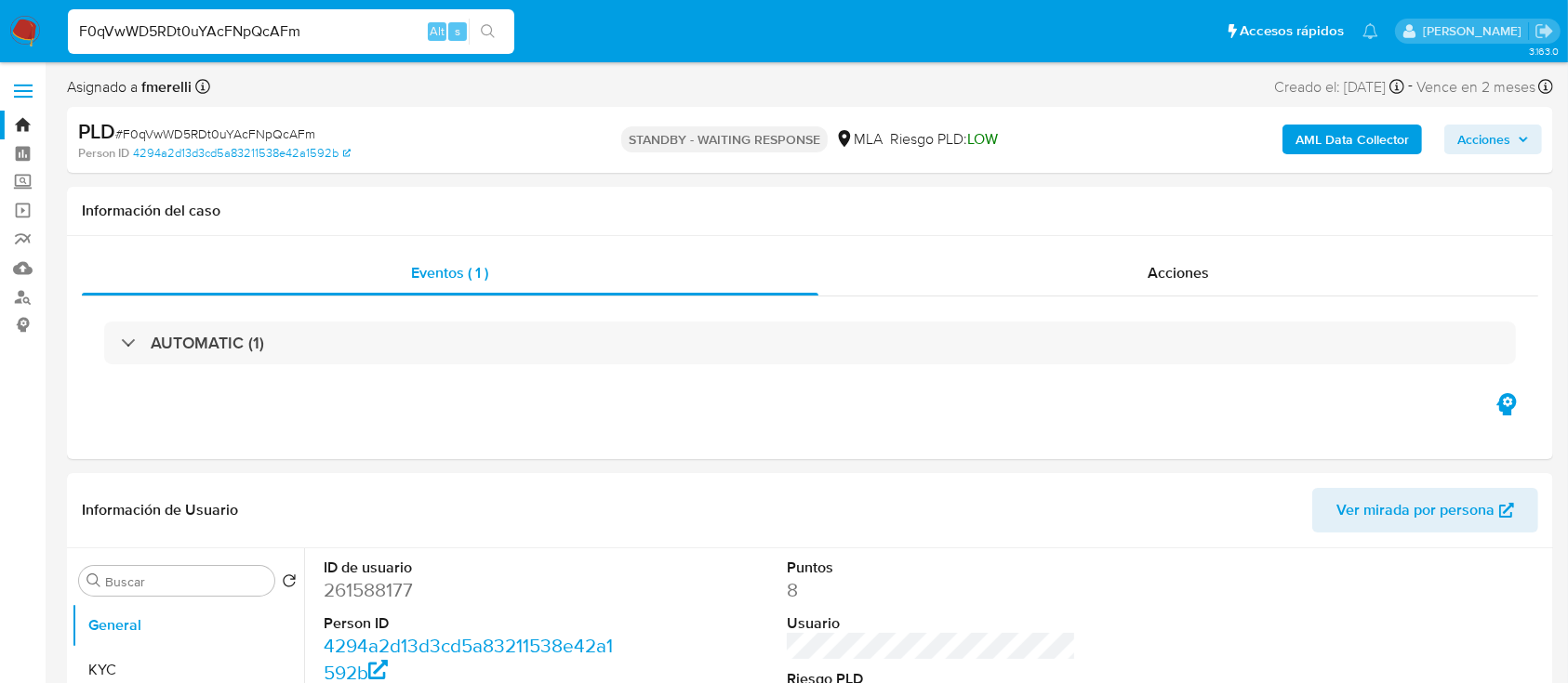
click at [291, 37] on input "F0qVwWD5RDt0uYAcFNpQcAFm" at bounding box center [291, 32] width 446 height 24
click at [292, 37] on input "F0qVwWD5RDt0uYAcFNpQcAFm" at bounding box center [291, 32] width 446 height 24
paste input "Ot38TU7RuIUG3vX9LK5eG4ix"
type input "Ot38TU7RuIUG3vX9LK5eG4ix"
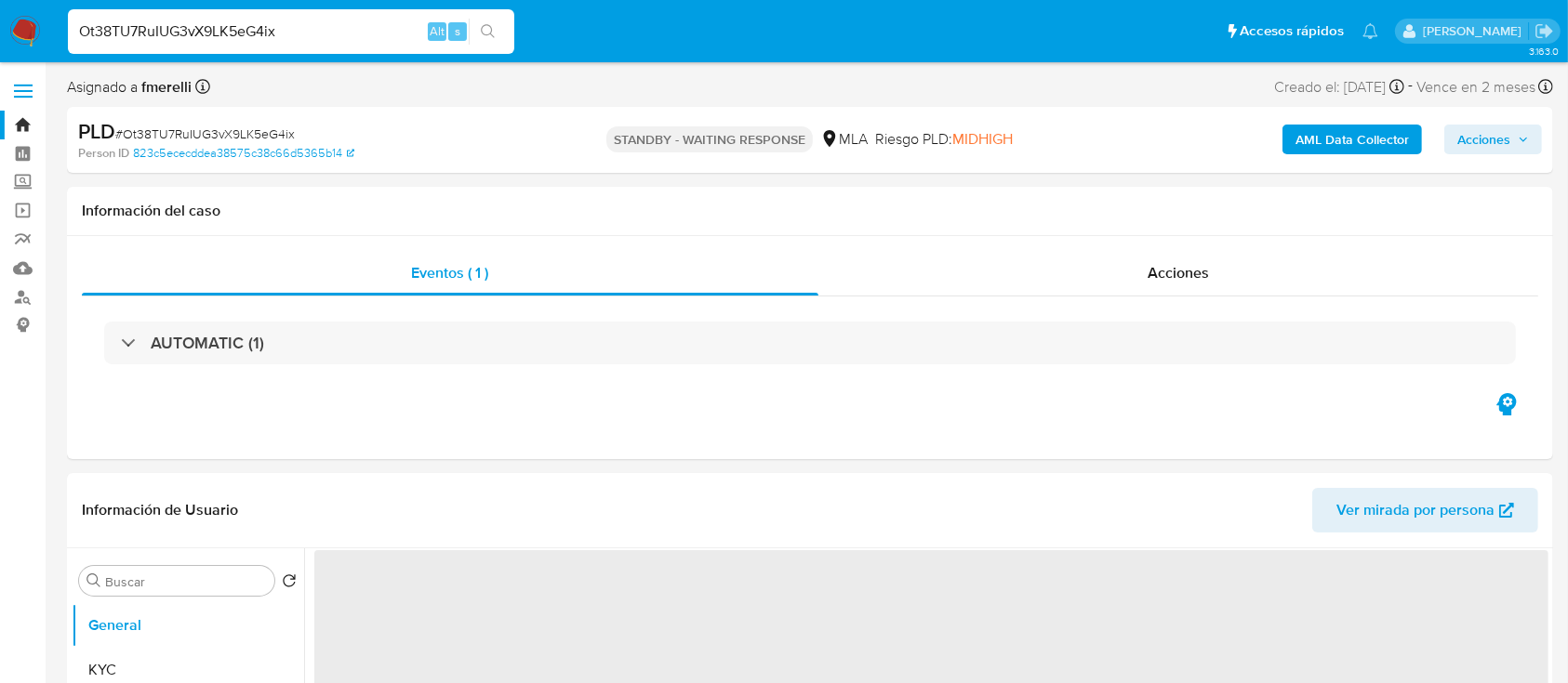
select select "10"
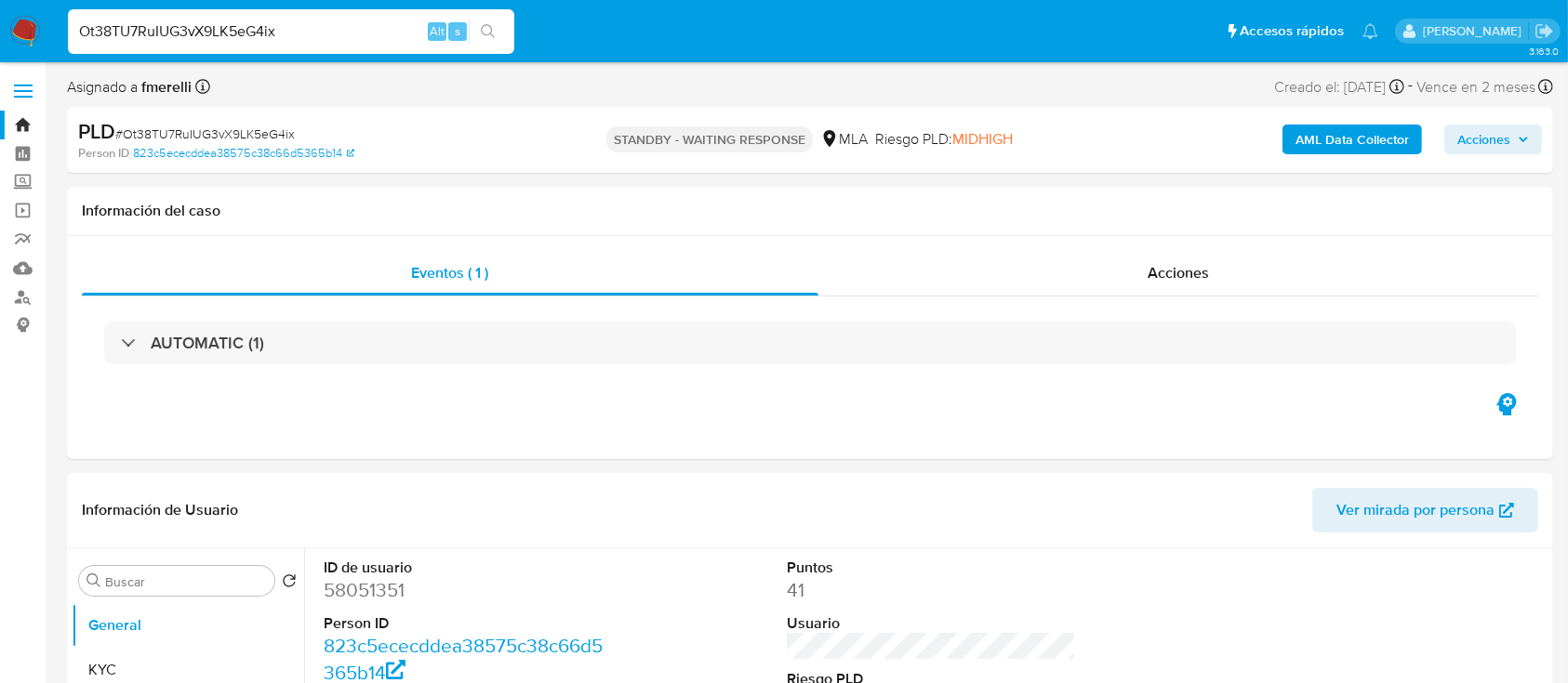
click at [326, 33] on input "Ot38TU7RuIUG3vX9LK5eG4ix" at bounding box center [291, 32] width 446 height 24
paste input "CdBD5XZuLlUpSAMoCkAuvt26"
type input "CdBD5XZuLlUpSAMoCkAuvt26"
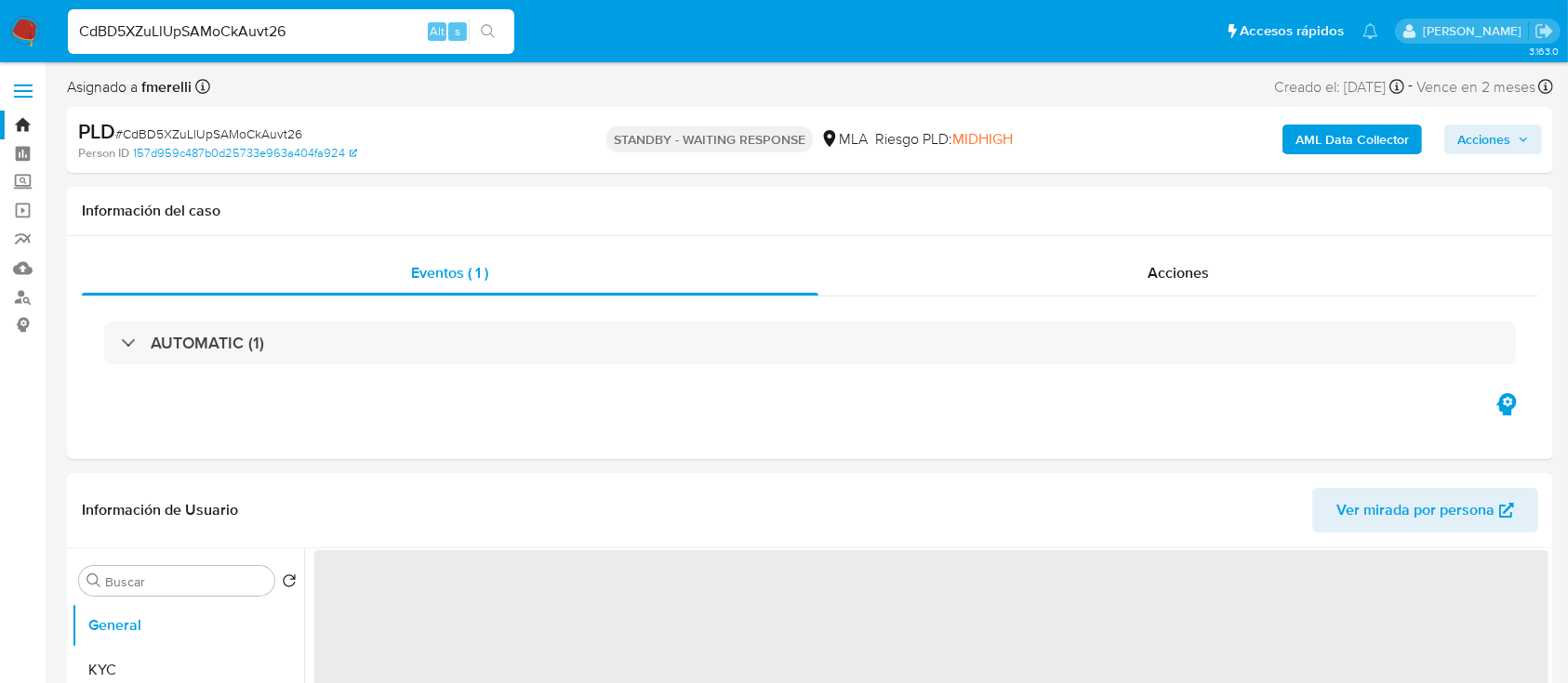
select select "10"
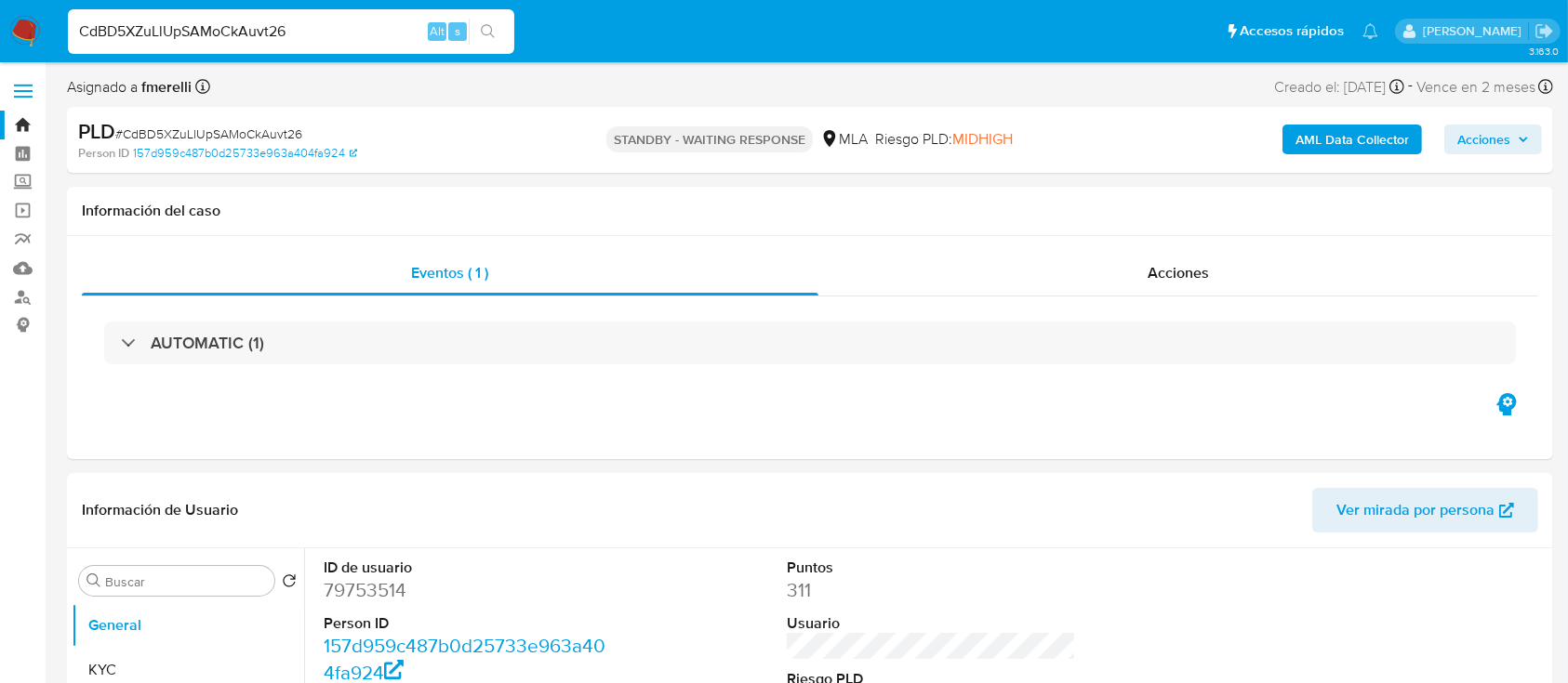
click at [318, 22] on input "CdBD5XZuLlUpSAMoCkAuvt26" at bounding box center [291, 32] width 446 height 24
paste input "1YF8aFRR1DIlCmcnuKSSzj6Y"
click at [318, 22] on input "CdBD5XZuLlUpSAMoCkAuvt261YF8aFRR1DIlCmcnuKSSzj6Y" at bounding box center [291, 32] width 446 height 24
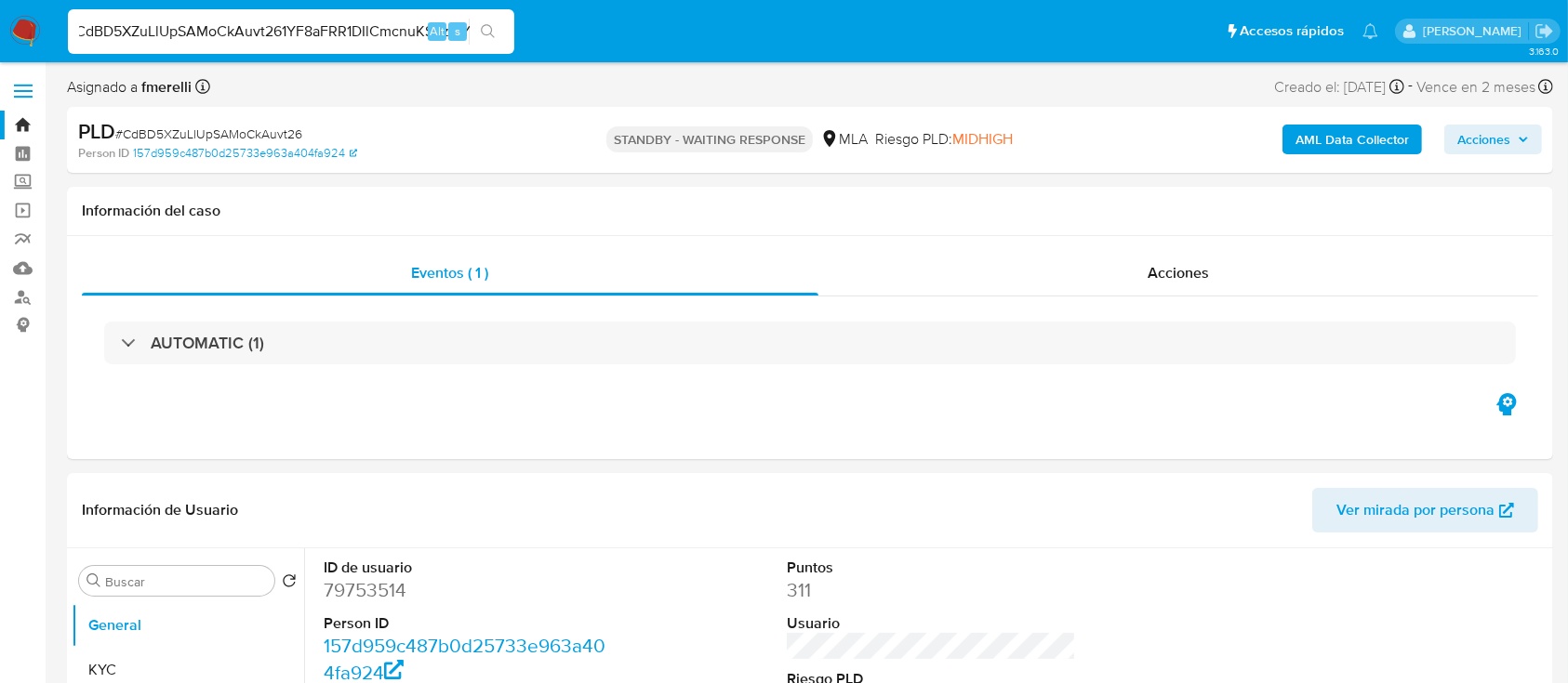
paste input
type input "1YF8aFRR1DIlCmcnuKSSzj6Y"
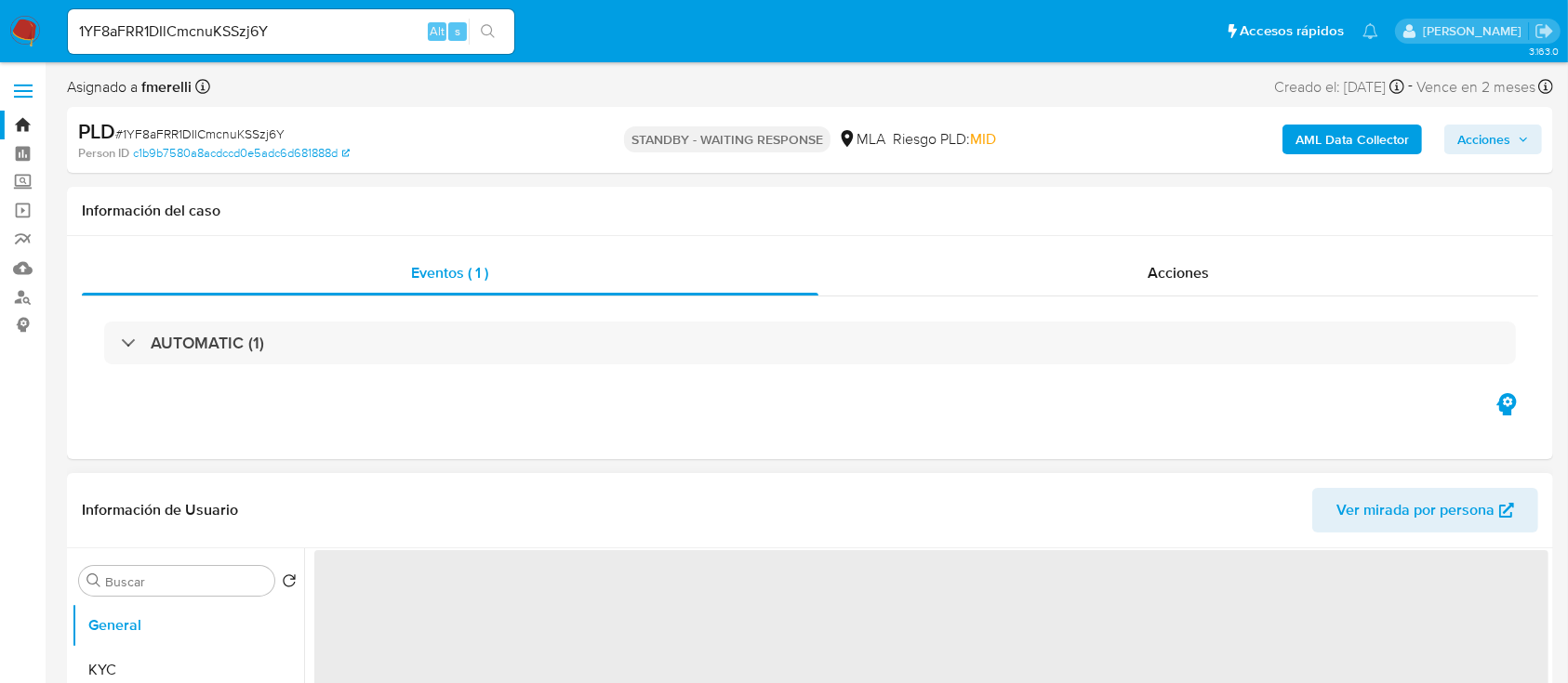
select select "10"
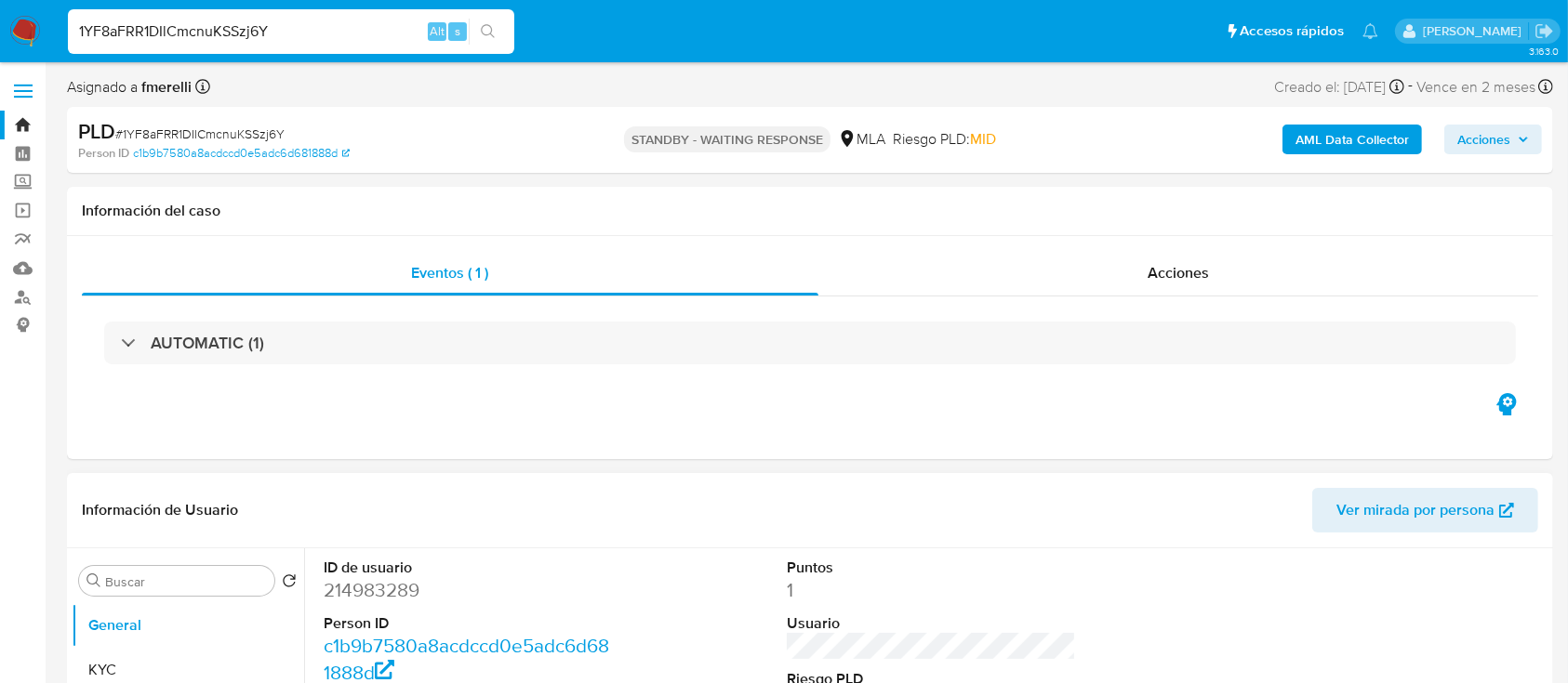
click at [399, 27] on input "1YF8aFRR1DIlCmcnuKSSzj6Y" at bounding box center [291, 32] width 446 height 24
paste input "vo8cSBmbSXYT82TwbI7BqTzt"
type input "vo8cSBmbSXYT82TwbI7BqTzt"
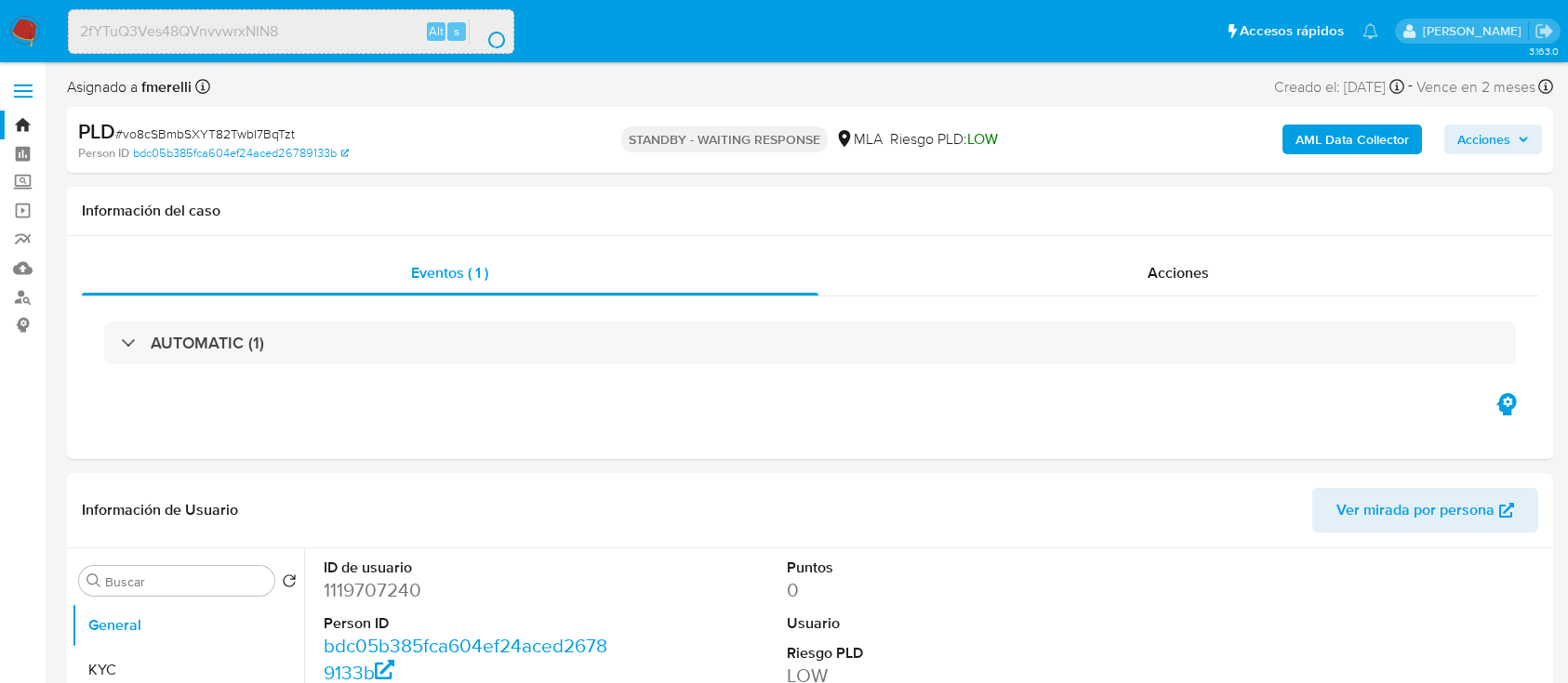
select select "10"
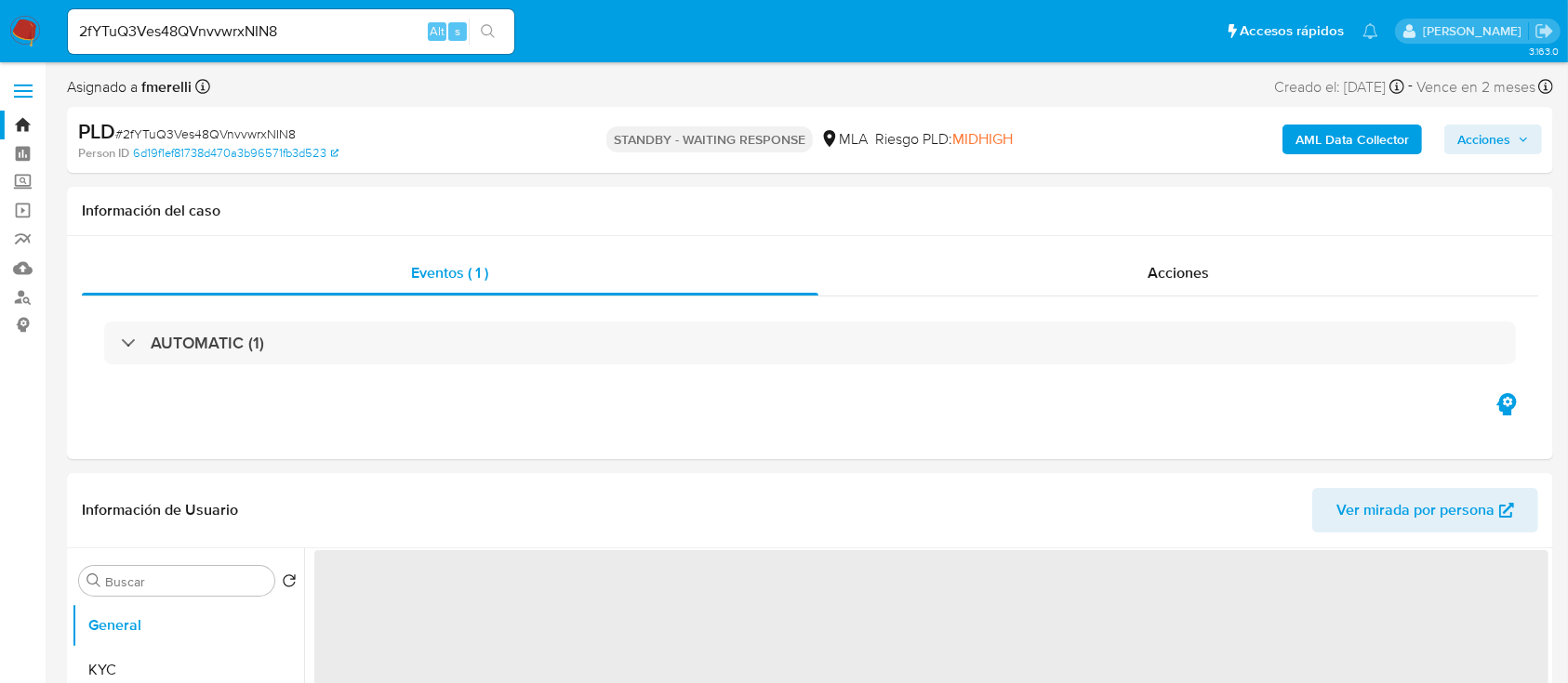
select select "10"
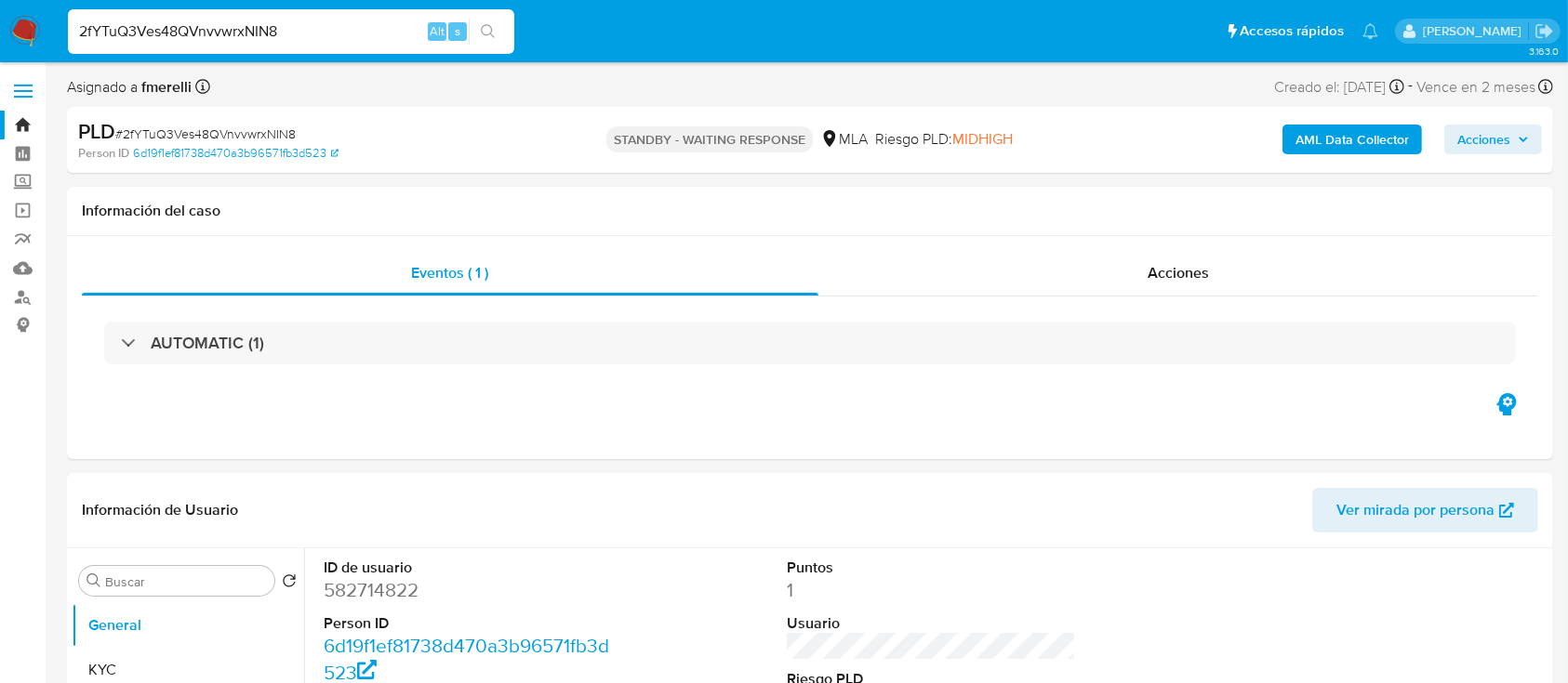
click at [266, 41] on input "2fYTuQ3Ves48QVnvvwrxNIN8" at bounding box center [291, 32] width 446 height 24
paste input "P485GkjD6gnPmlwvfqzDpG9w"
type input "P485GkjD6gnPmlwvfqzDpG9w"
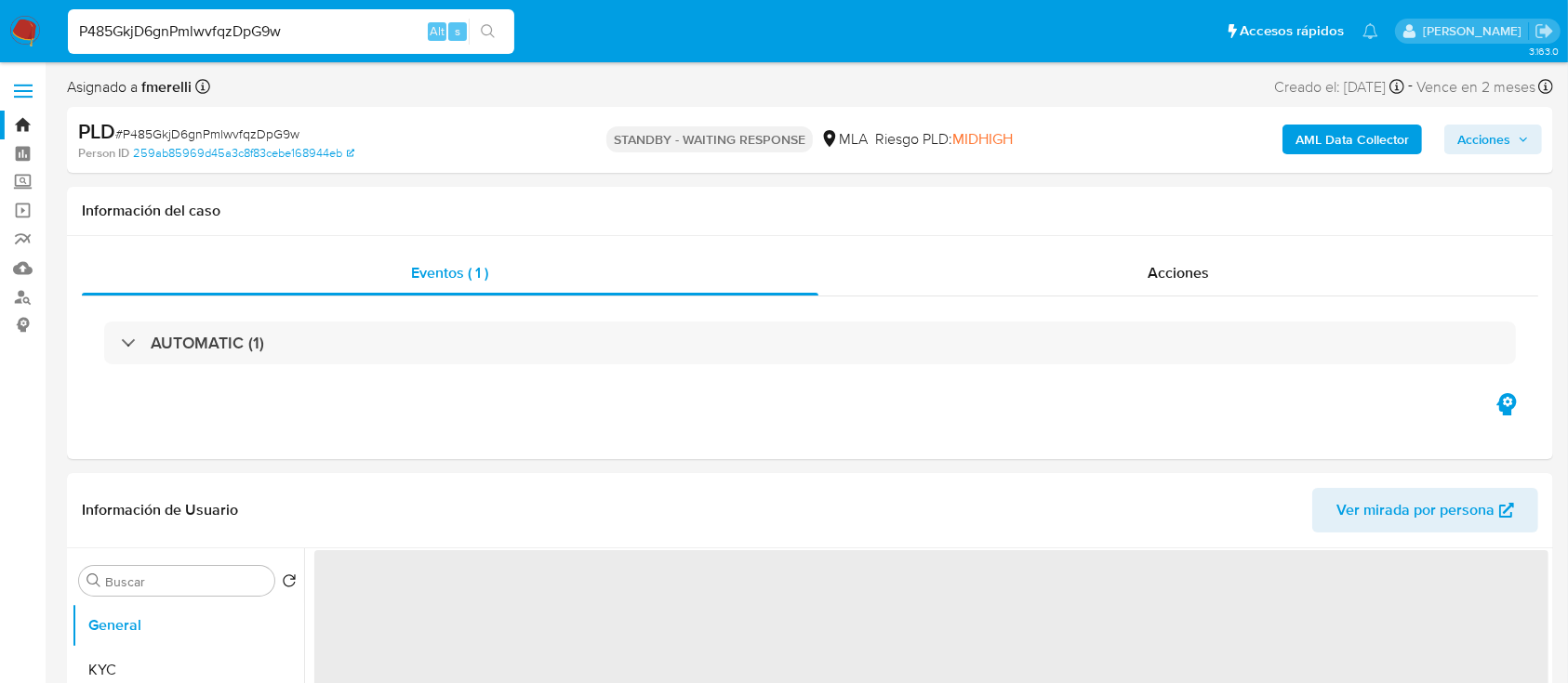
select select "10"
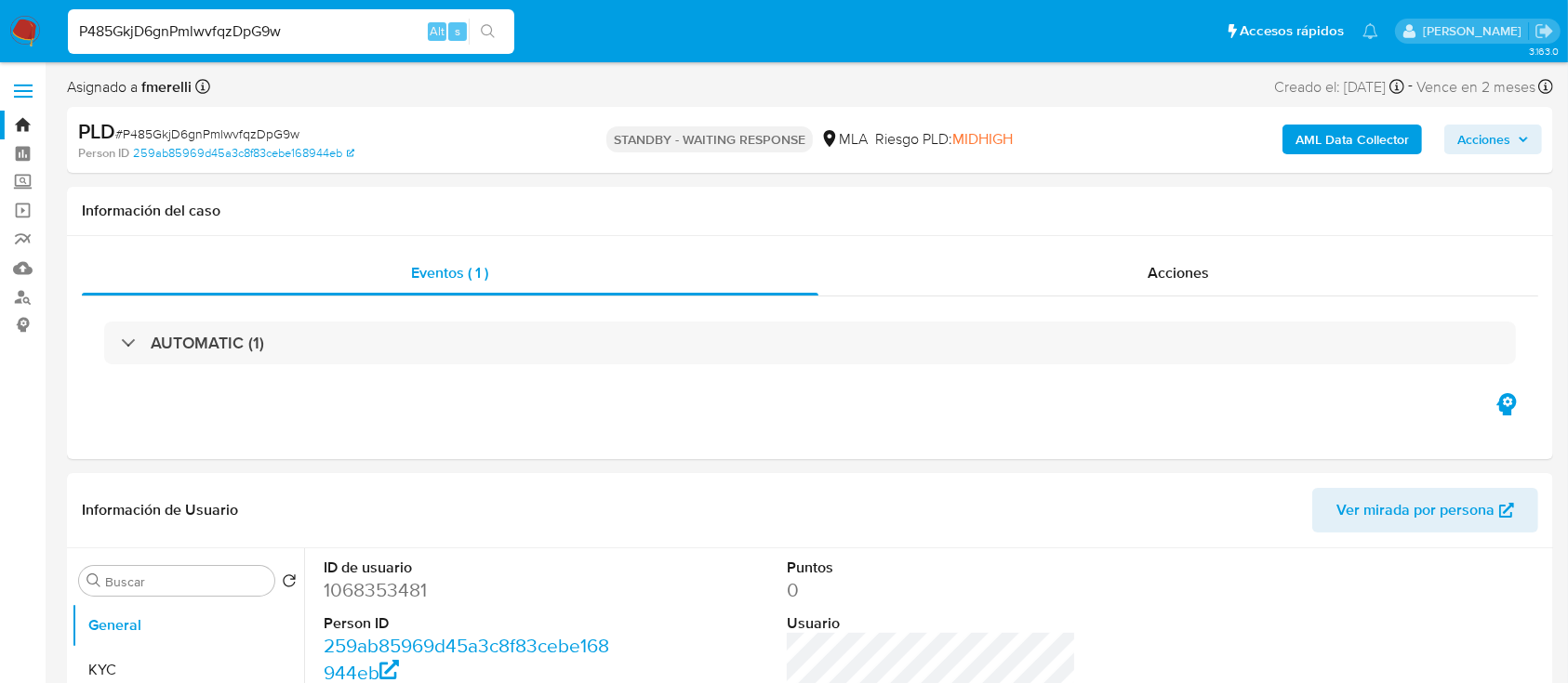
click at [339, 33] on input "P485GkjD6gnPmlwvfqzDpG9w" at bounding box center [291, 32] width 446 height 24
paste input "kEAlwMsAeeuEEj67XCT4lTa7"
type input "kEAlwMsAeeuEEj67XCT4lTa7"
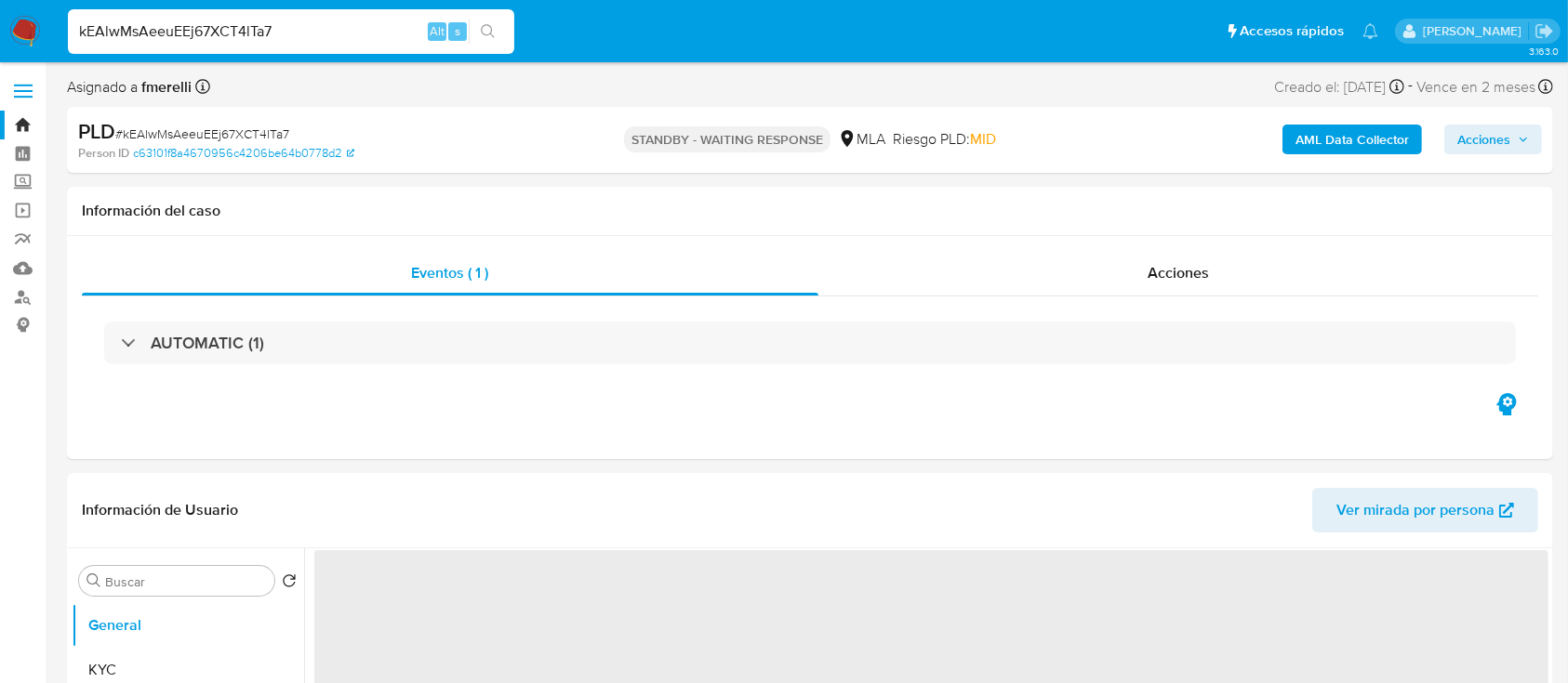
select select "10"
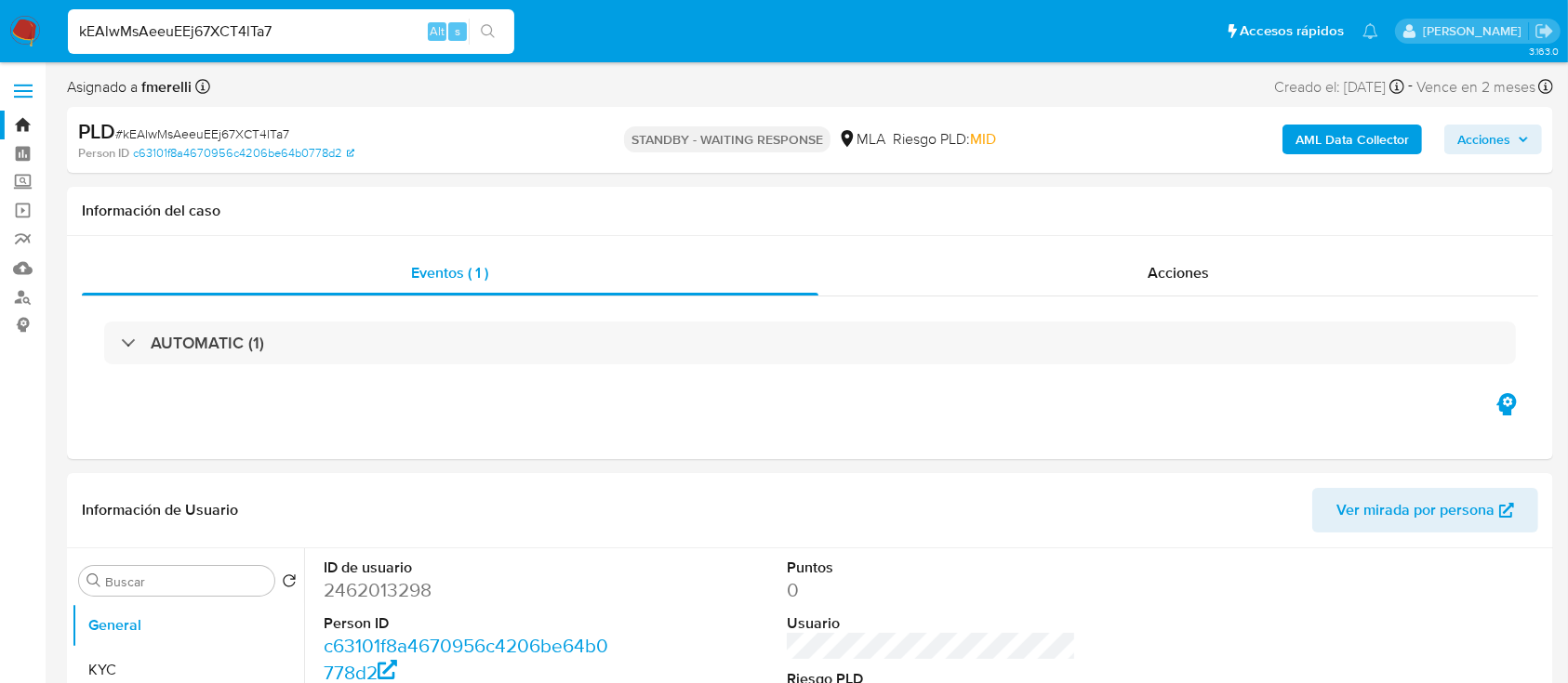
click at [307, 35] on input "kEAlwMsAeeuEEj67XCT4lTa7" at bounding box center [291, 32] width 446 height 24
paste input "el8igpjpfTr8T9SK1MoZBCa6"
type input "el8igpjpfTr8T9SK1MoZBCa6"
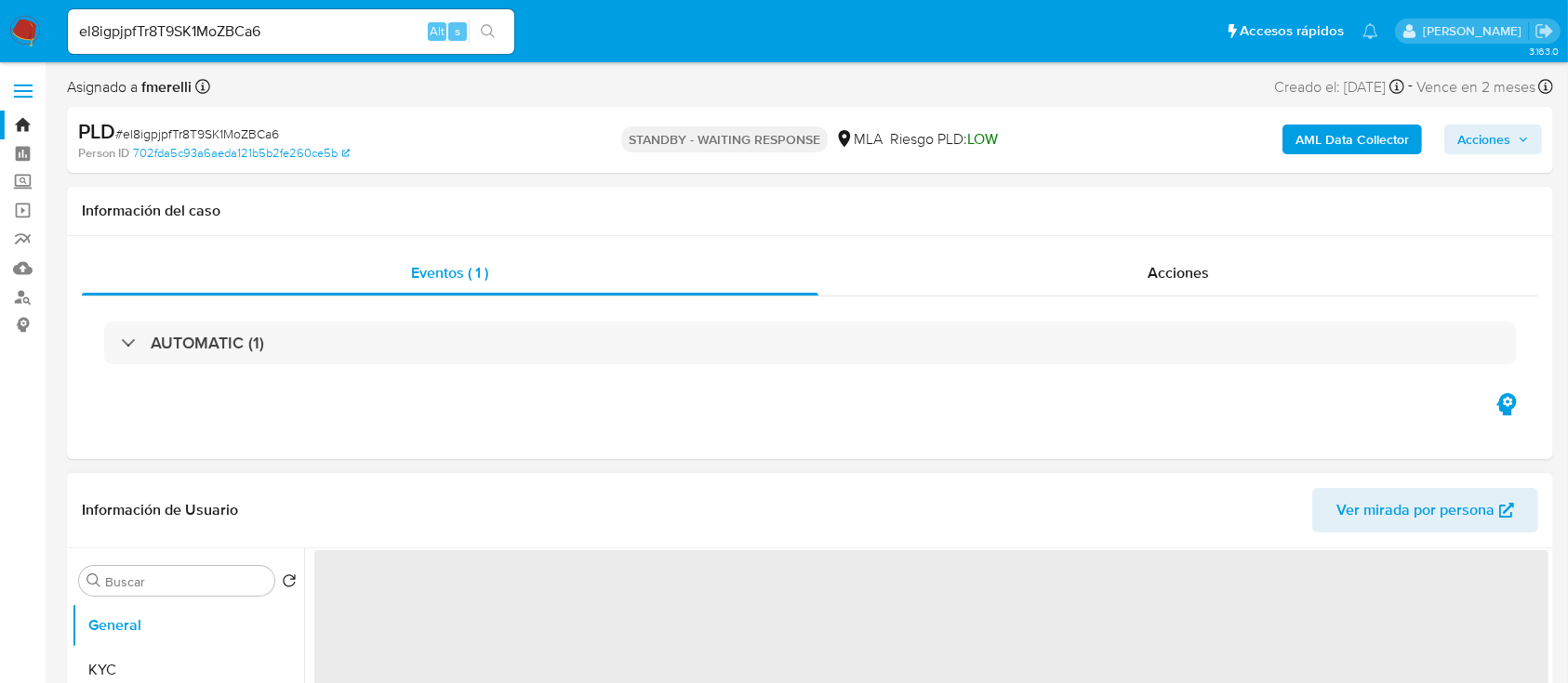
select select "10"
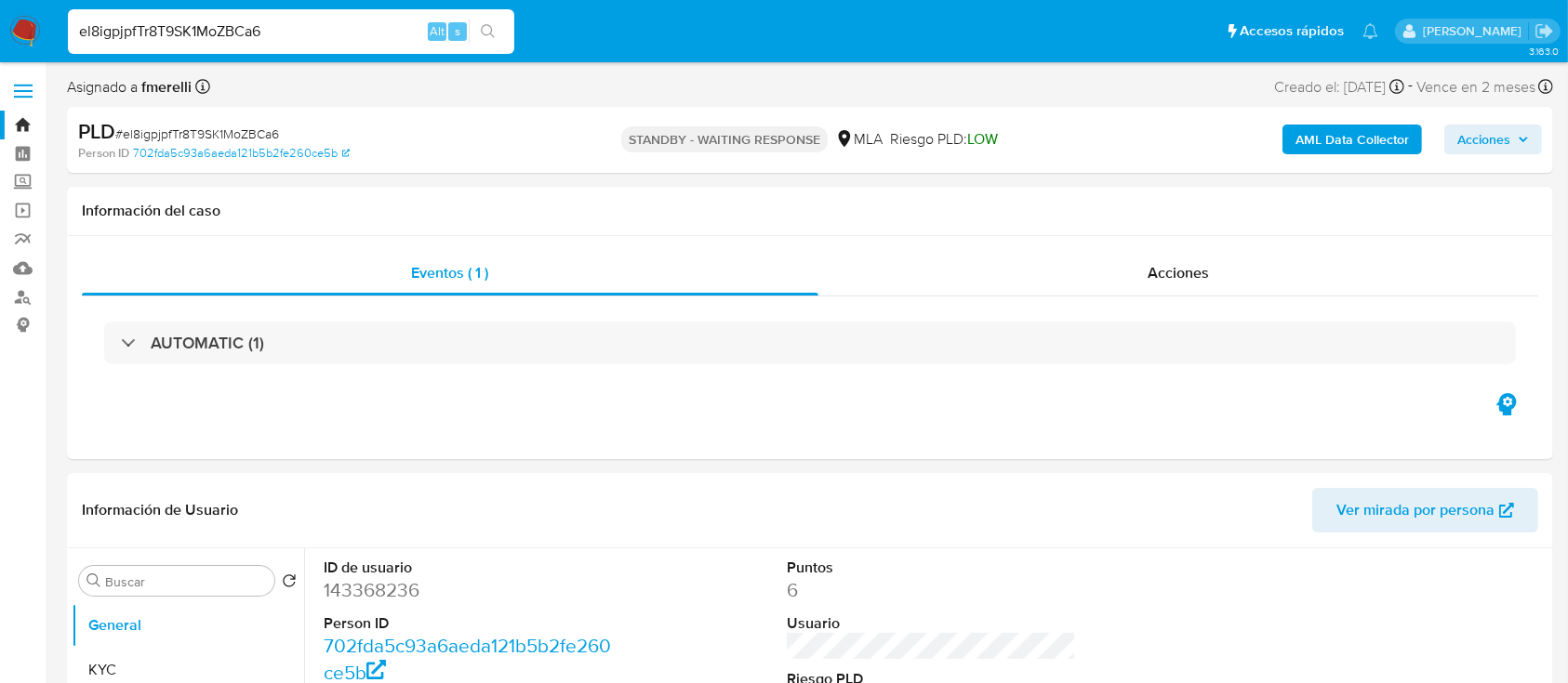
click at [357, 22] on input "el8igpjpfTr8T9SK1MoZBCa6" at bounding box center [291, 32] width 446 height 24
paste input "VfFi7vEojIV011JdJftZypvO"
type input "VfFi7vEojIV011JdJftZypvO"
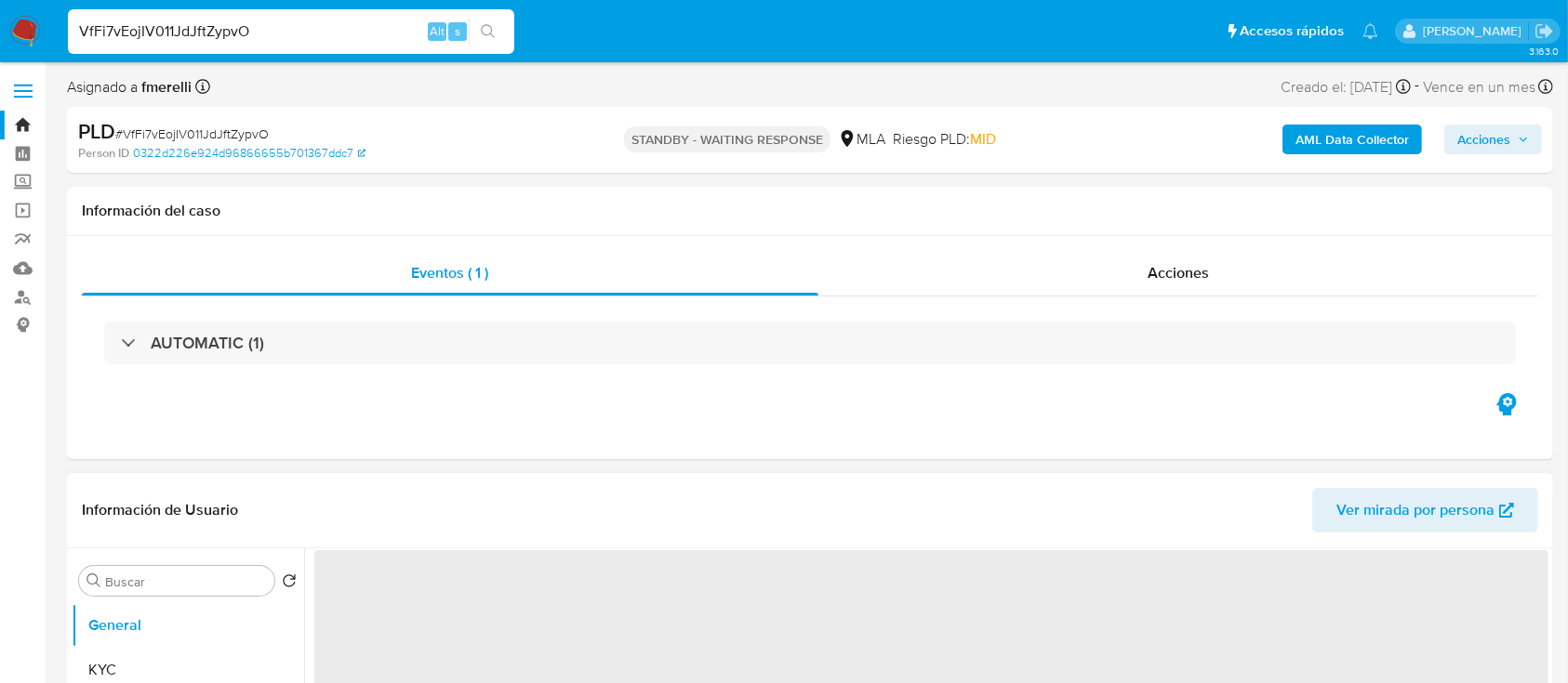
select select "10"
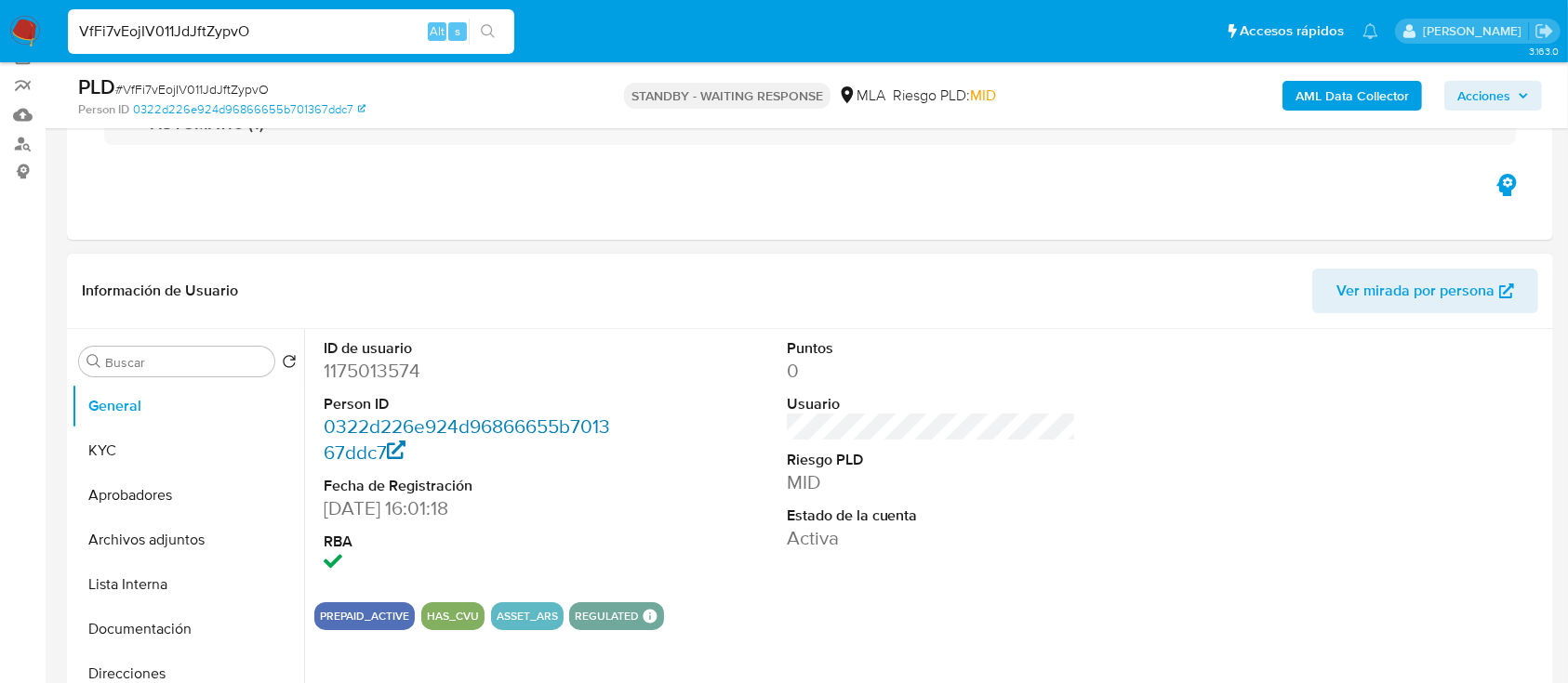
scroll to position [247, 0]
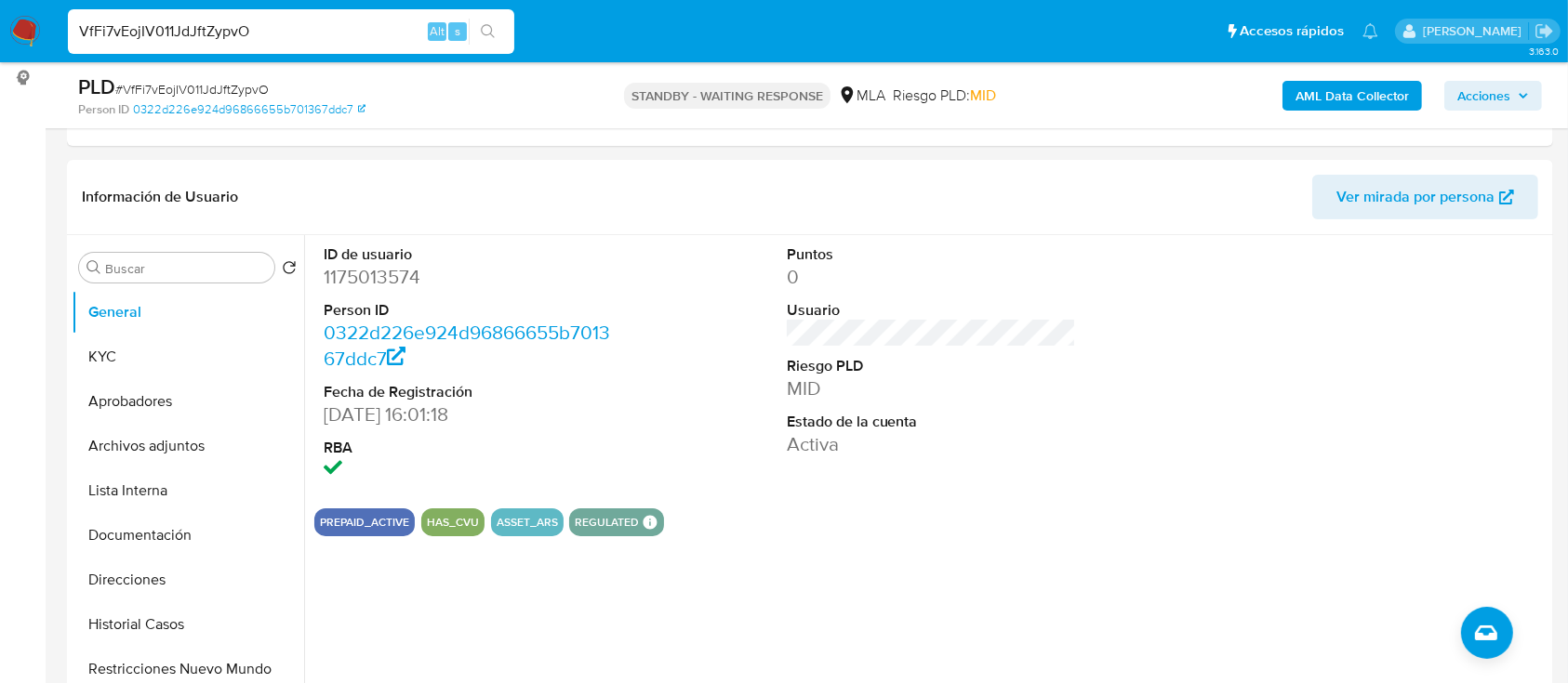
drag, startPoint x: 22, startPoint y: 32, endPoint x: 76, endPoint y: 110, distance: 94.9
click at [22, 31] on img at bounding box center [25, 32] width 32 height 32
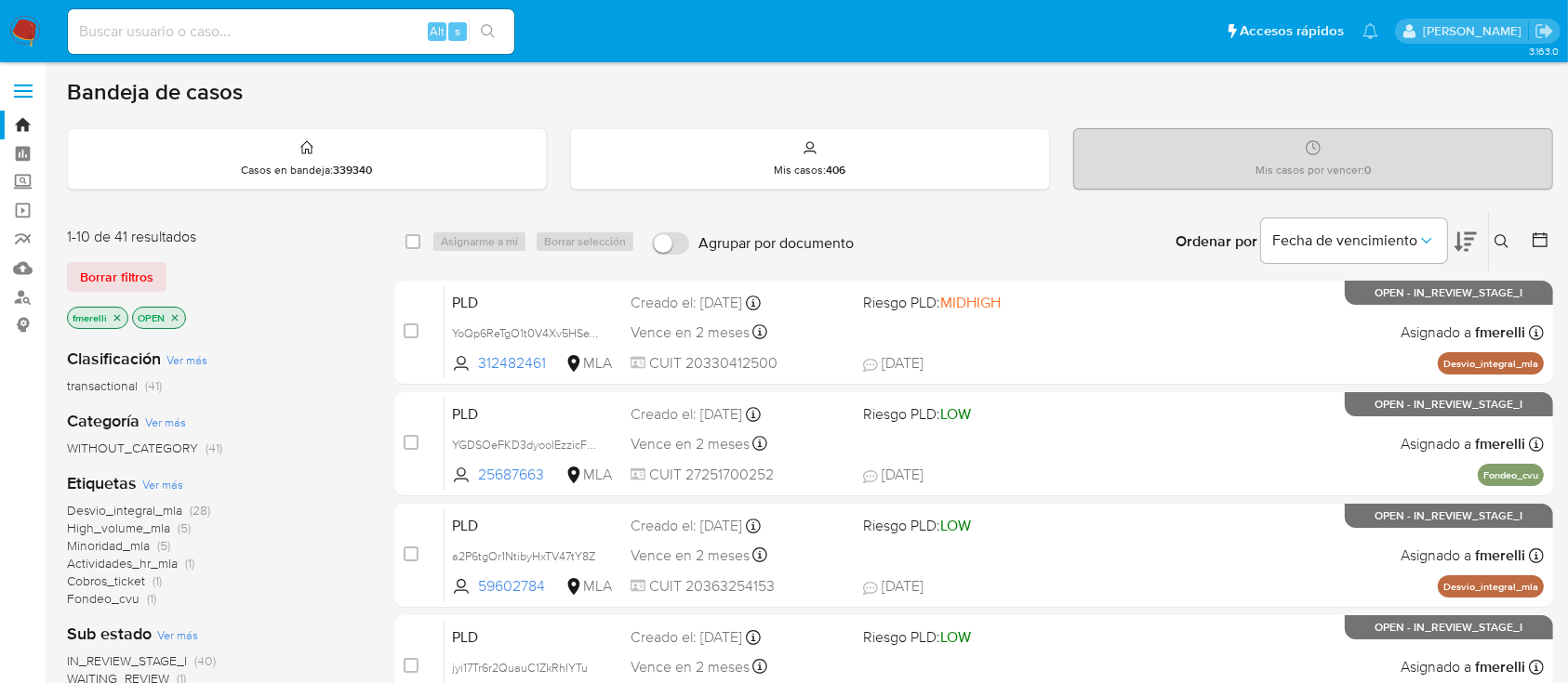
click at [392, 45] on div "Alt s" at bounding box center [291, 32] width 446 height 45
click at [357, 33] on input at bounding box center [291, 32] width 446 height 24
paste input "PAYhjkQMaaH3SrPZt34HPDsc"
type input "PAYhjkQMaaH3SrPZt34HPDsc"
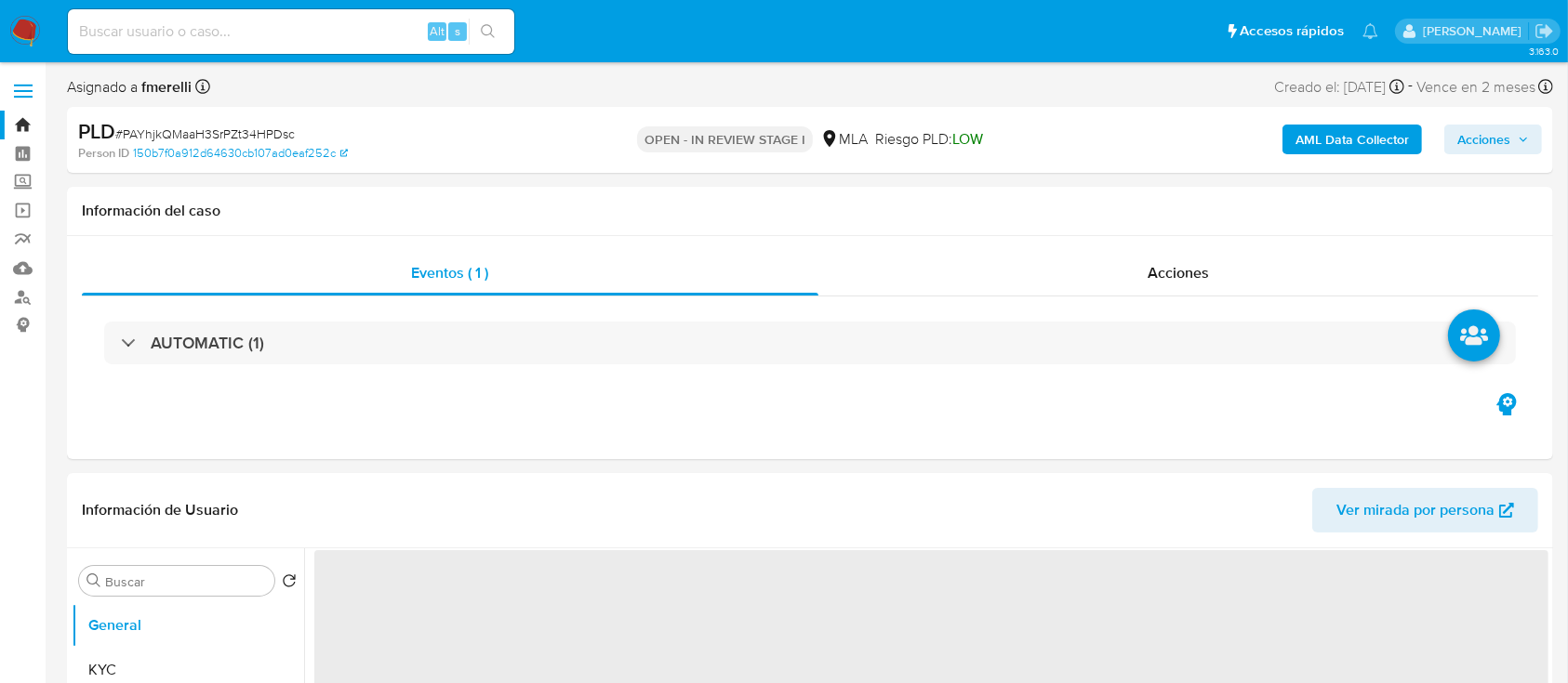
select select "10"
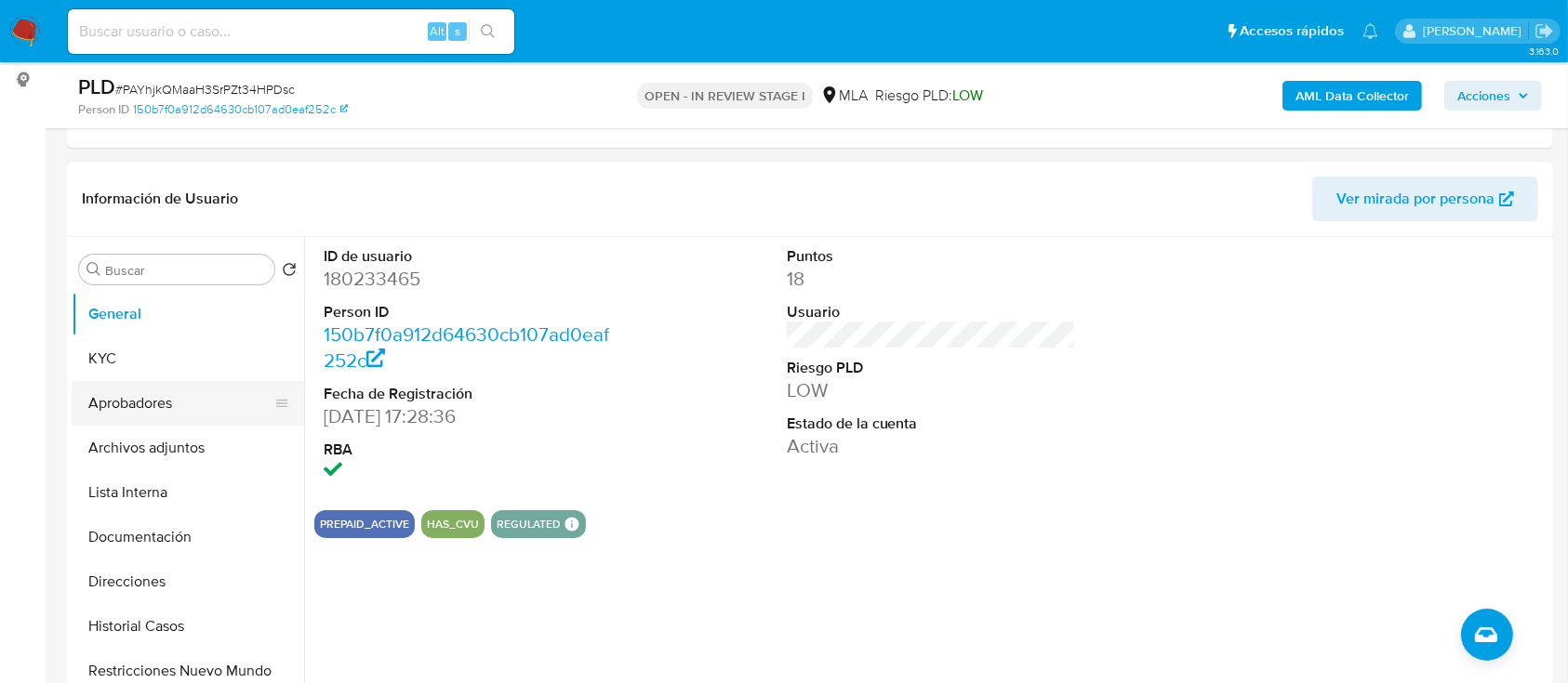
scroll to position [247, 0]
click at [186, 379] on button "Aprobadores" at bounding box center [180, 402] width 217 height 45
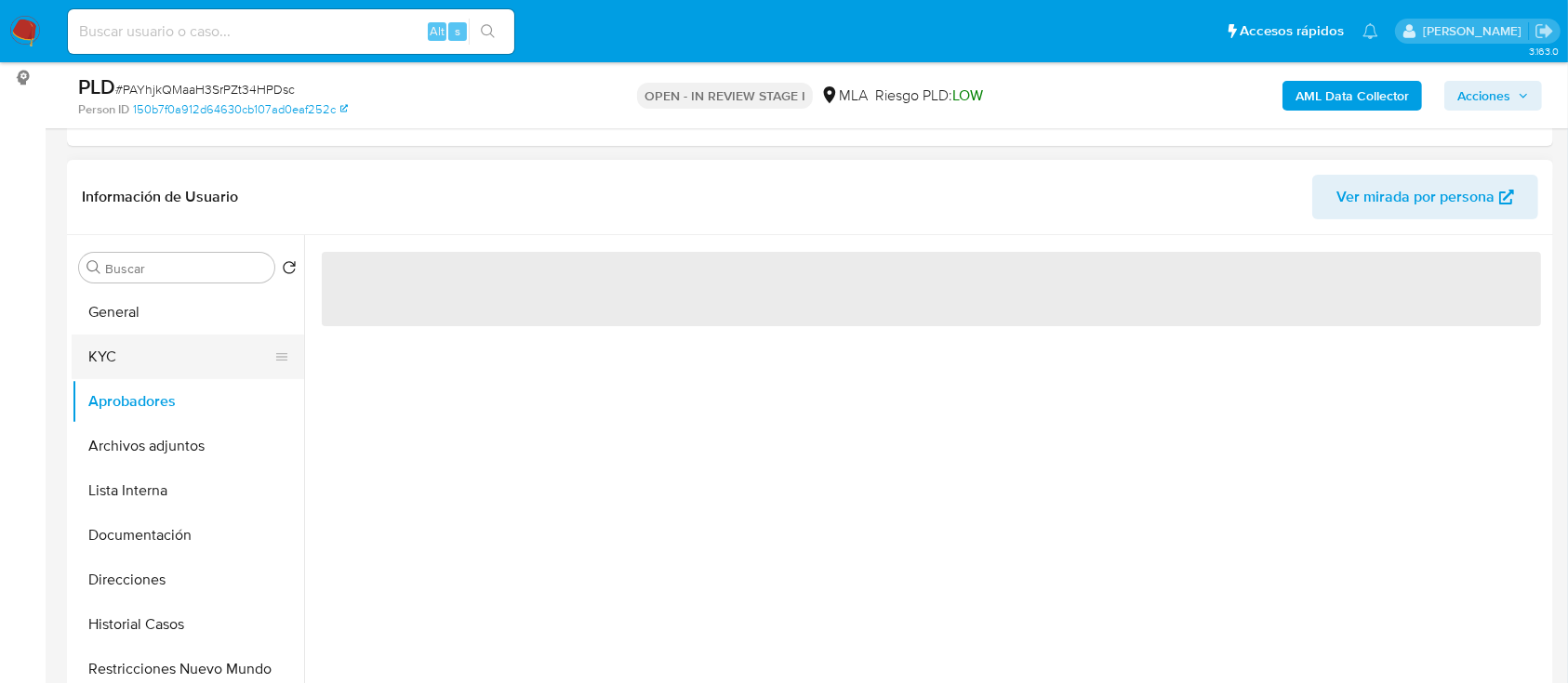
click at [202, 347] on button "KYC" at bounding box center [180, 357] width 217 height 45
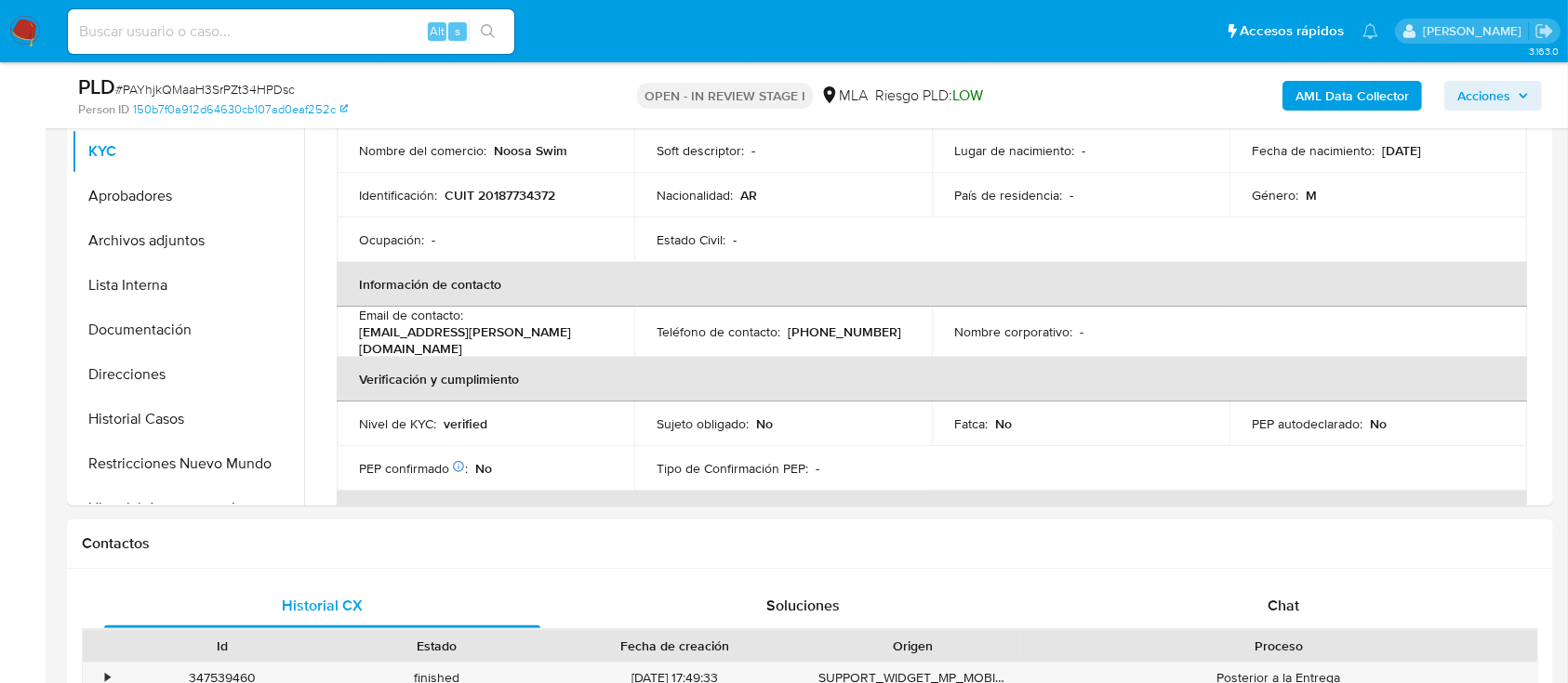
scroll to position [744, 0]
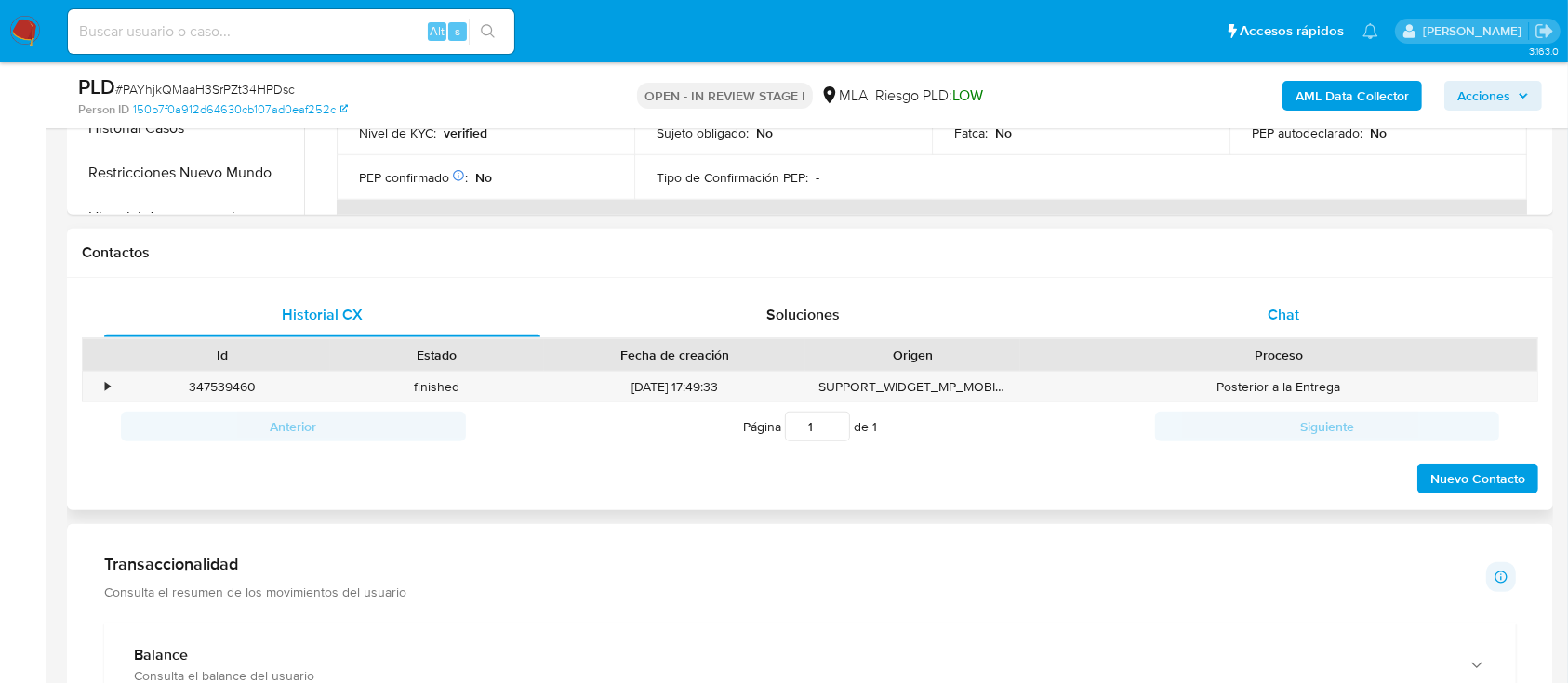
click at [1297, 317] on span "Chat" at bounding box center [1283, 314] width 32 height 22
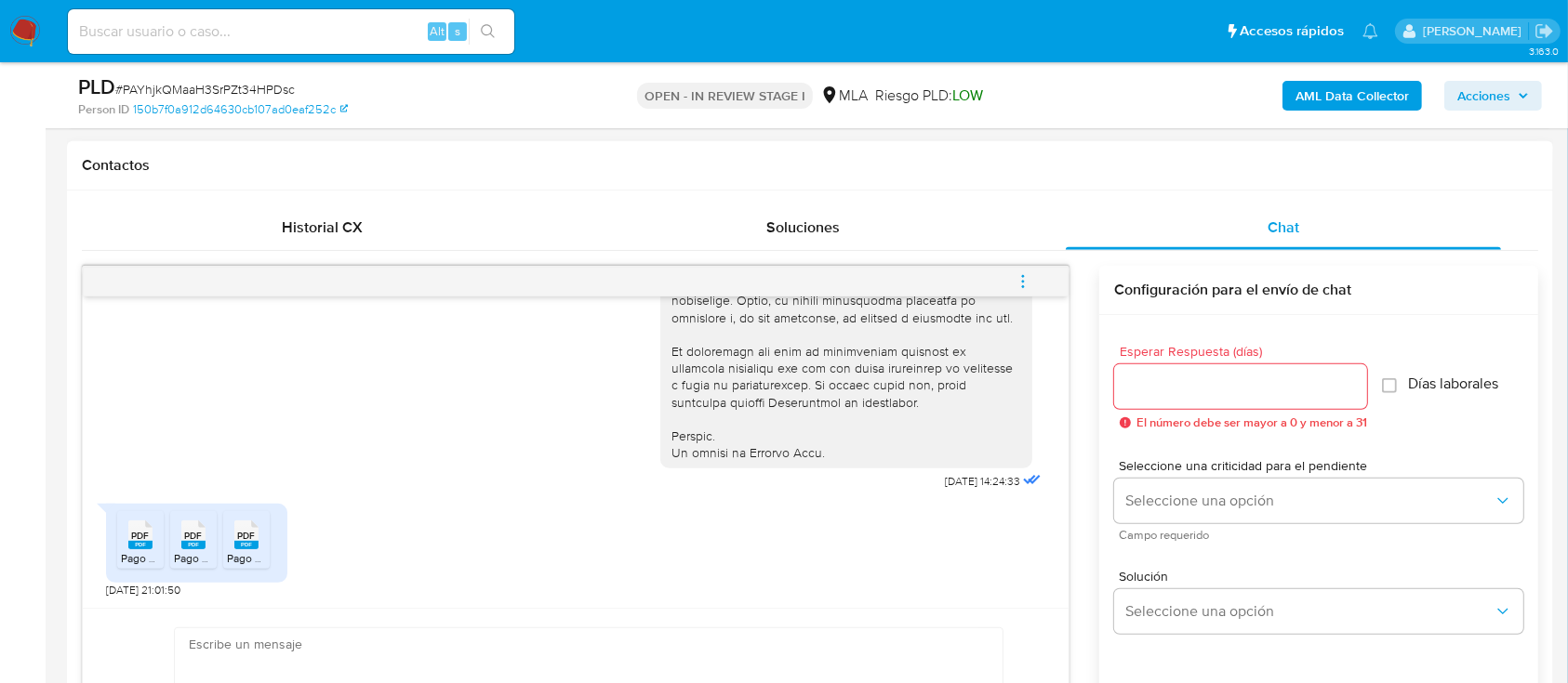
scroll to position [868, 0]
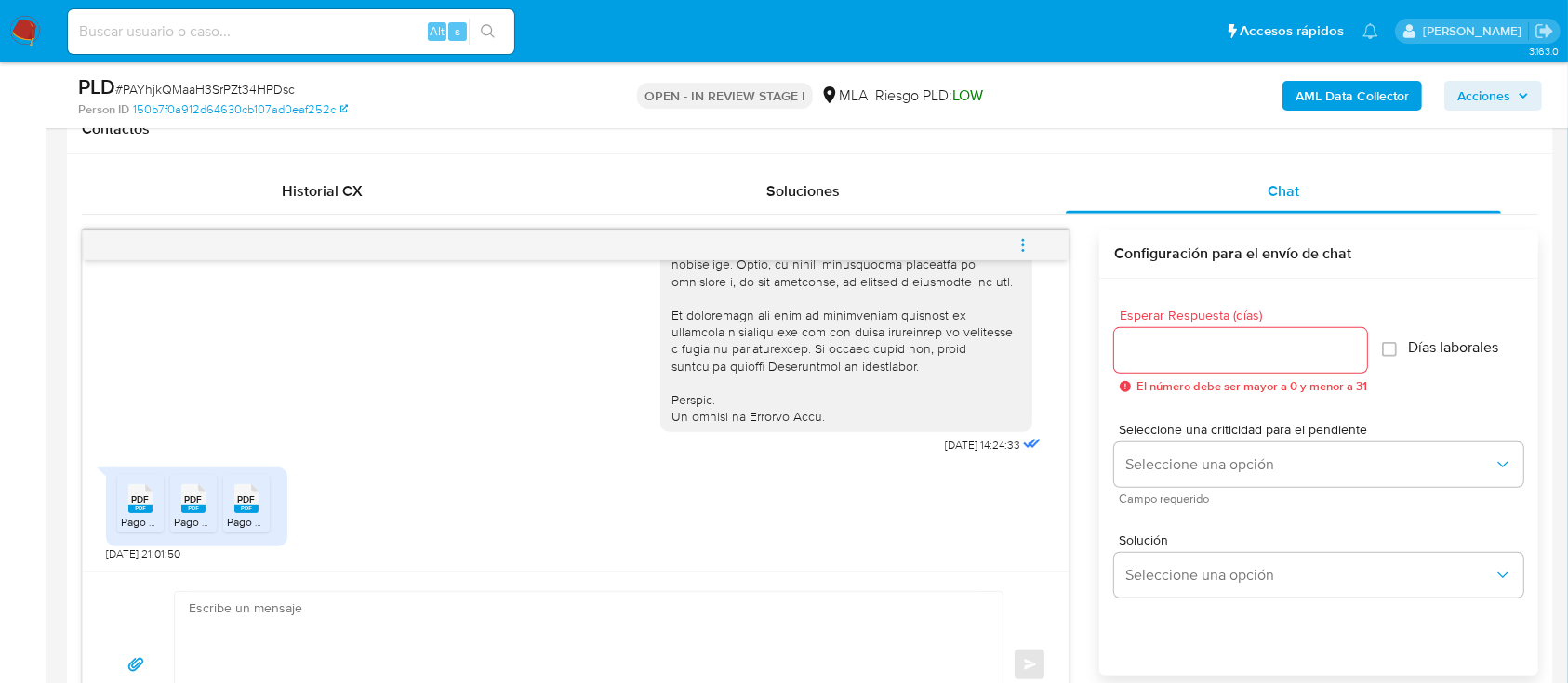
click at [132, 525] on span "Pago Monotributo Ago 2025.pdf" at bounding box center [202, 522] width 161 height 16
drag, startPoint x: 182, startPoint y: 524, endPoint x: 238, endPoint y: 512, distance: 57.3
click at [182, 523] on span "Pago Monotributo [DATE].pdf" at bounding box center [246, 522] width 144 height 16
click at [256, 508] on rect at bounding box center [246, 509] width 24 height 8
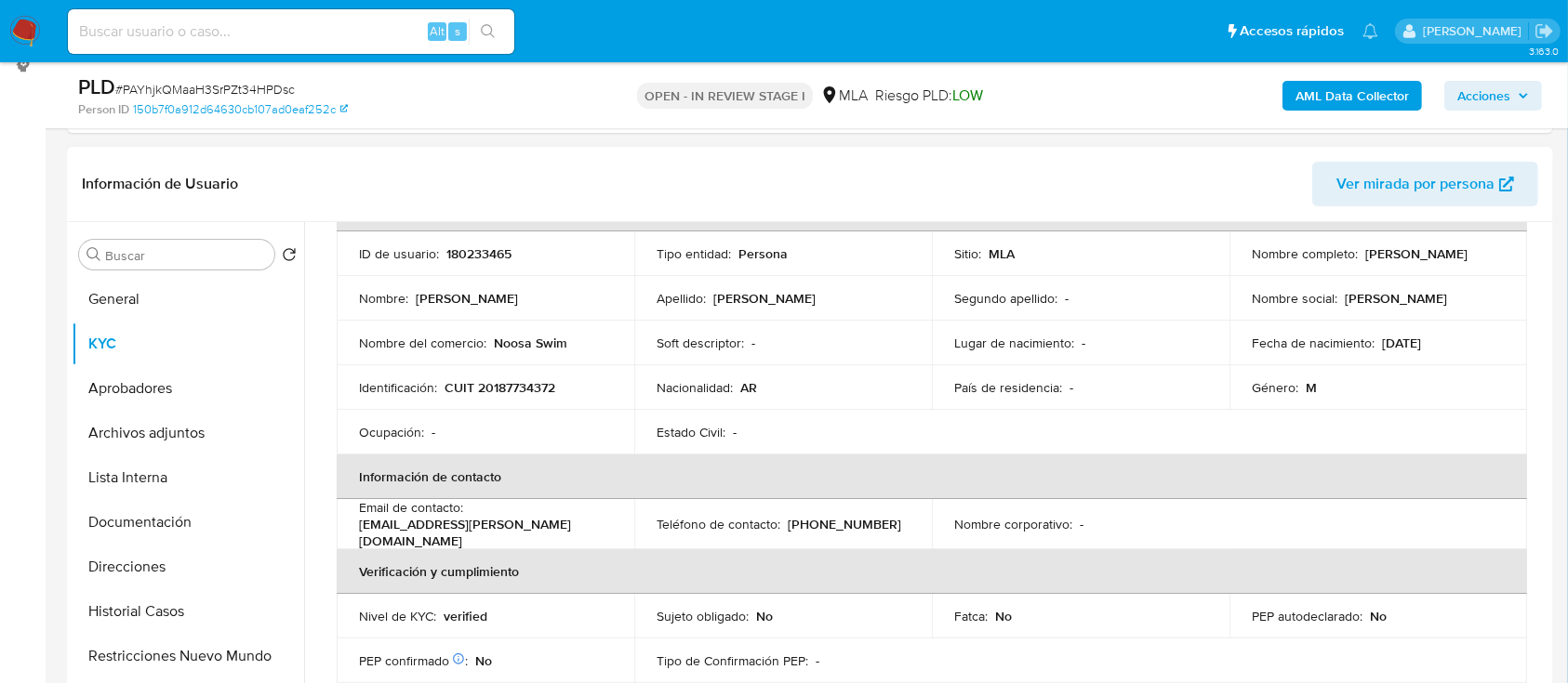
scroll to position [247, 0]
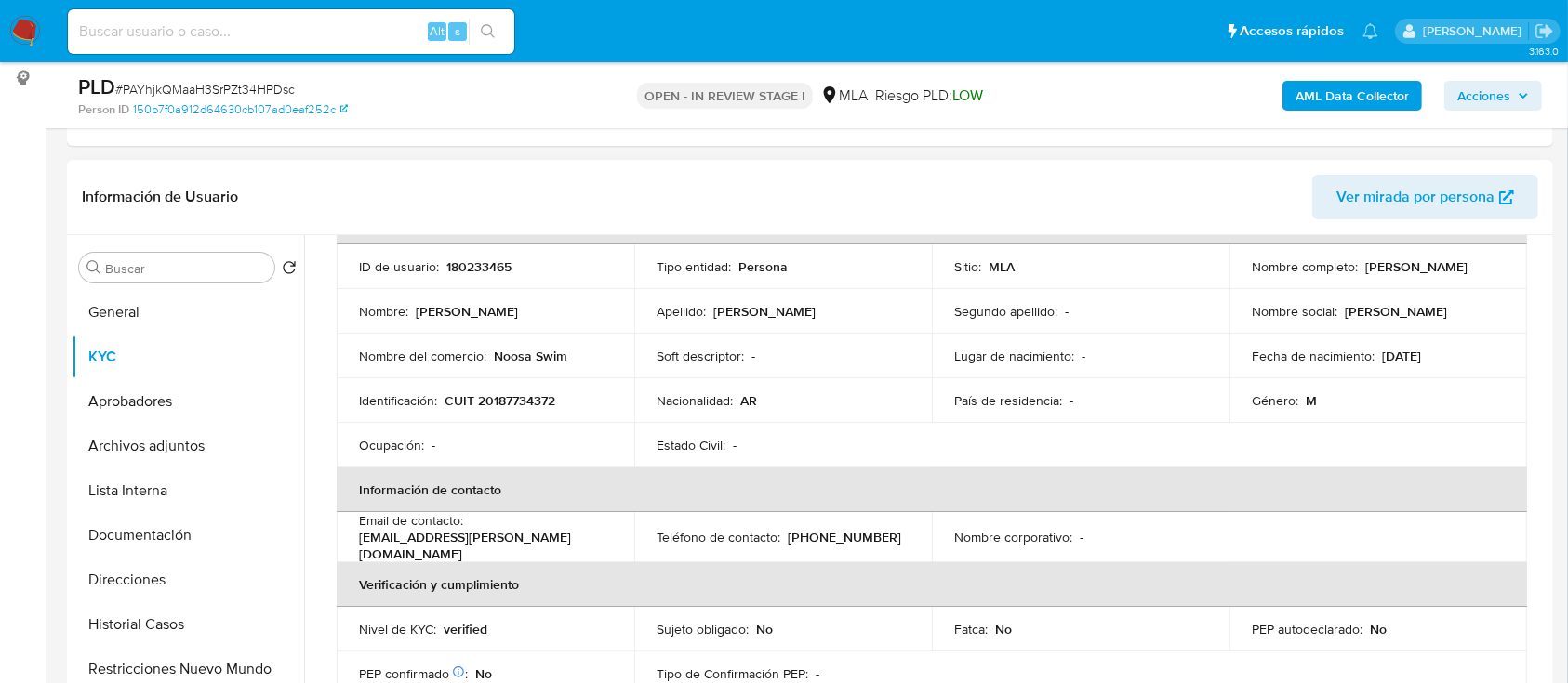
click at [472, 261] on p "180233465" at bounding box center [478, 267] width 65 height 17
copy p "180233465"
click at [141, 575] on button "Direcciones" at bounding box center [180, 580] width 217 height 45
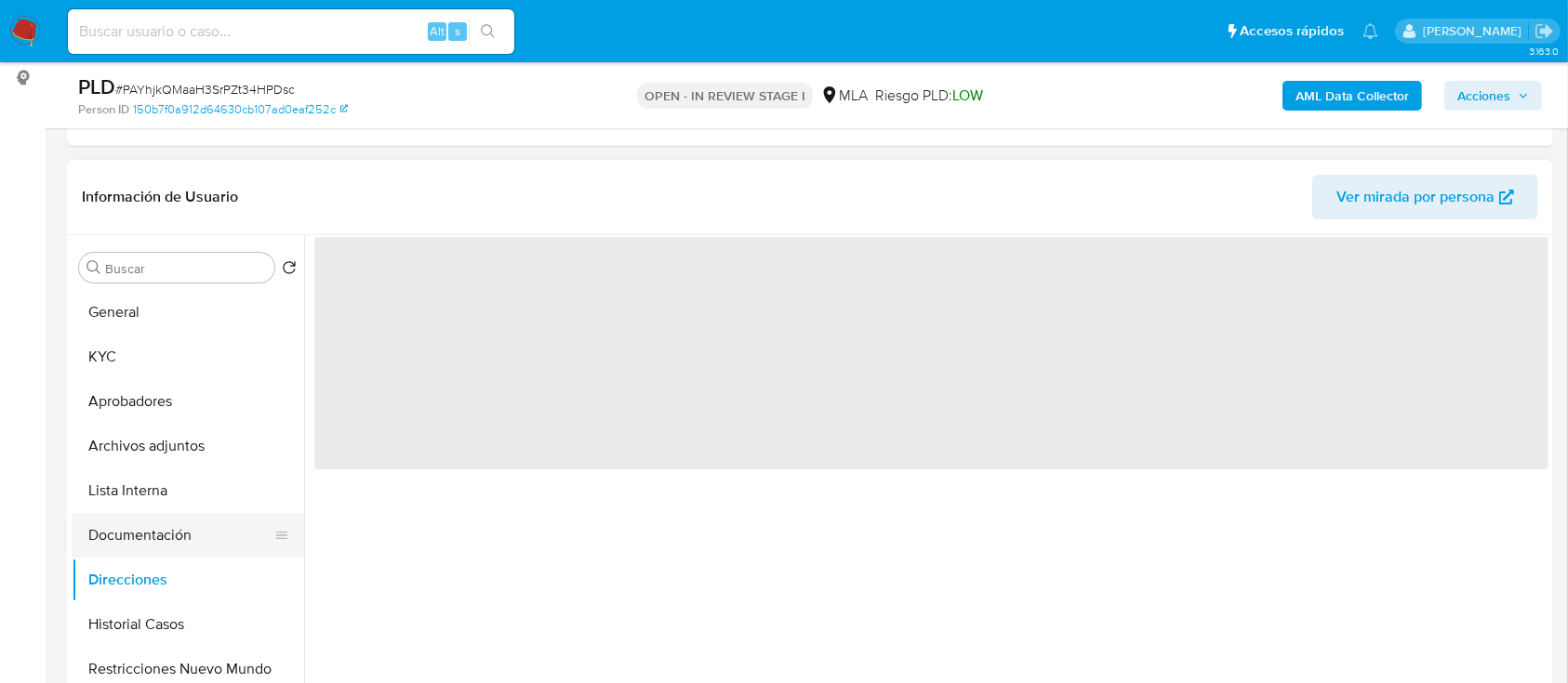
scroll to position [0, 0]
click at [182, 544] on button "Documentación" at bounding box center [180, 536] width 217 height 45
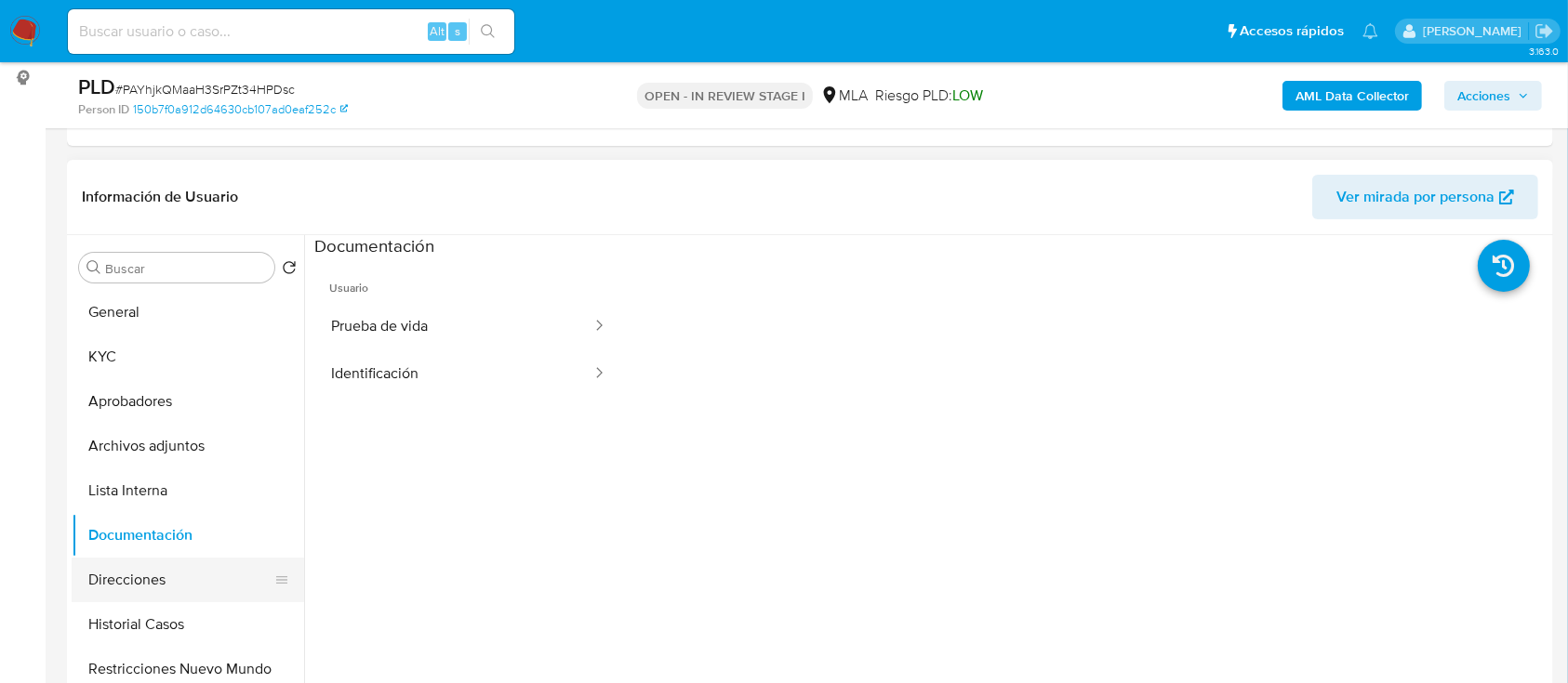
click at [149, 622] on button "Historial Casos" at bounding box center [187, 625] width 232 height 45
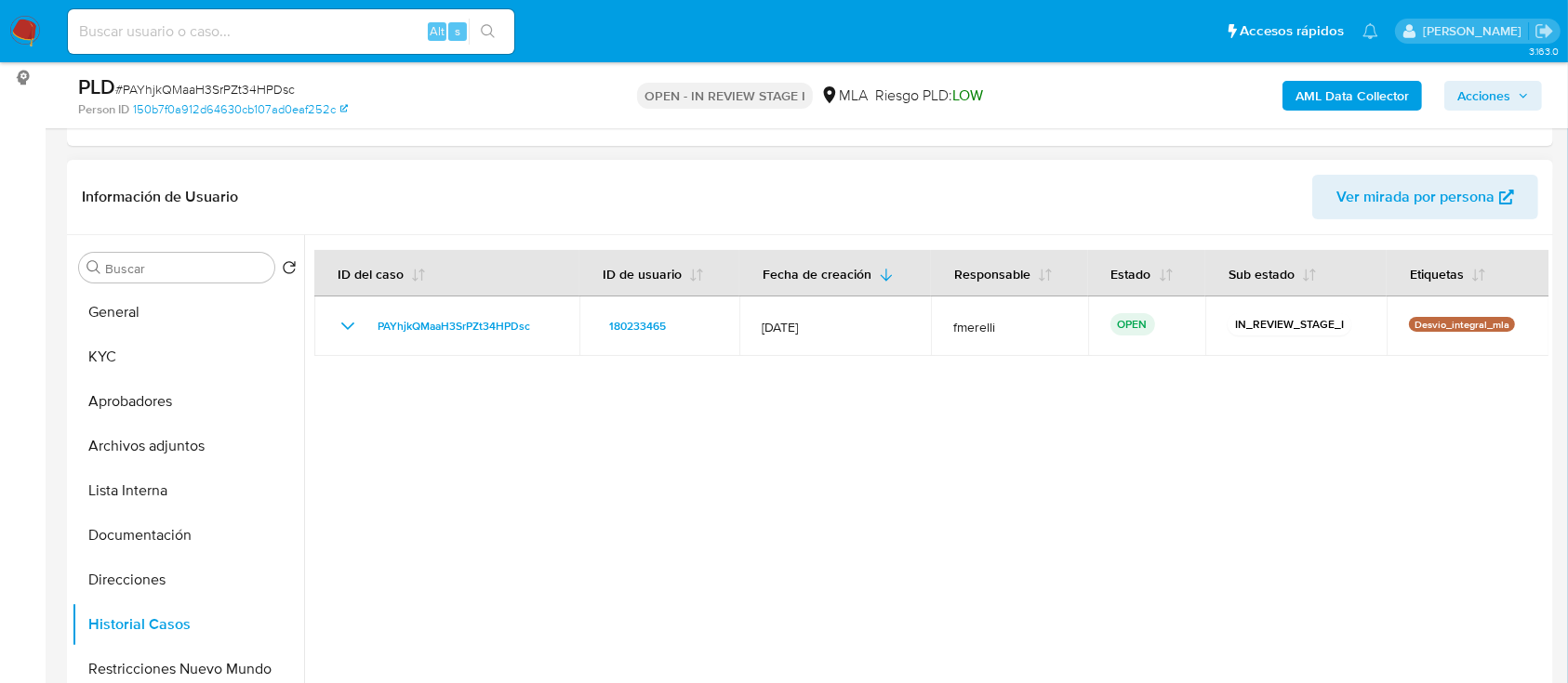
click at [385, 481] on div at bounding box center [926, 473] width 1245 height 476
click at [186, 361] on button "KYC" at bounding box center [180, 357] width 217 height 45
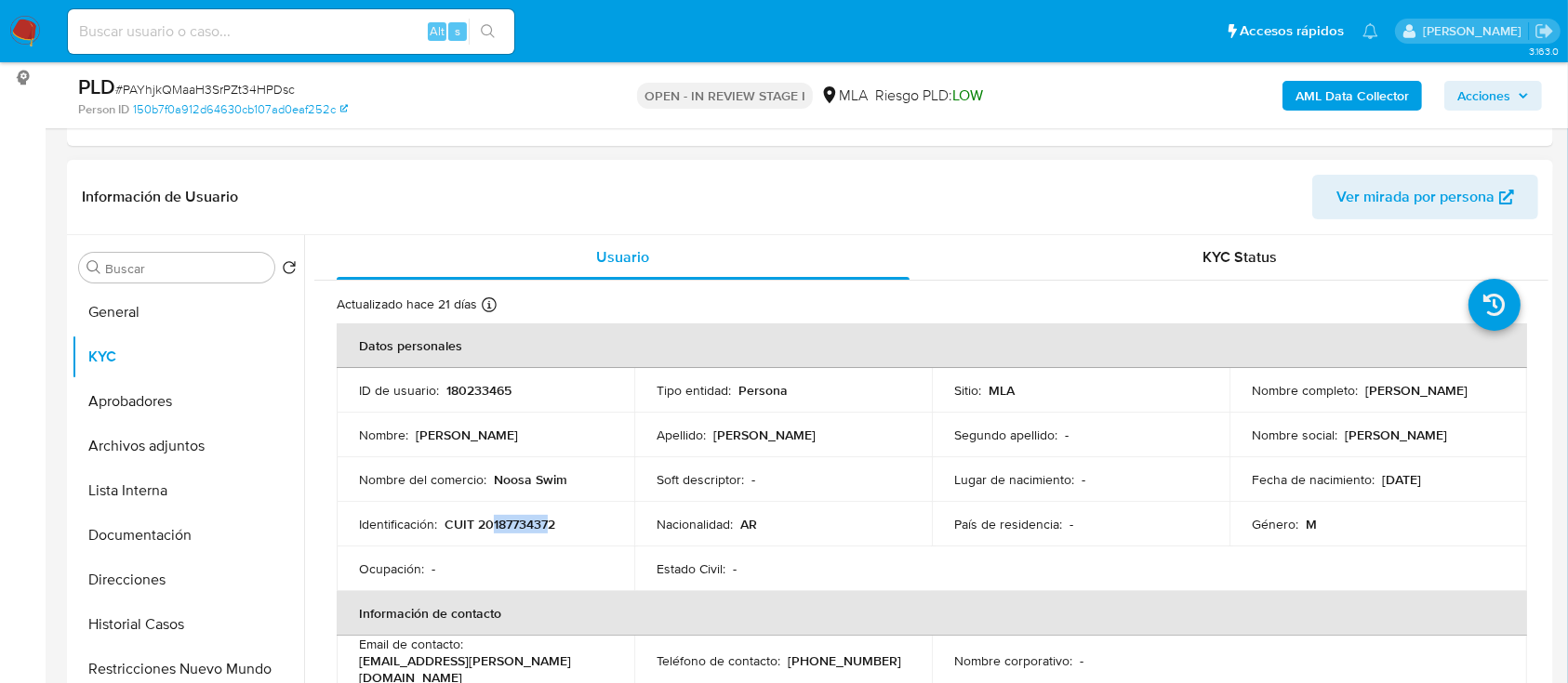
drag, startPoint x: 491, startPoint y: 526, endPoint x: 550, endPoint y: 517, distance: 59.7
click at [550, 517] on p "CUIT 20187734372" at bounding box center [500, 525] width 111 height 17
copy p "18773437"
click at [175, 532] on button "Documentación" at bounding box center [180, 536] width 217 height 45
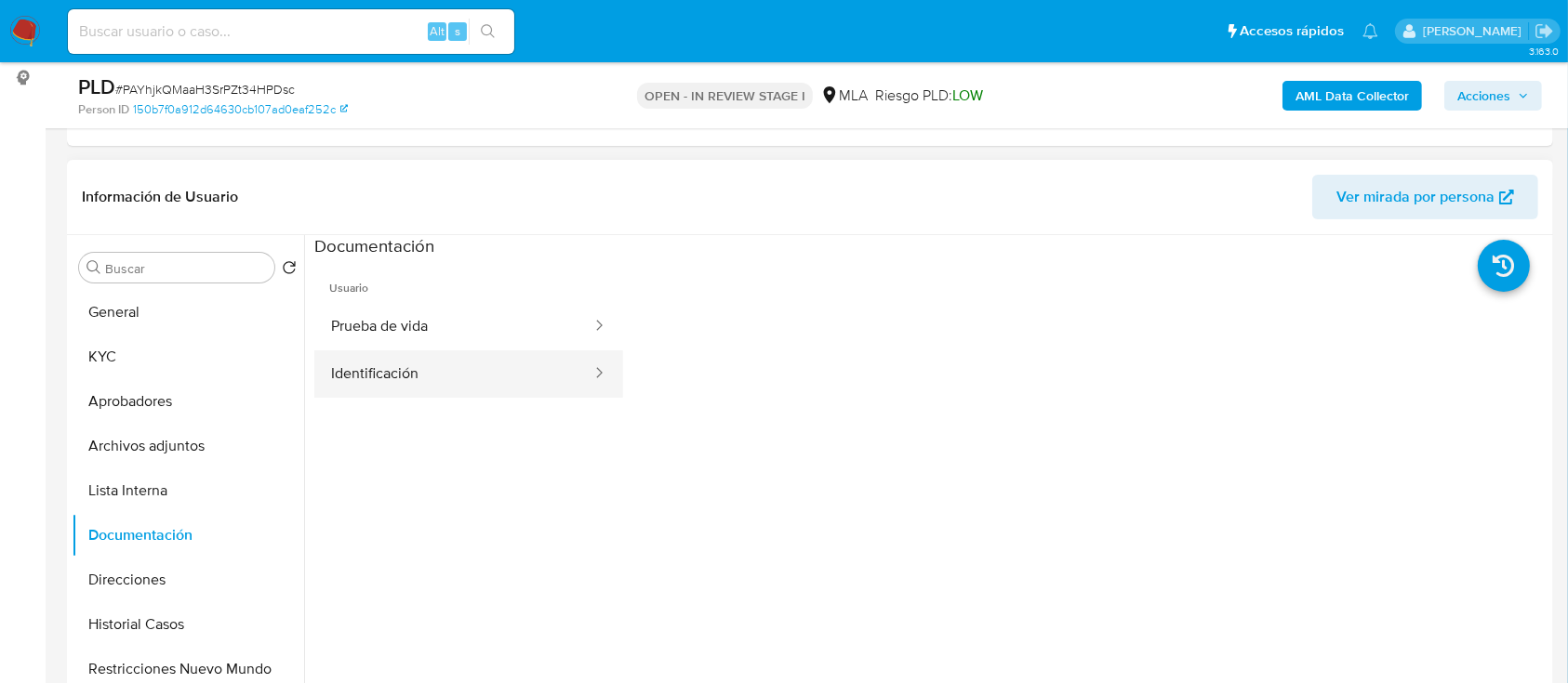
click at [399, 369] on button "Identificación" at bounding box center [454, 374] width 279 height 48
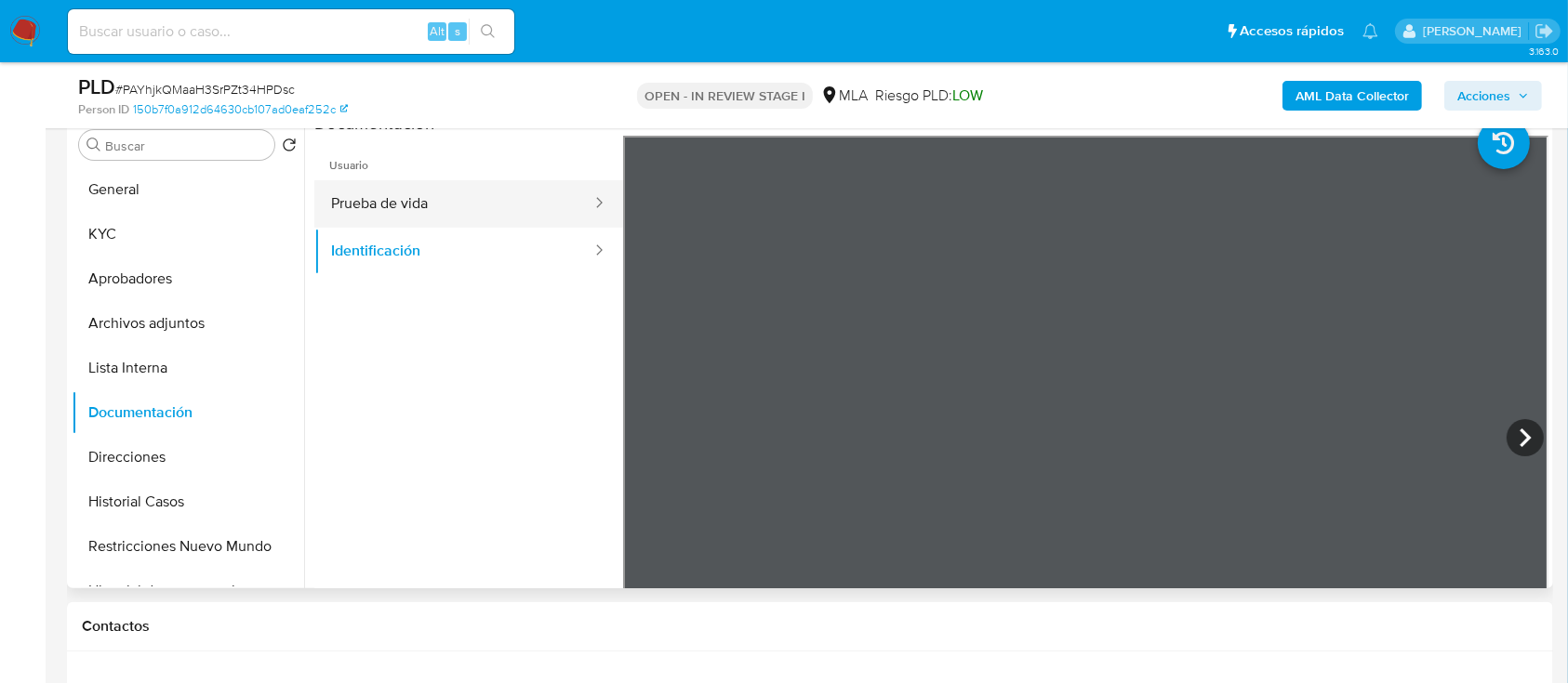
scroll to position [337, 0]
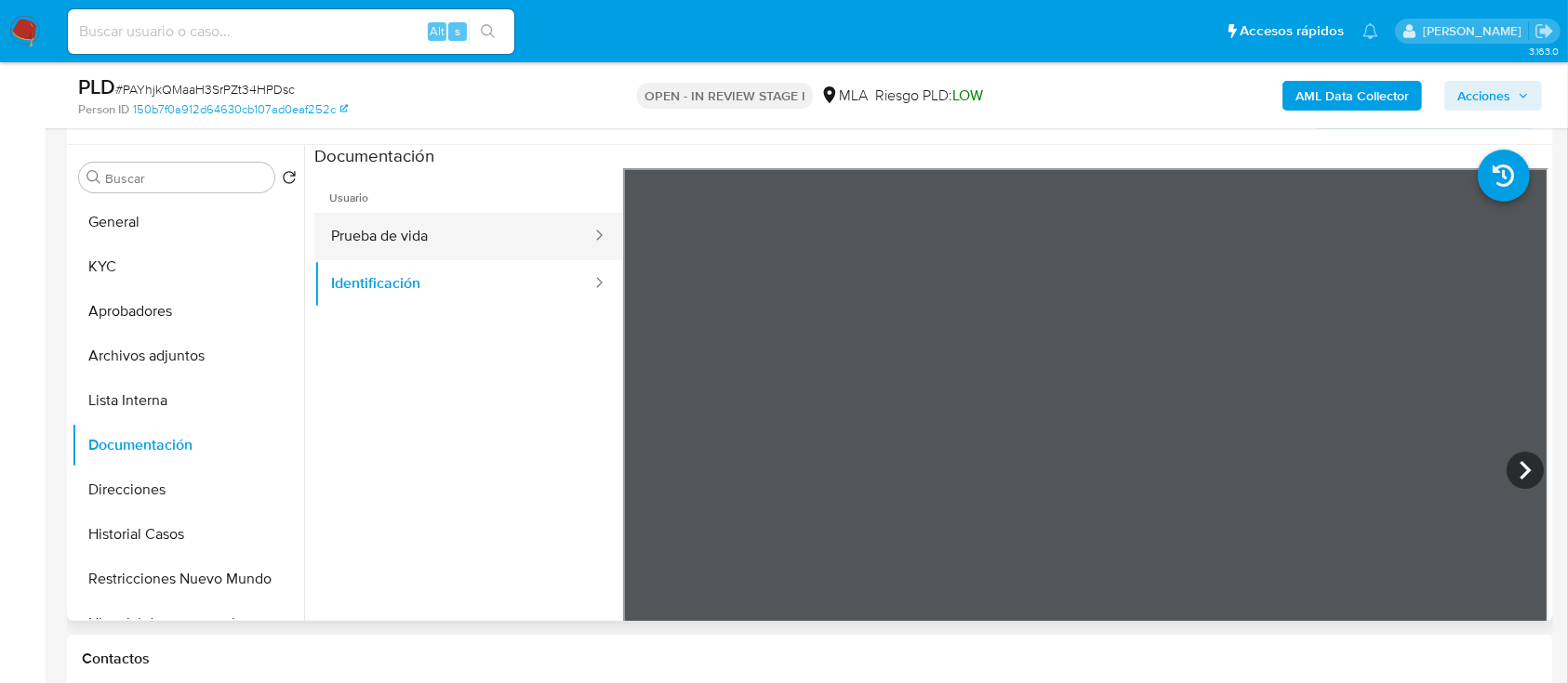
click at [468, 244] on button "Prueba de vida" at bounding box center [454, 236] width 279 height 48
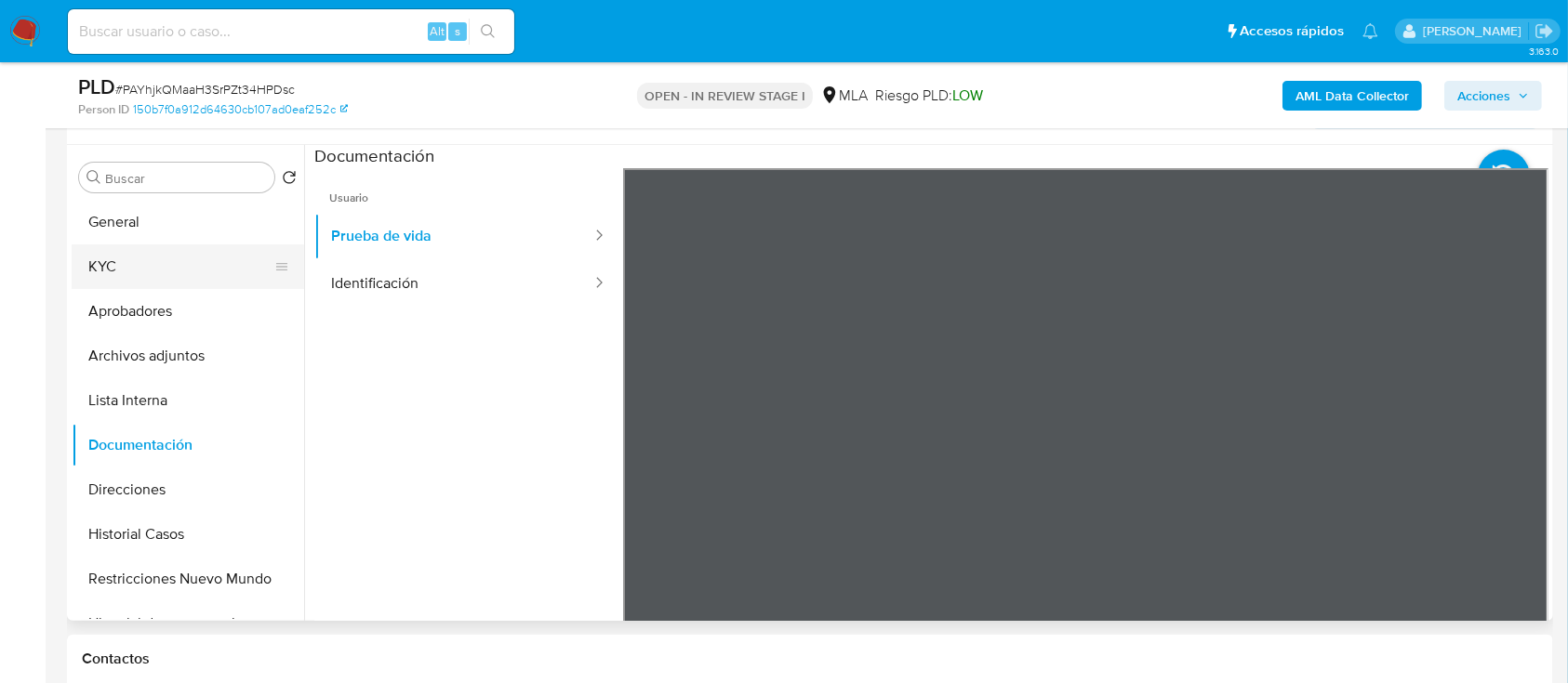
click at [149, 261] on button "KYC" at bounding box center [180, 267] width 217 height 45
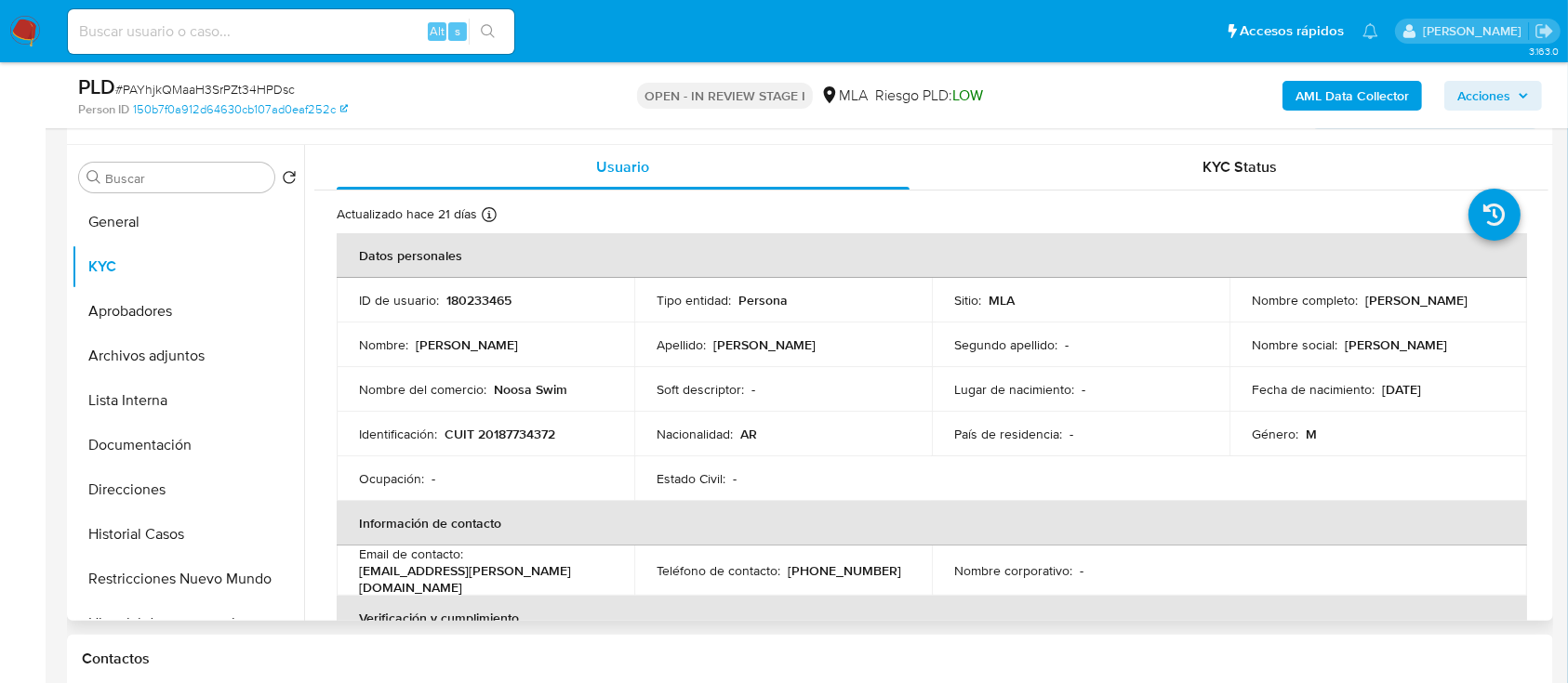
click at [534, 427] on p "CUIT 20187734372" at bounding box center [500, 434] width 111 height 17
copy p "20187734372"
click at [181, 428] on button "Documentación" at bounding box center [180, 445] width 217 height 45
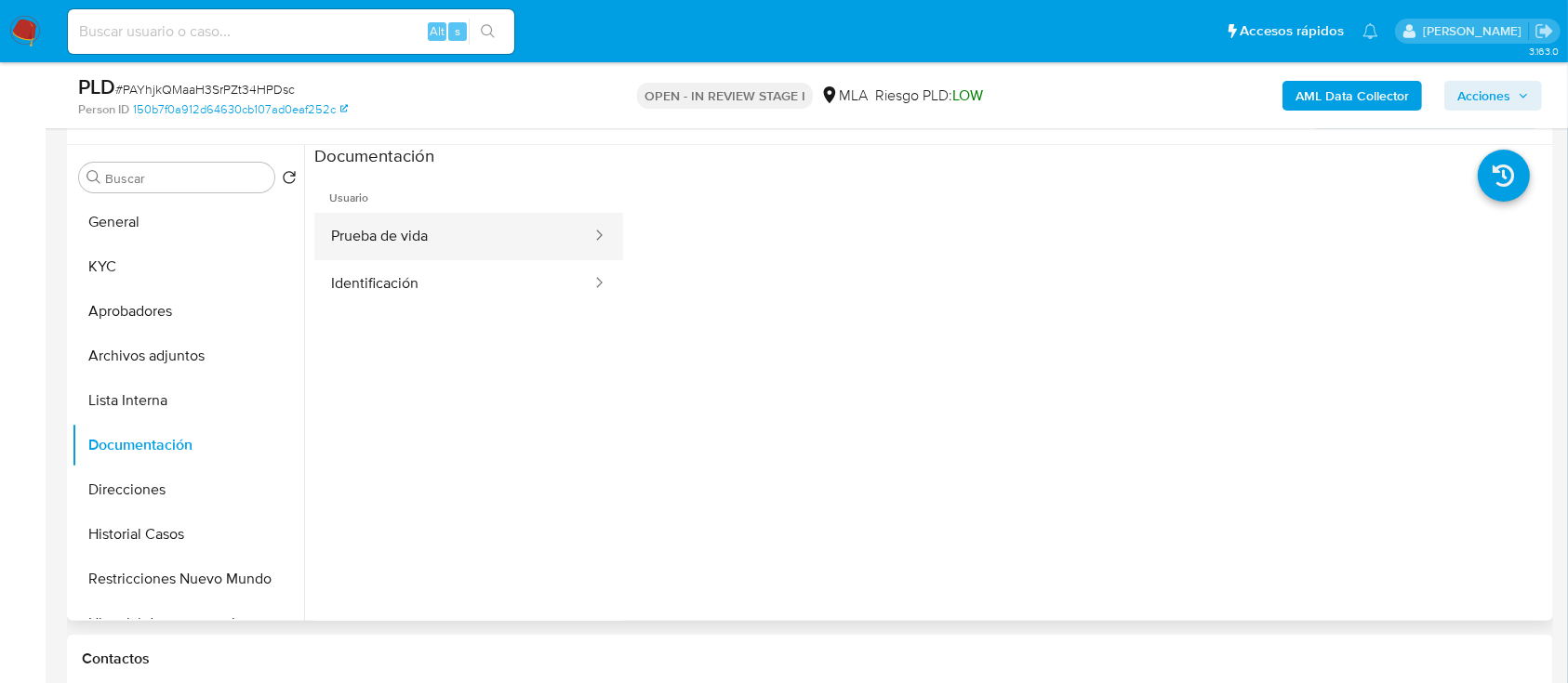
click at [401, 229] on button "Prueba de vida" at bounding box center [454, 236] width 279 height 48
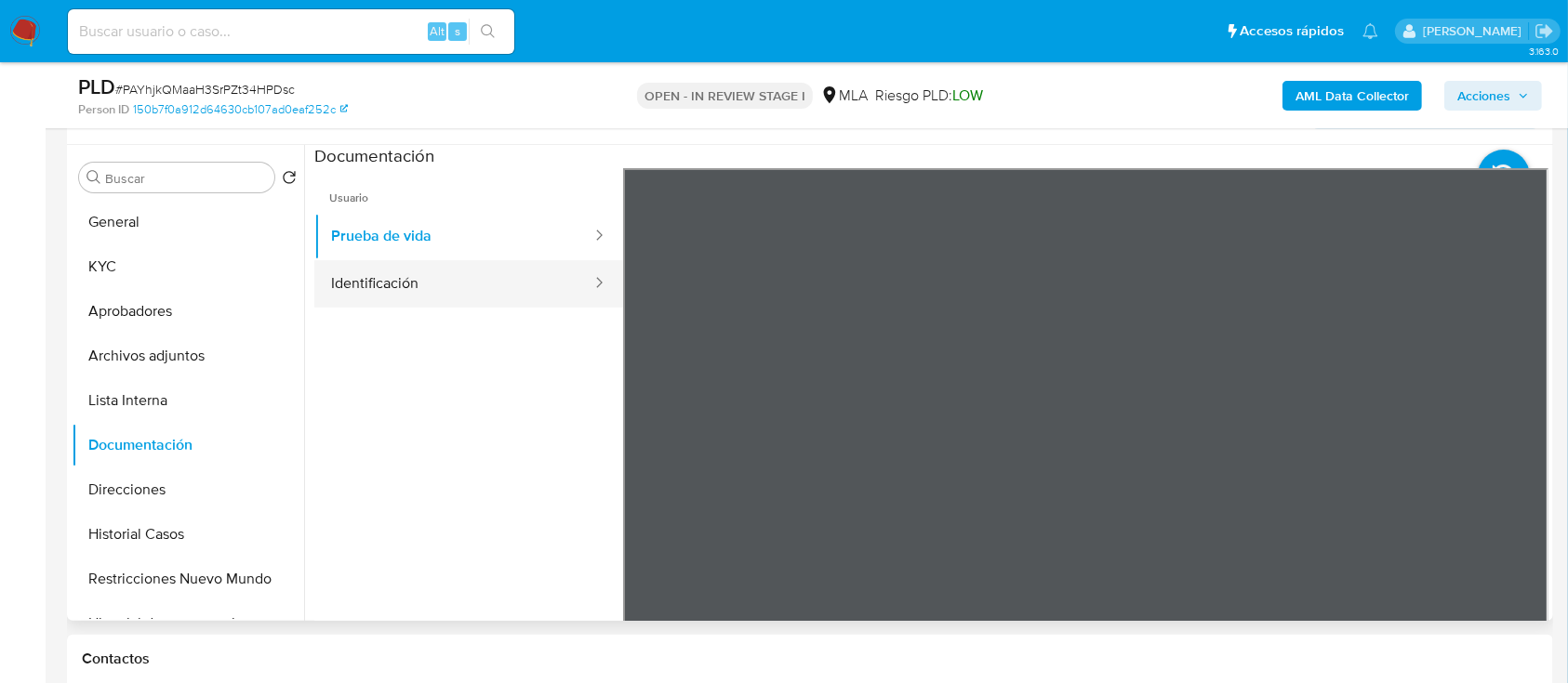
click at [403, 285] on button "Identificación" at bounding box center [454, 284] width 279 height 48
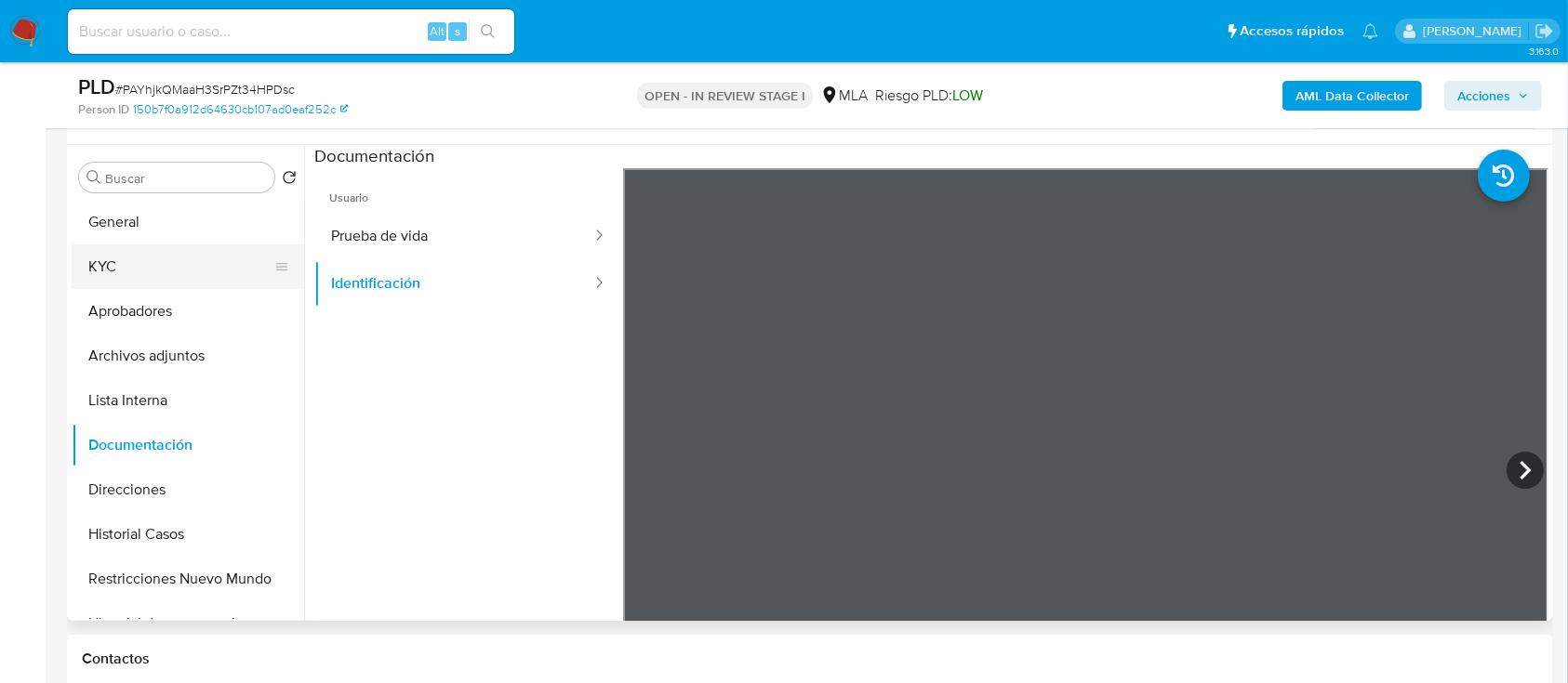
click at [129, 251] on button "KYC" at bounding box center [180, 267] width 217 height 45
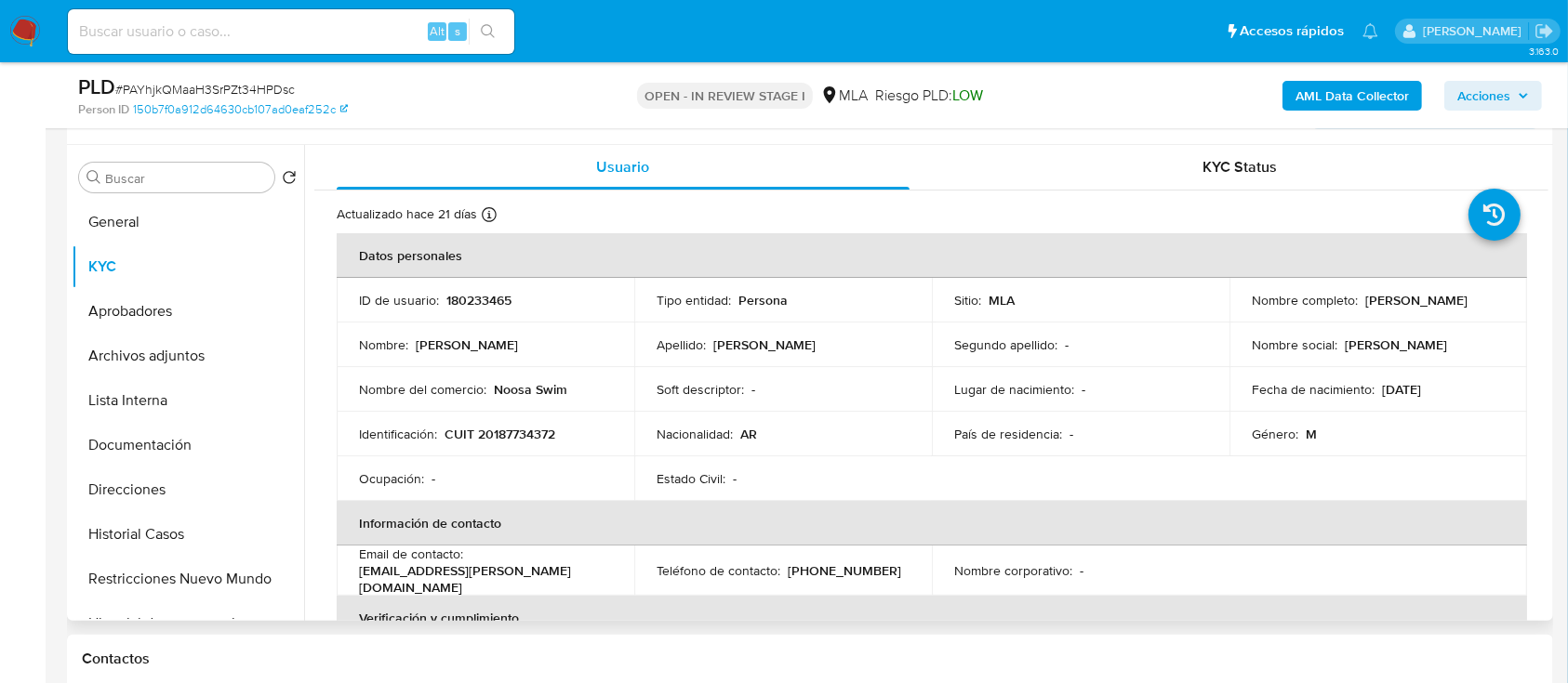
click at [529, 430] on p "CUIT 20187734372" at bounding box center [500, 434] width 111 height 17
copy p "20187734372"
click at [482, 307] on p "180233465" at bounding box center [478, 301] width 65 height 17
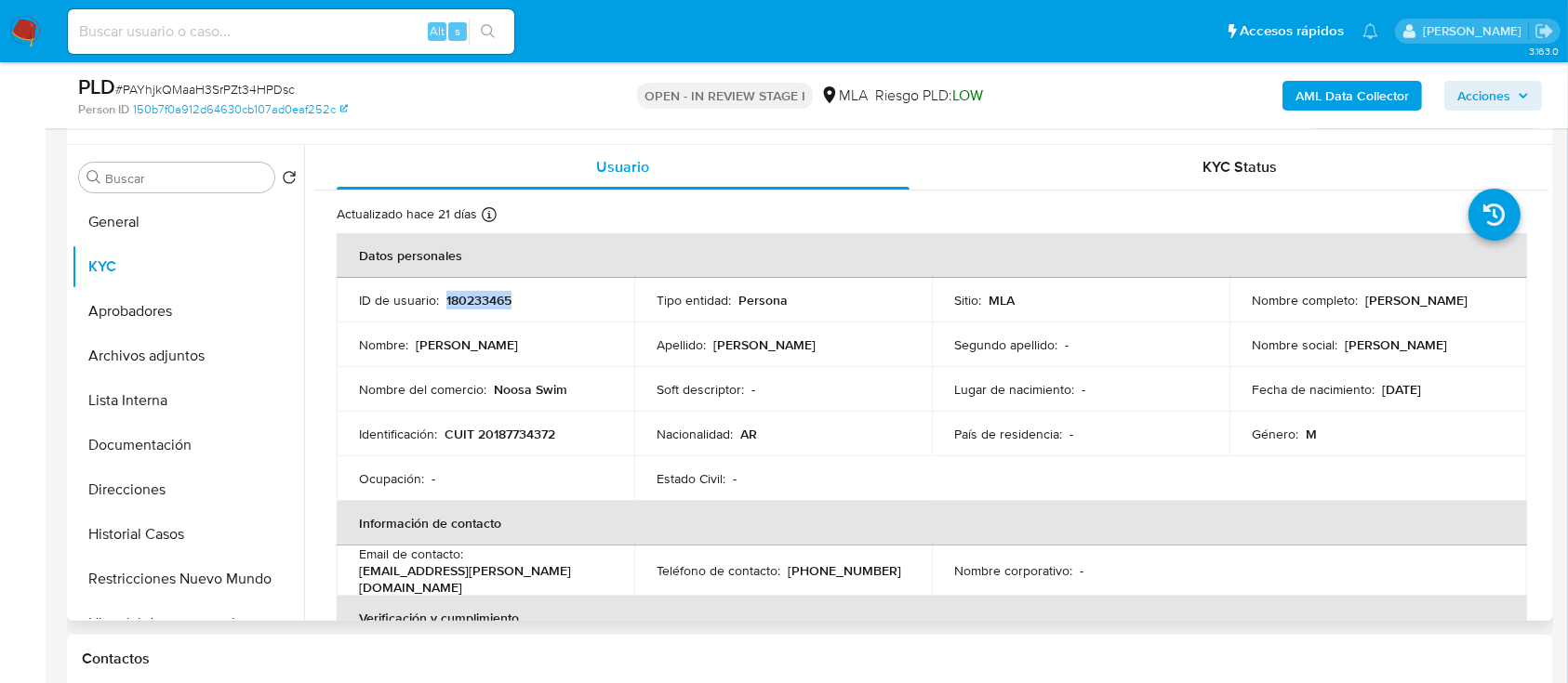
click at [482, 307] on p "180233465" at bounding box center [478, 301] width 65 height 17
copy p "180233465"
click at [531, 425] on p "CUIT 20187734372" at bounding box center [500, 434] width 111 height 17
copy p "20187734372"
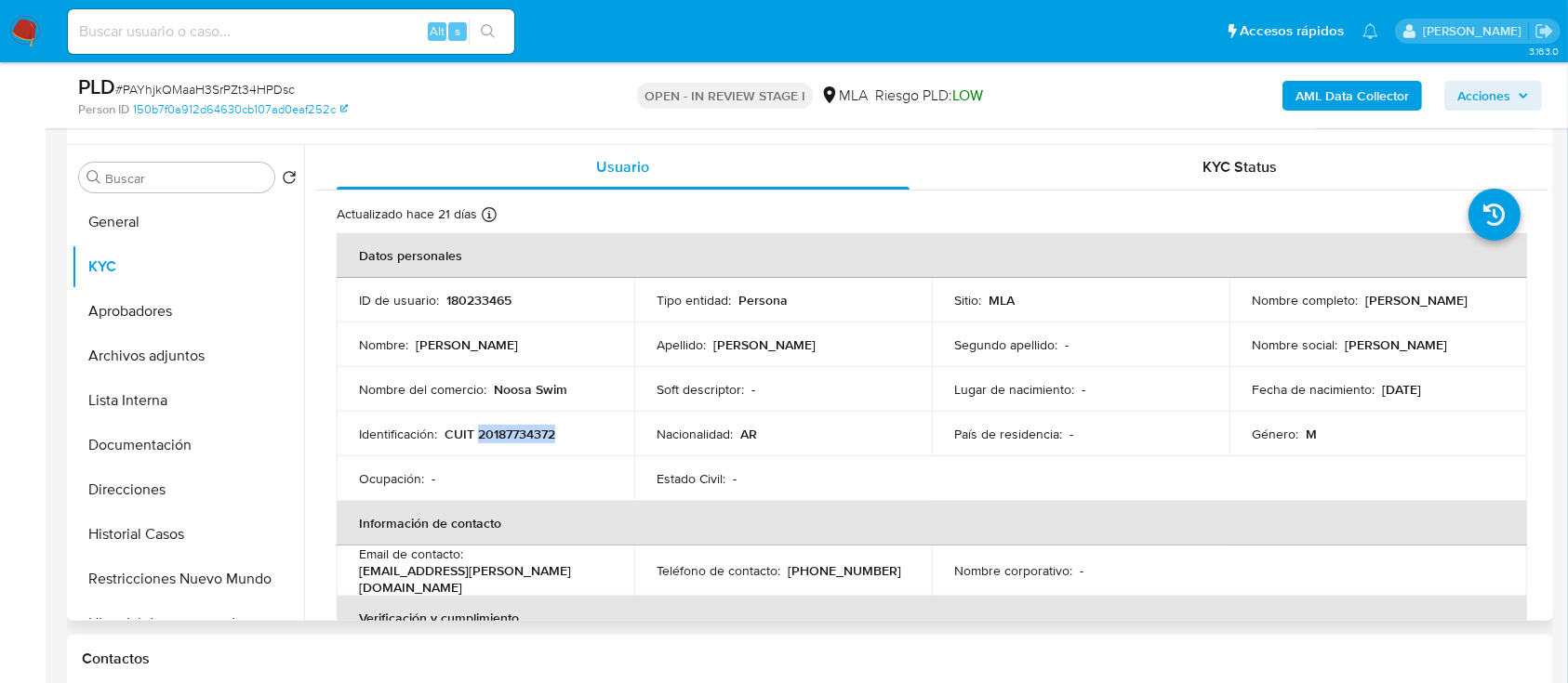
scroll to position [247, 0]
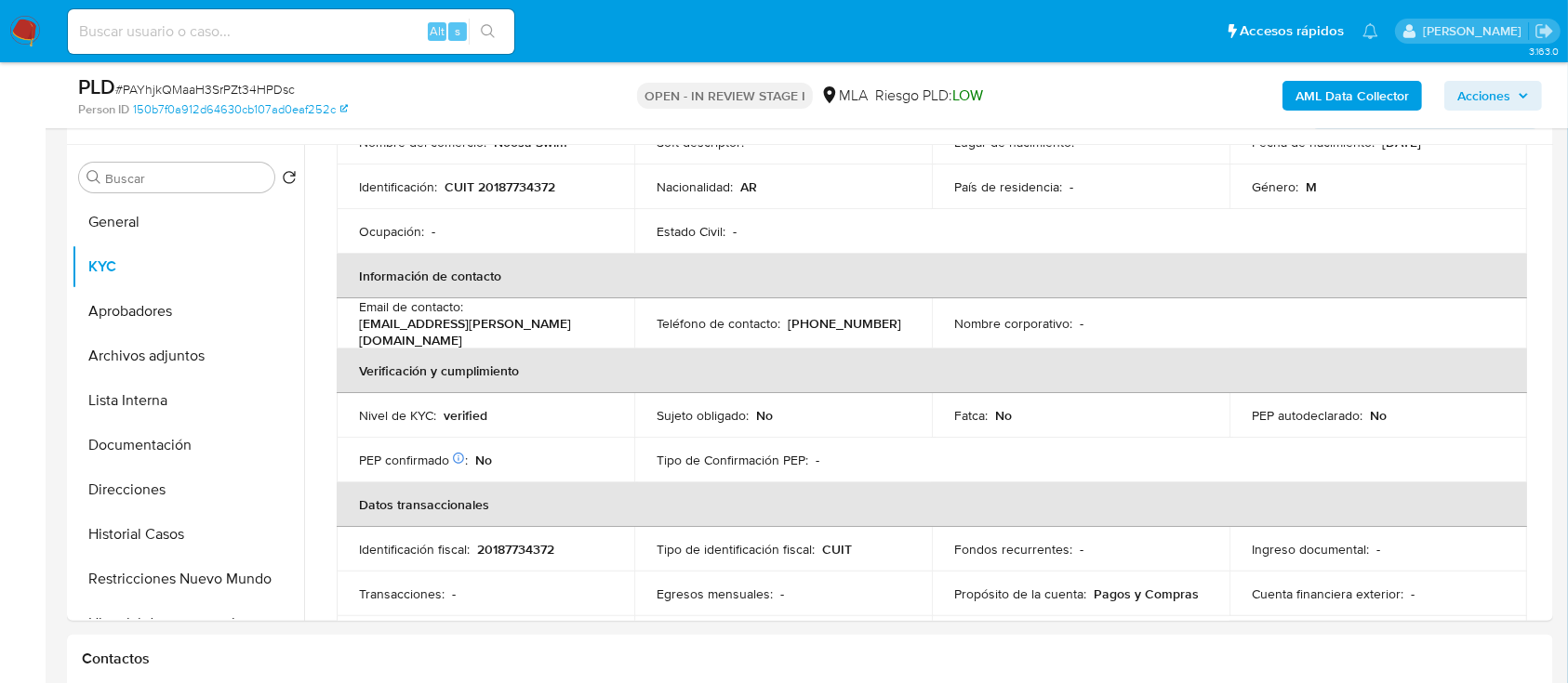
click at [251, 93] on span "# PAYhjkQMaaH3SrPZt34HPDsc" at bounding box center [204, 89] width 179 height 19
copy span "PAYhjkQMaaH3SrPZt34HPDsc"
click at [29, 28] on img at bounding box center [25, 32] width 32 height 32
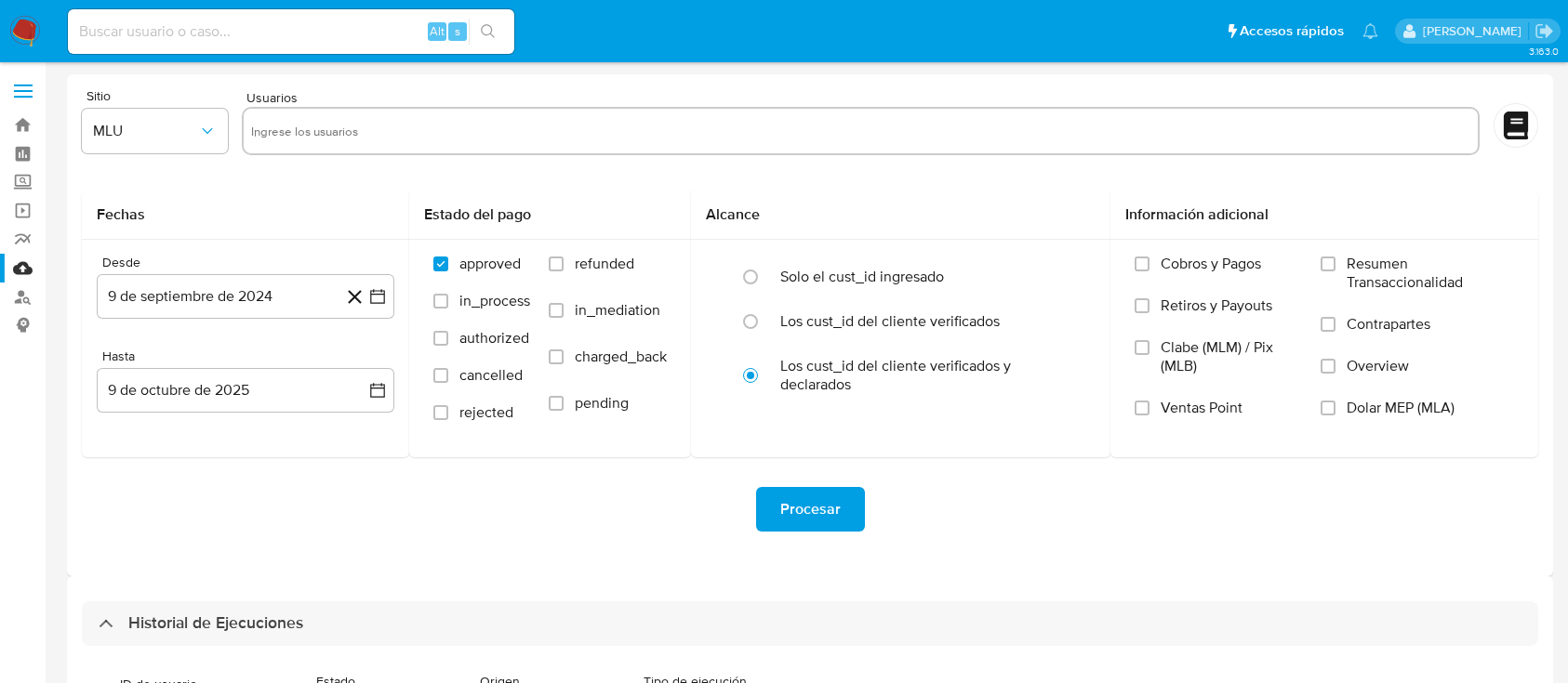
select select "10"
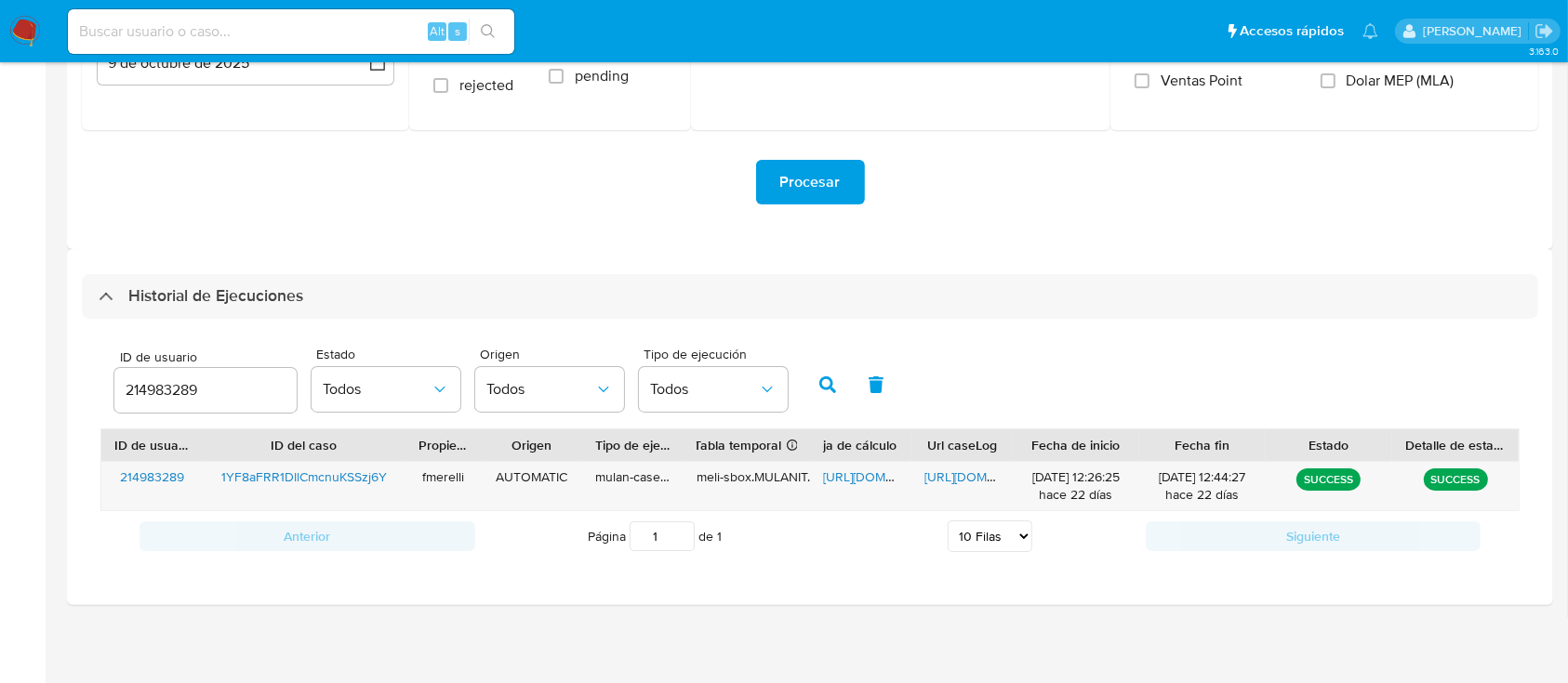
click at [190, 391] on input "214983289" at bounding box center [205, 391] width 182 height 24
click at [187, 391] on input "214983289" at bounding box center [205, 391] width 182 height 24
type input "180233465"
click at [824, 386] on icon "button" at bounding box center [828, 385] width 17 height 17
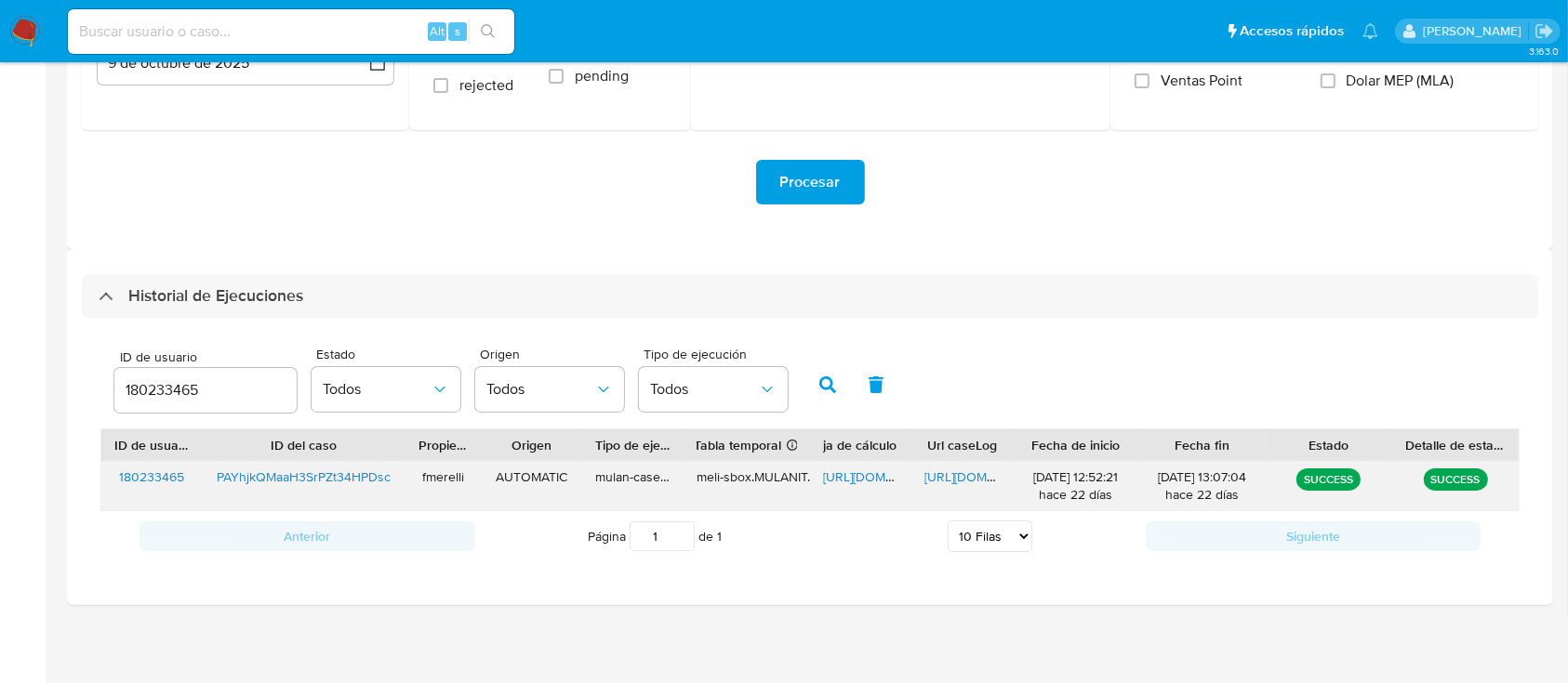
click at [963, 474] on span "https://docs.google.com/document/d/1vEu4k-eo54qQygqIOHgg0rohSOcZSaYOxBZC1TrvHPU…" at bounding box center [988, 477] width 128 height 19
click at [856, 476] on span "https://docs.google.com/spreadsheets/d/1og03kOHJblsa7XSwD3LW5wHL6FSdQFOco2NevBF…" at bounding box center [887, 477] width 128 height 19
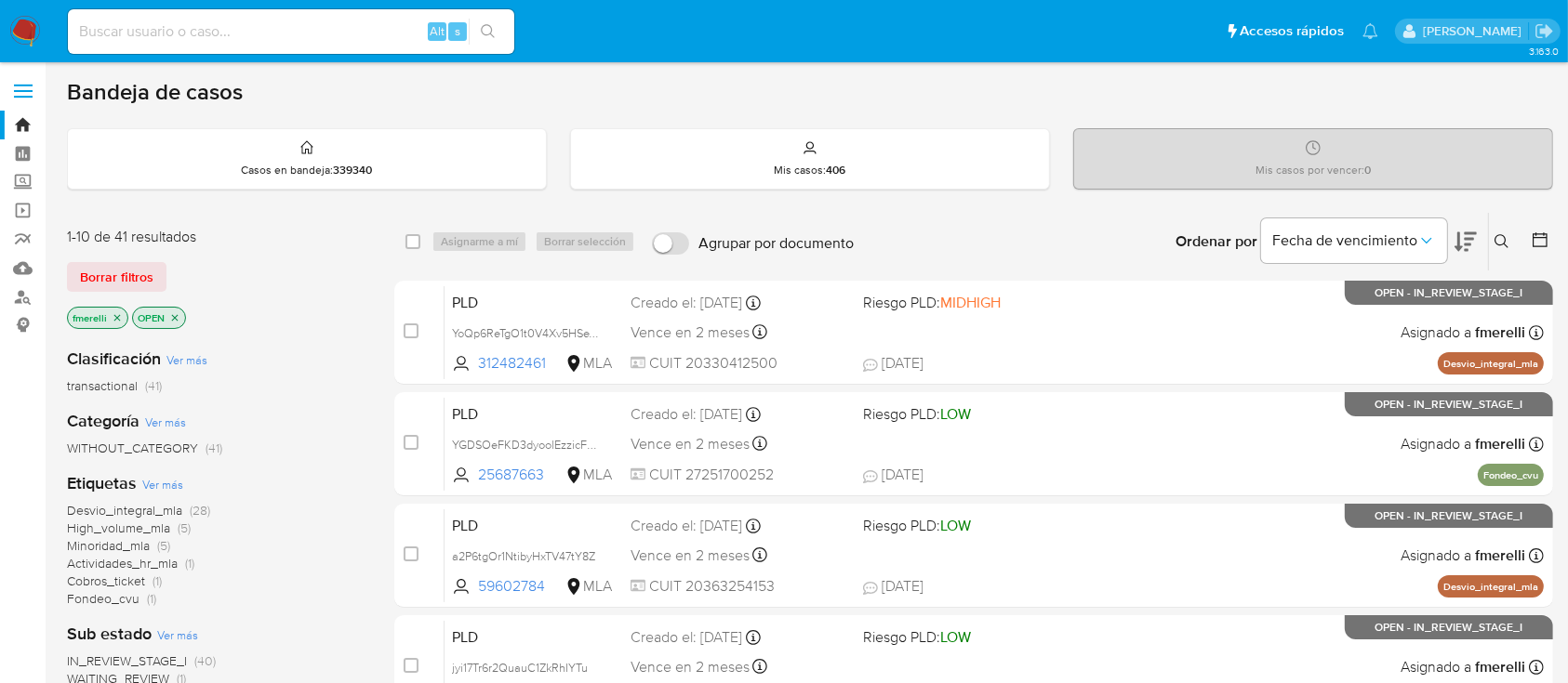
click at [364, 38] on input at bounding box center [291, 32] width 446 height 24
paste input "PAYhjkQMaaH3SrPZt34HPDsc"
type input "PAYhjkQMaaH3SrPZt34HPDsc"
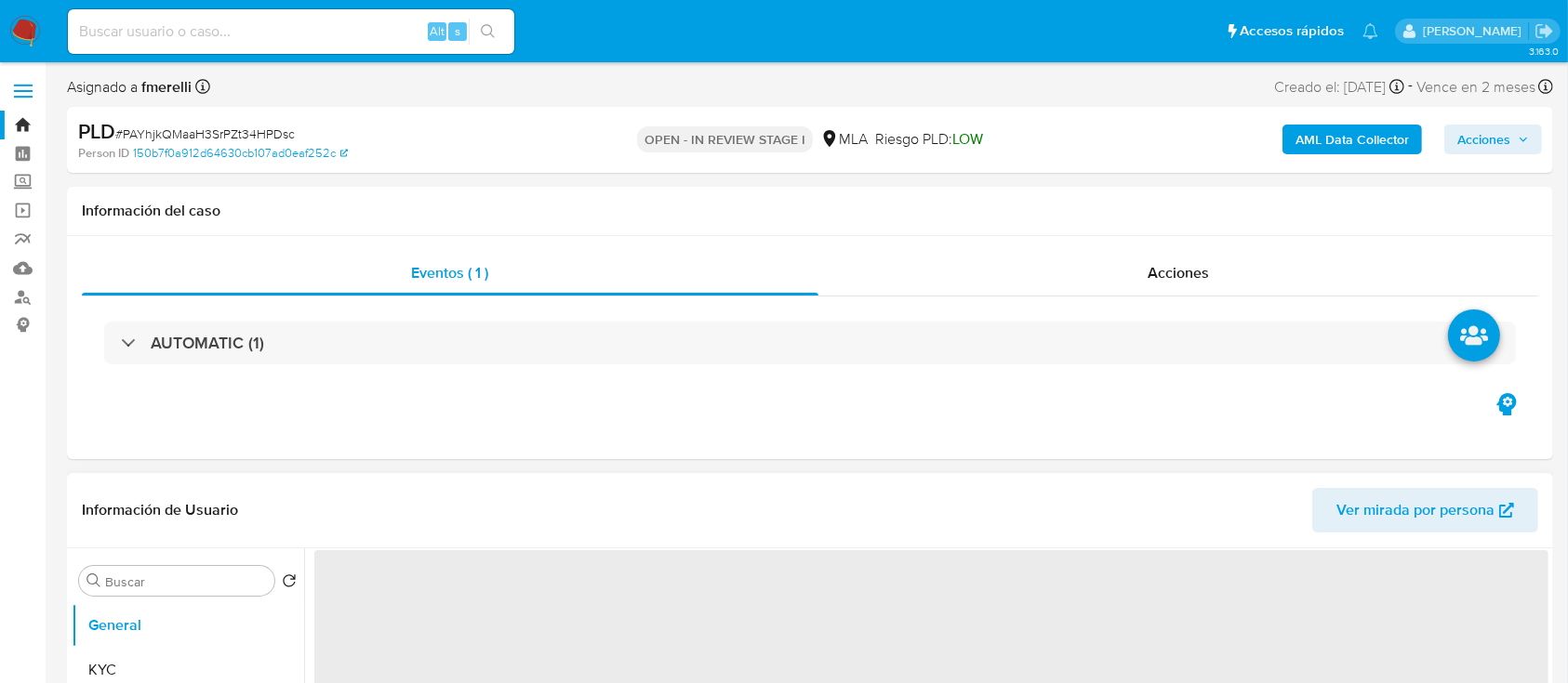
select select "10"
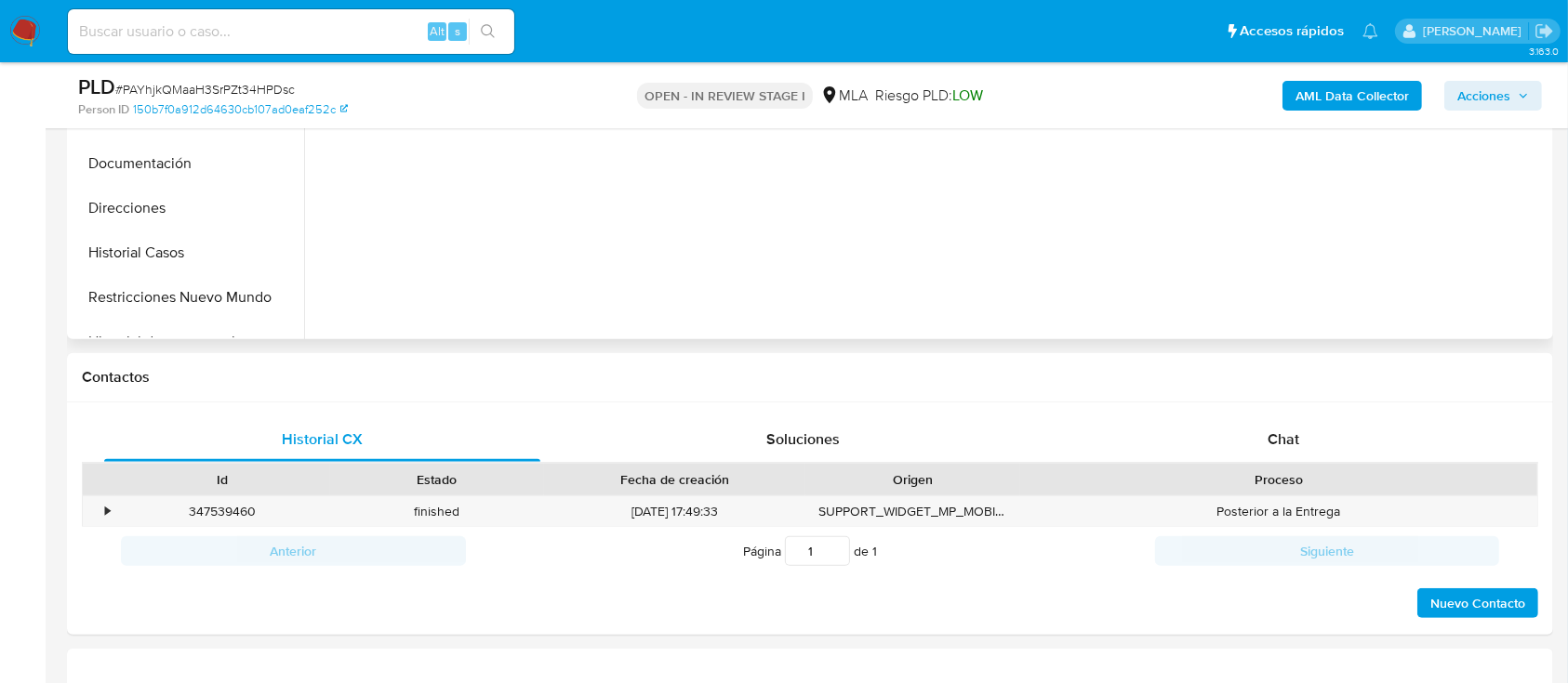
scroll to position [372, 0]
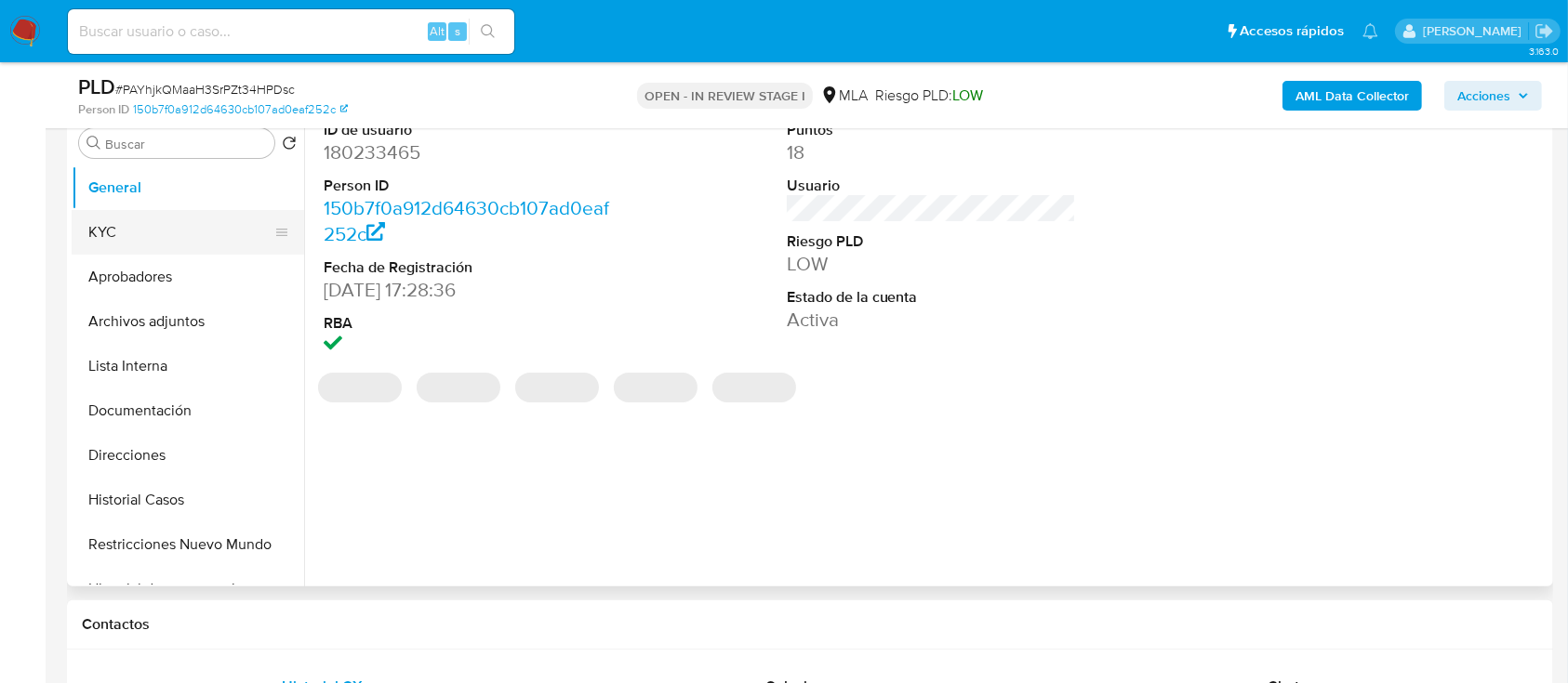
click at [152, 237] on button "KYC" at bounding box center [180, 232] width 217 height 45
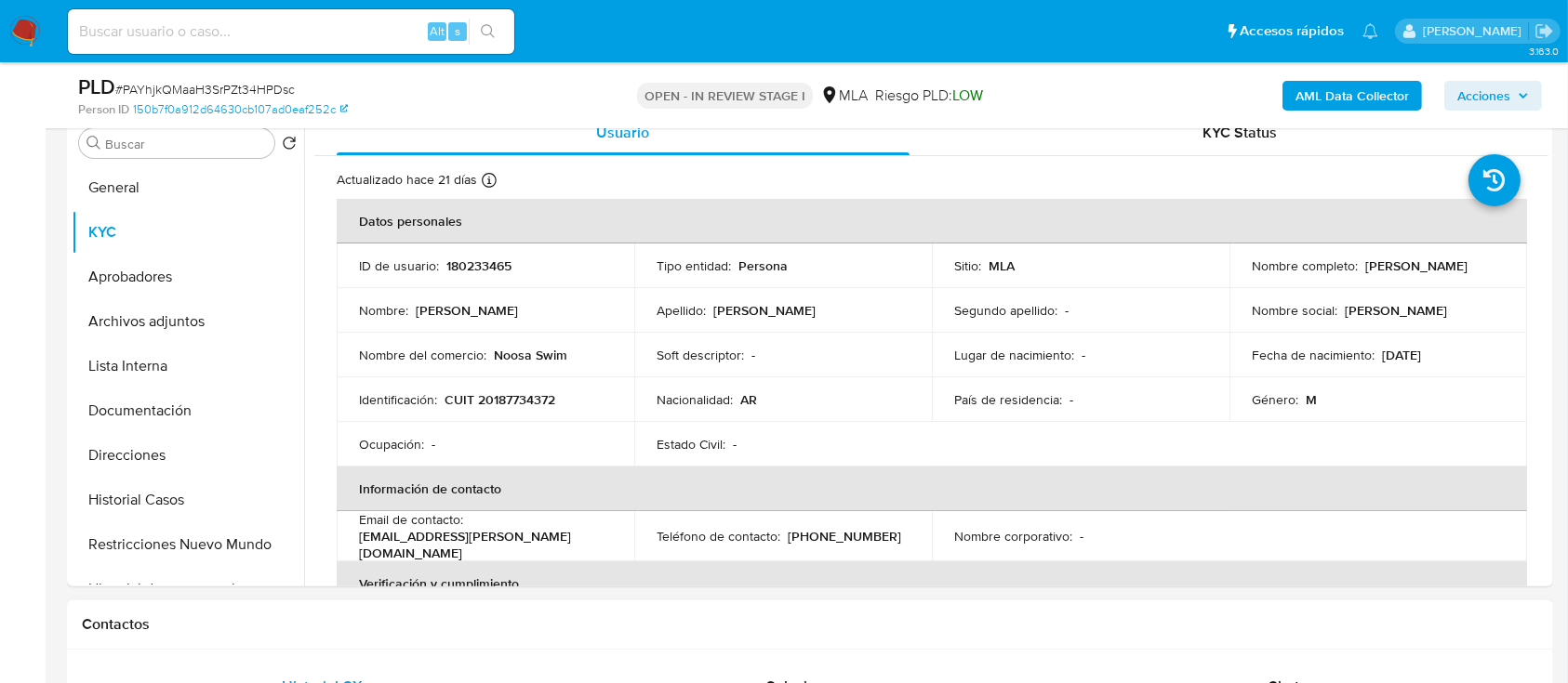
drag, startPoint x: 1246, startPoint y: 274, endPoint x: 1522, endPoint y: 606, distance: 431.7
click at [1445, 275] on div "Nombre completo : [PERSON_NAME]" at bounding box center [1379, 266] width 253 height 17
copy p "[PERSON_NAME]"
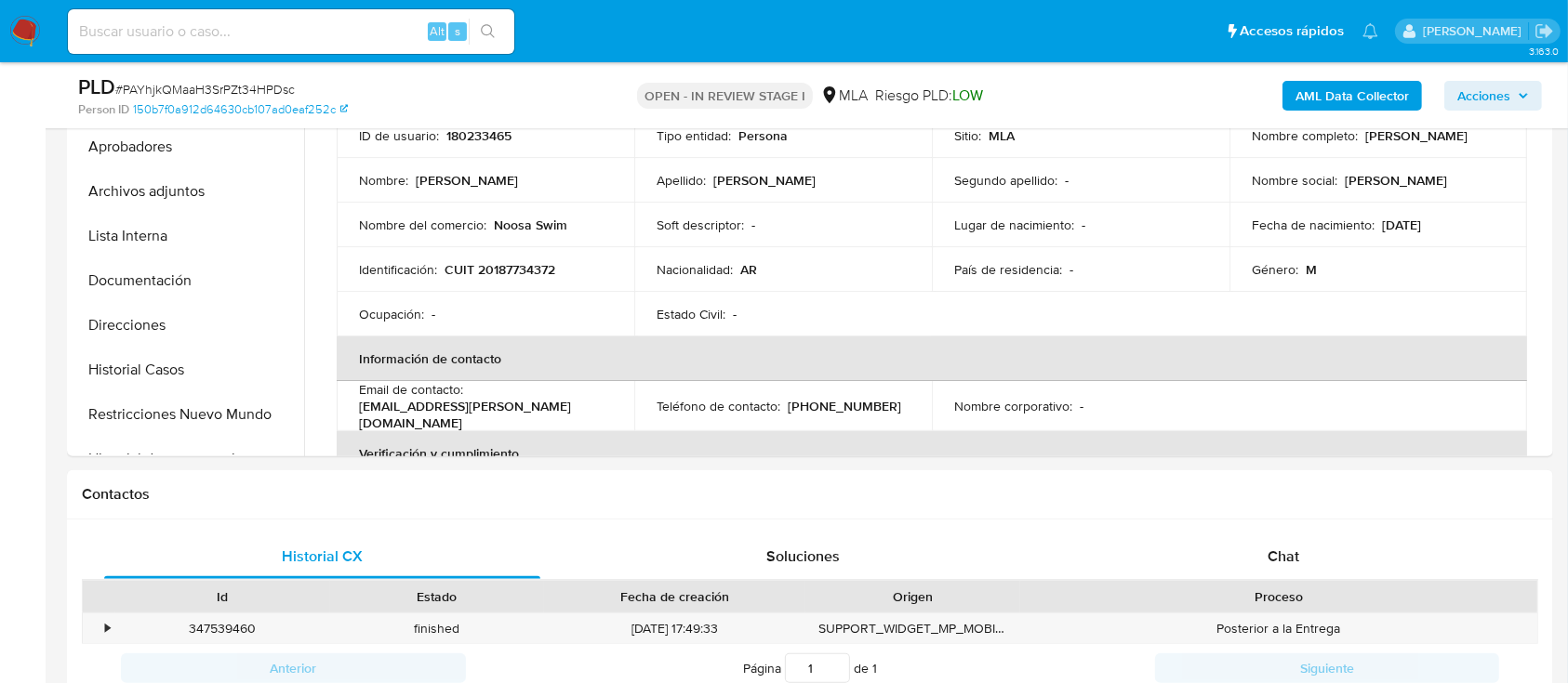
scroll to position [744, 0]
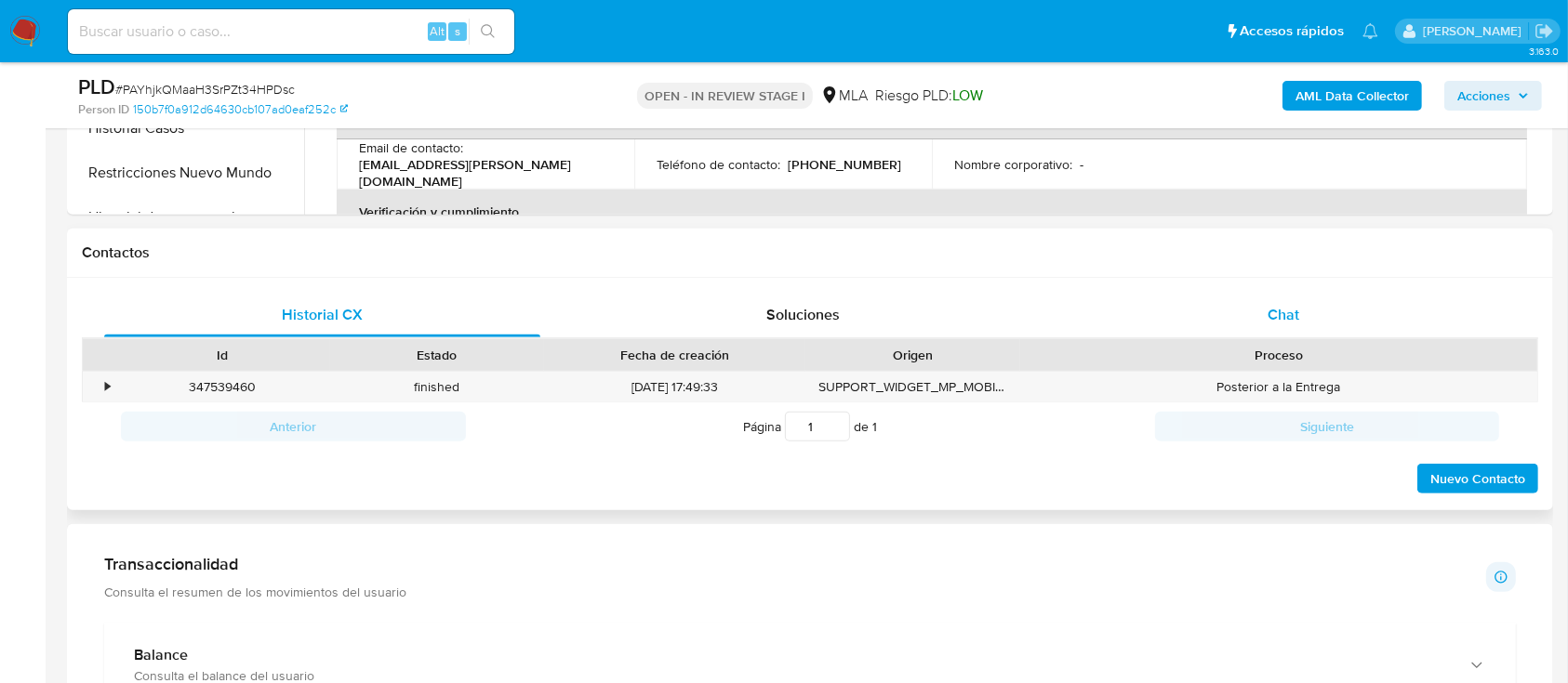
click at [1289, 316] on span "Chat" at bounding box center [1283, 314] width 32 height 22
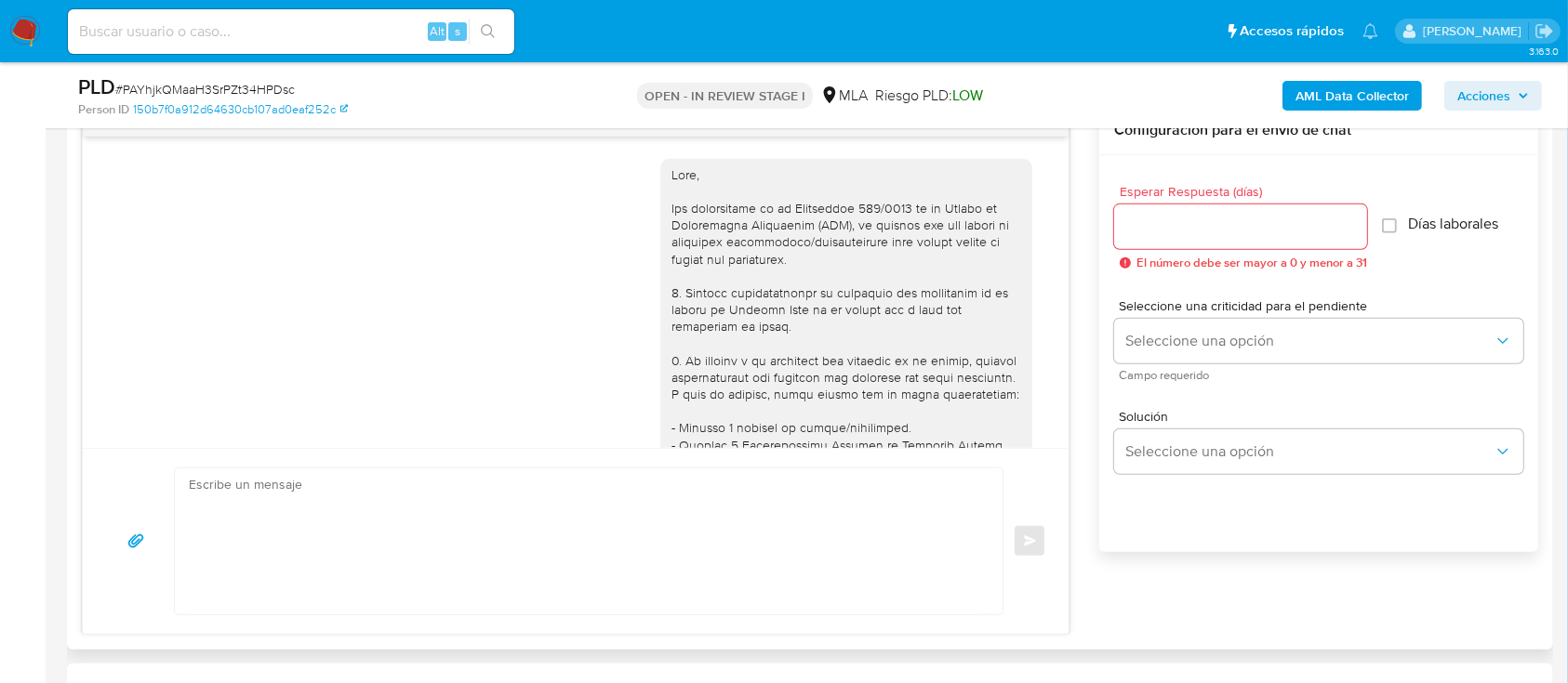
scroll to position [862, 0]
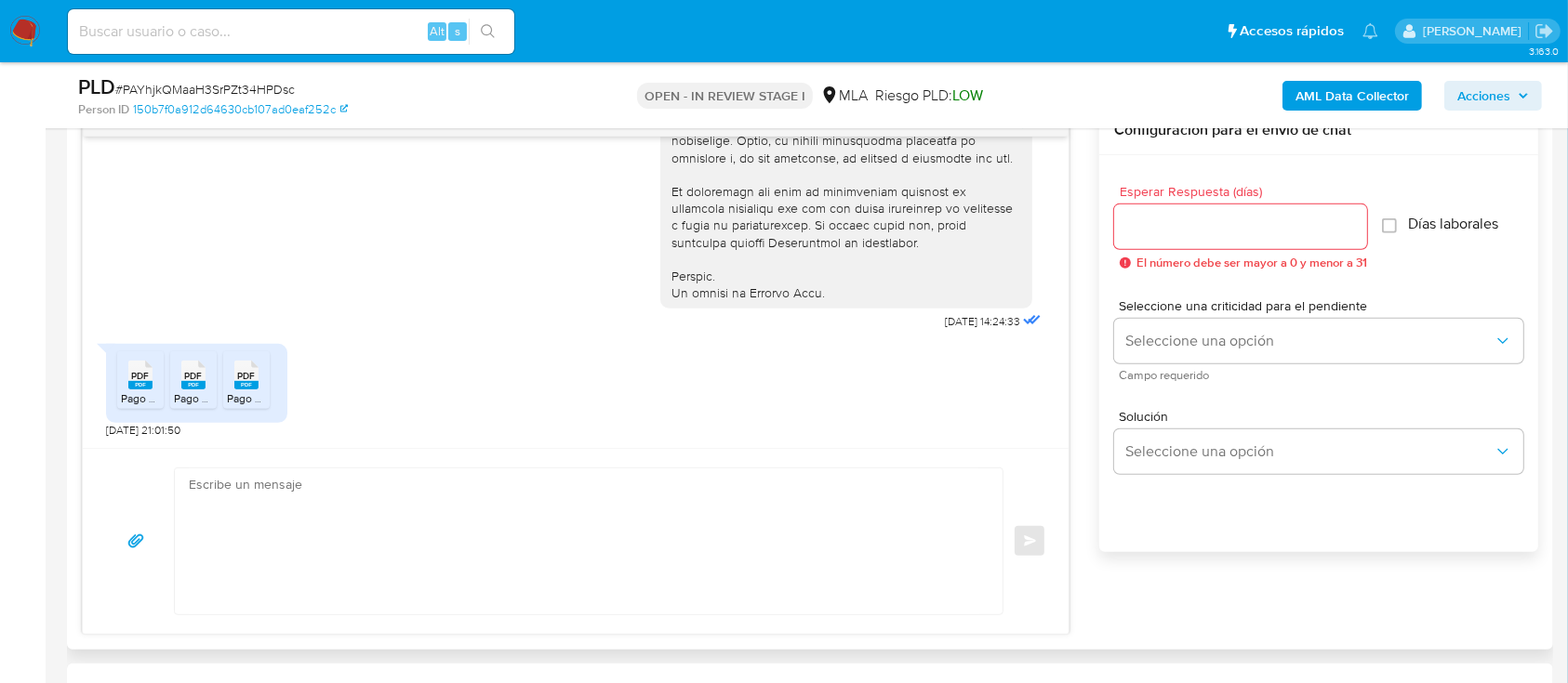
click at [610, 532] on textarea at bounding box center [583, 542] width 790 height 146
paste textarea "[PERSON_NAME] [PERSON_NAME]"
type textarea "Jola Sergio Lucas Soldati Lester"
paste textarea "[PERSON_NAME] [PERSON_NAME]"
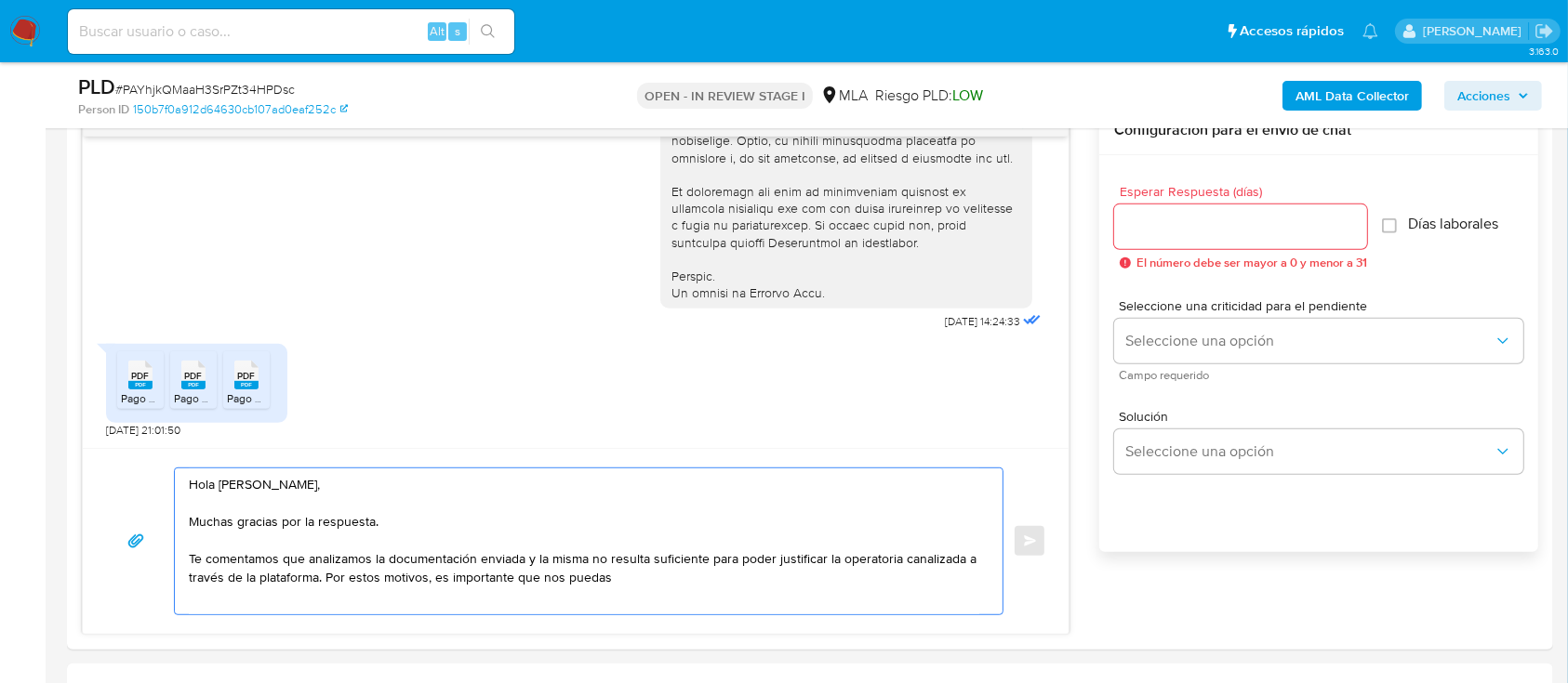
paste textarea "puedes enviar uno de estos comprobantes"
click at [625, 578] on textarea "Hola Sergio Lucas Soldati Lester, Muchas gracias por la respuesta. Te comentamo…" at bounding box center [583, 542] width 790 height 146
click at [821, 575] on textarea "Hola Sergio Lucas Soldati Lester, Muchas gracias por la respuesta. Te comentamo…" at bounding box center [583, 542] width 790 height 146
paste textarea "- Últimos 3 recibos de sueldo/jubilación. - Últimas 6 Declaraciones Juradas de …"
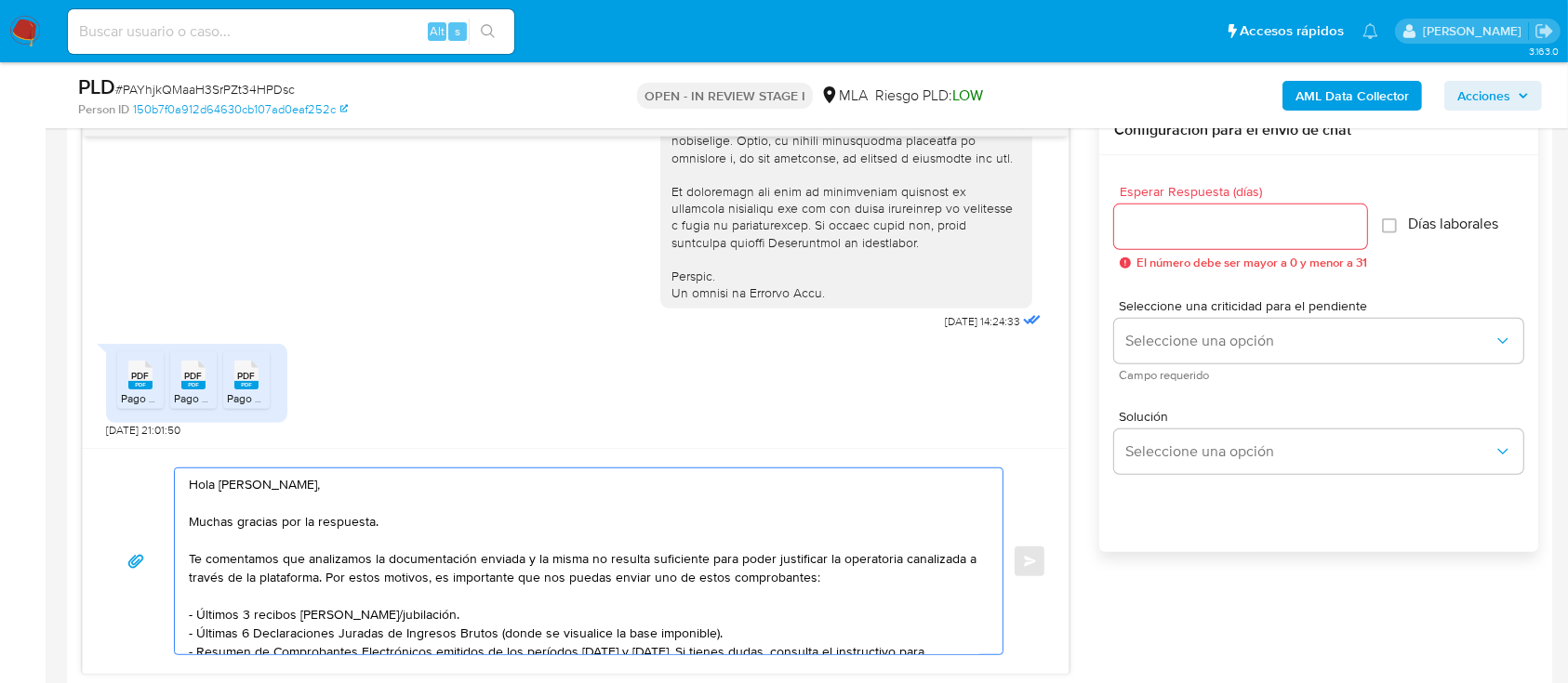
scroll to position [163, 0]
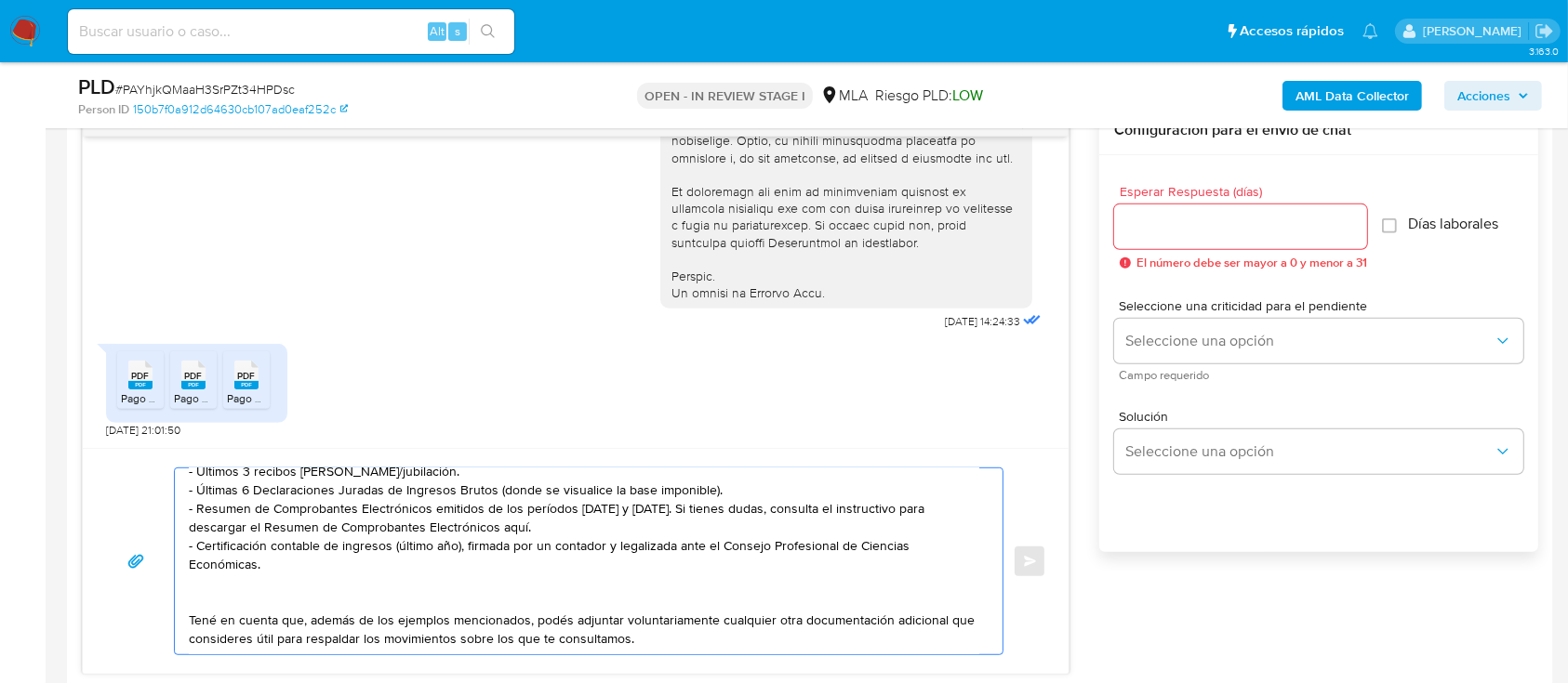
click at [285, 596] on textarea "Hola Sergio Lucas Soldati Lester, Muchas gracias por la respuesta. Te comentamo…" at bounding box center [583, 561] width 790 height 186
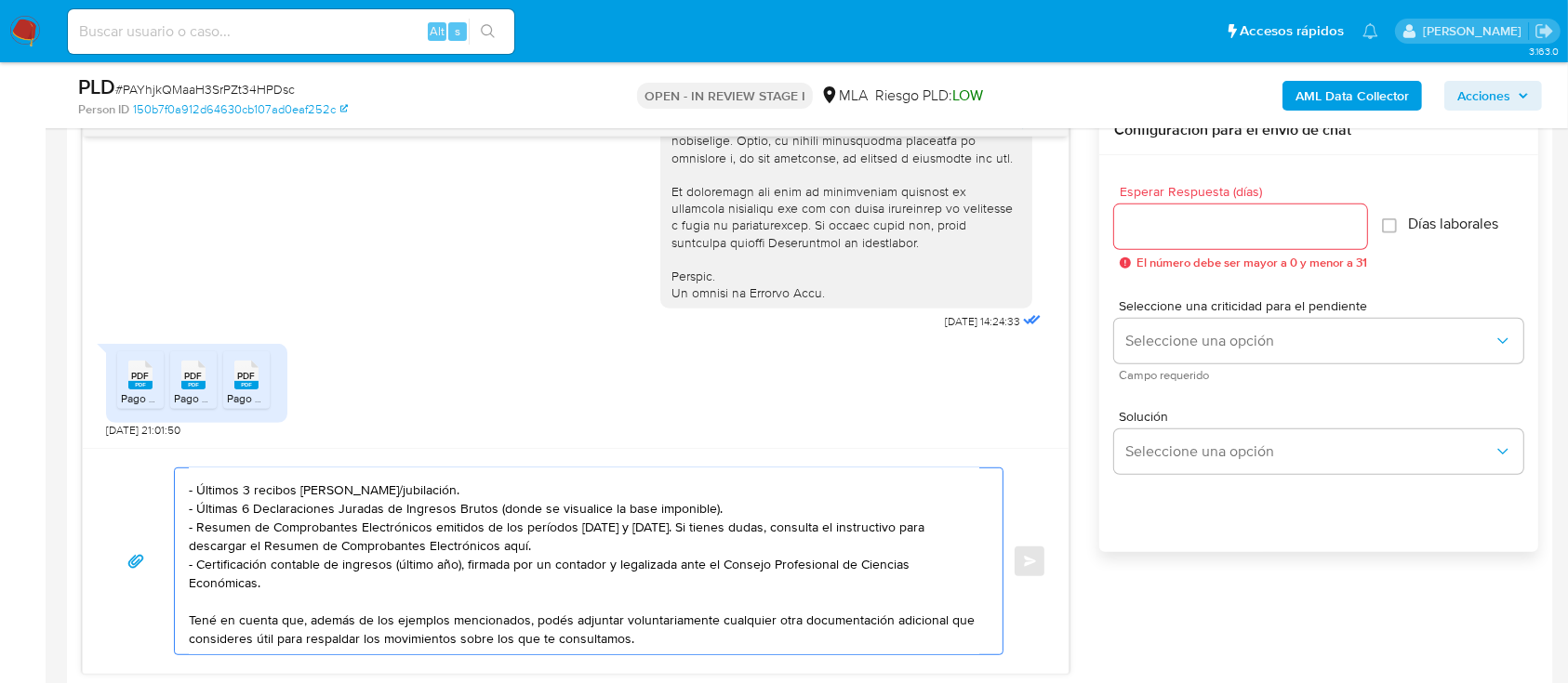
scroll to position [150, 0]
paste textarea "Es importante que sepas que, en caso de no responder a lo solicitado o si lo pr…"
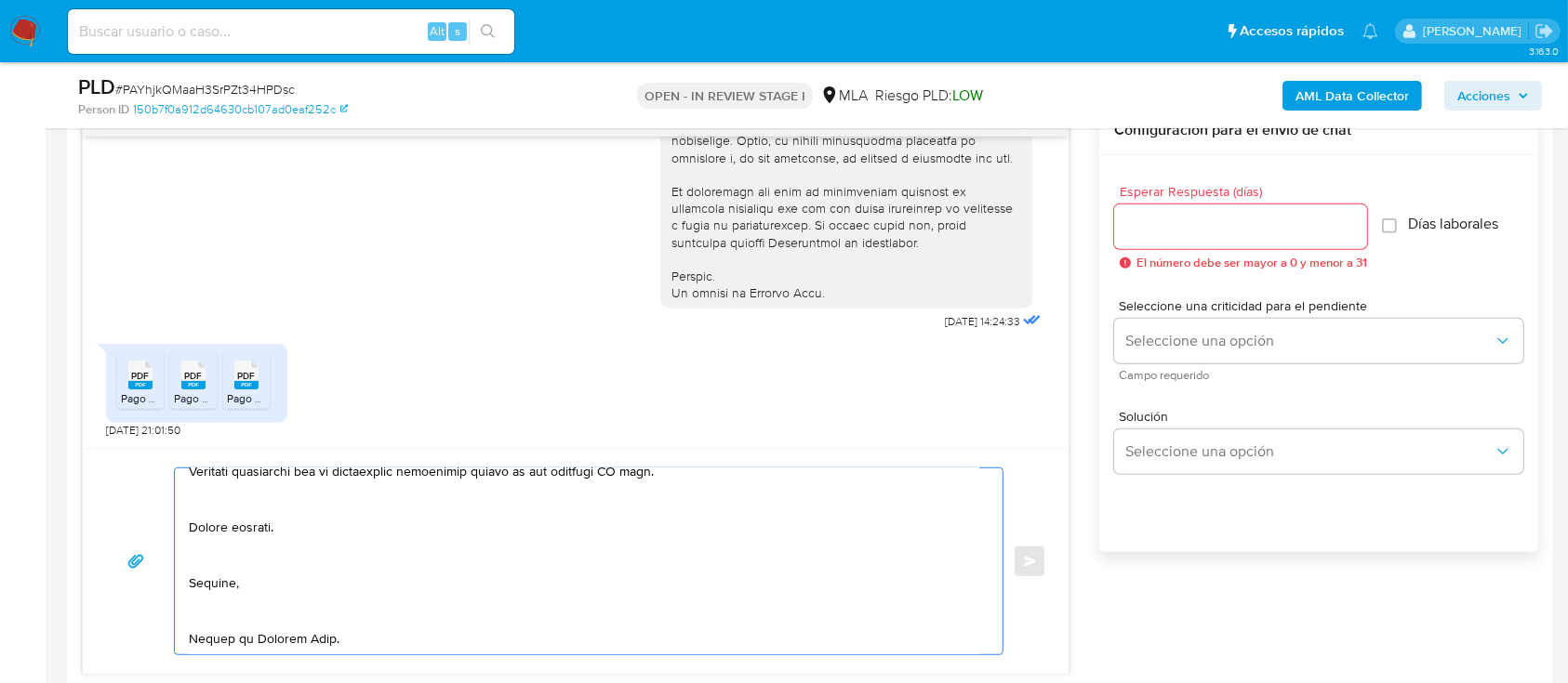
click at [326, 611] on textarea at bounding box center [583, 561] width 790 height 186
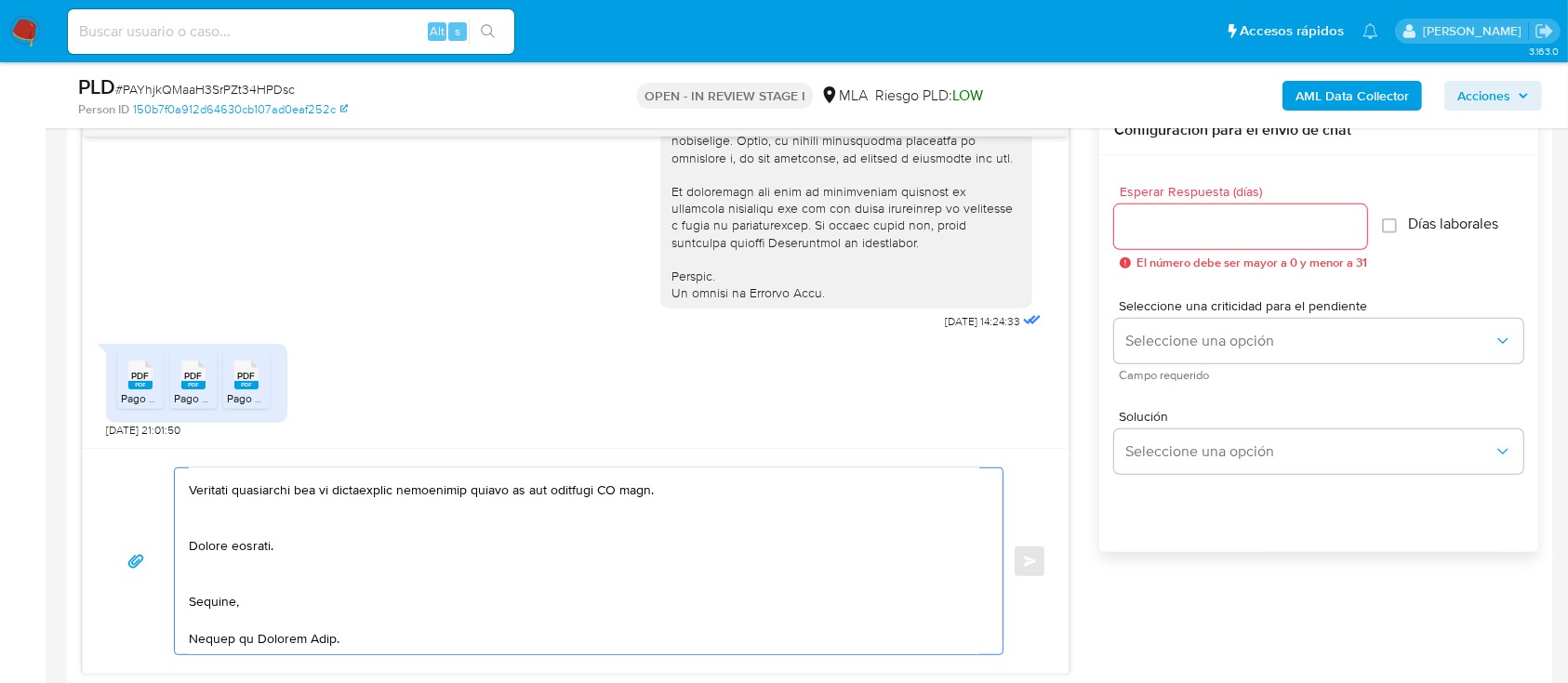
click at [283, 558] on textarea at bounding box center [583, 561] width 790 height 186
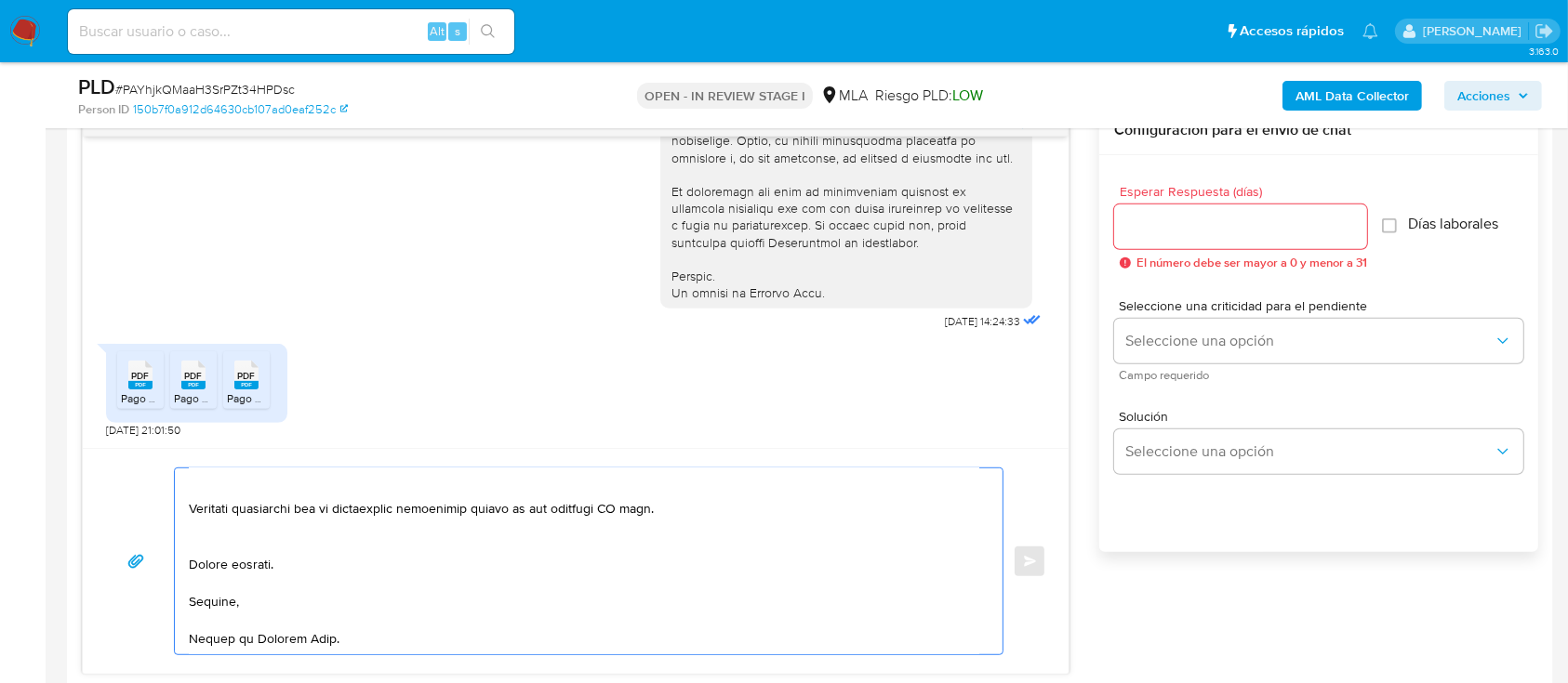
click at [301, 527] on textarea at bounding box center [583, 561] width 790 height 186
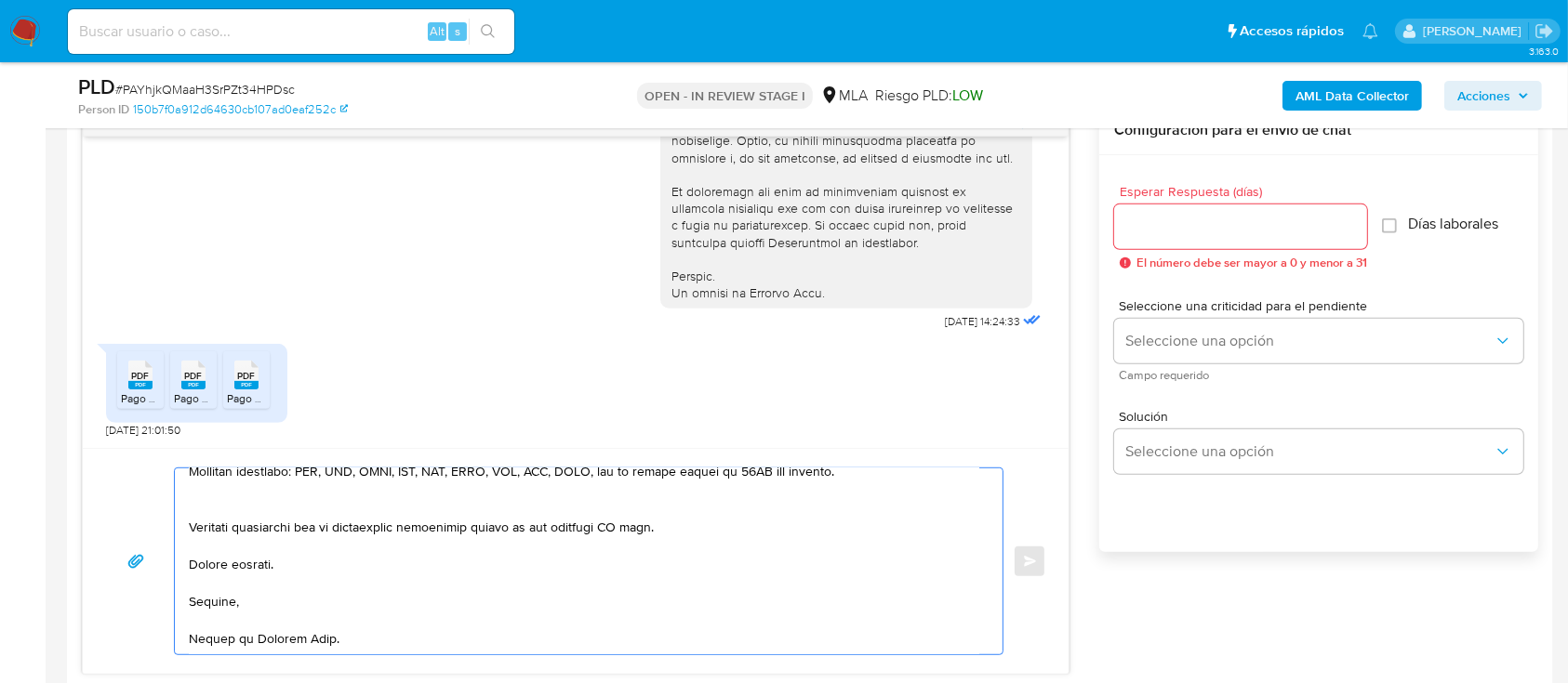
click at [312, 501] on textarea at bounding box center [583, 561] width 790 height 186
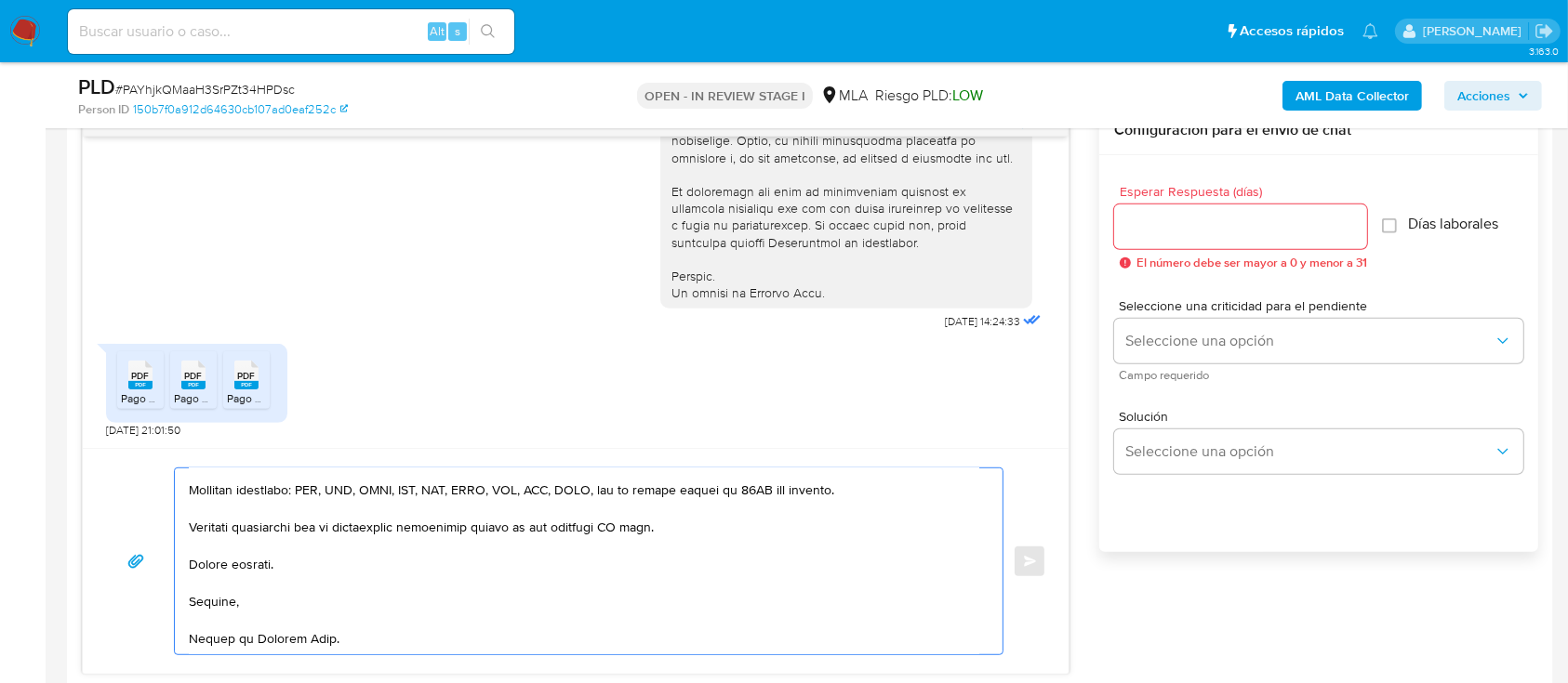
scroll to position [397, 0]
click at [632, 528] on textarea at bounding box center [583, 561] width 790 height 186
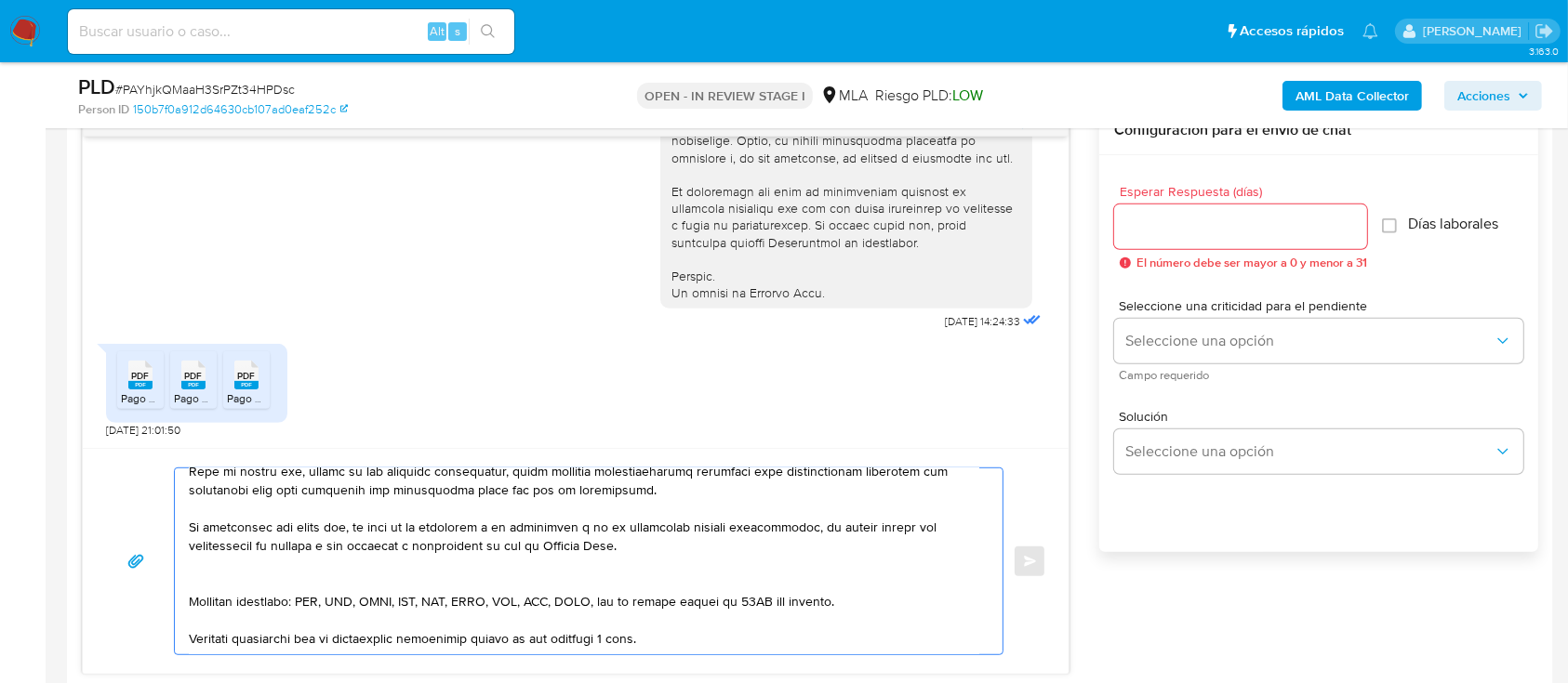
click at [334, 580] on textarea at bounding box center [583, 561] width 790 height 186
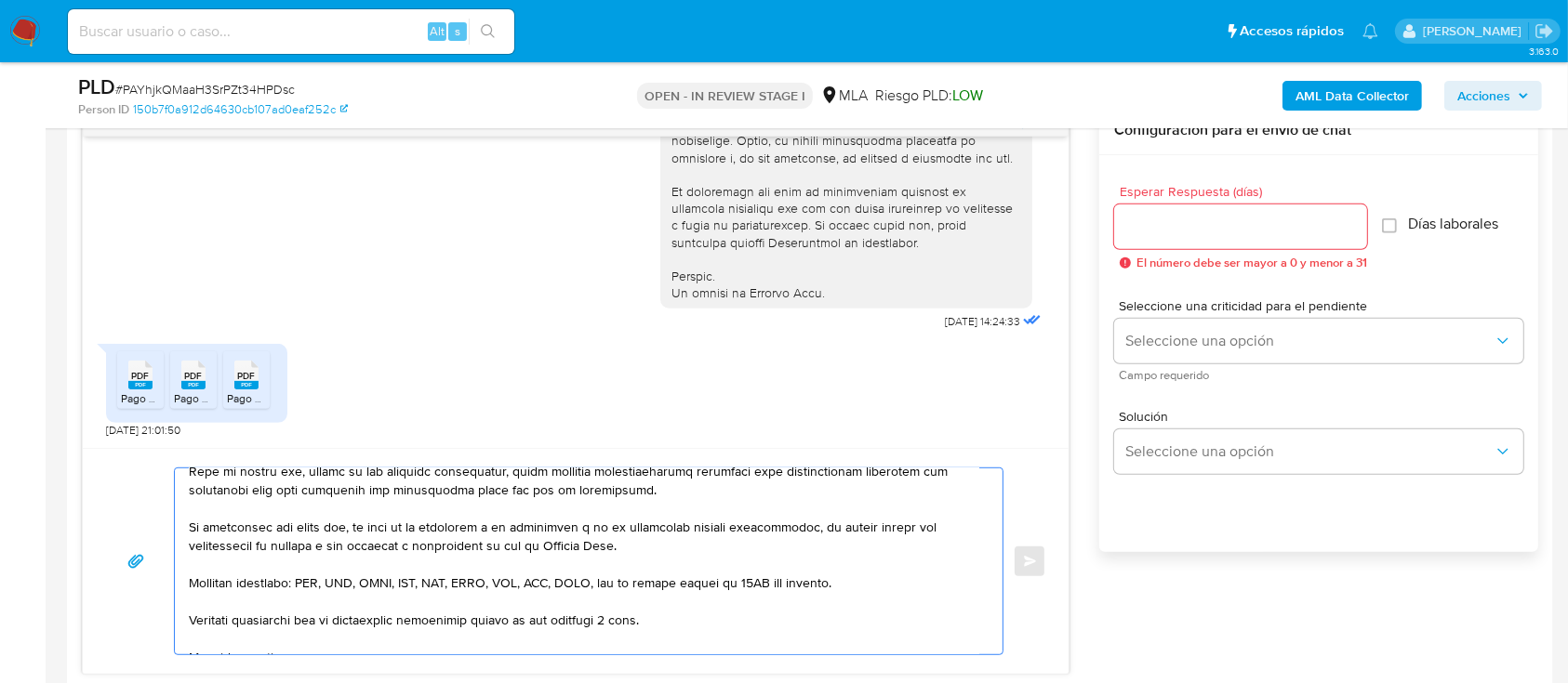
type textarea "Hola Sergio Lucas Soldati Lester, Muchas gracias por la respuesta. Te comentamo…"
click at [1239, 209] on div at bounding box center [1241, 227] width 253 height 45
click at [1251, 226] on input "Esperar Respuesta (días)" at bounding box center [1241, 227] width 253 height 24
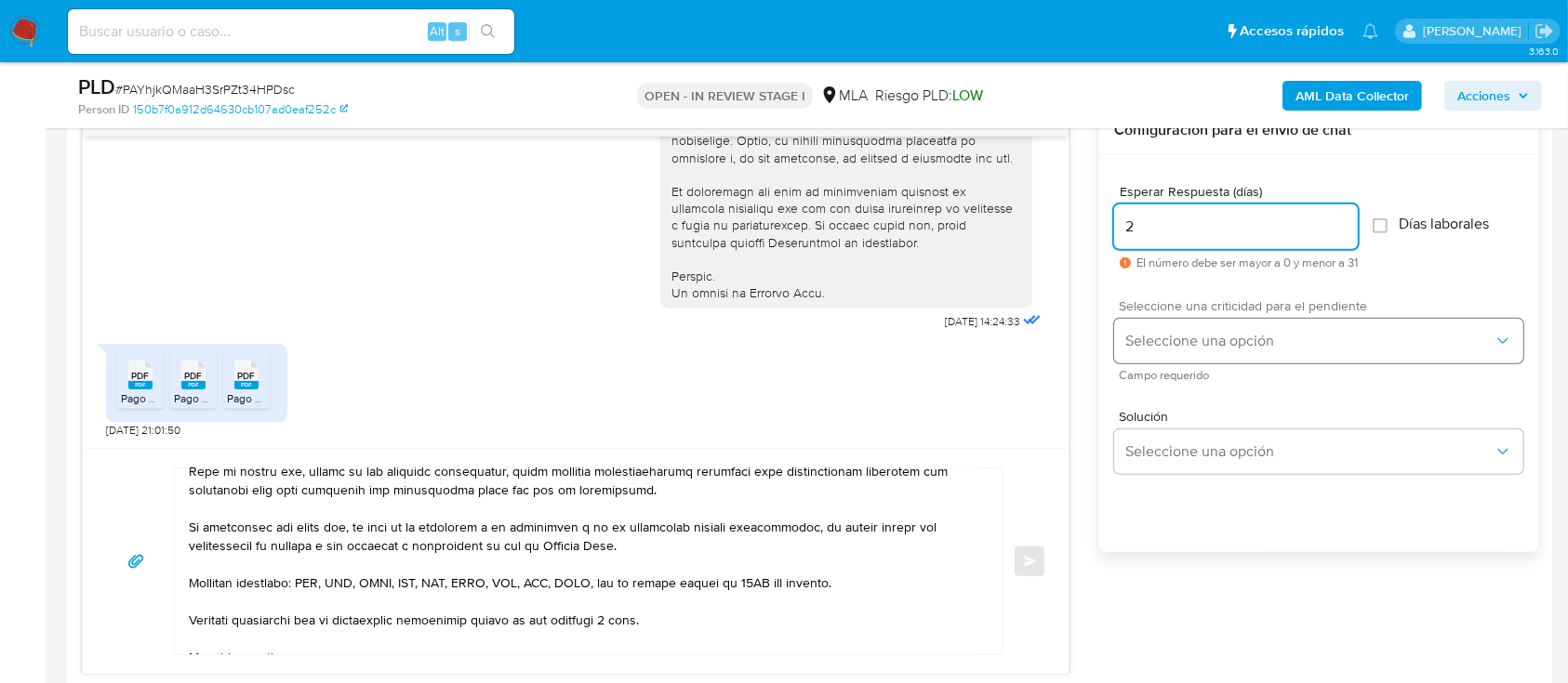
type input "2"
click at [1217, 349] on button "Seleccione una opción" at bounding box center [1319, 341] width 410 height 45
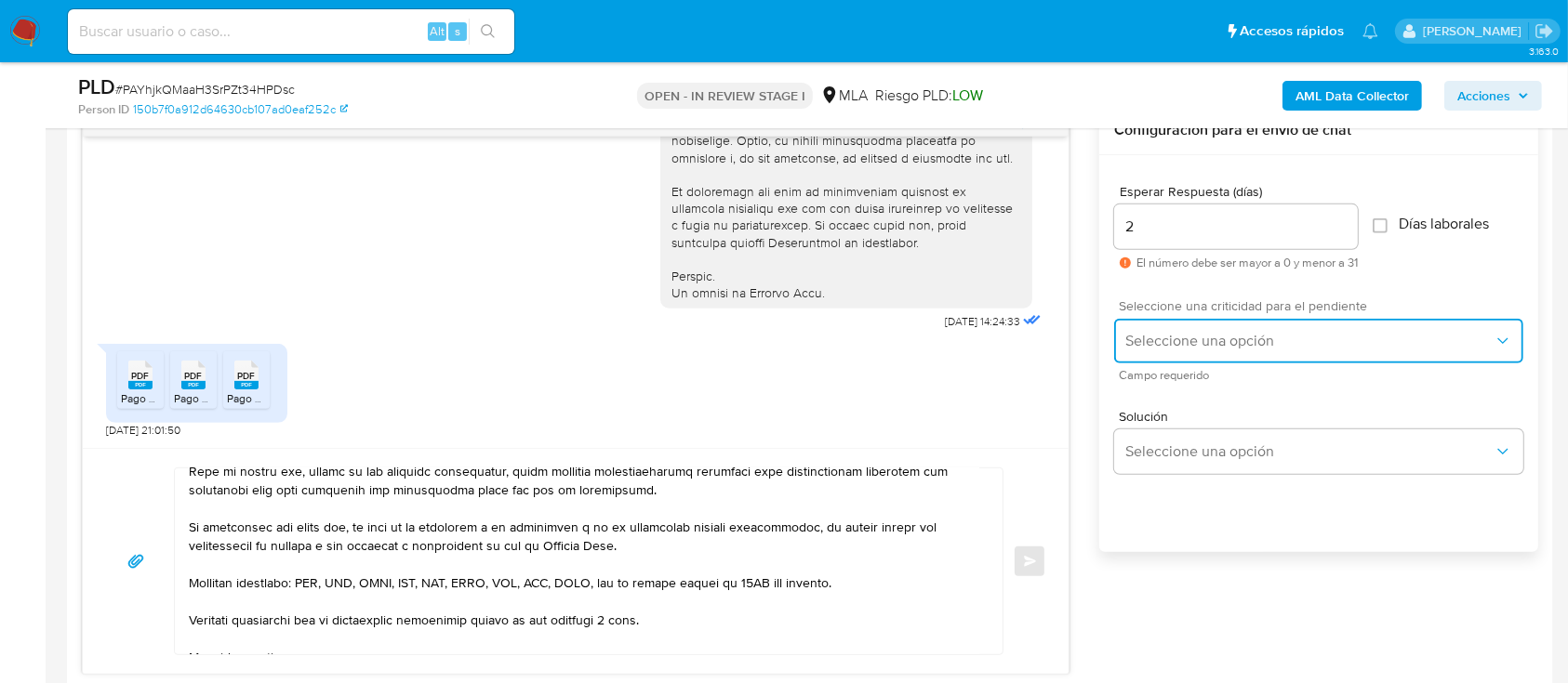
click at [1167, 344] on span "Seleccione una opción" at bounding box center [1309, 341] width 368 height 19
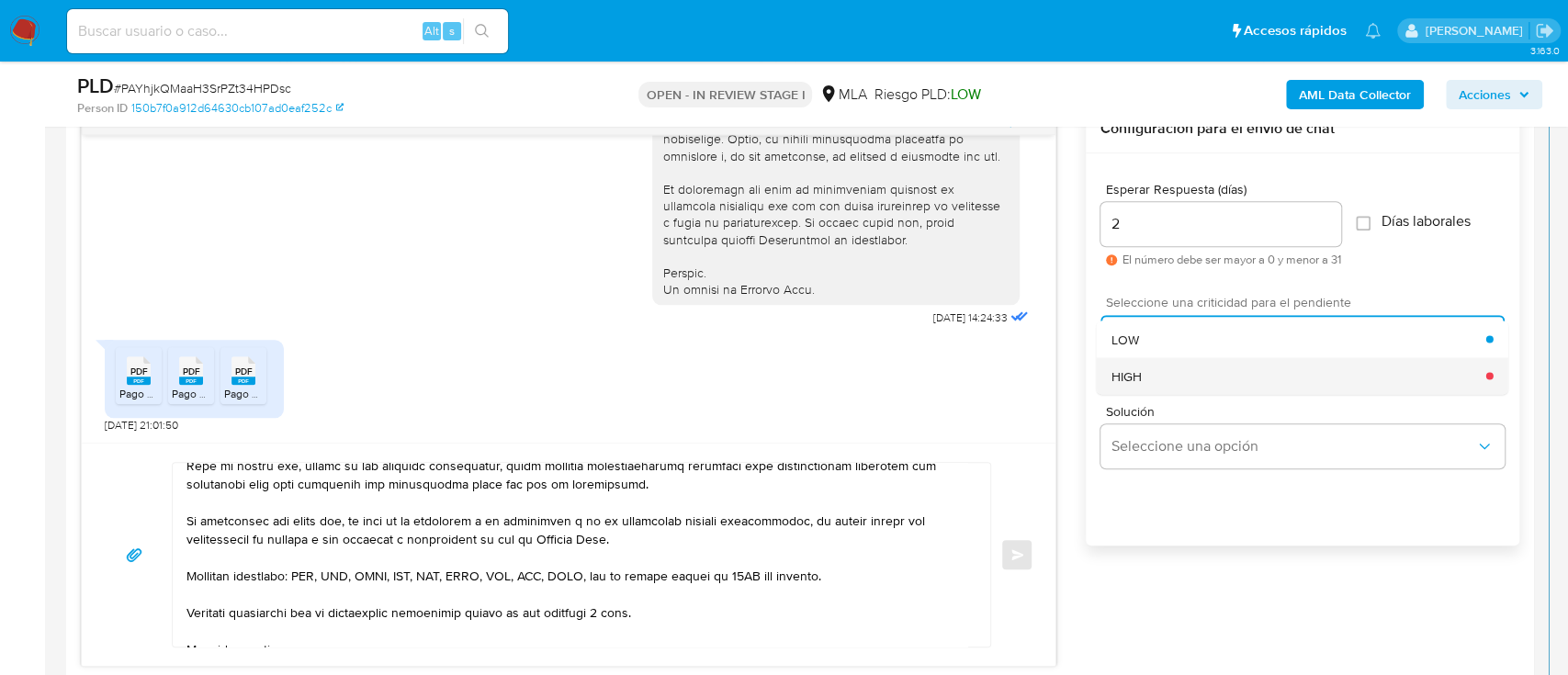
click at [1161, 371] on div "HIGH" at bounding box center [1299, 376] width 375 height 37
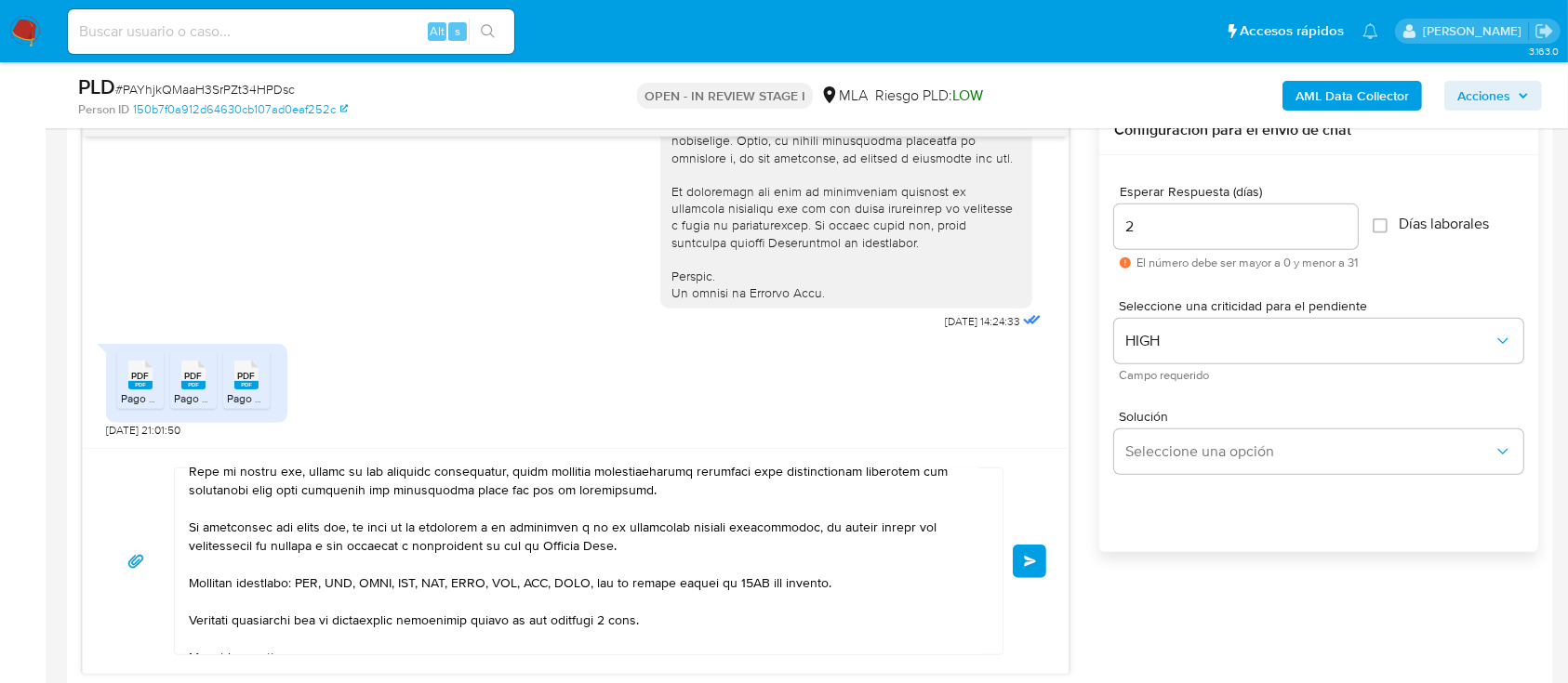
click at [1023, 562] on span "Enviar" at bounding box center [1030, 561] width 13 height 11
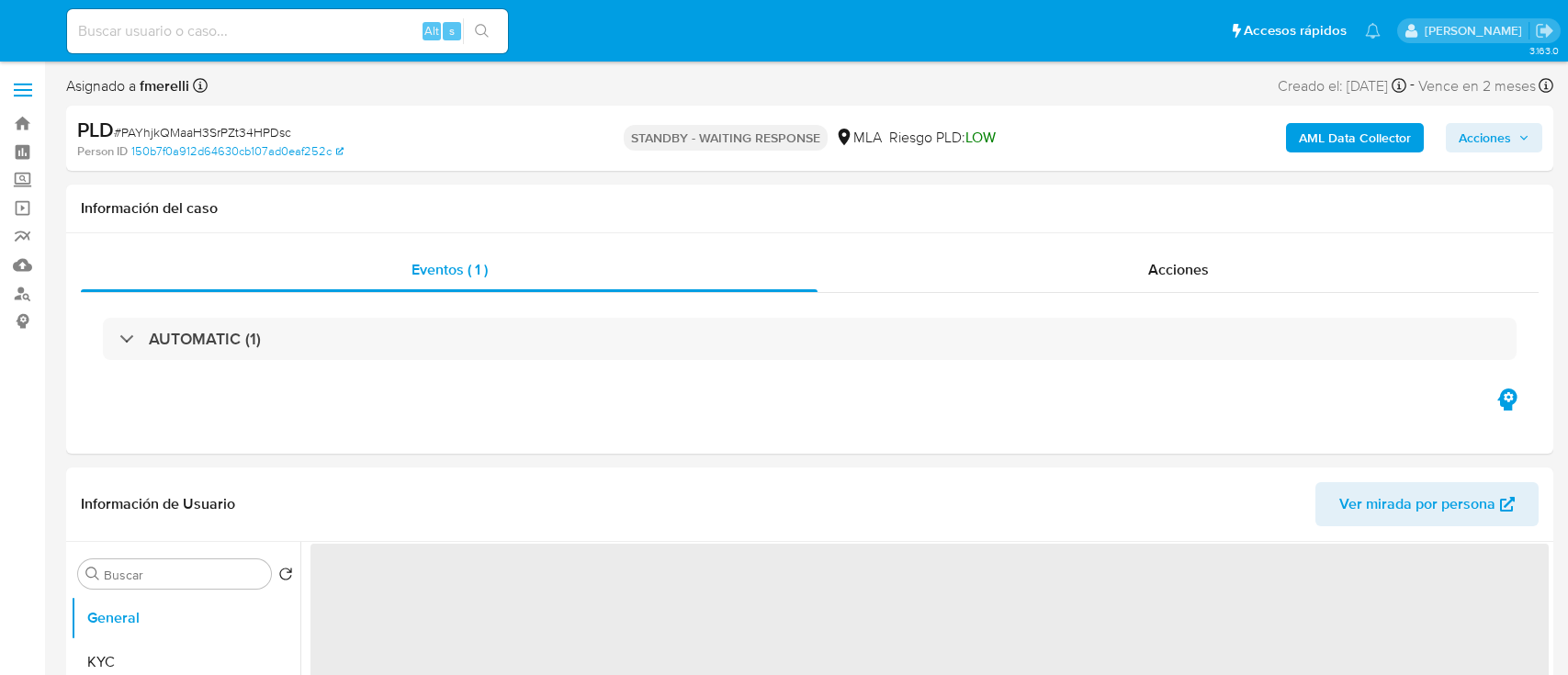
select select "10"
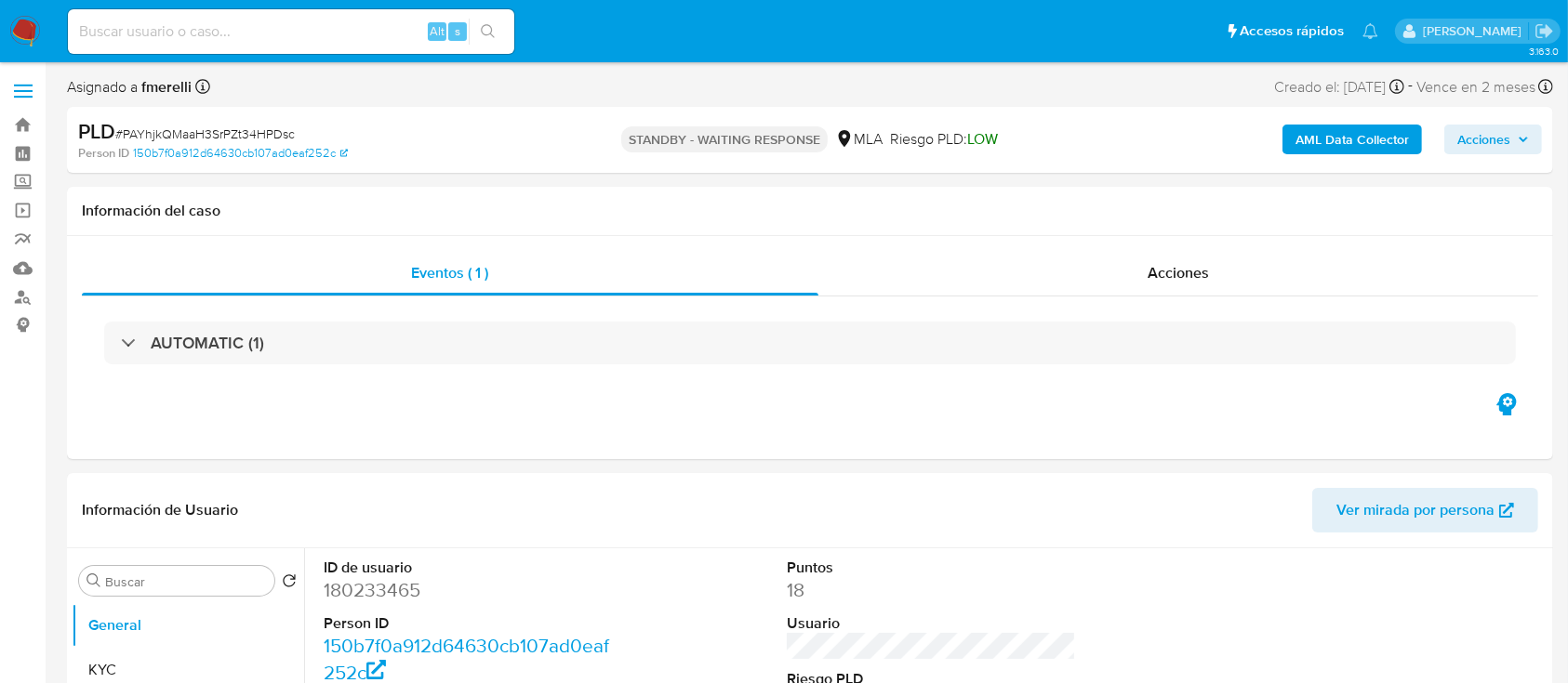
click at [311, 23] on input at bounding box center [291, 32] width 446 height 24
paste input "MVxvsOHHl7YQ38vukyTJTdLn"
type input "MVxvsOHHl7YQ38vukyTJTdLn"
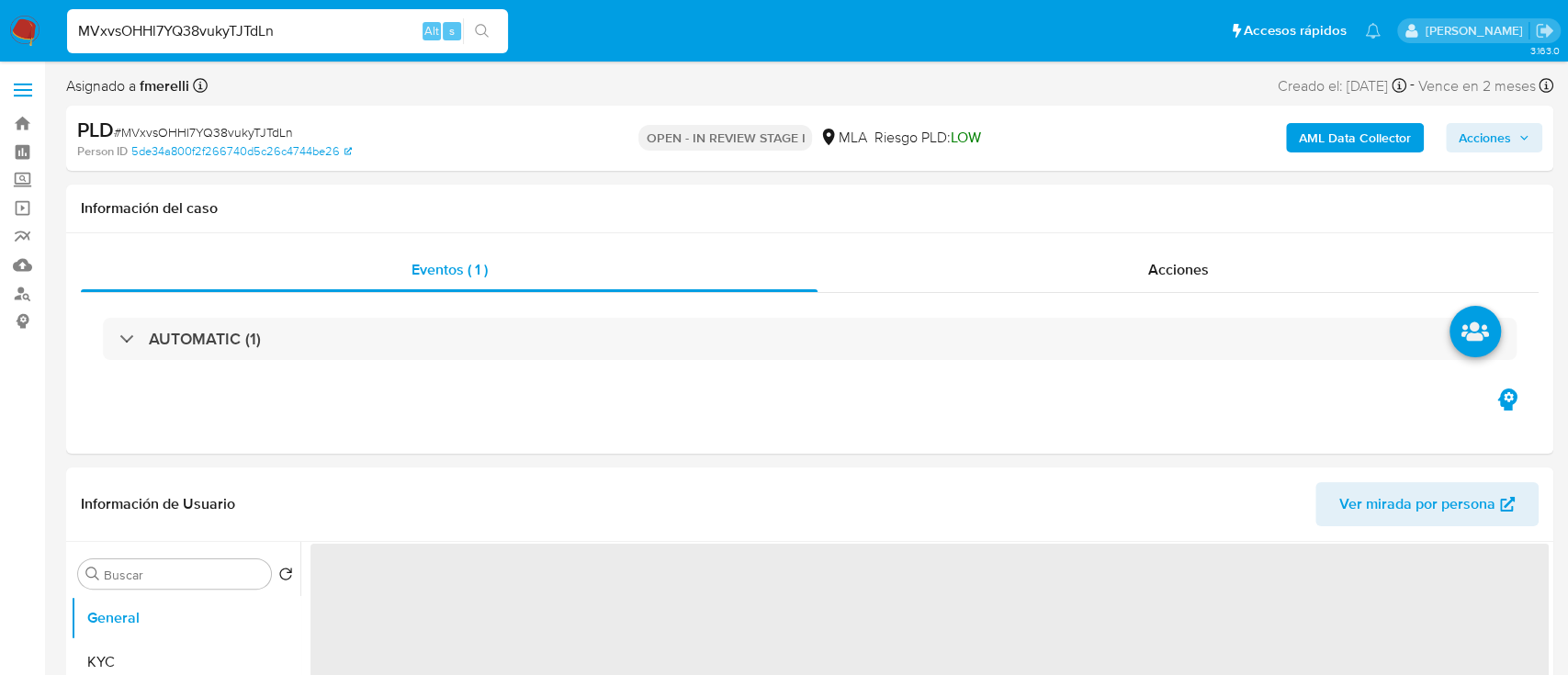
select select "10"
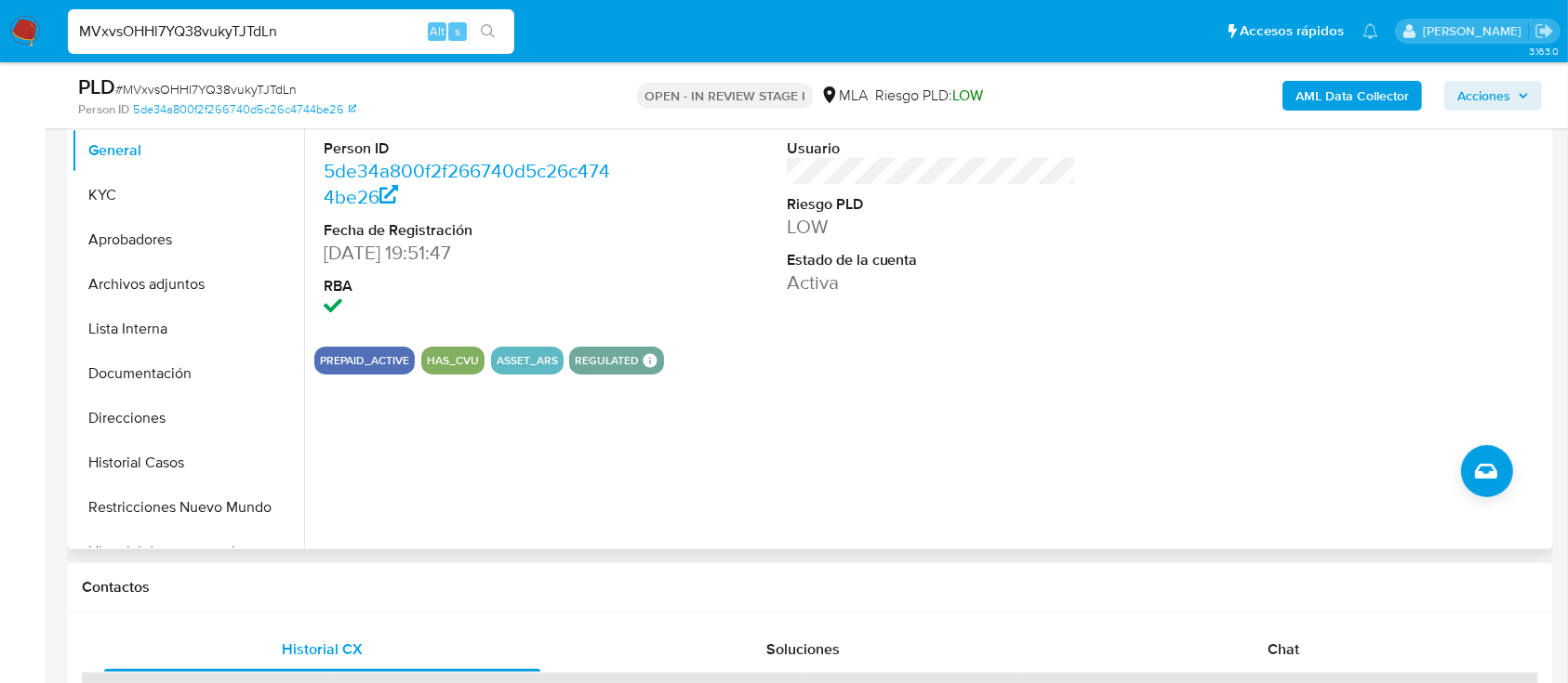
scroll to position [372, 0]
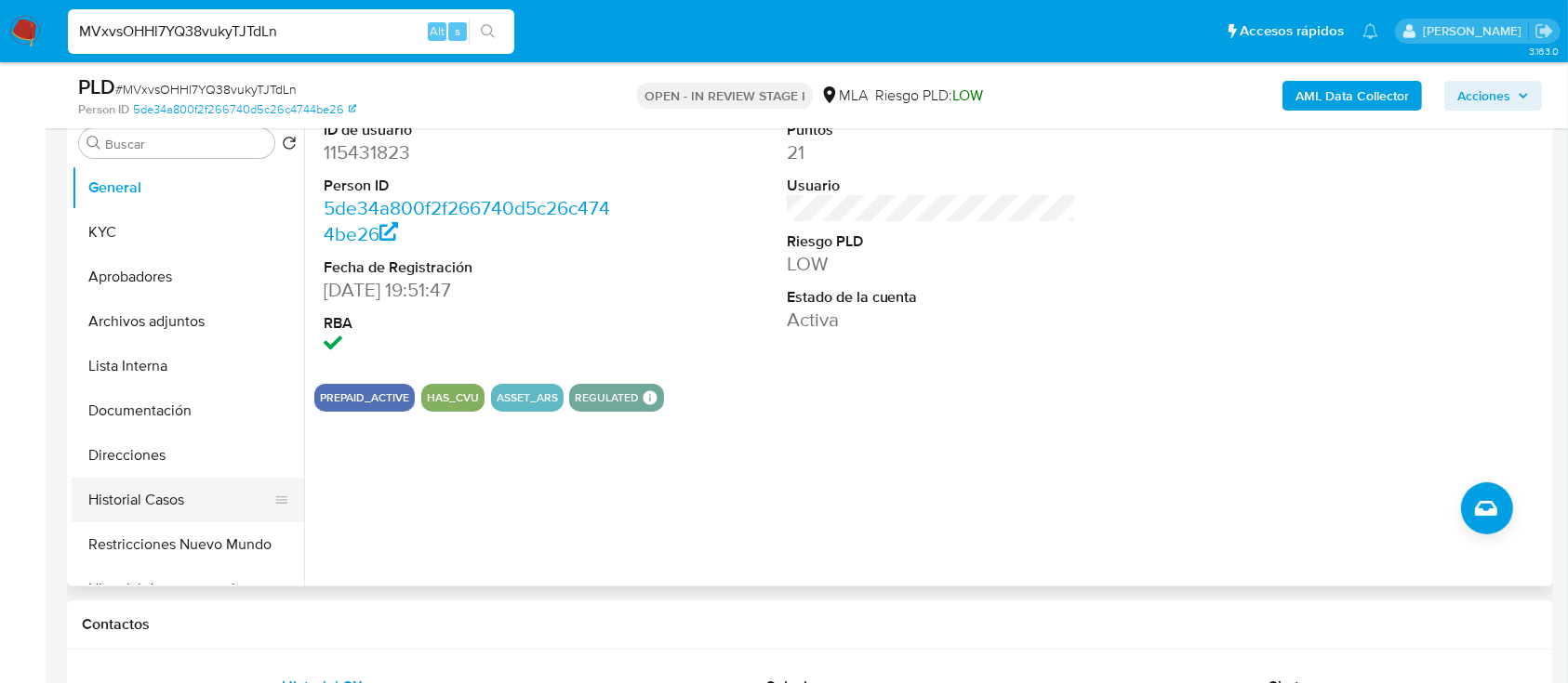
click at [196, 500] on button "Historial Casos" at bounding box center [180, 500] width 217 height 45
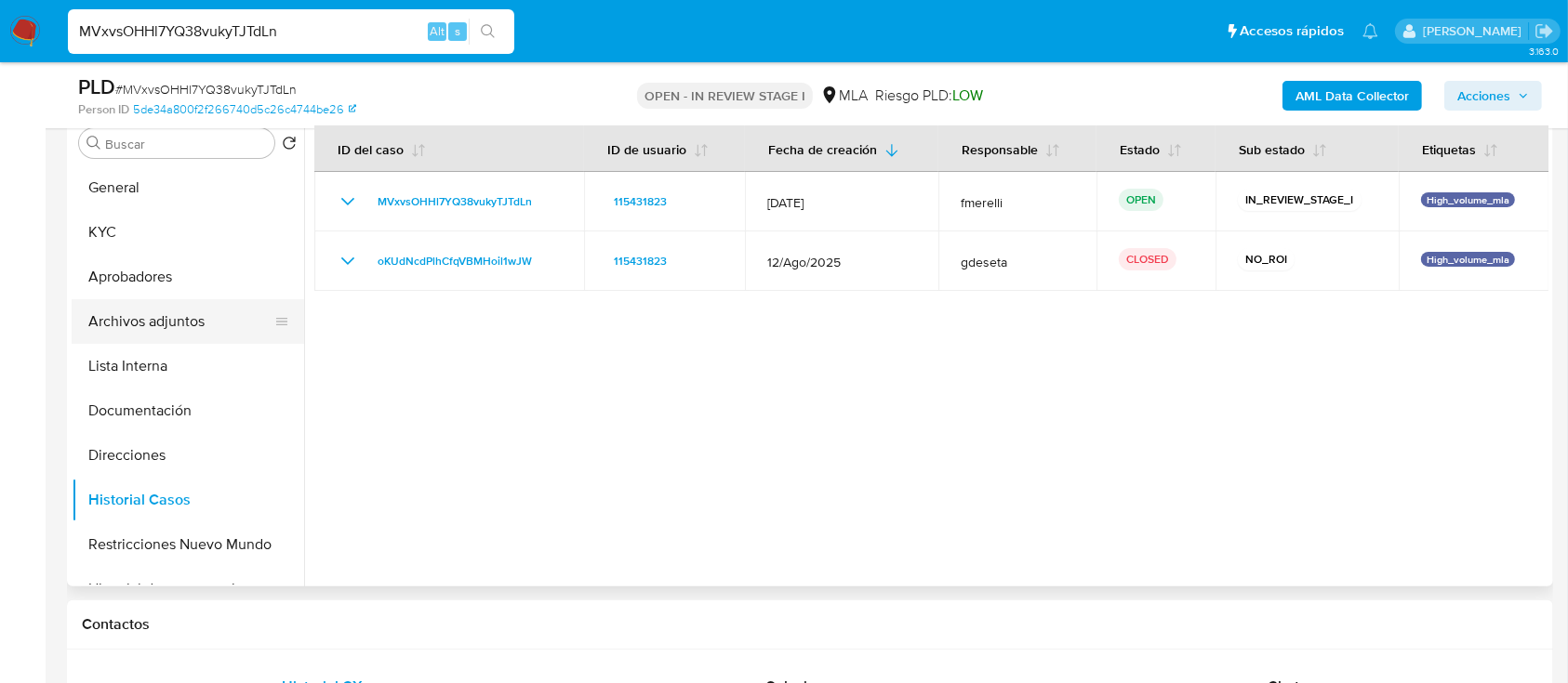
click at [211, 304] on button "Archivos adjuntos" at bounding box center [180, 321] width 217 height 45
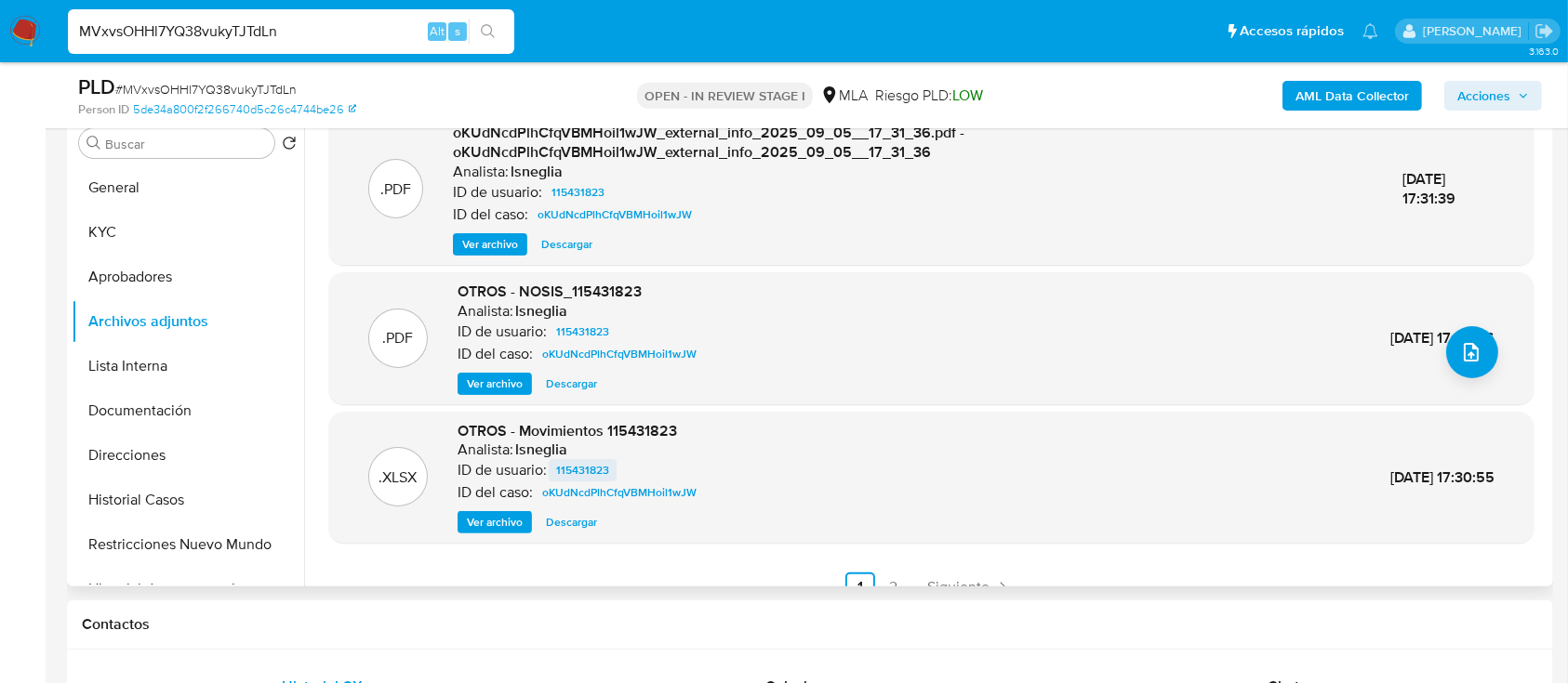
scroll to position [196, 0]
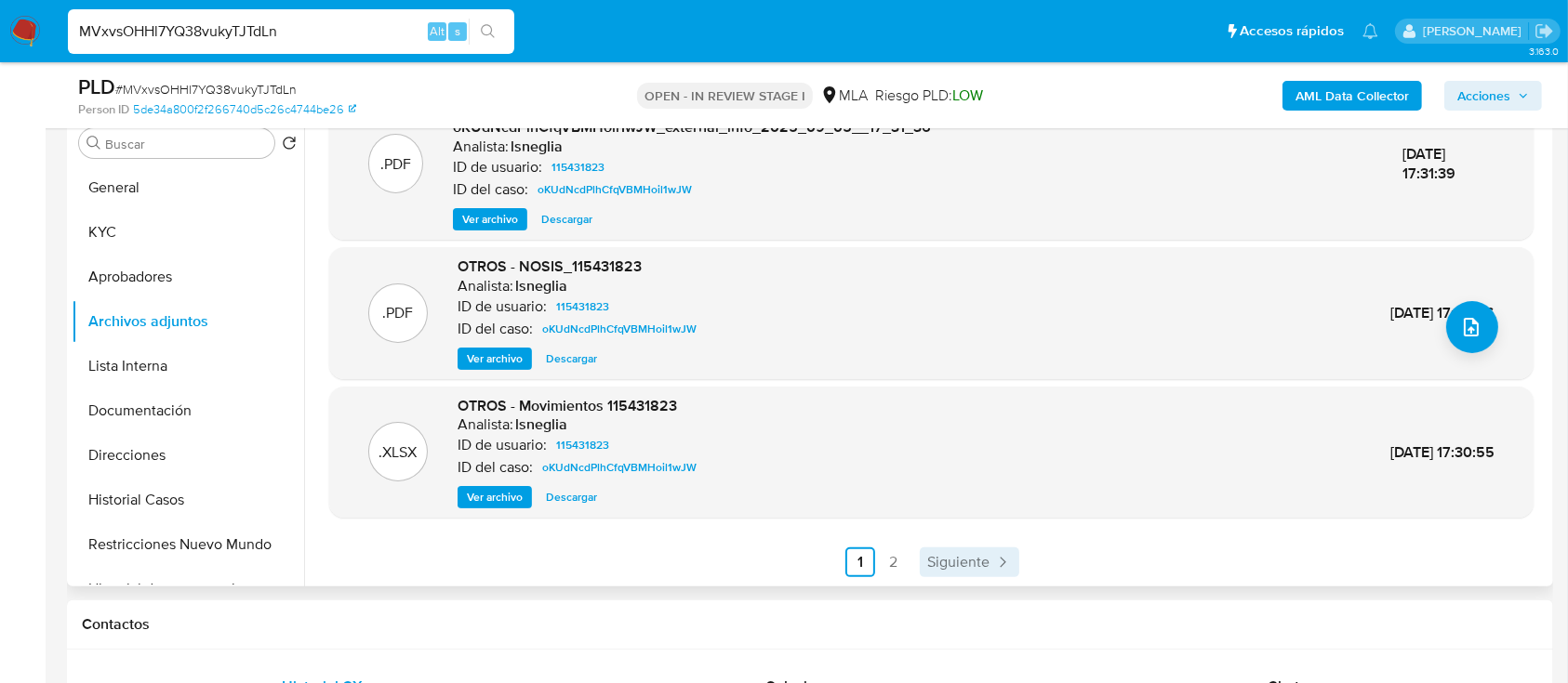
click at [961, 555] on span "Siguiente" at bounding box center [958, 562] width 62 height 15
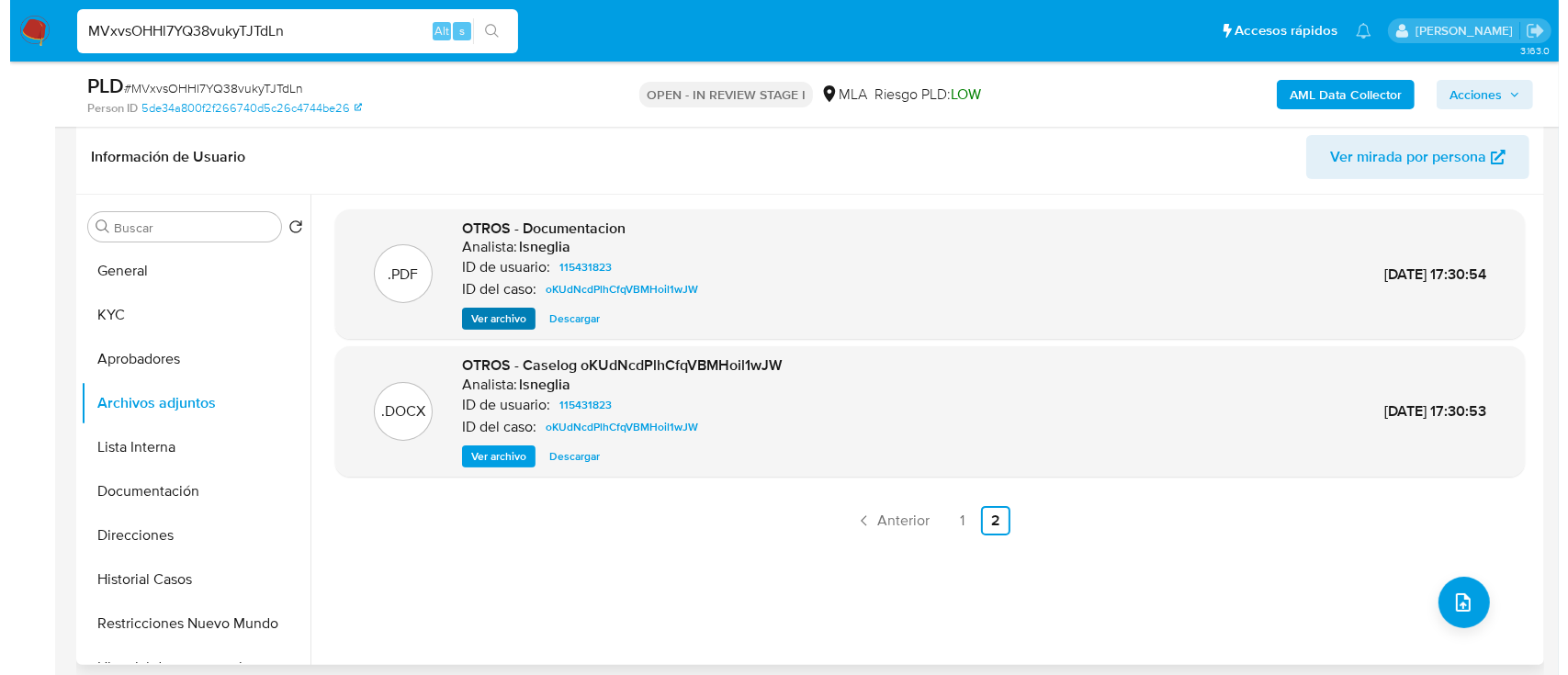
scroll to position [244, 0]
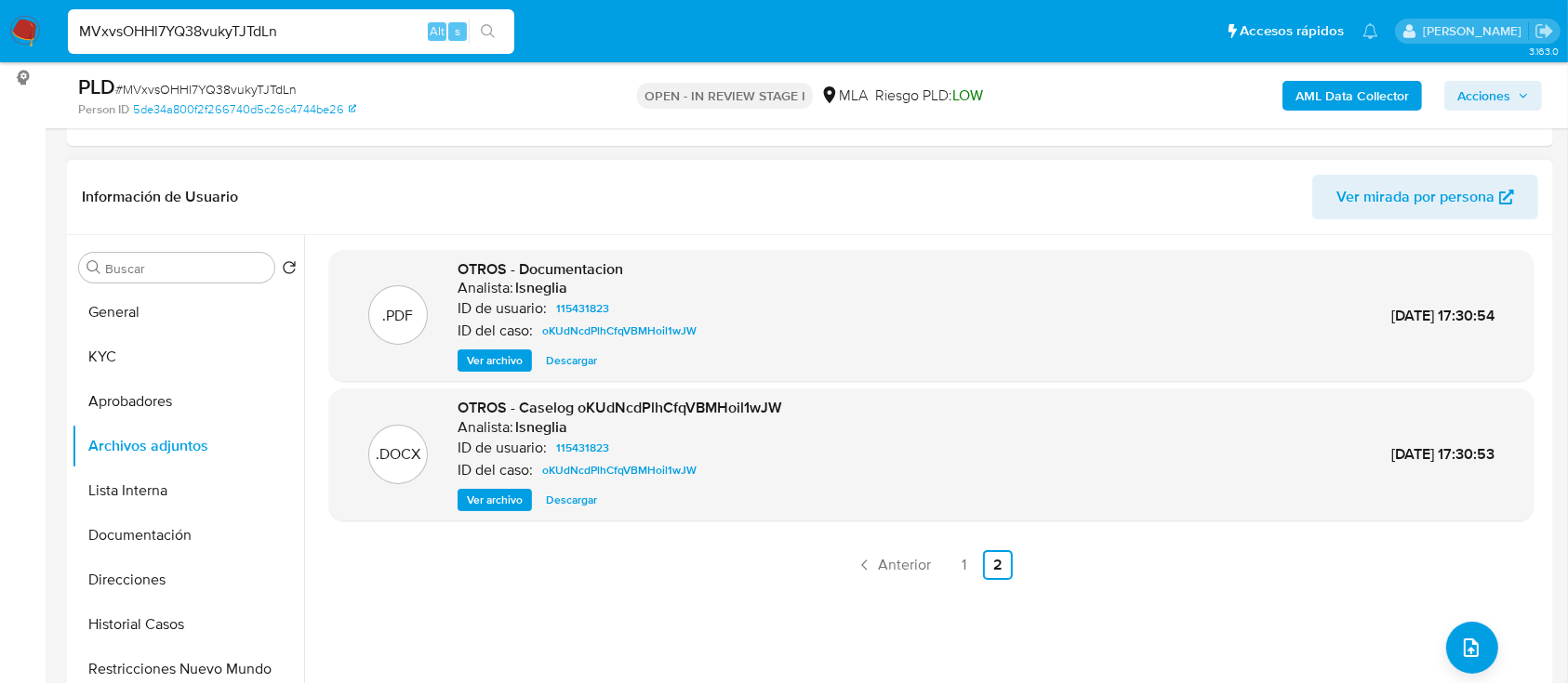
click at [464, 496] on button "Ver archivo" at bounding box center [494, 500] width 74 height 22
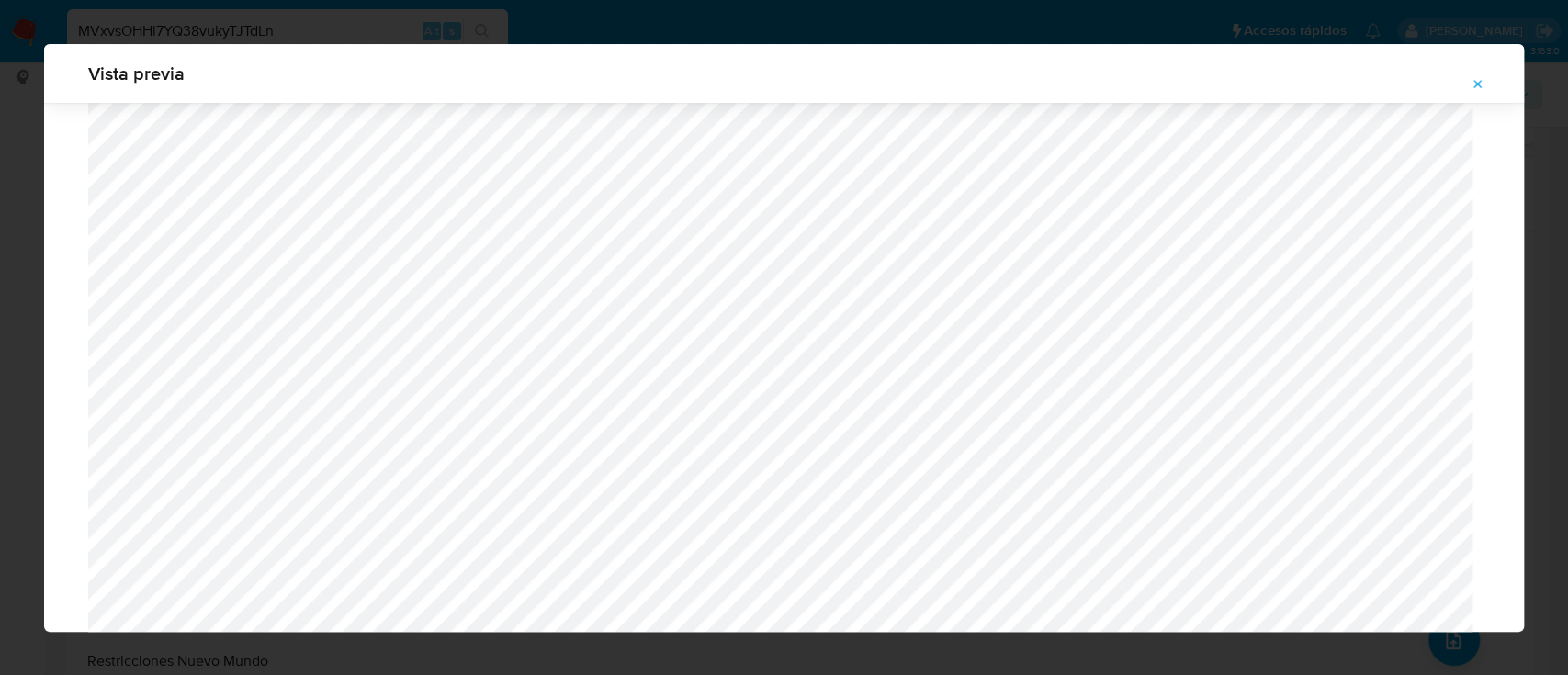
scroll to position [820, 0]
click at [1475, 82] on icon "Attachment preview" at bounding box center [1478, 83] width 8 height 8
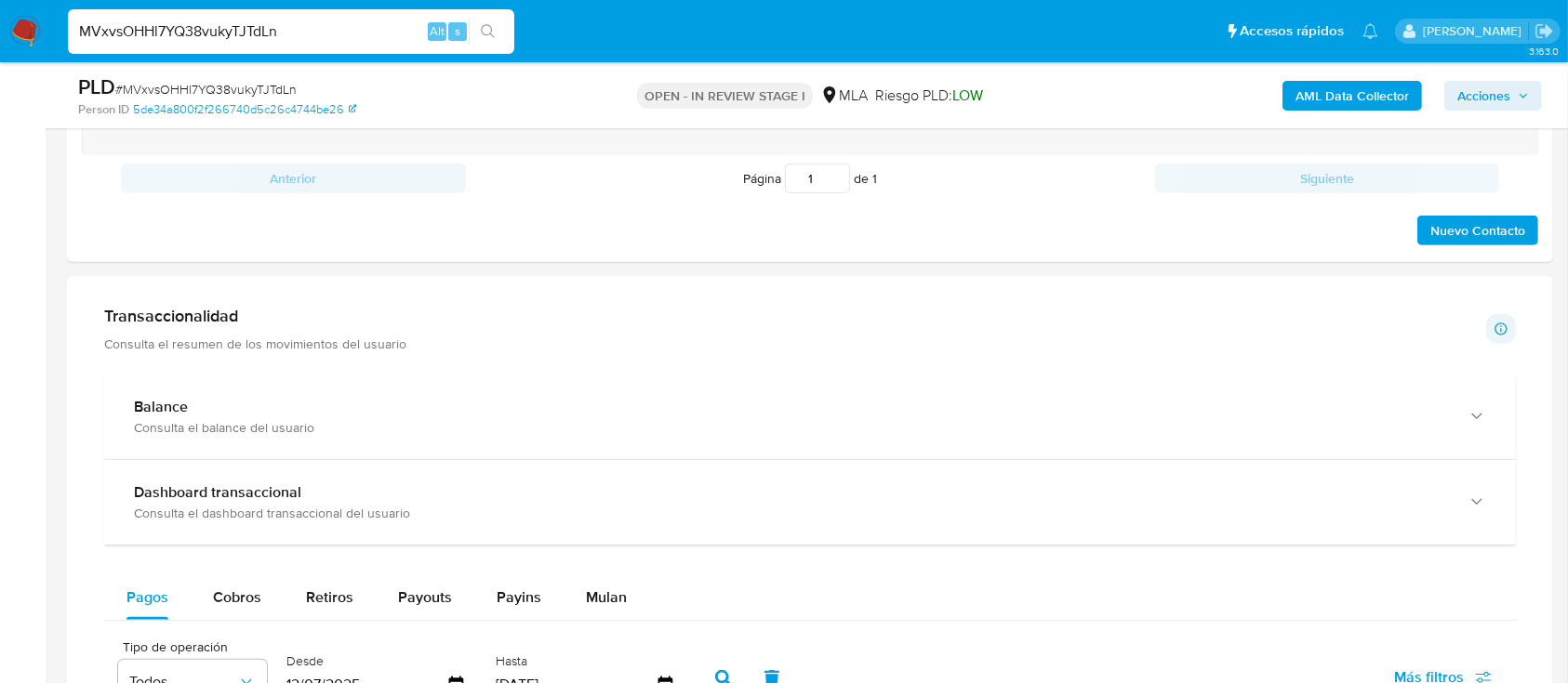
scroll to position [1363, 0]
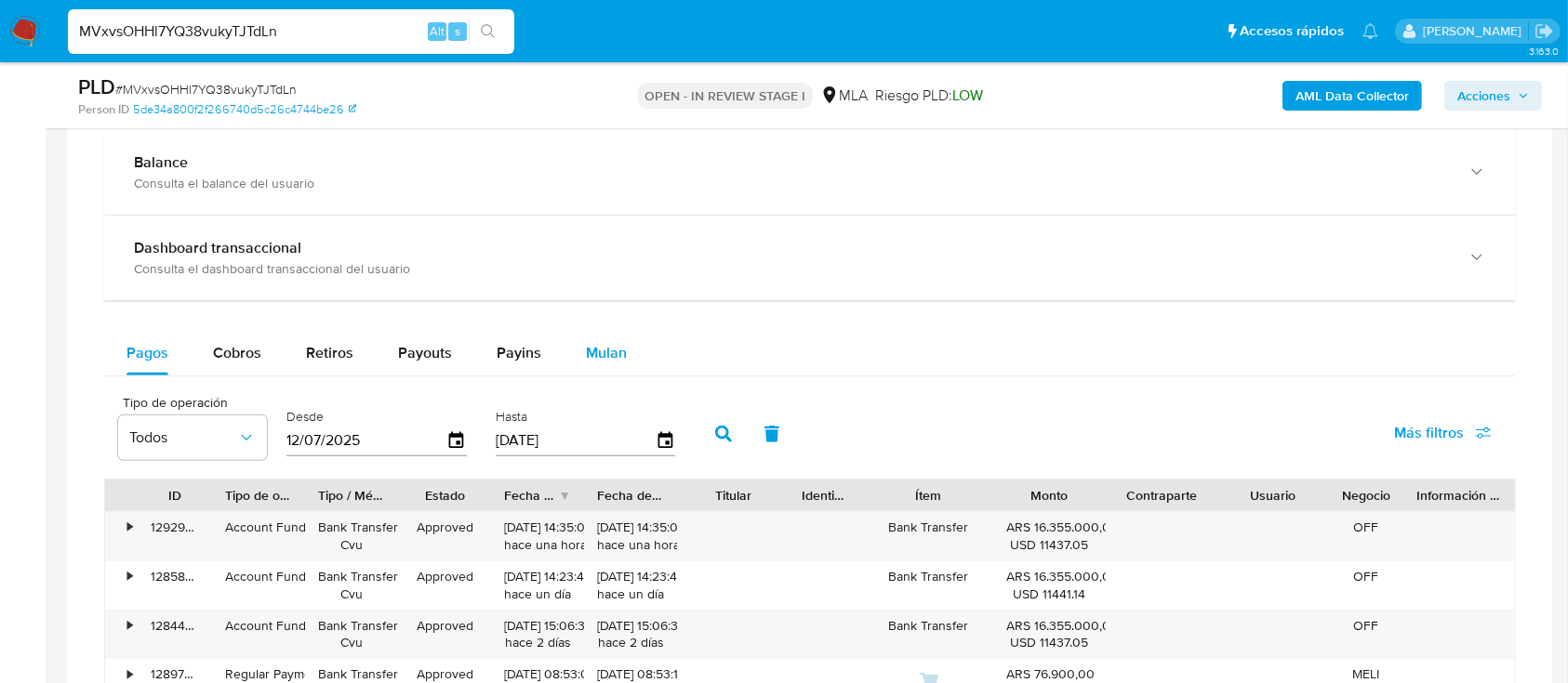
click at [594, 357] on span "Mulan" at bounding box center [606, 352] width 41 height 22
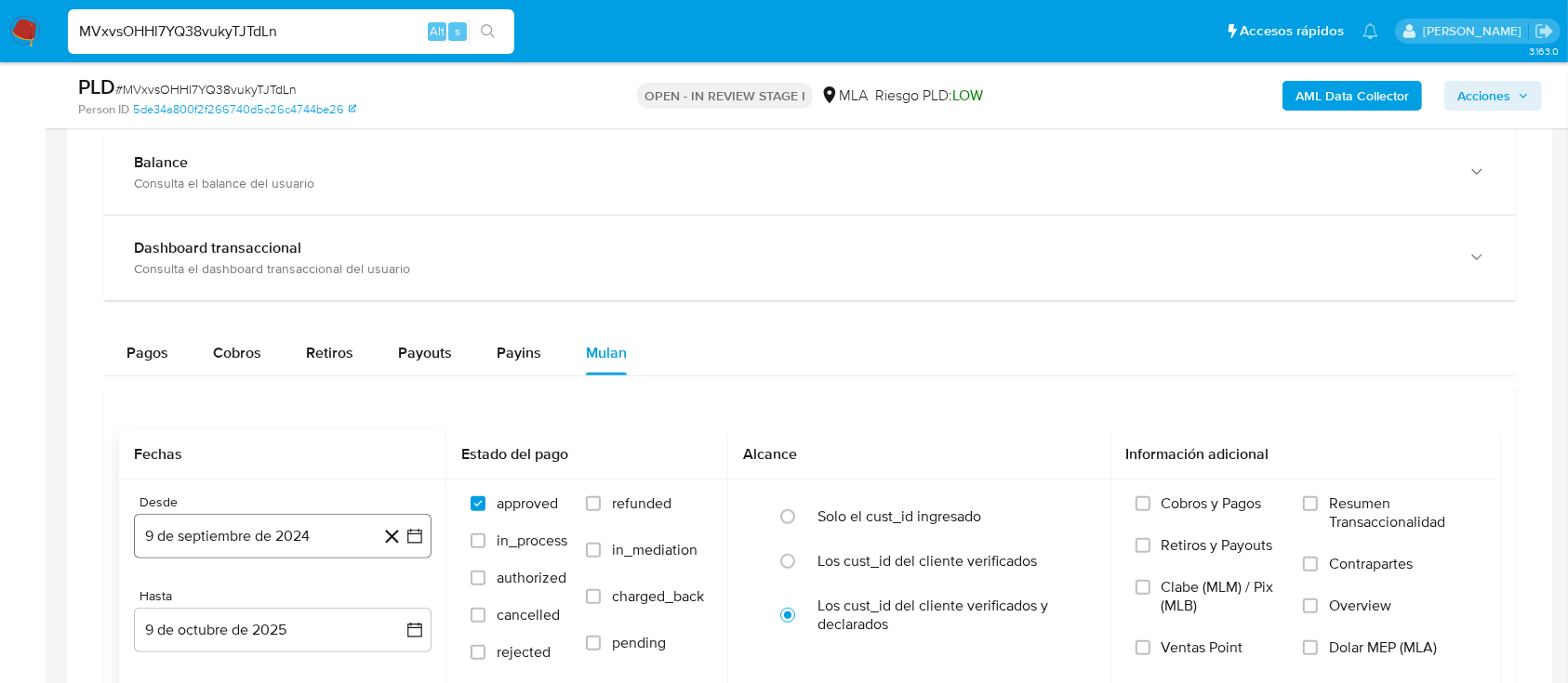
click at [302, 534] on button "9 de septiembre de 2024" at bounding box center [283, 537] width 298 height 45
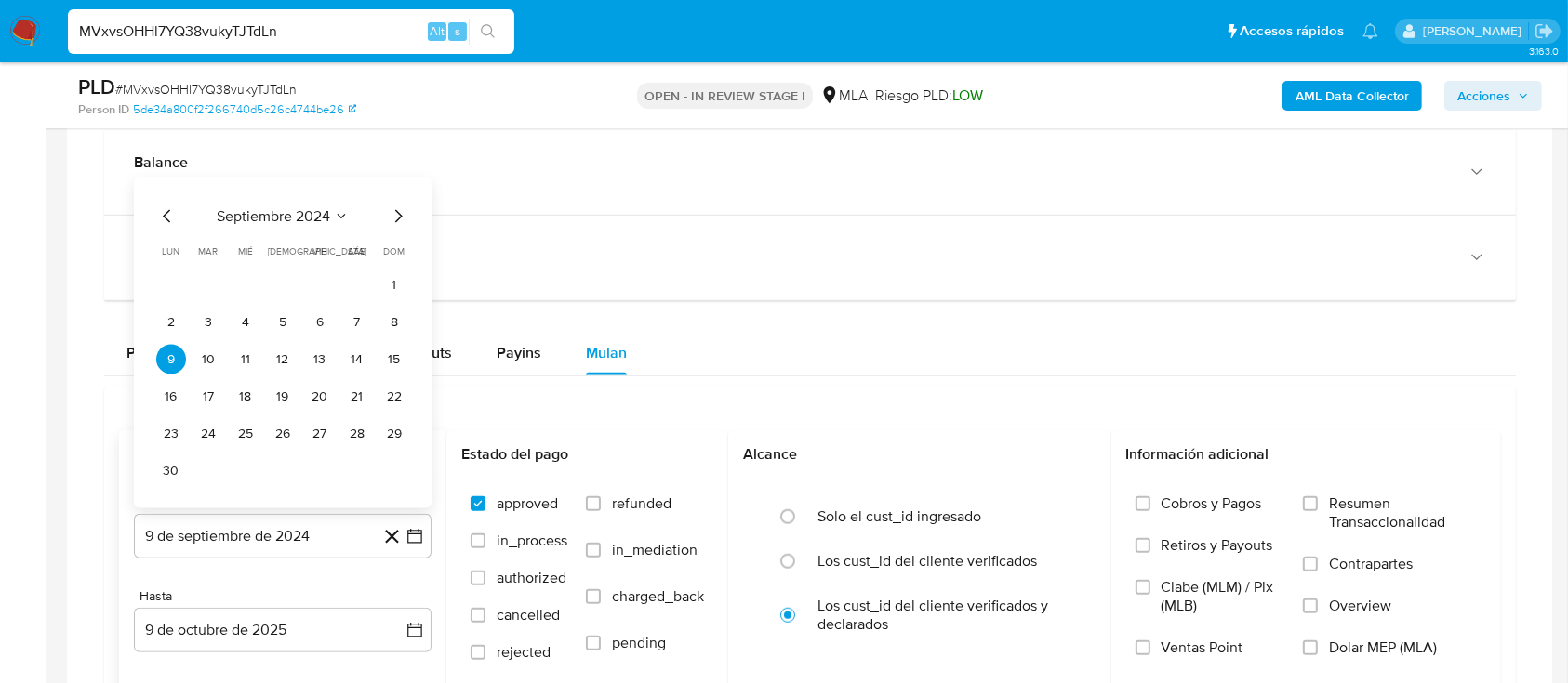
click at [323, 210] on span "septiembre 2024" at bounding box center [273, 216] width 113 height 19
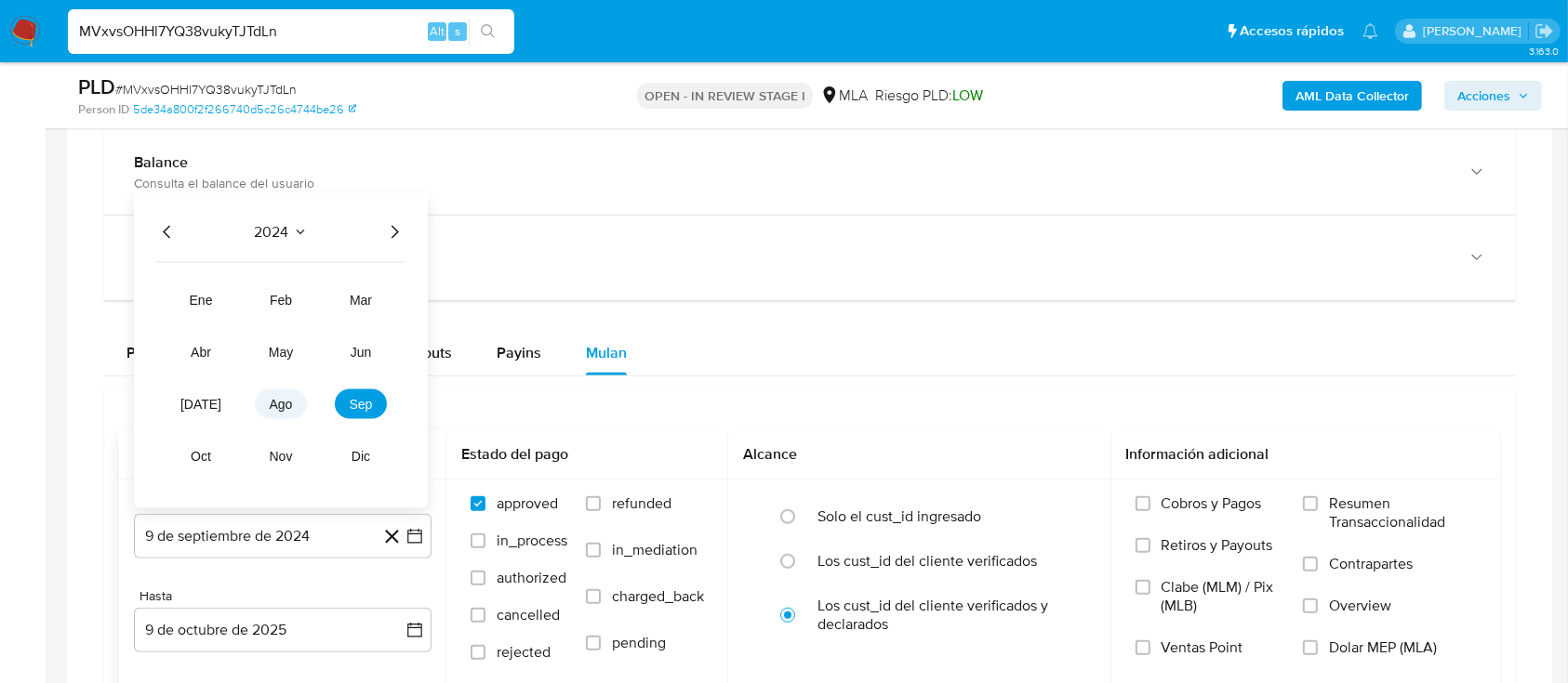
click at [282, 403] on span "ago" at bounding box center [281, 405] width 23 height 15
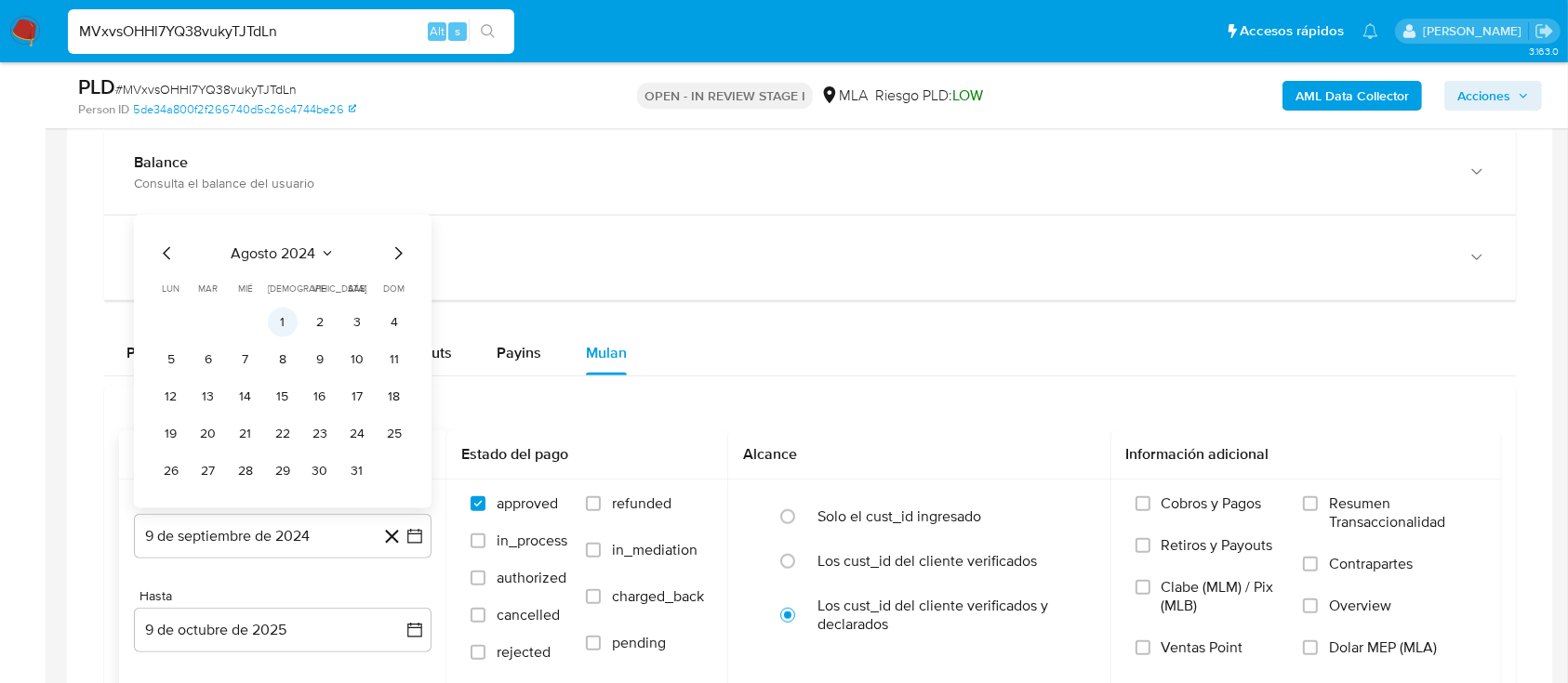
click at [283, 324] on button "1" at bounding box center [283, 322] width 30 height 30
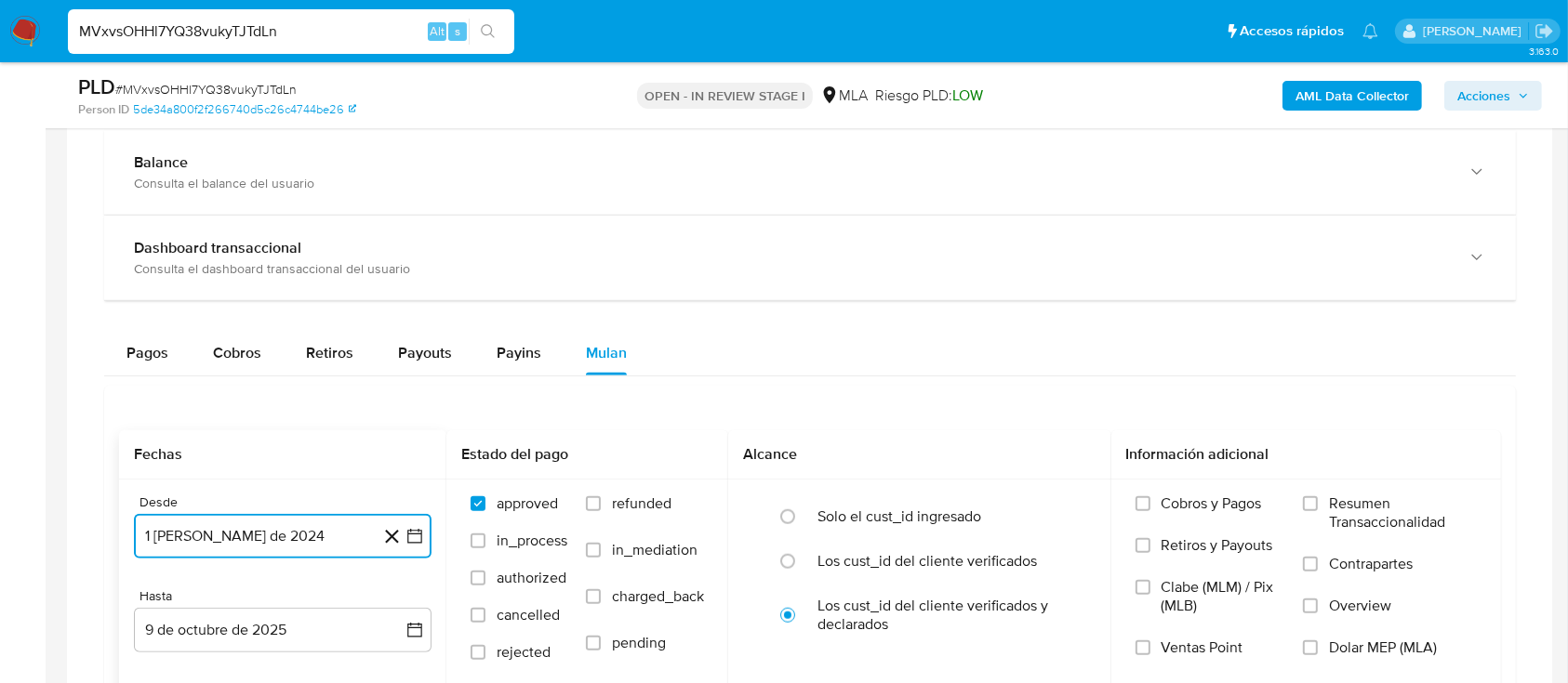
click at [276, 531] on button "1 [PERSON_NAME] de 2024" at bounding box center [283, 537] width 298 height 45
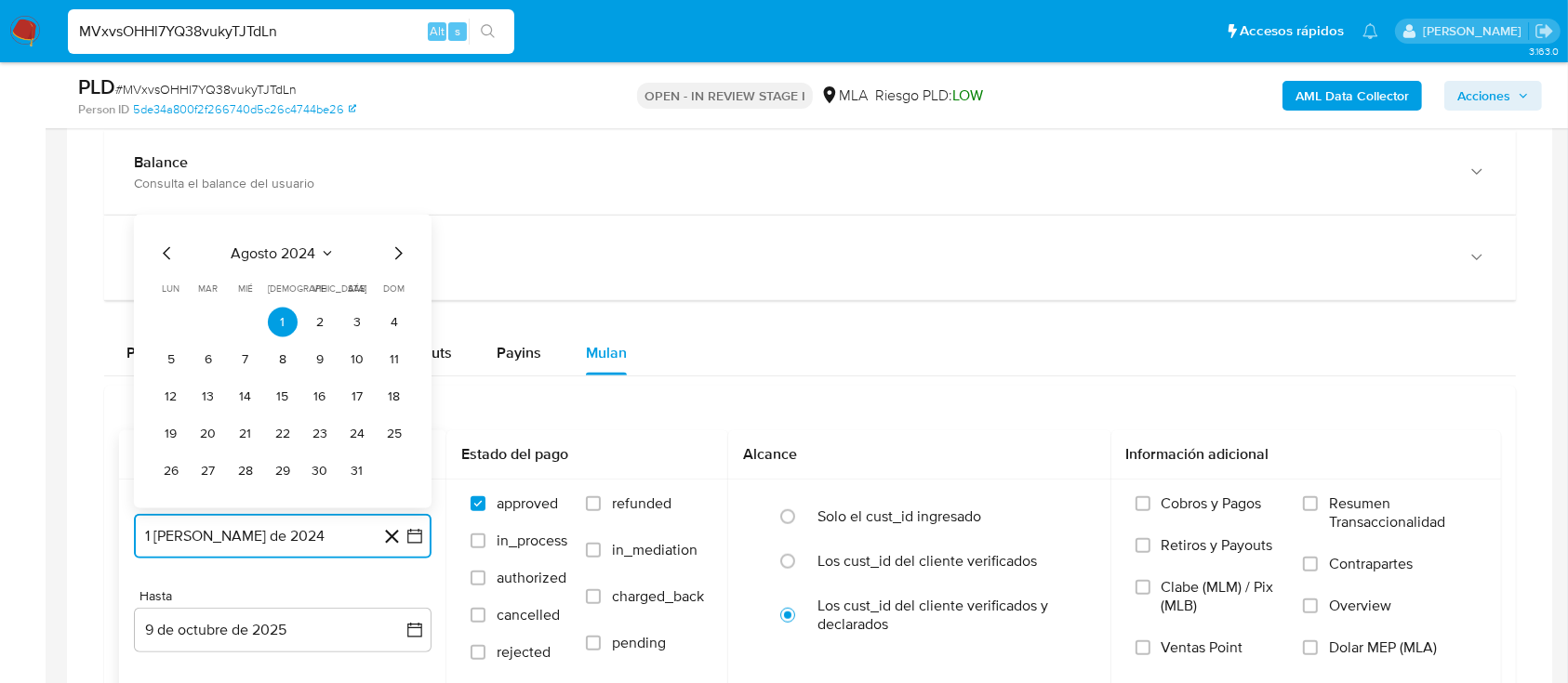
click at [306, 253] on span "agosto 2024" at bounding box center [274, 254] width 84 height 19
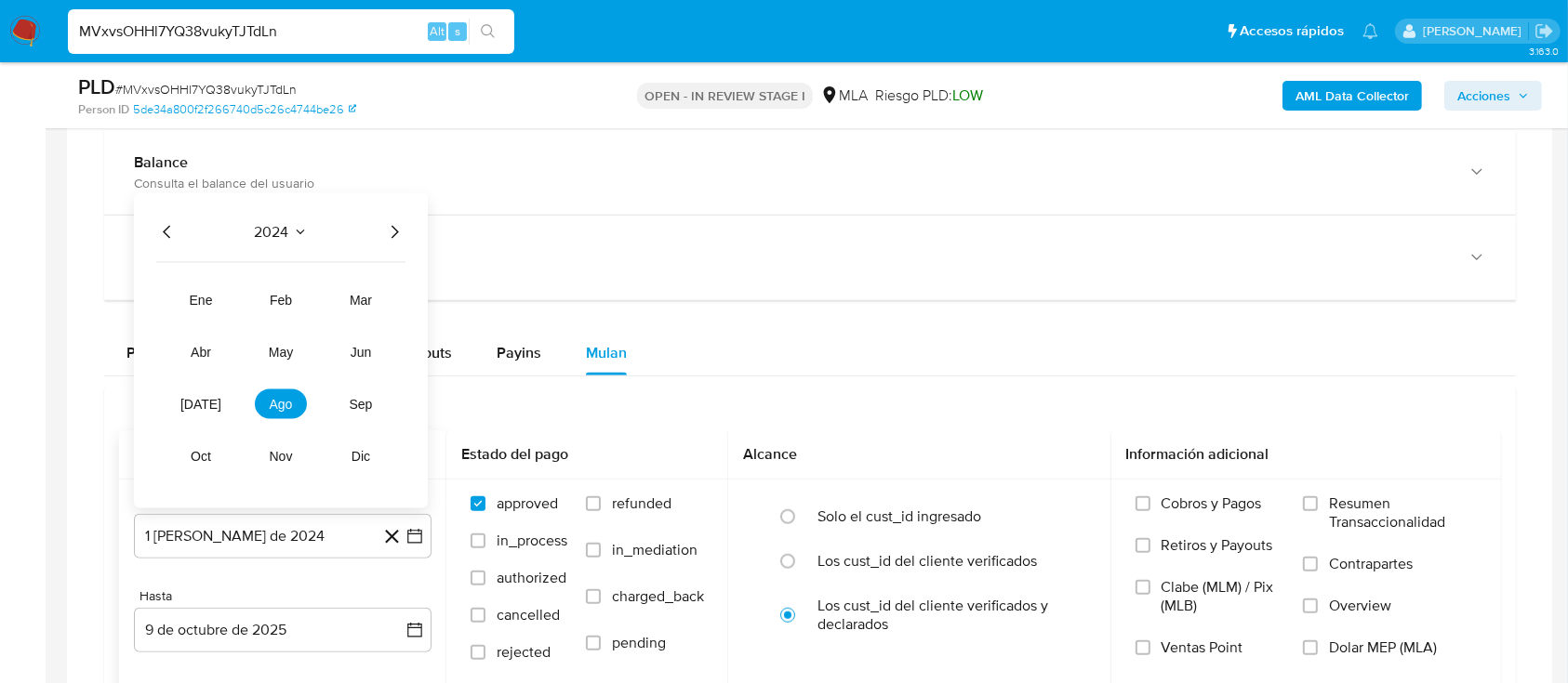
drag, startPoint x: 387, startPoint y: 234, endPoint x: 400, endPoint y: 254, distance: 23.9
click at [387, 234] on icon "Año siguiente" at bounding box center [395, 232] width 22 height 22
click at [275, 397] on span "ago" at bounding box center [281, 405] width 23 height 15
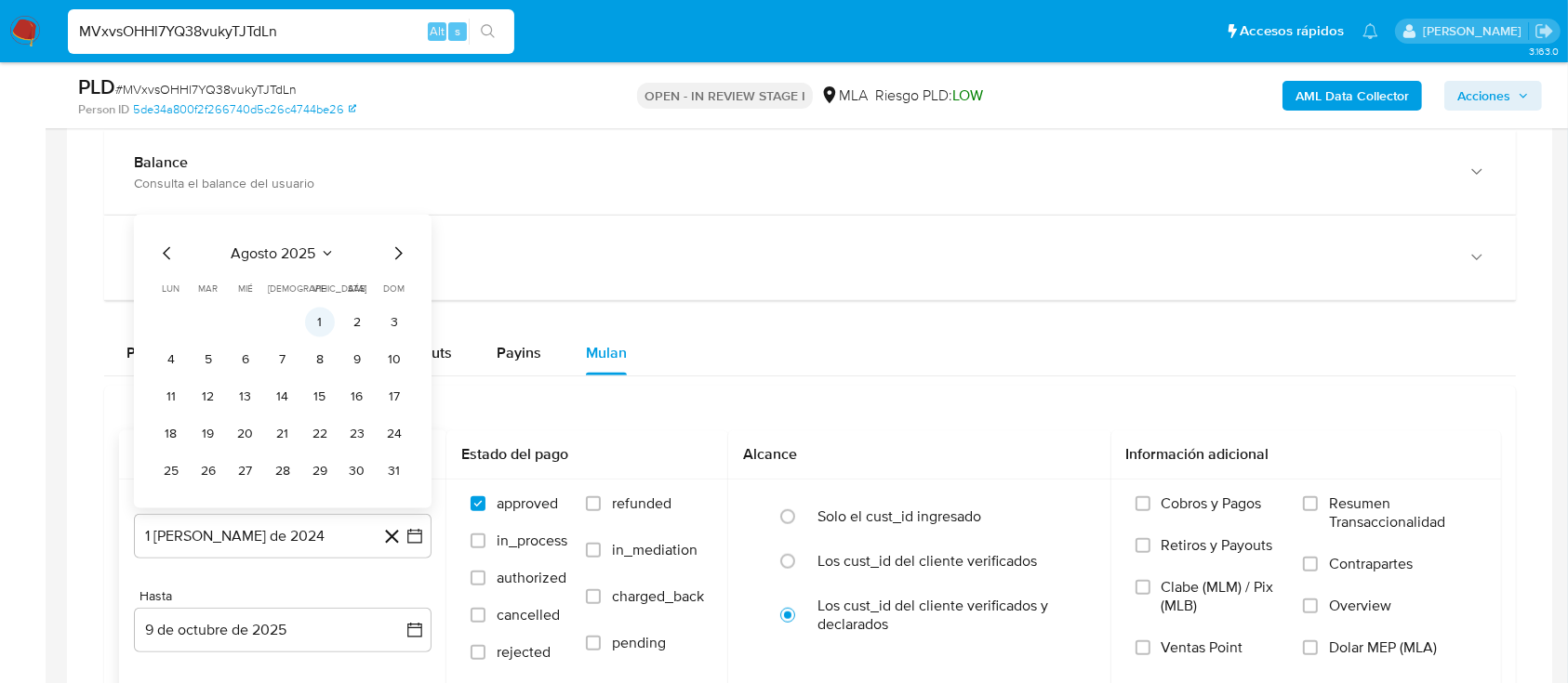
click at [320, 317] on button "1" at bounding box center [320, 322] width 30 height 30
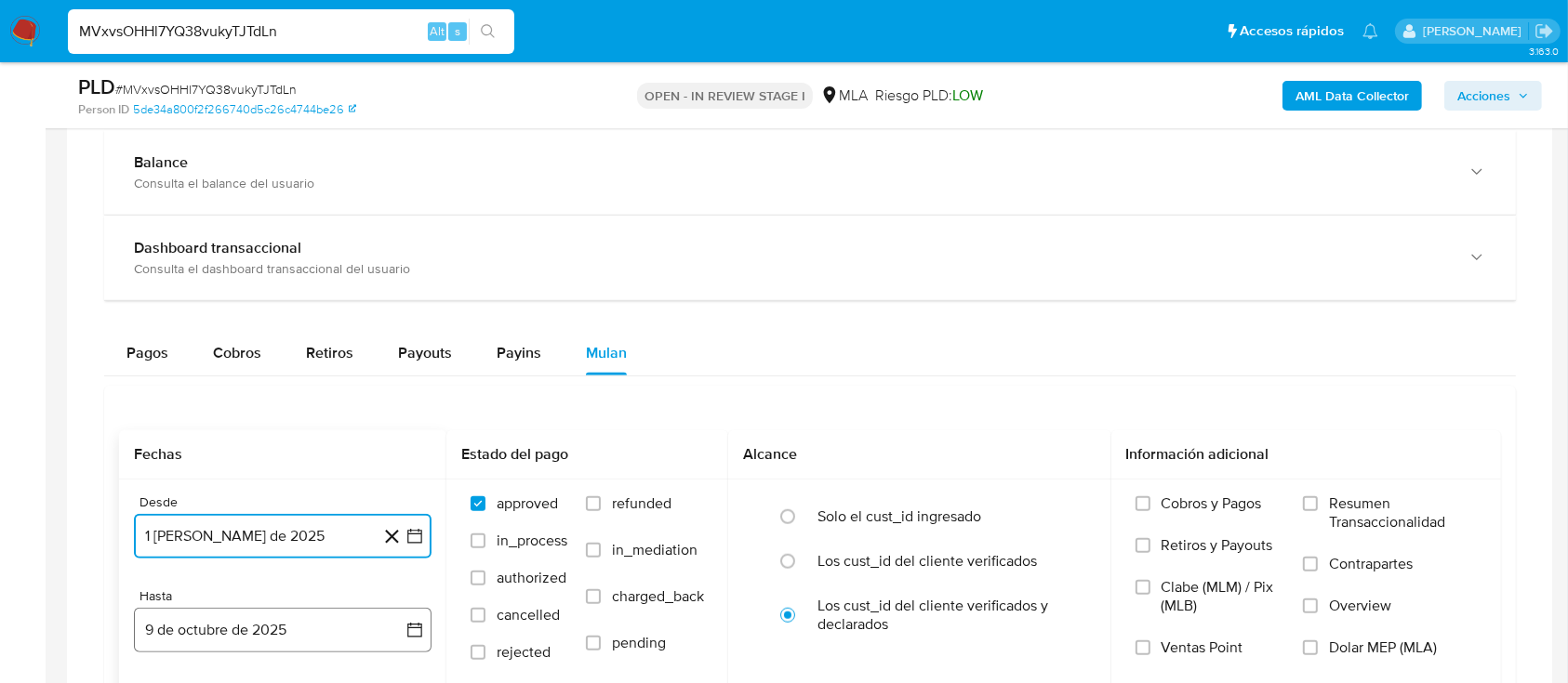
click at [288, 636] on button "9 de octubre de 2025" at bounding box center [283, 631] width 298 height 45
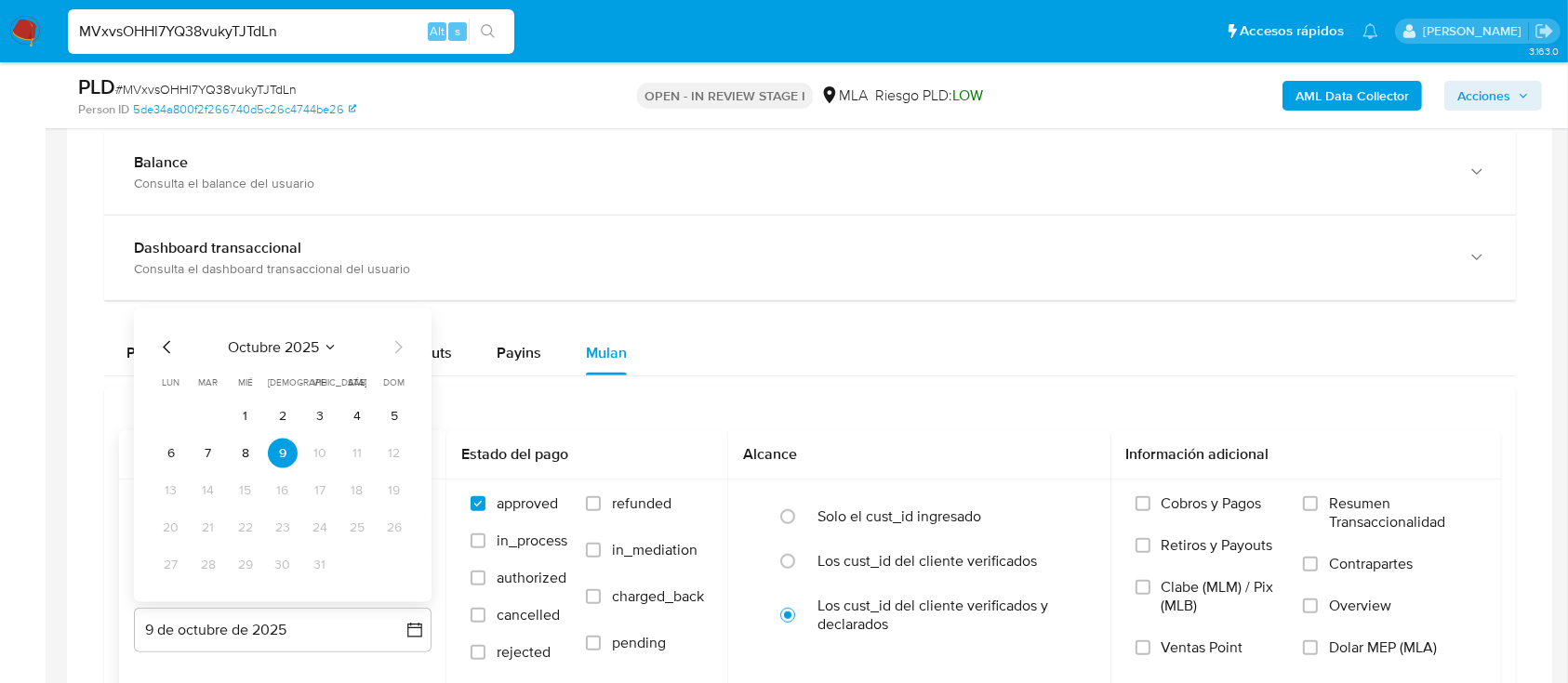
click at [285, 356] on div "octubre 2025" at bounding box center [283, 348] width 253 height 22
click at [290, 329] on div "octubre 2025 octubre 2025 lun lunes mar martes mié miércoles jue jueves vie vie…" at bounding box center [283, 455] width 298 height 294
click at [166, 349] on icon "Mes anterior" at bounding box center [168, 348] width 22 height 22
click at [166, 343] on icon "Mes anterior" at bounding box center [167, 348] width 7 height 13
click at [384, 565] on button "31" at bounding box center [395, 565] width 30 height 30
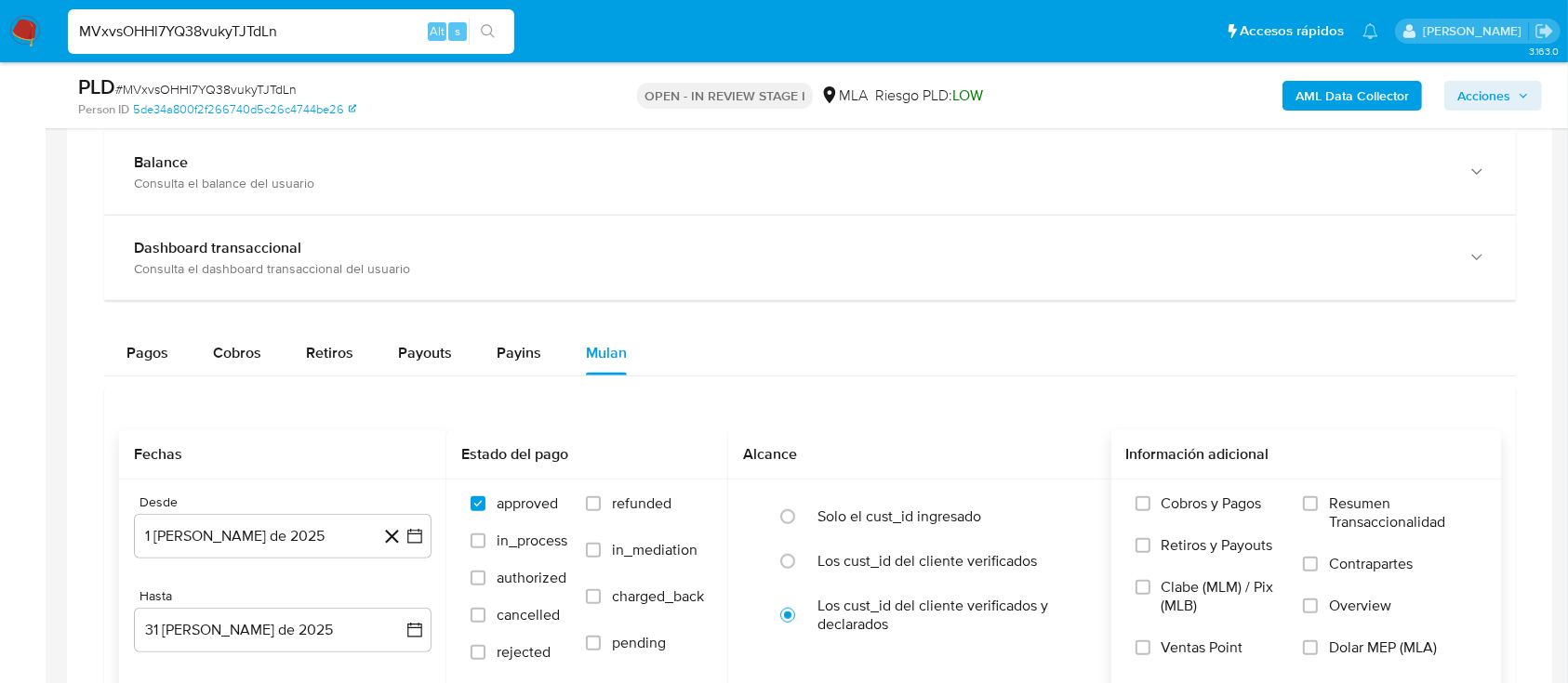
drag, startPoint x: 649, startPoint y: 503, endPoint x: 1297, endPoint y: 657, distance: 666.0
click at [657, 503] on span "refunded" at bounding box center [642, 504] width 60 height 19
click at [1413, 656] on span "Dolar MEP (MLA)" at bounding box center [1382, 648] width 108 height 19
click at [1318, 656] on input "Dolar MEP (MLA)" at bounding box center [1310, 648] width 15 height 15
click at [643, 495] on span "refunded" at bounding box center [642, 504] width 60 height 19
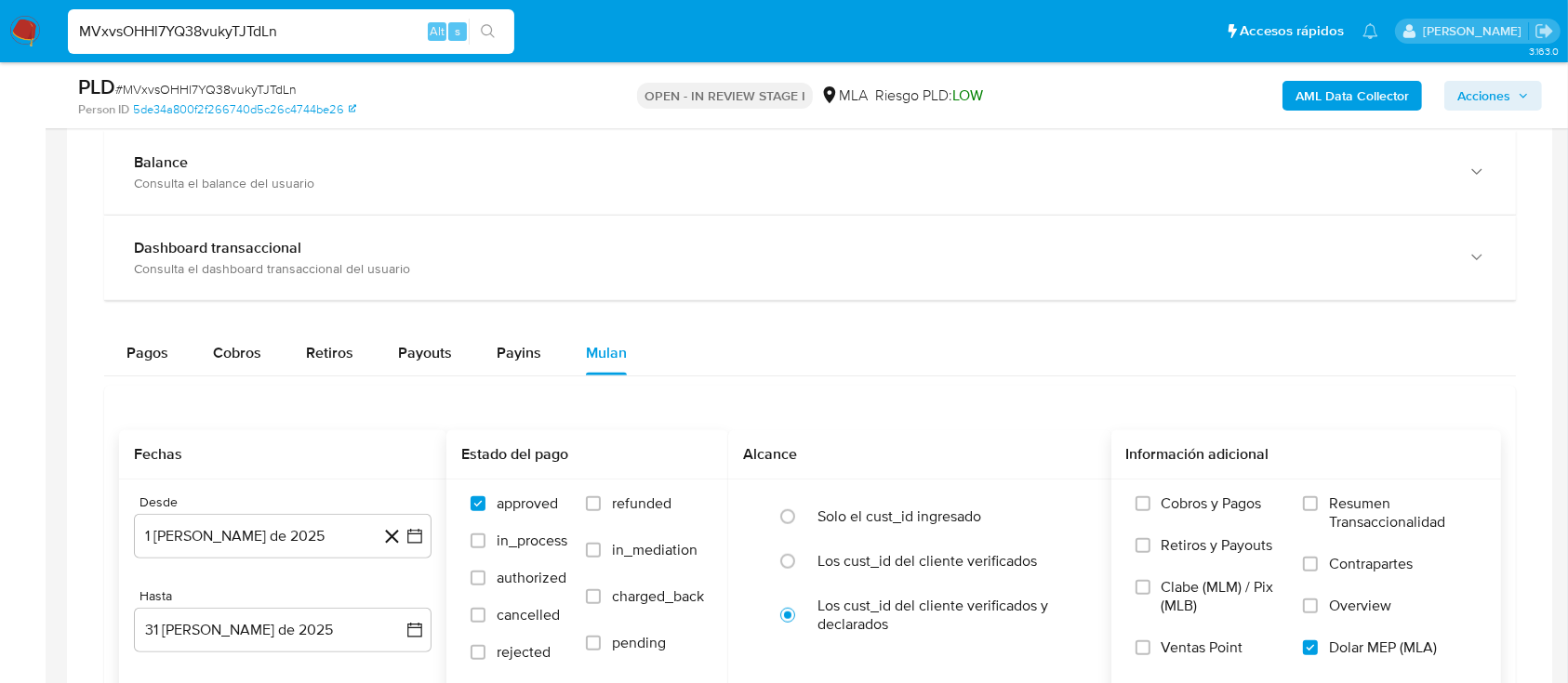
click at [601, 497] on input "refunded" at bounding box center [593, 504] width 15 height 15
checkbox input "true"
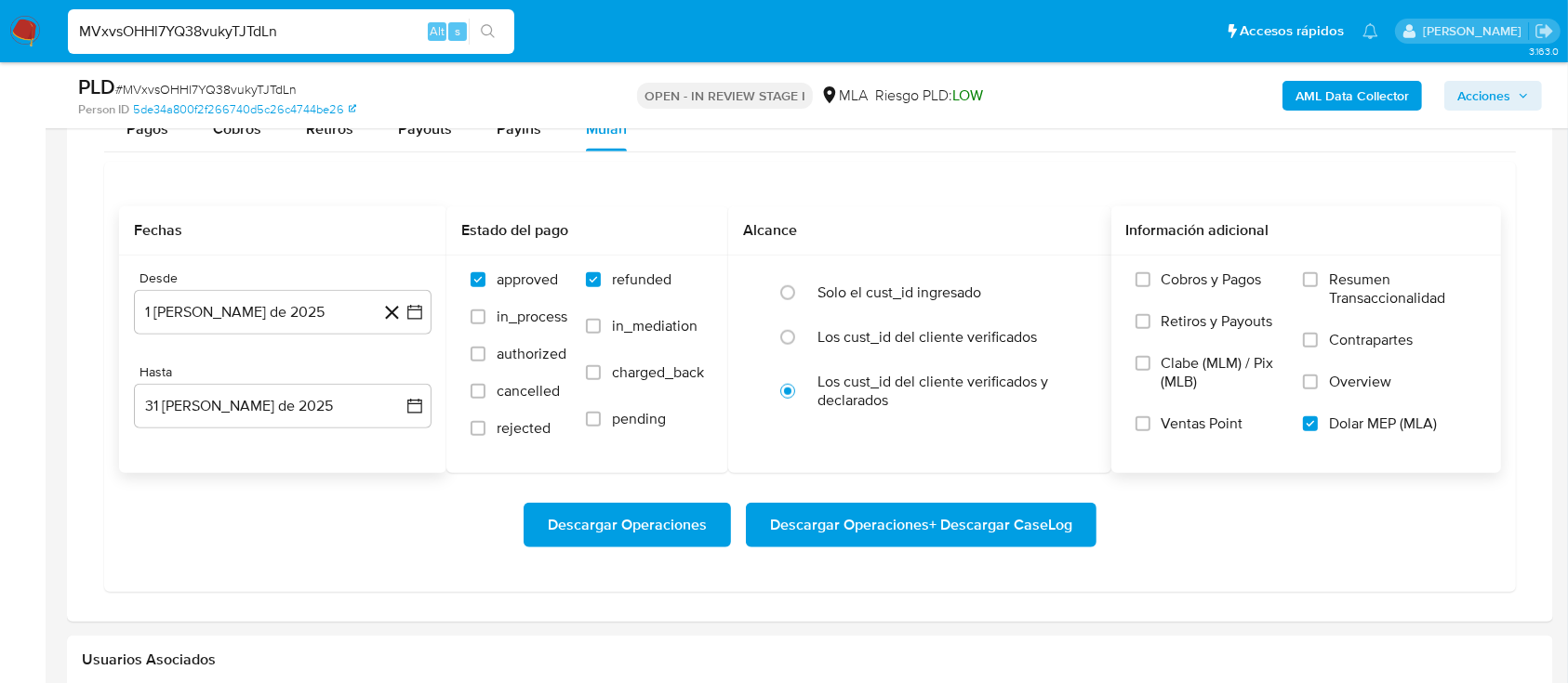
scroll to position [1611, 0]
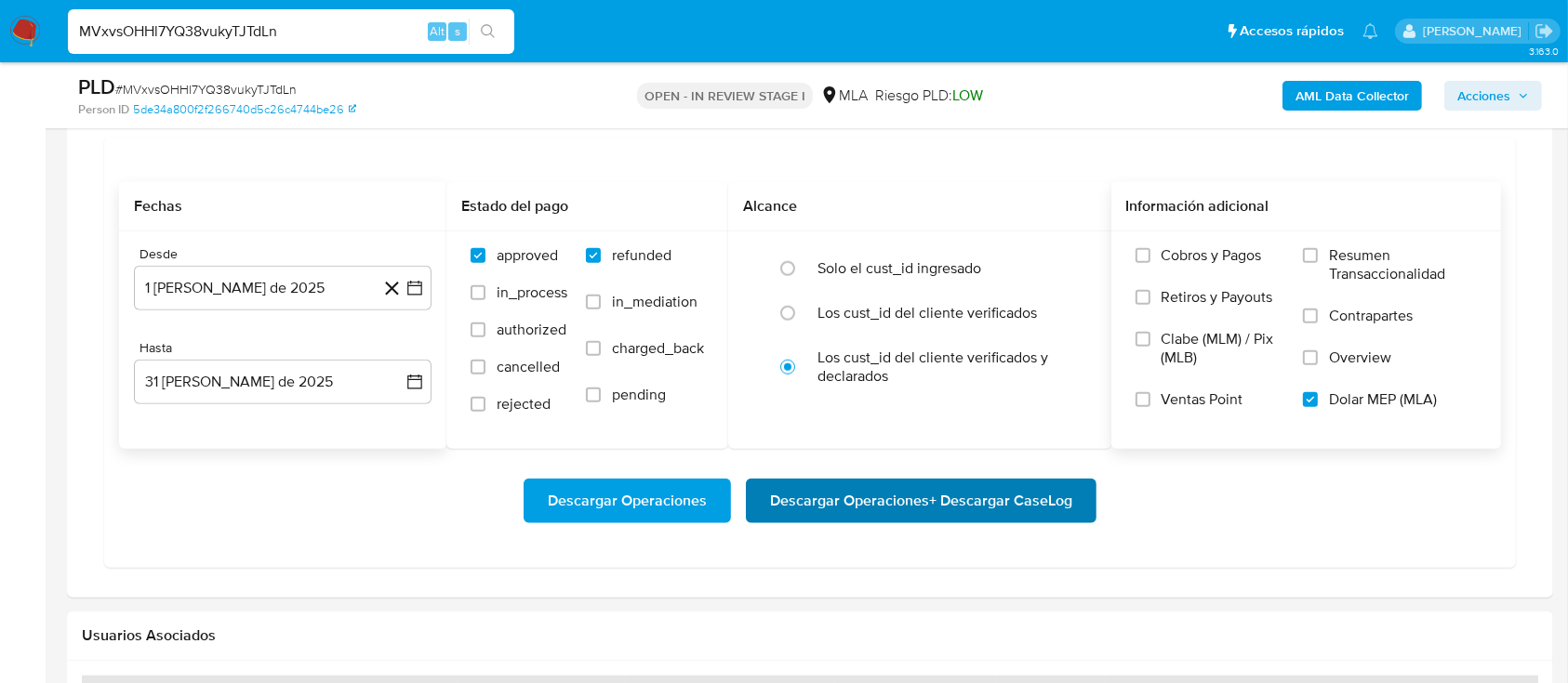
click at [894, 497] on span "Descargar Operaciones + Descargar CaseLog" at bounding box center [921, 501] width 302 height 41
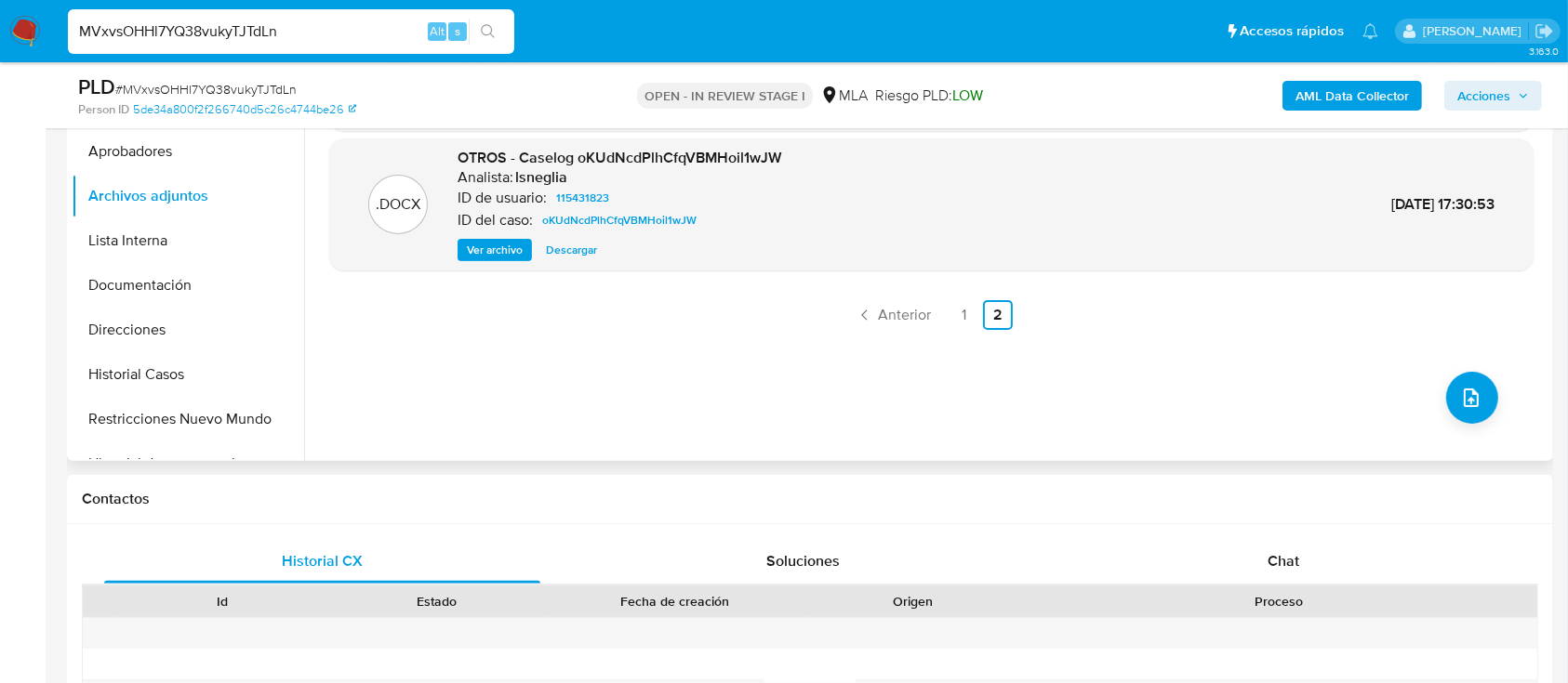
scroll to position [247, 0]
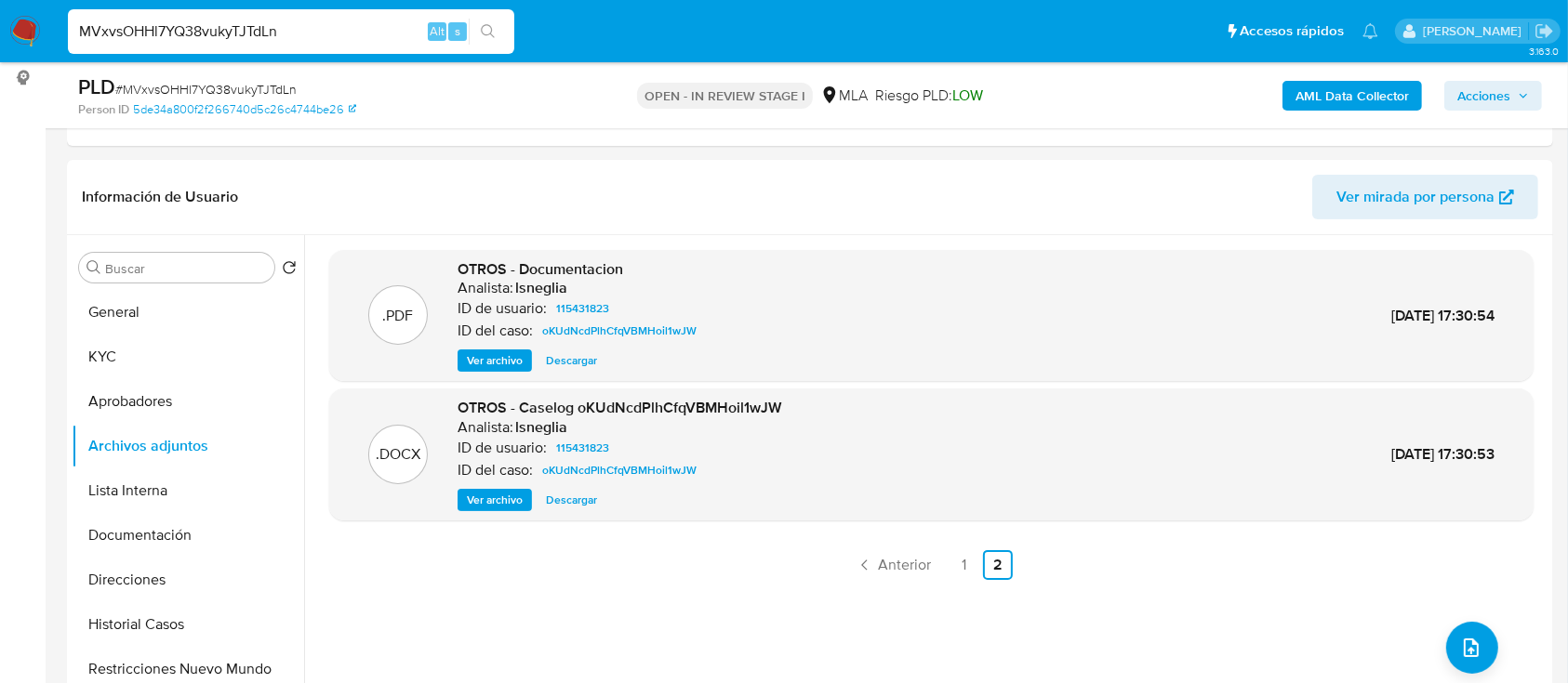
click at [324, 28] on input "MVxvsOHHl7YQ38vukyTJTdLn" at bounding box center [291, 32] width 446 height 24
paste input "1227316241"
type input "1227316241"
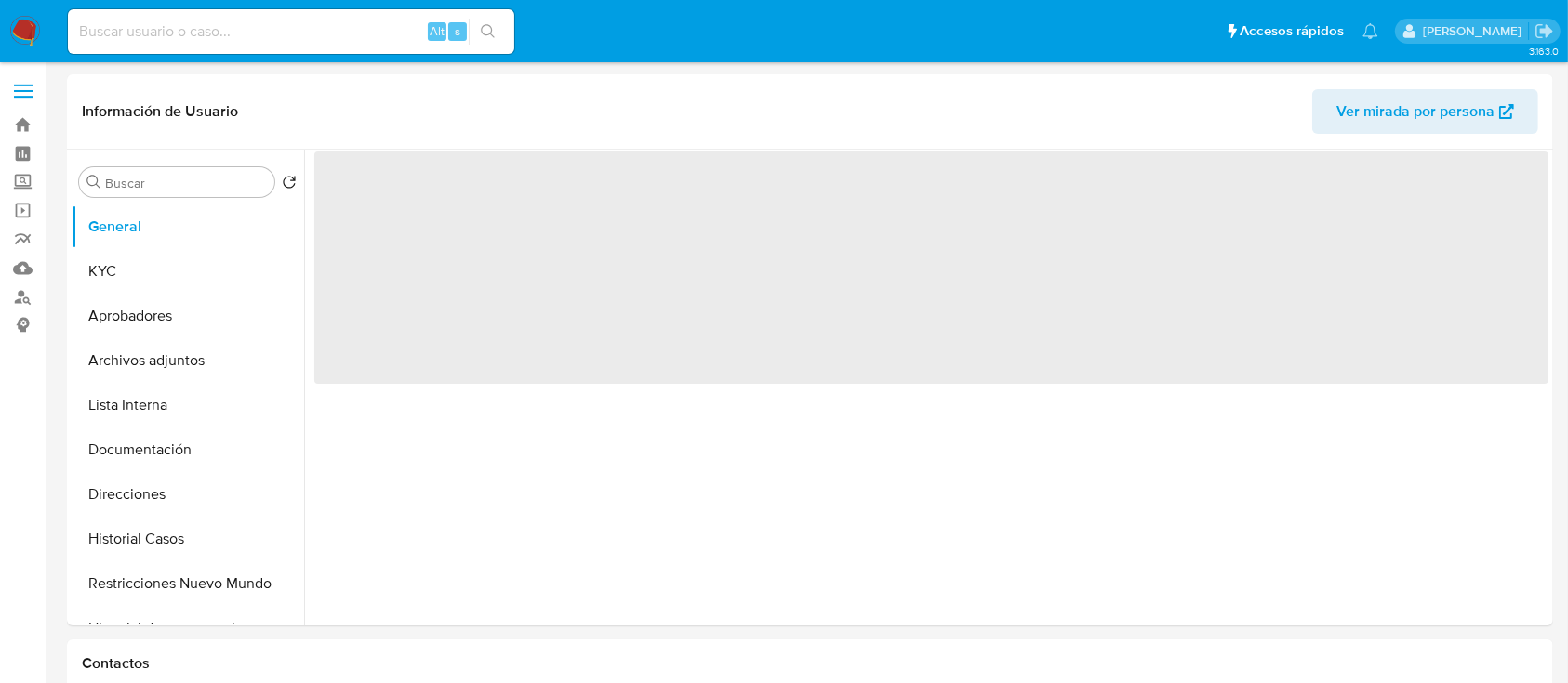
select select "10"
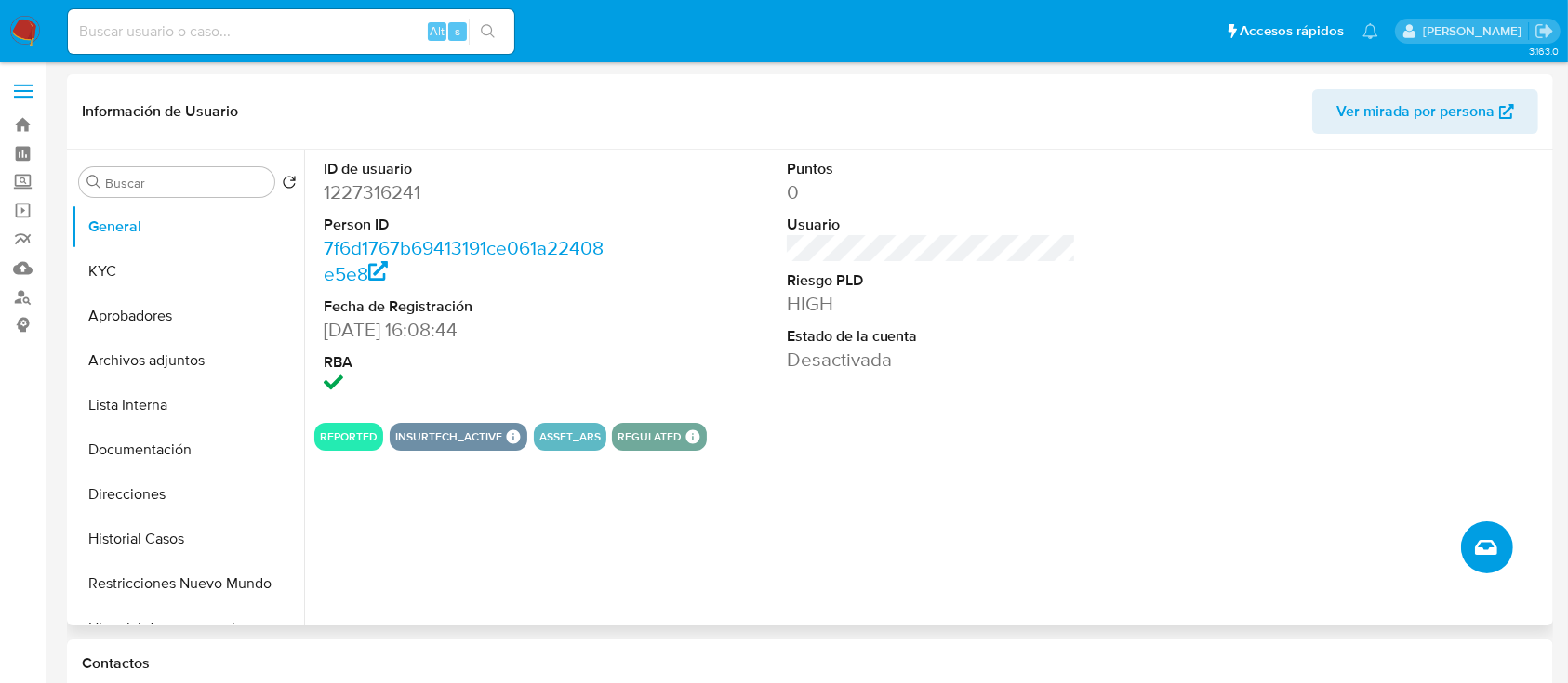
click at [1481, 567] on button "Crear caso manual" at bounding box center [1487, 548] width 52 height 52
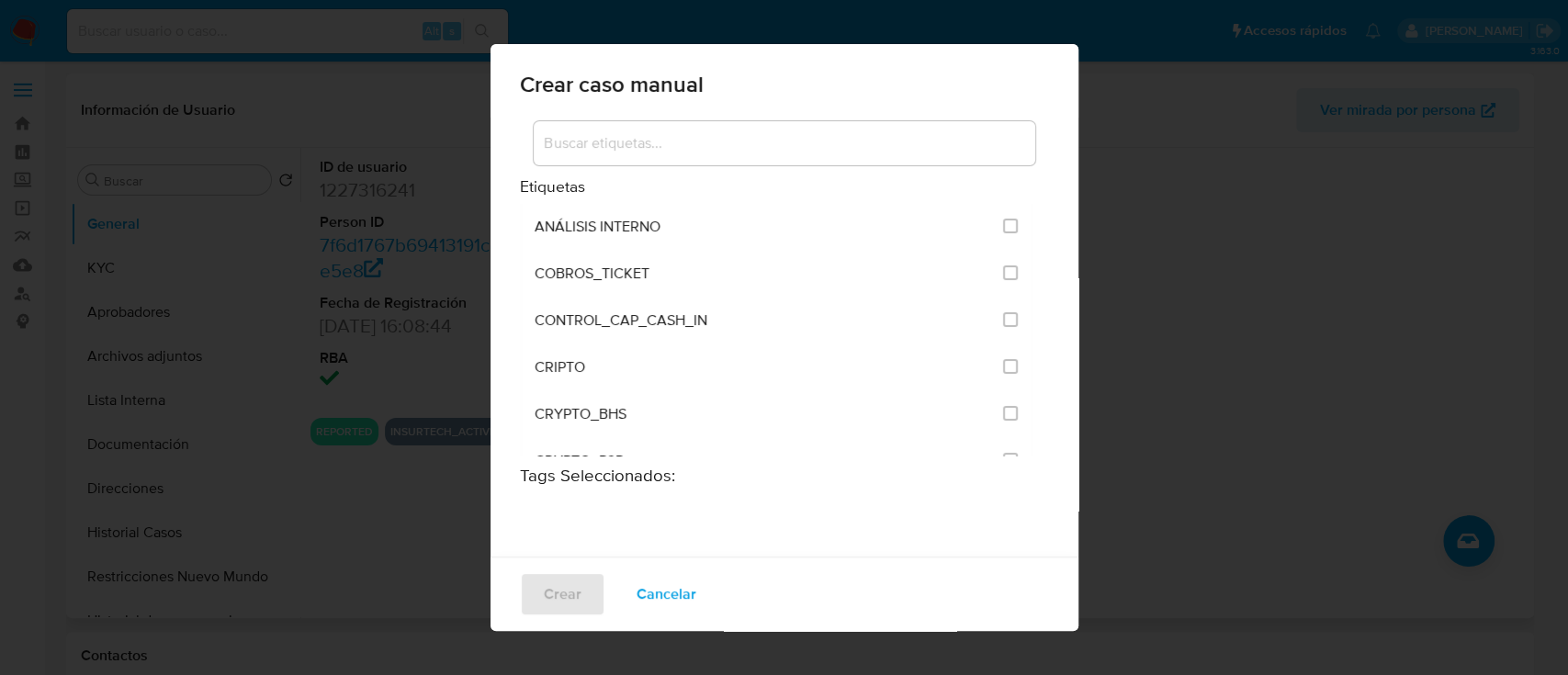
scroll to position [3662, 0]
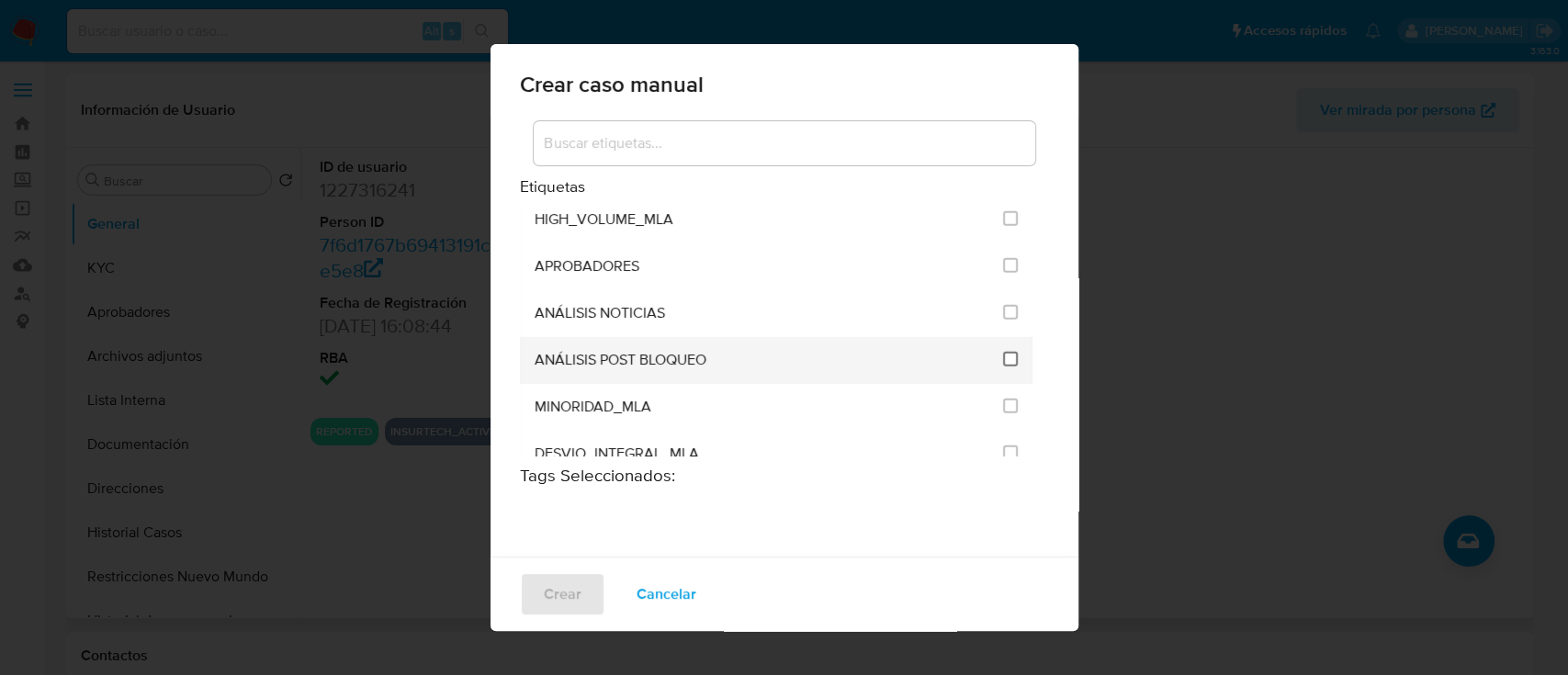
click at [1003, 352] on input "3249" at bounding box center [1011, 359] width 15 height 15
checkbox input "true"
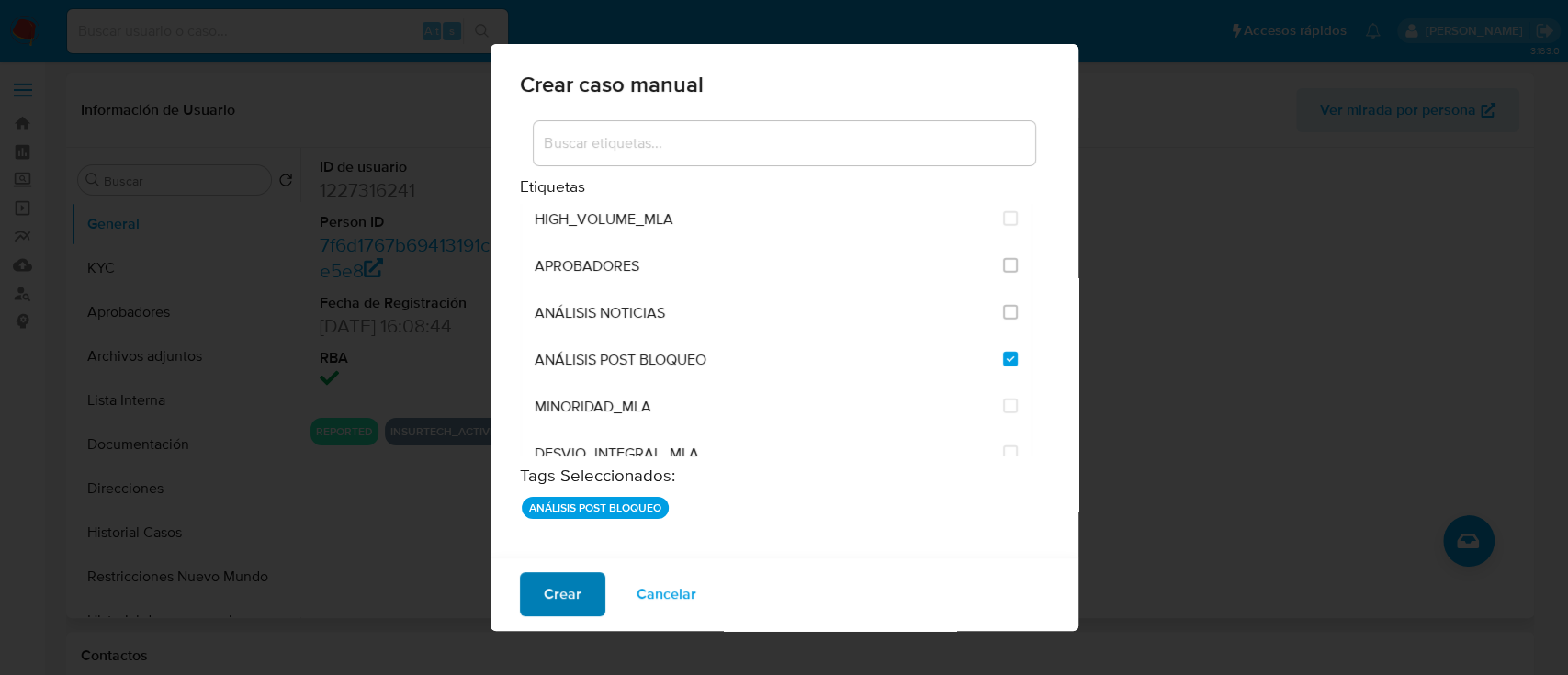
click at [544, 594] on span "Crear" at bounding box center [562, 594] width 38 height 41
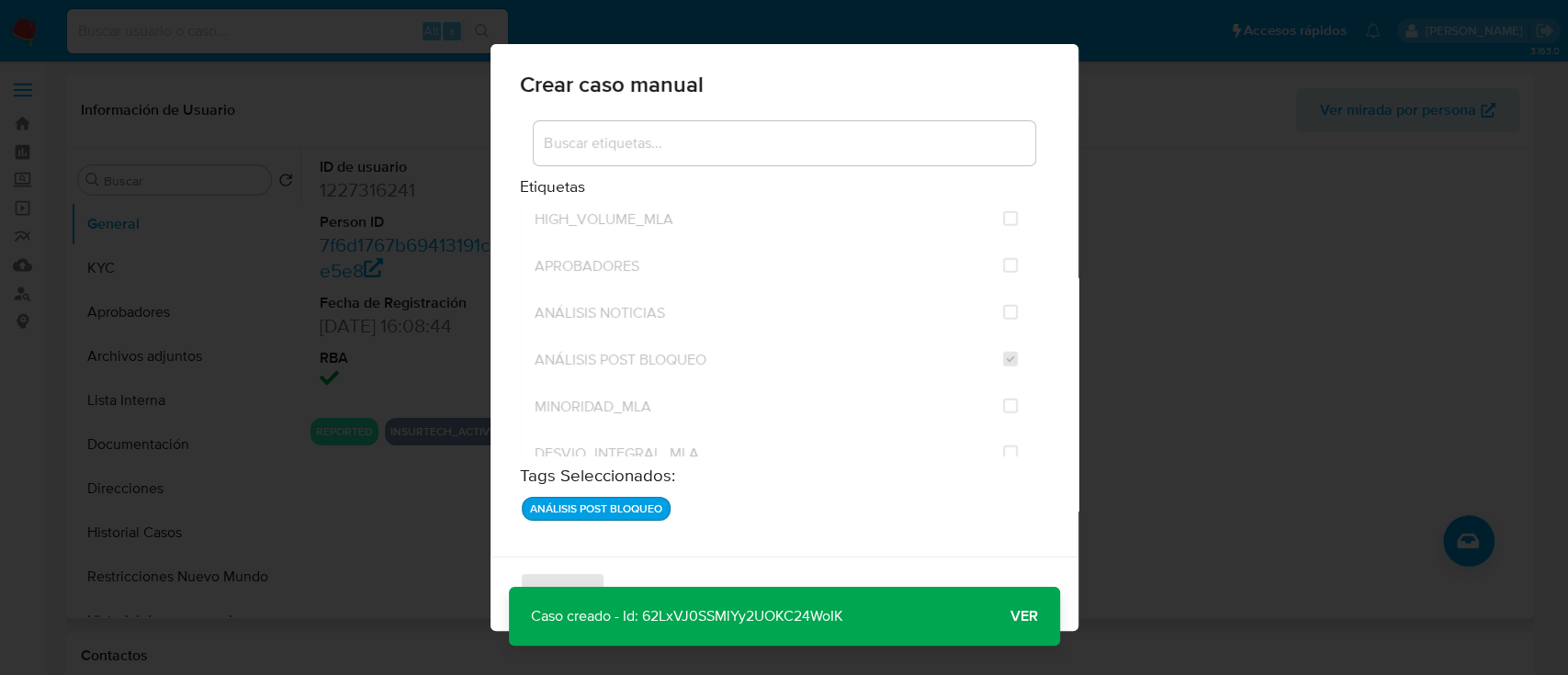
click at [1022, 617] on span "Ver" at bounding box center [1024, 617] width 28 height 0
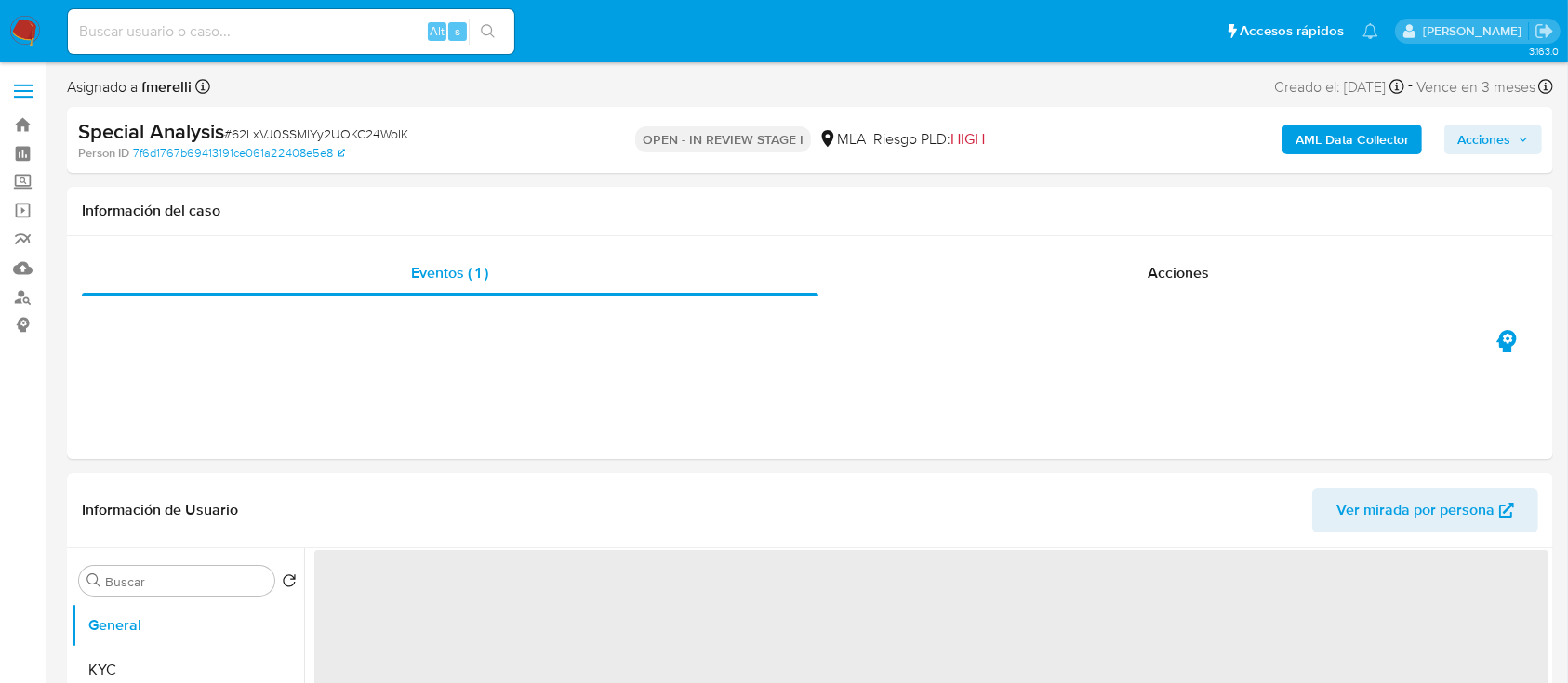
click at [291, 130] on span "# 62LxVJ0SSMlYy2UOKC24WoIK" at bounding box center [316, 134] width 184 height 19
copy span "62LxVJ0SSMlYy2UOKC24WoIK"
select select "10"
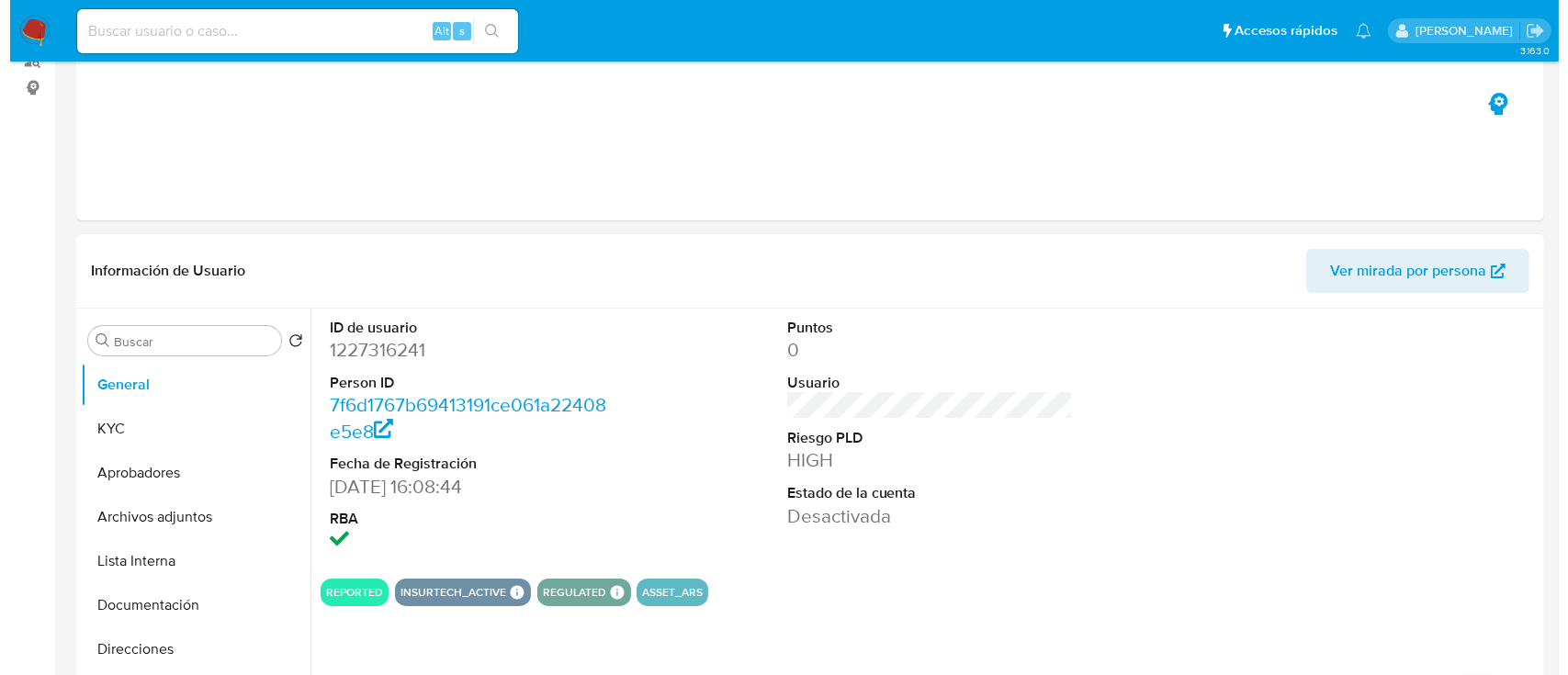
scroll to position [368, 0]
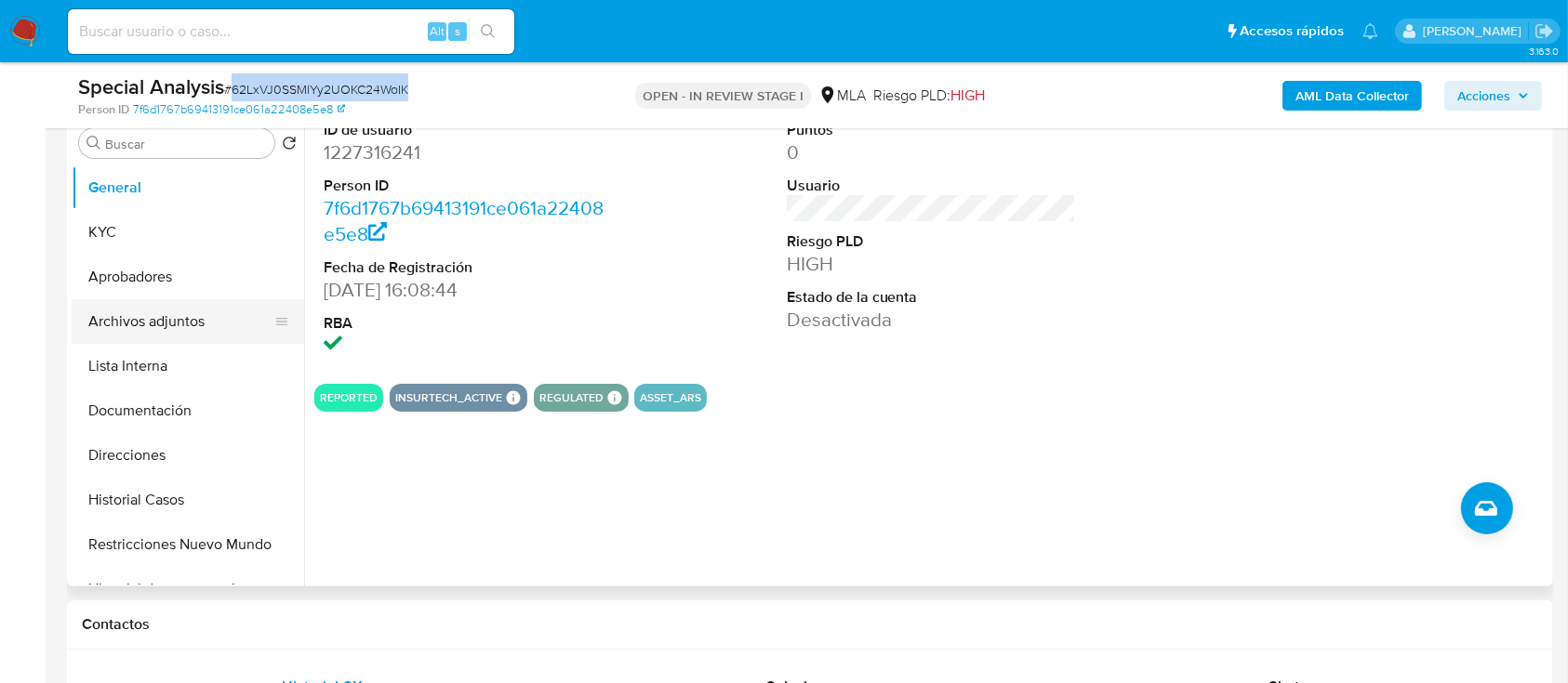
click at [212, 309] on button "Archivos adjuntos" at bounding box center [180, 321] width 217 height 45
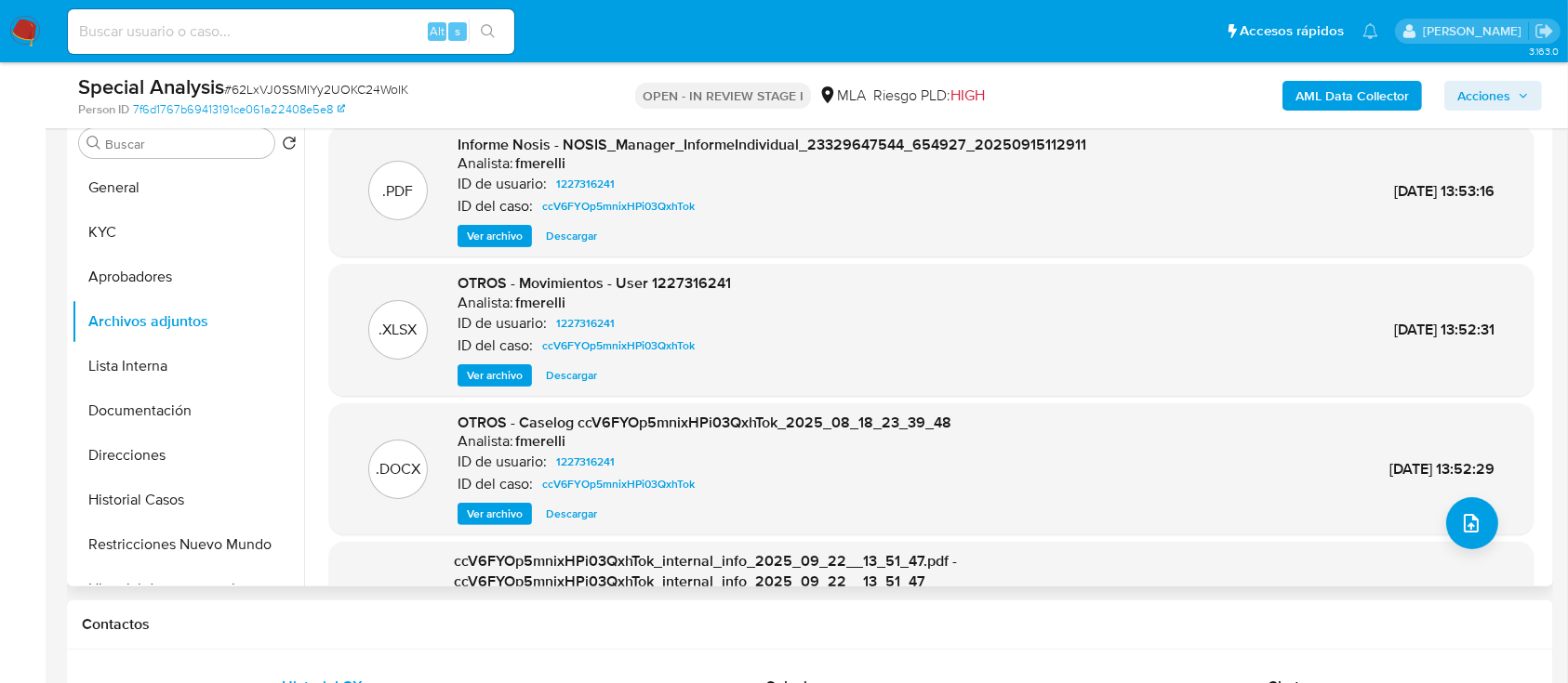
click at [1509, 528] on div ".DOCX OTROS - Caselog ccV6FYOp5mnixHPi03QxhTok_2025_08_18_23_39_48 Analista: fm…" at bounding box center [931, 469] width 1204 height 132
click at [1479, 538] on button "upload-file" at bounding box center [1472, 524] width 52 height 52
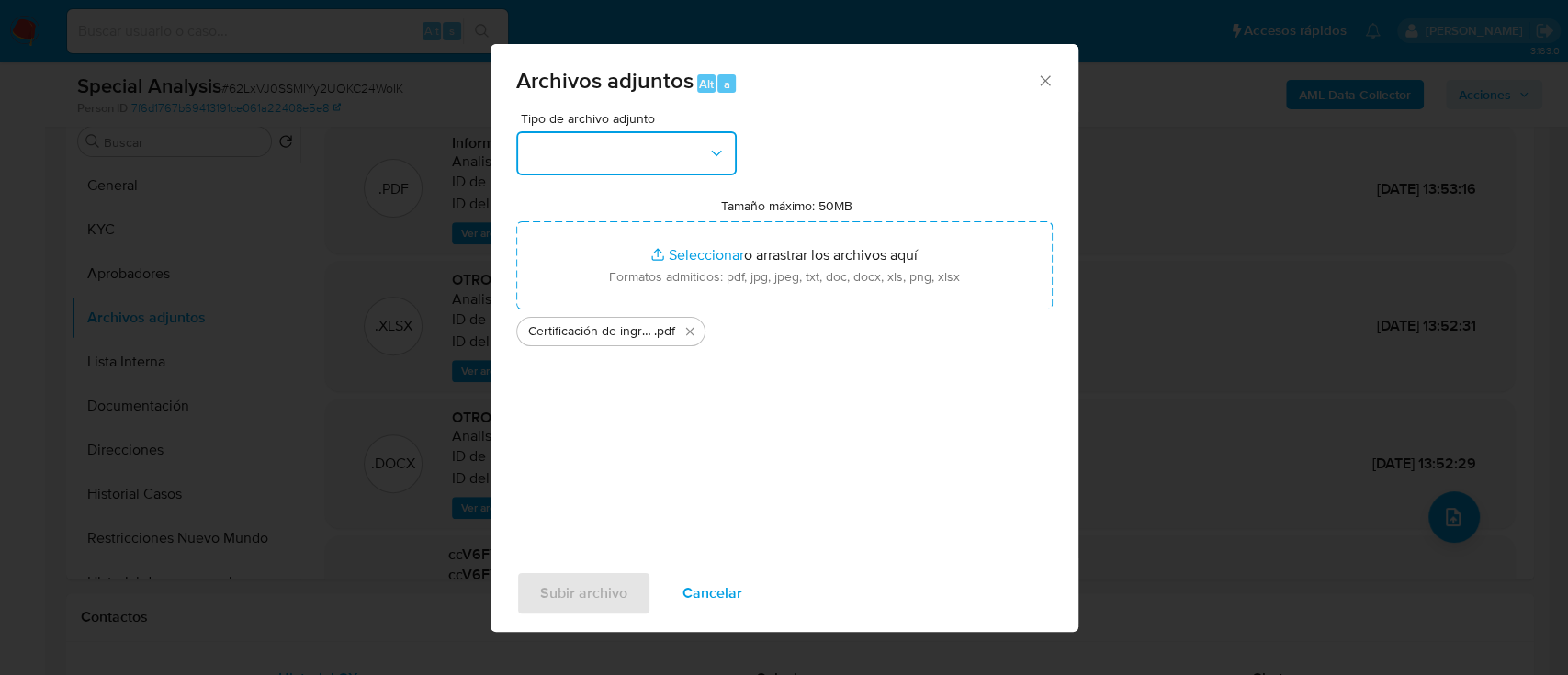
click at [625, 160] on button "button" at bounding box center [627, 154] width 220 height 44
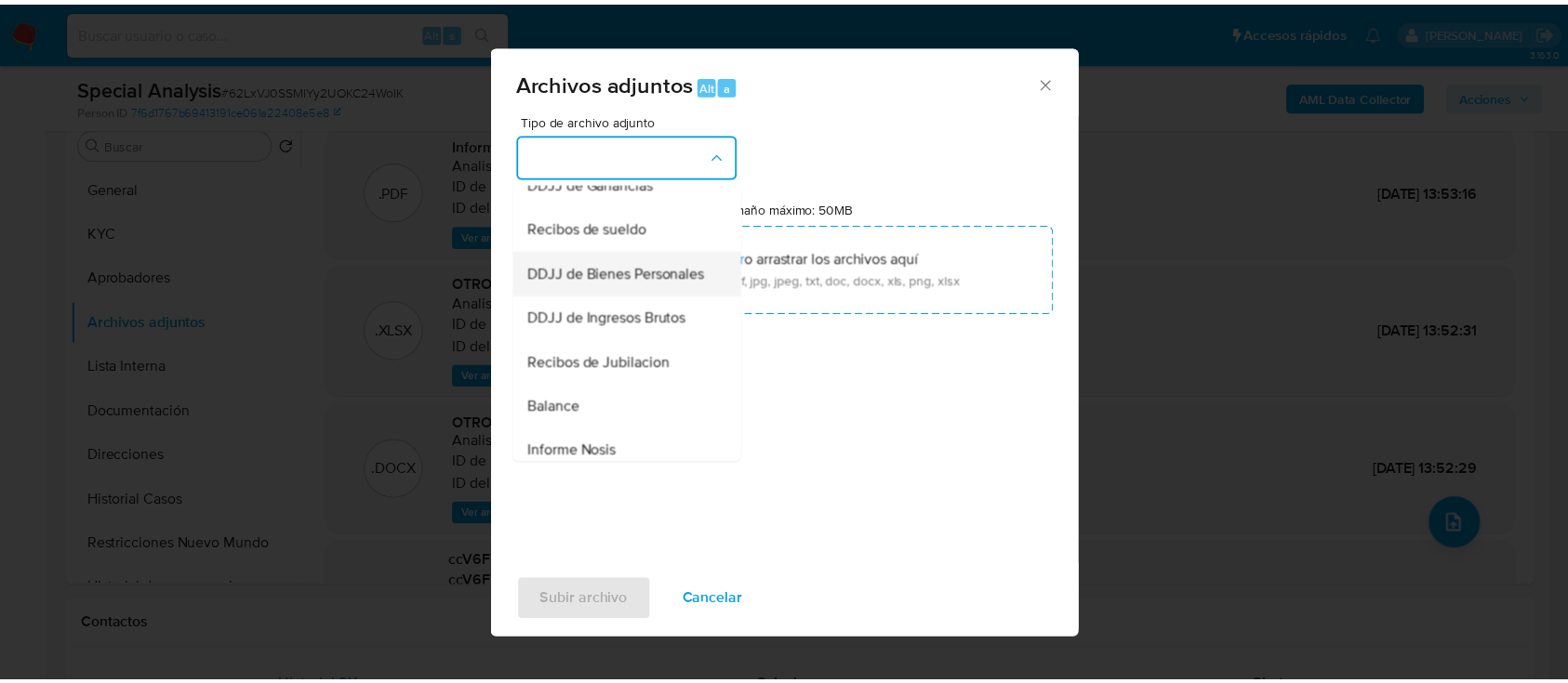
scroll to position [344, 0]
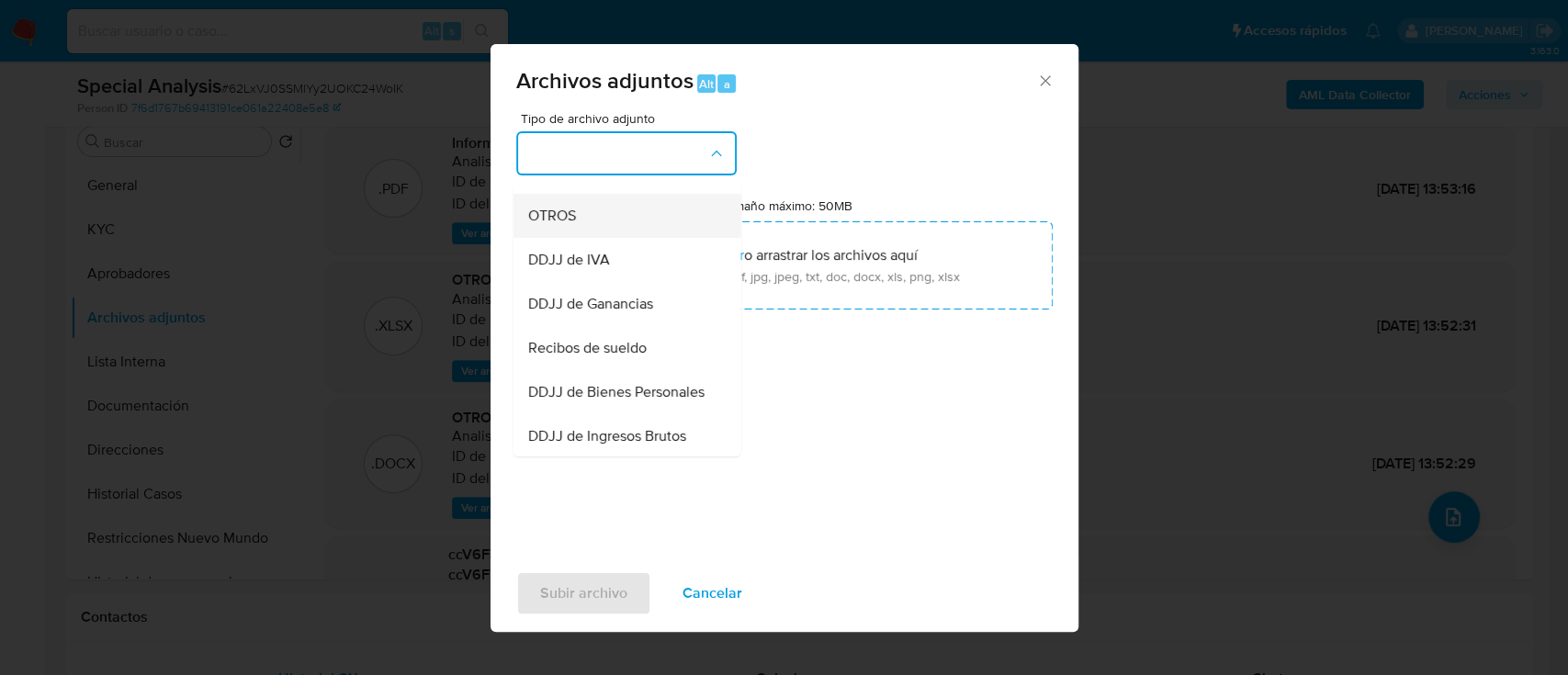
click at [606, 231] on div "OTROS" at bounding box center [621, 216] width 187 height 44
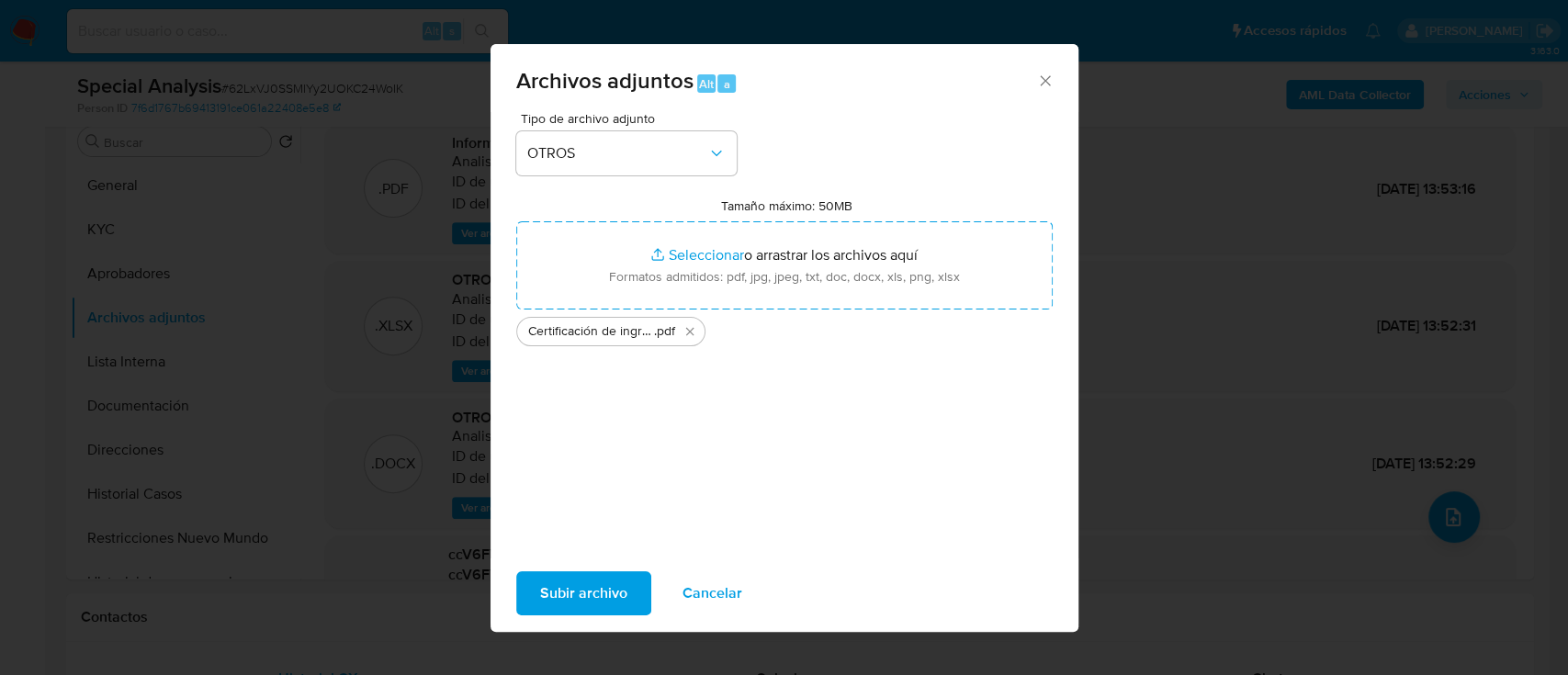
click at [581, 603] on span "Subir archivo" at bounding box center [583, 594] width 87 height 41
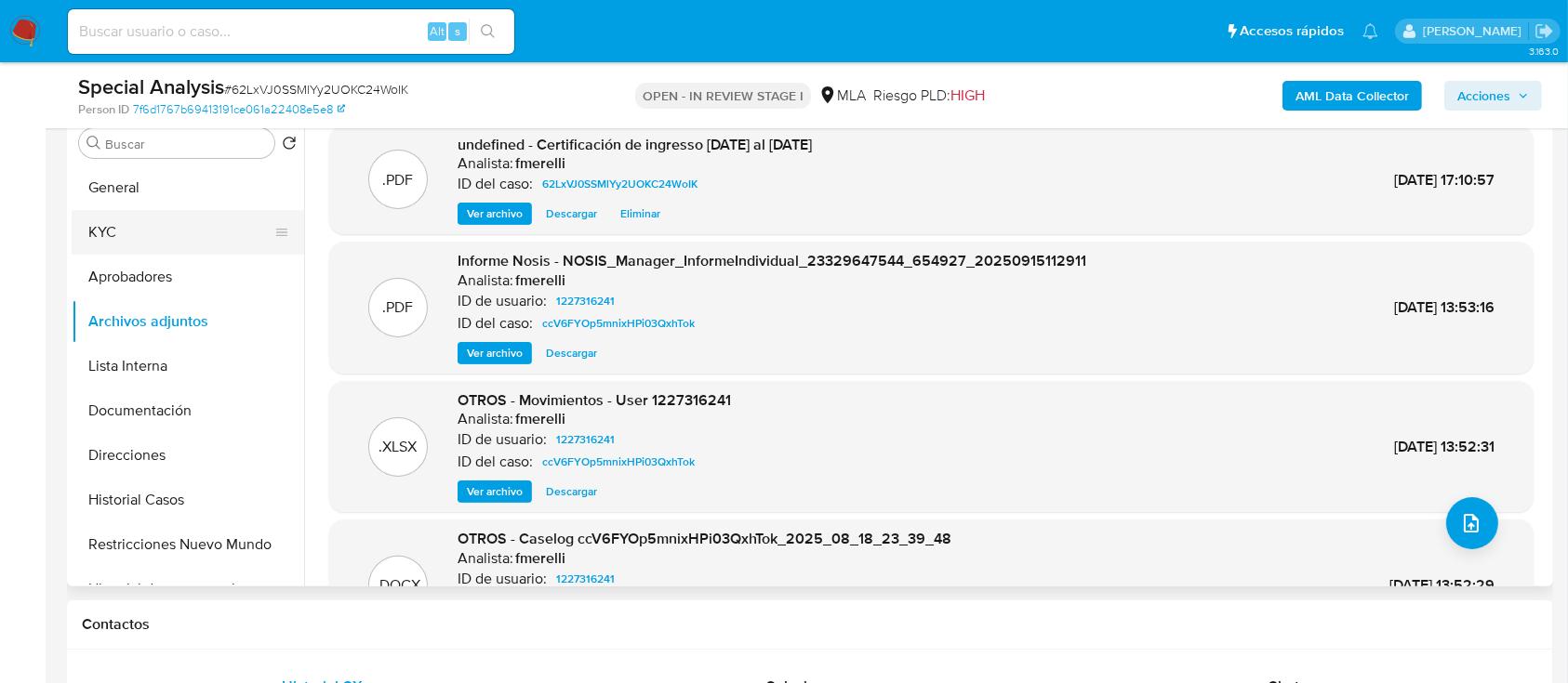
click at [187, 234] on button "KYC" at bounding box center [180, 232] width 217 height 45
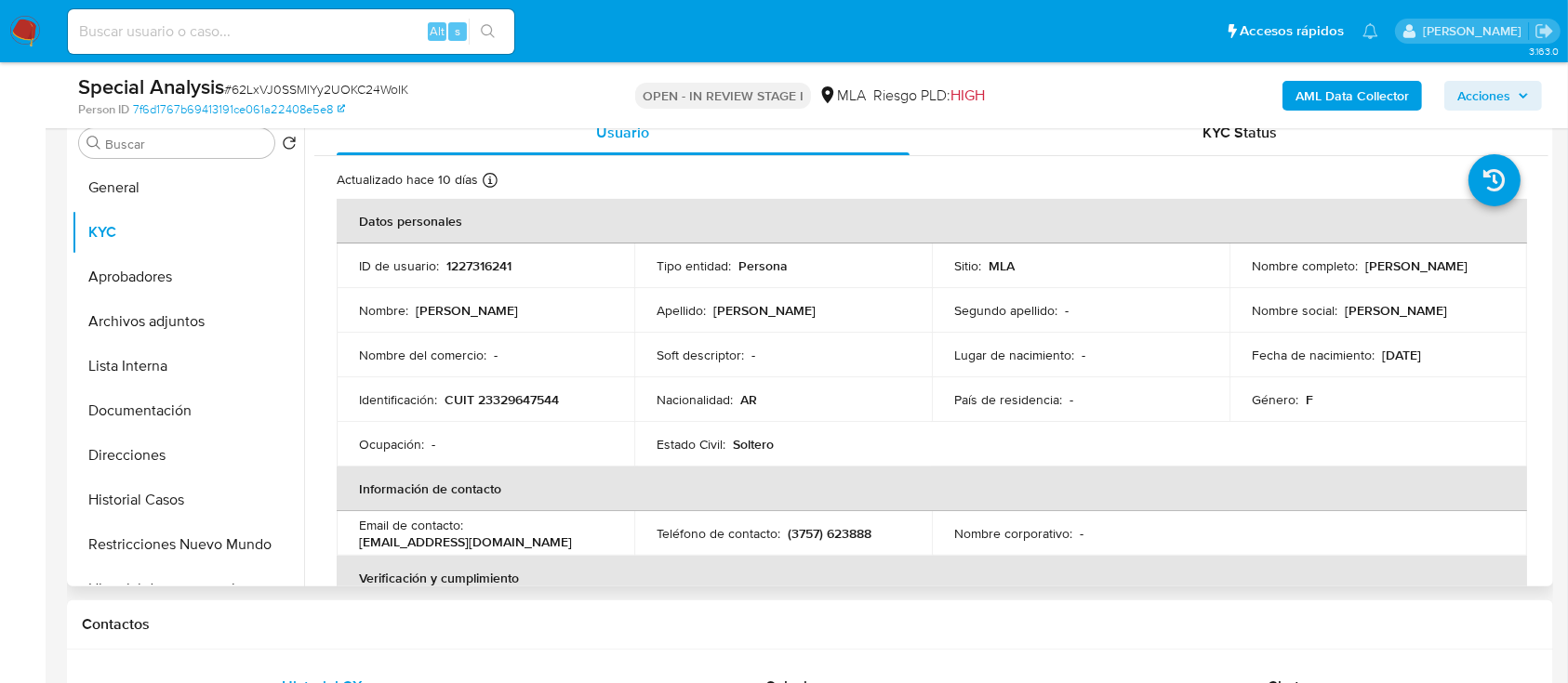
click at [500, 383] on td "Identificación : CUIT 23329647544" at bounding box center [485, 400] width 298 height 45
drag, startPoint x: 500, startPoint y: 383, endPoint x: 507, endPoint y: 396, distance: 14.8
click at [500, 385] on td "Identificación : CUIT 23329647544" at bounding box center [485, 400] width 298 height 45
click at [510, 399] on p "CUIT 23329647544" at bounding box center [501, 400] width 114 height 17
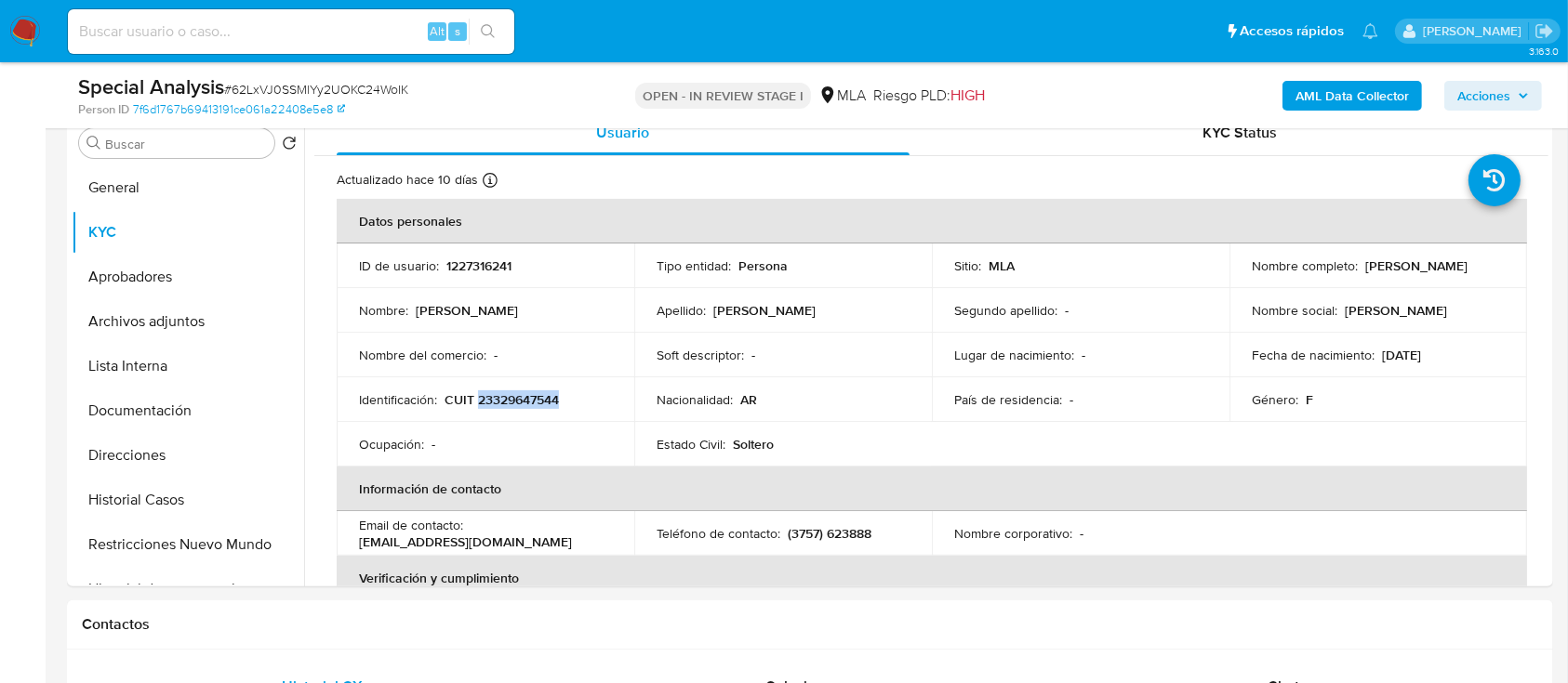
copy p "23329647544"
drag, startPoint x: 1357, startPoint y: 262, endPoint x: 1466, endPoint y: 261, distance: 109.0
click at [1466, 261] on div "Nombre completo : Liliana Emke" at bounding box center [1379, 266] width 253 height 17
copy div "Liliana Emke"
click at [514, 401] on p "CUIT 23329647544" at bounding box center [501, 400] width 114 height 17
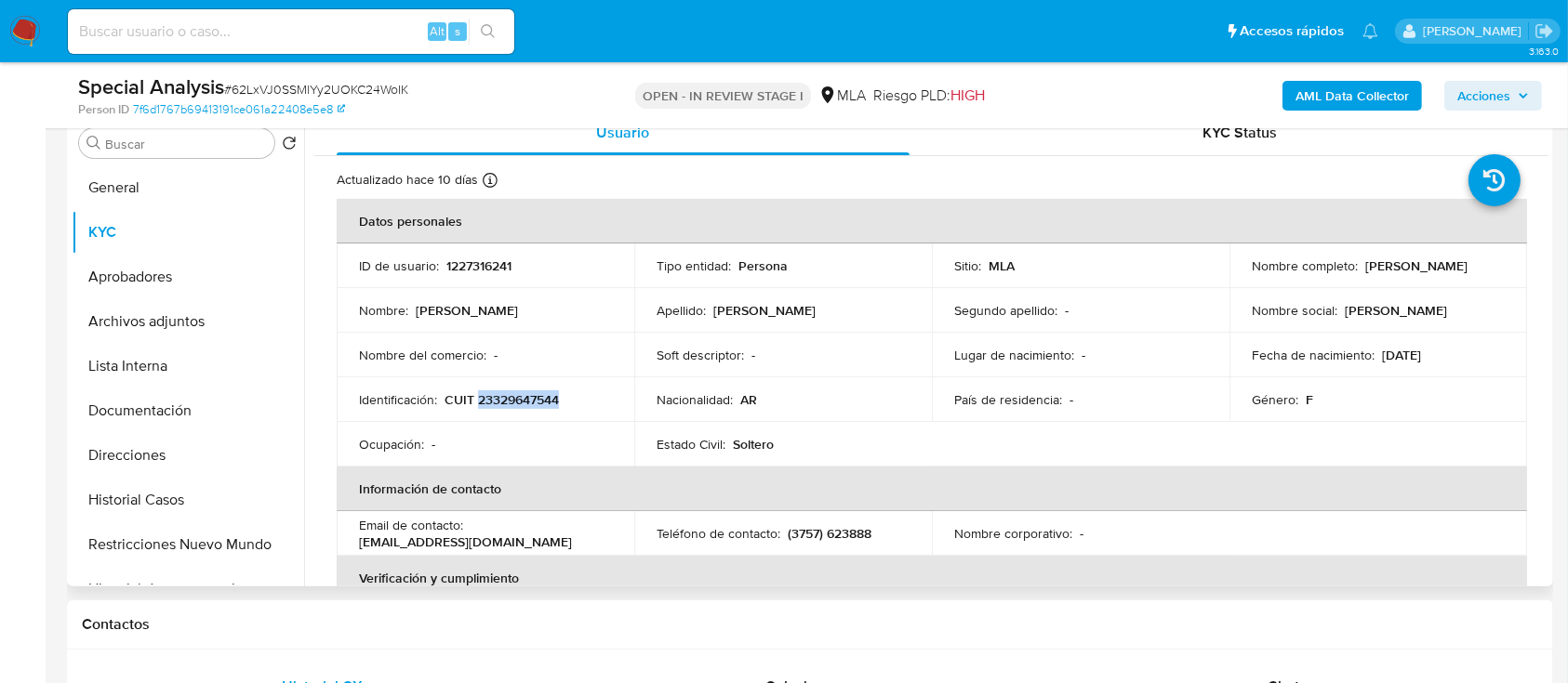
click at [514, 401] on p "CUIT 23329647544" at bounding box center [501, 400] width 114 height 17
copy p "23329647544"
click at [216, 344] on button "Lista Interna" at bounding box center [180, 366] width 217 height 45
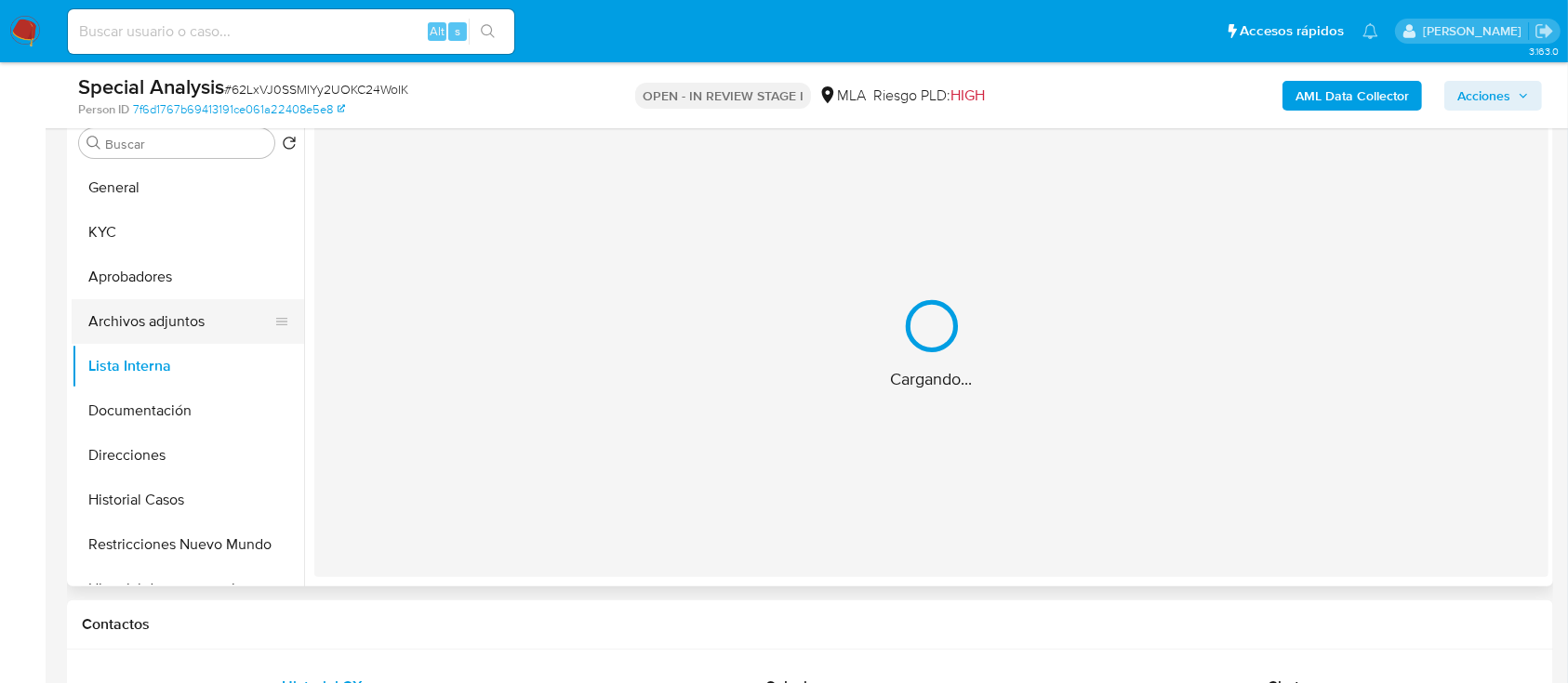
click at [206, 338] on button "Archivos adjuntos" at bounding box center [180, 321] width 217 height 45
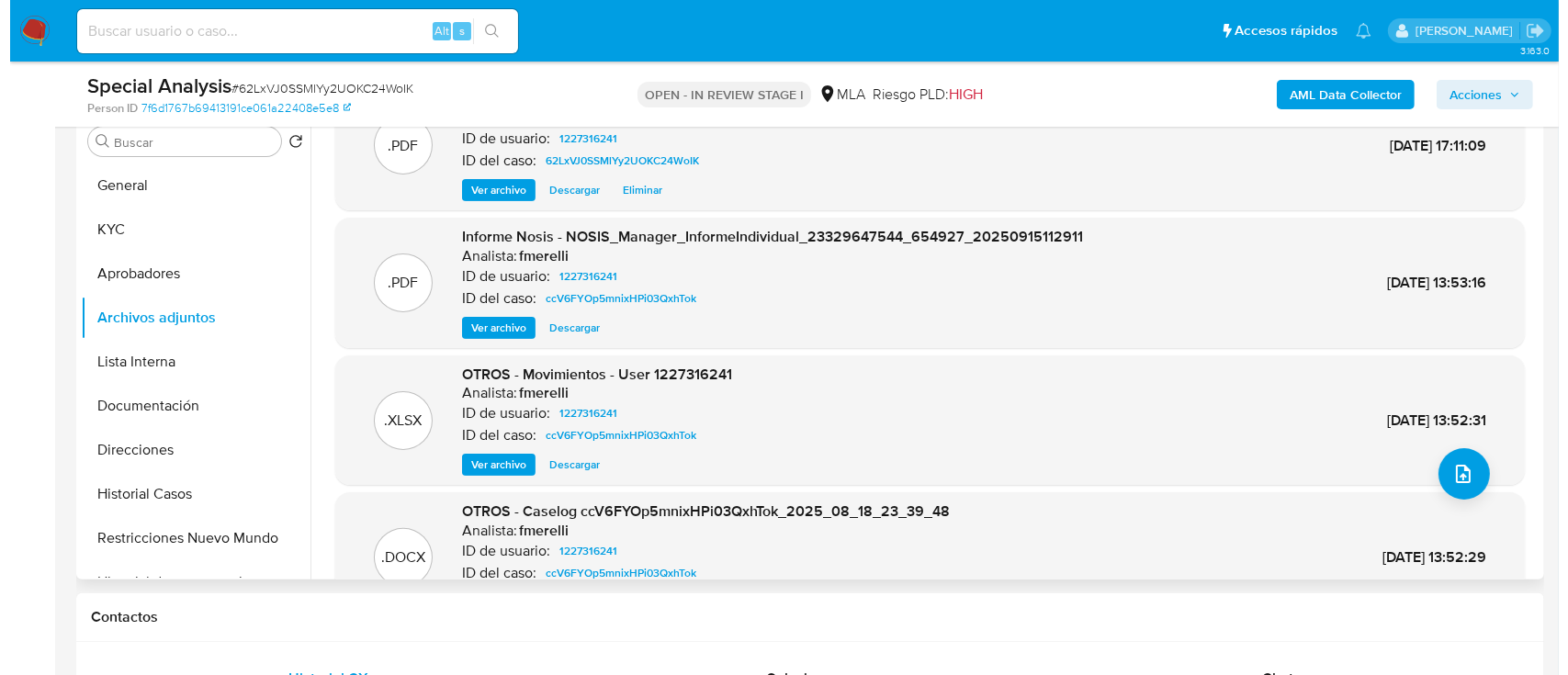
scroll to position [155, 0]
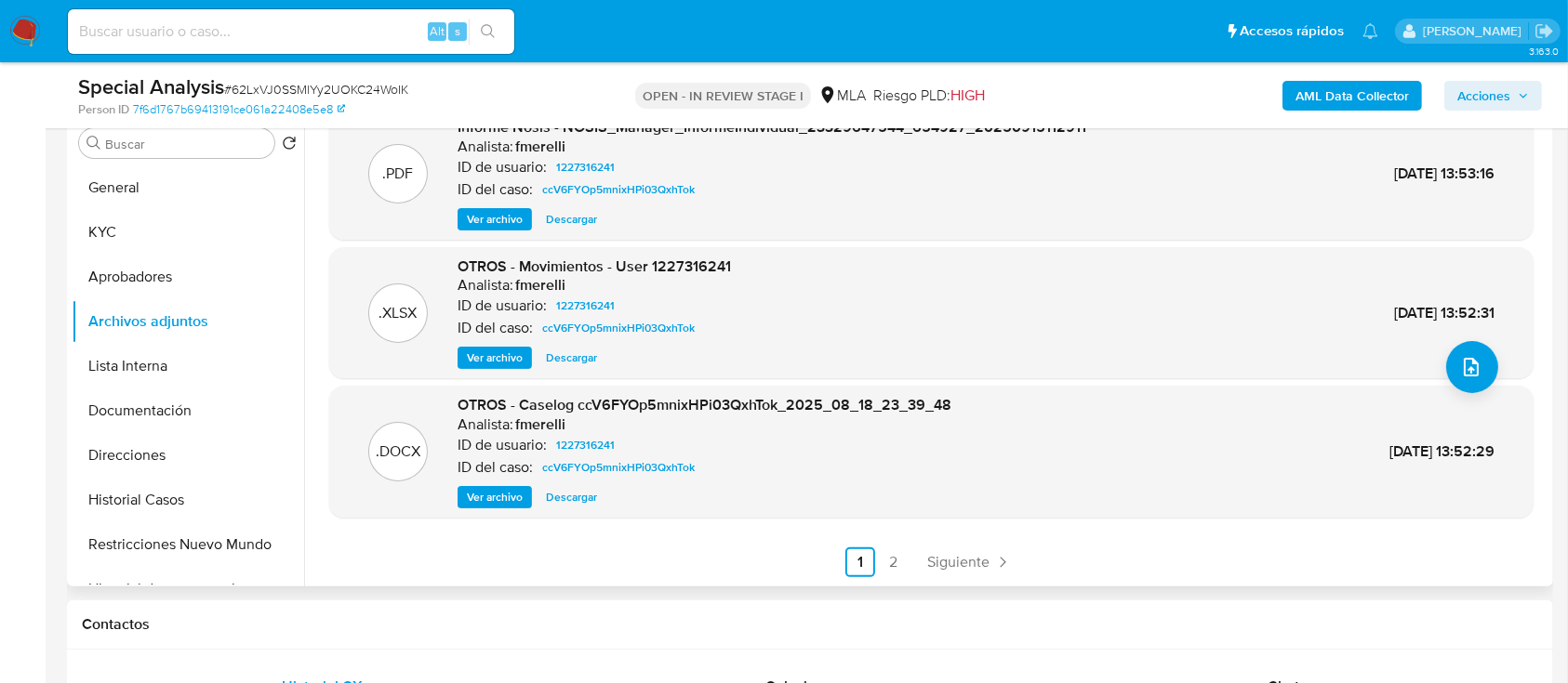
click at [500, 493] on span "Ver archivo" at bounding box center [495, 497] width 56 height 19
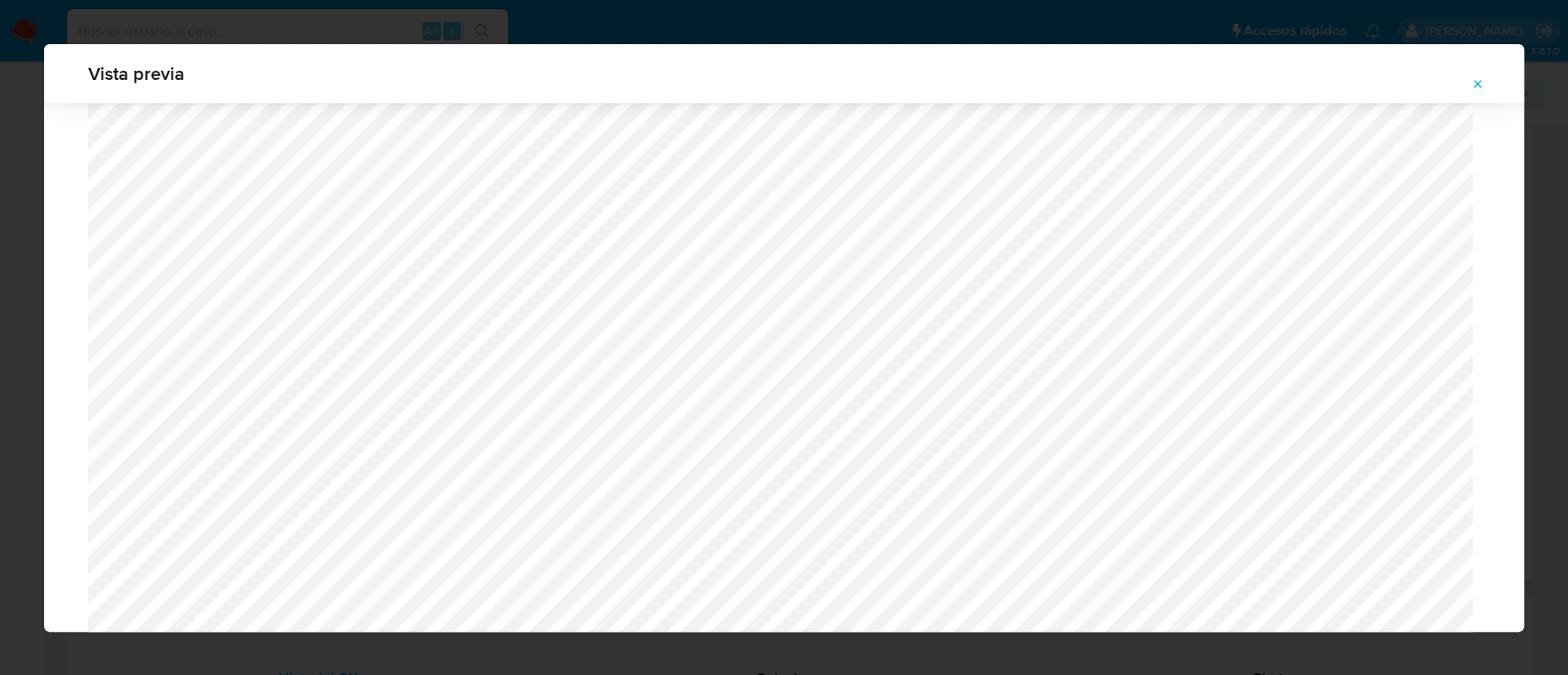
scroll to position [1831, 0]
click at [1473, 82] on icon "Attachment preview" at bounding box center [1478, 84] width 15 height 15
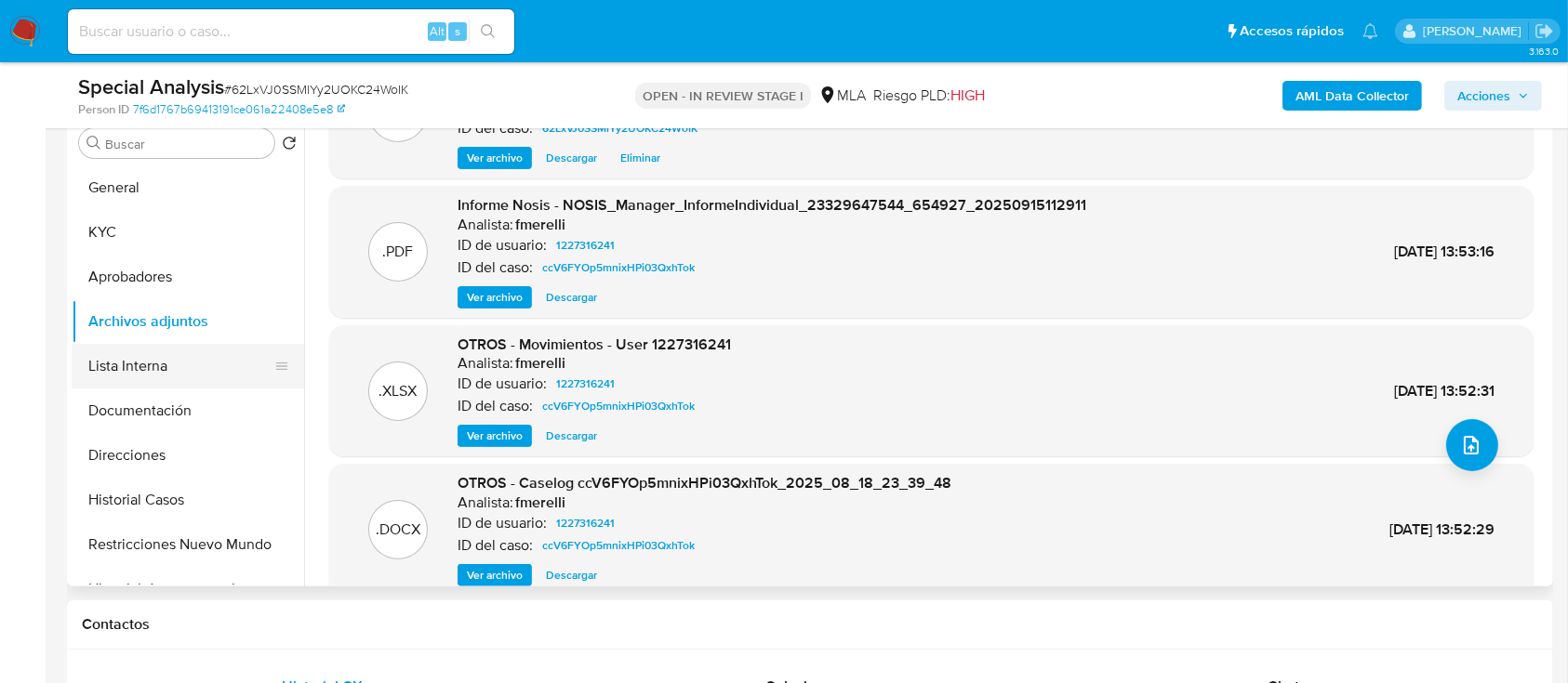
scroll to position [0, 0]
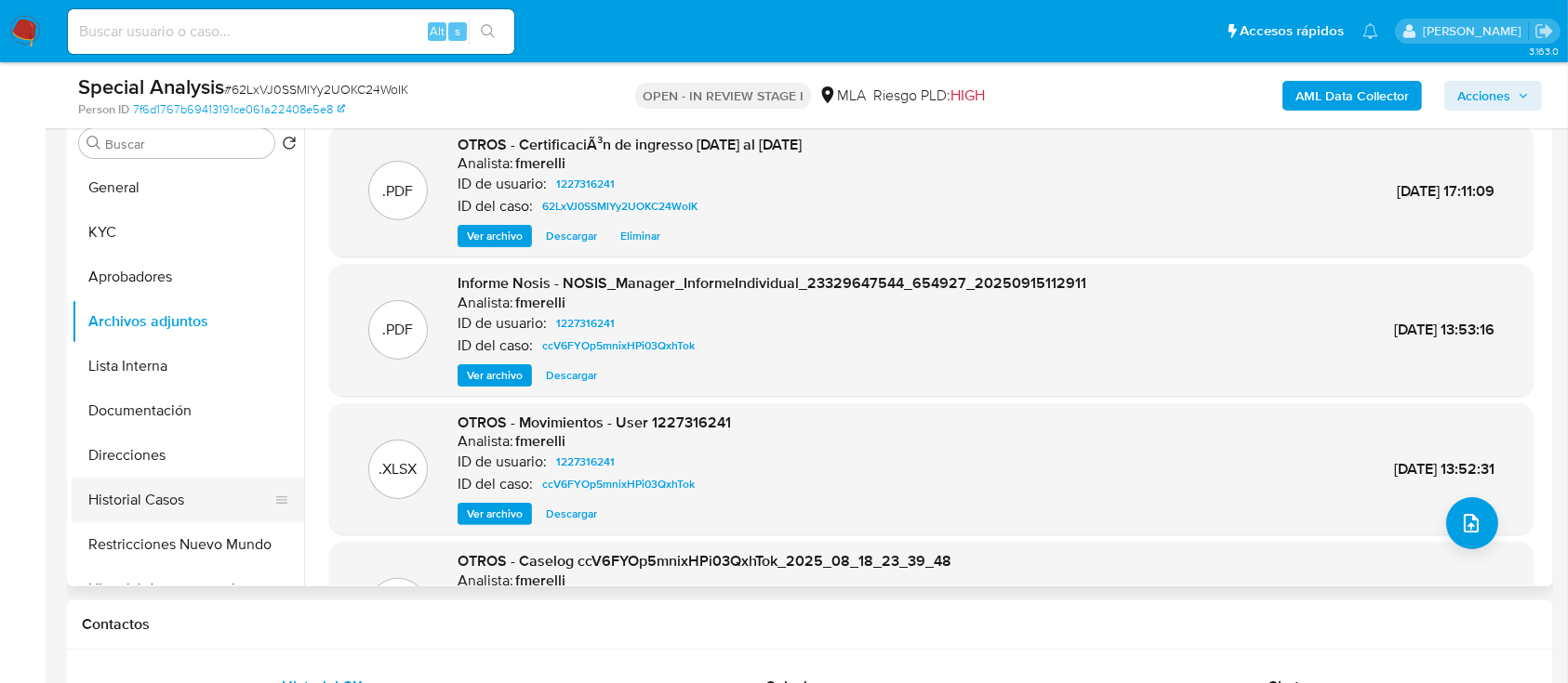
drag, startPoint x: 149, startPoint y: 501, endPoint x: 172, endPoint y: 502, distance: 23.0
click at [149, 501] on button "Historial Casos" at bounding box center [180, 500] width 217 height 45
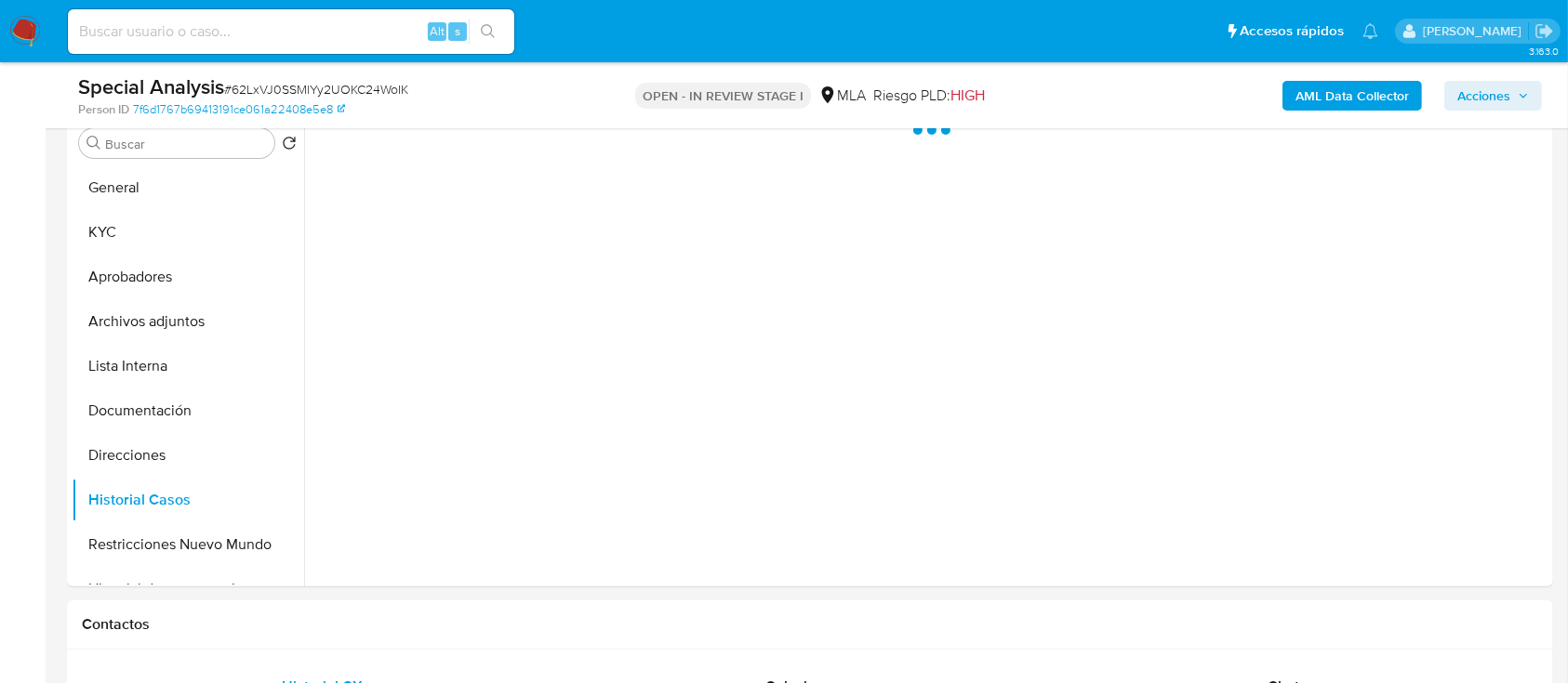
click at [1496, 103] on span "Acciones" at bounding box center [1484, 96] width 53 height 30
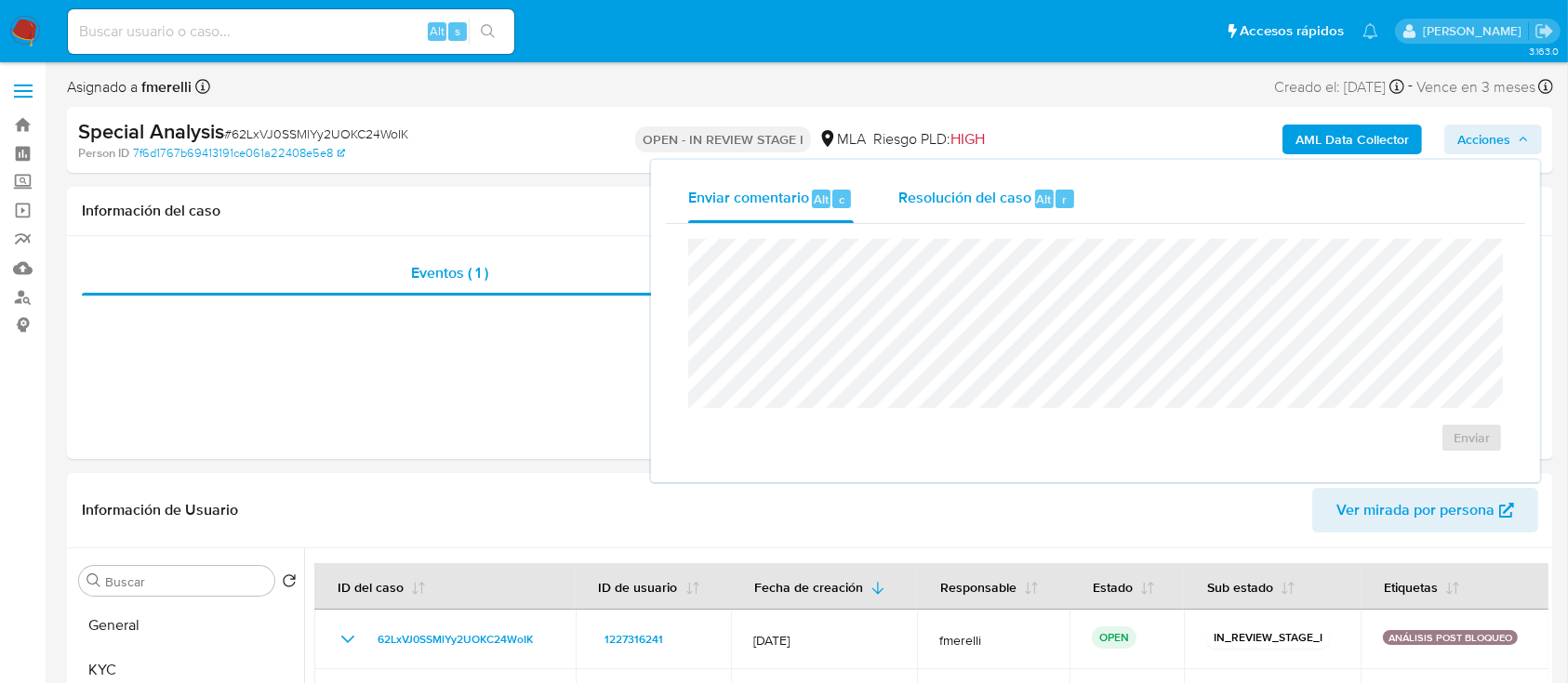
click at [1023, 210] on div "Resolución del caso Alt r" at bounding box center [987, 200] width 178 height 49
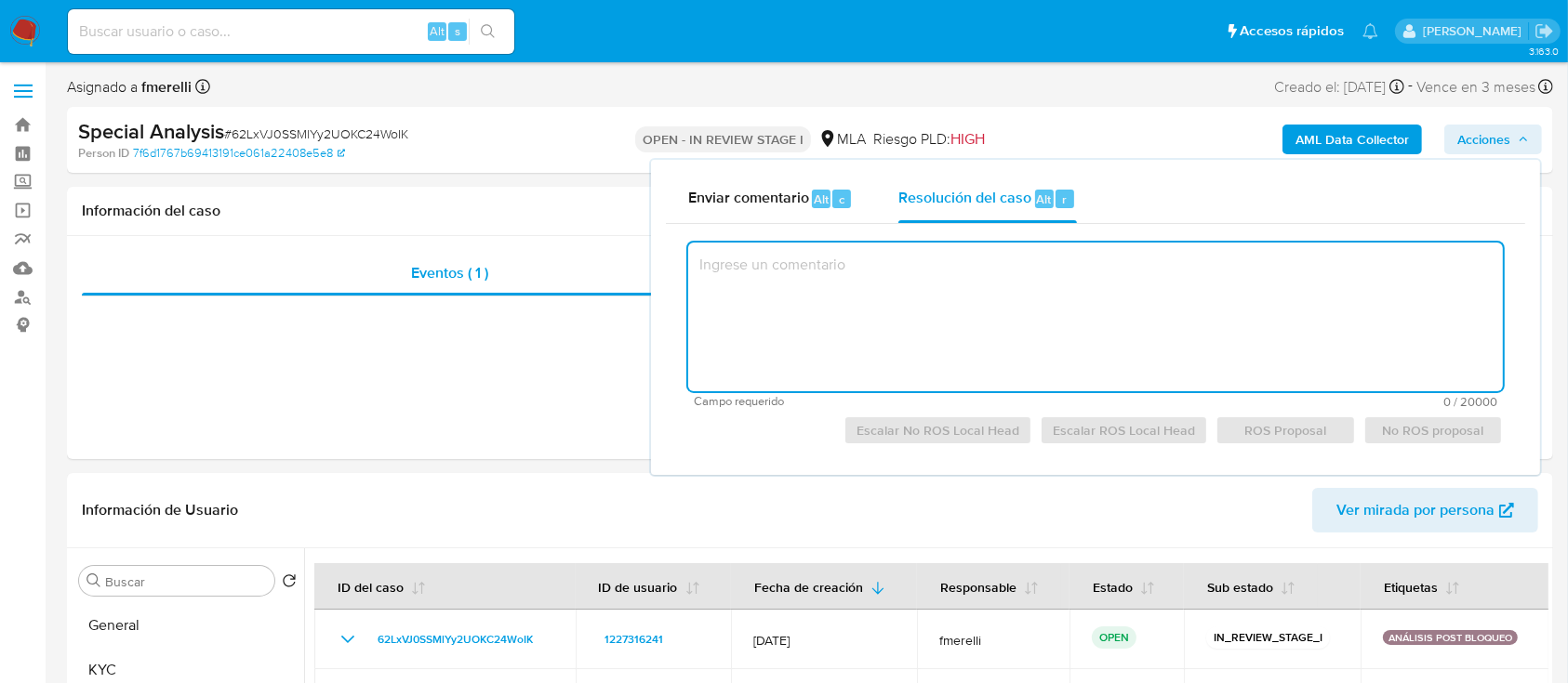
click at [972, 301] on textarea at bounding box center [1095, 317] width 814 height 149
paste textarea "El cliente Liliana Emke - CUIT 23329647544 se encuentra inscripto impositivamen…"
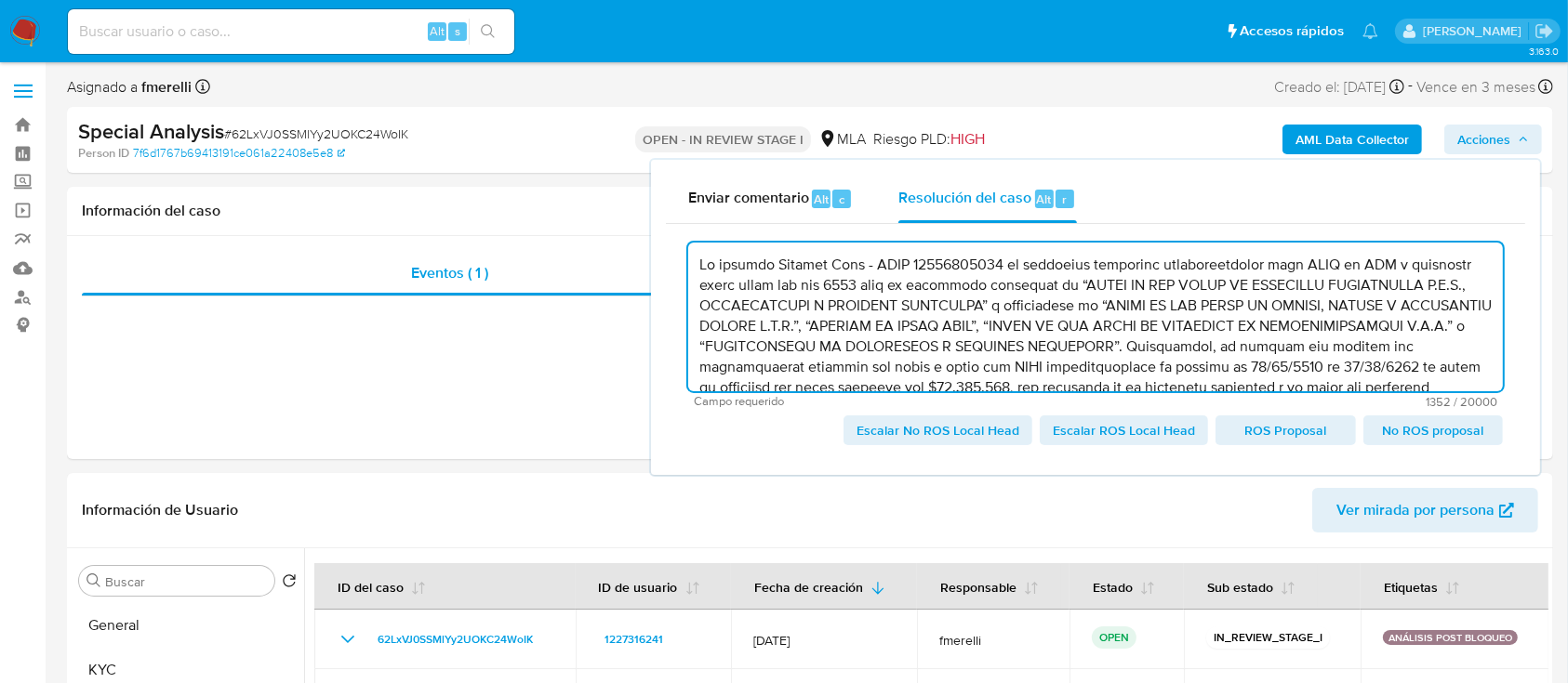
scroll to position [128, 0]
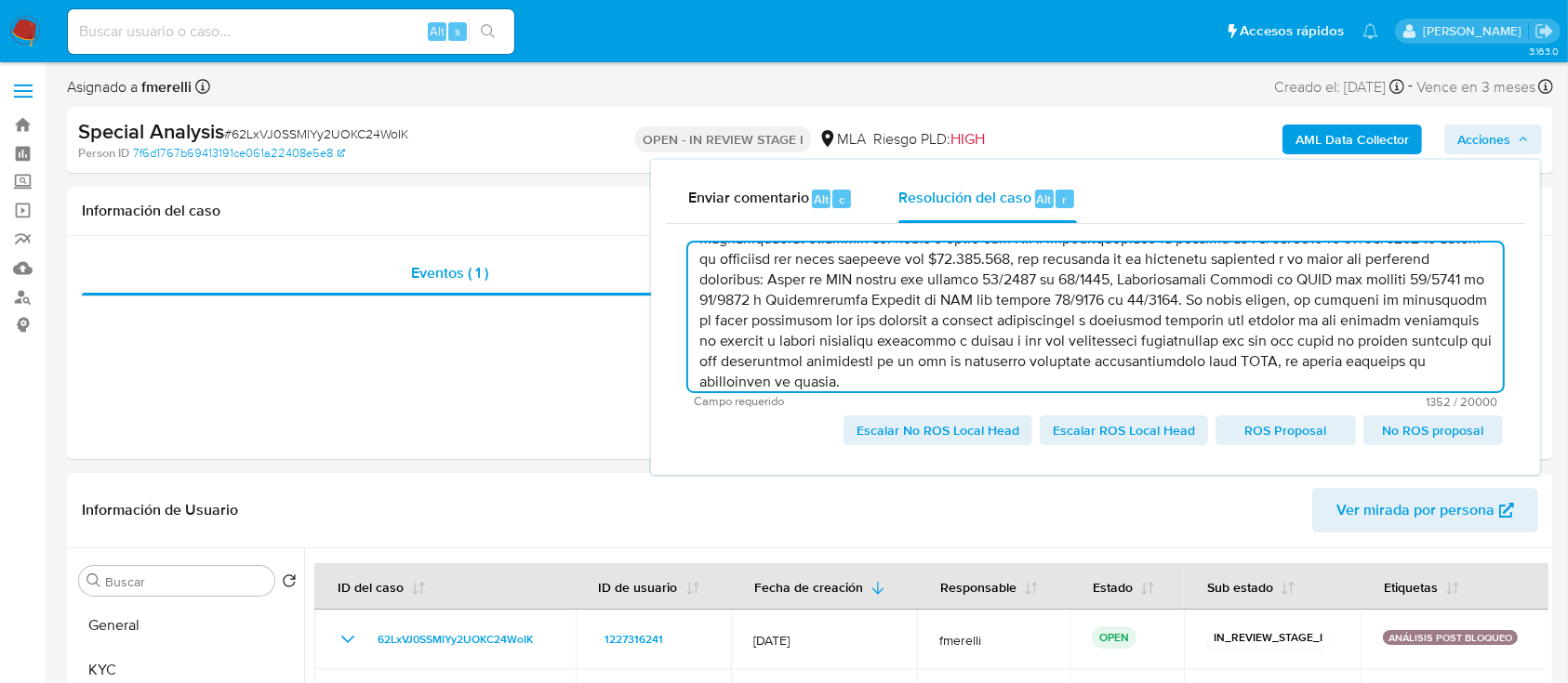
click at [960, 425] on span "Escalar No ROS Local Head" at bounding box center [938, 431] width 163 height 26
type textarea "El cliente Liliana Emke - CUIT 23329647544 se encuentra inscripto impositivamen…"
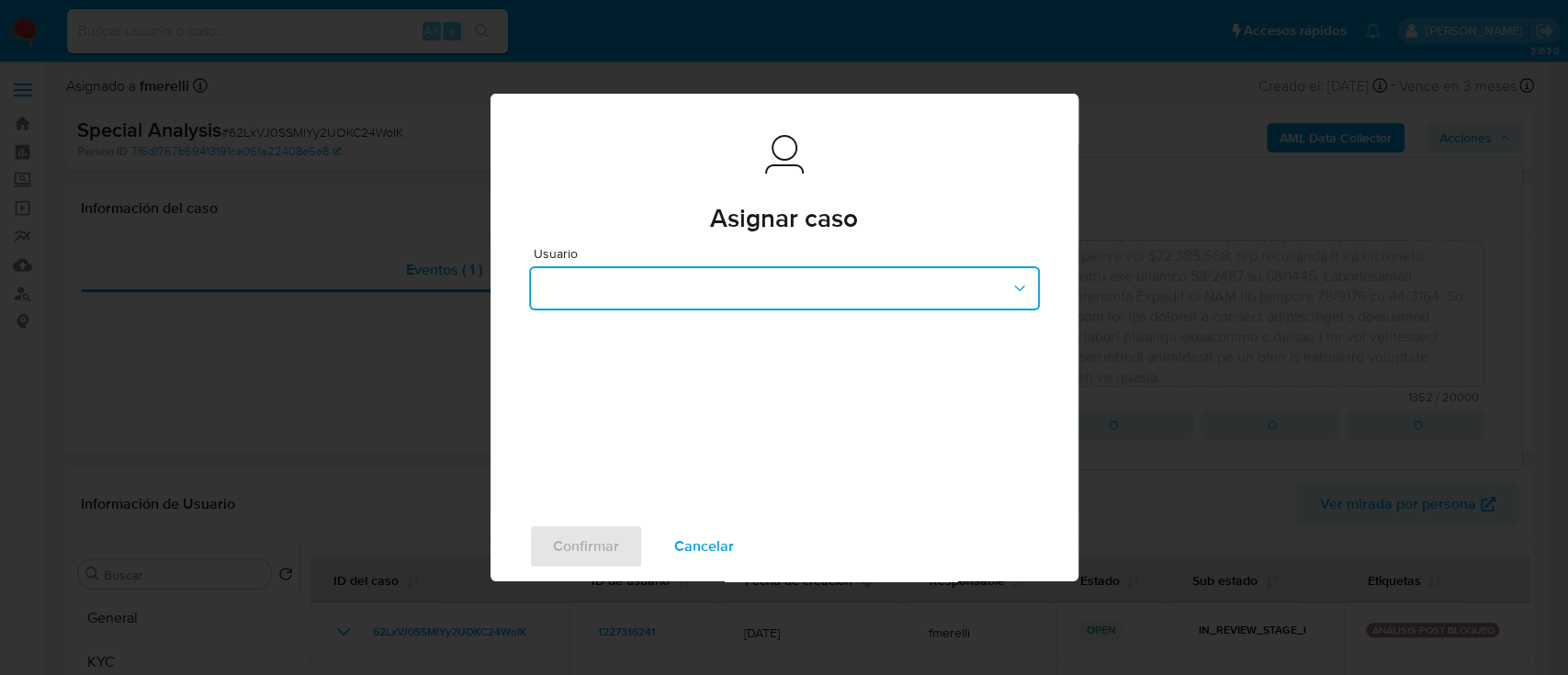
click at [659, 284] on button "button" at bounding box center [785, 289] width 511 height 44
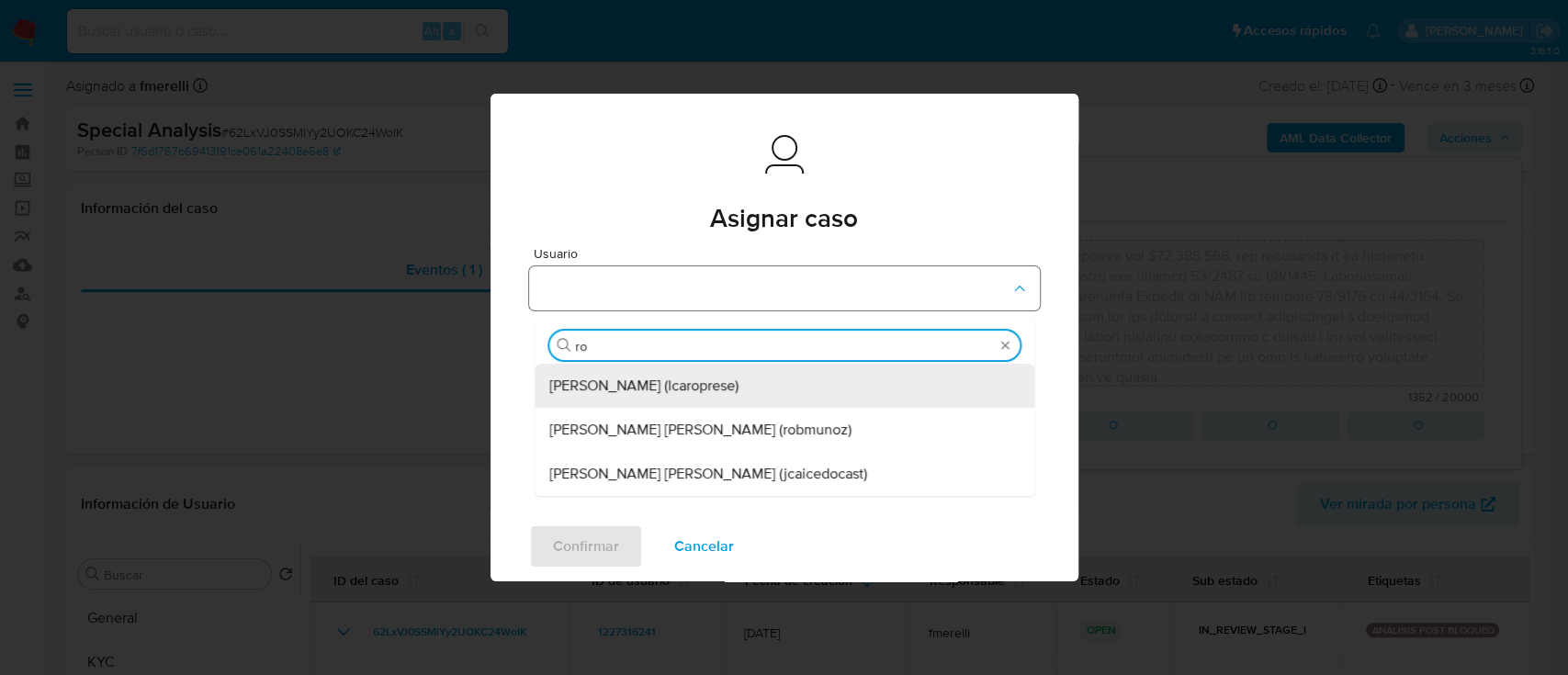
type input "rob"
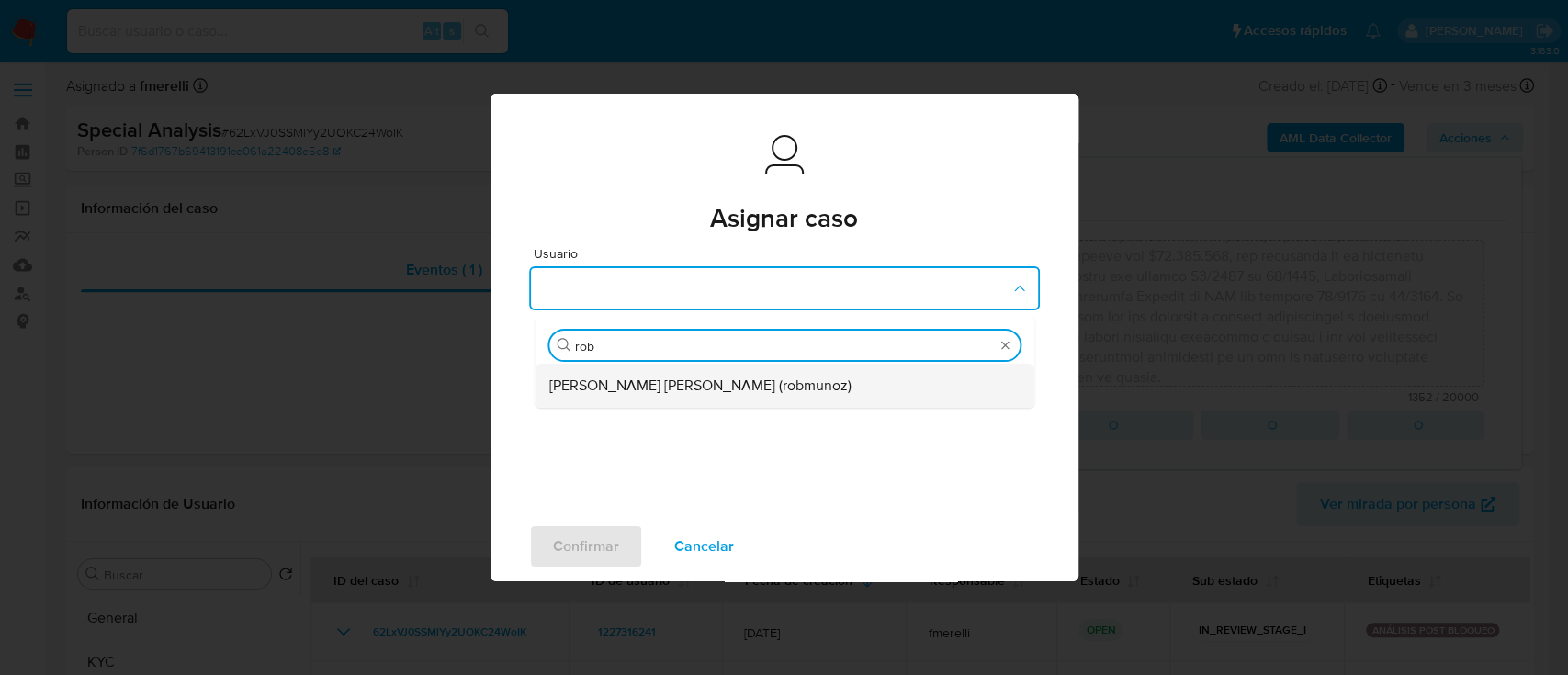
click at [653, 394] on span "Roberto Santiago Munoz (robmunoz)" at bounding box center [700, 386] width 302 height 19
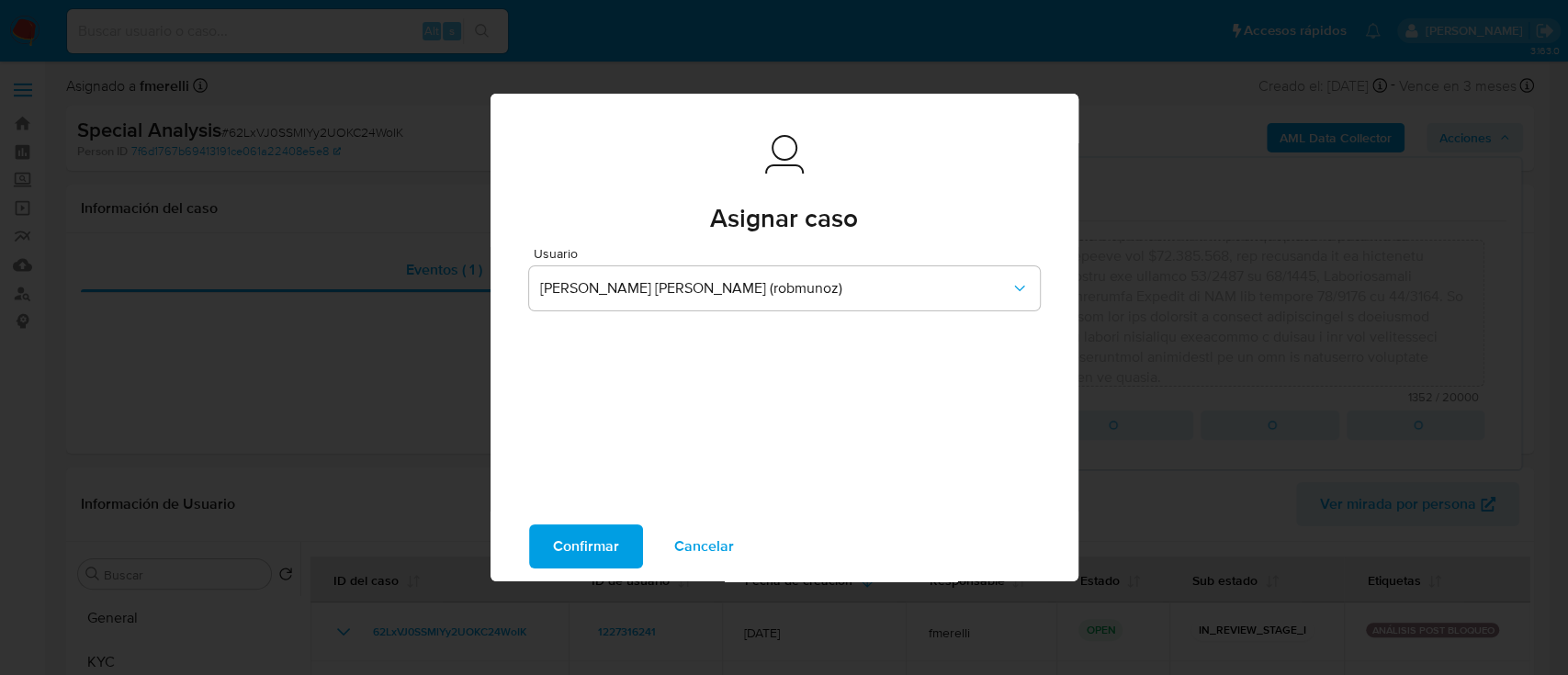
click at [575, 547] on span "Confirmar" at bounding box center [585, 547] width 66 height 41
type textarea "El cliente Liliana Emke - CUIT 23329647544 se encuentra inscripto impositivamen…"
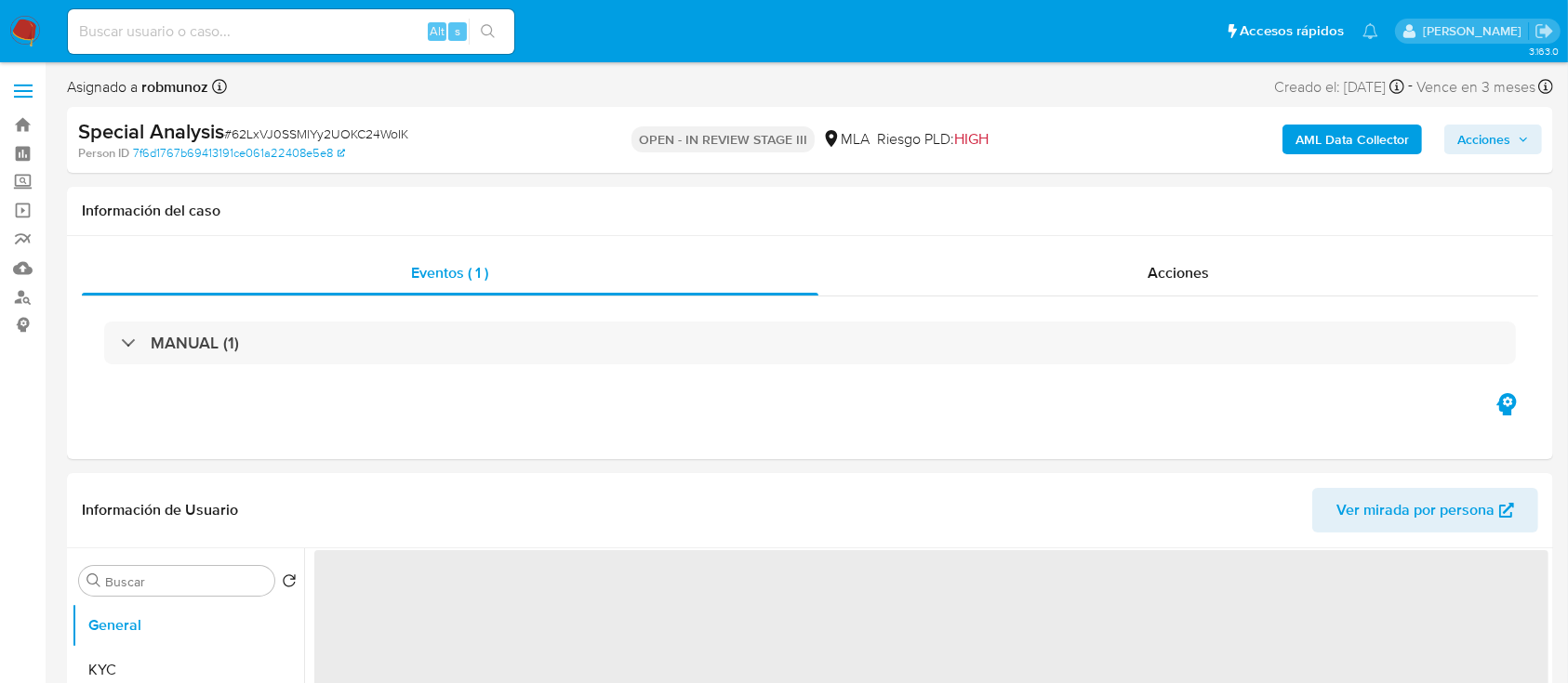
click at [30, 35] on img at bounding box center [25, 32] width 32 height 32
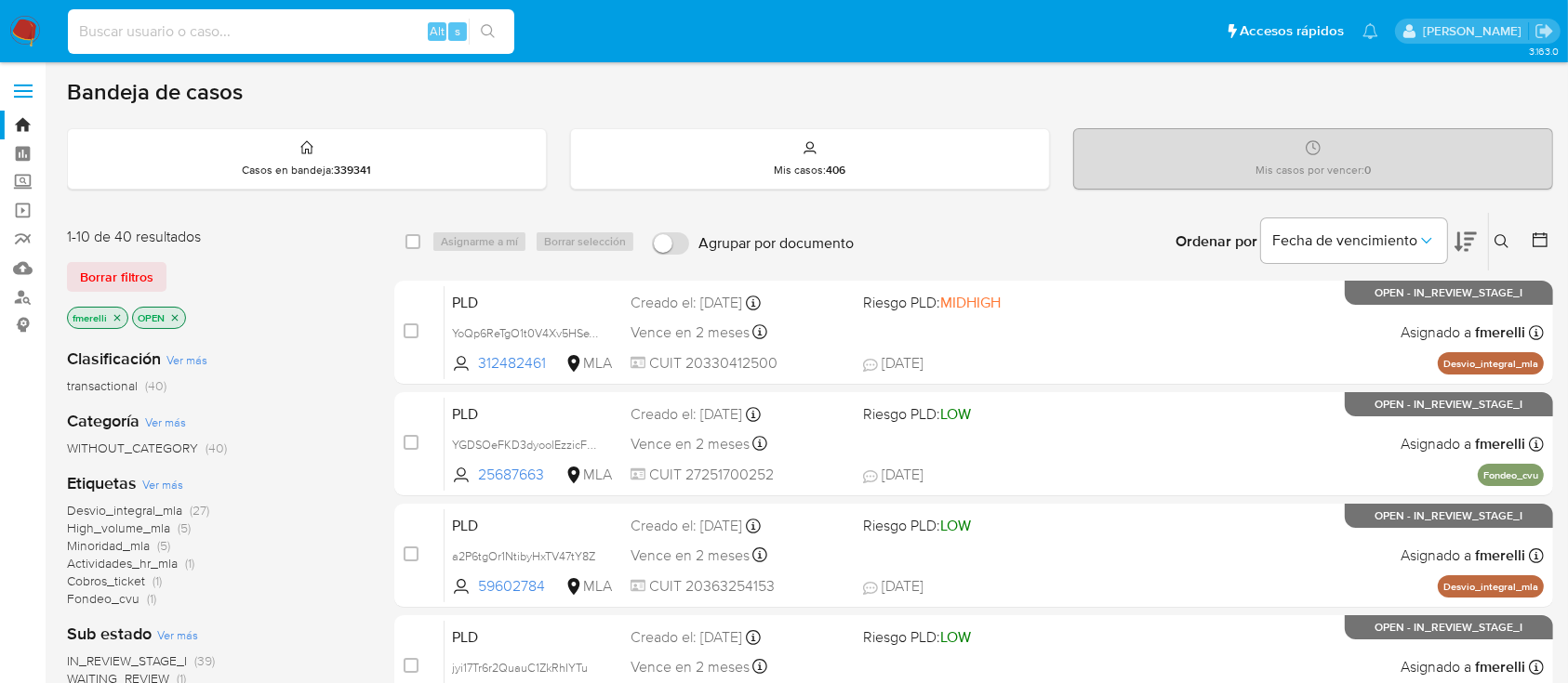
click at [306, 42] on input at bounding box center [291, 32] width 446 height 24
paste input "62LxVJ0SSMlYy2UOKC24WoIK"
type input "62LxVJ0SSMlYy2UOKC24WoIK"
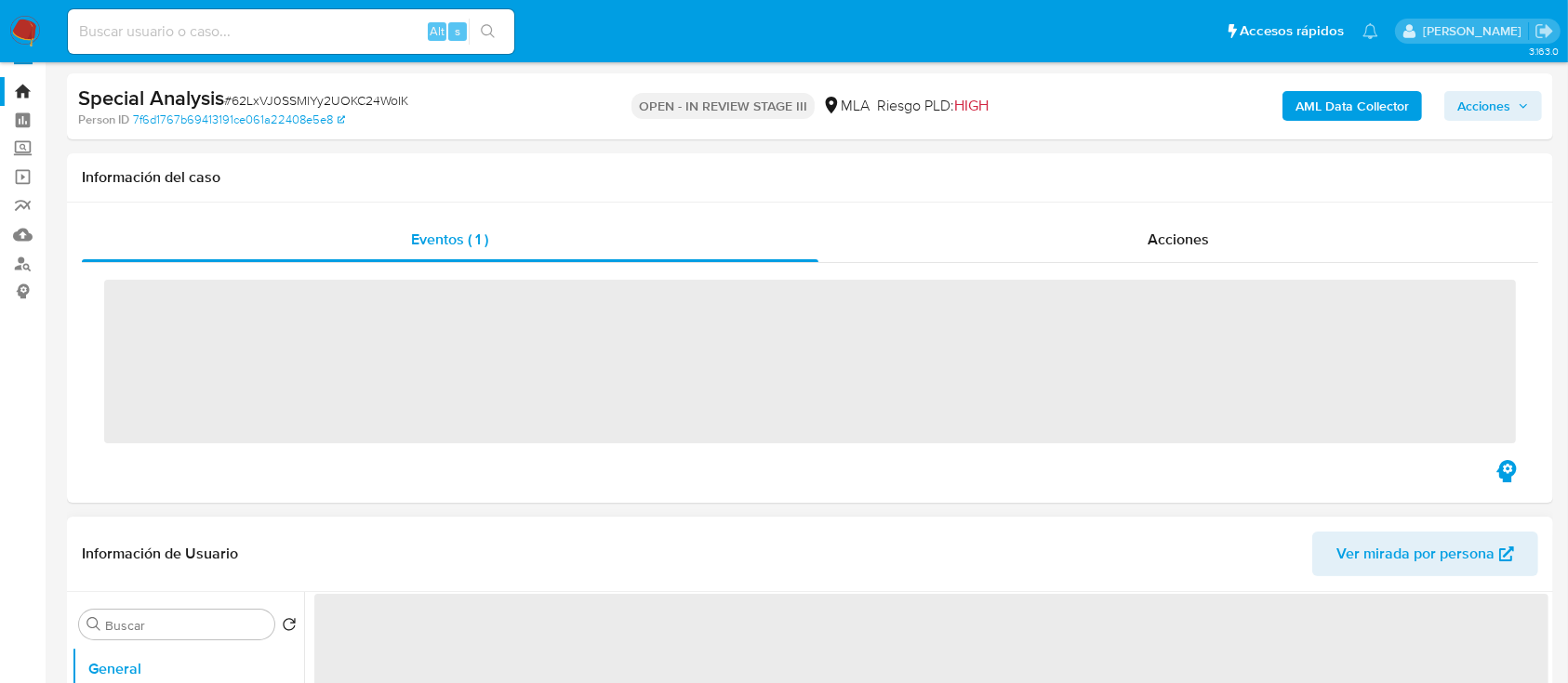
scroll to position [247, 0]
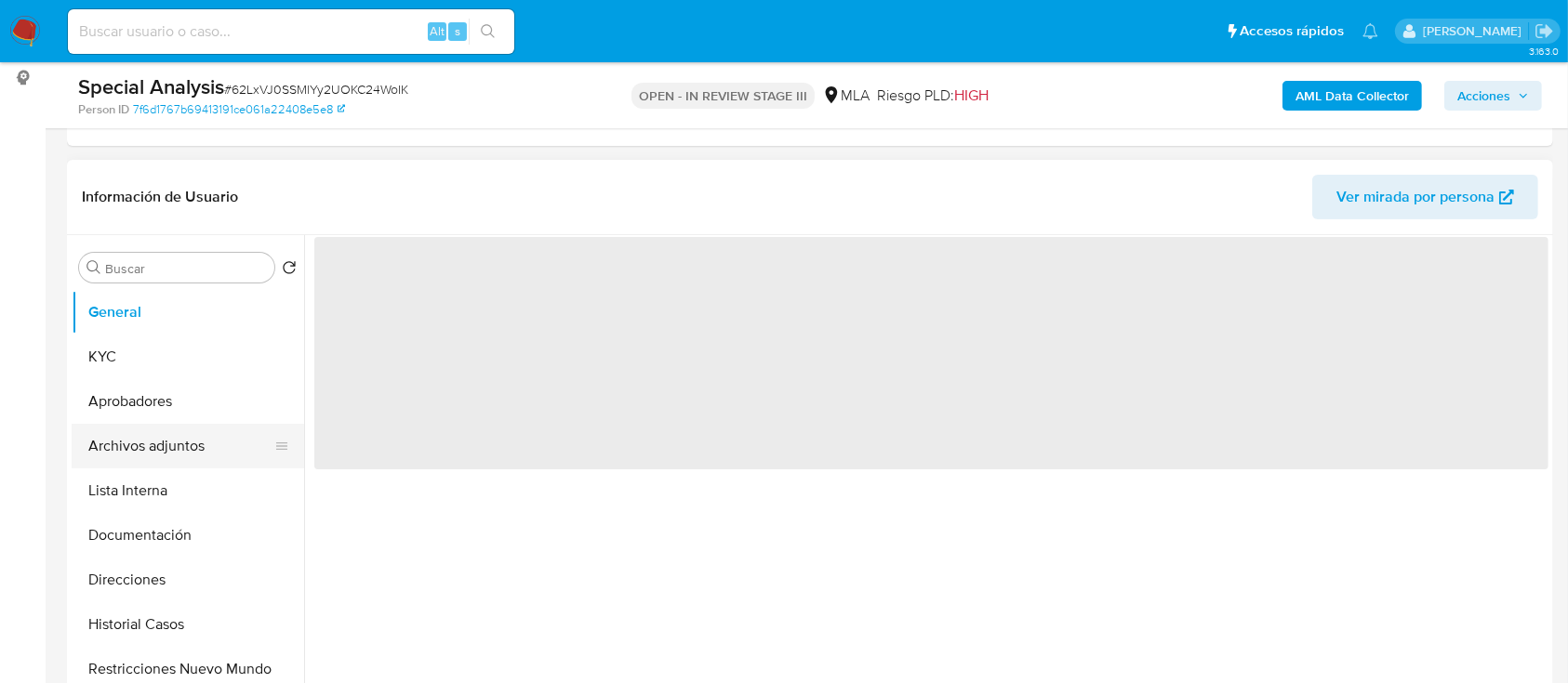
select select "10"
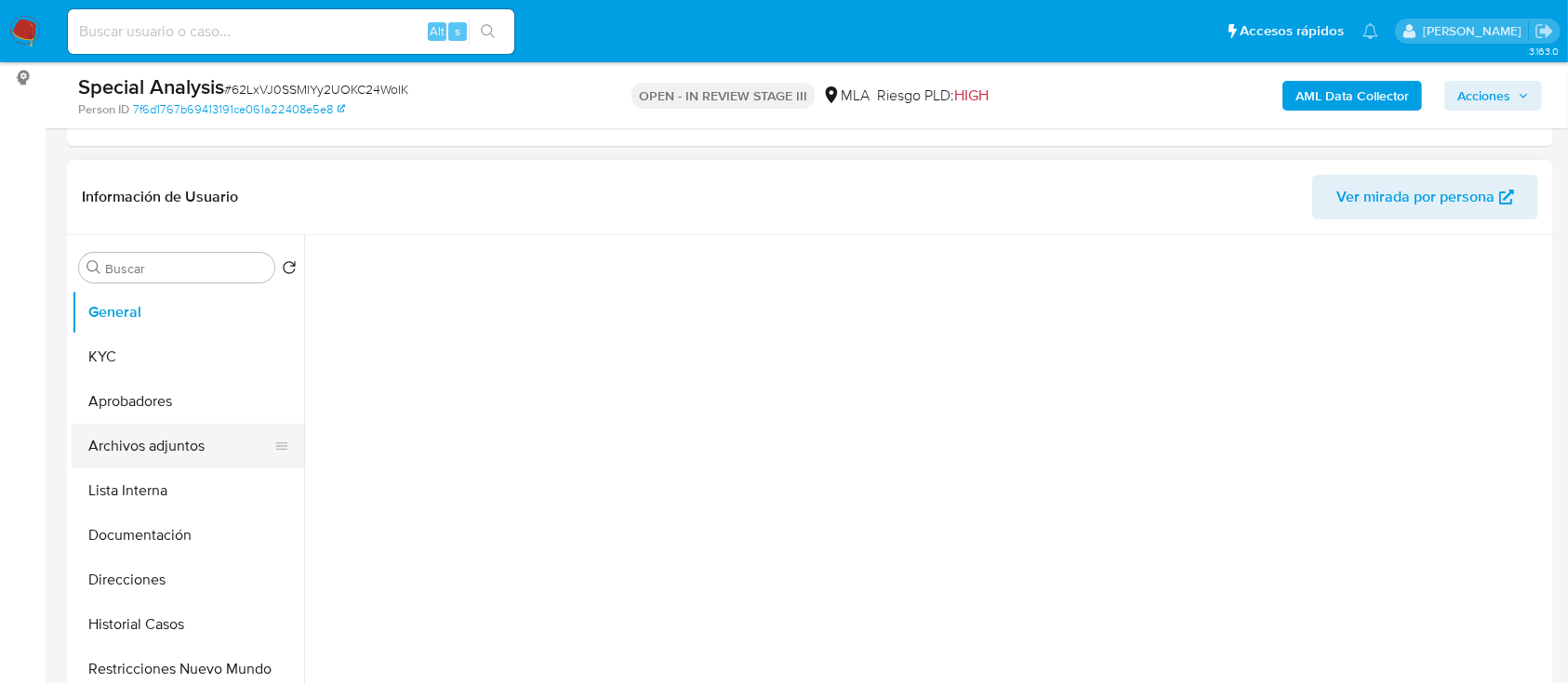
click at [121, 449] on button "Archivos adjuntos" at bounding box center [180, 446] width 217 height 45
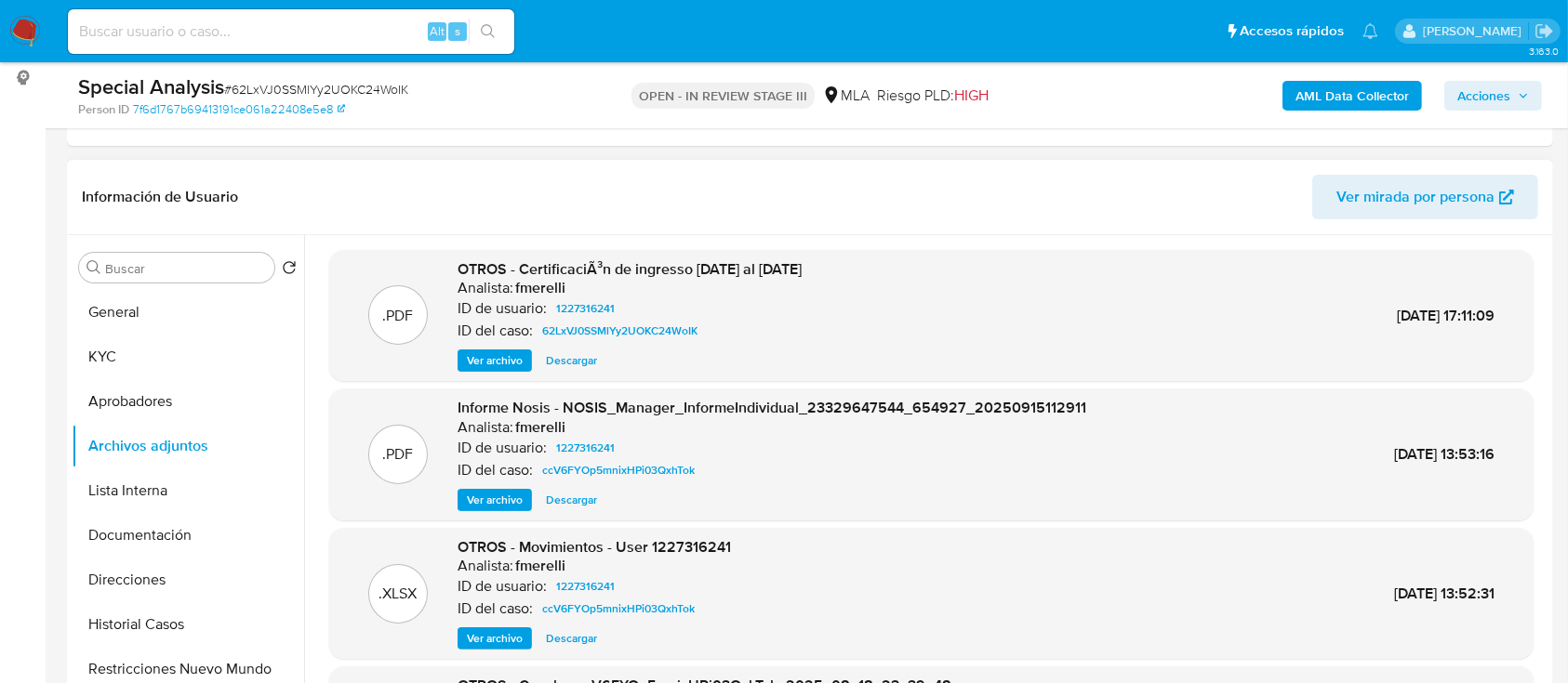
click at [479, 358] on span "Ver archivo" at bounding box center [495, 361] width 56 height 19
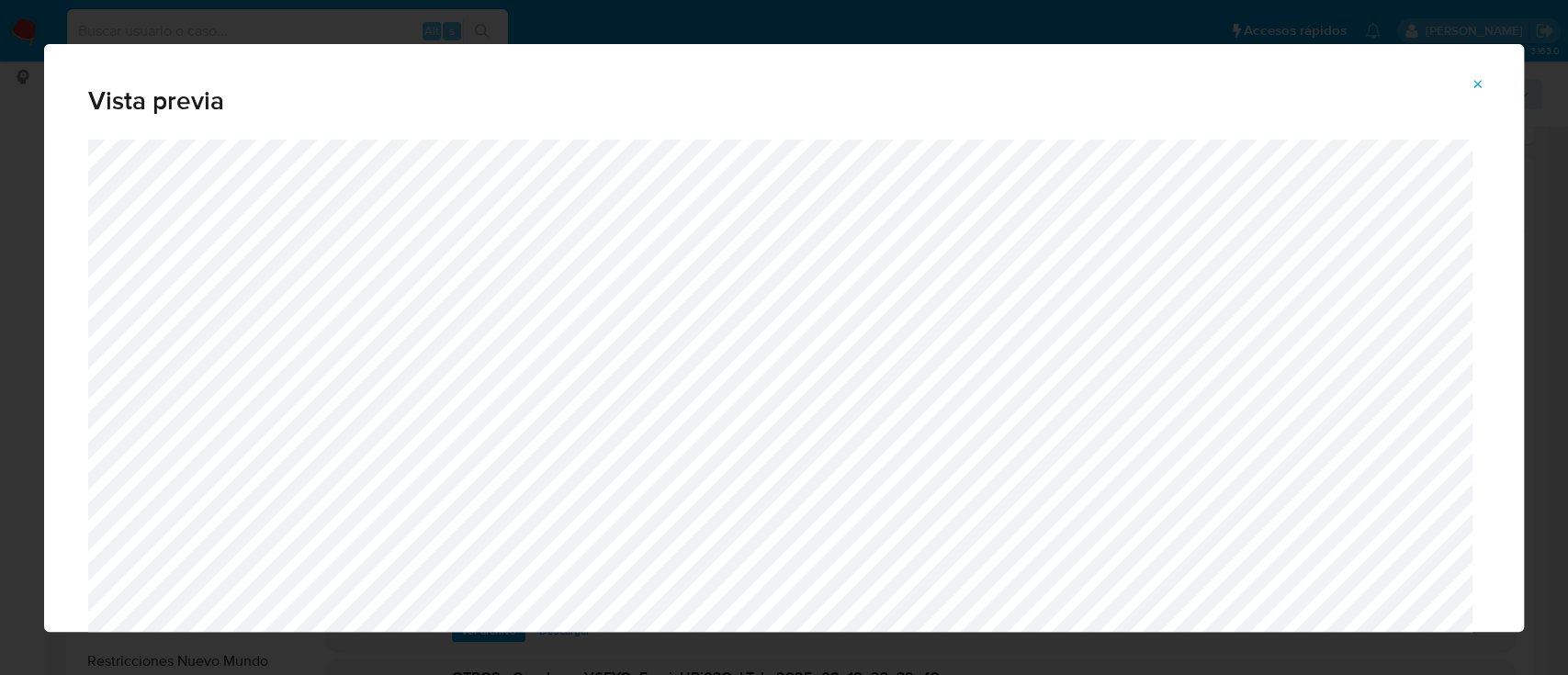
click at [1476, 79] on icon "Attachment preview" at bounding box center [1478, 84] width 15 height 15
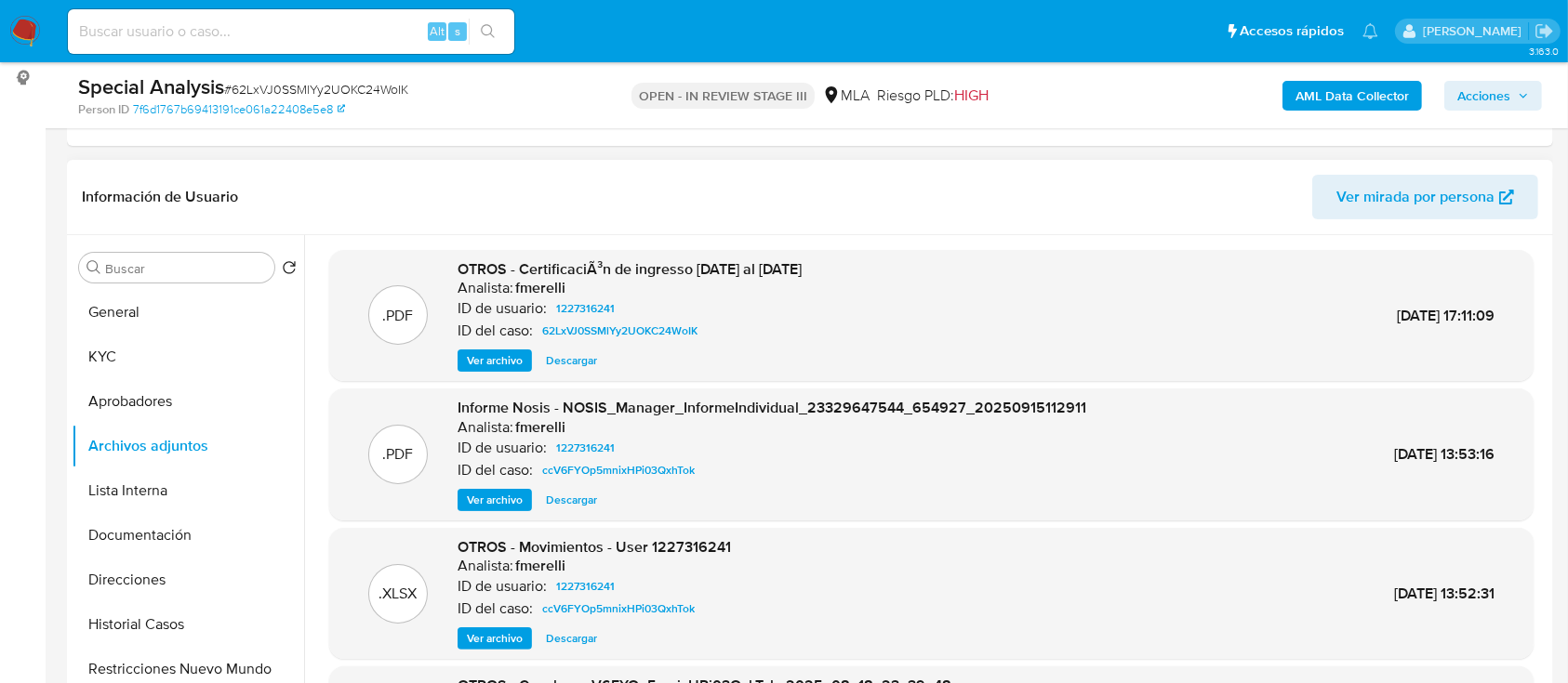
click at [16, 27] on img at bounding box center [25, 32] width 32 height 32
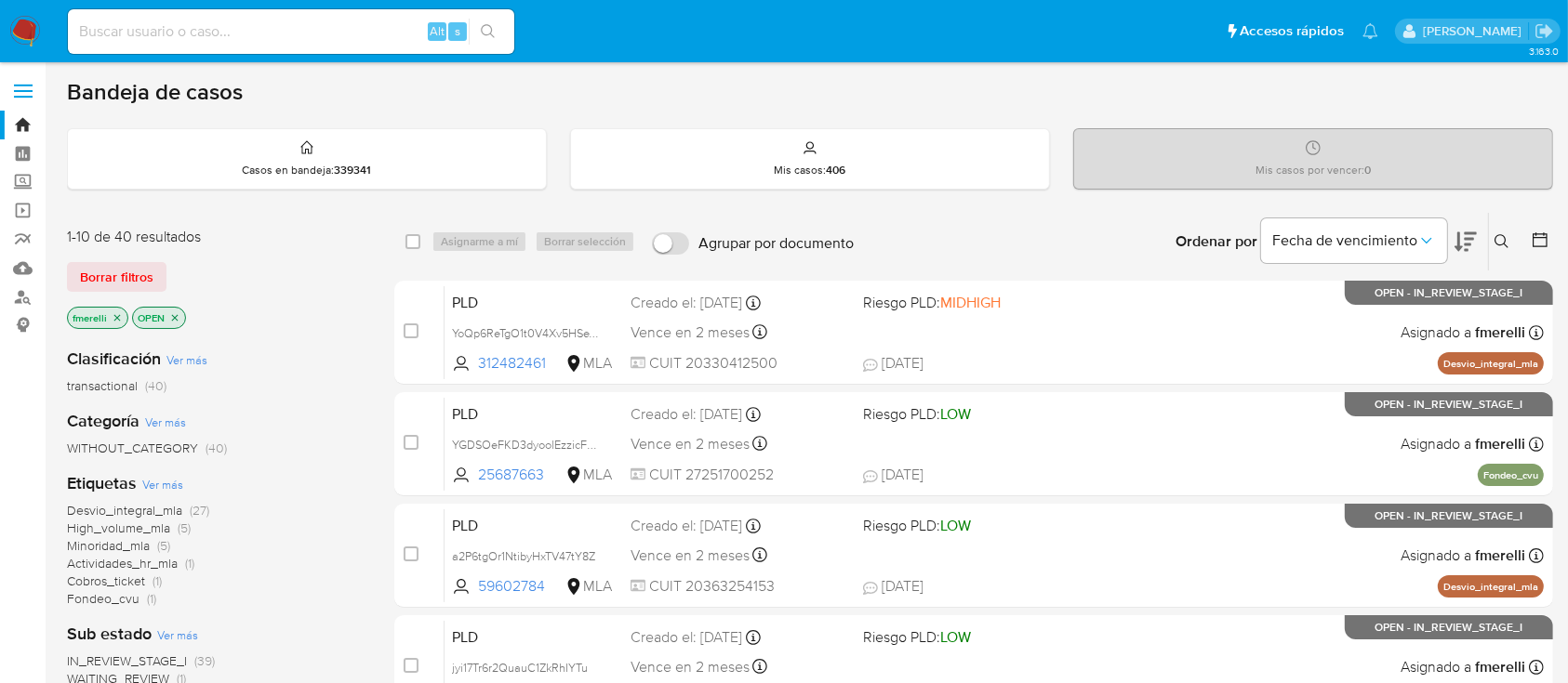
click at [335, 37] on input at bounding box center [291, 32] width 446 height 24
paste input "1766129374"
type input "1766129374"
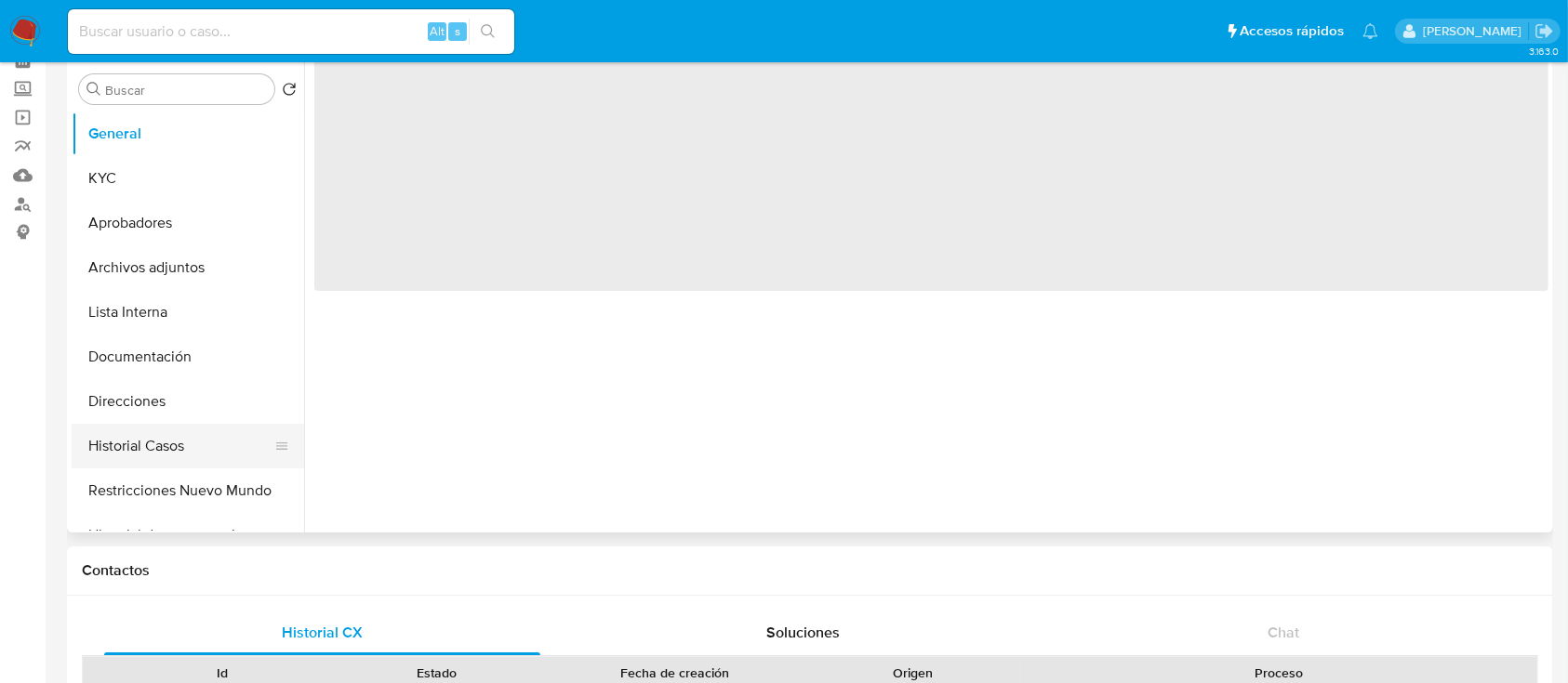
scroll to position [247, 0]
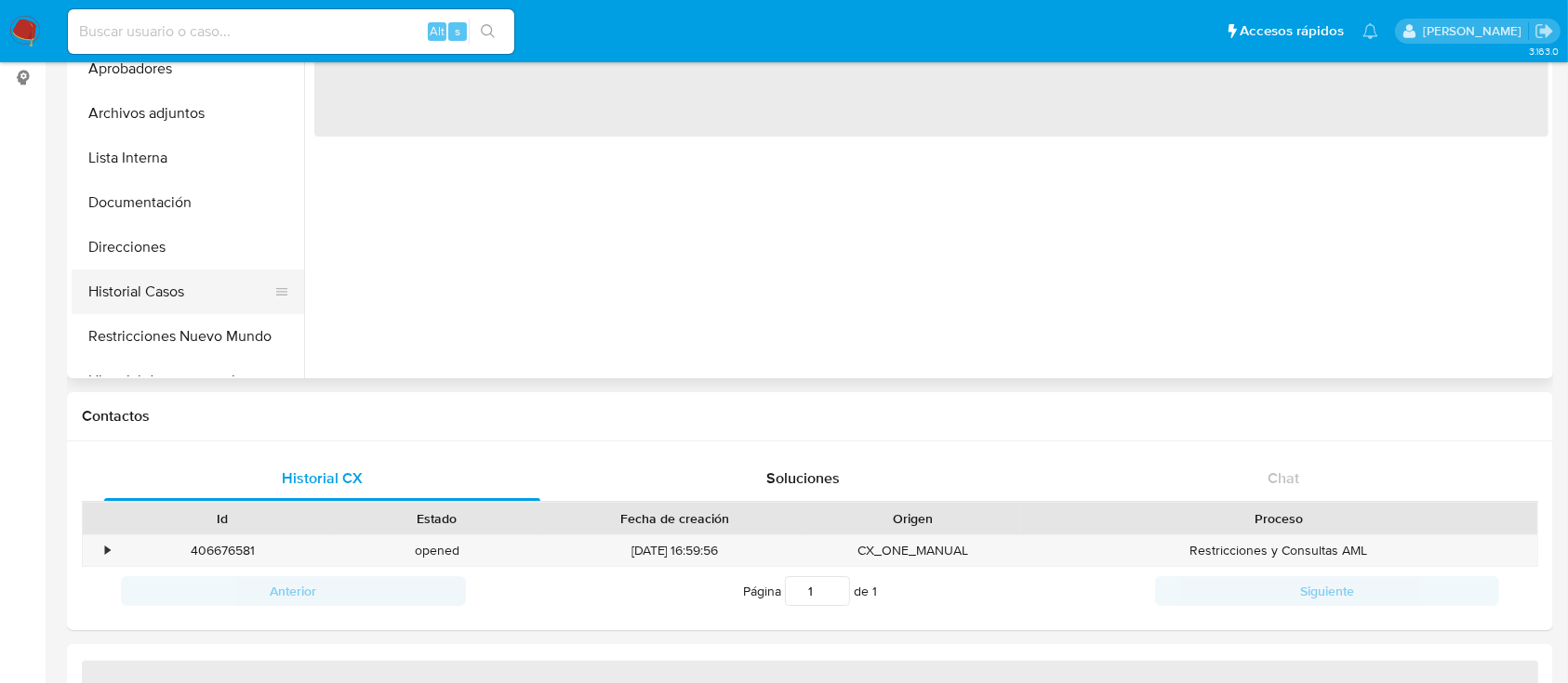
click at [149, 289] on button "Historial Casos" at bounding box center [180, 292] width 217 height 45
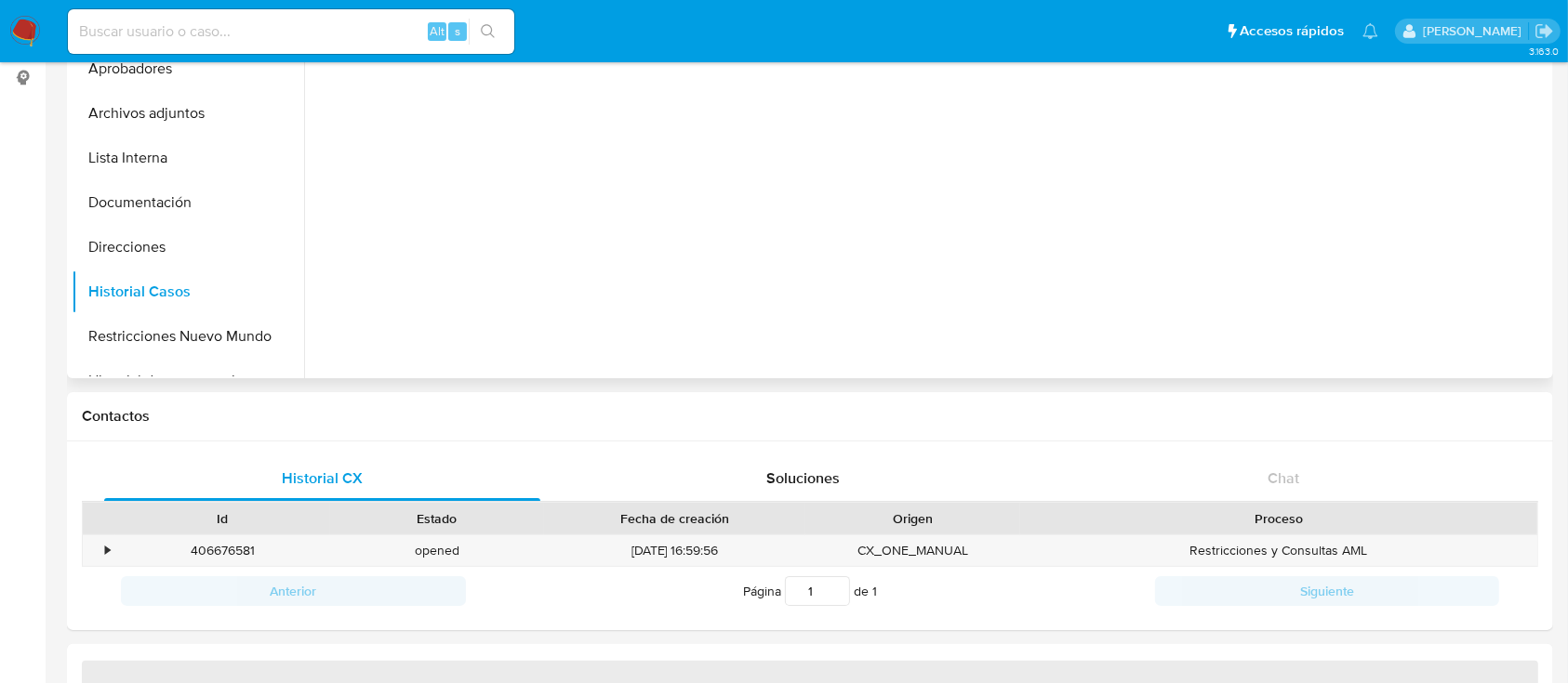
select select "10"
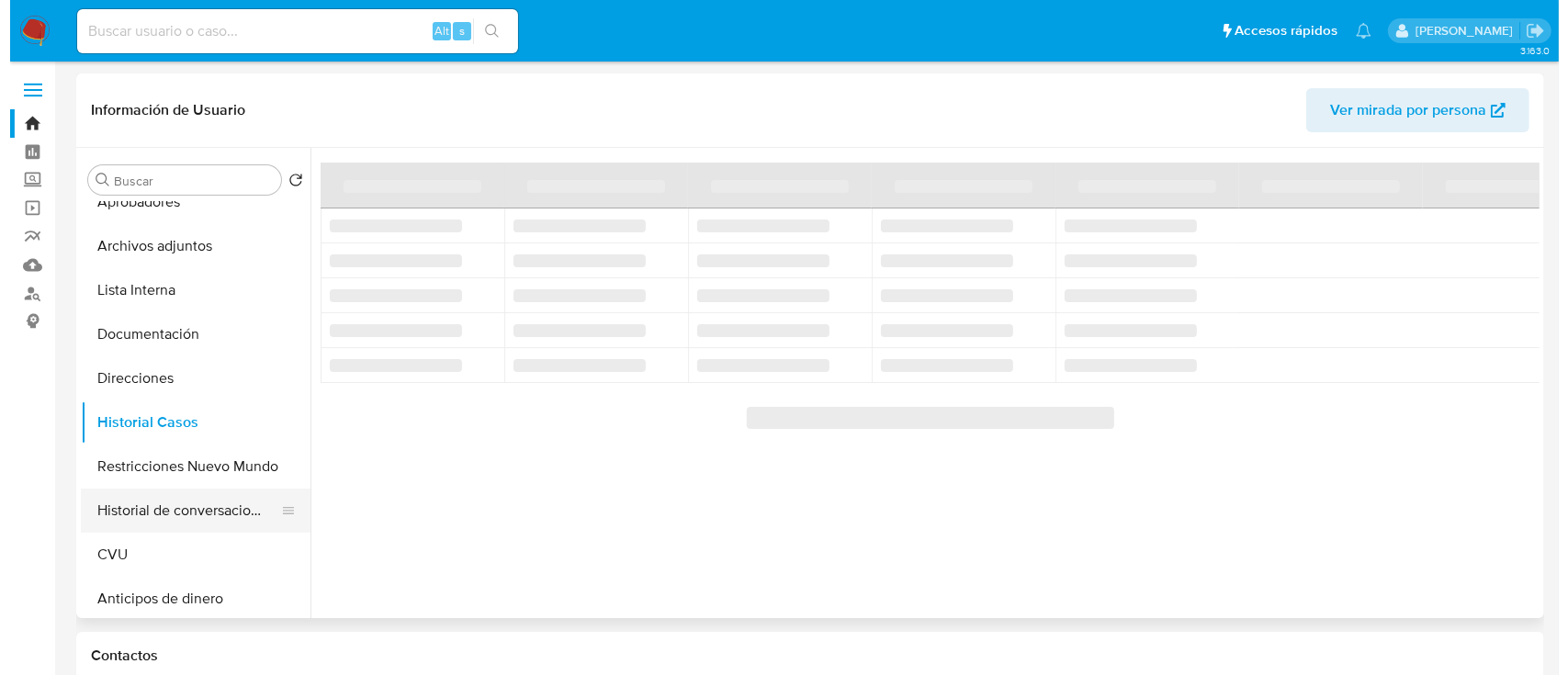
scroll to position [122, 0]
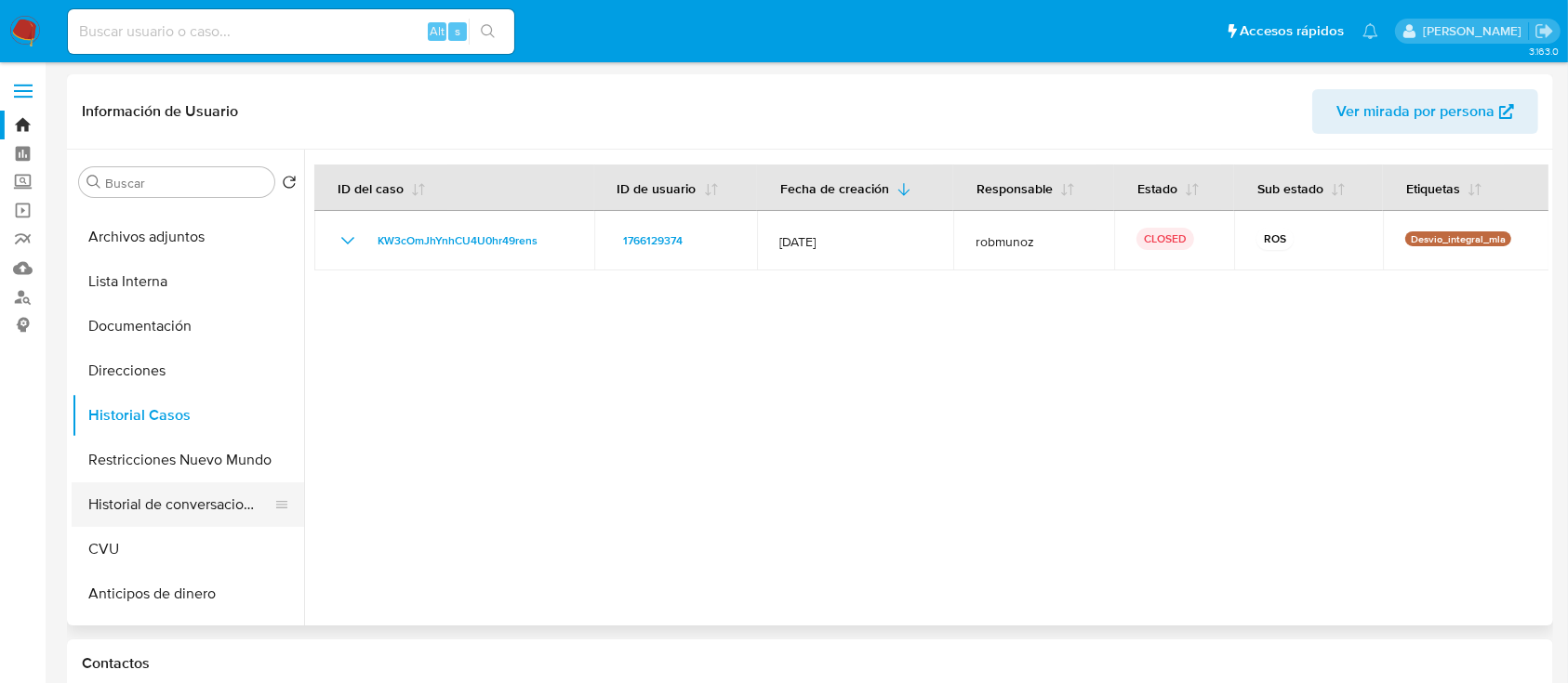
click at [166, 501] on button "Historial de conversaciones" at bounding box center [180, 505] width 217 height 45
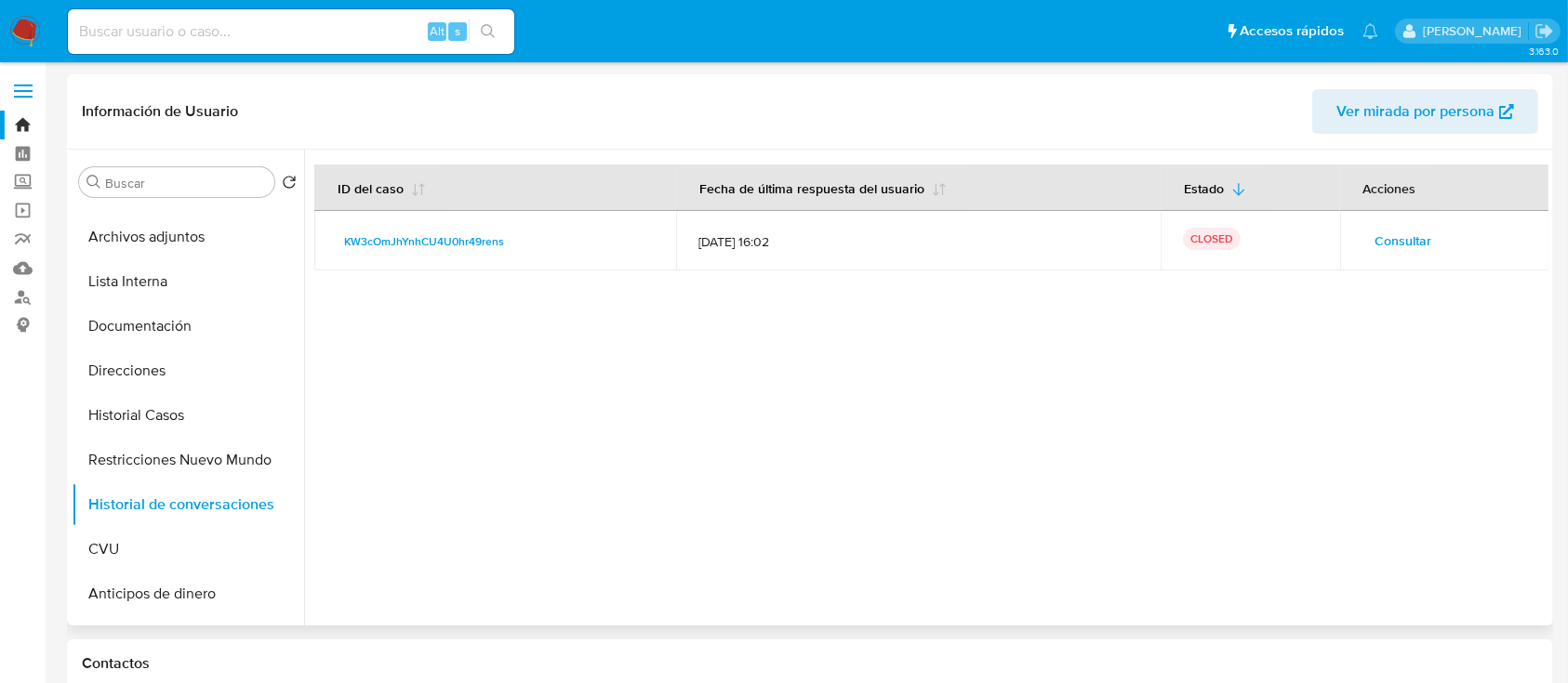
click at [1392, 246] on span "Consultar" at bounding box center [1403, 241] width 57 height 26
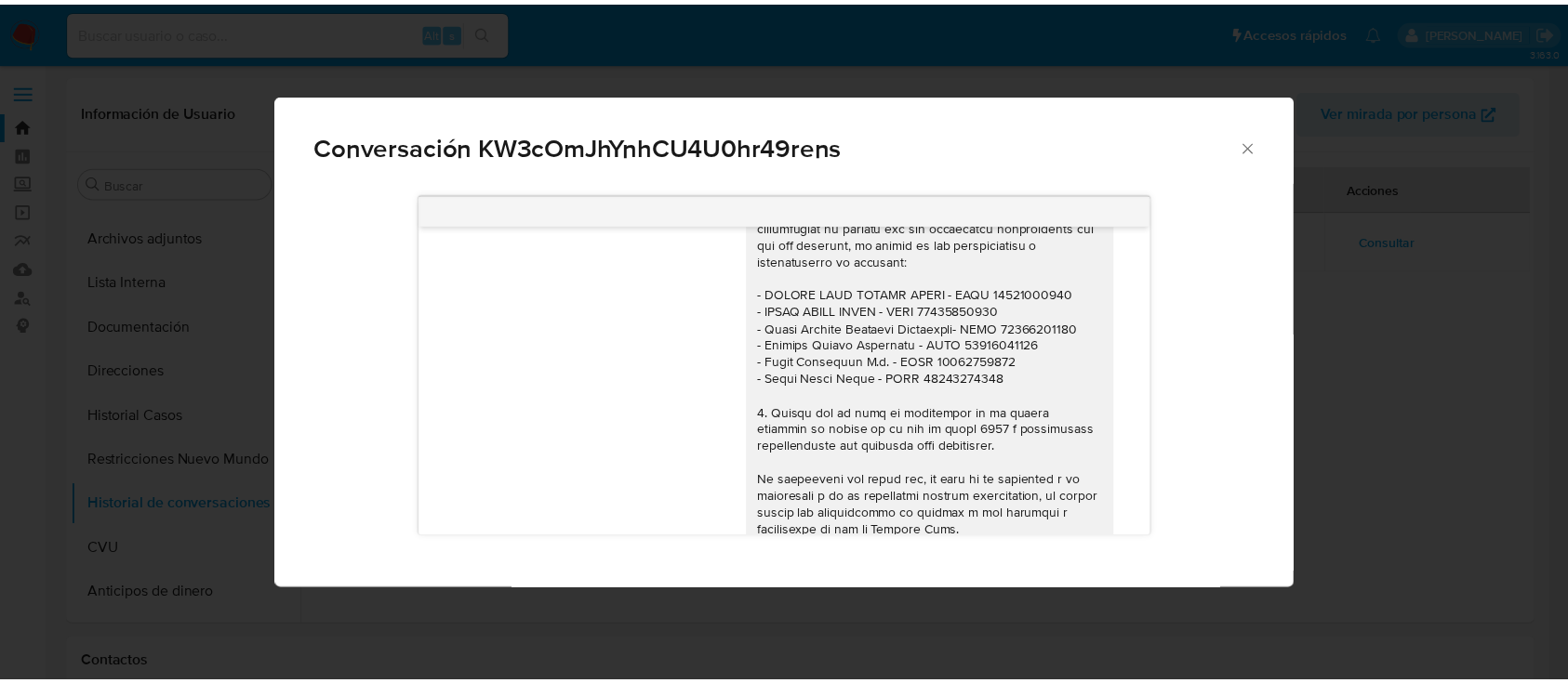
scroll to position [950, 0]
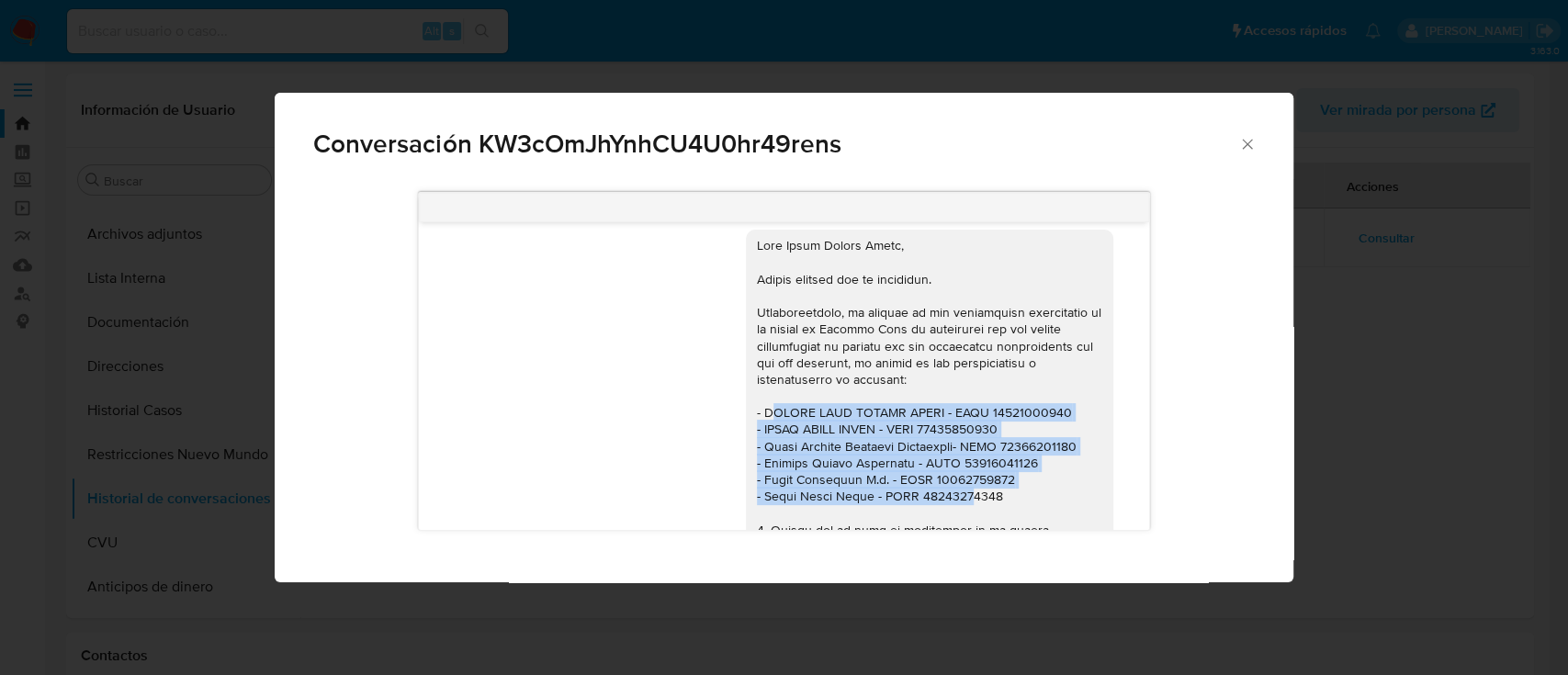
drag, startPoint x: 795, startPoint y: 423, endPoint x: 936, endPoint y: 496, distance: 158.8
click at [936, 496] on div "Comunicación" at bounding box center [929, 546] width 345 height 619
click at [1248, 138] on icon "Cerrar" at bounding box center [1248, 144] width 19 height 19
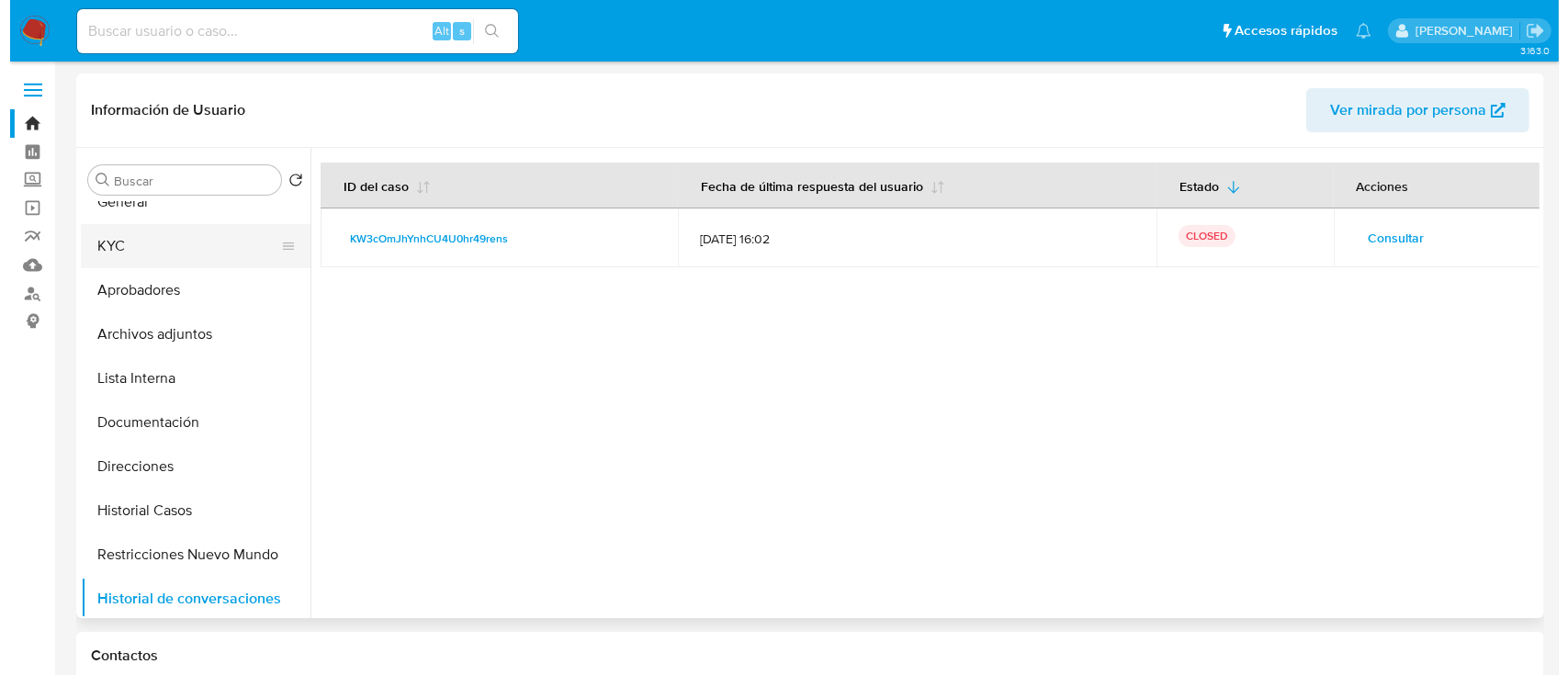
scroll to position [0, 0]
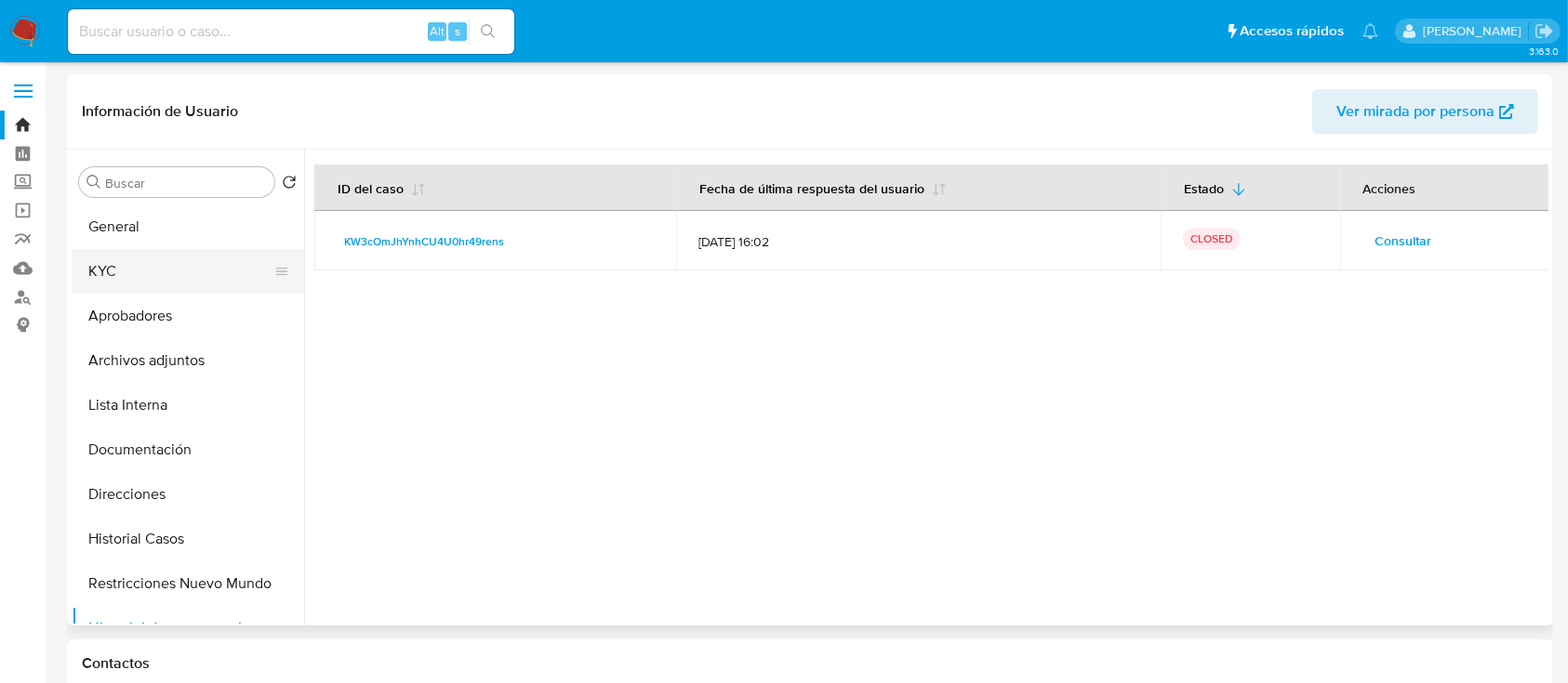
click at [162, 271] on button "KYC" at bounding box center [180, 272] width 217 height 45
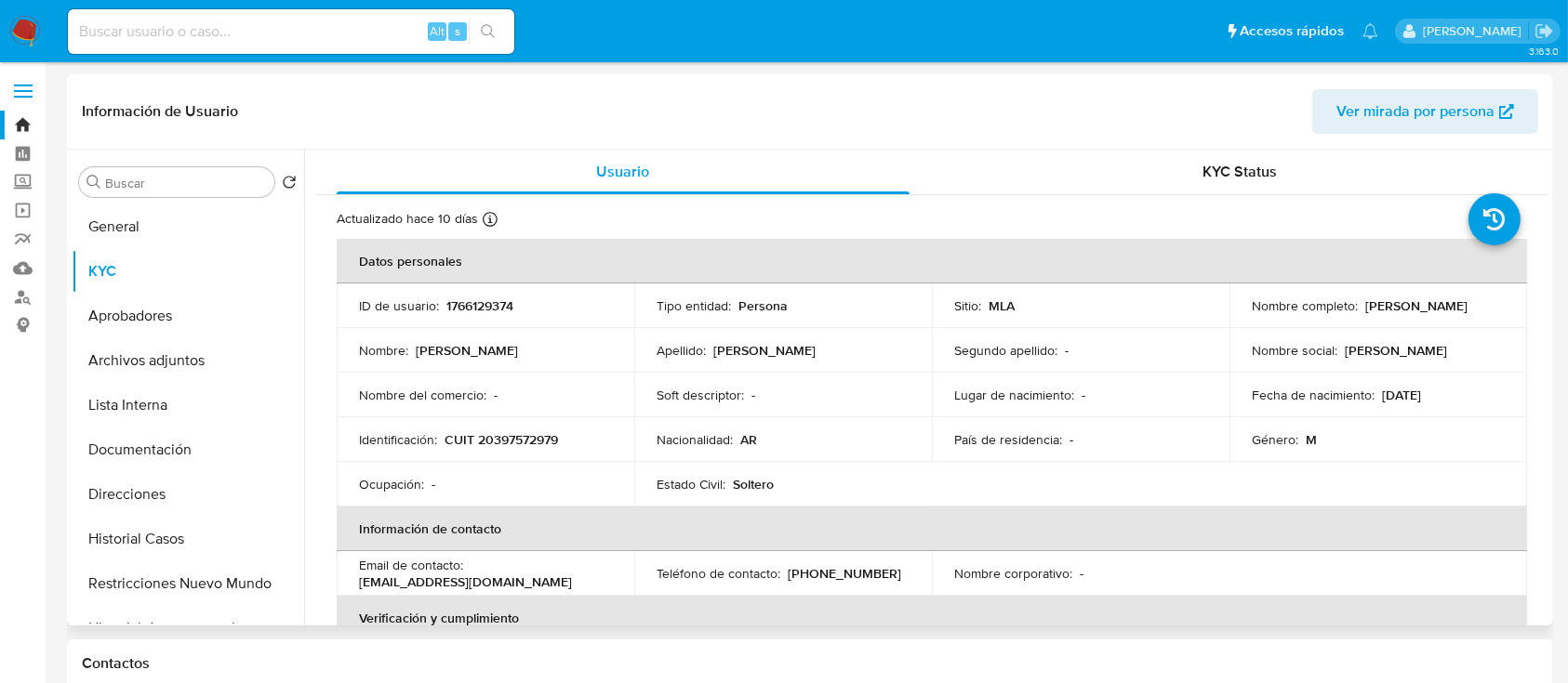
click at [496, 436] on p "CUIT 20397572979" at bounding box center [500, 439] width 113 height 17
copy p "20397572979"
click at [188, 216] on button "General" at bounding box center [180, 227] width 217 height 45
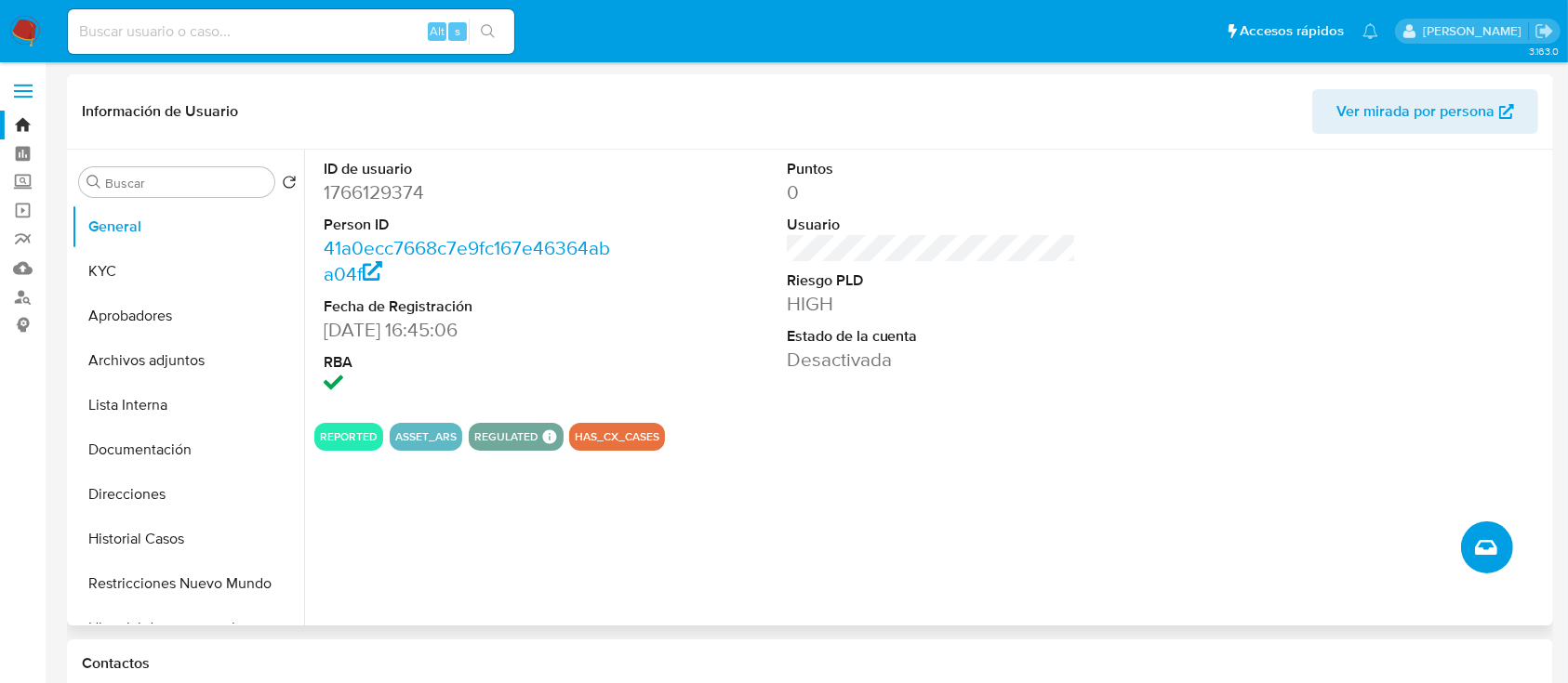
click at [1492, 549] on icon "Crear caso manual" at bounding box center [1486, 547] width 22 height 15
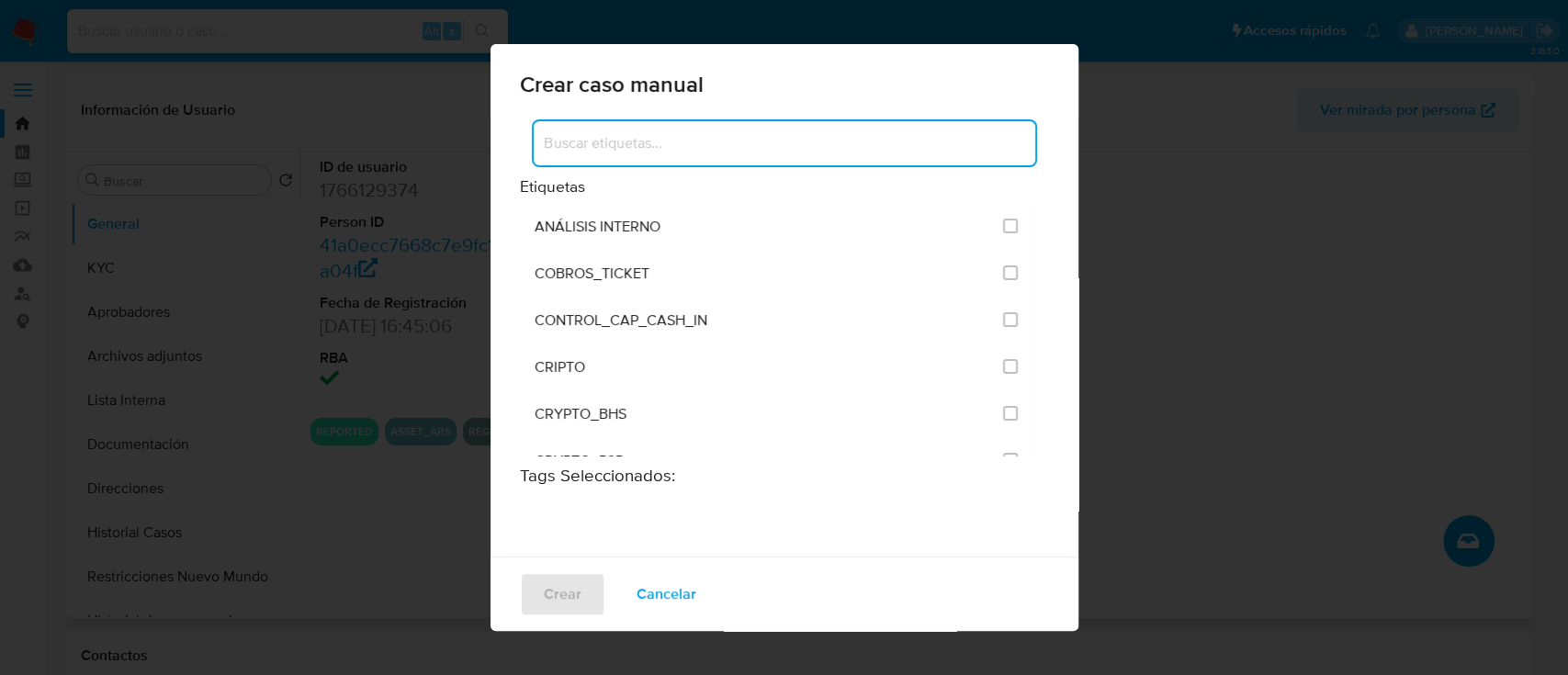
click at [768, 146] on input at bounding box center [784, 144] width 502 height 24
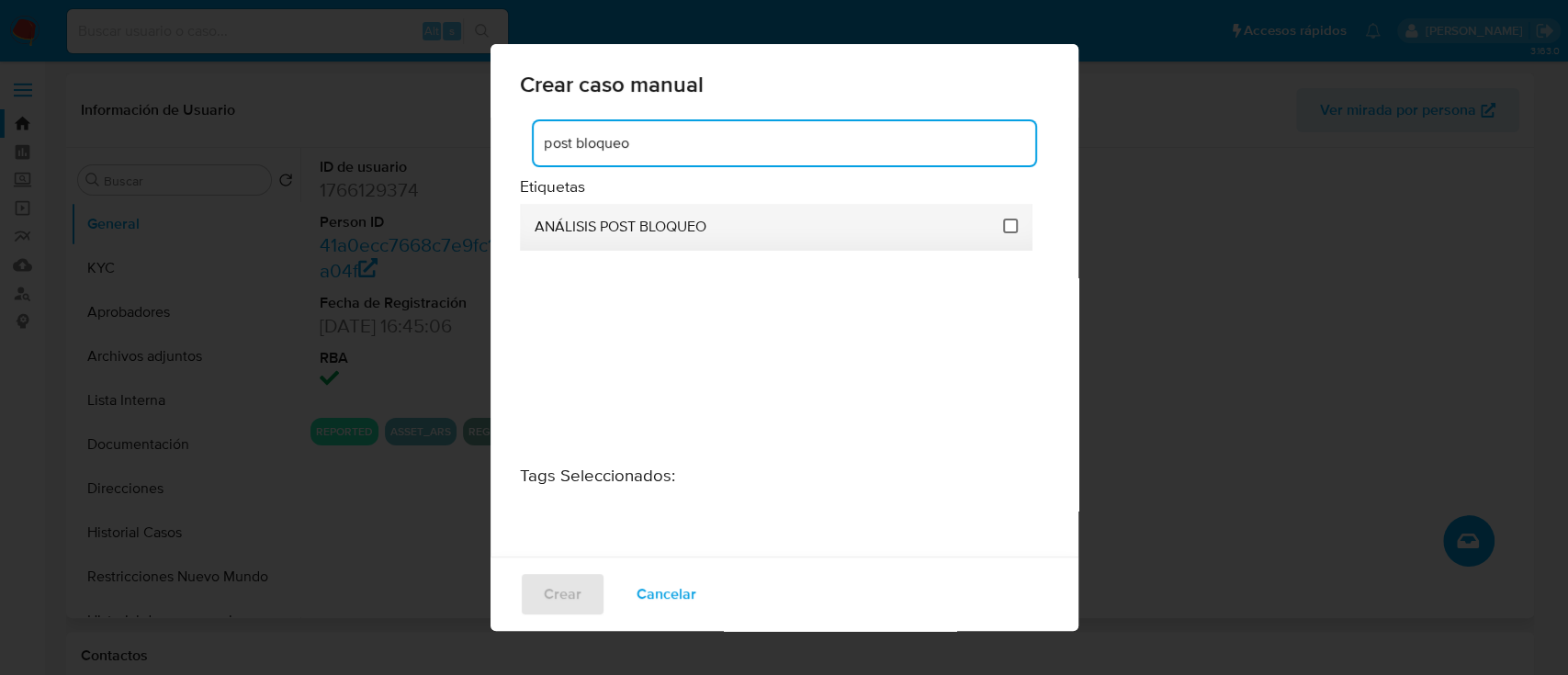
type input "post bloqueo"
click at [1003, 223] on input "3249" at bounding box center [1011, 226] width 15 height 15
checkbox input "true"
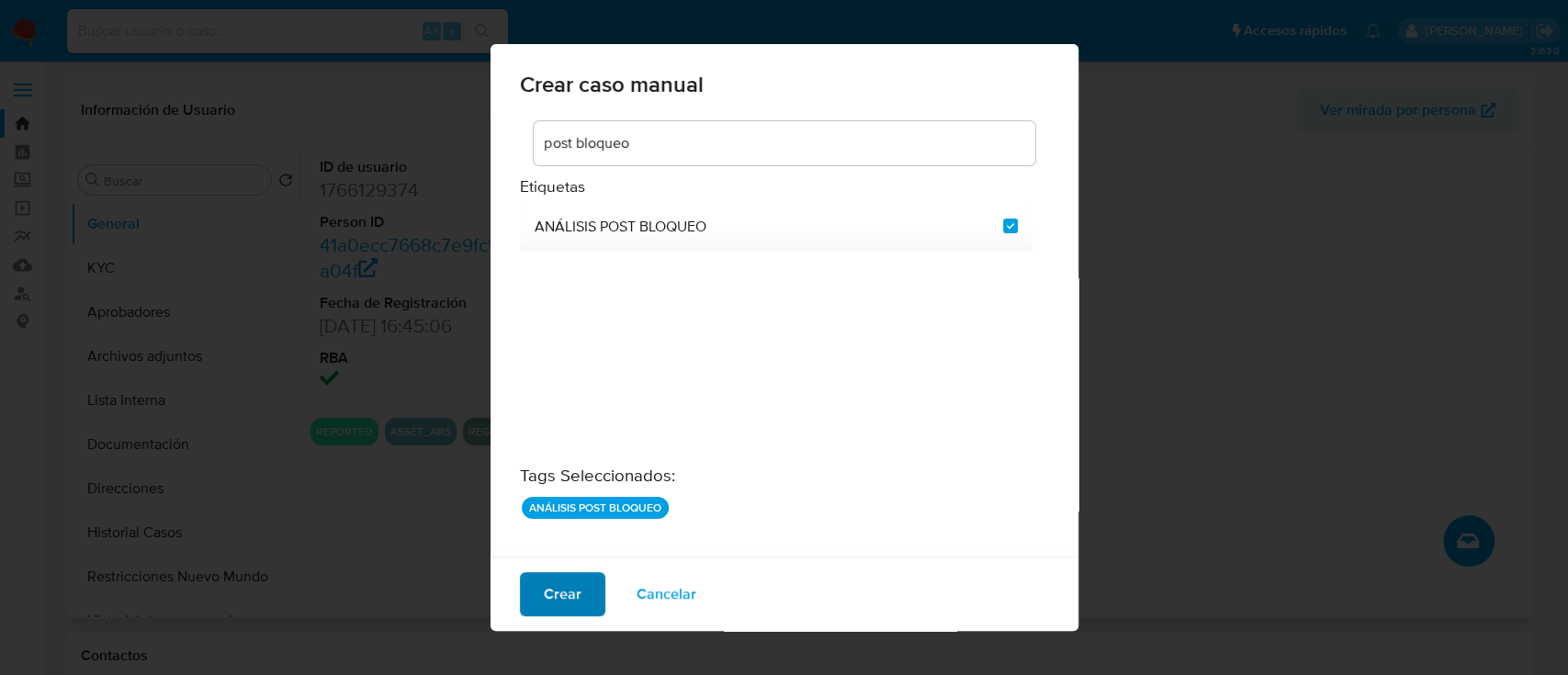
click at [556, 591] on span "Crear" at bounding box center [562, 594] width 38 height 41
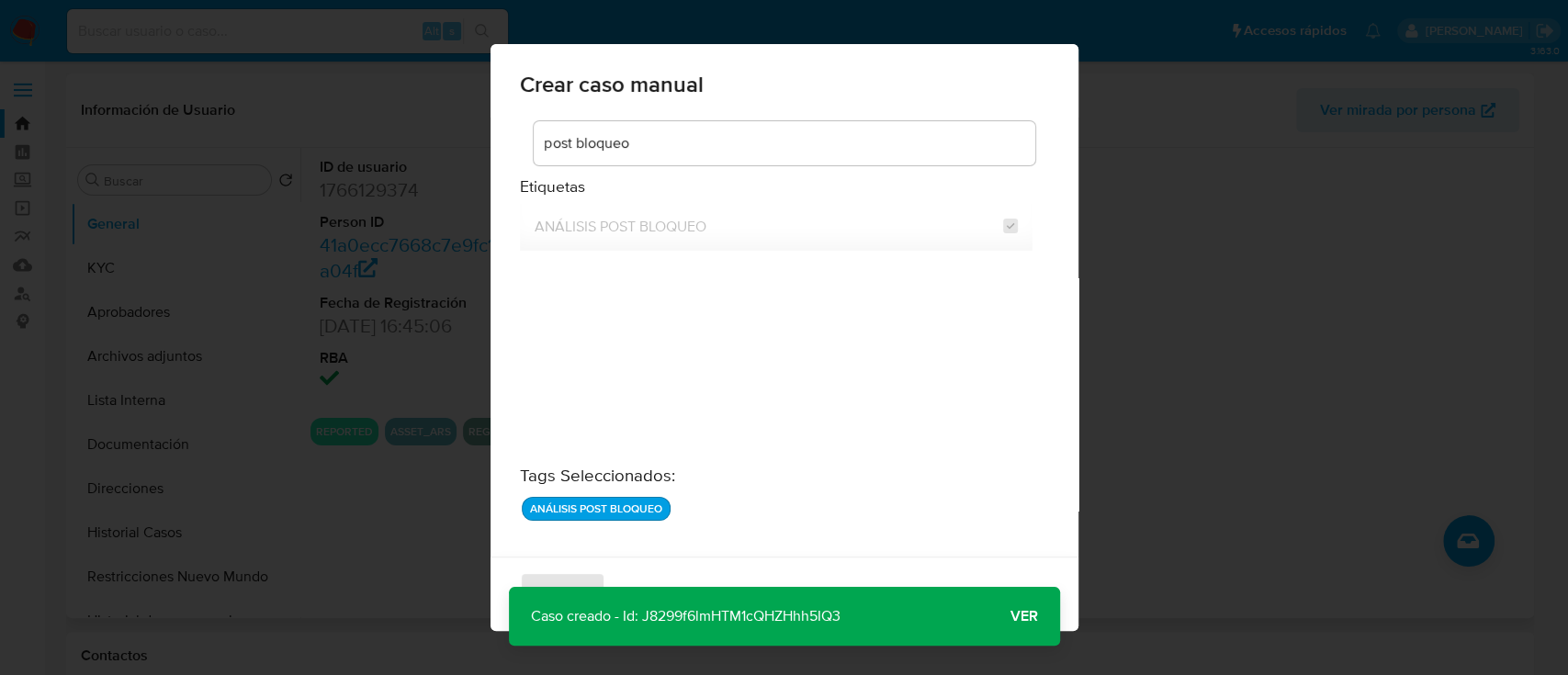
click at [1001, 607] on button "Ver" at bounding box center [1024, 617] width 71 height 44
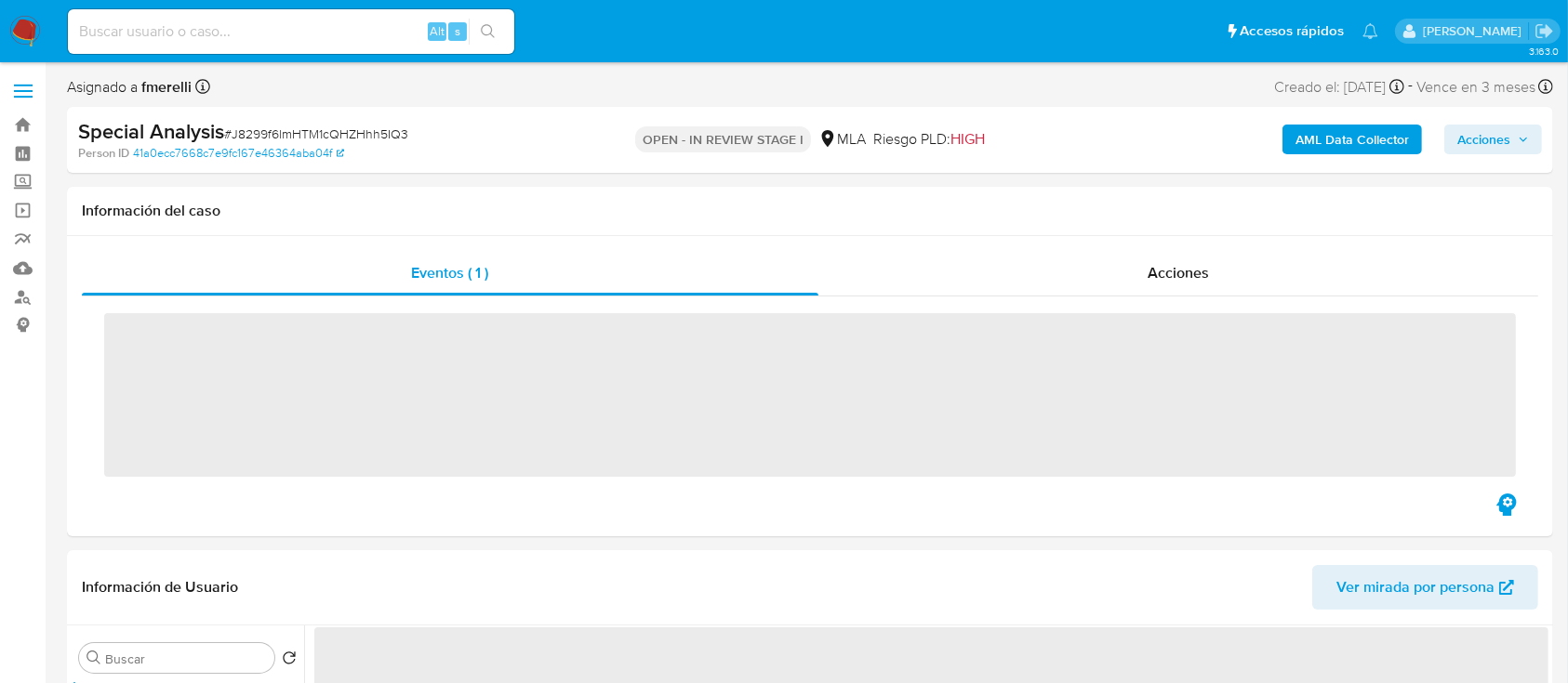
click at [299, 126] on span "# J8299f6lmHTM1cQHZHhh5IQ3" at bounding box center [316, 134] width 184 height 19
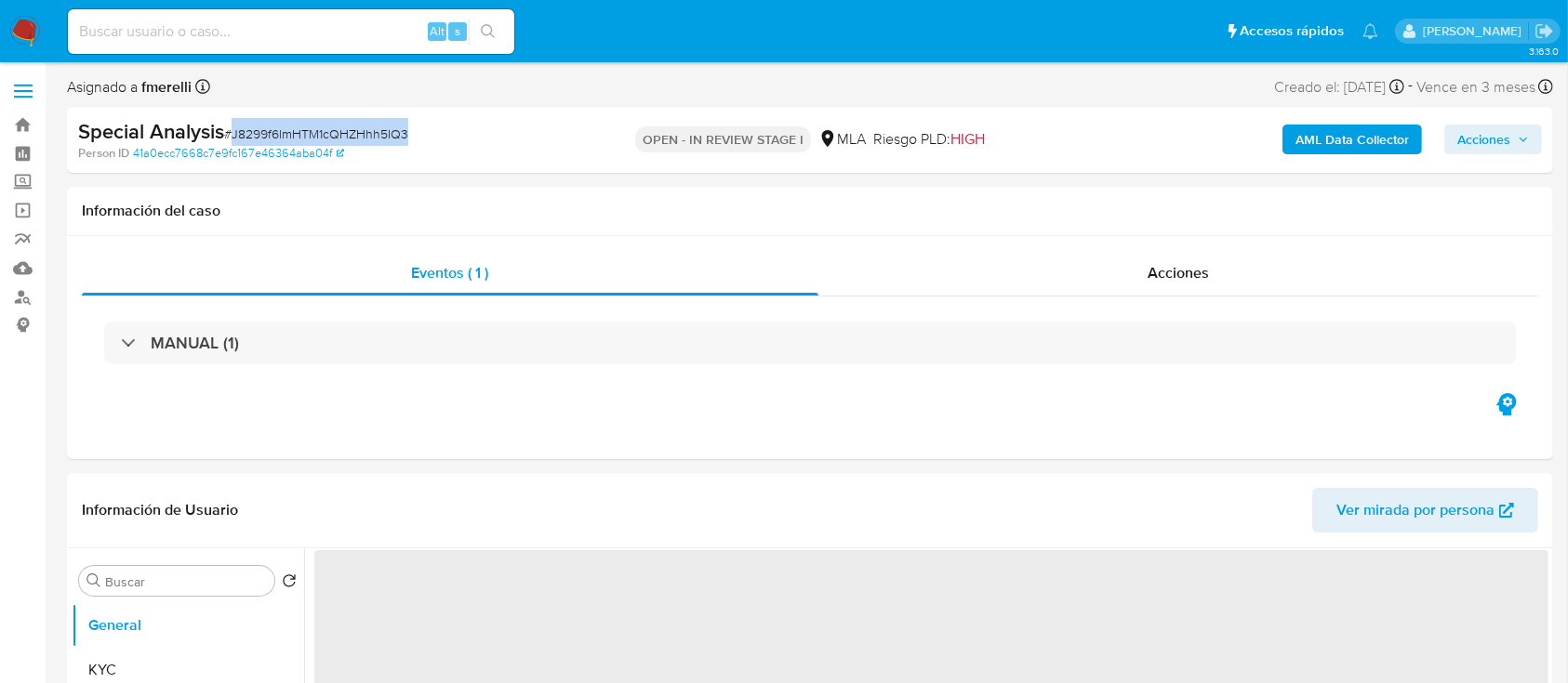
click at [299, 126] on span "# J8299f6lmHTM1cQHZHhh5IQ3" at bounding box center [316, 134] width 184 height 19
copy span "J8299f6lmHTM1cQHZHhh5IQ3"
select select "10"
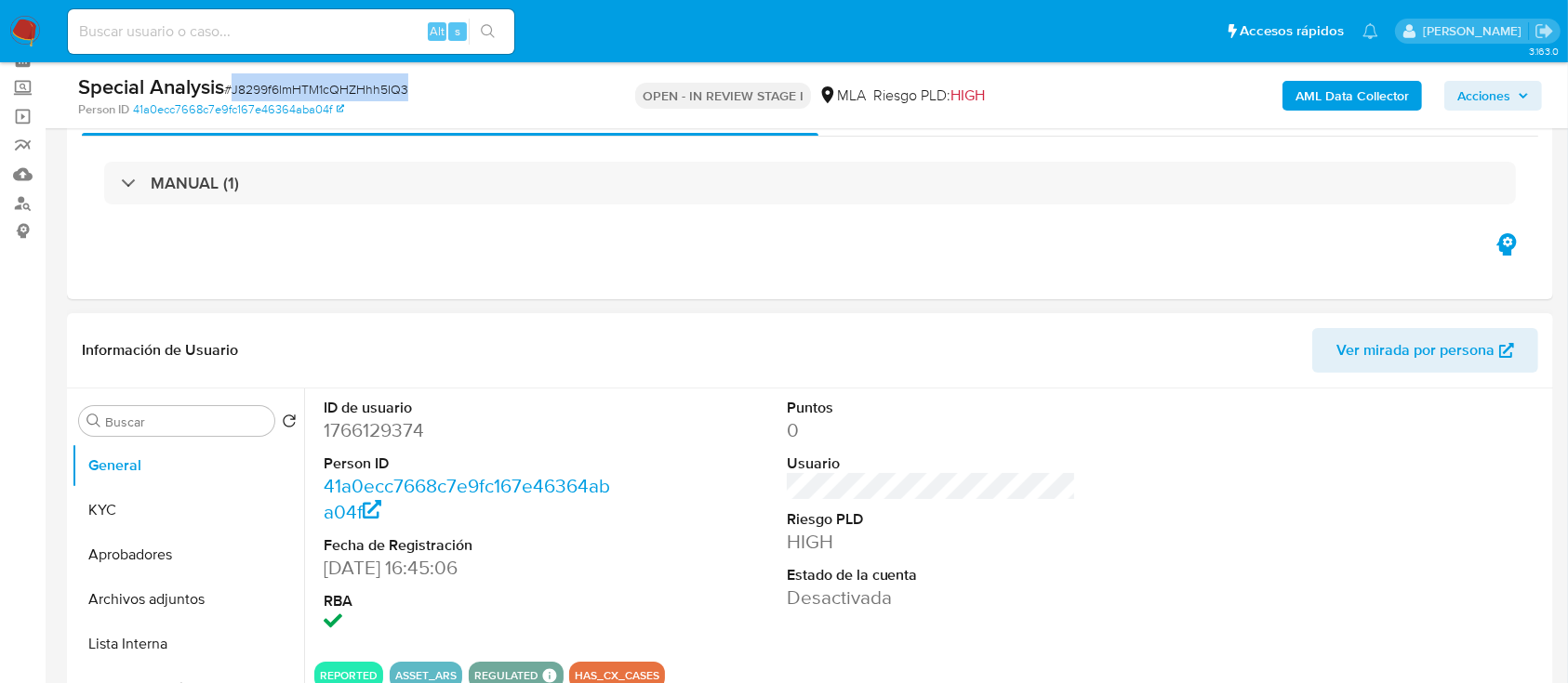
scroll to position [247, 0]
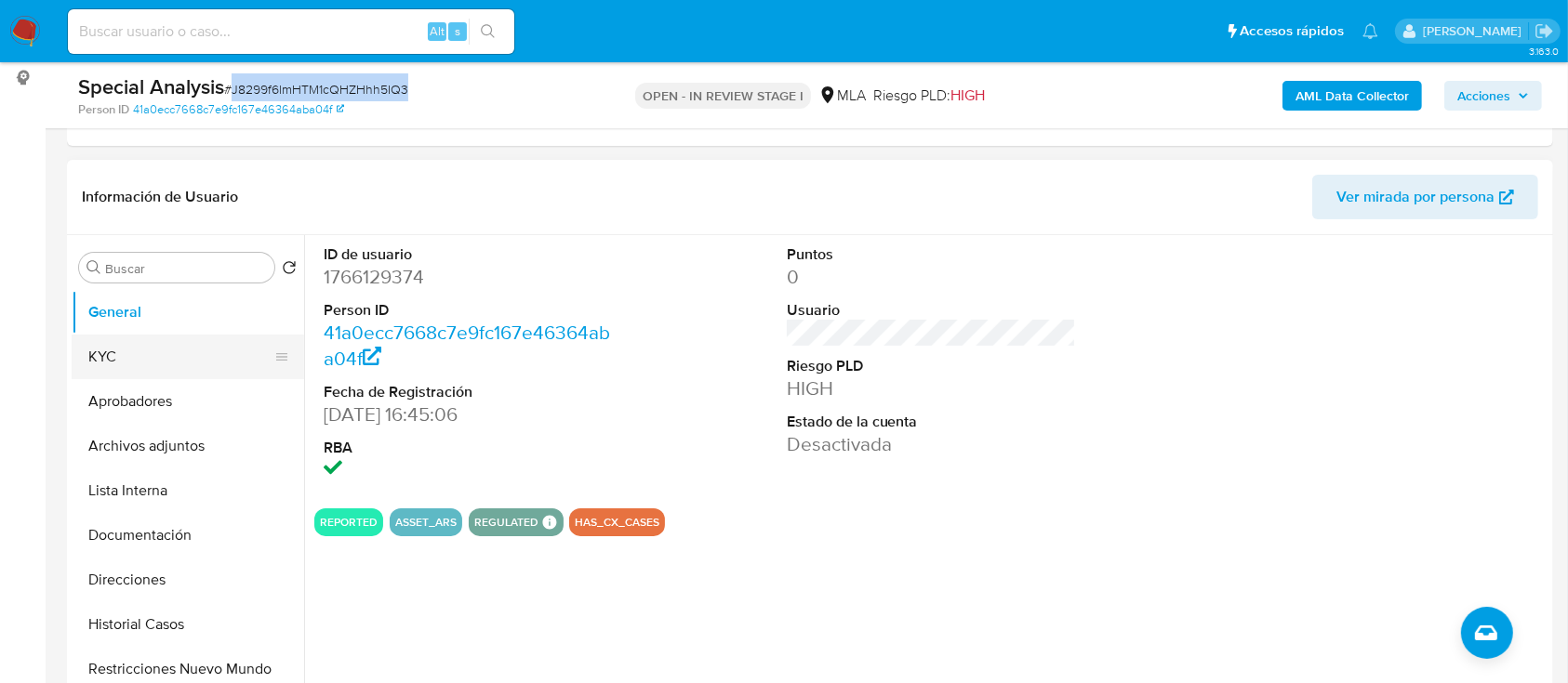
click at [191, 368] on button "KYC" at bounding box center [180, 357] width 217 height 45
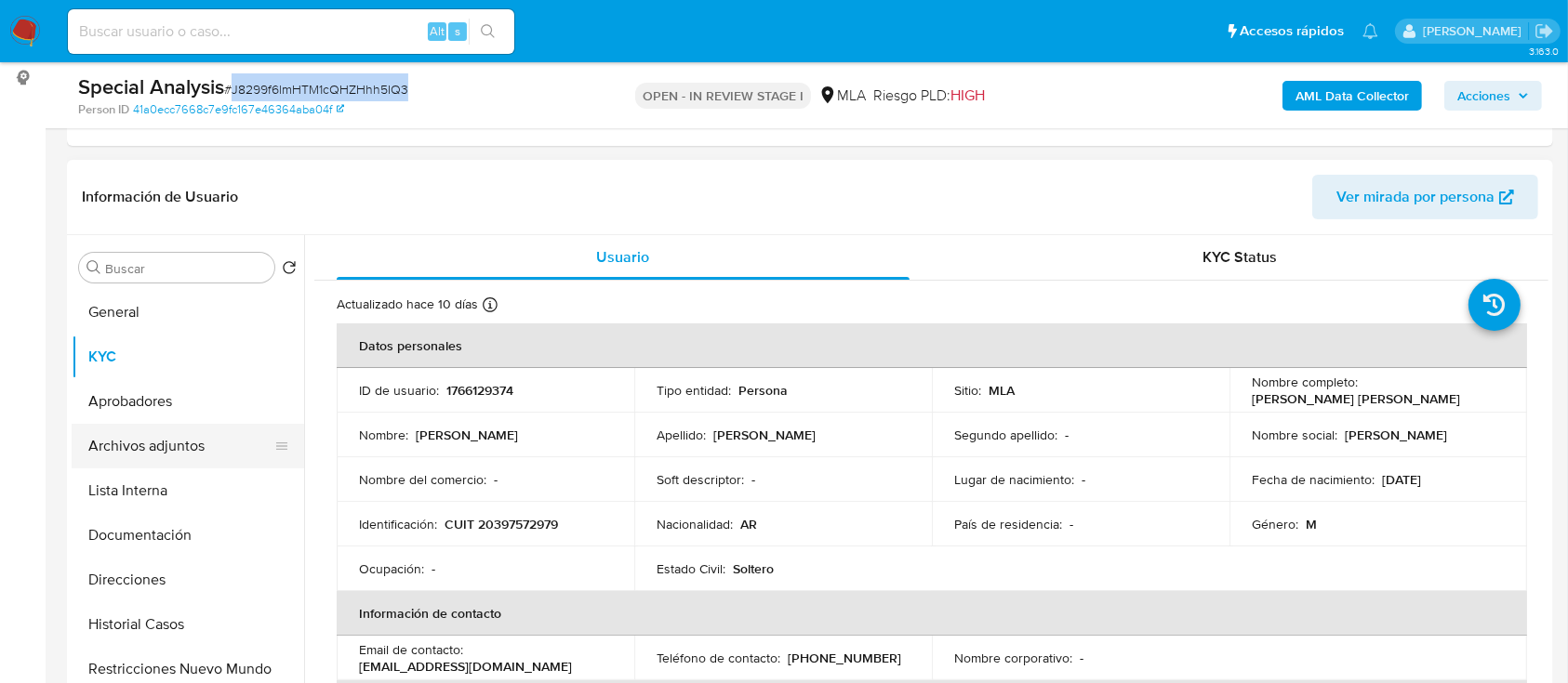
click at [187, 438] on button "Archivos adjuntos" at bounding box center [180, 446] width 217 height 45
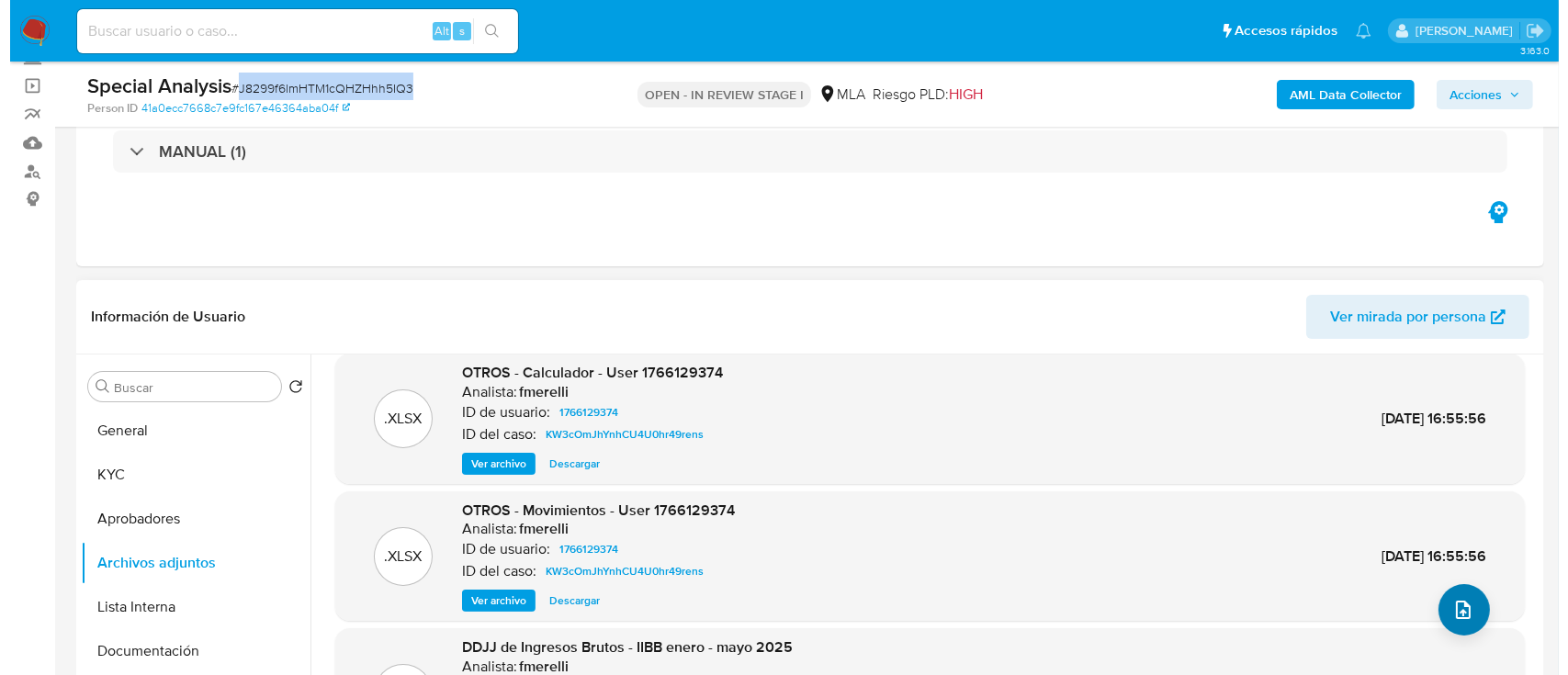
scroll to position [155, 0]
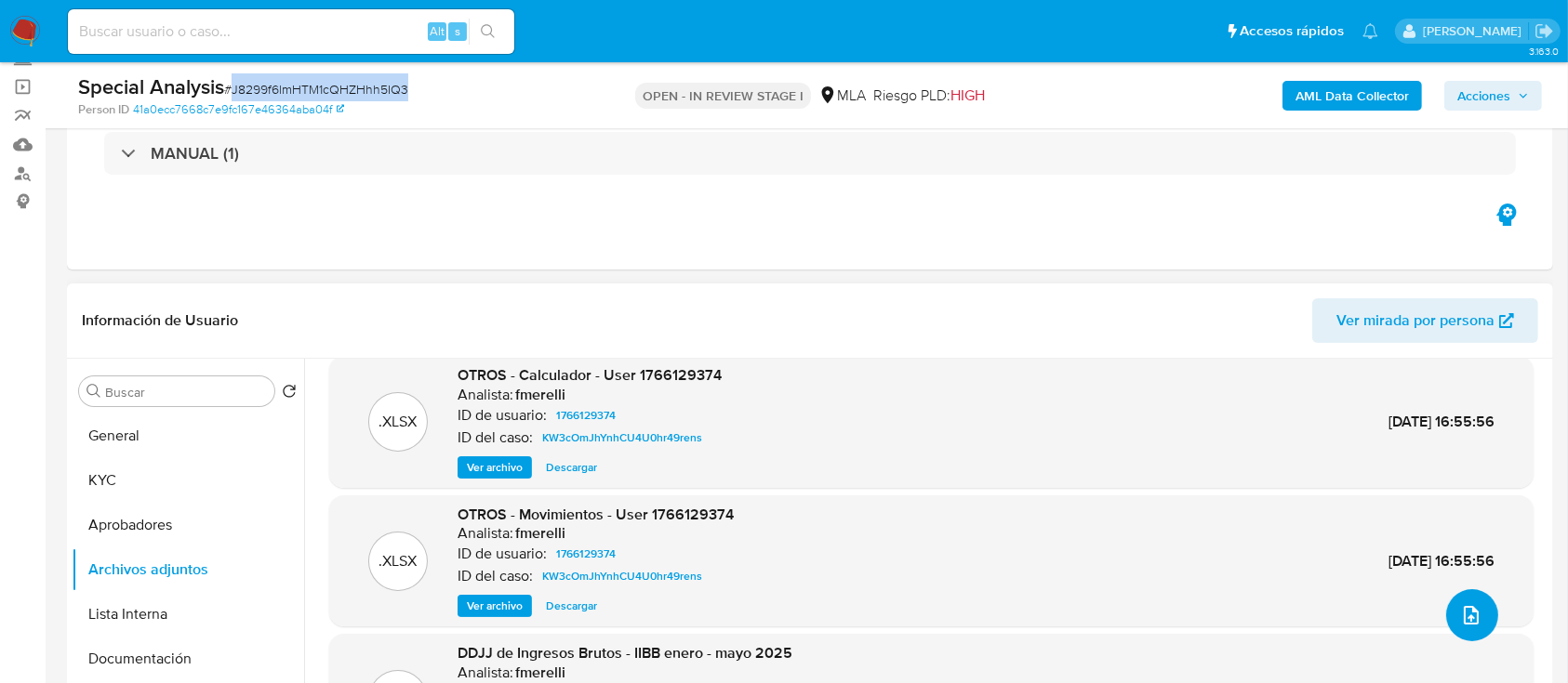
click at [1464, 620] on icon "upload-file" at bounding box center [1471, 616] width 15 height 19
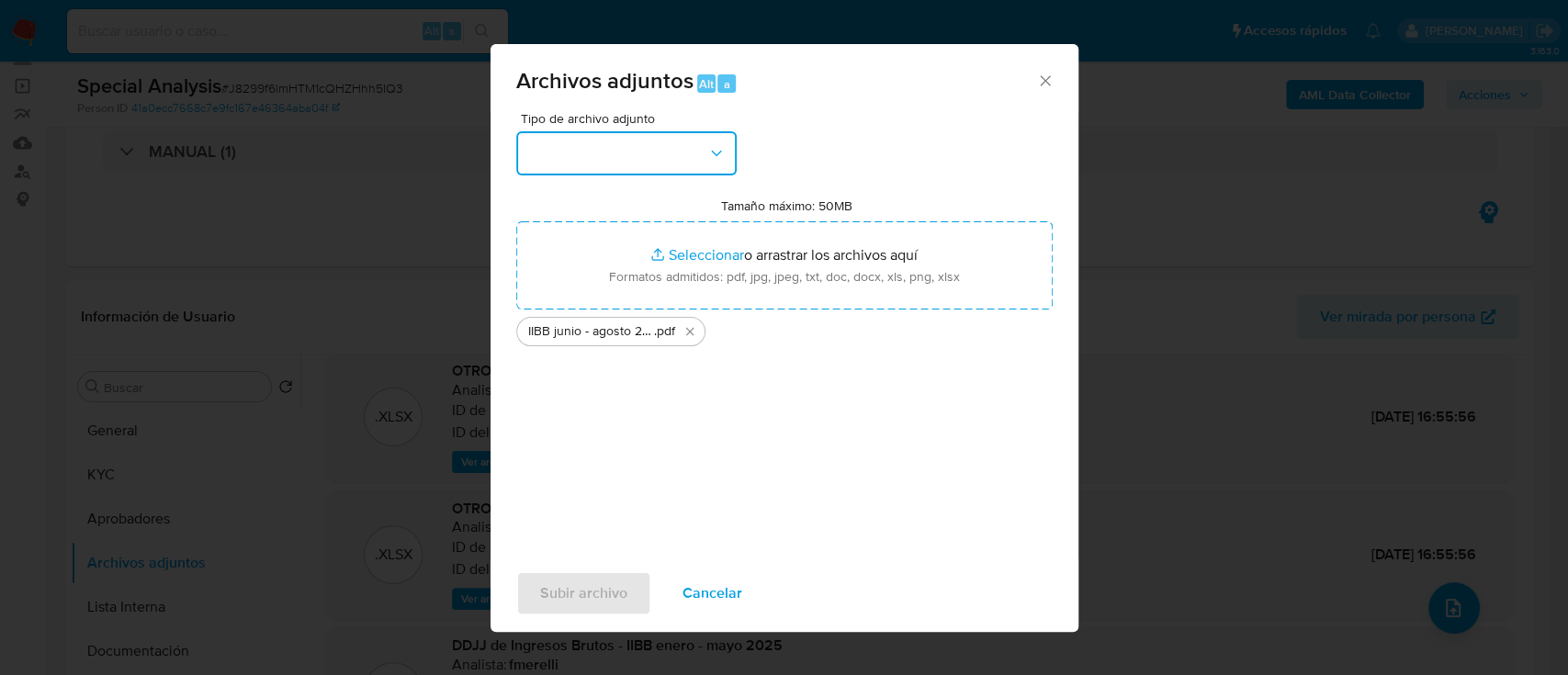
click at [593, 164] on button "button" at bounding box center [627, 154] width 220 height 44
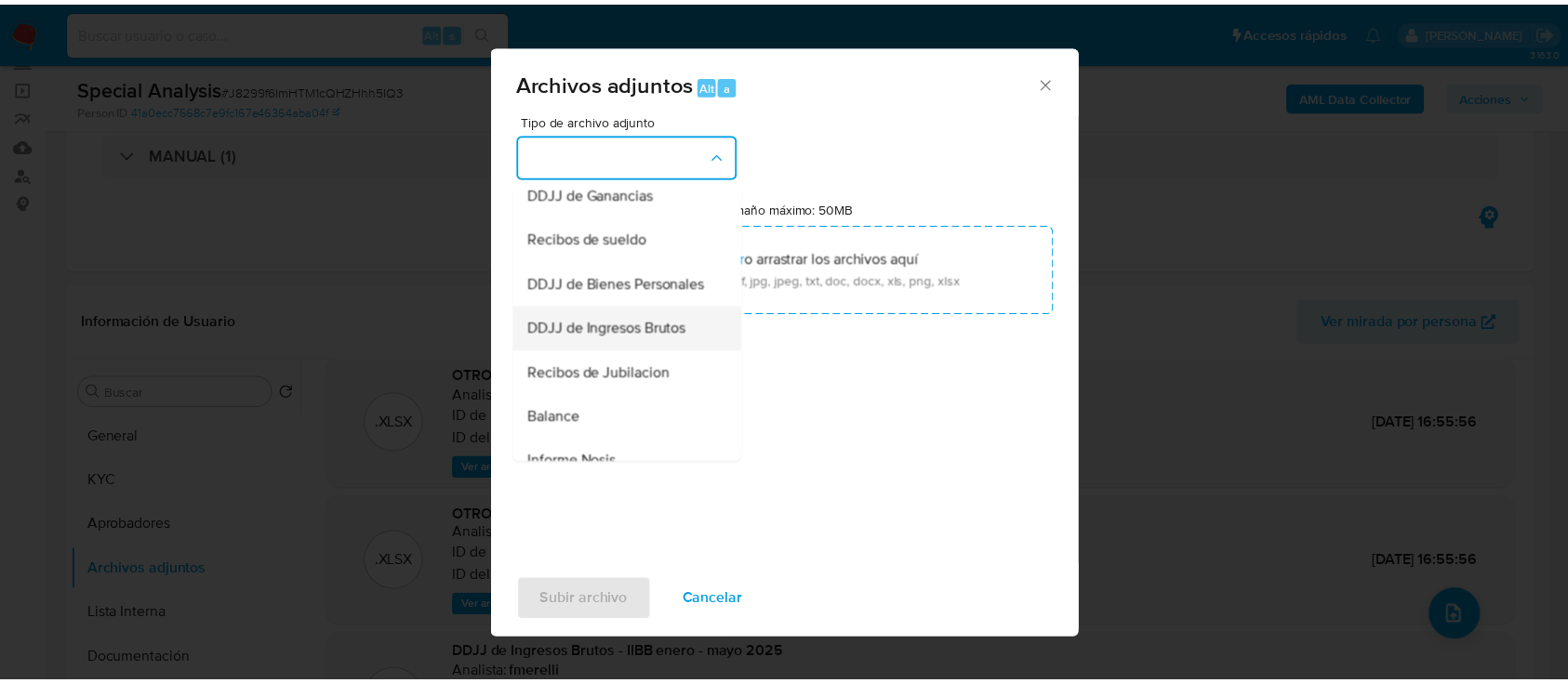
scroll to position [496, 0]
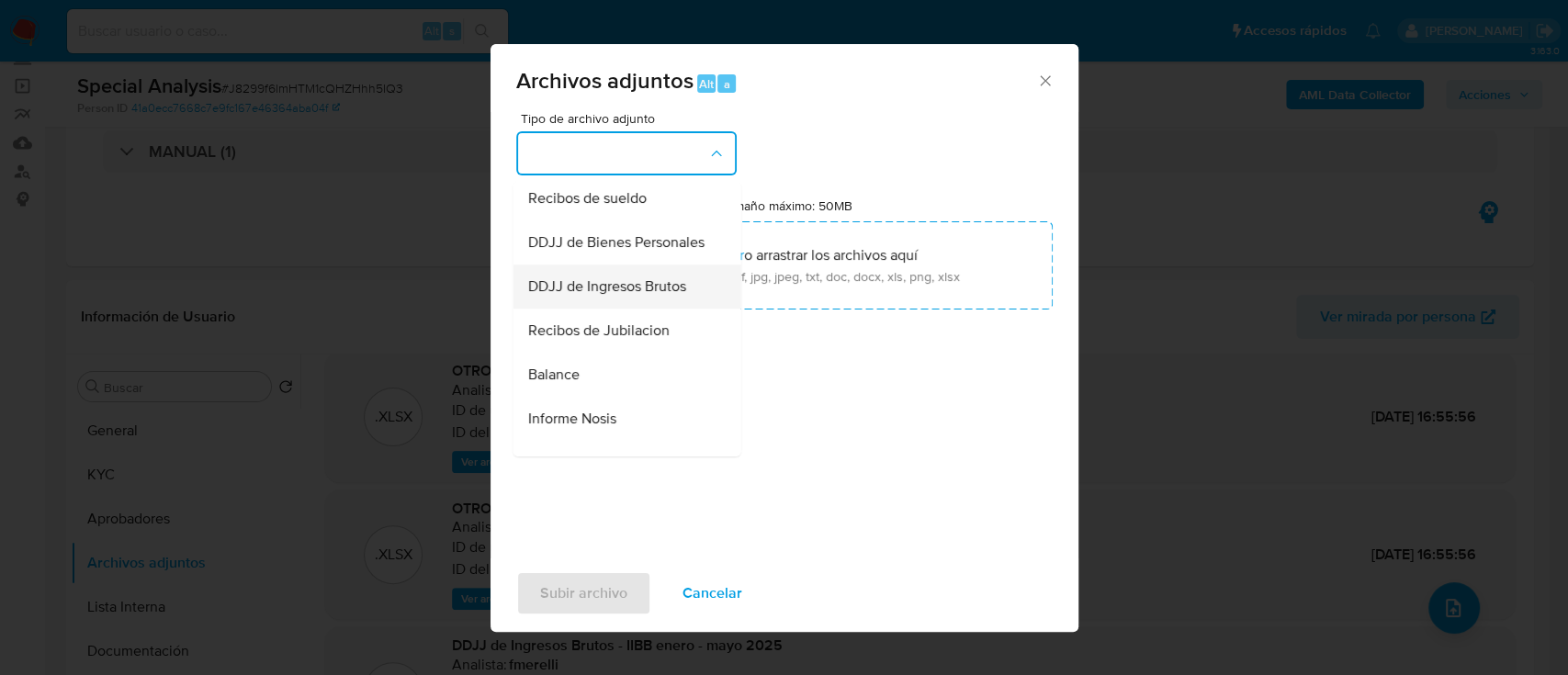
click at [614, 295] on span "DDJJ de Ingresos Brutos" at bounding box center [606, 287] width 158 height 19
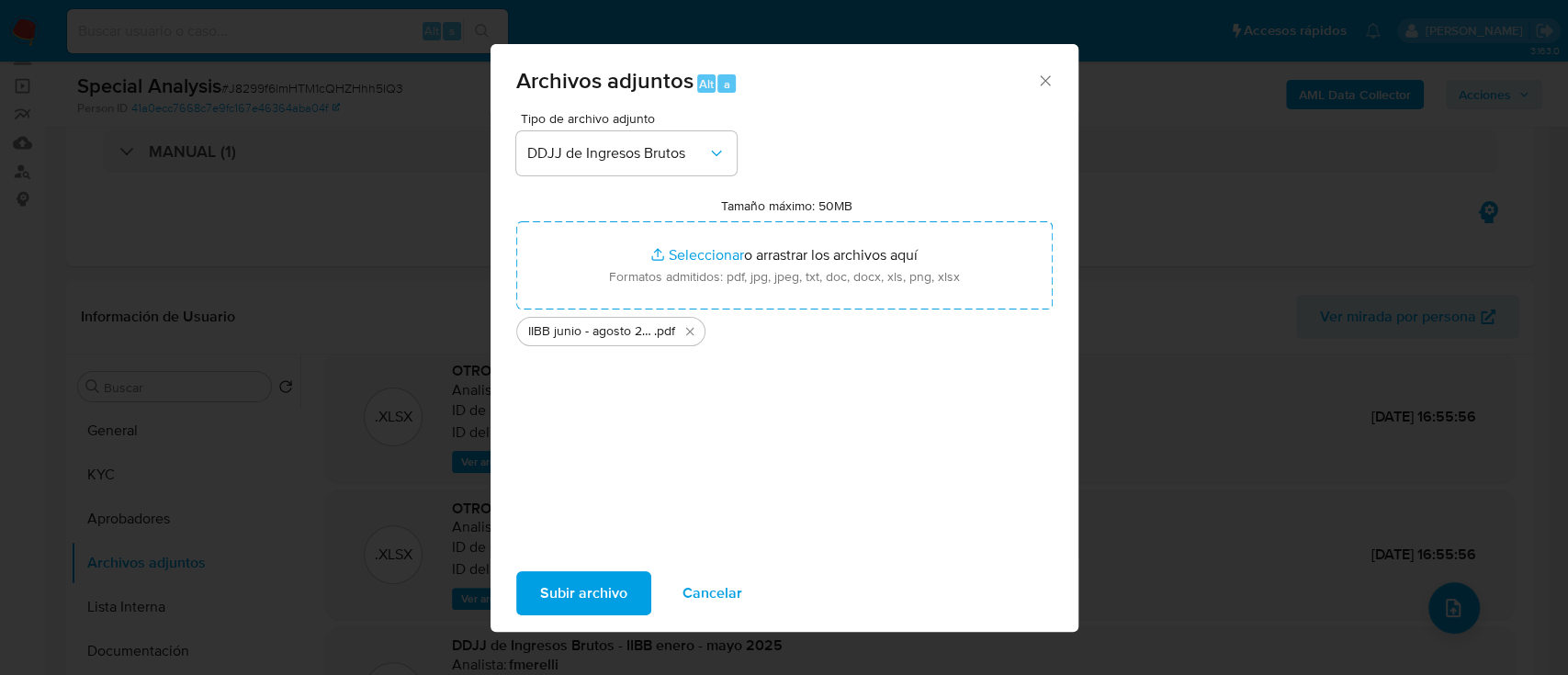
click at [573, 589] on span "Subir archivo" at bounding box center [583, 594] width 87 height 41
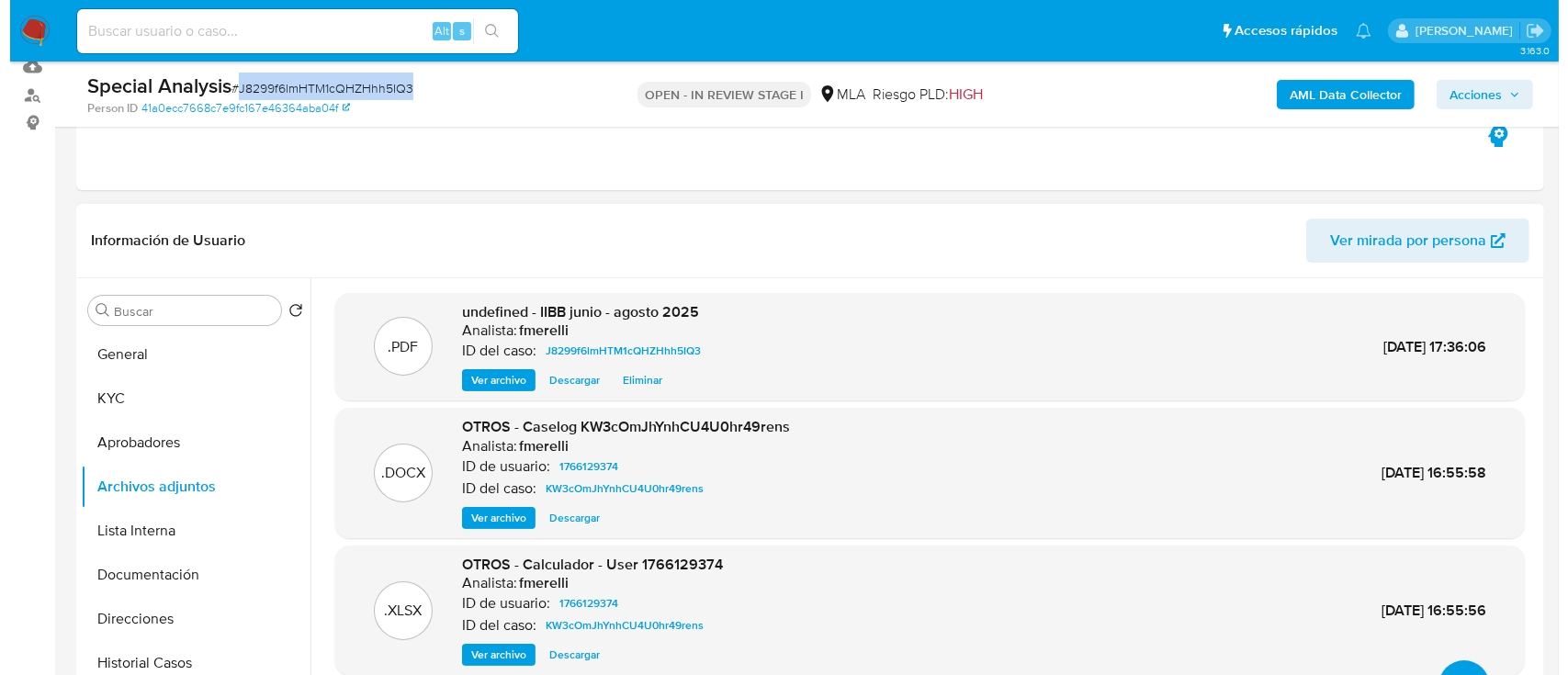
scroll to position [244, 0]
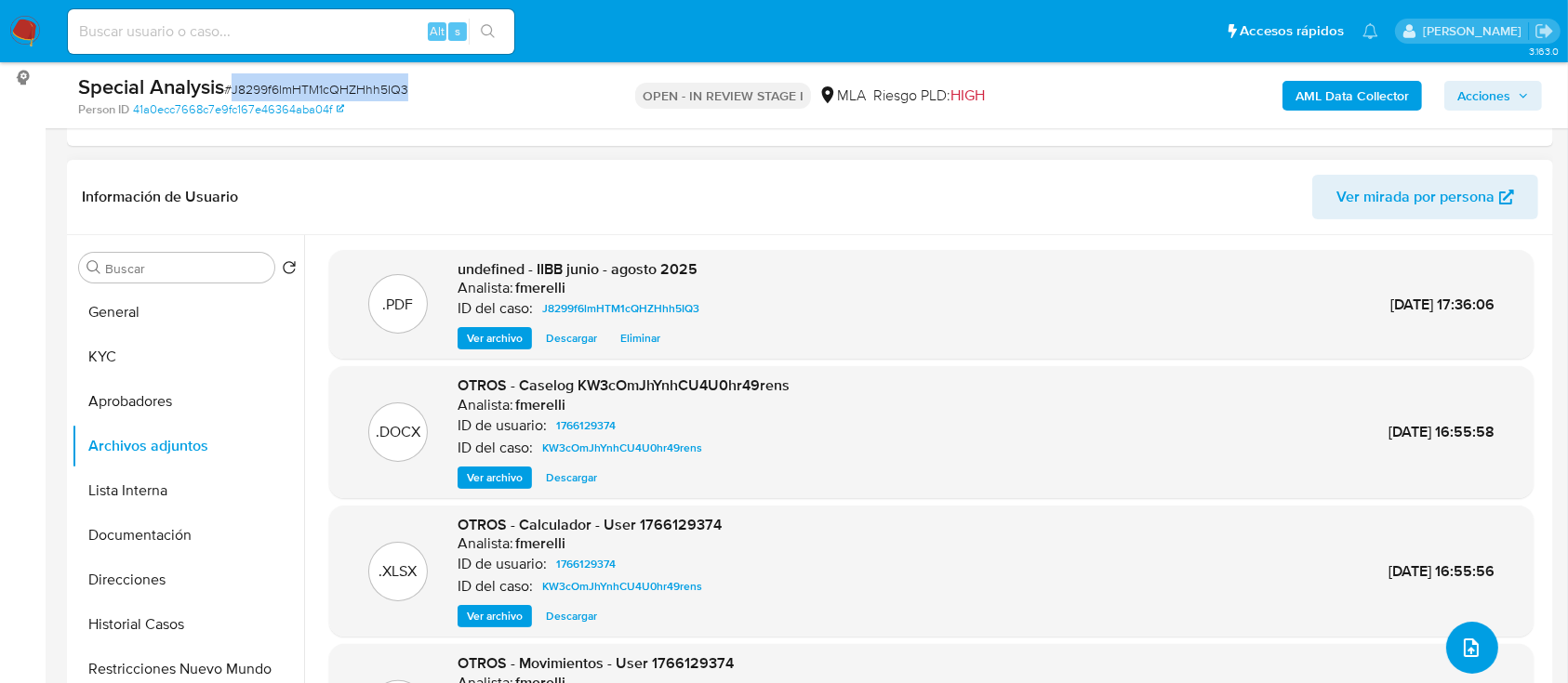
click at [1471, 640] on icon "upload-file" at bounding box center [1471, 648] width 22 height 22
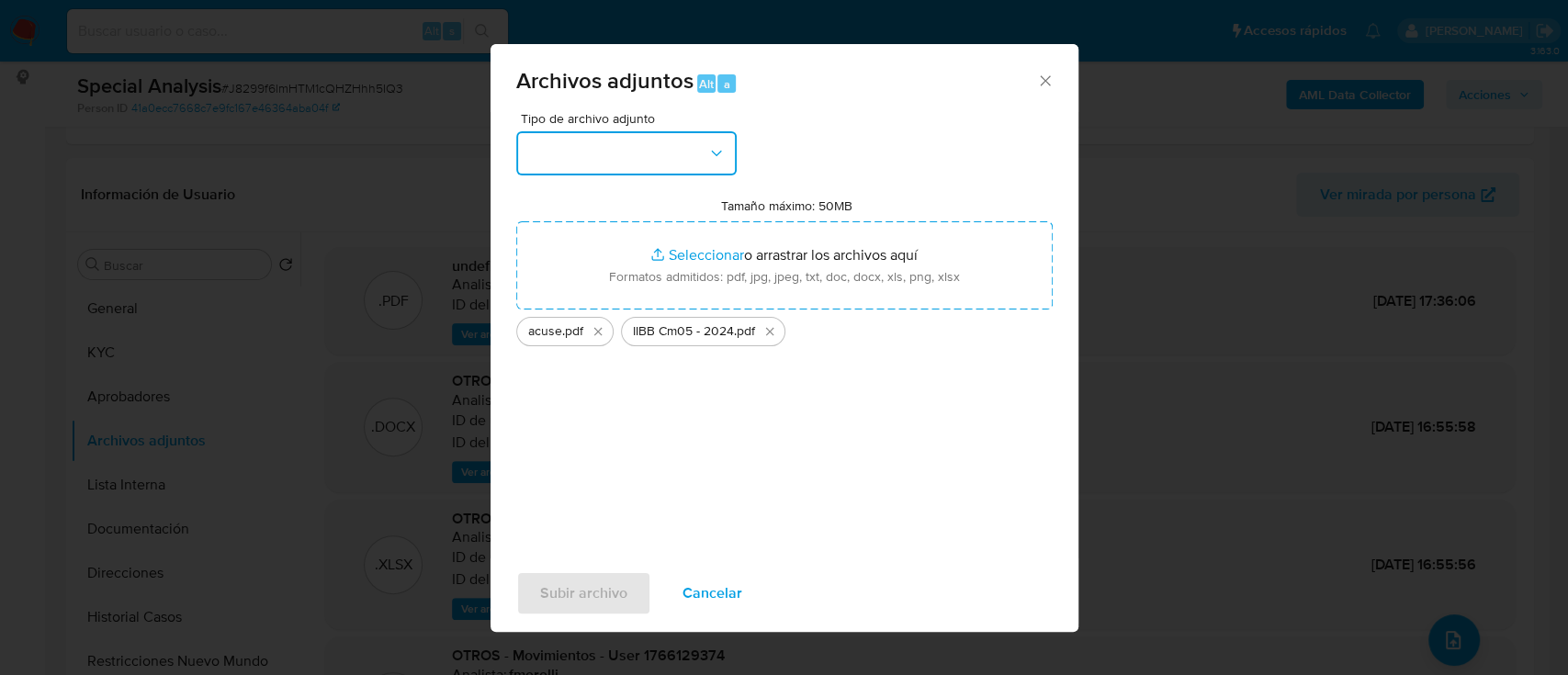
click at [638, 144] on button "button" at bounding box center [627, 154] width 220 height 44
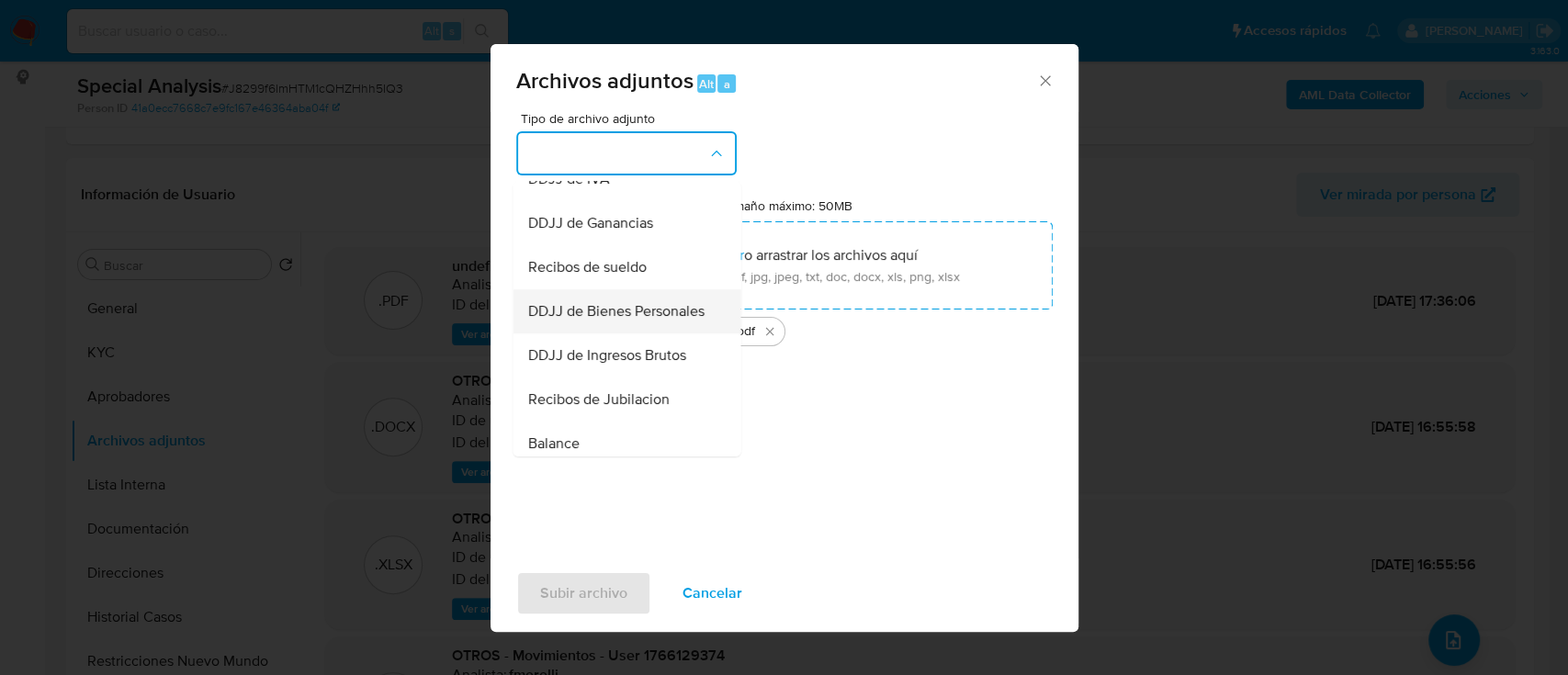
scroll to position [490, 0]
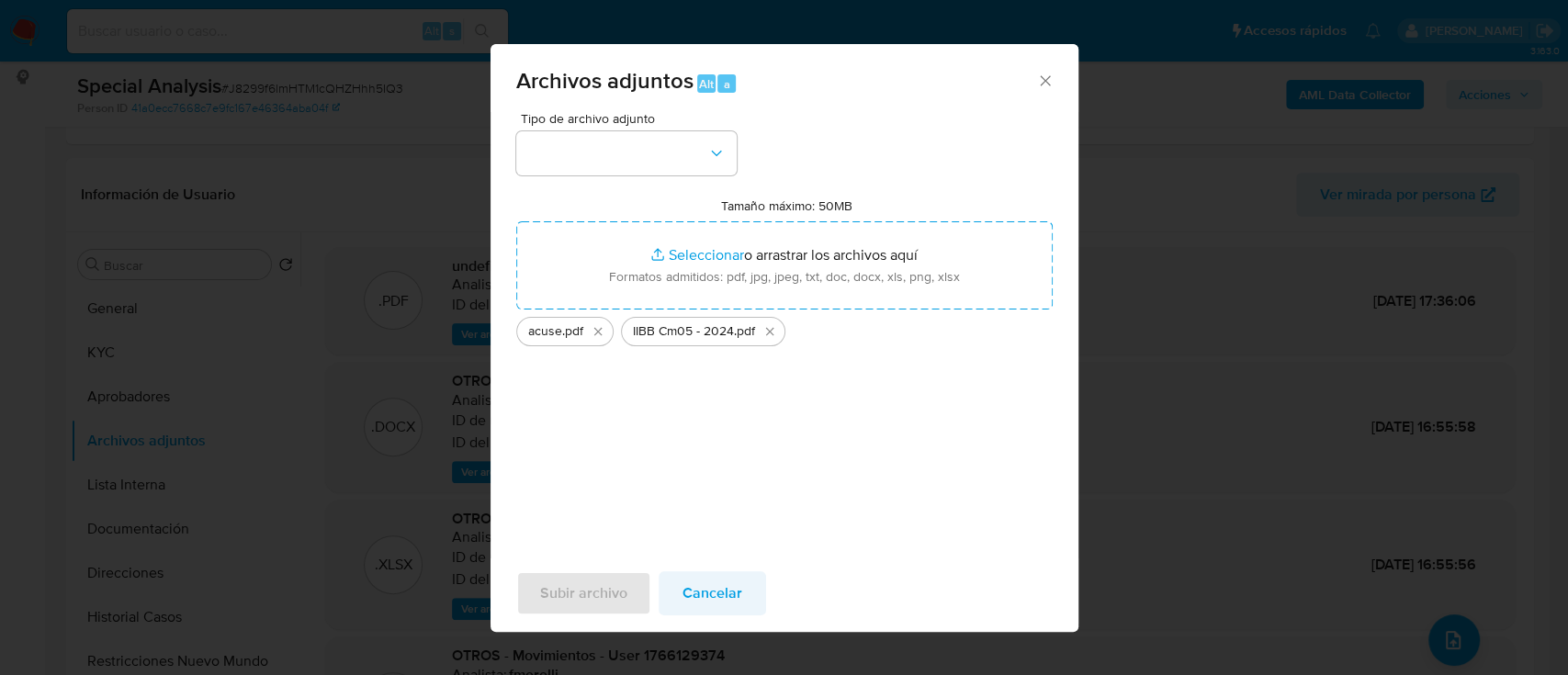
click at [705, 598] on span "Cancelar" at bounding box center [712, 594] width 59 height 41
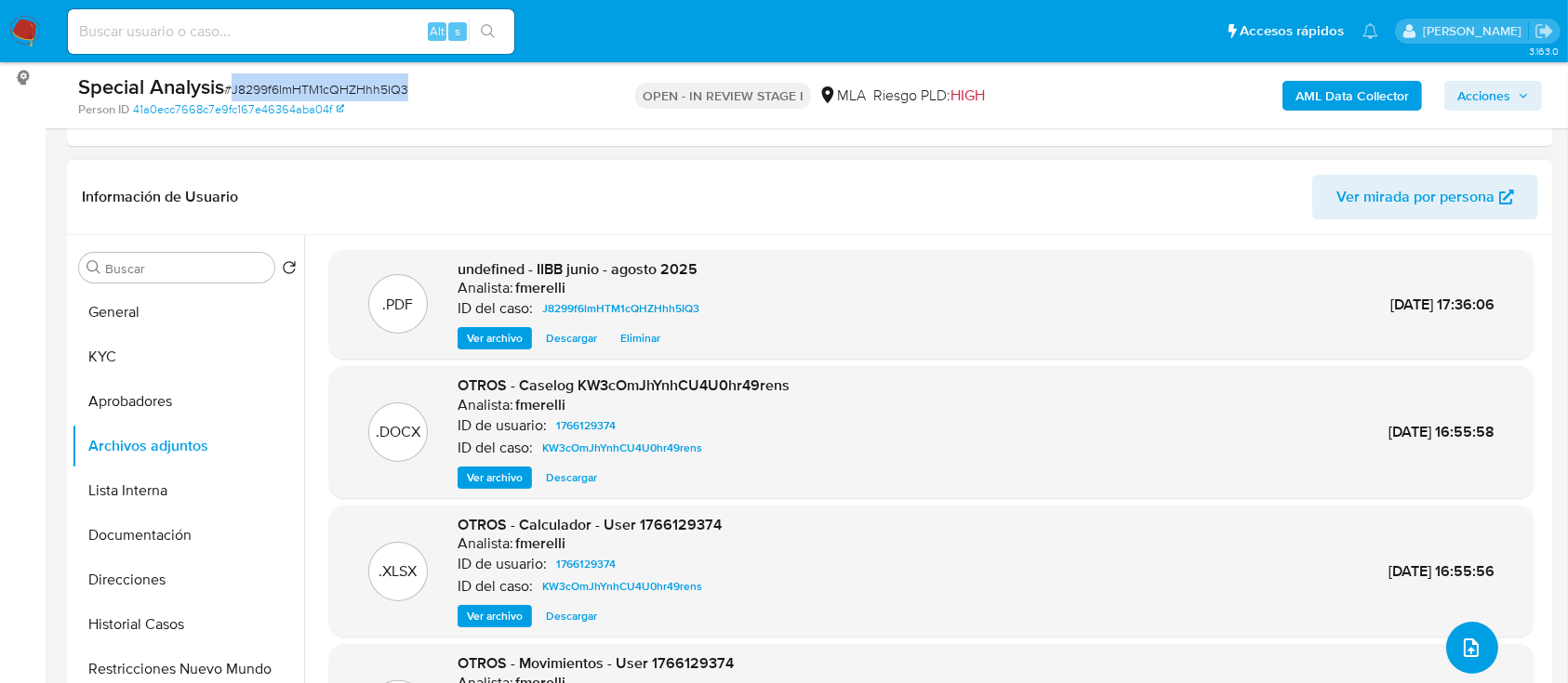
click at [1464, 639] on icon "upload-file" at bounding box center [1471, 648] width 15 height 19
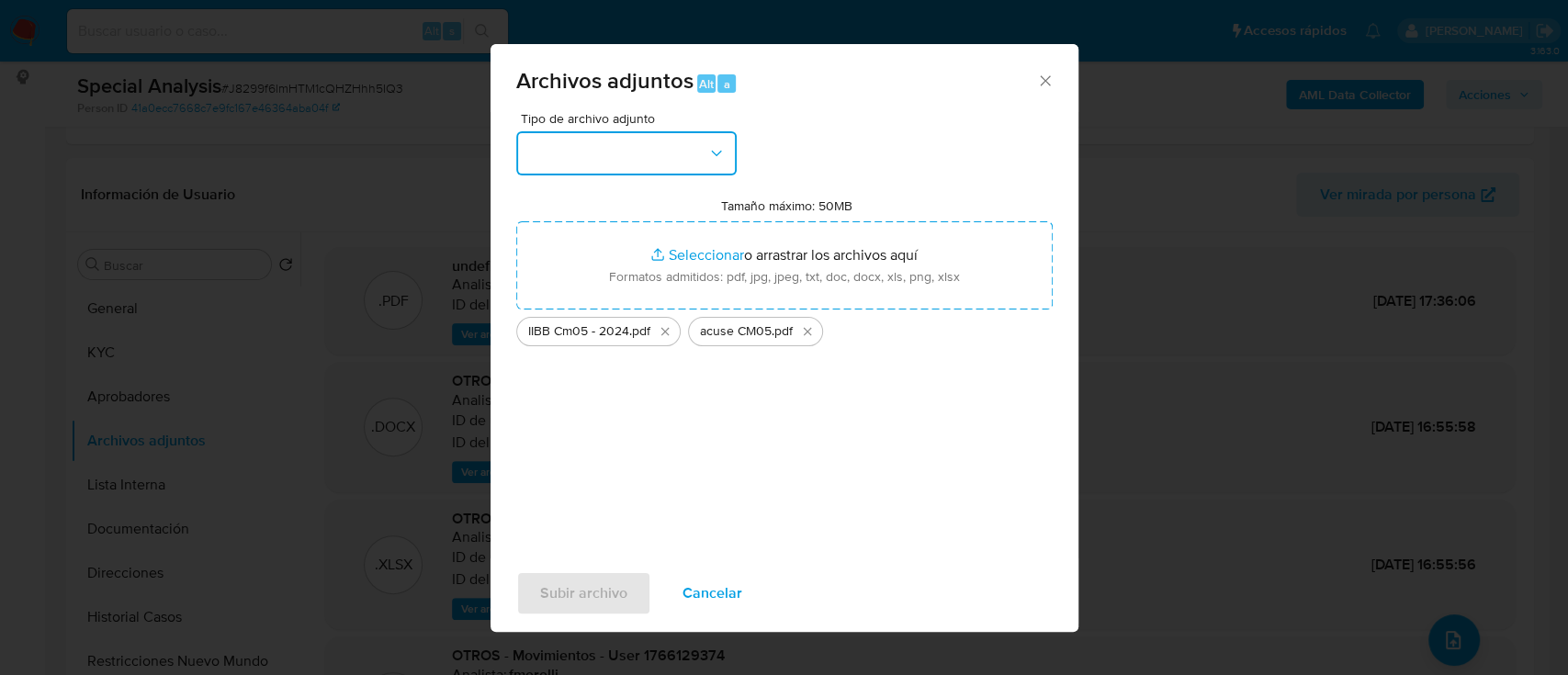
click at [617, 166] on button "button" at bounding box center [627, 154] width 220 height 44
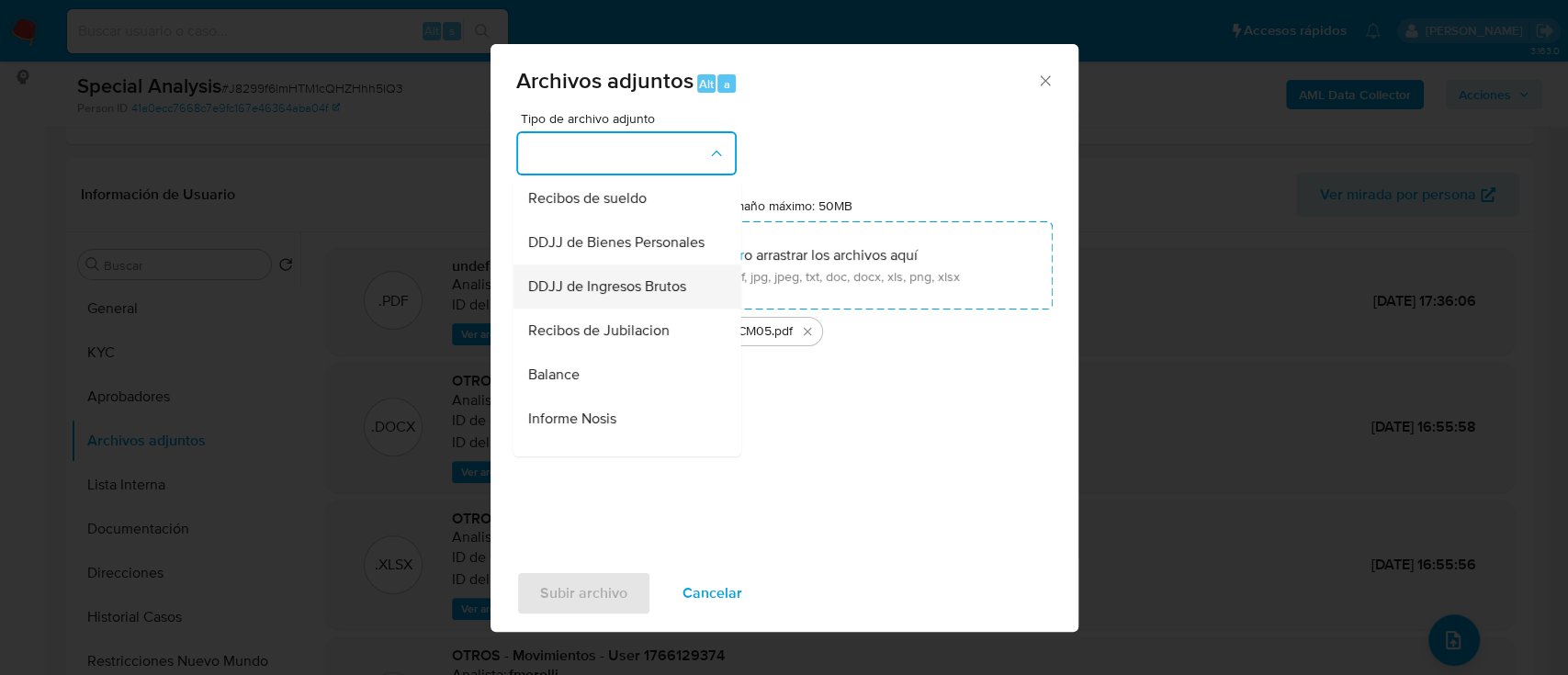
click at [626, 295] on span "DDJJ de Ingresos Brutos" at bounding box center [606, 287] width 158 height 19
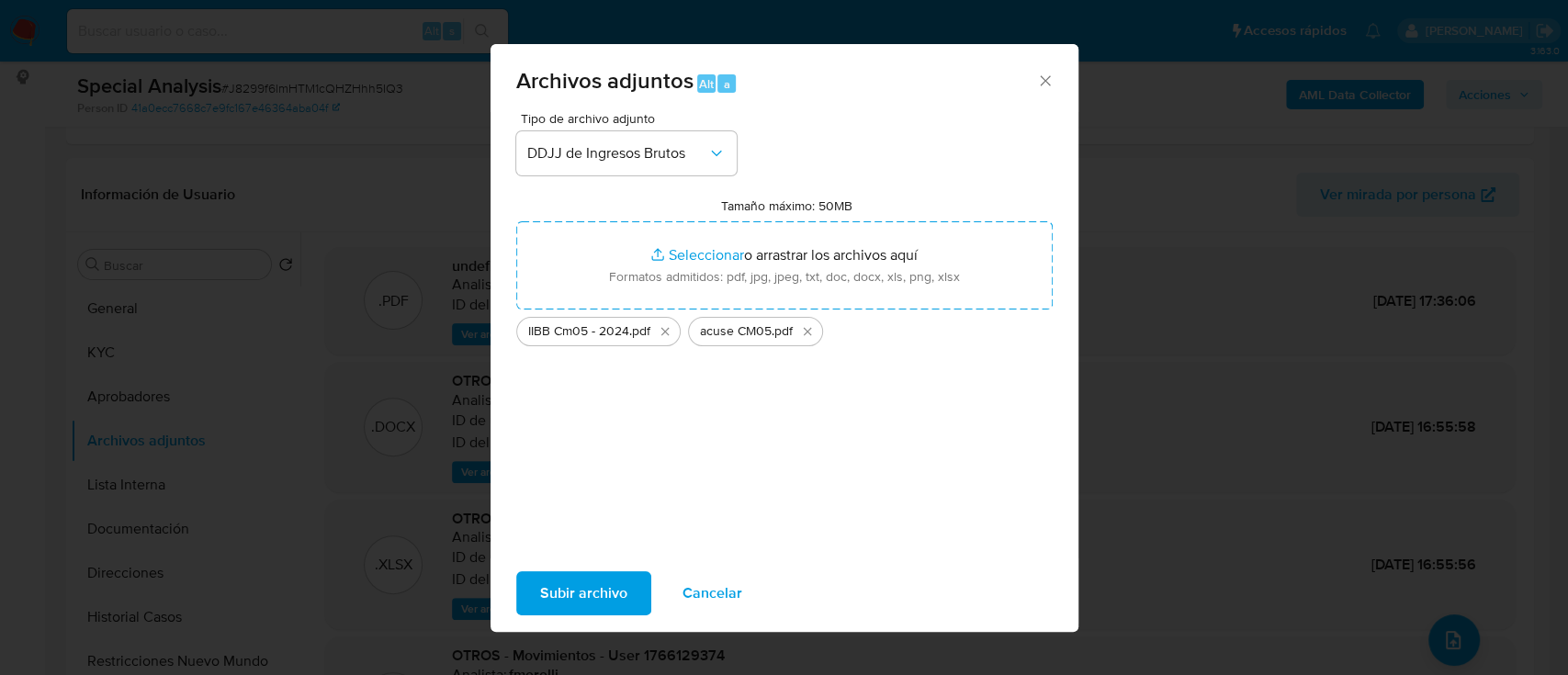
click at [561, 579] on span "Subir archivo" at bounding box center [583, 594] width 87 height 41
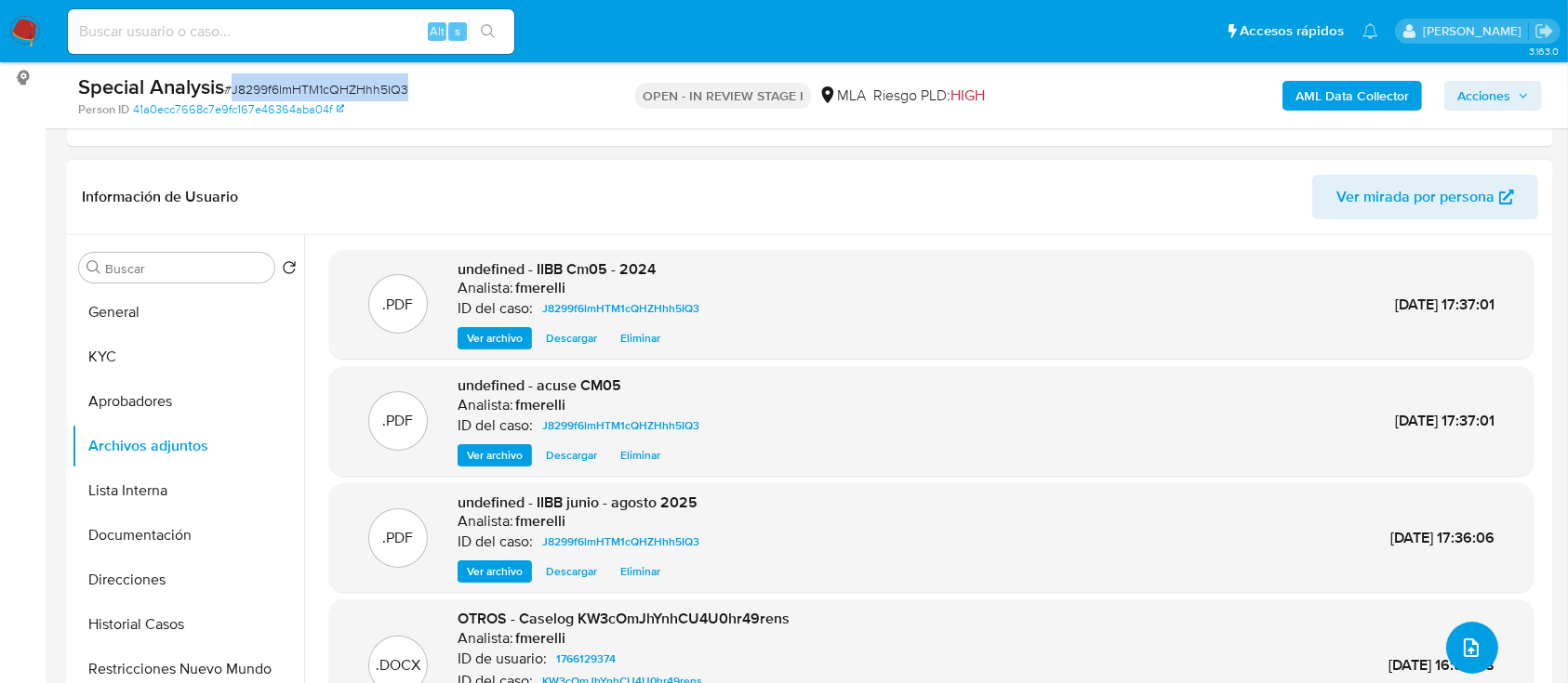
click at [1460, 651] on icon "upload-file" at bounding box center [1471, 648] width 22 height 22
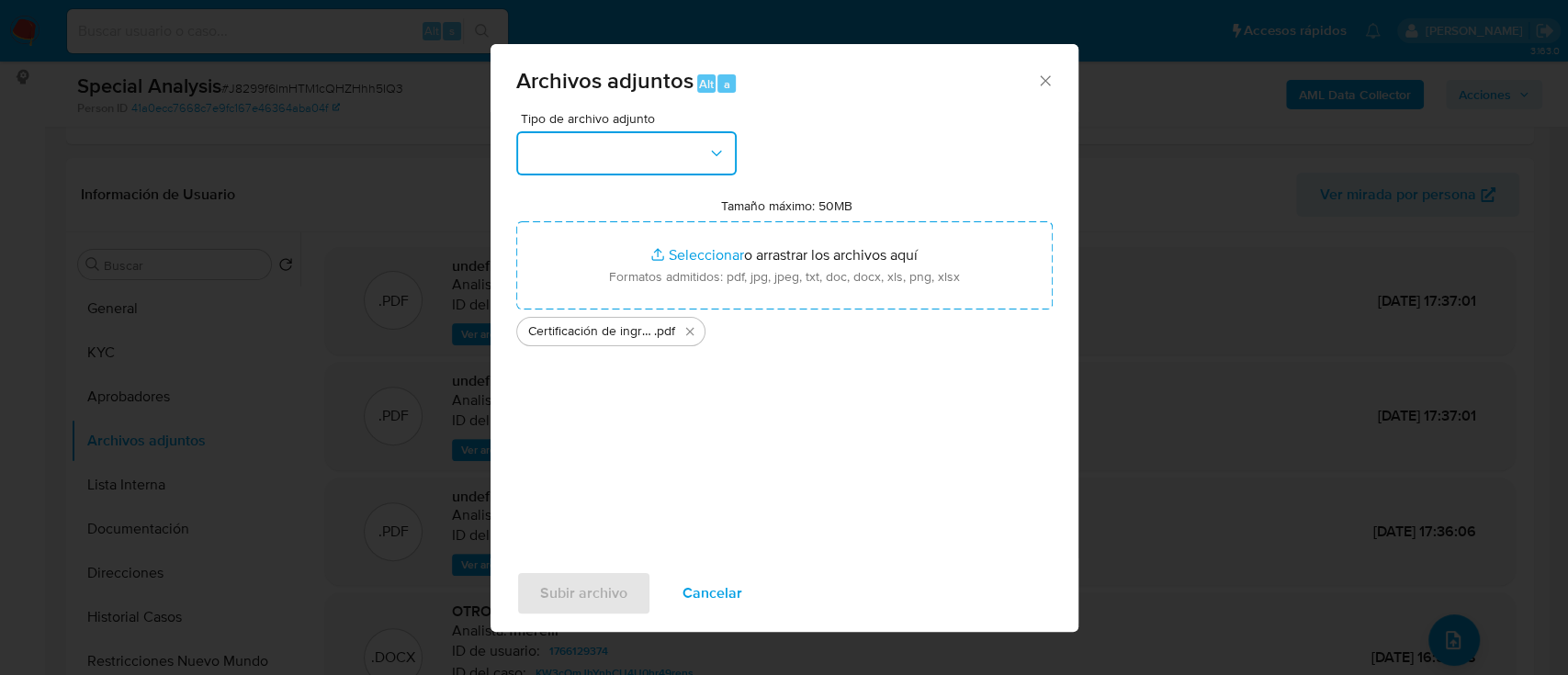
click at [651, 141] on button "button" at bounding box center [627, 154] width 220 height 44
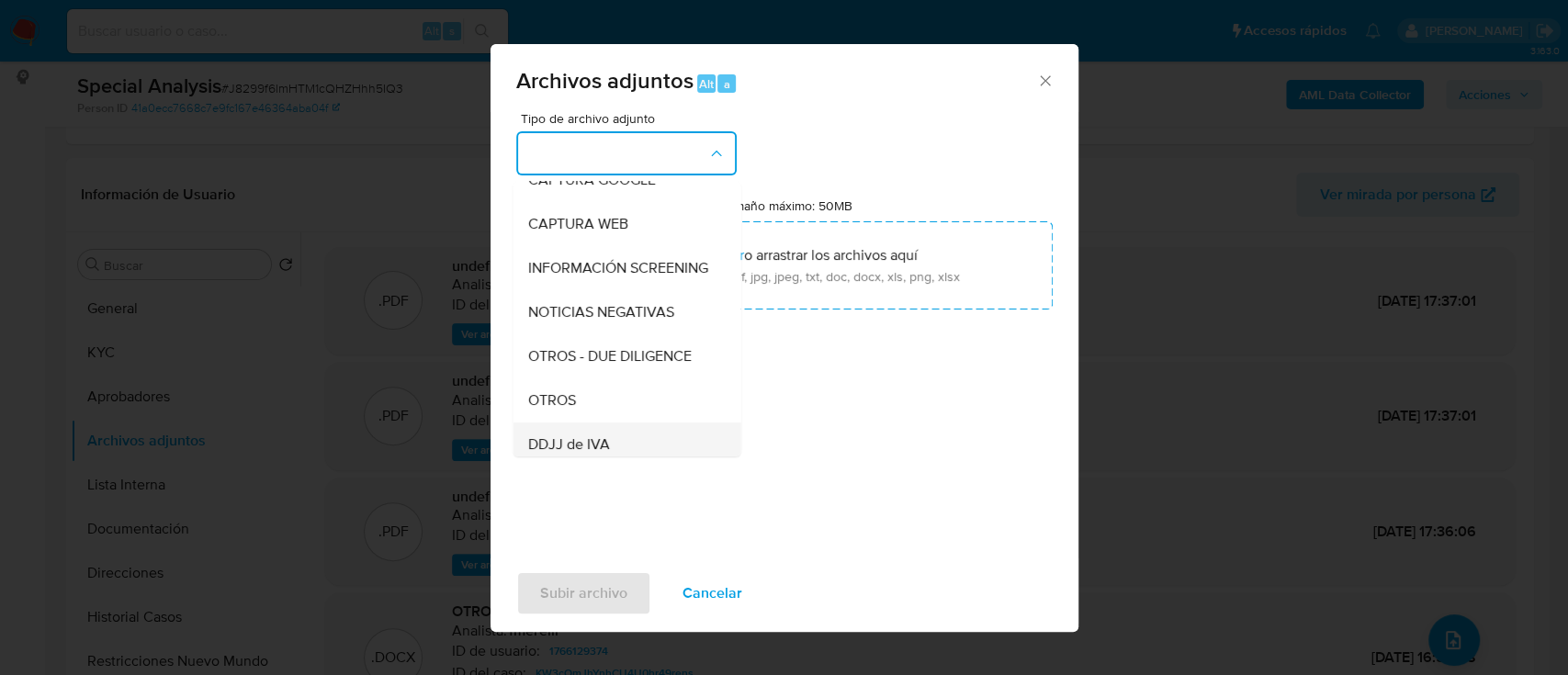
scroll to position [244, 0]
click at [598, 333] on div "OTROS" at bounding box center [621, 312] width 187 height 44
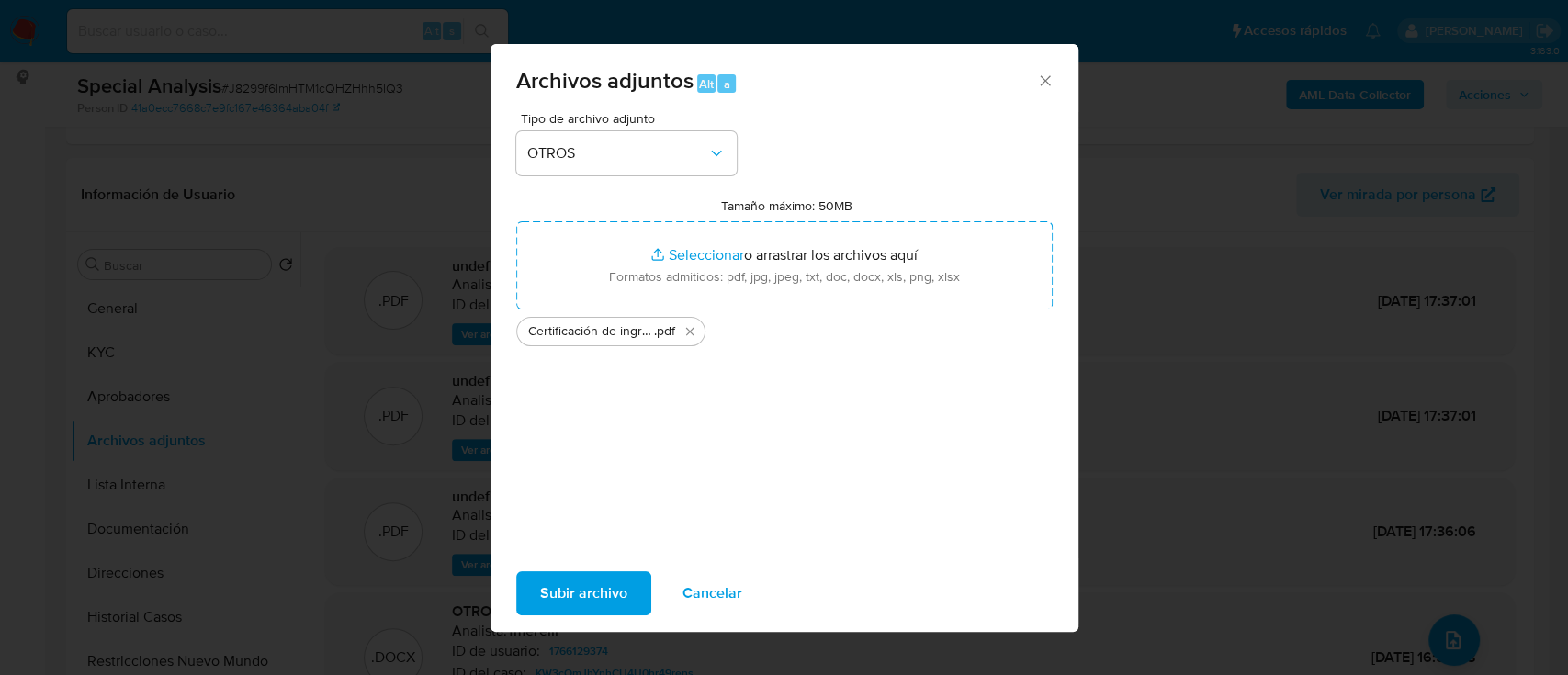
click at [605, 580] on span "Subir archivo" at bounding box center [583, 594] width 87 height 41
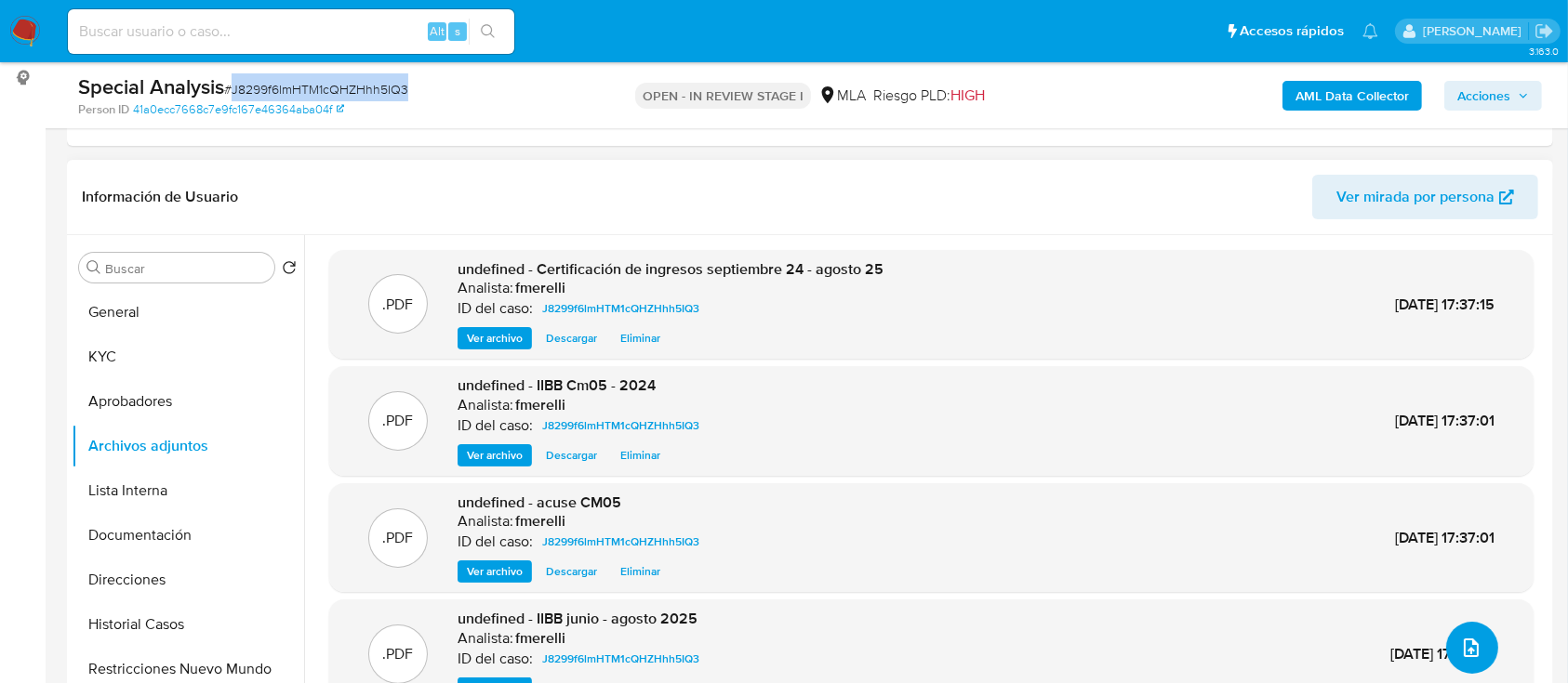
click at [1452, 634] on button "upload-file" at bounding box center [1472, 648] width 52 height 52
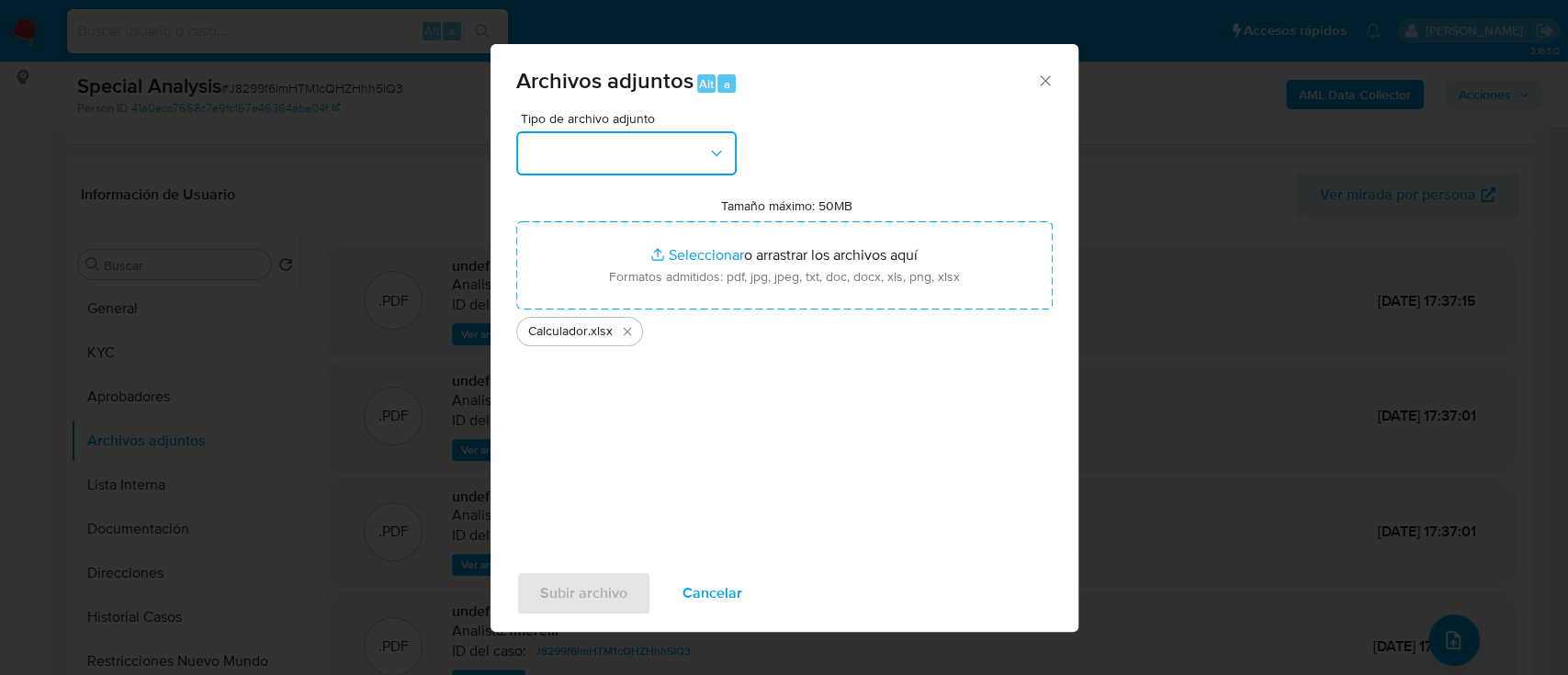
drag, startPoint x: 653, startPoint y: 141, endPoint x: 647, endPoint y: 157, distance: 17.1
click at [652, 141] on button "button" at bounding box center [627, 154] width 220 height 44
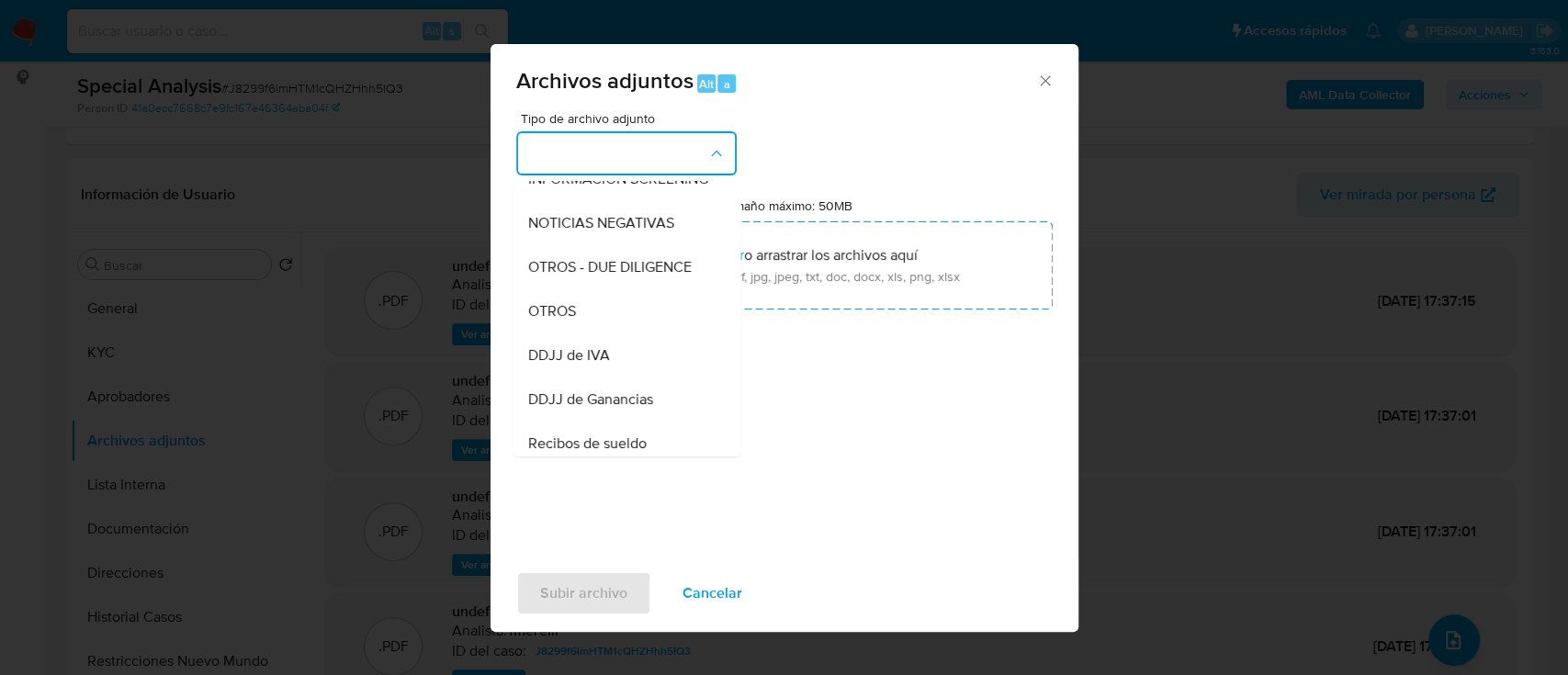
click at [600, 319] on div "OTROS" at bounding box center [621, 312] width 187 height 44
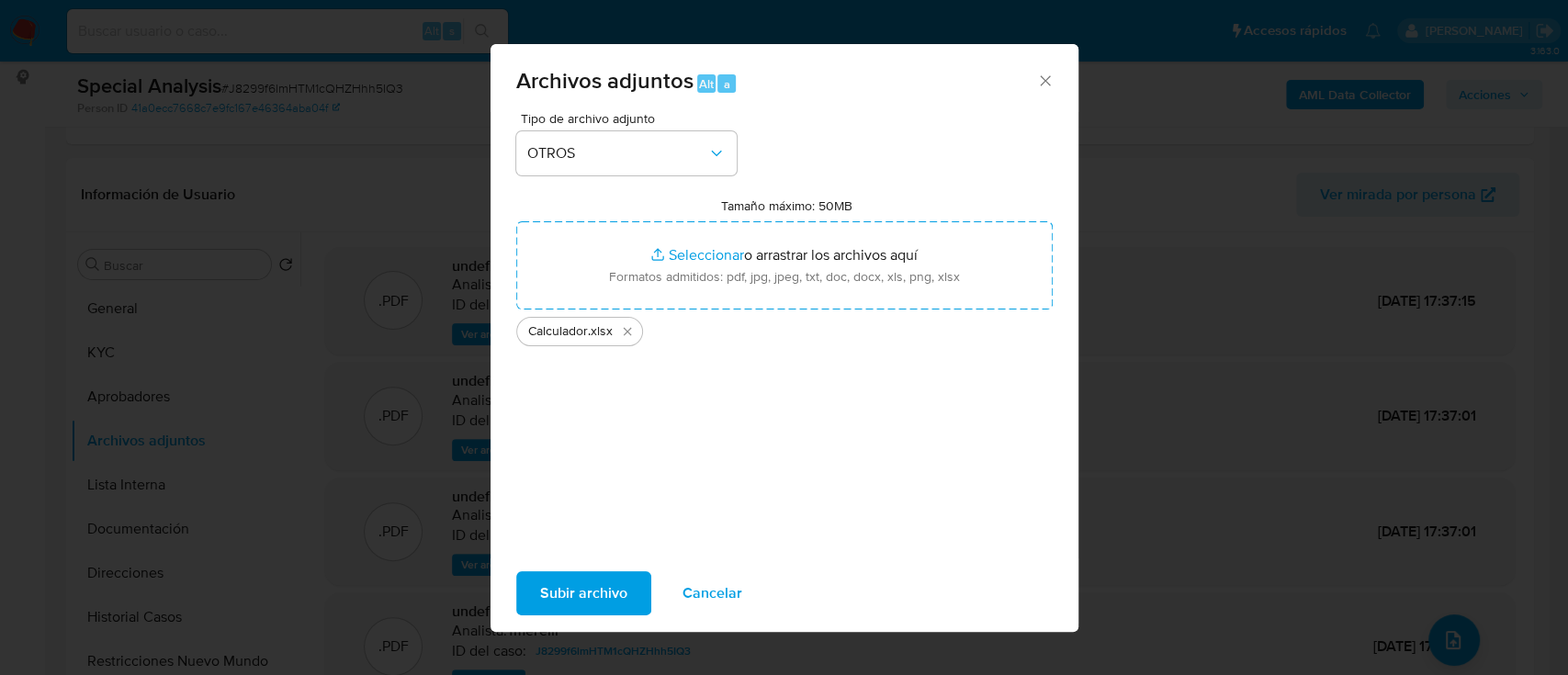
click at [566, 581] on span "Subir archivo" at bounding box center [583, 594] width 87 height 41
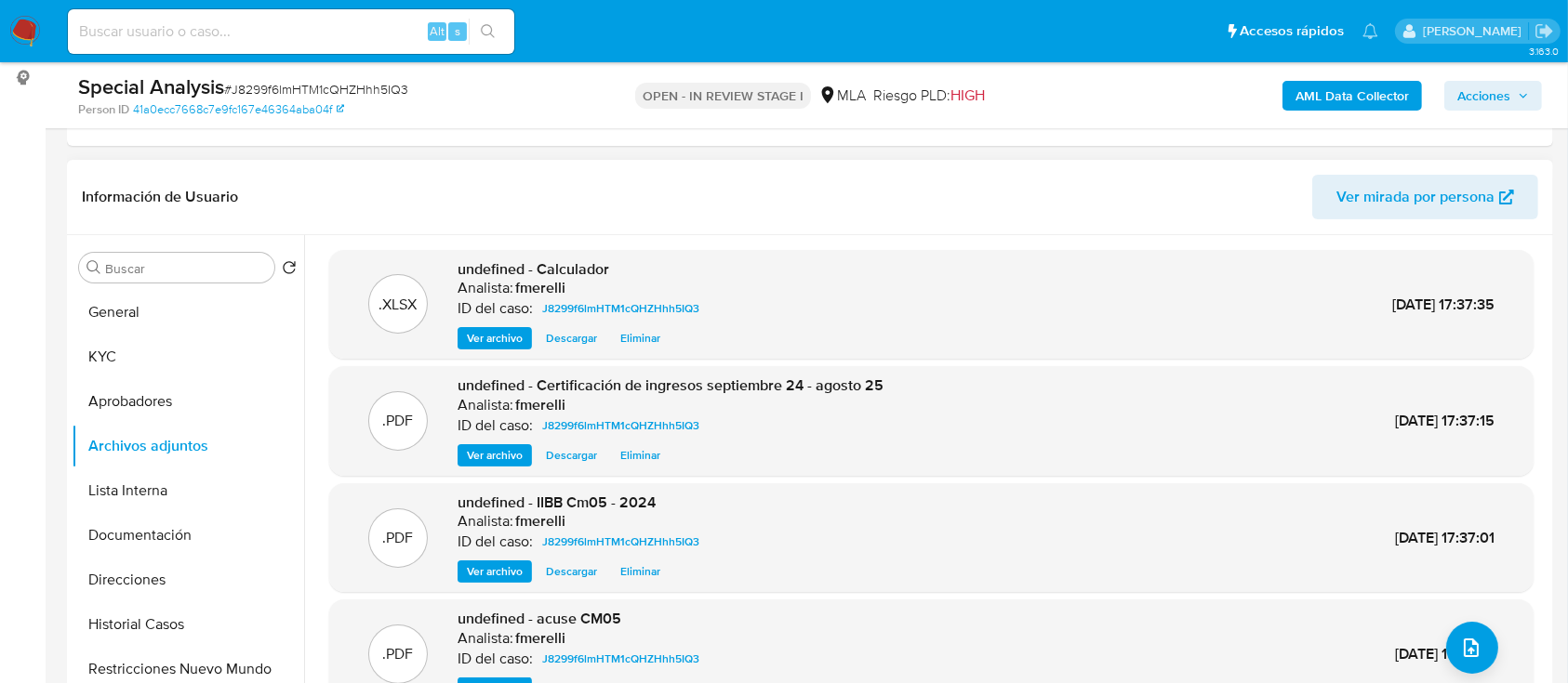
click at [550, 192] on header "Información de Usuario Ver mirada por persona" at bounding box center [810, 198] width 1456 height 45
click at [351, 84] on span "# J8299f6lmHTM1cQHZHhh5IQ3" at bounding box center [316, 89] width 184 height 19
copy span "J8299f6lmHTM1cQHZHhh5IQ3"
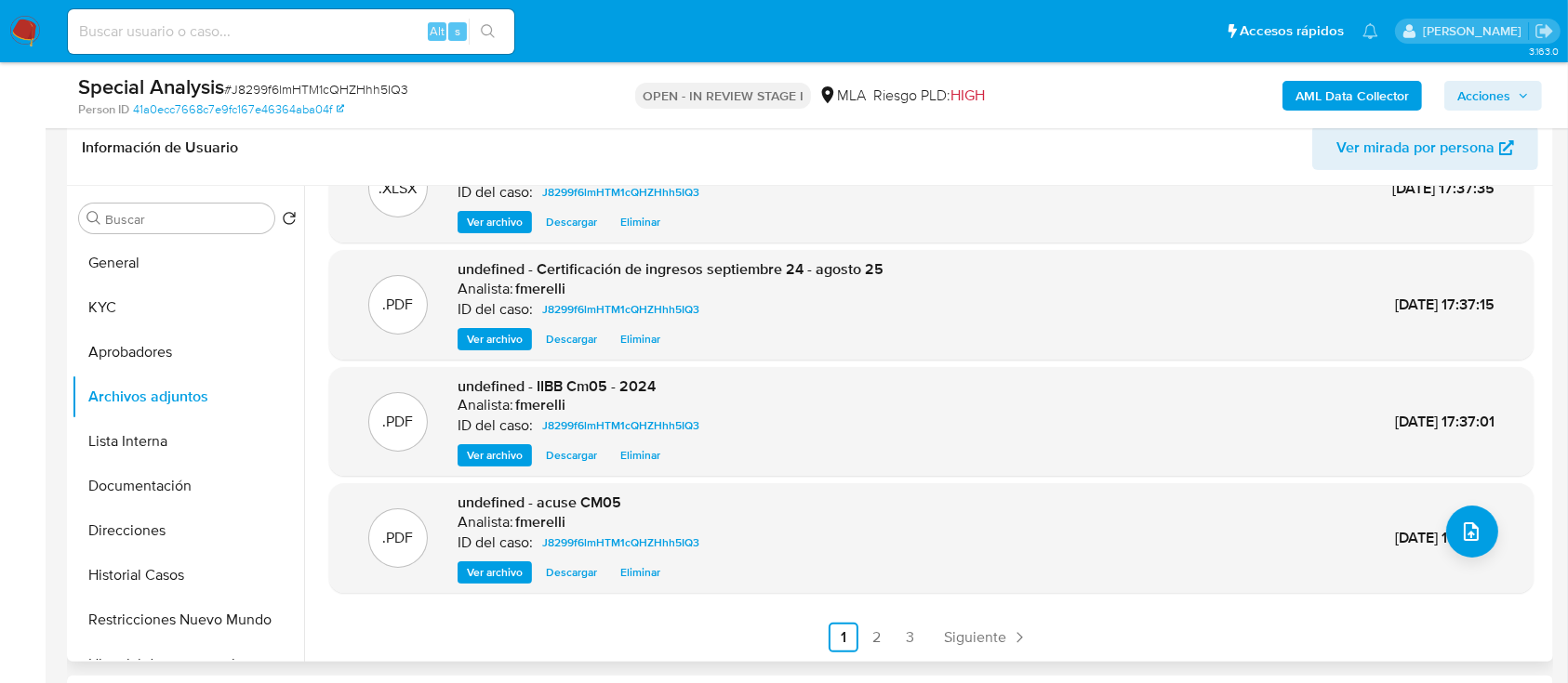
scroll to position [372, 0]
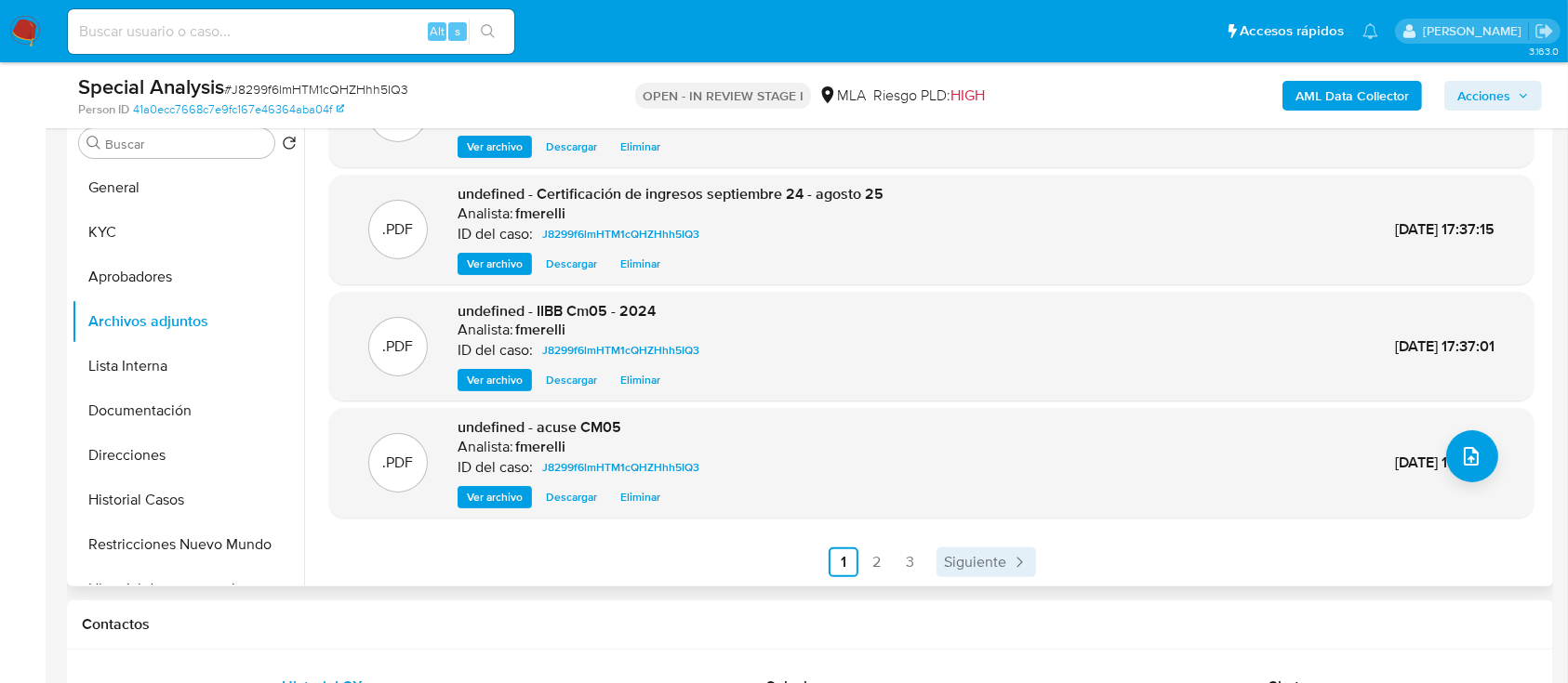
click at [963, 557] on span "Siguiente" at bounding box center [975, 562] width 62 height 15
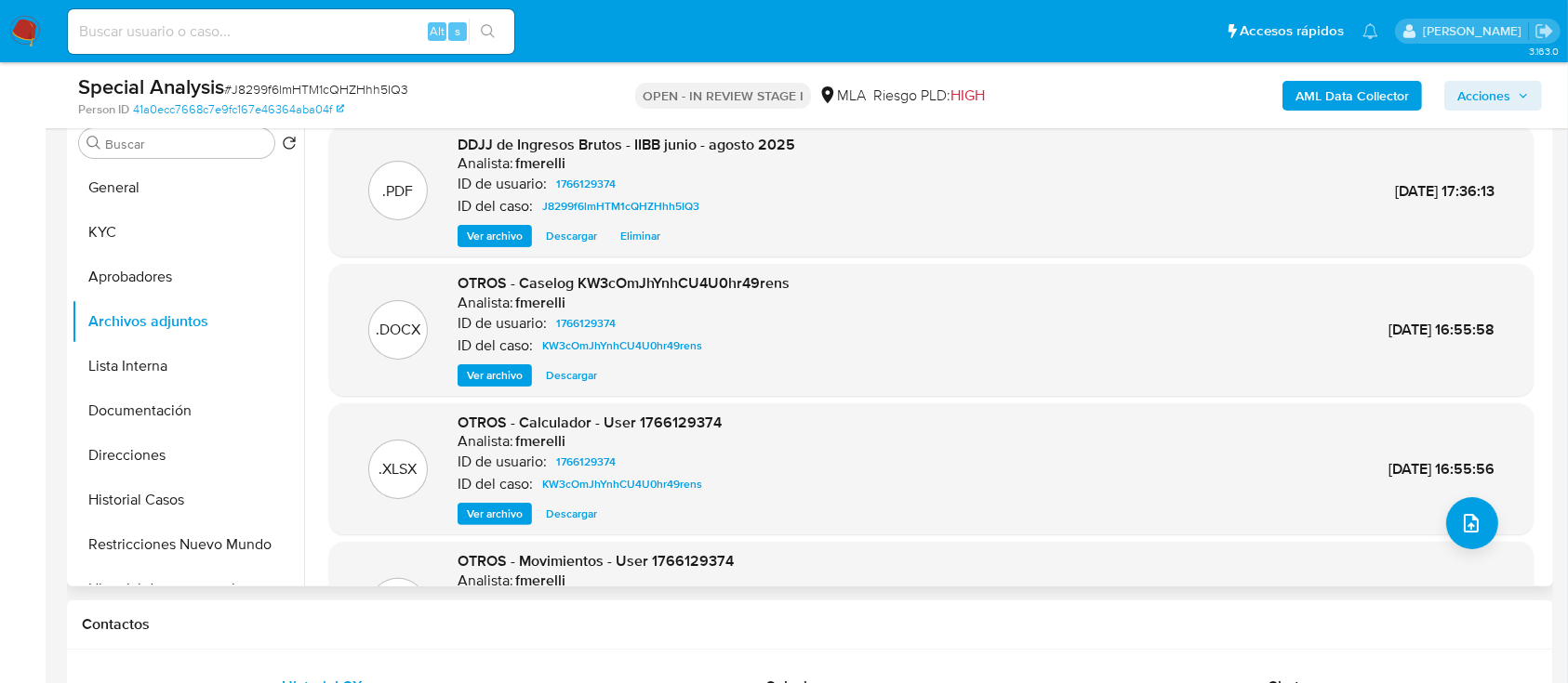
click at [153, 164] on div "Buscar Volver al orden por defecto General KYC Aprobadores Archivos adjuntos Li…" at bounding box center [187, 349] width 232 height 473
click at [133, 182] on button "General" at bounding box center [180, 188] width 217 height 45
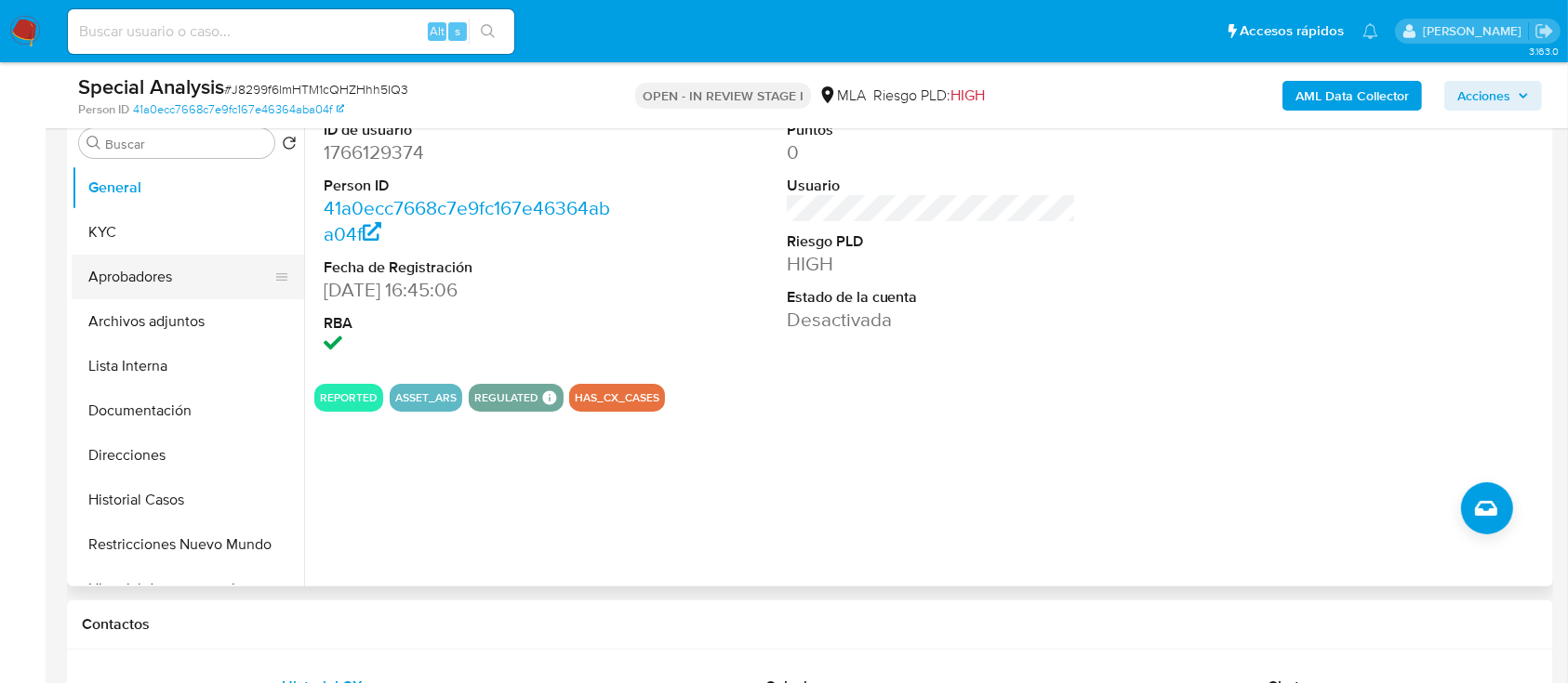
click at [157, 255] on button "Aprobadores" at bounding box center [180, 277] width 217 height 45
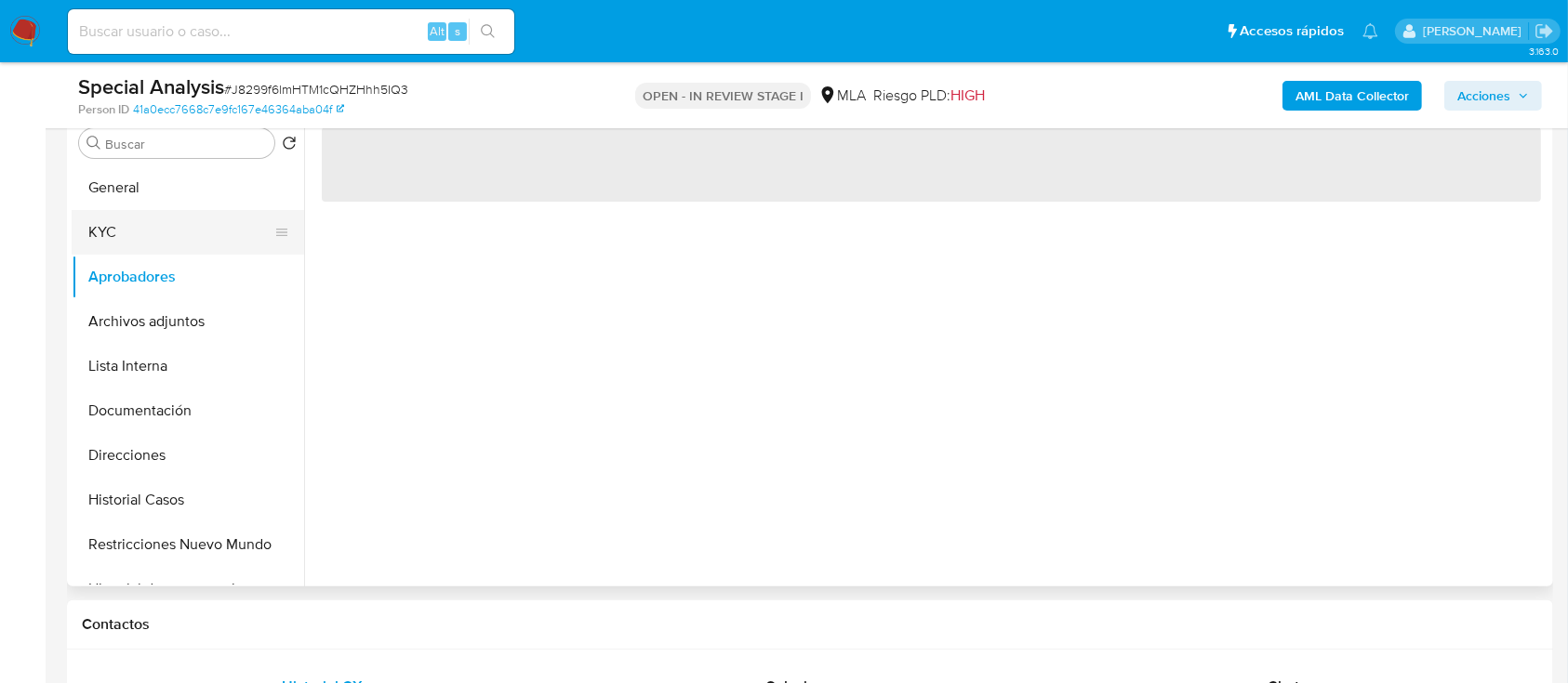
click at [157, 245] on button "KYC" at bounding box center [180, 232] width 217 height 45
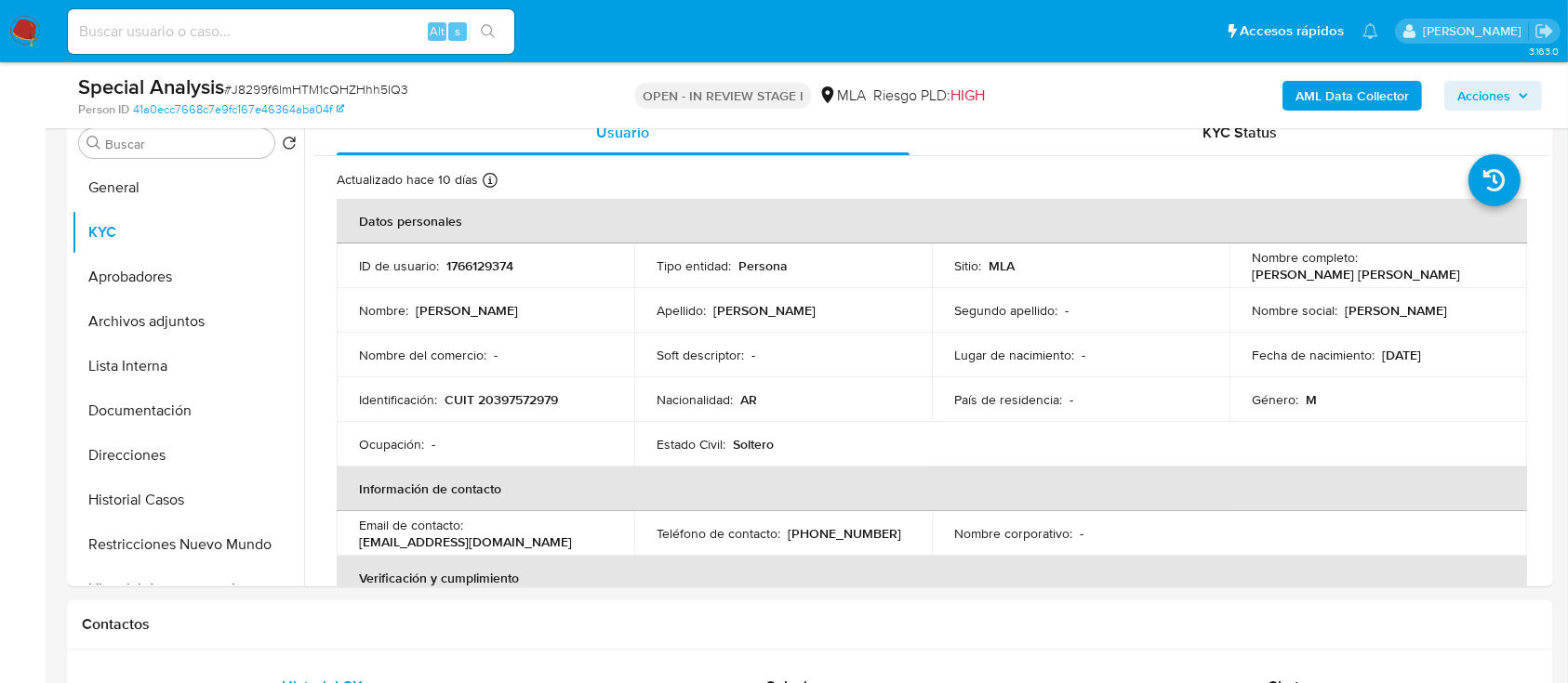
click at [543, 397] on p "CUIT 20397572979" at bounding box center [500, 400] width 113 height 17
copy p "20397572979"
drag, startPoint x: 1358, startPoint y: 268, endPoint x: 1480, endPoint y: 257, distance: 122.5
click at [1480, 257] on div "Nombre completo : Lucas Daniel Mauro" at bounding box center [1379, 266] width 253 height 34
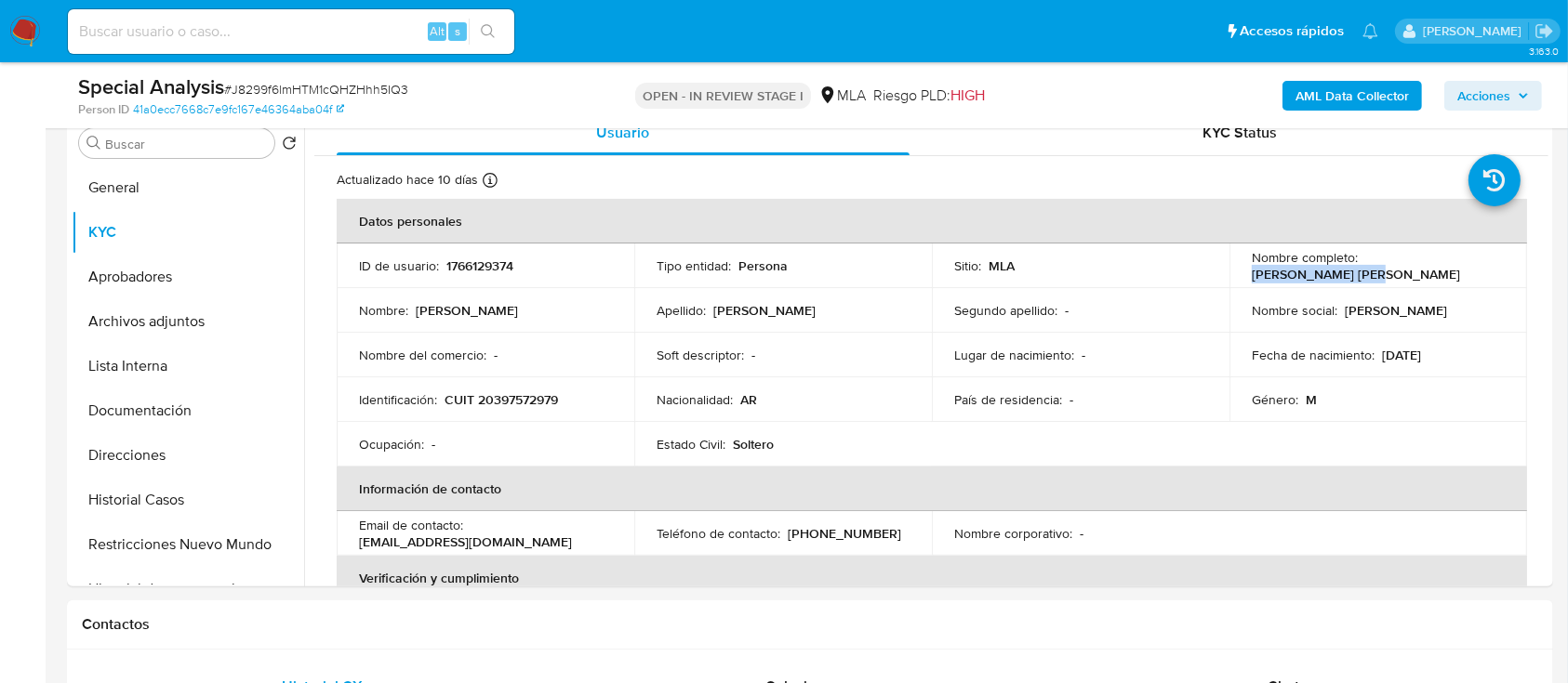
copy p "Lucas Daniel Mauro"
click at [511, 398] on p "CUIT 20397572979" at bounding box center [500, 400] width 113 height 17
copy p "20397572979"
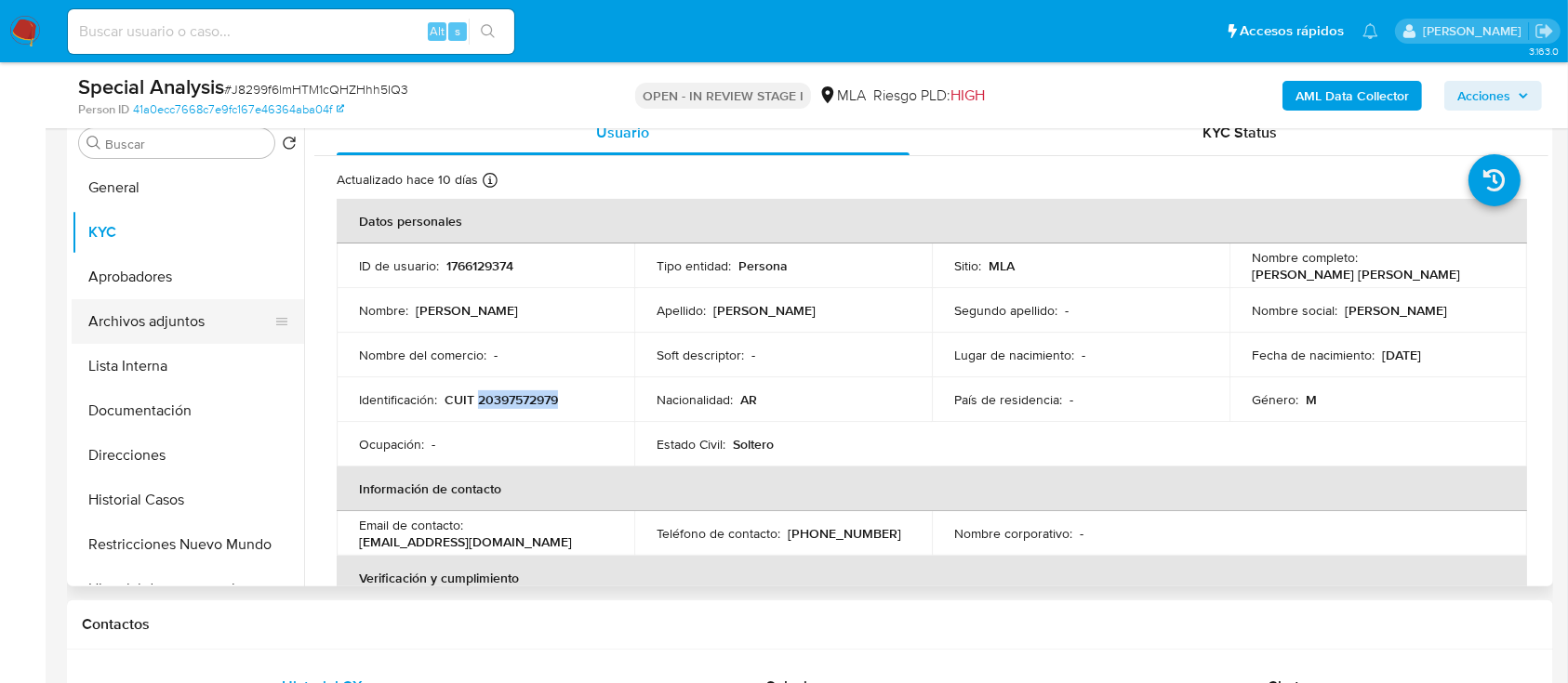
click at [175, 308] on button "Archivos adjuntos" at bounding box center [180, 321] width 217 height 45
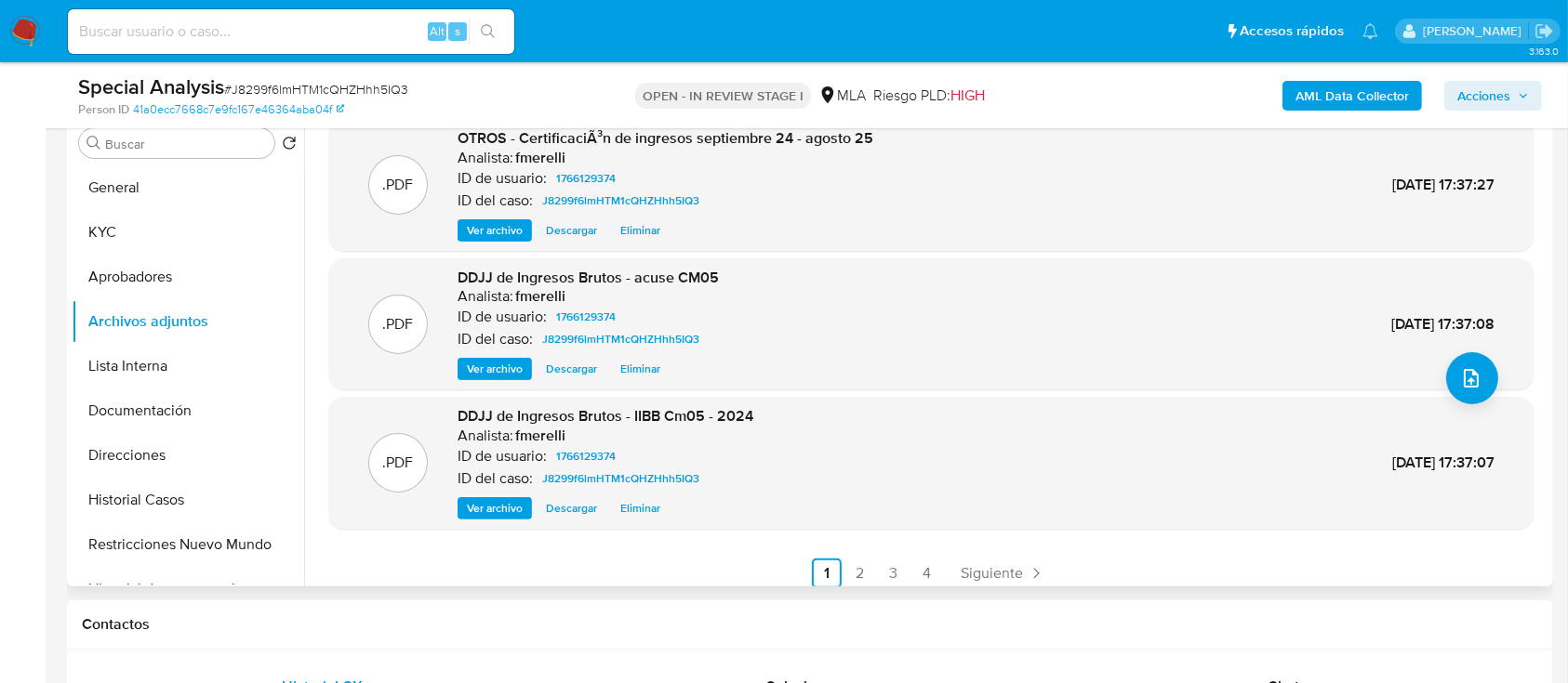
scroll to position [156, 0]
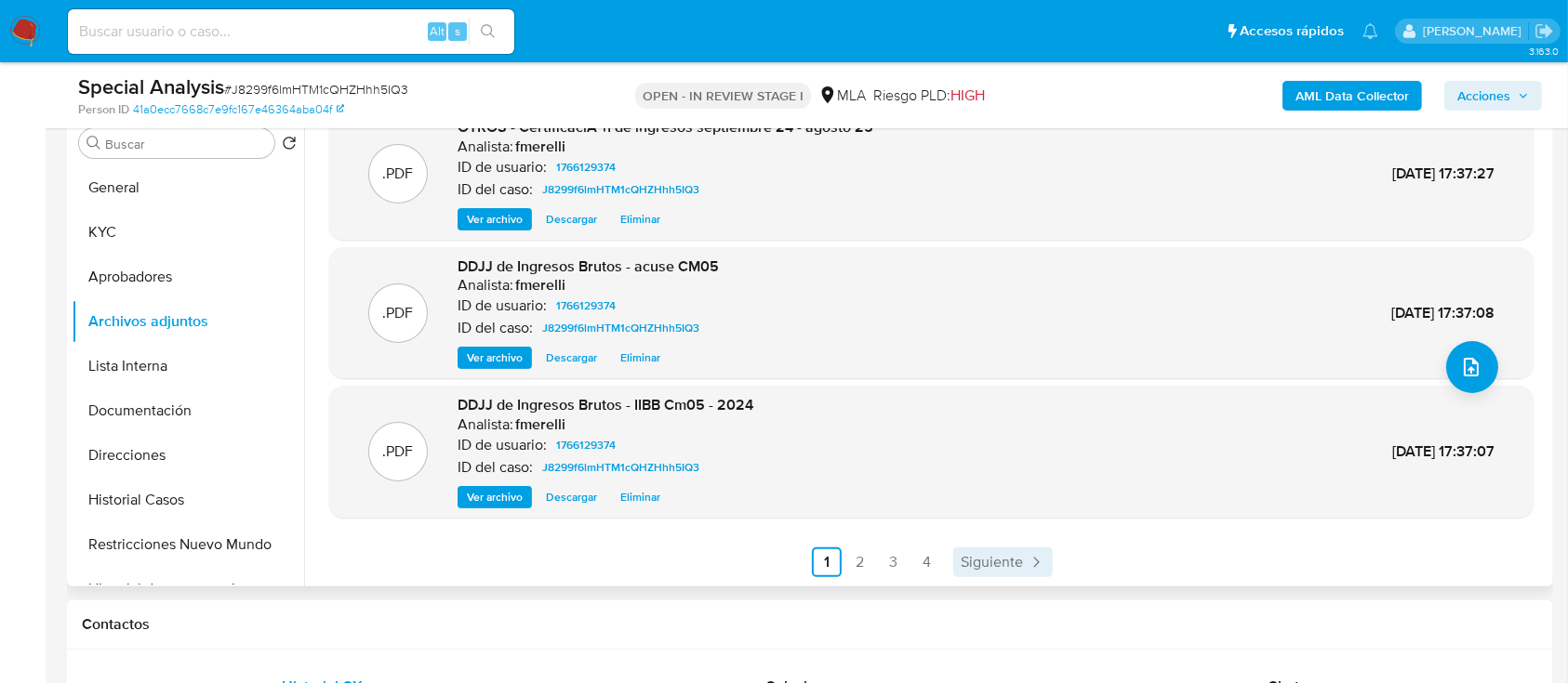
click at [991, 561] on span "Siguiente" at bounding box center [992, 562] width 62 height 15
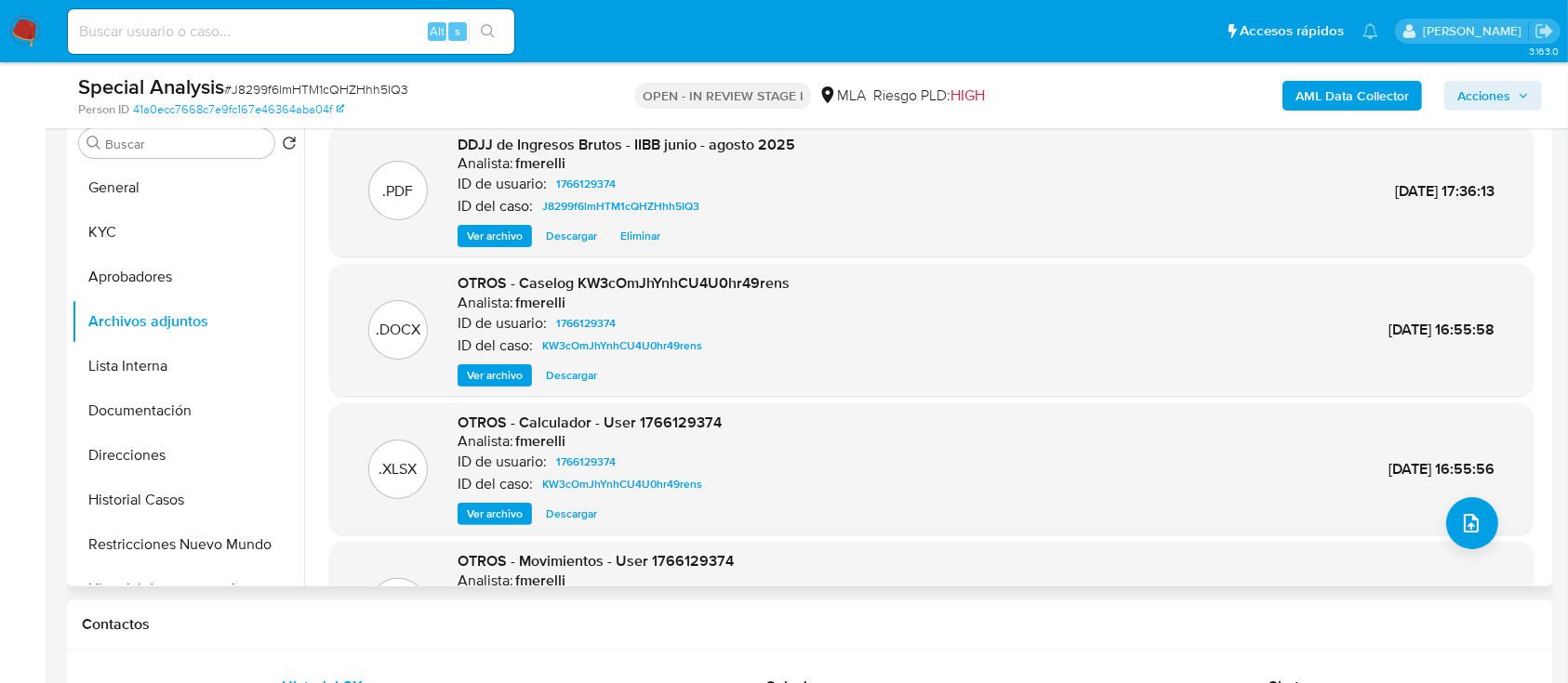
scroll to position [247, 0]
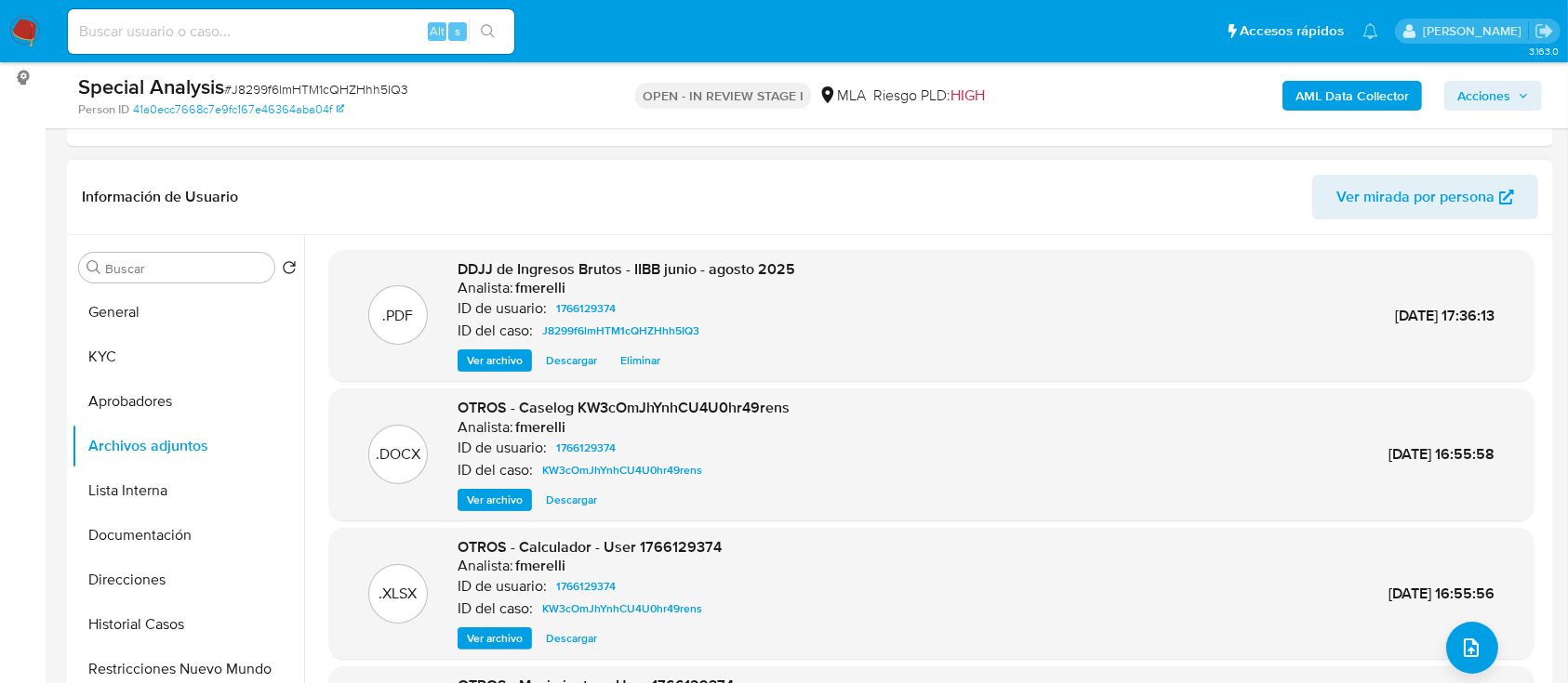
click at [1458, 95] on span "Acciones" at bounding box center [1484, 96] width 53 height 30
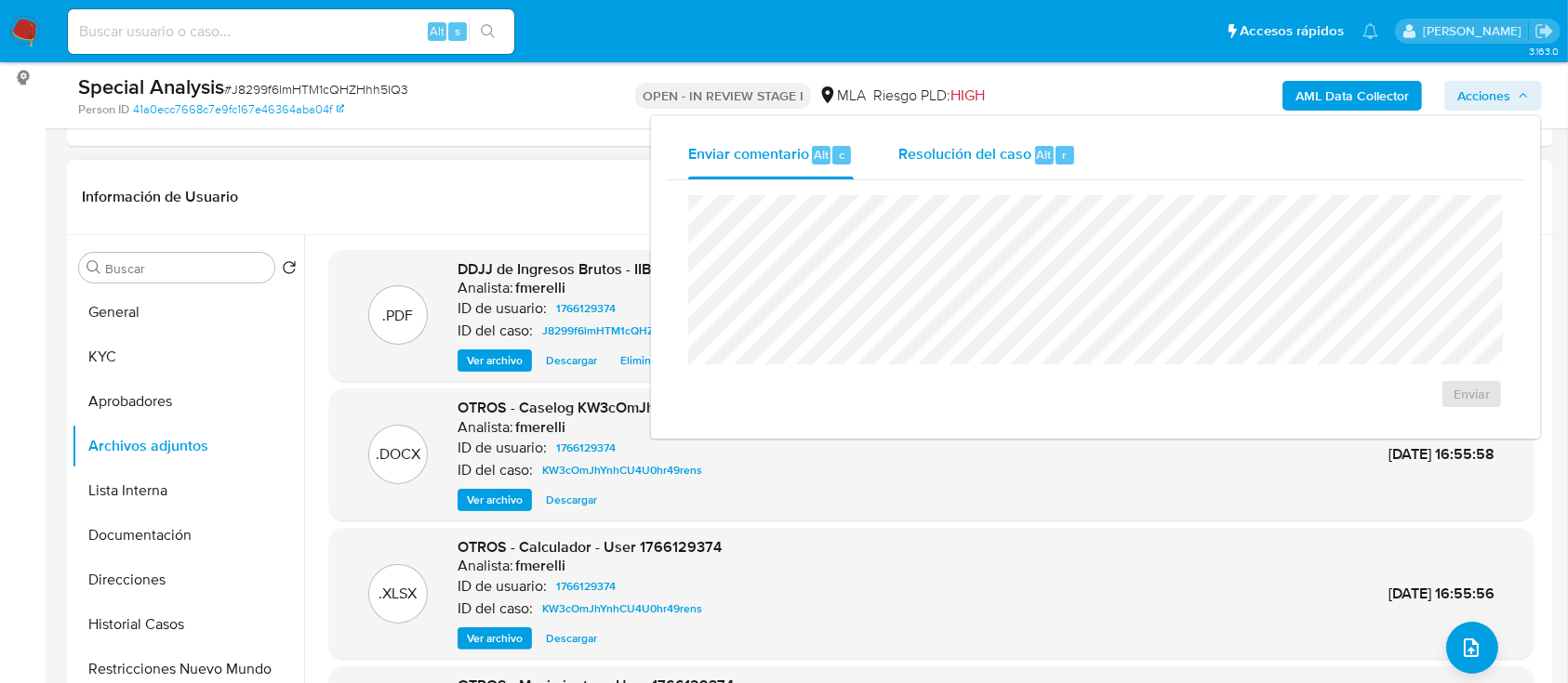
click at [993, 155] on span "Resolución del caso" at bounding box center [964, 154] width 133 height 22
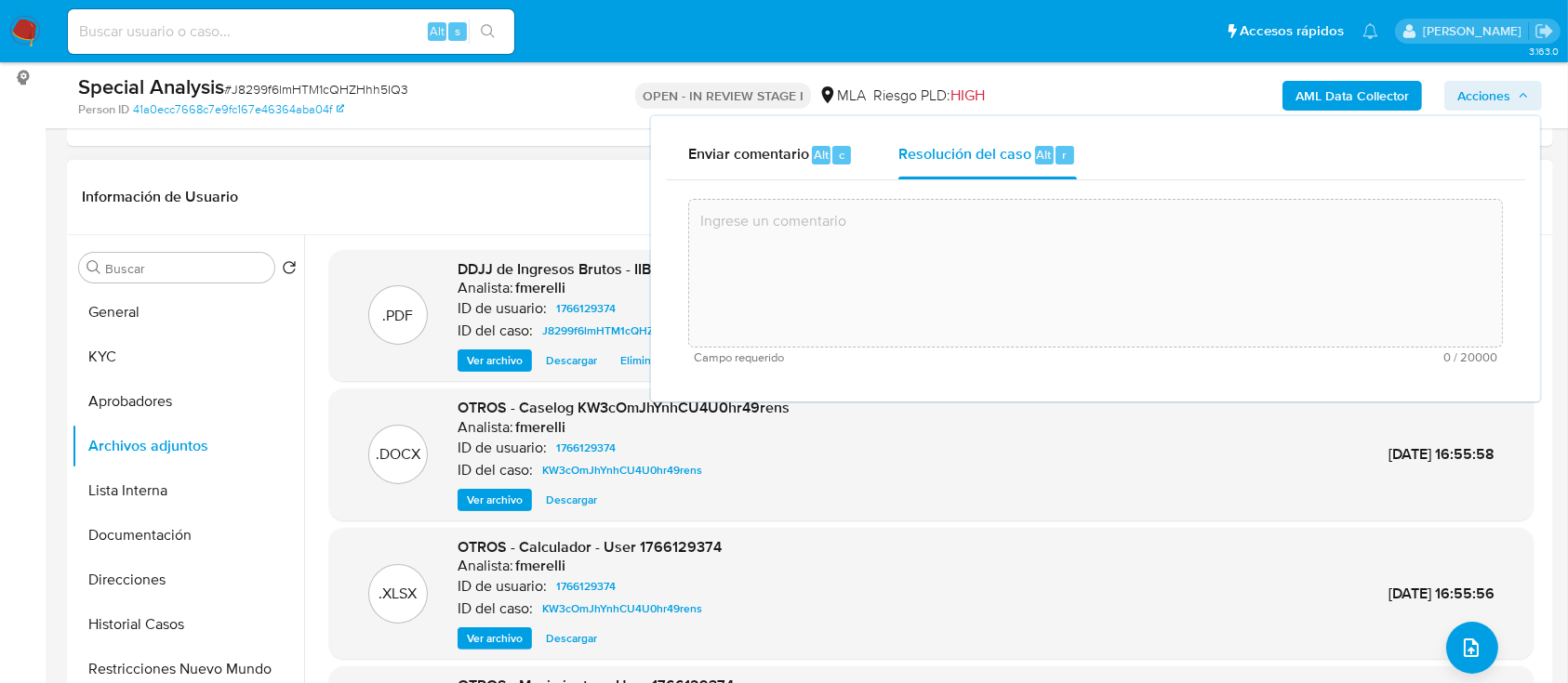
click at [919, 283] on textarea at bounding box center [1095, 273] width 813 height 149
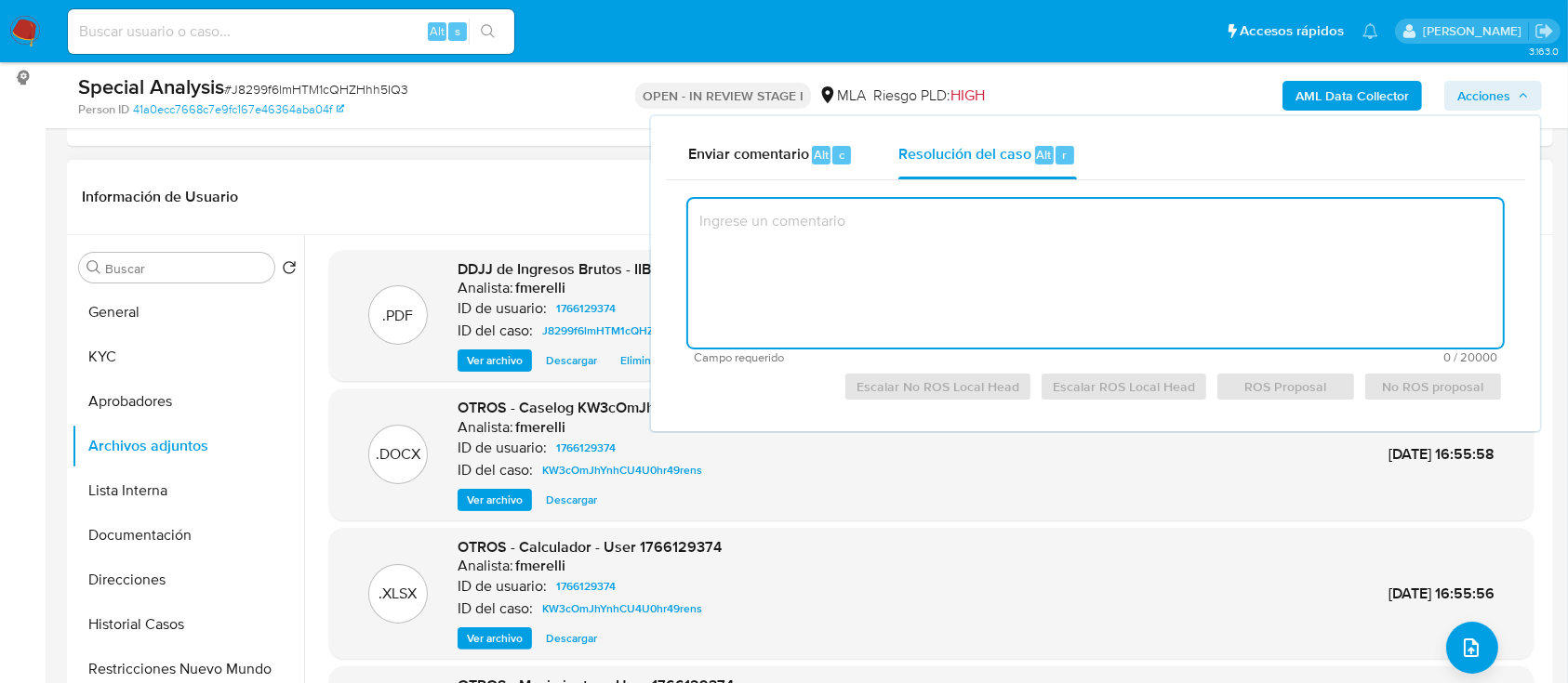
paste textarea "El cliente Lucas Daniel Mauro - CUIT 20397572979 se encuentra inscripto imposit…"
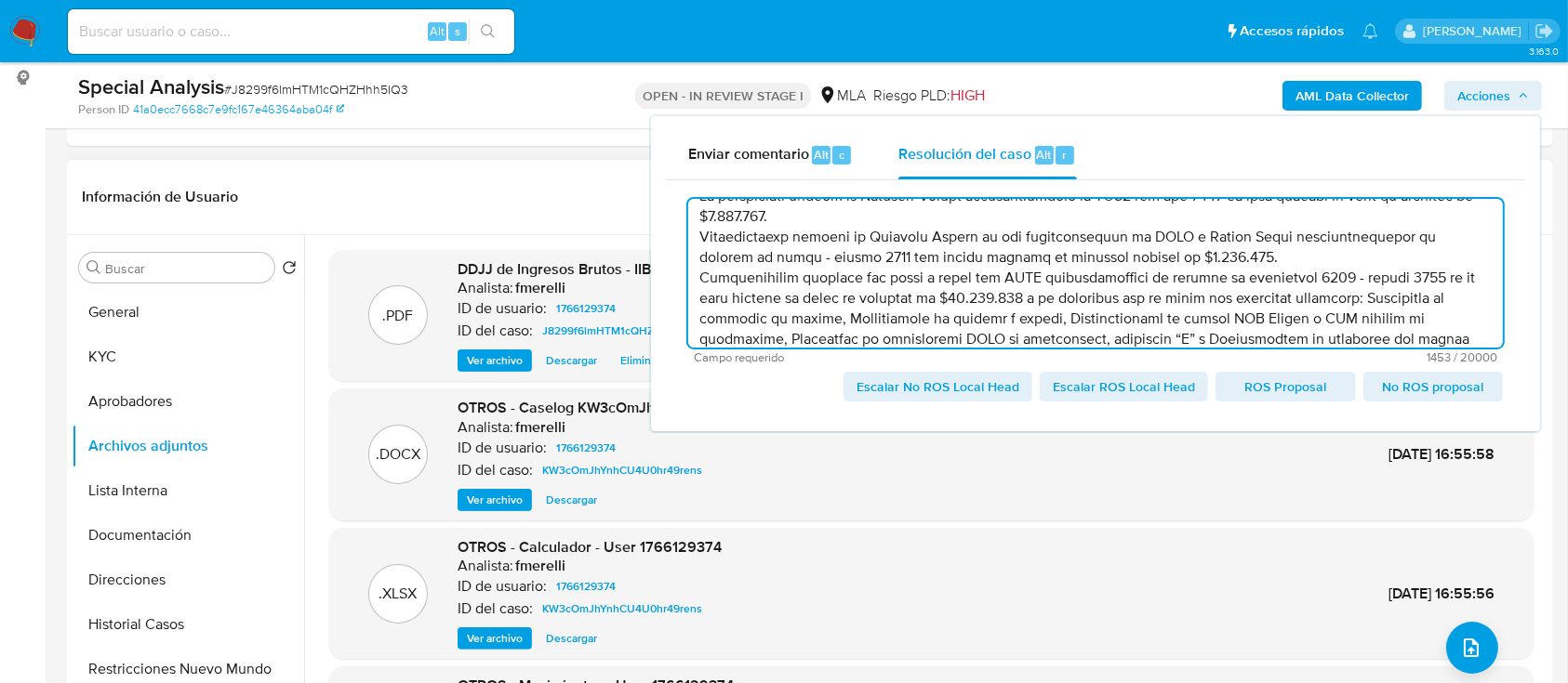
scroll to position [0, 0]
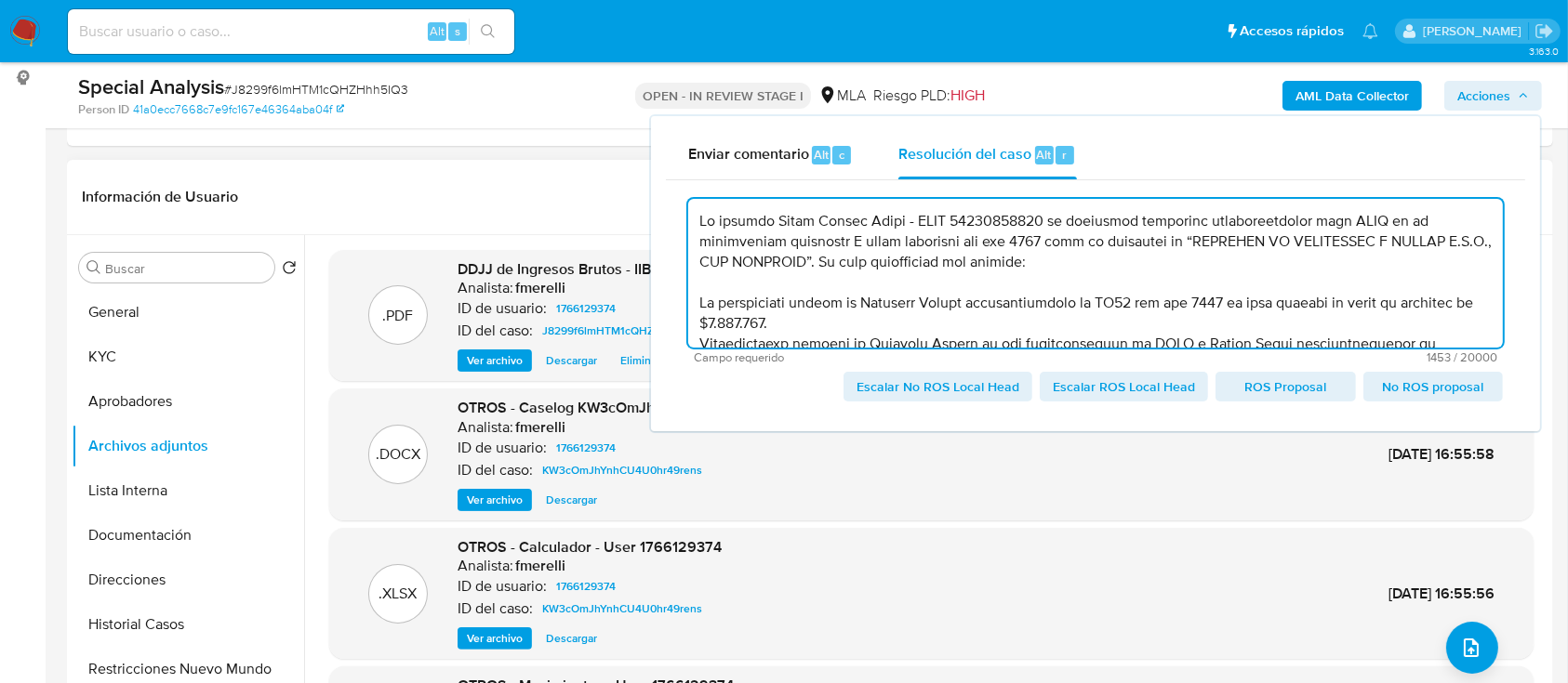
click at [700, 303] on textarea at bounding box center [1095, 273] width 814 height 149
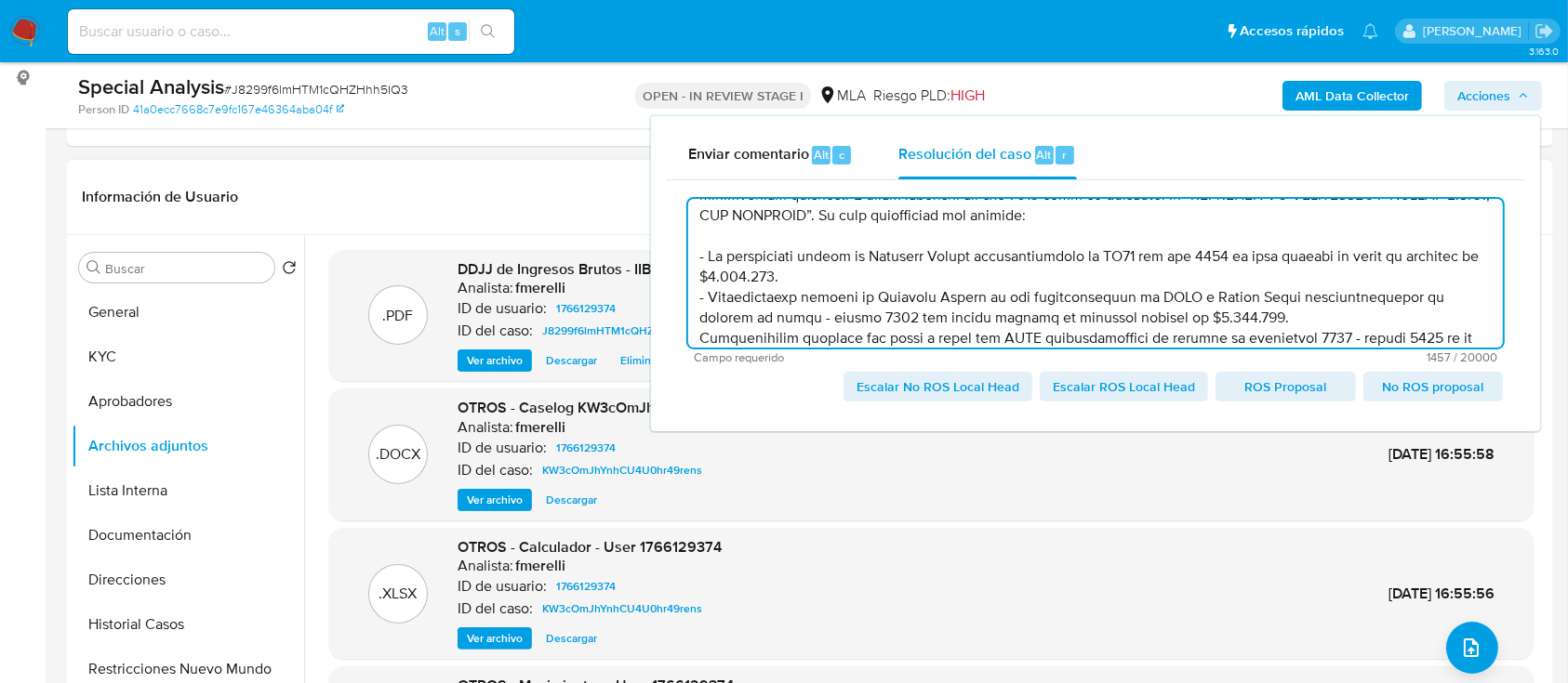
scroll to position [67, 0]
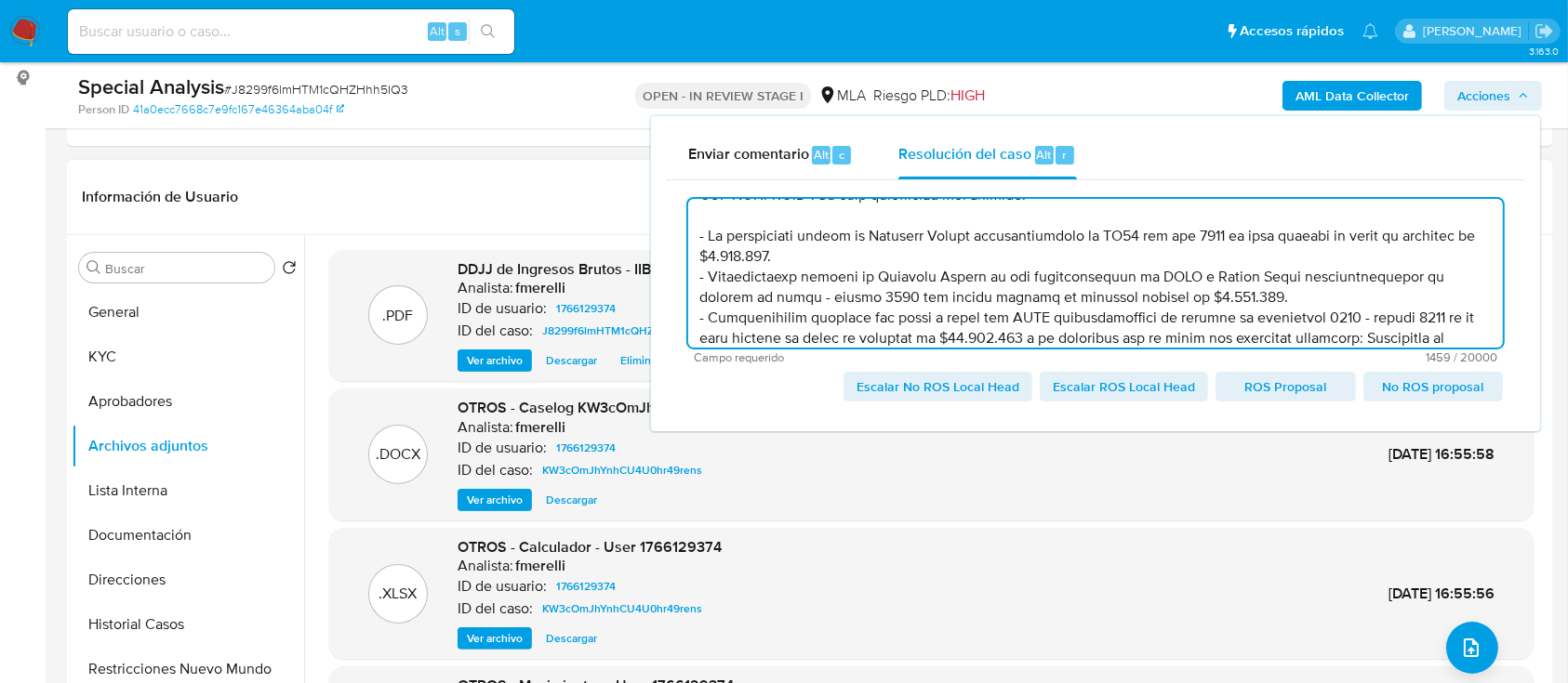
click at [933, 392] on span "Escalar No ROS Local Head" at bounding box center [938, 387] width 163 height 26
type textarea "El cliente Lucas Daniel Mauro - CUIT 20397572979 se encuentra inscripto imposit…"
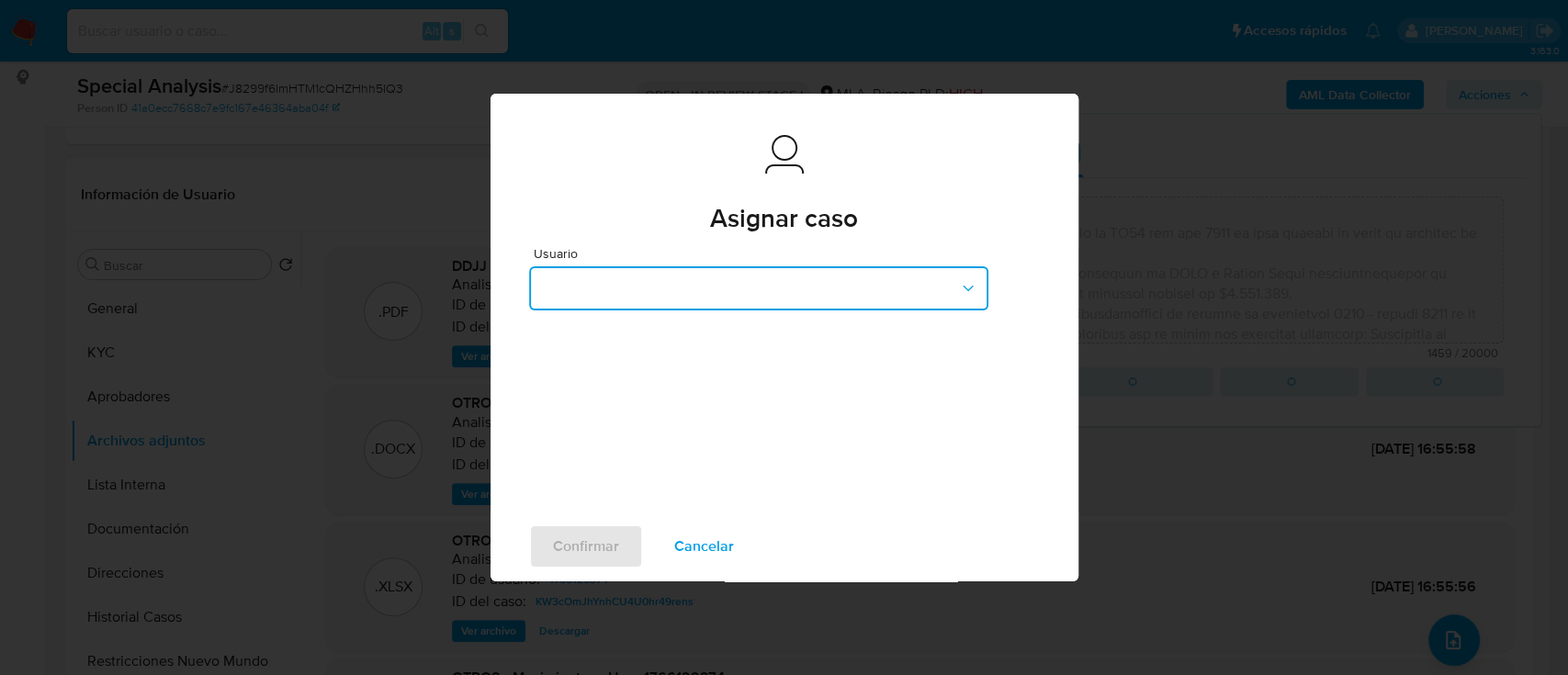
click at [655, 292] on button "button" at bounding box center [759, 289] width 459 height 44
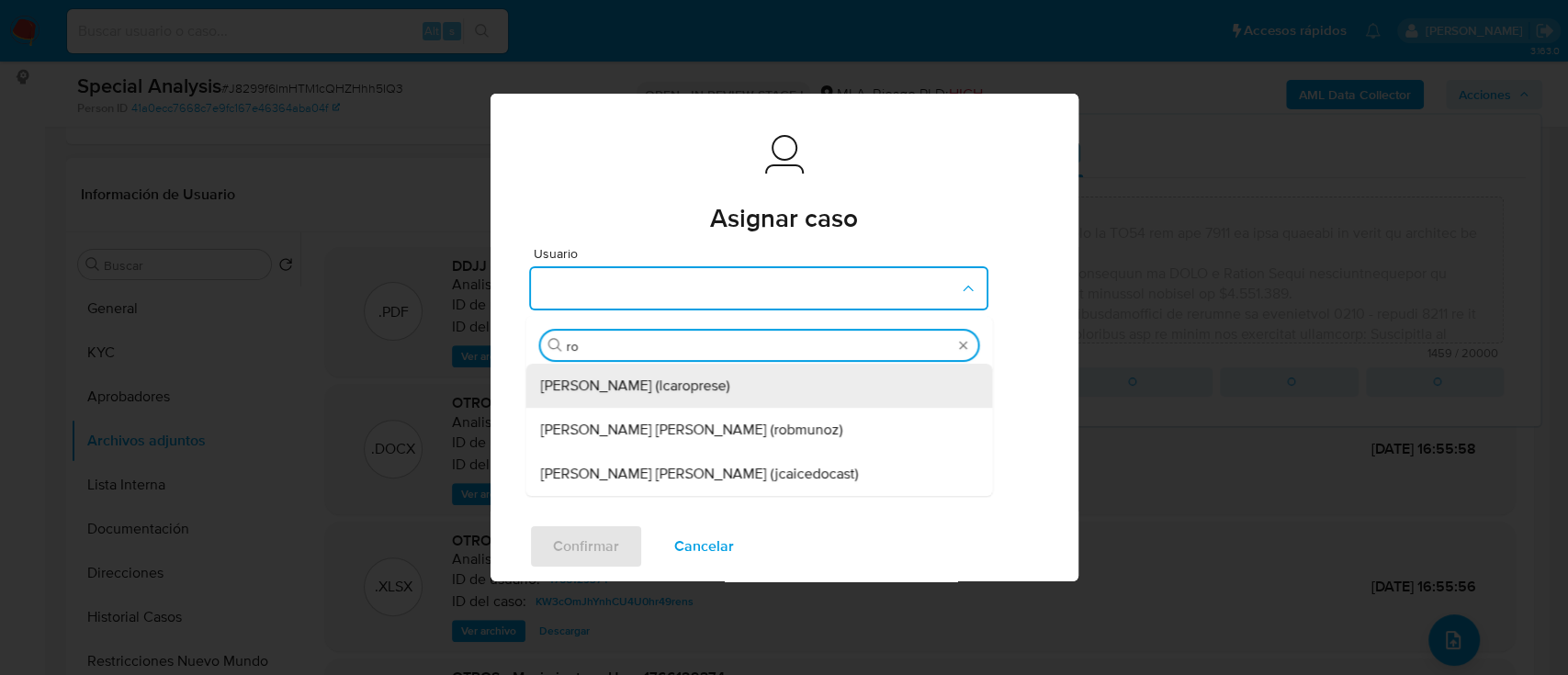
type input "rob"
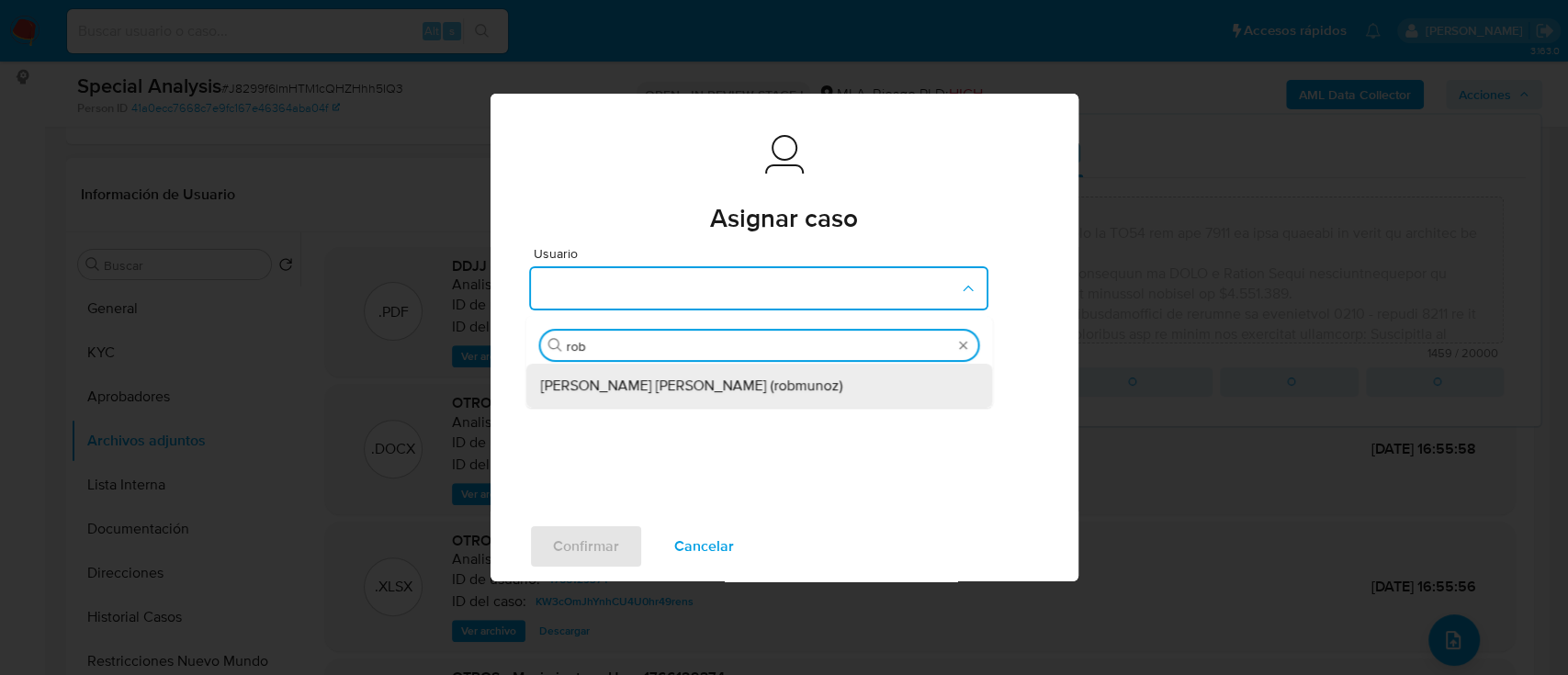
drag, startPoint x: 680, startPoint y: 388, endPoint x: 614, endPoint y: 469, distance: 104.5
click at [681, 386] on span "Roberto Santiago Munoz (robmunoz)" at bounding box center [691, 386] width 302 height 19
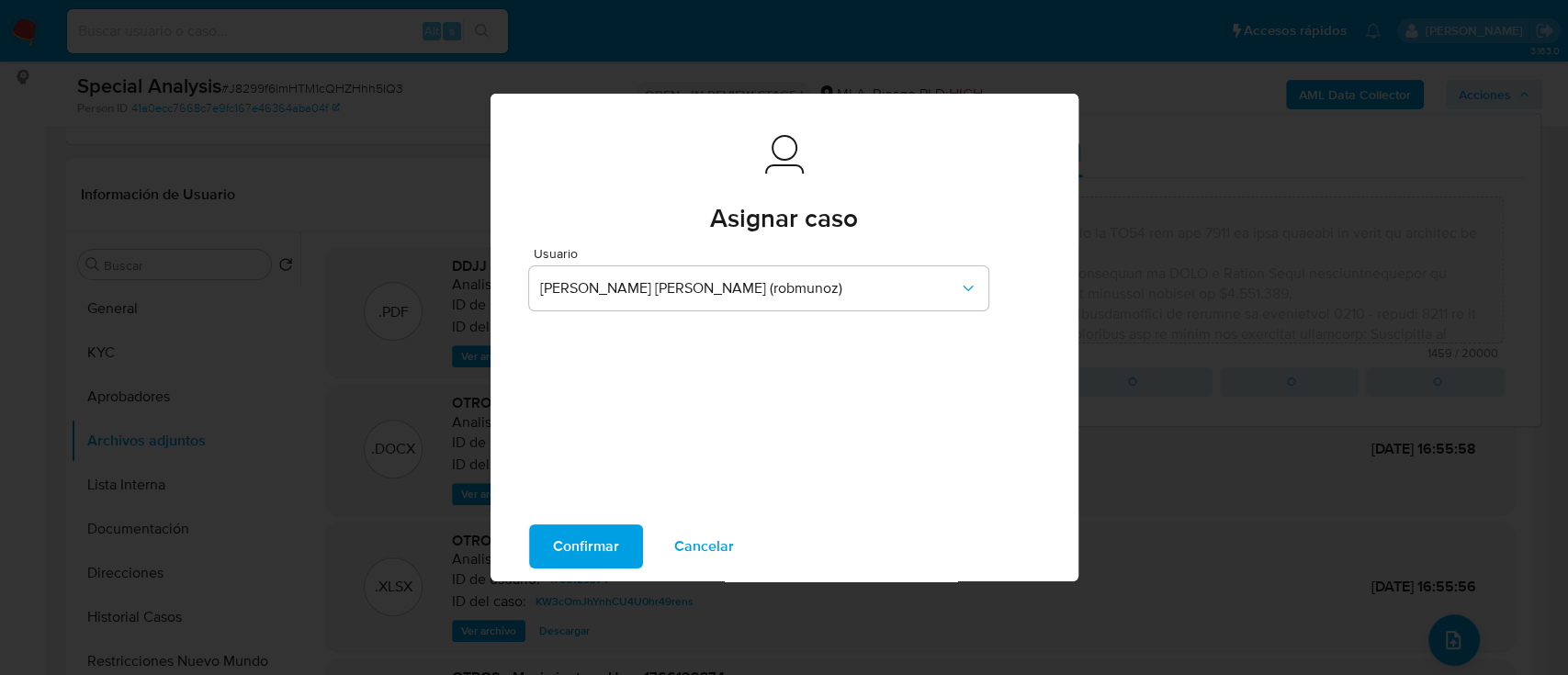
click at [580, 547] on span "Confirmar" at bounding box center [585, 547] width 66 height 41
type textarea "El cliente Lucas Daniel Mauro - CUIT 20397572979 se encuentra inscripto imposit…"
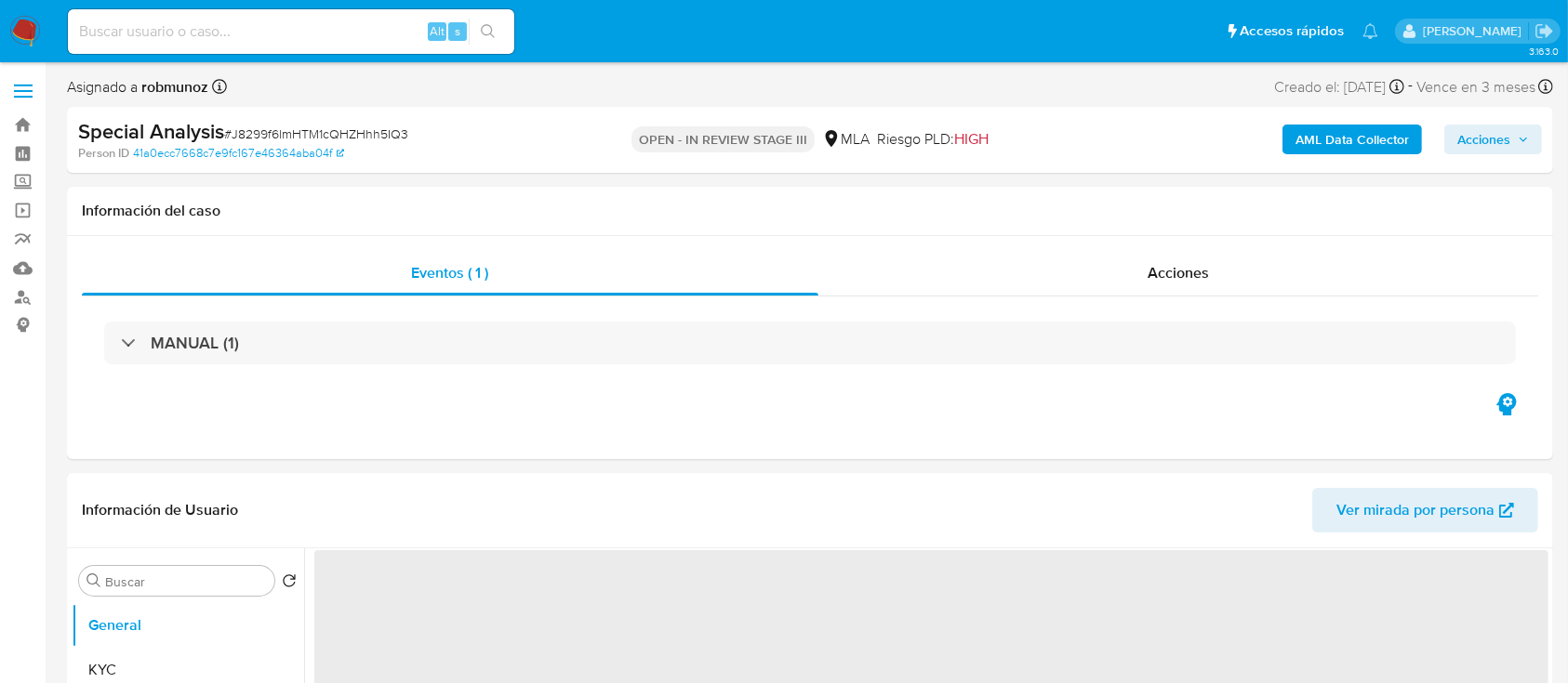
select select "10"
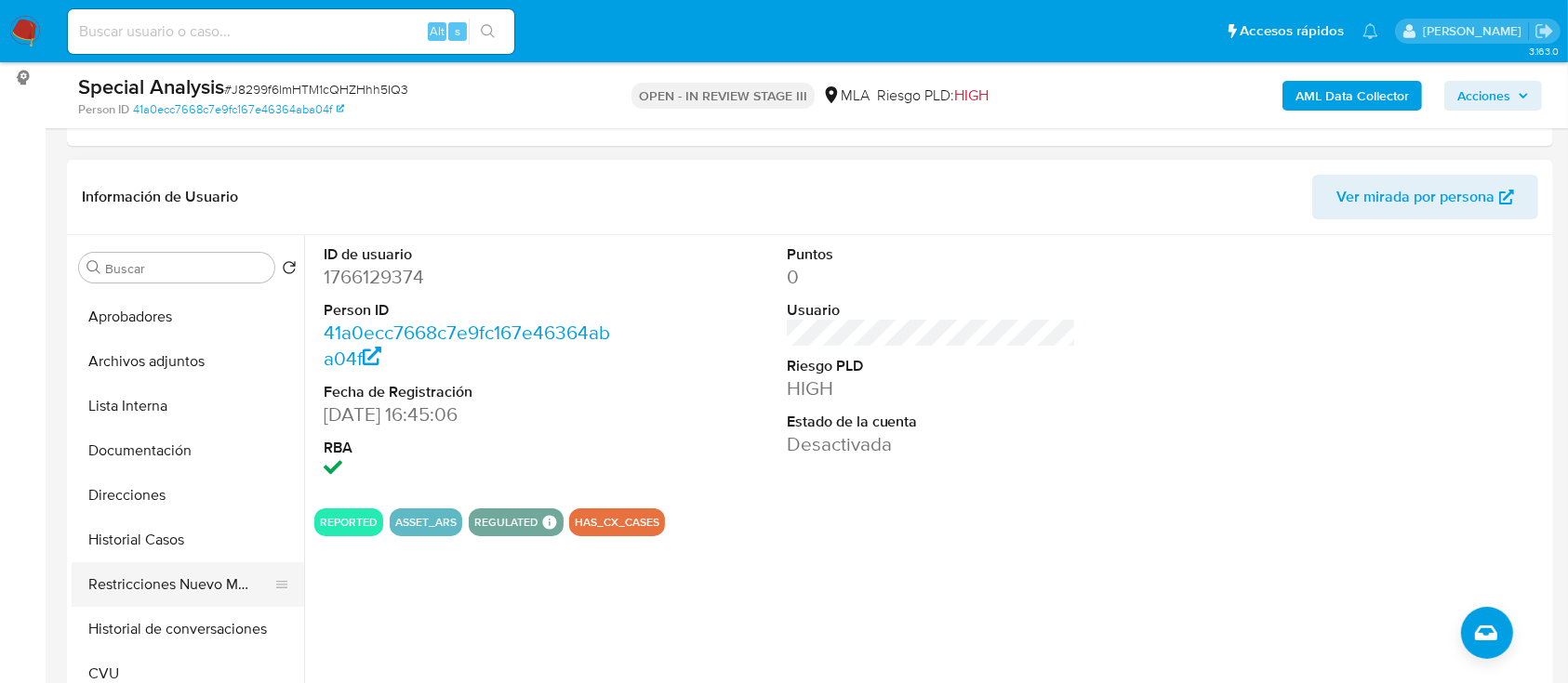
scroll to position [124, 0]
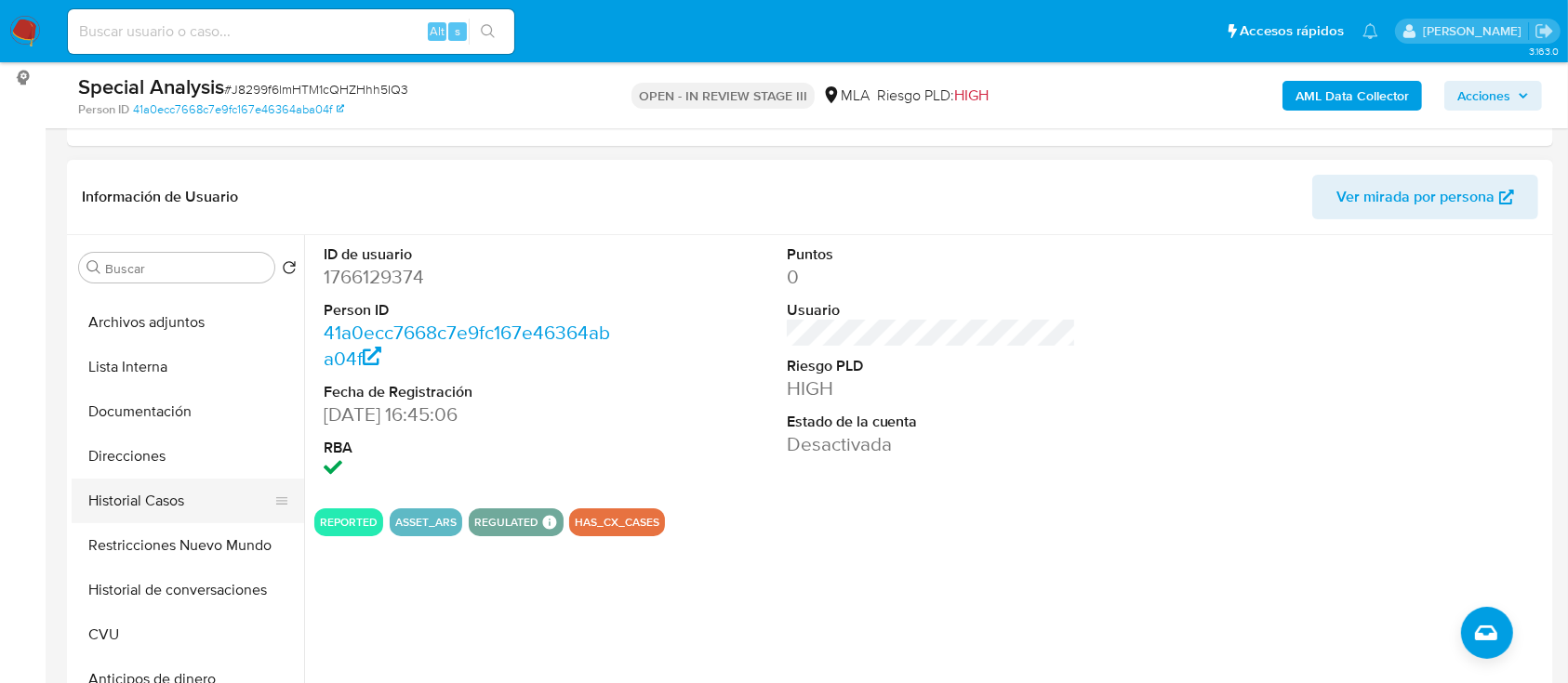
click at [172, 521] on button "Historial Casos" at bounding box center [180, 501] width 217 height 45
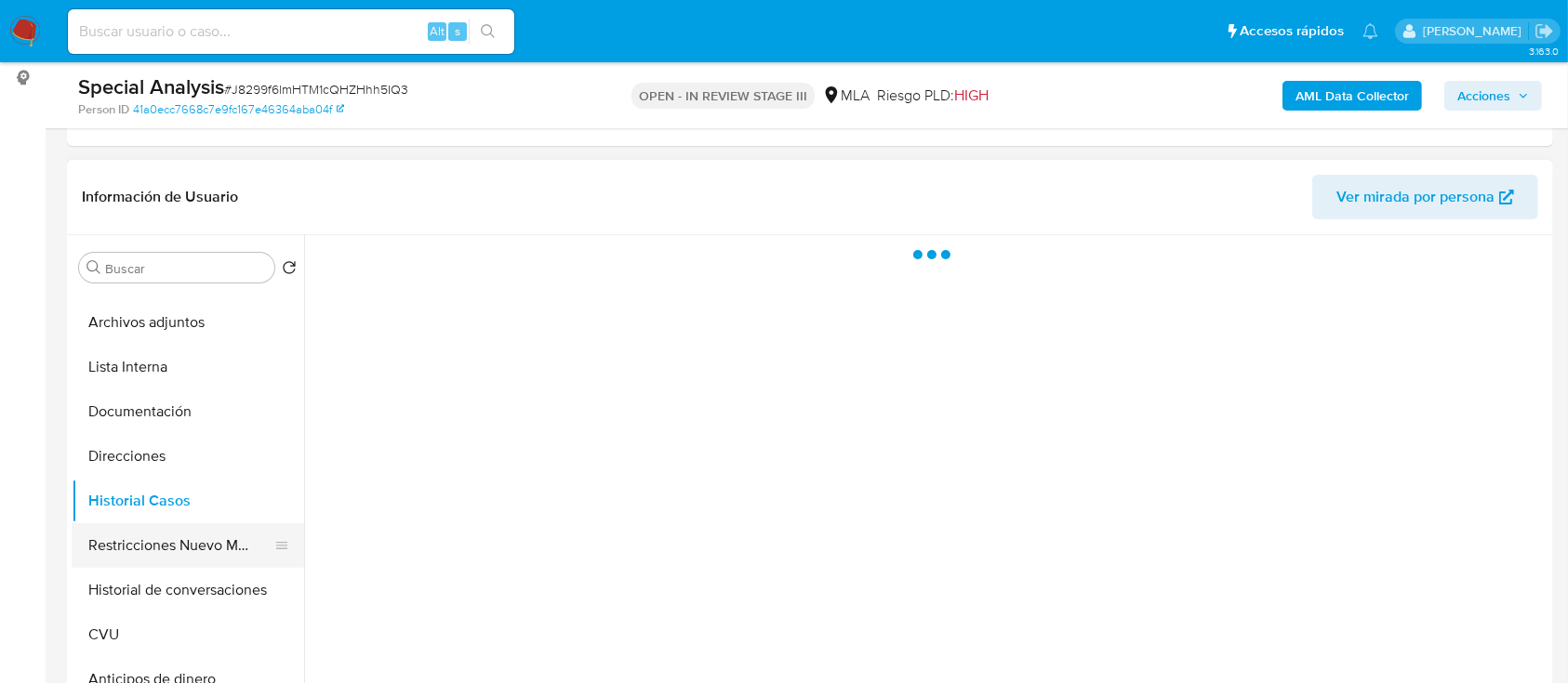
click at [168, 544] on button "Restricciones Nuevo Mundo" at bounding box center [180, 546] width 217 height 45
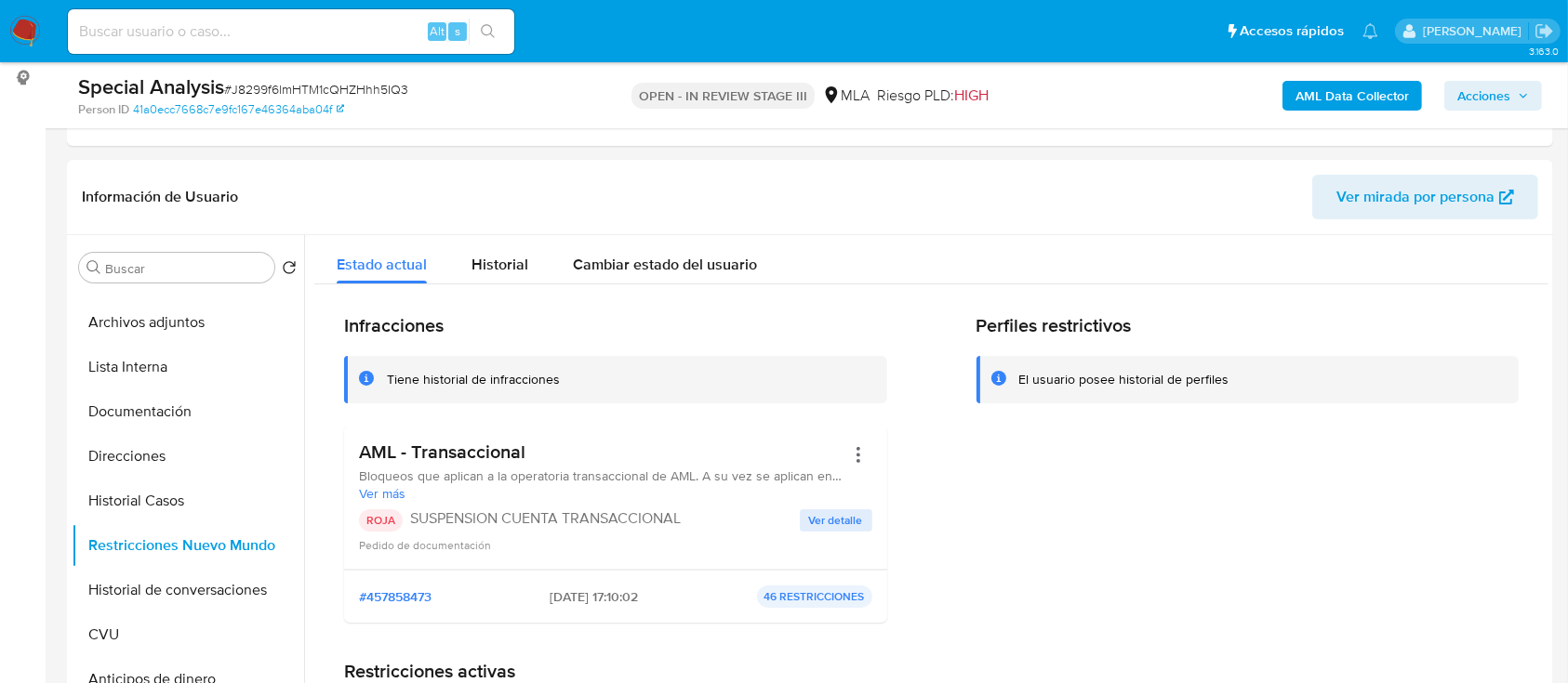
drag, startPoint x: 22, startPoint y: 26, endPoint x: 60, endPoint y: 45, distance: 42.5
click at [22, 26] on img at bounding box center [25, 32] width 32 height 32
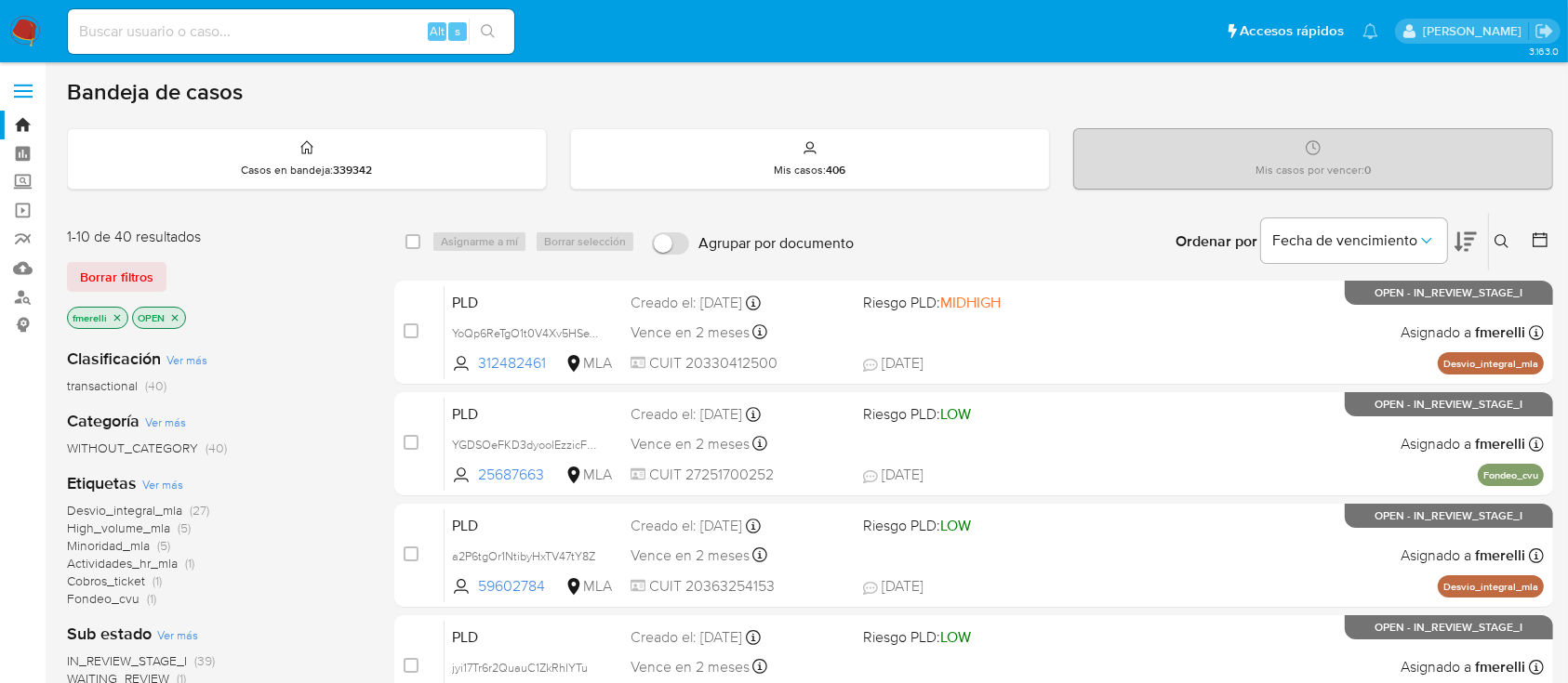
click at [289, 514] on div "Desvio_integral_mla (27) High_volume_mla (5) Minoridad_mla (5) Actividades_hr_m…" at bounding box center [216, 555] width 298 height 105
